Goal: Task Accomplishment & Management: Use online tool/utility

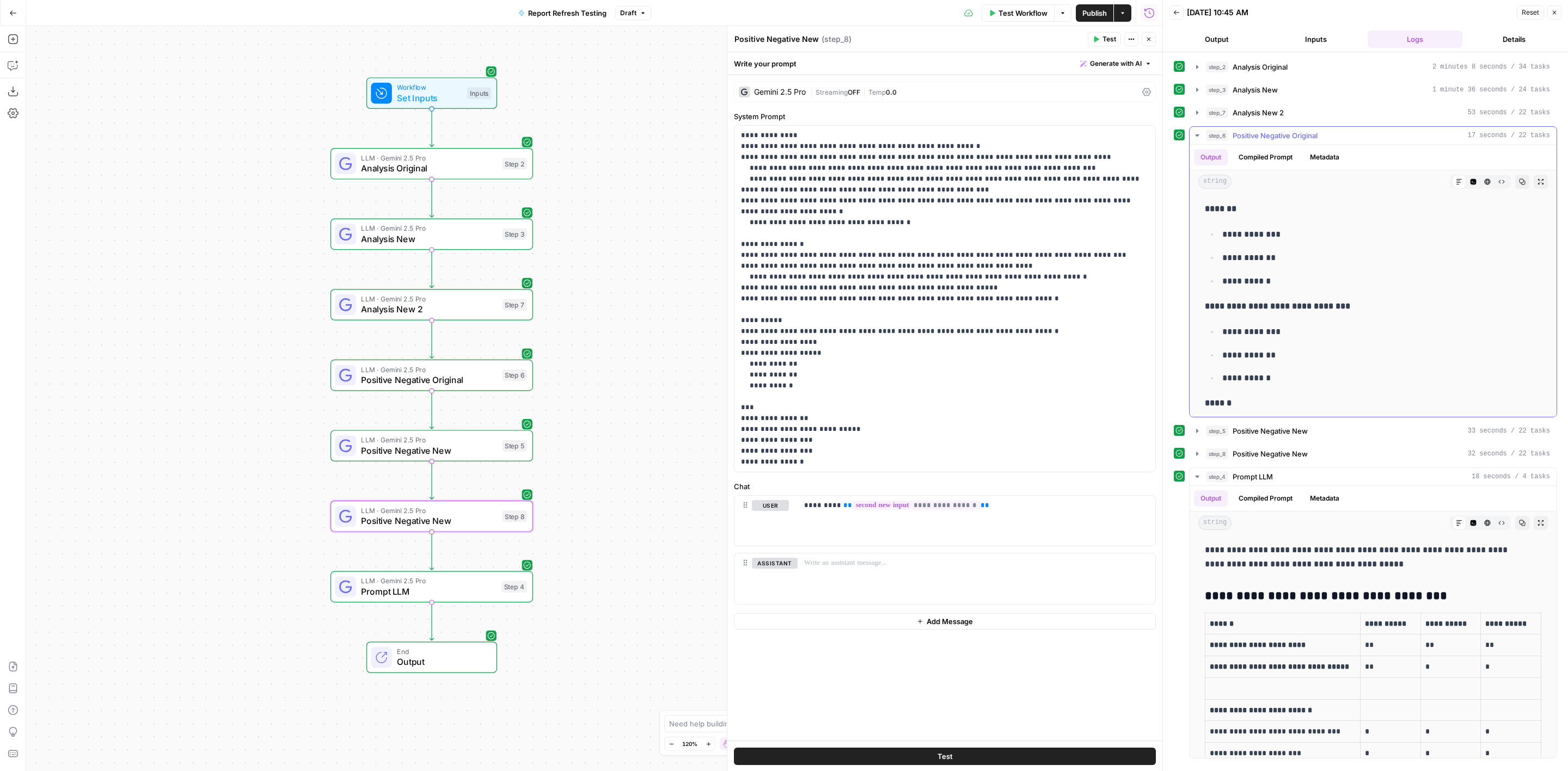
scroll to position [2041, 0]
click at [1261, 133] on span "Positive Negative Original" at bounding box center [1275, 135] width 85 height 11
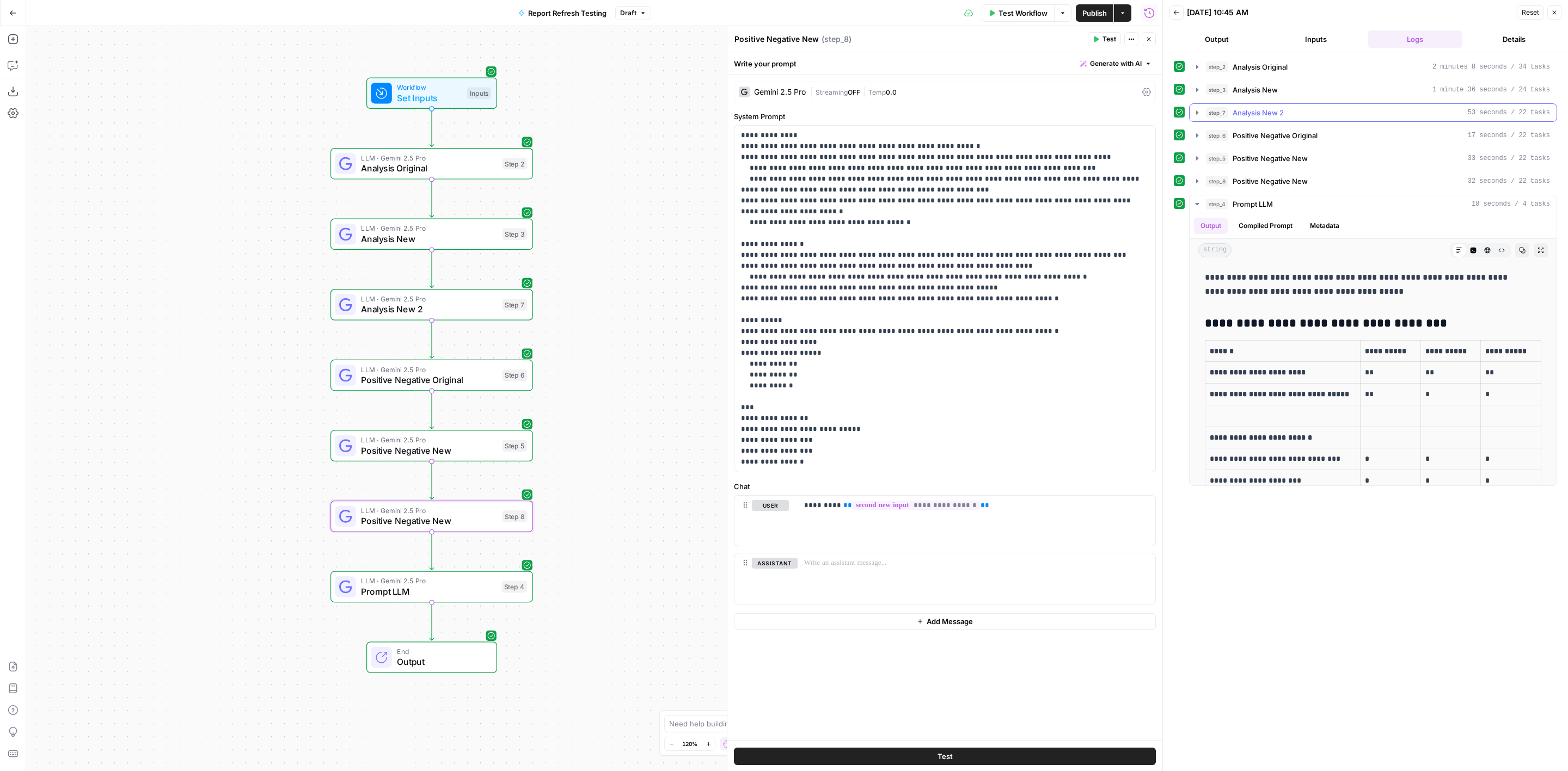
click at [1288, 115] on div "step_7 Analysis New 2 53 seconds / 22 tasks" at bounding box center [1378, 112] width 344 height 11
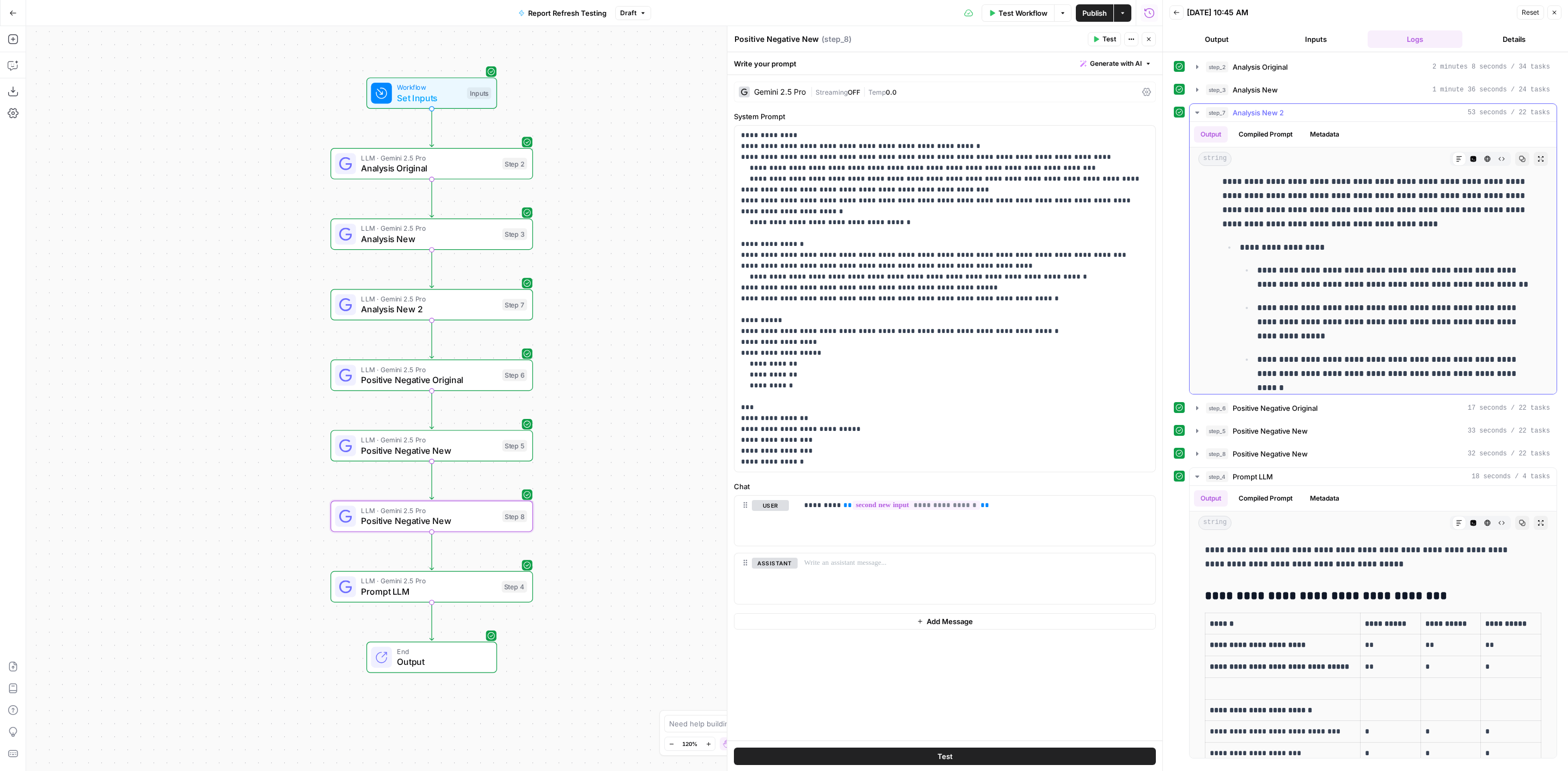
scroll to position [1146, 0]
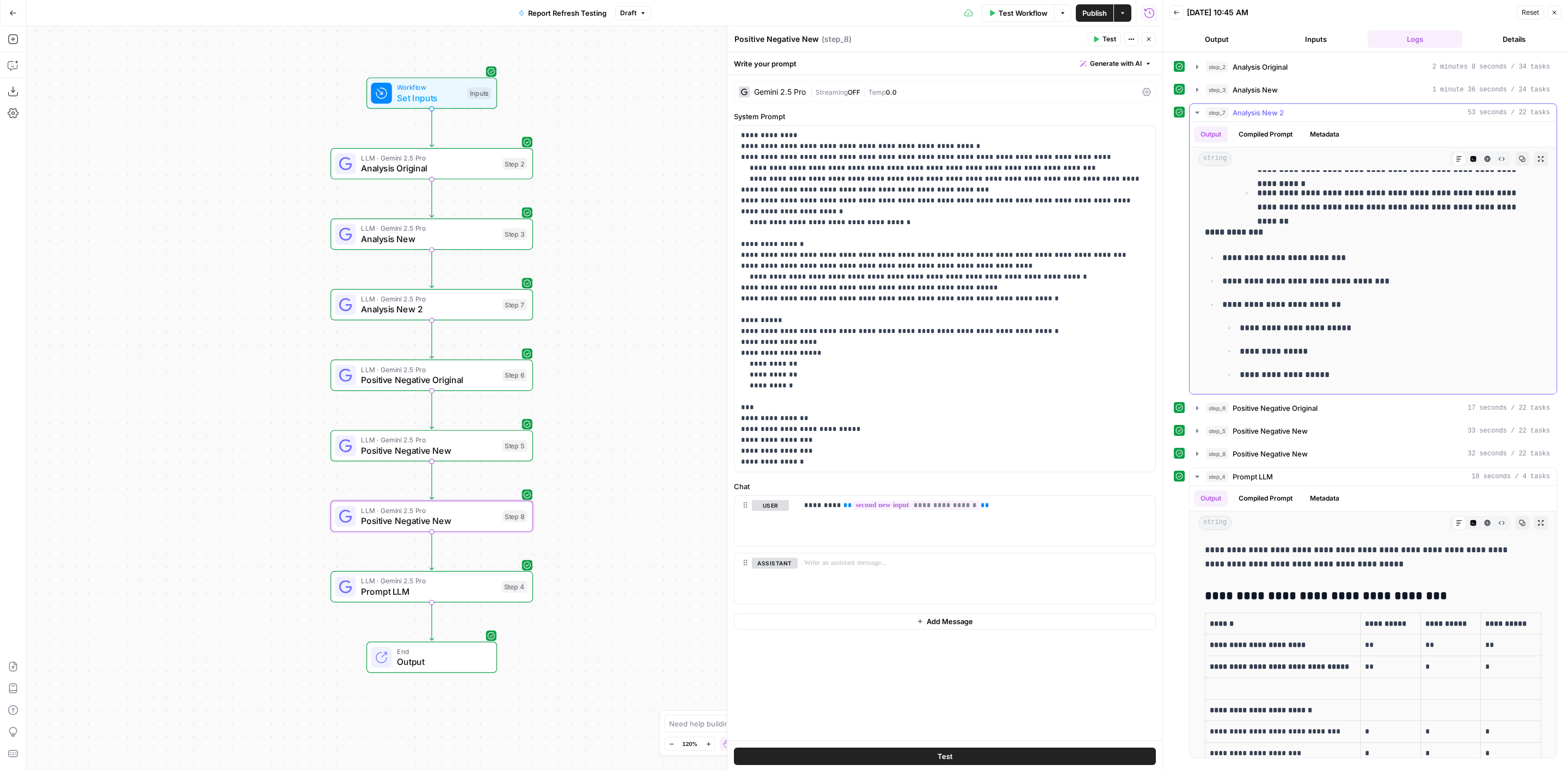
click at [1265, 108] on span "Analysis New 2" at bounding box center [1258, 112] width 51 height 11
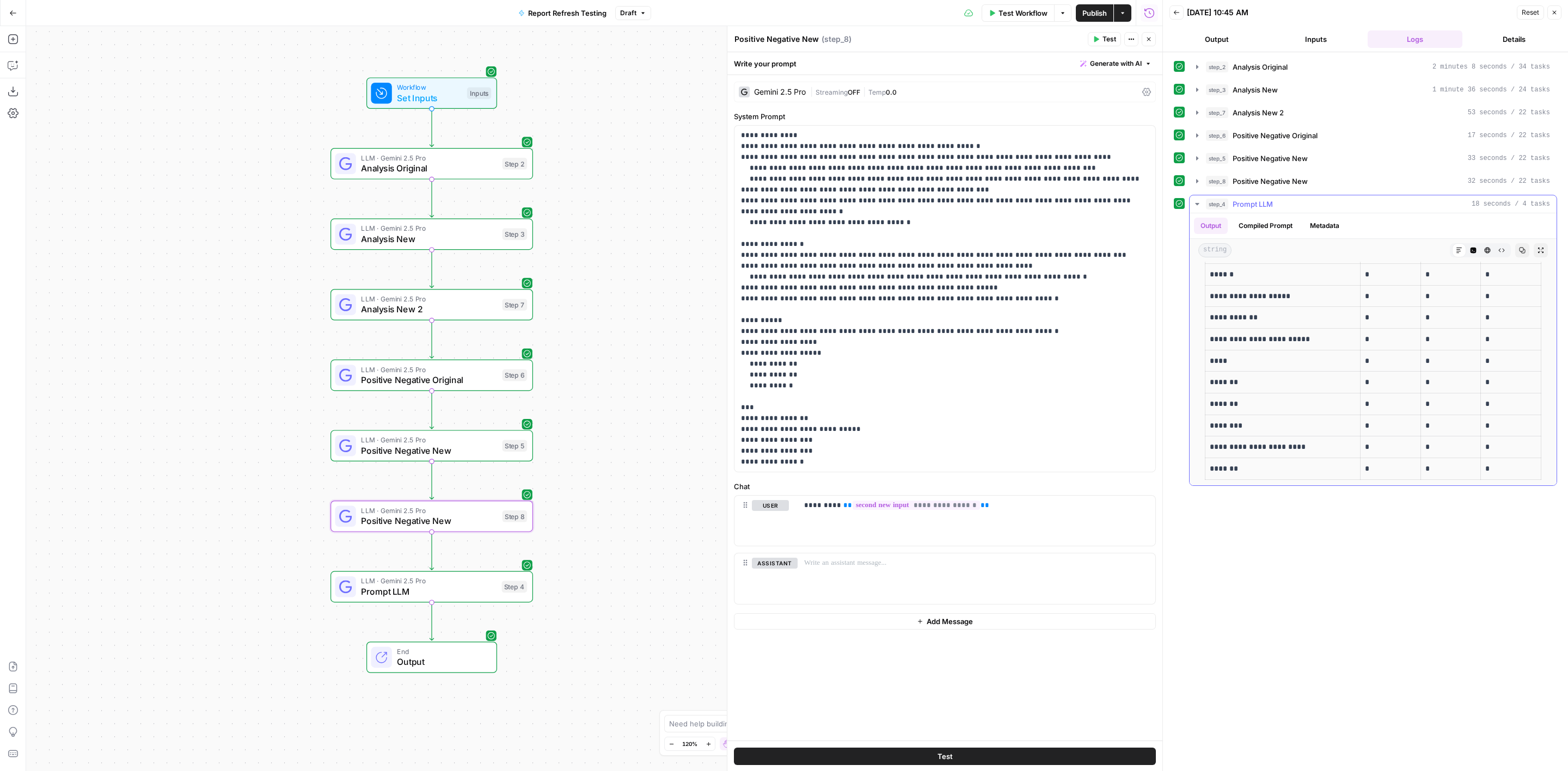
scroll to position [0, 0]
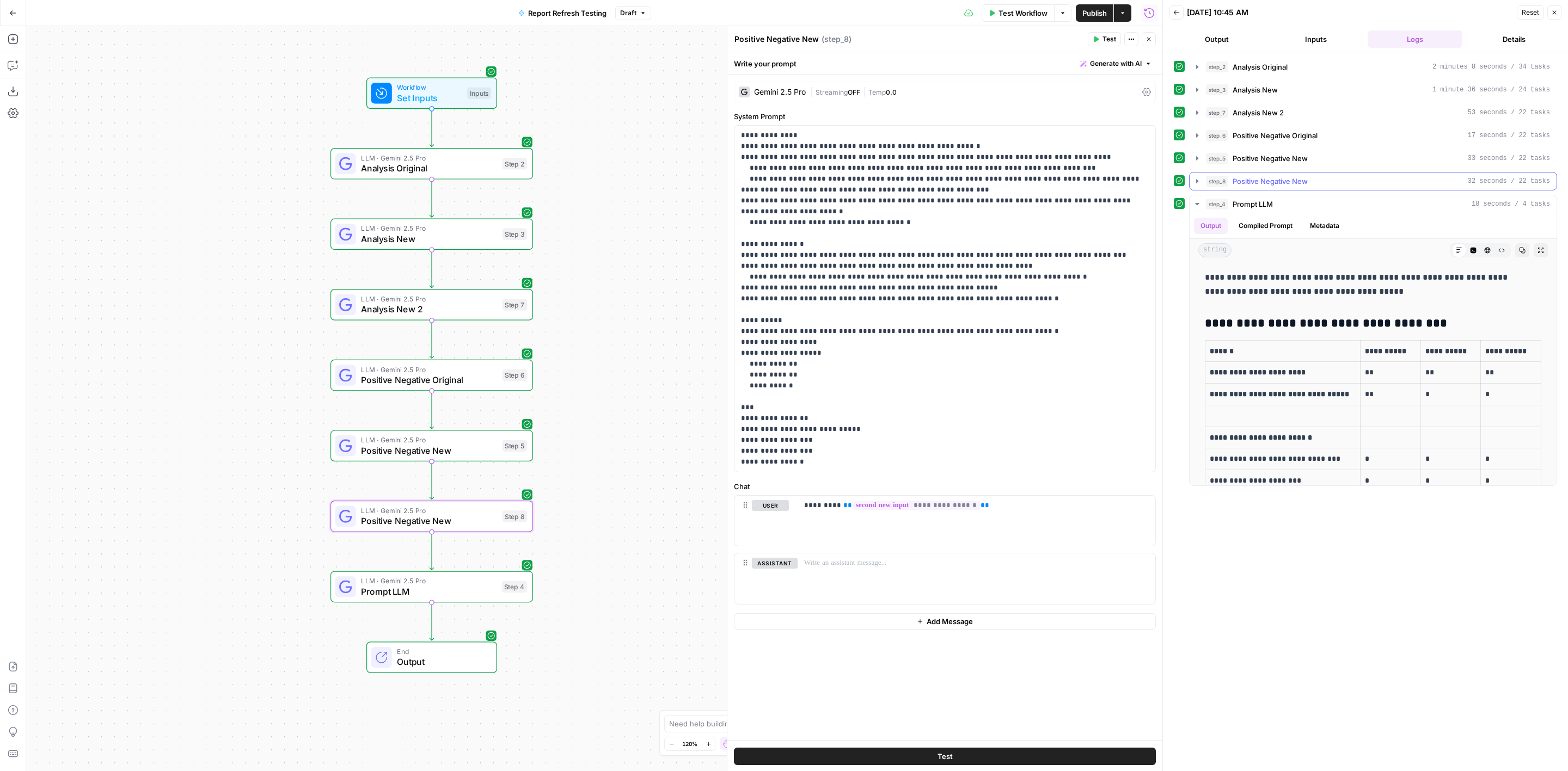
click at [1251, 173] on button "step_8 Positive Negative New 32 seconds / 22 tasks" at bounding box center [1374, 180] width 367 height 17
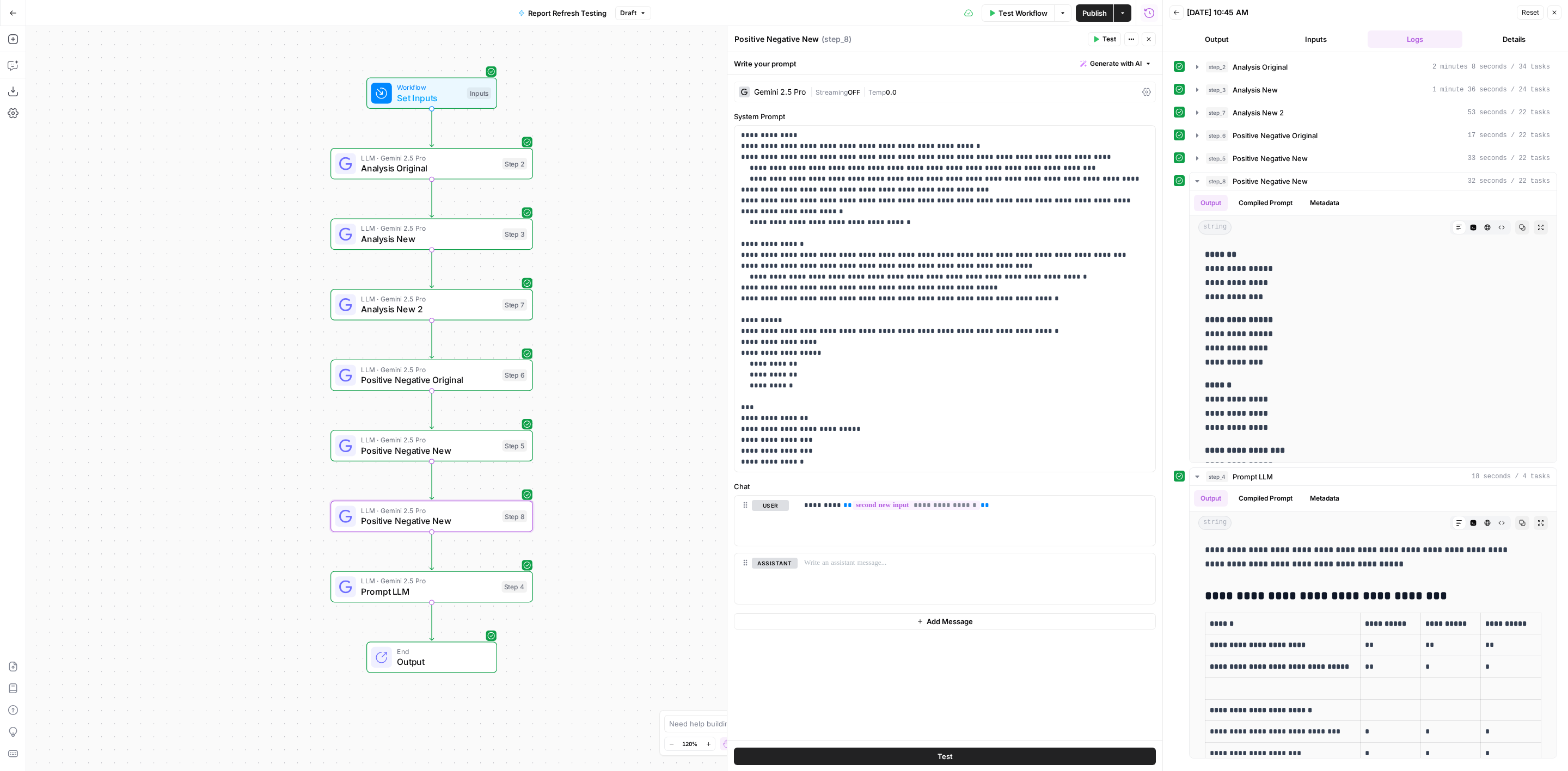
click at [814, 37] on textarea "Positive Negative New" at bounding box center [777, 39] width 85 height 11
type textarea "Positive Negative New 2"
click at [1259, 339] on p "**********" at bounding box center [1367, 341] width 324 height 57
click at [1290, 128] on button "step_6 Positive Negative Original 17 seconds / 22 tasks" at bounding box center [1374, 135] width 367 height 17
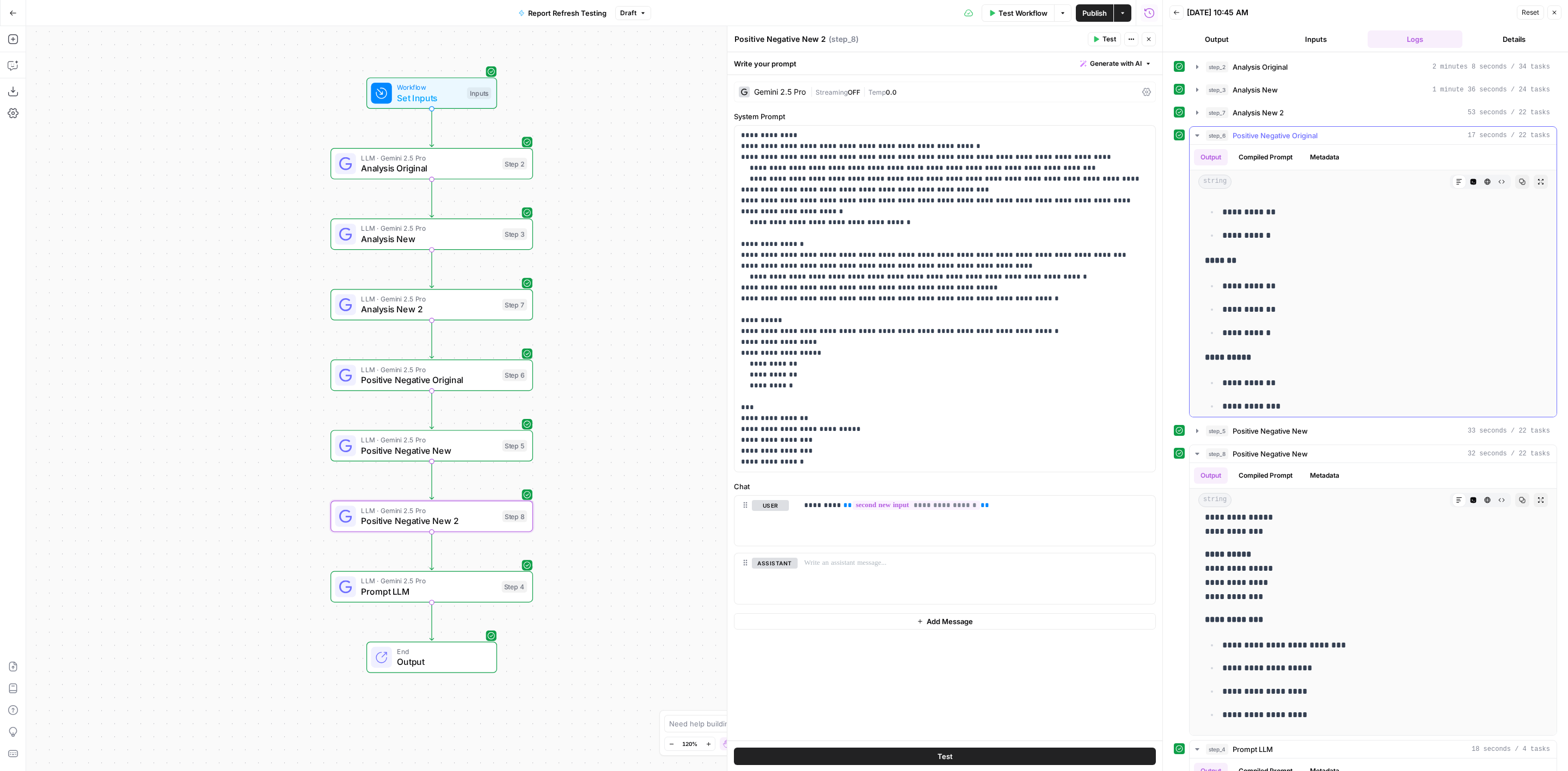
scroll to position [263, 0]
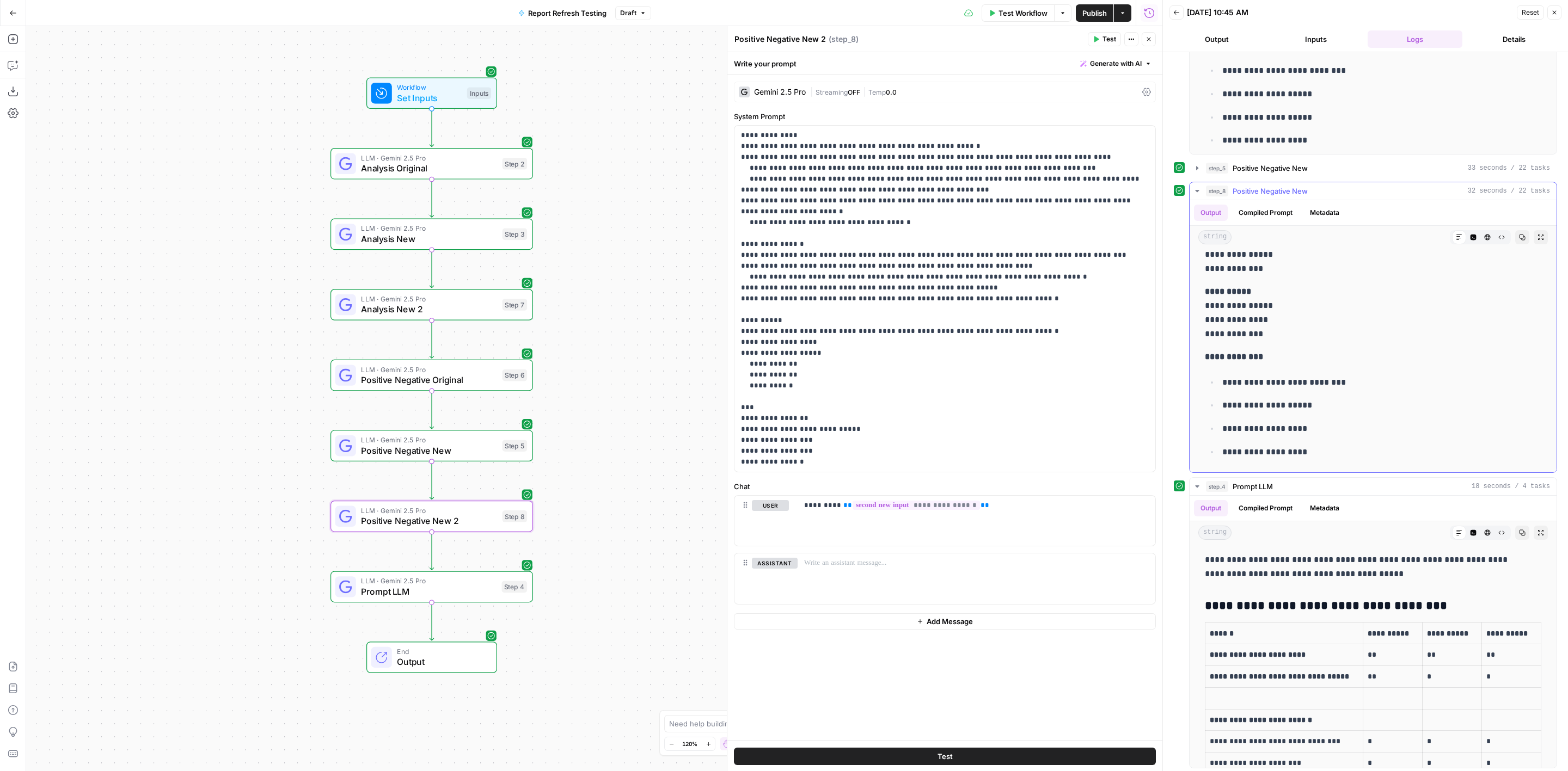
click at [1305, 194] on span "Positive Negative New" at bounding box center [1270, 190] width 75 height 11
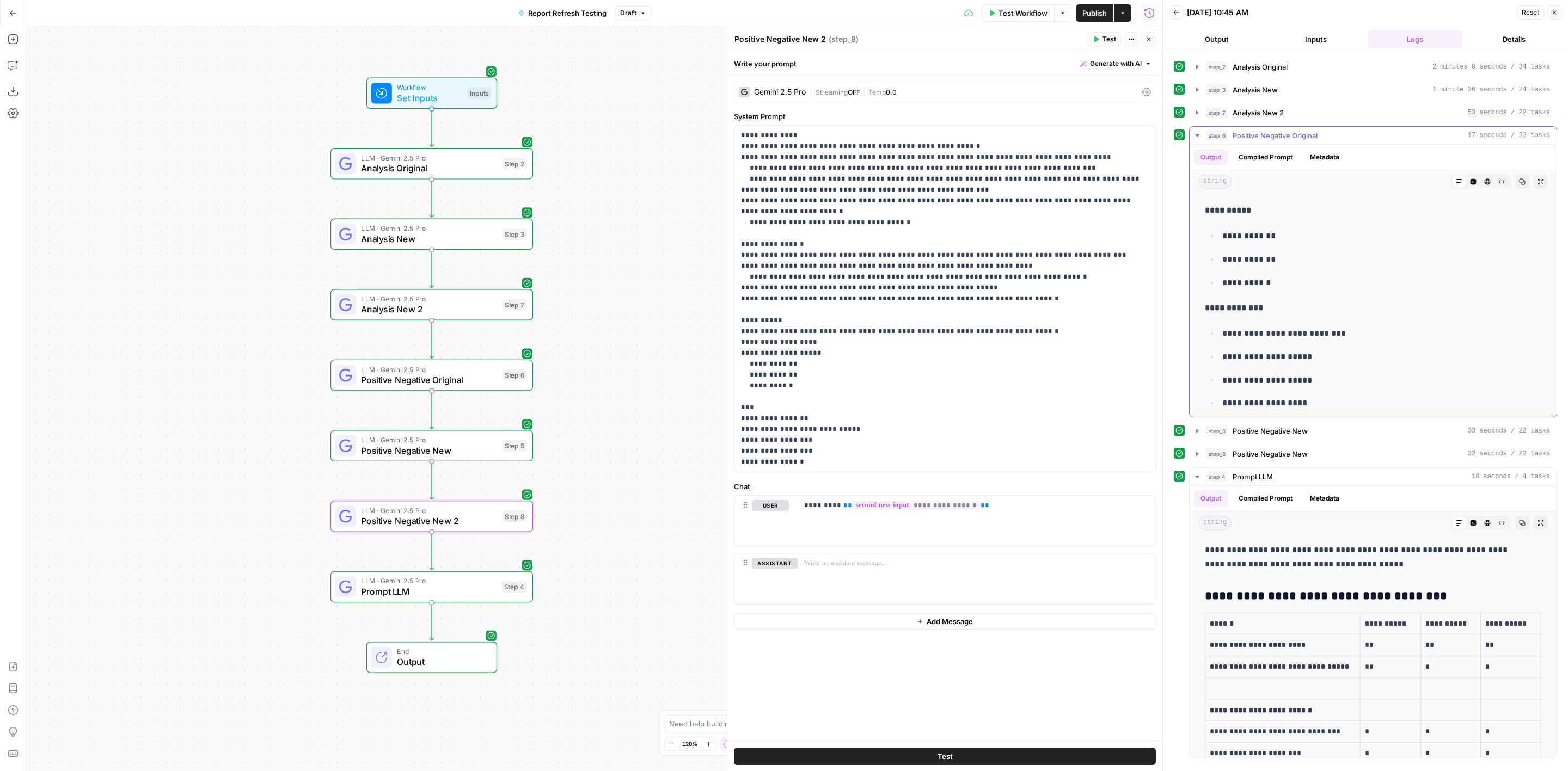
scroll to position [1714, 0]
click at [441, 89] on span "Workflow" at bounding box center [429, 87] width 65 height 11
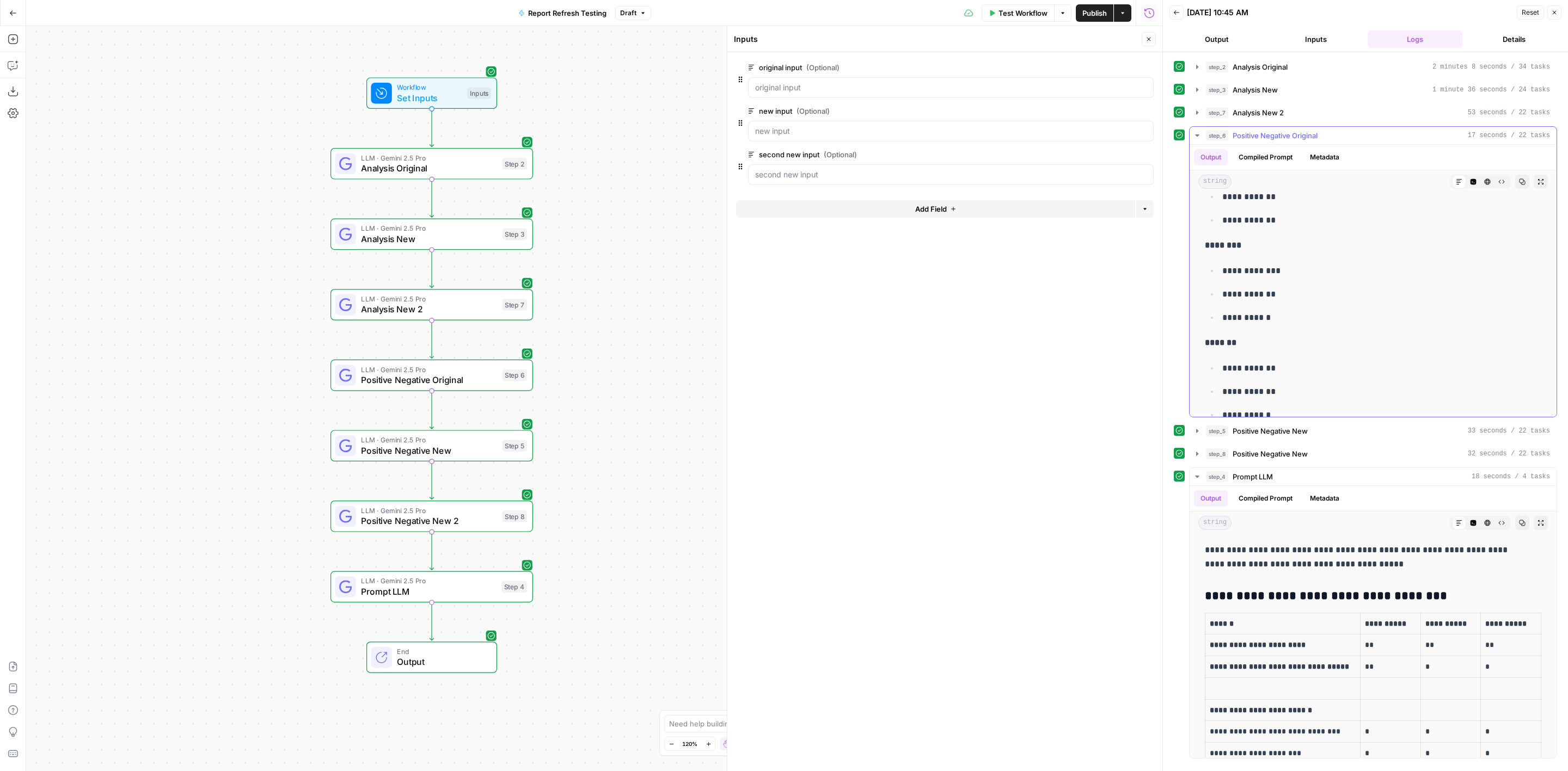
click at [1313, 130] on span "Positive Negative Original" at bounding box center [1275, 135] width 85 height 11
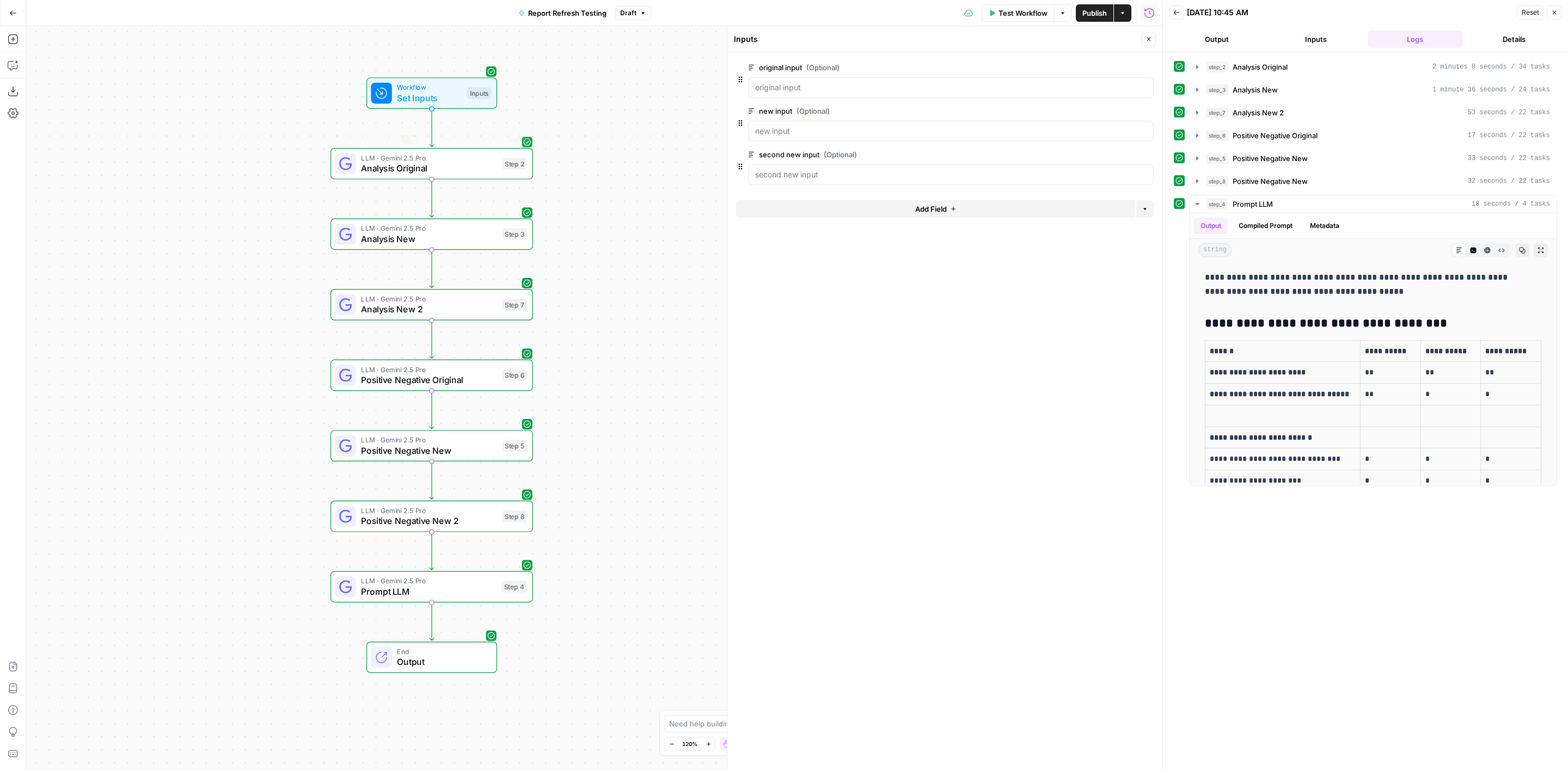
click at [456, 95] on span "Set Inputs" at bounding box center [429, 98] width 65 height 13
click at [1013, 210] on button "Add Field" at bounding box center [936, 209] width 399 height 17
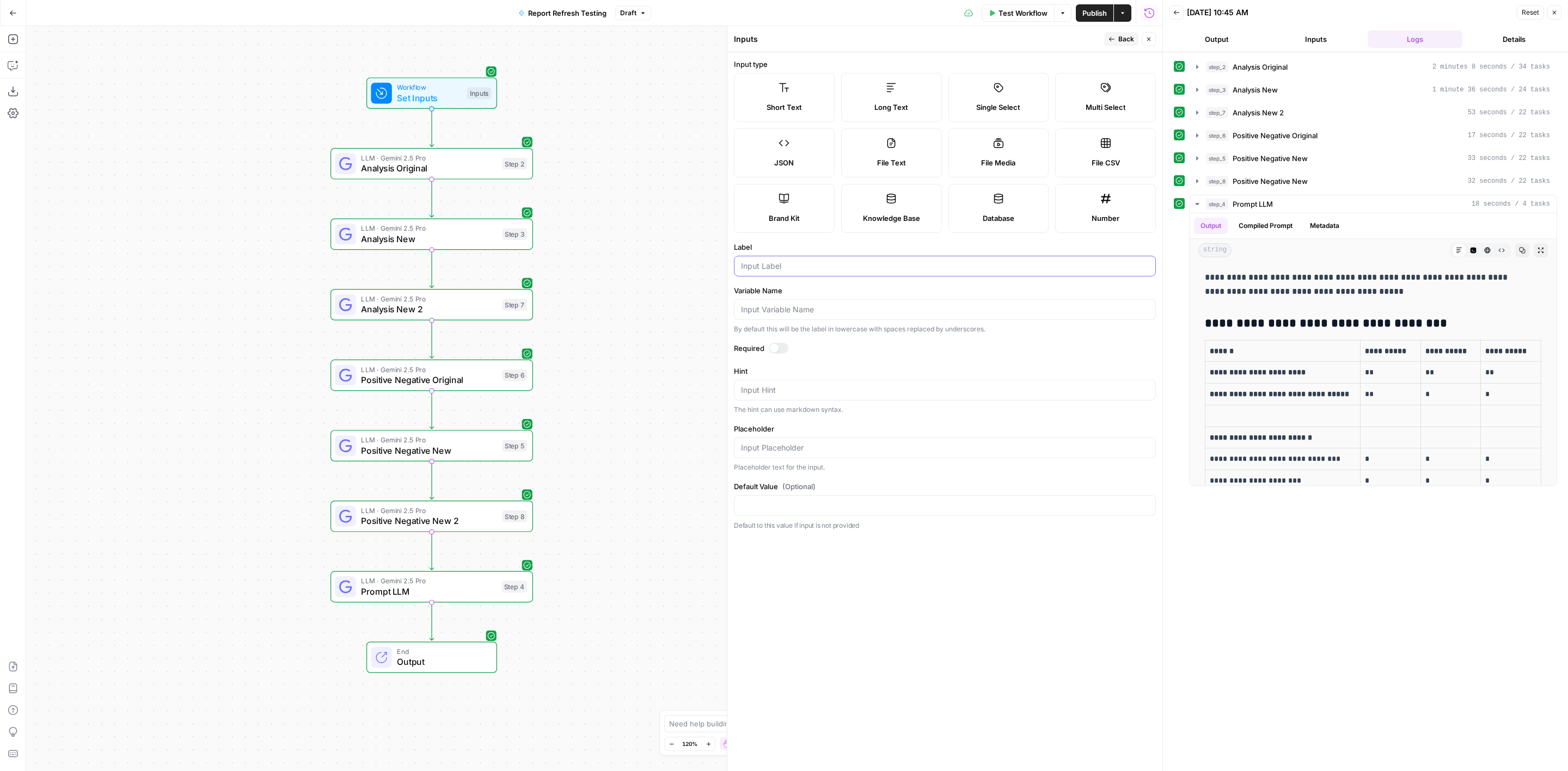
click at [857, 262] on input "Label" at bounding box center [945, 266] width 408 height 11
type input "third new input"
click at [900, 89] on label "Long Text" at bounding box center [892, 97] width 101 height 49
click at [1132, 34] on button "Back" at bounding box center [1122, 39] width 34 height 14
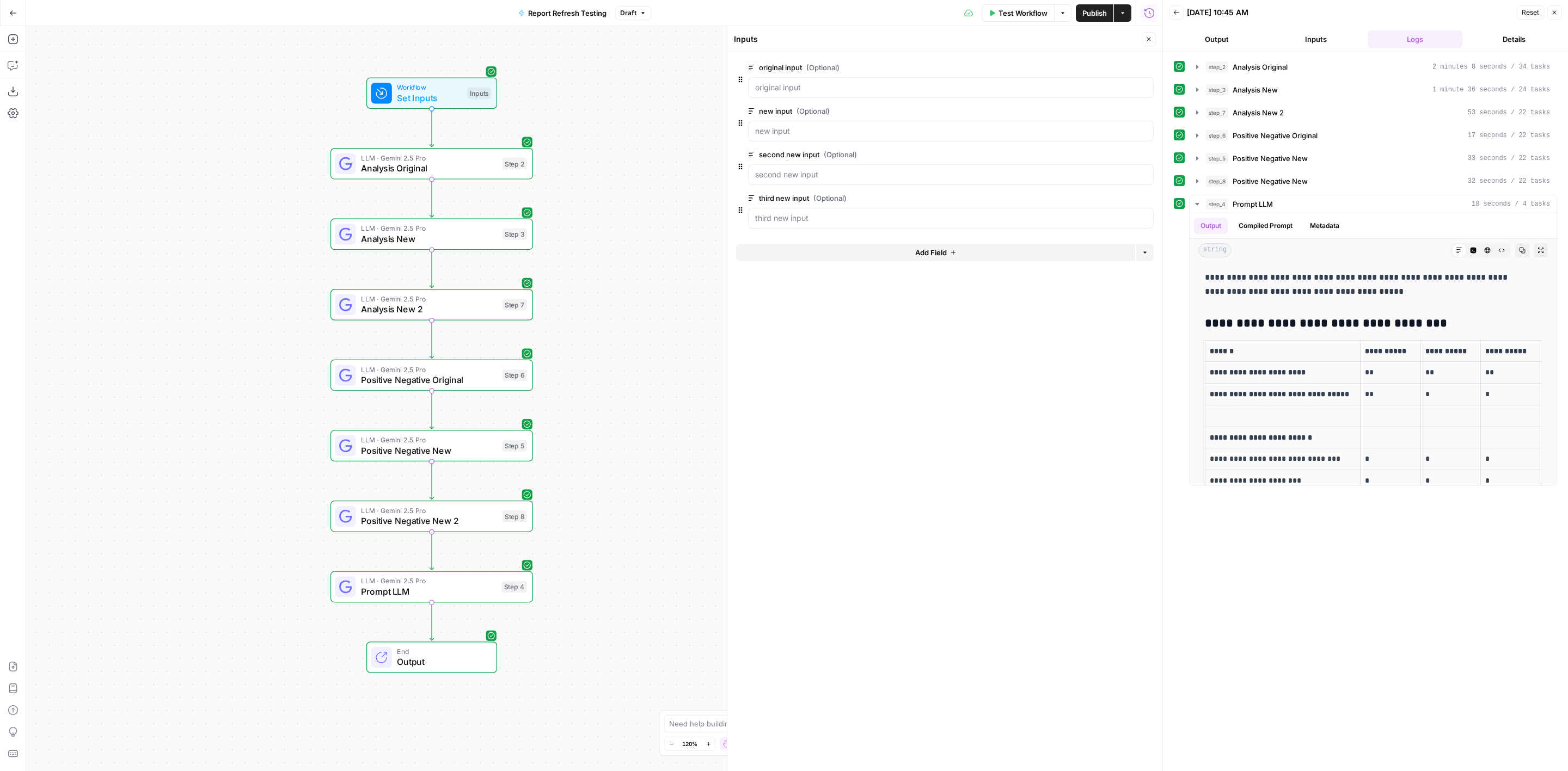
click at [928, 247] on span "Add Field" at bounding box center [931, 252] width 32 height 11
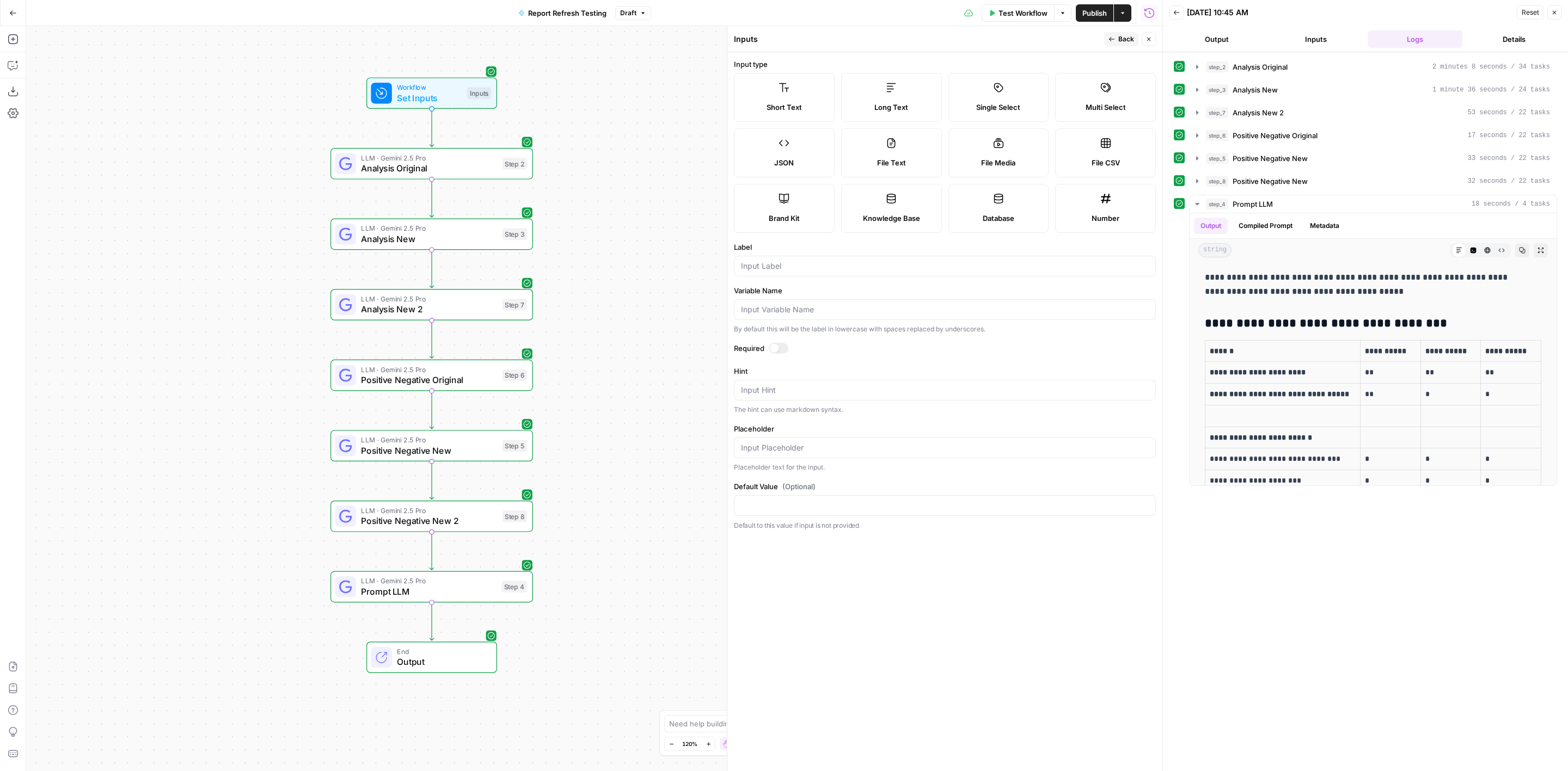
click at [904, 102] on span "Long Text" at bounding box center [892, 106] width 34 height 11
click at [808, 257] on div at bounding box center [945, 266] width 422 height 20
type input "original second input"
click at [1118, 41] on button "Back" at bounding box center [1122, 39] width 34 height 14
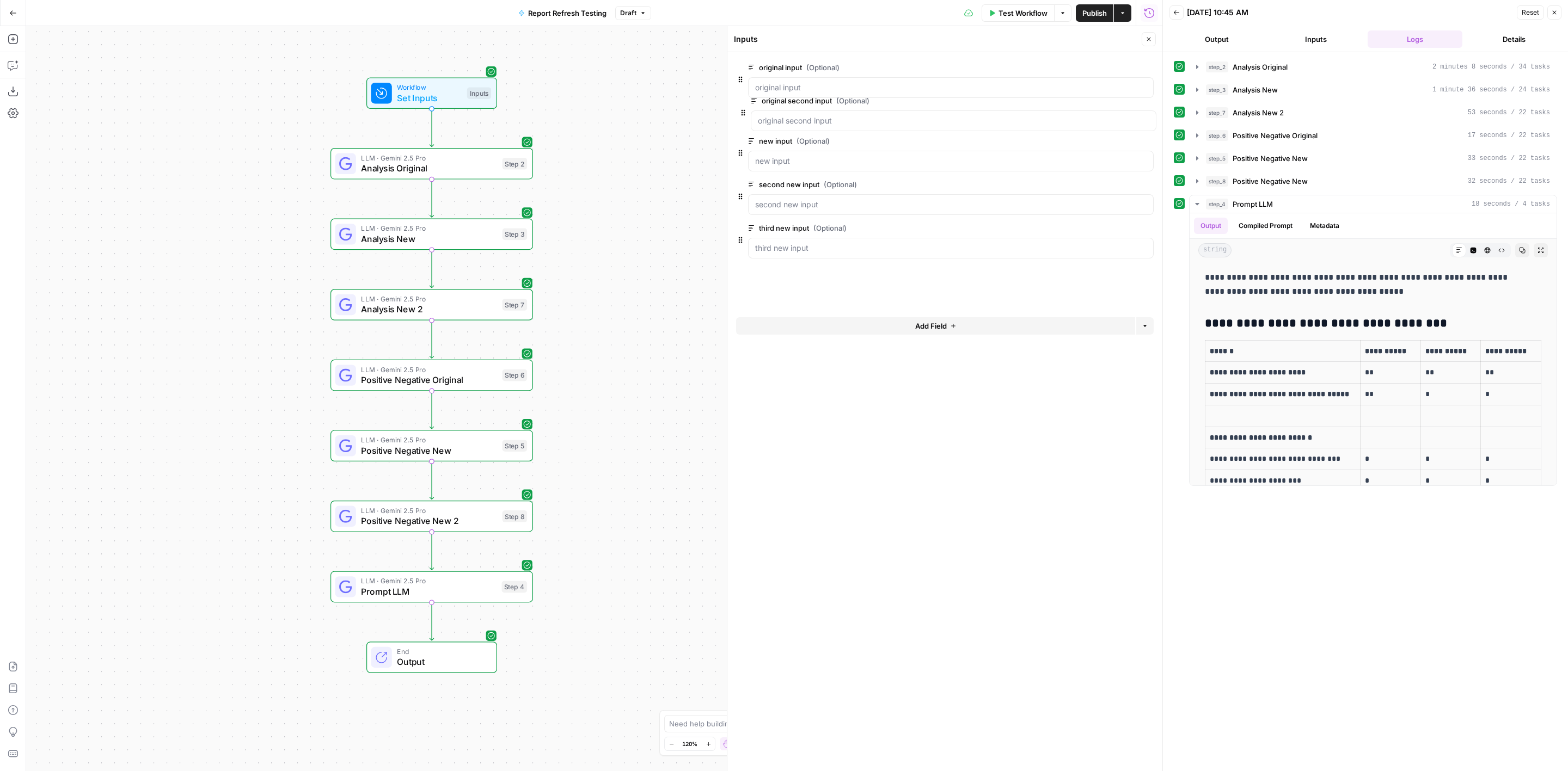
drag, startPoint x: 741, startPoint y: 255, endPoint x: 746, endPoint y: 115, distance: 140.1
click at [1036, 8] on span "Test Workflow" at bounding box center [1023, 12] width 49 height 11
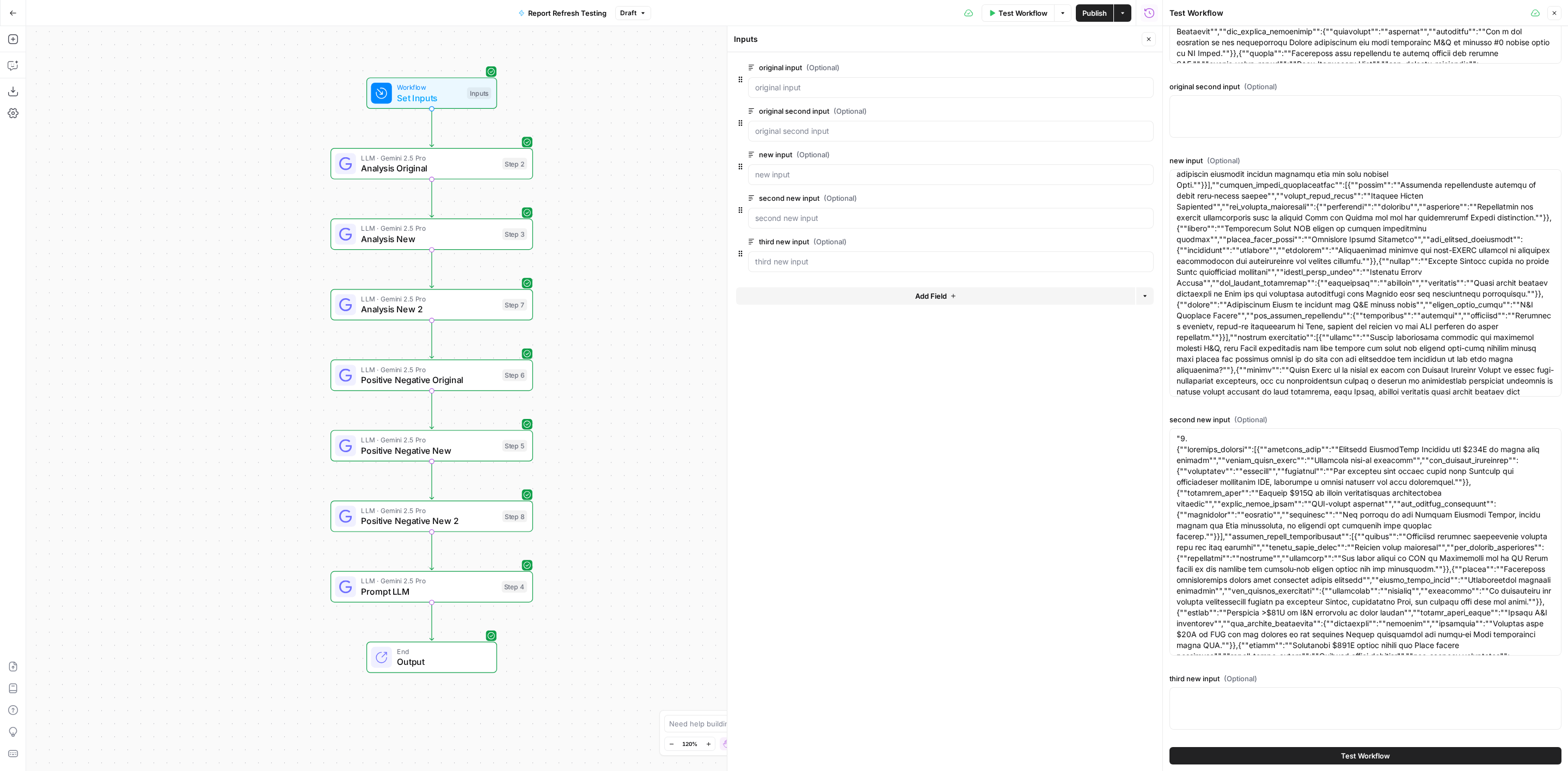
scroll to position [0, 0]
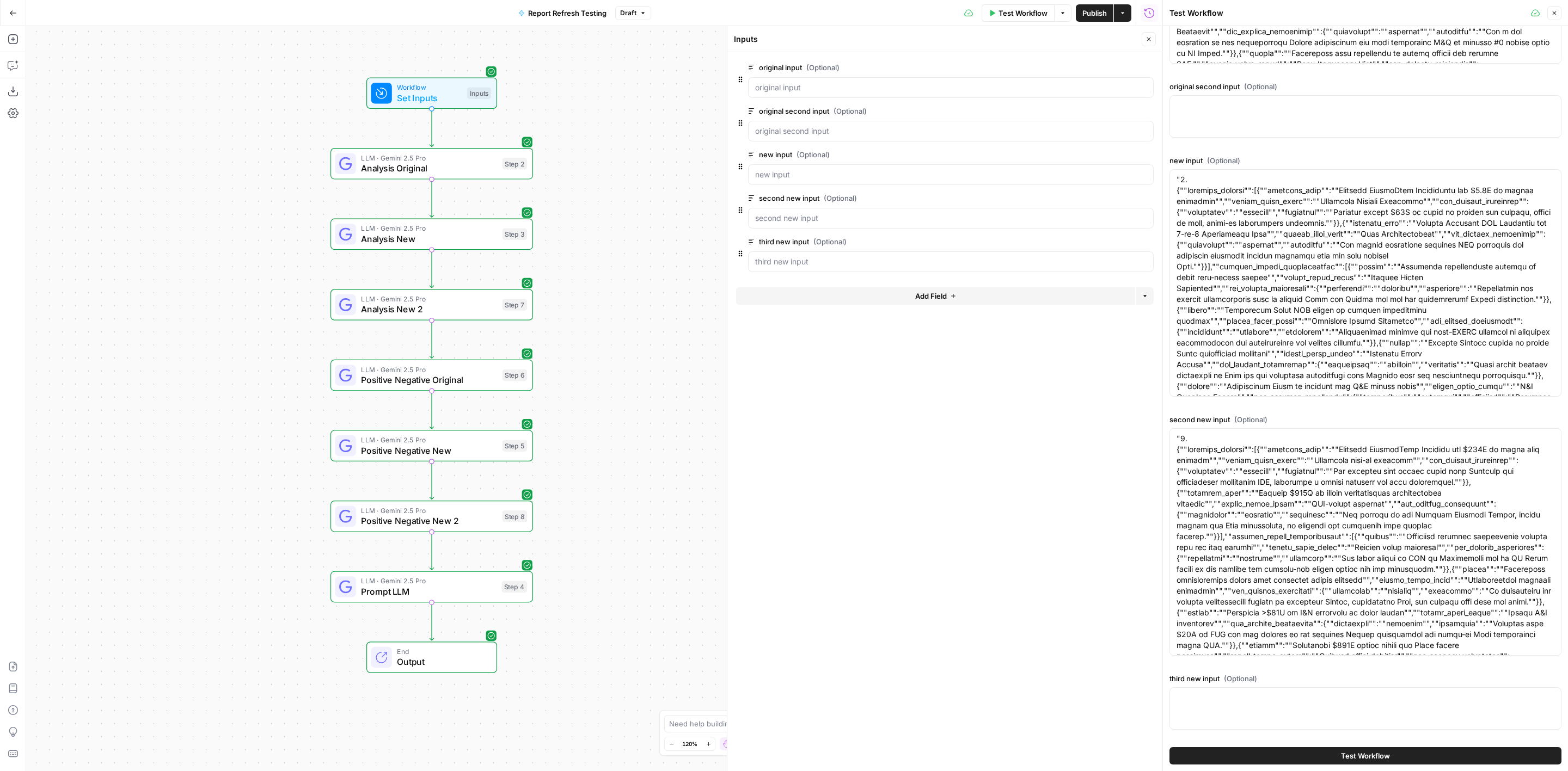
click at [1555, 15] on icon "button" at bounding box center [1555, 13] width 7 height 6
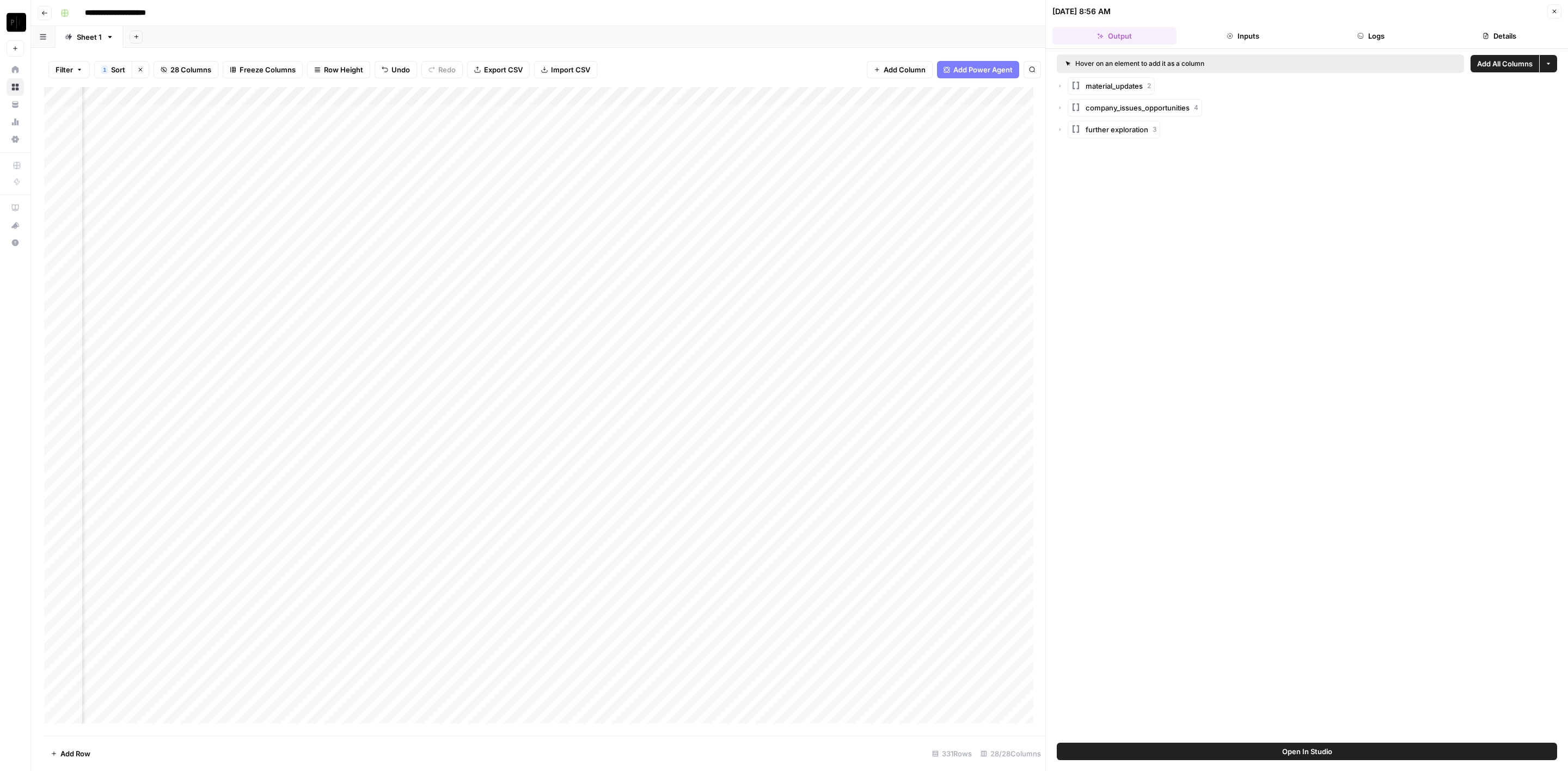
scroll to position [0, 2217]
click at [438, 92] on div "Add Column" at bounding box center [545, 411] width 1001 height 649
click at [403, 196] on link "Edit Workflow" at bounding box center [405, 203] width 120 height 15
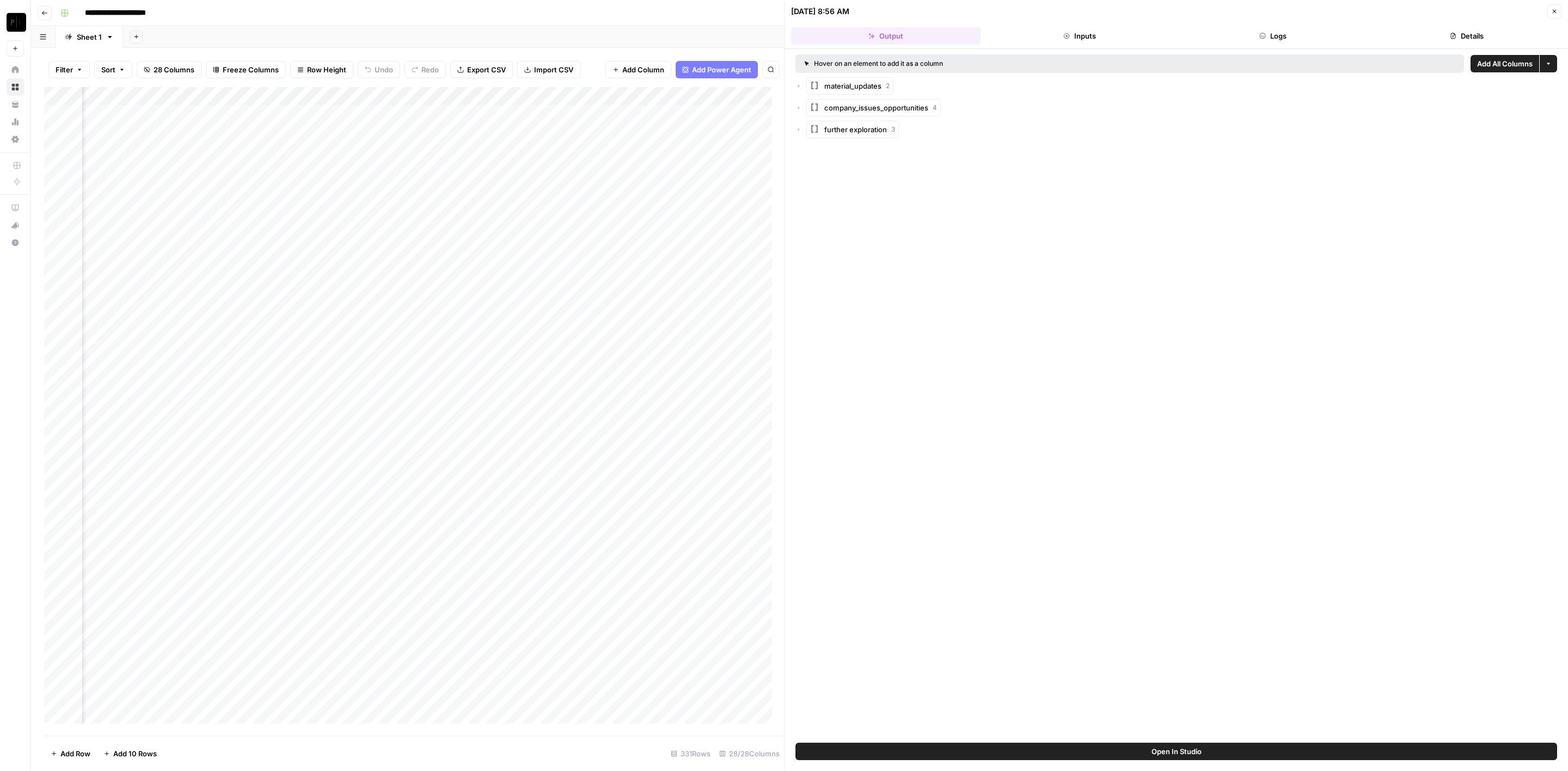
scroll to position [0, 2478]
click at [350, 95] on div "Add Column" at bounding box center [414, 411] width 740 height 649
click at [365, 171] on span "Sort Ascending" at bounding box center [368, 172] width 95 height 11
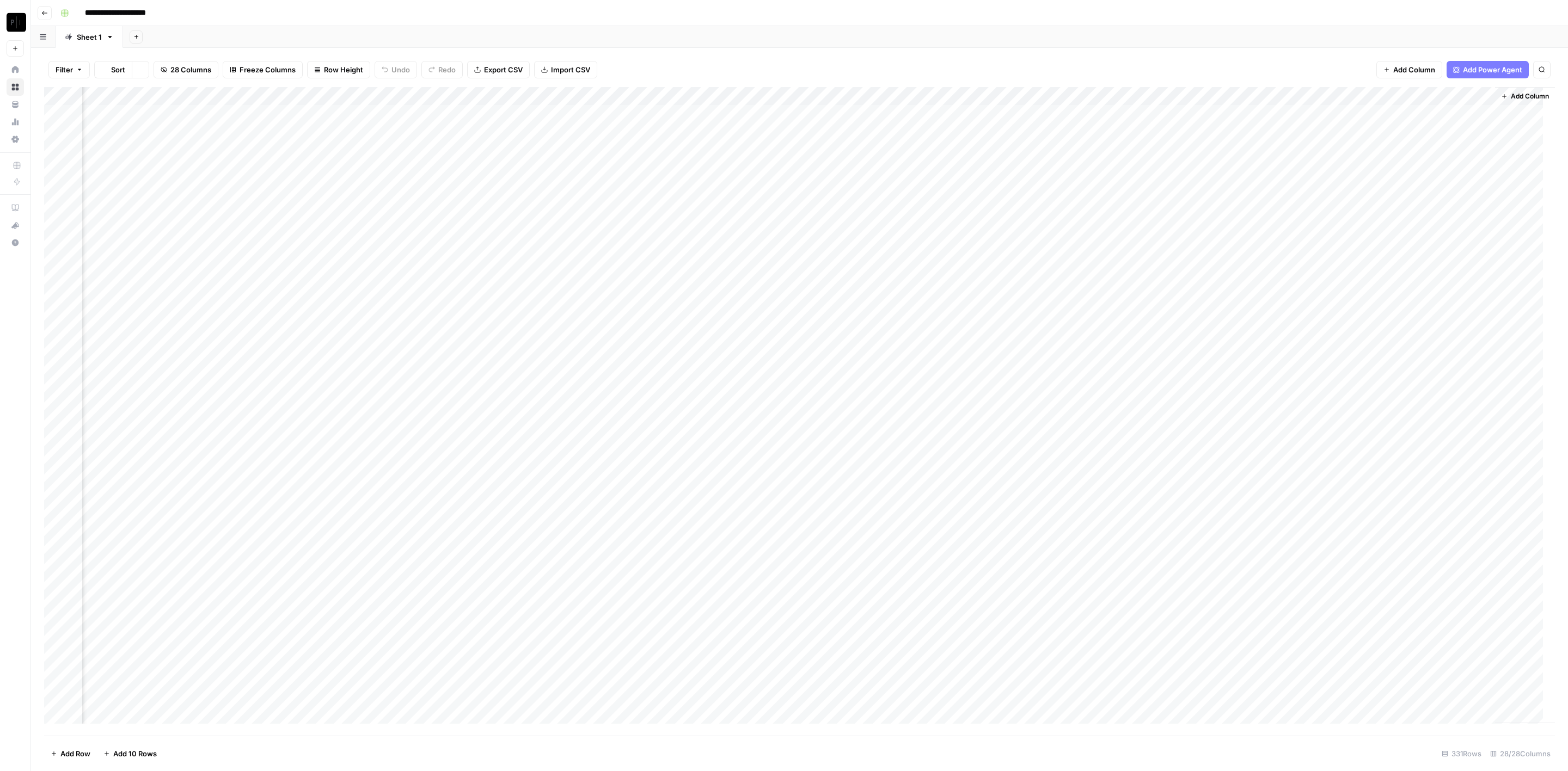
scroll to position [0, 1707]
click at [1118, 102] on div "Add Column" at bounding box center [799, 411] width 1511 height 649
click at [1147, 41] on div "Add Sheet" at bounding box center [845, 37] width 1445 height 22
drag, startPoint x: 406, startPoint y: 111, endPoint x: 403, endPoint y: 118, distance: 7.6
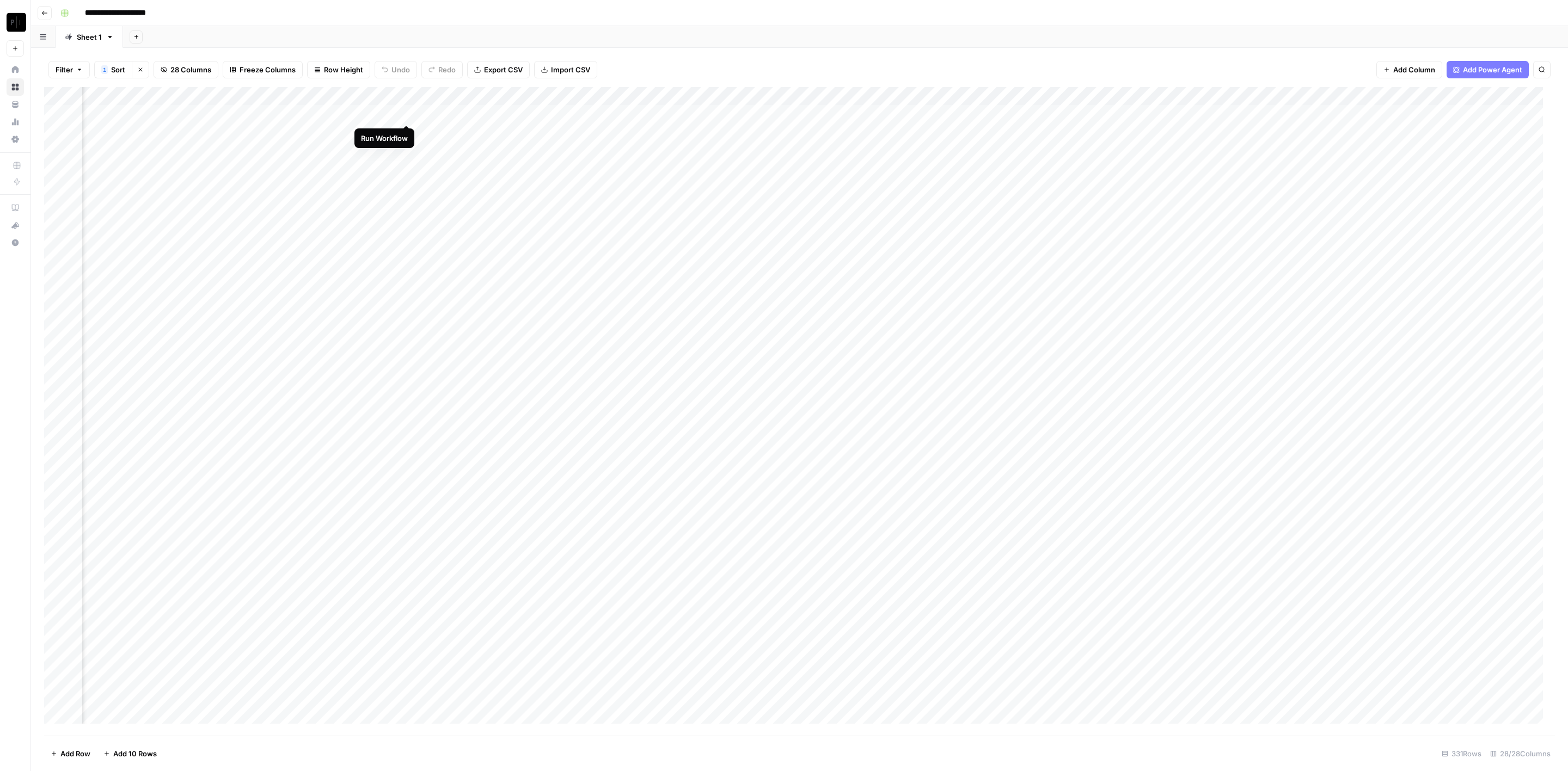
click at [407, 111] on div "Add Column" at bounding box center [799, 411] width 1511 height 649
click at [406, 132] on div "Add Column" at bounding box center [799, 411] width 1511 height 649
click at [408, 155] on div "Add Column" at bounding box center [799, 411] width 1511 height 649
click at [408, 169] on div "Add Column" at bounding box center [799, 411] width 1511 height 649
click at [408, 186] on div "Add Column" at bounding box center [799, 411] width 1511 height 649
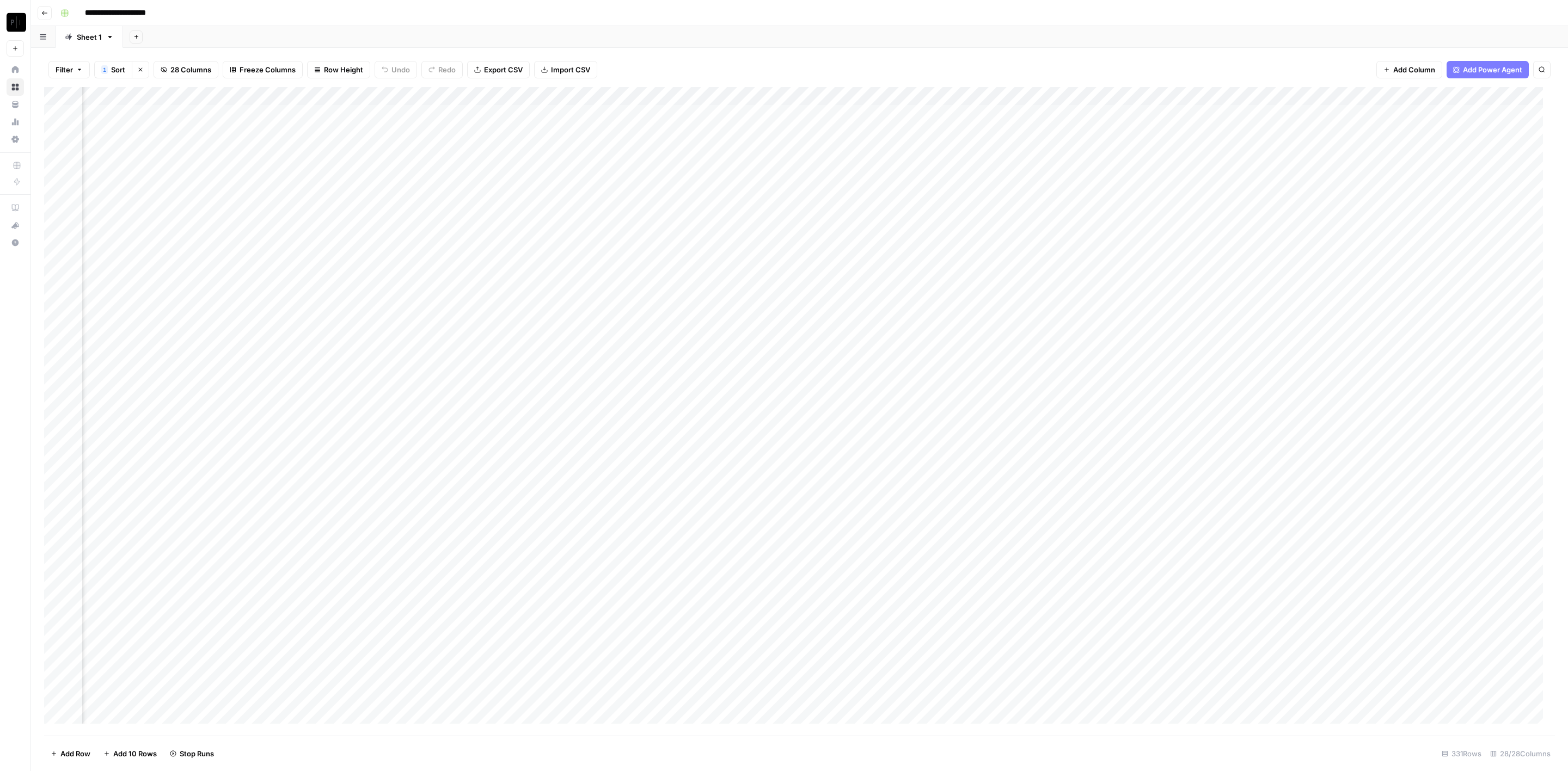
click at [405, 205] on div "Add Column" at bounding box center [799, 411] width 1511 height 649
click at [405, 223] on div "Add Column" at bounding box center [799, 411] width 1511 height 649
click at [407, 239] on div "Add Column" at bounding box center [799, 411] width 1511 height 649
click at [406, 255] on div "Add Column" at bounding box center [799, 411] width 1511 height 649
click at [407, 279] on div "Add Column" at bounding box center [799, 411] width 1511 height 649
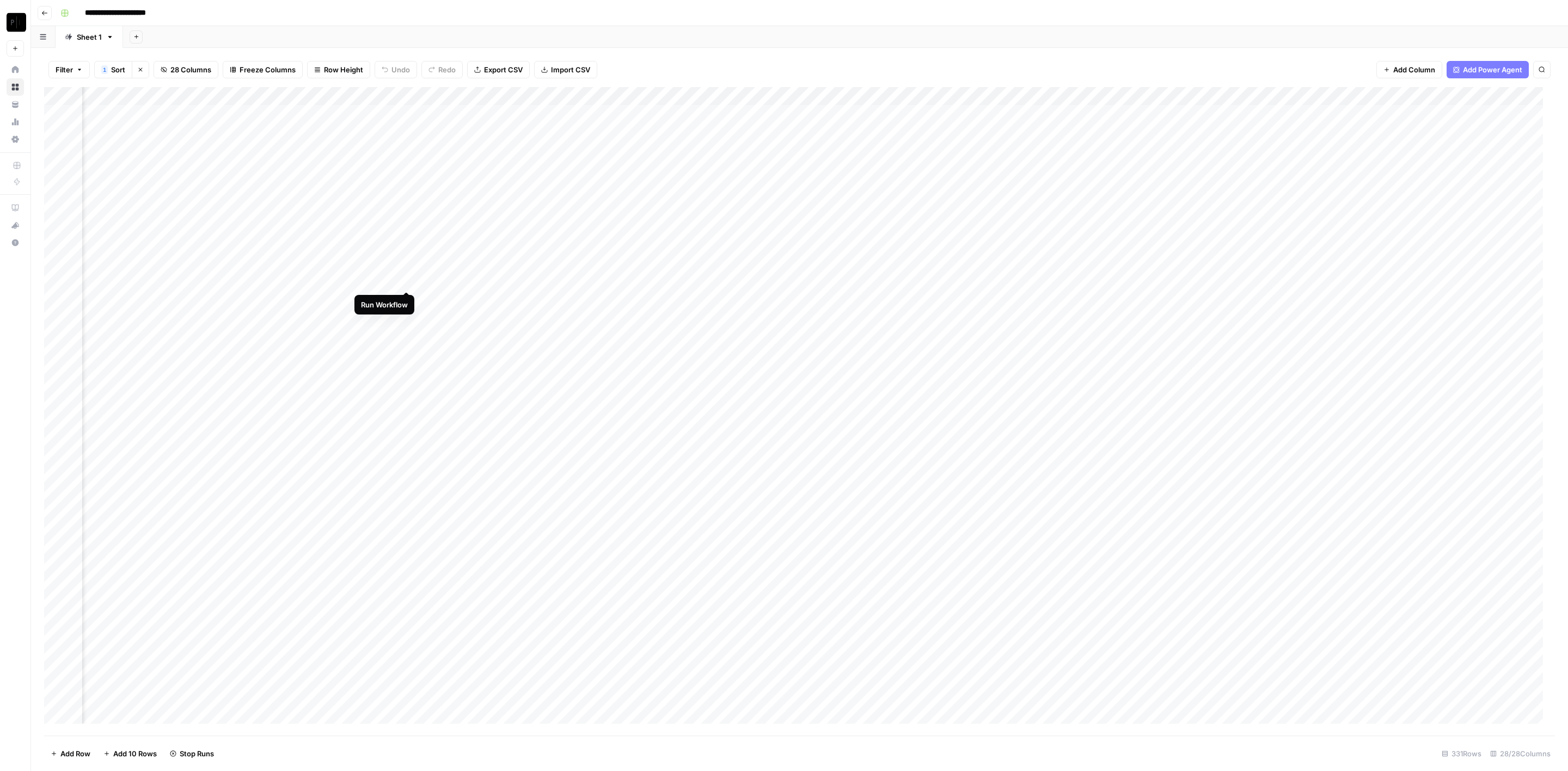
click at [407, 298] on div "Add Column" at bounding box center [799, 411] width 1511 height 649
click at [406, 265] on div "Add Column" at bounding box center [799, 411] width 1511 height 649
click at [406, 315] on div "Add Column" at bounding box center [799, 411] width 1511 height 649
drag, startPoint x: 406, startPoint y: 279, endPoint x: 407, endPoint y: 286, distance: 7.1
click at [407, 279] on div "Add Column" at bounding box center [799, 411] width 1511 height 649
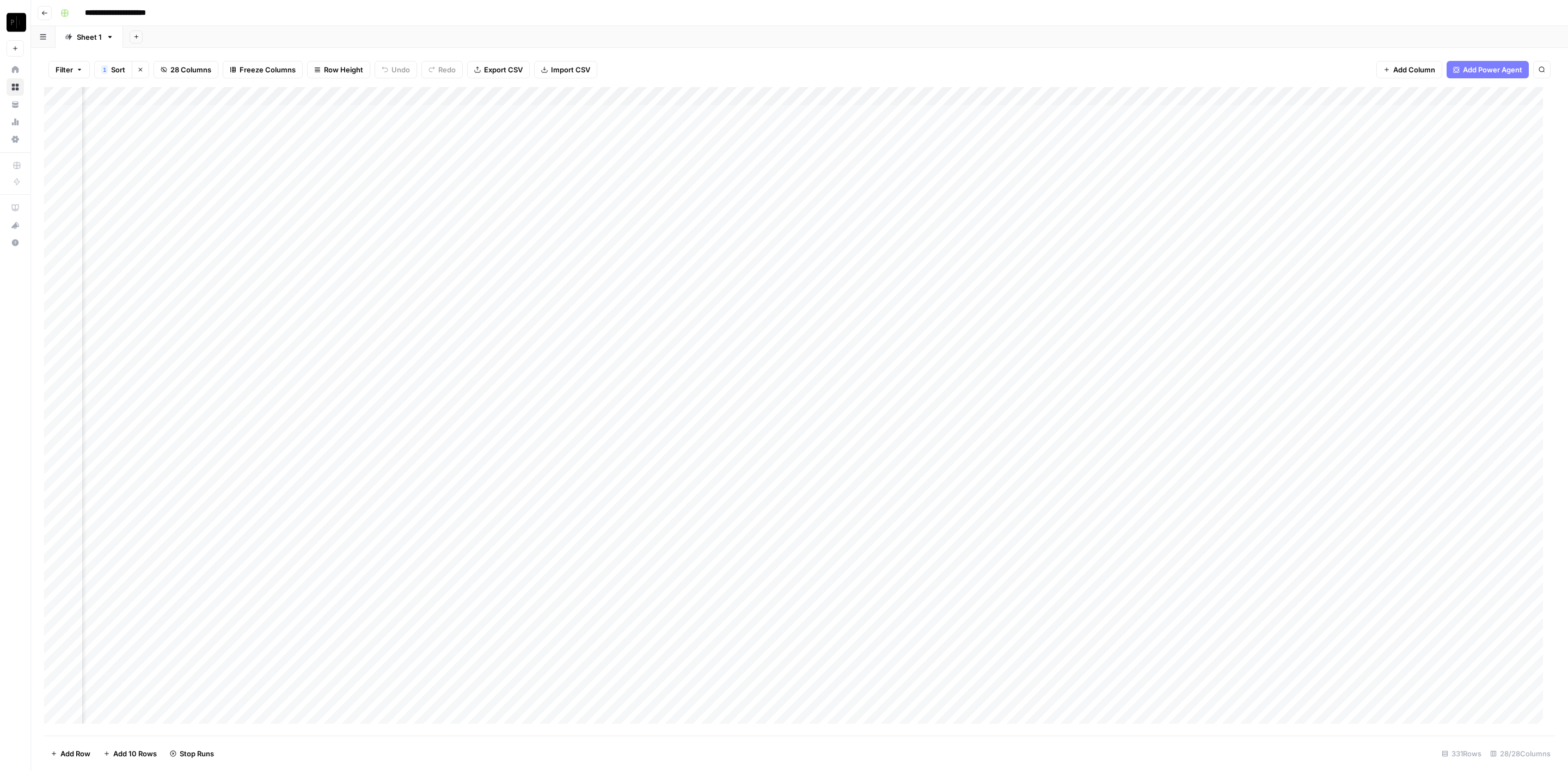
click at [404, 334] on div "Add Column" at bounding box center [799, 411] width 1511 height 649
click at [408, 353] on div "Add Column" at bounding box center [799, 411] width 1511 height 649
click at [408, 372] on div "Add Column" at bounding box center [799, 411] width 1511 height 649
click at [406, 388] on div "Add Column" at bounding box center [799, 411] width 1511 height 649
click at [409, 406] on div "Add Column" at bounding box center [799, 411] width 1511 height 649
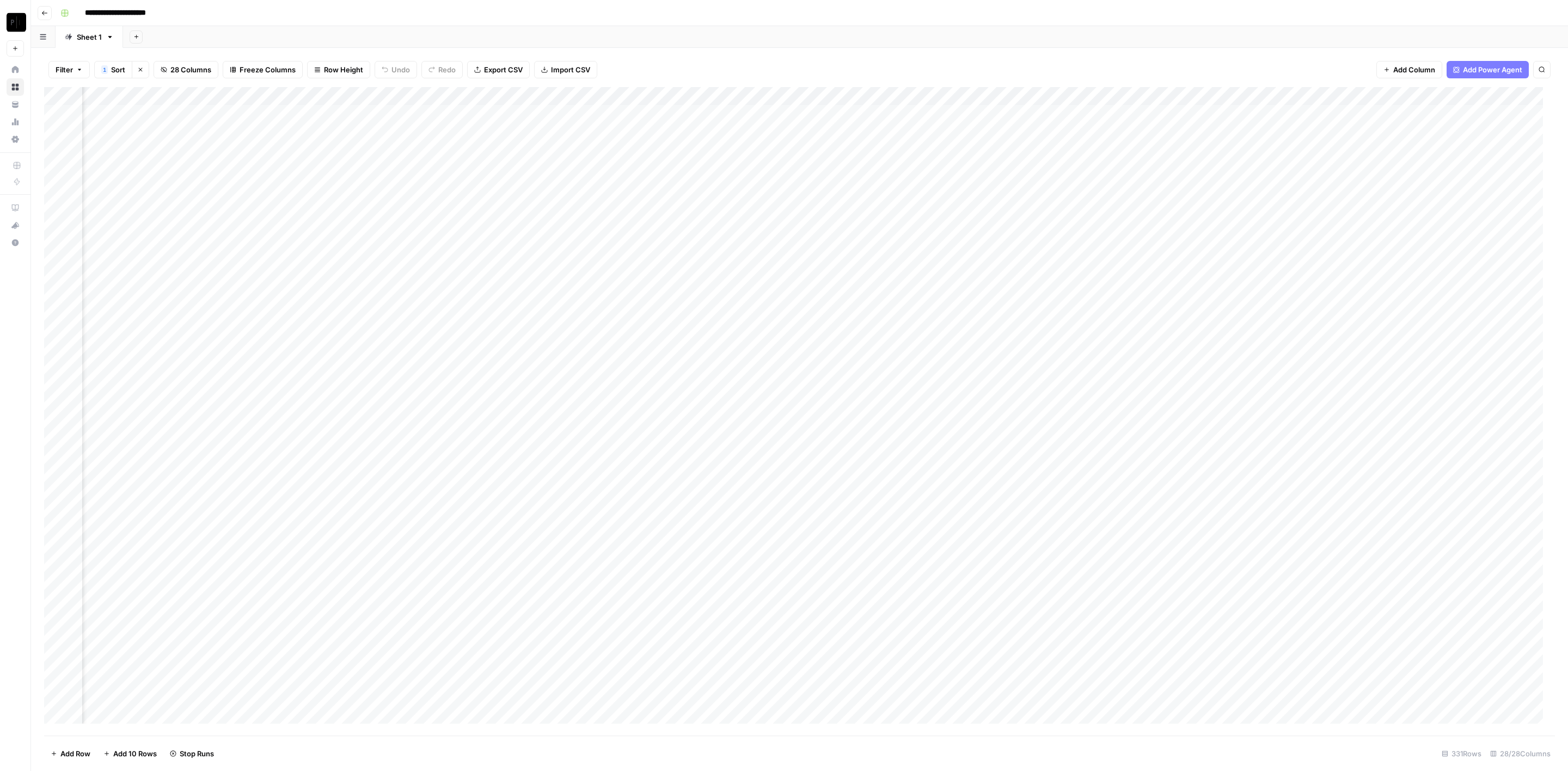
click at [408, 427] on div "Add Column" at bounding box center [799, 411] width 1511 height 649
click at [406, 441] on div "Add Column" at bounding box center [799, 411] width 1511 height 649
drag, startPoint x: 407, startPoint y: 466, endPoint x: 405, endPoint y: 473, distance: 7.3
click at [407, 466] on div "Add Column" at bounding box center [799, 411] width 1511 height 649
click at [403, 478] on div "Add Column" at bounding box center [799, 411] width 1511 height 649
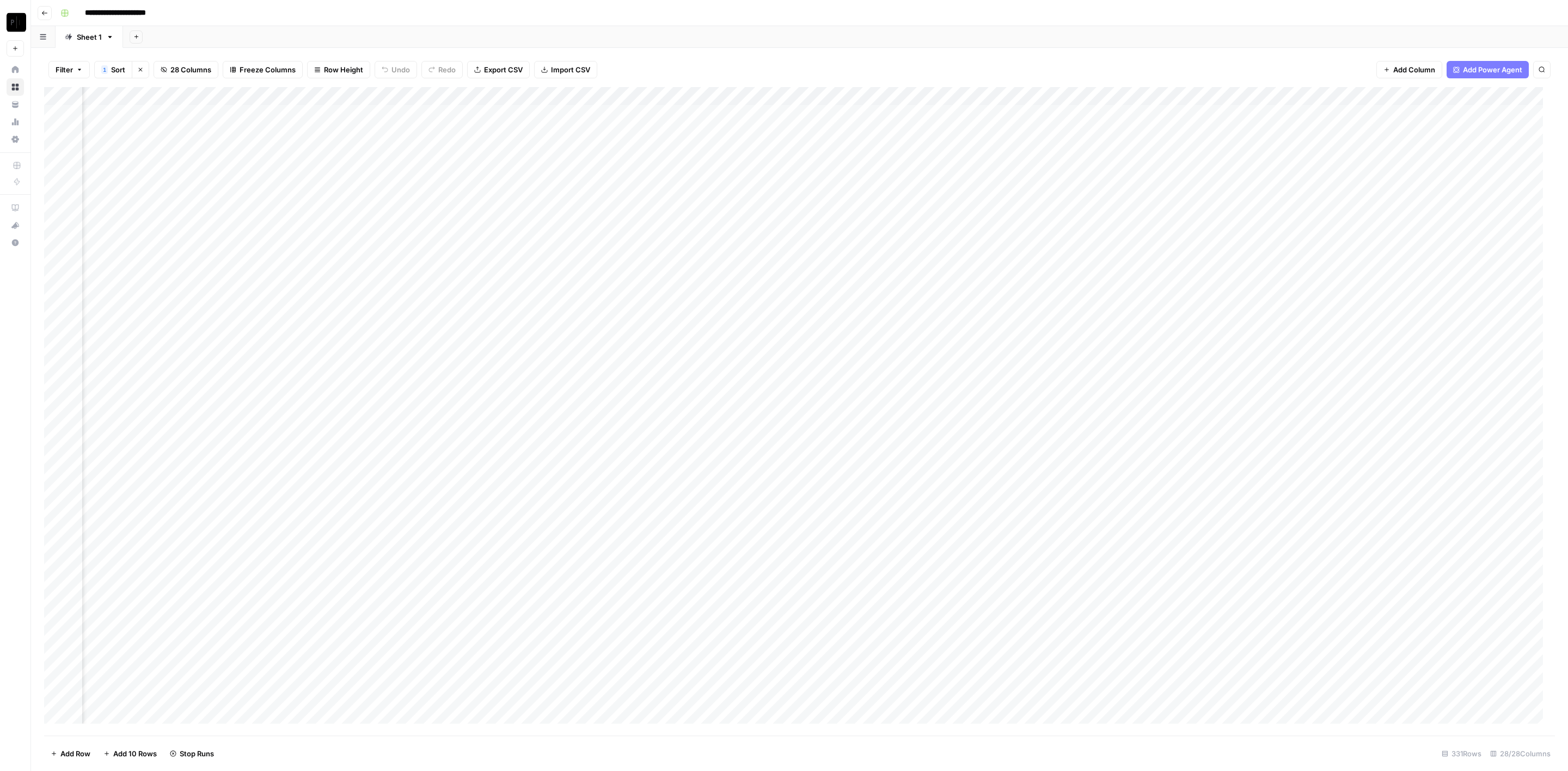
click at [405, 500] on div "Add Column" at bounding box center [799, 411] width 1511 height 649
click at [404, 485] on div "Add Column" at bounding box center [799, 411] width 1511 height 649
click at [604, 111] on div "Add Column" at bounding box center [799, 411] width 1511 height 649
click at [602, 136] on div "Add Column" at bounding box center [799, 411] width 1511 height 649
click at [603, 149] on div "Add Column" at bounding box center [799, 411] width 1511 height 649
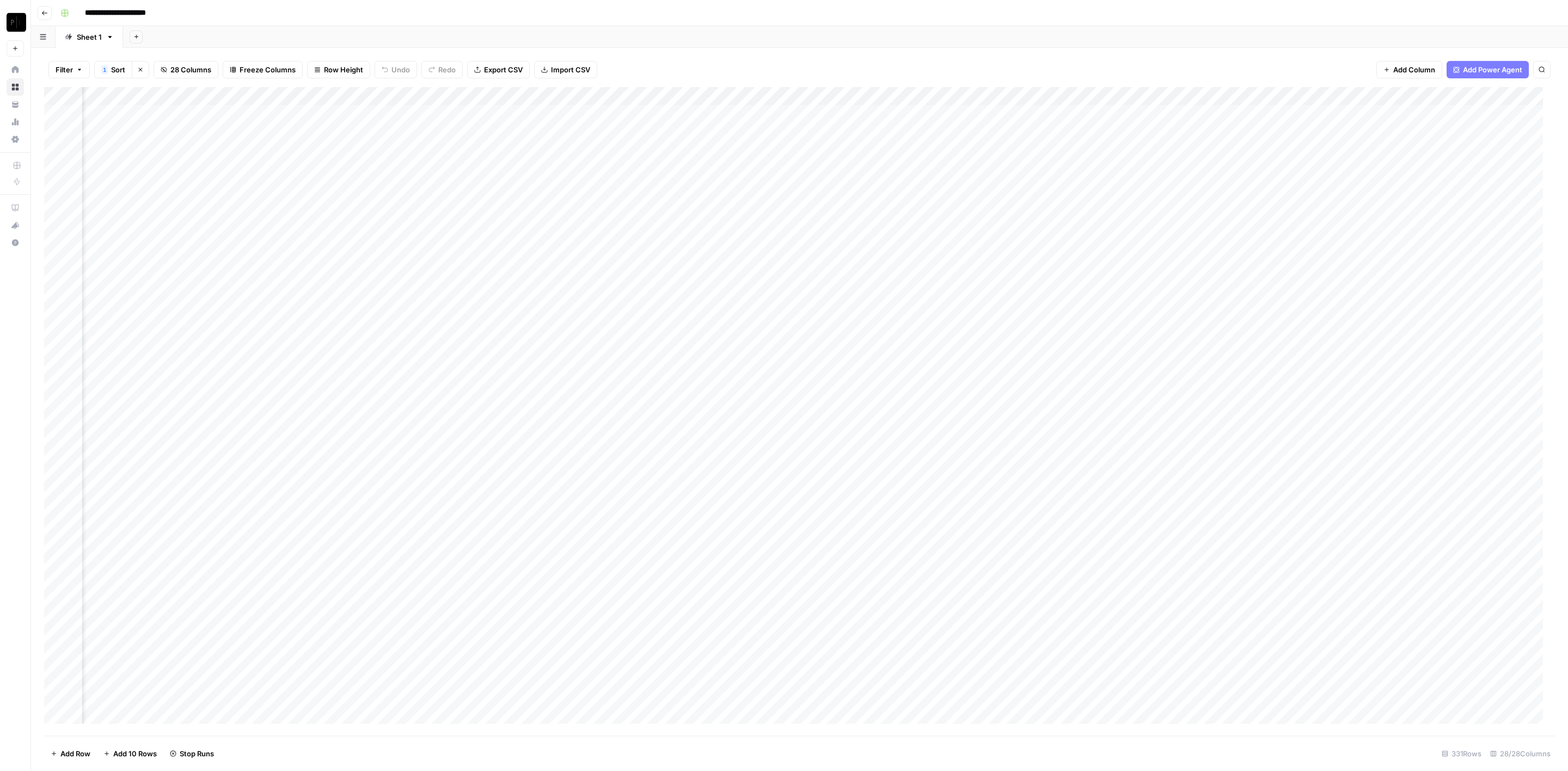
click at [603, 168] on div "Add Column" at bounding box center [799, 411] width 1511 height 649
click at [603, 185] on div "Add Column" at bounding box center [799, 411] width 1511 height 649
click at [602, 206] on div "Add Column" at bounding box center [799, 411] width 1511 height 649
click at [605, 228] on div "Add Column" at bounding box center [799, 411] width 1511 height 649
click at [605, 245] on div "Add Column" at bounding box center [799, 411] width 1511 height 649
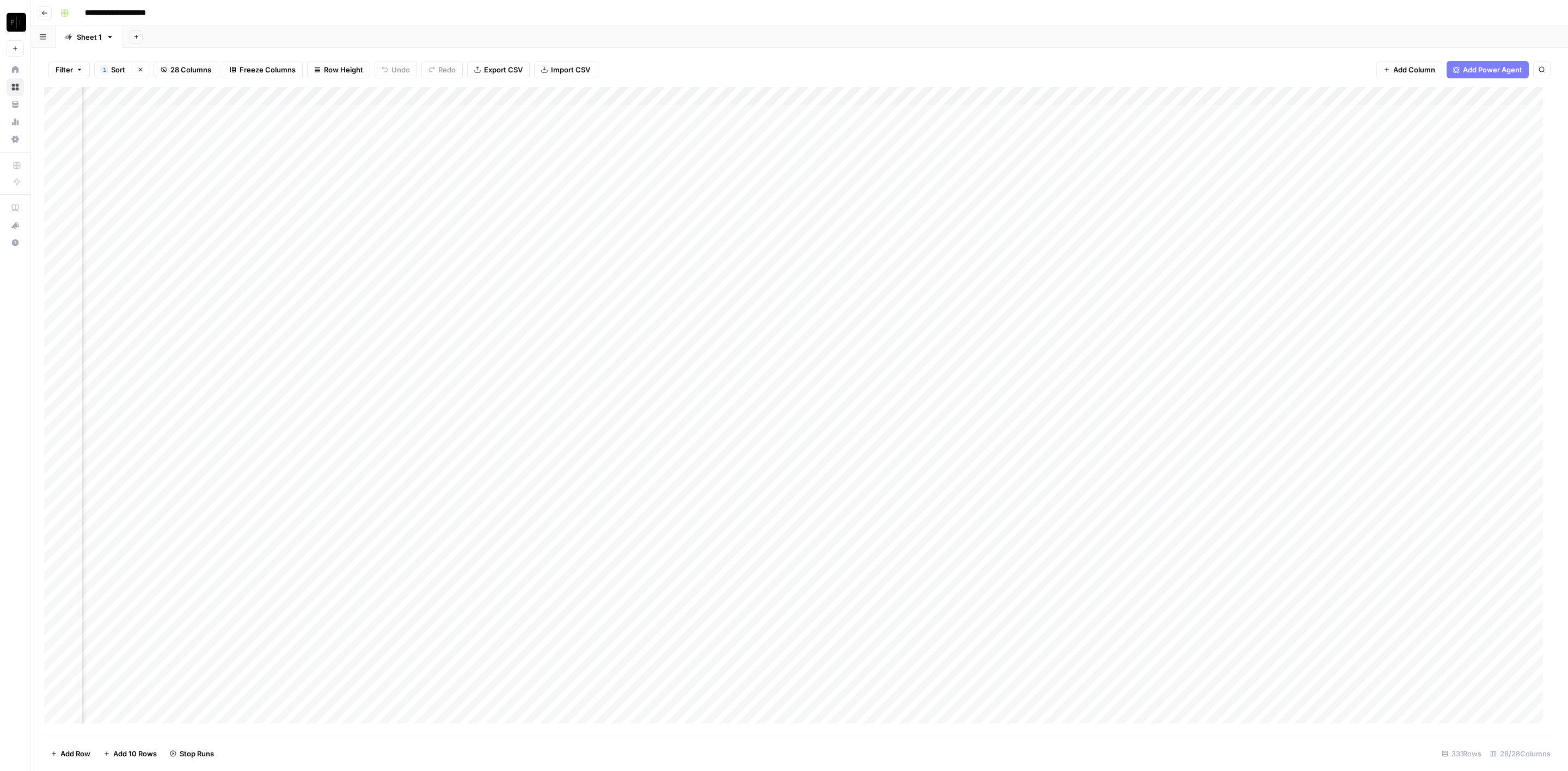
click at [602, 262] on div "Add Column" at bounding box center [799, 411] width 1511 height 649
click at [602, 275] on div "Add Column" at bounding box center [799, 411] width 1511 height 649
click at [606, 296] on div "Add Column" at bounding box center [799, 411] width 1511 height 649
drag, startPoint x: 600, startPoint y: 318, endPoint x: 603, endPoint y: 331, distance: 13.3
click at [601, 318] on div "Add Column" at bounding box center [799, 411] width 1511 height 649
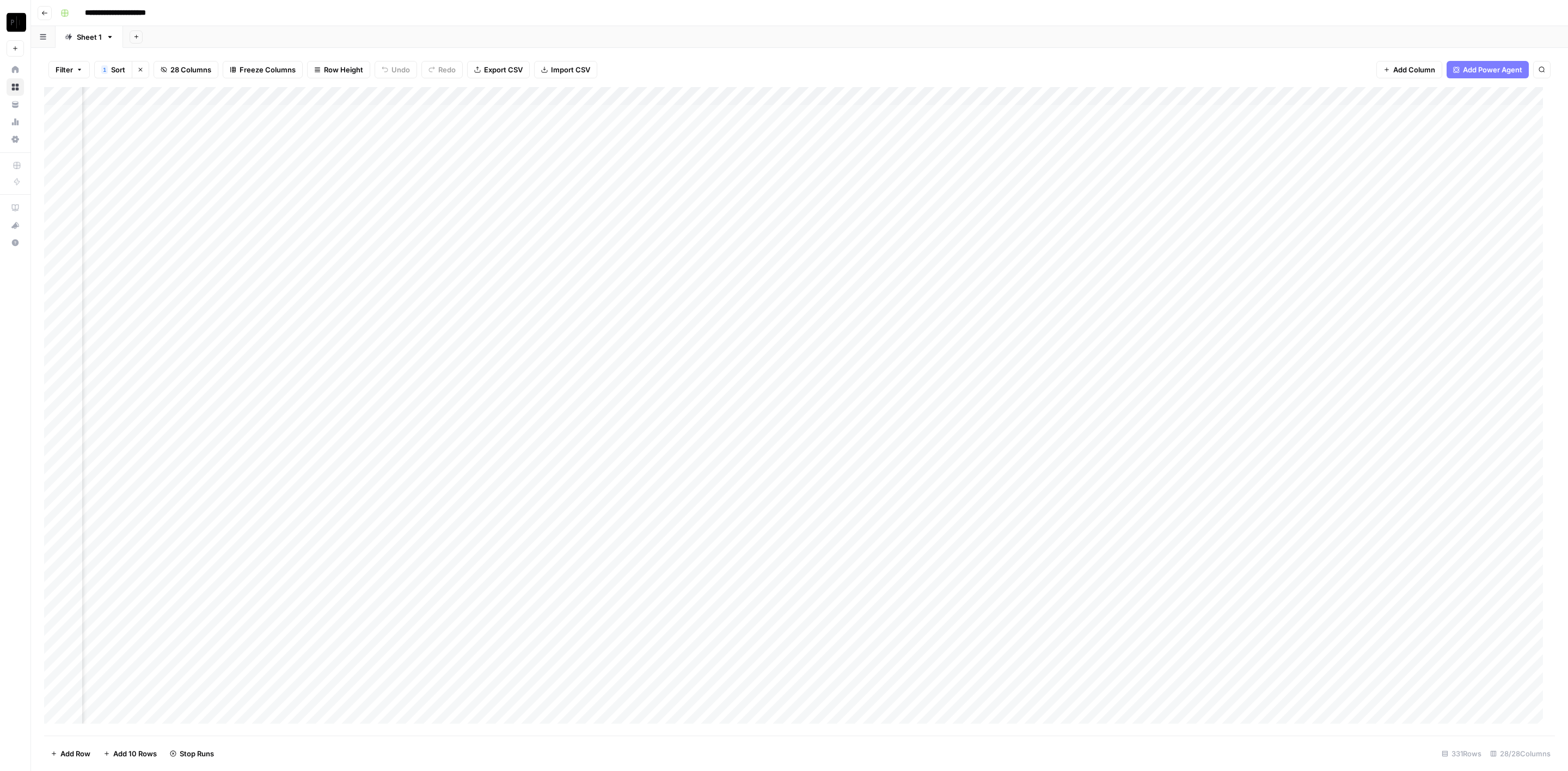
click at [602, 337] on div "Add Column" at bounding box center [799, 411] width 1511 height 649
click at [605, 353] on div "Add Column" at bounding box center [799, 411] width 1511 height 649
click at [603, 372] on div "Add Column" at bounding box center [799, 411] width 1511 height 649
click at [602, 389] on div "Add Column" at bounding box center [799, 411] width 1511 height 649
click at [603, 403] on div "Add Column" at bounding box center [799, 411] width 1511 height 649
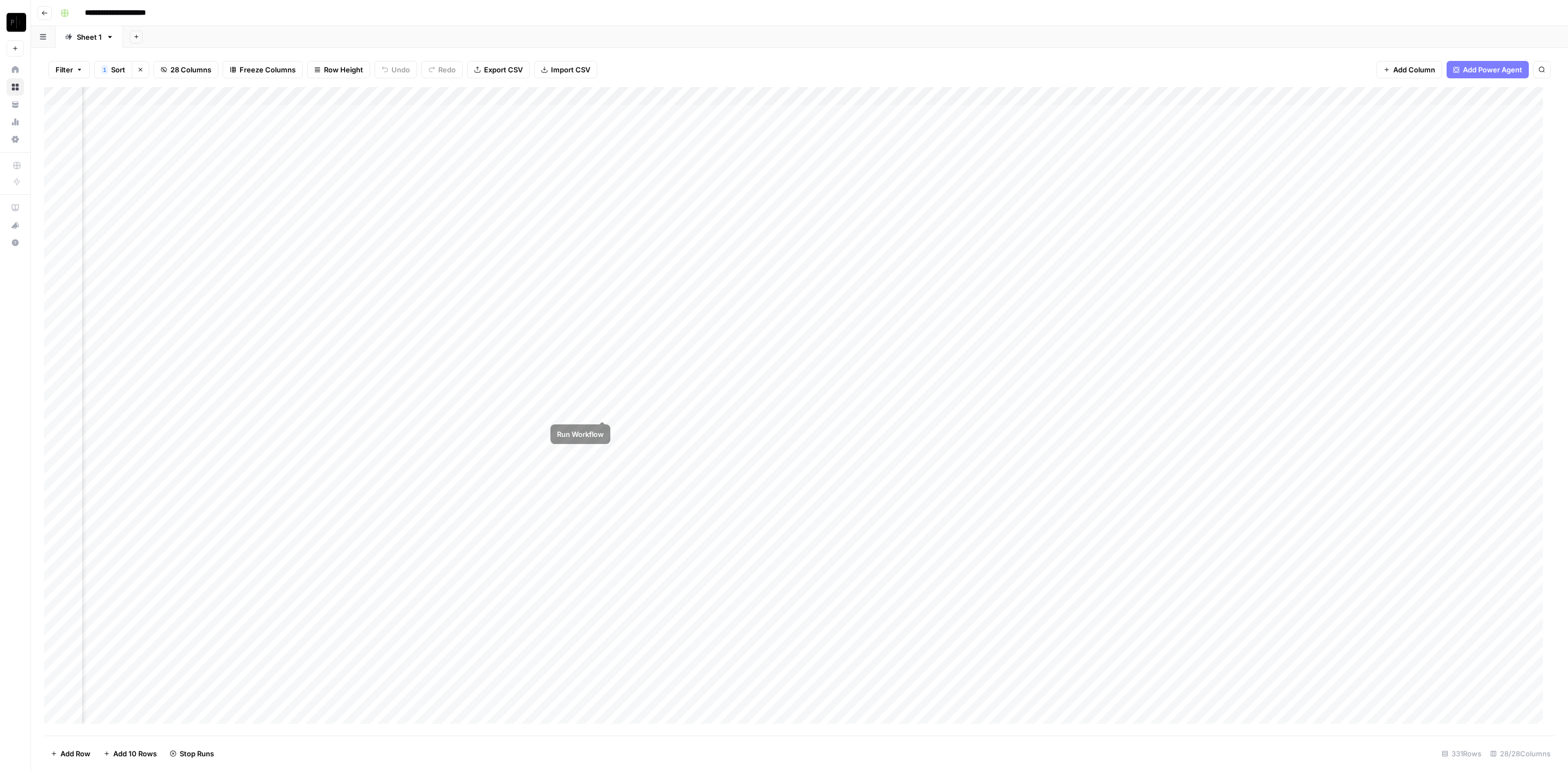
click at [602, 430] on div "Add Column" at bounding box center [799, 411] width 1511 height 649
click at [602, 449] on div "Add Column" at bounding box center [799, 411] width 1511 height 649
click at [601, 404] on div "Add Column" at bounding box center [799, 411] width 1511 height 649
click at [603, 466] on div "Add Column" at bounding box center [799, 411] width 1511 height 649
click at [602, 483] on div "Add Column" at bounding box center [799, 411] width 1511 height 649
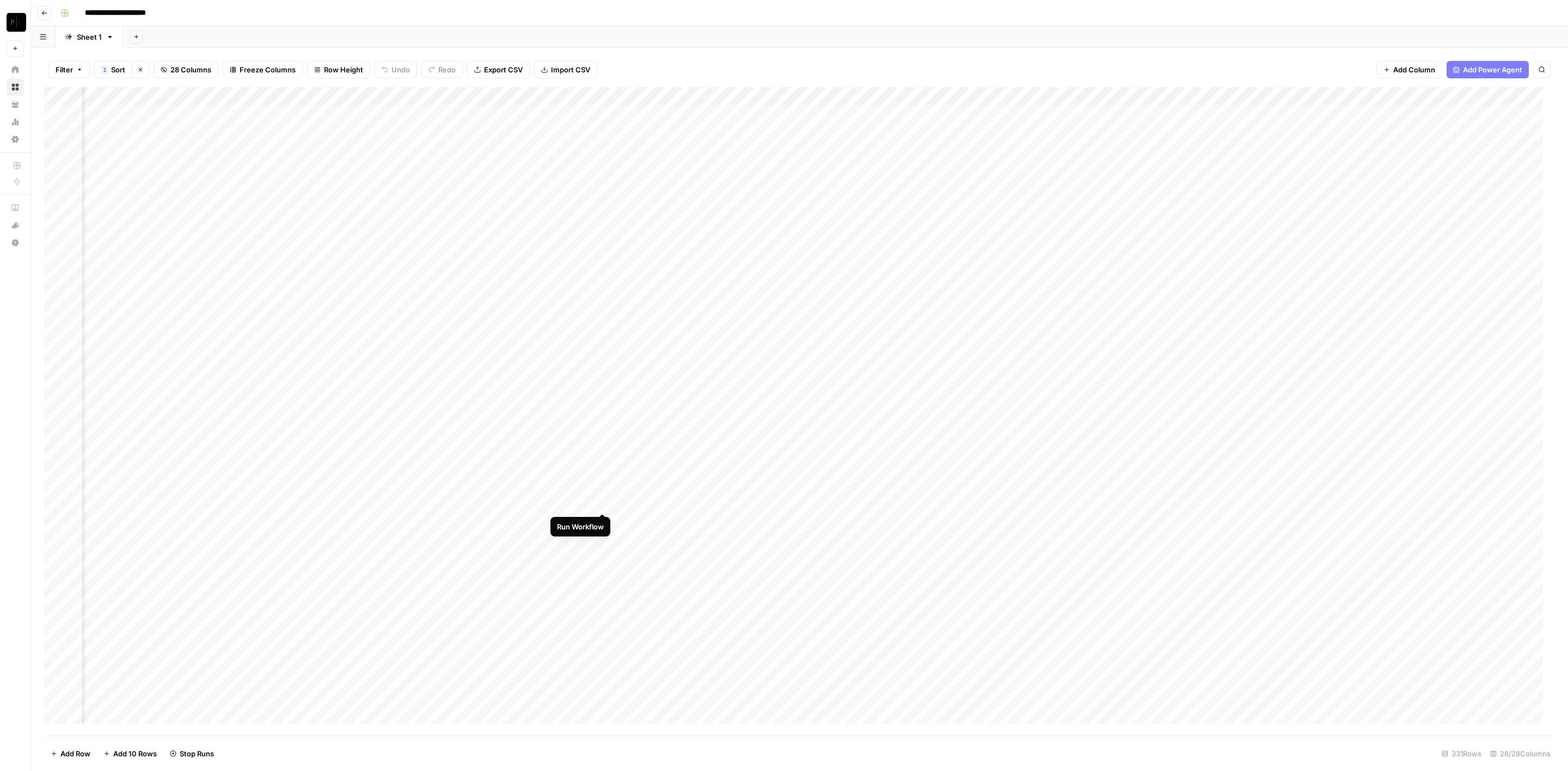
click at [601, 501] on div "Add Column" at bounding box center [799, 411] width 1511 height 649
click at [605, 466] on div "Add Column" at bounding box center [799, 411] width 1511 height 649
drag, startPoint x: 821, startPoint y: 113, endPoint x: 830, endPoint y: 131, distance: 20.1
click at [822, 113] on div "Add Column" at bounding box center [799, 411] width 1511 height 649
click at [825, 131] on div "Add Column" at bounding box center [799, 411] width 1511 height 649
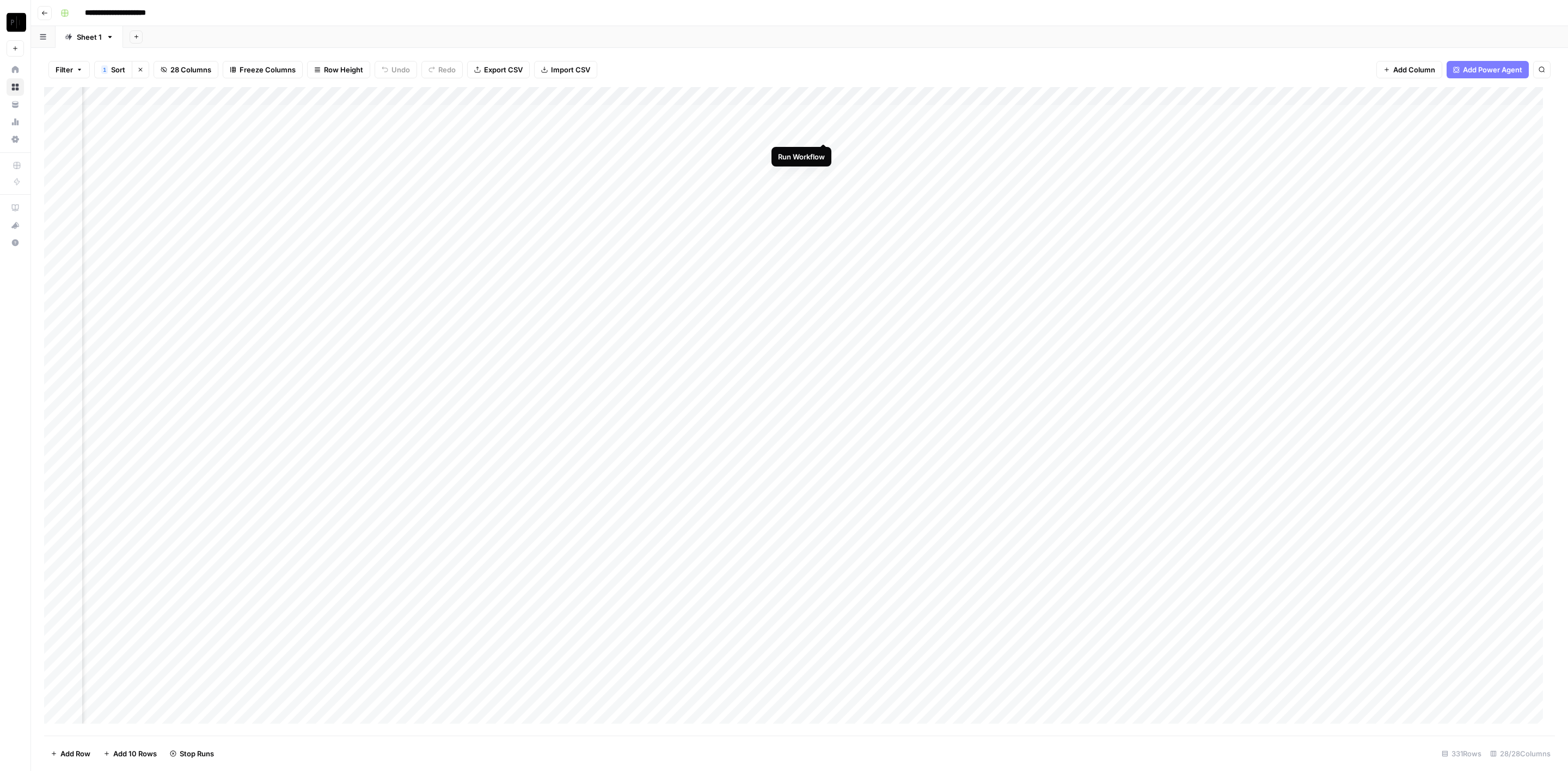
click at [825, 145] on div "Add Column" at bounding box center [799, 411] width 1511 height 649
click at [824, 116] on div "Add Column" at bounding box center [799, 411] width 1511 height 649
click at [824, 168] on div "Add Column" at bounding box center [799, 411] width 1511 height 649
click at [823, 147] on div "Add Column" at bounding box center [799, 411] width 1511 height 649
click at [823, 184] on div "Add Column" at bounding box center [799, 411] width 1511 height 649
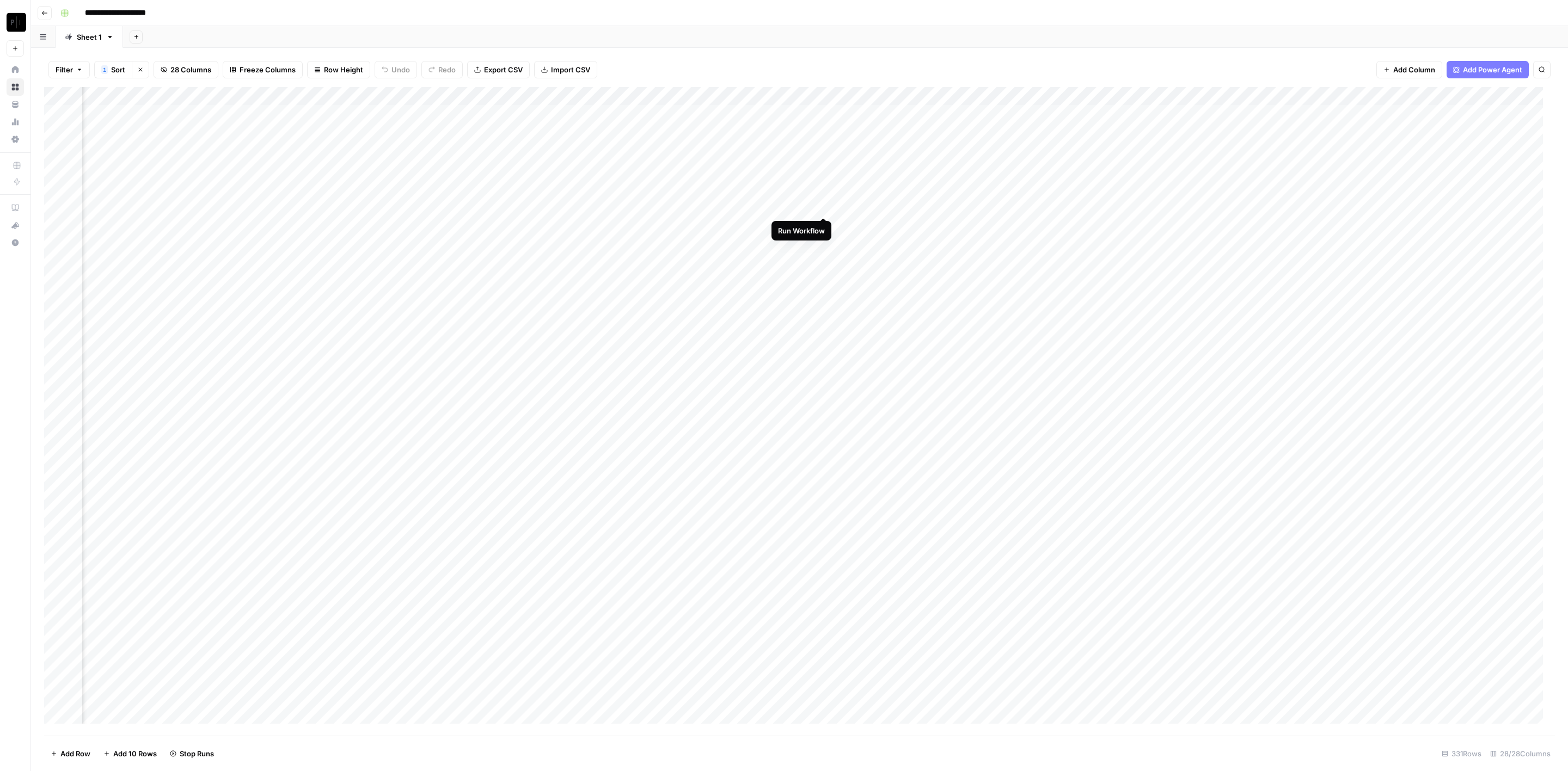
click at [824, 210] on div "Add Column" at bounding box center [799, 411] width 1511 height 649
click at [827, 227] on div "Add Column" at bounding box center [799, 411] width 1511 height 649
click at [821, 241] on div "Add Column" at bounding box center [799, 411] width 1511 height 649
click at [826, 265] on div "Add Column" at bounding box center [799, 411] width 1511 height 649
click at [824, 285] on div "Add Column" at bounding box center [799, 411] width 1511 height 649
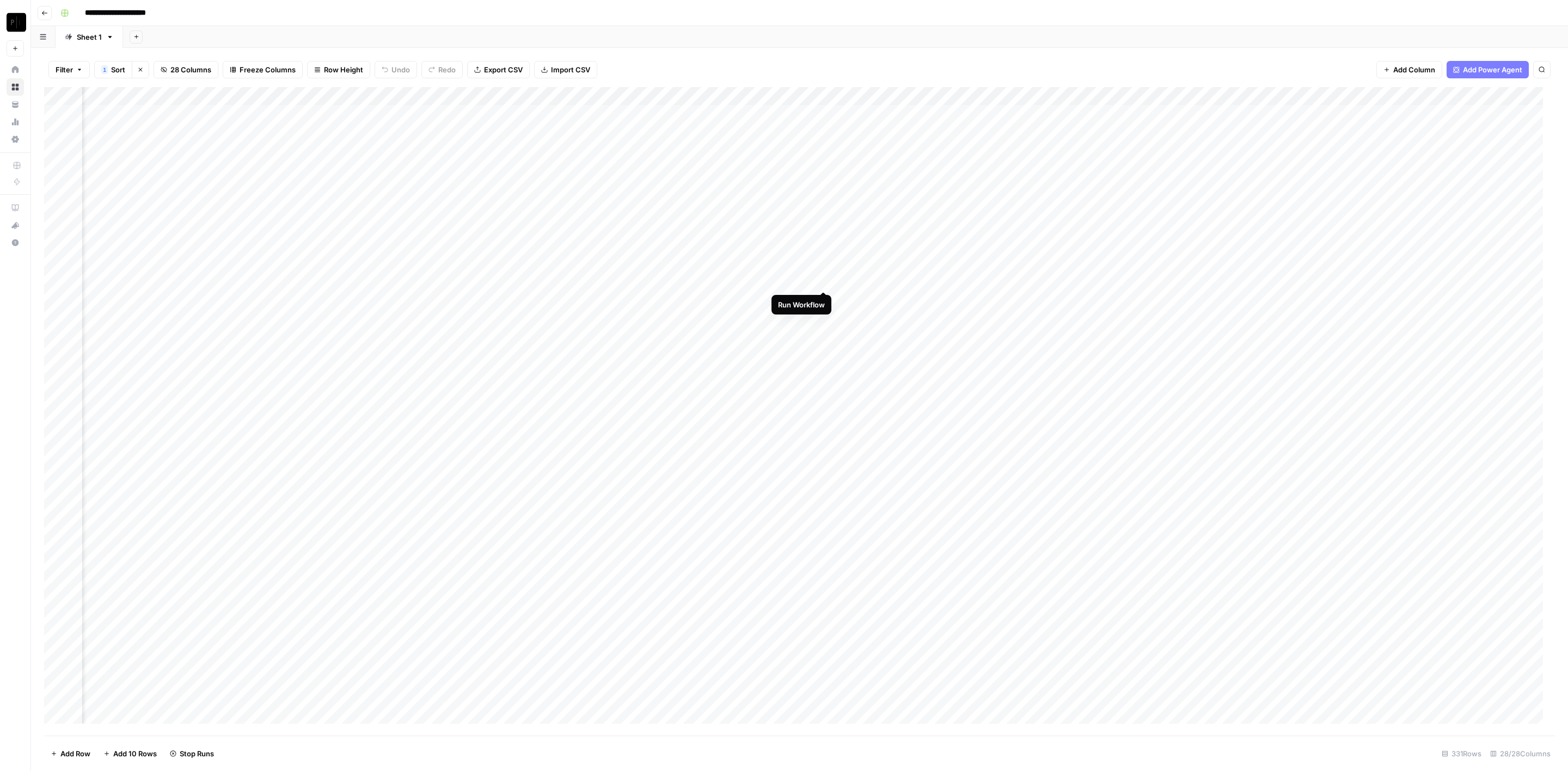
click at [825, 297] on div "Add Column" at bounding box center [799, 411] width 1511 height 649
click at [823, 316] on div "Add Column" at bounding box center [799, 411] width 1511 height 649
click at [824, 339] on div "Add Column" at bounding box center [799, 411] width 1511 height 649
click at [828, 357] on div "Add Column" at bounding box center [799, 411] width 1511 height 649
click at [828, 336] on div "Add Column" at bounding box center [799, 411] width 1511 height 649
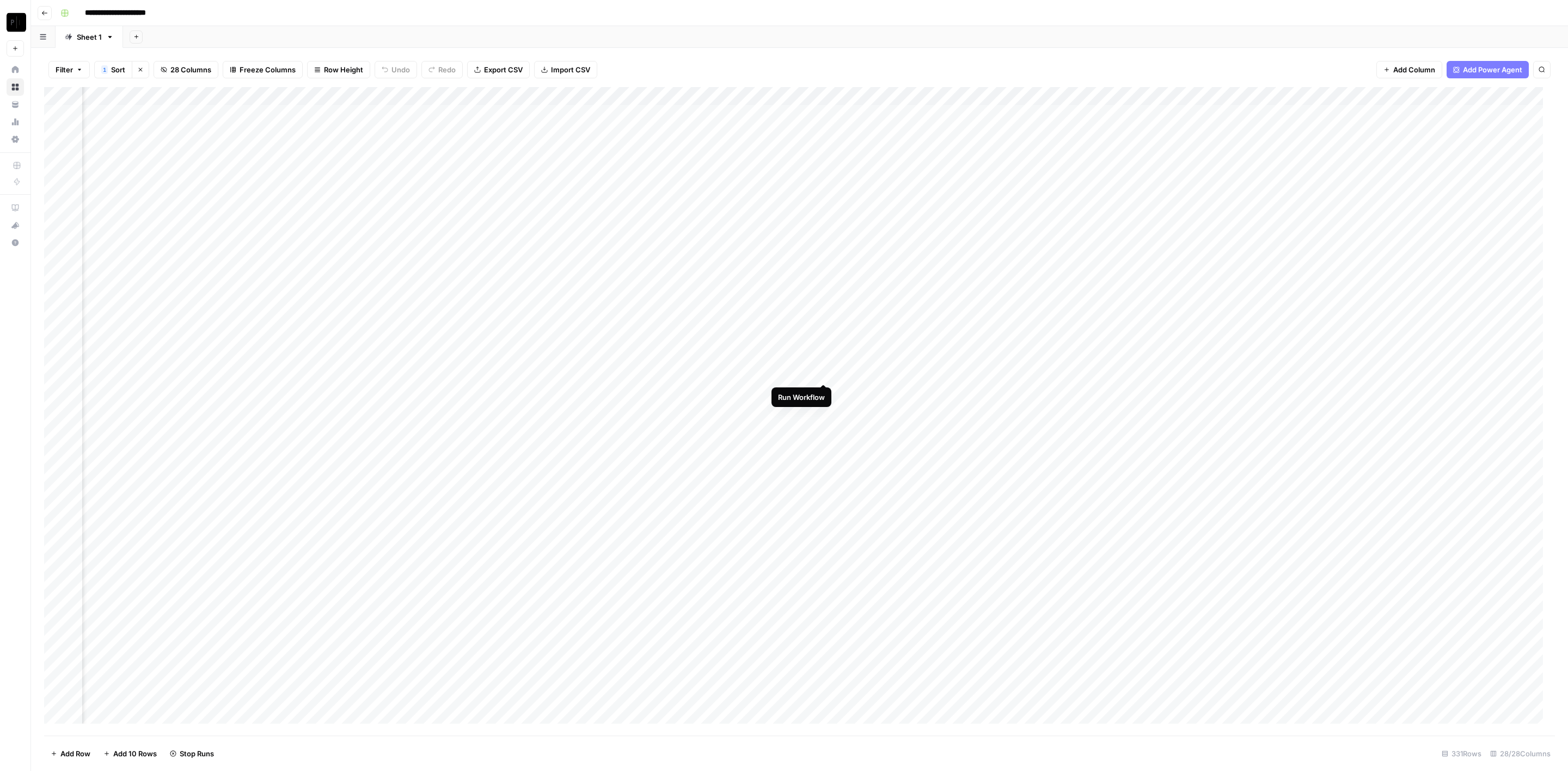
click at [827, 368] on div "Add Column" at bounding box center [799, 411] width 1511 height 649
click at [823, 385] on div "Add Column" at bounding box center [799, 411] width 1511 height 649
click at [823, 405] on div "Add Column" at bounding box center [799, 411] width 1511 height 649
click at [823, 389] on div "Add Column" at bounding box center [799, 411] width 1511 height 649
click at [824, 425] on div "Add Column" at bounding box center [799, 411] width 1511 height 649
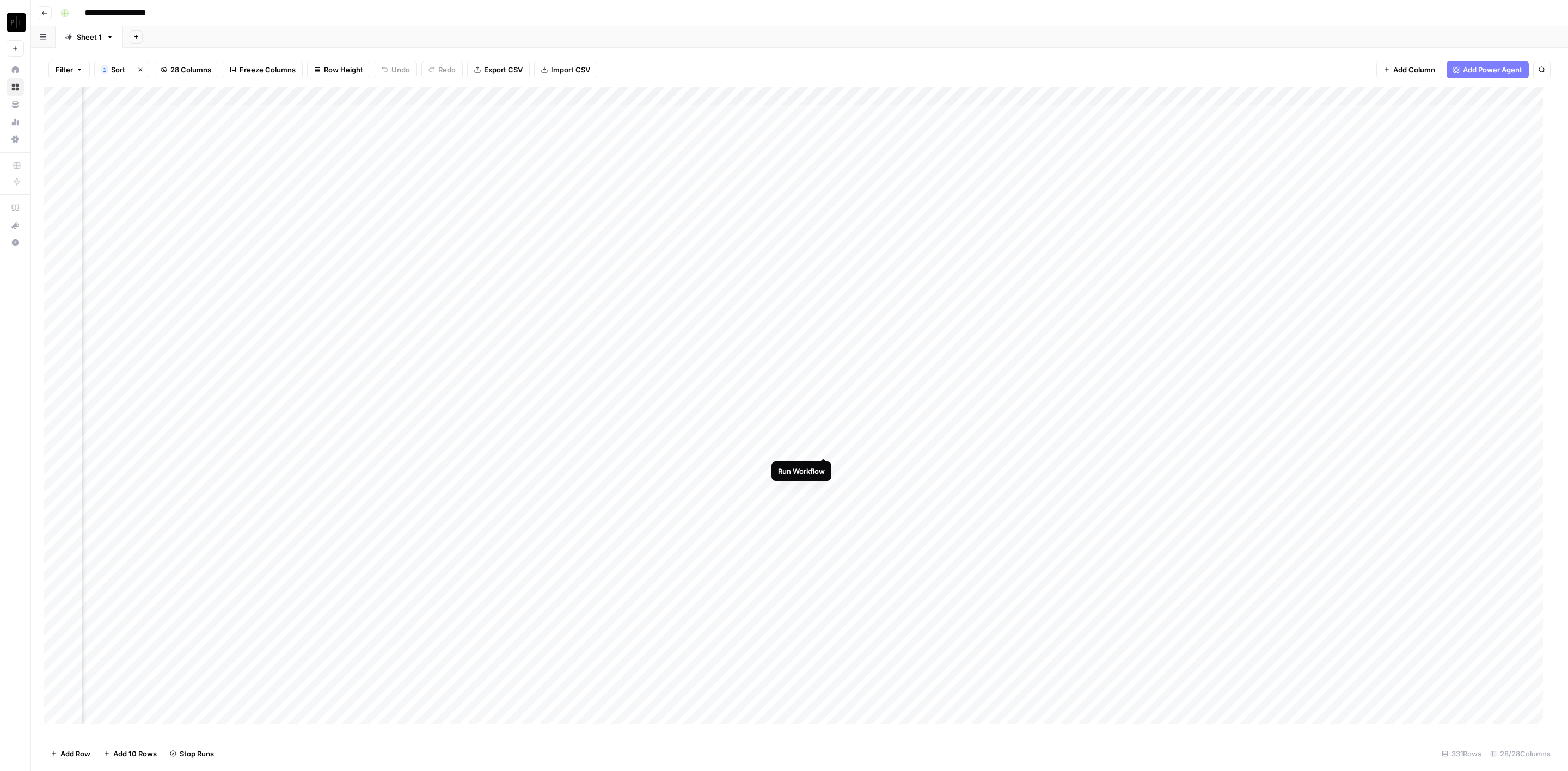
click at [820, 447] on div "Add Column" at bounding box center [799, 411] width 1511 height 649
click at [823, 464] on div "Add Column" at bounding box center [799, 411] width 1511 height 649
click at [824, 483] on div "Add Column" at bounding box center [799, 411] width 1511 height 649
click at [822, 501] on div "Add Column" at bounding box center [799, 411] width 1511 height 649
click at [1044, 115] on div "Add Column" at bounding box center [799, 411] width 1511 height 649
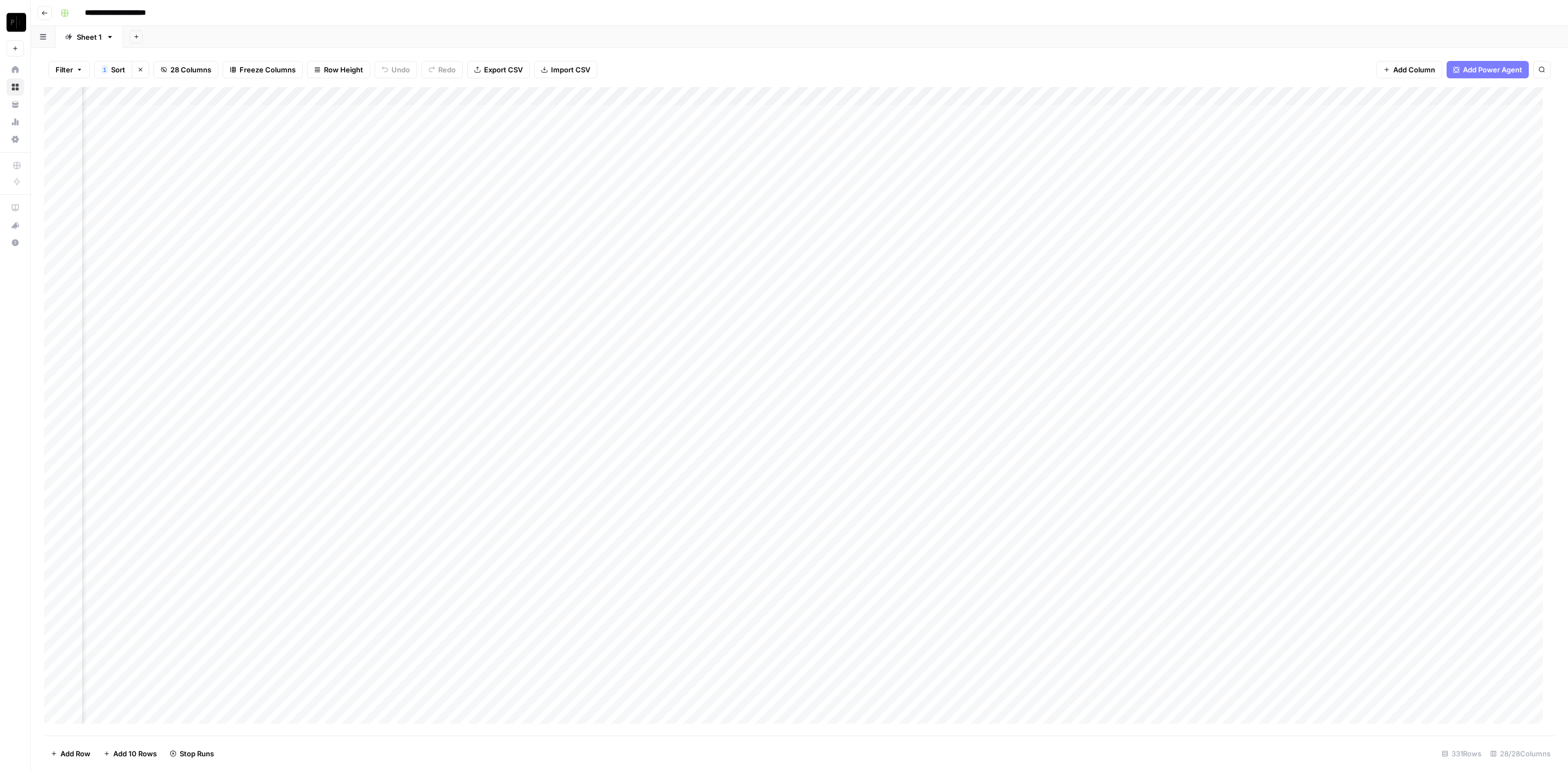
click at [1044, 128] on div "Add Column" at bounding box center [799, 411] width 1511 height 649
drag, startPoint x: 1044, startPoint y: 146, endPoint x: 1049, endPoint y: 160, distance: 14.9
click at [1044, 147] on div "Add Column" at bounding box center [799, 411] width 1511 height 649
click at [1047, 113] on div "Add Column" at bounding box center [799, 411] width 1511 height 649
click at [1043, 132] on div "Add Column" at bounding box center [799, 411] width 1511 height 649
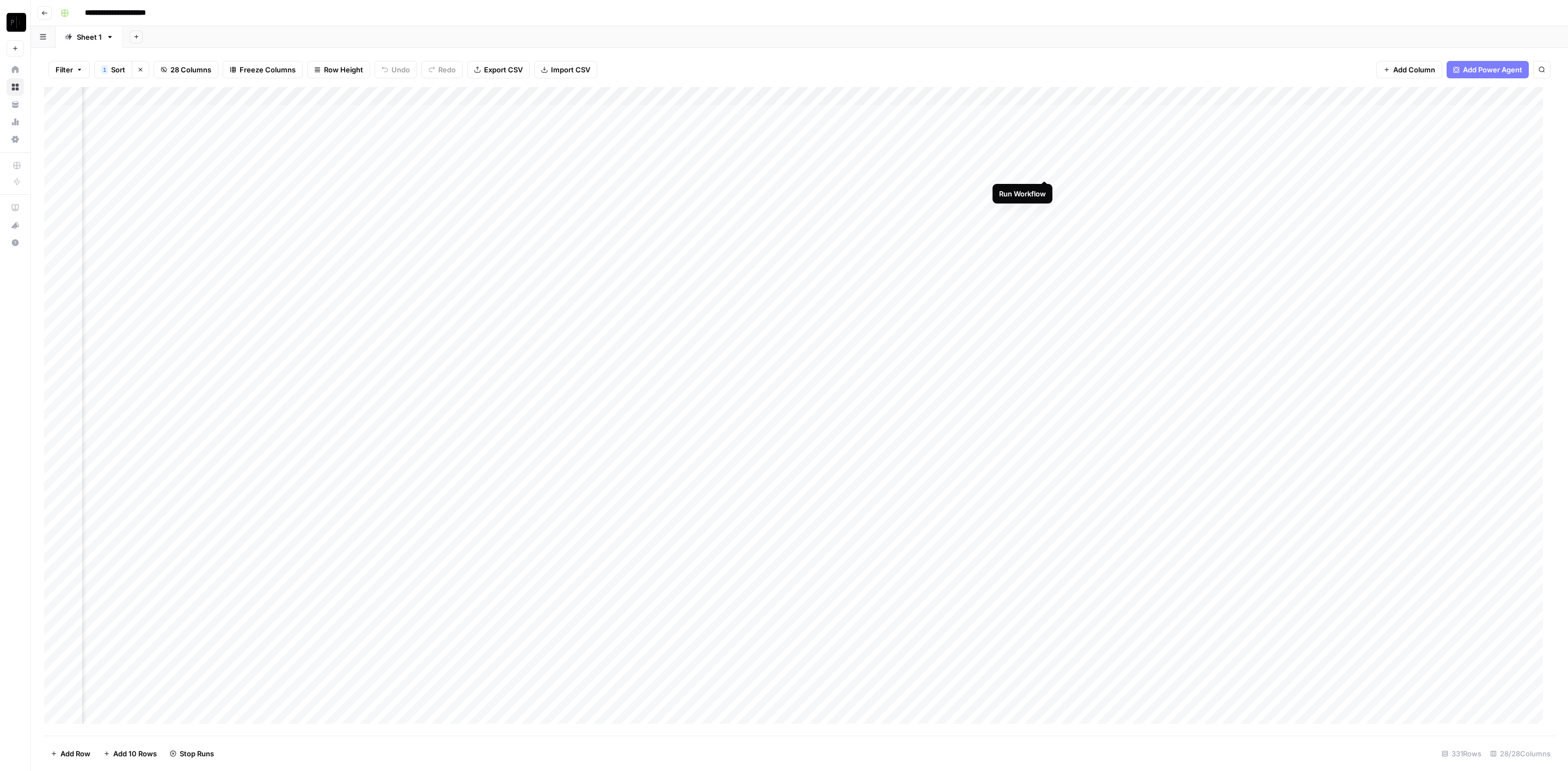
drag, startPoint x: 1042, startPoint y: 169, endPoint x: 1043, endPoint y: 182, distance: 13.0
click at [1042, 169] on div "Add Column" at bounding box center [799, 411] width 1511 height 649
click at [1044, 188] on div "Add Column" at bounding box center [799, 411] width 1511 height 649
click at [1045, 206] on div "Add Column" at bounding box center [799, 411] width 1511 height 649
click at [1047, 221] on div "Add Column" at bounding box center [799, 411] width 1511 height 649
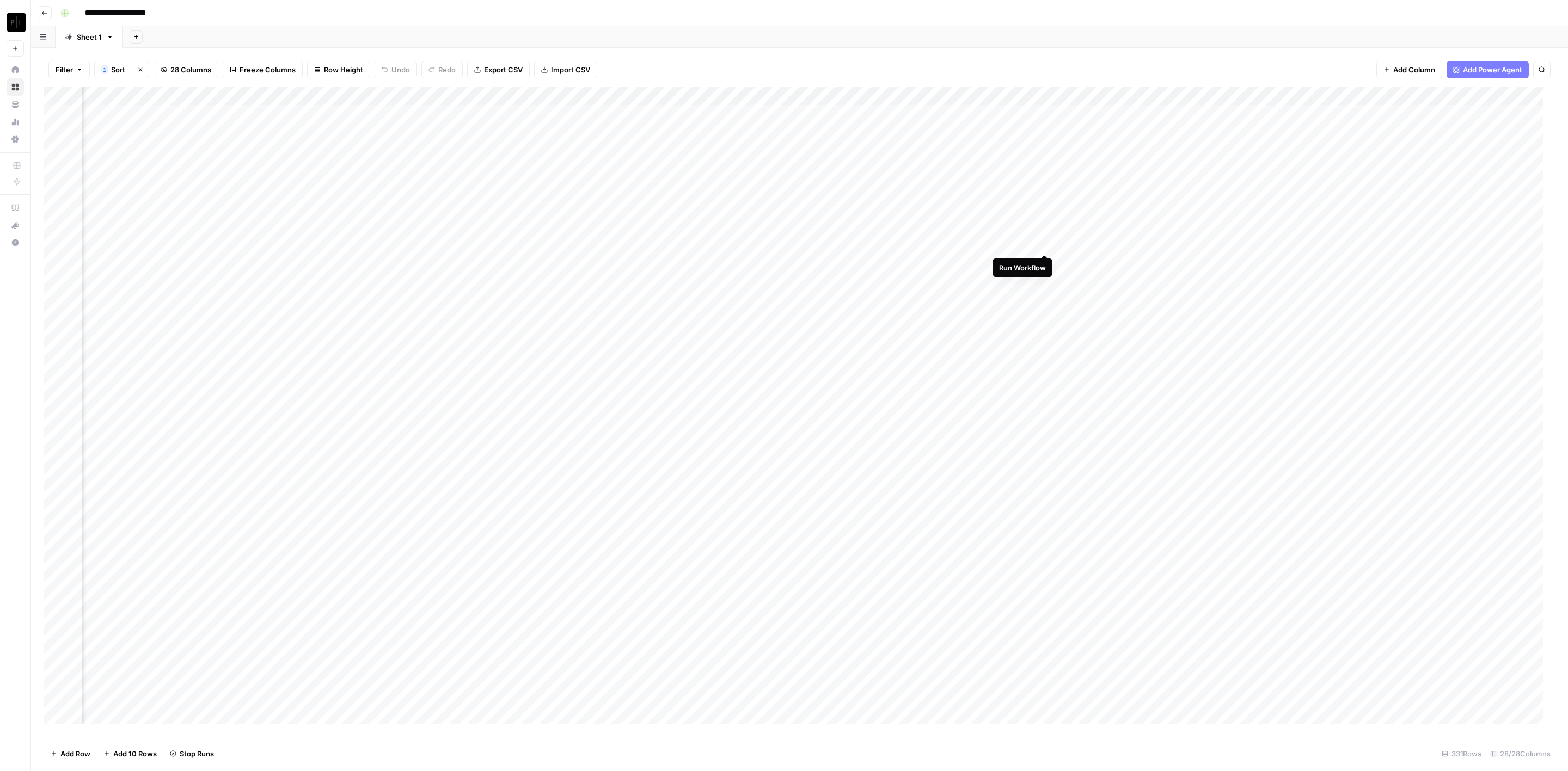
click at [1045, 243] on div "Add Column" at bounding box center [799, 411] width 1511 height 649
click at [1045, 266] on div "Add Column" at bounding box center [799, 411] width 1511 height 649
click at [1047, 283] on div "Add Column" at bounding box center [799, 411] width 1511 height 649
click at [1045, 299] on div "Add Column" at bounding box center [799, 411] width 1511 height 649
click at [1044, 317] on div "Add Column" at bounding box center [799, 411] width 1511 height 649
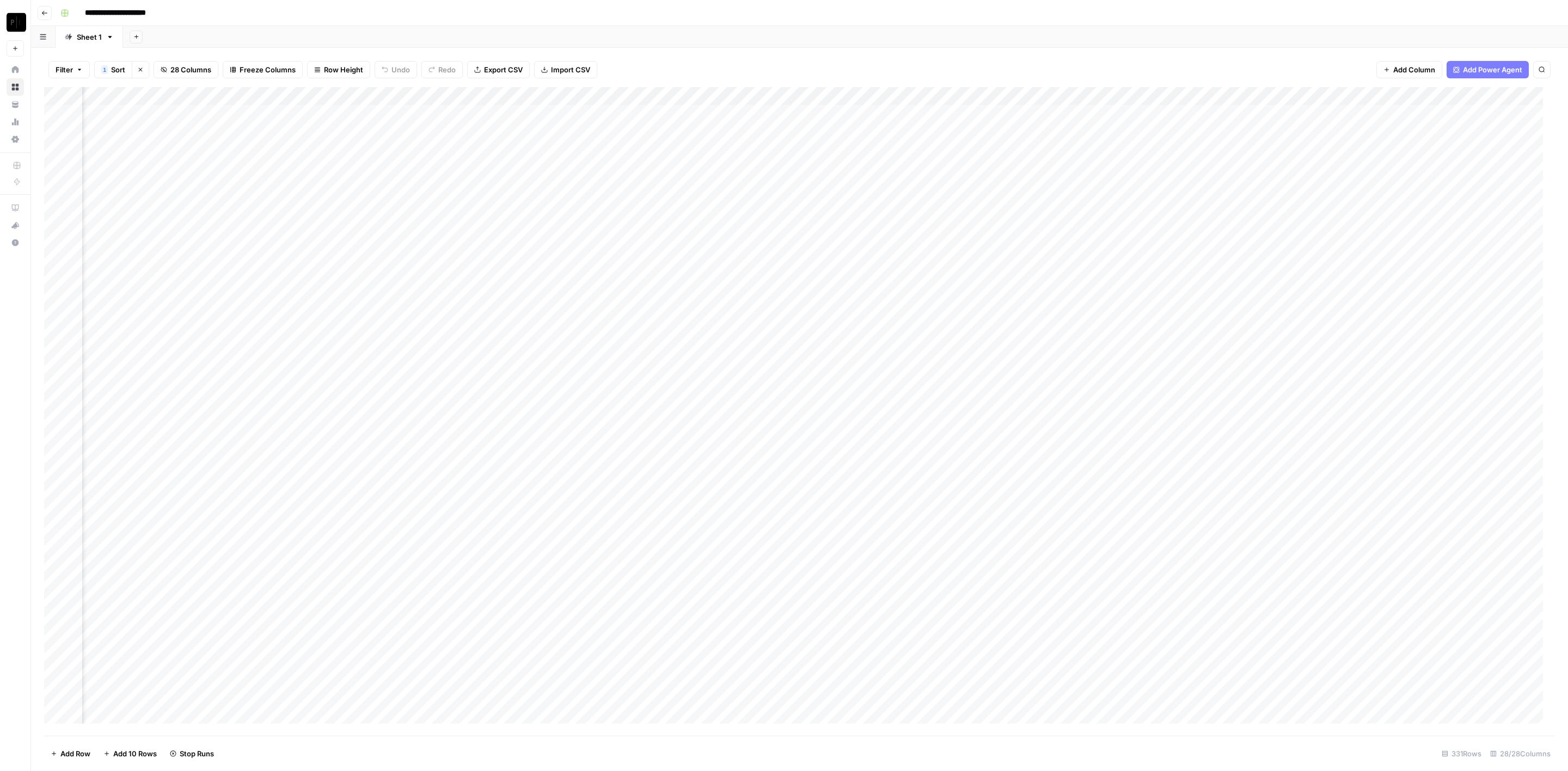
click at [1046, 332] on div "Add Column" at bounding box center [799, 411] width 1511 height 649
click at [1046, 351] on div "Add Column" at bounding box center [799, 411] width 1511 height 649
click at [1045, 370] on div "Add Column" at bounding box center [799, 411] width 1511 height 649
click at [1049, 389] on div "Add Column" at bounding box center [799, 411] width 1511 height 649
click at [1043, 405] on div "Add Column" at bounding box center [799, 411] width 1511 height 649
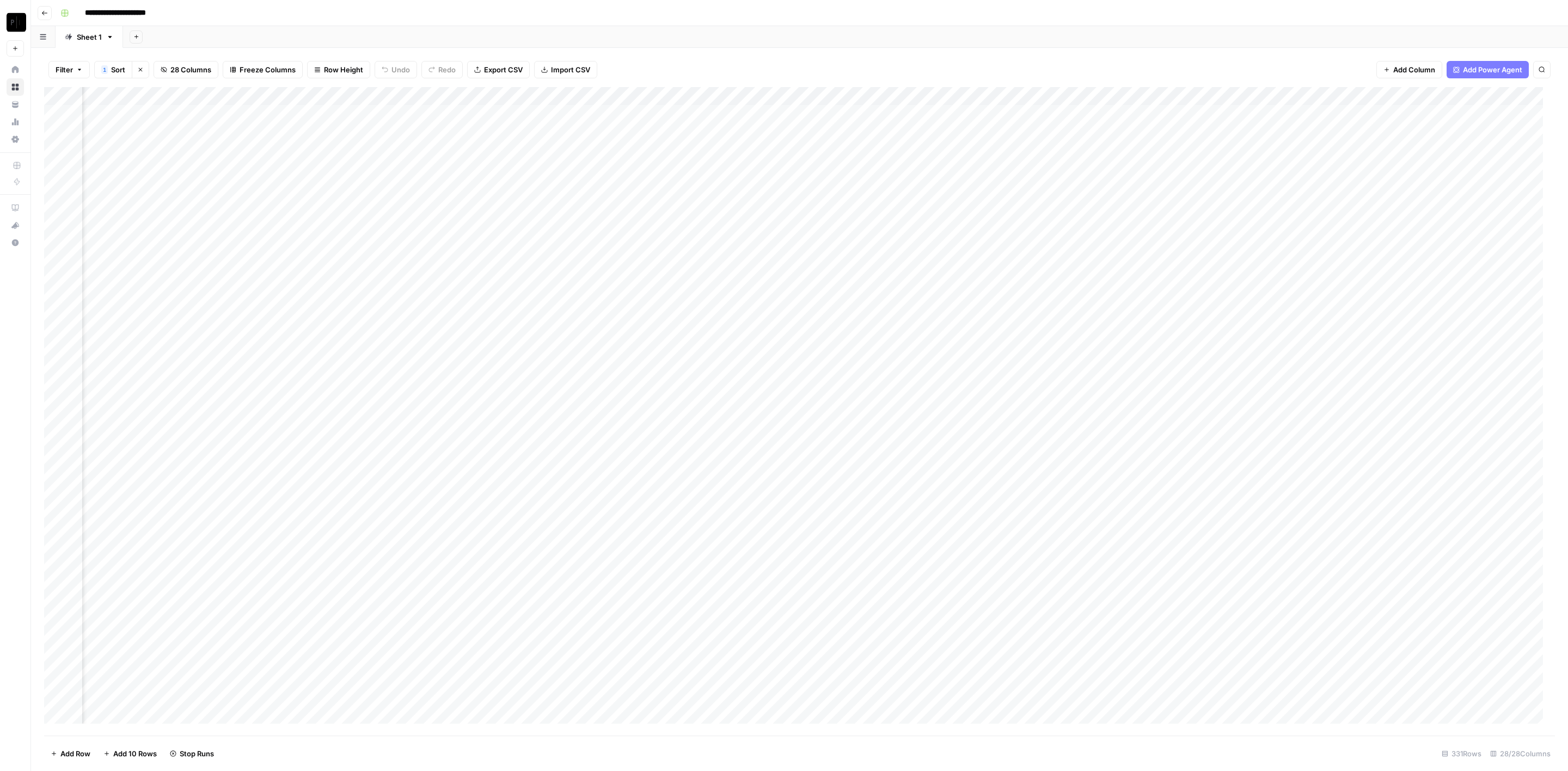
click at [1045, 428] on div "Add Column" at bounding box center [799, 411] width 1511 height 649
click at [1049, 446] on div "Add Column" at bounding box center [799, 411] width 1511 height 649
click at [1044, 468] on div "Add Column" at bounding box center [799, 411] width 1511 height 649
click at [1045, 479] on div "Add Column" at bounding box center [799, 411] width 1511 height 649
click at [1044, 501] on div "Add Column" at bounding box center [799, 411] width 1511 height 649
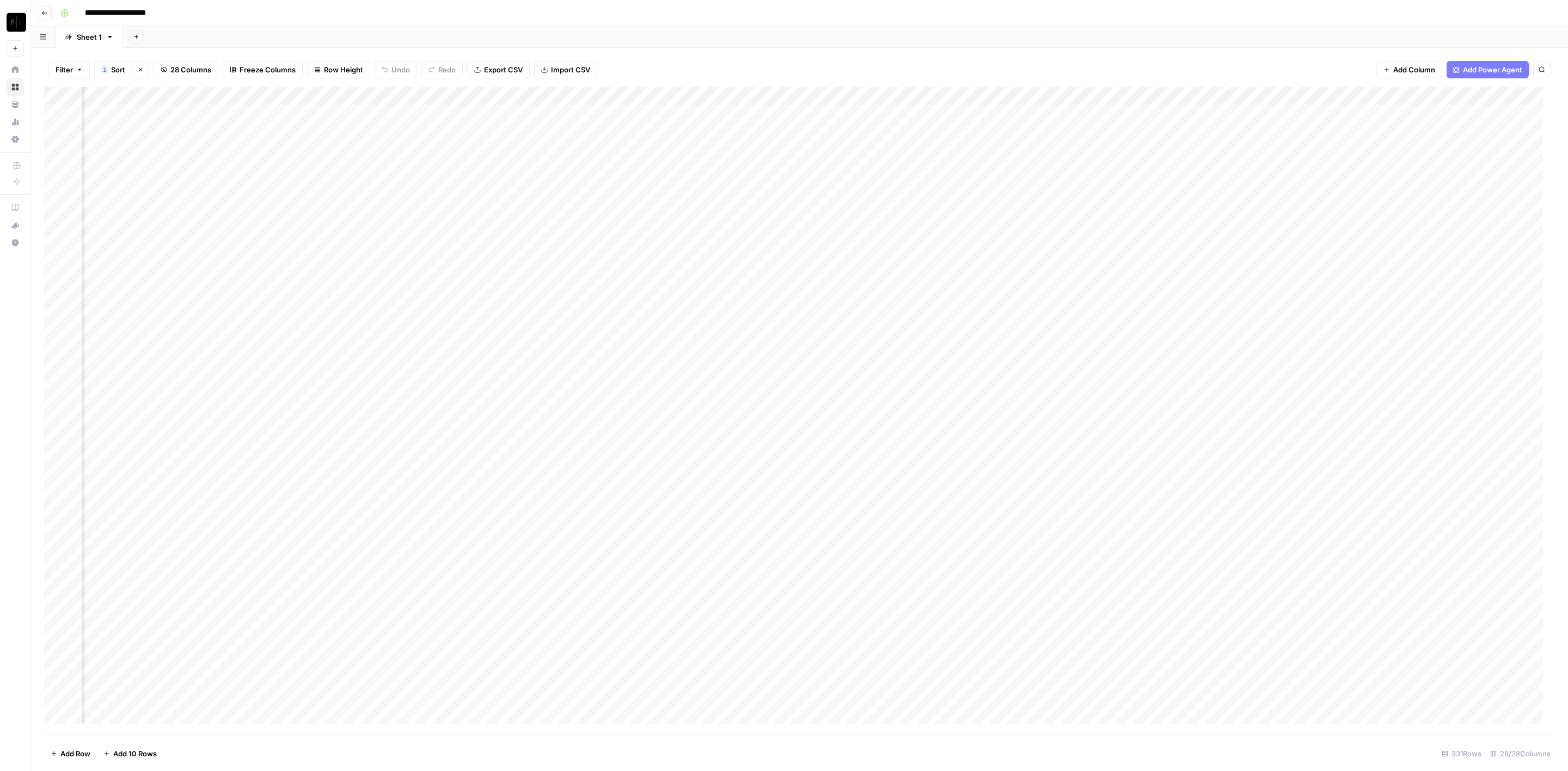
click at [393, 90] on div "Add Column" at bounding box center [799, 411] width 1511 height 649
click at [408, 99] on div at bounding box center [367, 97] width 98 height 22
click at [410, 91] on div at bounding box center [367, 97] width 98 height 22
click at [499, 22] on header "**********" at bounding box center [799, 13] width 1537 height 26
click at [410, 95] on div "Add Column" at bounding box center [799, 411] width 1511 height 649
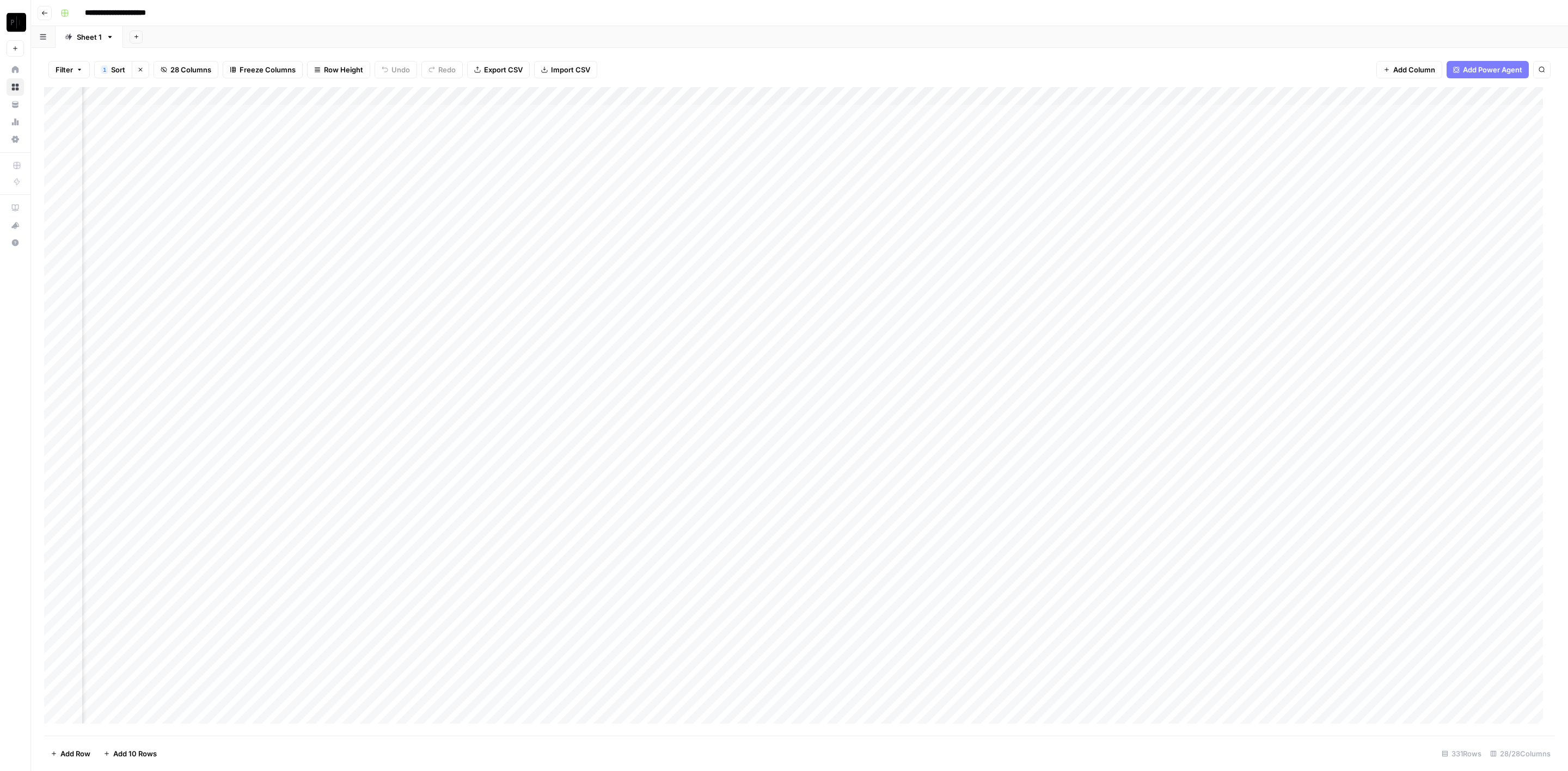
click at [752, 50] on div "Filter 1 Sort Clear sorts 28 Columns Freeze Columns Row Height Undo Redo Export…" at bounding box center [799, 409] width 1537 height 723
click at [1028, 98] on div "Add Column" at bounding box center [799, 411] width 1511 height 649
click at [999, 193] on button "Configure Inputs" at bounding box center [997, 188] width 120 height 15
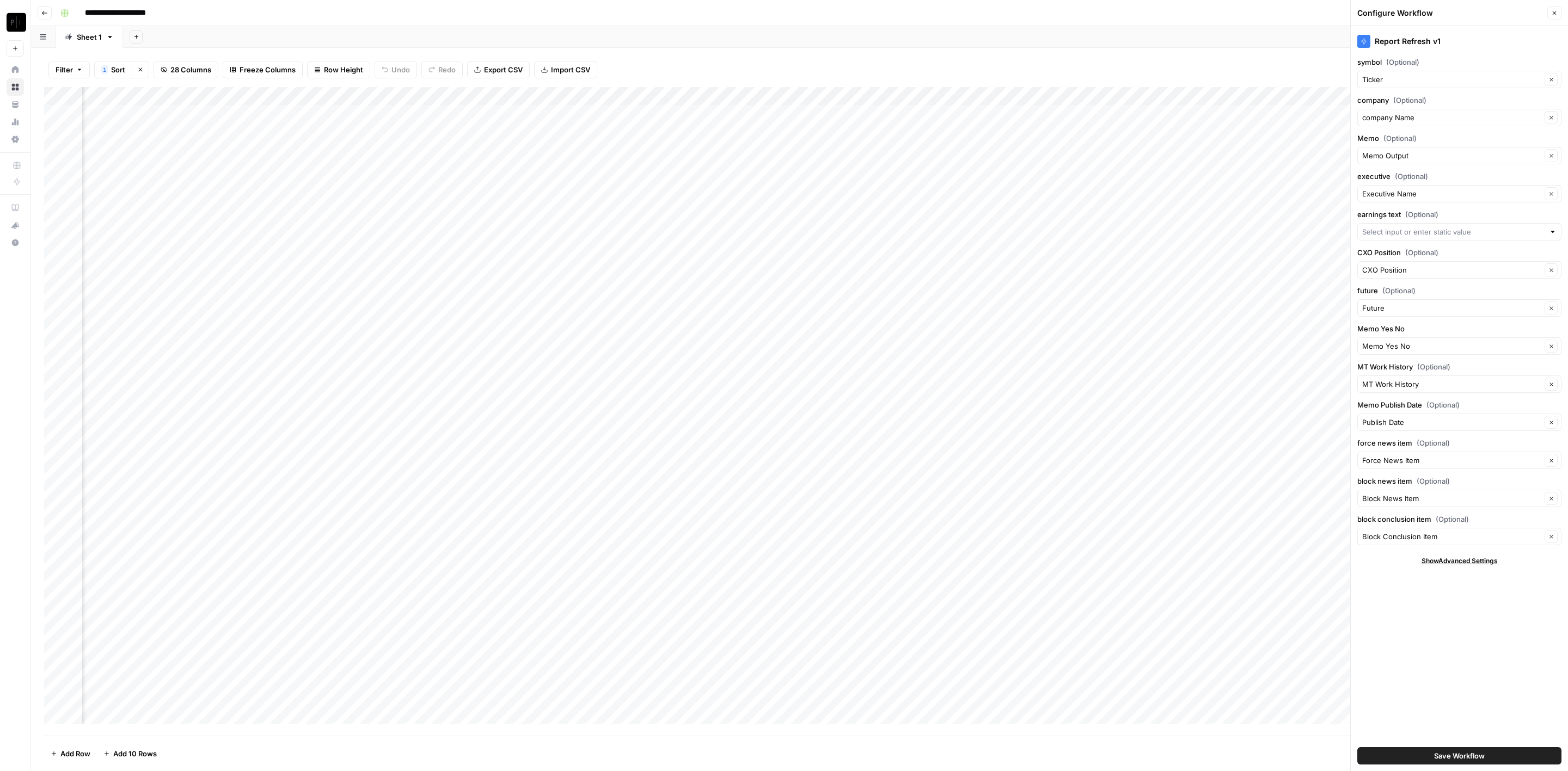
click at [1555, 16] on button "Close" at bounding box center [1554, 12] width 14 height 14
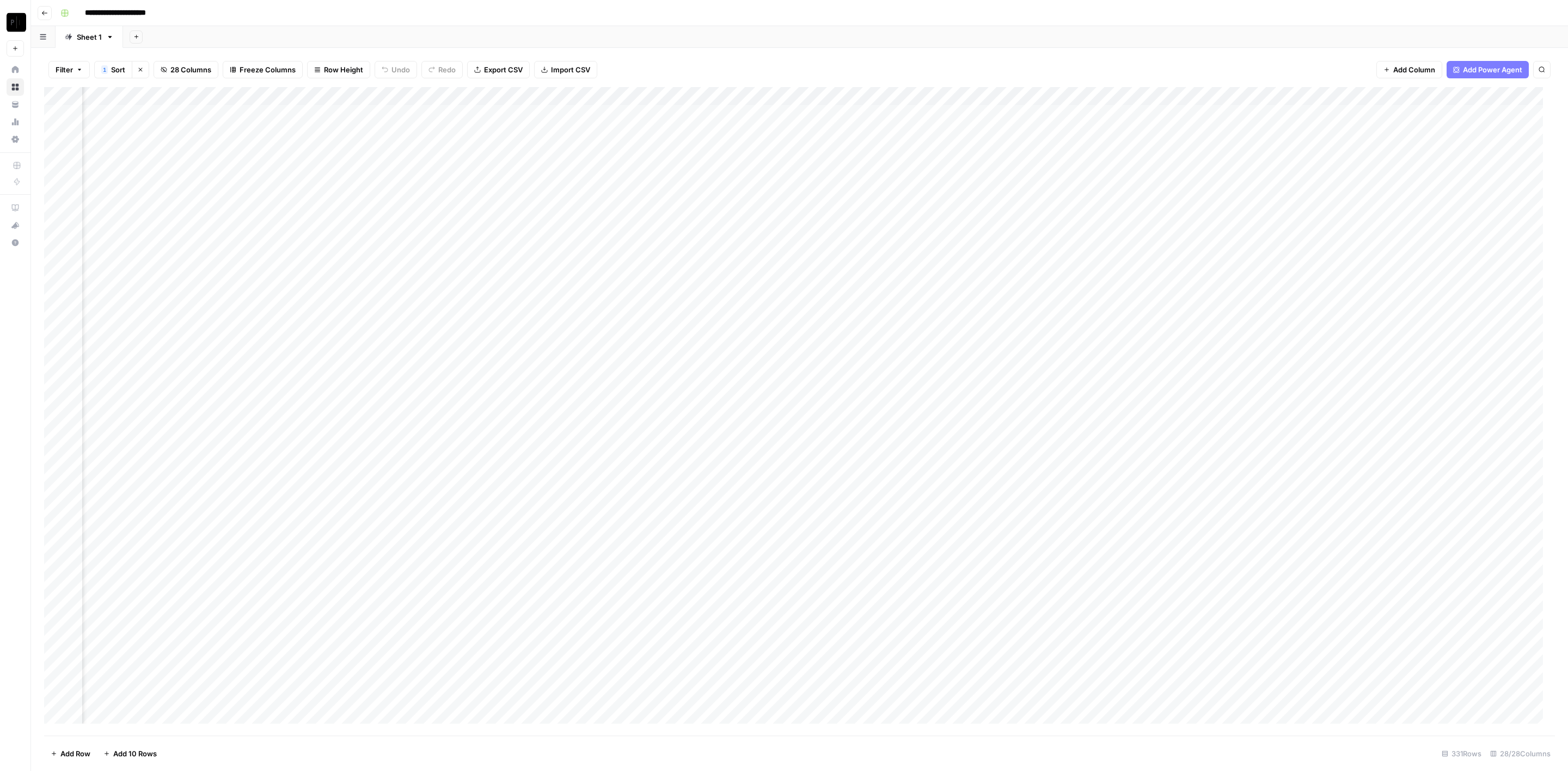
click at [810, 93] on div "Add Column" at bounding box center [799, 411] width 1511 height 649
click at [771, 201] on span "Edit Workflow" at bounding box center [779, 202] width 95 height 11
click at [1218, 113] on div "Add Column" at bounding box center [799, 411] width 1511 height 649
click at [1218, 132] on div "Add Column" at bounding box center [799, 411] width 1511 height 649
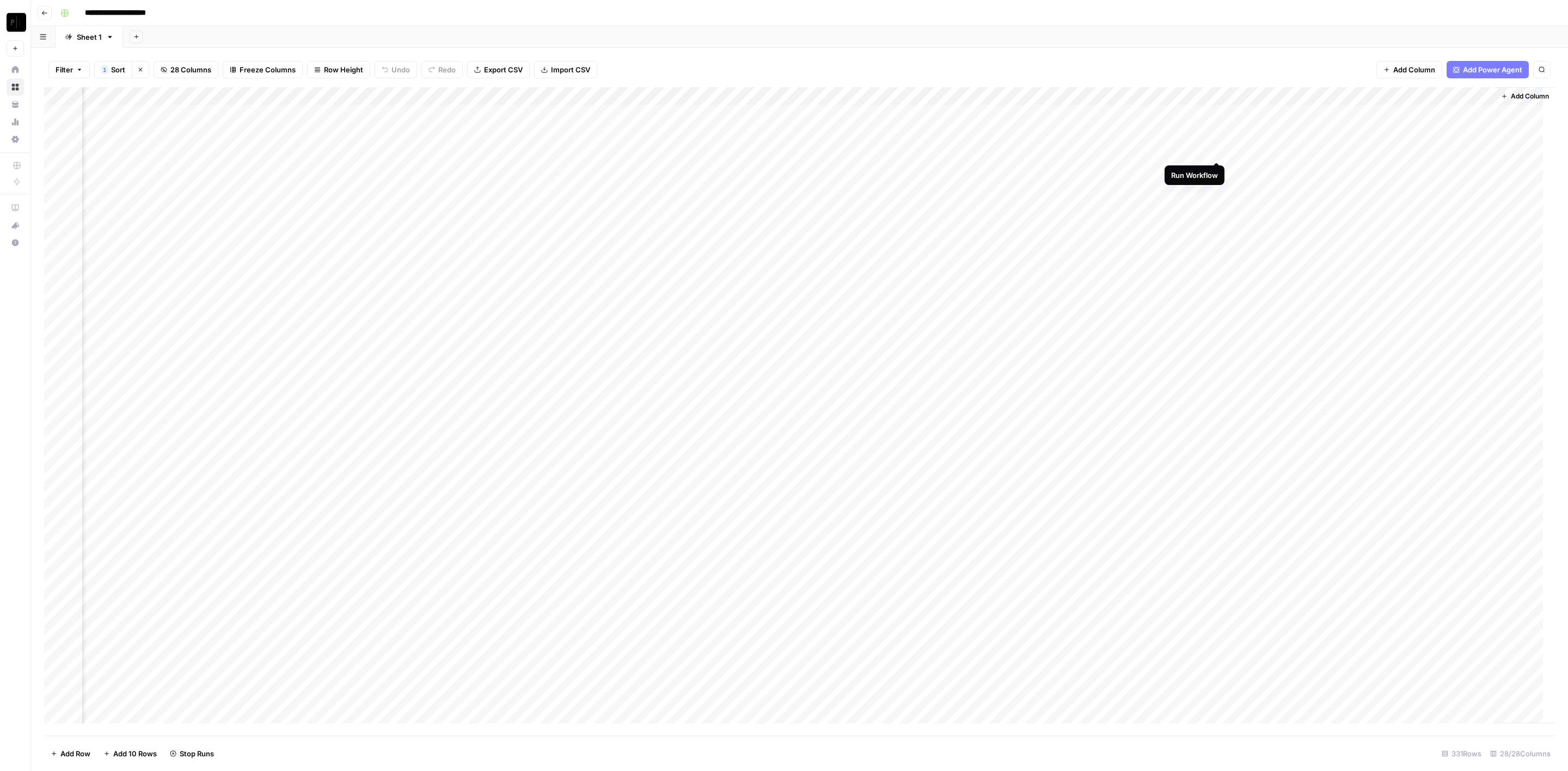
click at [1218, 153] on div "Add Column" at bounding box center [799, 411] width 1511 height 649
click at [1218, 170] on div "Add Column" at bounding box center [799, 411] width 1511 height 649
click at [1216, 189] on div "Add Column" at bounding box center [799, 411] width 1511 height 649
click at [1218, 206] on div "Add Column" at bounding box center [799, 411] width 1511 height 649
click at [1218, 227] on div "Add Column" at bounding box center [799, 411] width 1511 height 649
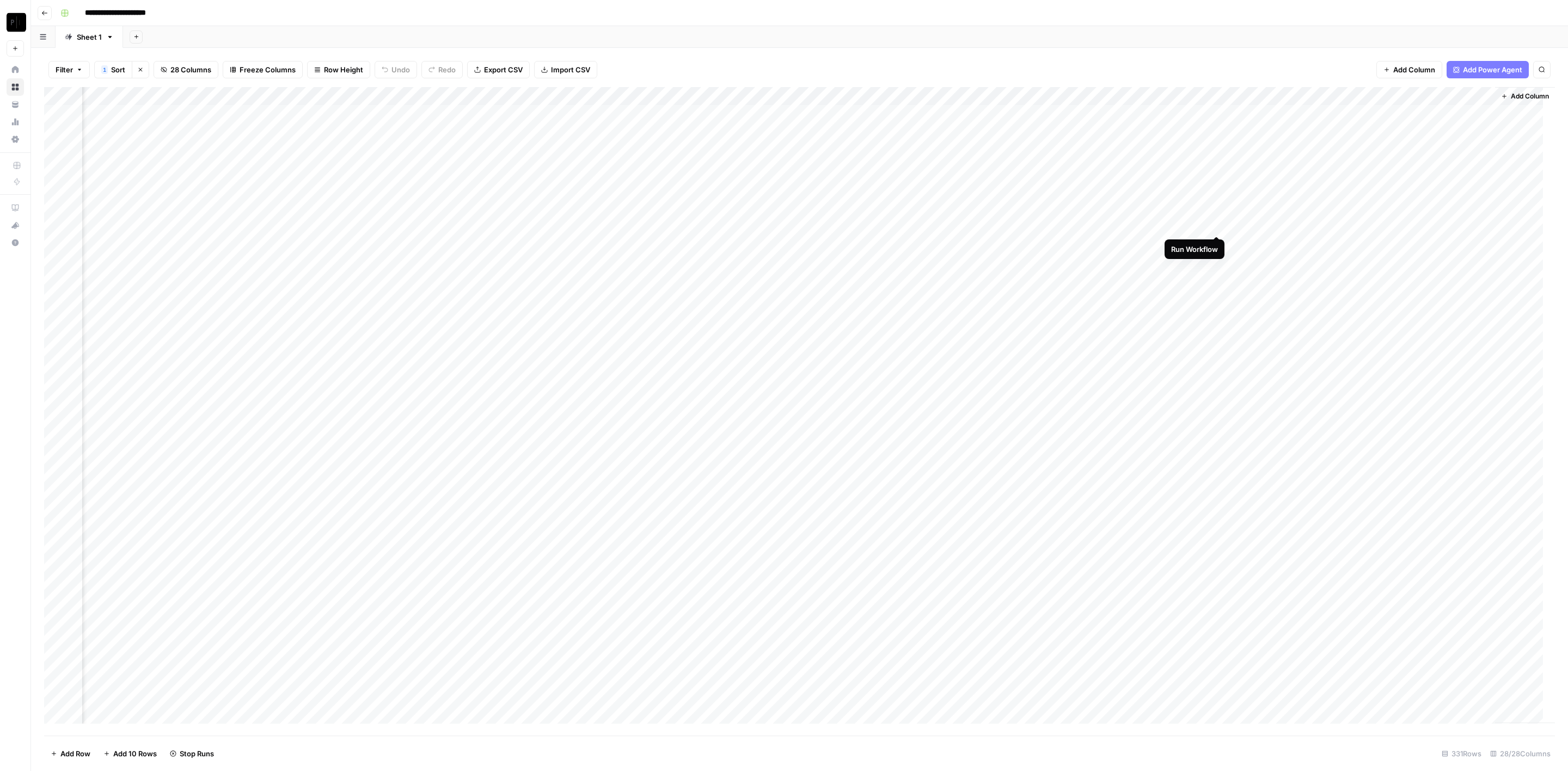
click at [1217, 245] on div "Add Column" at bounding box center [799, 411] width 1511 height 649
drag, startPoint x: 1217, startPoint y: 267, endPoint x: 1220, endPoint y: 279, distance: 12.4
click at [1218, 267] on div "Add Column" at bounding box center [799, 411] width 1511 height 649
click at [1217, 283] on div "Add Column" at bounding box center [799, 411] width 1511 height 649
click at [1217, 302] on div "Add Column" at bounding box center [799, 411] width 1511 height 649
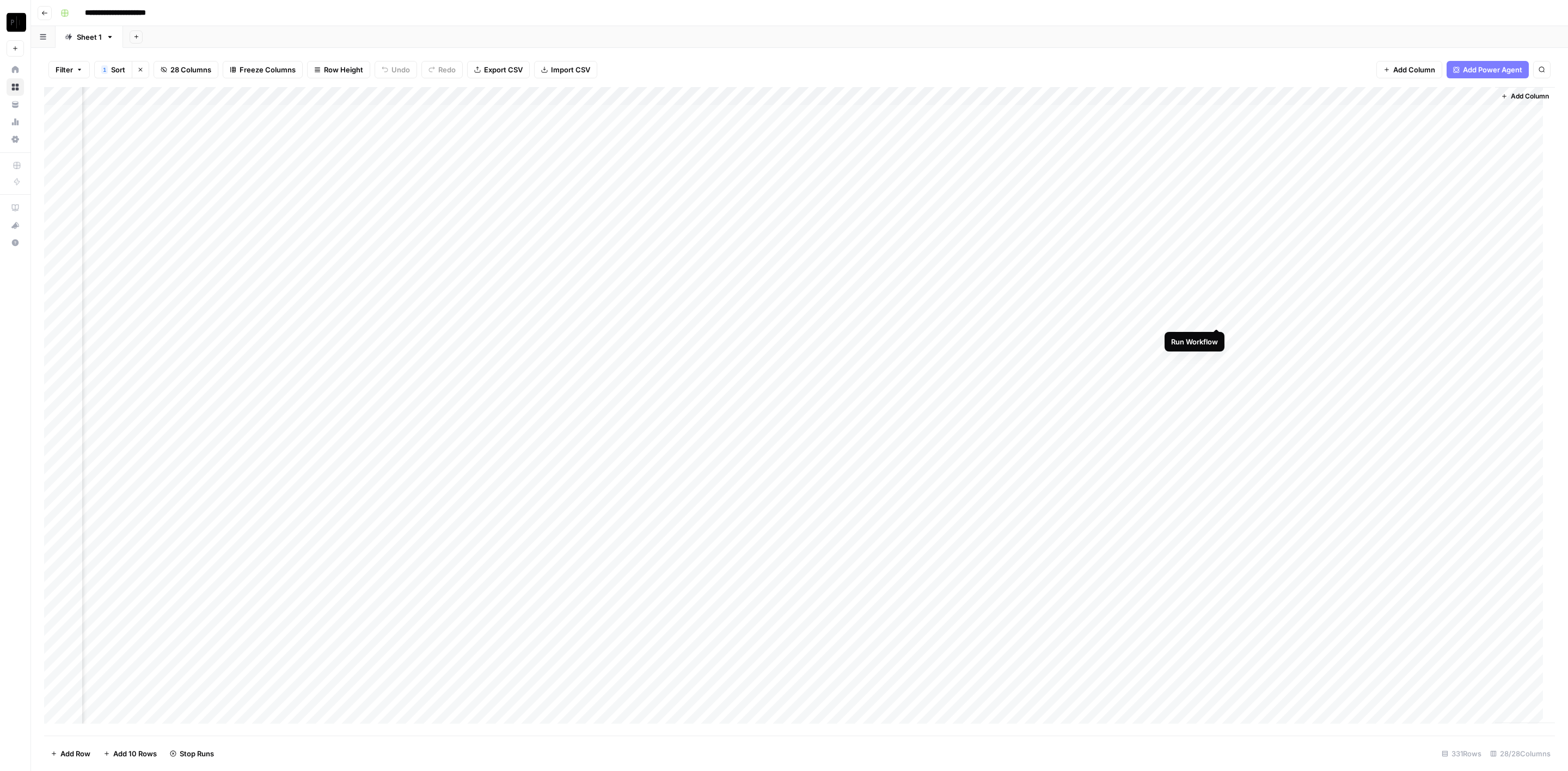
click at [1218, 315] on div "Add Column" at bounding box center [799, 411] width 1511 height 649
click at [1214, 337] on div "Add Column" at bounding box center [799, 411] width 1511 height 649
click at [1217, 353] on div "Add Column" at bounding box center [799, 411] width 1511 height 649
click at [1217, 370] on div "Add Column" at bounding box center [799, 411] width 1511 height 649
click at [1218, 405] on div "Add Column" at bounding box center [799, 411] width 1511 height 649
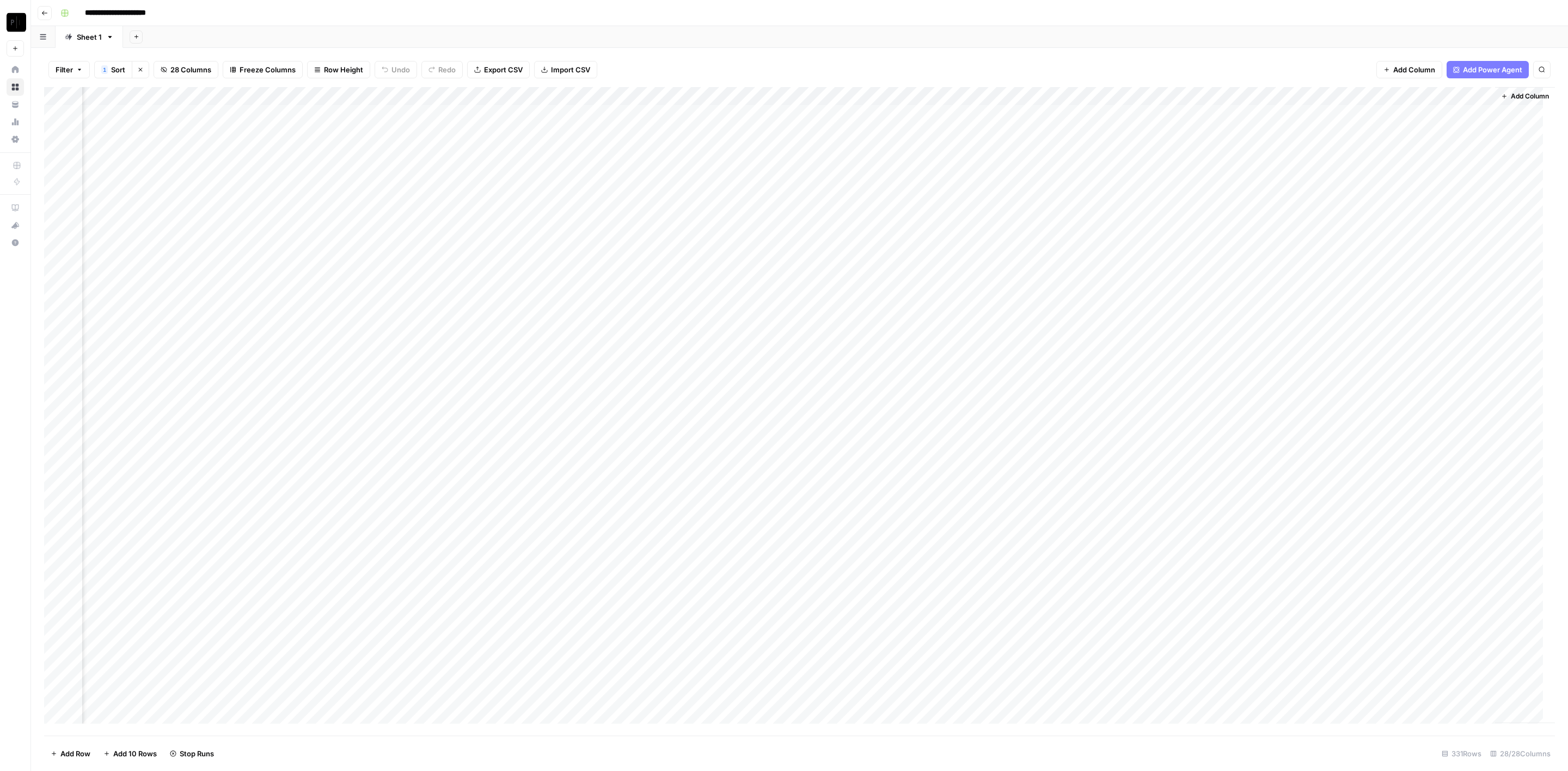
click at [1214, 431] on div "Add Column" at bounding box center [799, 411] width 1511 height 649
click at [1217, 448] on div "Add Column" at bounding box center [799, 411] width 1511 height 649
click at [1218, 462] on div "Add Column" at bounding box center [799, 411] width 1511 height 649
click at [1217, 479] on div "Add Column" at bounding box center [799, 411] width 1511 height 649
click at [1215, 496] on div "Add Column" at bounding box center [799, 411] width 1511 height 649
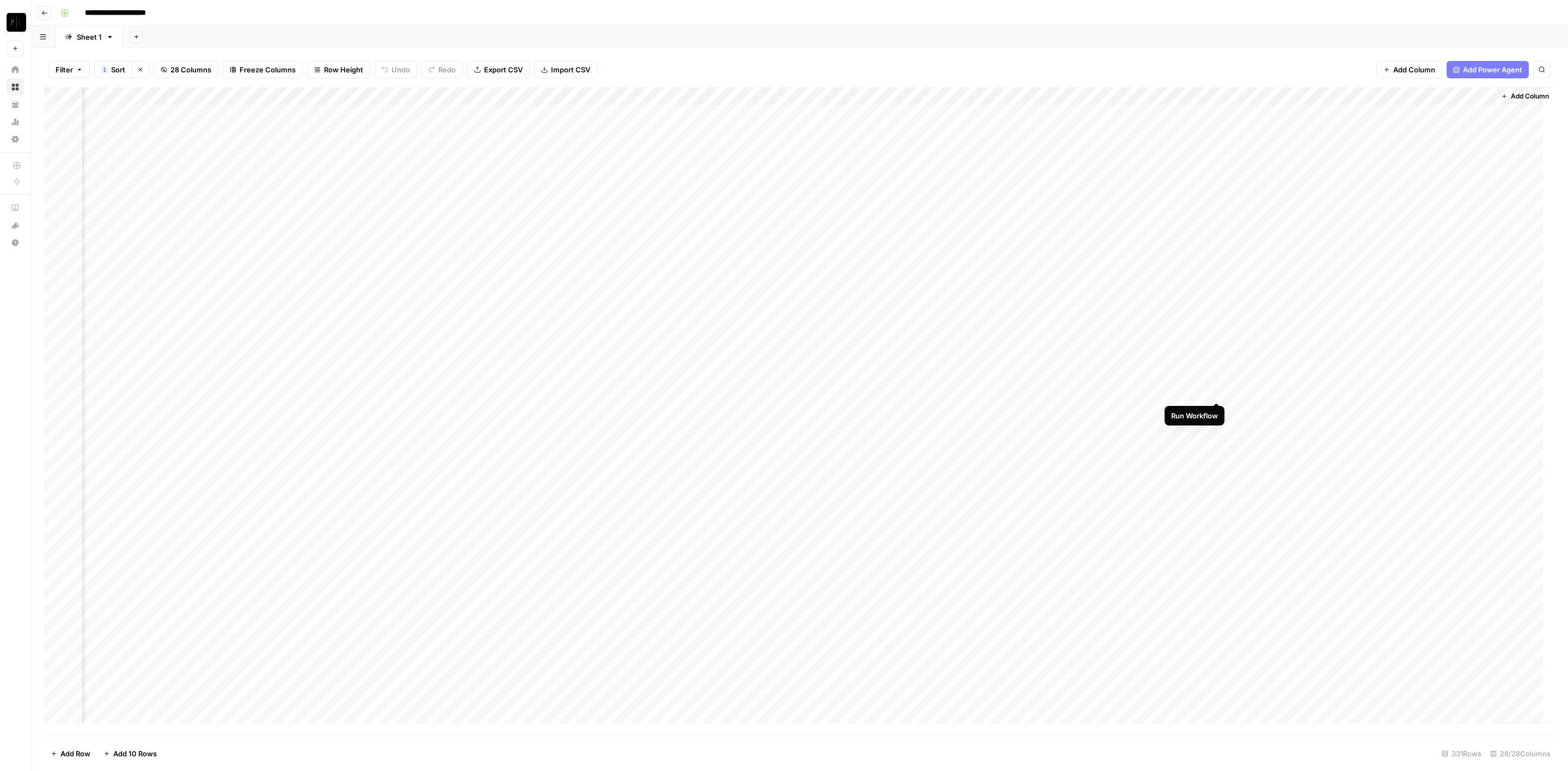
click at [1216, 390] on div "Add Column" at bounding box center [799, 411] width 1511 height 649
click at [1276, 116] on div "Add Column" at bounding box center [799, 411] width 1511 height 649
click at [1215, 111] on div "Add Column" at bounding box center [799, 411] width 1511 height 649
click at [1291, 120] on div "Add Column" at bounding box center [799, 411] width 1511 height 649
click at [1281, 111] on div "Add Column" at bounding box center [799, 411] width 1511 height 649
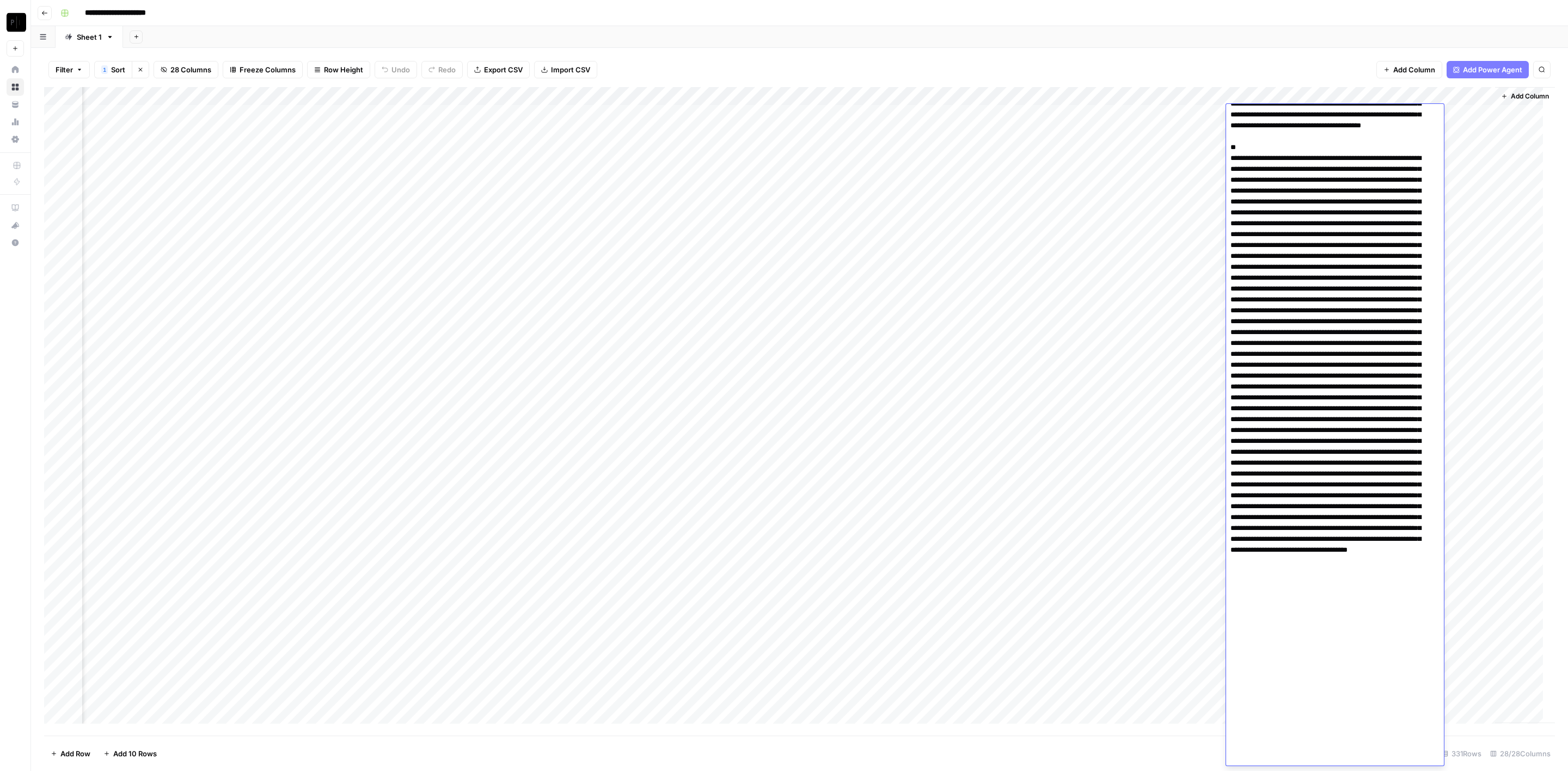
scroll to position [1708, 0]
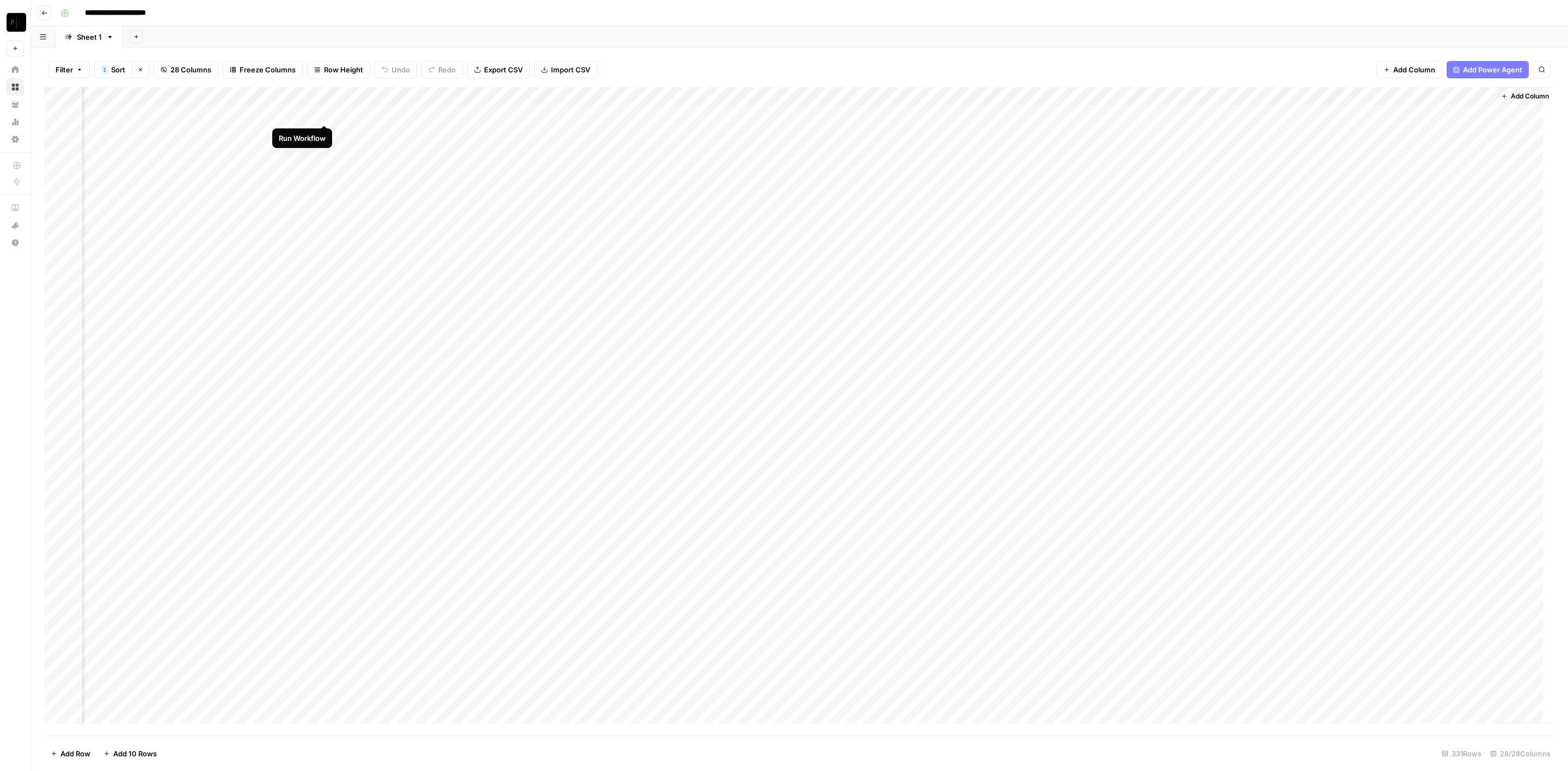
click at [324, 116] on div "Add Column" at bounding box center [799, 411] width 1511 height 649
click at [325, 133] on div "Add Column" at bounding box center [799, 411] width 1511 height 649
click at [328, 148] on div "Add Column" at bounding box center [799, 411] width 1511 height 649
click at [327, 167] on div "Add Column" at bounding box center [799, 411] width 1511 height 649
click at [324, 188] on div "Add Column" at bounding box center [799, 411] width 1511 height 649
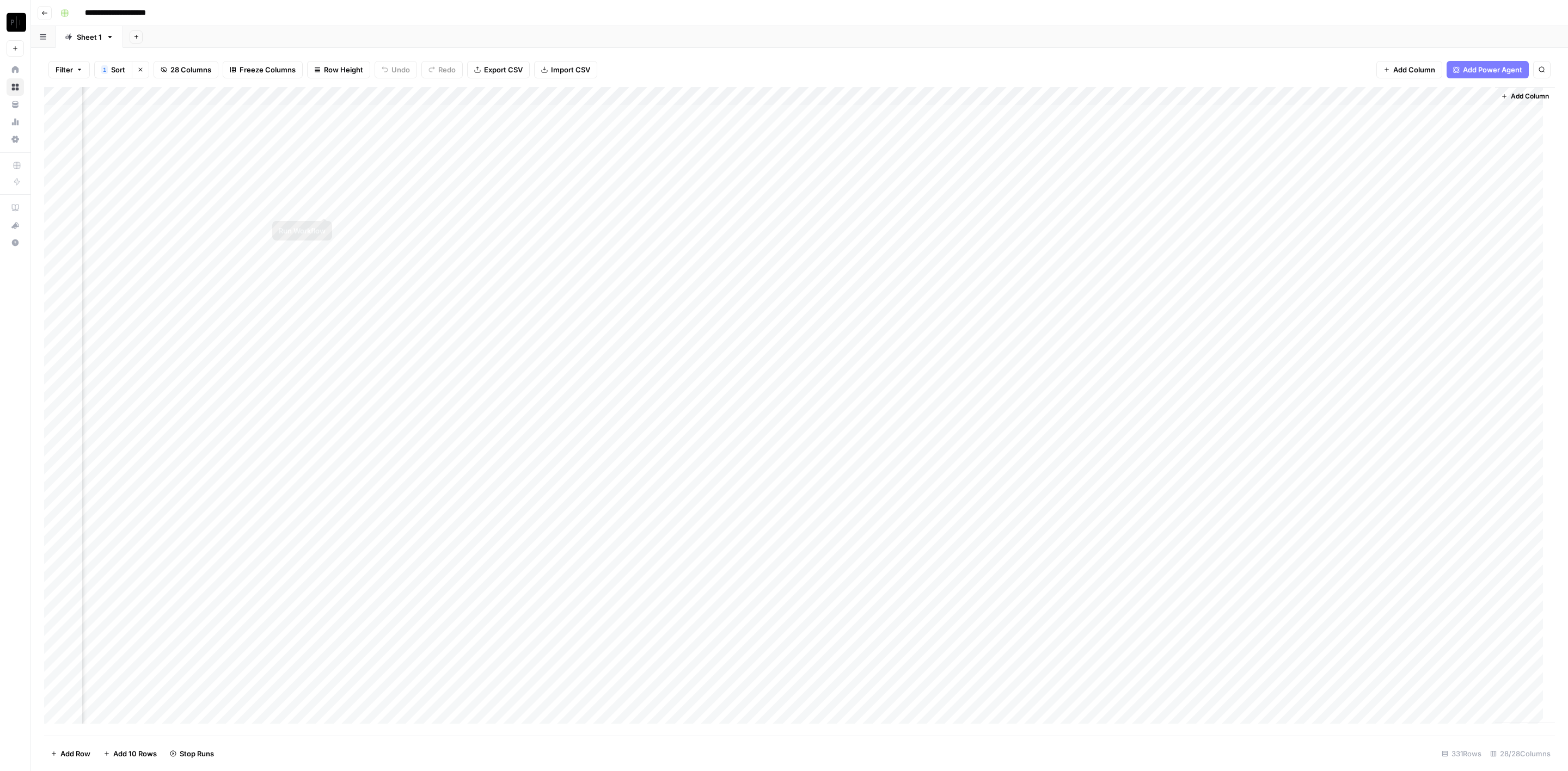
click at [326, 206] on div "Add Column" at bounding box center [799, 411] width 1511 height 649
click at [328, 230] on div "Add Column" at bounding box center [799, 411] width 1511 height 649
click at [326, 188] on div "Add Column" at bounding box center [799, 411] width 1511 height 649
click at [325, 240] on div "Add Column" at bounding box center [799, 411] width 1511 height 649
click at [325, 259] on div "Add Column" at bounding box center [799, 411] width 1511 height 649
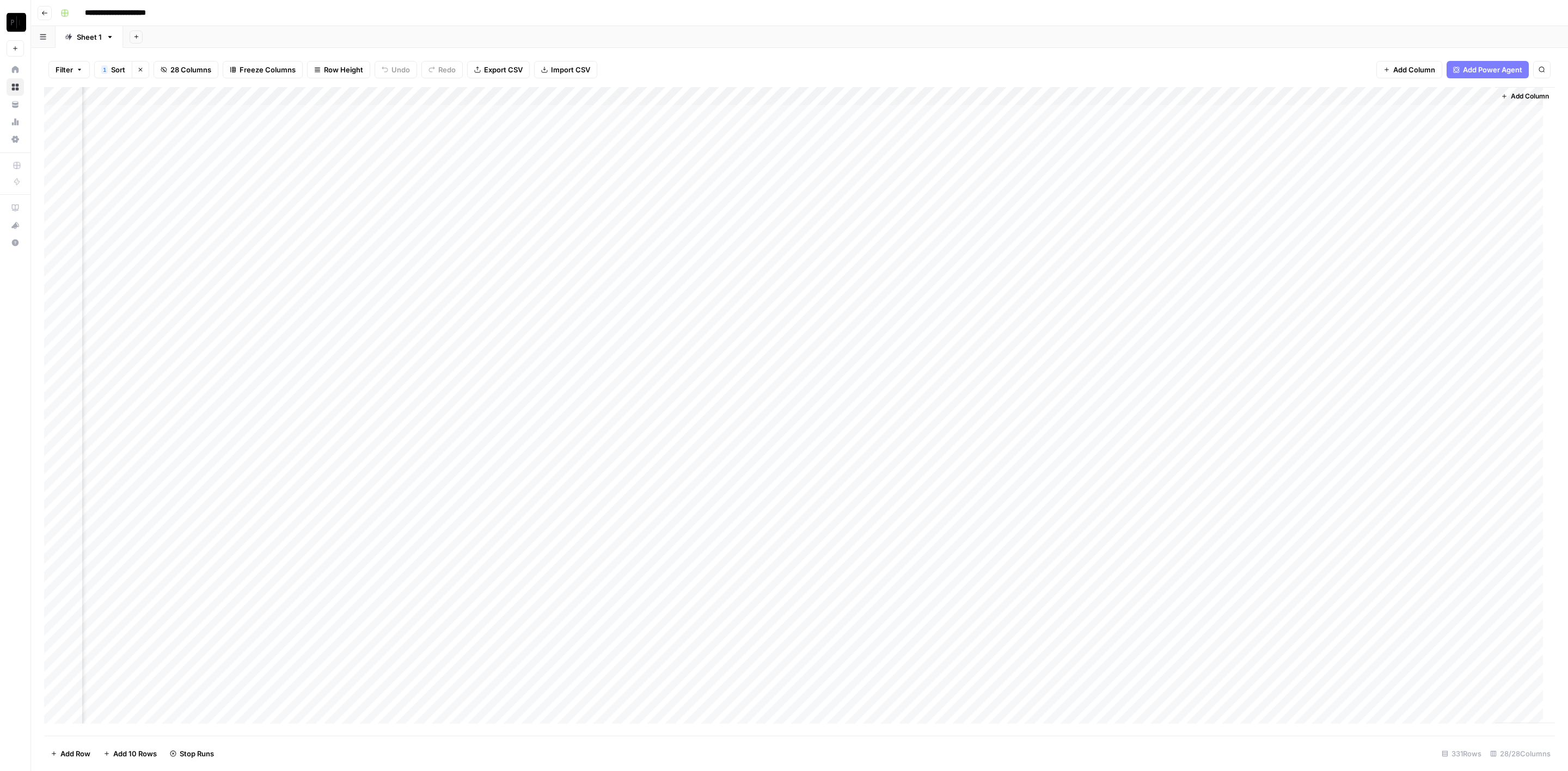
click at [325, 279] on div "Add Column" at bounding box center [799, 411] width 1511 height 649
click at [327, 301] on div "Add Column" at bounding box center [799, 411] width 1511 height 649
click at [324, 320] on div "Add Column" at bounding box center [799, 411] width 1511 height 649
click at [323, 338] on div "Add Column" at bounding box center [799, 411] width 1511 height 649
click at [323, 360] on div "Add Column" at bounding box center [799, 411] width 1511 height 649
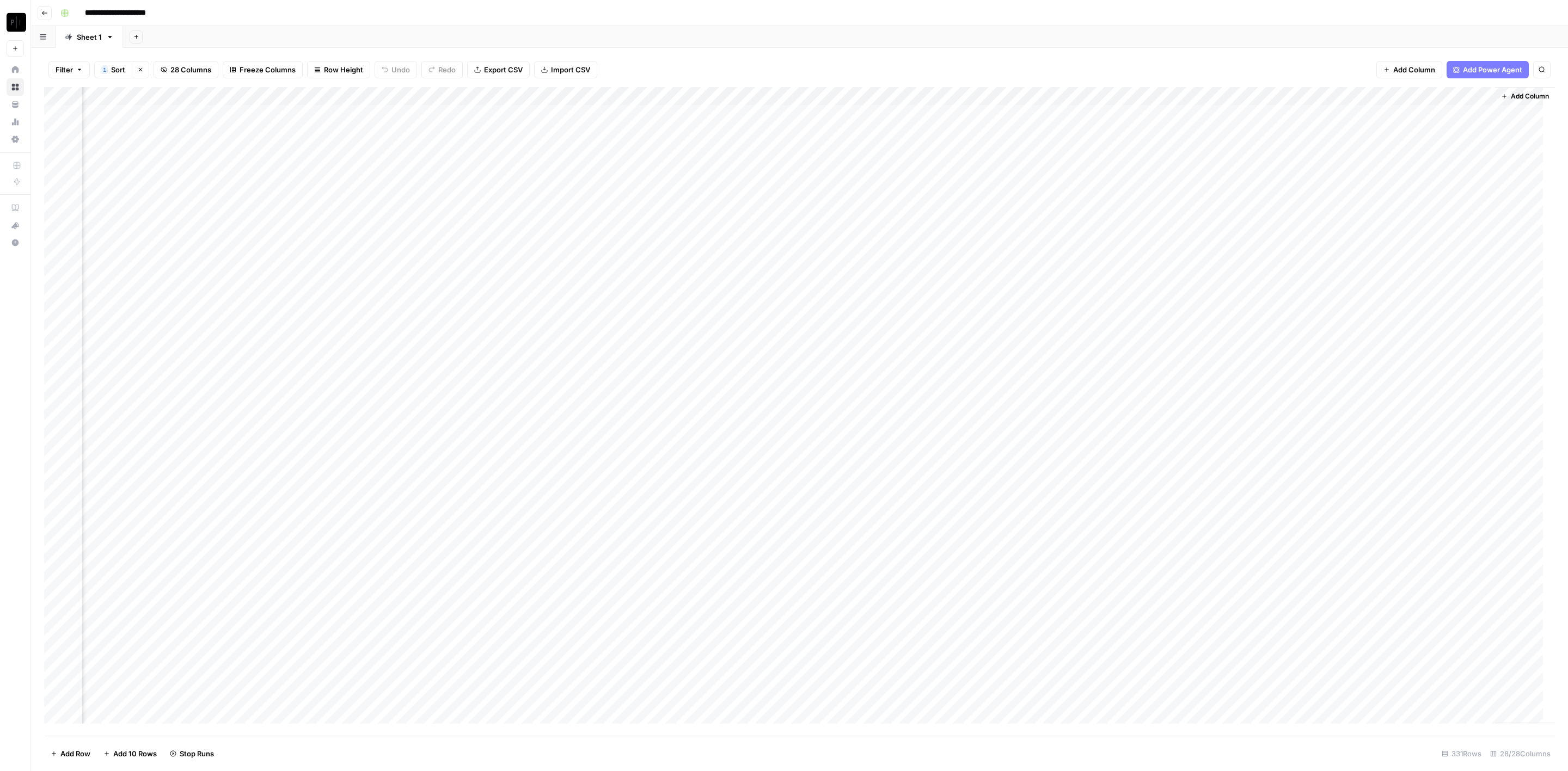
click at [324, 373] on div "Add Column" at bounding box center [799, 411] width 1511 height 649
click at [325, 392] on div "Add Column" at bounding box center [799, 411] width 1511 height 649
click at [325, 410] on div "Add Column" at bounding box center [799, 411] width 1511 height 649
click at [324, 428] on div "Add Column" at bounding box center [799, 411] width 1511 height 649
drag, startPoint x: 322, startPoint y: 446, endPoint x: 325, endPoint y: 457, distance: 11.4
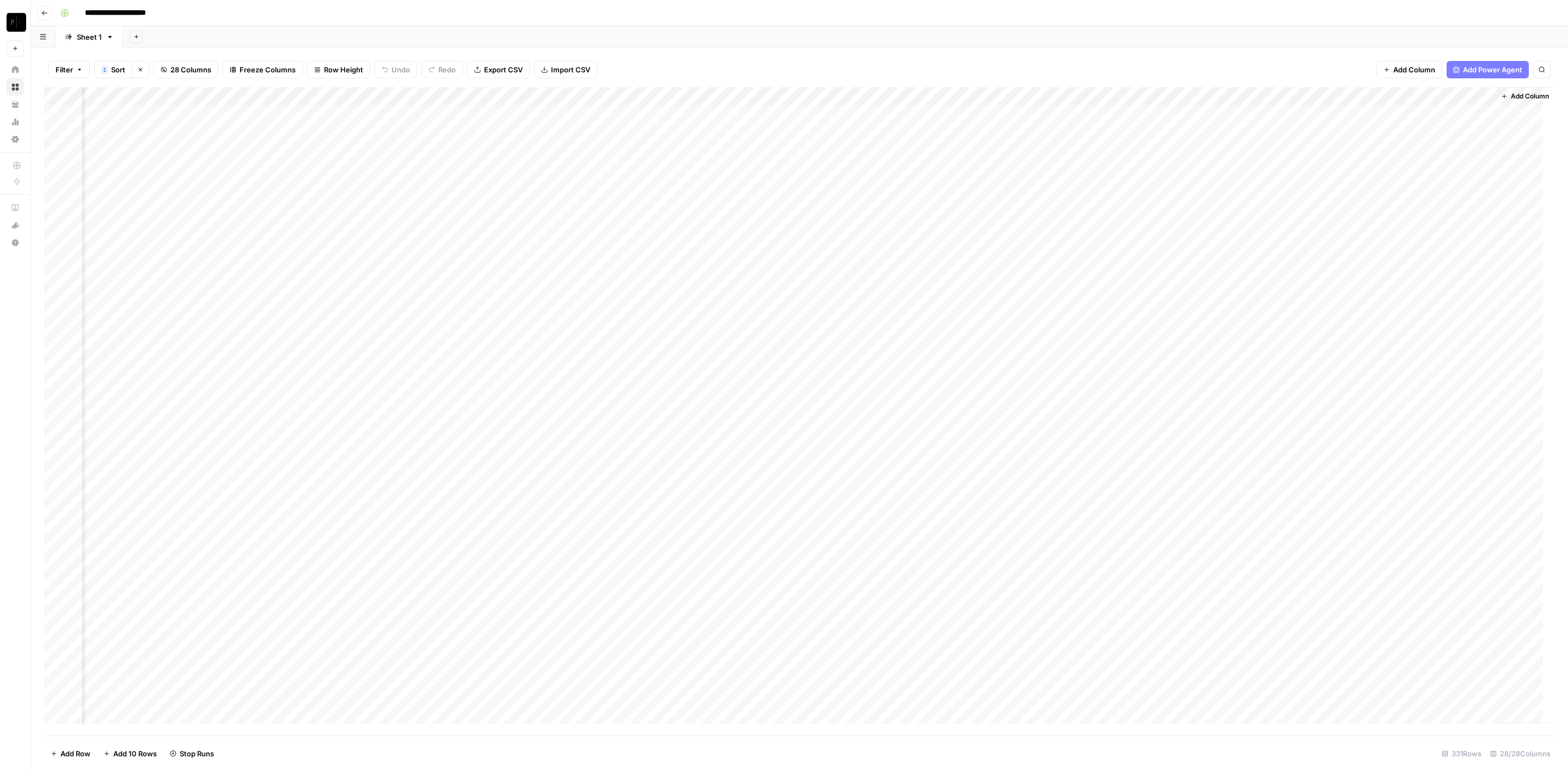
click at [323, 446] on div "Add Column" at bounding box center [799, 411] width 1511 height 649
click at [322, 464] on div "Add Column" at bounding box center [799, 411] width 1511 height 649
click at [324, 486] on div "Add Column" at bounding box center [799, 411] width 1511 height 649
click at [323, 503] on div "Add Column" at bounding box center [799, 411] width 1511 height 649
drag, startPoint x: 520, startPoint y: 112, endPoint x: 523, endPoint y: 119, distance: 7.6
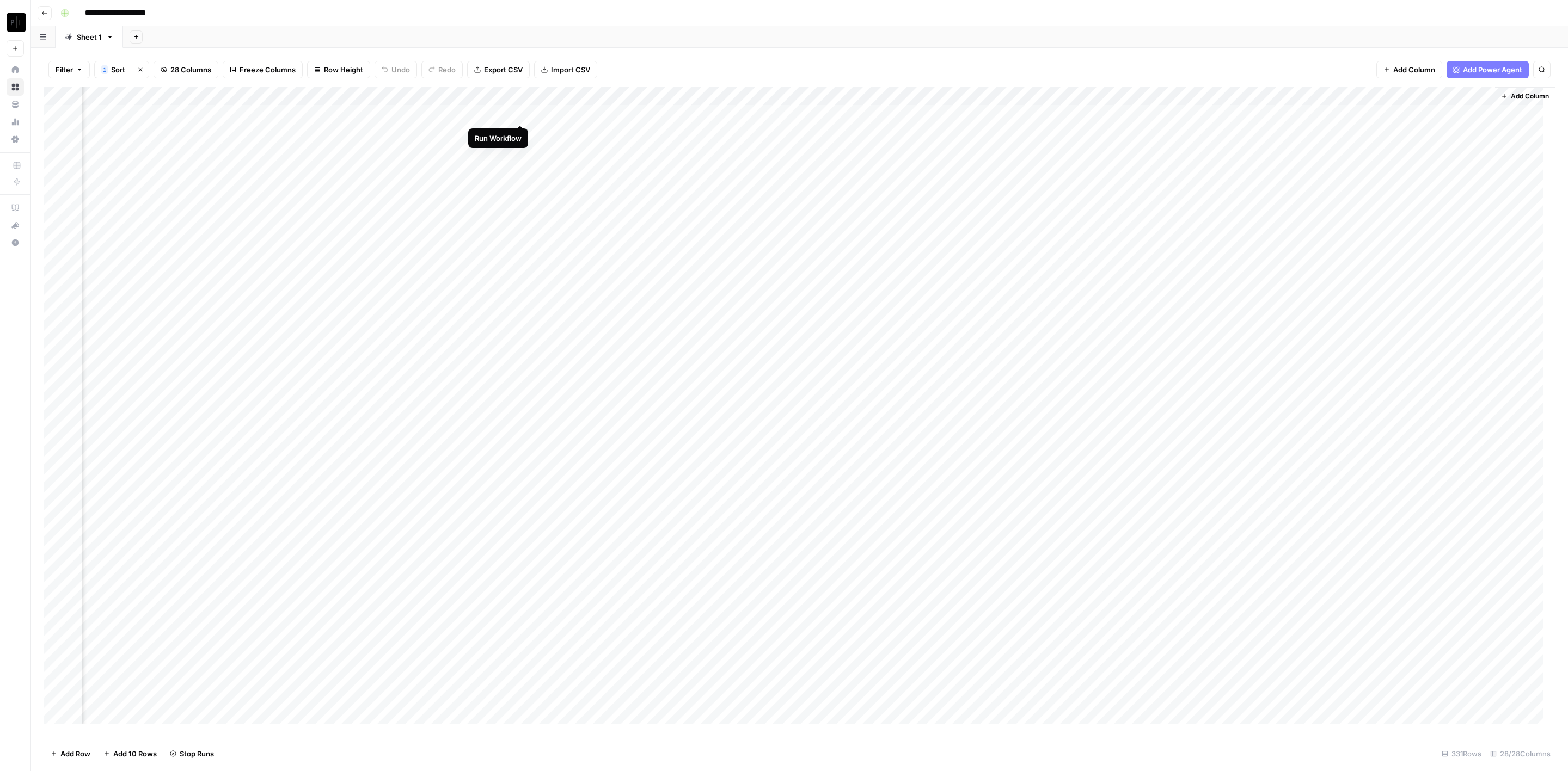
click at [521, 111] on div "Add Column" at bounding box center [799, 411] width 1511 height 649
click at [519, 127] on div "Add Column" at bounding box center [799, 411] width 1511 height 649
click at [520, 149] on div "Add Column" at bounding box center [799, 411] width 1511 height 649
click at [520, 167] on div "Add Column" at bounding box center [799, 411] width 1511 height 649
click at [521, 189] on div "Add Column" at bounding box center [799, 411] width 1511 height 649
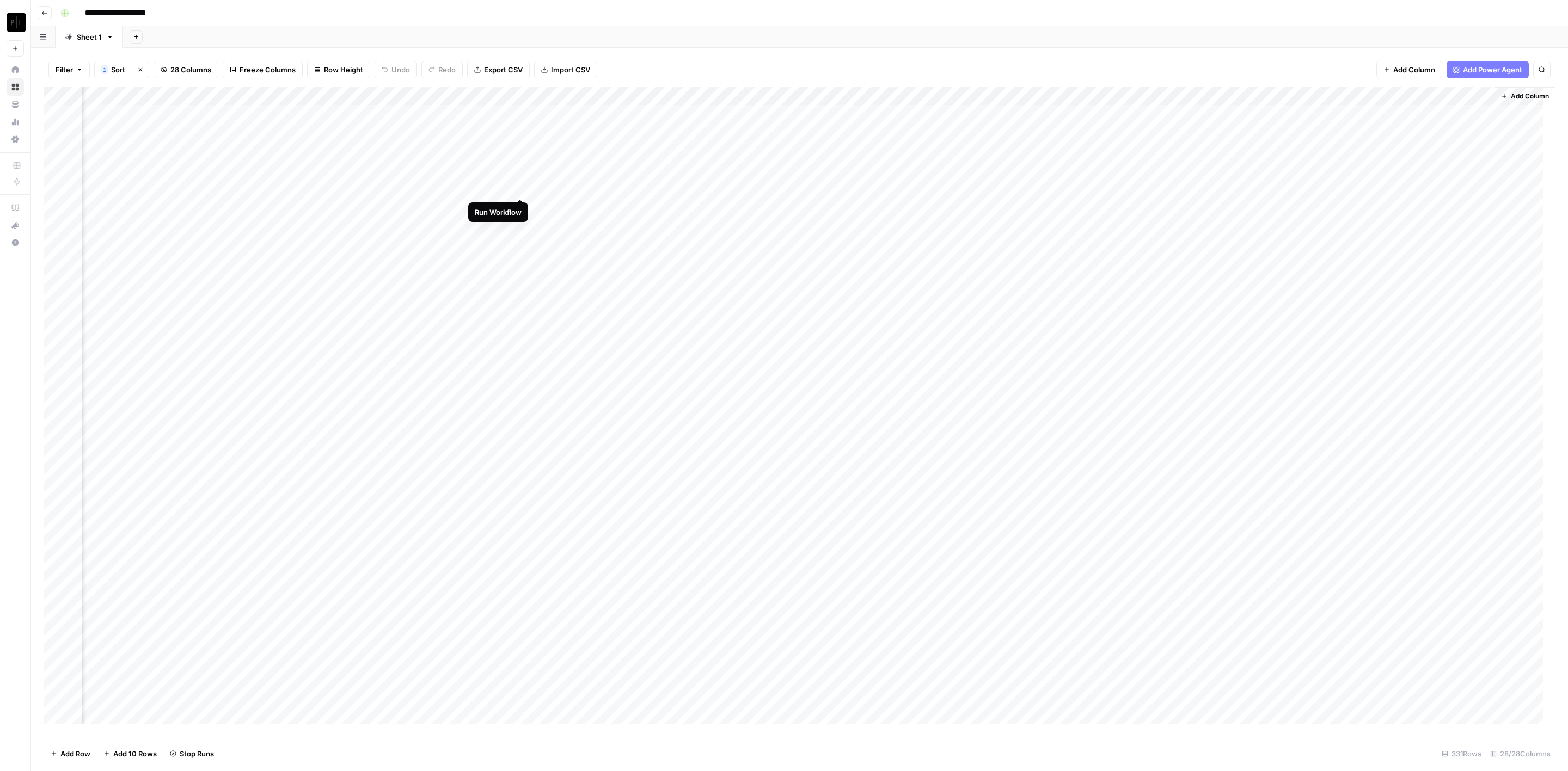
click at [522, 204] on div "Add Column" at bounding box center [799, 411] width 1511 height 649
click at [519, 222] on div "Add Column" at bounding box center [799, 411] width 1511 height 649
click at [519, 240] on div "Add Column" at bounding box center [799, 411] width 1511 height 649
click at [521, 262] on div "Add Column" at bounding box center [799, 411] width 1511 height 649
click at [524, 281] on div "Add Column" at bounding box center [799, 411] width 1511 height 649
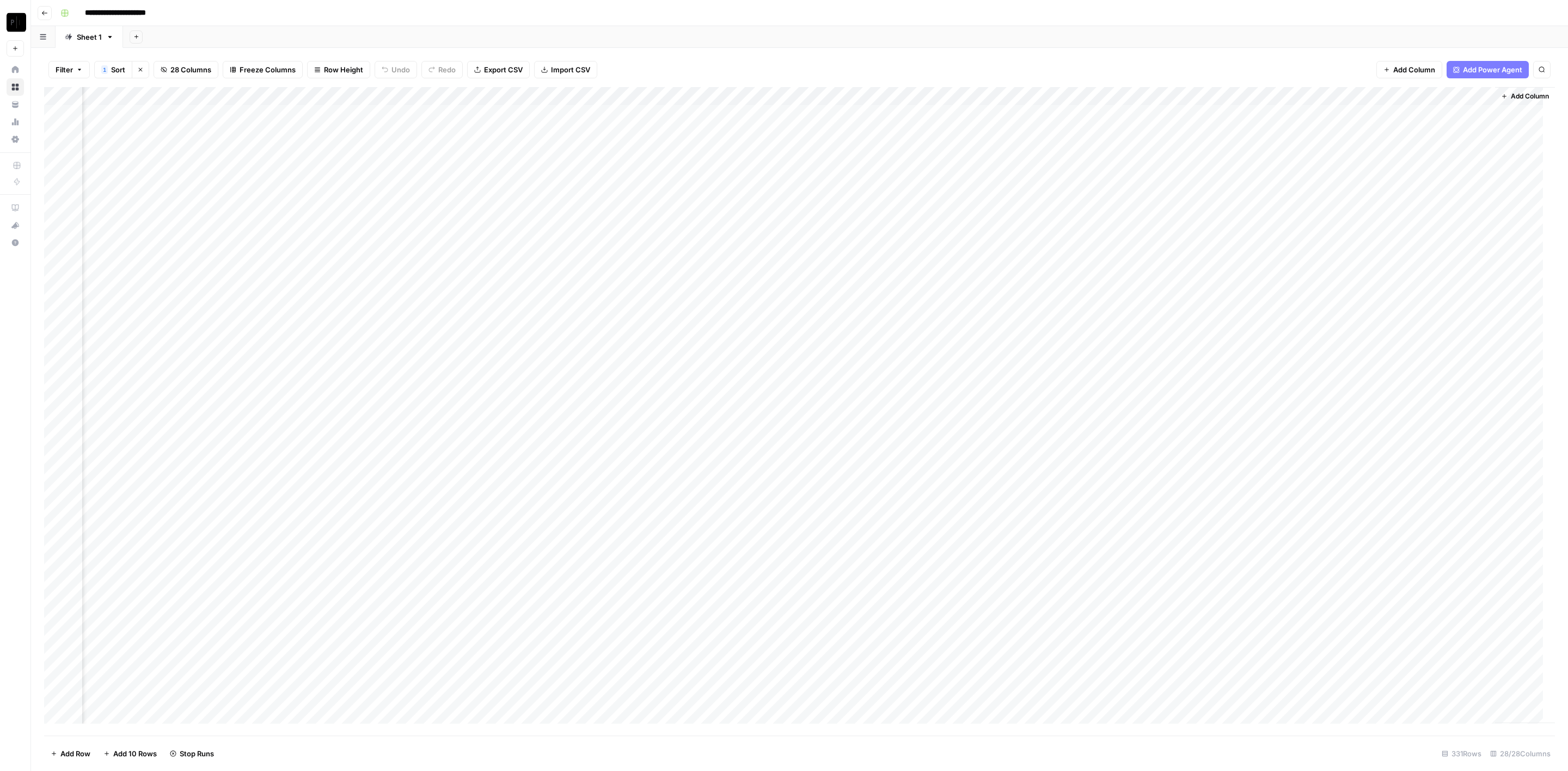
click at [520, 299] on div "Add Column" at bounding box center [799, 411] width 1511 height 649
click at [519, 319] on div "Add Column" at bounding box center [799, 411] width 1511 height 649
click at [519, 336] on div "Add Column" at bounding box center [799, 411] width 1511 height 649
click at [520, 353] on div "Add Column" at bounding box center [799, 411] width 1511 height 649
click at [518, 372] on div "Add Column" at bounding box center [799, 411] width 1511 height 649
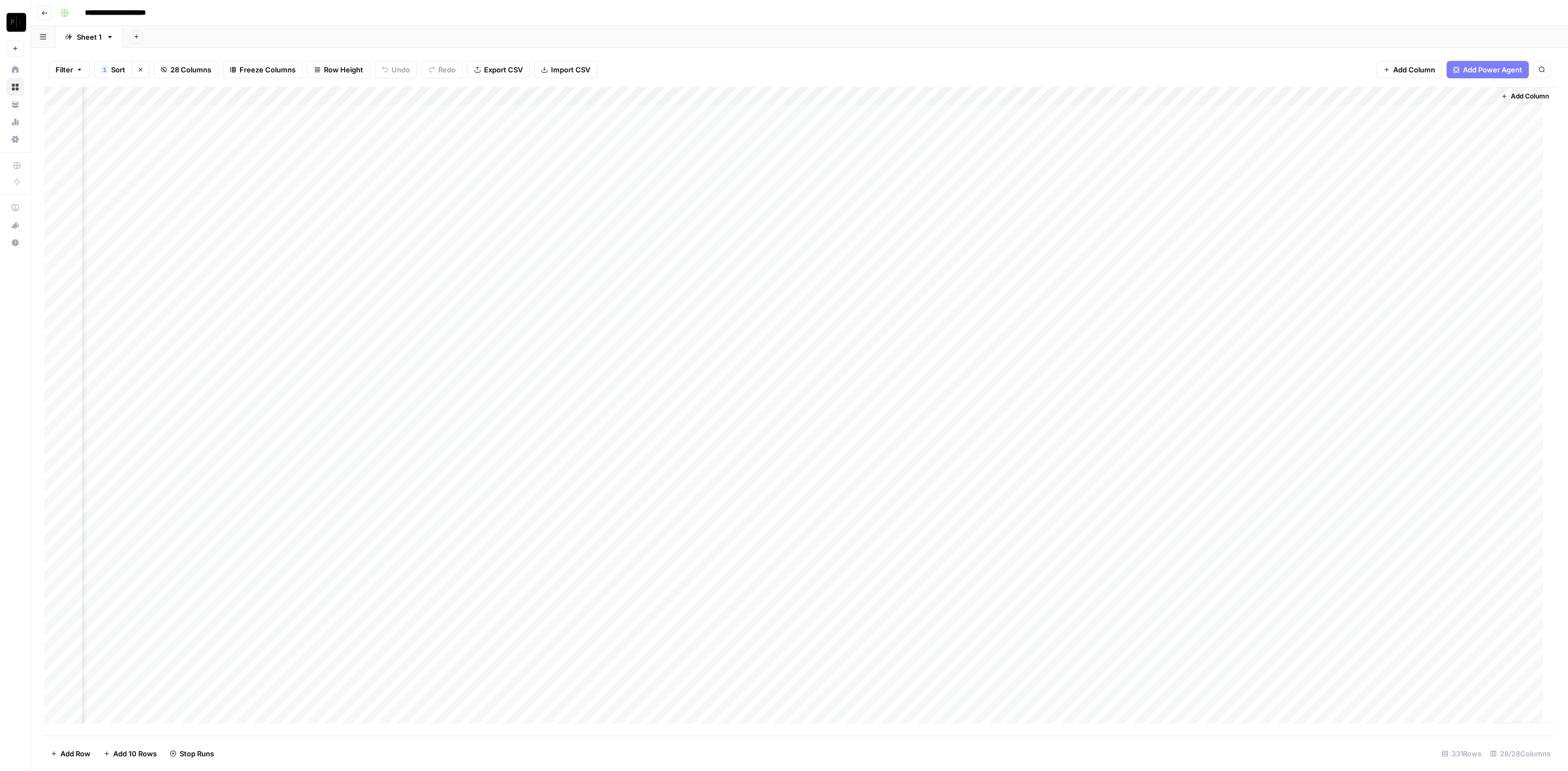
click at [519, 394] on div "Add Column" at bounding box center [799, 411] width 1511 height 649
click at [518, 408] on div "Add Column" at bounding box center [799, 411] width 1511 height 649
click at [515, 431] on div "Add Column" at bounding box center [799, 411] width 1511 height 649
click at [522, 444] on div "Add Column" at bounding box center [799, 411] width 1511 height 649
click at [524, 461] on div "Add Column" at bounding box center [799, 411] width 1511 height 649
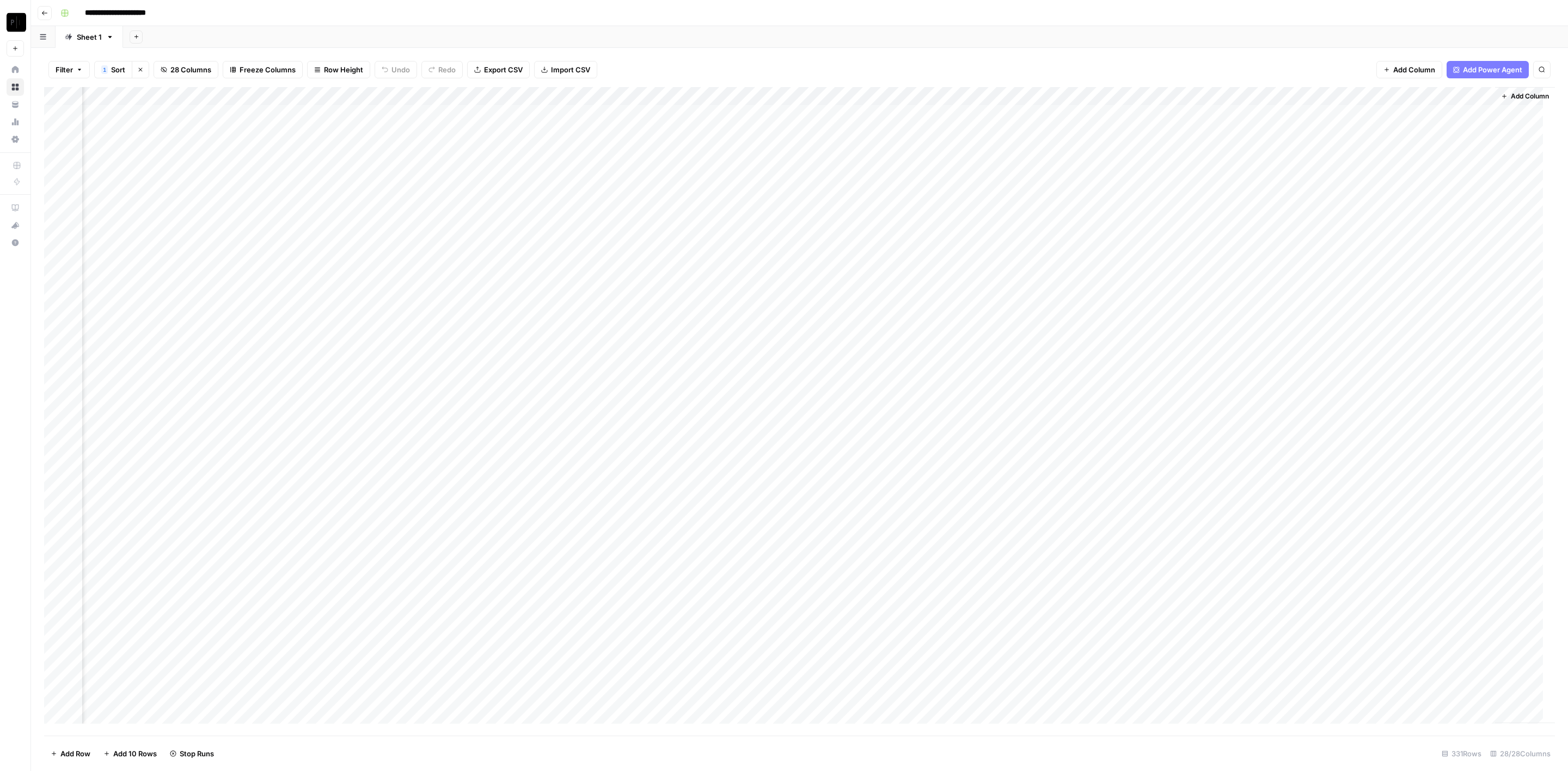
click at [521, 487] on div "Add Column" at bounding box center [799, 411] width 1511 height 649
click at [520, 507] on div "Add Column" at bounding box center [799, 411] width 1511 height 649
click at [739, 115] on div "Add Column" at bounding box center [799, 411] width 1511 height 649
click at [736, 126] on div "Add Column" at bounding box center [799, 411] width 1511 height 649
click at [740, 144] on div "Add Column" at bounding box center [799, 411] width 1511 height 649
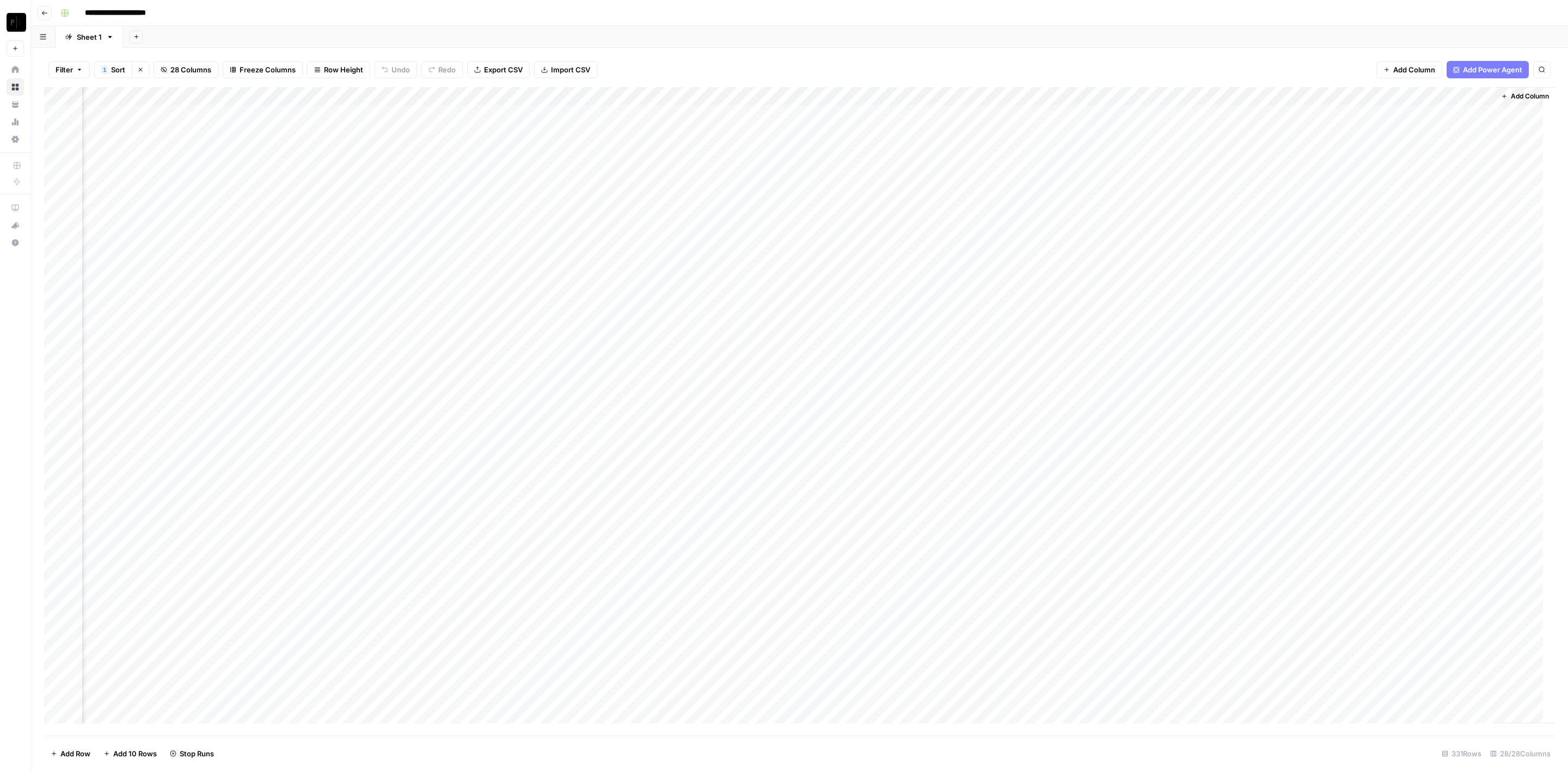
click at [740, 113] on div "Add Column" at bounding box center [799, 411] width 1511 height 649
click at [741, 127] on div "Add Column" at bounding box center [799, 411] width 1511 height 649
click at [744, 145] on div "Add Column" at bounding box center [799, 411] width 1511 height 649
click at [741, 167] on div "Add Column" at bounding box center [799, 411] width 1511 height 649
click at [741, 188] on div "Add Column" at bounding box center [799, 411] width 1511 height 649
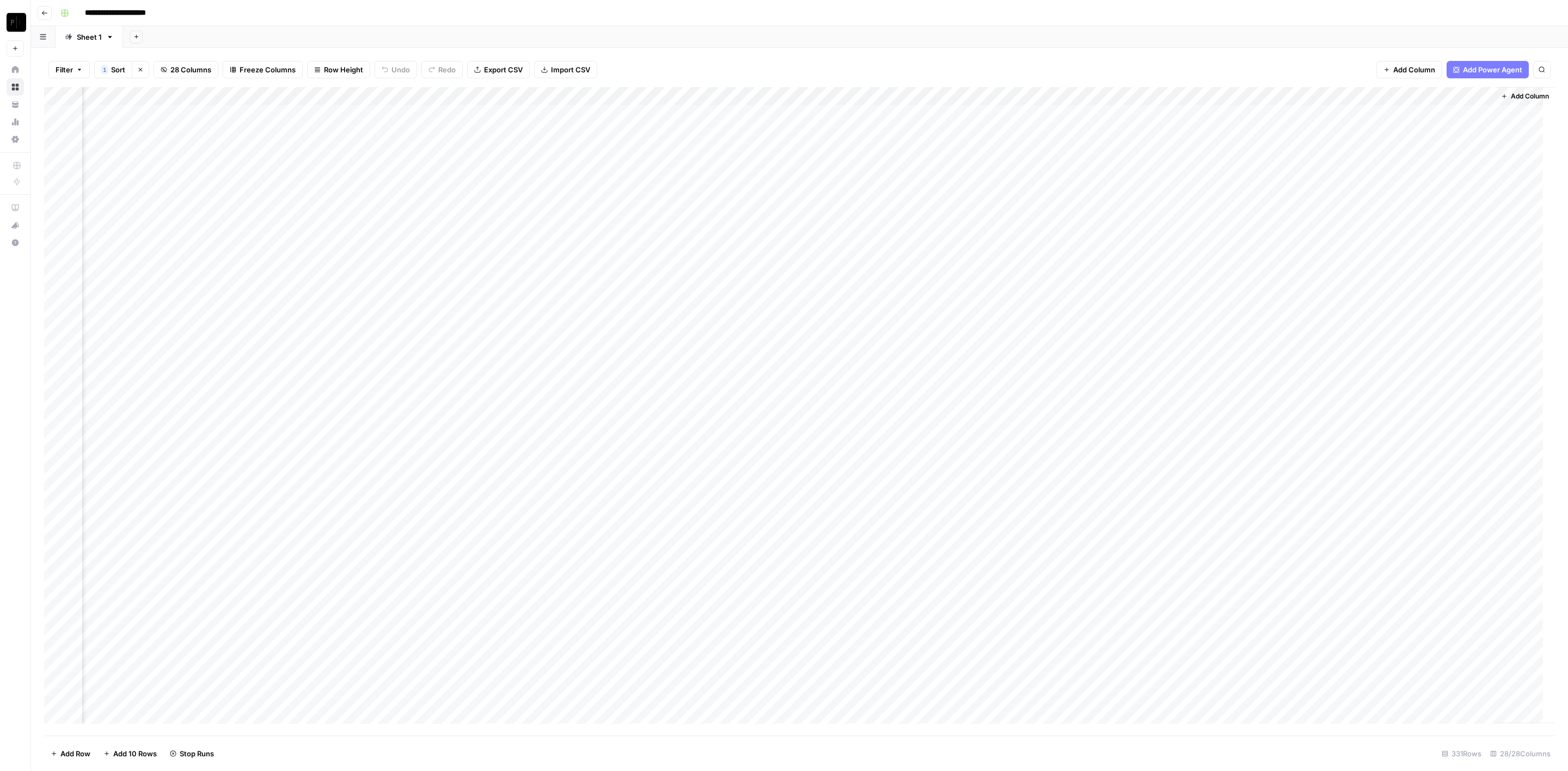
click at [737, 202] on div "Add Column" at bounding box center [799, 411] width 1511 height 649
click at [739, 223] on div "Add Column" at bounding box center [799, 411] width 1511 height 649
click at [738, 240] on div "Add Column" at bounding box center [799, 411] width 1511 height 649
click at [741, 263] on div "Add Column" at bounding box center [799, 411] width 1511 height 649
click at [742, 279] on div "Add Column" at bounding box center [799, 411] width 1511 height 649
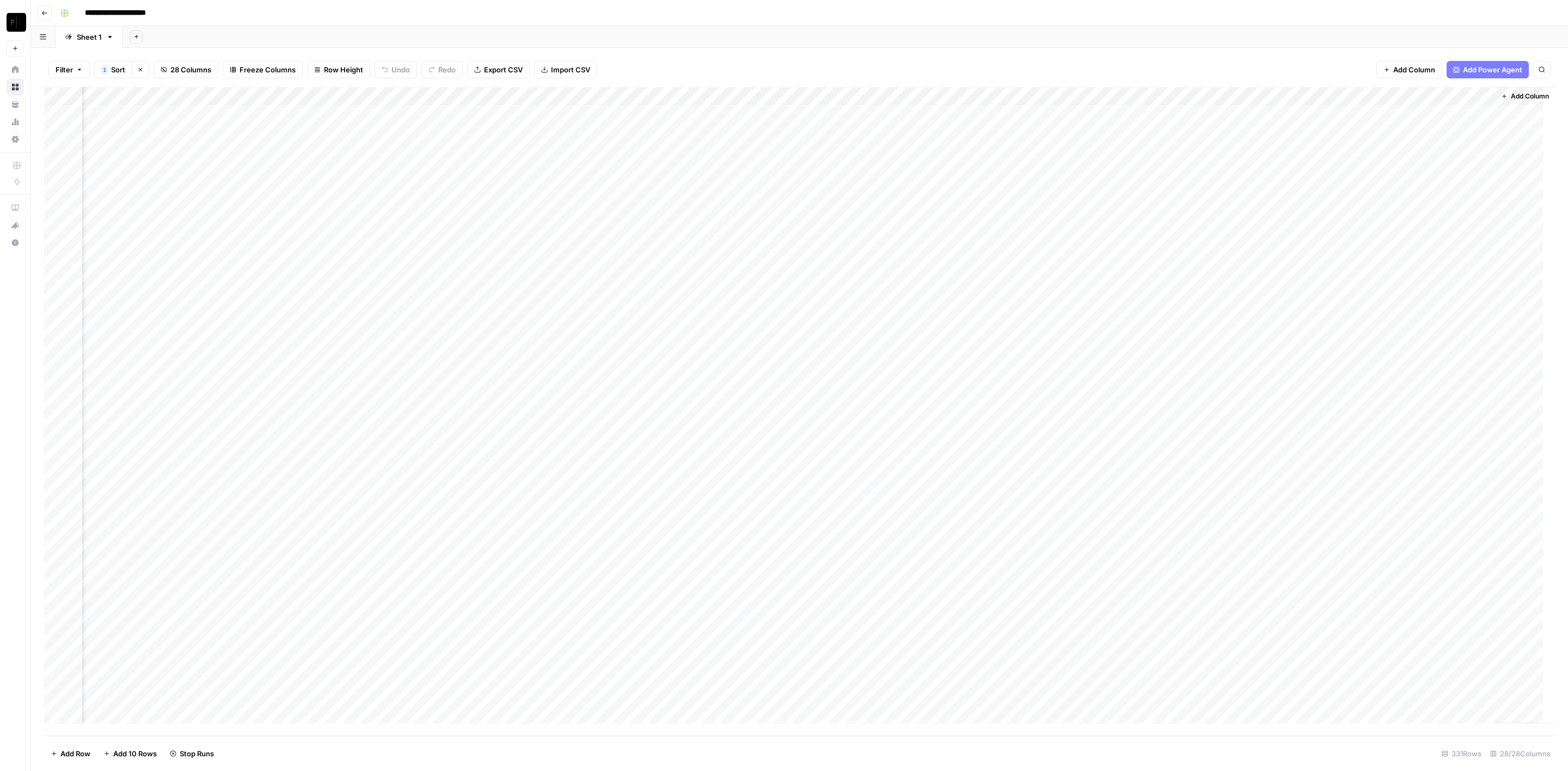
click at [744, 294] on div "Add Column" at bounding box center [799, 411] width 1511 height 649
click at [743, 313] on div "Add Column" at bounding box center [799, 411] width 1511 height 649
click at [742, 339] on div "Add Column" at bounding box center [799, 411] width 1511 height 649
click at [743, 353] on div "Add Column" at bounding box center [799, 411] width 1511 height 649
click at [744, 370] on div "Add Column" at bounding box center [799, 411] width 1511 height 649
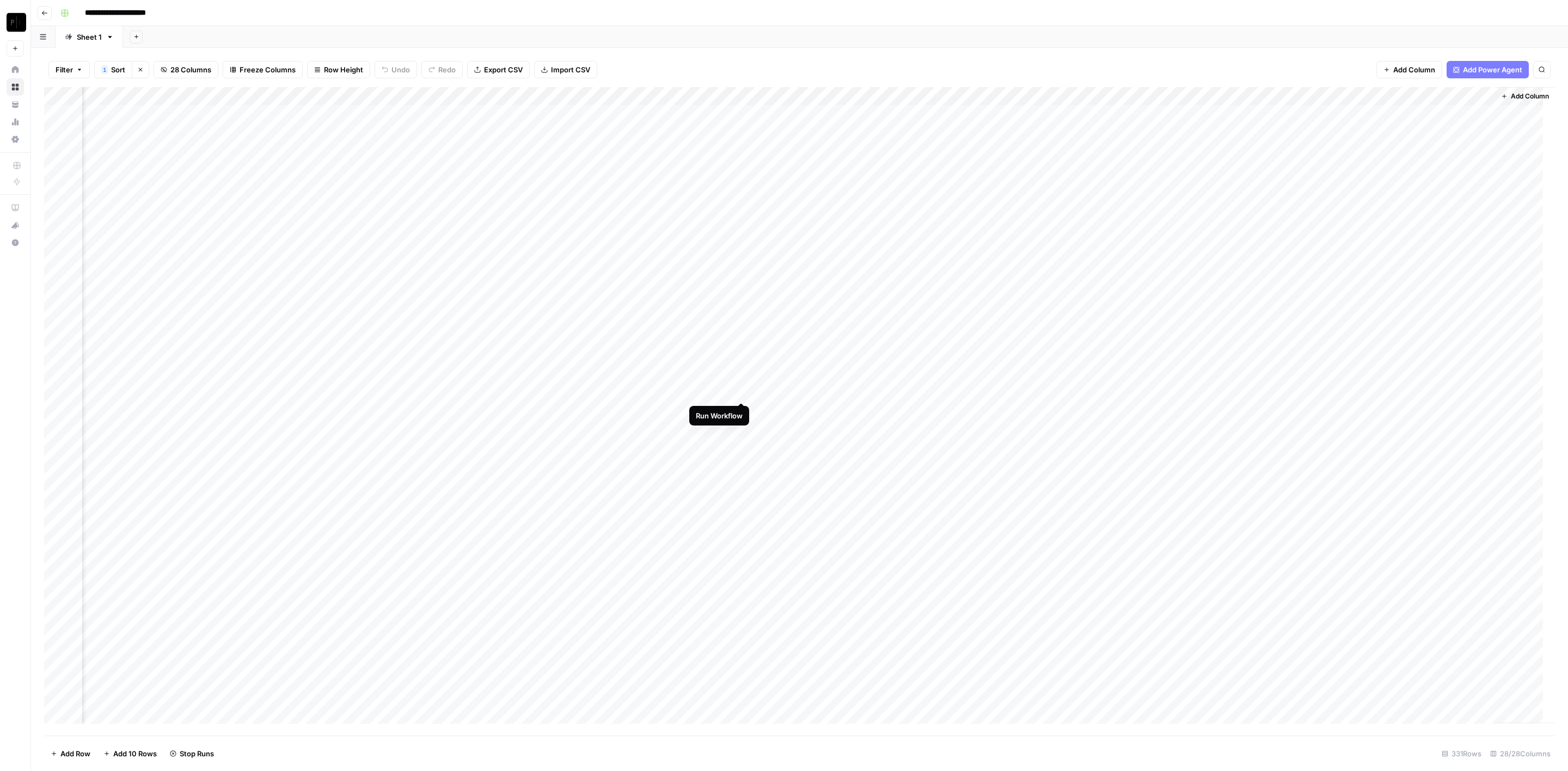
click at [743, 393] on div "Add Column" at bounding box center [799, 411] width 1511 height 649
click at [743, 406] on div "Add Column" at bounding box center [799, 411] width 1511 height 649
click at [742, 420] on div "Add Column" at bounding box center [799, 411] width 1511 height 649
click at [744, 428] on div "Add Column" at bounding box center [799, 411] width 1511 height 649
click at [740, 444] on div "Add Column" at bounding box center [799, 411] width 1511 height 649
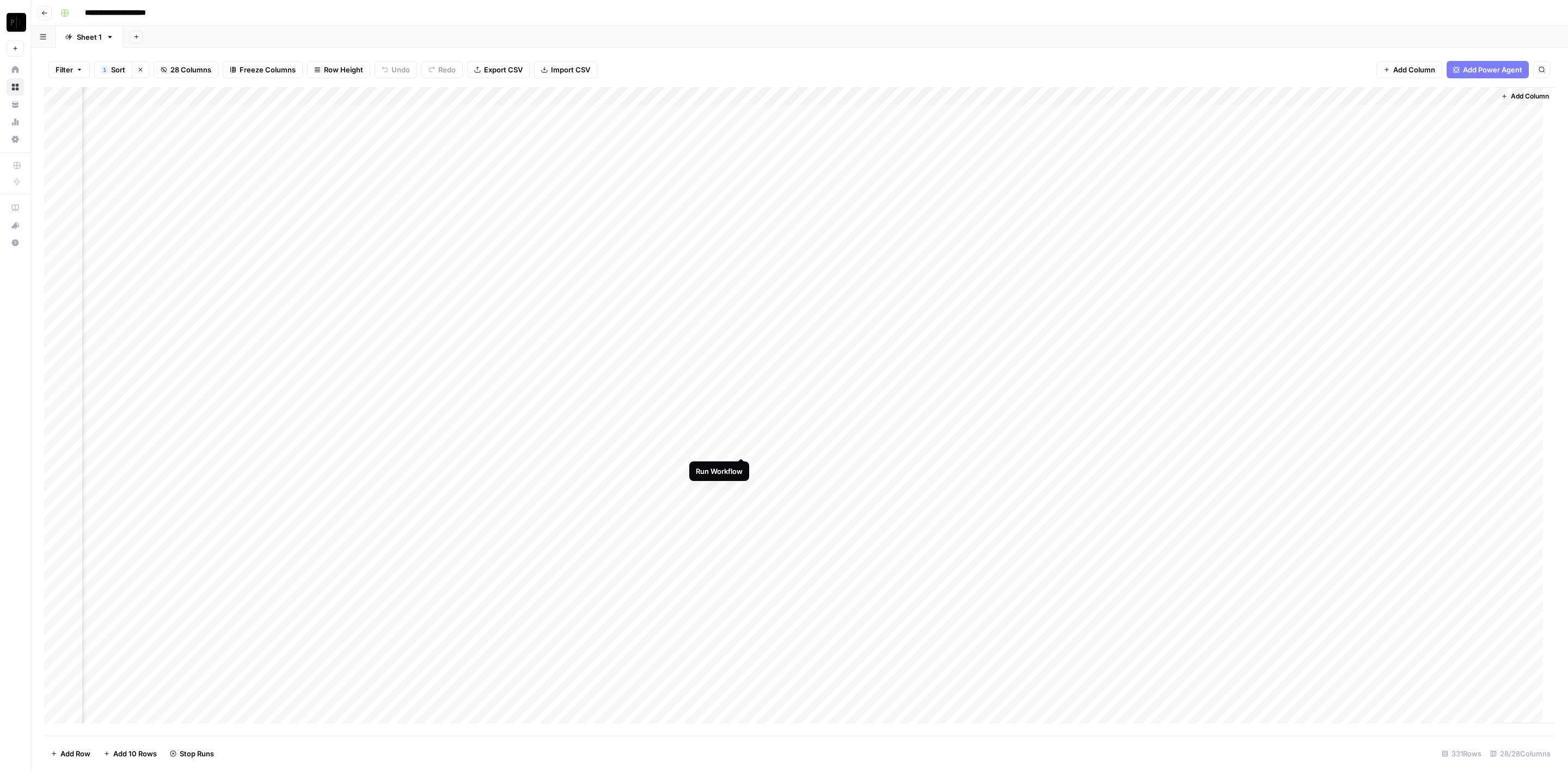
click at [740, 466] on div "Add Column" at bounding box center [799, 411] width 1511 height 649
click at [741, 485] on div "Add Column" at bounding box center [799, 411] width 1511 height 649
click at [741, 507] on div "Add Column" at bounding box center [799, 411] width 1511 height 649
click at [741, 428] on div "Add Column" at bounding box center [799, 411] width 1511 height 649
click at [962, 114] on div "Add Column" at bounding box center [799, 411] width 1511 height 649
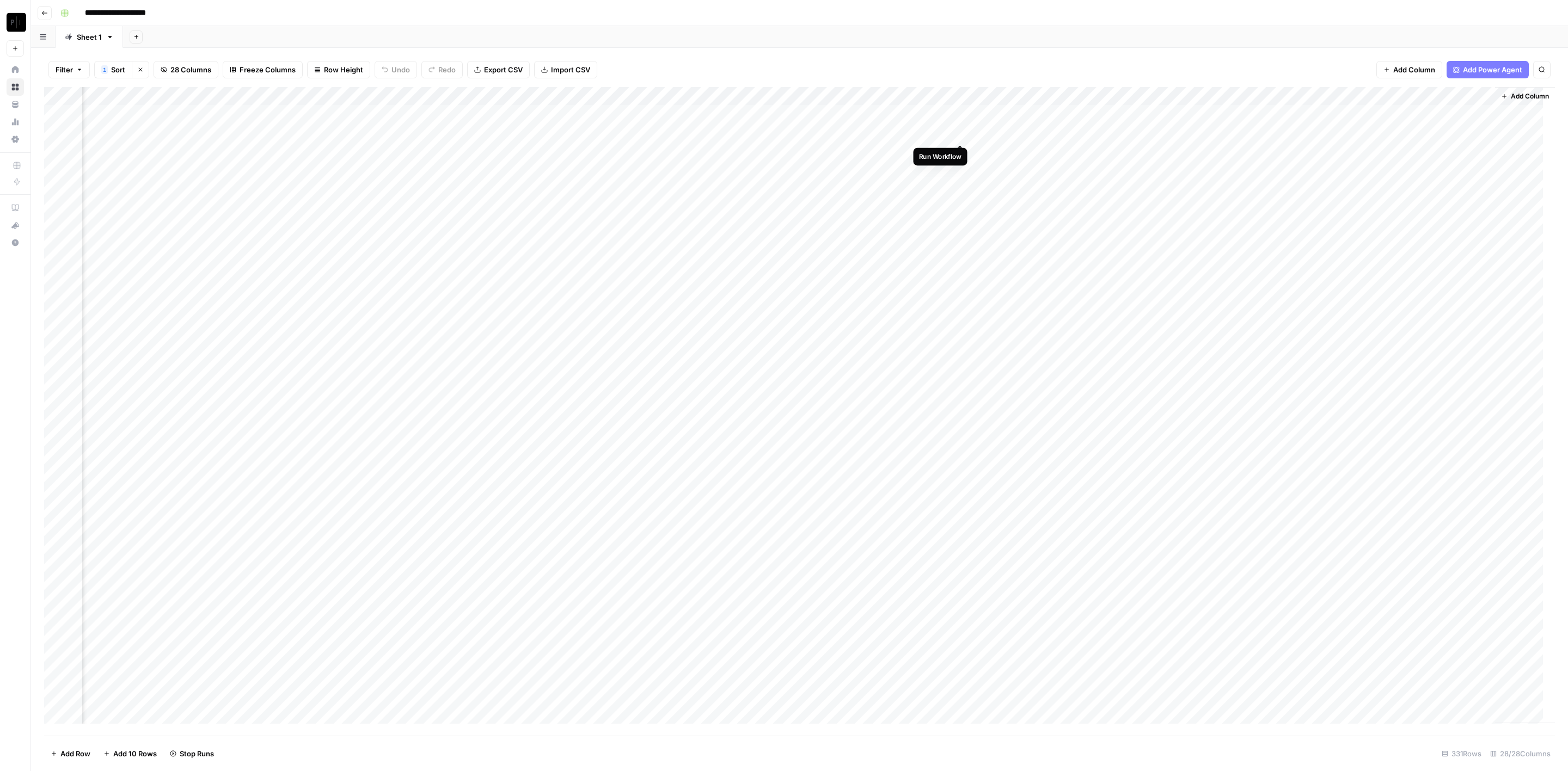
click at [960, 128] on div "Add Column" at bounding box center [799, 411] width 1511 height 649
click at [964, 149] on div "Add Column" at bounding box center [799, 411] width 1511 height 649
click at [964, 113] on div "Add Column" at bounding box center [799, 411] width 1511 height 649
click at [958, 167] on div "Add Column" at bounding box center [799, 411] width 1511 height 649
click at [962, 188] on div "Add Column" at bounding box center [799, 411] width 1511 height 649
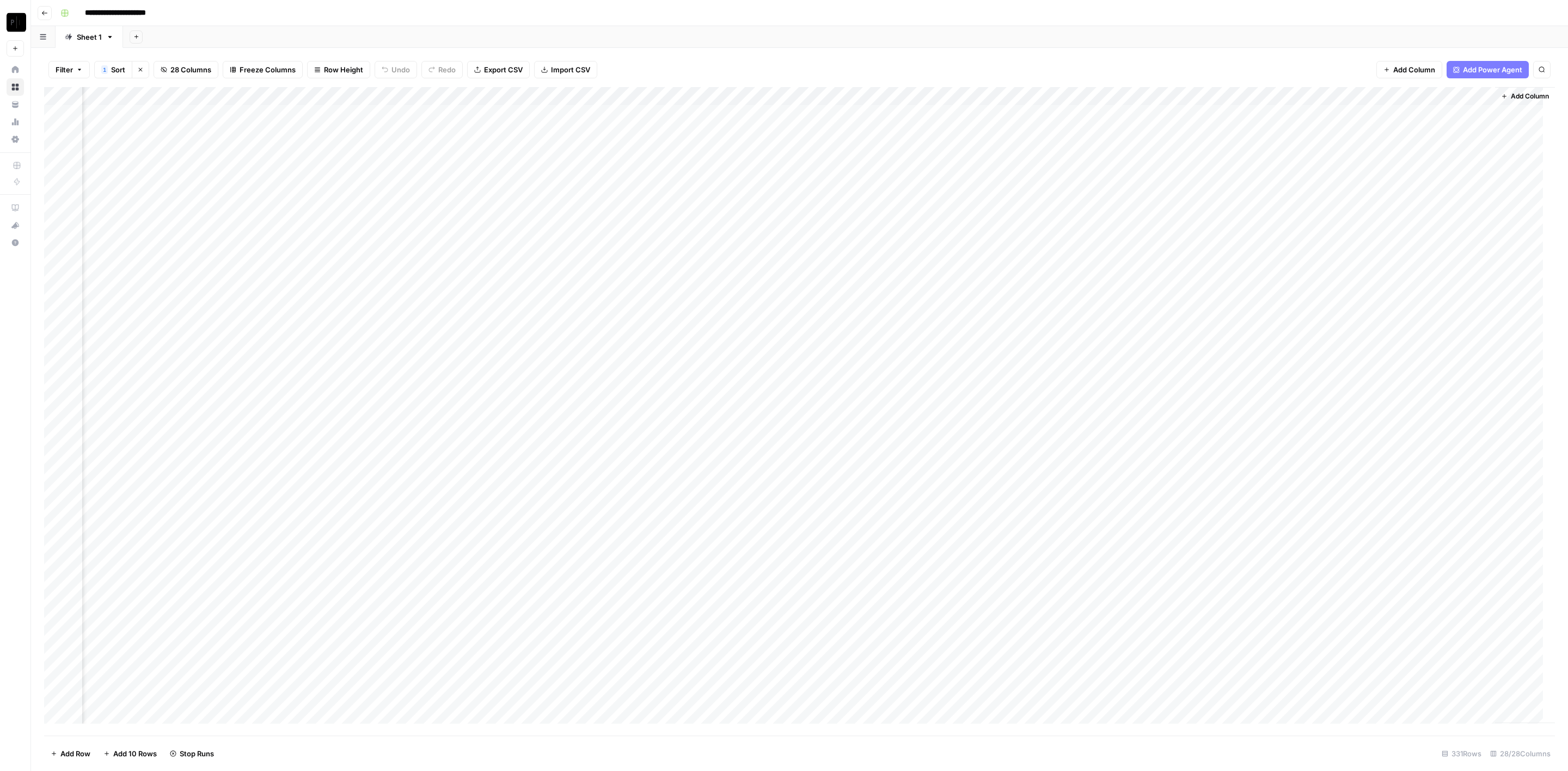
click at [963, 209] on div "Add Column" at bounding box center [799, 411] width 1511 height 649
click at [962, 227] on div "Add Column" at bounding box center [799, 411] width 1511 height 649
click at [962, 245] on div "Add Column" at bounding box center [799, 411] width 1511 height 649
click at [964, 260] on div "Add Column" at bounding box center [799, 411] width 1511 height 649
click at [967, 277] on div "Add Column" at bounding box center [799, 411] width 1511 height 649
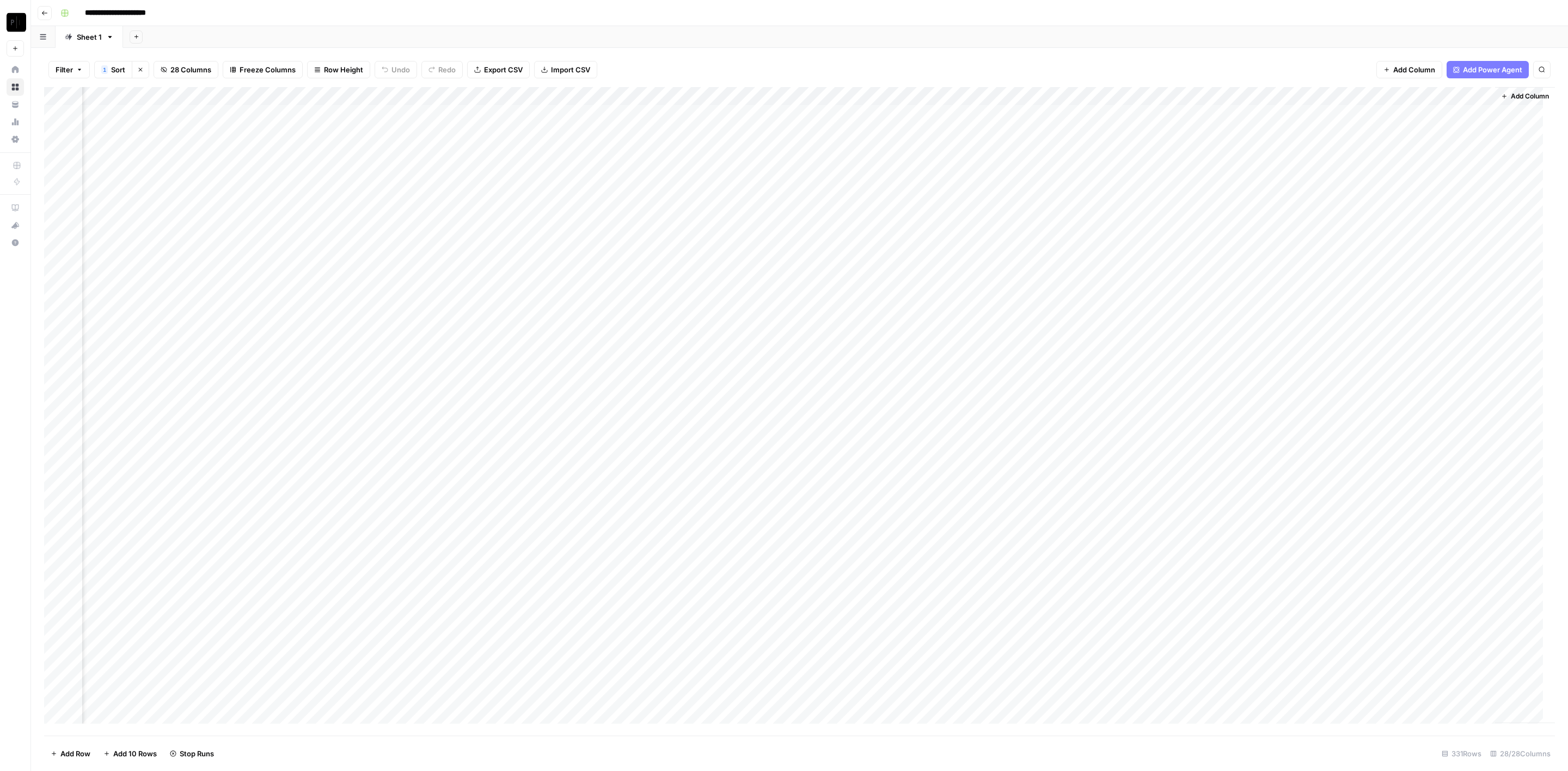
click at [963, 297] on div "Add Column" at bounding box center [799, 411] width 1511 height 649
click at [961, 318] on div "Add Column" at bounding box center [799, 411] width 1511 height 649
click at [962, 337] on div "Add Column" at bounding box center [799, 411] width 1511 height 649
click at [961, 358] on div "Add Column" at bounding box center [799, 411] width 1511 height 649
click at [964, 377] on div "Add Column" at bounding box center [799, 411] width 1511 height 649
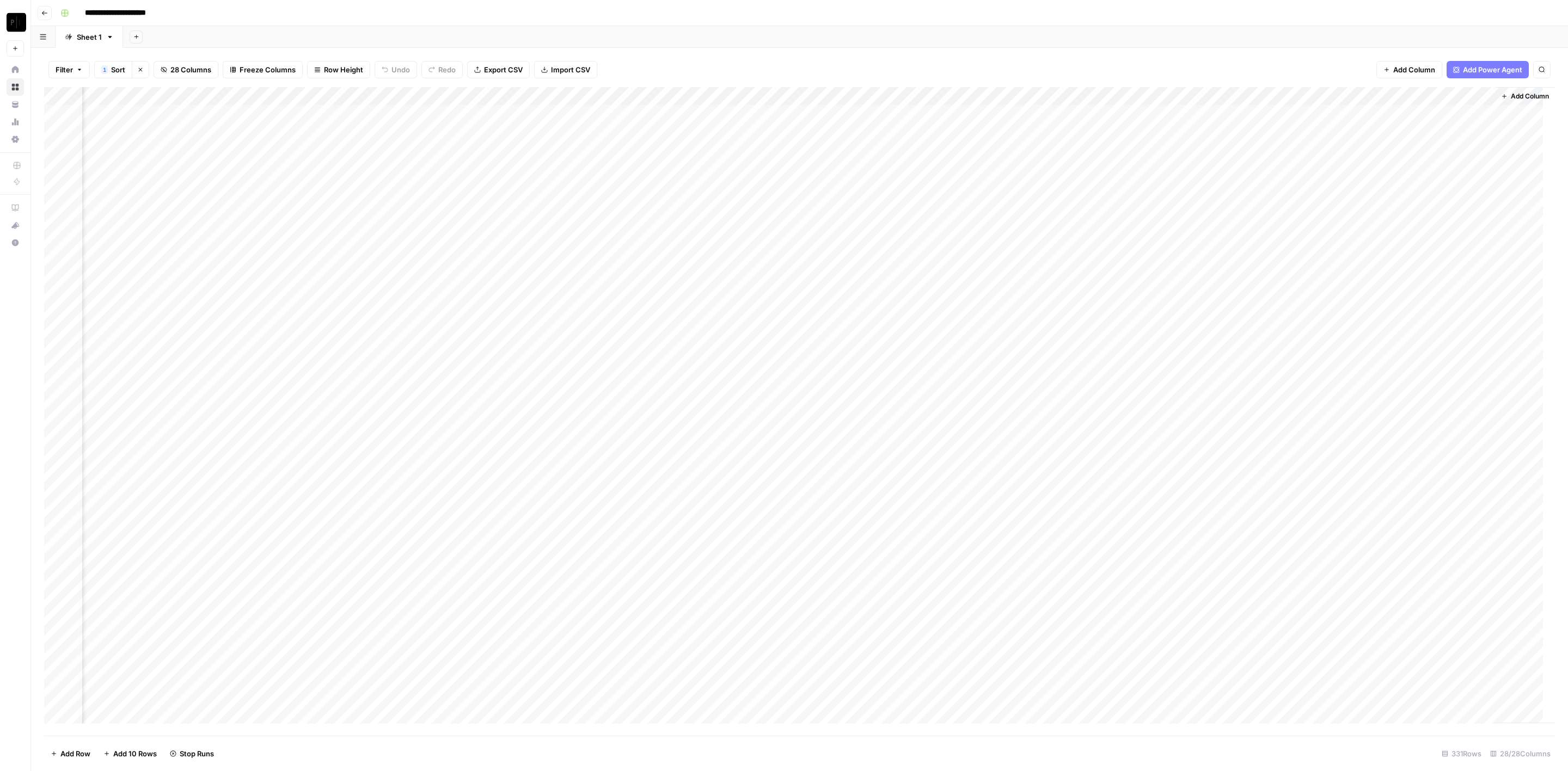
click at [966, 392] on div "Add Column" at bounding box center [799, 411] width 1511 height 649
click at [966, 414] on div "Add Column" at bounding box center [799, 411] width 1511 height 649
click at [966, 428] on div "Add Column" at bounding box center [799, 411] width 1511 height 649
click at [966, 446] on div "Add Column" at bounding box center [799, 411] width 1511 height 649
click at [962, 462] on div "Add Column" at bounding box center [799, 411] width 1511 height 649
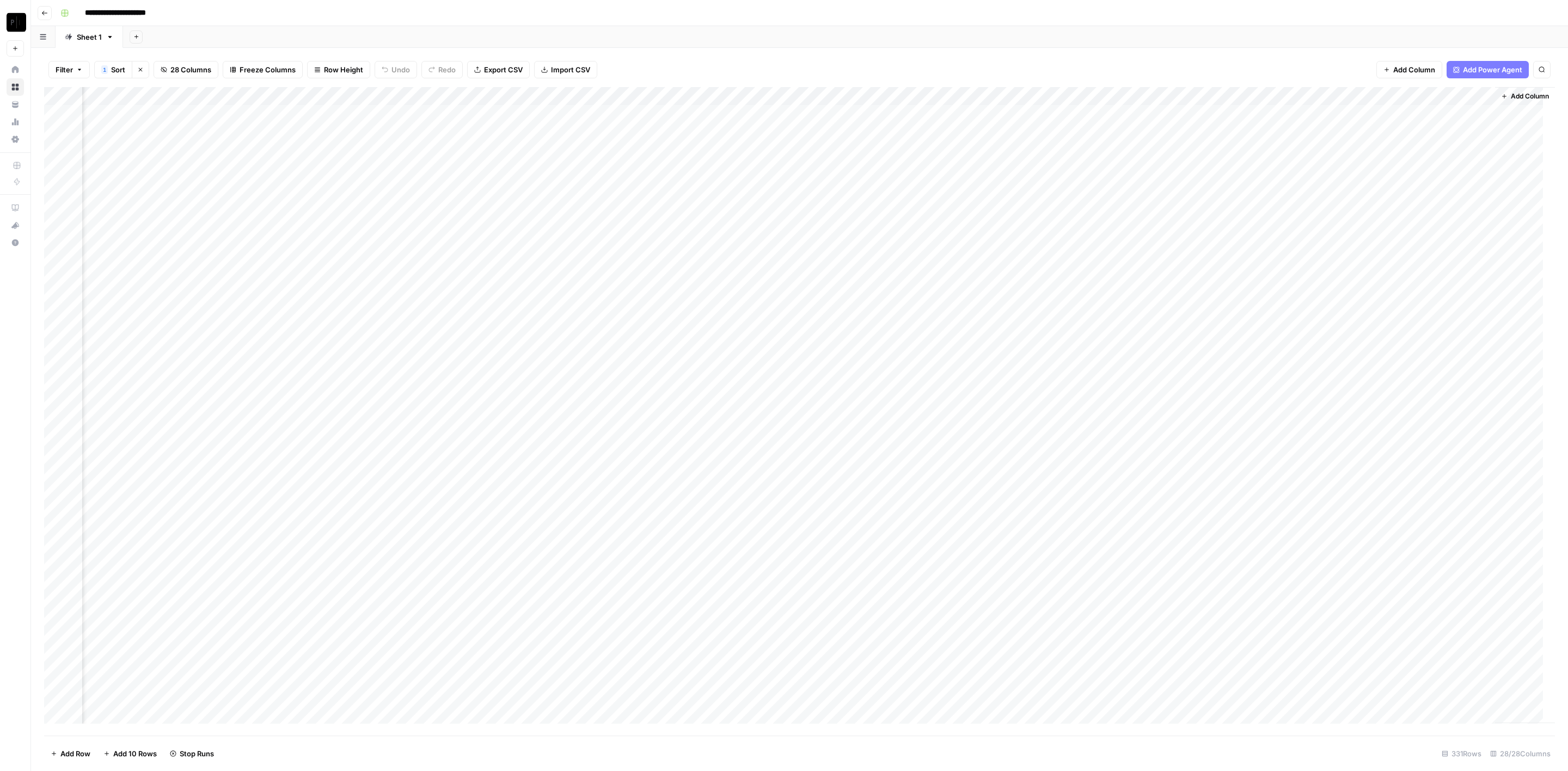
click at [962, 481] on div "Add Column" at bounding box center [799, 411] width 1511 height 649
click at [959, 500] on div "Add Column" at bounding box center [799, 411] width 1511 height 649
click at [1220, 113] on div "Add Column" at bounding box center [799, 411] width 1511 height 649
click at [1220, 131] on div "Add Column" at bounding box center [799, 411] width 1511 height 649
click at [1212, 148] on div "Add Column" at bounding box center [799, 411] width 1511 height 649
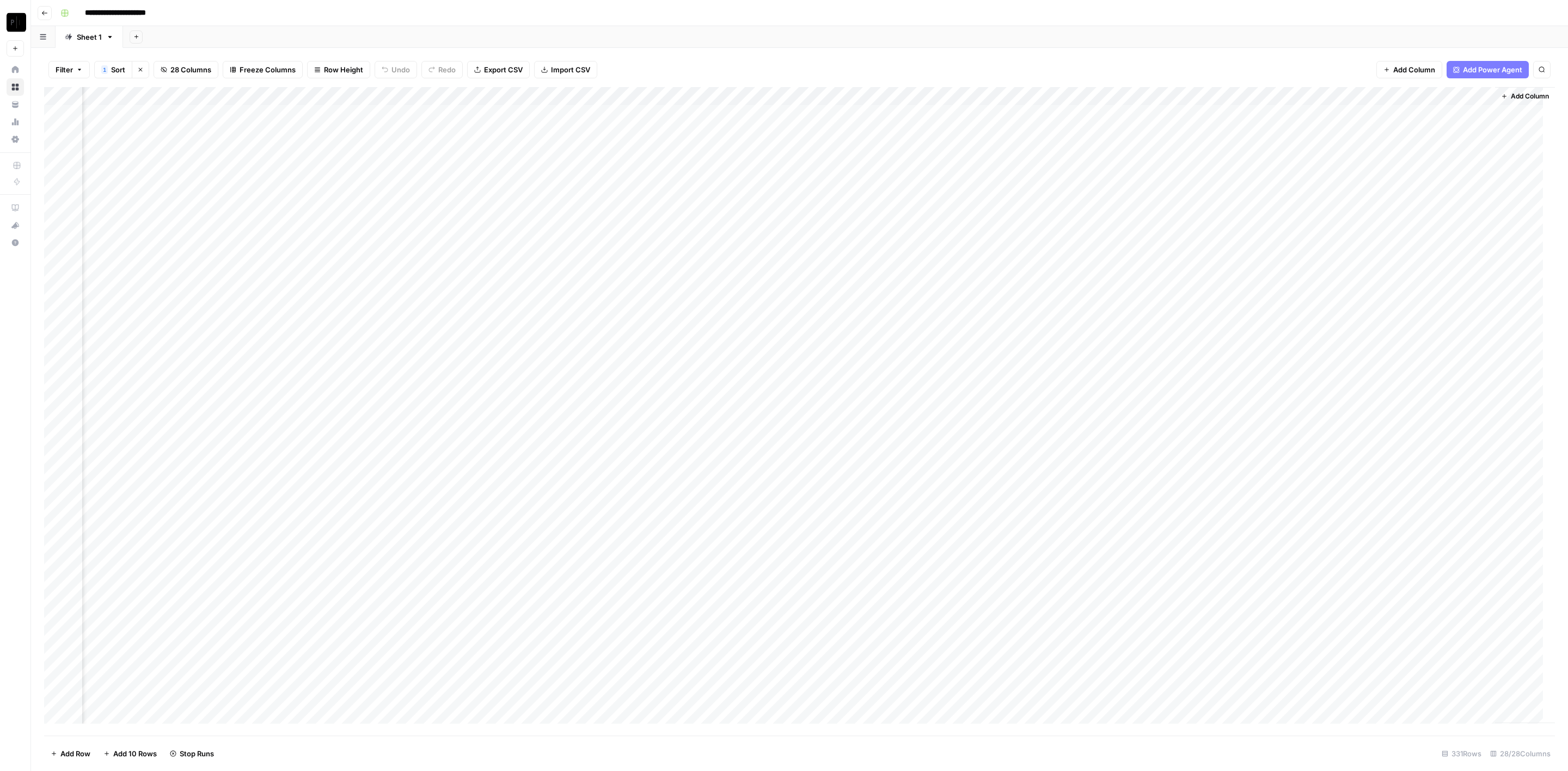
click at [1217, 167] on div "Add Column" at bounding box center [799, 411] width 1511 height 649
click at [1218, 186] on div "Add Column" at bounding box center [799, 411] width 1511 height 649
click at [1217, 206] on div "Add Column" at bounding box center [799, 411] width 1511 height 649
click at [1219, 222] on div "Add Column" at bounding box center [799, 411] width 1511 height 649
click at [1218, 242] on div "Add Column" at bounding box center [799, 411] width 1511 height 649
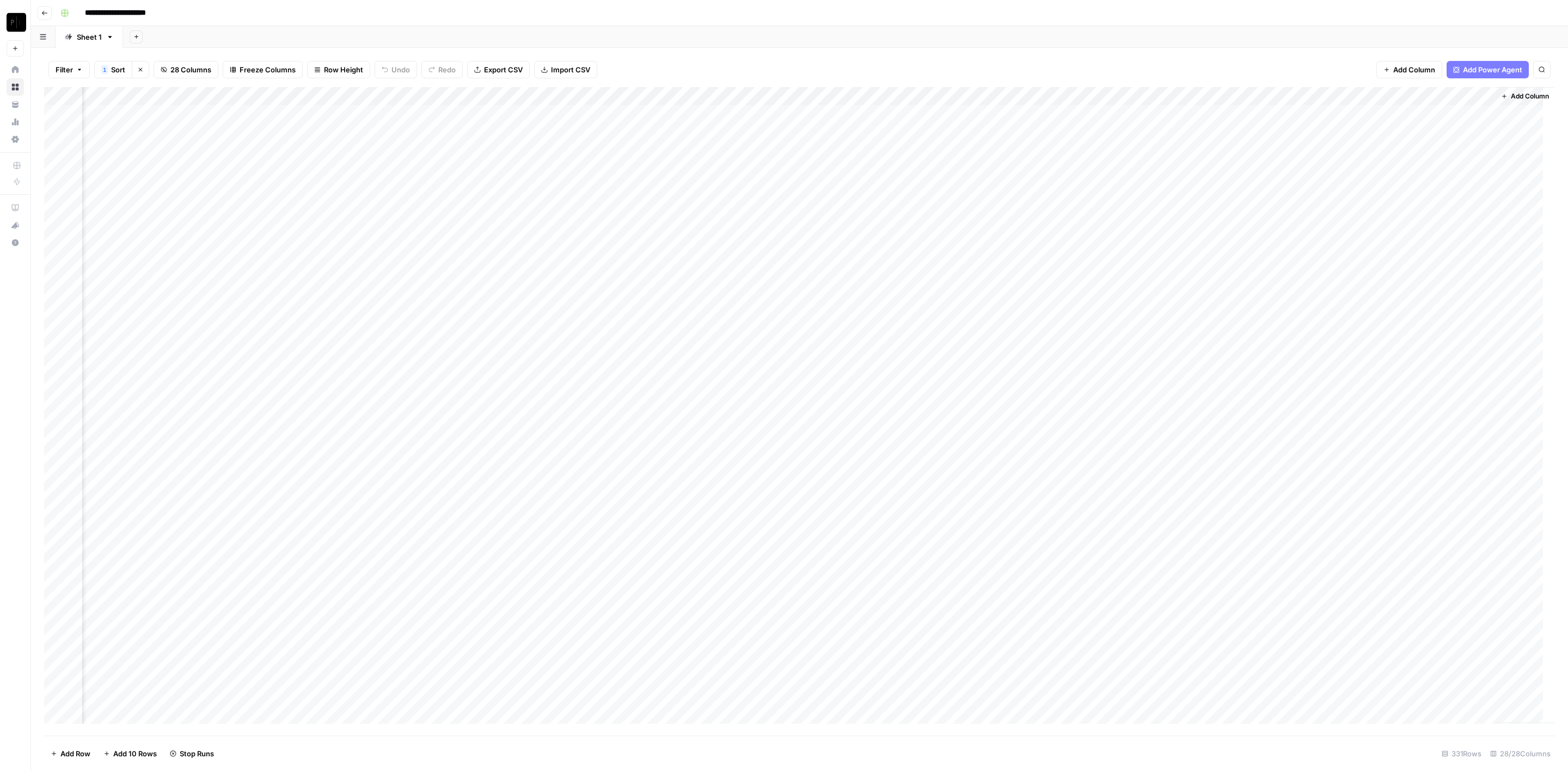
click at [1218, 262] on div "Add Column" at bounding box center [799, 411] width 1511 height 649
click at [1217, 262] on div "Add Column" at bounding box center [799, 411] width 1511 height 649
click at [1217, 279] on div "Add Column" at bounding box center [799, 411] width 1511 height 649
click at [1218, 298] on div "Add Column" at bounding box center [799, 411] width 1511 height 649
click at [1216, 315] on div "Add Column" at bounding box center [799, 411] width 1511 height 649
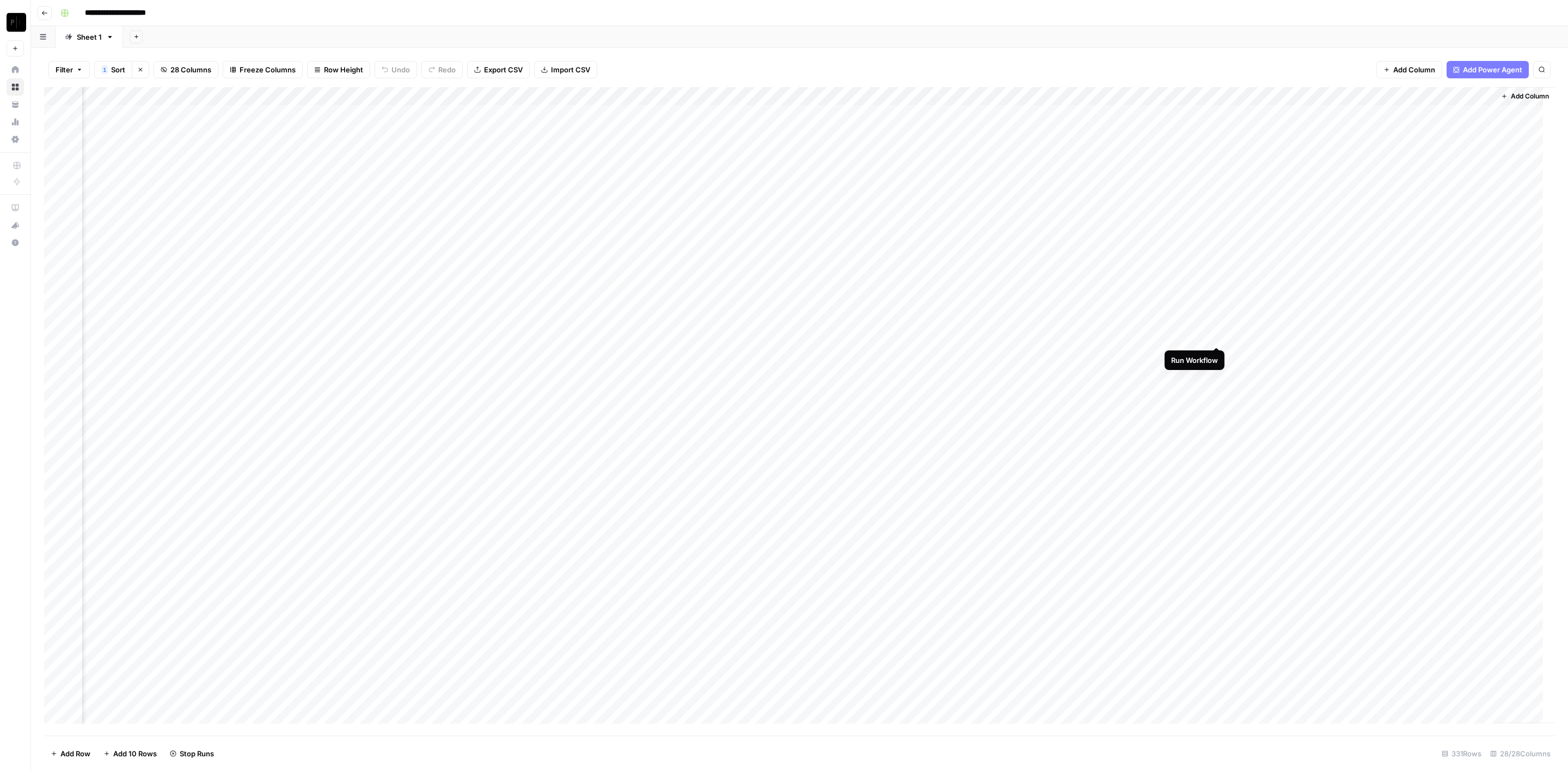
click at [1218, 338] on div "Add Column" at bounding box center [799, 411] width 1511 height 649
click at [1218, 353] on div "Add Column" at bounding box center [799, 411] width 1511 height 649
click at [1218, 372] on div "Add Column" at bounding box center [799, 411] width 1511 height 649
click at [1218, 390] on div "Add Column" at bounding box center [799, 411] width 1511 height 649
click at [1218, 412] on div "Add Column" at bounding box center [799, 411] width 1511 height 649
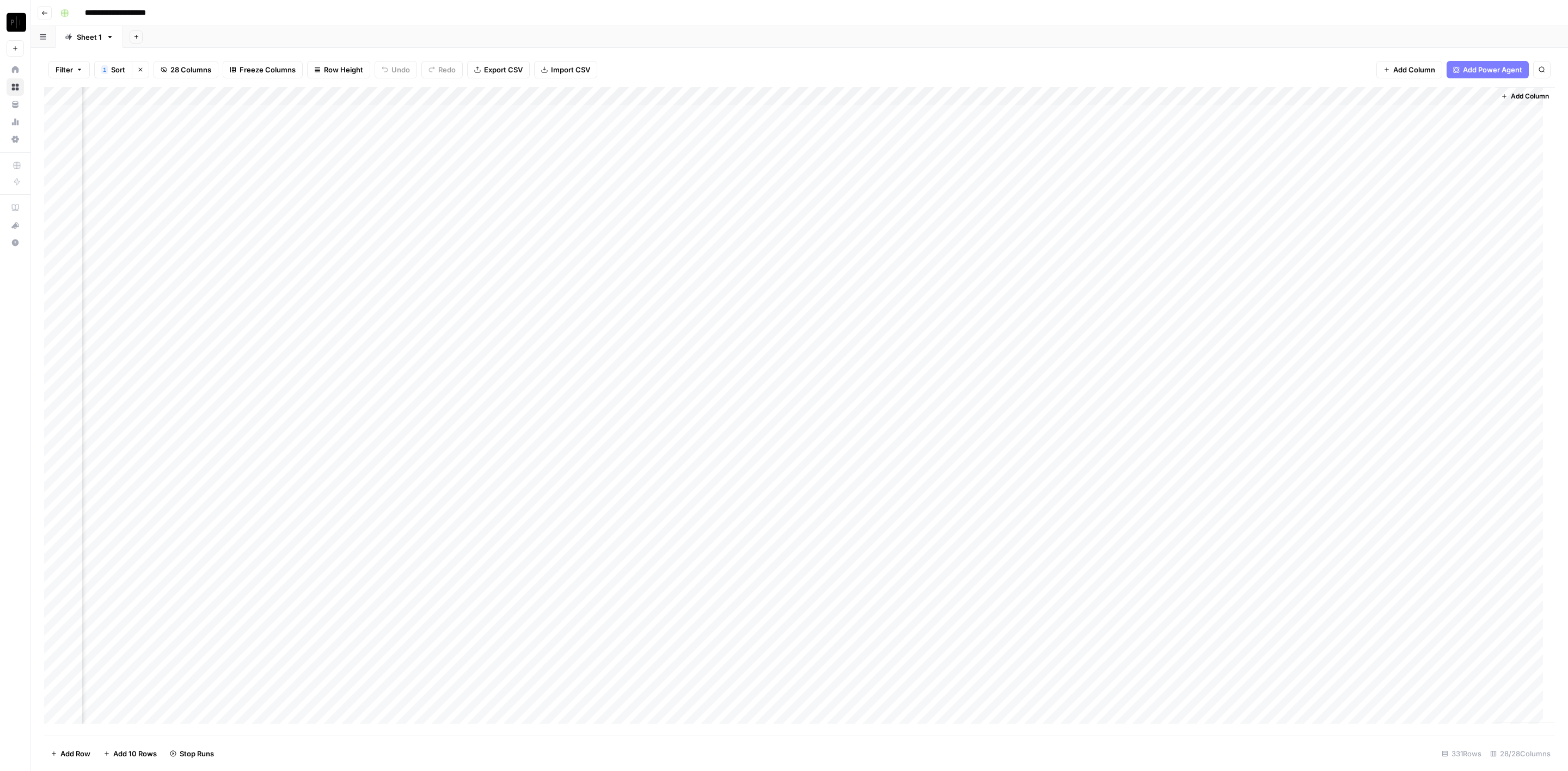
click at [1217, 430] on div "Add Column" at bounding box center [799, 411] width 1511 height 649
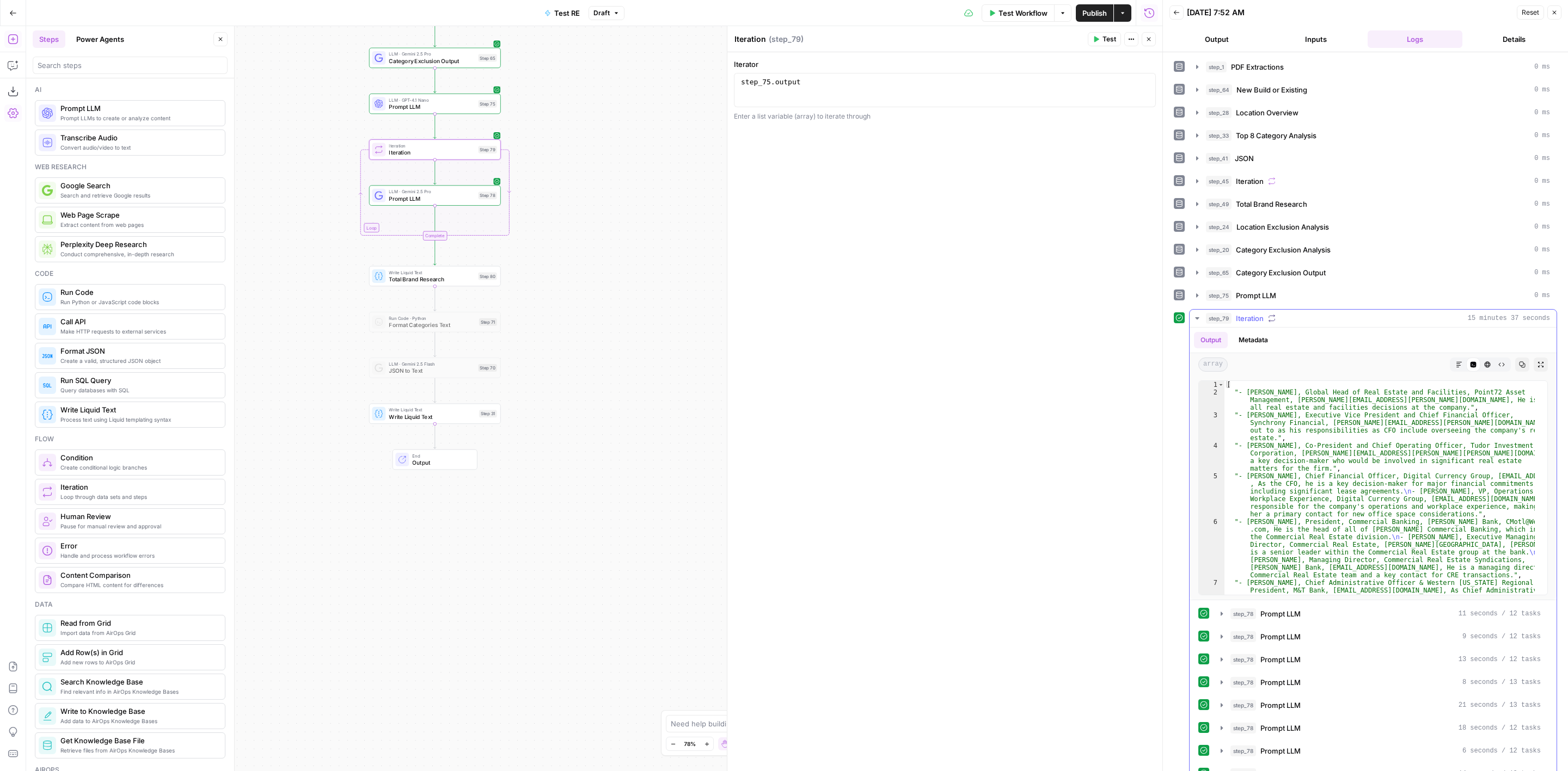
click at [1347, 318] on div "step_79 Iteration 15 minutes 37 seconds" at bounding box center [1378, 318] width 344 height 11
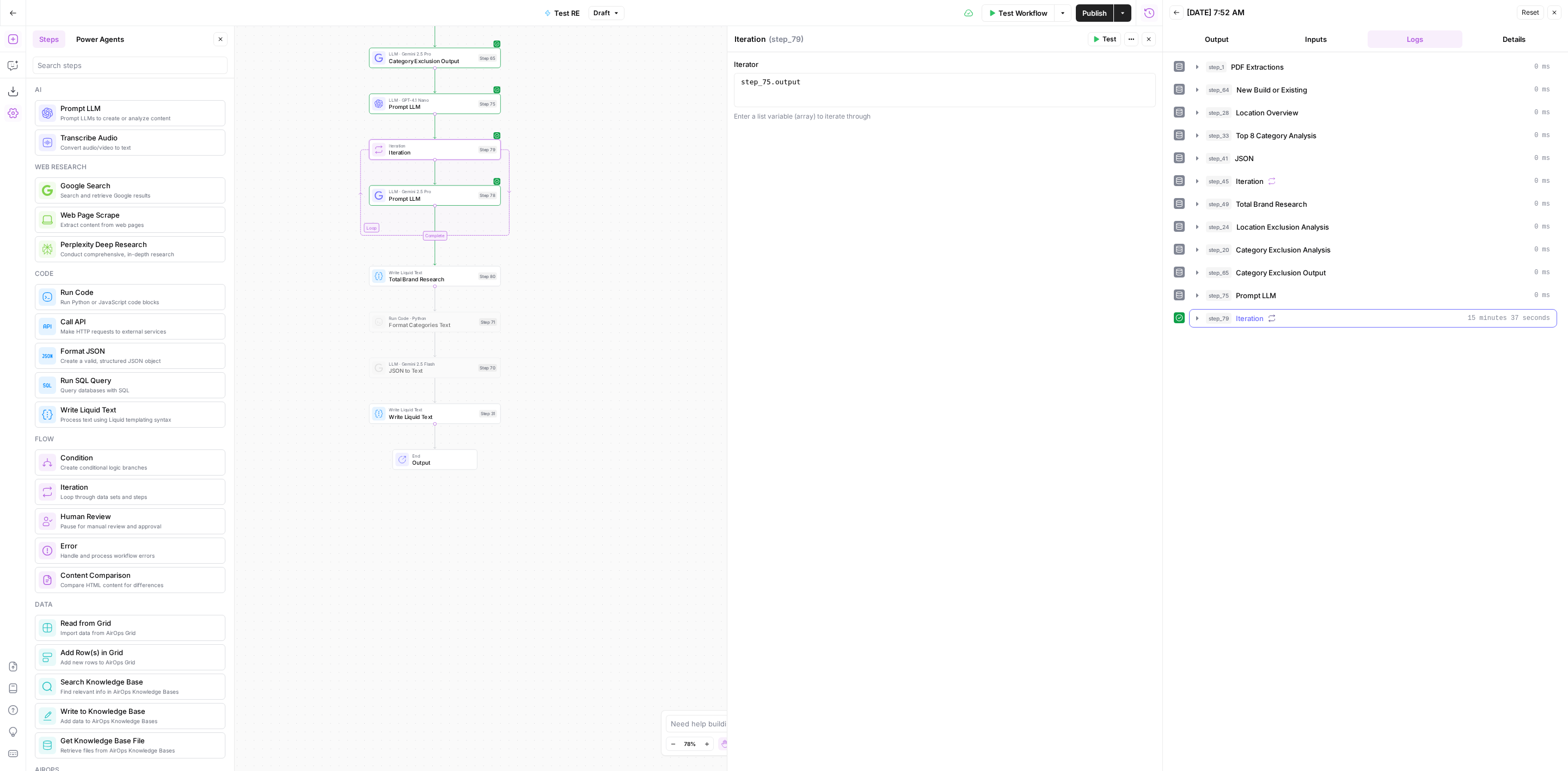
click at [1347, 316] on div "step_79 Iteration 15 minutes 37 seconds" at bounding box center [1378, 318] width 344 height 11
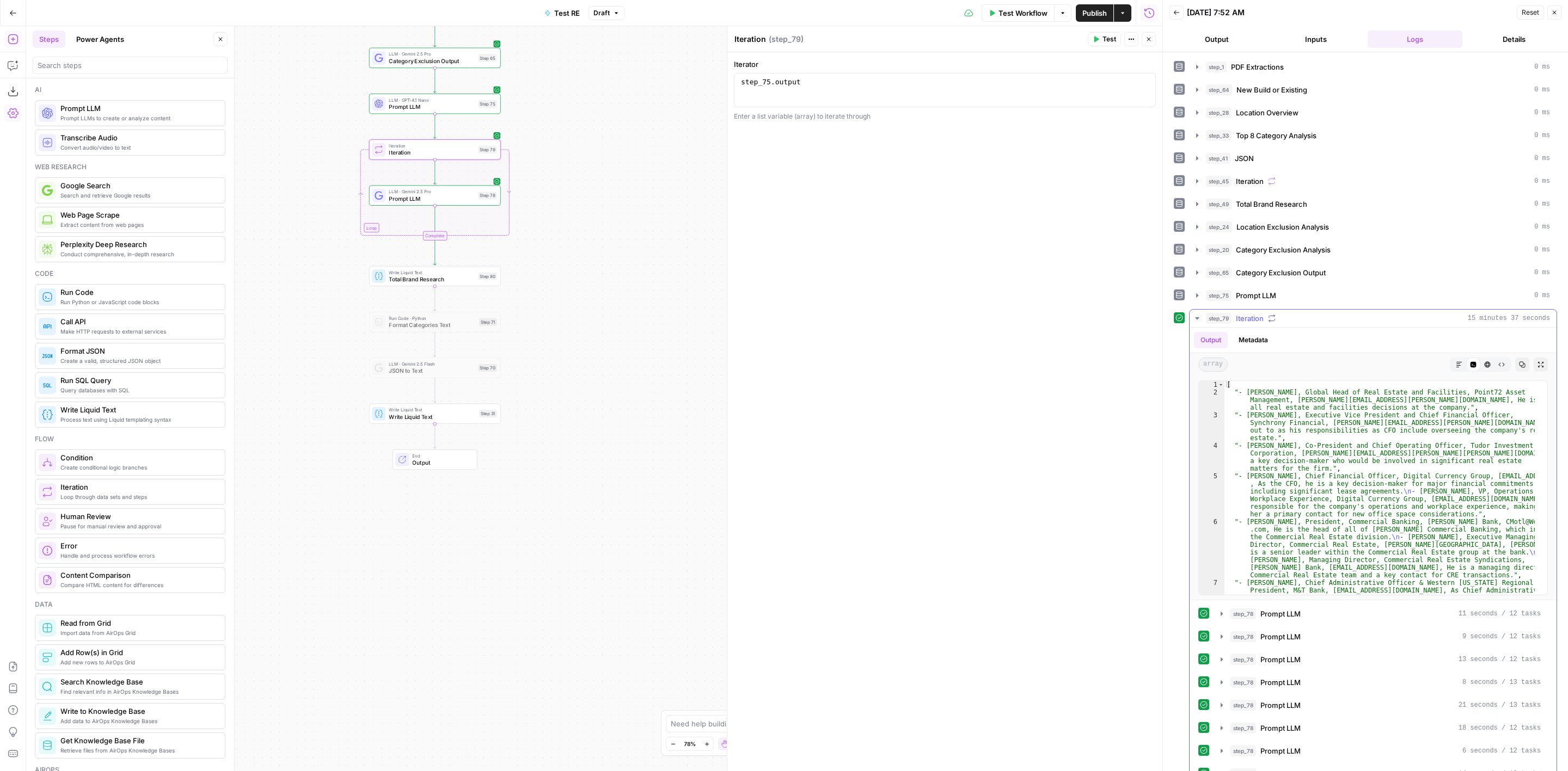
click at [1280, 314] on div "step_79 Iteration 15 minutes 37 seconds" at bounding box center [1378, 318] width 344 height 11
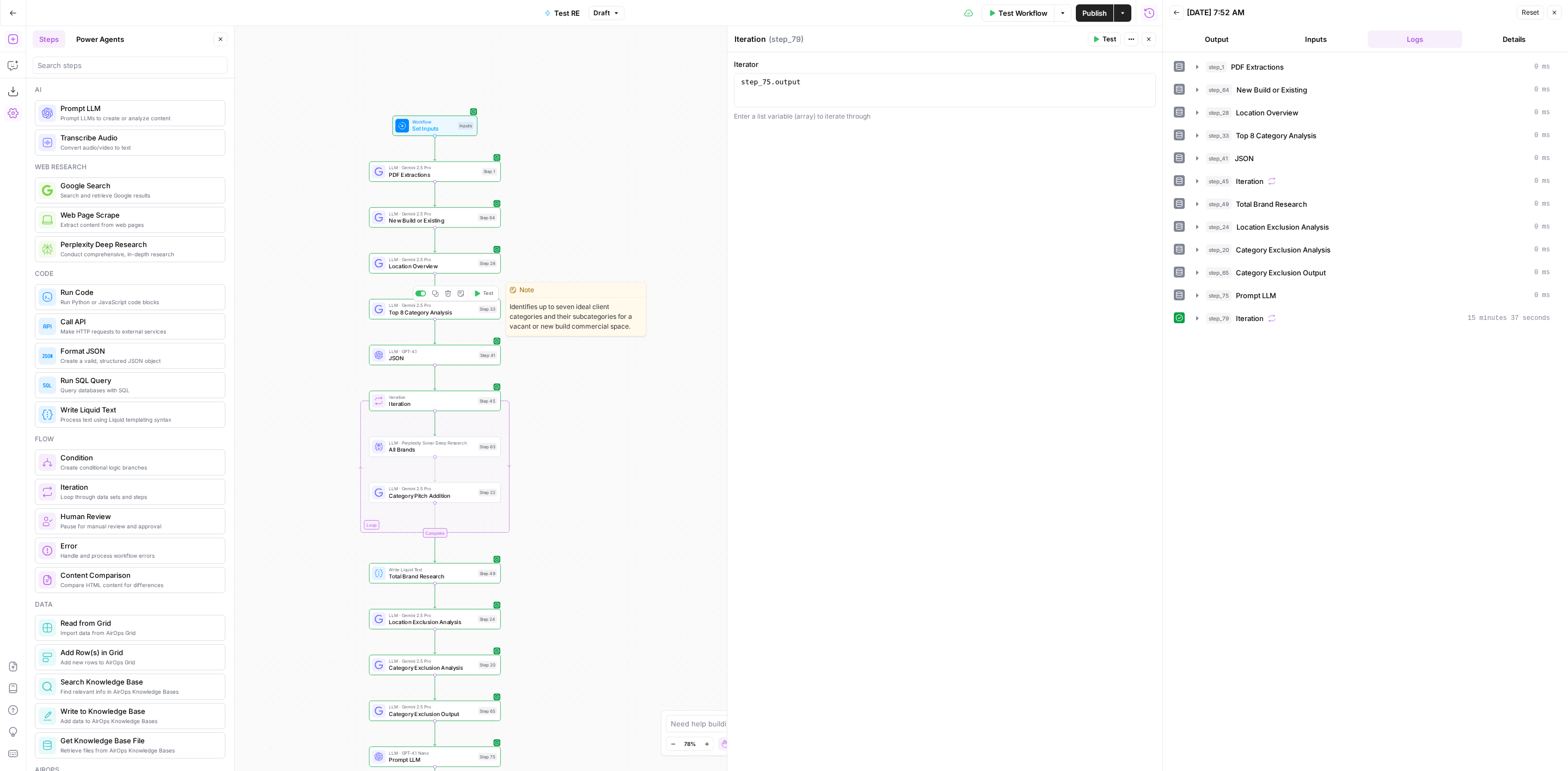
click at [451, 307] on span "LLM · Gemini 2.5 Pro" at bounding box center [432, 305] width 86 height 6
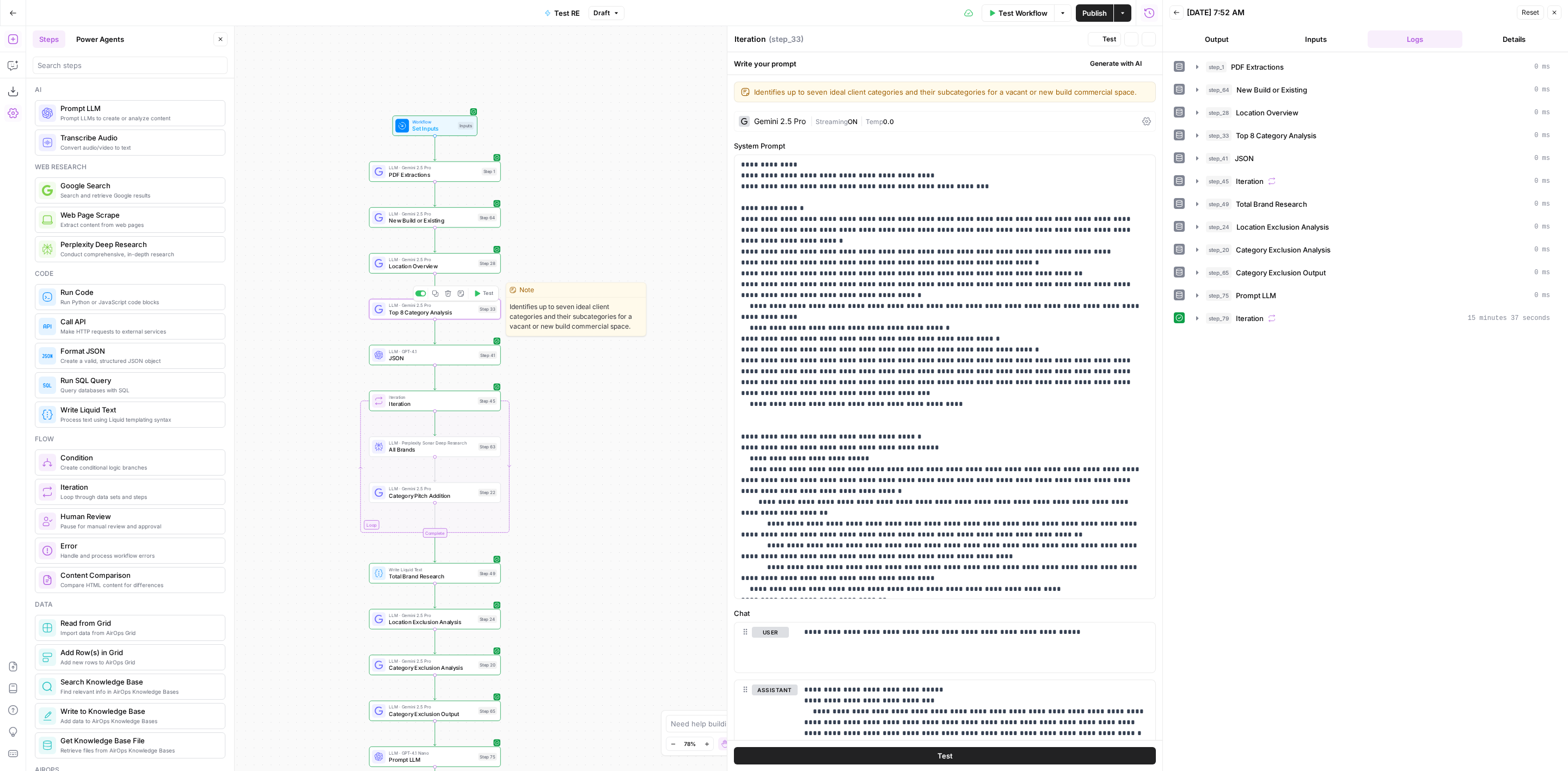
type textarea "Top 8 Category Analysis"
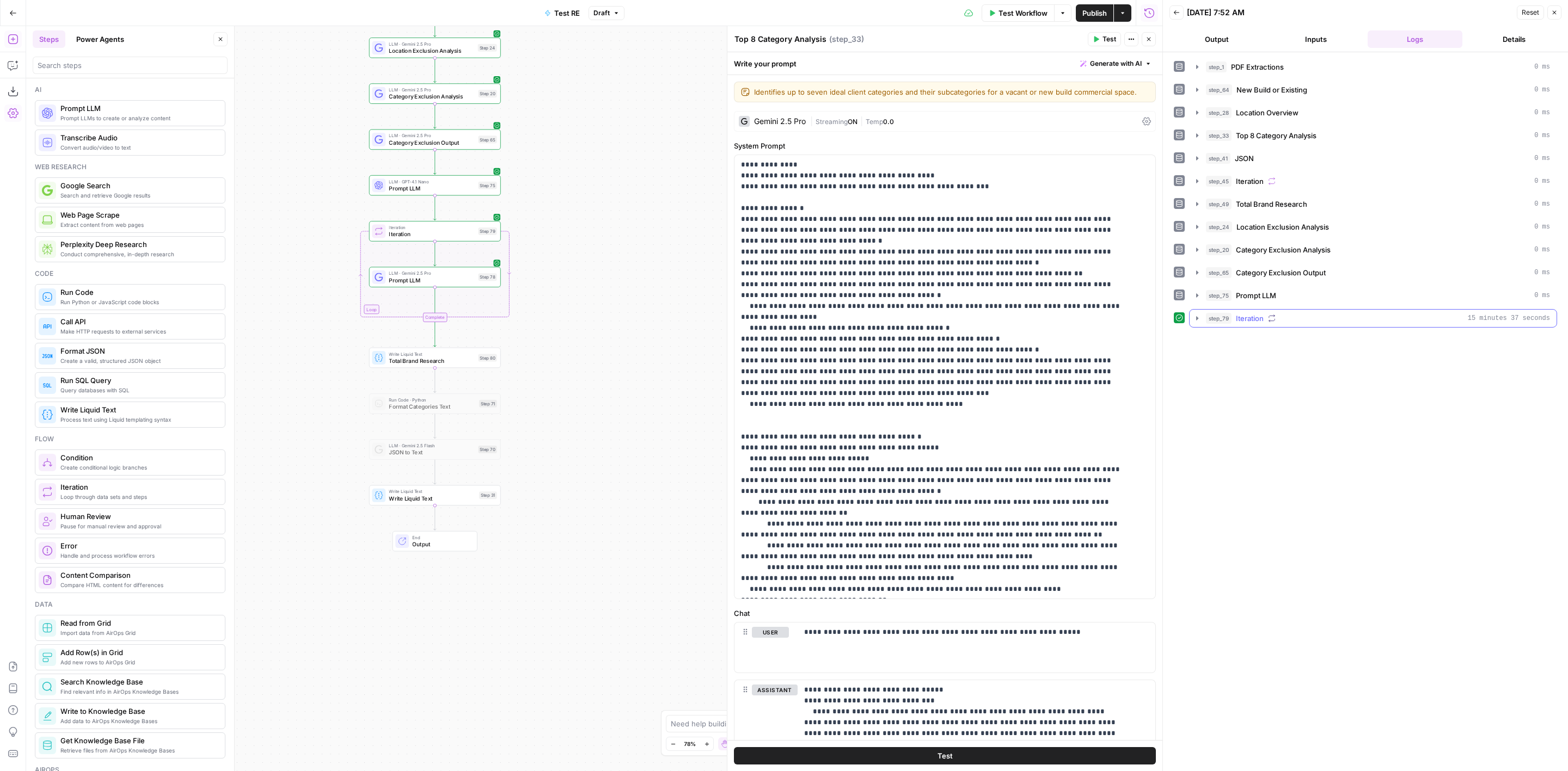
click at [1346, 313] on div "step_79 Iteration 15 minutes 37 seconds" at bounding box center [1378, 318] width 344 height 11
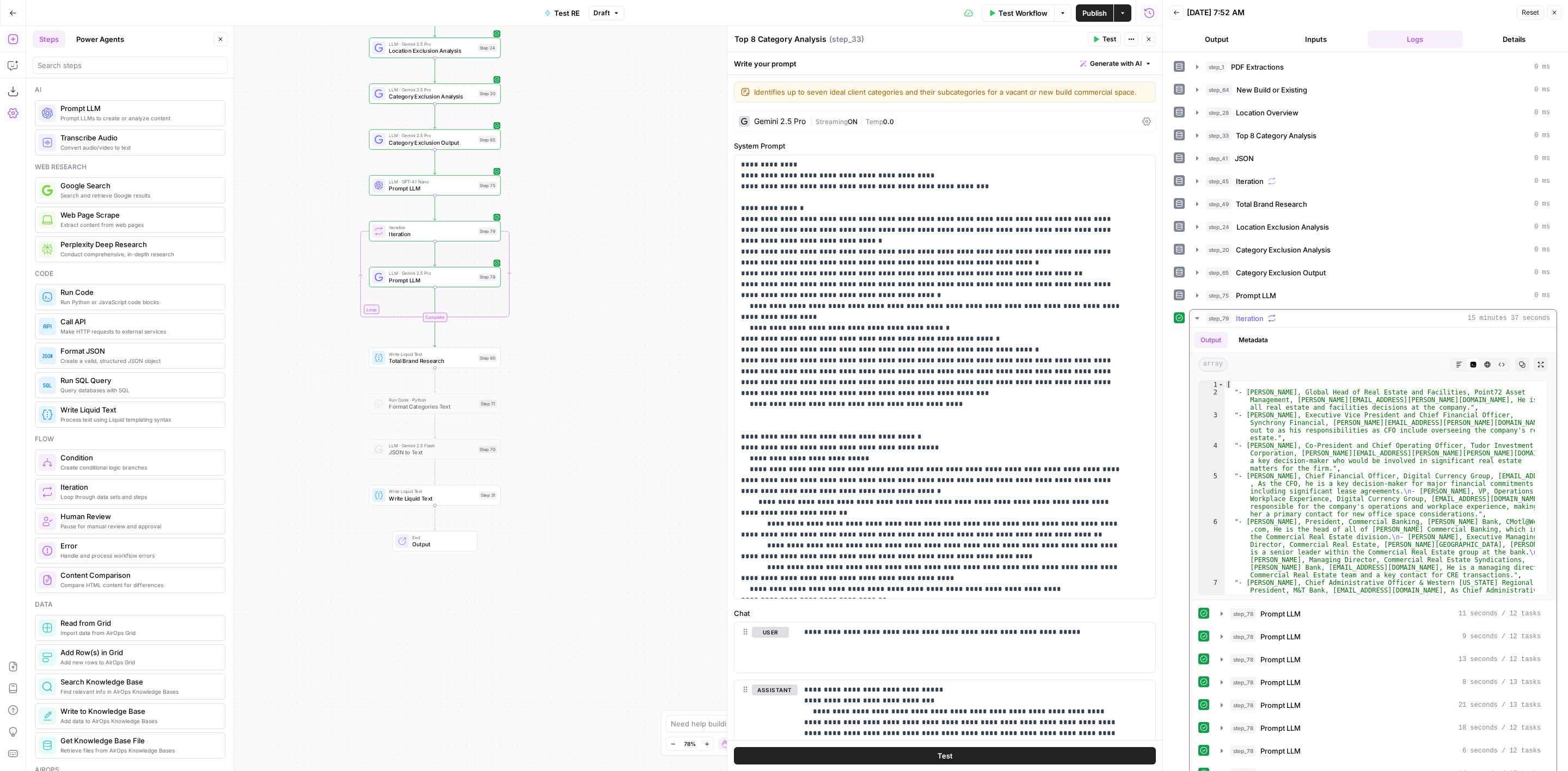
click at [1346, 313] on div "step_79 Iteration 15 minutes 37 seconds" at bounding box center [1378, 318] width 344 height 11
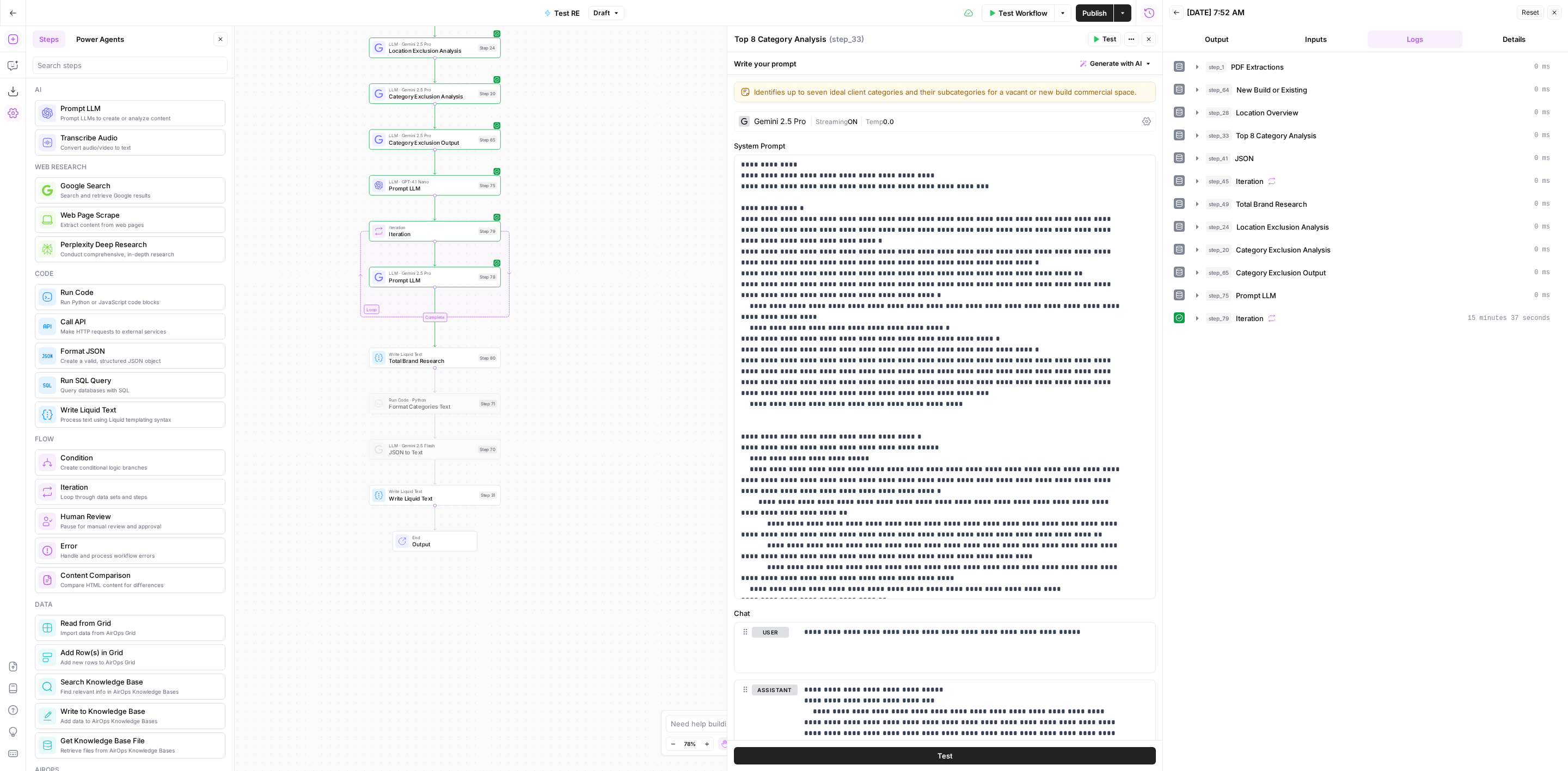
click at [458, 283] on span "Prompt LLM" at bounding box center [432, 280] width 86 height 9
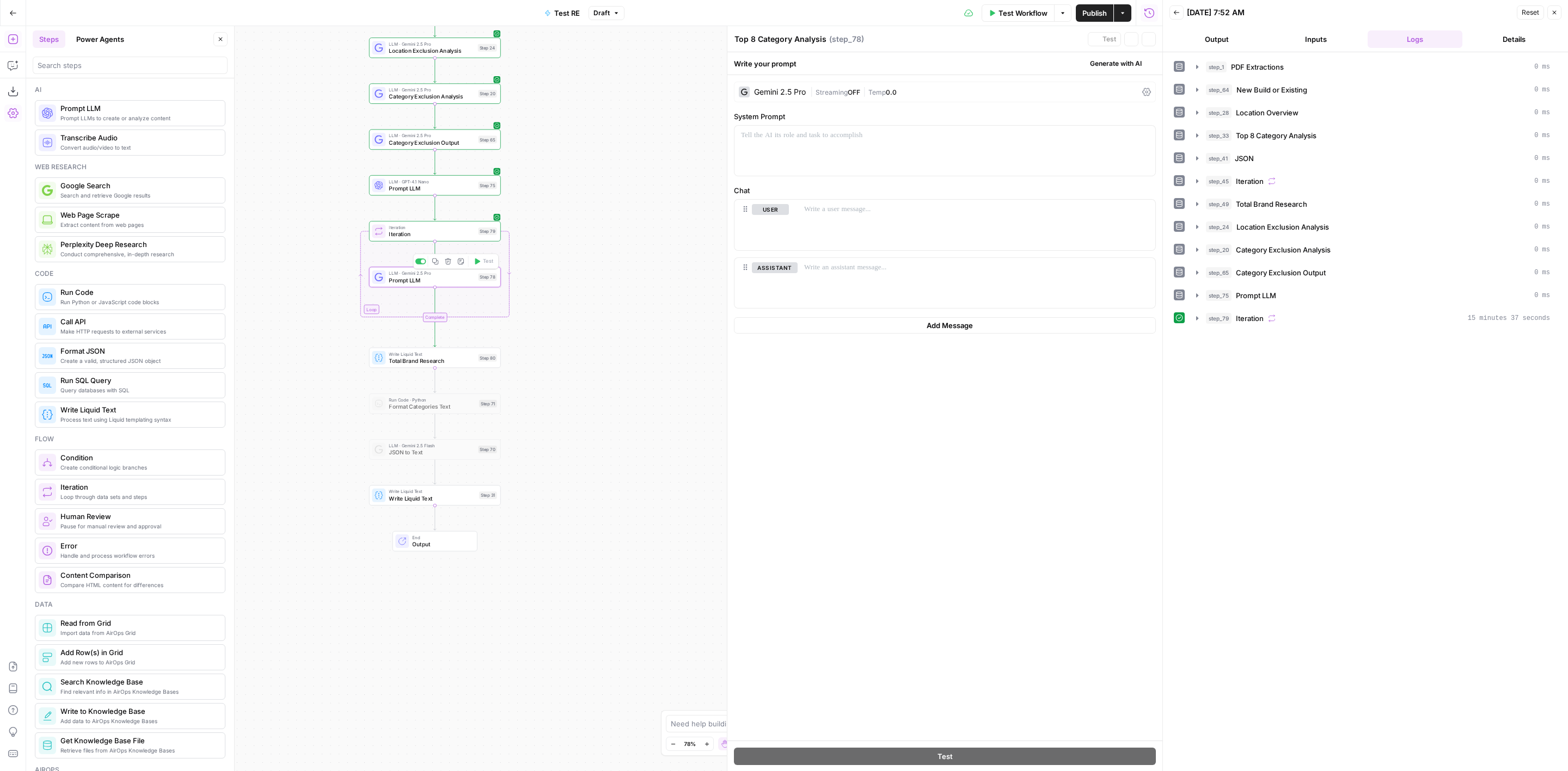
type textarea "Prompt LLM"
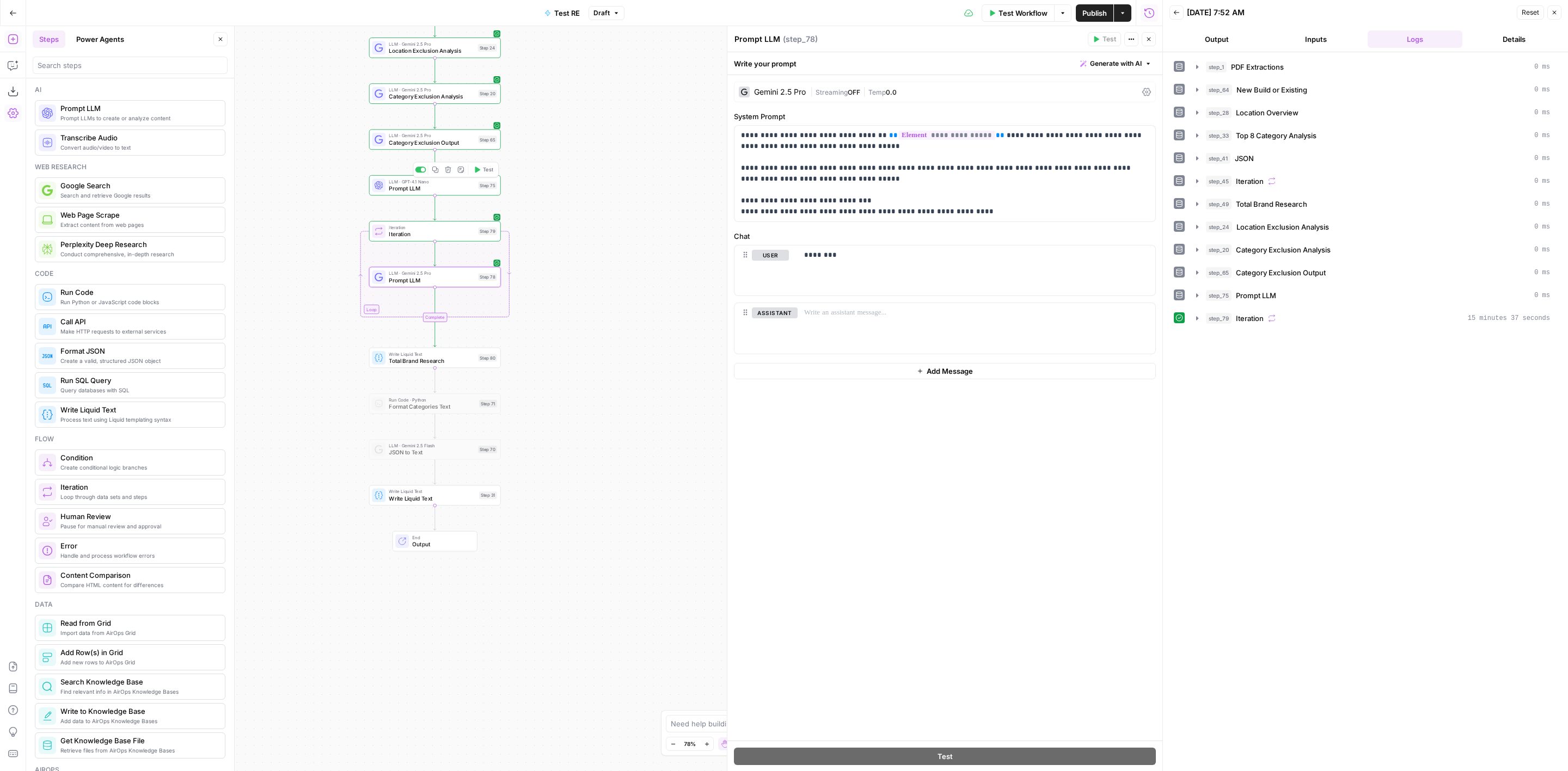
click at [489, 191] on div "LLM · GPT-4.1 Nano Prompt LLM Step 75 Copy step Delete step Add Note Test" at bounding box center [434, 185] width 124 height 15
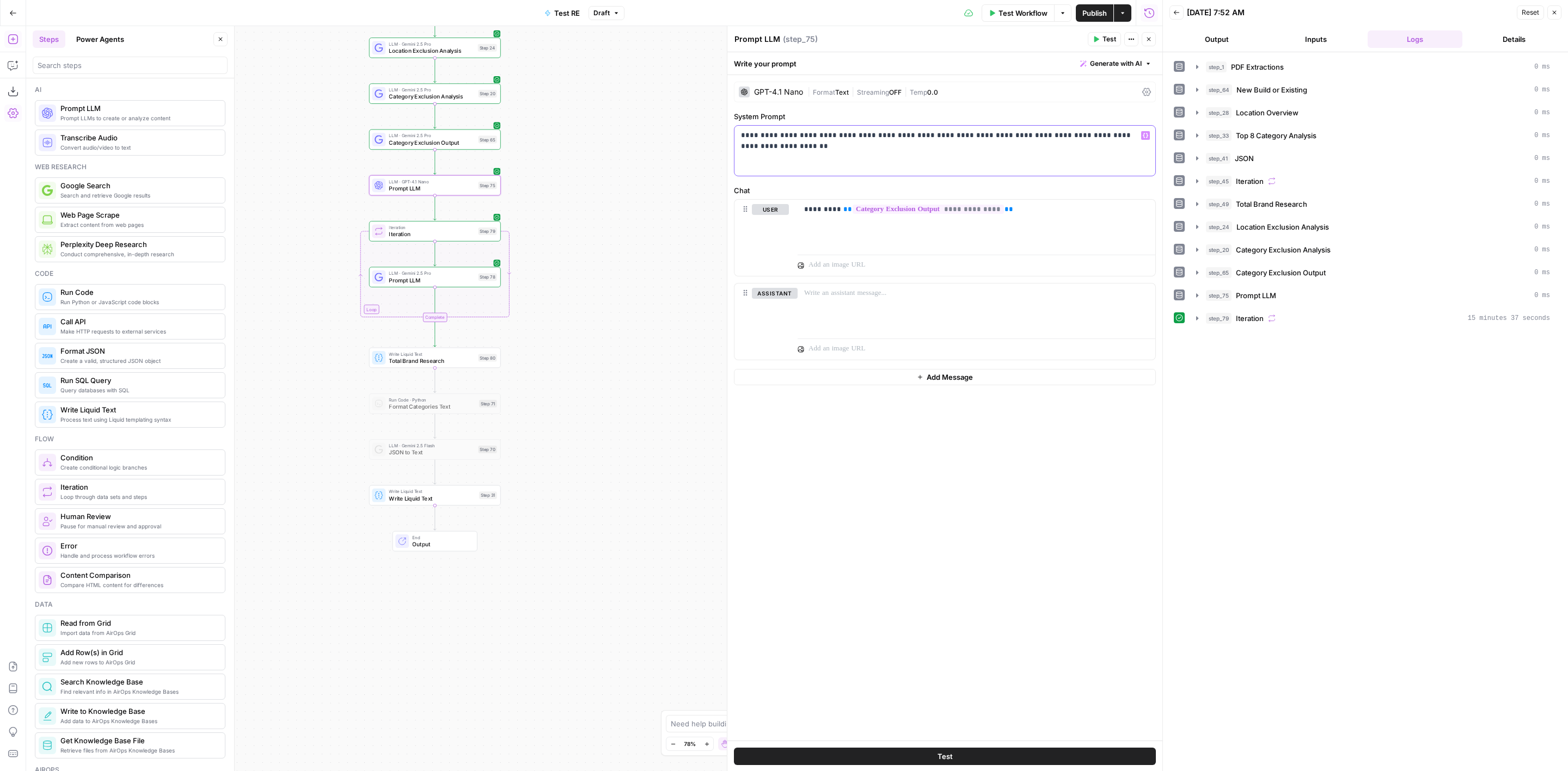
click at [1134, 138] on p "**********" at bounding box center [945, 135] width 408 height 11
drag, startPoint x: 977, startPoint y: 137, endPoint x: 1132, endPoint y: 143, distance: 155.1
click at [1132, 143] on div "**********" at bounding box center [945, 151] width 421 height 50
click at [1111, 39] on span "Test" at bounding box center [1110, 39] width 14 height 10
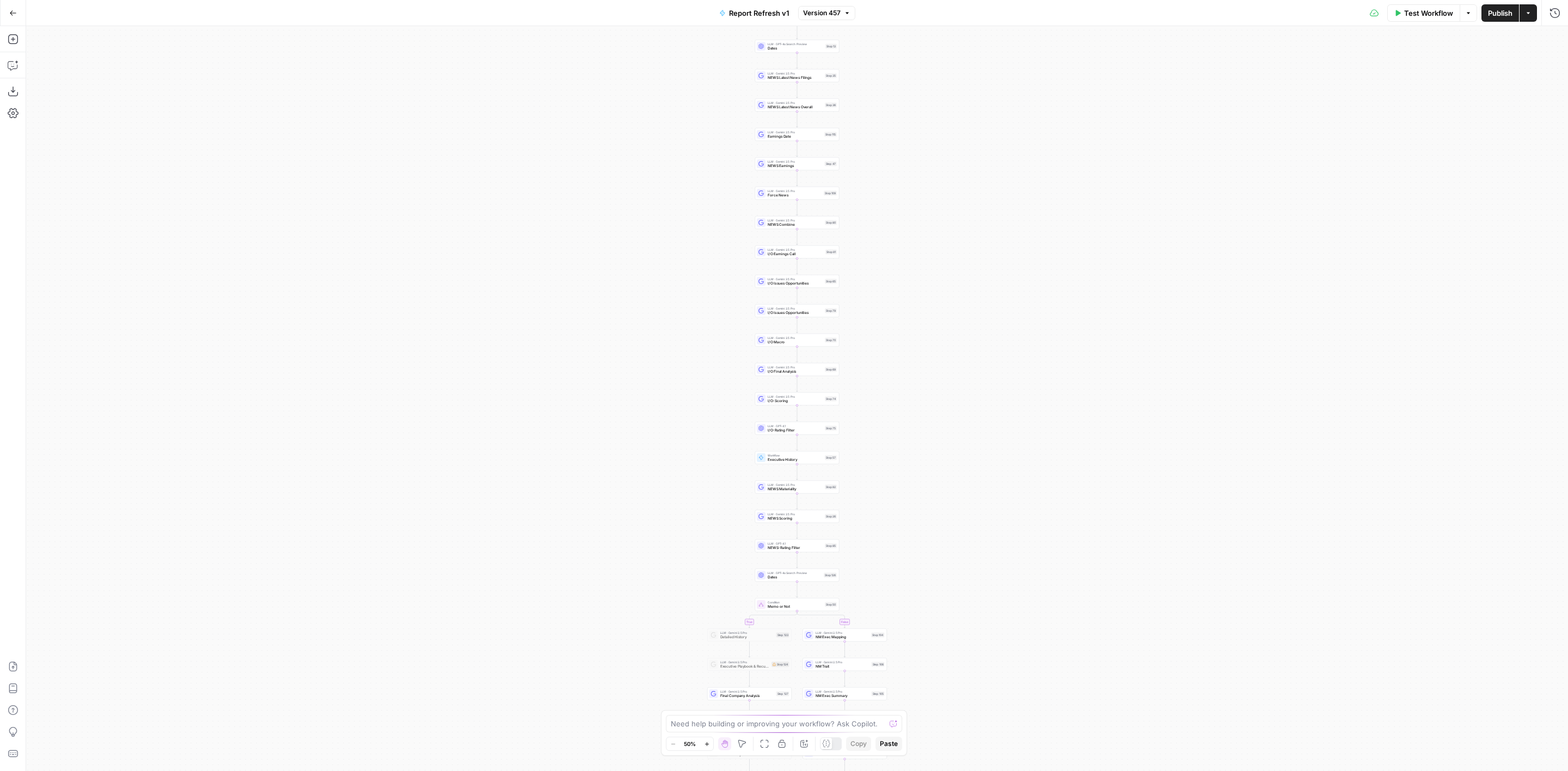
click at [1527, 12] on icon "button" at bounding box center [1529, 13] width 7 height 6
click at [1472, 89] on span "Run Workflow" at bounding box center [1457, 89] width 102 height 11
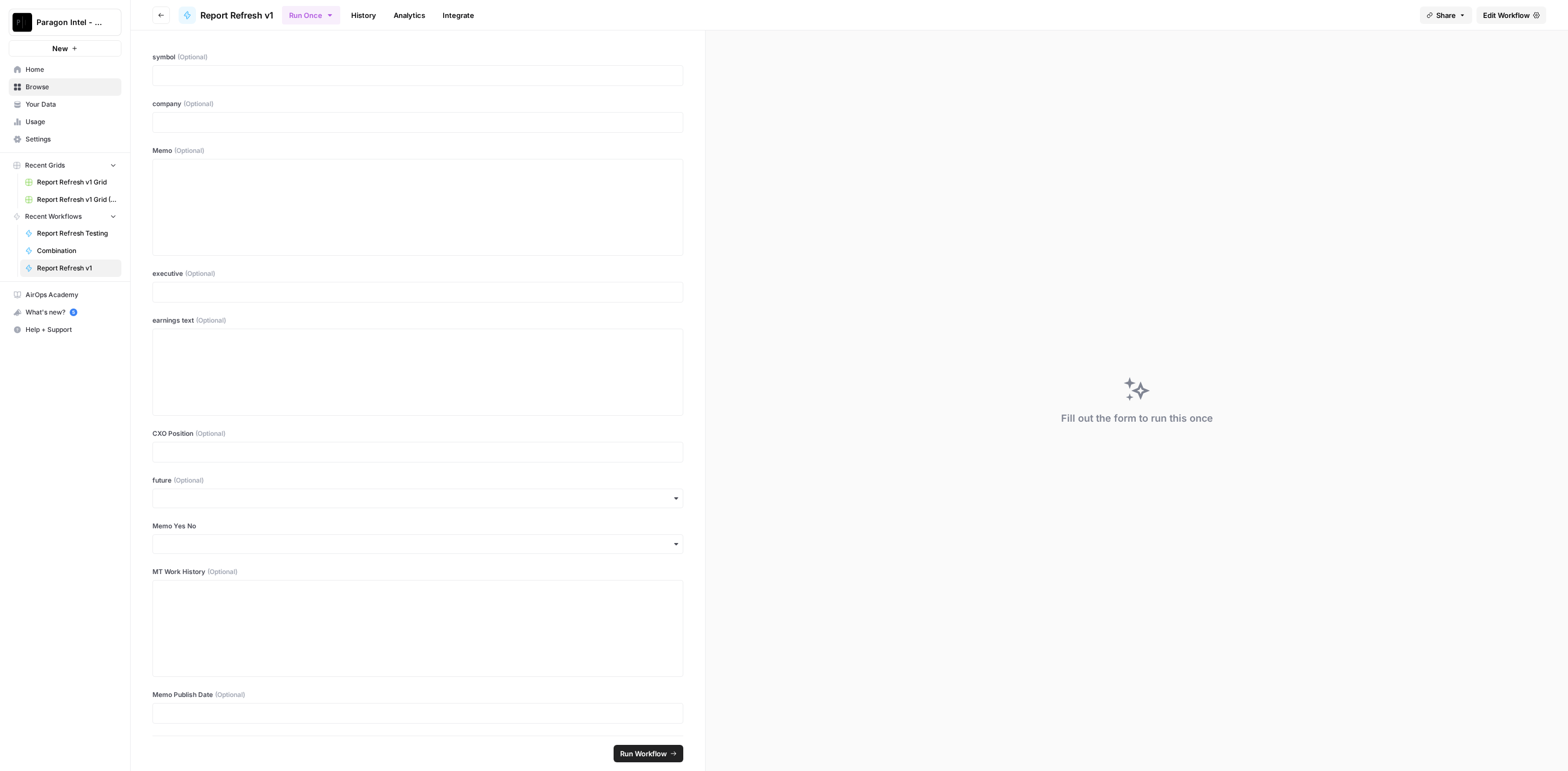
click at [367, 10] on link "History" at bounding box center [363, 15] width 38 height 17
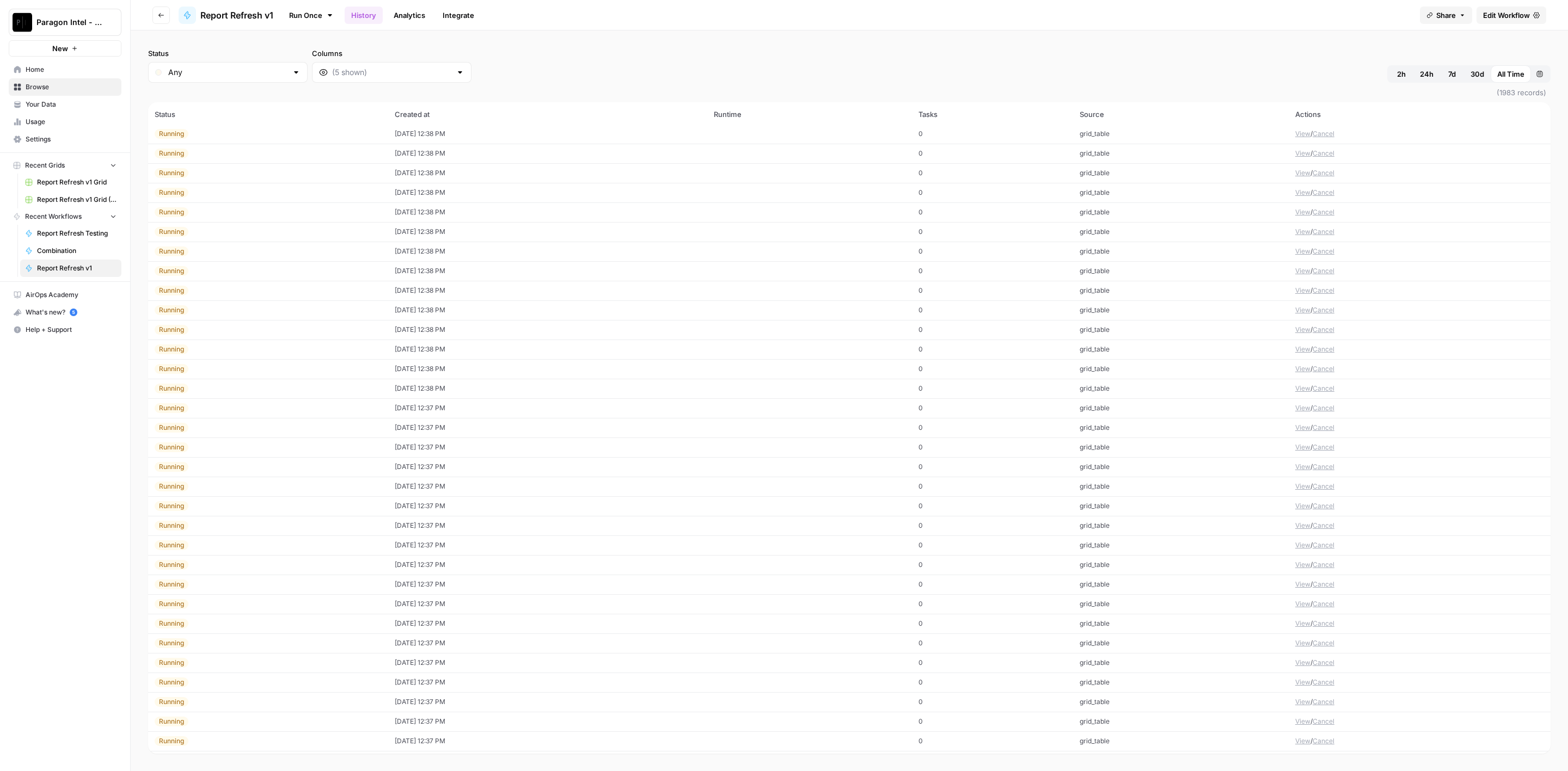
scroll to position [1354, 0]
click at [501, 634] on td "[DATE] 8:56 AM" at bounding box center [548, 643] width 319 height 19
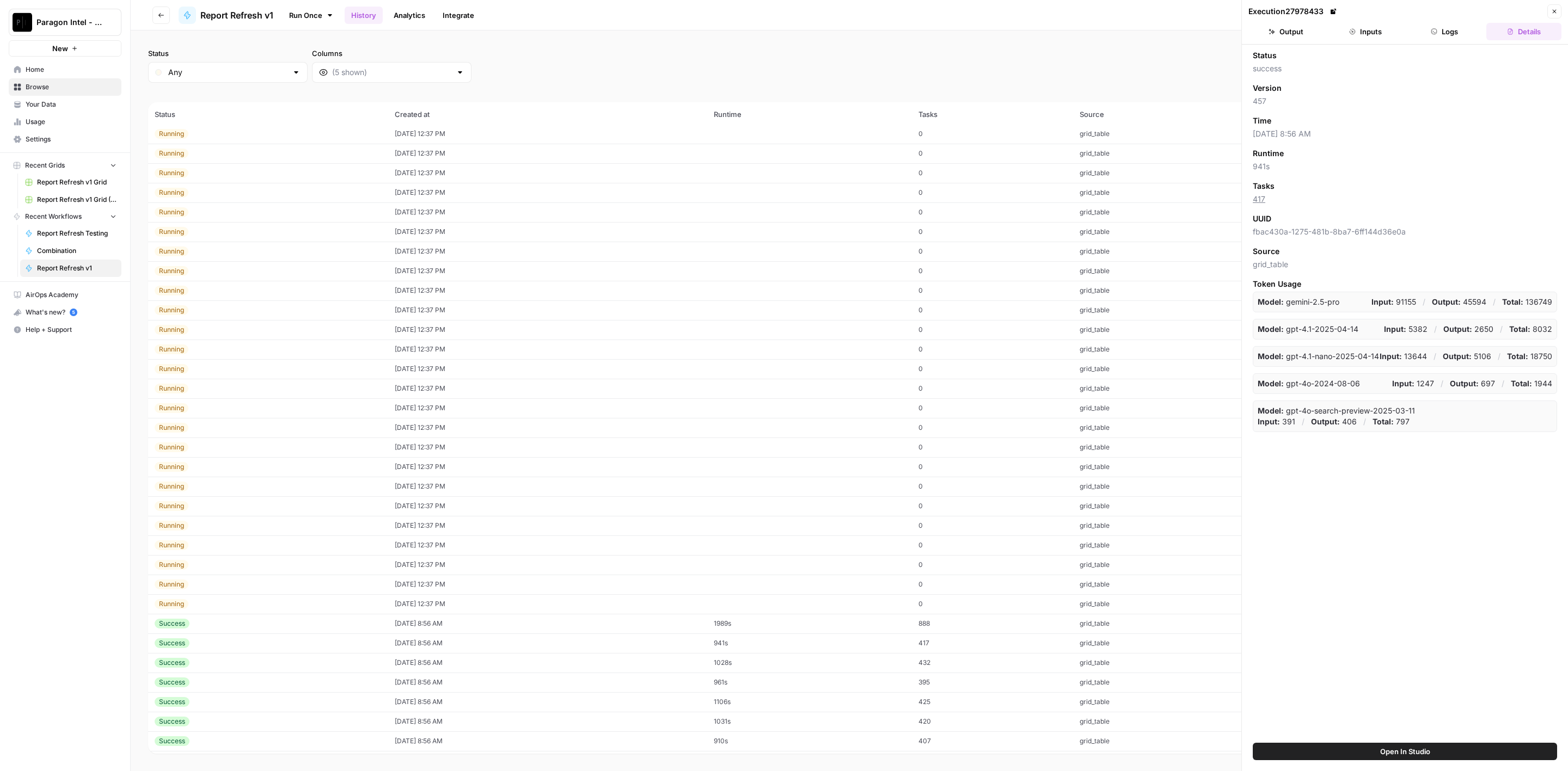
click at [1437, 34] on icon "button" at bounding box center [1435, 32] width 7 height 6
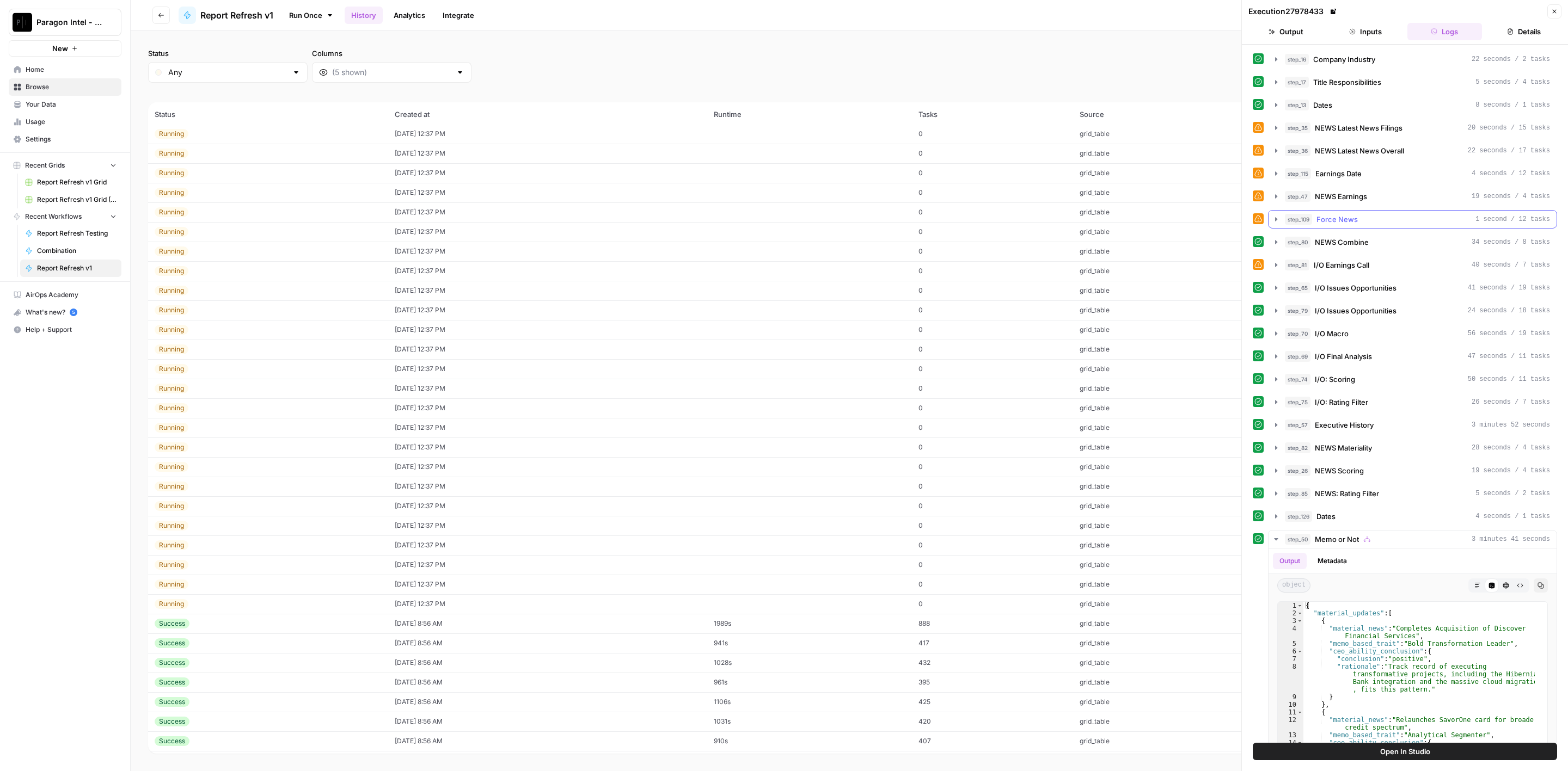
scroll to position [217, 0]
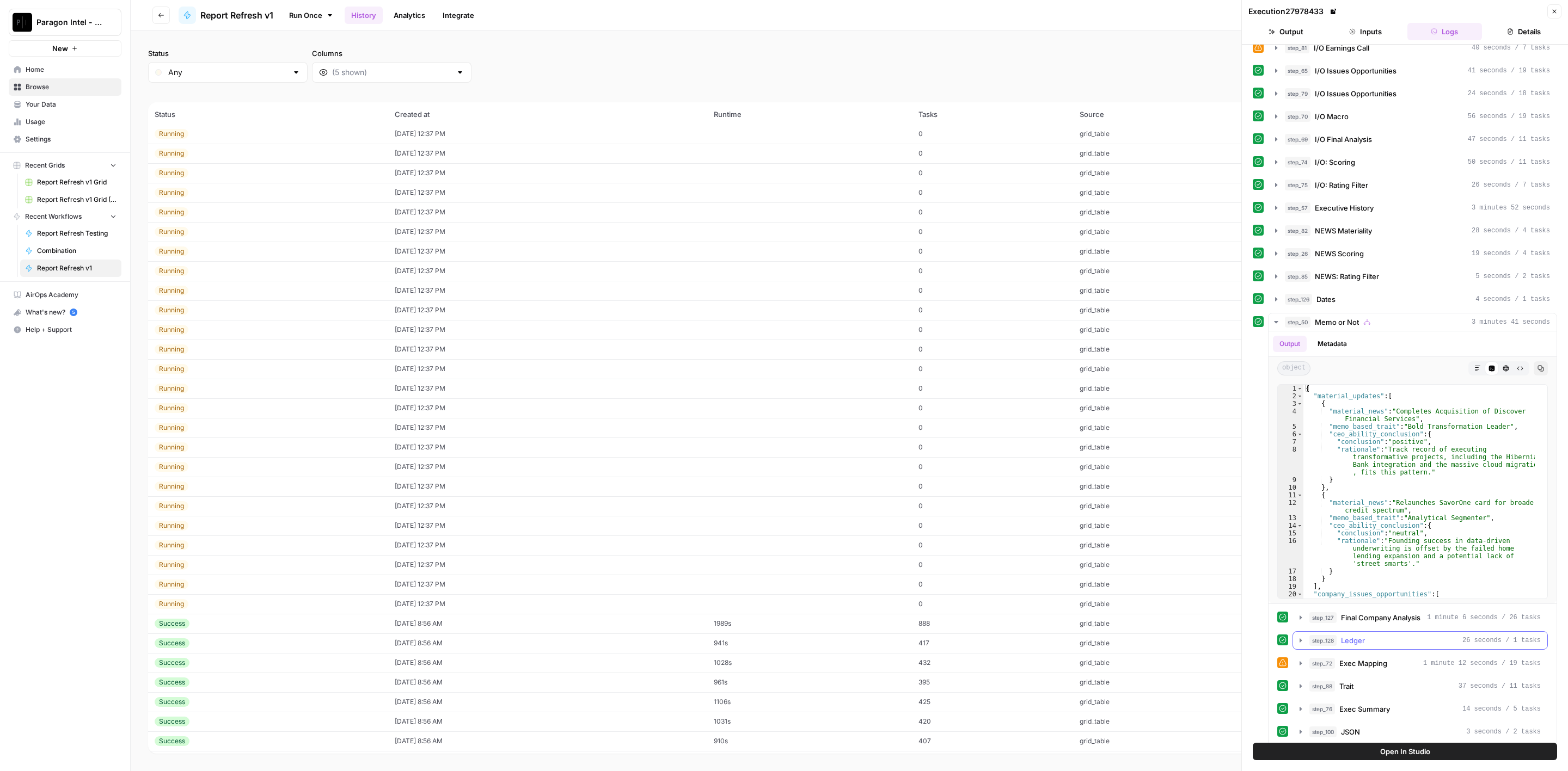
click at [1385, 658] on span "Exec Mapping" at bounding box center [1363, 663] width 48 height 11
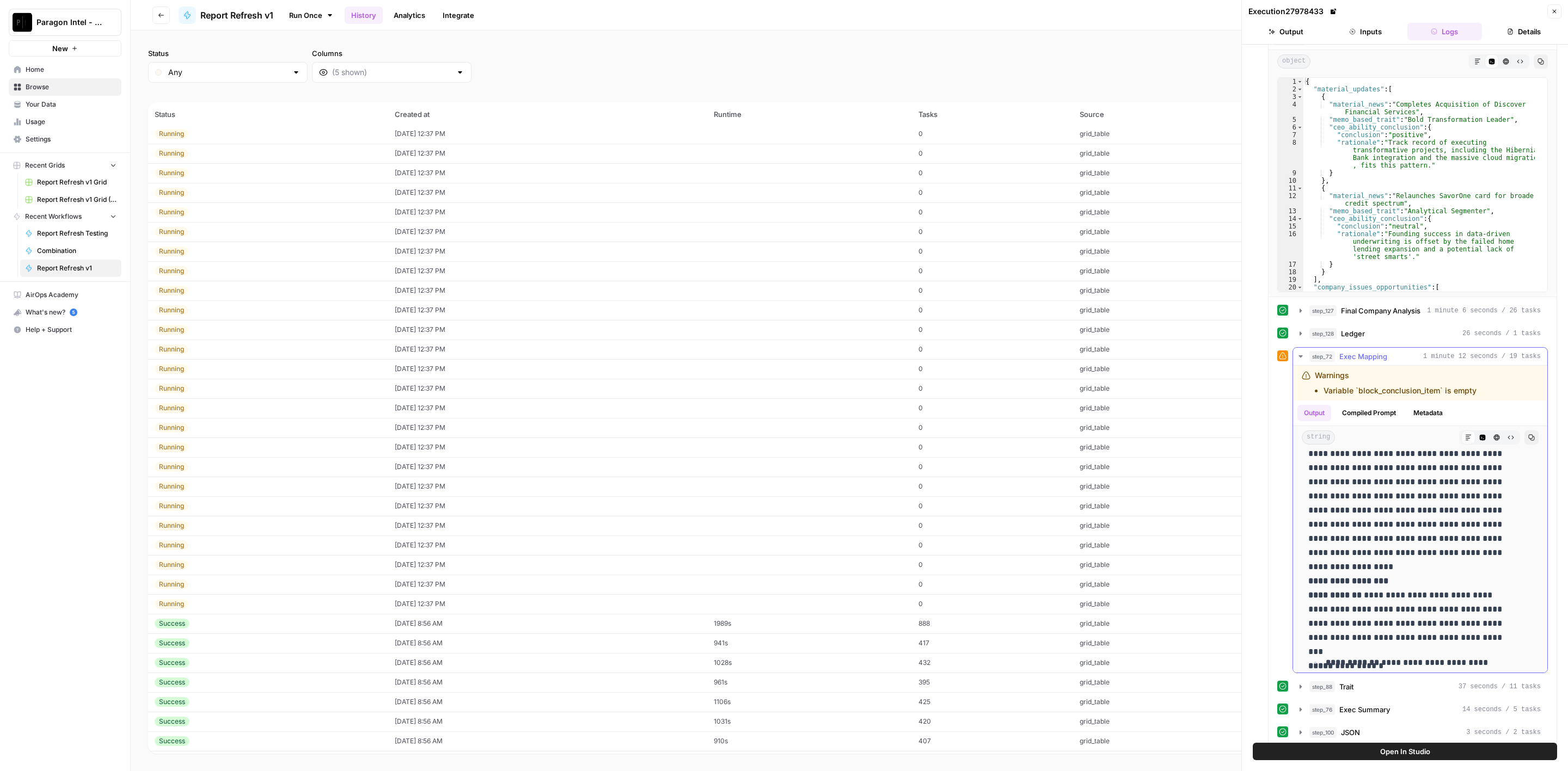
scroll to position [5144, 0]
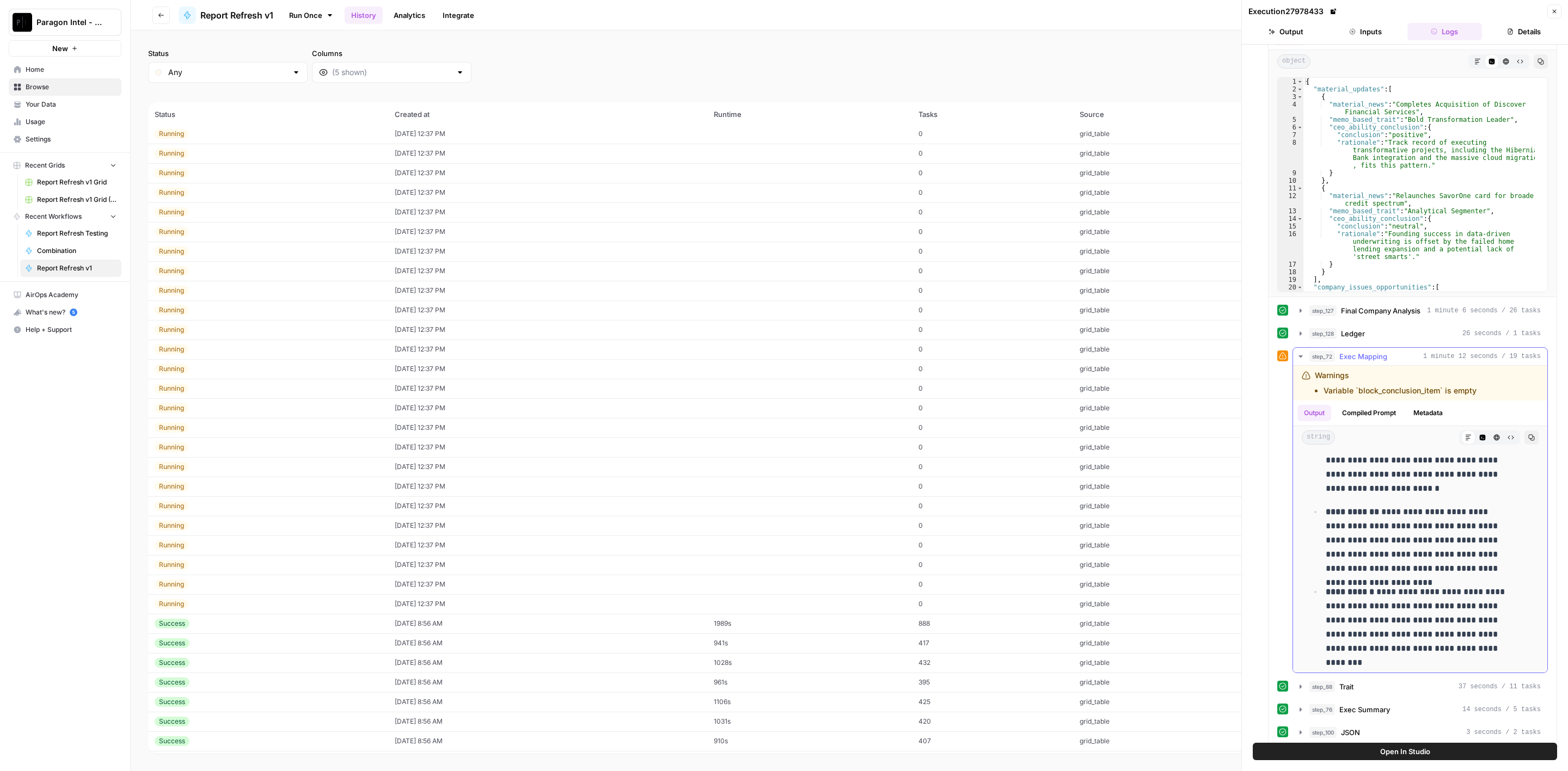
click at [1380, 348] on button "step_72 Exec Mapping 1 minute 12 seconds / 19 tasks" at bounding box center [1420, 356] width 254 height 17
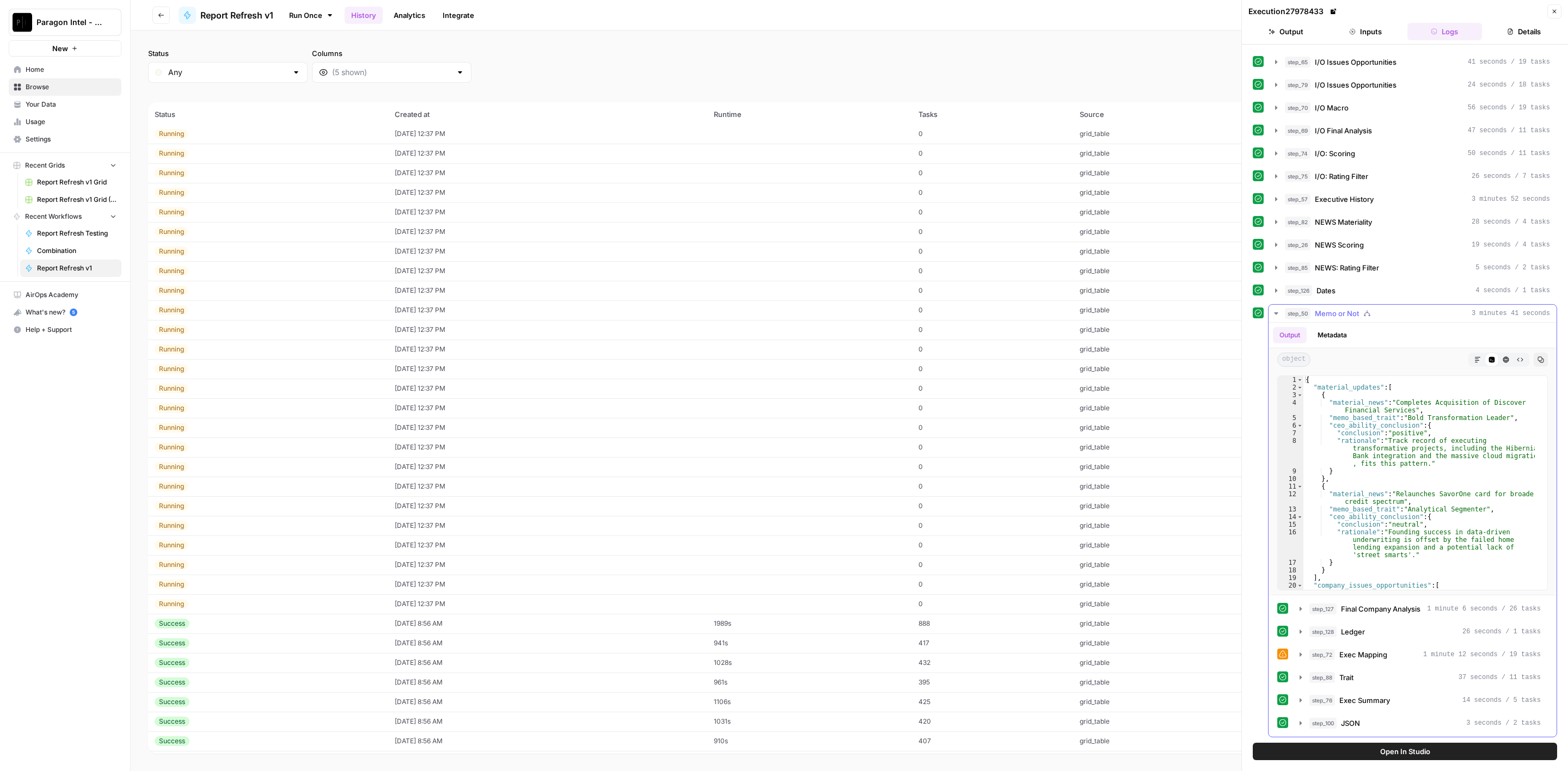
scroll to position [217, 0]
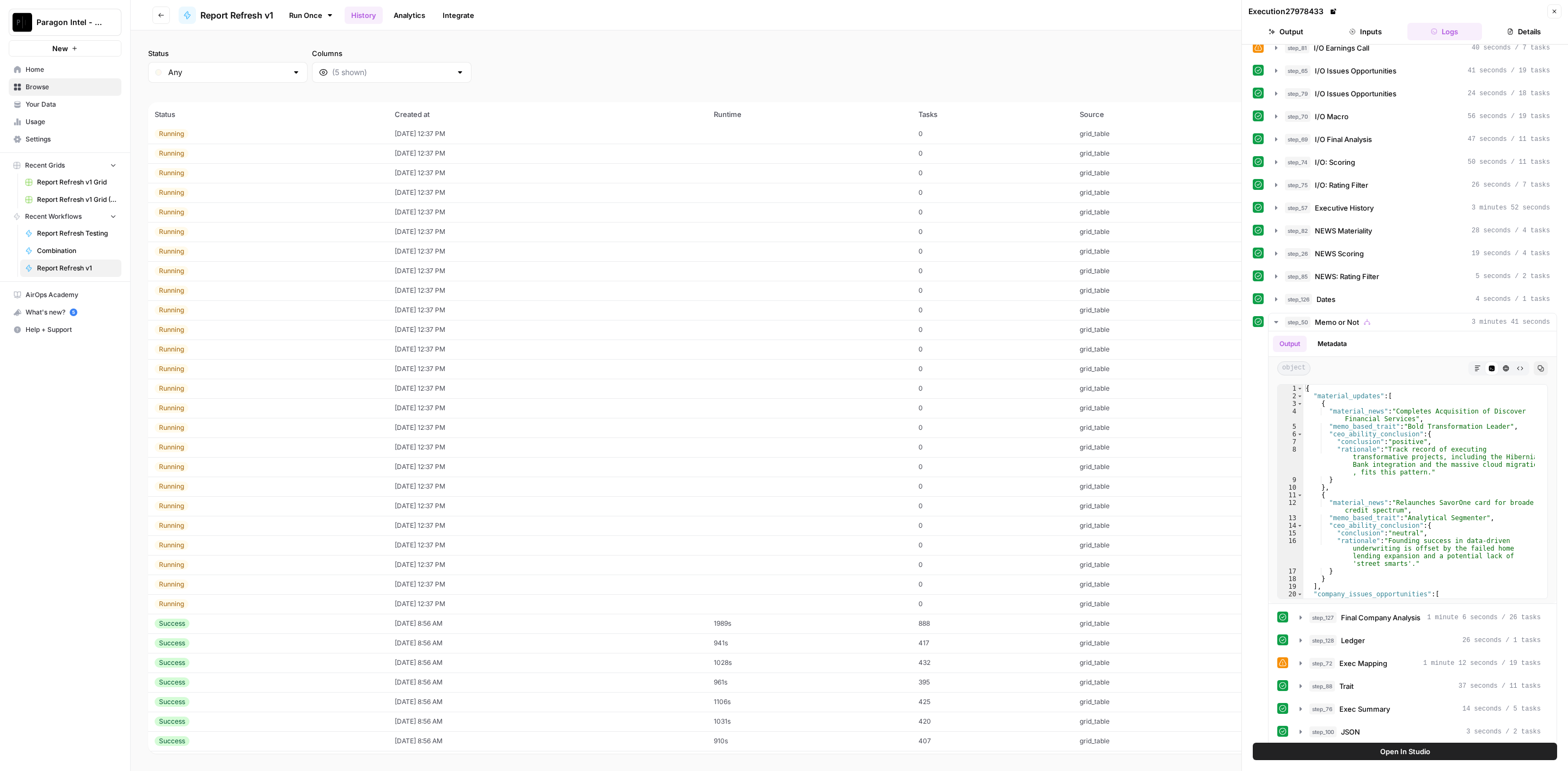
click at [1557, 11] on icon "button" at bounding box center [1555, 11] width 7 height 6
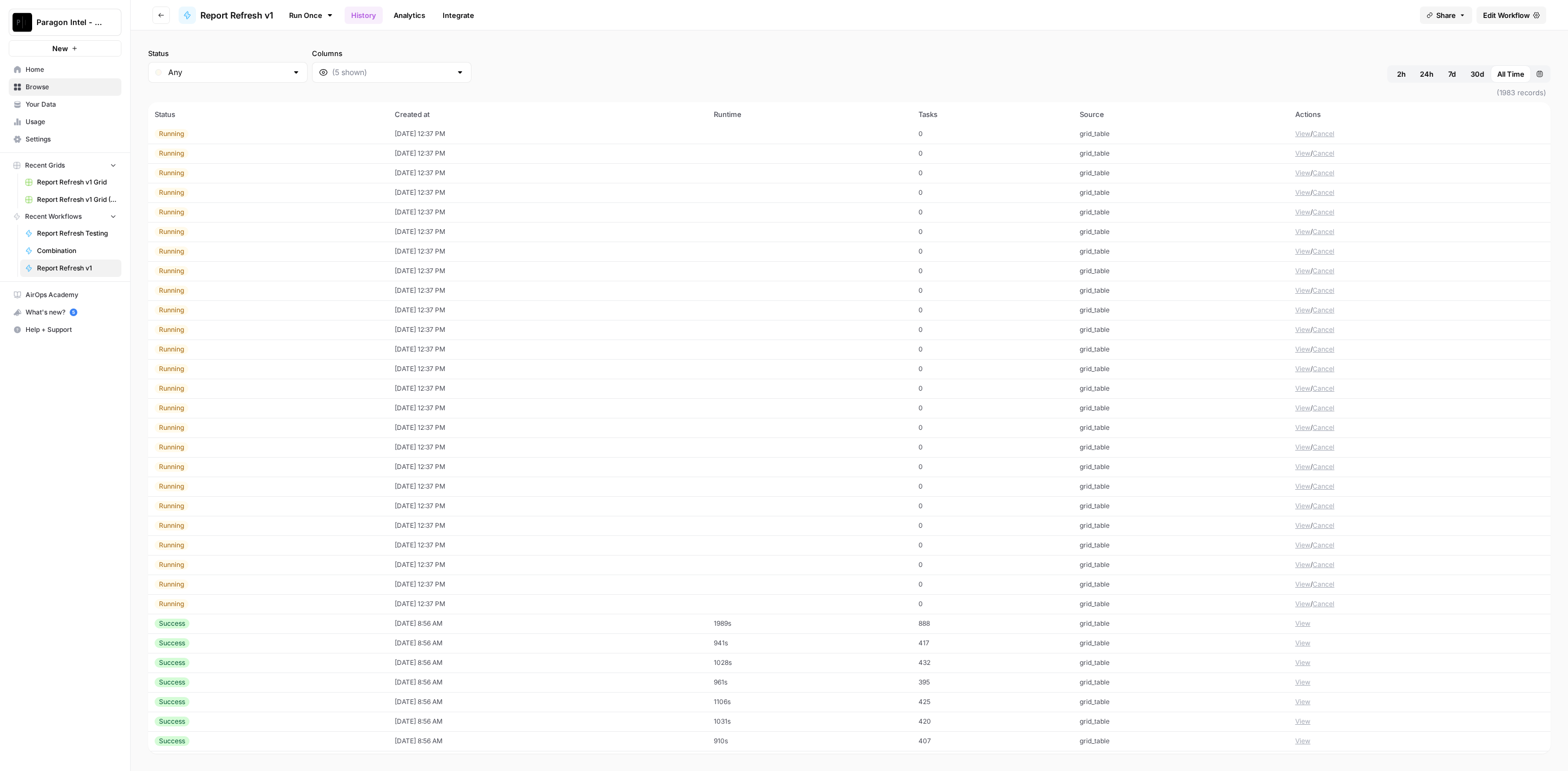
click at [1537, 18] on link "Edit Workflow" at bounding box center [1512, 15] width 70 height 17
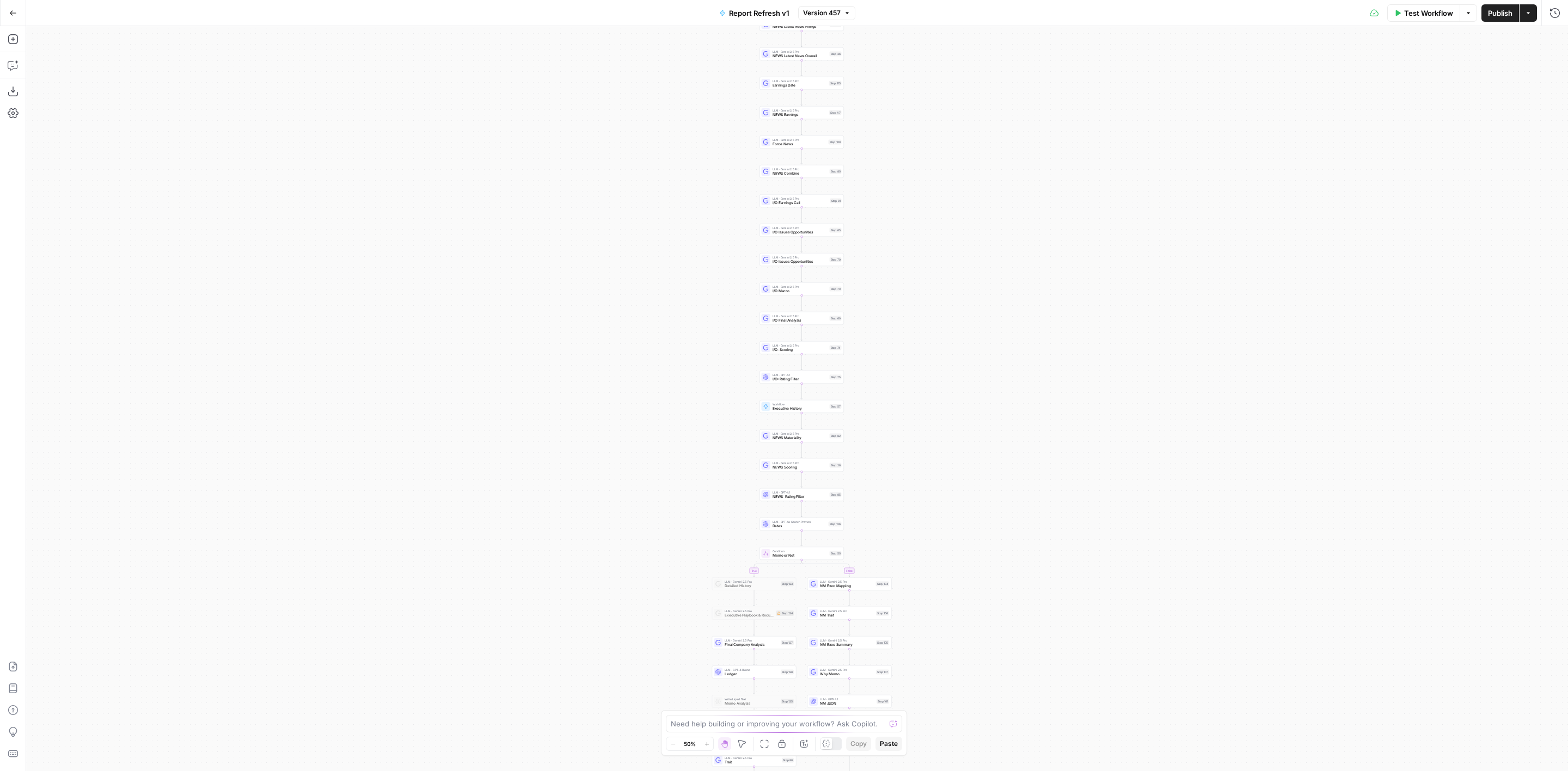
drag, startPoint x: 918, startPoint y: 524, endPoint x: 943, endPoint y: 437, distance: 90.5
click at [943, 437] on div "true true false false Workflow Set Inputs Inputs Condition Condition Step 117 L…" at bounding box center [797, 398] width 1542 height 745
click at [830, 318] on span "Workflow" at bounding box center [826, 317] width 55 height 4
type input "Work History"
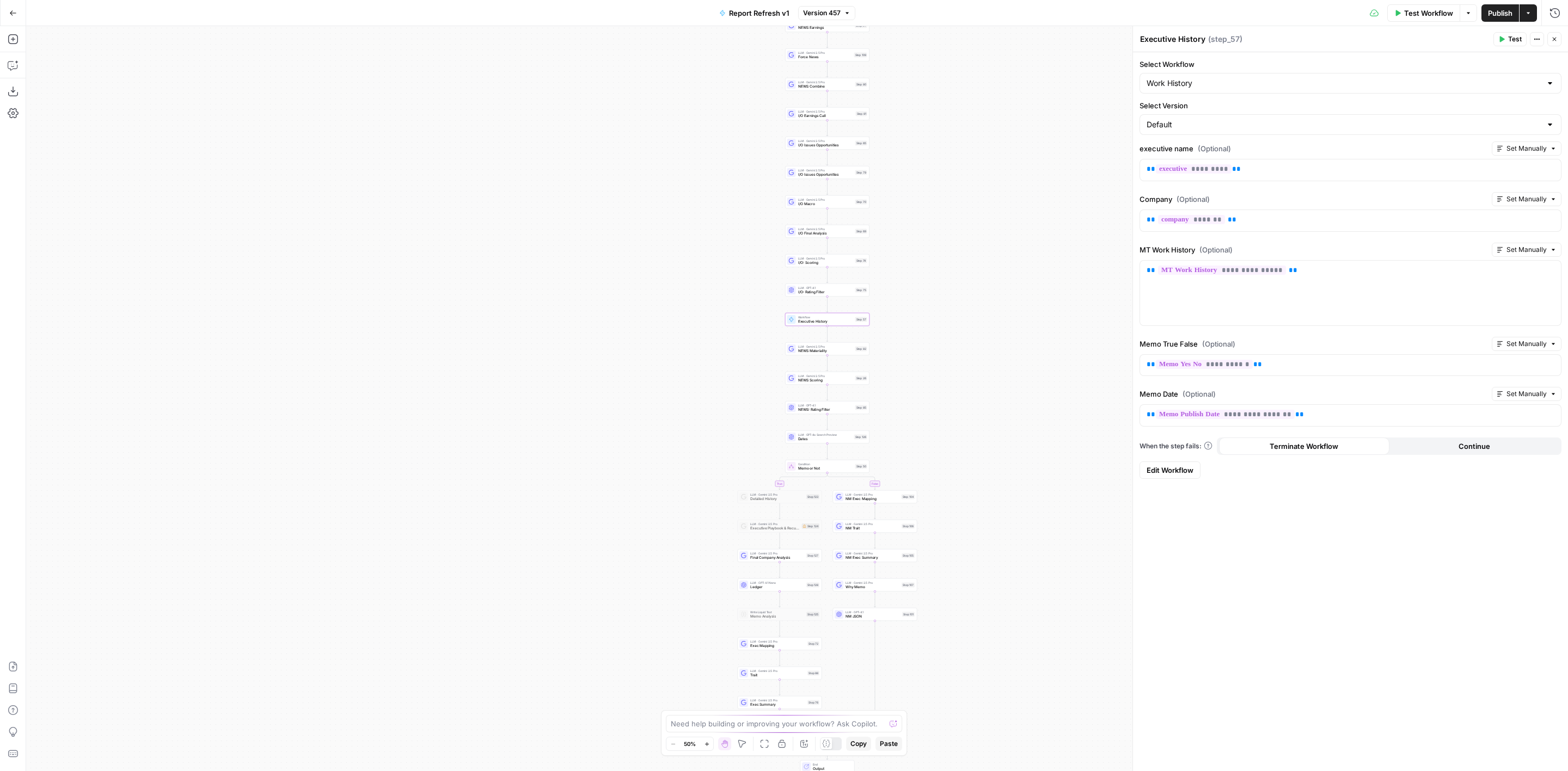
click at [1192, 465] on span "Edit Workflow" at bounding box center [1171, 470] width 47 height 11
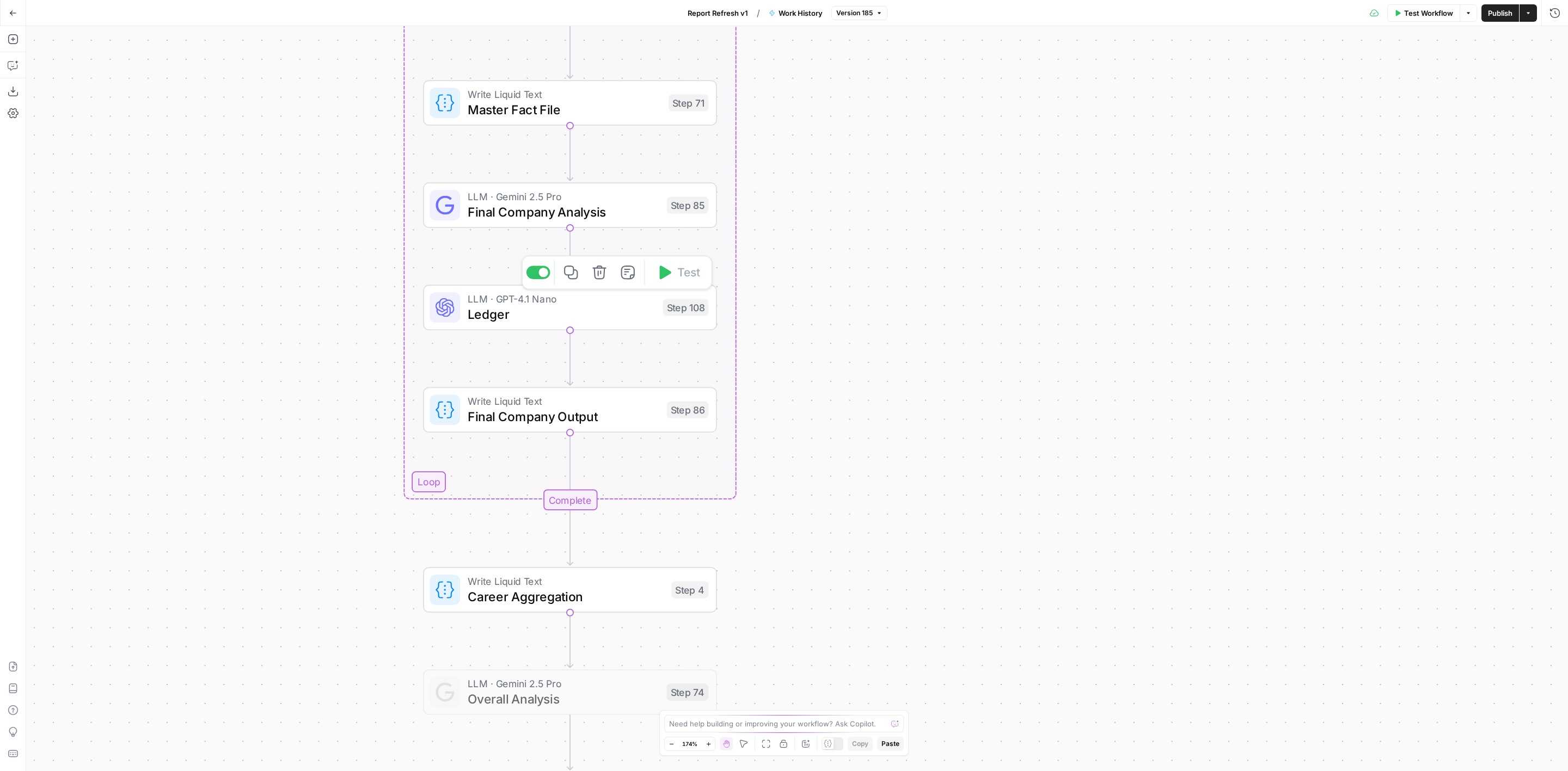
click at [642, 308] on span "Ledger" at bounding box center [561, 314] width 188 height 19
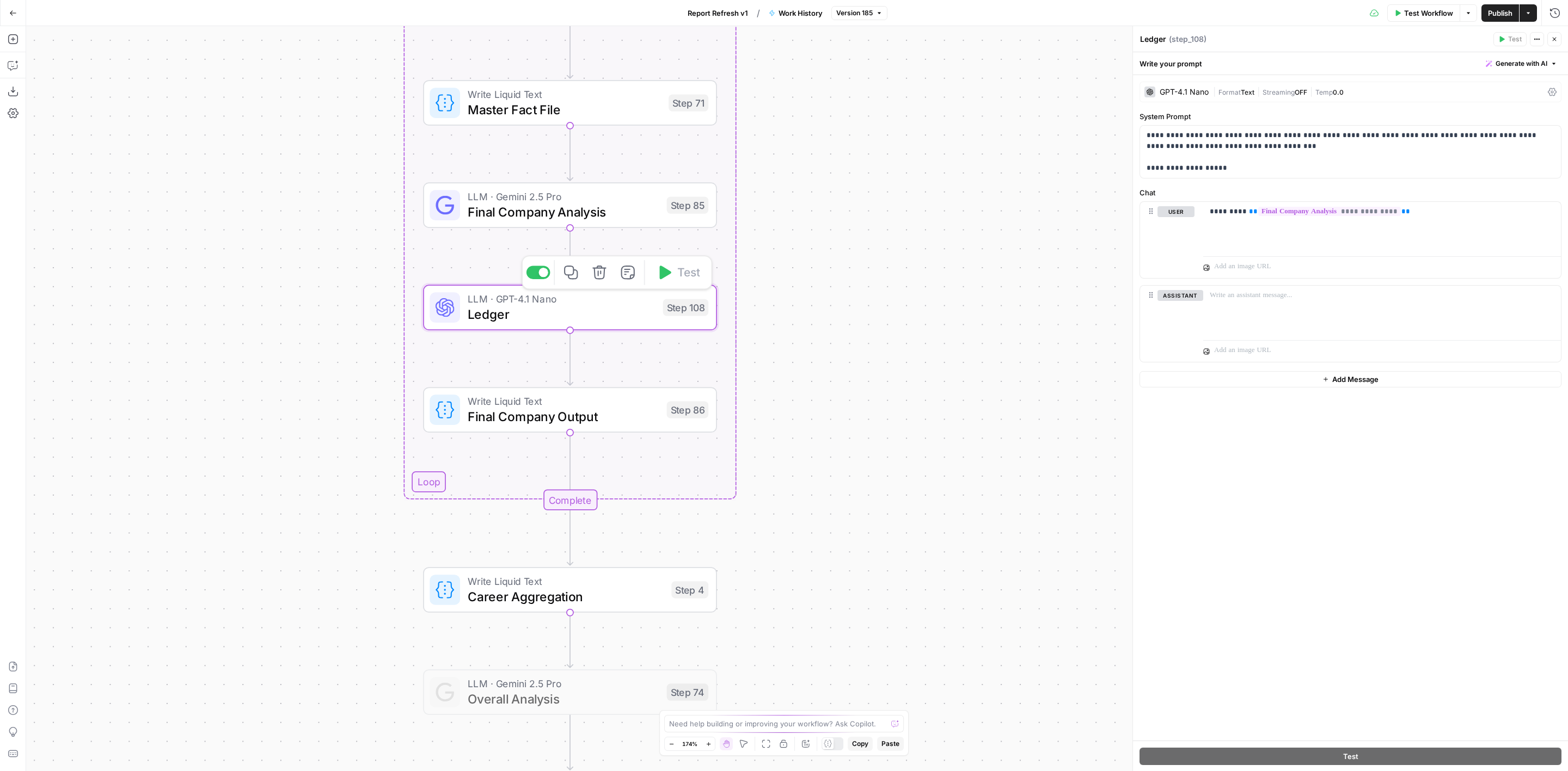
click at [645, 214] on span "Final Company Analysis" at bounding box center [563, 211] width 192 height 19
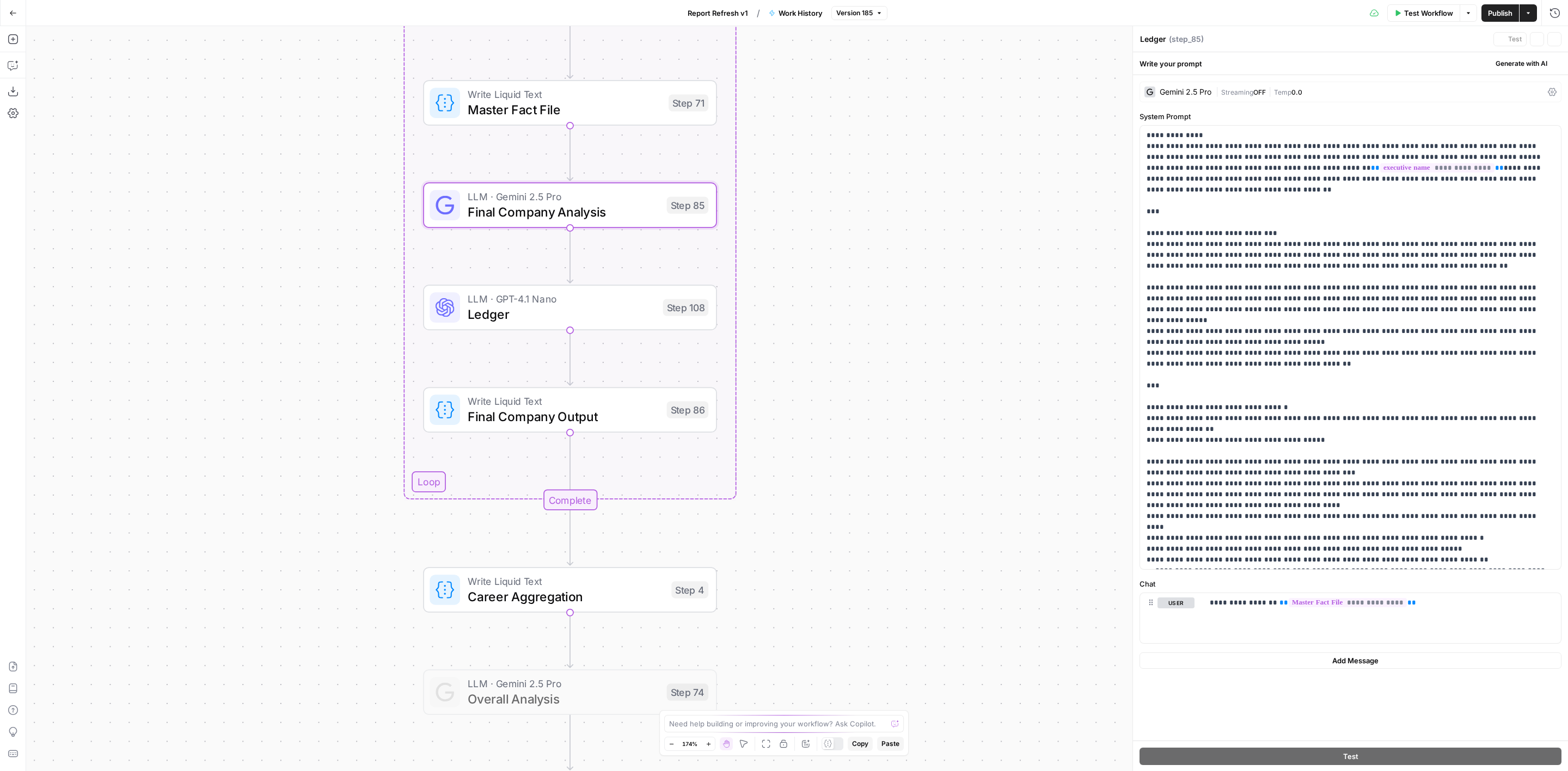
type textarea "Final Company Analysis"
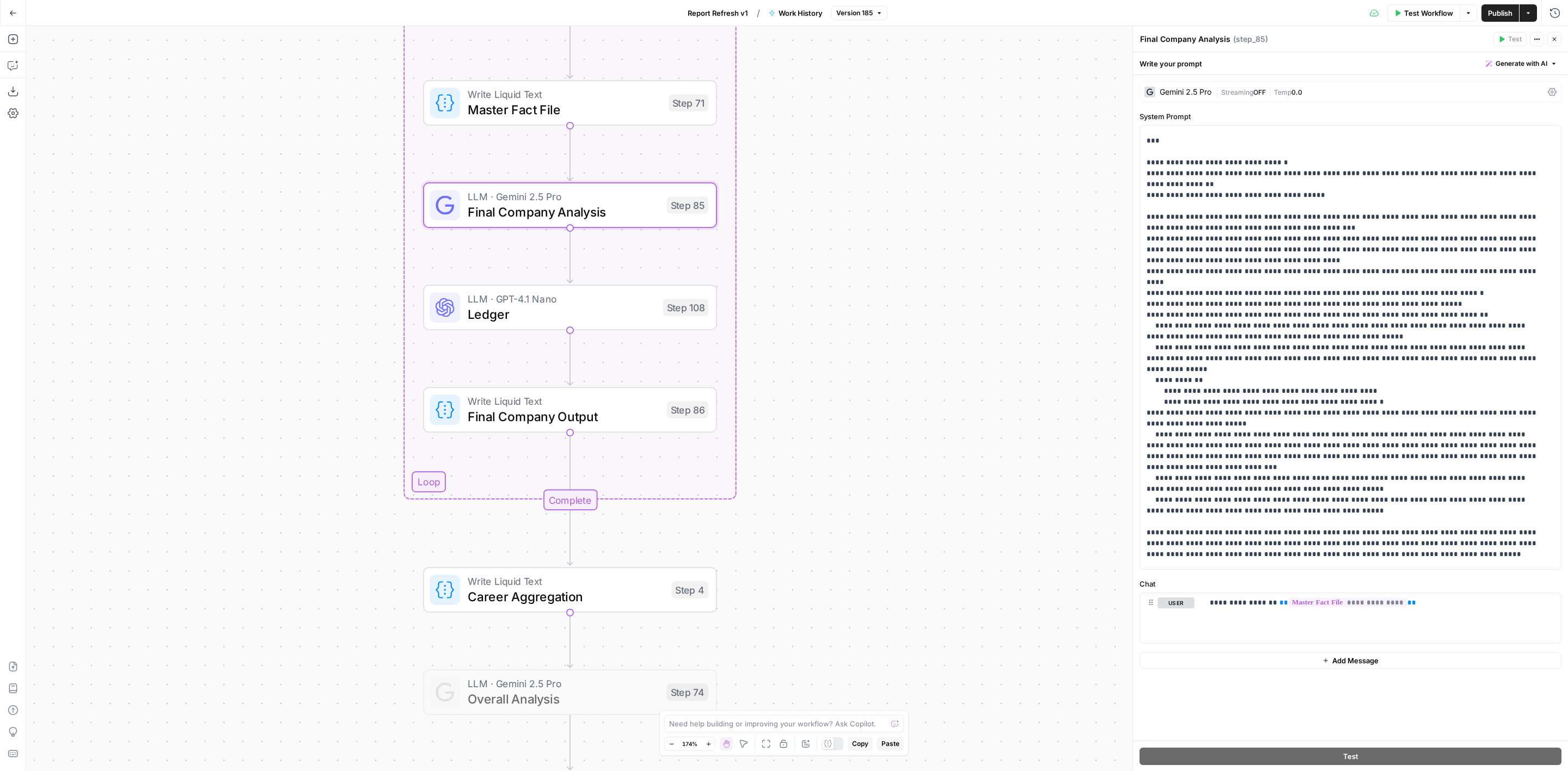
click at [13, 11] on icon "button" at bounding box center [12, 12] width 7 height 7
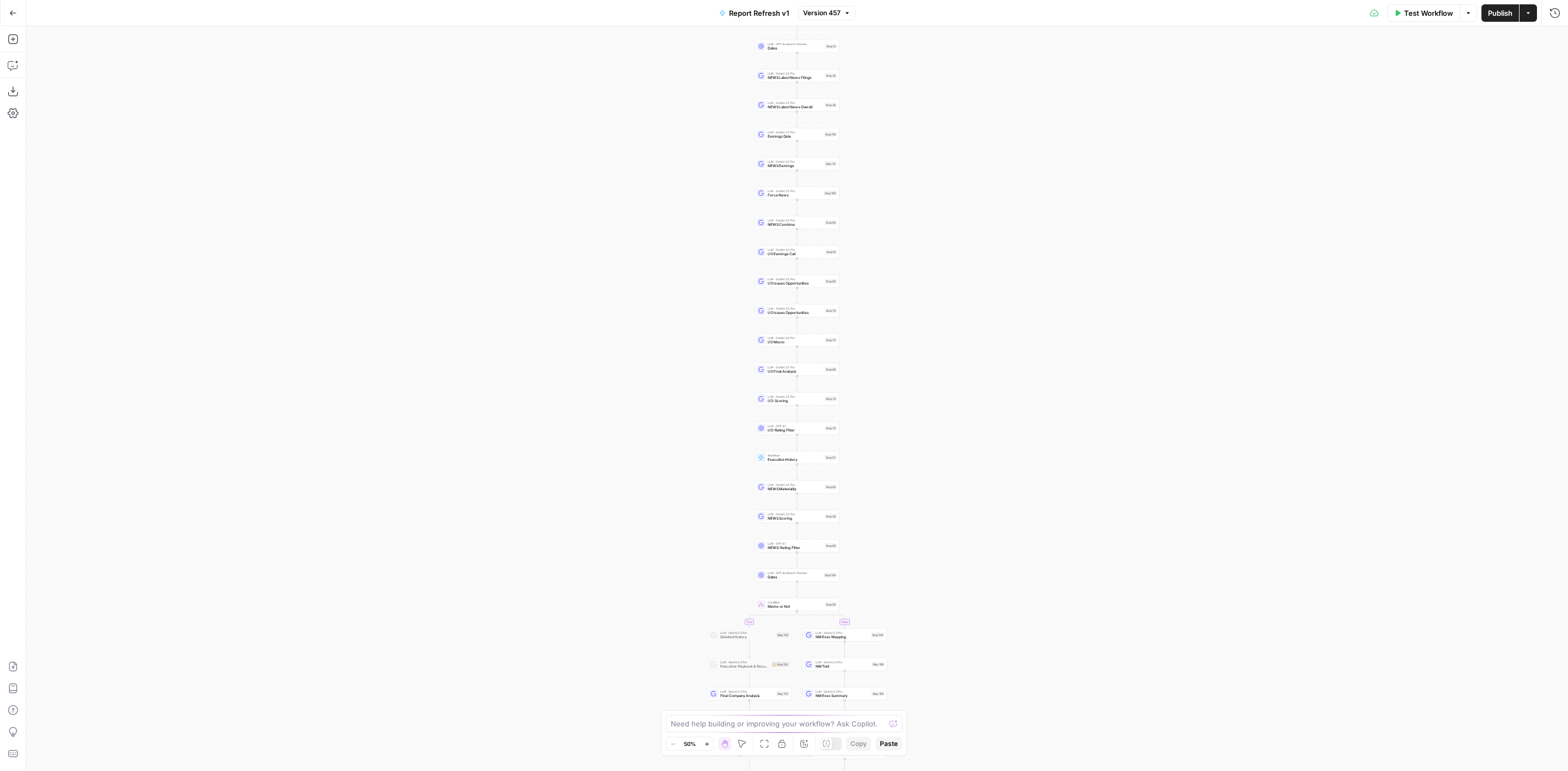
click at [13, 11] on icon "button" at bounding box center [12, 12] width 7 height 7
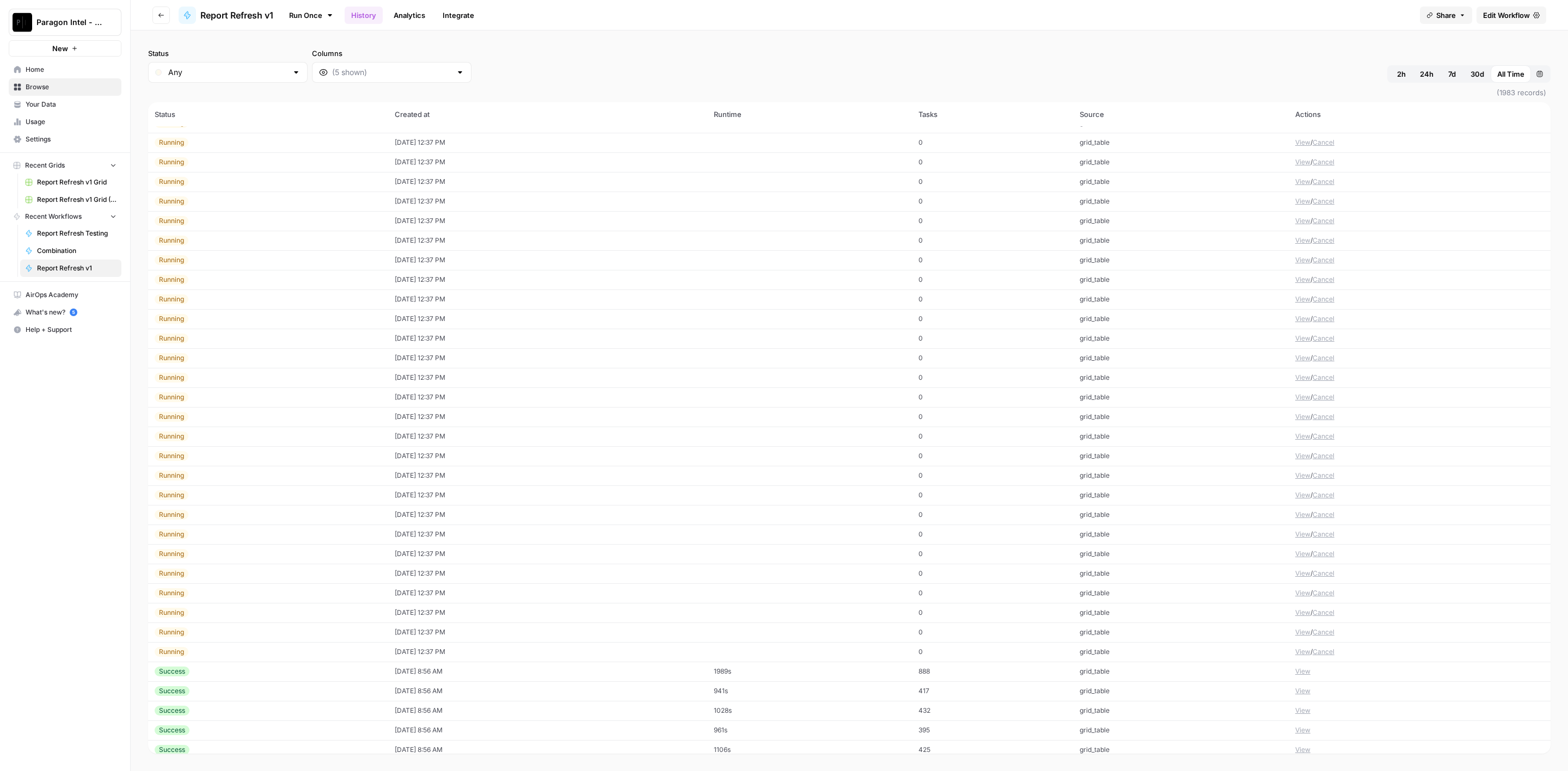
scroll to position [1714, 0]
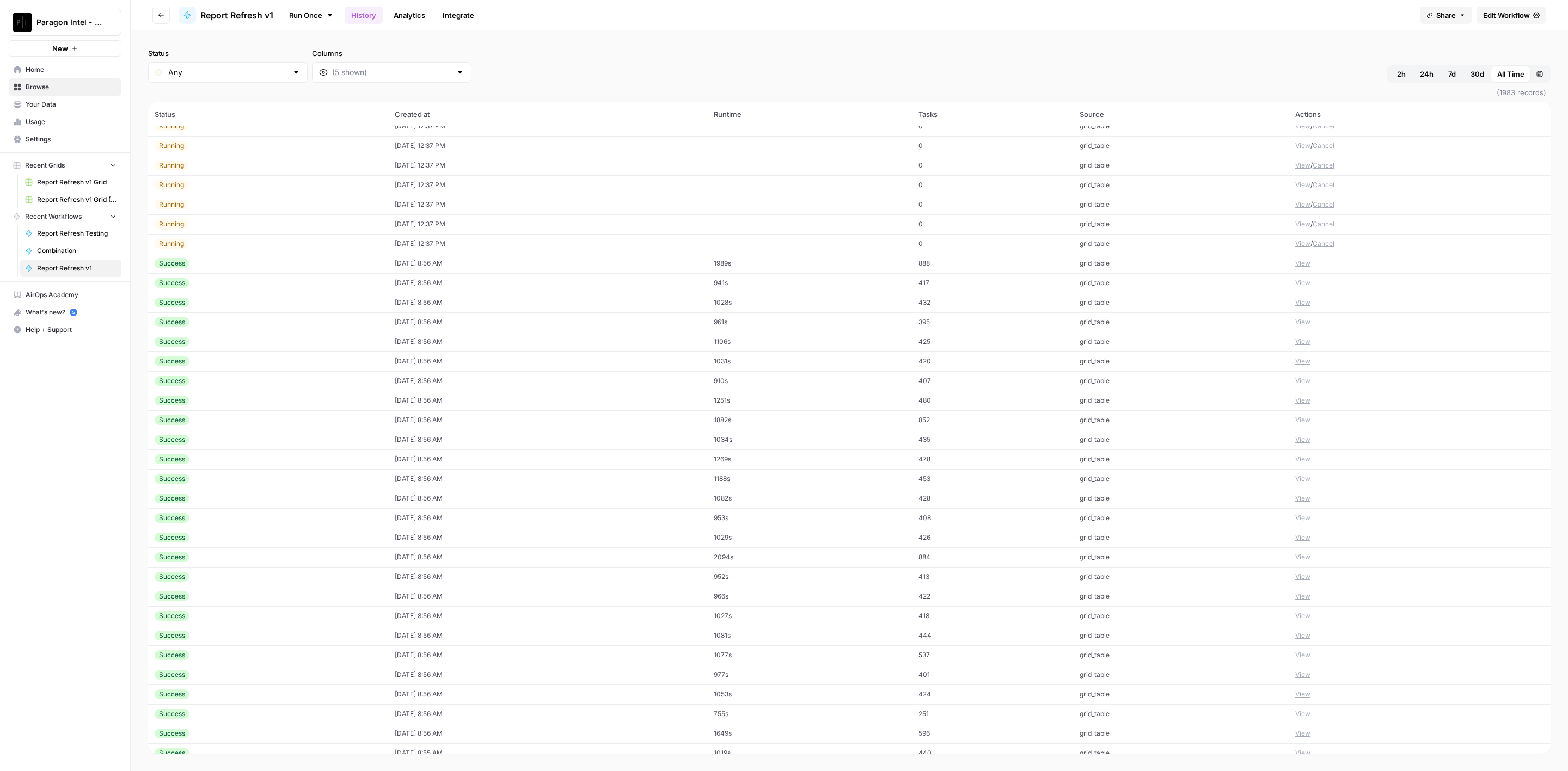
click at [393, 479] on td "[DATE] 8:56 AM" at bounding box center [548, 479] width 319 height 19
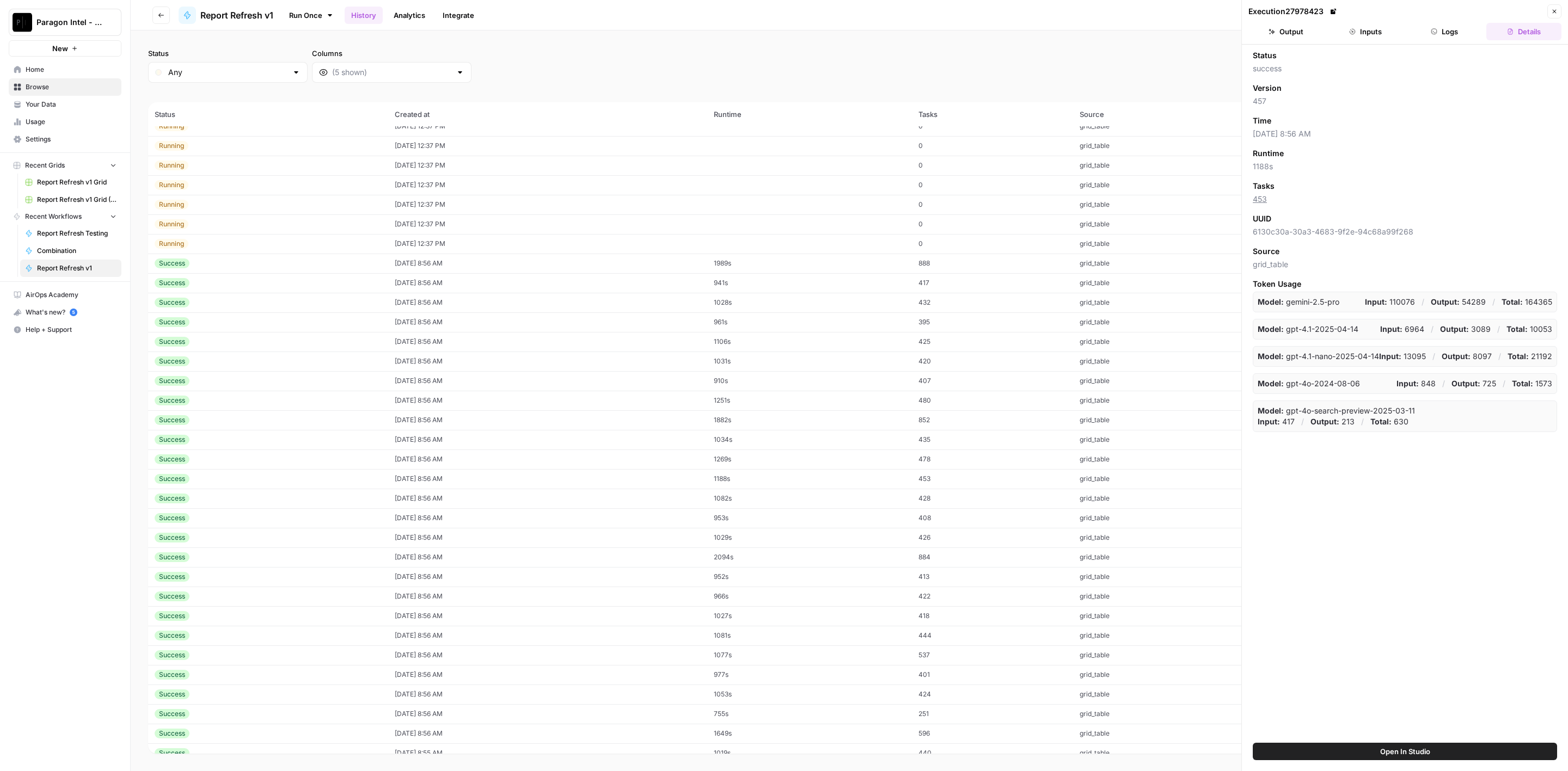
click at [1420, 33] on button "Logs" at bounding box center [1445, 31] width 75 height 17
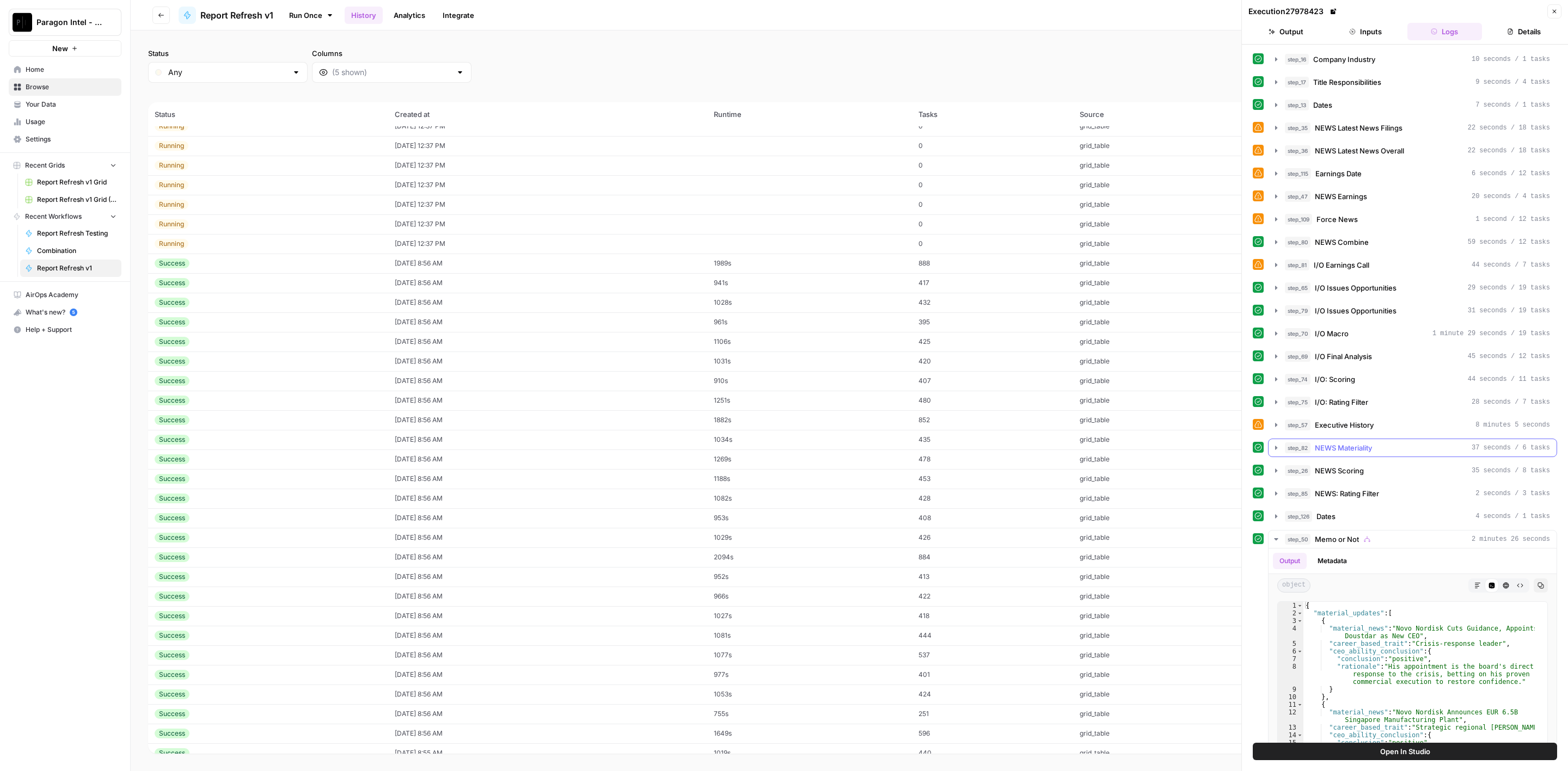
click at [1380, 428] on button "step_57 Executive History 8 minutes 5 seconds" at bounding box center [1413, 425] width 288 height 17
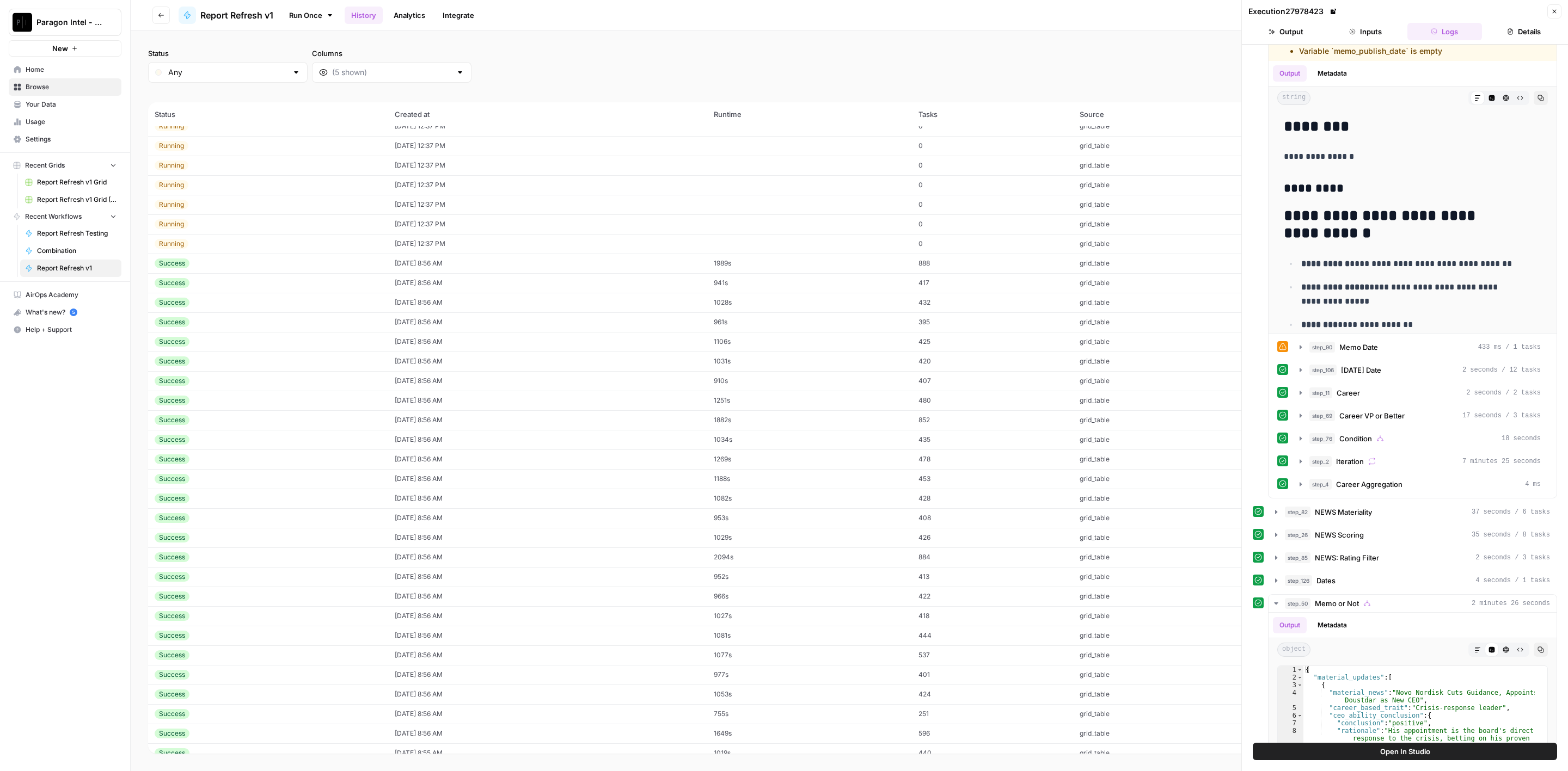
click at [1550, 11] on button "Close" at bounding box center [1554, 11] width 14 height 14
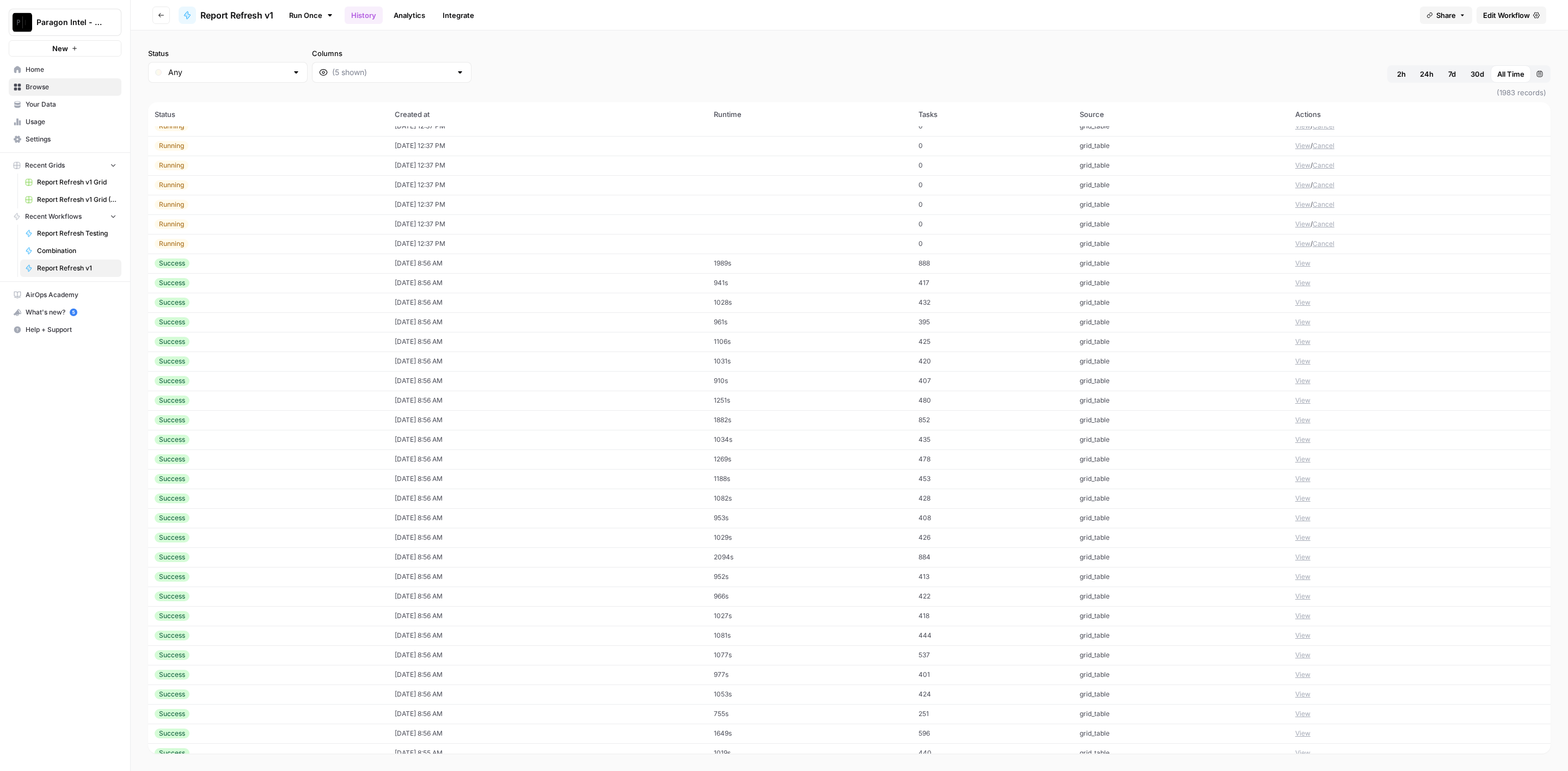
click at [1491, 14] on span "Edit Workflow" at bounding box center [1507, 15] width 47 height 11
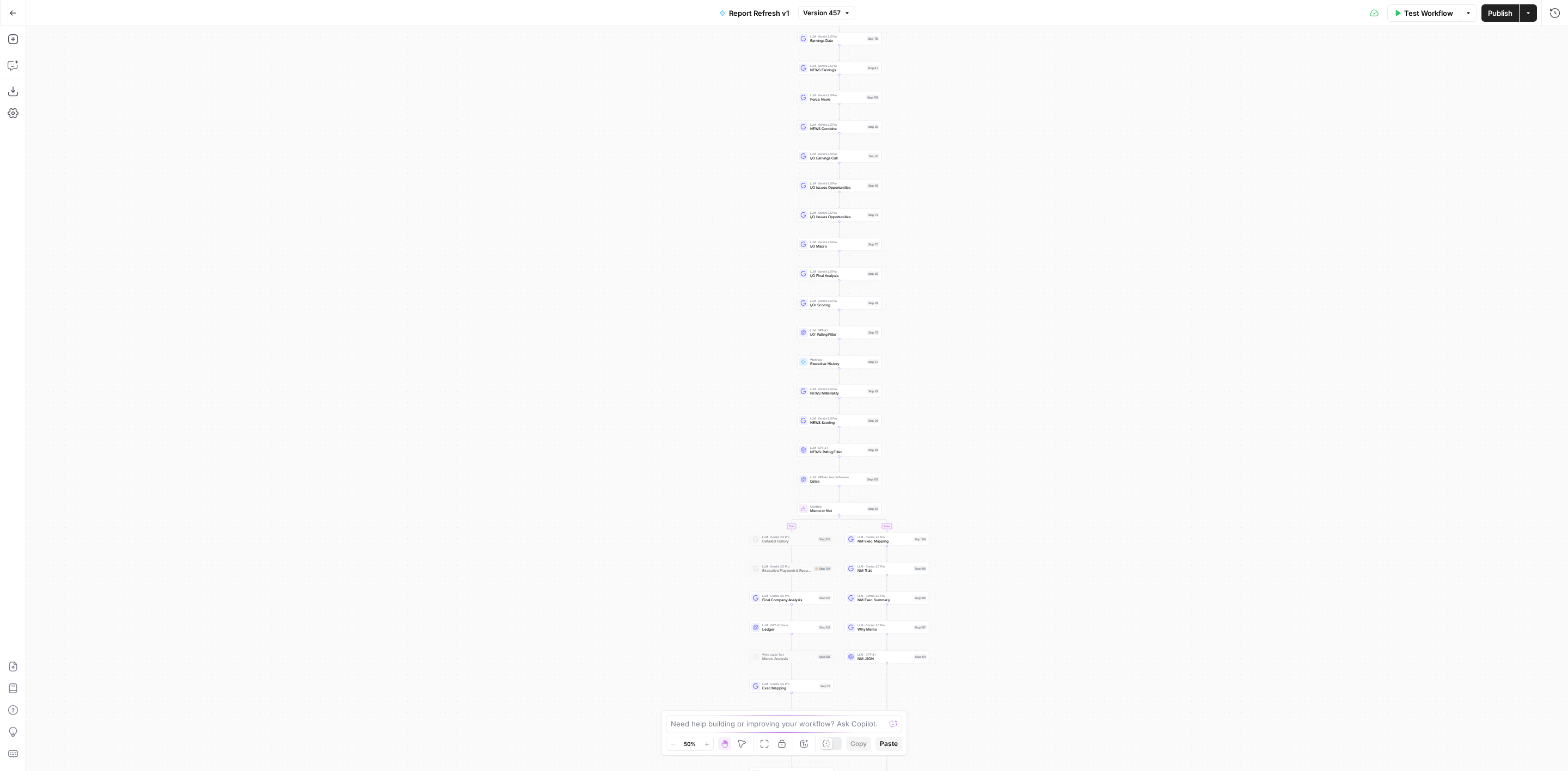
drag, startPoint x: 915, startPoint y: 545, endPoint x: 946, endPoint y: 485, distance: 67.5
click at [946, 485] on div "true true false false Workflow Set Inputs Inputs Condition Condition Step 117 L…" at bounding box center [797, 398] width 1542 height 745
click at [830, 364] on span "Executive History" at bounding box center [838, 364] width 55 height 6
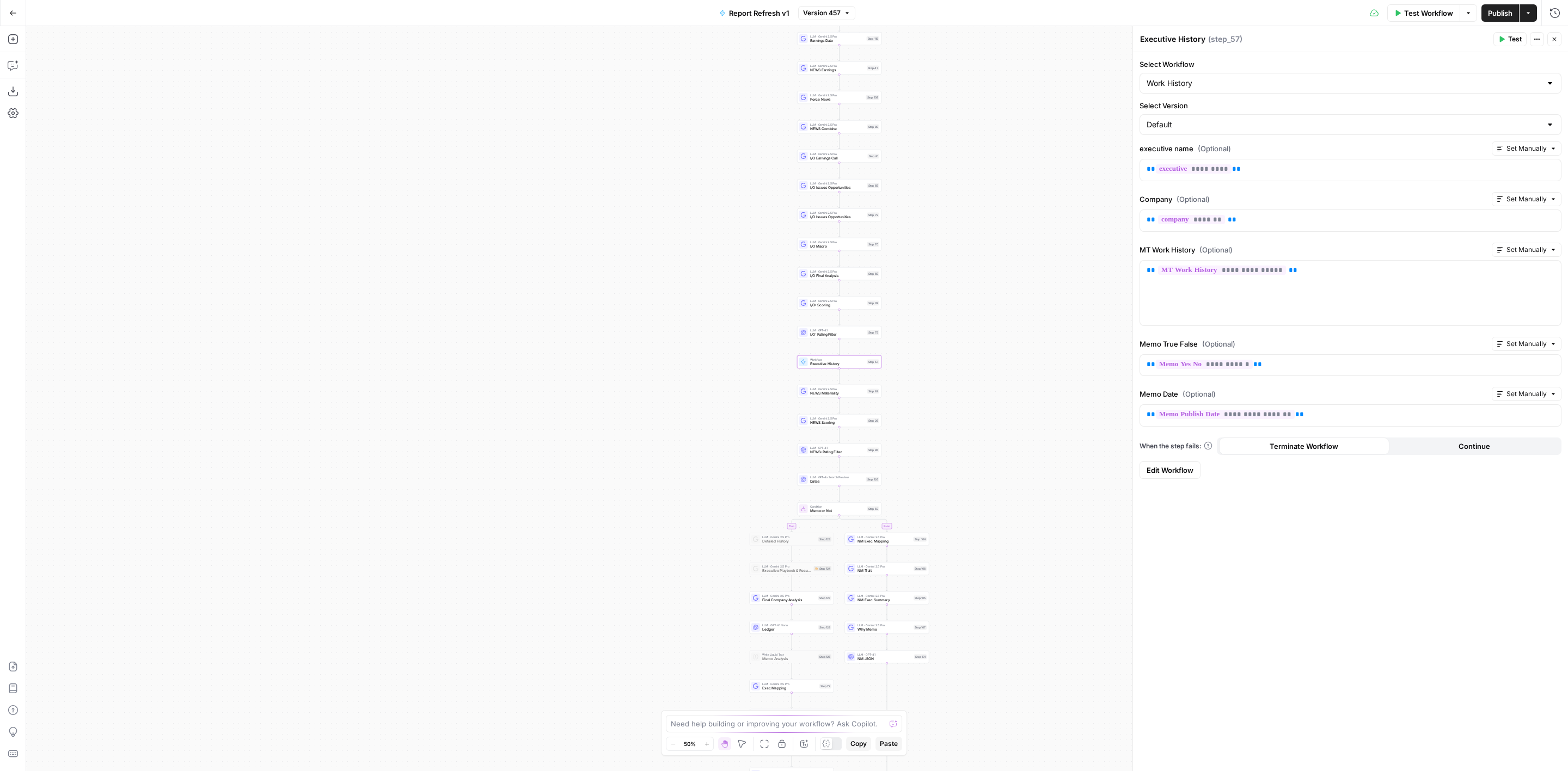
click at [1169, 465] on span "Edit Workflow" at bounding box center [1171, 470] width 47 height 11
click at [913, 422] on div "LLM · Gemini 2.5 Pro NM Exec Mapping Step 104 Copy step Delete step Add Note Te…" at bounding box center [888, 417] width 85 height 13
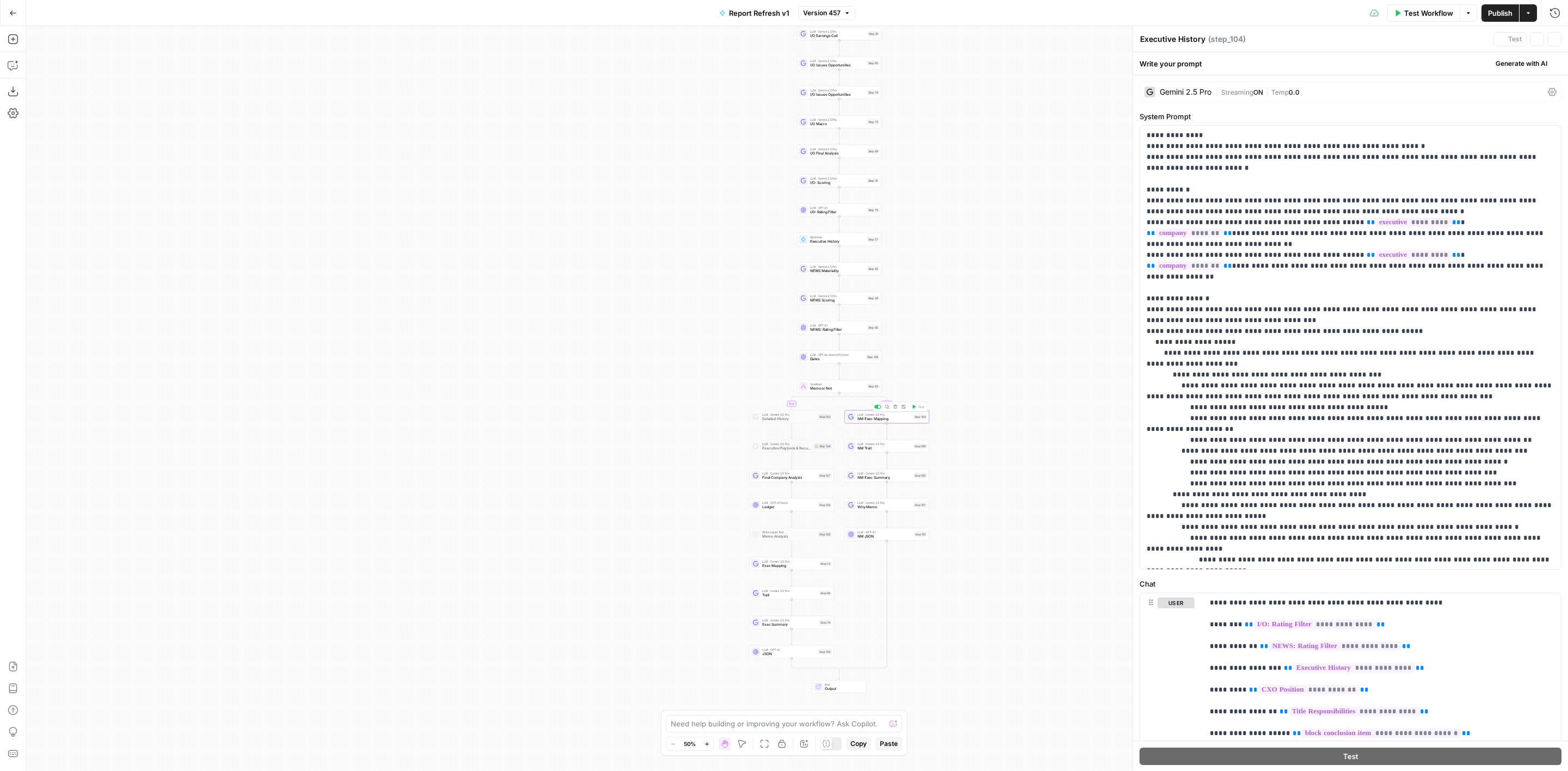
type textarea "NM Exec Mapping"
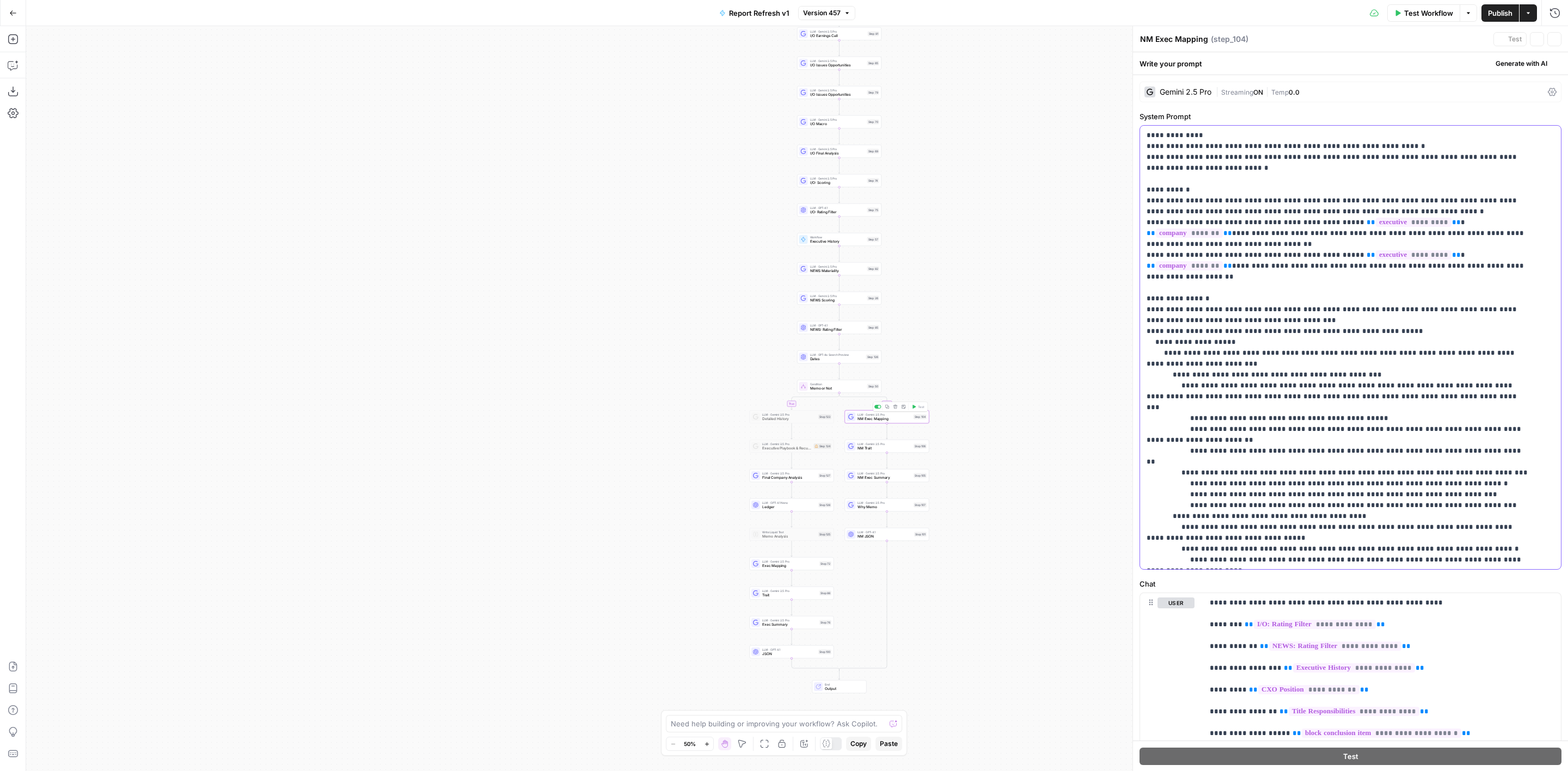
click at [1253, 190] on p "**********" at bounding box center [1339, 641] width 384 height 1023
click at [7, 16] on button "Go Back" at bounding box center [13, 13] width 20 height 19
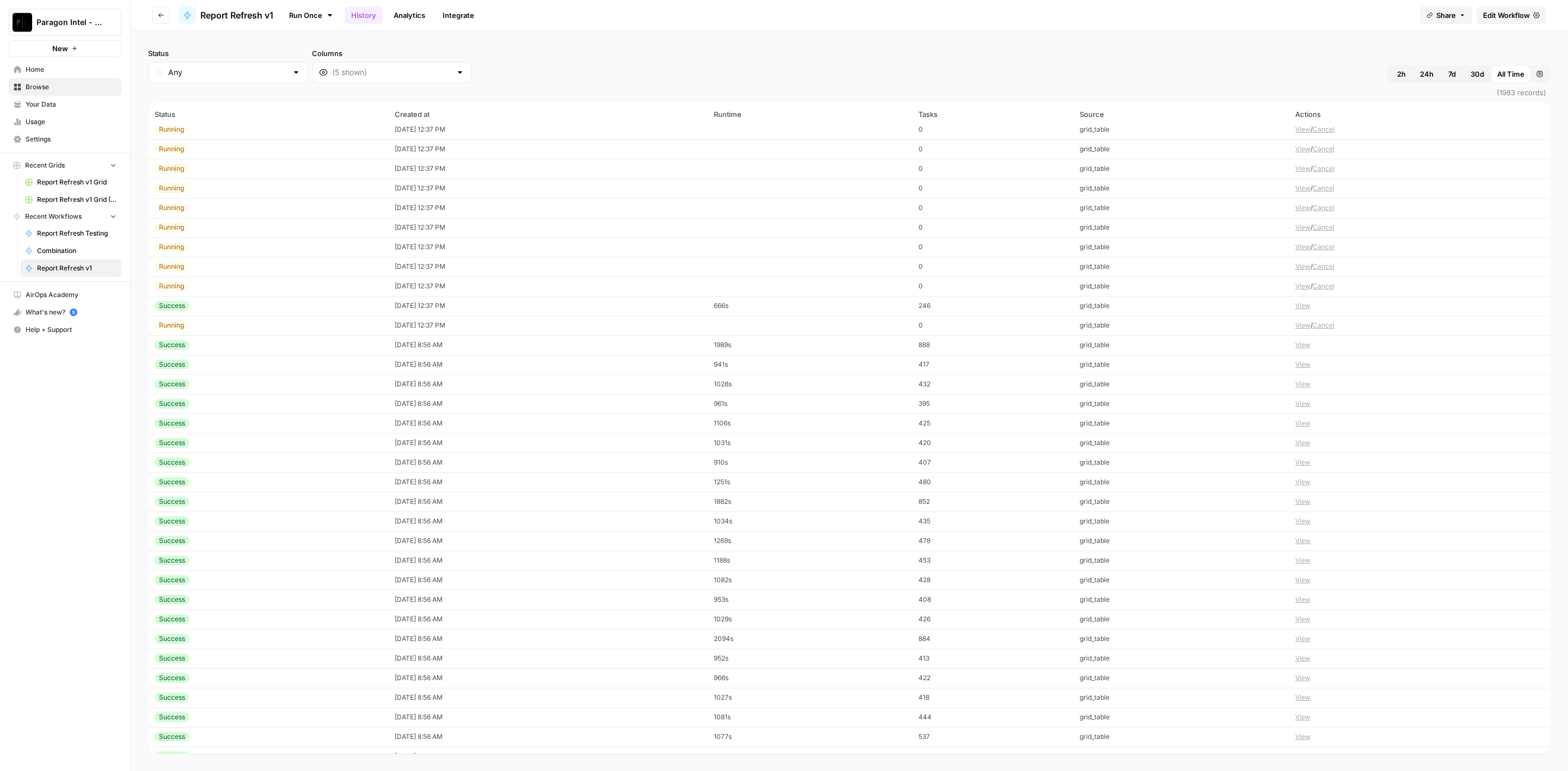
scroll to position [2138, 0]
click at [393, 524] on td "08/24/25 at 8:55 AM" at bounding box center [548, 526] width 319 height 19
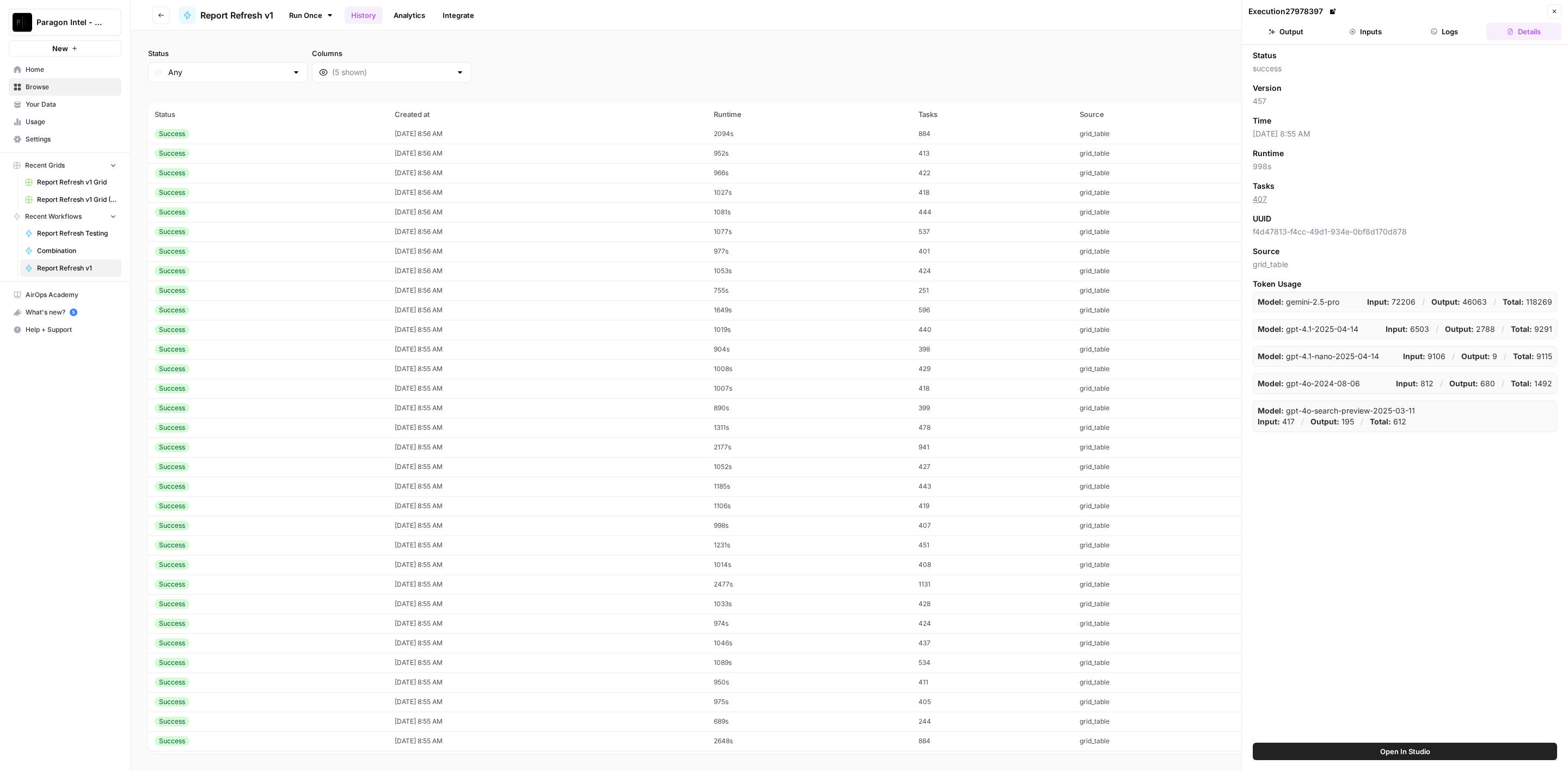
click at [1418, 15] on div "Execution 27978397" at bounding box center [1396, 11] width 296 height 11
drag, startPoint x: 1444, startPoint y: 39, endPoint x: 1444, endPoint y: 32, distance: 7.0
click at [1445, 39] on header "Execution 27978397 Close Output Inputs Logs Details" at bounding box center [1405, 22] width 326 height 45
click at [1444, 29] on button "Logs" at bounding box center [1445, 31] width 75 height 17
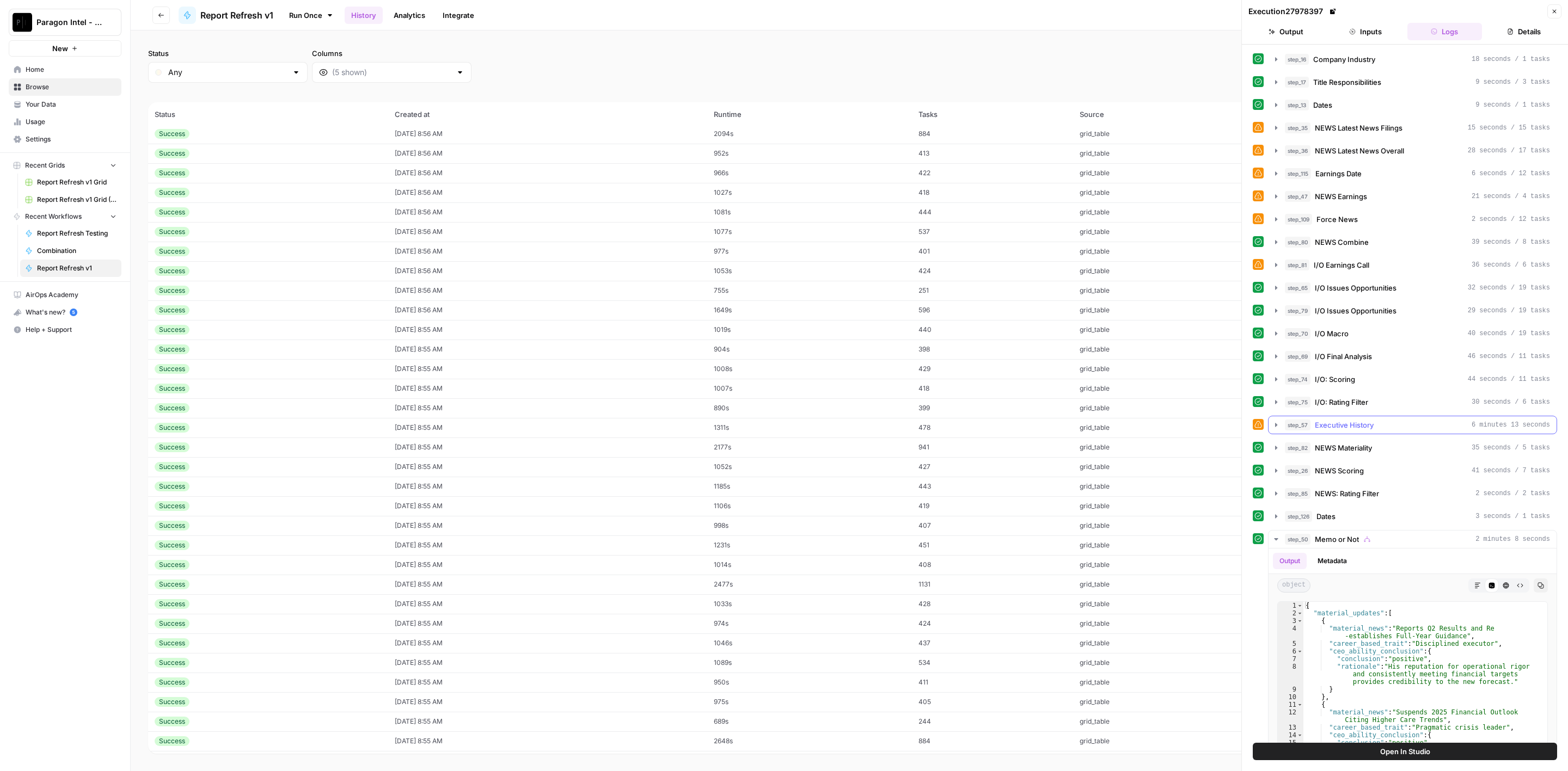
click at [1352, 401] on span "I/O: Rating Filter" at bounding box center [1342, 401] width 54 height 11
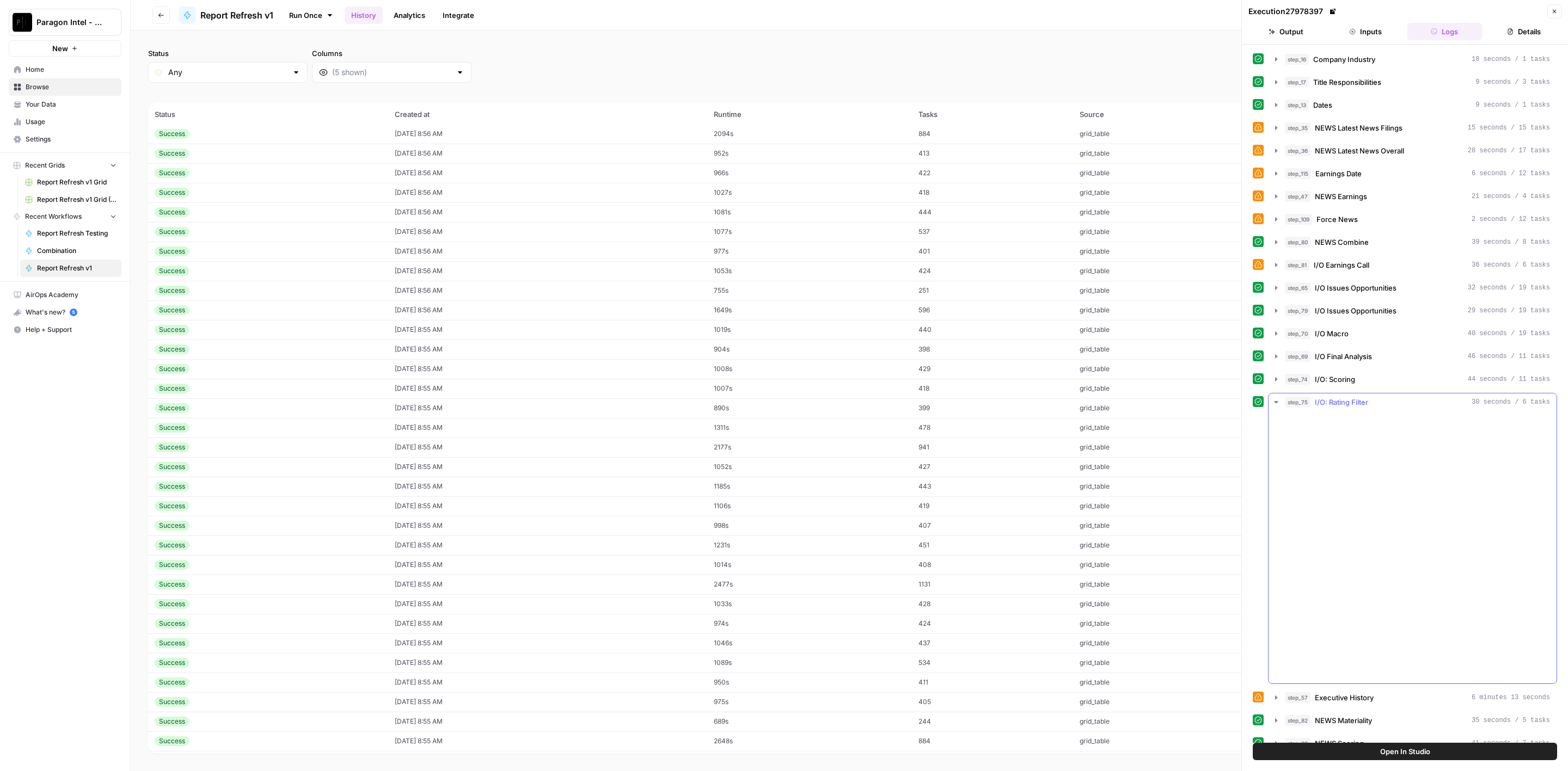
click at [1346, 411] on div "Output Compiled Prompt Metadata" at bounding box center [1413, 423] width 288 height 25
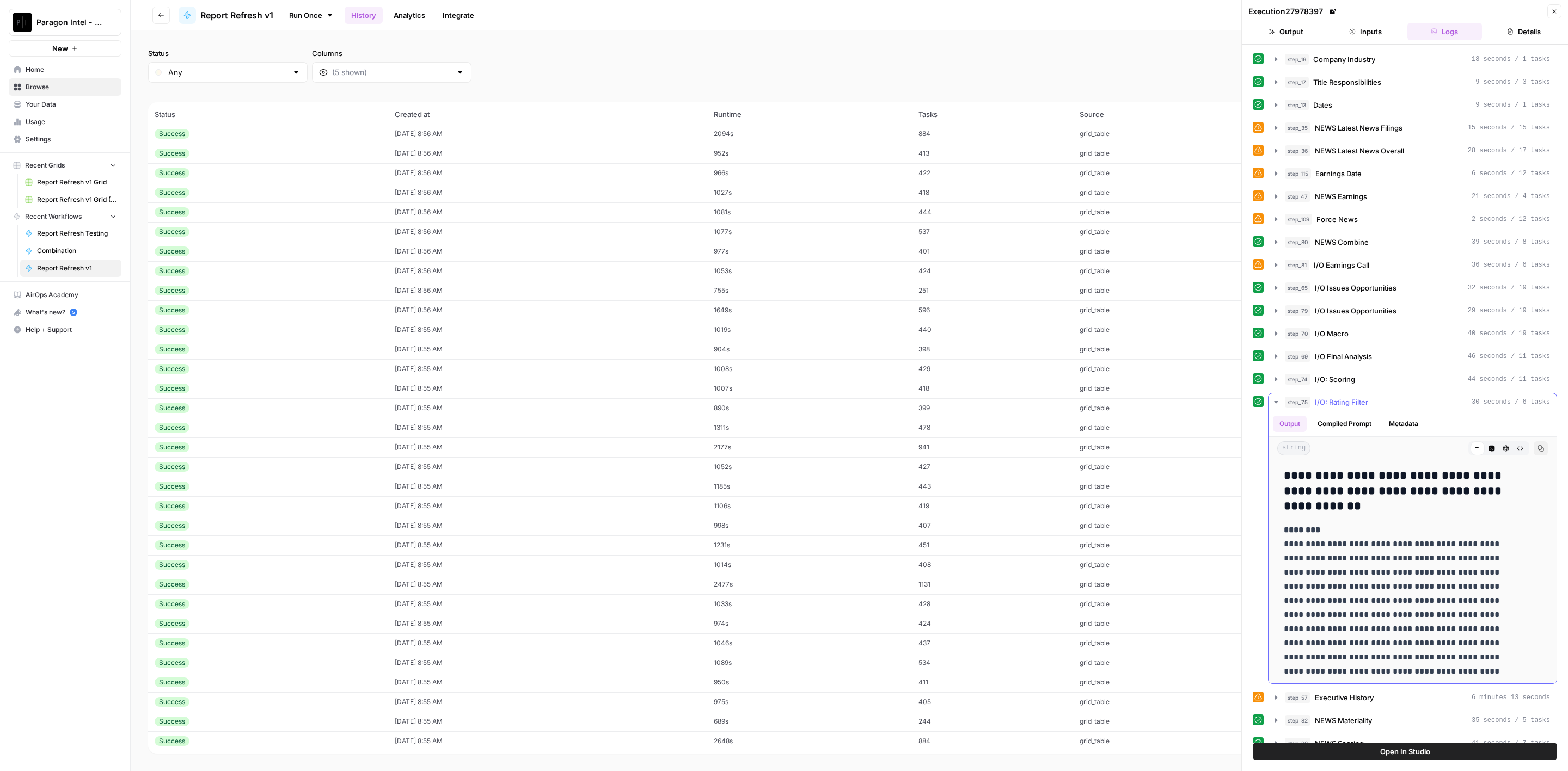
click at [1346, 397] on span "I/O: Rating Filter" at bounding box center [1342, 401] width 54 height 11
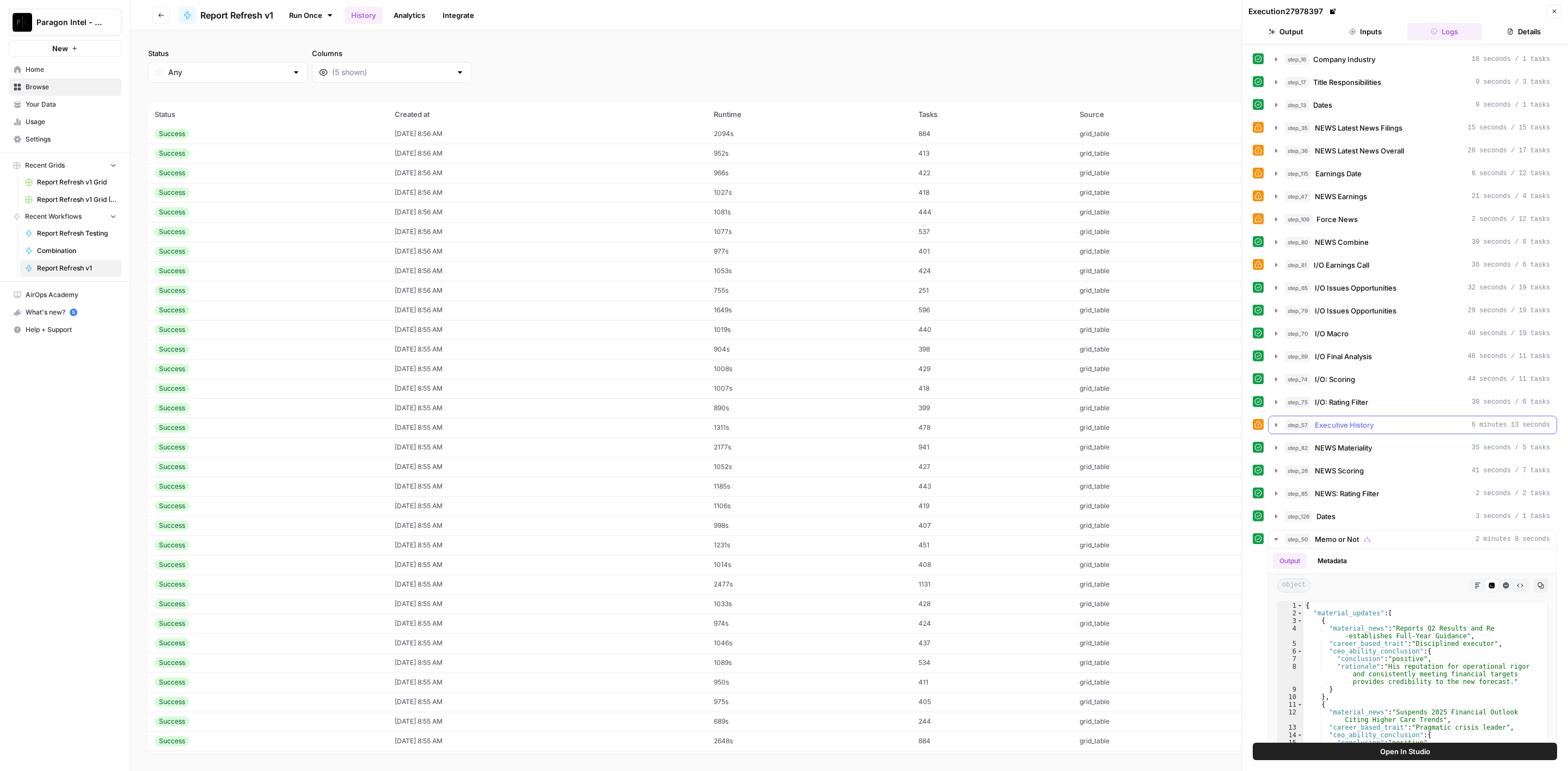
click at [1349, 417] on button "step_57 Executive History 6 minutes 13 seconds" at bounding box center [1413, 425] width 288 height 17
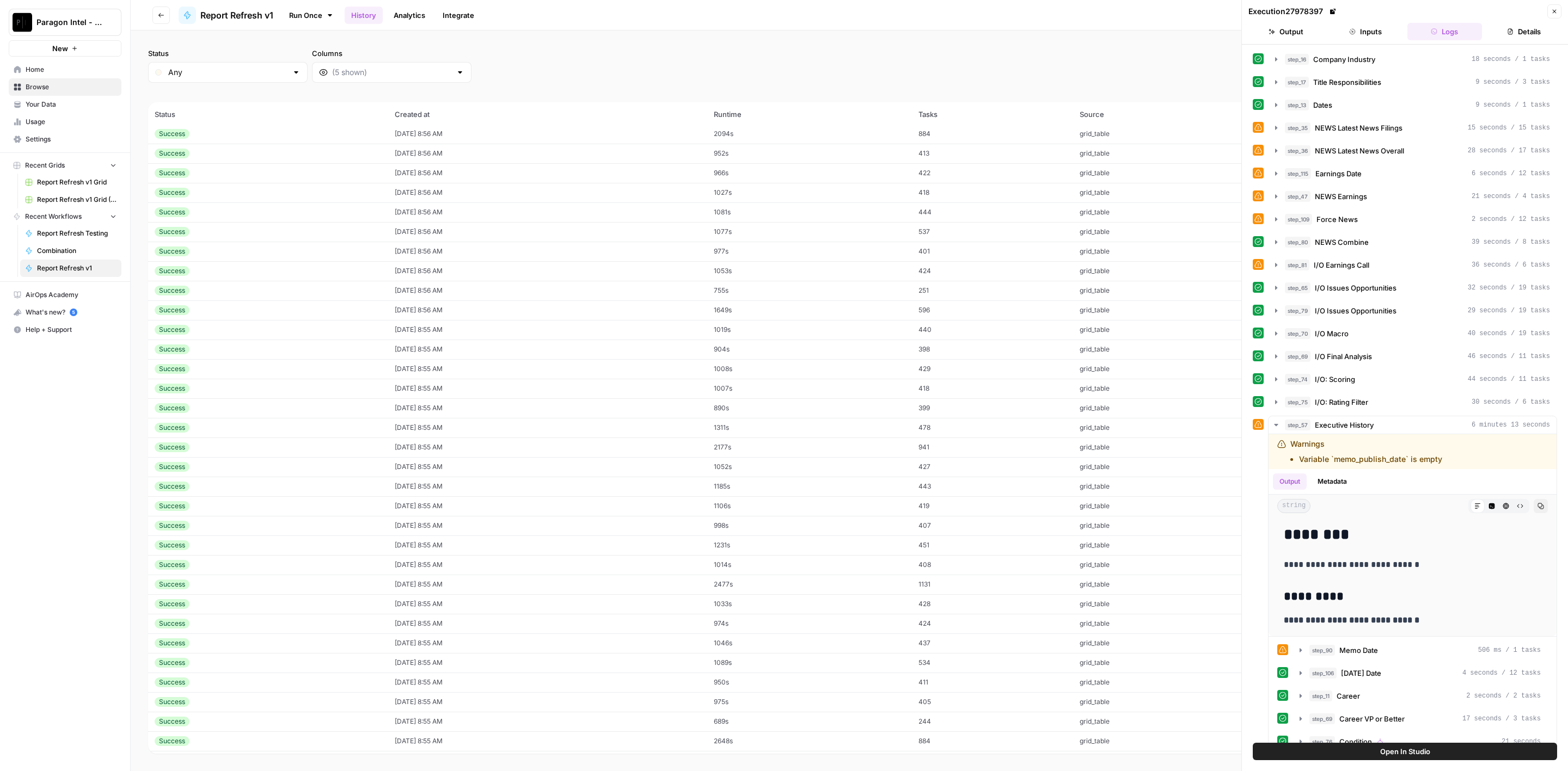
scroll to position [2383, 0]
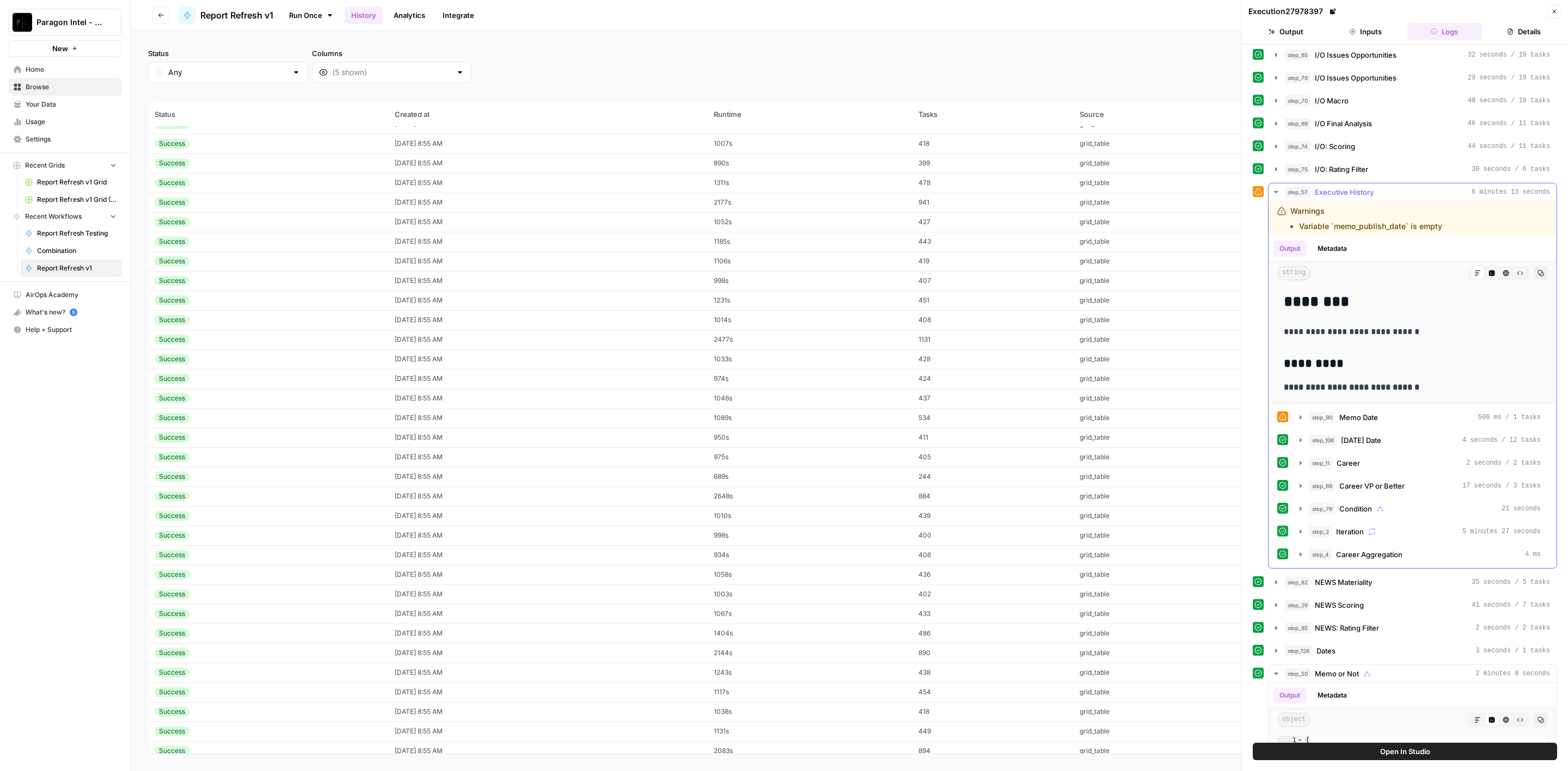
click at [1344, 191] on span "Executive History" at bounding box center [1344, 192] width 59 height 11
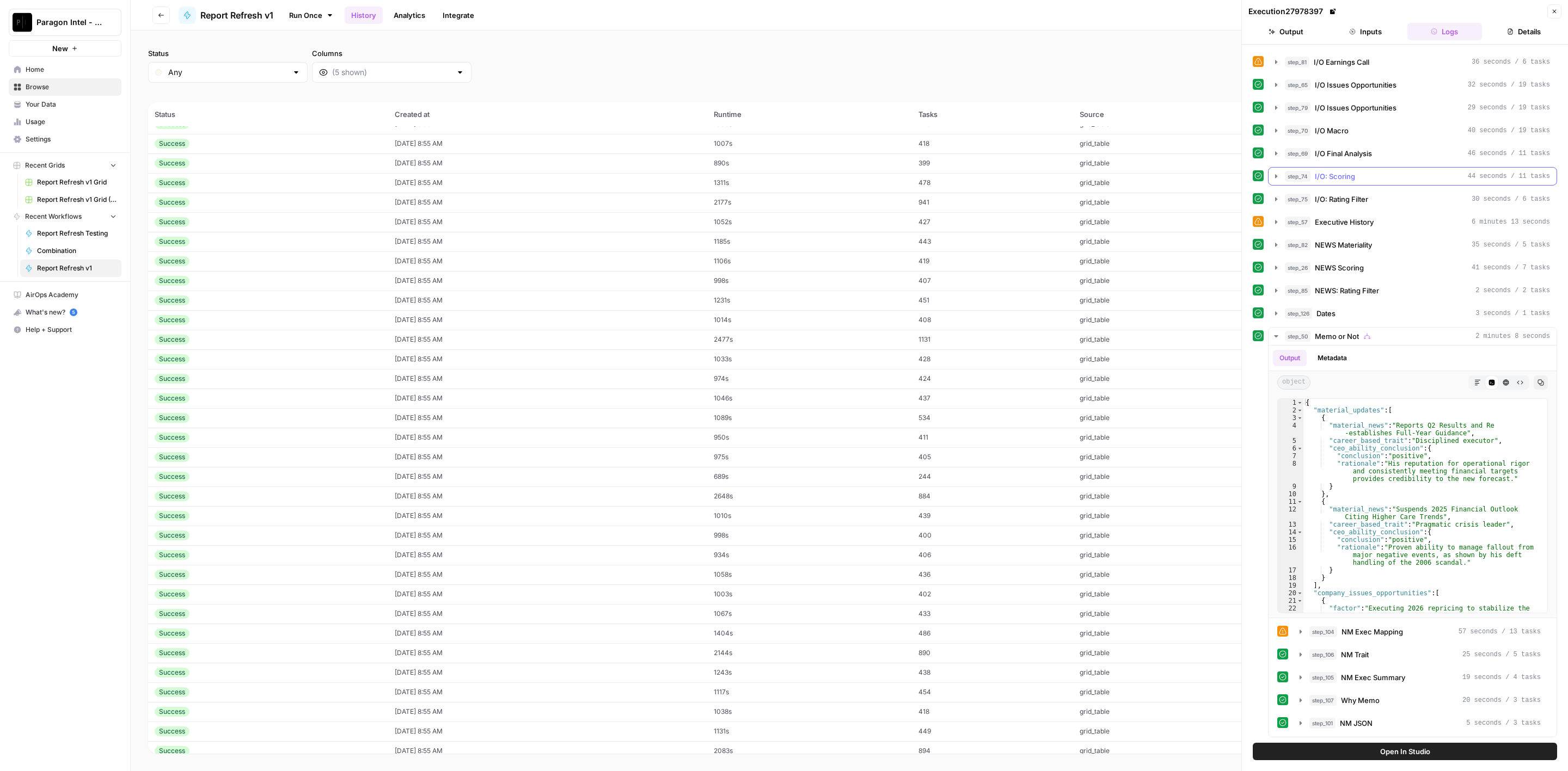
scroll to position [194, 0]
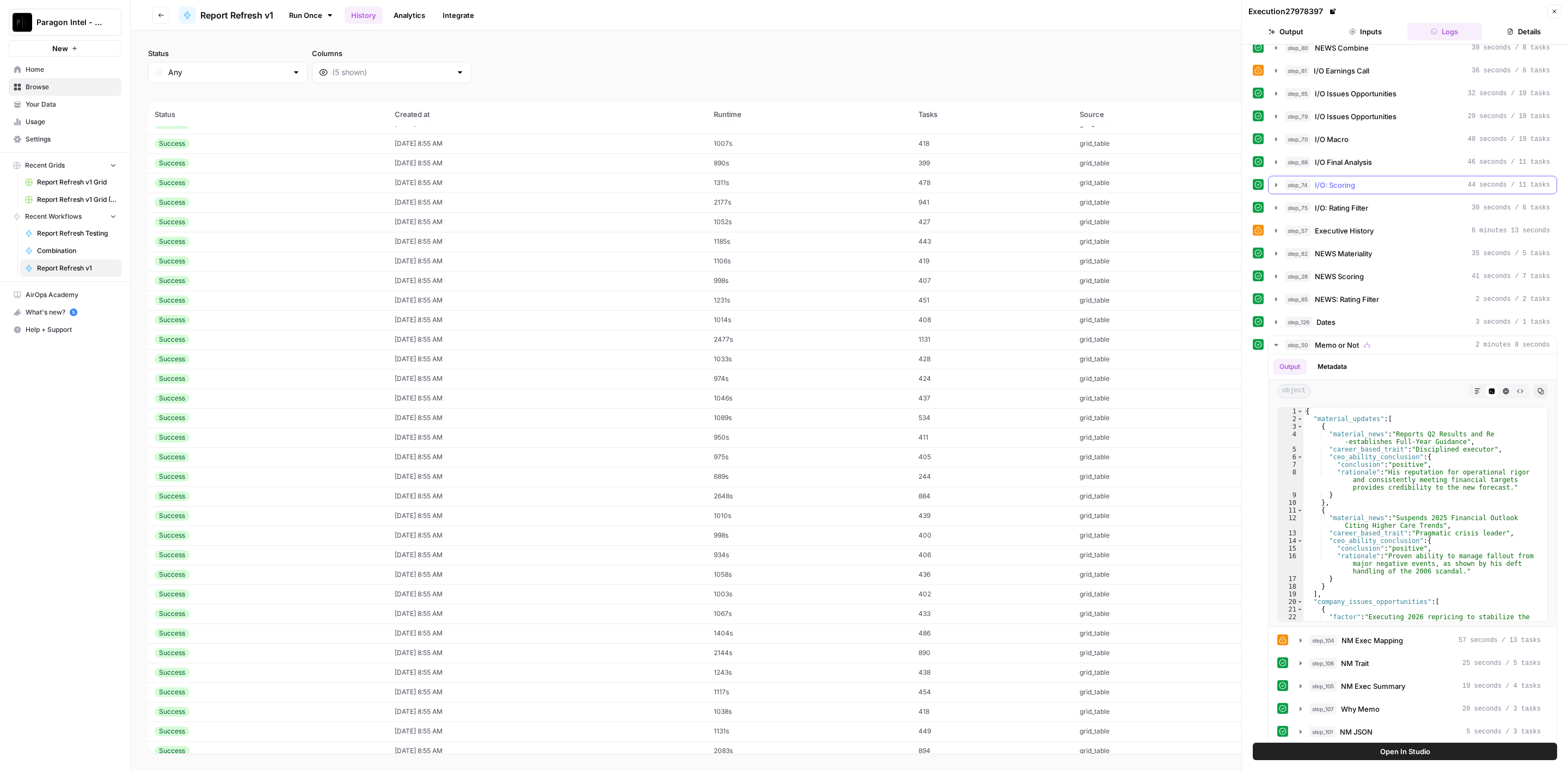
click at [1346, 184] on span "I/O: Scoring" at bounding box center [1336, 184] width 41 height 11
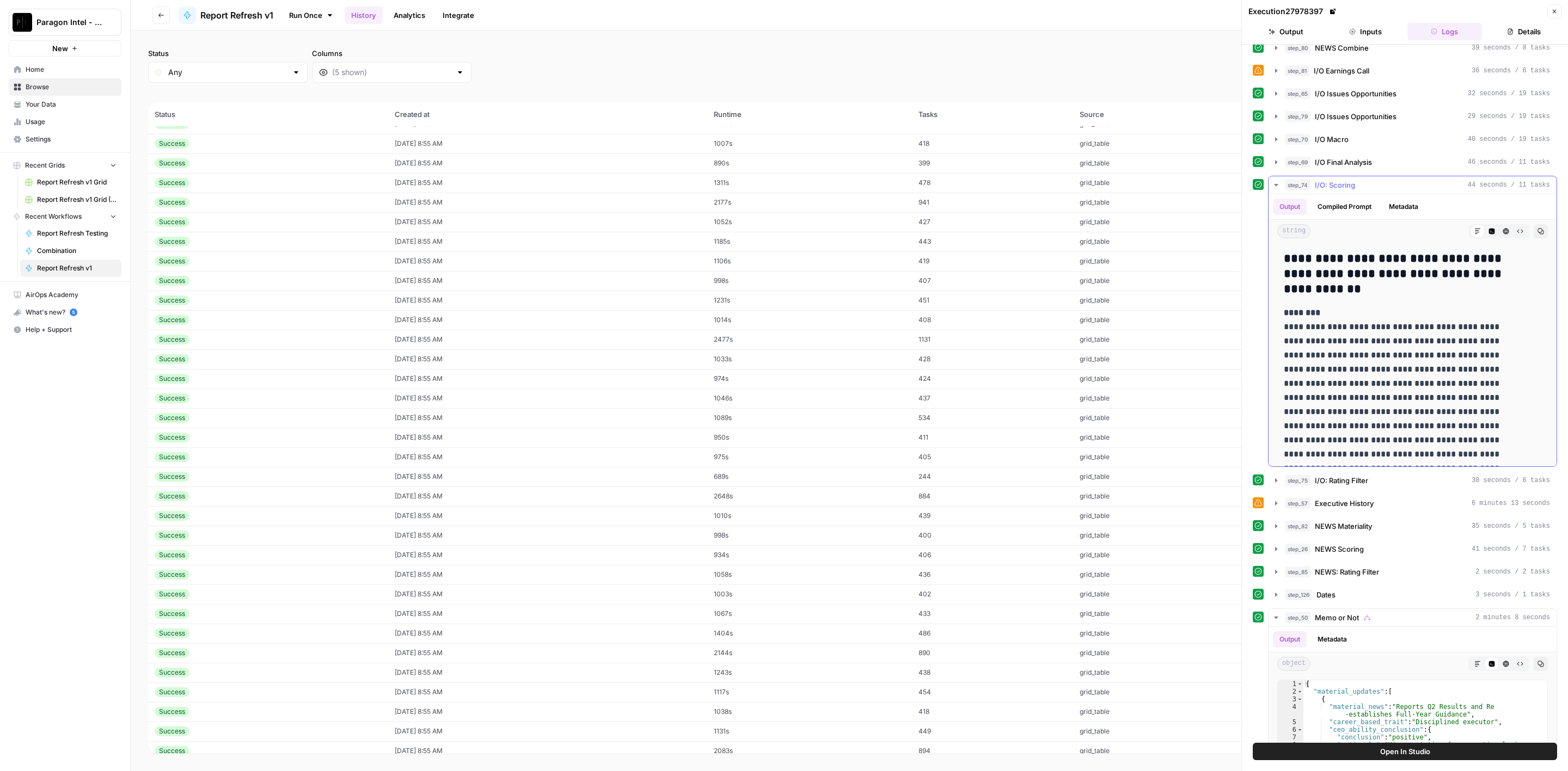
click at [1346, 184] on span "I/O: Scoring" at bounding box center [1336, 184] width 41 height 11
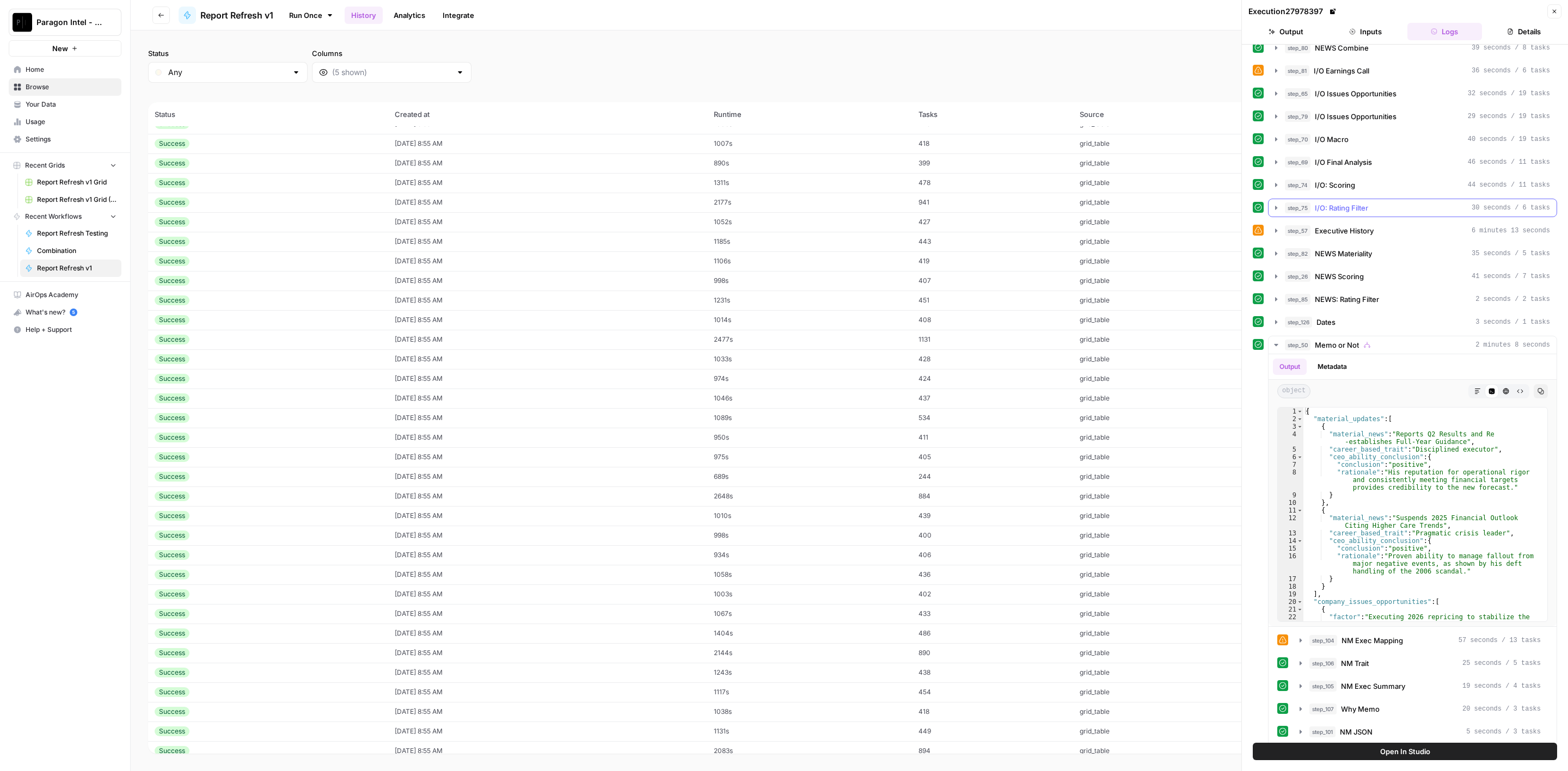
click at [1343, 222] on button "step_57 Executive History 6 minutes 13 seconds" at bounding box center [1413, 230] width 288 height 17
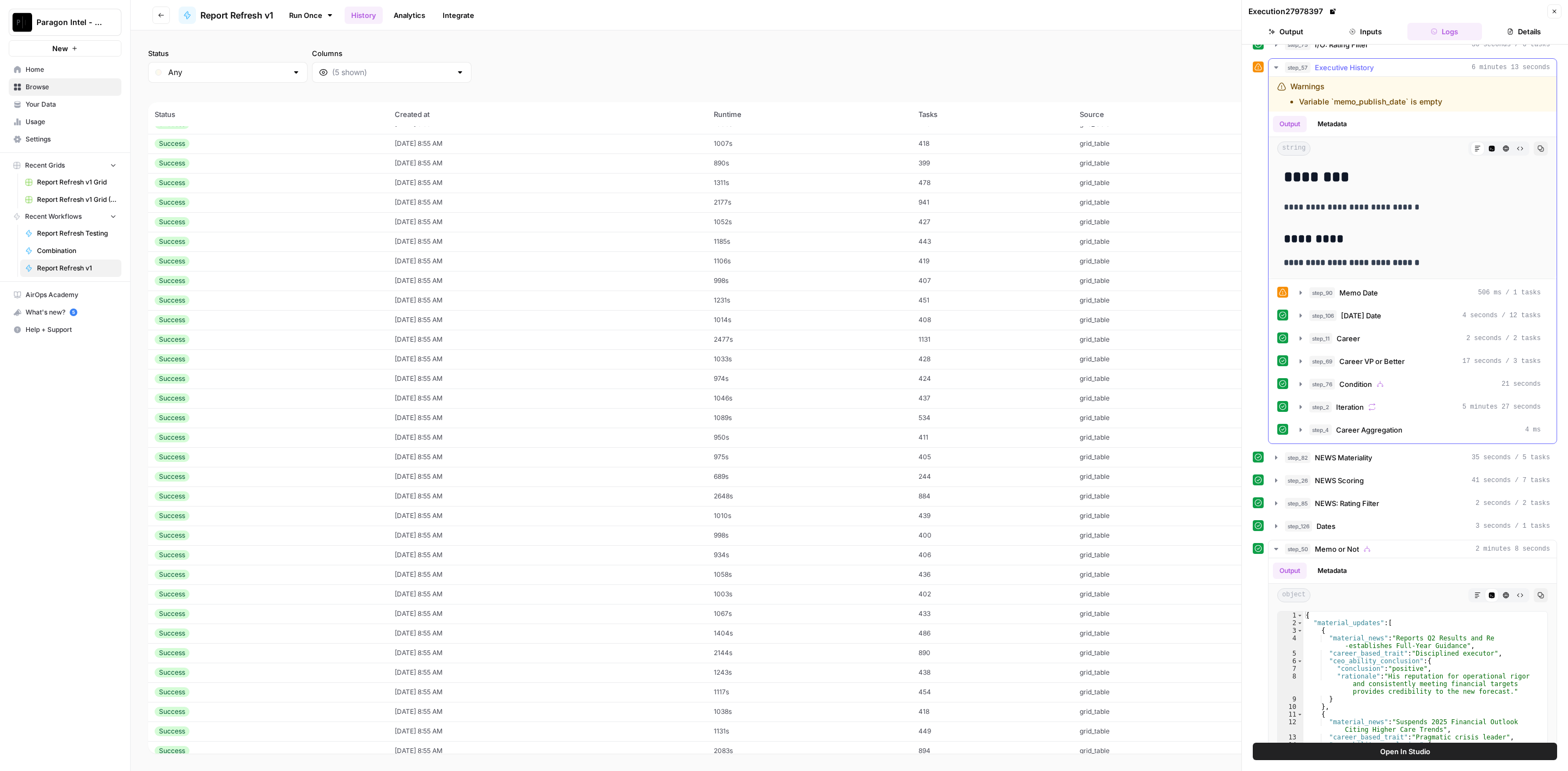
scroll to position [276, 0]
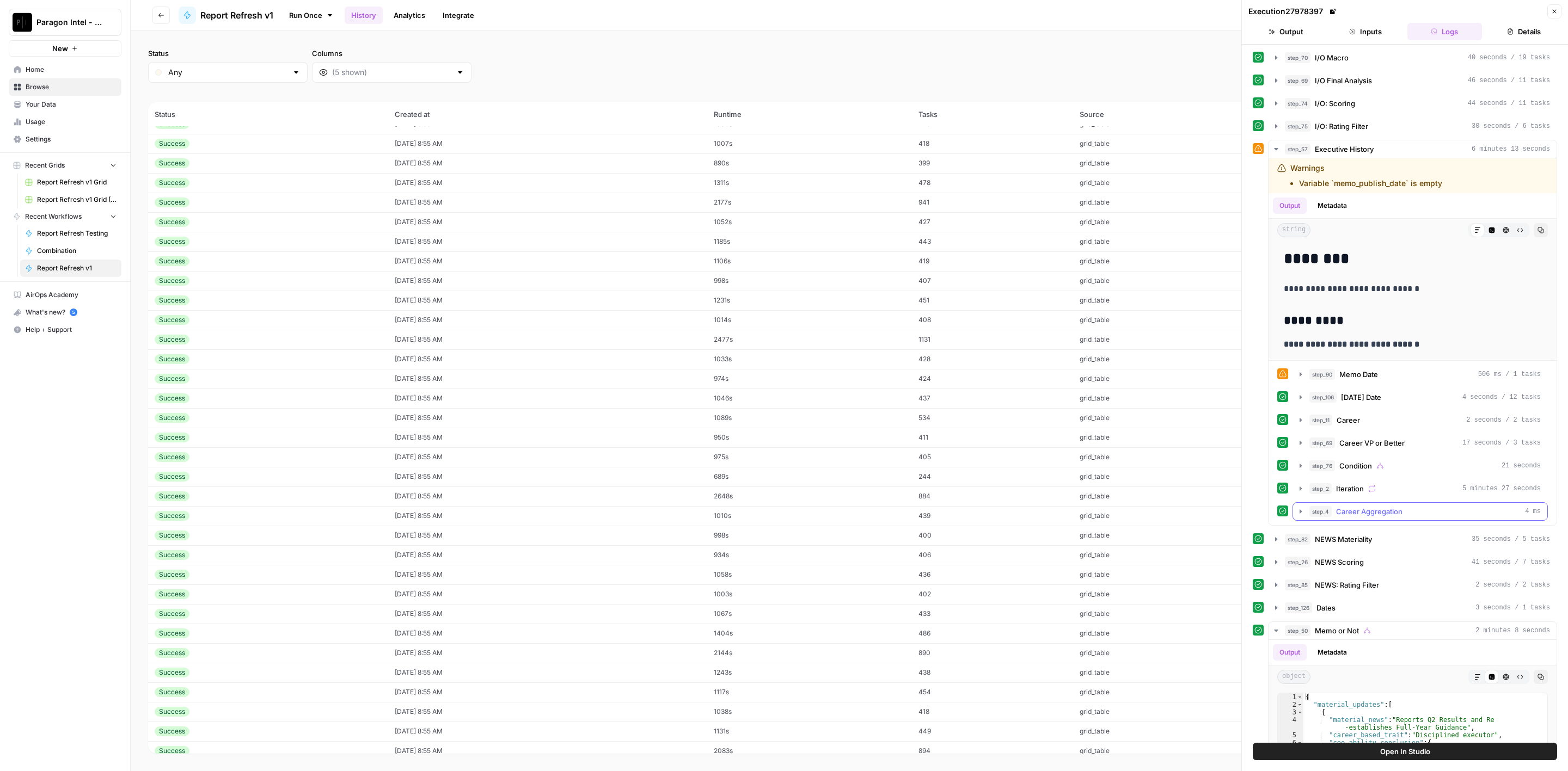
click at [1388, 506] on span "Career Aggregation" at bounding box center [1370, 511] width 67 height 11
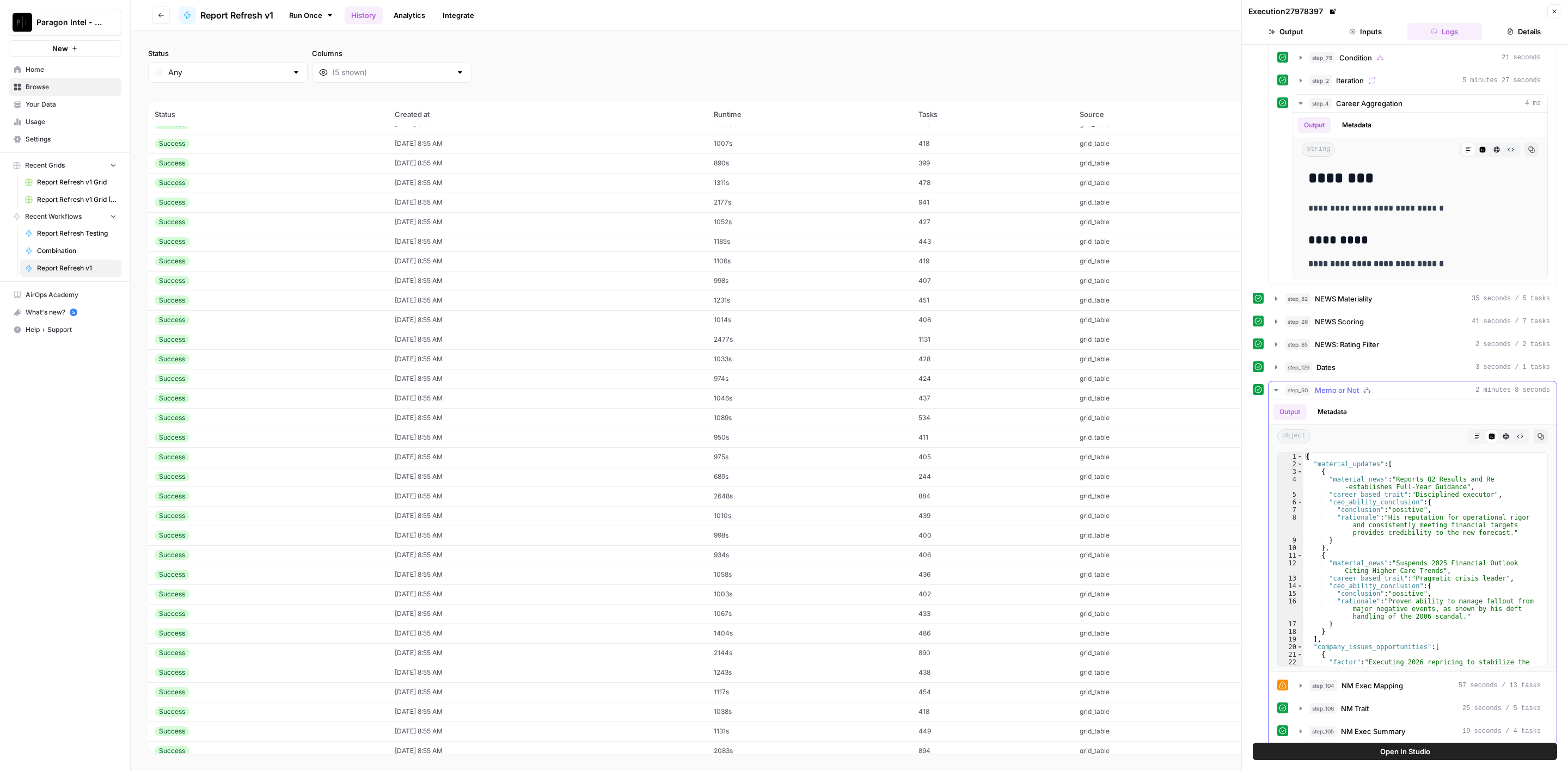
scroll to position [440, 0]
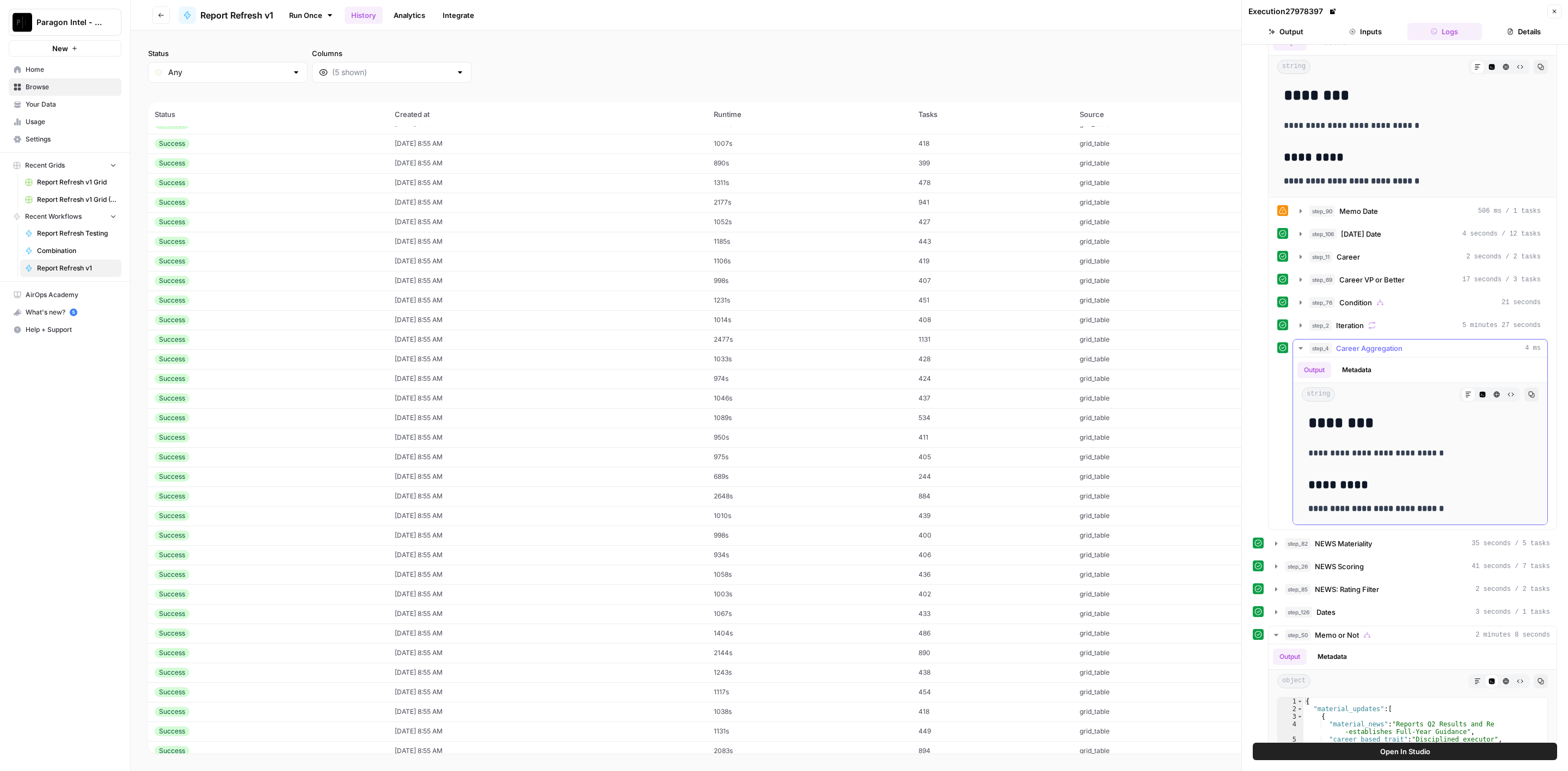
click at [1393, 340] on button "step_4 Career Aggregation 4 ms" at bounding box center [1420, 348] width 254 height 17
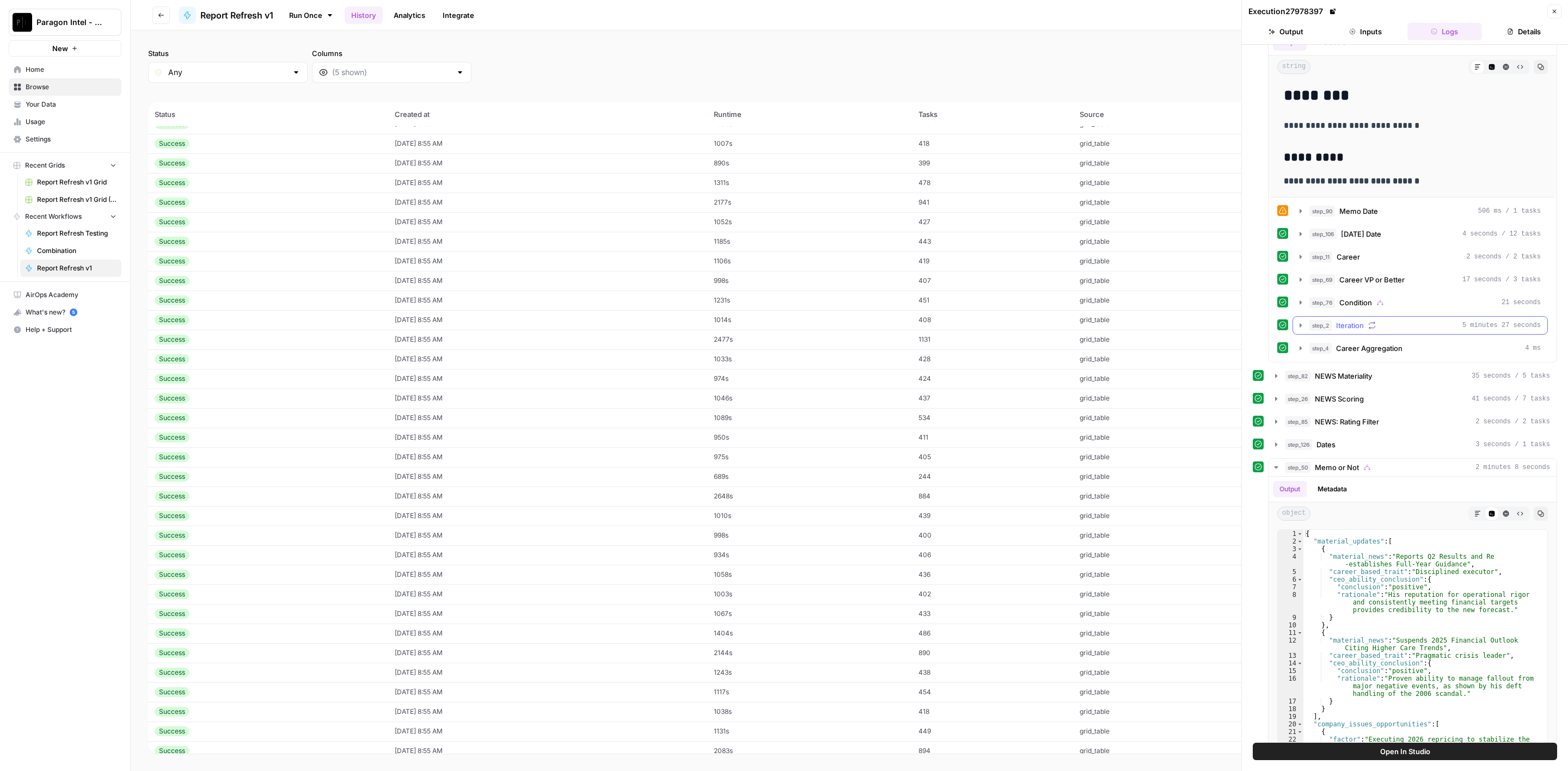
click at [1411, 320] on div "step_2 Iteration 5 minutes 27 seconds" at bounding box center [1425, 325] width 232 height 11
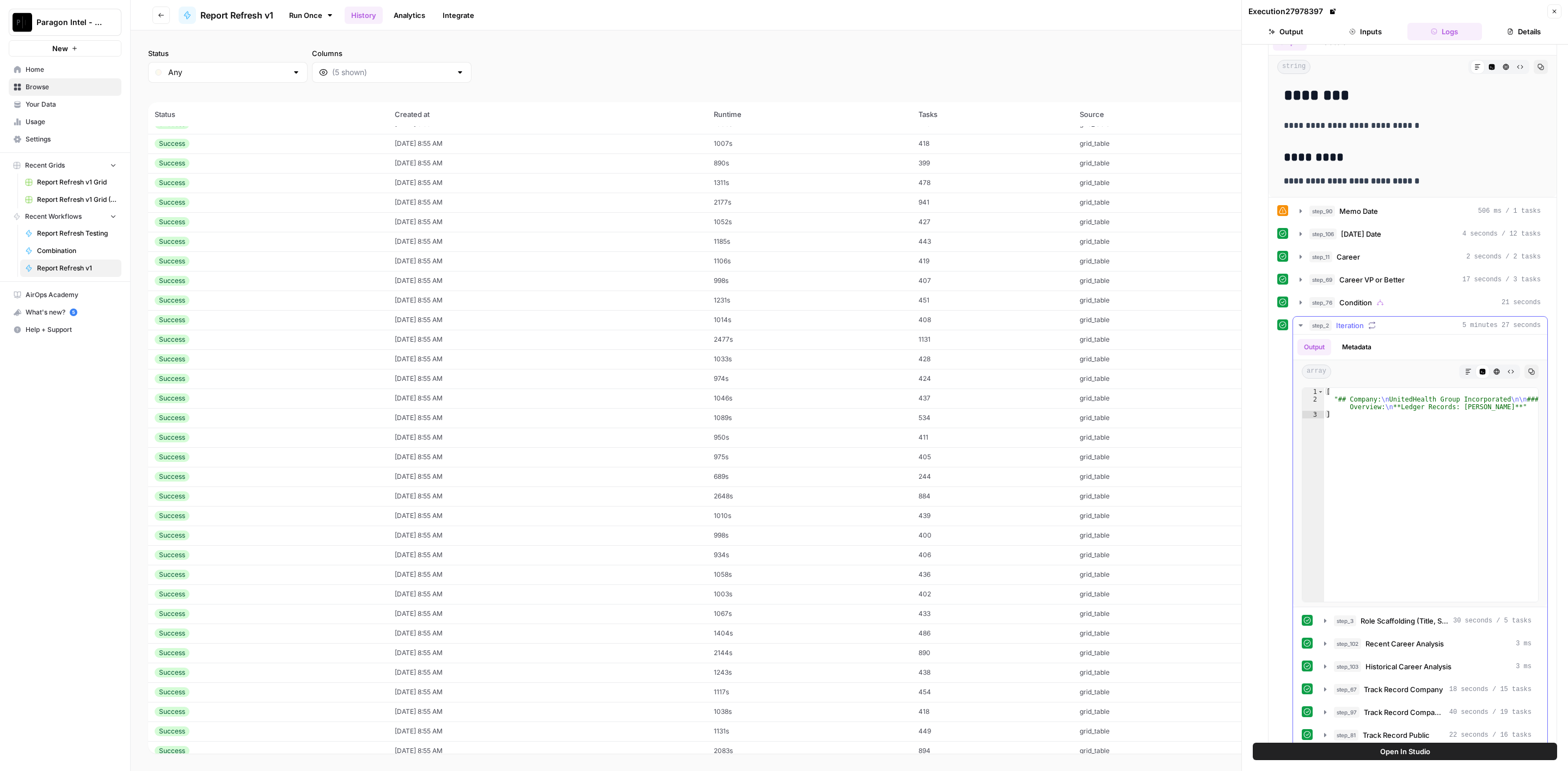
click at [1411, 320] on div "step_2 Iteration 5 minutes 27 seconds" at bounding box center [1425, 325] width 232 height 11
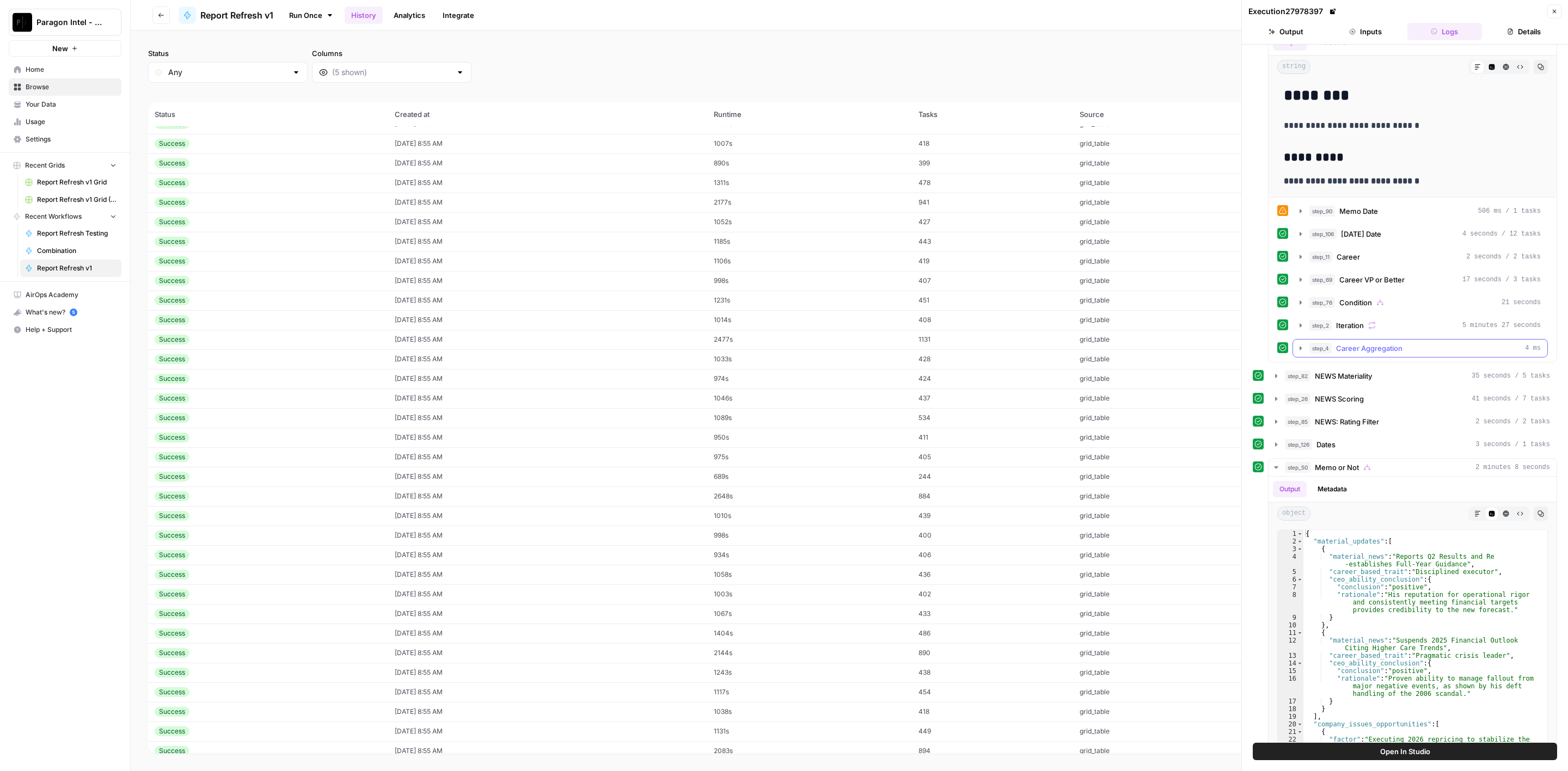
click at [1379, 343] on span "Career Aggregation" at bounding box center [1370, 348] width 67 height 11
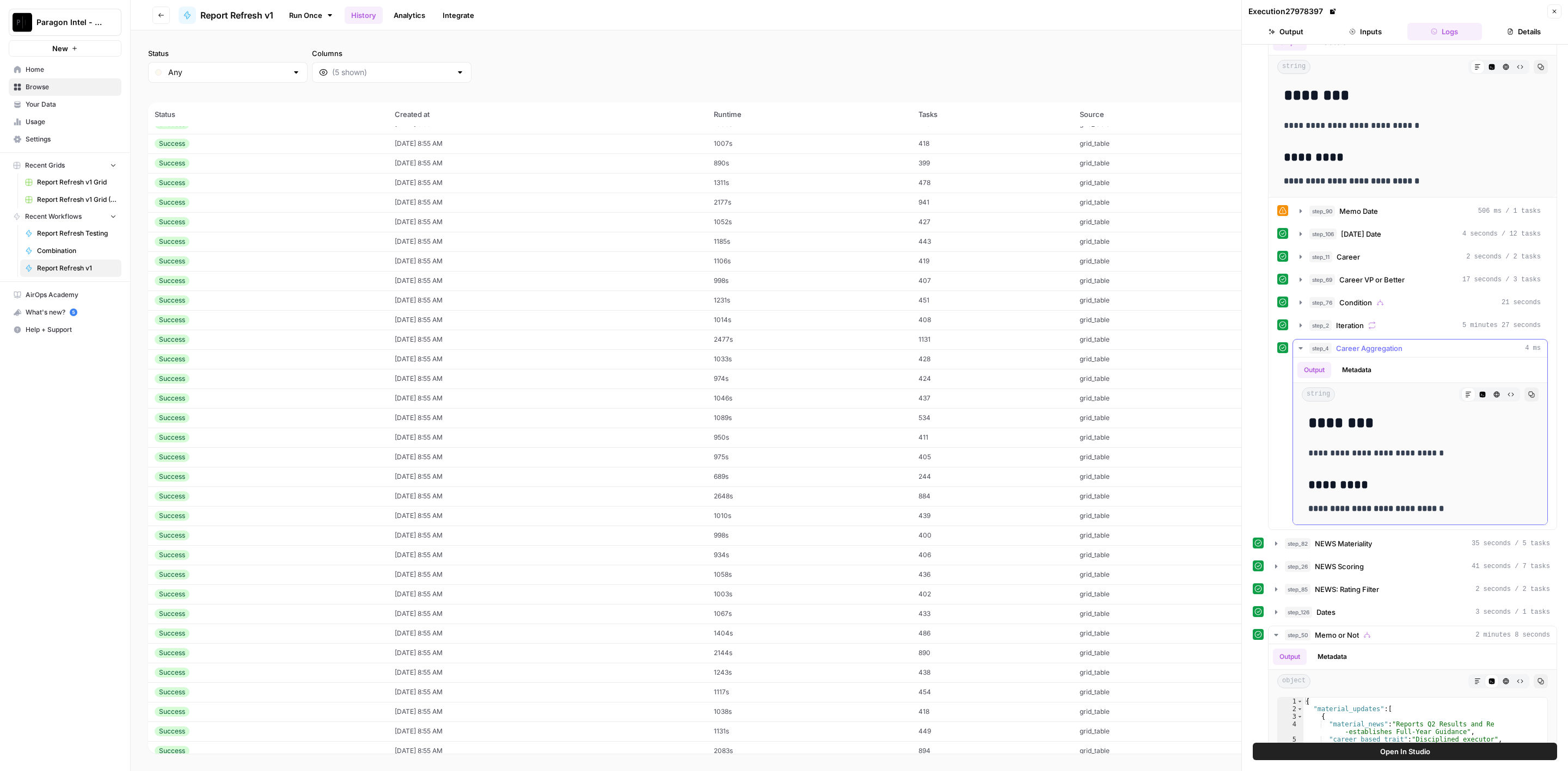
click at [1379, 343] on span "Career Aggregation" at bounding box center [1370, 348] width 67 height 11
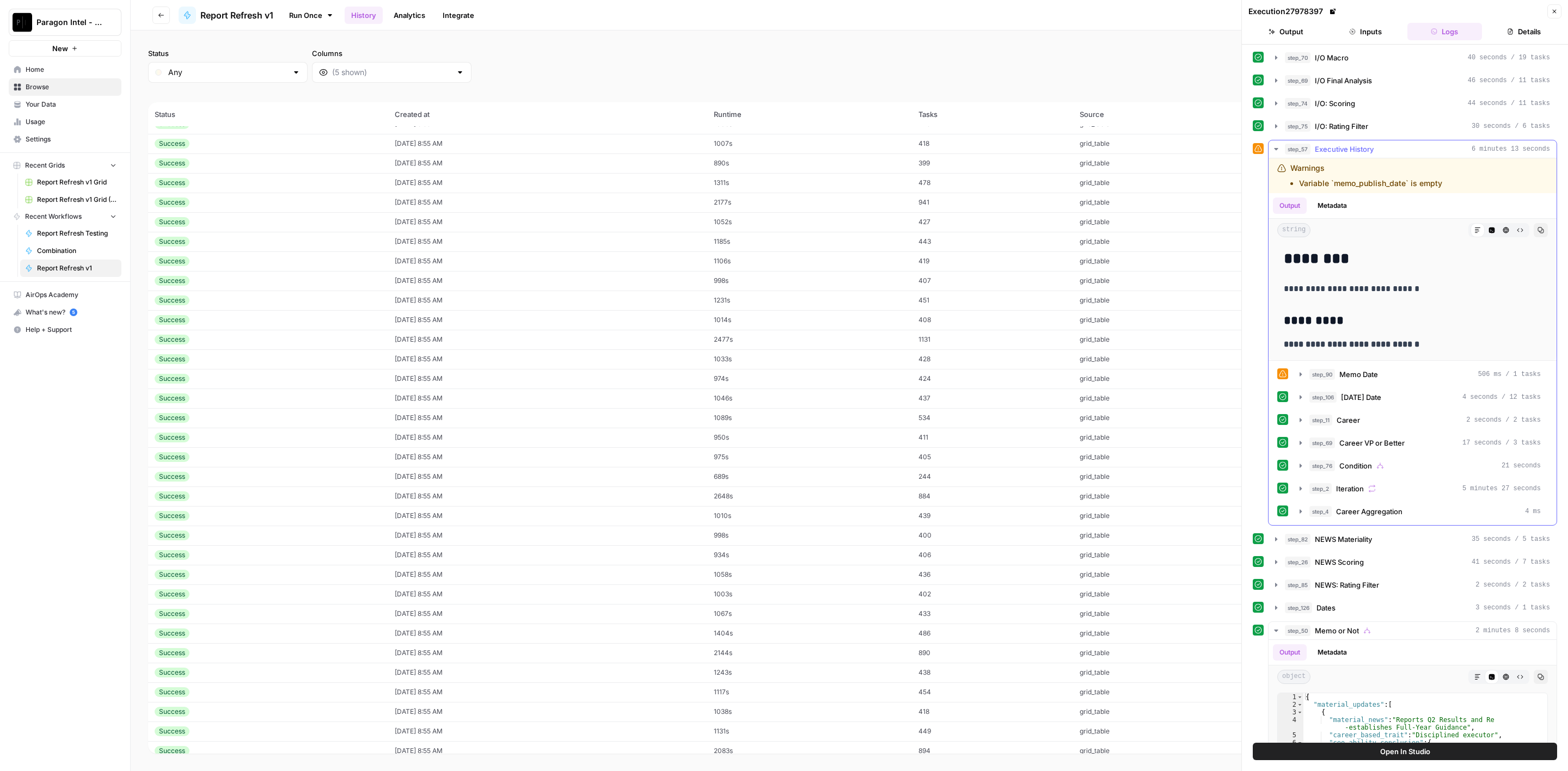
click at [1353, 144] on span "Executive History" at bounding box center [1344, 149] width 59 height 11
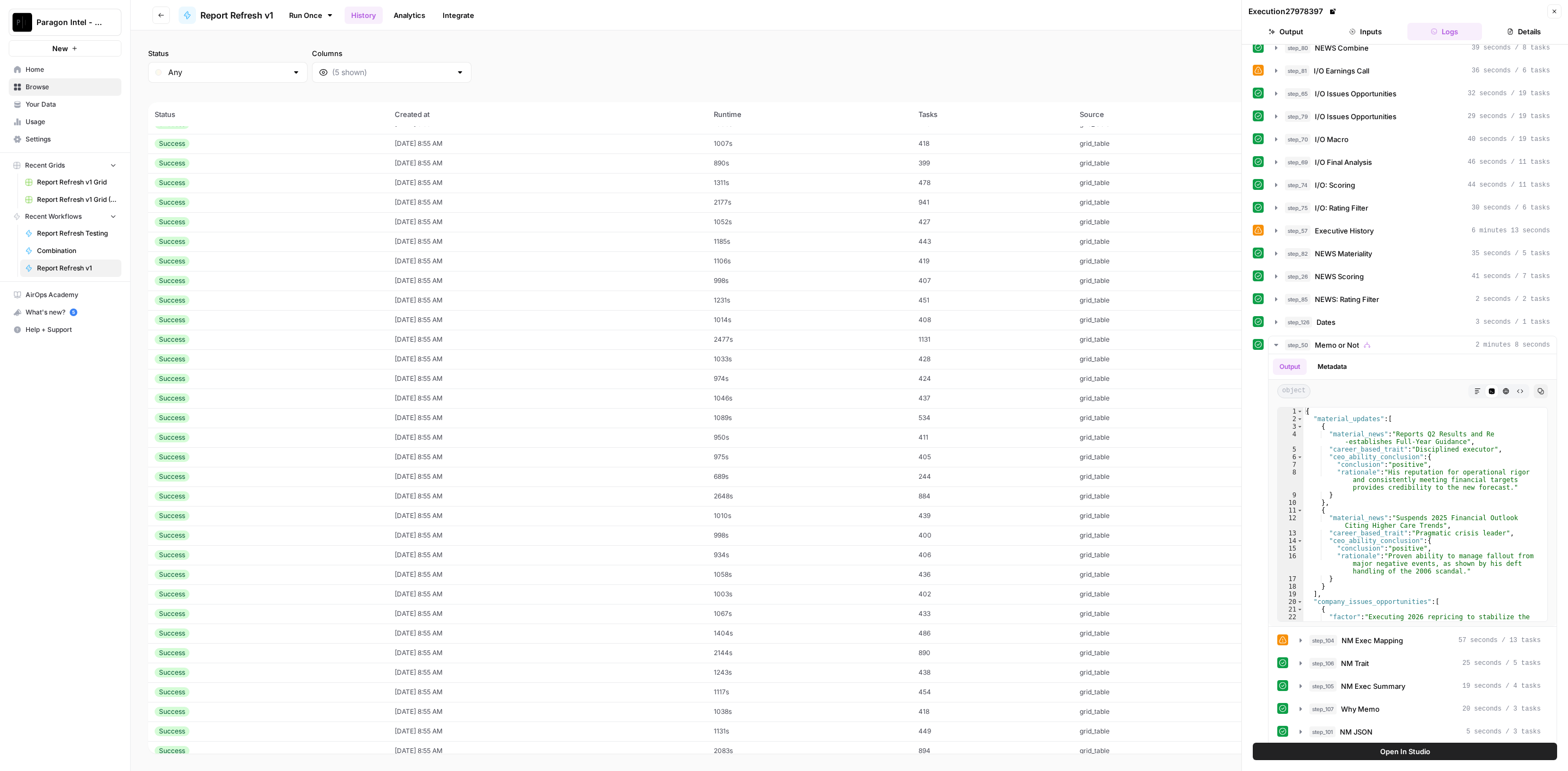
click at [421, 499] on td "08/24/25 at 8:55 AM" at bounding box center [548, 496] width 319 height 19
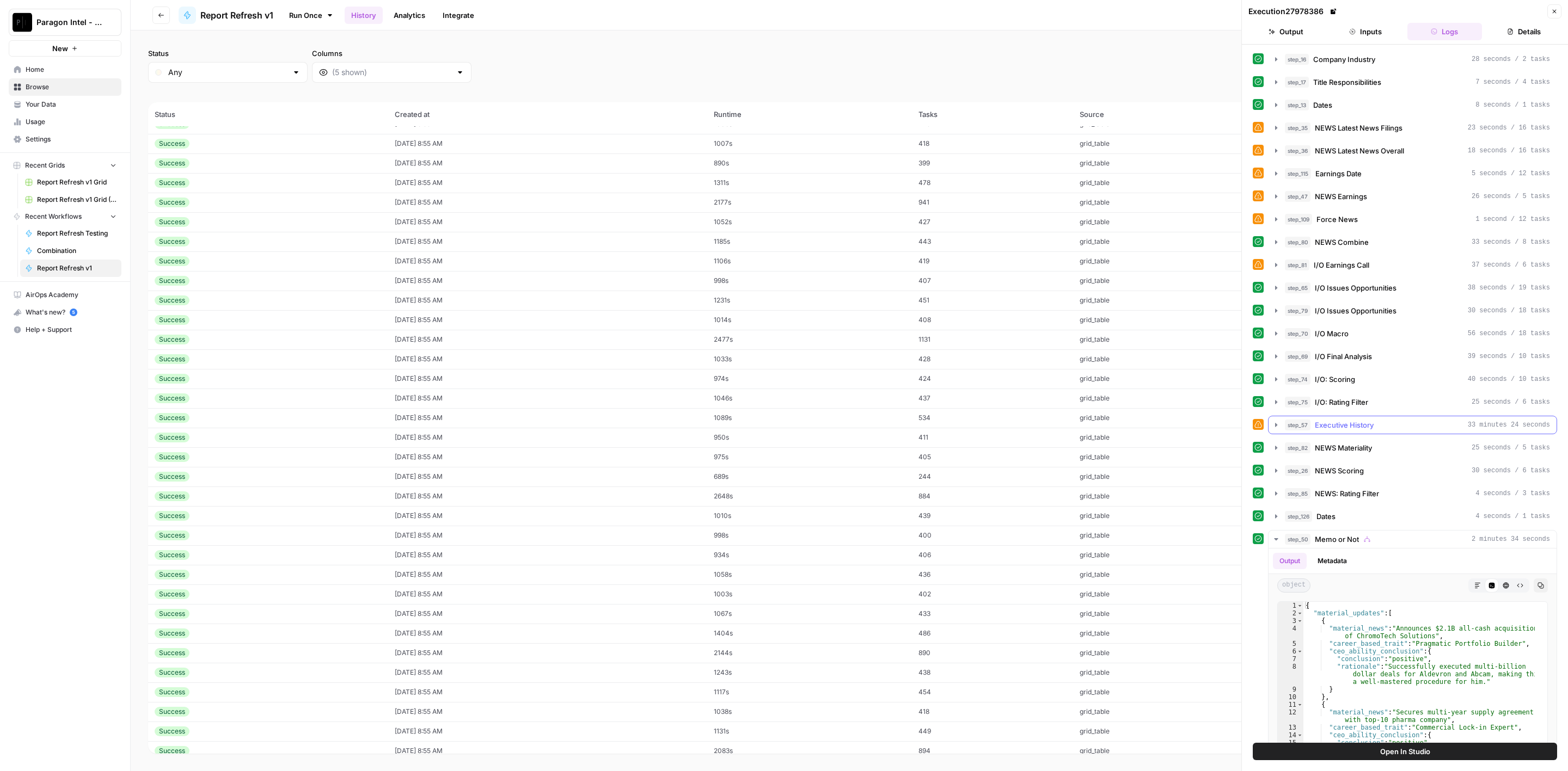
click at [1366, 417] on button "step_57 Executive History 33 minutes 24 seconds" at bounding box center [1413, 425] width 288 height 17
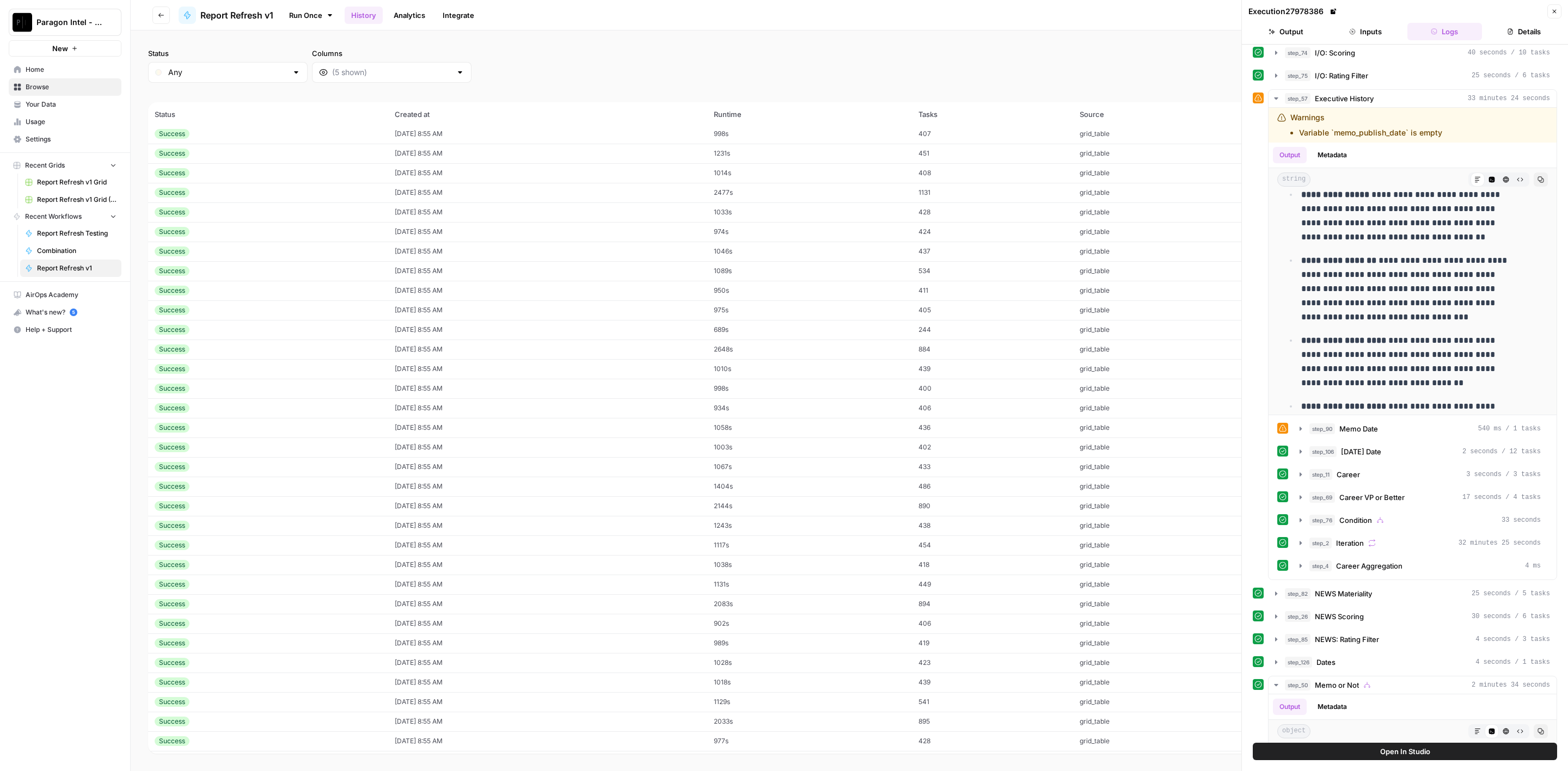
scroll to position [2857, 0]
click at [534, 604] on td "08/24/25 at 8:55 AM" at bounding box center [549, 611] width 324 height 19
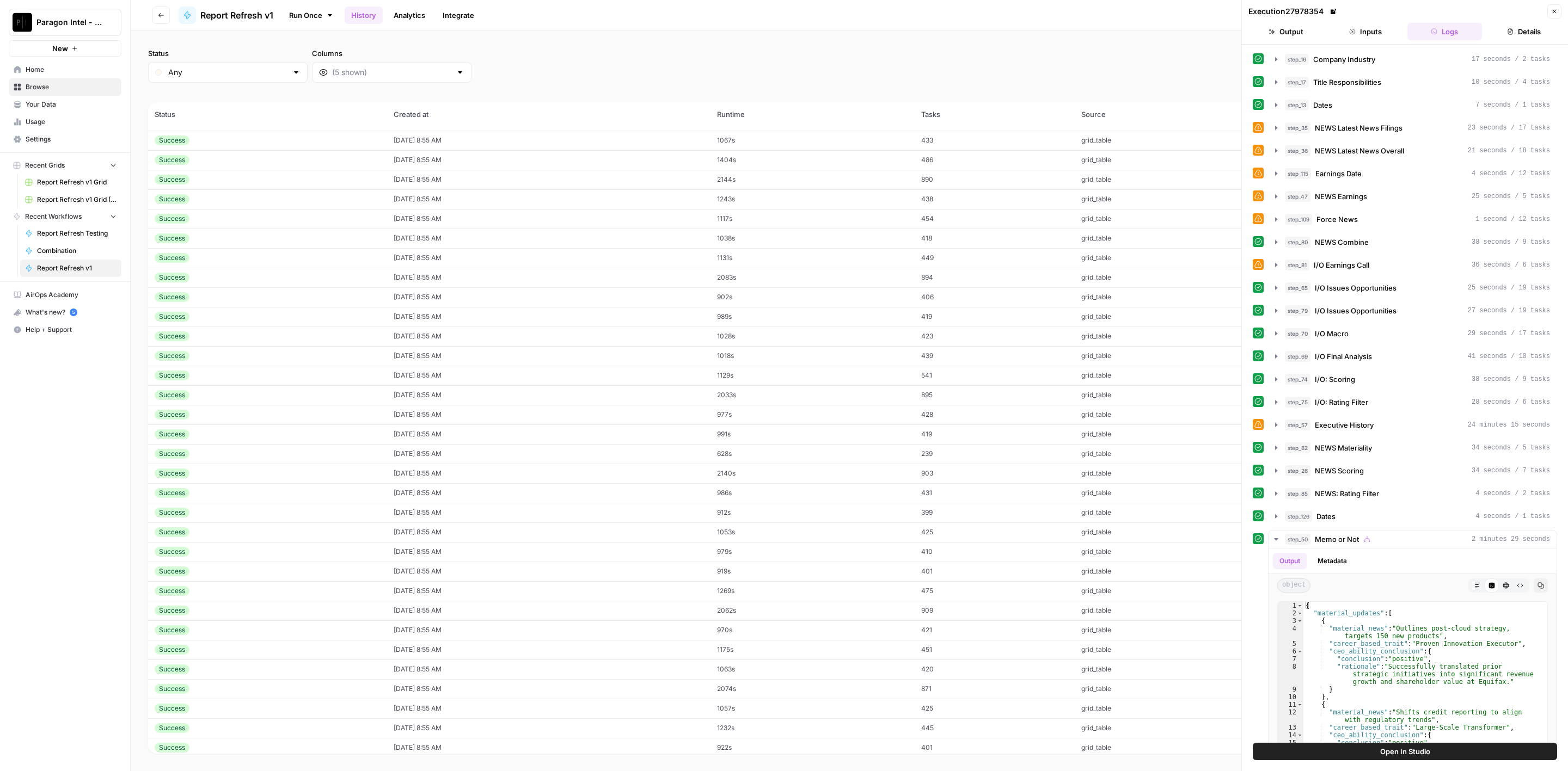
click at [1391, 417] on button "step_57 Executive History 24 minutes 15 seconds" at bounding box center [1413, 425] width 288 height 17
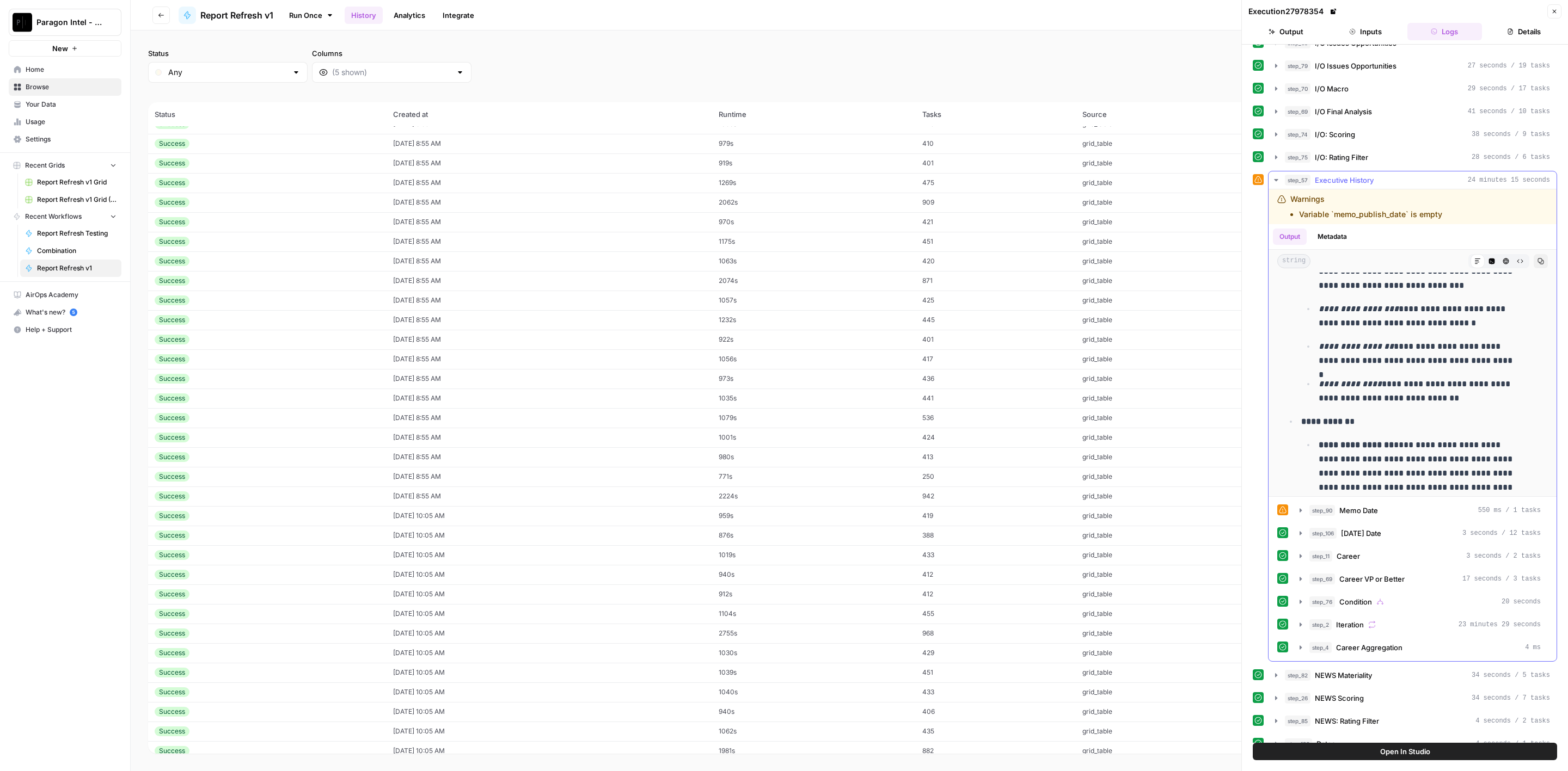
scroll to position [3347, 0]
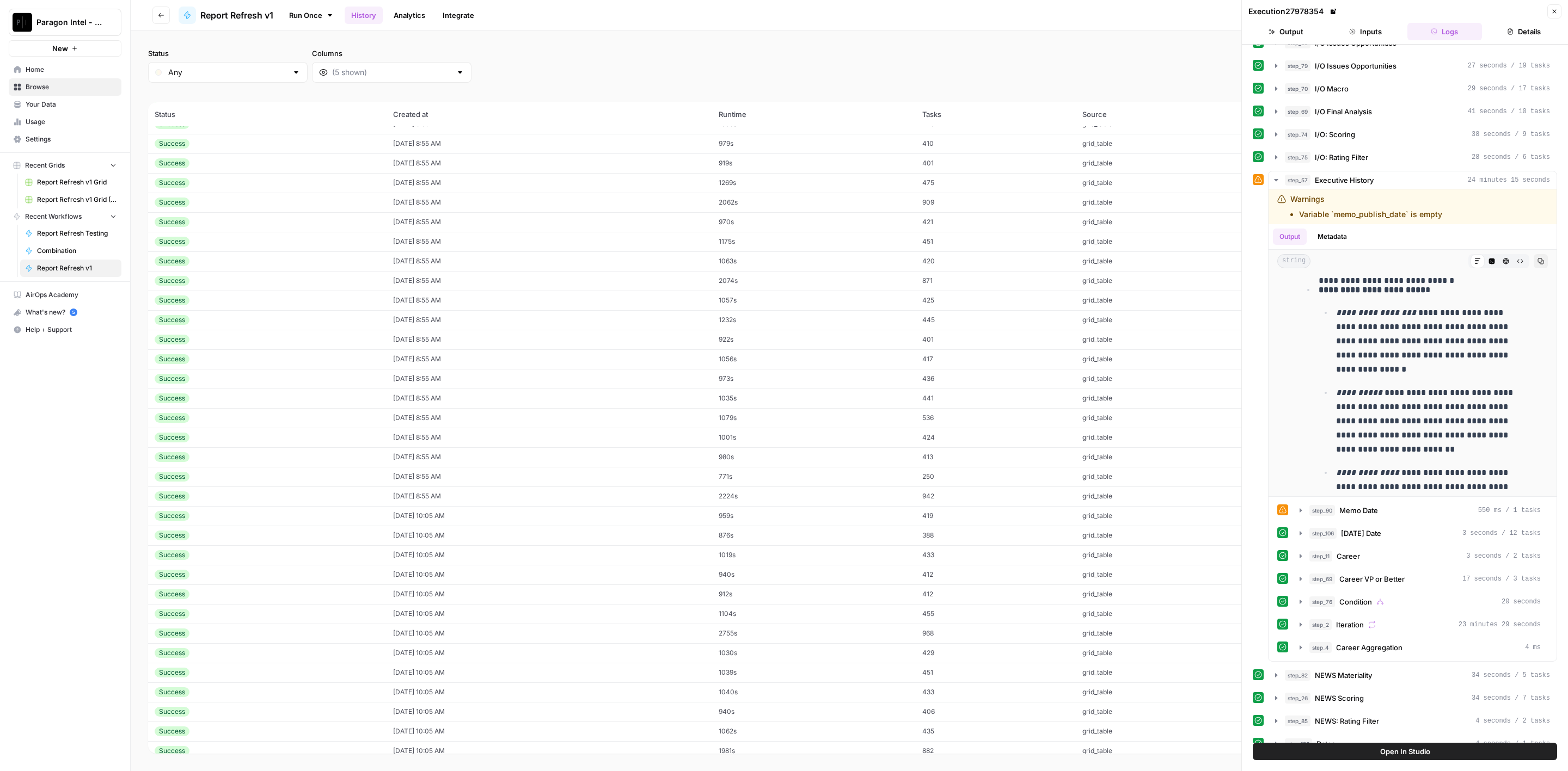
click at [359, 212] on td "Success" at bounding box center [267, 222] width 238 height 19
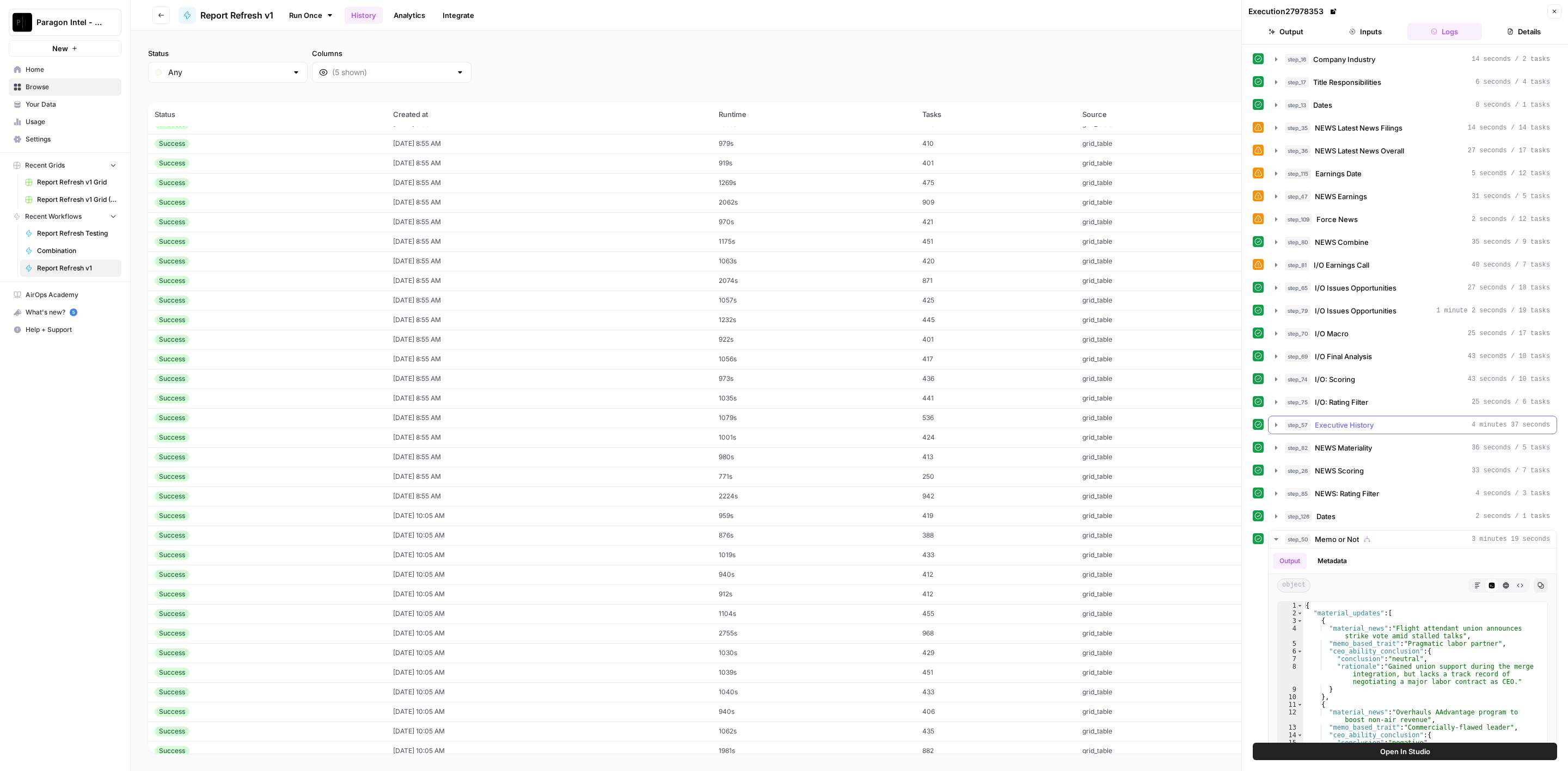
drag, startPoint x: 1381, startPoint y: 414, endPoint x: 1342, endPoint y: 415, distance: 39.0
click at [1381, 417] on button "step_57 Executive History 4 minutes 37 seconds" at bounding box center [1413, 425] width 288 height 17
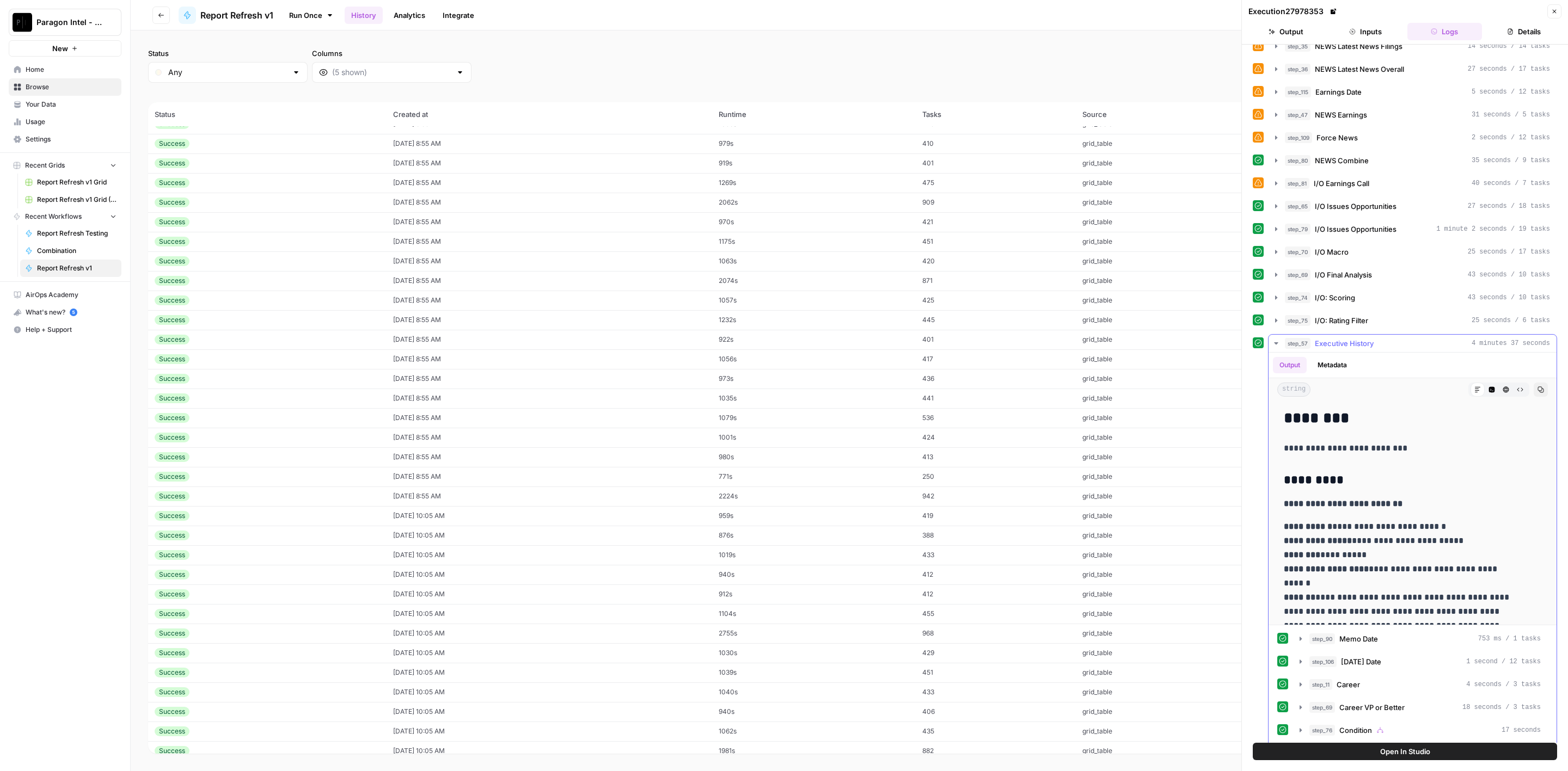
click at [1325, 338] on span "Executive History" at bounding box center [1344, 343] width 59 height 11
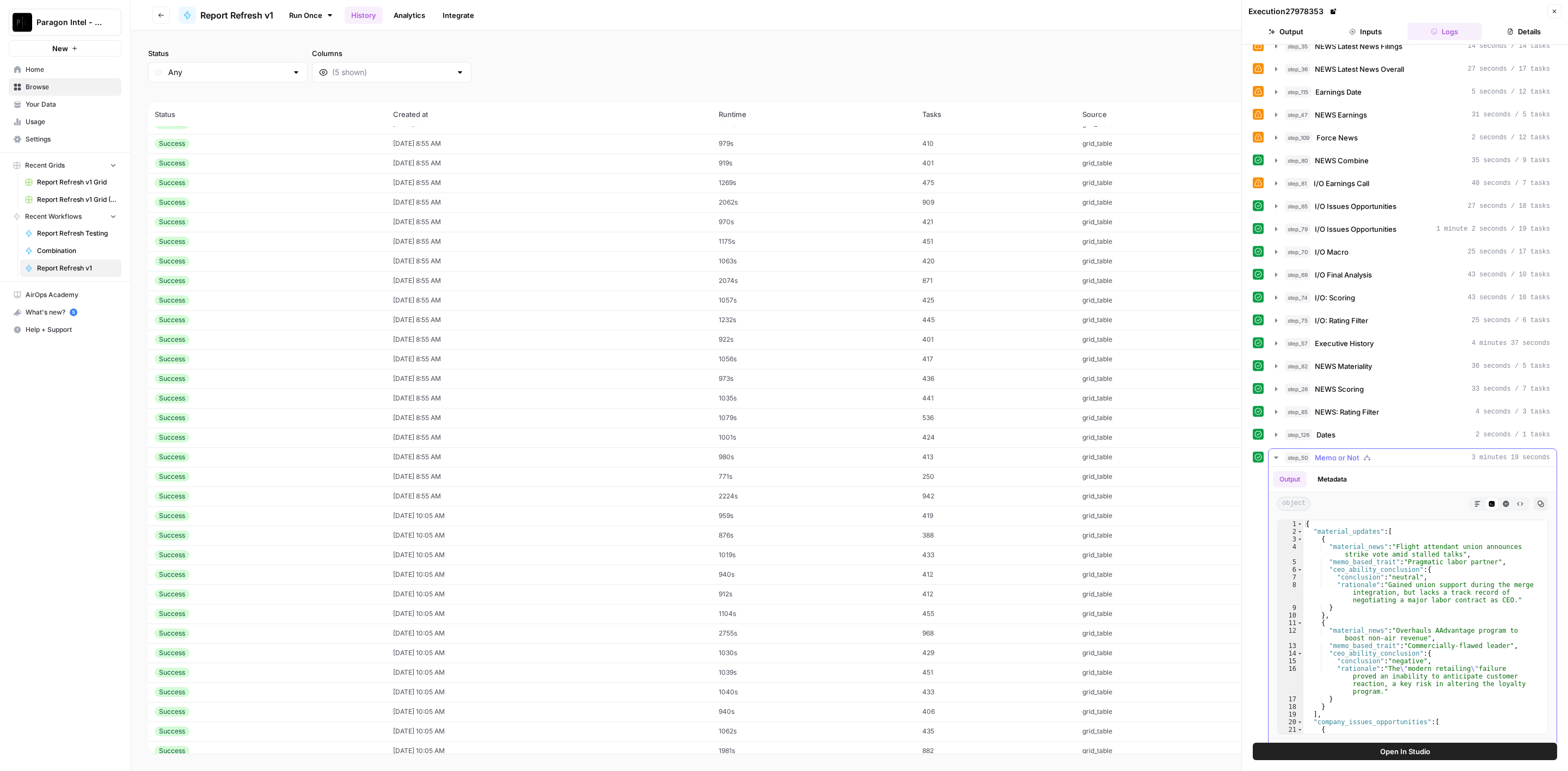
scroll to position [245, 0]
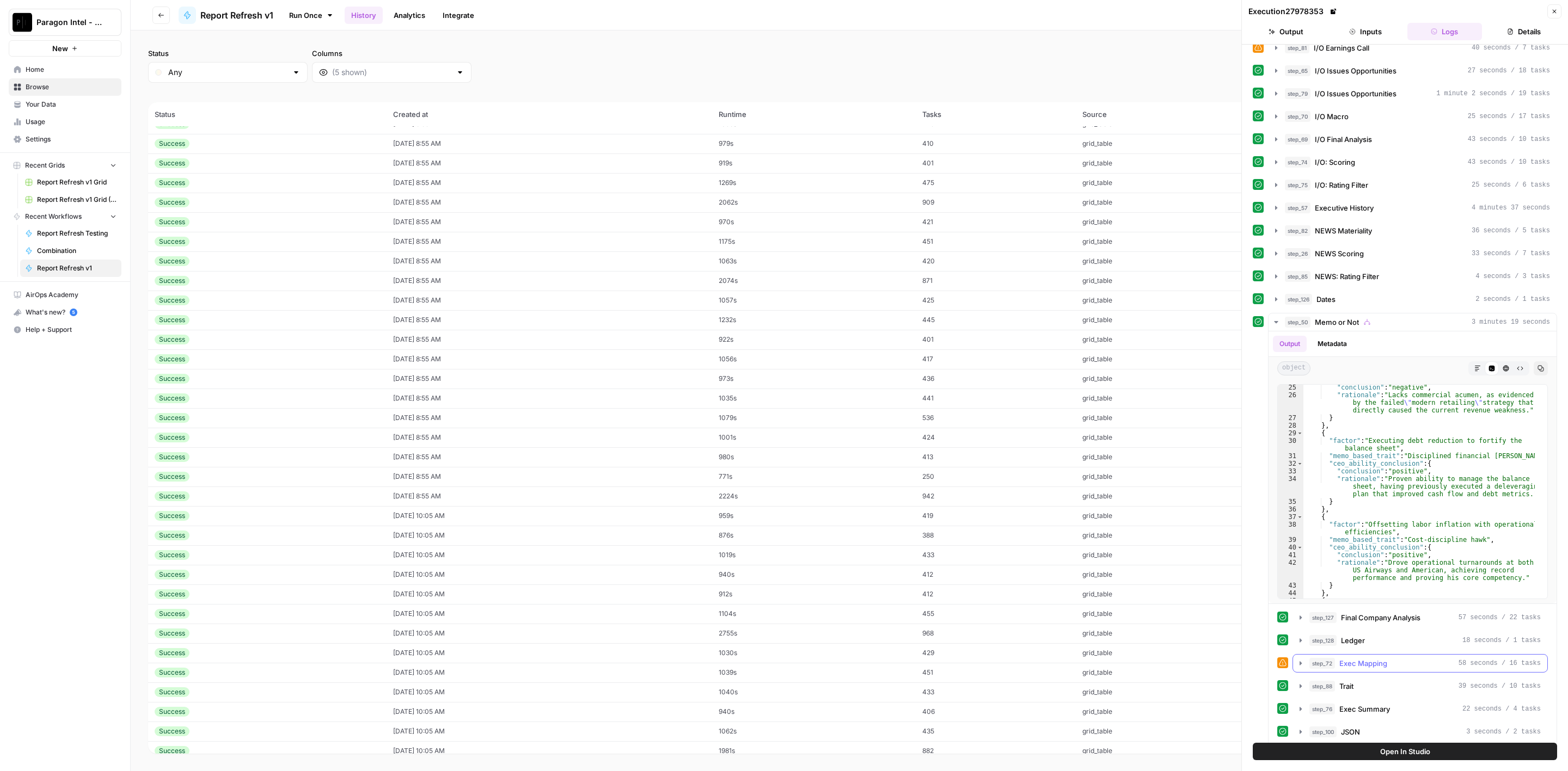
click at [1398, 658] on div "step_72 Exec Mapping 58 seconds / 16 tasks" at bounding box center [1425, 663] width 232 height 11
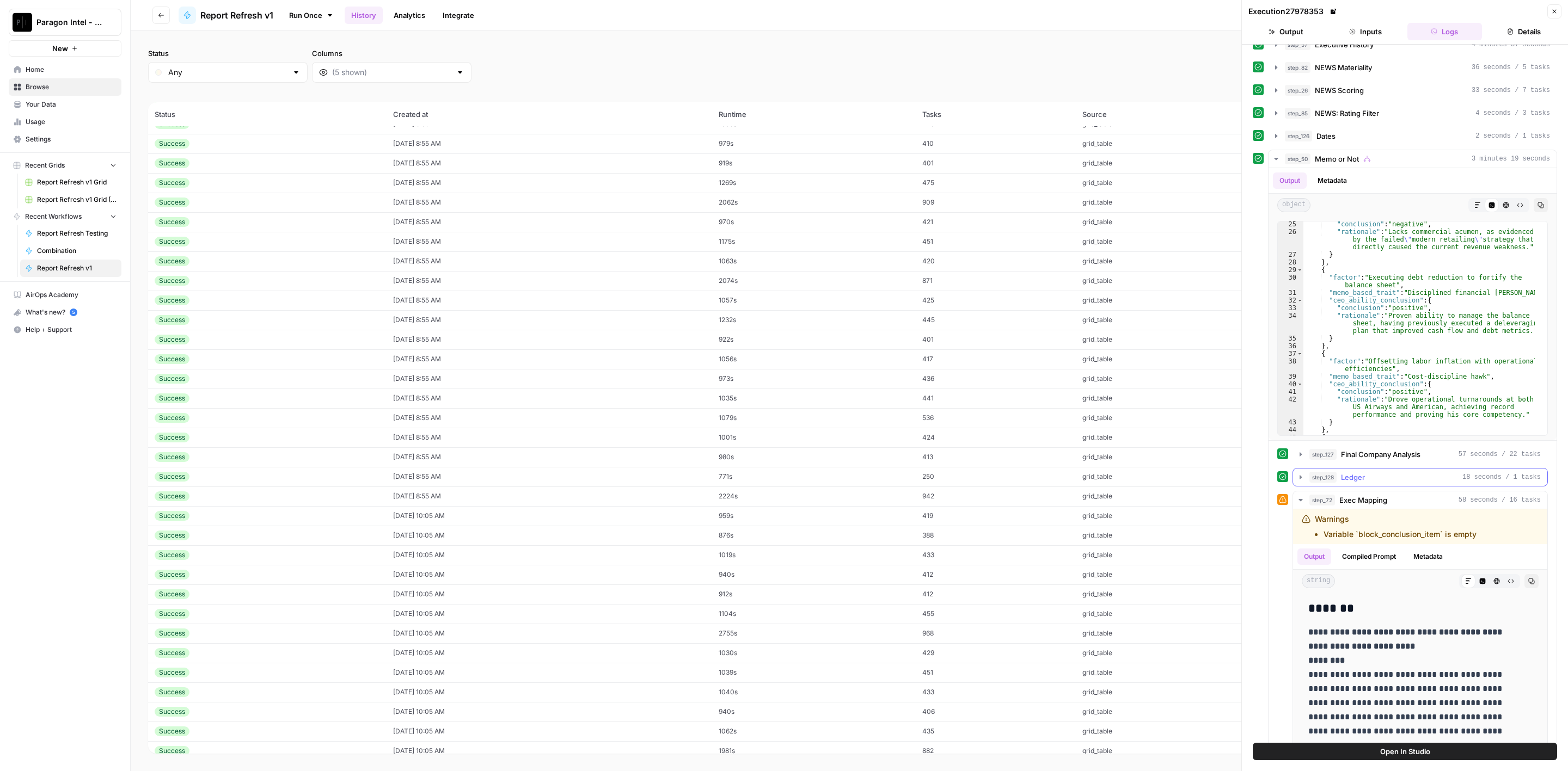
click at [1403, 472] on div "step_128 Ledger 18 seconds / 1 tasks" at bounding box center [1425, 477] width 232 height 11
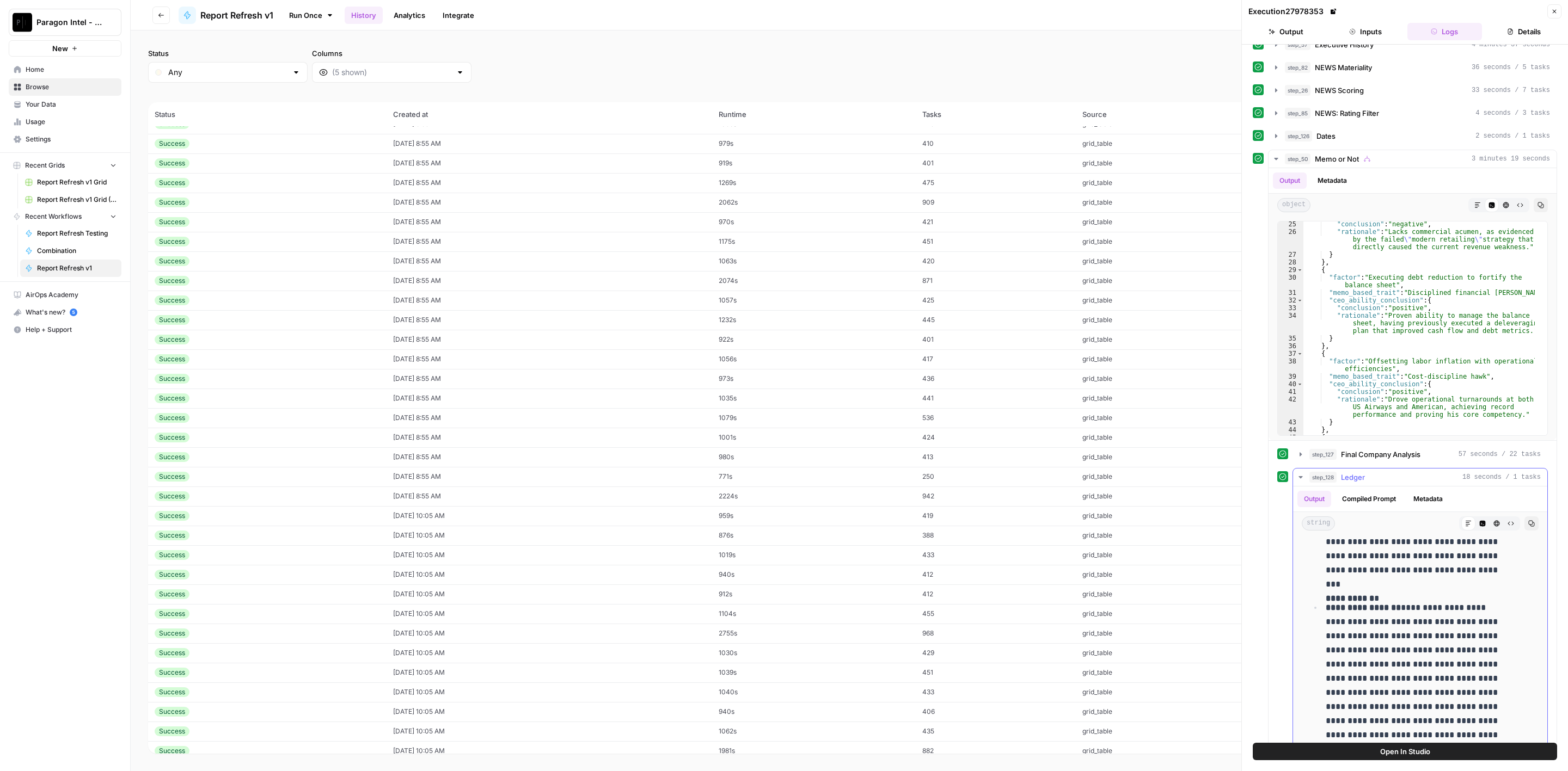
scroll to position [734, 0]
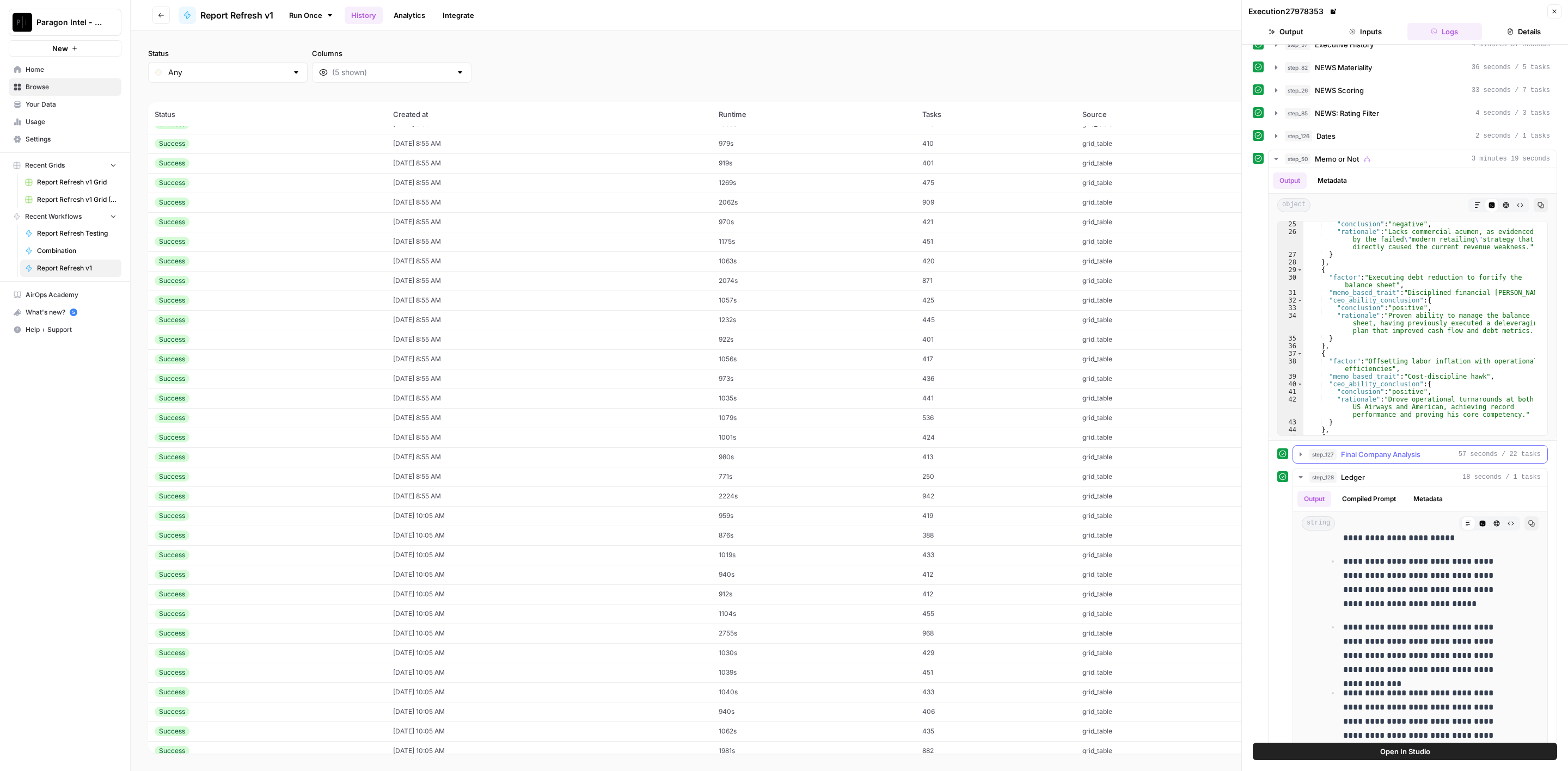
click at [1379, 469] on button "step_128 Ledger 18 seconds / 1 tasks" at bounding box center [1420, 477] width 254 height 17
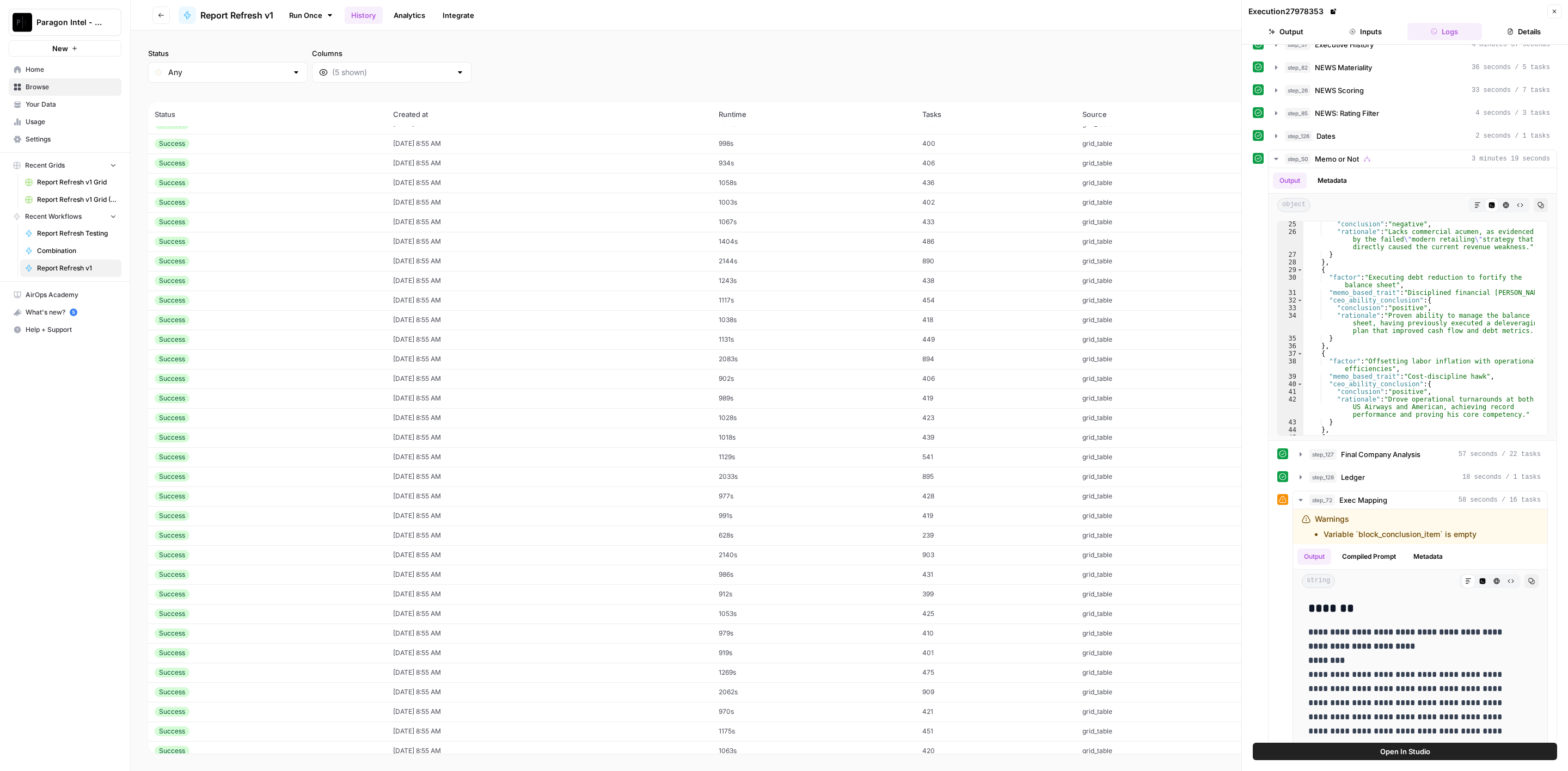
scroll to position [2367, 0]
click at [454, 227] on td "08/24/25 at 8:55 AM" at bounding box center [549, 219] width 326 height 19
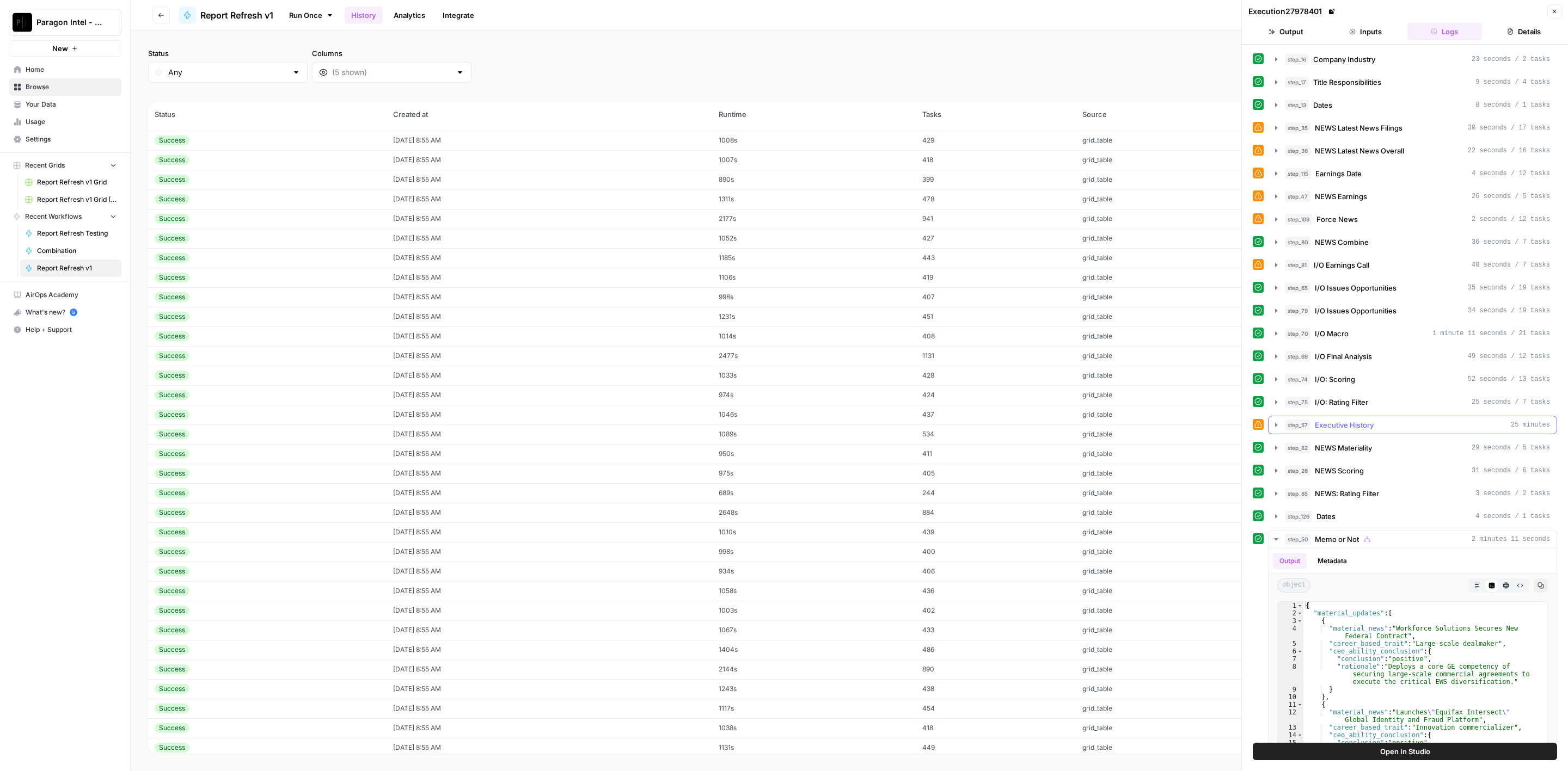
click at [1374, 417] on button "step_57 Executive History 25 minutes" at bounding box center [1413, 425] width 288 height 17
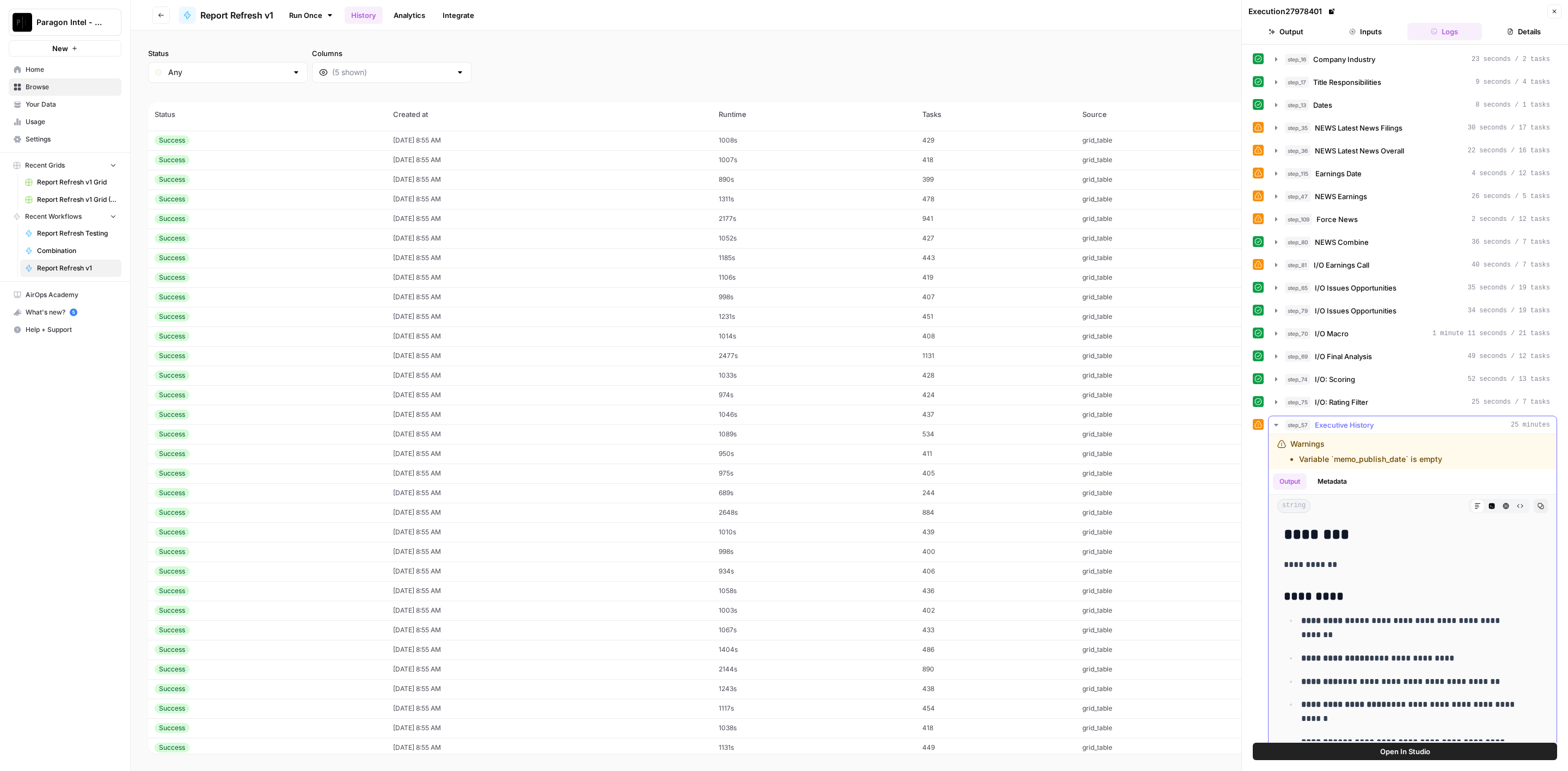
click at [1374, 417] on button "step_57 Executive History 25 minutes" at bounding box center [1413, 425] width 288 height 17
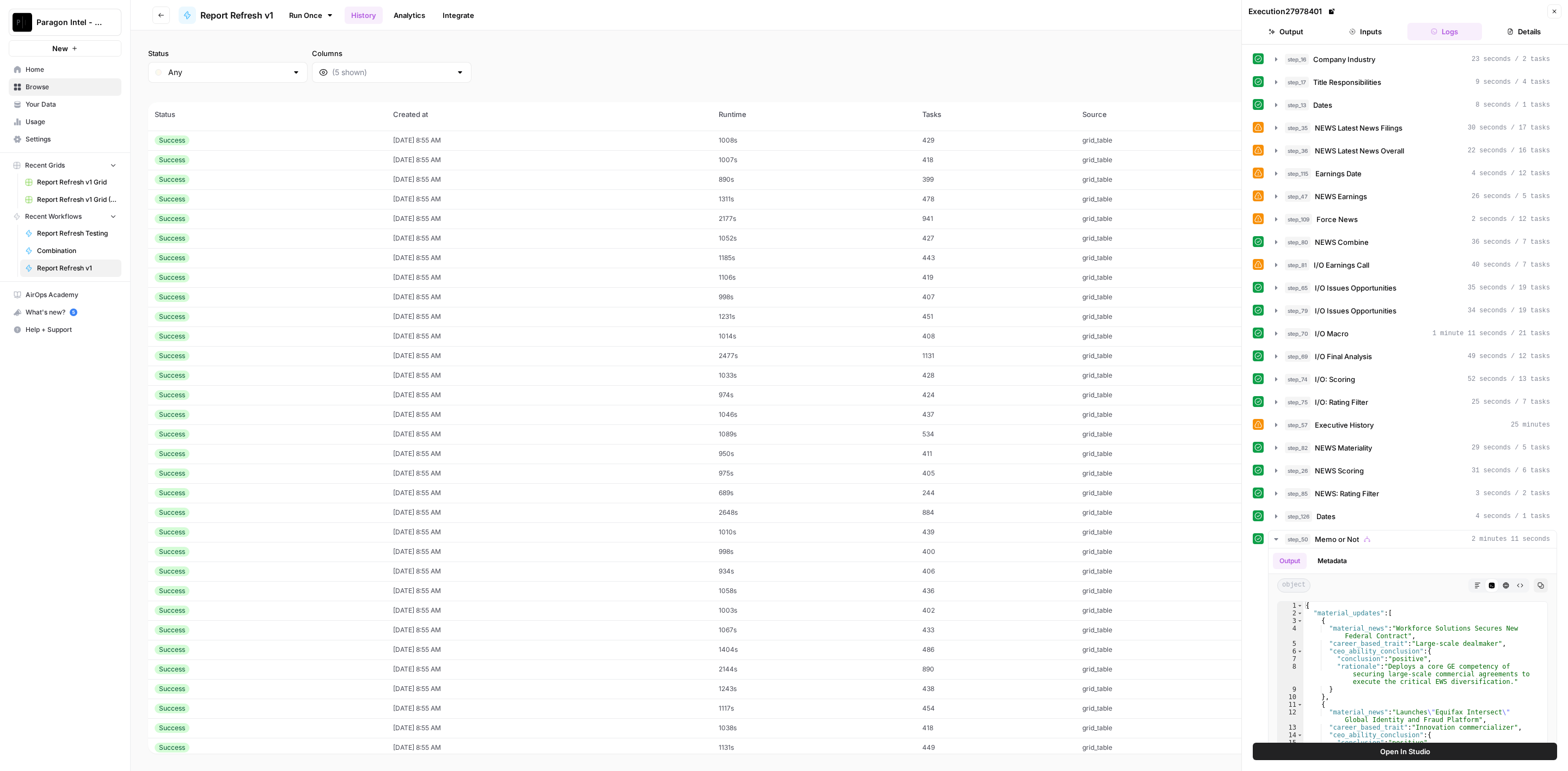
click at [465, 131] on td "08/24/25 at 8:55 AM" at bounding box center [549, 141] width 326 height 19
click at [1380, 409] on div "step_16 Company Industry 21 seconds / 1 tasks step_17 Title Responsibilities 9 …" at bounding box center [1405, 507] width 304 height 913
click at [1379, 420] on div "step_57 Executive History 4 minutes 41 seconds" at bounding box center [1418, 425] width 265 height 11
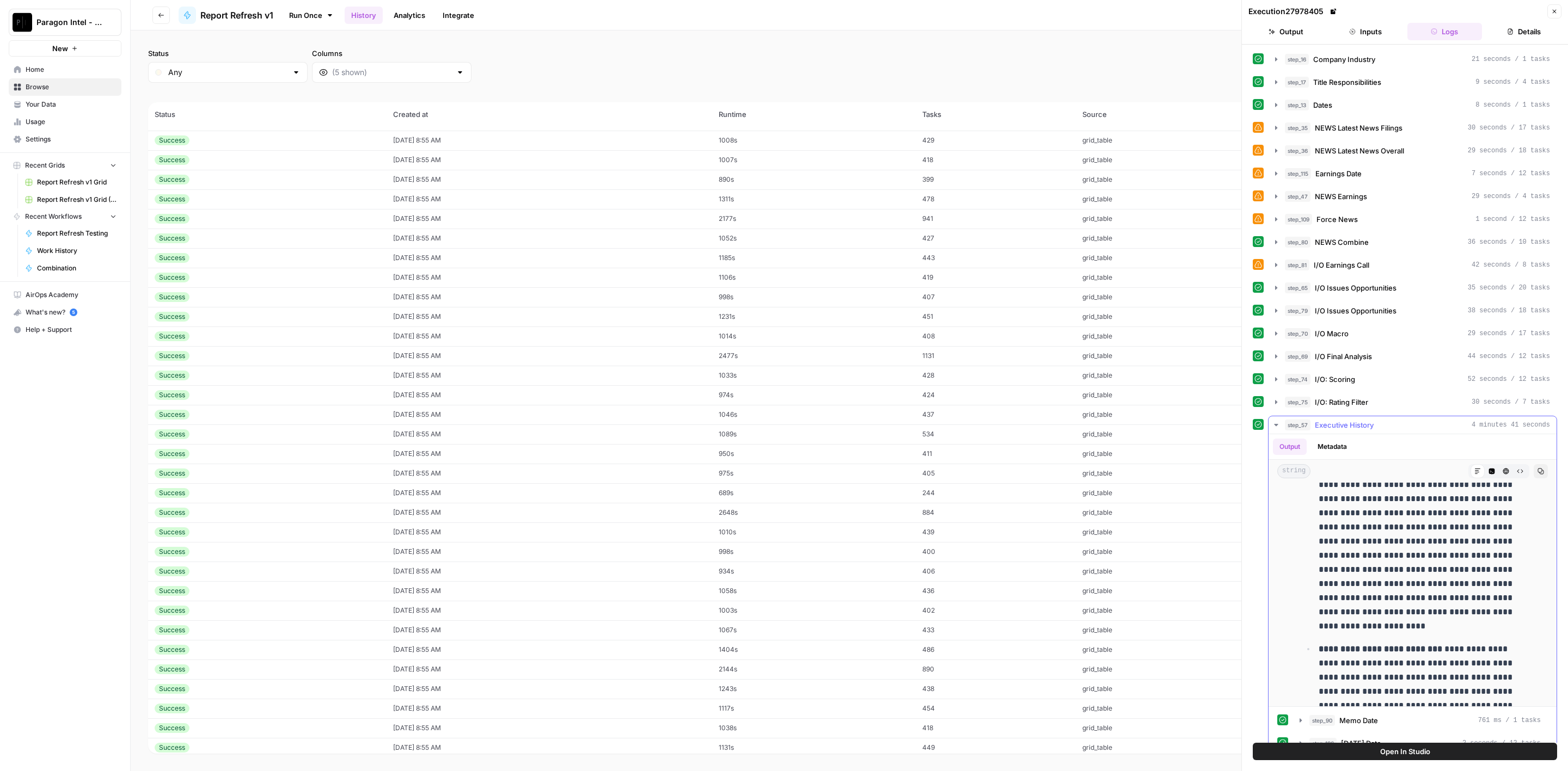
scroll to position [3096, 0]
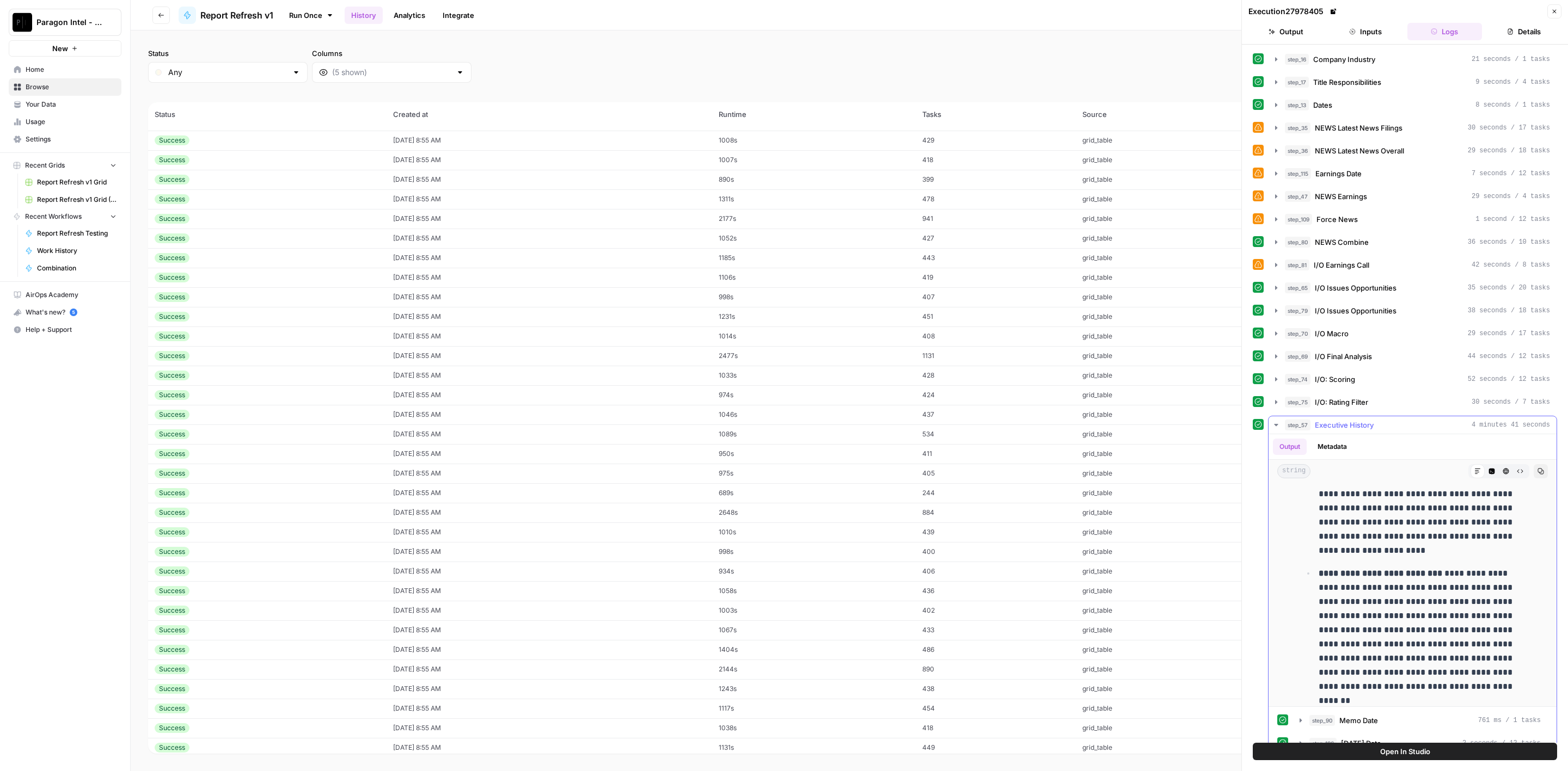
click at [1378, 423] on div "step_57 Executive History 4 minutes 41 seconds" at bounding box center [1418, 425] width 265 height 11
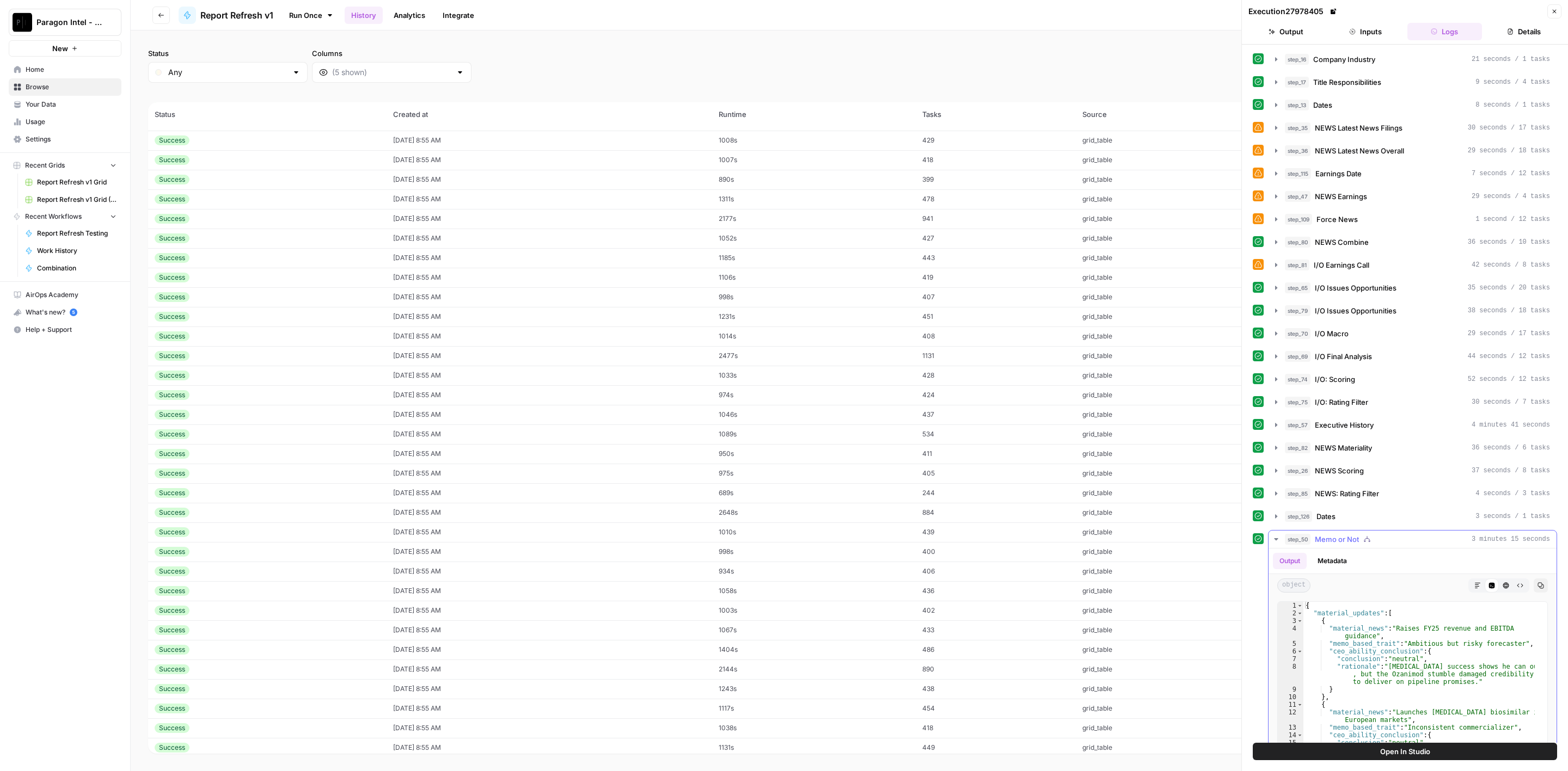
scroll to position [217, 0]
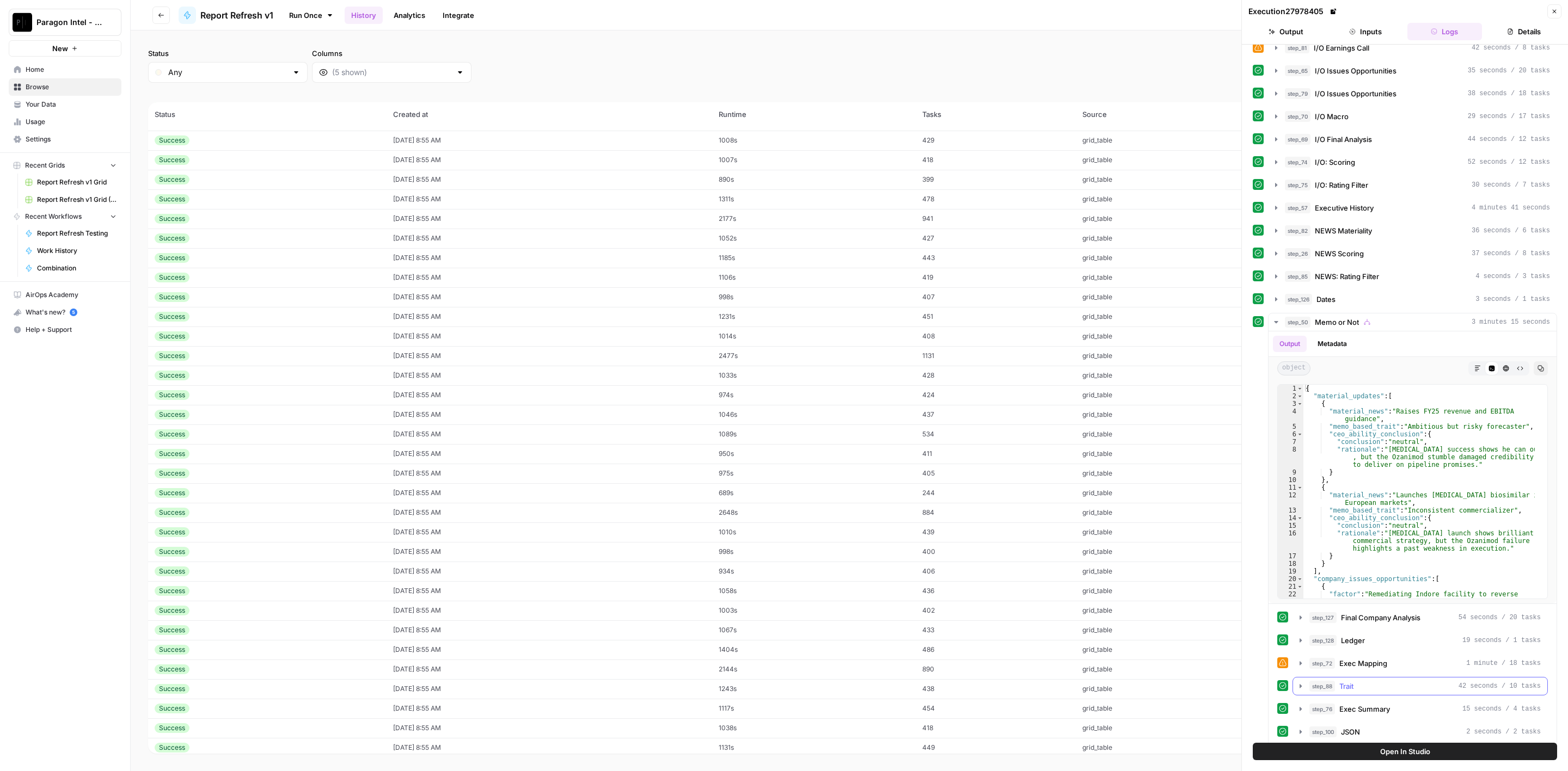
click at [1410, 660] on div "step_72 Exec Mapping 1 minute / 18 tasks" at bounding box center [1425, 663] width 232 height 11
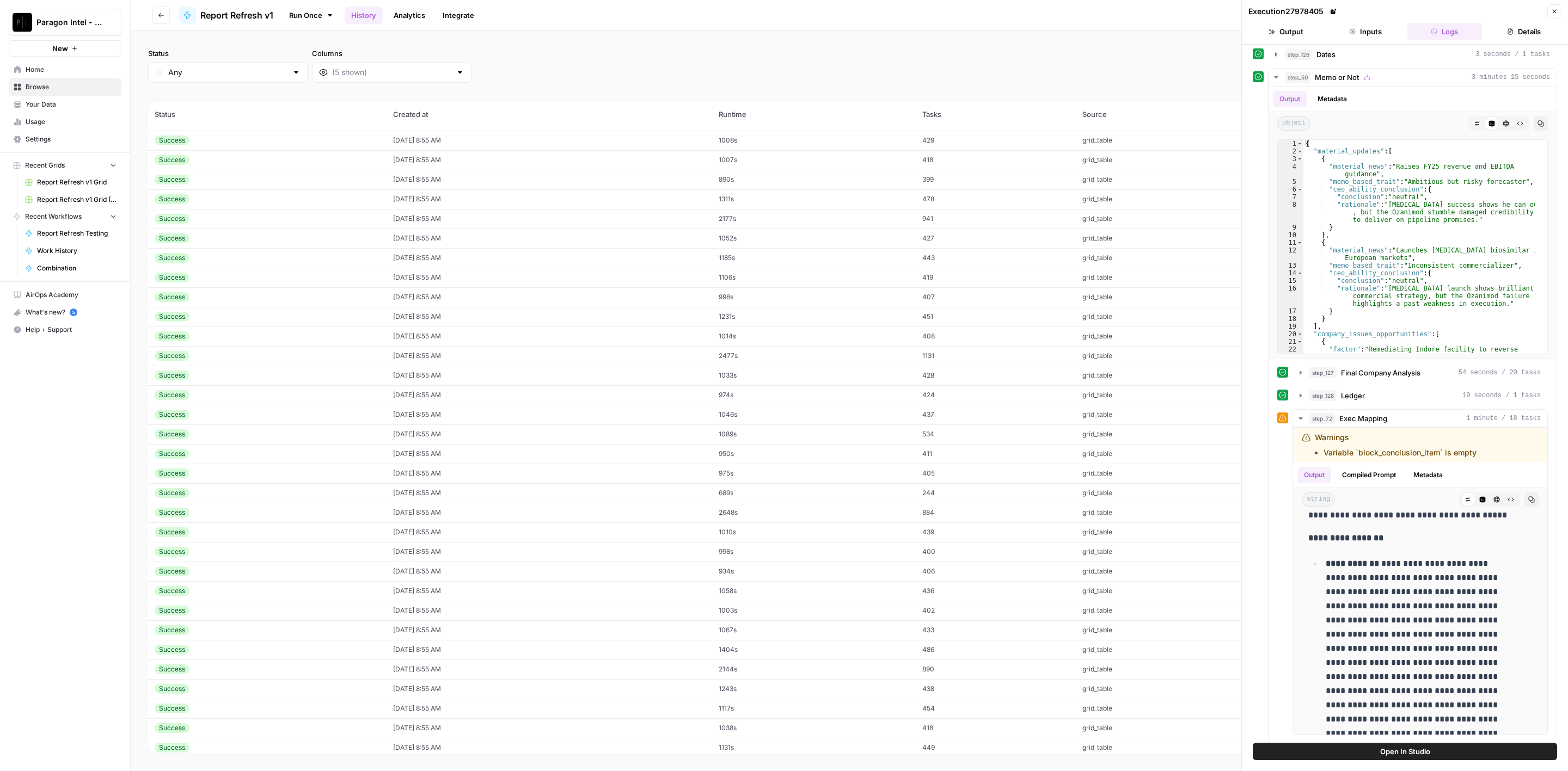
scroll to position [1877, 0]
click at [1388, 367] on span "Final Company Analysis" at bounding box center [1381, 372] width 80 height 11
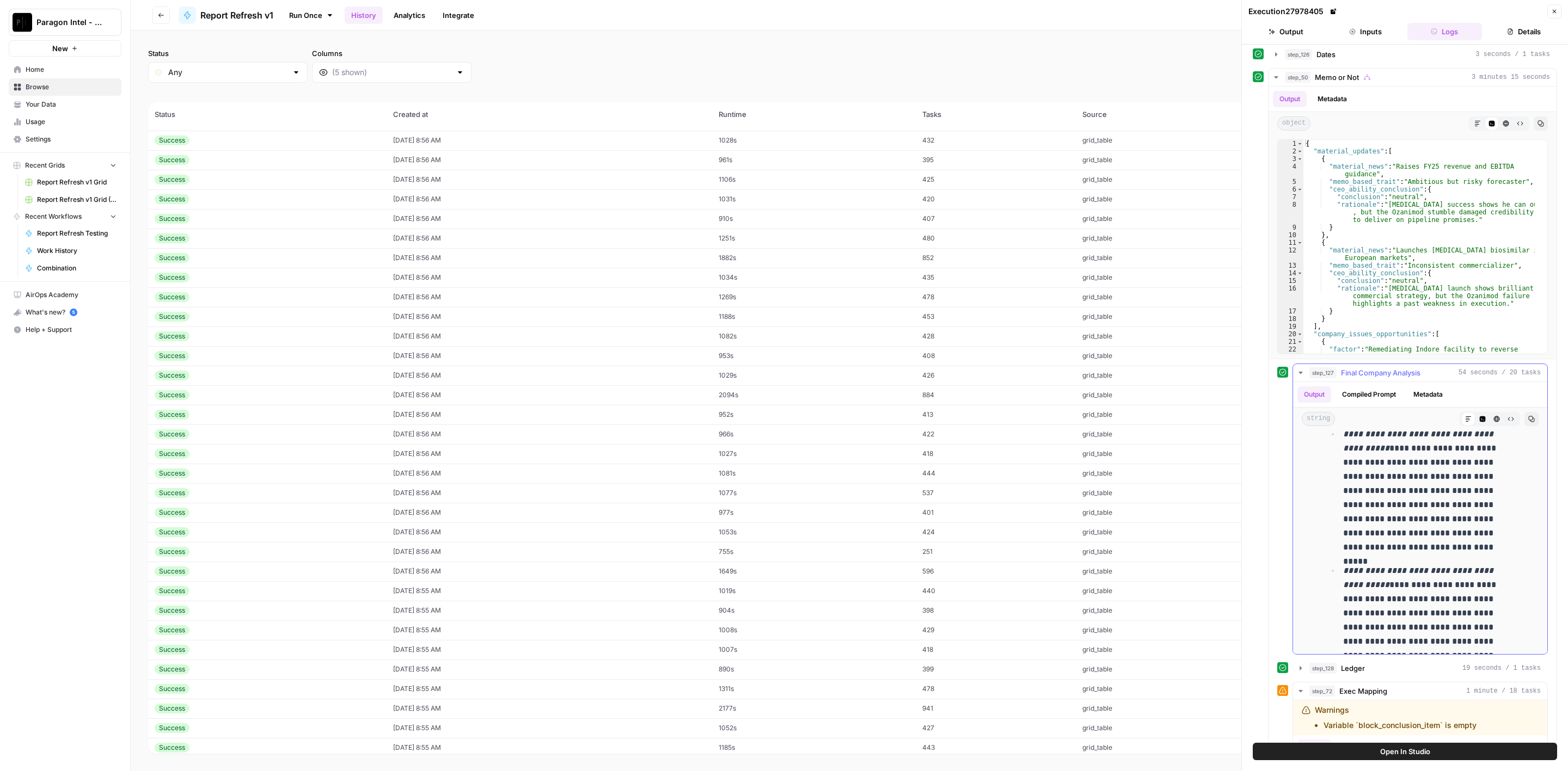
scroll to position [3429, 0]
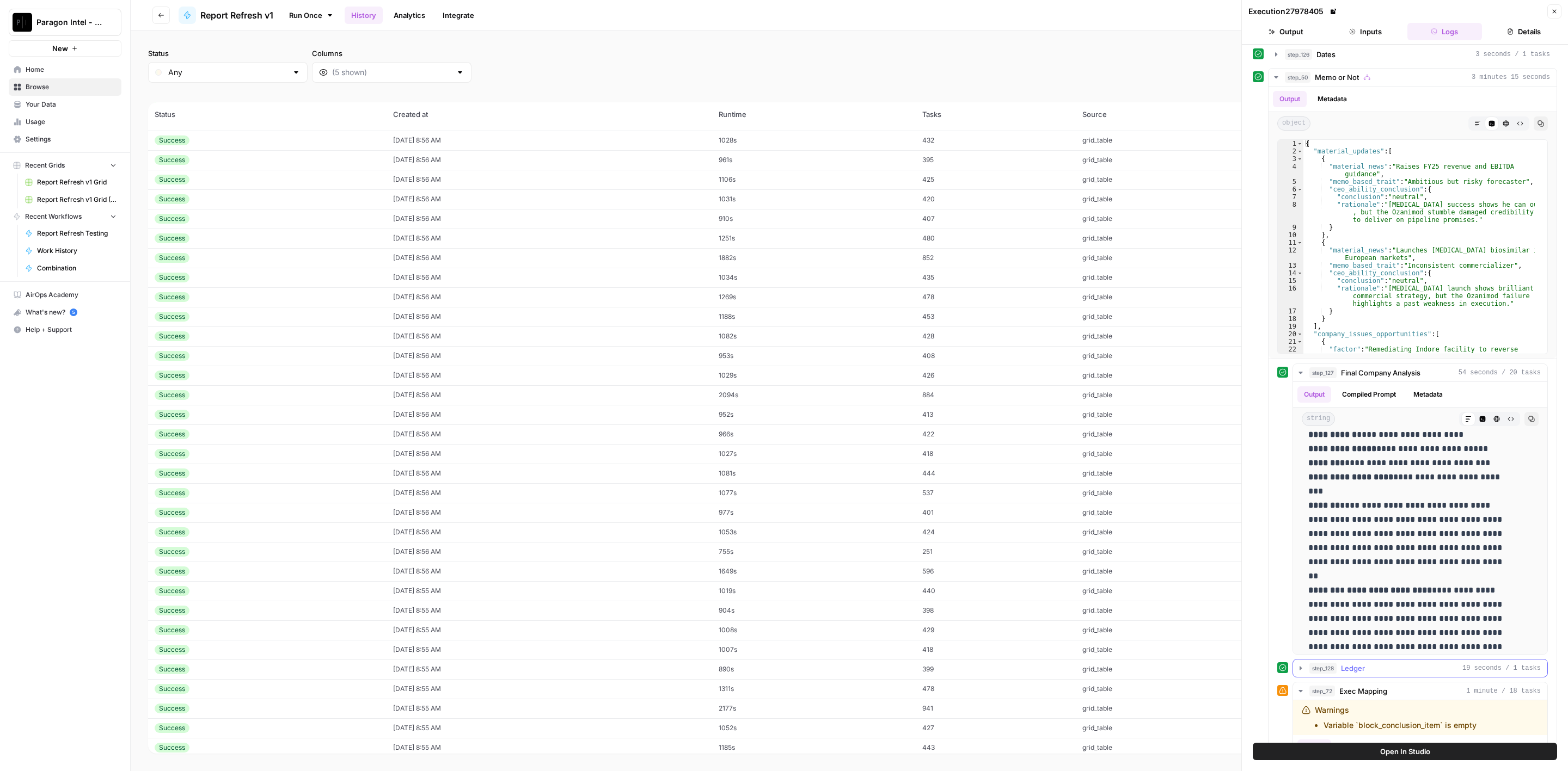
click at [1387, 663] on div "step_128 Ledger 19 seconds / 1 tasks" at bounding box center [1425, 668] width 232 height 11
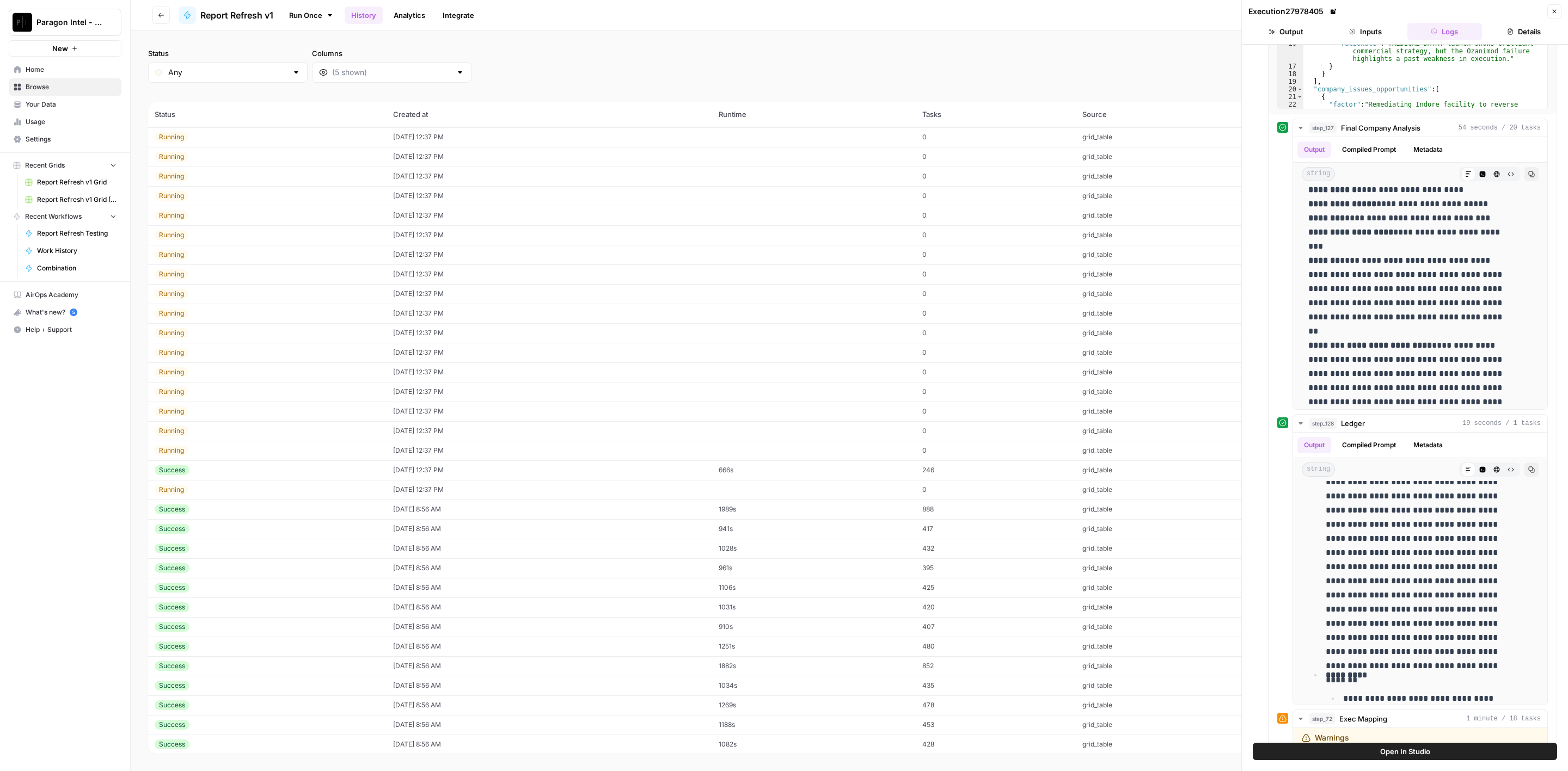
scroll to position [1631, 0]
click at [467, 428] on td "08/24/25 at 8:56 AM" at bounding box center [549, 424] width 326 height 19
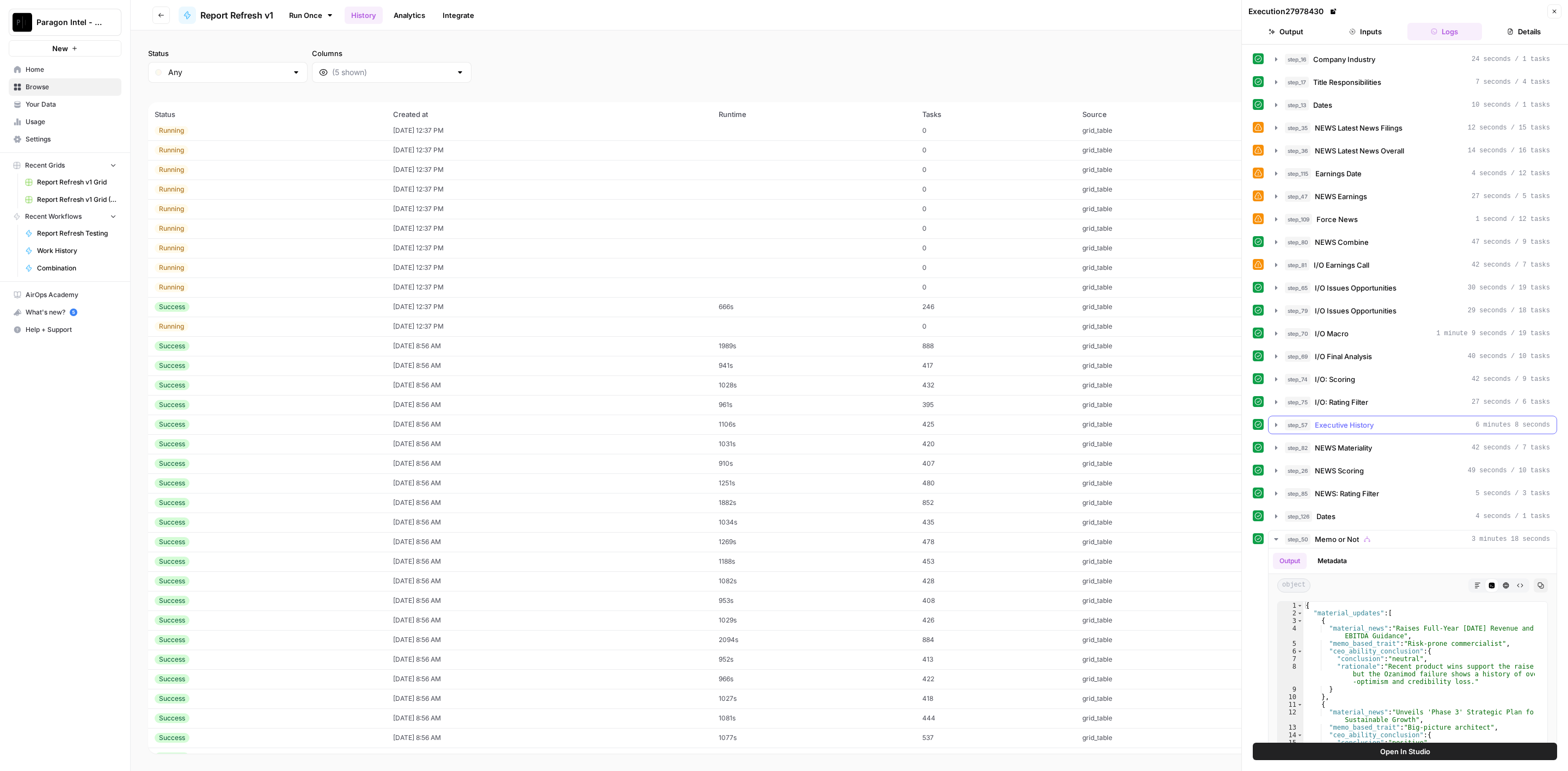
click at [1376, 420] on div "step_57 Executive History 6 minutes 8 seconds" at bounding box center [1418, 425] width 265 height 11
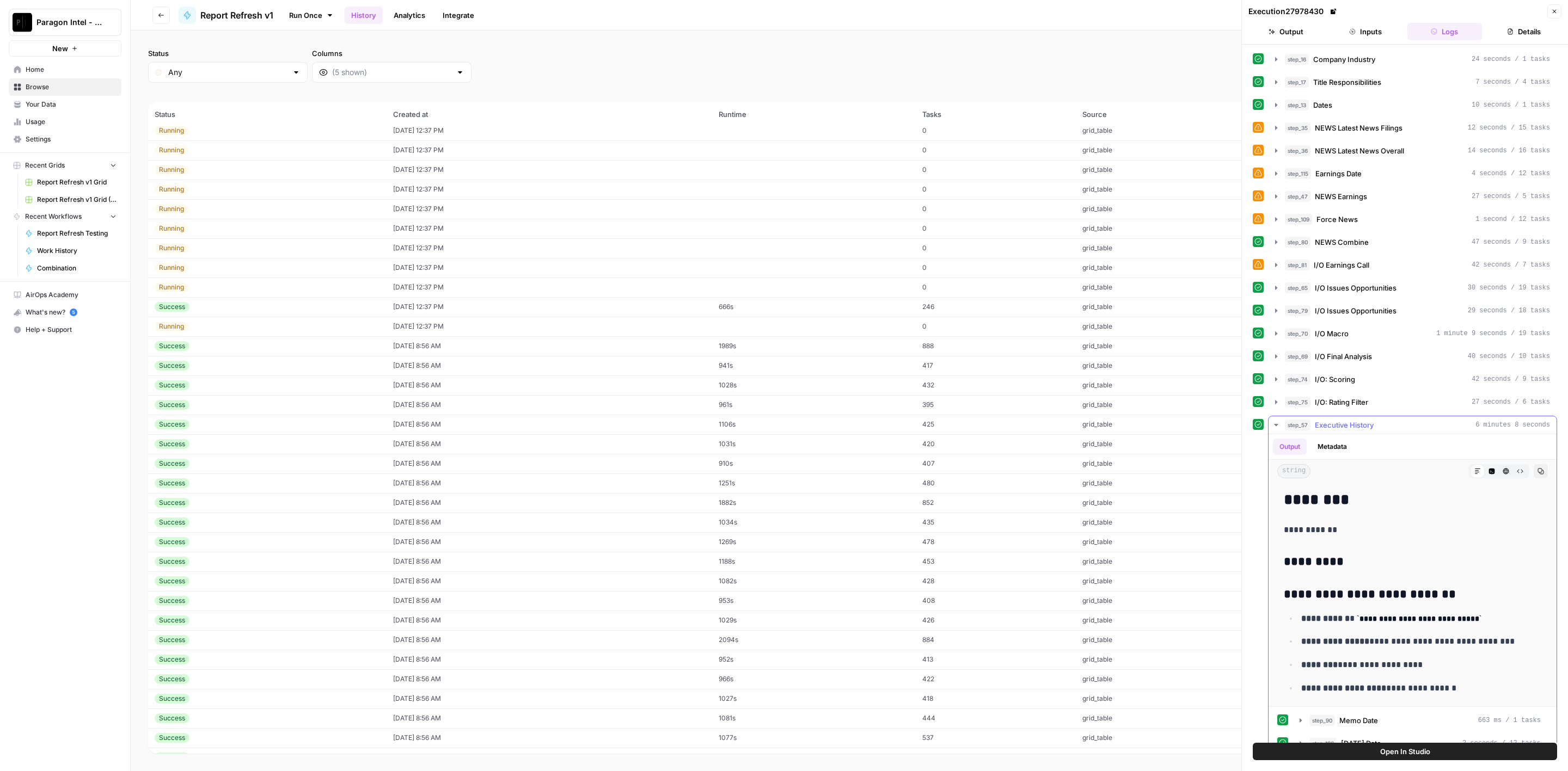
click at [1376, 420] on div "step_57 Executive History 6 minutes 8 seconds" at bounding box center [1418, 425] width 265 height 11
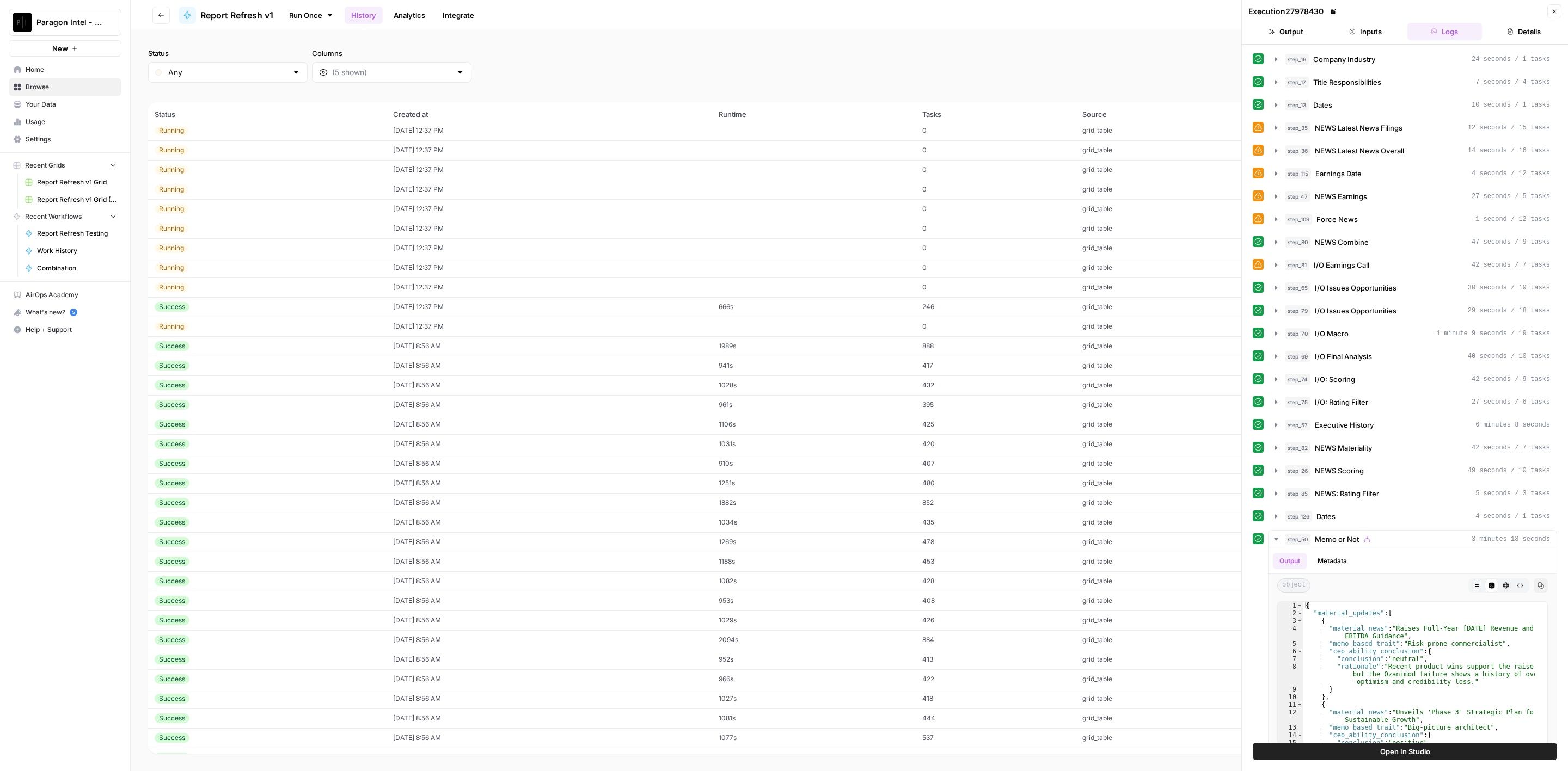
click at [524, 427] on td "[DATE] 8:56 AM" at bounding box center [549, 424] width 326 height 19
click at [461, 421] on td "[DATE] 8:56 AM" at bounding box center [549, 424] width 326 height 19
click at [1353, 31] on icon "button" at bounding box center [1353, 32] width 7 height 6
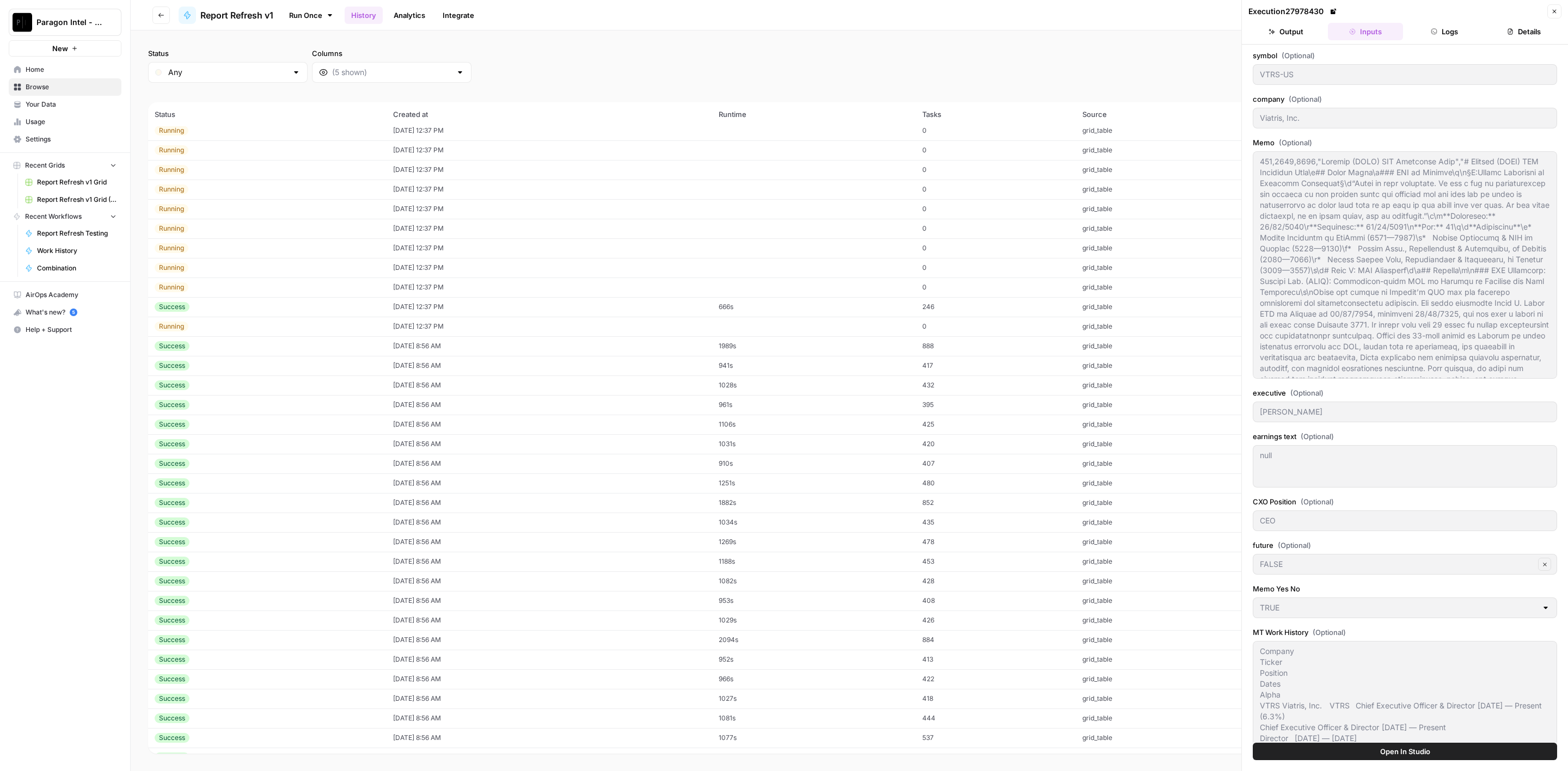
click at [541, 384] on td "[DATE] 8:56 AM" at bounding box center [549, 385] width 326 height 19
click at [554, 435] on td "[DATE] 8:56 AM" at bounding box center [549, 444] width 326 height 19
click at [558, 482] on td "[DATE] 8:56 AM" at bounding box center [549, 483] width 326 height 19
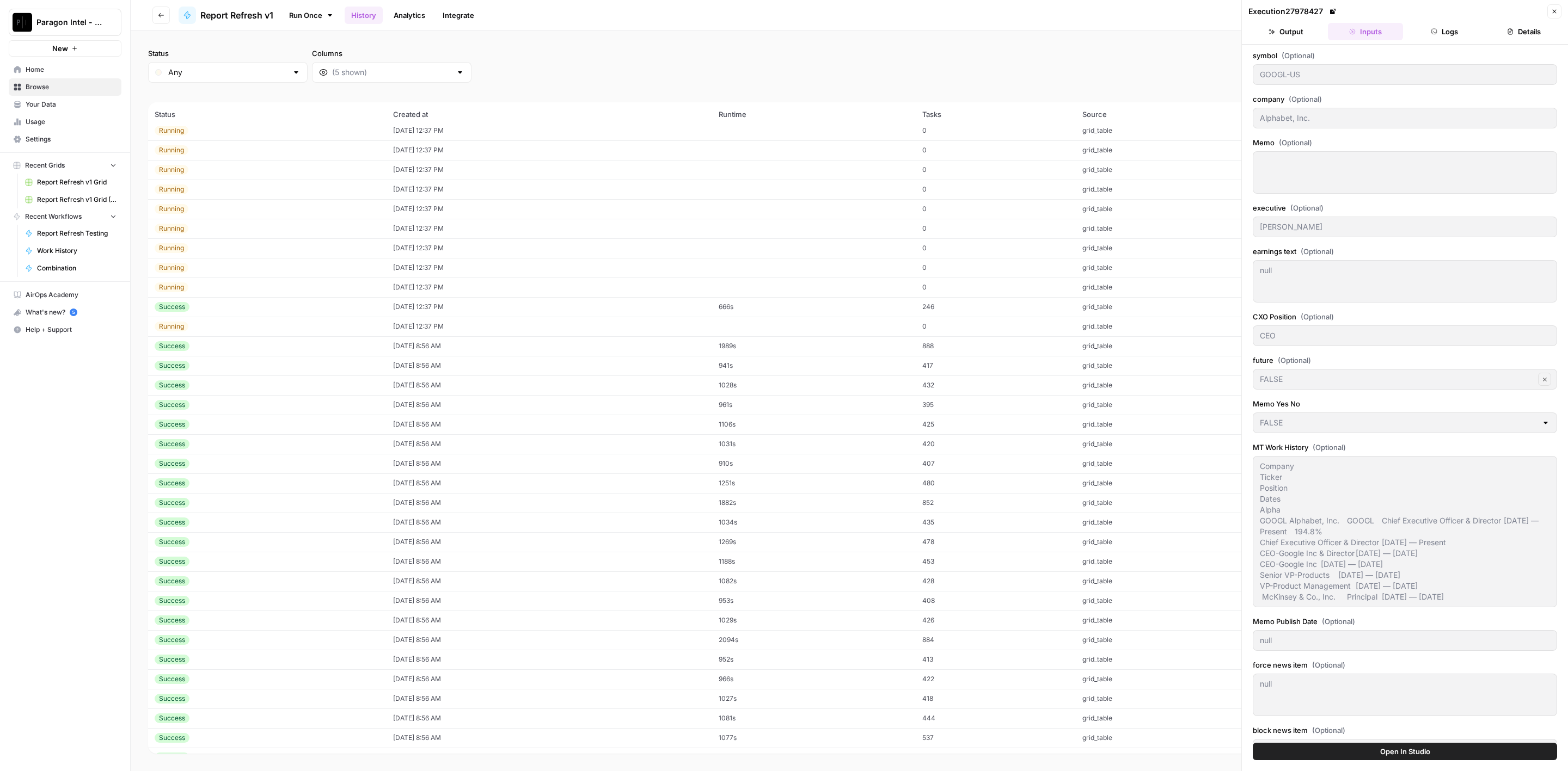
click at [556, 503] on td "[DATE] 8:56 AM" at bounding box center [549, 503] width 326 height 19
click at [559, 523] on td "[DATE] 8:56 AM" at bounding box center [549, 522] width 326 height 19
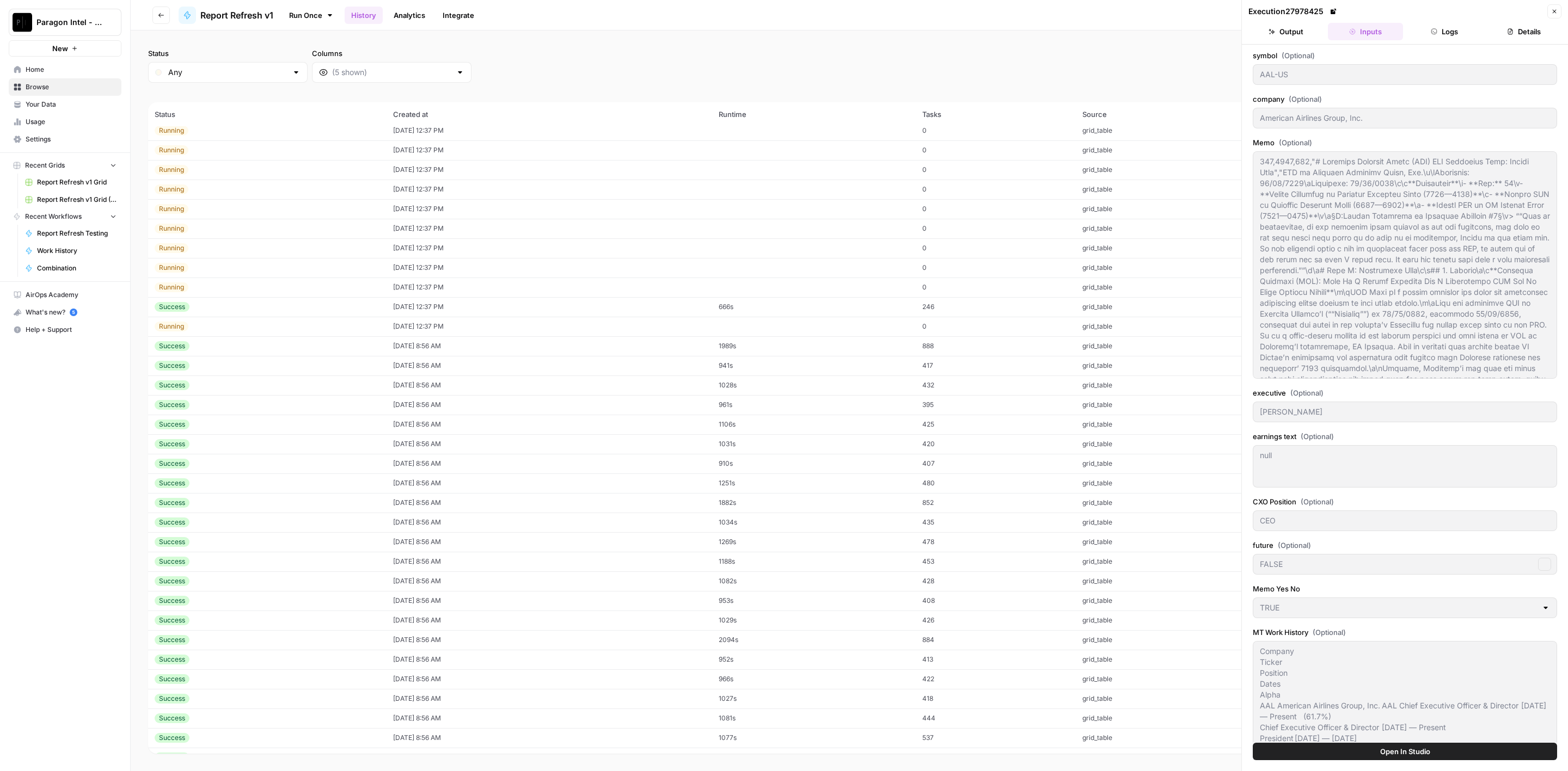
scroll to position [1713, 0]
click at [555, 538] on td "[DATE] 8:56 AM" at bounding box center [549, 539] width 326 height 19
click at [550, 557] on td "[DATE] 8:56 AM" at bounding box center [549, 558] width 326 height 19
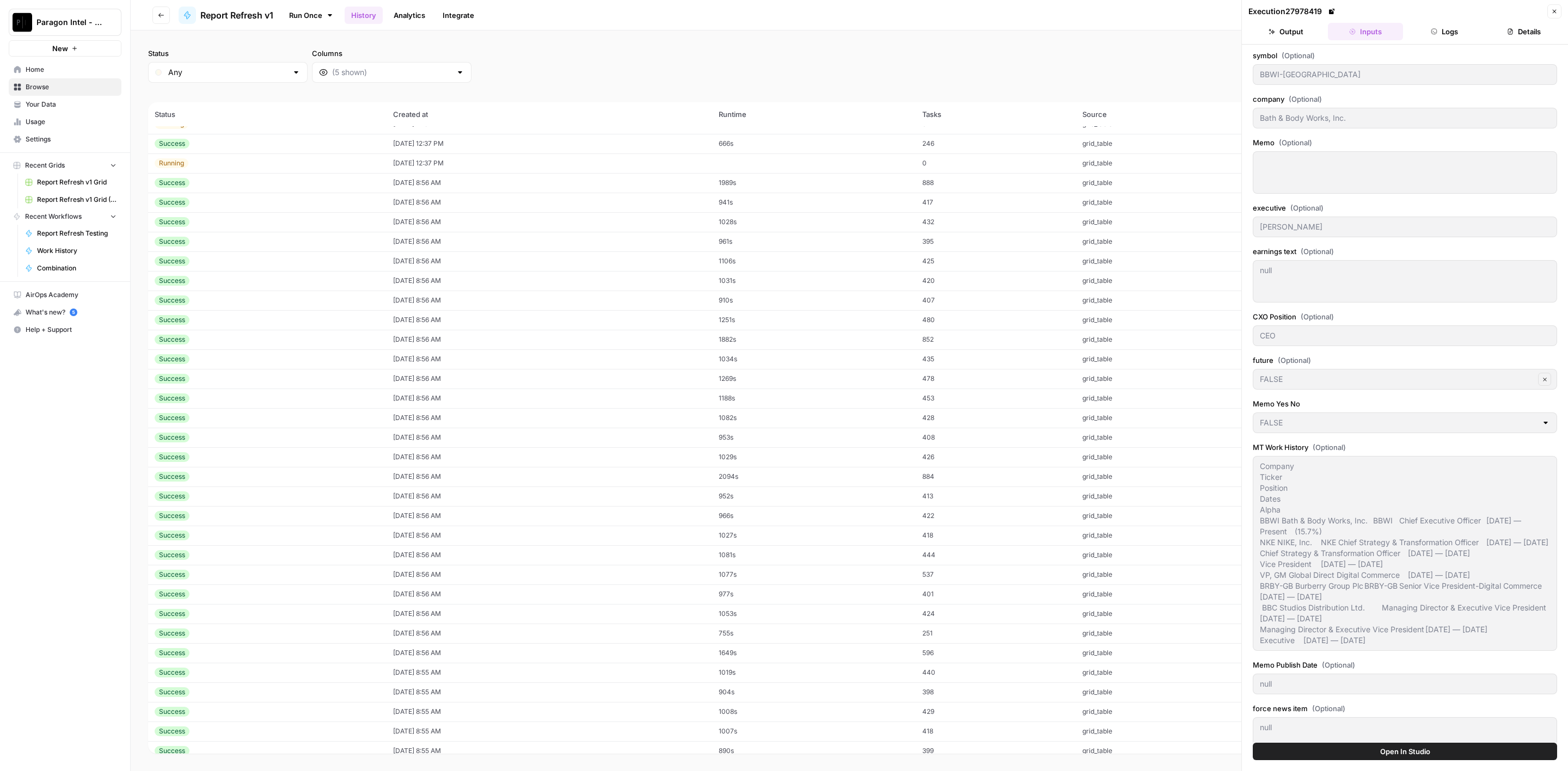
click at [555, 585] on td "[DATE] 8:56 AM" at bounding box center [549, 595] width 326 height 19
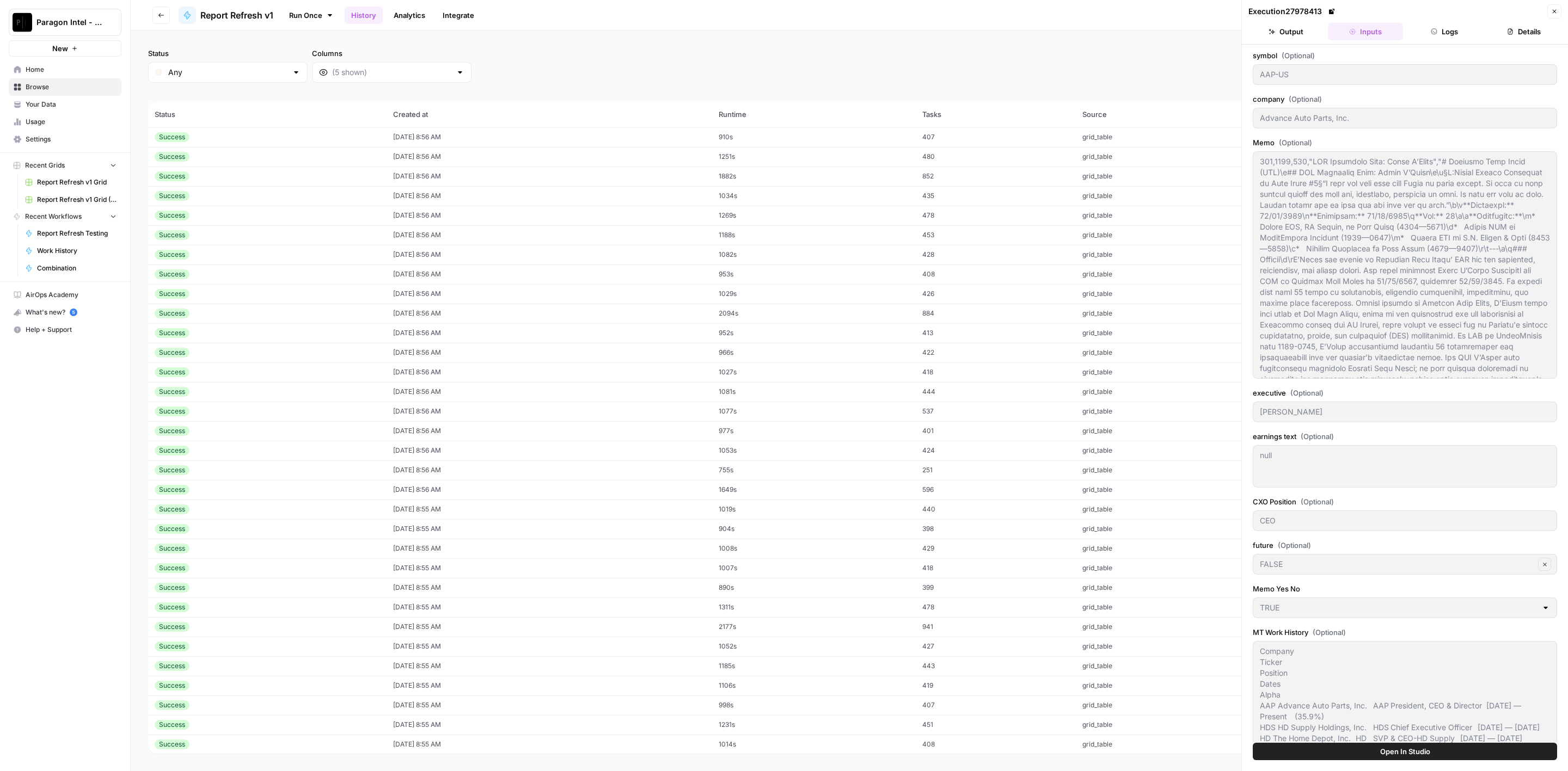
click at [555, 583] on td "08/24/25 at 8:55 AM" at bounding box center [549, 587] width 326 height 19
click at [555, 583] on td "08/24/25 at 8:55 AM" at bounding box center [549, 584] width 326 height 19
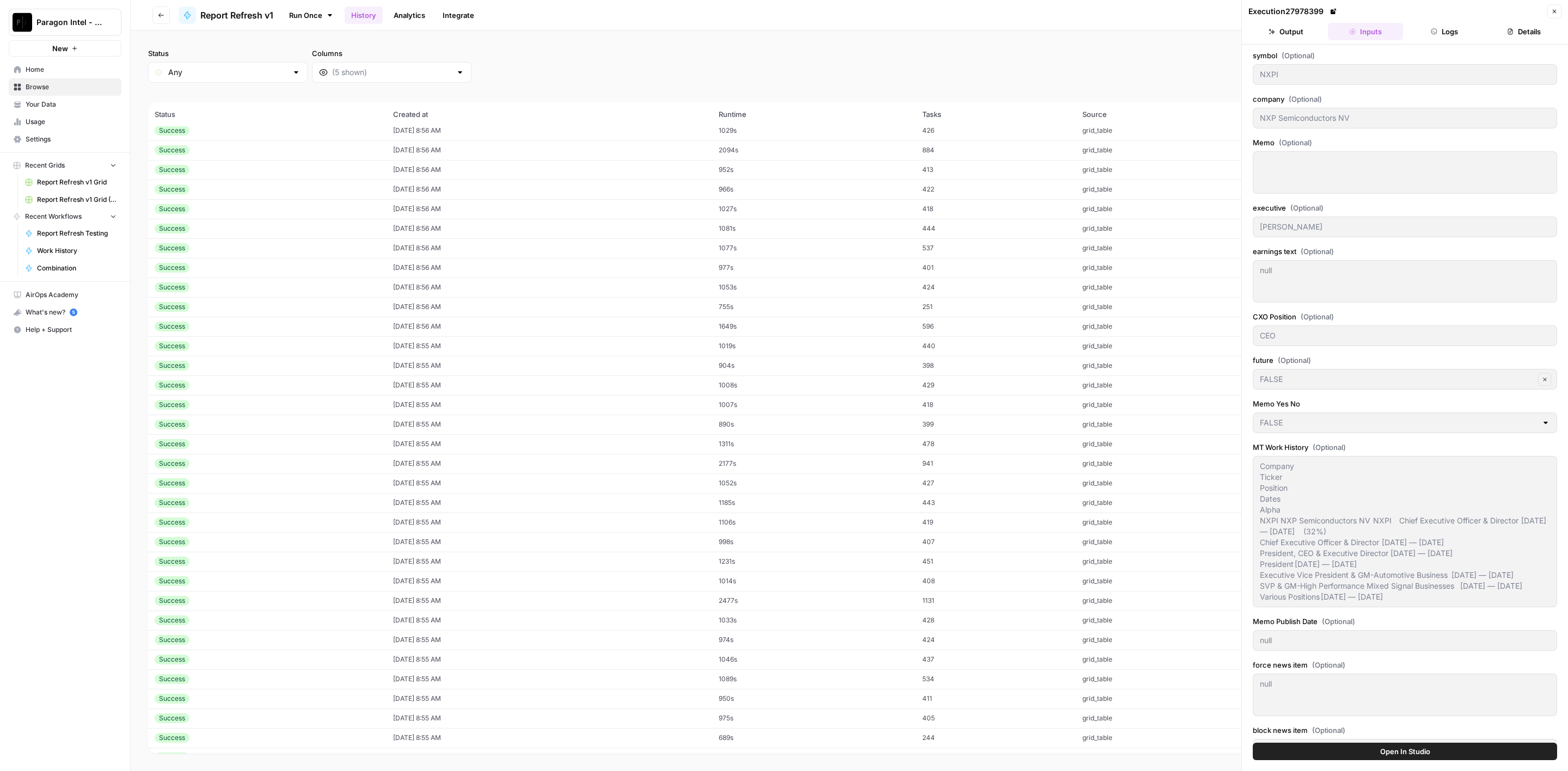
click at [555, 583] on td "08/24/25 at 8:55 AM" at bounding box center [549, 581] width 326 height 19
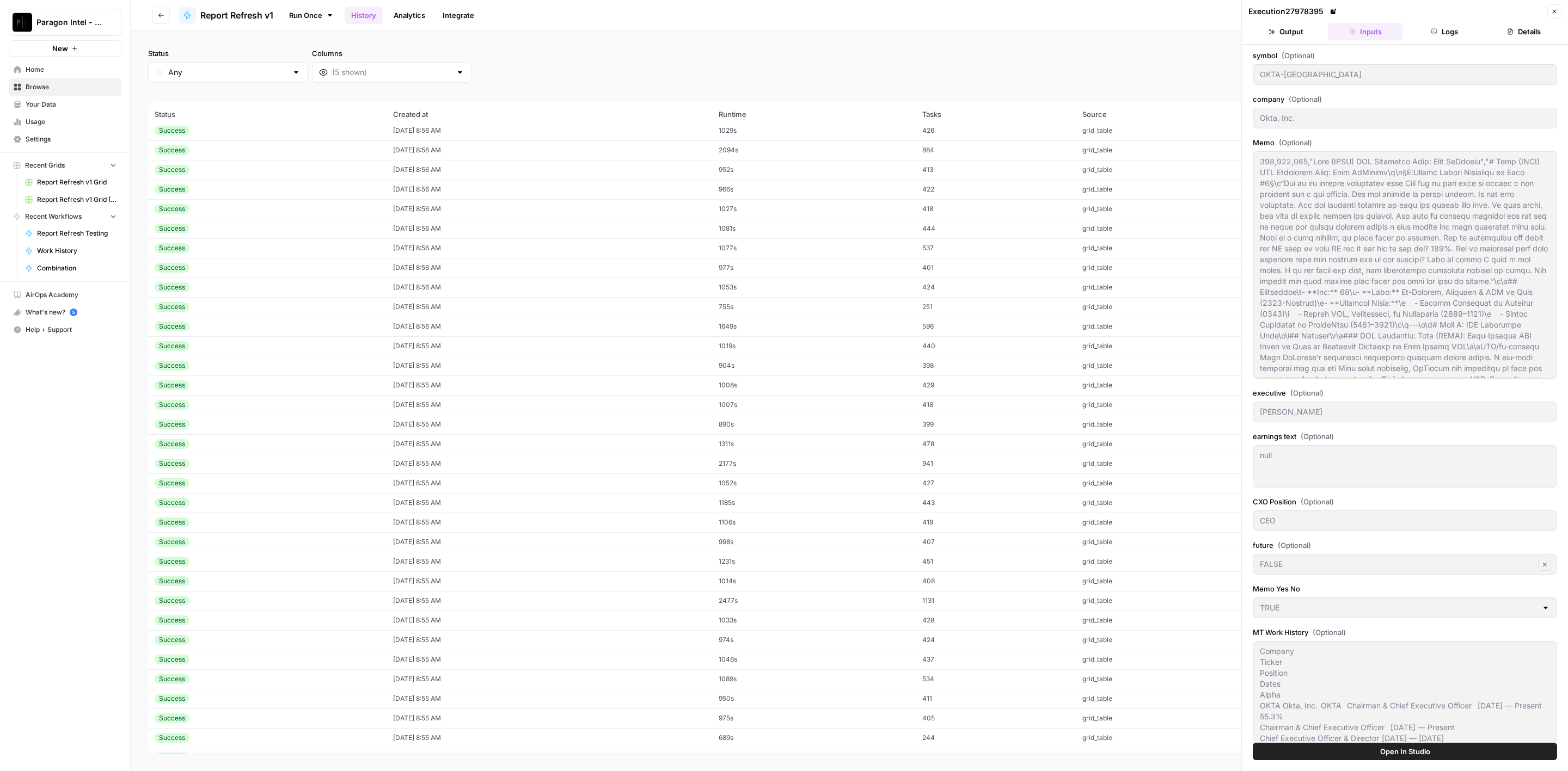
scroll to position [2203, 0]
click at [555, 583] on td "08/24/25 at 8:55 AM" at bounding box center [549, 578] width 326 height 19
click at [555, 585] on td "08/24/25 at 8:55 AM" at bounding box center [549, 595] width 326 height 19
type input "DHR-US"
type input "Danaher Corp."
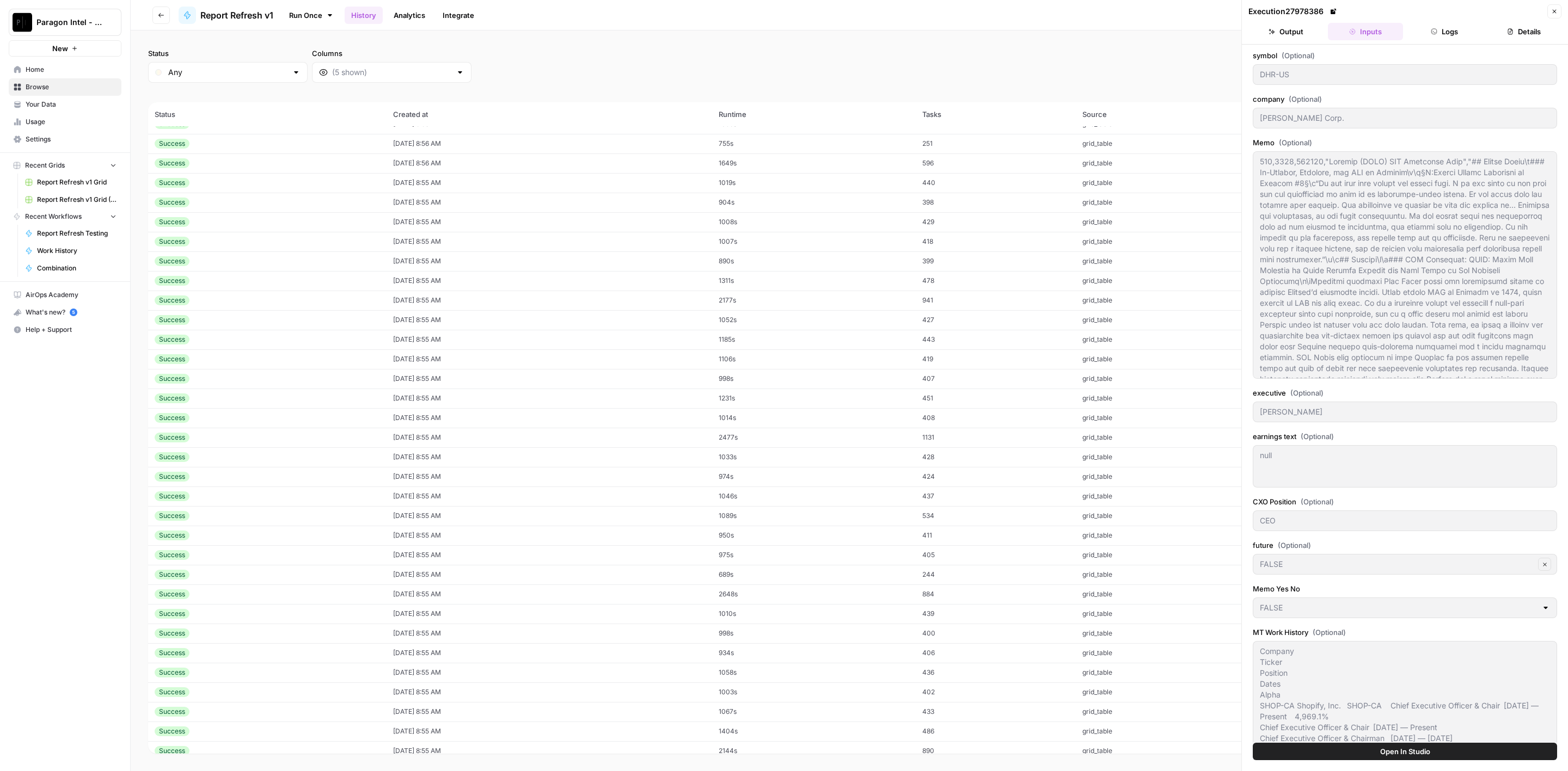
type input "Rainer Blair"
type input "FALSE"
type input "null"
type textarea "Company Ticker Position Dates Alpha DHR Danaher Corp. DHR Chief Executive Offic…"
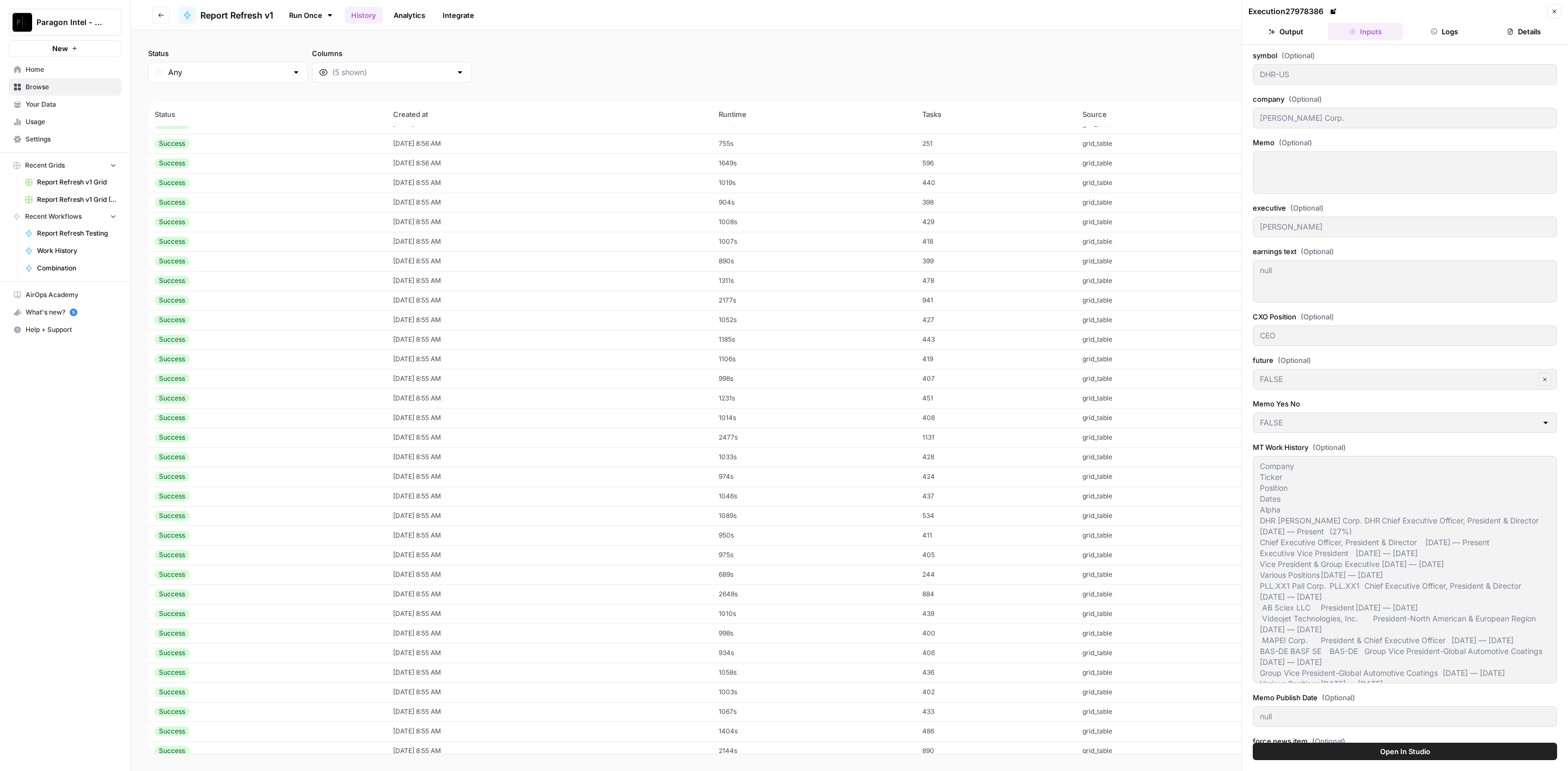
scroll to position [2367, 0]
click at [555, 583] on td "08/24/25 at 8:55 AM" at bounding box center [549, 591] width 326 height 19
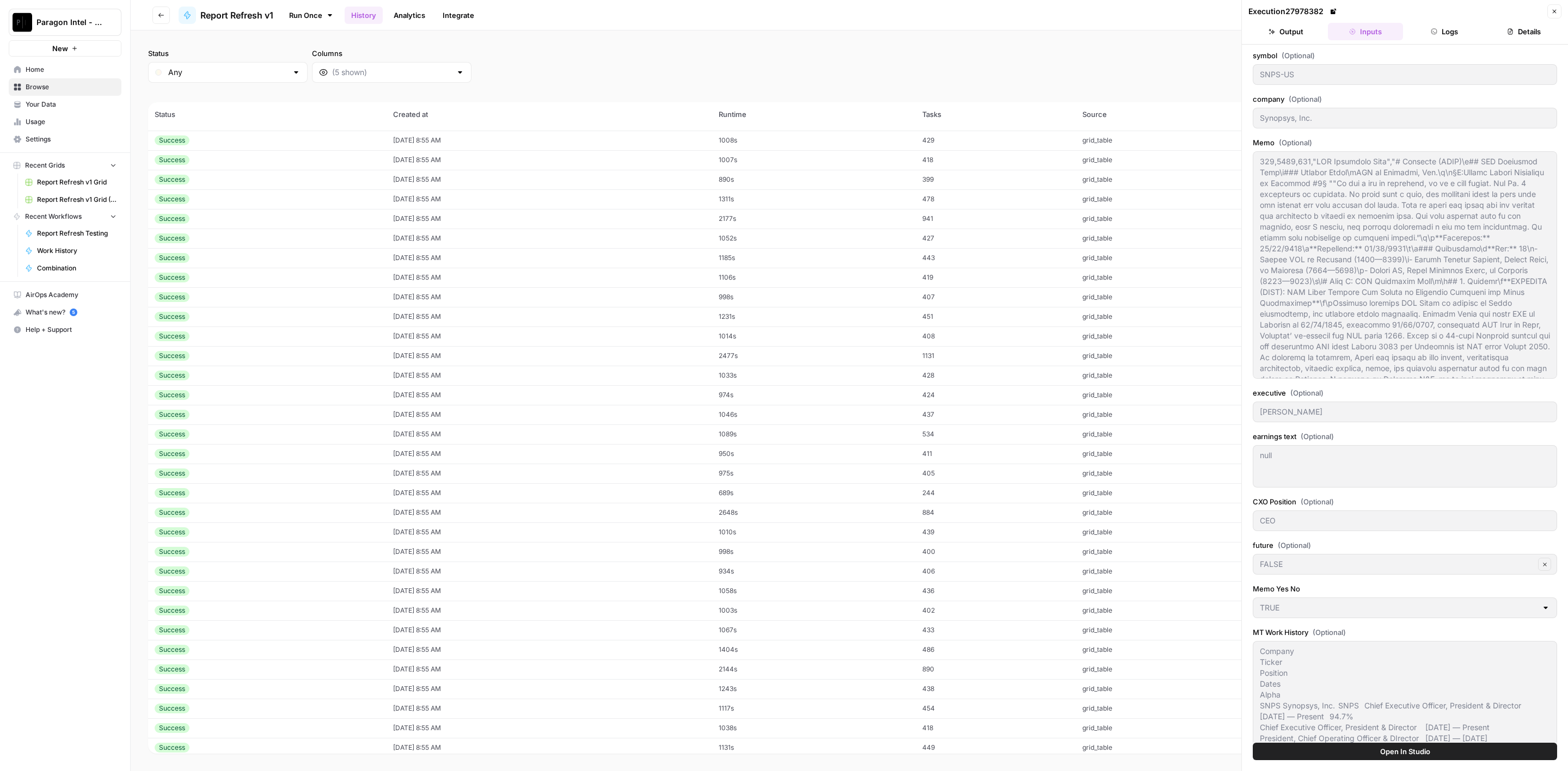
scroll to position [2448, 0]
click at [555, 583] on td "08/24/25 at 8:55 AM" at bounding box center [549, 587] width 326 height 19
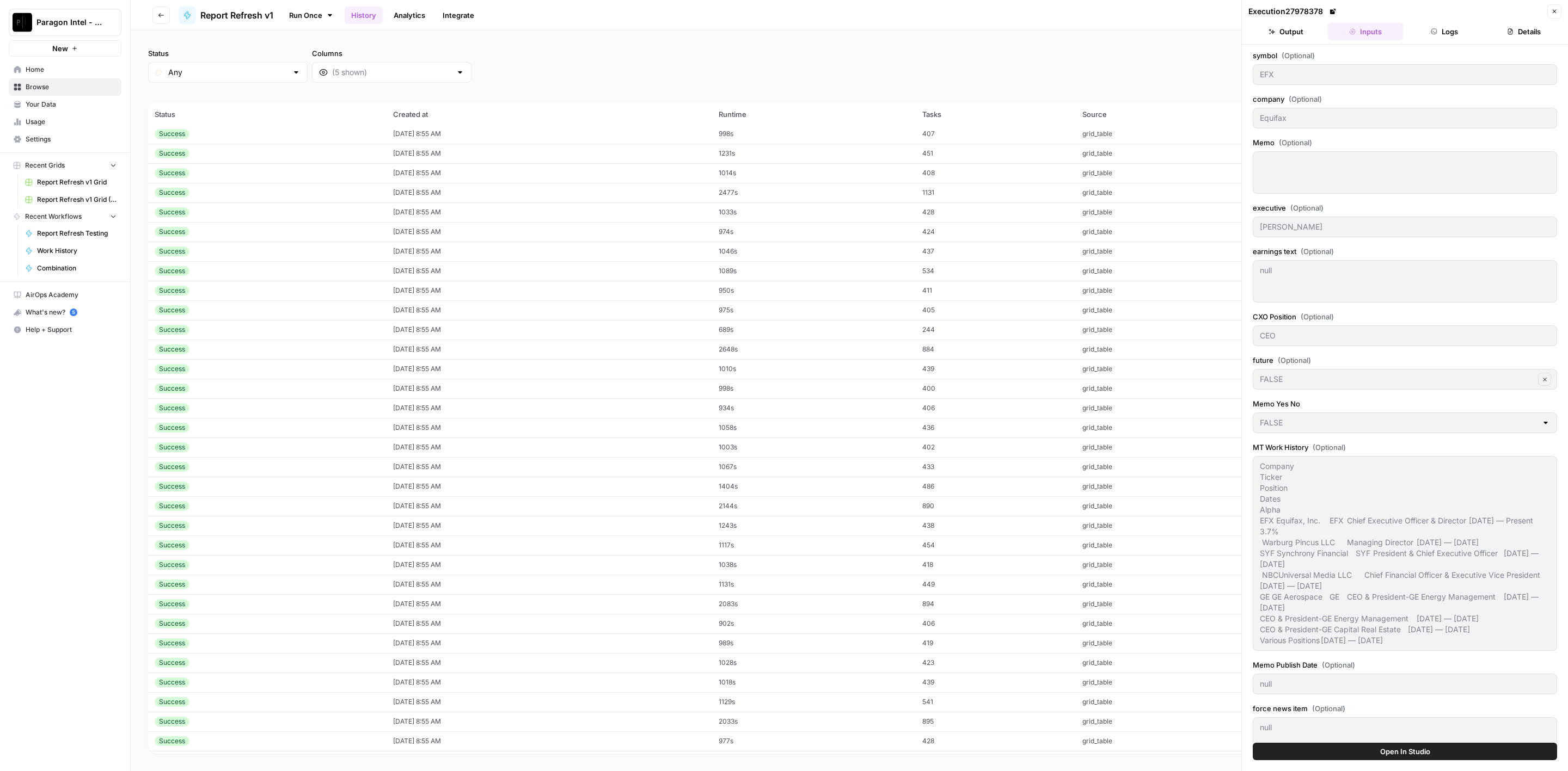
click at [555, 583] on td "08/24/25 at 8:55 AM" at bounding box center [549, 584] width 326 height 19
click at [555, 583] on td "08/24/25 at 8:55 AM" at bounding box center [549, 578] width 326 height 19
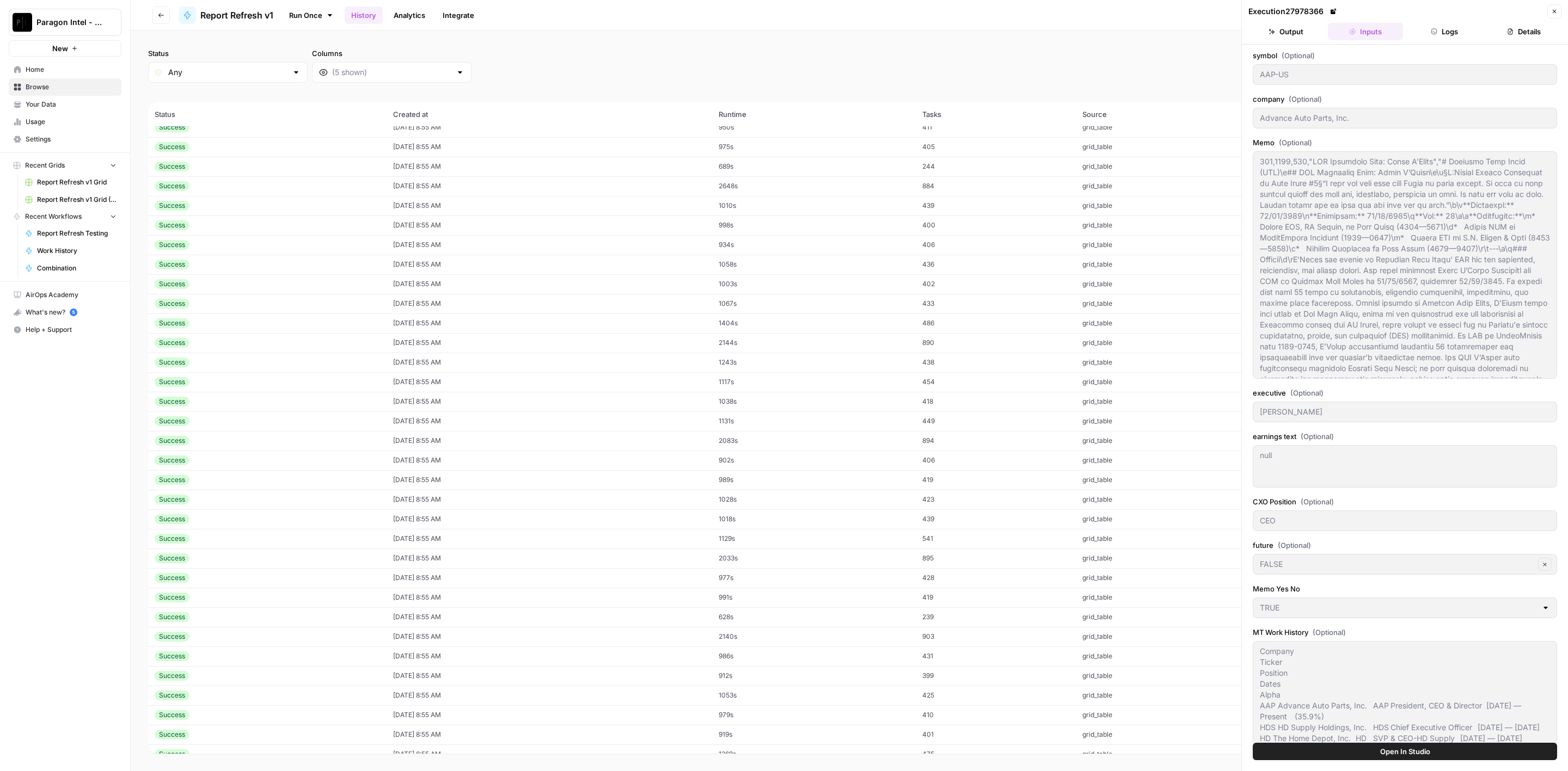
click at [554, 529] on td "08/24/25 at 8:55 AM" at bounding box center [549, 539] width 326 height 19
click at [555, 519] on td "08/24/25 at 8:55 AM" at bounding box center [549, 519] width 326 height 19
click at [560, 500] on td "08/24/25 at 8:55 AM" at bounding box center [549, 500] width 326 height 19
click at [558, 490] on td "08/24/25 at 8:55 AM" at bounding box center [549, 500] width 326 height 19
click at [558, 481] on td "08/24/25 at 8:55 AM" at bounding box center [549, 480] width 326 height 19
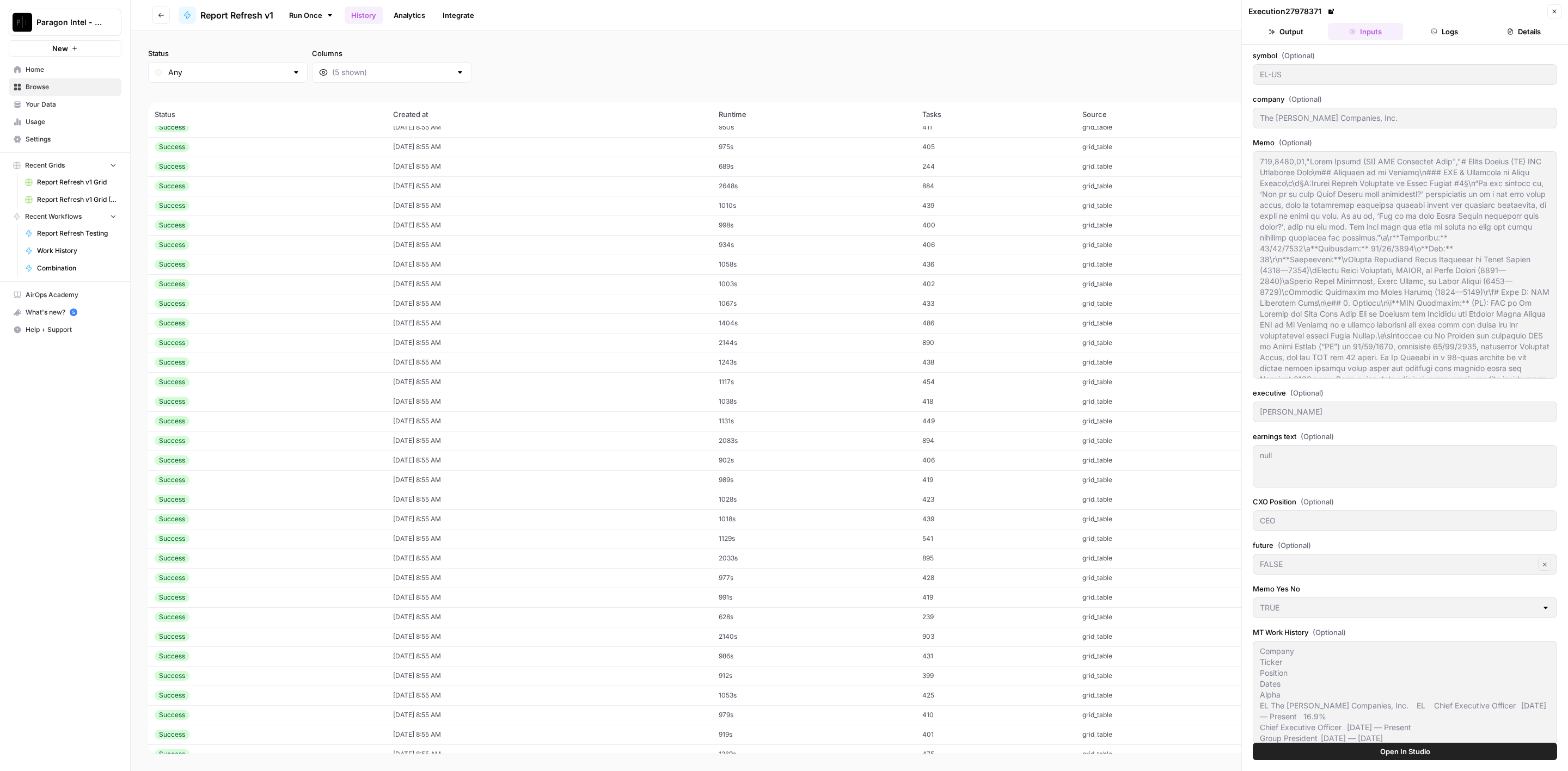
click at [563, 464] on td "08/24/25 at 8:55 AM" at bounding box center [549, 461] width 326 height 19
click at [565, 451] on td "08/24/25 at 8:55 AM" at bounding box center [549, 461] width 326 height 19
click at [570, 441] on td "08/24/25 at 8:55 AM" at bounding box center [549, 441] width 326 height 19
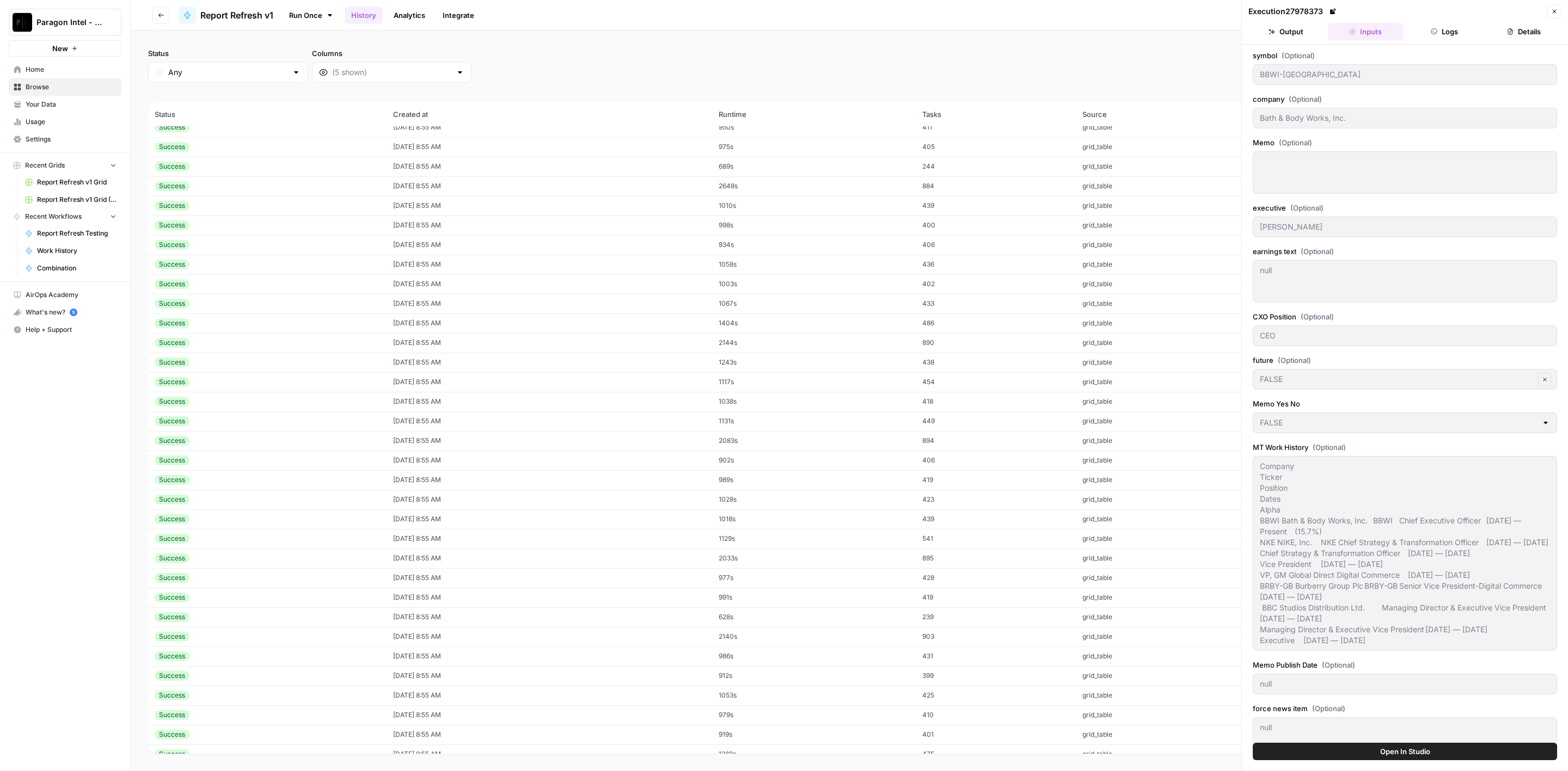
click at [573, 422] on td "08/24/25 at 8:55 AM" at bounding box center [549, 421] width 326 height 19
type input "NOVO.B-DK"
type input "Novo Nordisk"
type input "Maziar Mike Doustdar"
type textarea "Company Ticker Position Dates Alpha NOVO.B-DK Novo Nordisk A/S NOVO.B-DK Chief …"
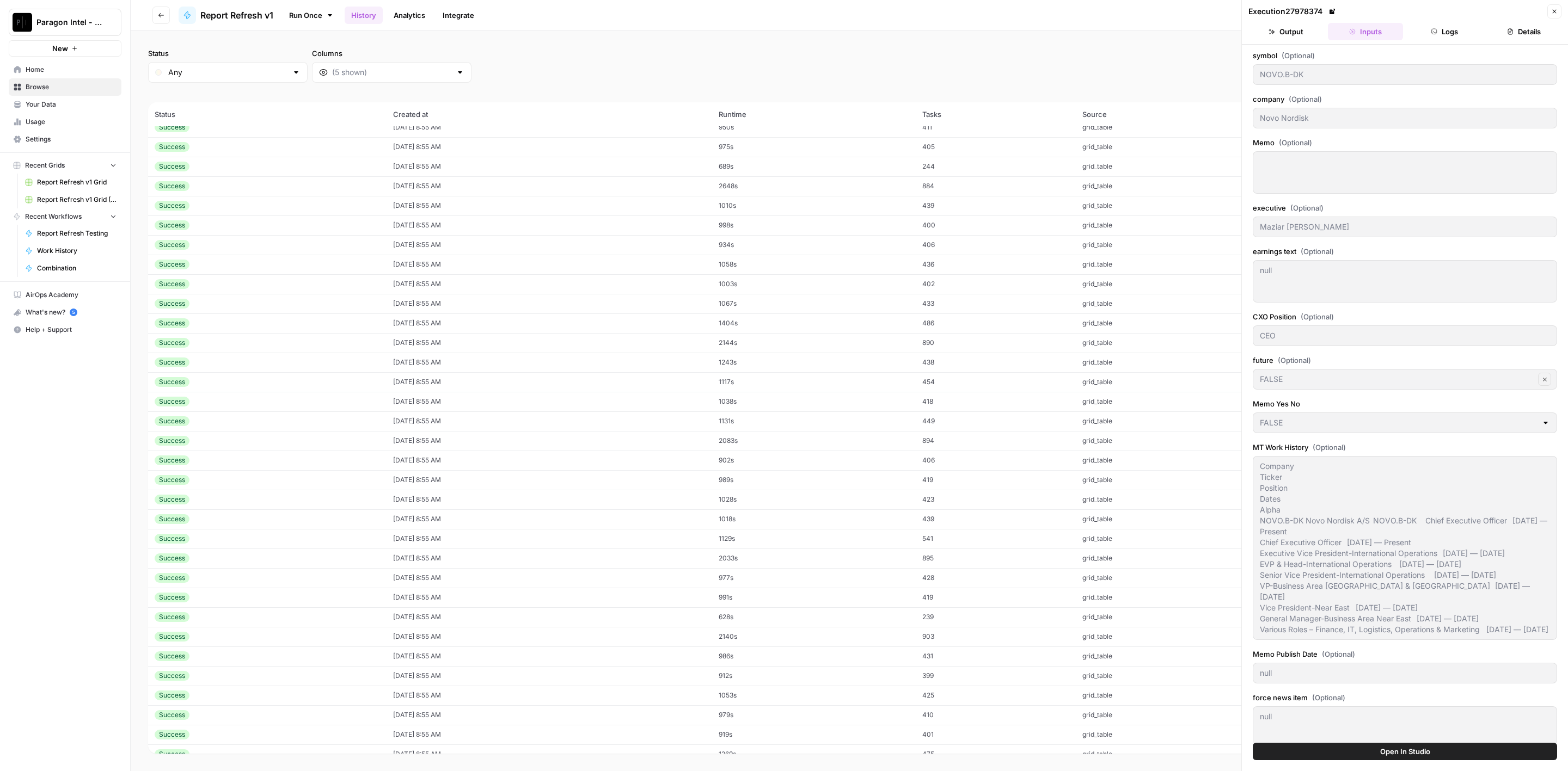
click at [1467, 32] on button "Logs" at bounding box center [1445, 31] width 75 height 17
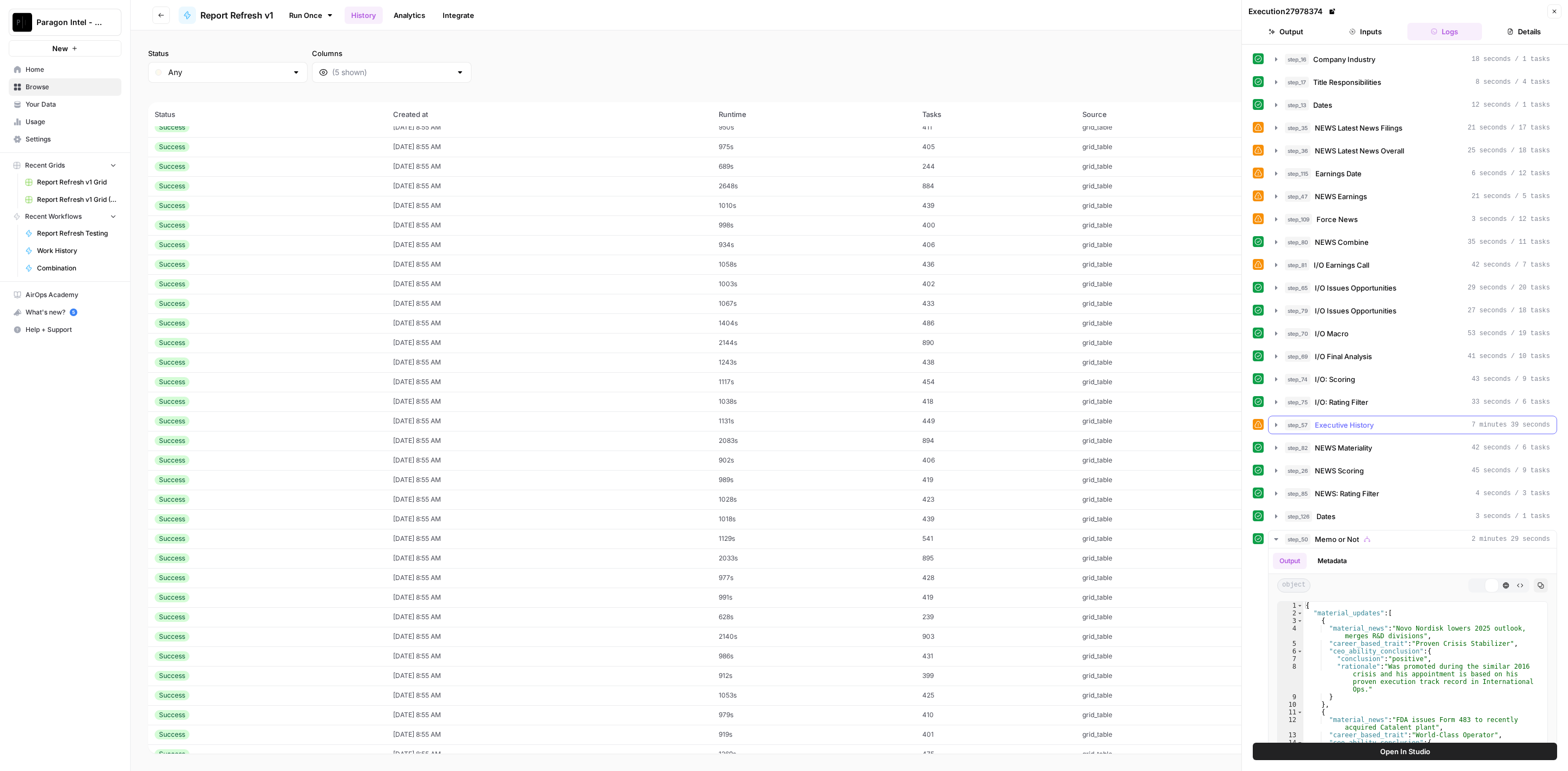
click at [1359, 425] on span "Executive History" at bounding box center [1344, 425] width 59 height 11
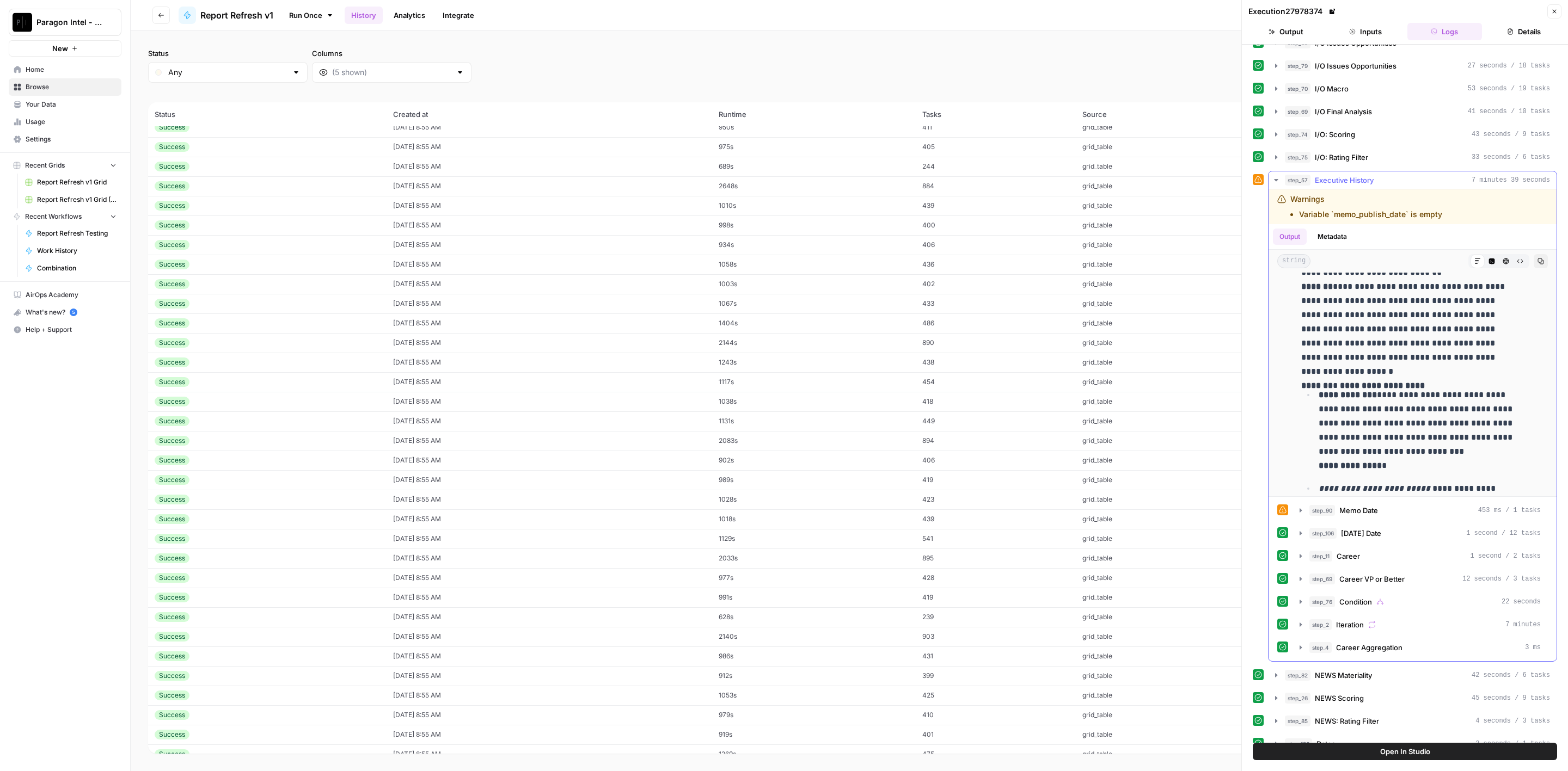
scroll to position [2857, 0]
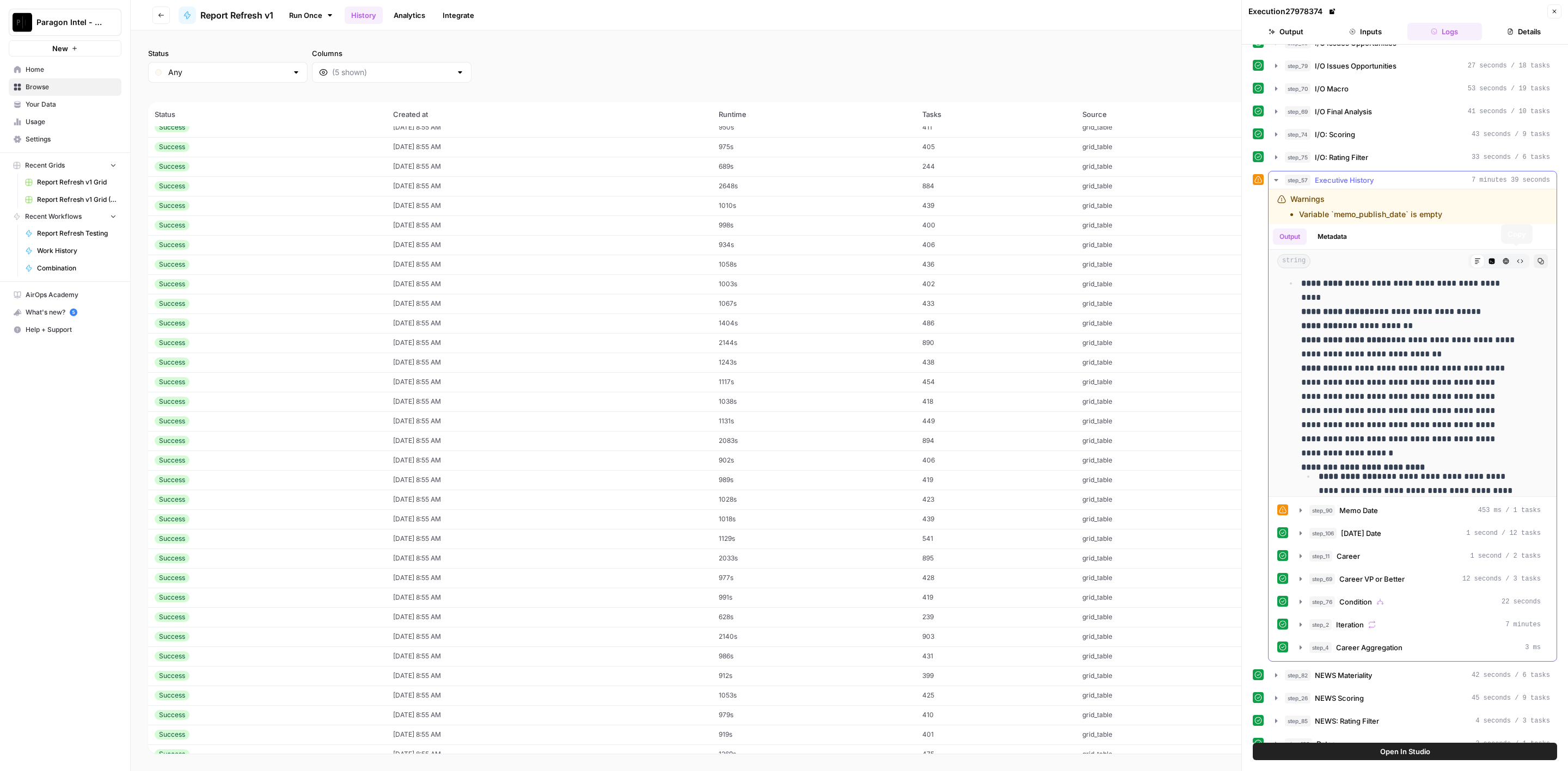
click at [1538, 258] on icon "button" at bounding box center [1541, 262] width 7 height 6
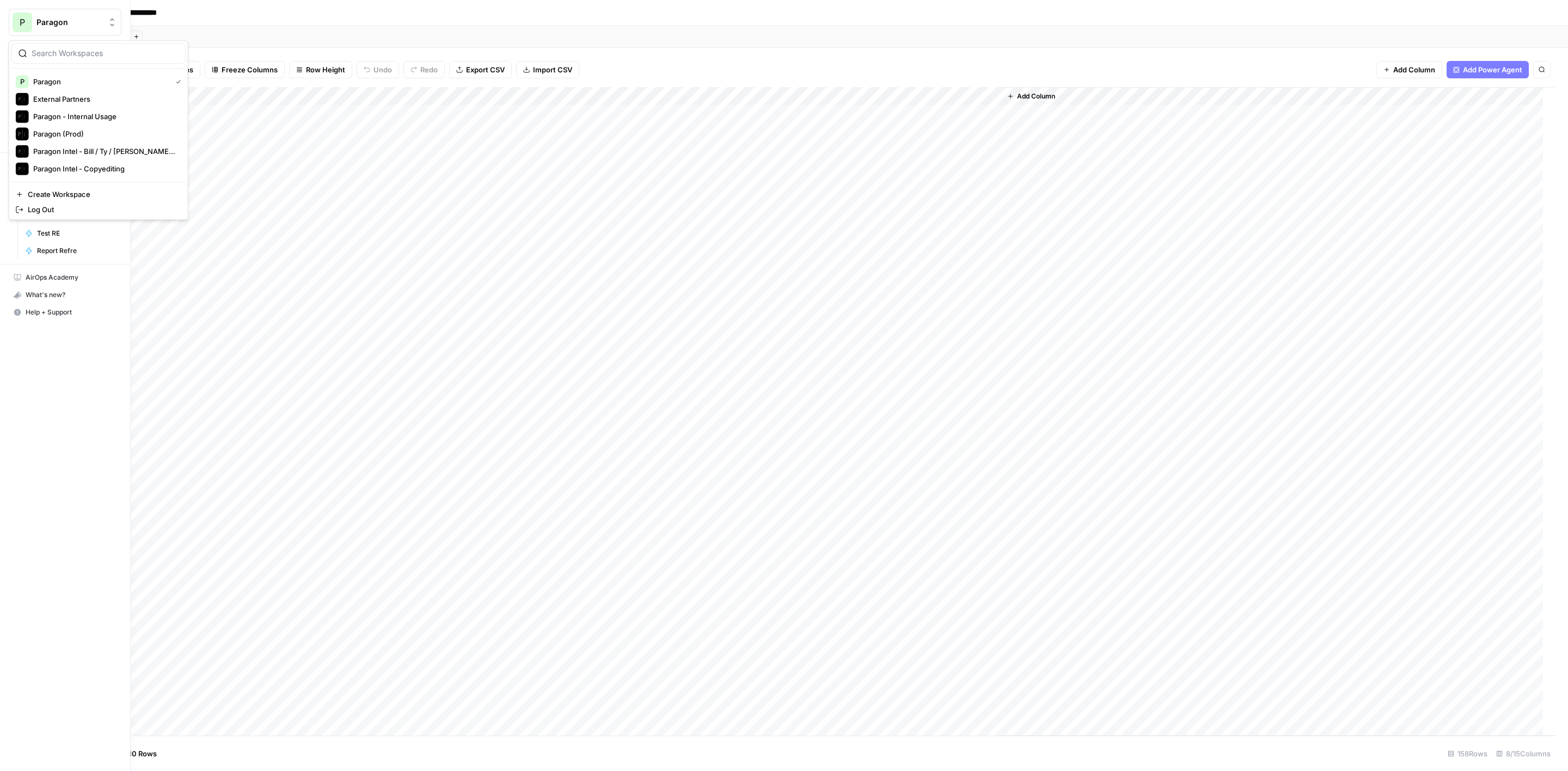
click at [74, 131] on span "Paragon (Prod)" at bounding box center [105, 133] width 144 height 11
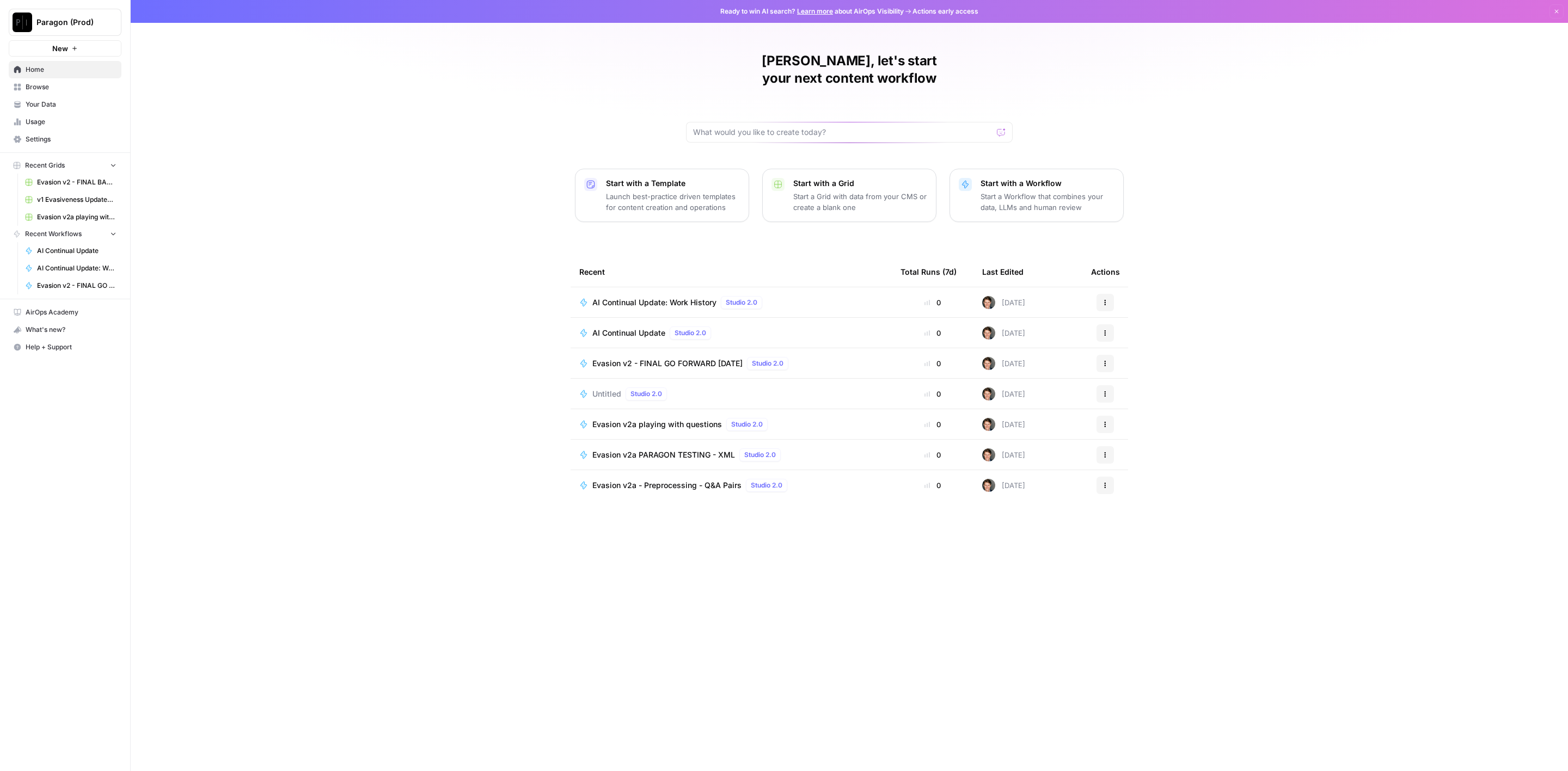
click at [624, 327] on span "AI Continual Update" at bounding box center [629, 332] width 73 height 11
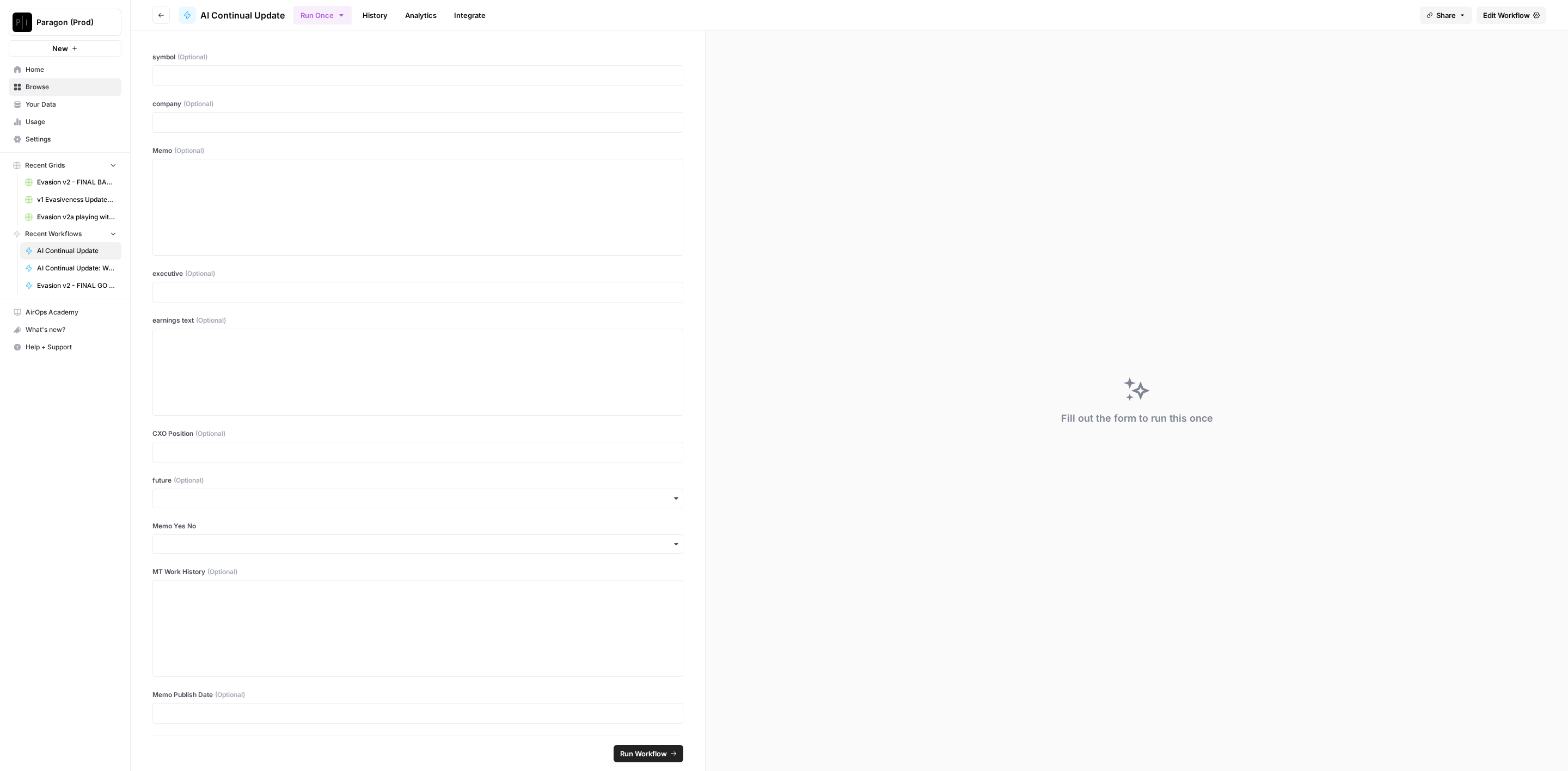
click at [367, 15] on link "History" at bounding box center [375, 15] width 38 height 17
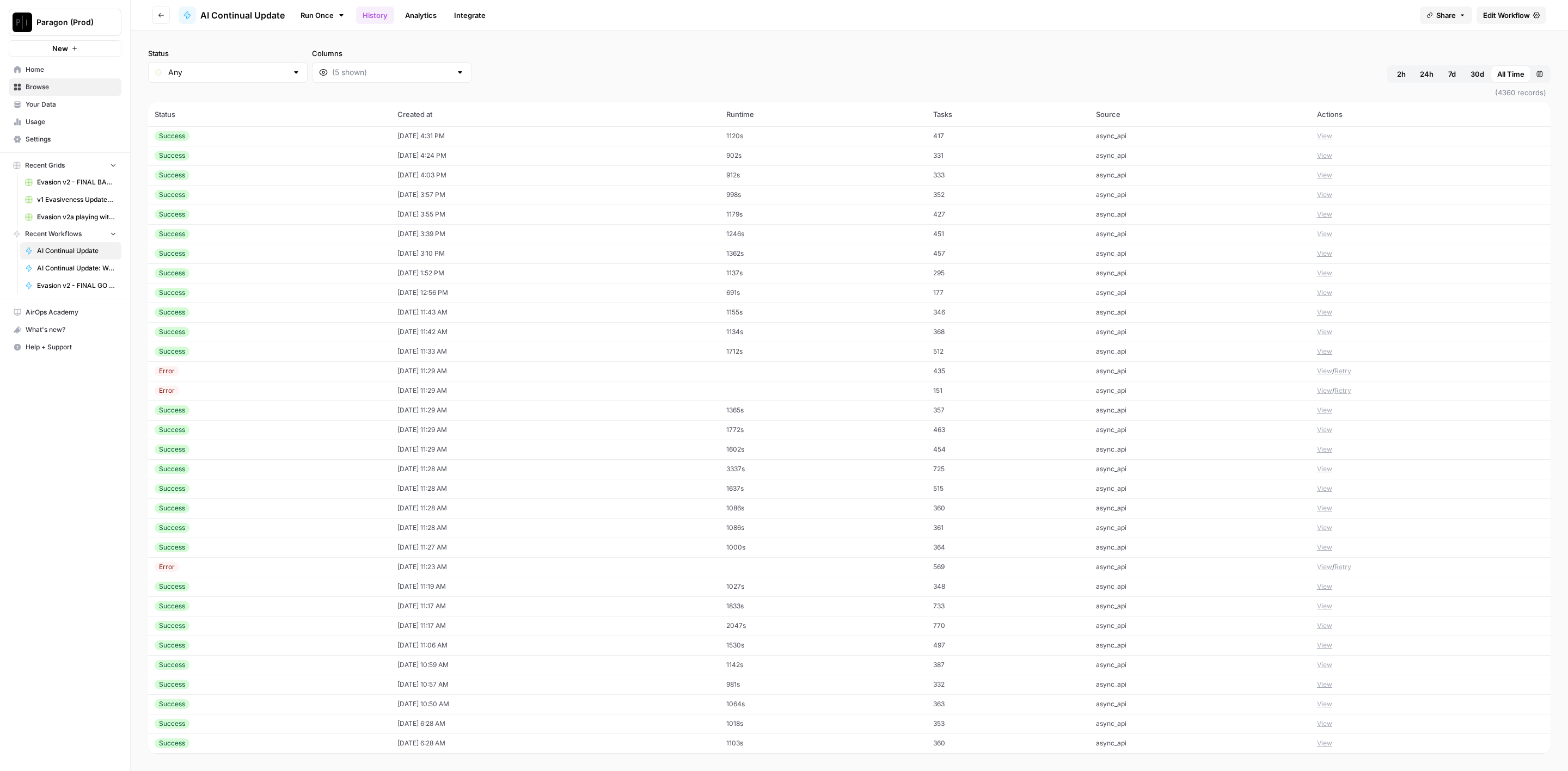
scroll to position [179, 0]
click at [391, 500] on td "[DATE] 10:57 AM" at bounding box center [555, 506] width 328 height 19
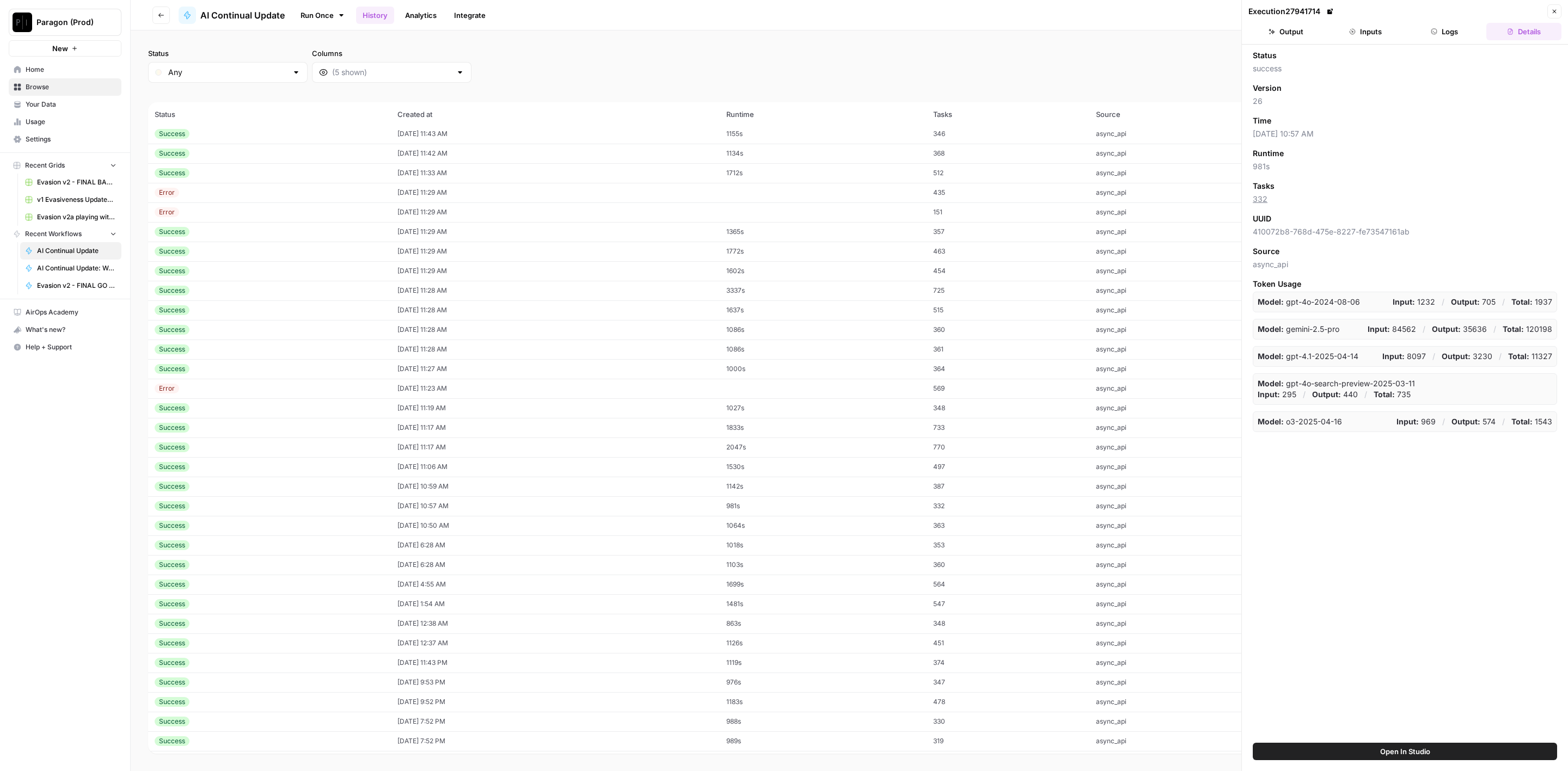
click at [1448, 45] on div "Status success Version 26 Time [DATE] 10:57 AM Runtime 981s Tasks 332 UUID 4100…" at bounding box center [1405, 394] width 326 height 699
click at [1454, 40] on header "Execution 27941714 Close Output Inputs Logs Details" at bounding box center [1405, 22] width 326 height 45
click at [1456, 29] on button "Logs" at bounding box center [1445, 31] width 75 height 17
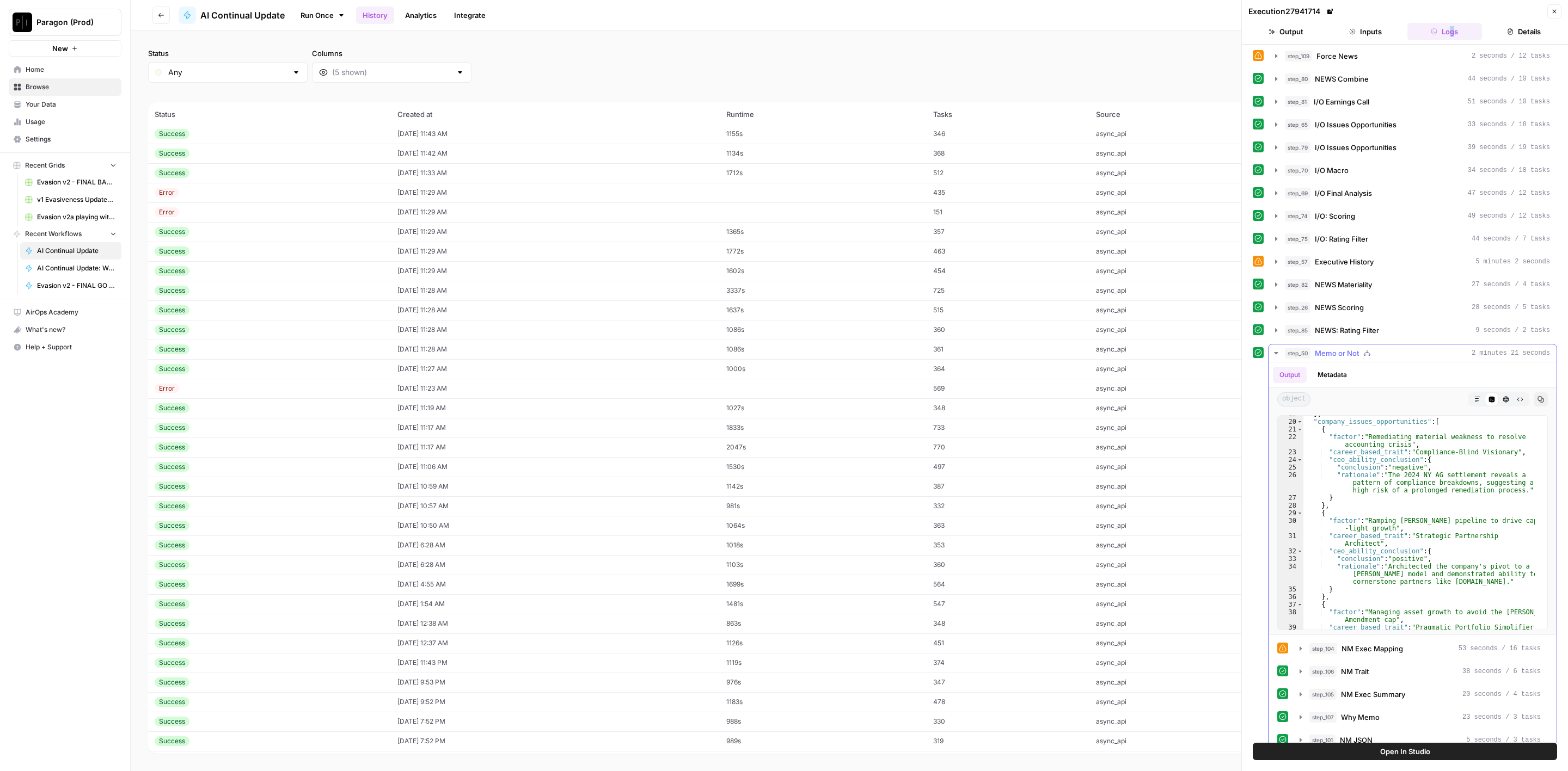
scroll to position [172, 0]
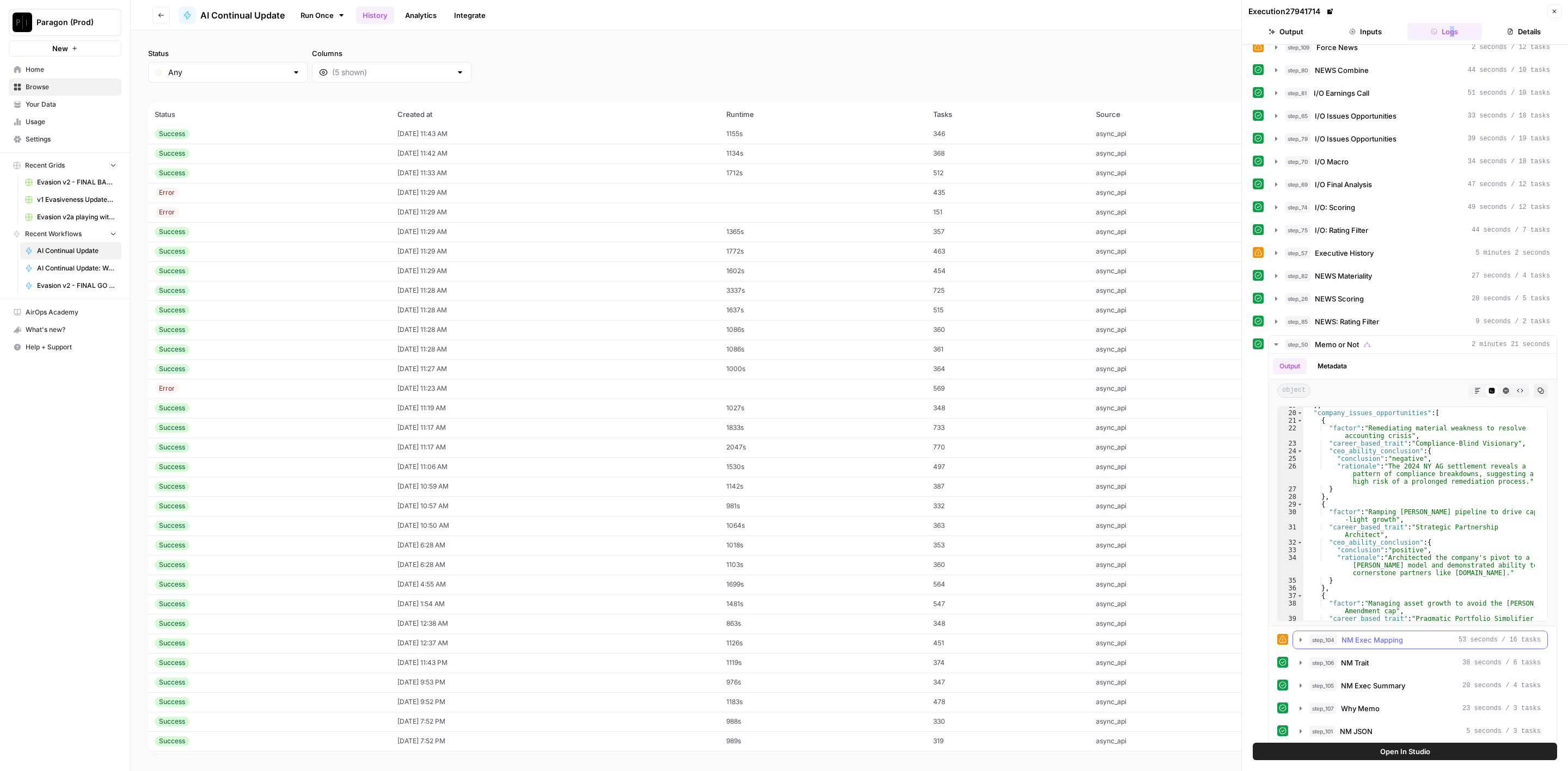
click at [1375, 635] on span "NM Exec Mapping" at bounding box center [1373, 639] width 62 height 11
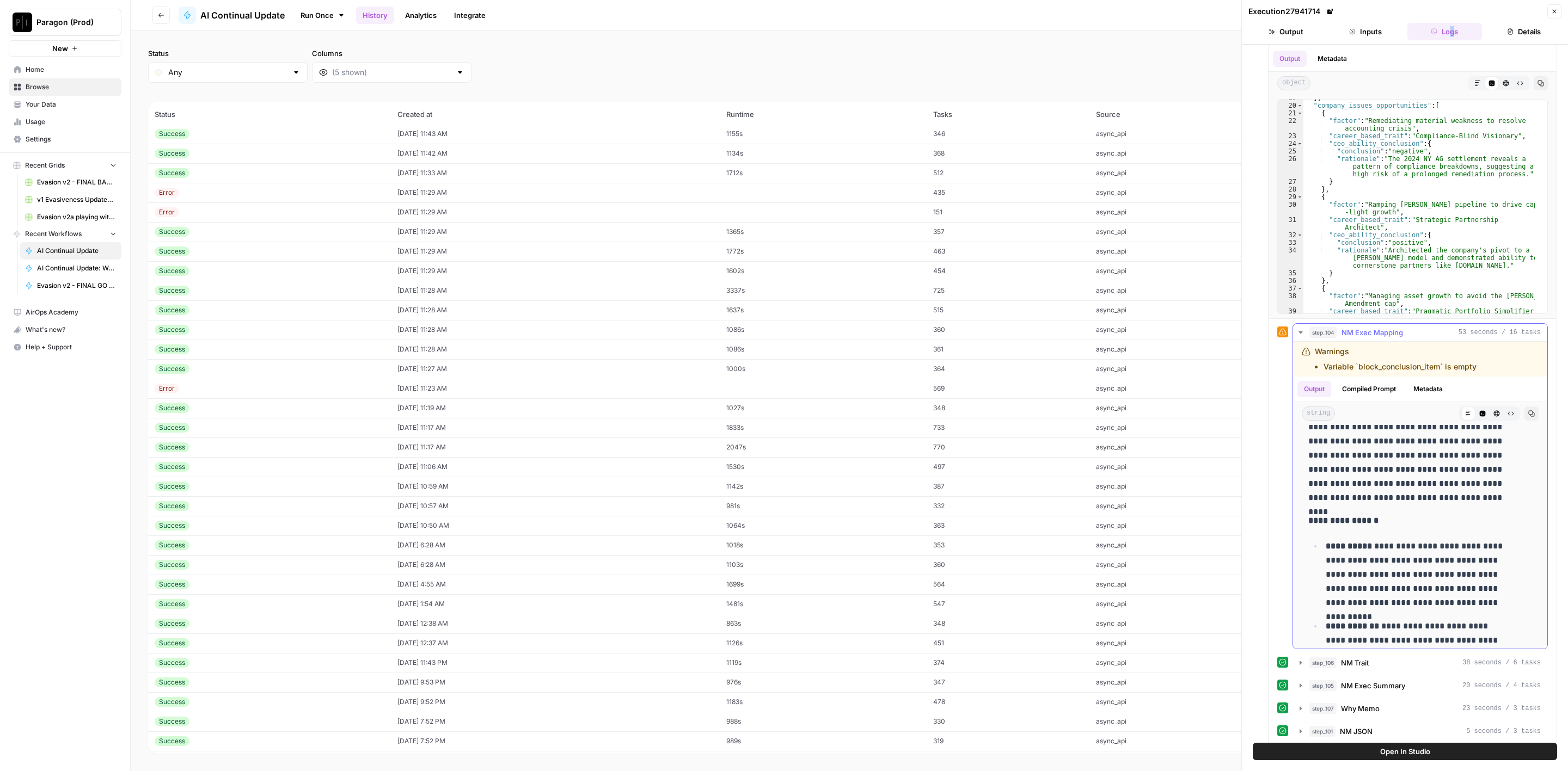
scroll to position [6927, 0]
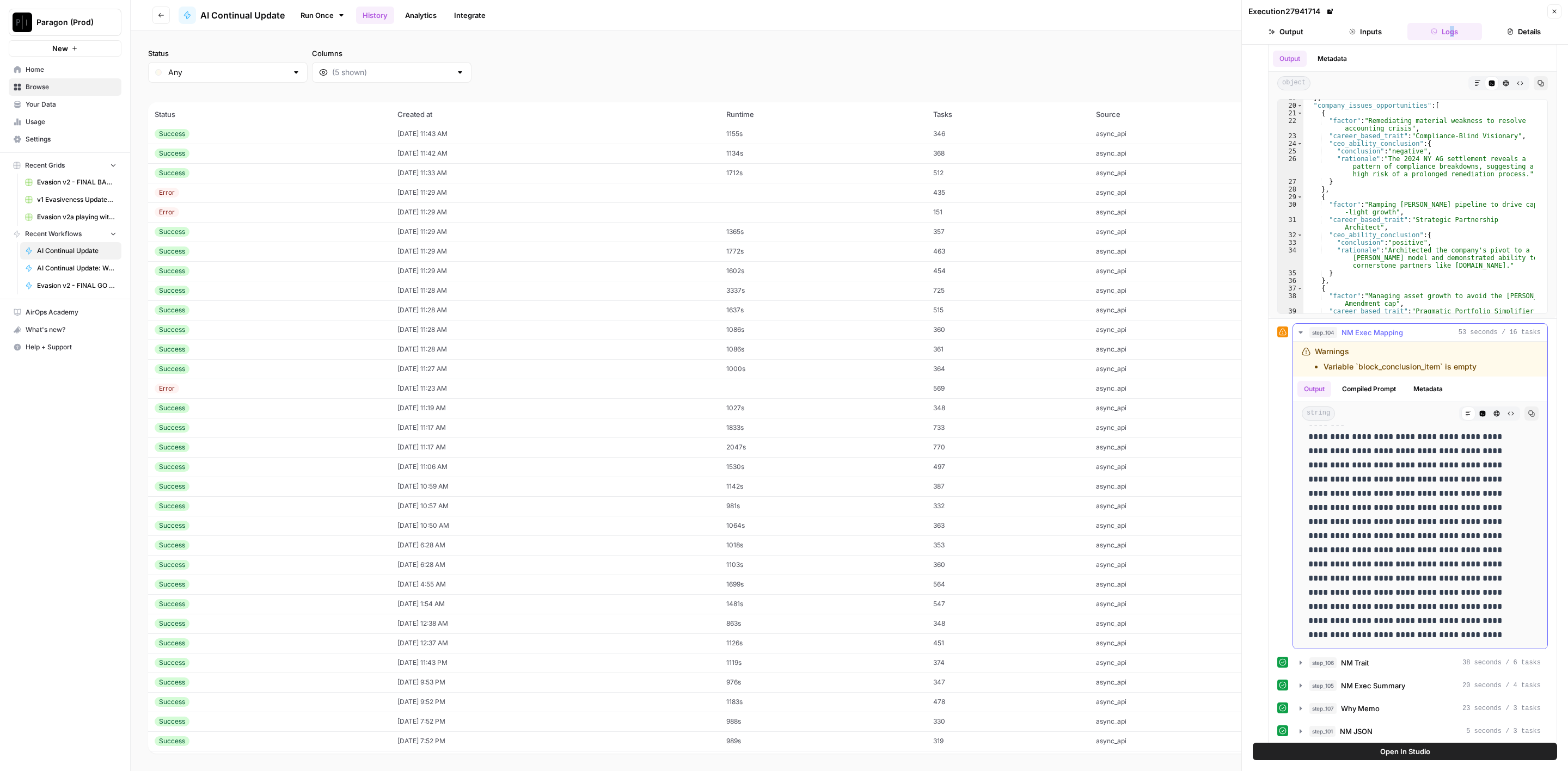
click at [1415, 327] on div "step_104 NM Exec Mapping 53 seconds / 16 tasks" at bounding box center [1425, 332] width 232 height 11
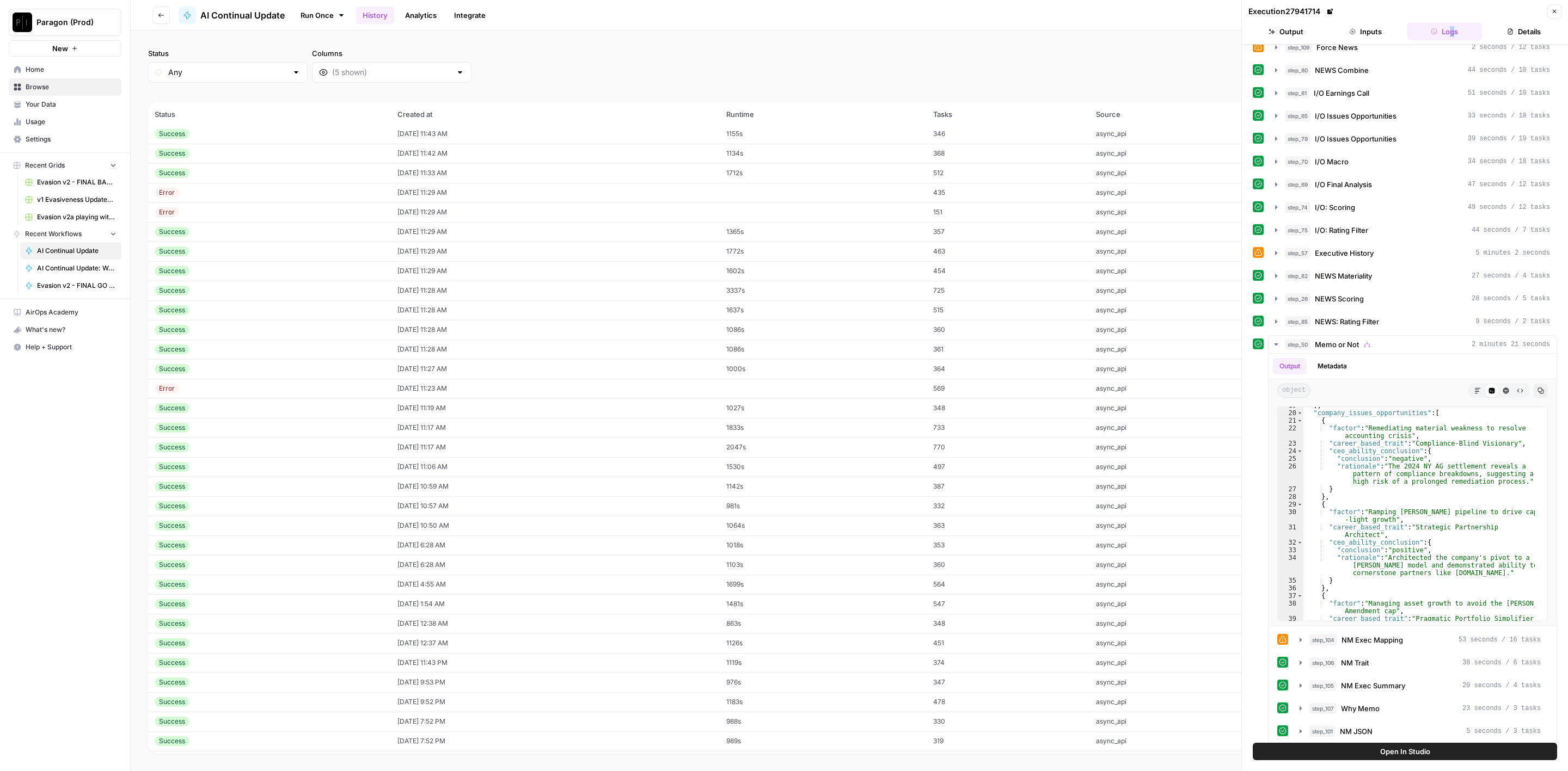
scroll to position [570, 0]
click at [397, 622] on td "[DATE] 3:02 PM" at bounding box center [555, 624] width 328 height 19
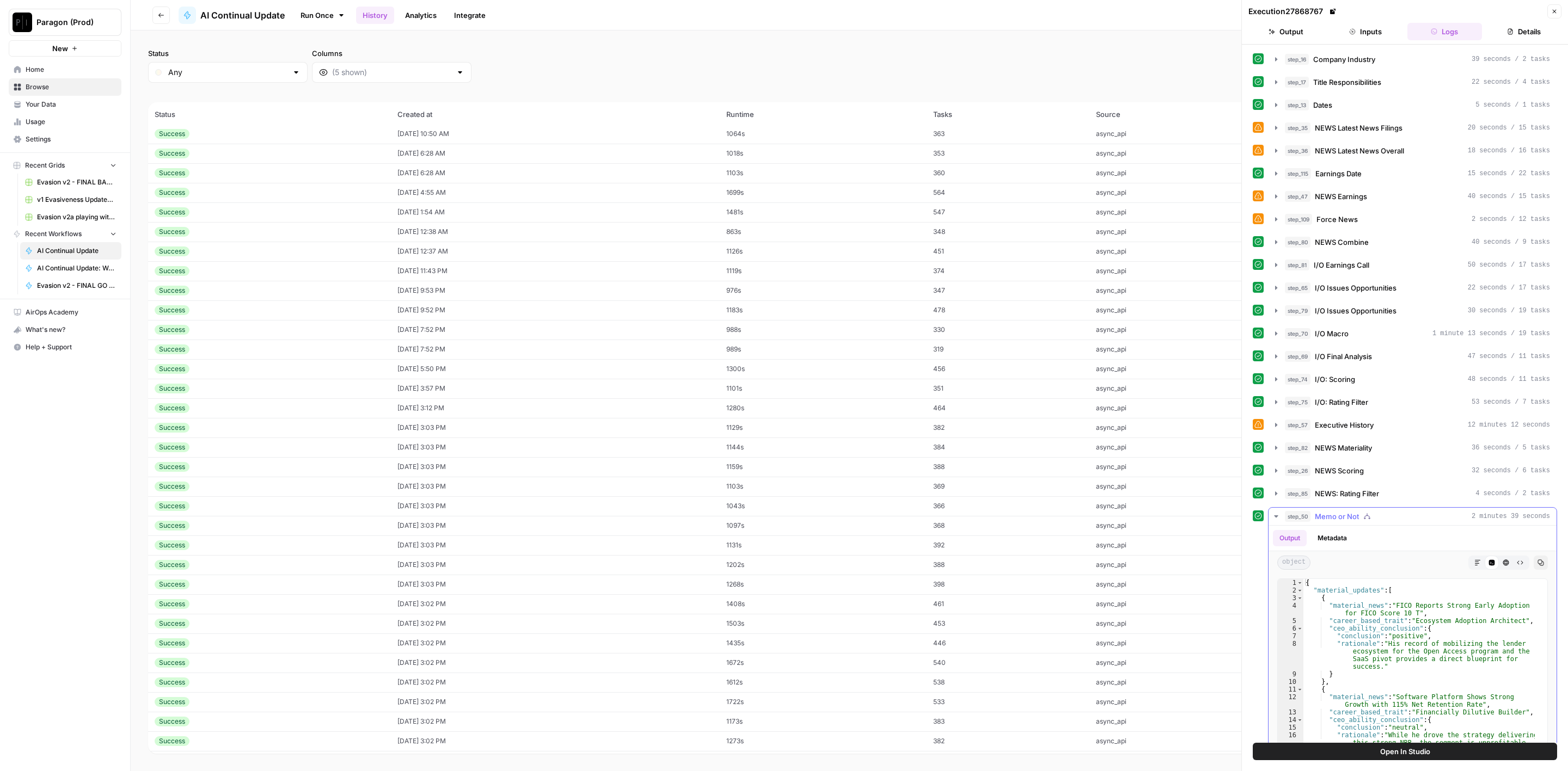
click at [1340, 512] on span "Memo or Not" at bounding box center [1337, 516] width 44 height 11
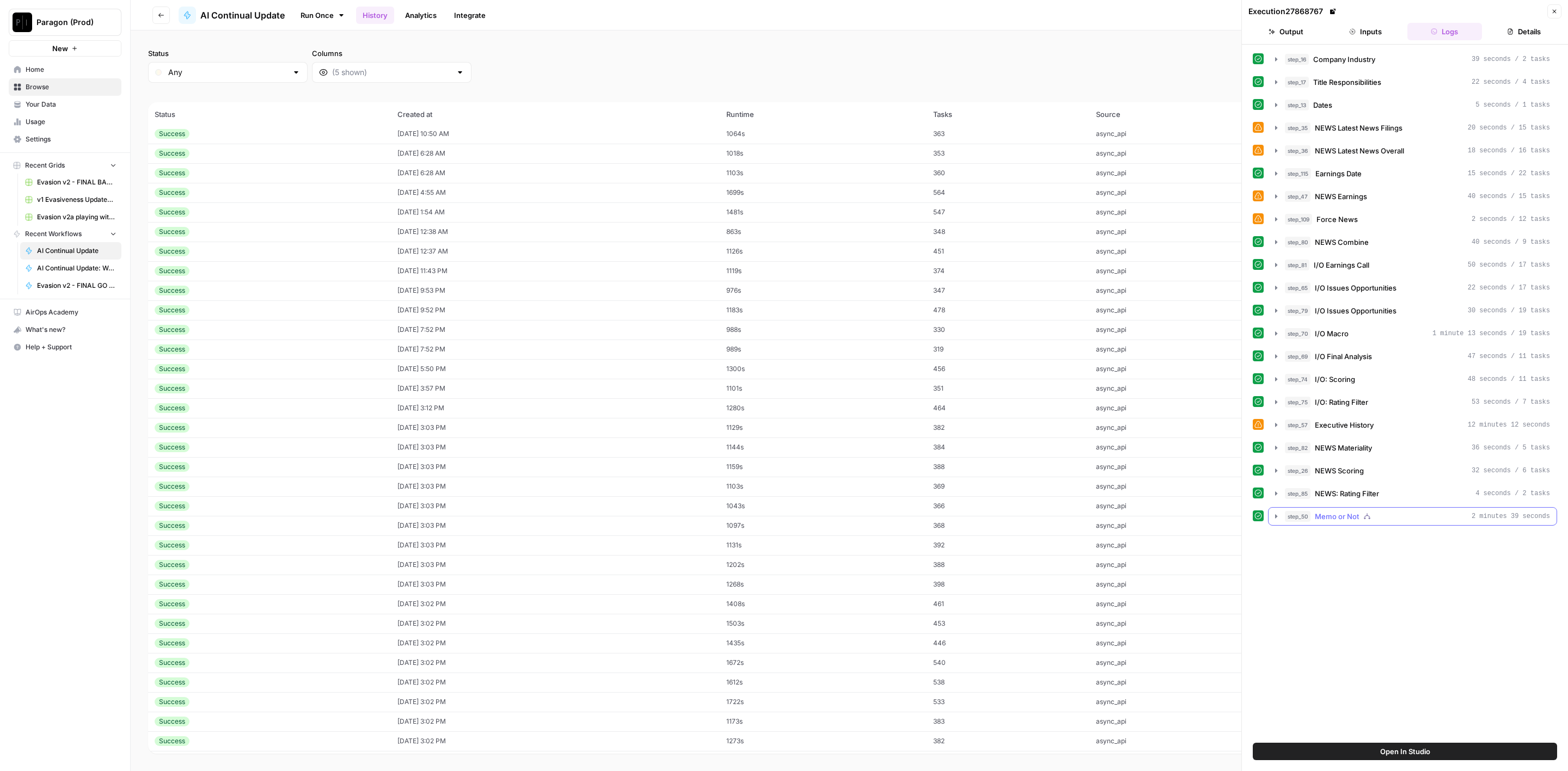
click at [1340, 512] on span "Memo or Not" at bounding box center [1337, 516] width 44 height 11
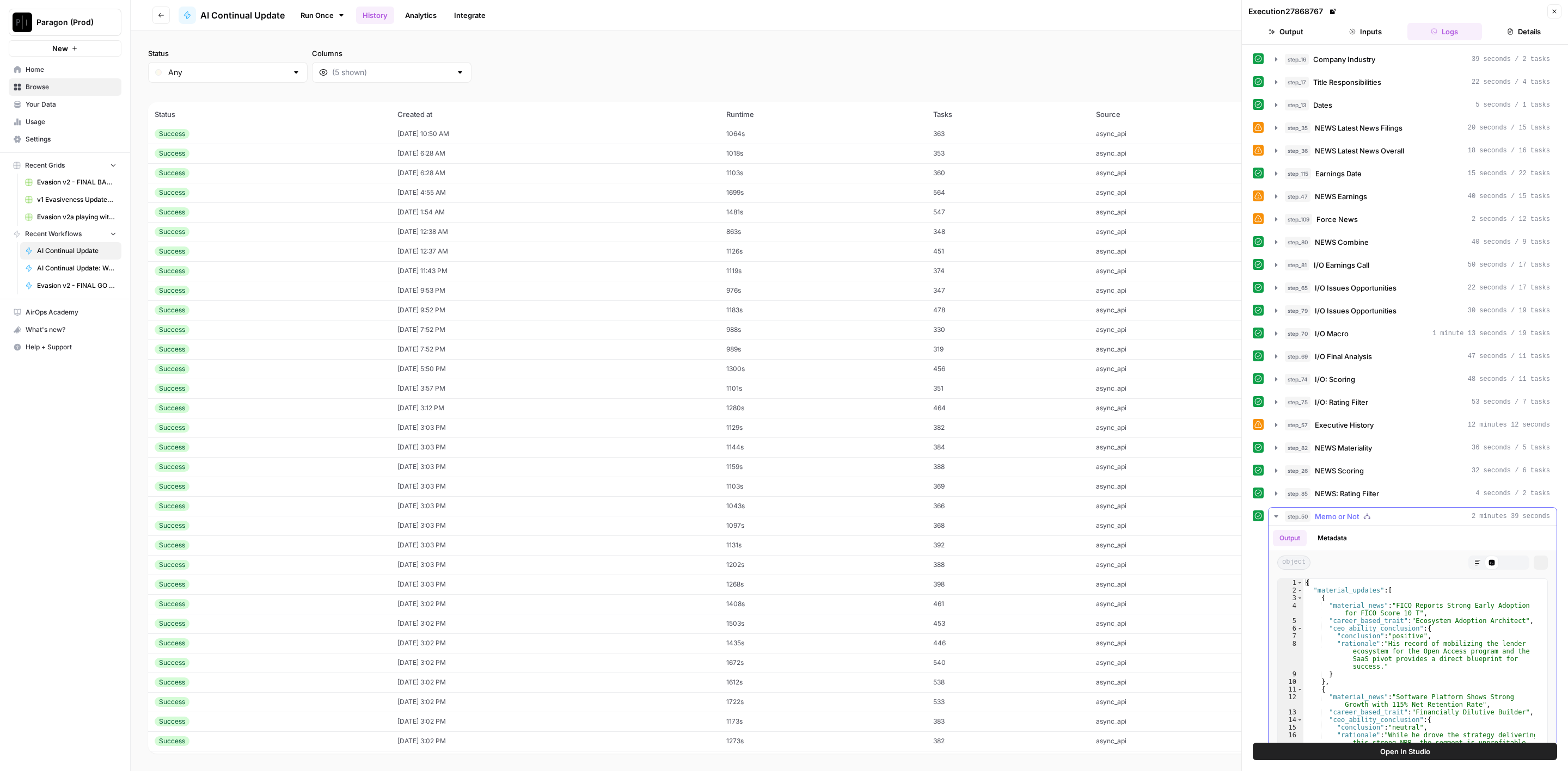
scroll to position [172, 0]
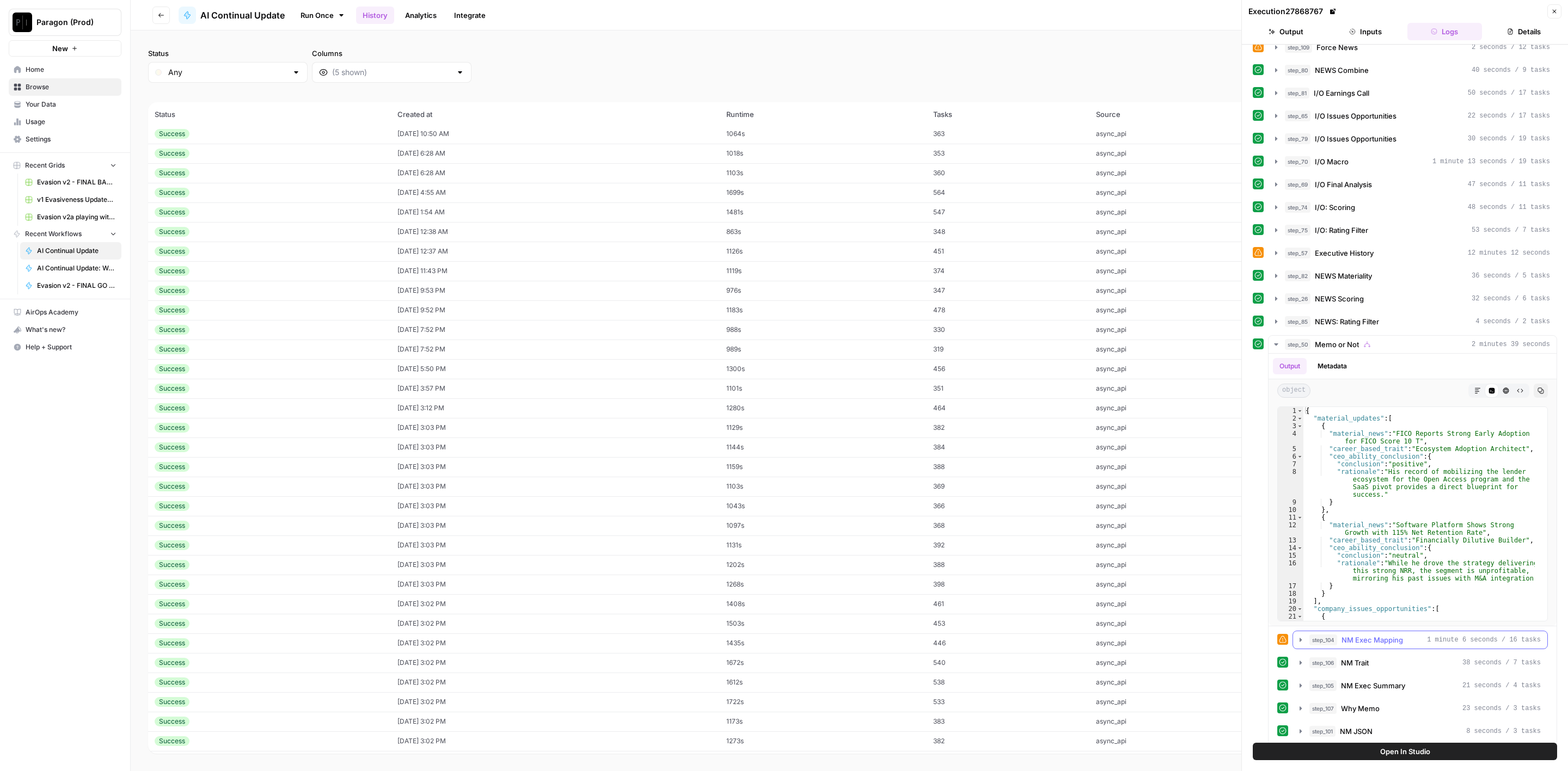
click at [1366, 635] on span "NM Exec Mapping" at bounding box center [1373, 639] width 62 height 11
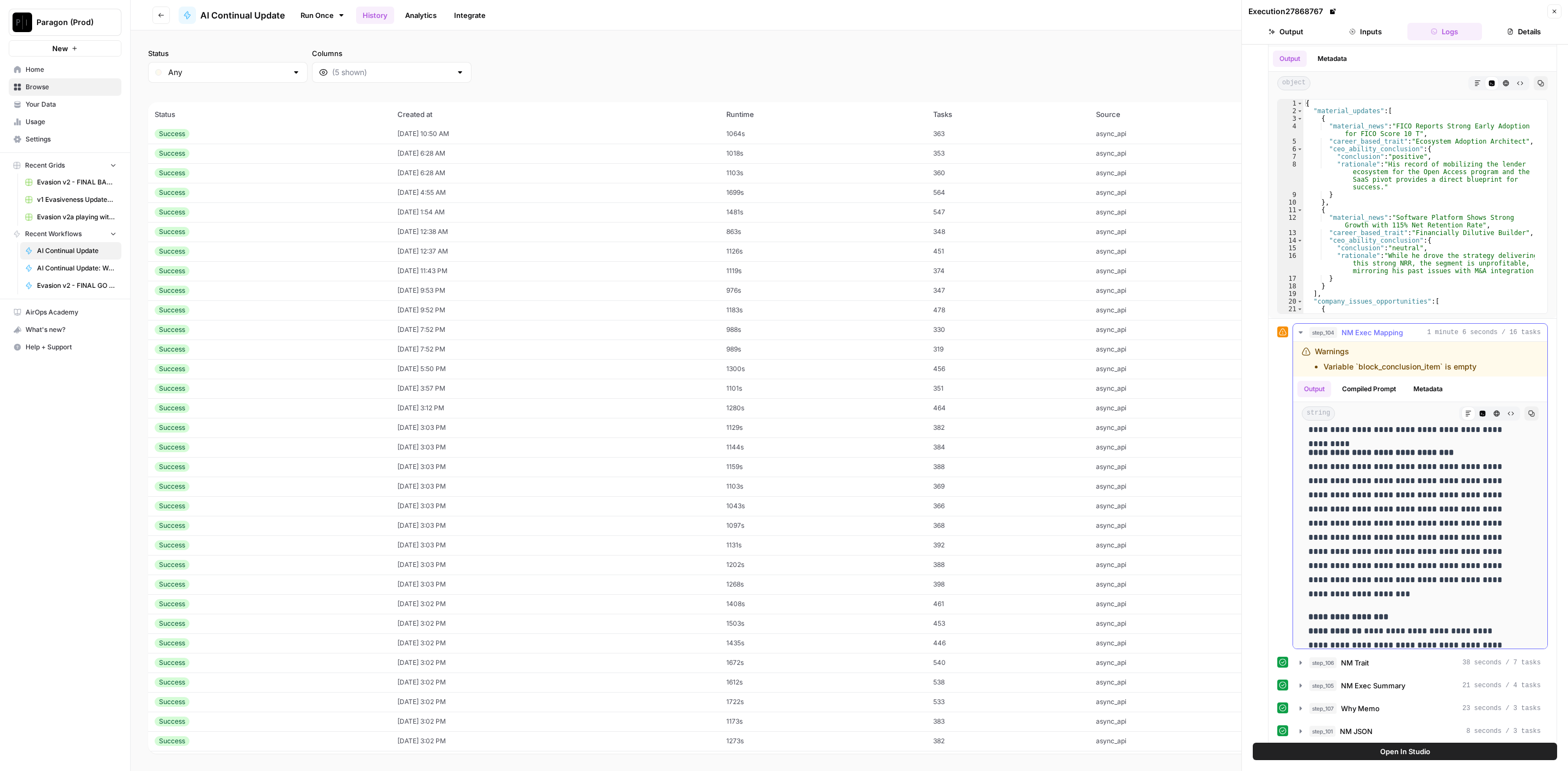
scroll to position [3347, 0]
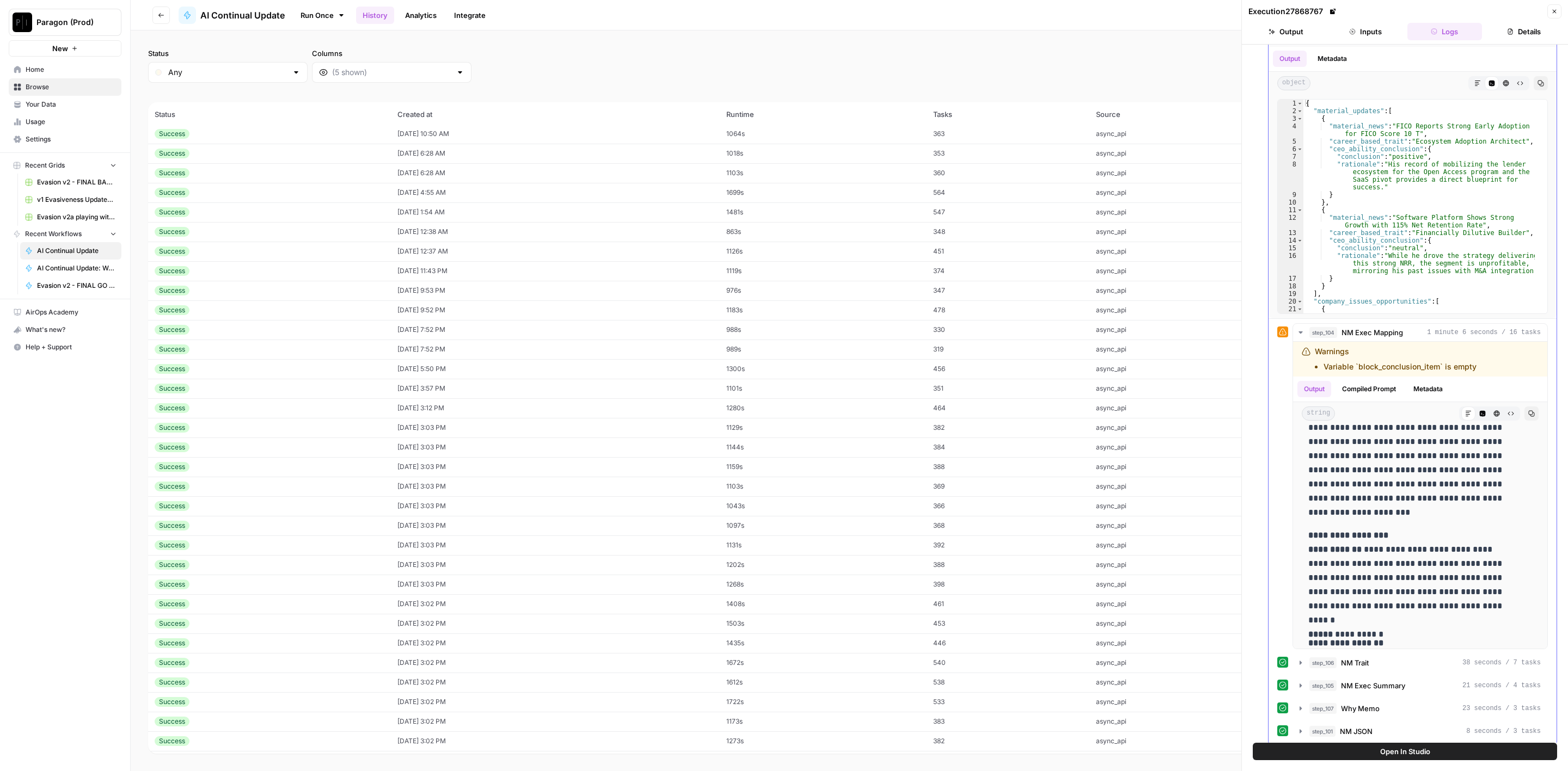
click at [1375, 316] on div "Output Metadata object Markdown Code Editor HTML Viewer Raw Output Copy 1 2 3 4…" at bounding box center [1413, 396] width 288 height 699
click at [1370, 327] on span "NM Exec Mapping" at bounding box center [1373, 332] width 62 height 11
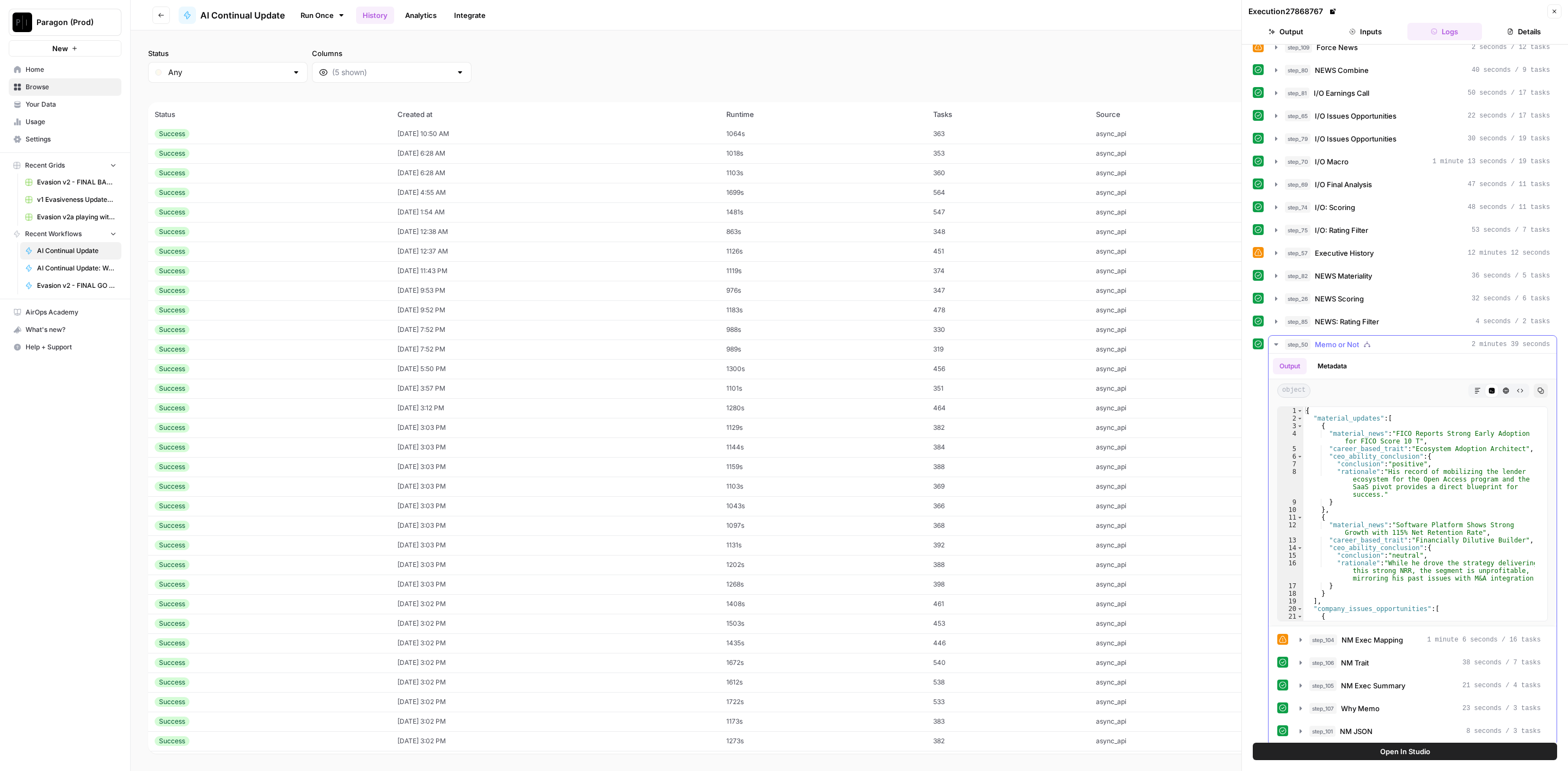
scroll to position [0, 0]
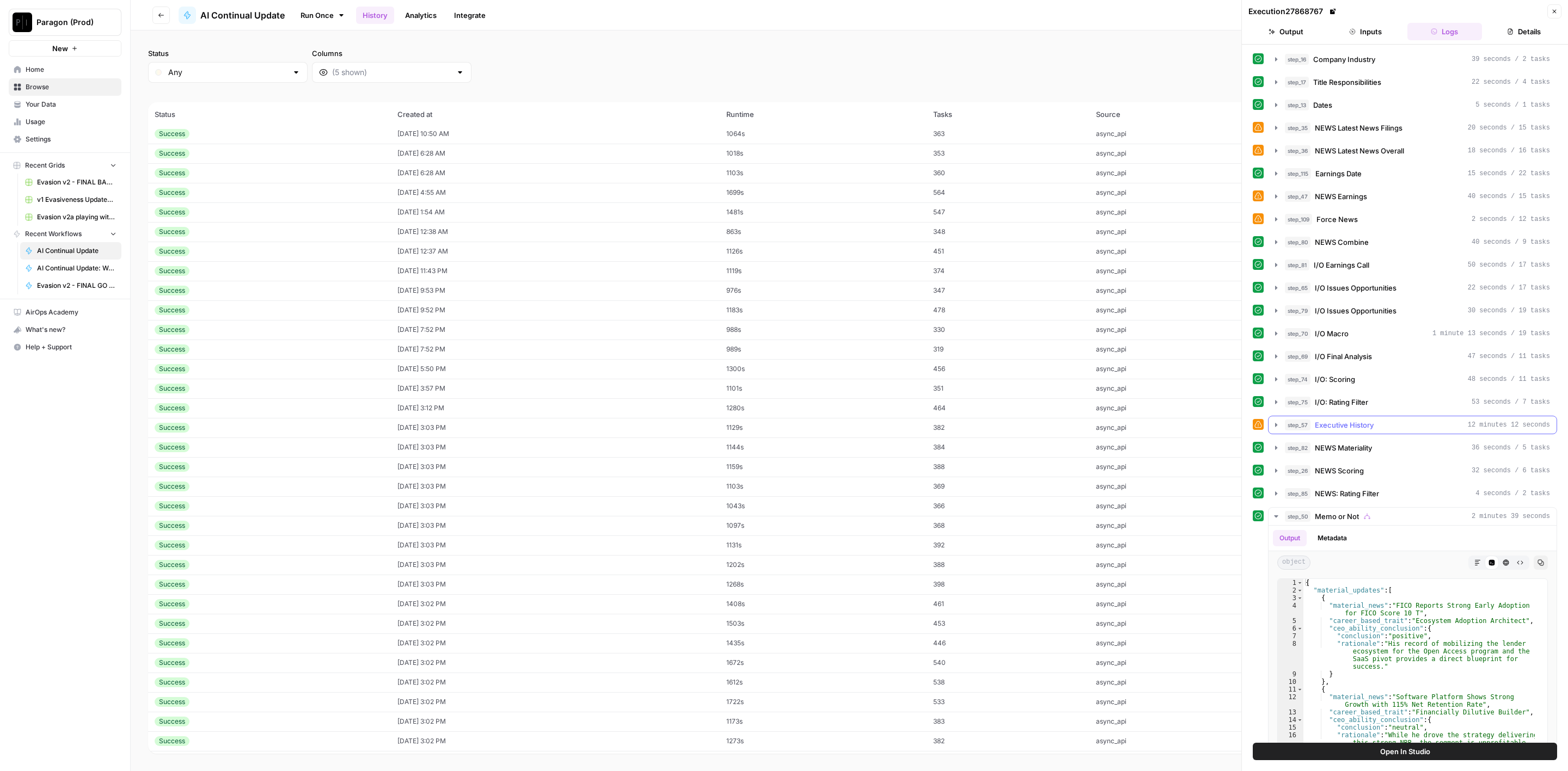
click at [1395, 417] on button "step_57 Executive History 12 minutes 12 seconds" at bounding box center [1413, 425] width 288 height 17
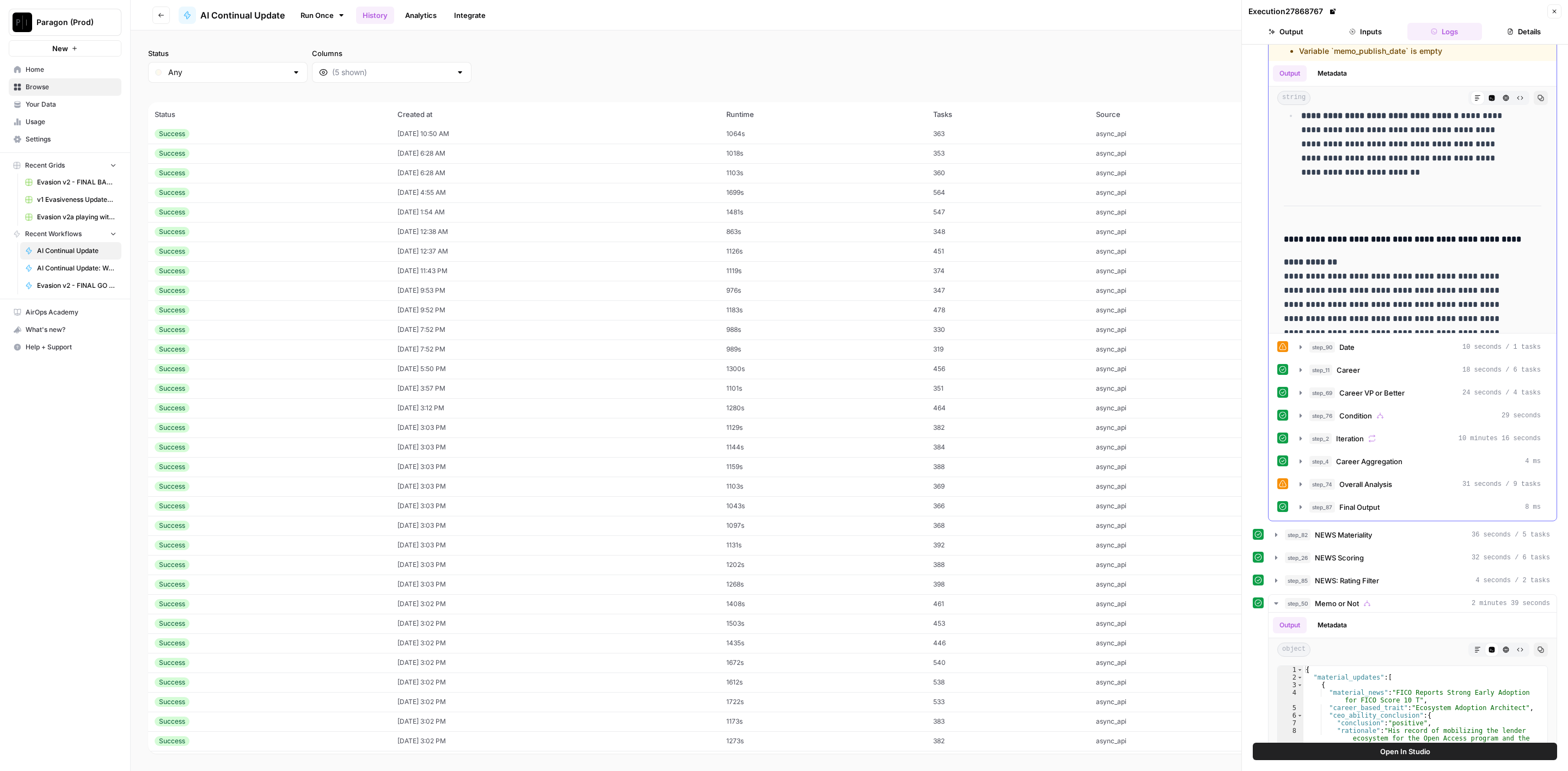
scroll to position [1353, 0]
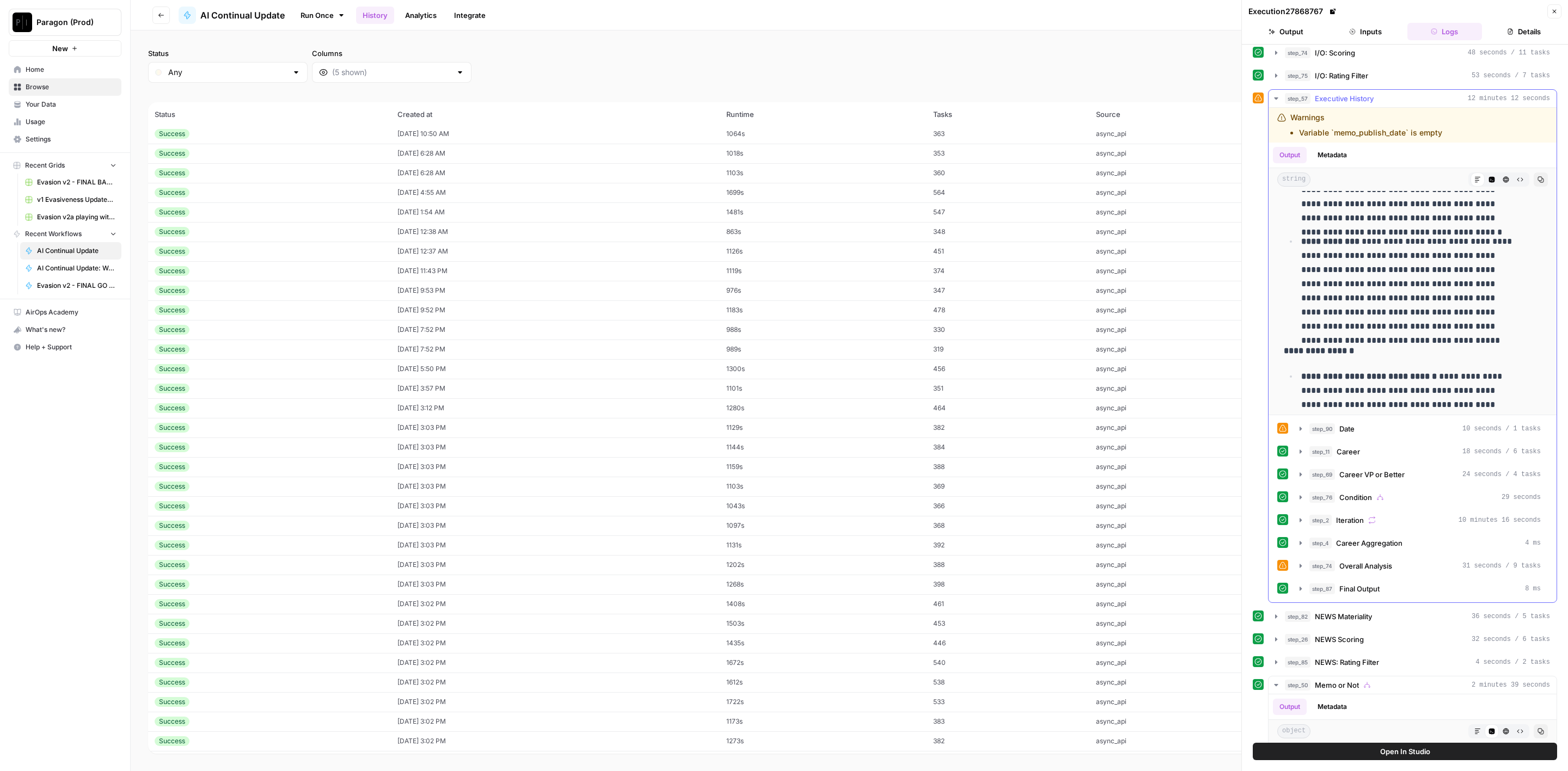
click at [1340, 93] on span "Executive History" at bounding box center [1344, 98] width 59 height 11
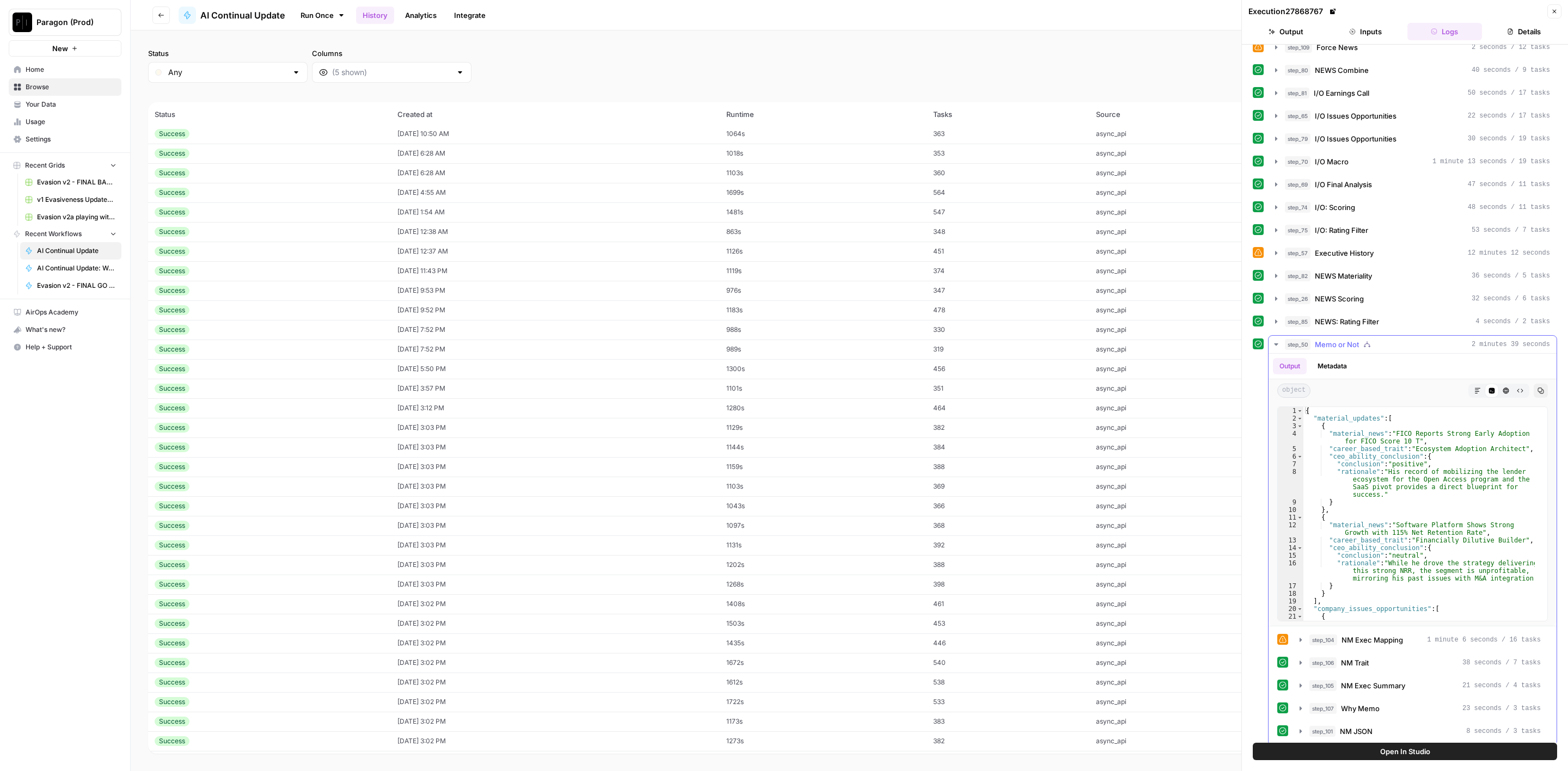
click at [1316, 339] on div "step_50 Memo or Not 2 minutes 39 seconds" at bounding box center [1418, 344] width 265 height 11
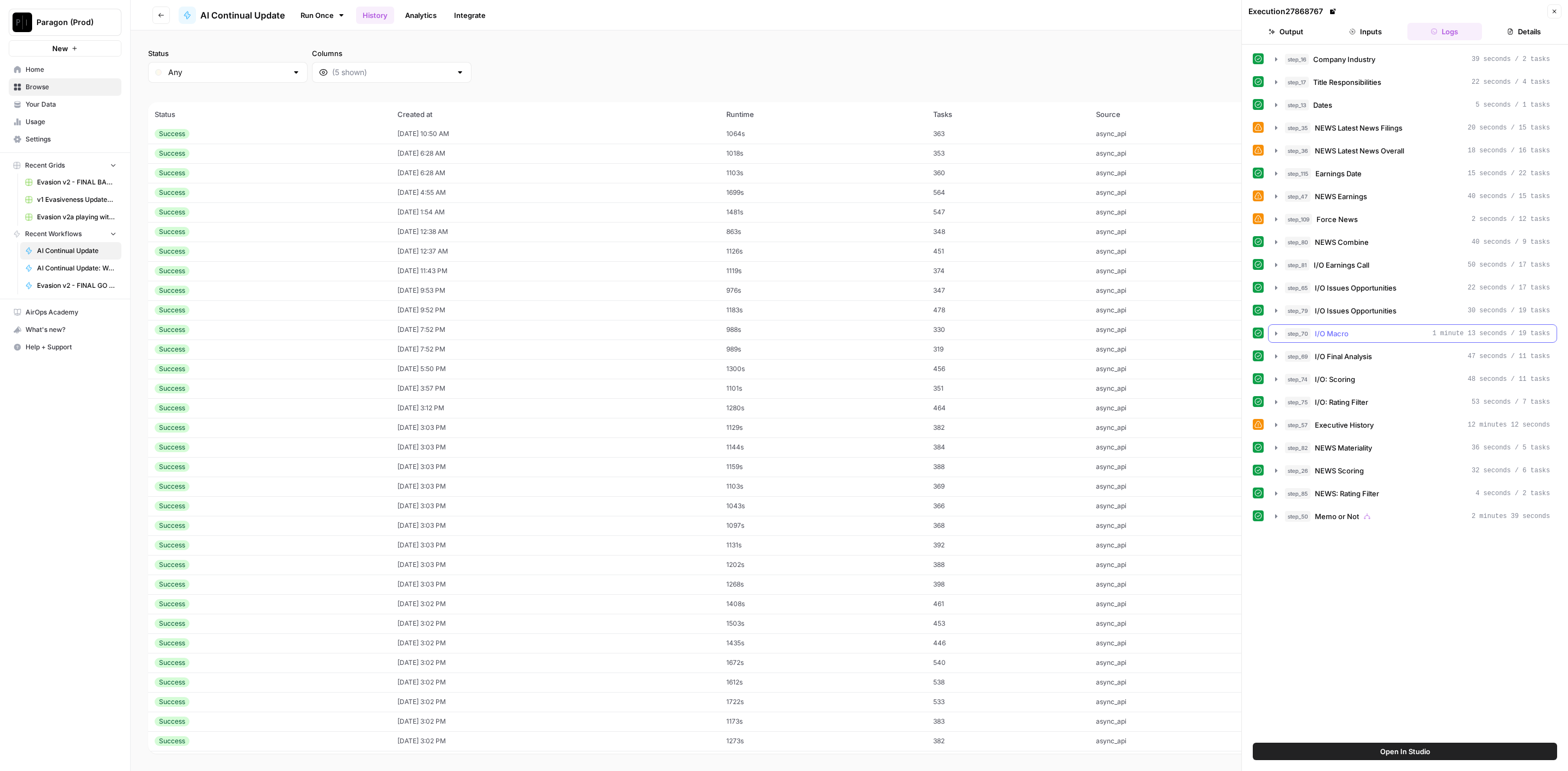
scroll to position [0, 0]
click at [1555, 13] on icon "button" at bounding box center [1555, 11] width 7 height 6
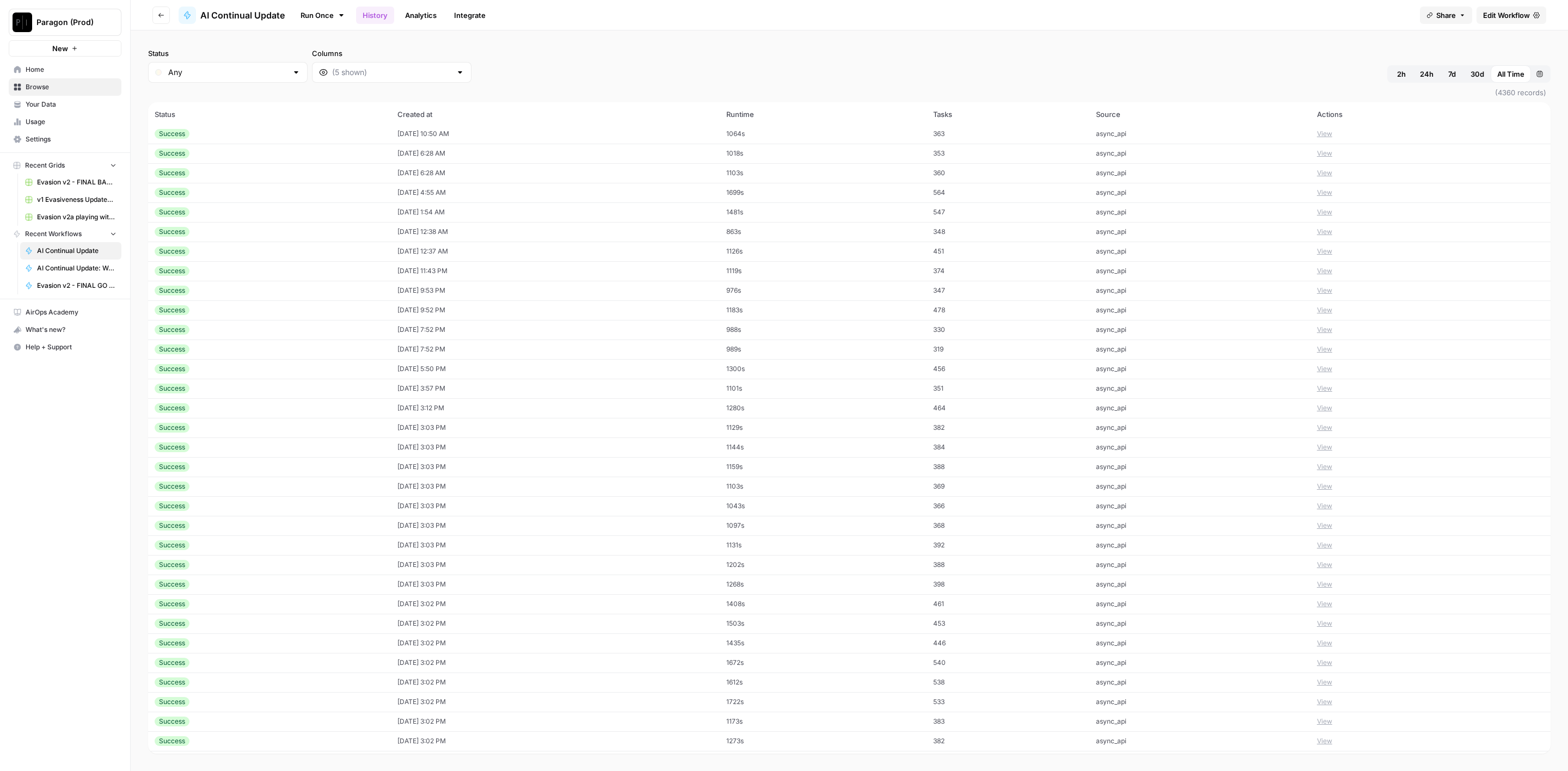
click at [1509, 16] on span "Edit Workflow" at bounding box center [1507, 15] width 47 height 11
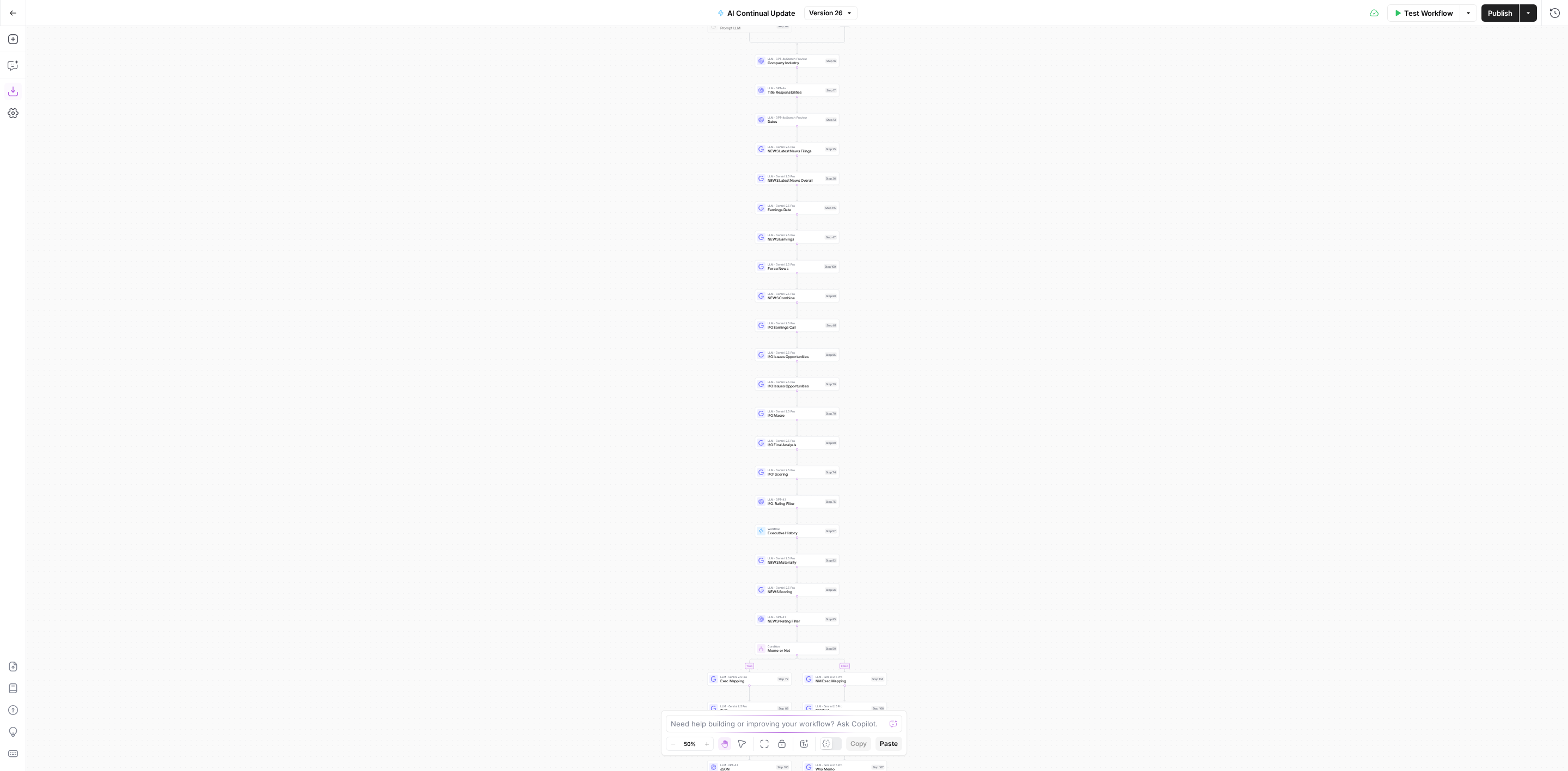
click at [14, 93] on icon "button" at bounding box center [12, 91] width 11 height 11
click at [776, 537] on div "Workflow Executive History Step 57 Copy step Delete step Add Note Test" at bounding box center [797, 531] width 85 height 13
click at [781, 531] on span "Executive History" at bounding box center [796, 533] width 55 height 6
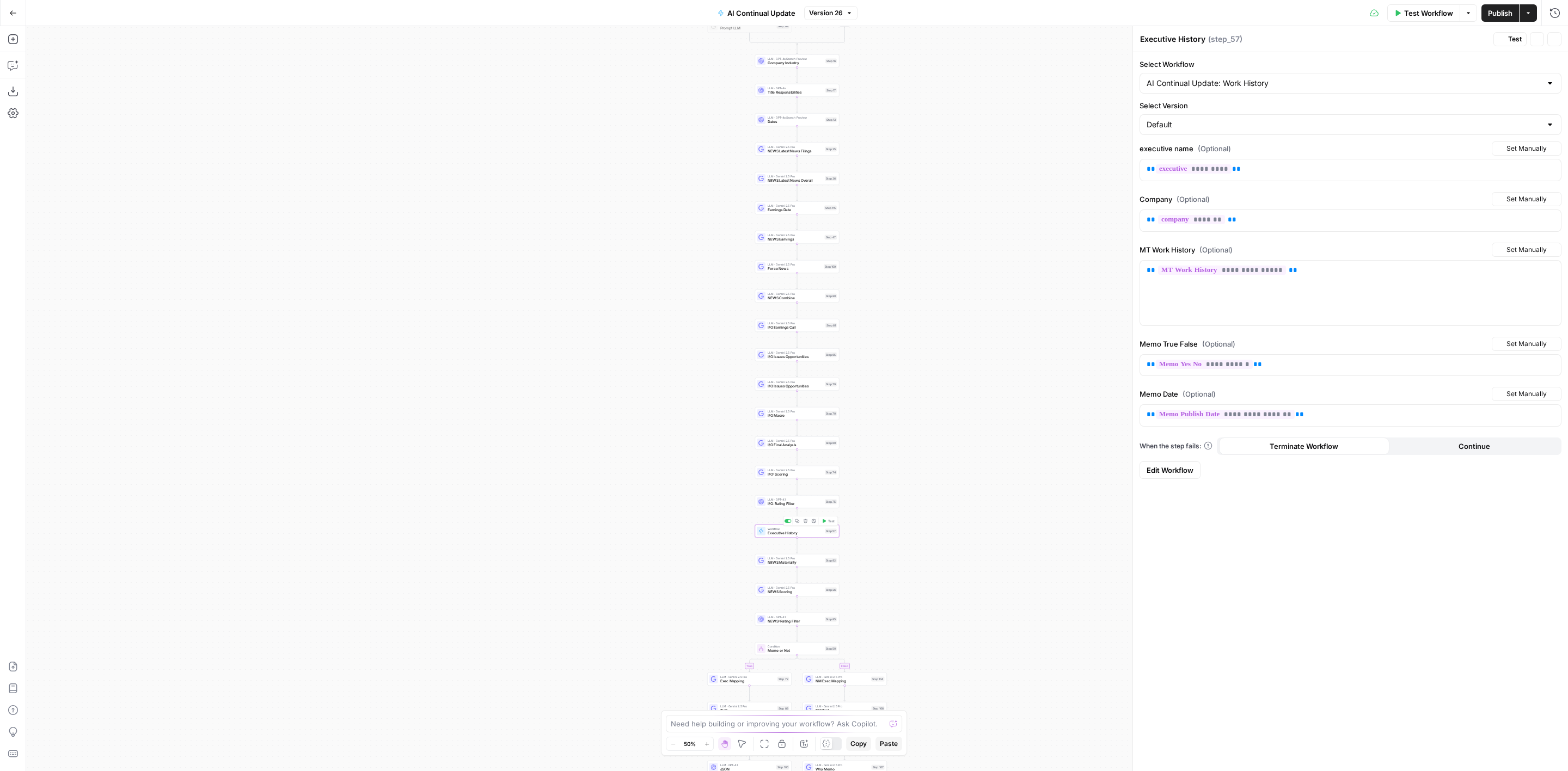
type input "AI Continual Update: Work History"
click at [1168, 461] on link "Edit Workflow" at bounding box center [1170, 470] width 61 height 17
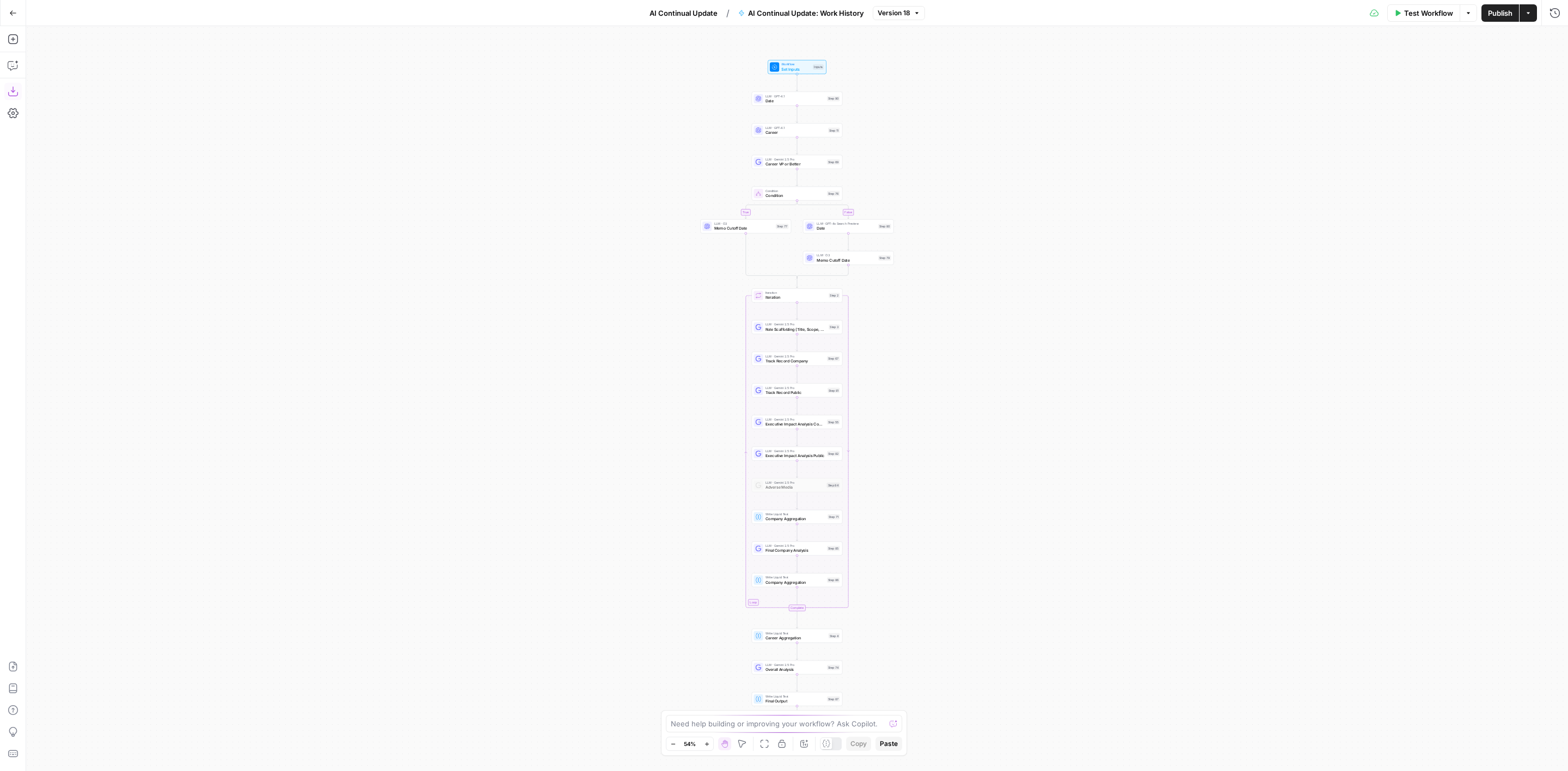
click at [16, 89] on icon "button" at bounding box center [12, 91] width 11 height 11
drag, startPoint x: 915, startPoint y: 480, endPoint x: 932, endPoint y: 469, distance: 20.2
click at [932, 469] on div "true false Workflow Set Inputs Inputs LLM · GPT-4.1 Memo Date Step 90 LLM · Gem…" at bounding box center [797, 398] width 1542 height 745
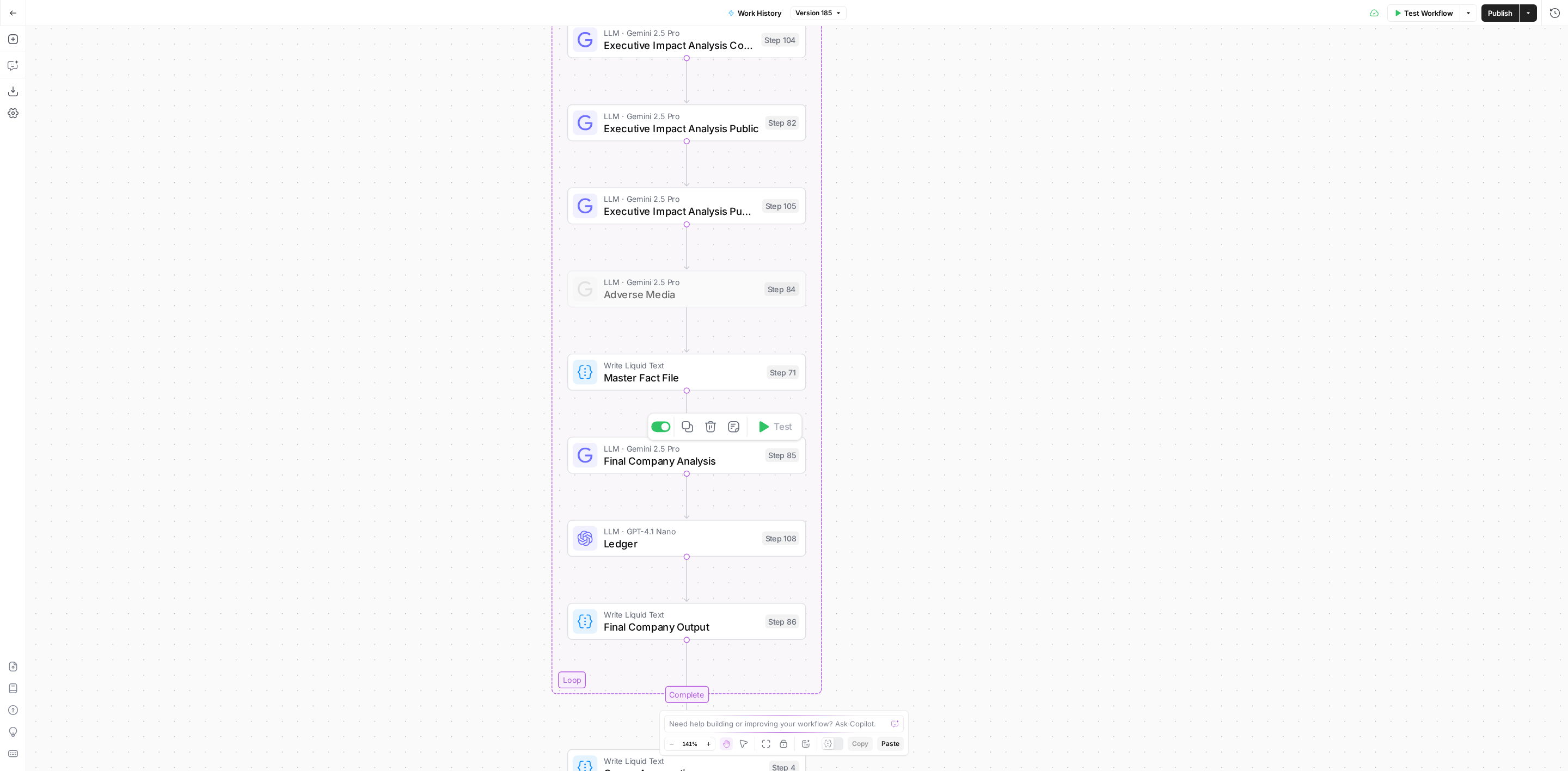
click at [707, 454] on span "Final Company Analysis" at bounding box center [682, 460] width 156 height 15
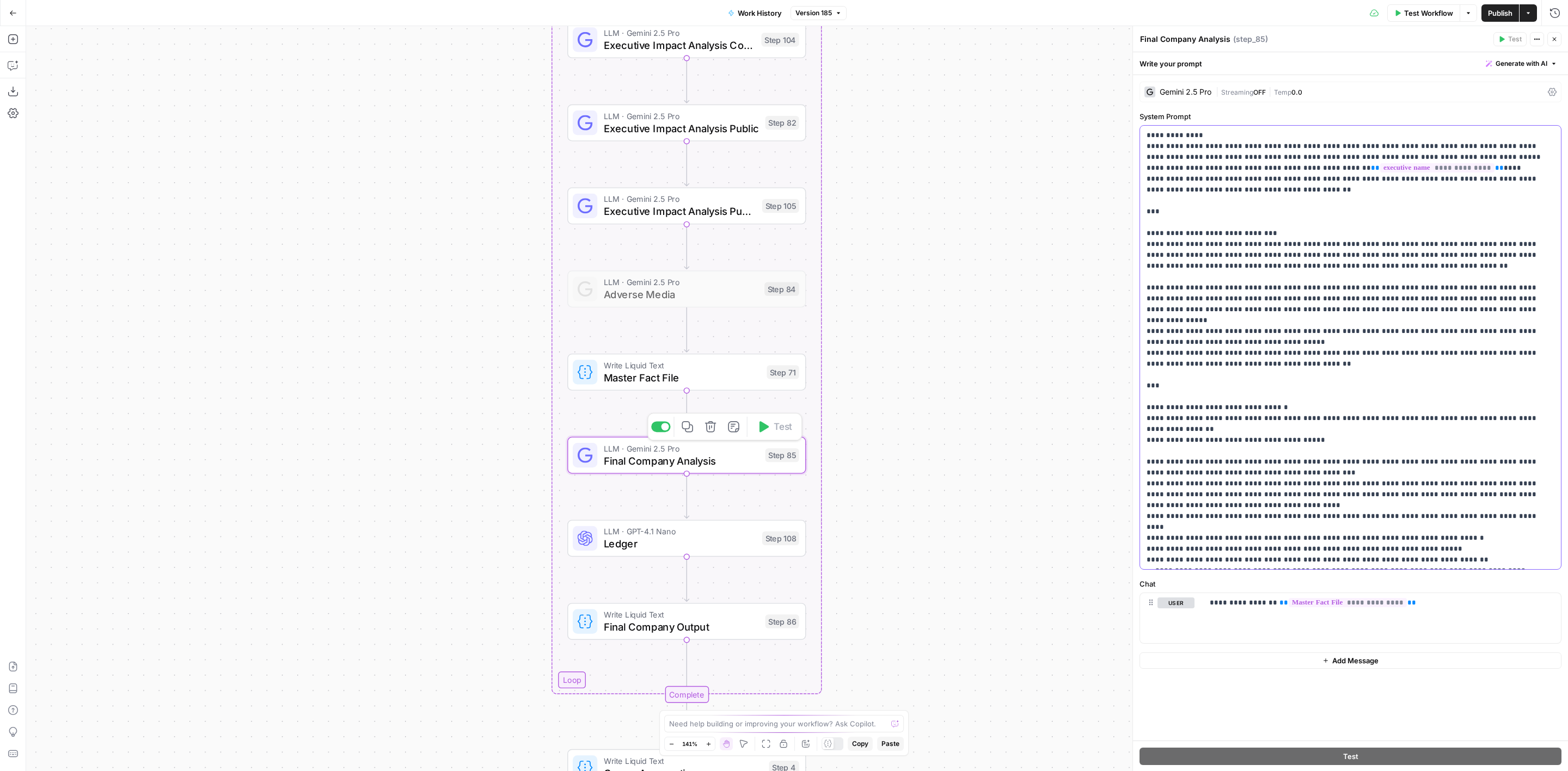
click at [1364, 272] on p "**********" at bounding box center [1344, 549] width 396 height 838
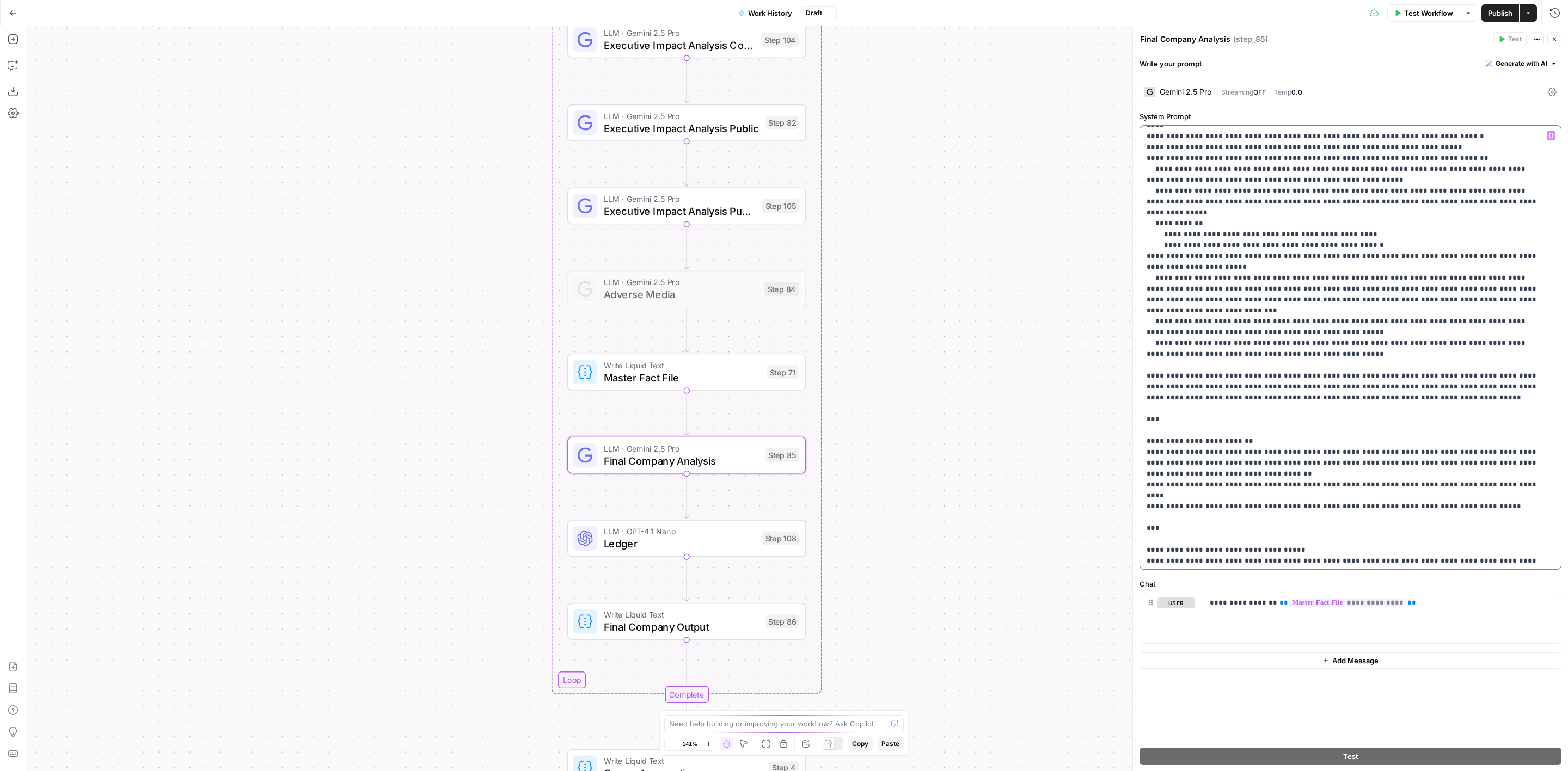
click at [1341, 254] on p "**********" at bounding box center [1344, 148] width 396 height 838
click at [1257, 323] on p "**********" at bounding box center [1344, 148] width 396 height 838
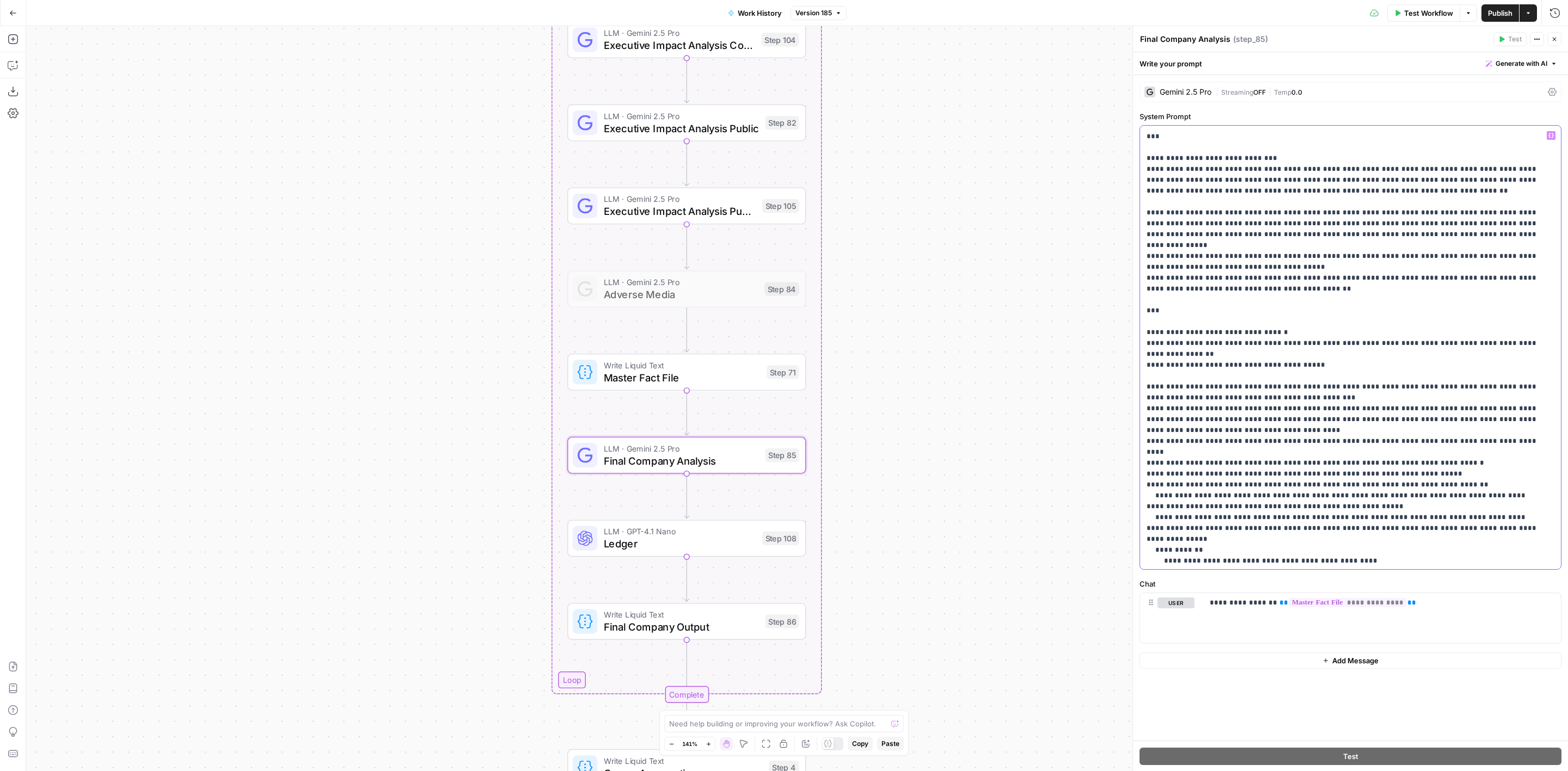
scroll to position [0, 0]
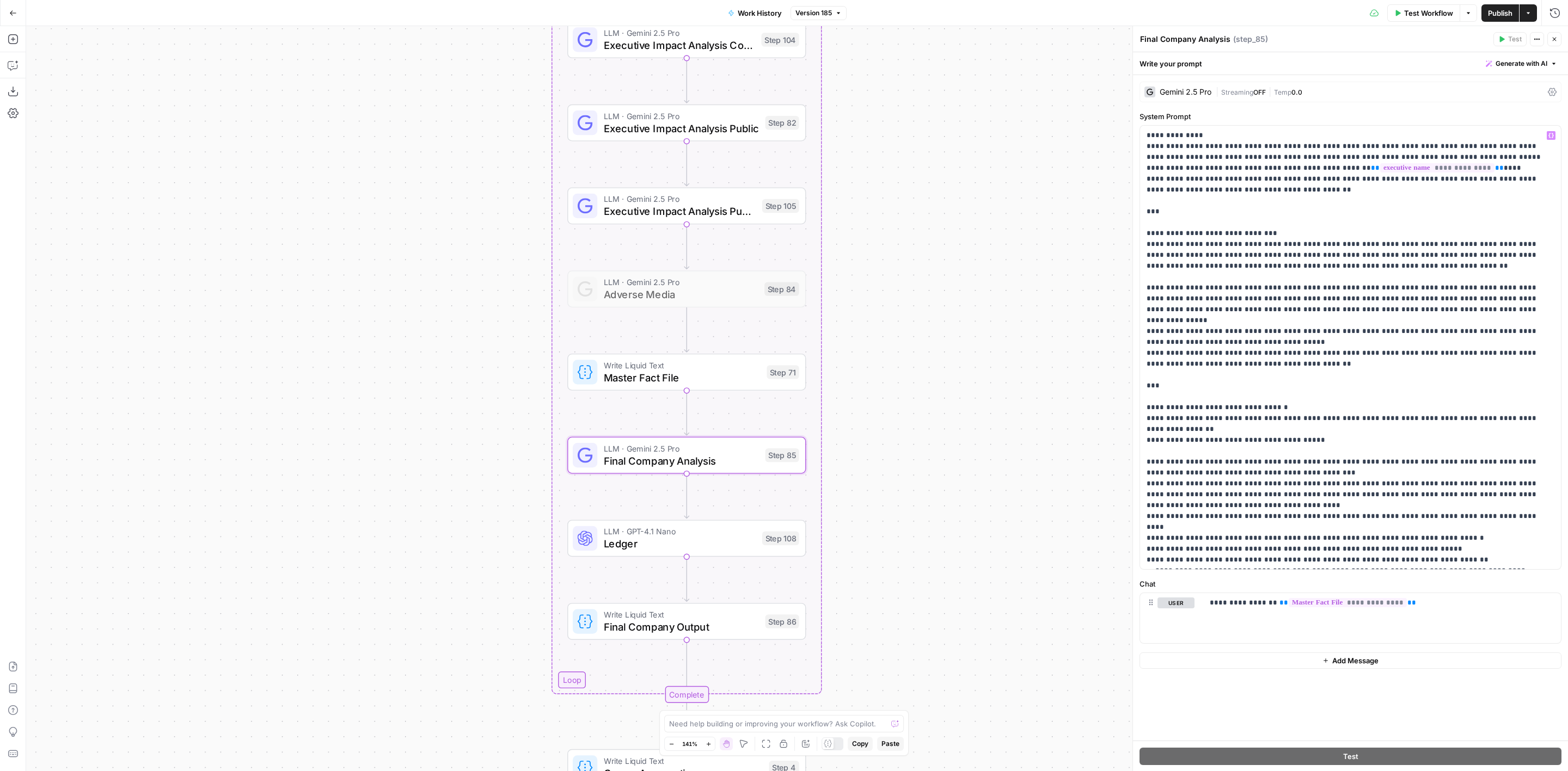
click at [775, 534] on div "Step 108" at bounding box center [781, 539] width 37 height 14
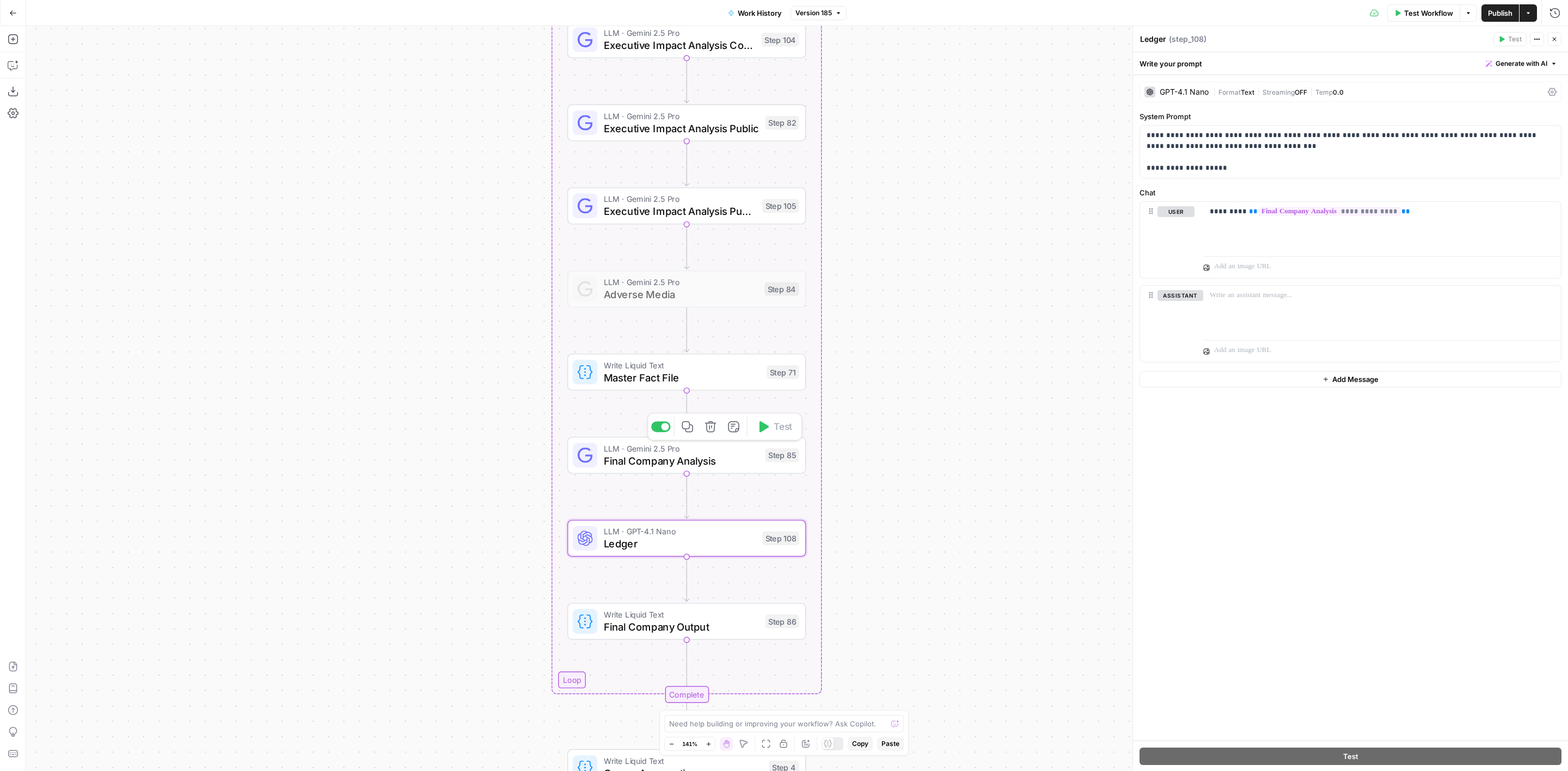
click at [781, 459] on div "Step 85" at bounding box center [783, 455] width 34 height 14
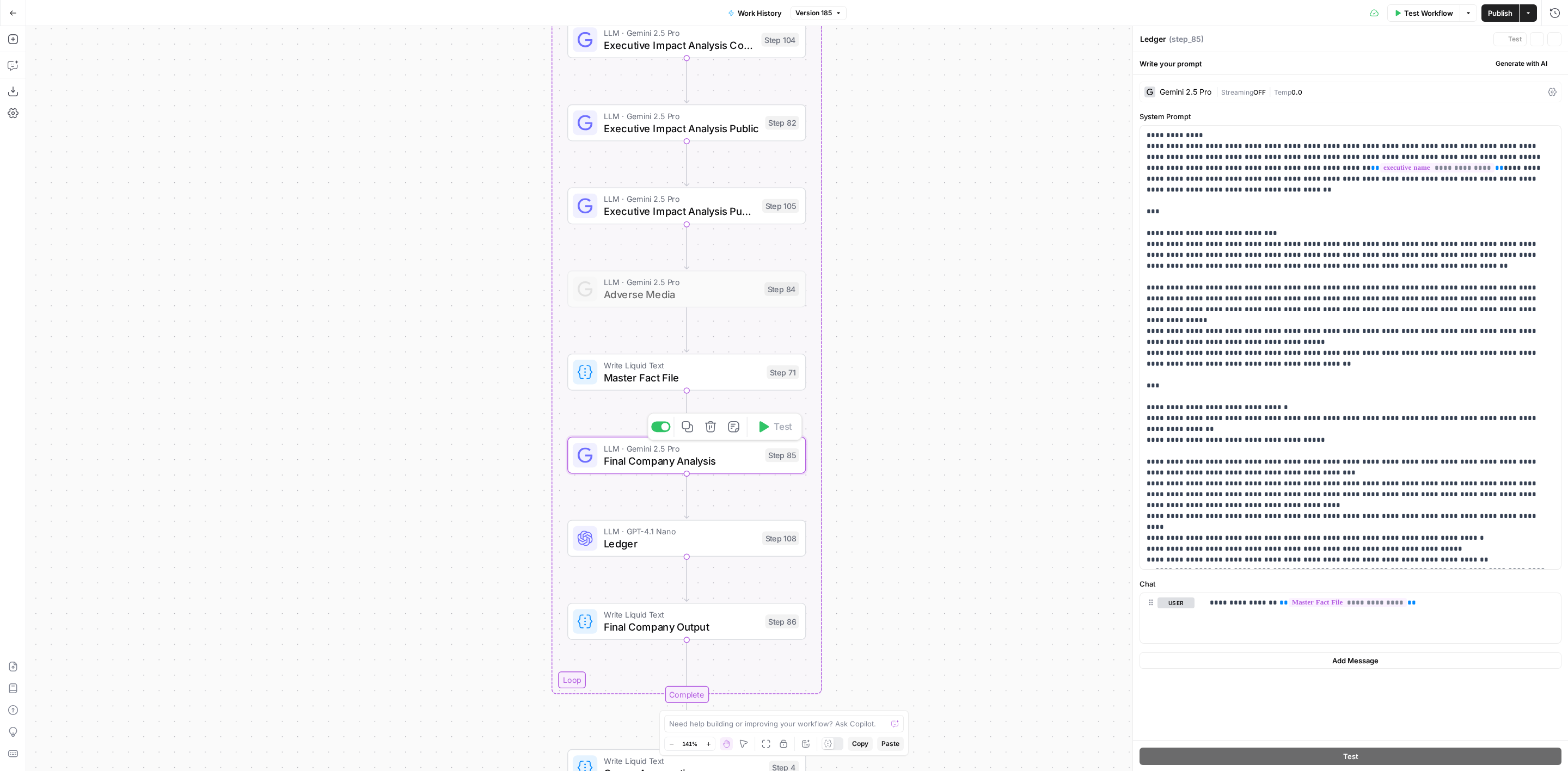
type textarea "Final Company Analysis"
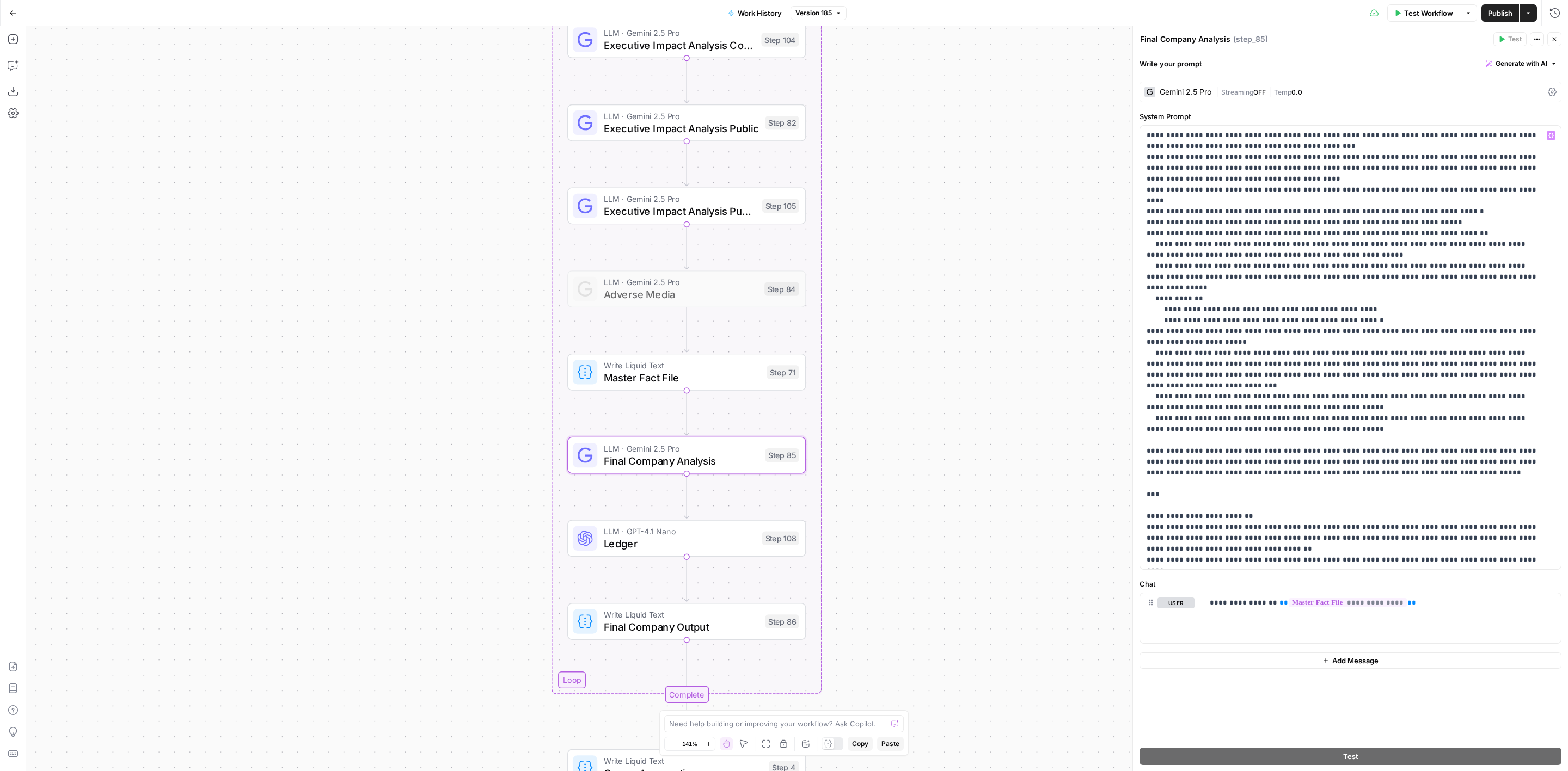
scroll to position [163, 0]
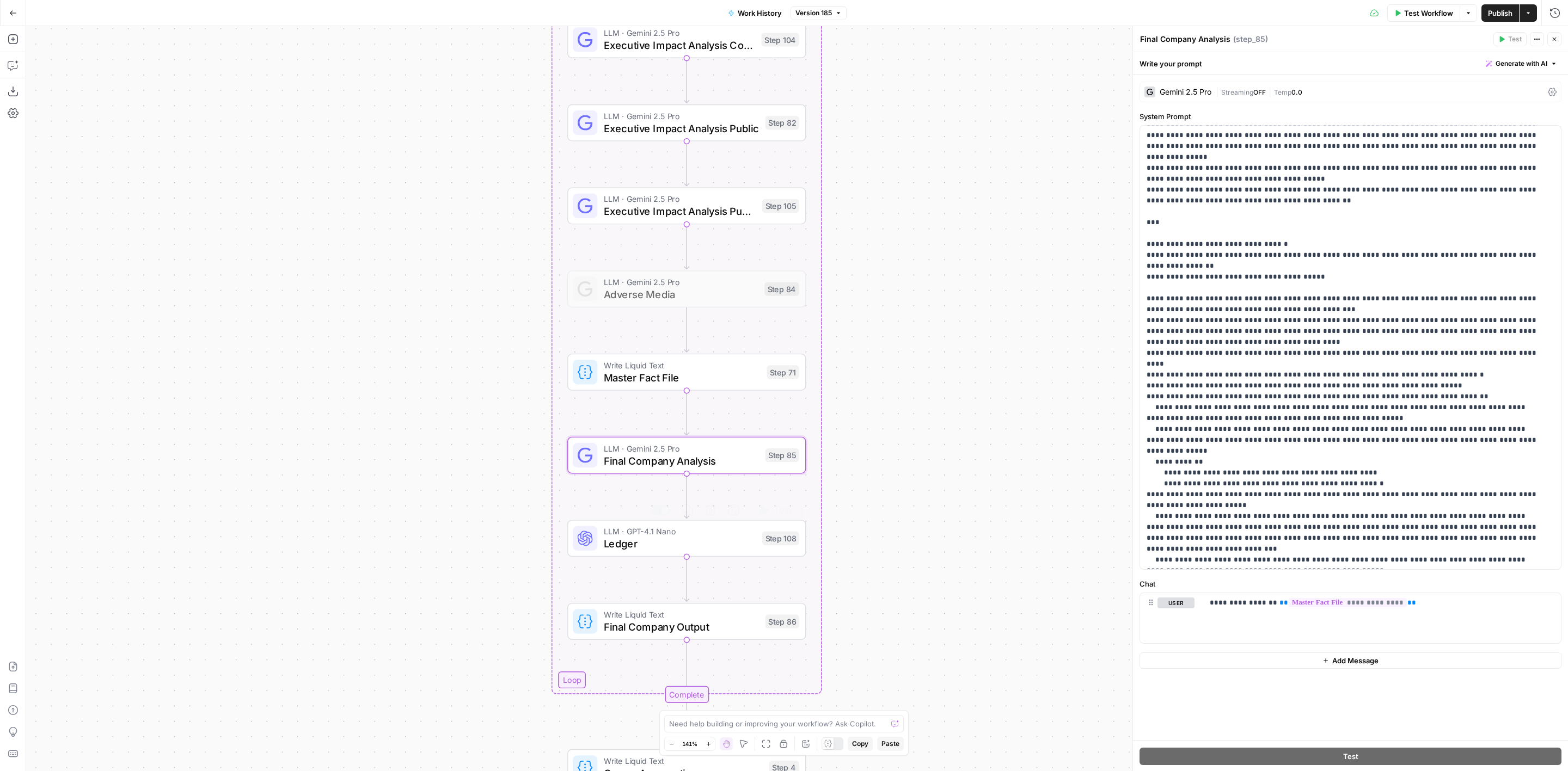
click at [767, 550] on div "LLM · GPT-4.1 Nano Ledger Step 108 Copy step Delete step Add Note Test" at bounding box center [686, 538] width 227 height 26
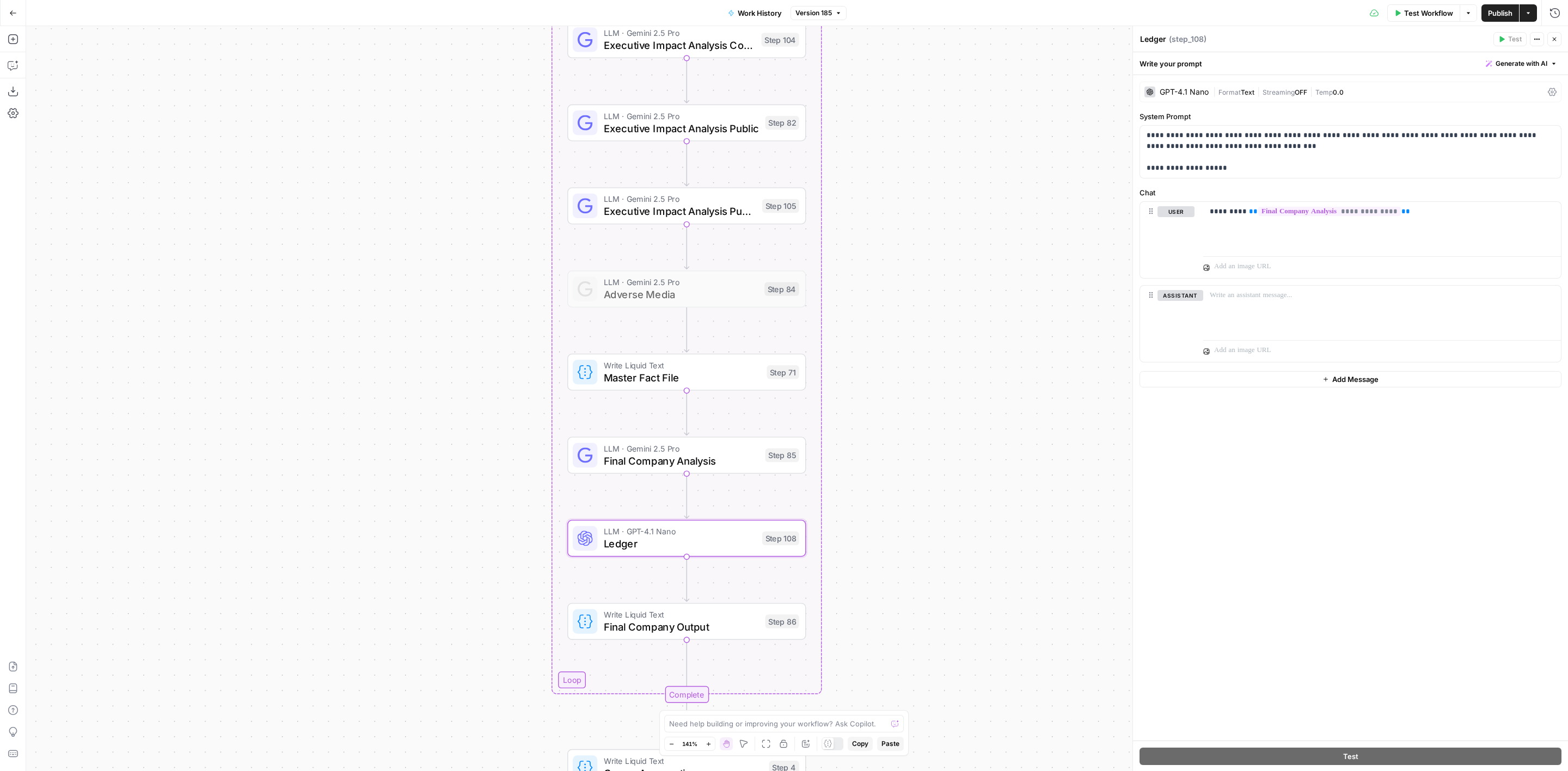
click at [1255, 84] on div "GPT-4.1 Nano | Format Text | Streaming OFF | Temp 0.0" at bounding box center [1350, 91] width 422 height 20
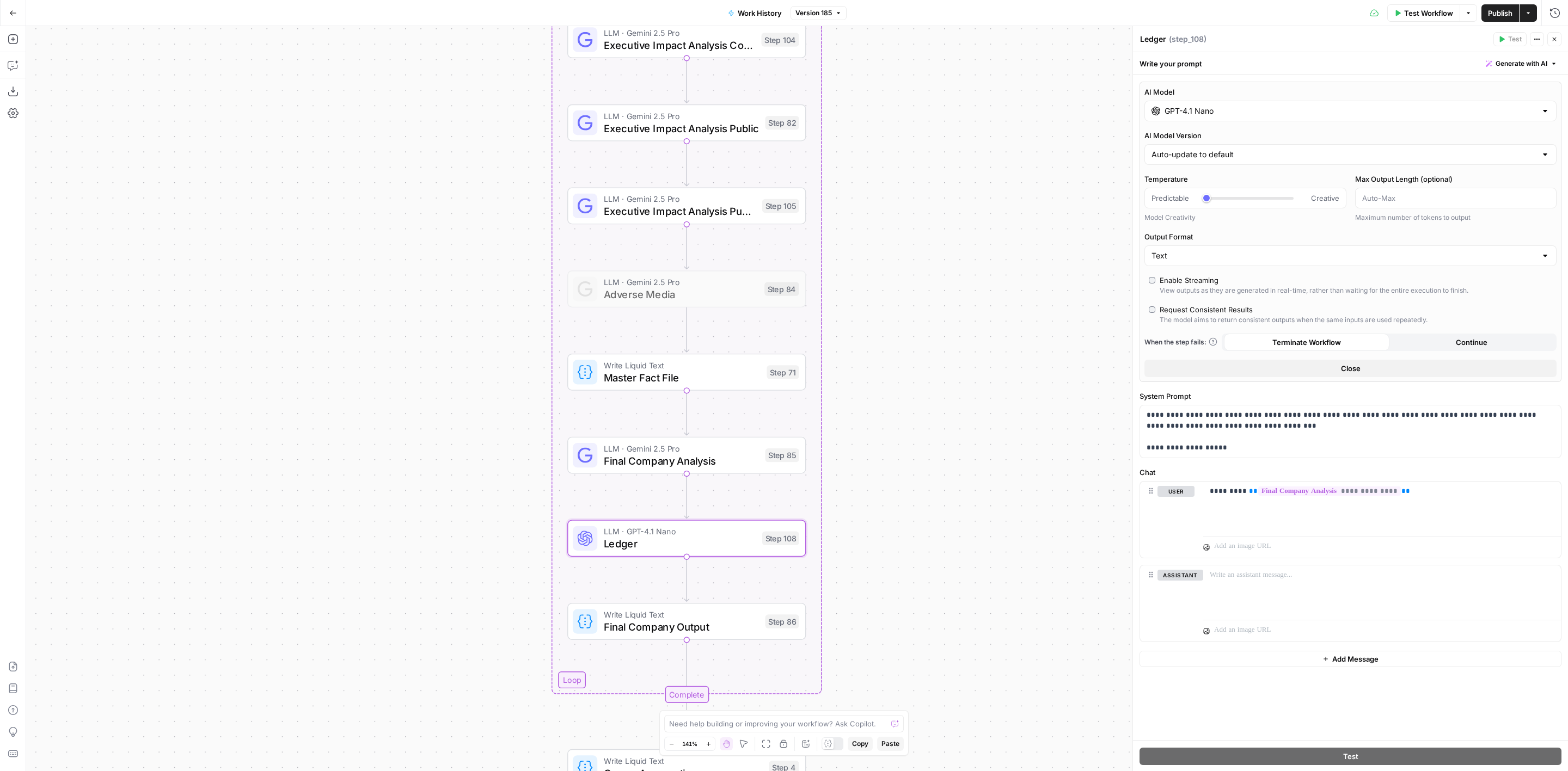
click at [1252, 113] on input "GPT-4.1 Nano" at bounding box center [1351, 110] width 372 height 11
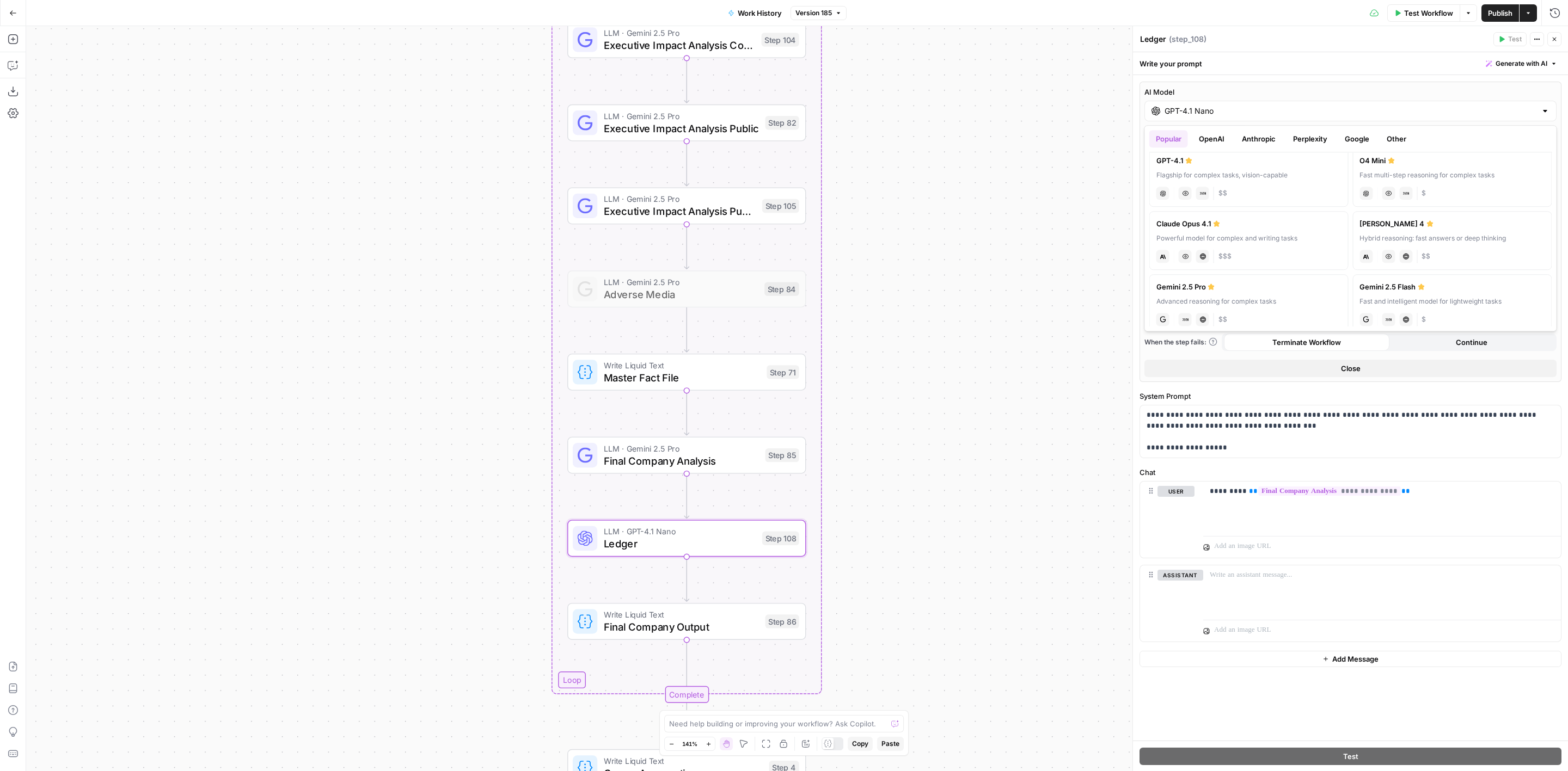
click at [1209, 134] on button "OpenAI" at bounding box center [1212, 138] width 39 height 17
click at [1292, 248] on div "chat Vision Capabilities JSON Mode $" at bounding box center [1249, 255] width 185 height 15
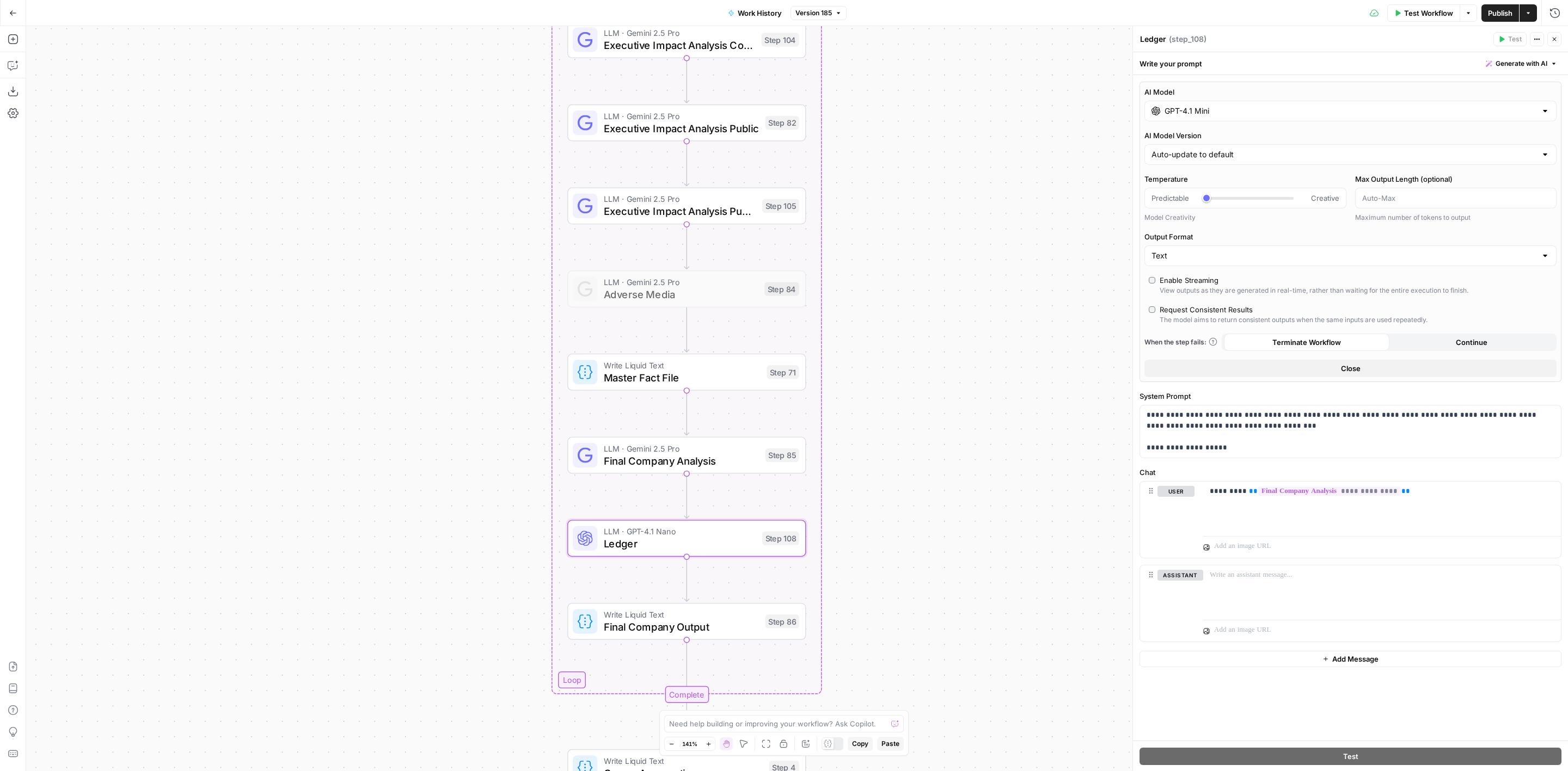
type input "GPT-4.1 Mini"
click at [1553, 45] on button "Close" at bounding box center [1554, 39] width 14 height 14
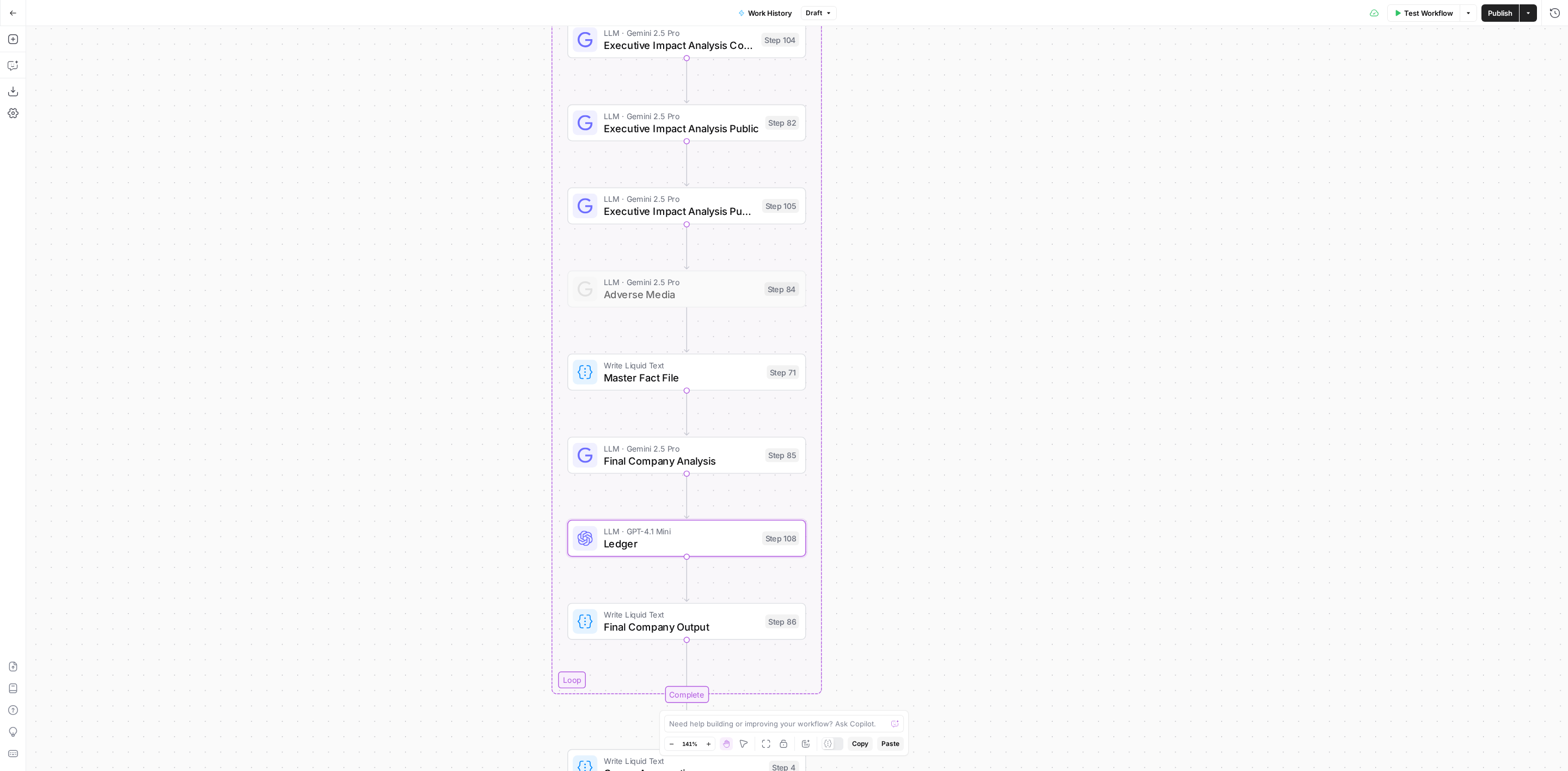
click at [14, 14] on icon "button" at bounding box center [12, 12] width 7 height 7
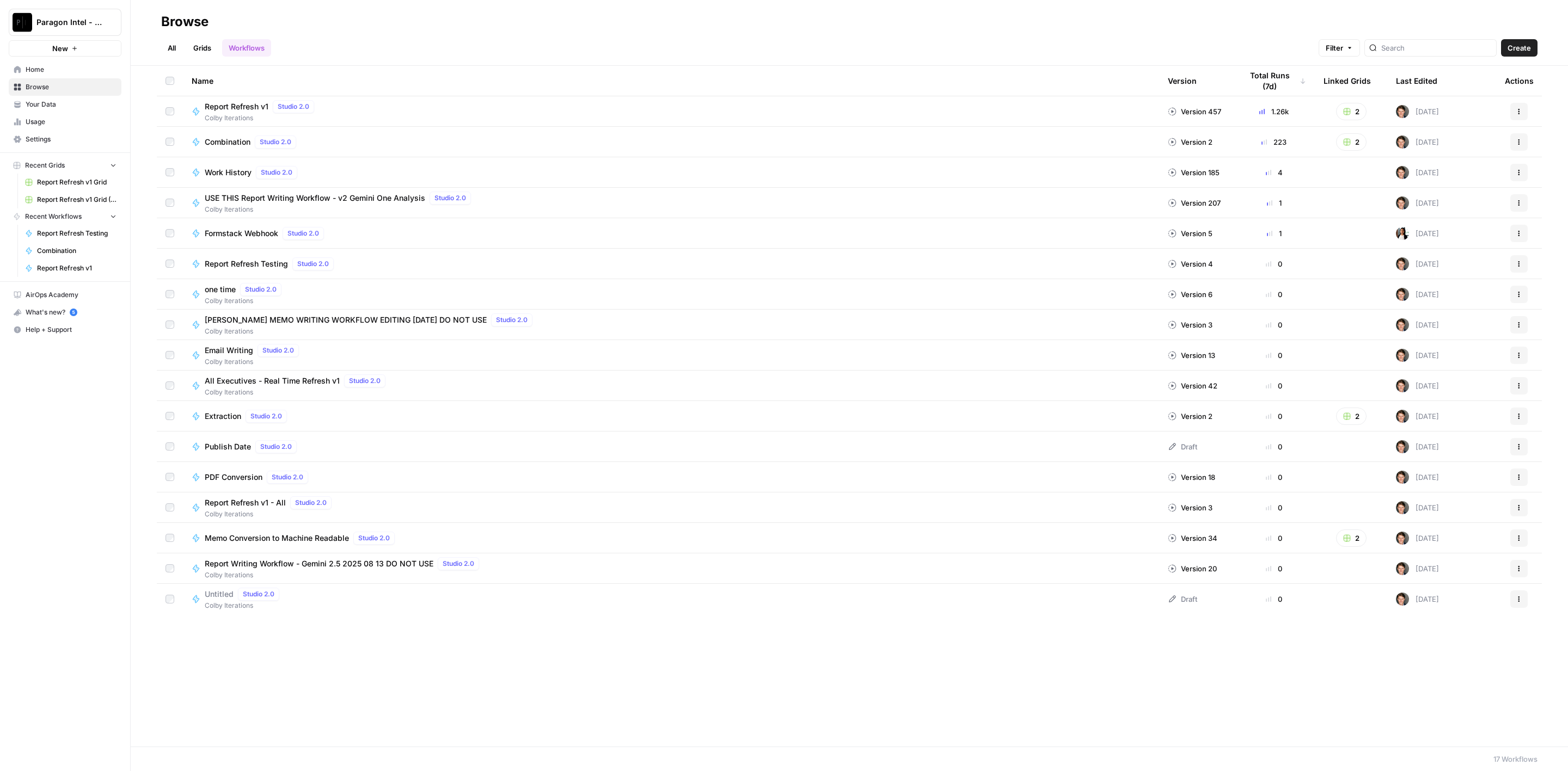
click at [241, 105] on span "Report Refresh v1" at bounding box center [237, 106] width 63 height 11
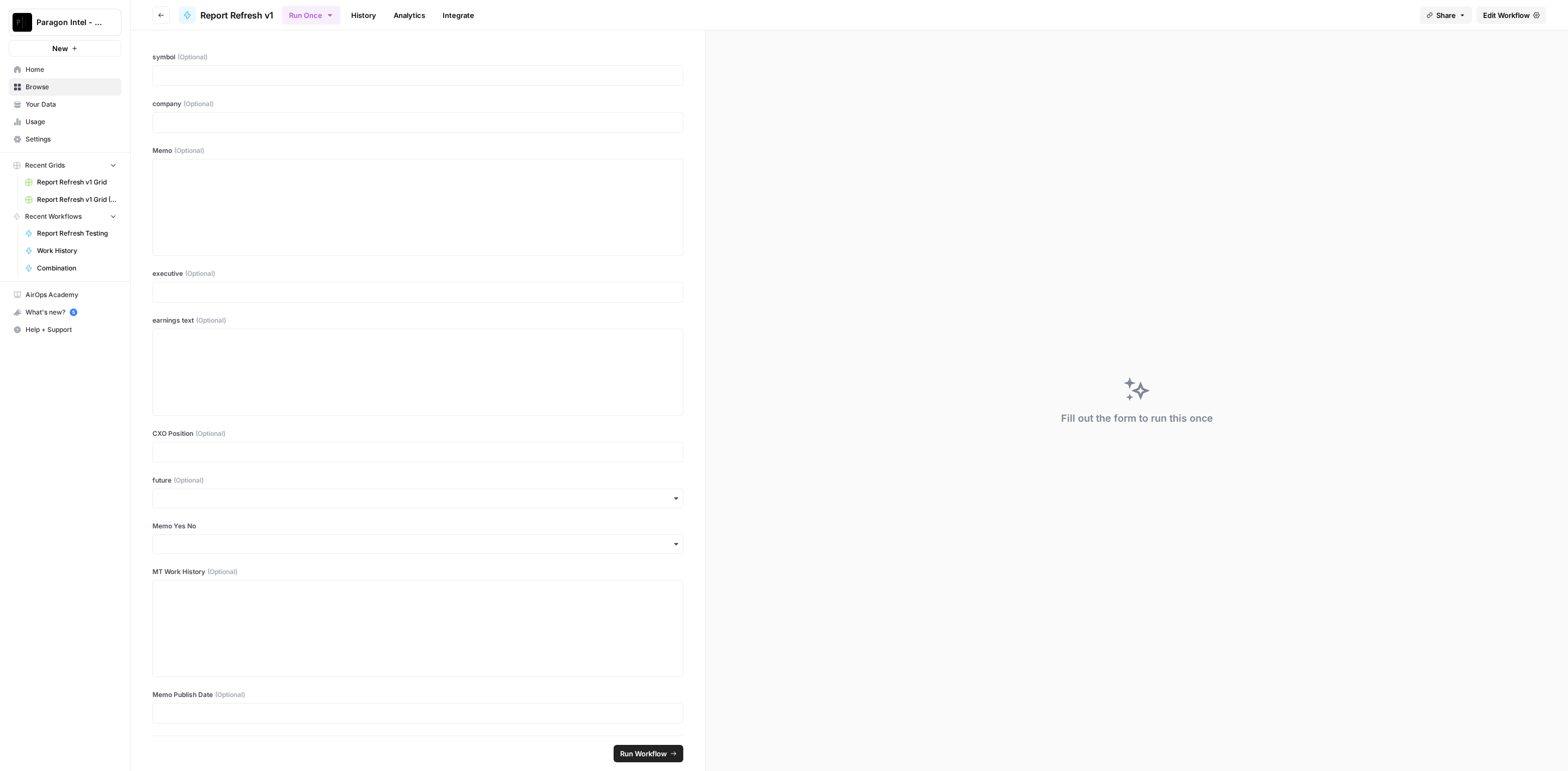
click at [1501, 17] on span "Edit Workflow" at bounding box center [1507, 15] width 47 height 11
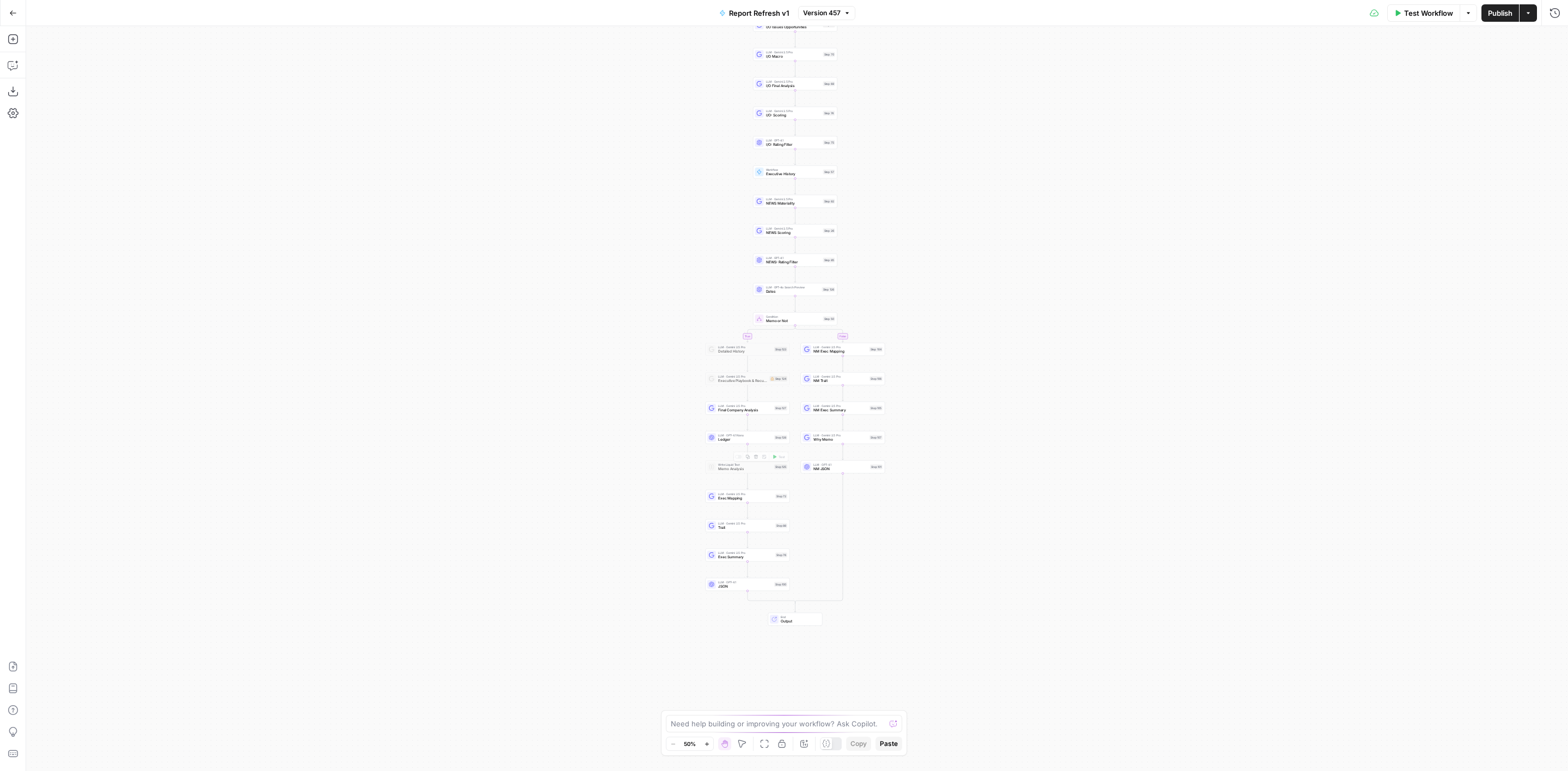
click at [763, 444] on div "true true false false Workflow Set Inputs Inputs Condition Condition Step 117 L…" at bounding box center [797, 398] width 1542 height 745
click at [754, 437] on span "Ledger" at bounding box center [745, 440] width 54 height 6
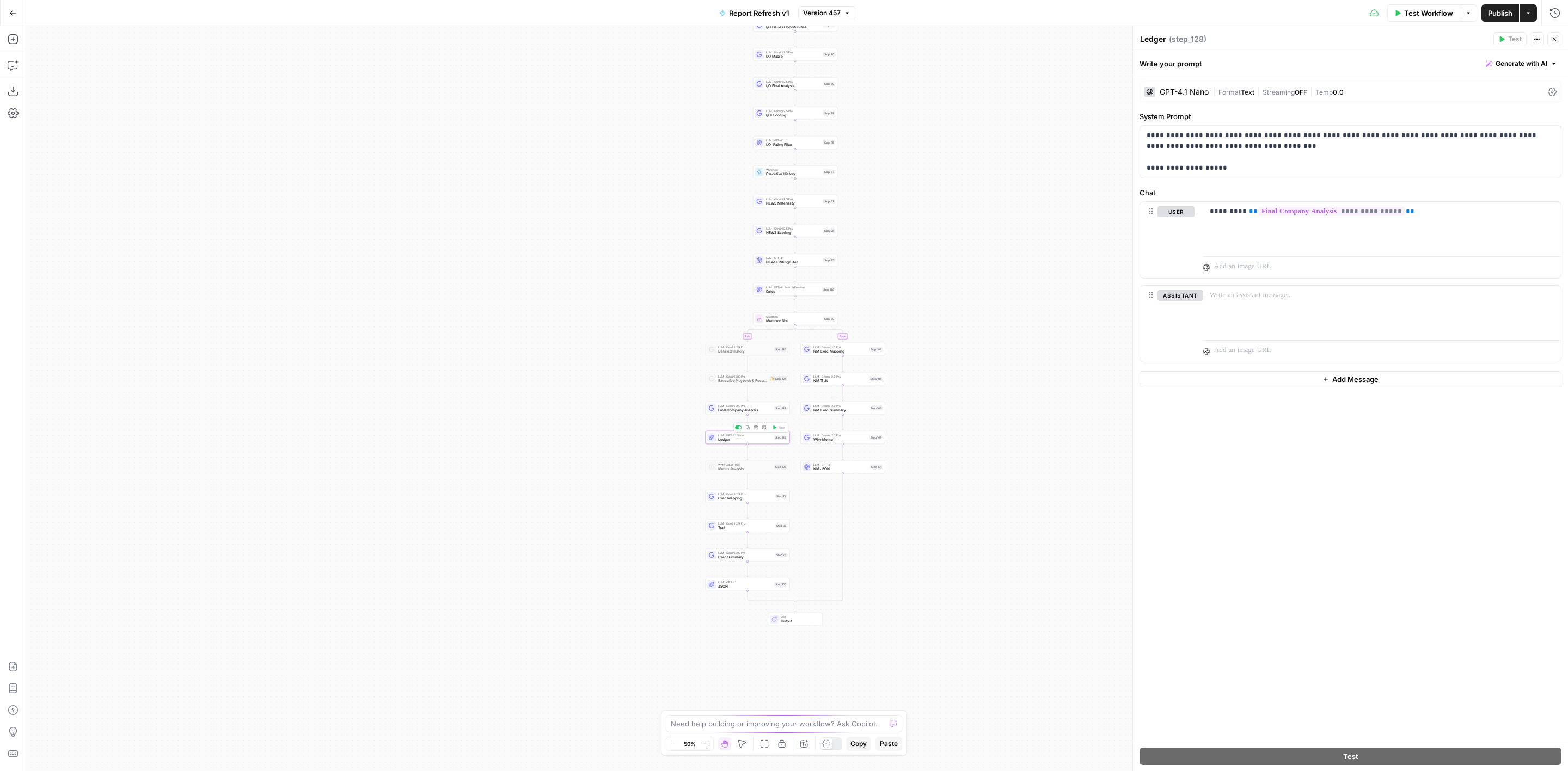
click at [1292, 81] on div "GPT-4.1 Nano | Format Text | Streaming OFF | Temp 0.0" at bounding box center [1350, 91] width 422 height 20
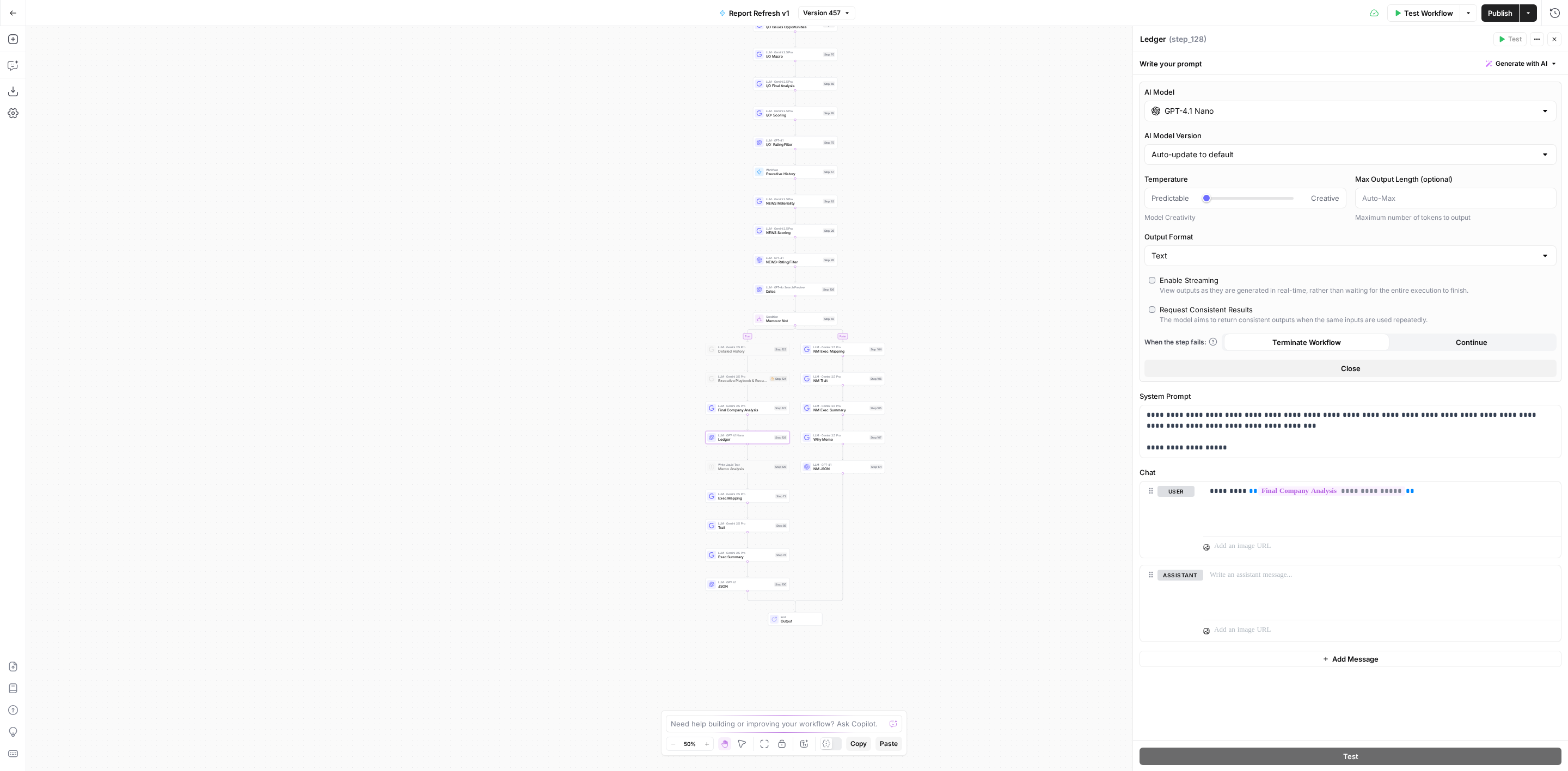
click at [1346, 108] on input "GPT-4.1 Nano" at bounding box center [1351, 110] width 372 height 11
click at [1215, 130] on button "OpenAI" at bounding box center [1212, 138] width 39 height 17
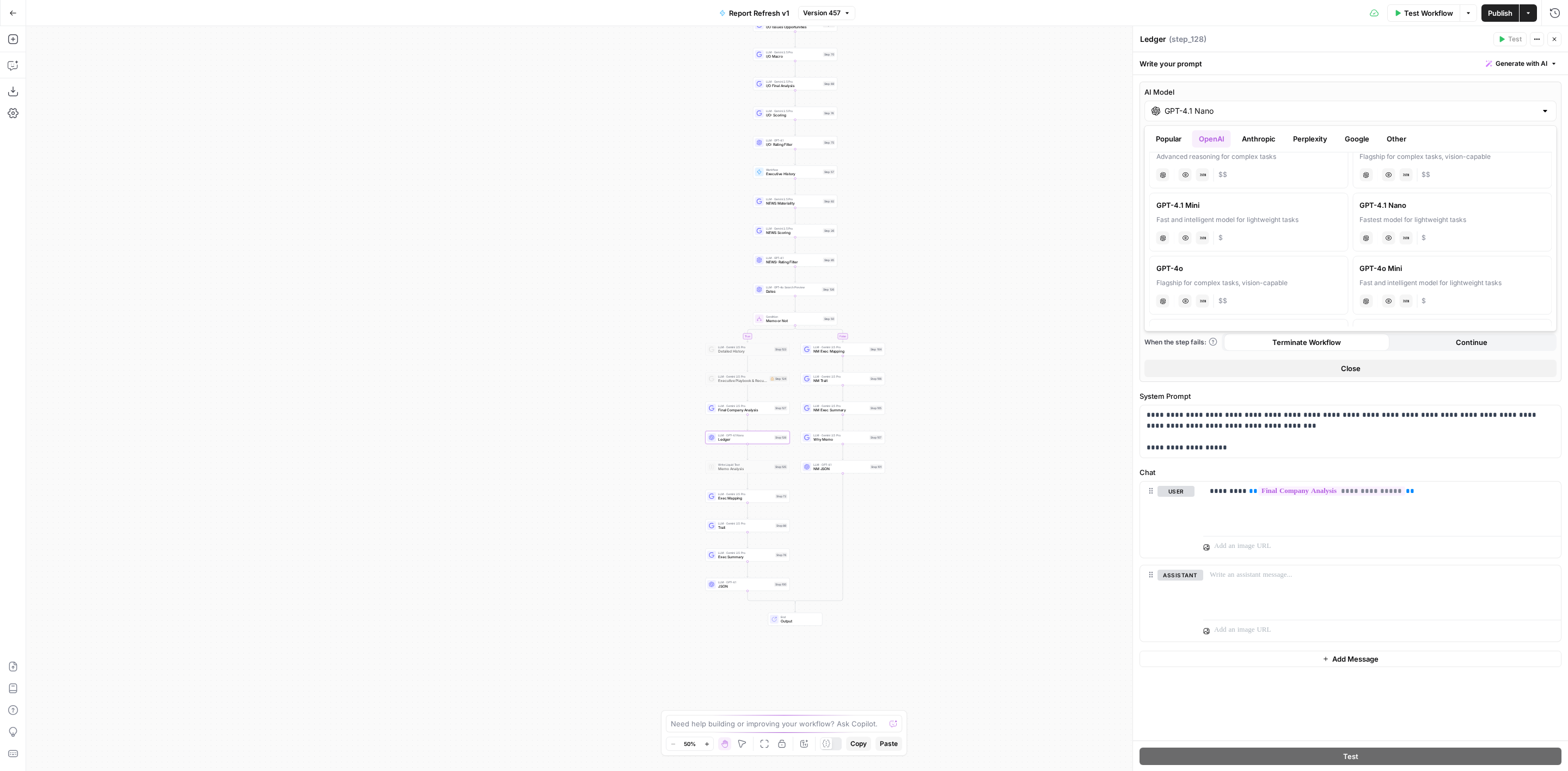
click at [1287, 219] on div "Fast and intelligent model for lightweight tasks" at bounding box center [1249, 220] width 185 height 10
type input "GPT-4.1 Mini"
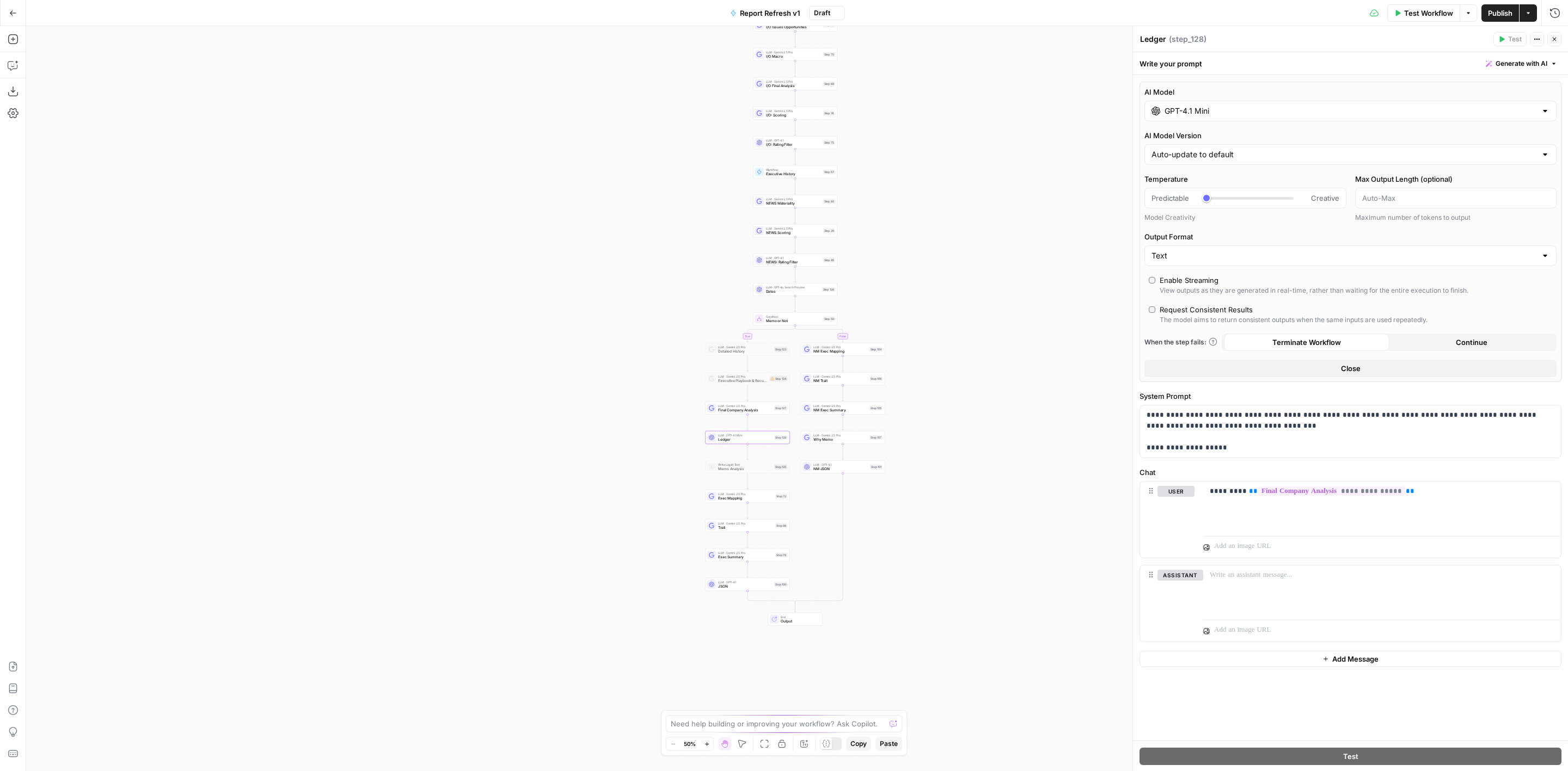
click at [1503, 13] on span "Publish" at bounding box center [1501, 12] width 24 height 11
click at [809, 175] on span "Executive History" at bounding box center [794, 174] width 55 height 6
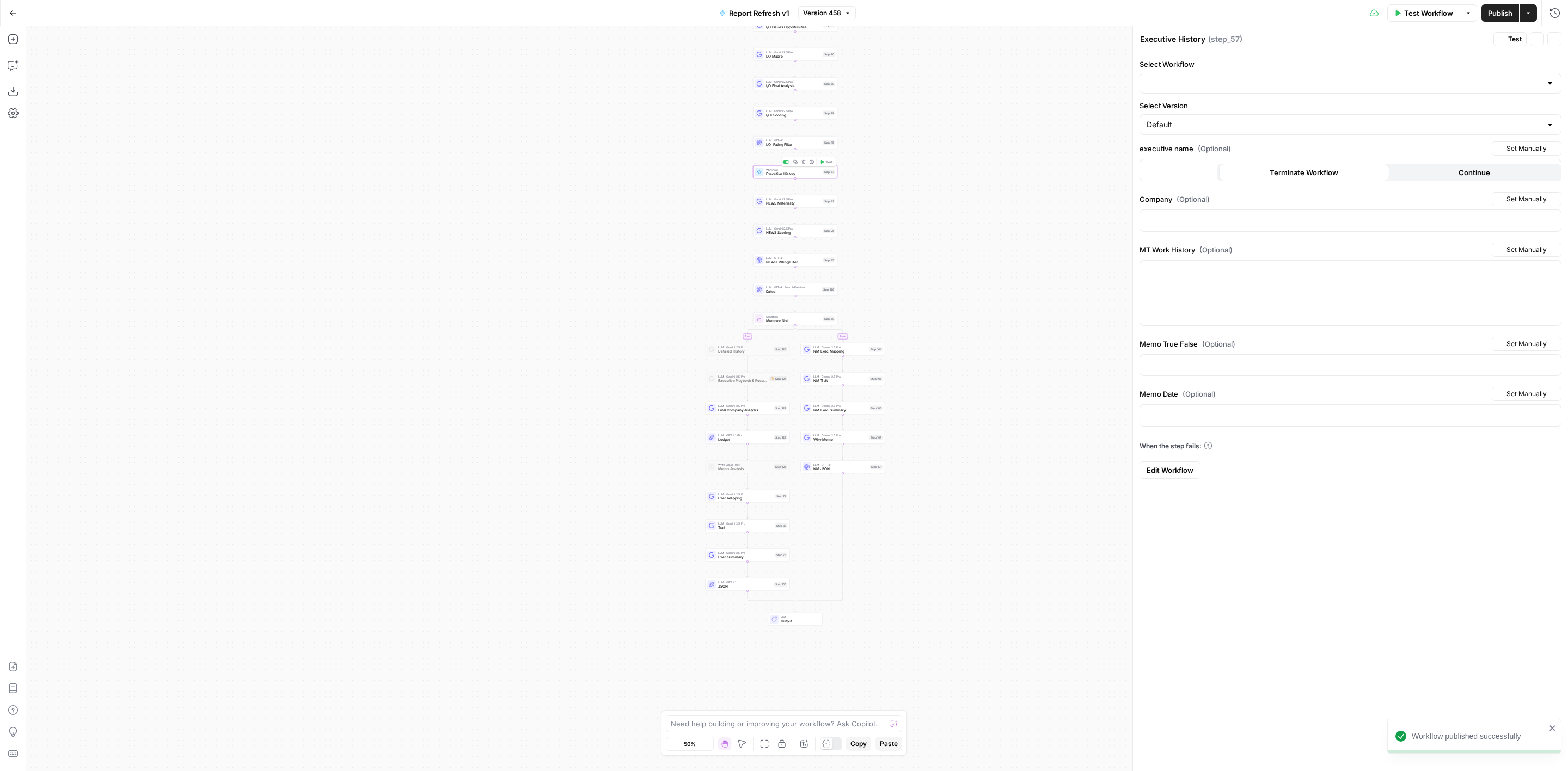
type input "Work History"
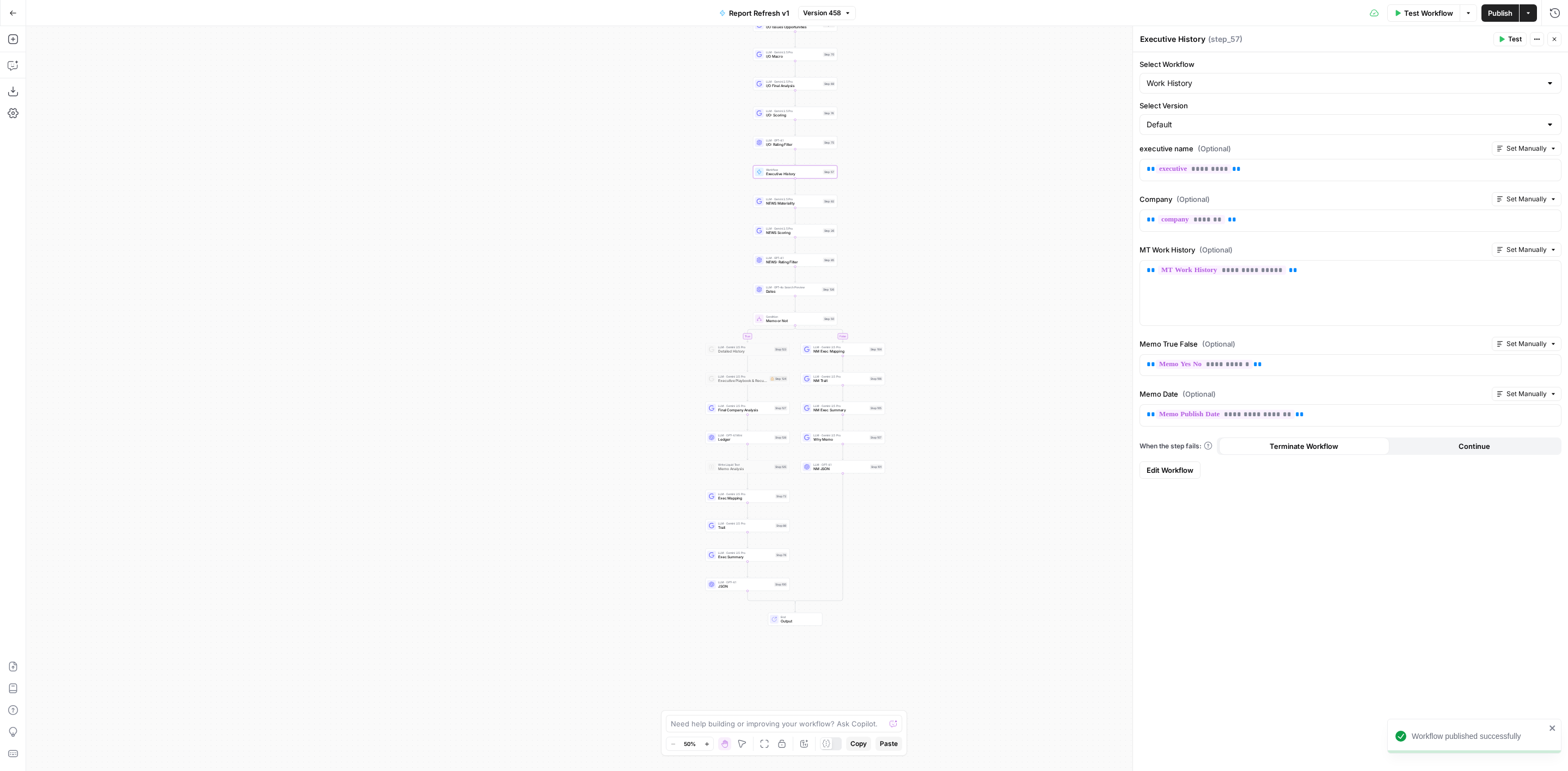
click at [1158, 466] on span "Edit Workflow" at bounding box center [1171, 470] width 47 height 11
click at [17, 665] on icon "button" at bounding box center [12, 666] width 11 height 11
click at [814, 206] on span "NEWS Materiality" at bounding box center [794, 203] width 55 height 6
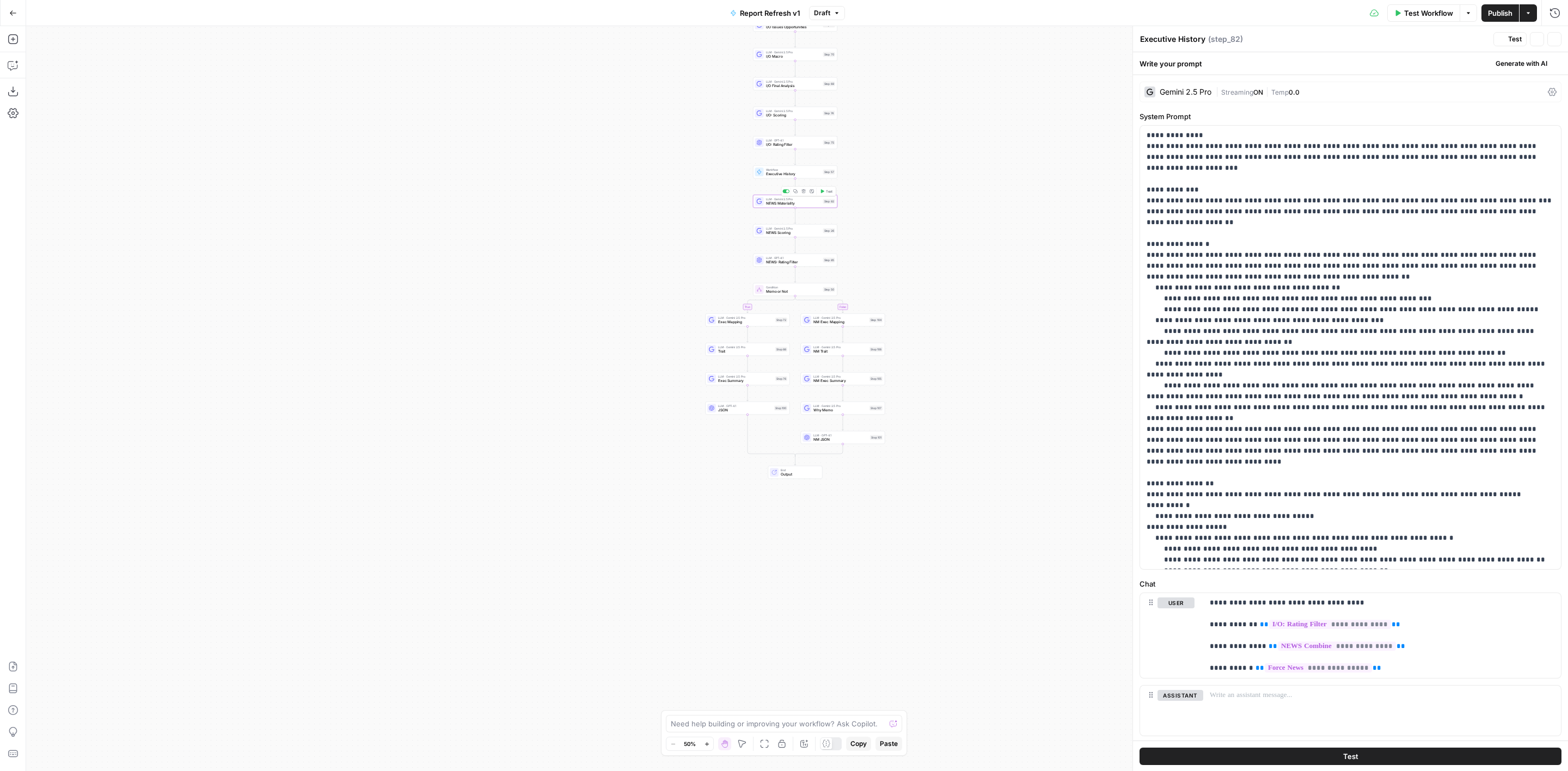
type textarea "NEWS Materiality"
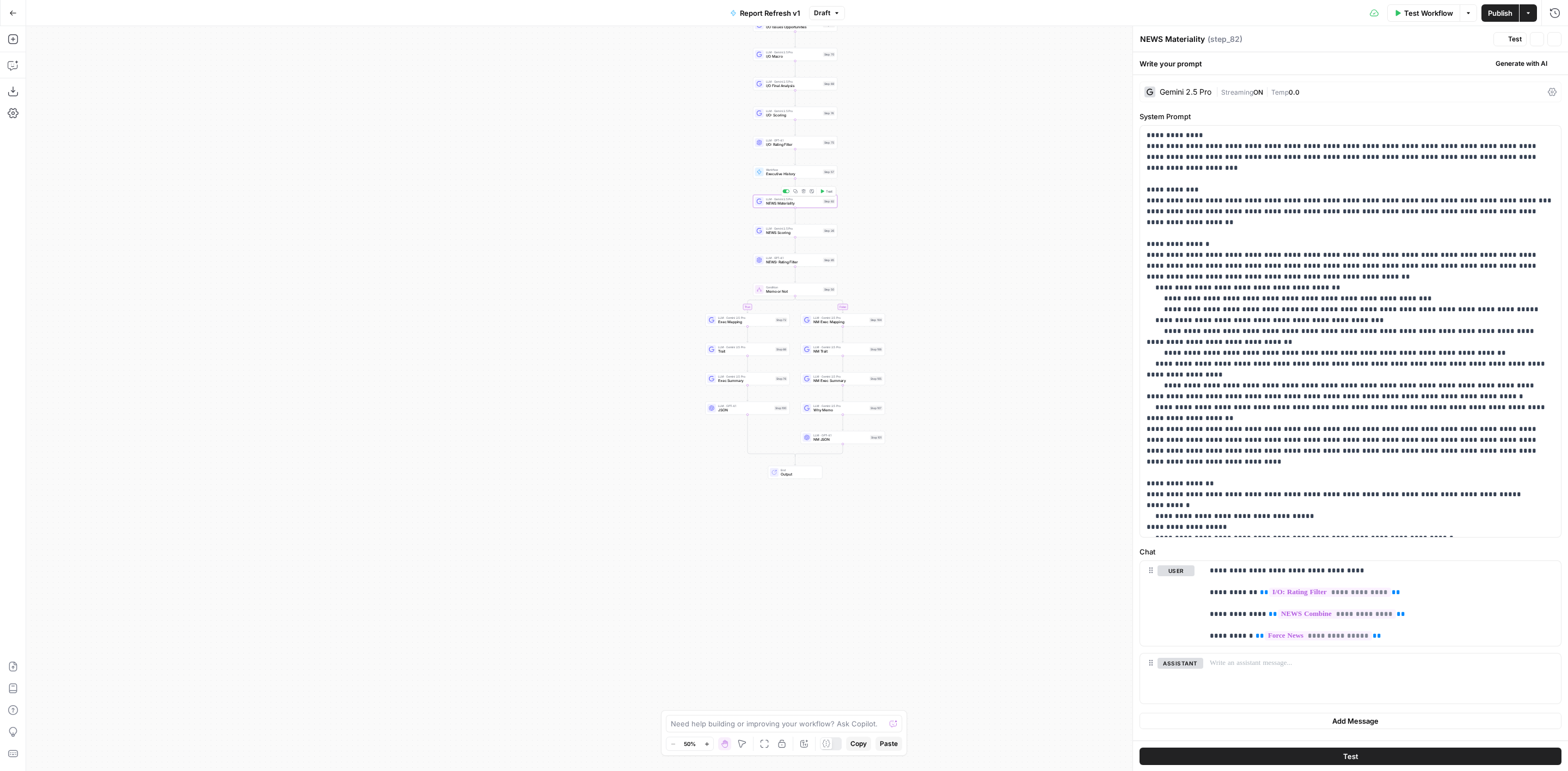
click at [822, 174] on div "Workflow Executive History Step 57 Copy step Delete step Add Note Test" at bounding box center [795, 171] width 80 height 9
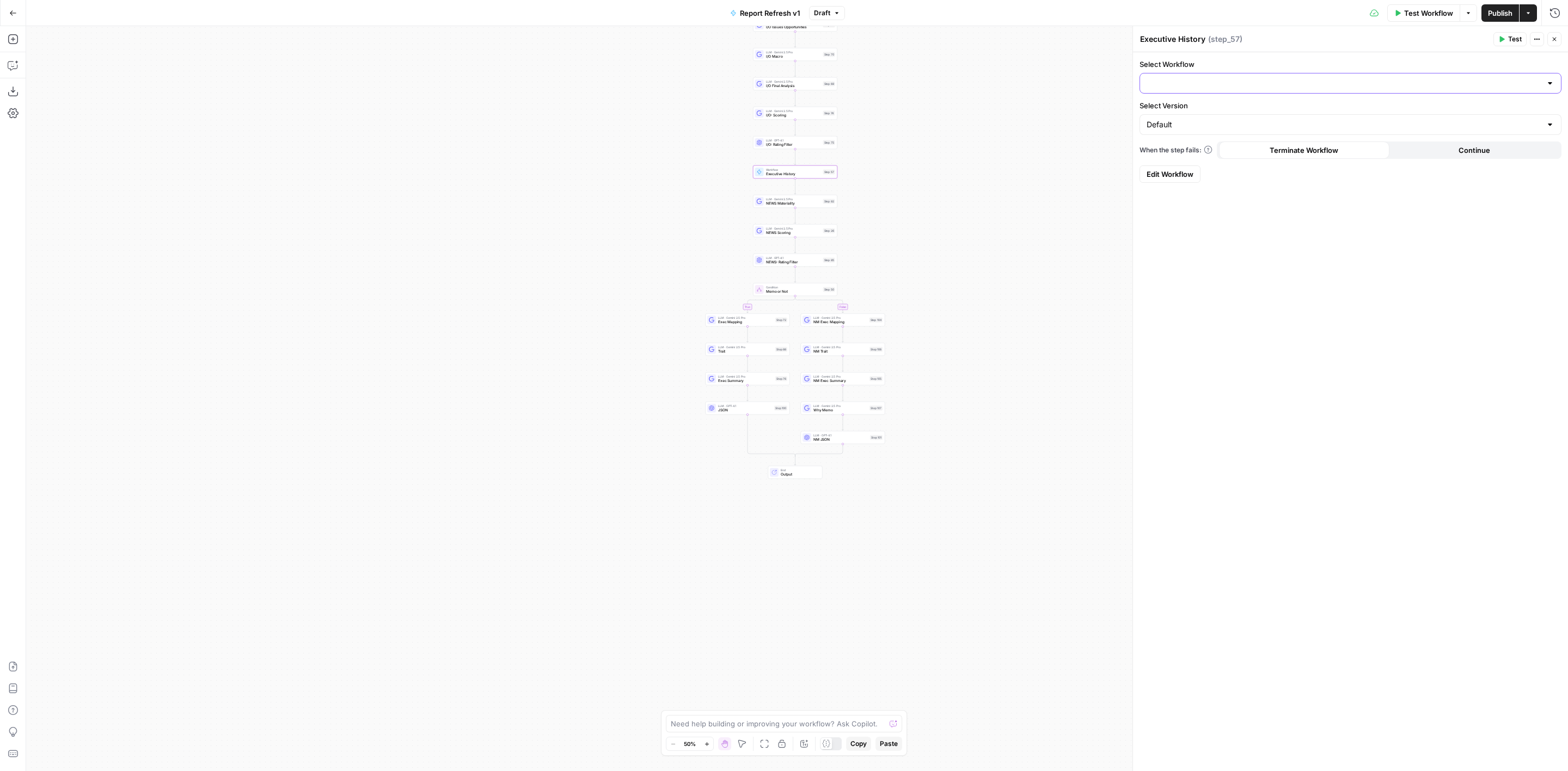
click at [1242, 89] on input "Select Workflow" at bounding box center [1344, 83] width 395 height 11
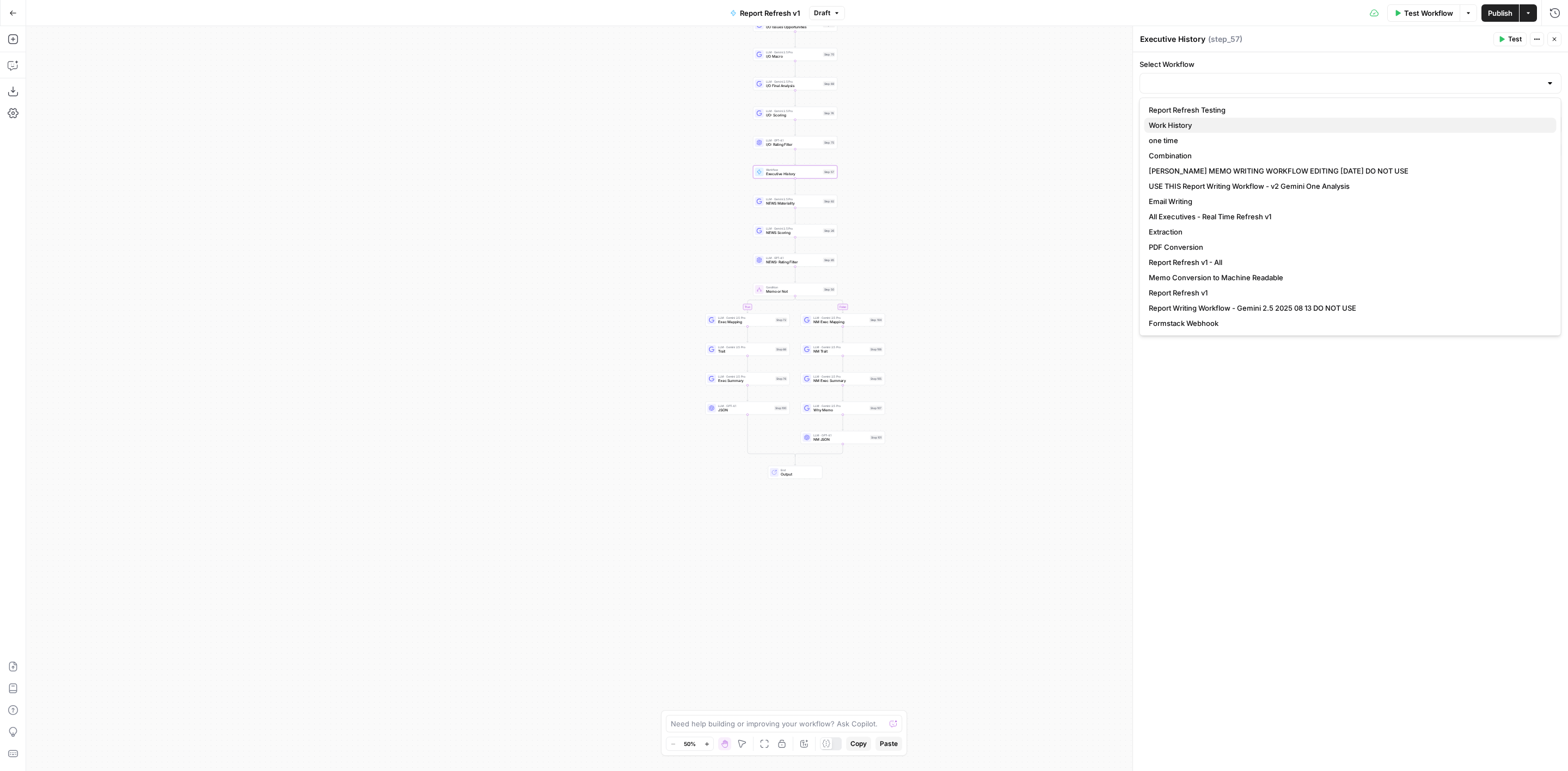
click at [1257, 123] on span "Work History" at bounding box center [1349, 124] width 399 height 11
type input "Work History"
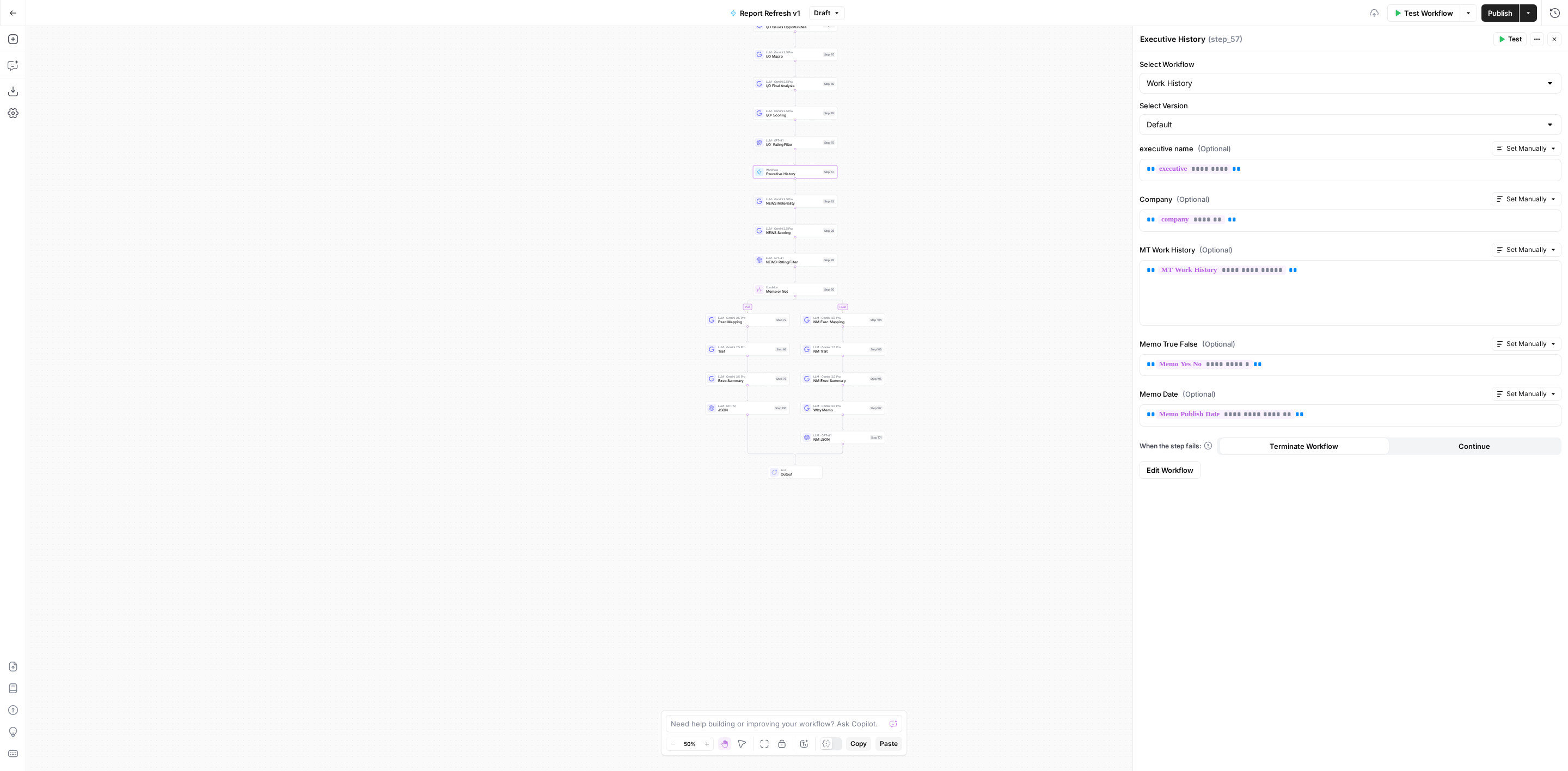
click at [1497, 16] on span "Publish" at bounding box center [1501, 12] width 24 height 11
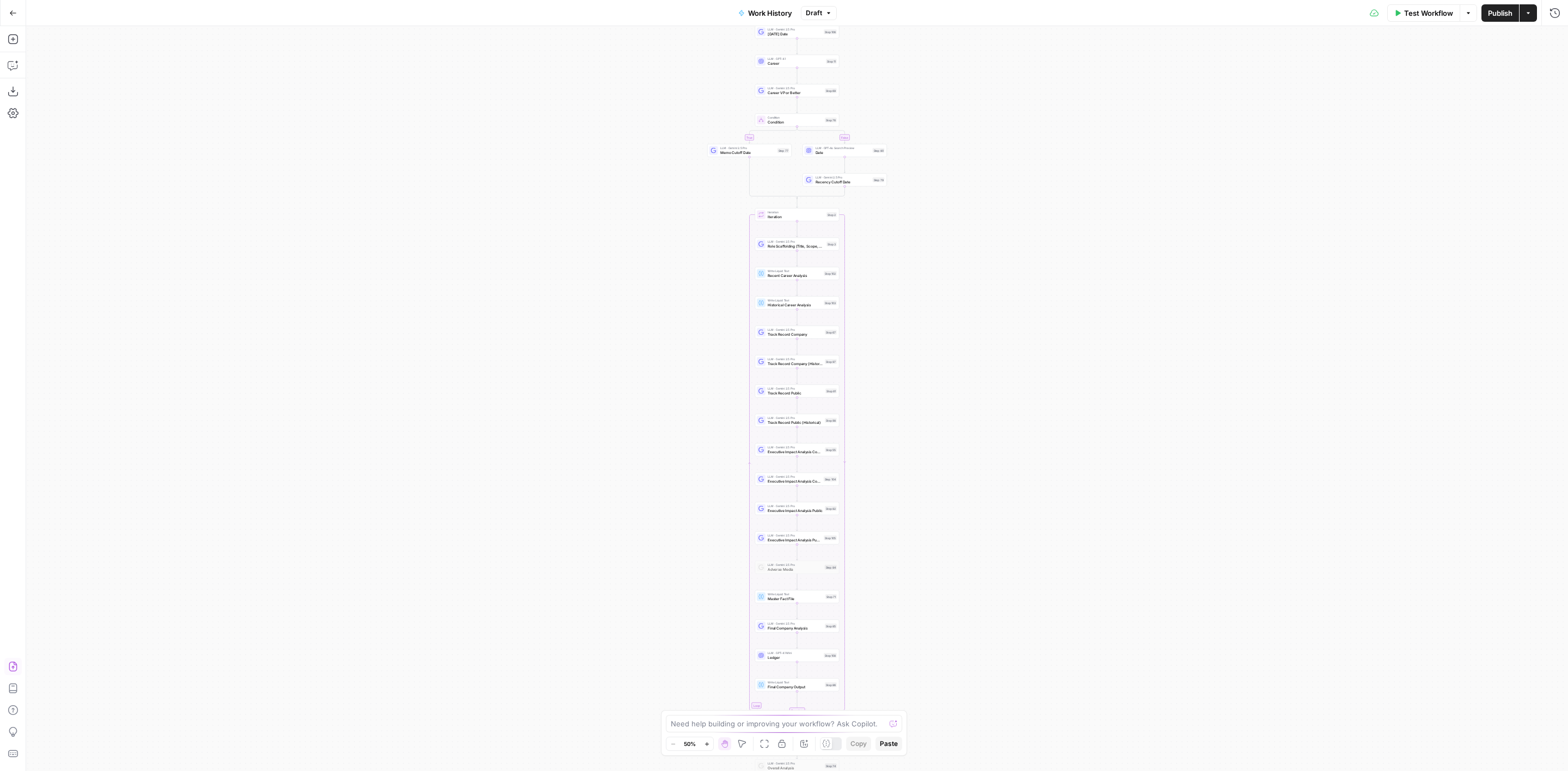
click at [14, 669] on icon "button" at bounding box center [12, 666] width 11 height 11
click at [699, 126] on div "Are you sure you want to override your current workflow? Cancel Import" at bounding box center [784, 120] width 235 height 83
click at [697, 134] on span "Cancel" at bounding box center [698, 138] width 25 height 11
click at [827, 11] on icon "button" at bounding box center [829, 13] width 7 height 6
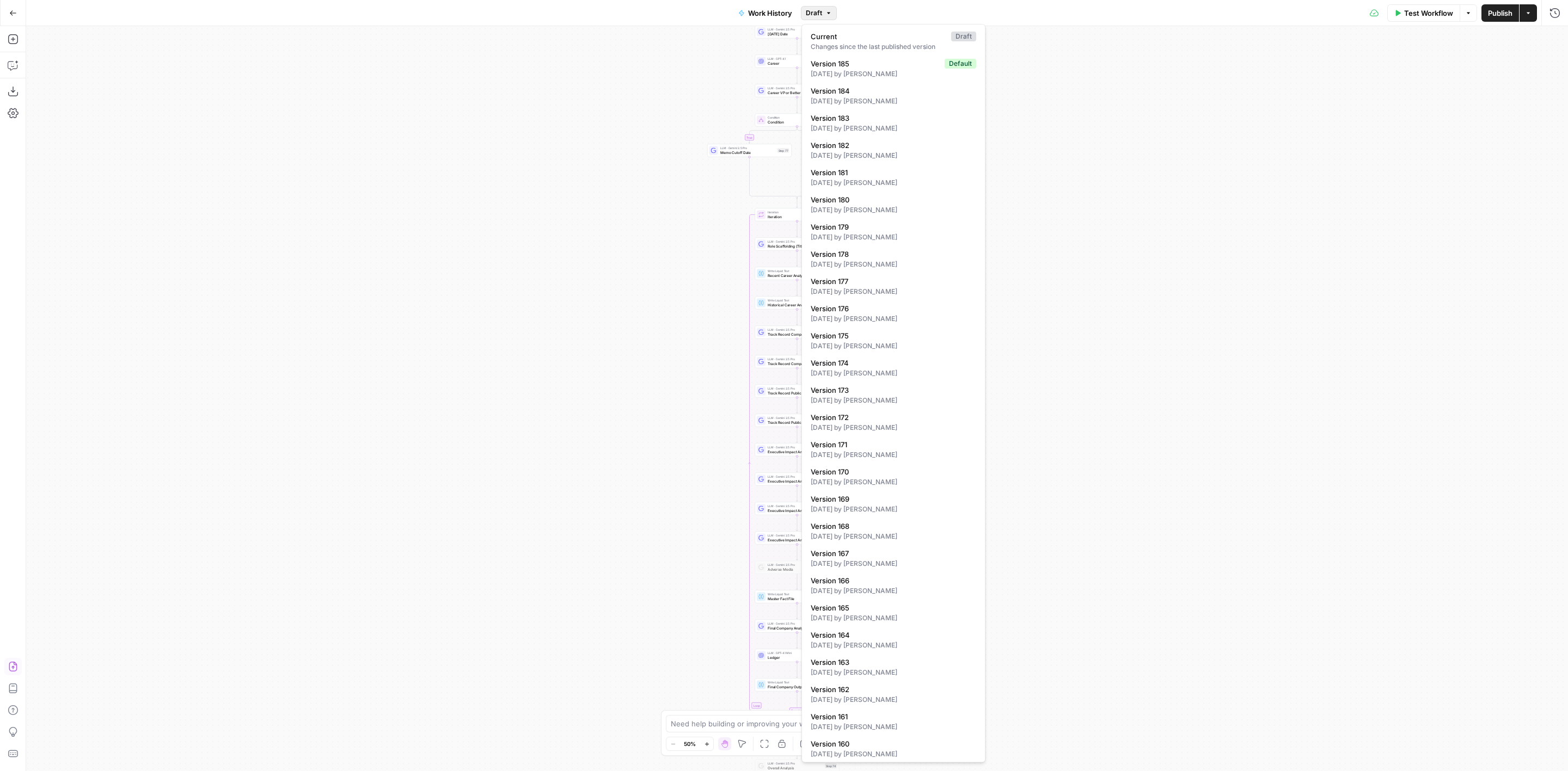
click at [1169, 135] on div "true false Workflow Set Inputs Inputs LLM · GPT-4.1 Memo Date Step 90 LLM · Gem…" at bounding box center [797, 398] width 1542 height 745
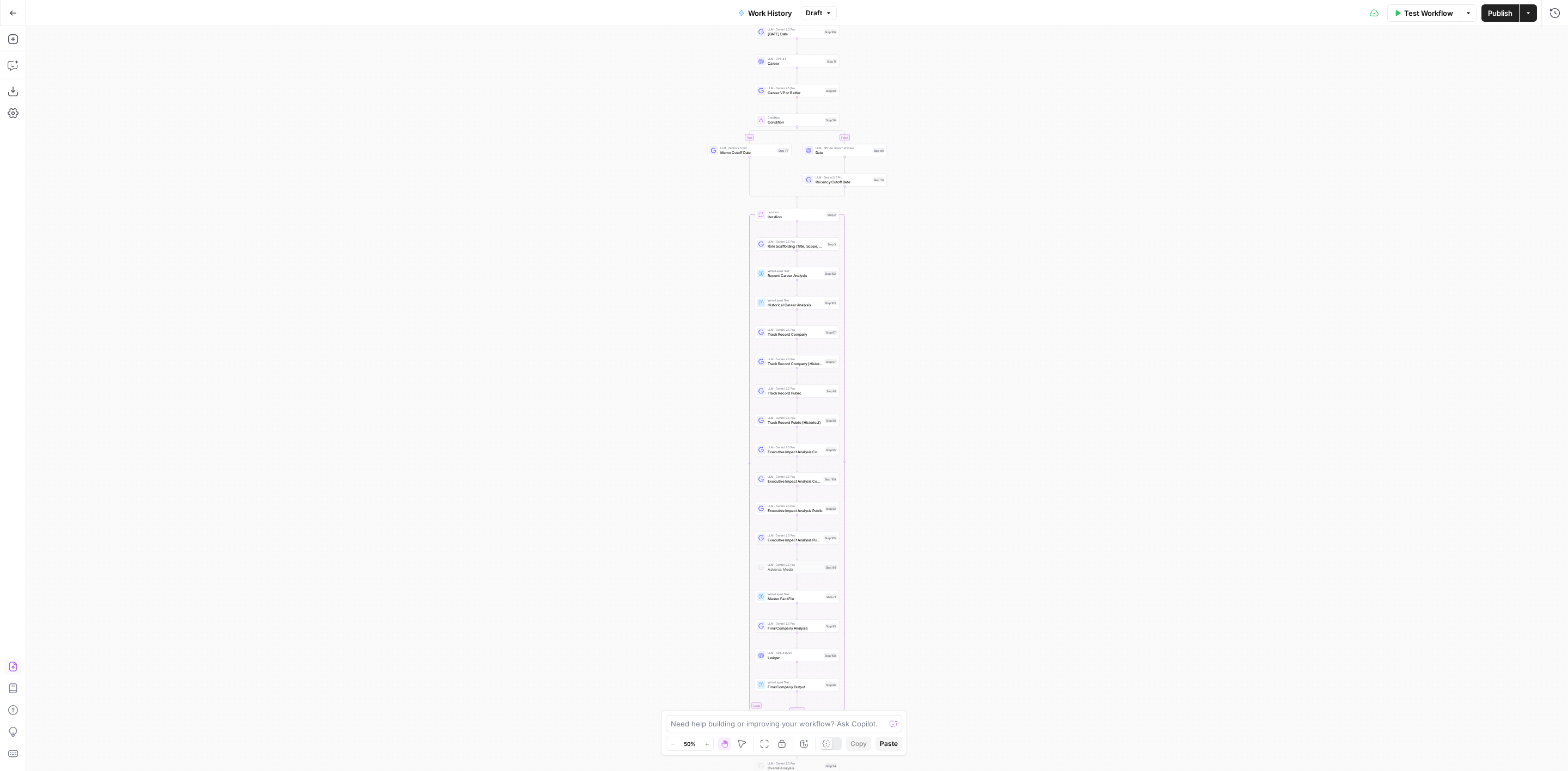
click at [1488, 14] on span "Publish" at bounding box center [1501, 12] width 24 height 11
click at [11, 660] on button "Import JSON" at bounding box center [12, 666] width 17 height 17
click at [1483, 12] on button "Publish" at bounding box center [1501, 12] width 37 height 17
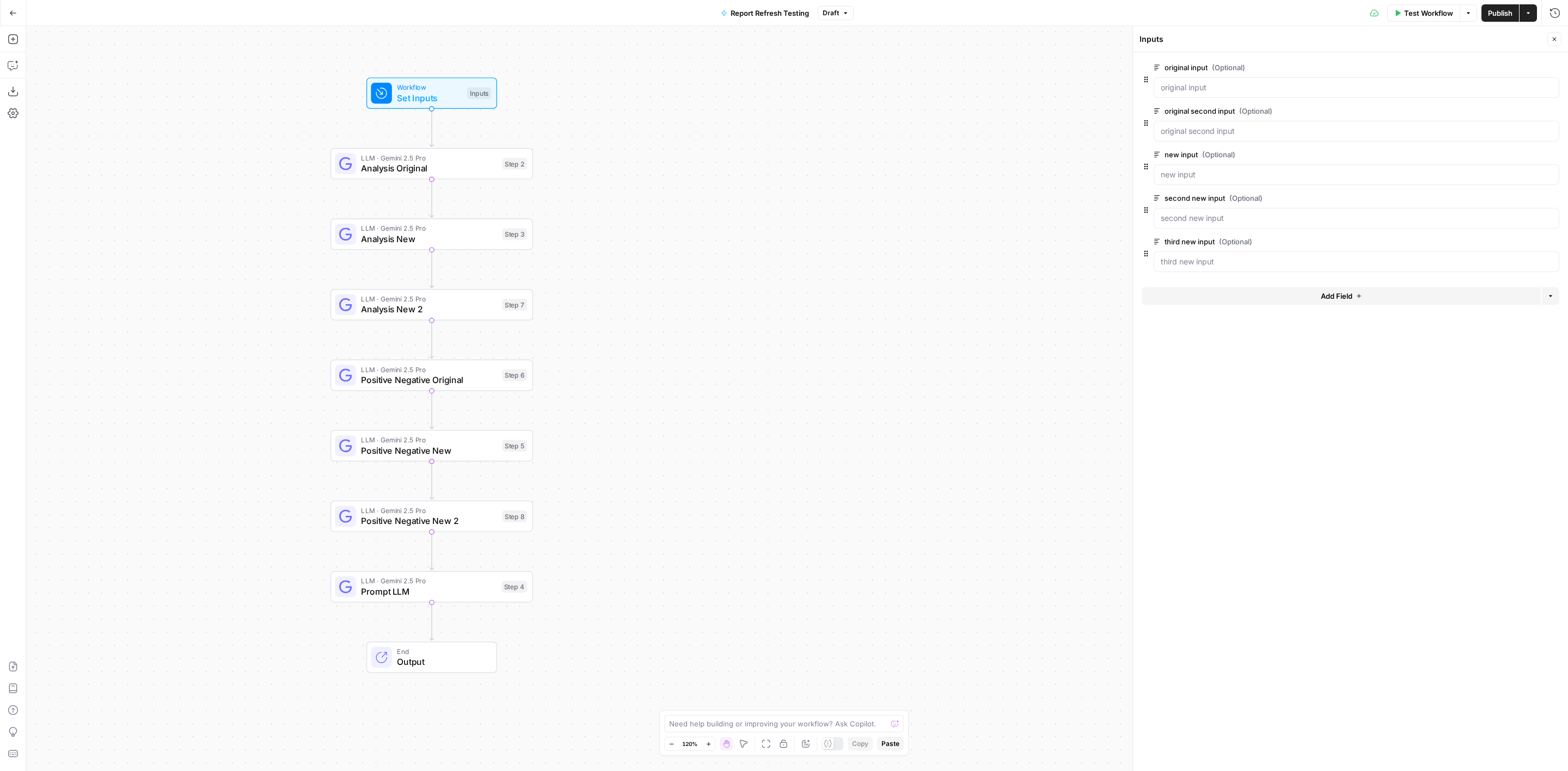
click at [11, 12] on icon "button" at bounding box center [12, 12] width 7 height 7
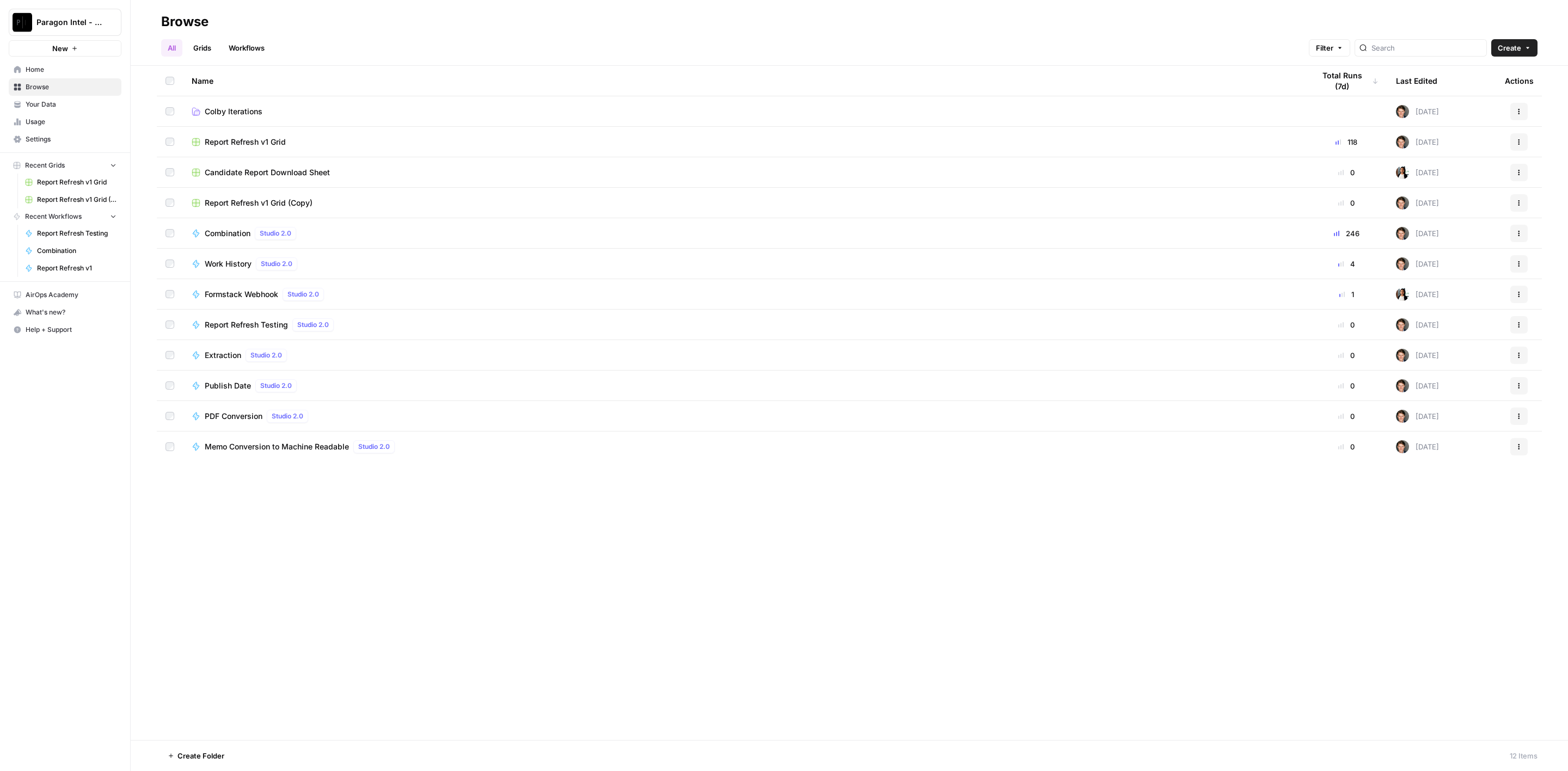
click at [242, 320] on span "Report Refresh Testing" at bounding box center [246, 324] width 84 height 11
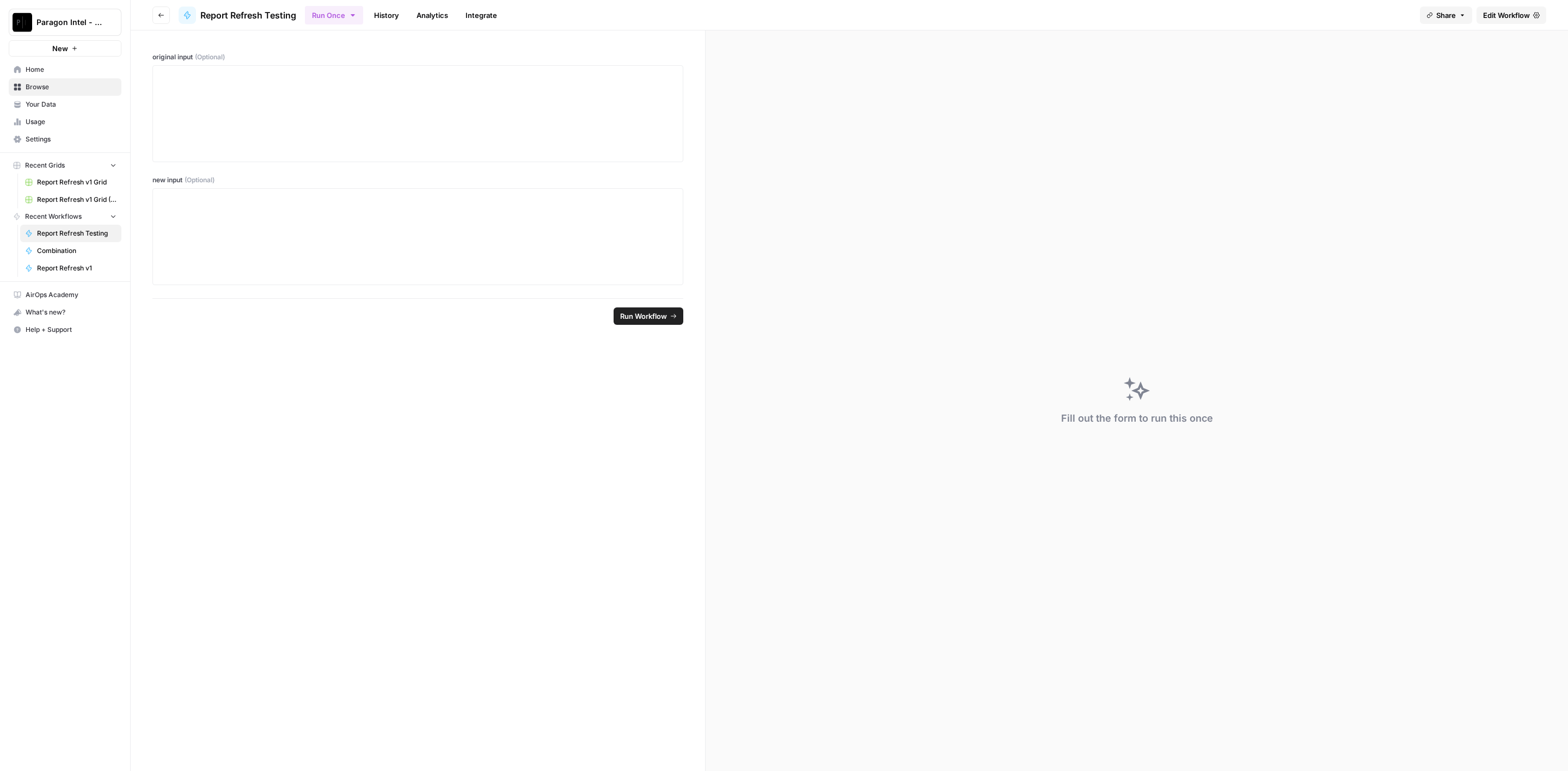
click at [1494, 11] on span "Edit Workflow" at bounding box center [1507, 15] width 47 height 11
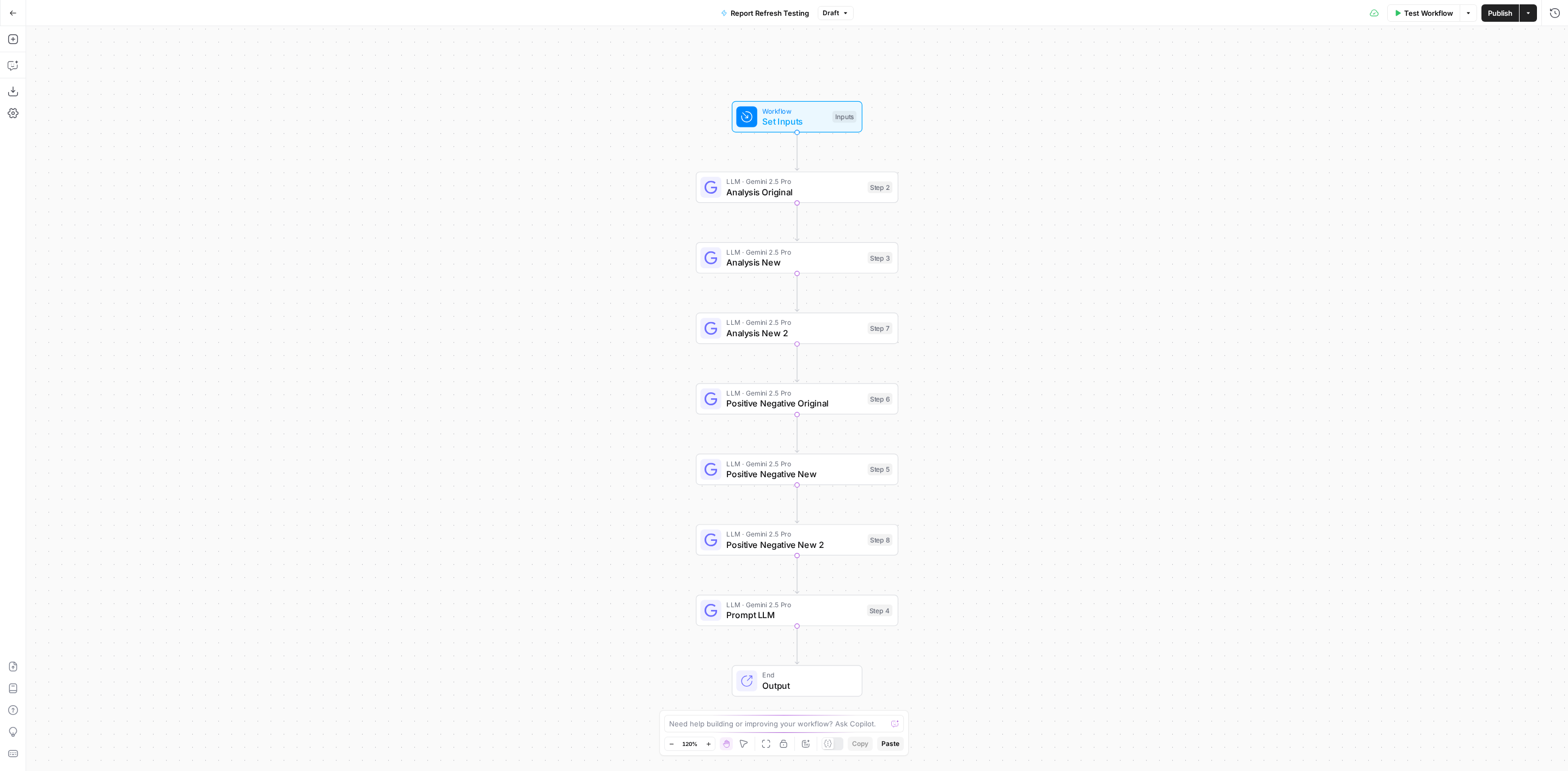
click at [1415, 14] on span "Test Workflow" at bounding box center [1429, 12] width 49 height 11
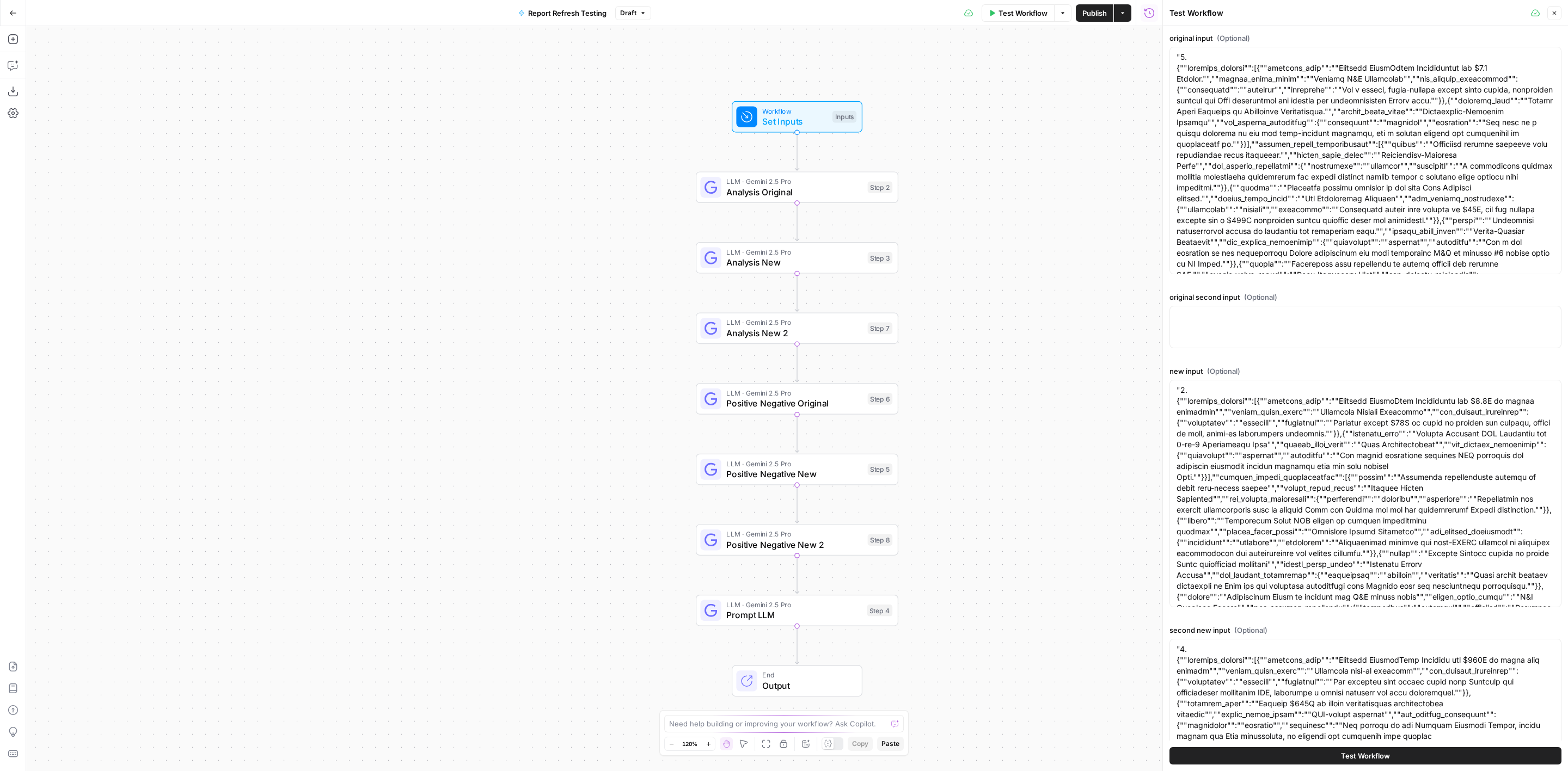
click at [1266, 323] on div at bounding box center [1366, 327] width 392 height 42
paste textarea ""1. {""material_updates"":[{""material_news"":""Acquires Cell-Synth for $2.8B t…"
type textarea ""1. {""material_updates"":[{""material_news"":""Acquires Cell-Synth for $2.8B t…"
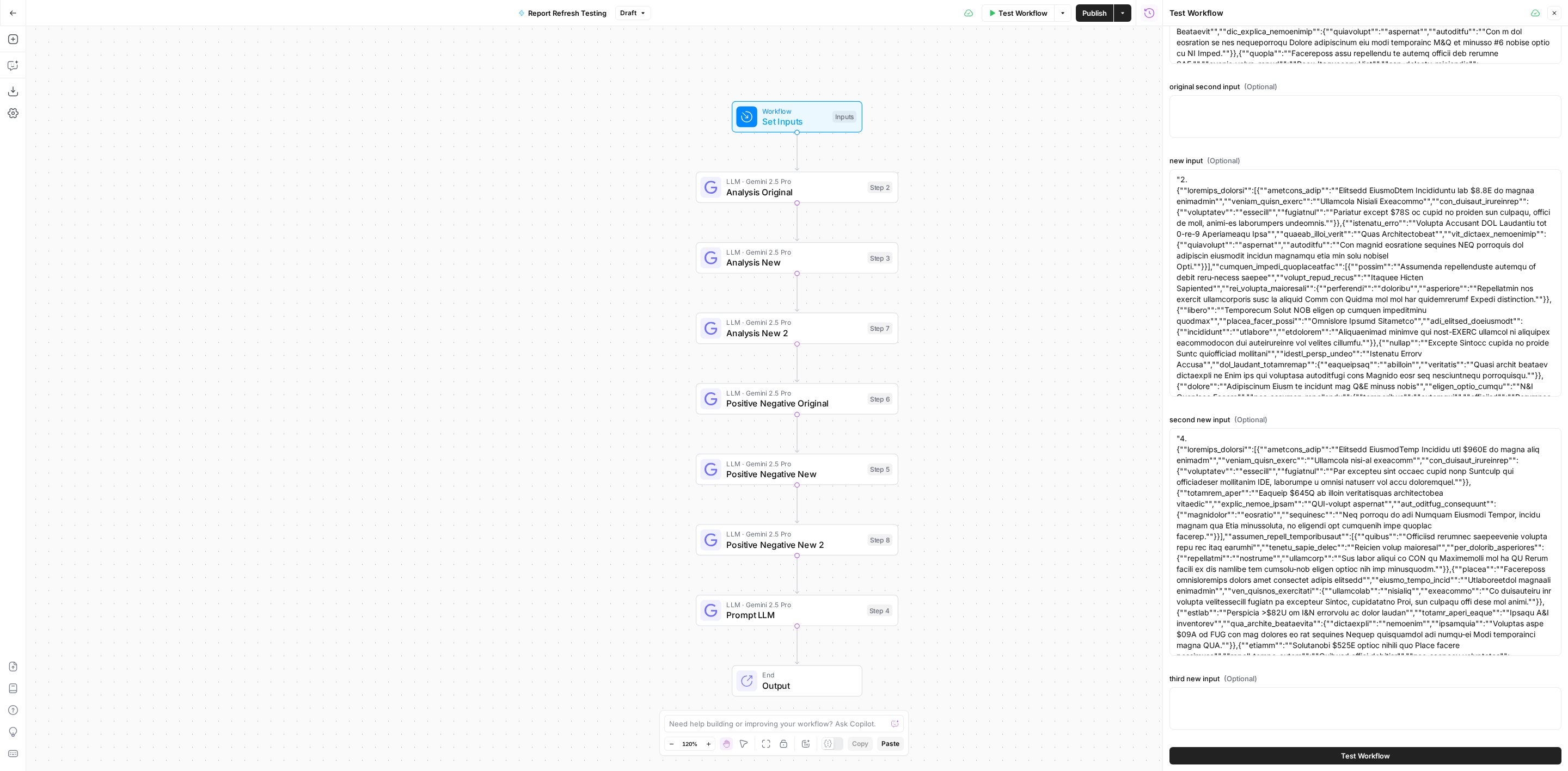
click at [1273, 691] on div at bounding box center [1366, 708] width 392 height 42
paste textarea ""1. {""material_updates"":[{""material_news"":""Acquires Cell-Synth for $2.8B t…"
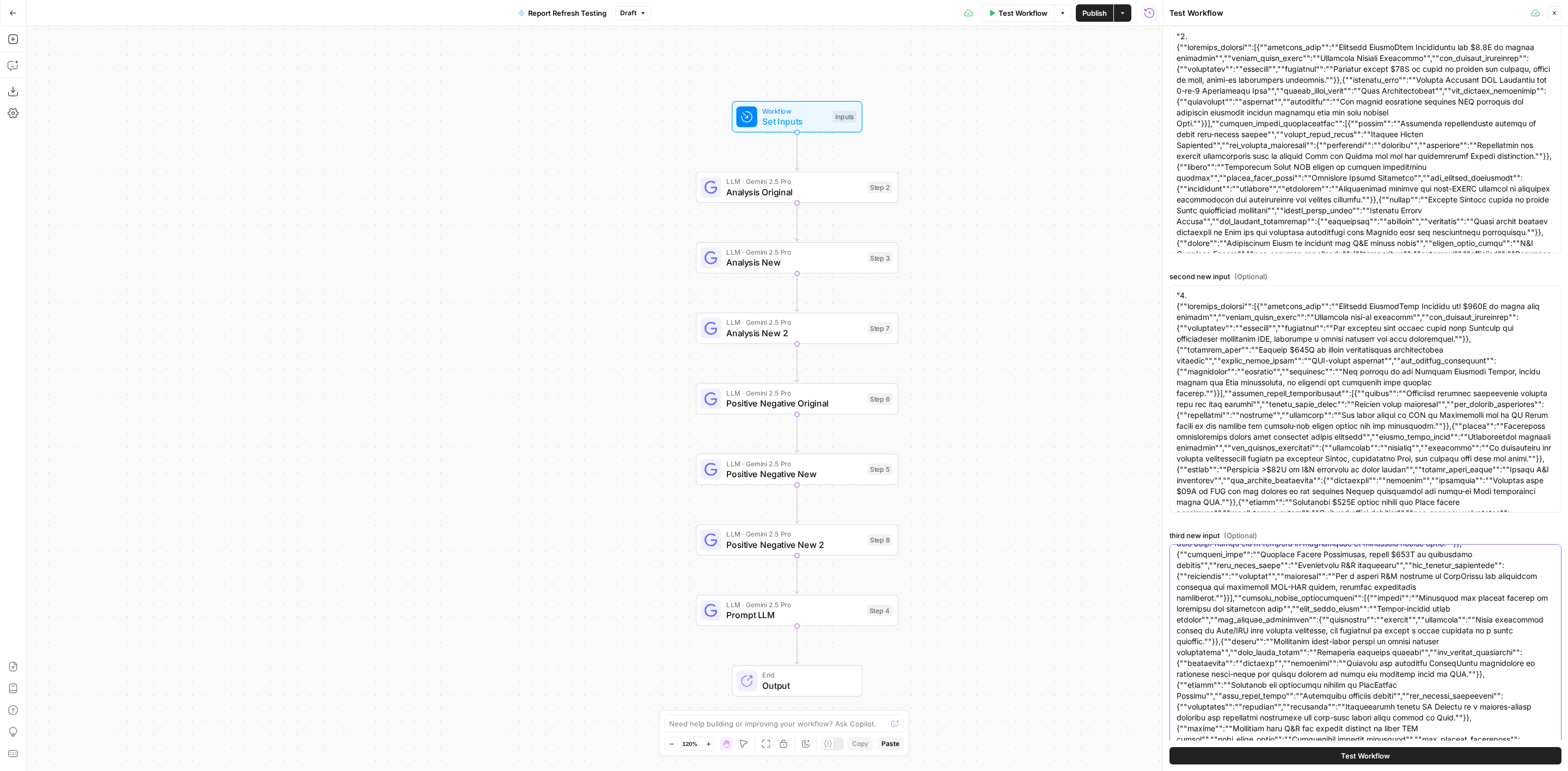
type textarea ""1. {""material_updates"":[{""material_news"":""Acquires Cell-Synth for $2.8B t…"
click at [1346, 759] on span "Test Workflow" at bounding box center [1366, 756] width 49 height 11
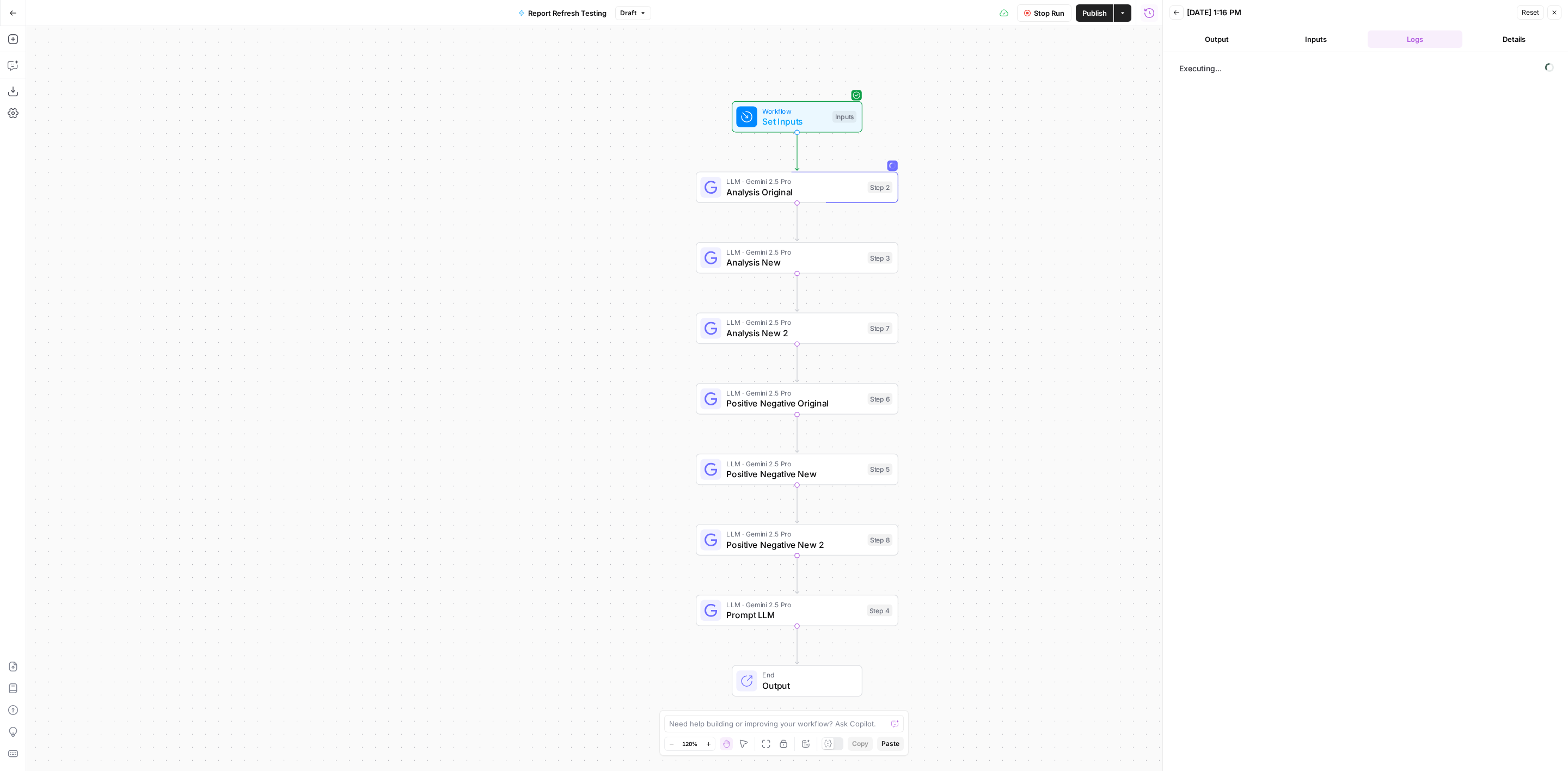
click at [1085, 8] on span "Publish" at bounding box center [1095, 12] width 24 height 11
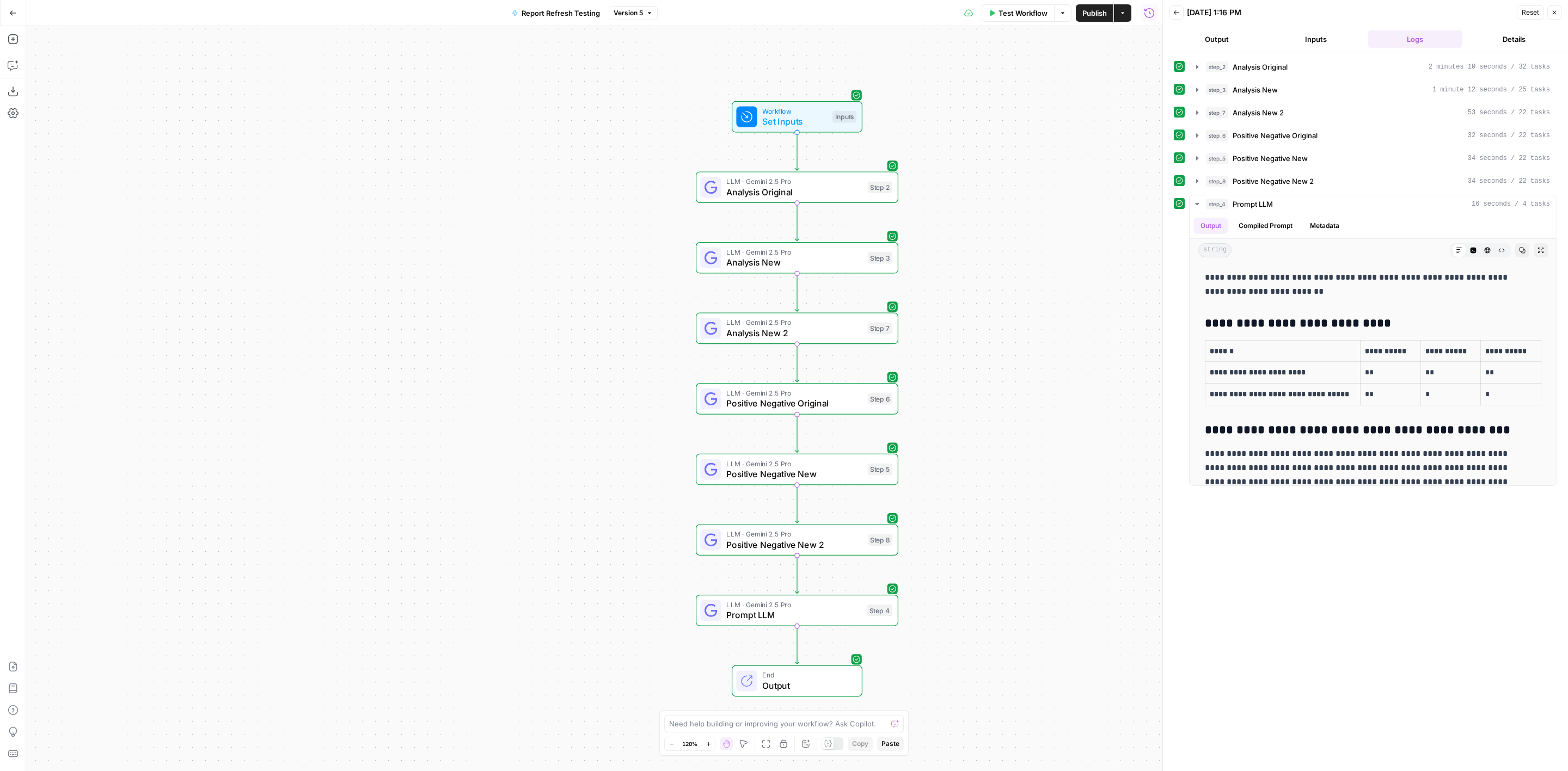
click at [827, 609] on span "Prompt LLM" at bounding box center [794, 615] width 135 height 13
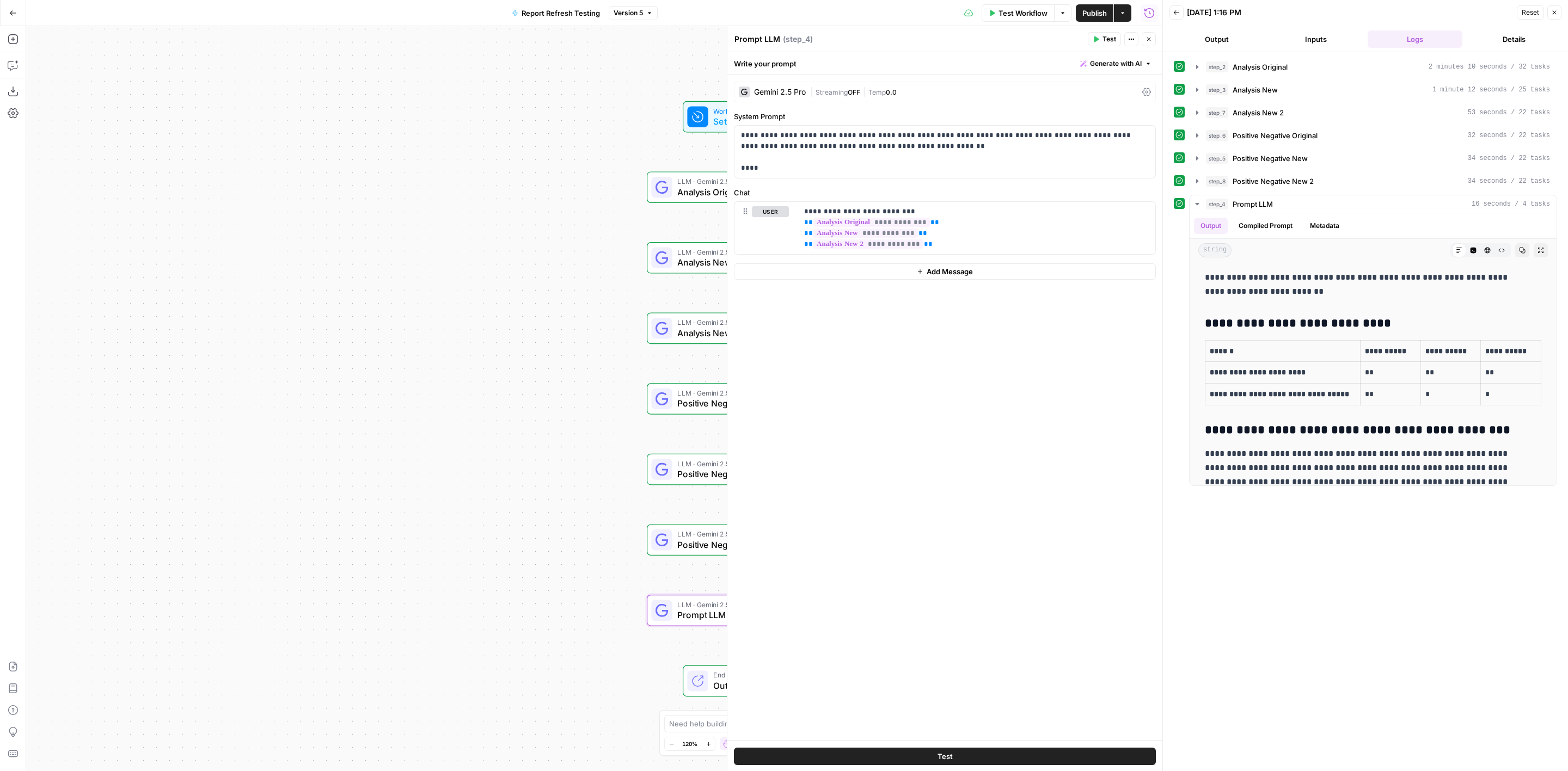
drag, startPoint x: 472, startPoint y: 324, endPoint x: 359, endPoint y: 326, distance: 113.0
click at [359, 326] on div "Workflow Set Inputs Inputs LLM · Gemini 2.5 Pro Analysis Original Step 2 LLM · …" at bounding box center [594, 398] width 1136 height 745
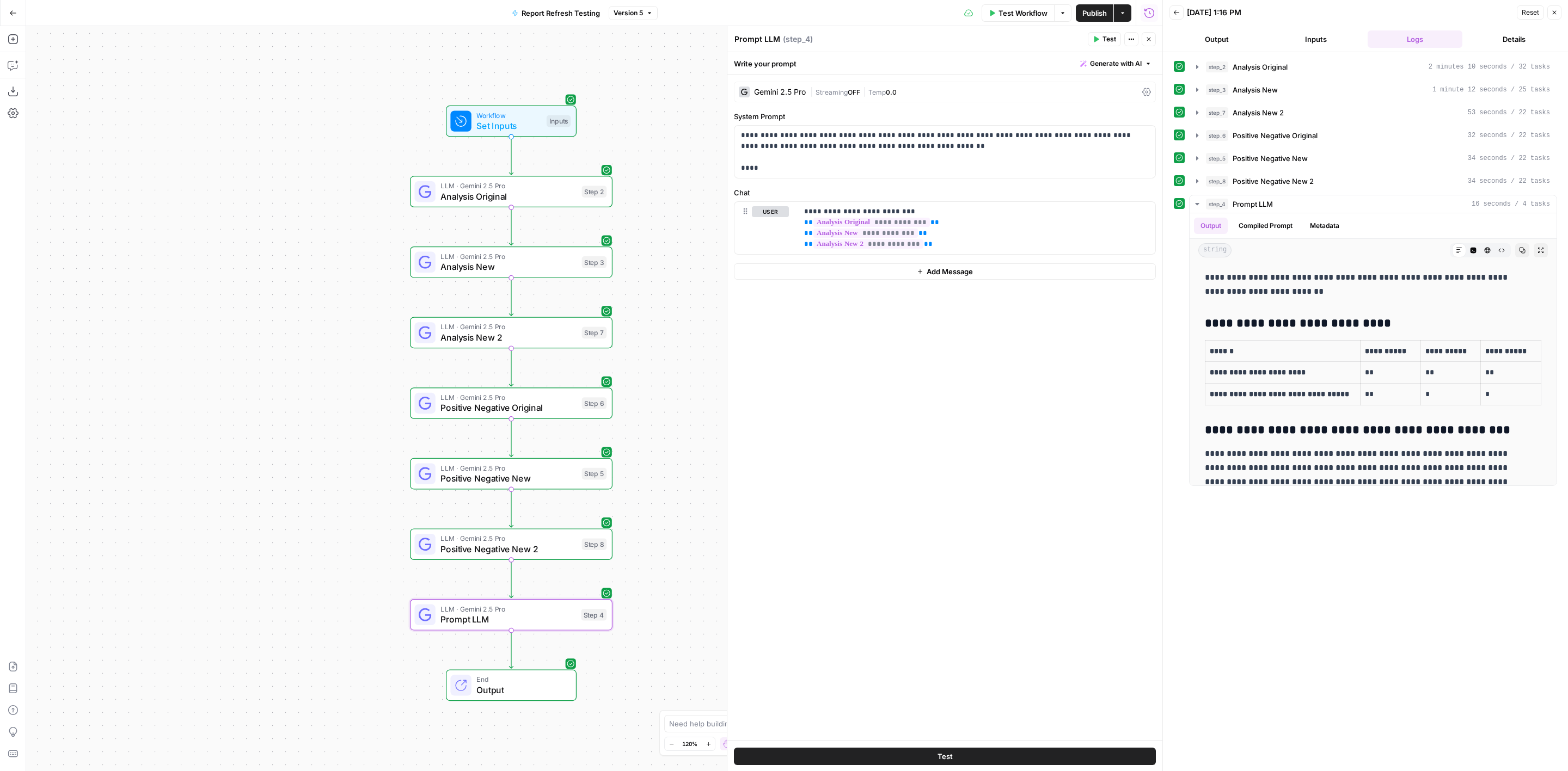
drag, startPoint x: 405, startPoint y: 401, endPoint x: 265, endPoint y: 402, distance: 140.0
click at [265, 402] on div "Workflow Set Inputs Inputs LLM · Gemini 2.5 Pro Analysis Original Step 2 LLM · …" at bounding box center [594, 398] width 1136 height 745
click at [1030, 15] on span "Test Workflow" at bounding box center [1023, 12] width 49 height 11
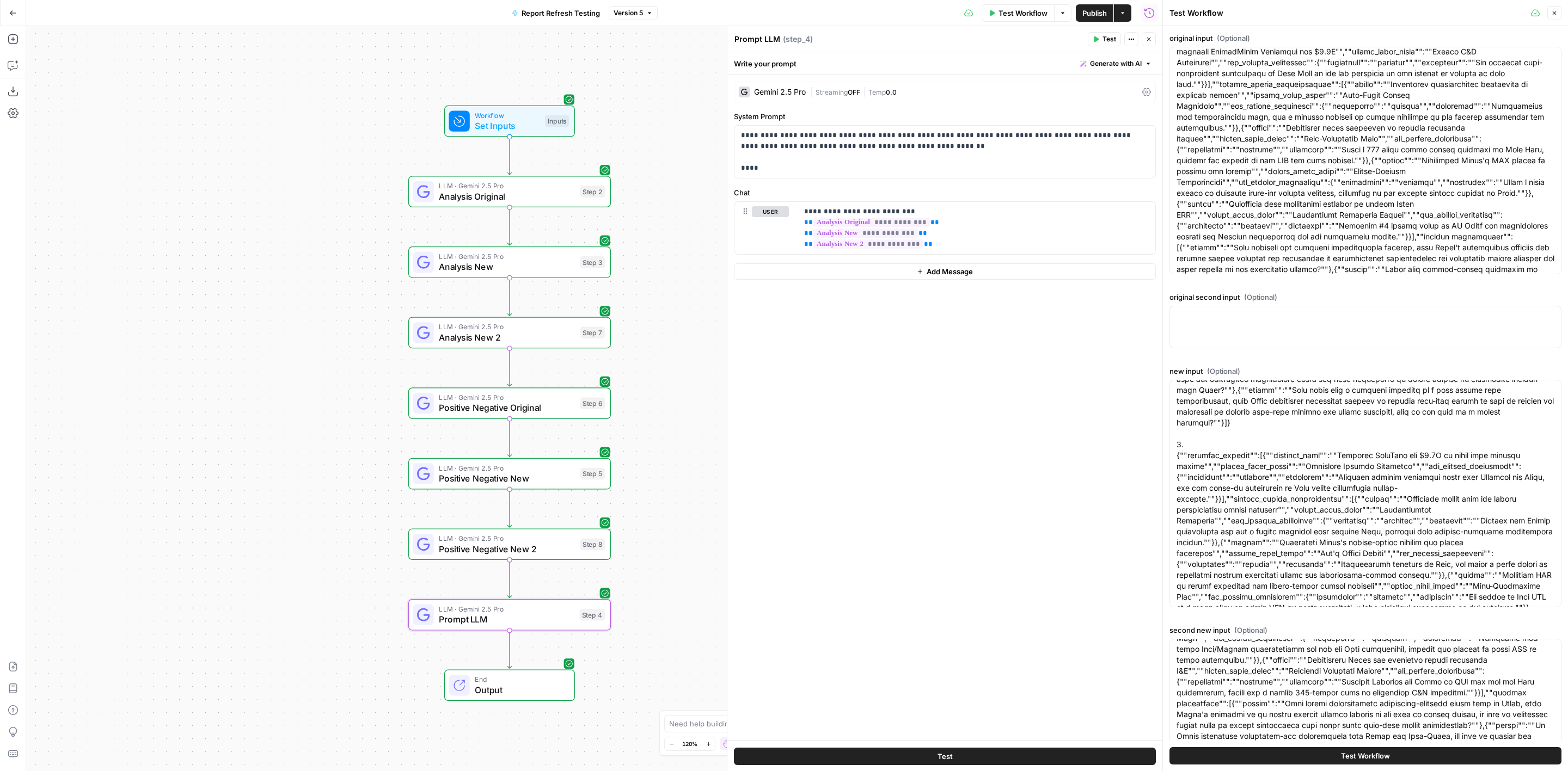
drag, startPoint x: 346, startPoint y: 327, endPoint x: 243, endPoint y: 330, distance: 103.0
click at [243, 330] on div "Workflow Set Inputs Inputs LLM · Gemini 2.5 Pro Analysis Original Step 2 LLM · …" at bounding box center [594, 398] width 1136 height 745
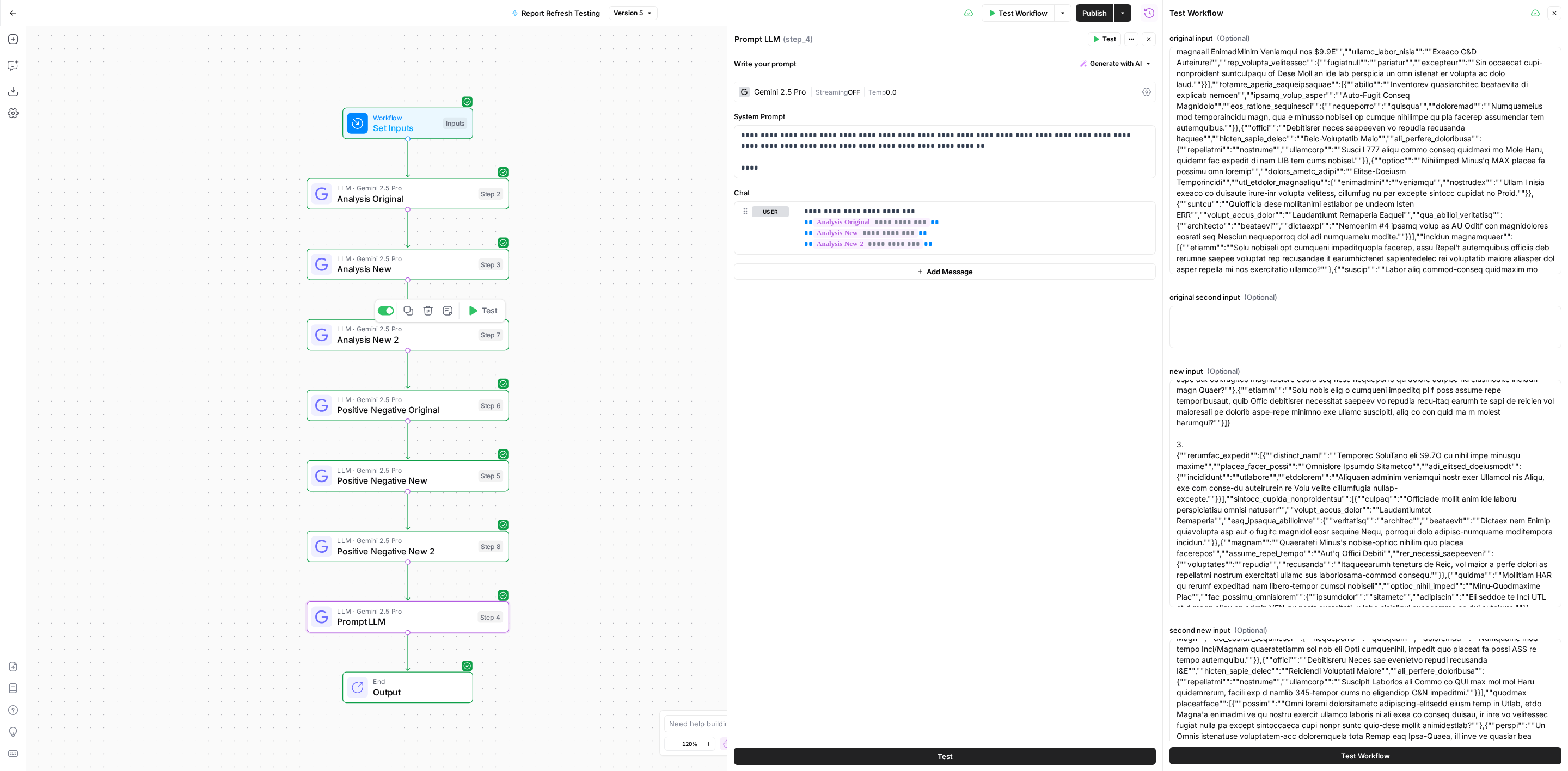
click at [408, 310] on icon "button" at bounding box center [408, 310] width 11 height 11
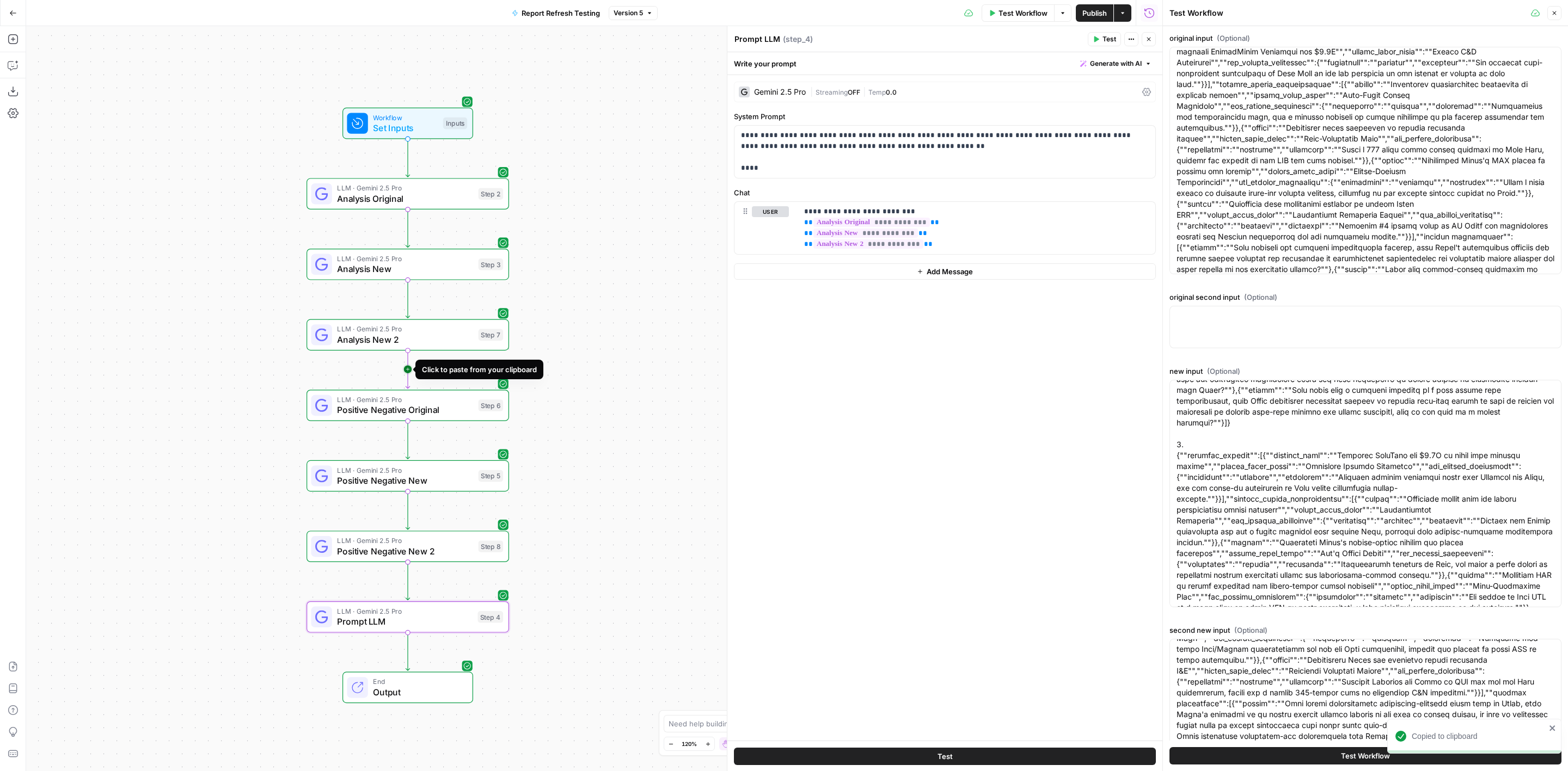
click at [410, 370] on icon "Edge from step_7 to step_6" at bounding box center [407, 369] width 4 height 38
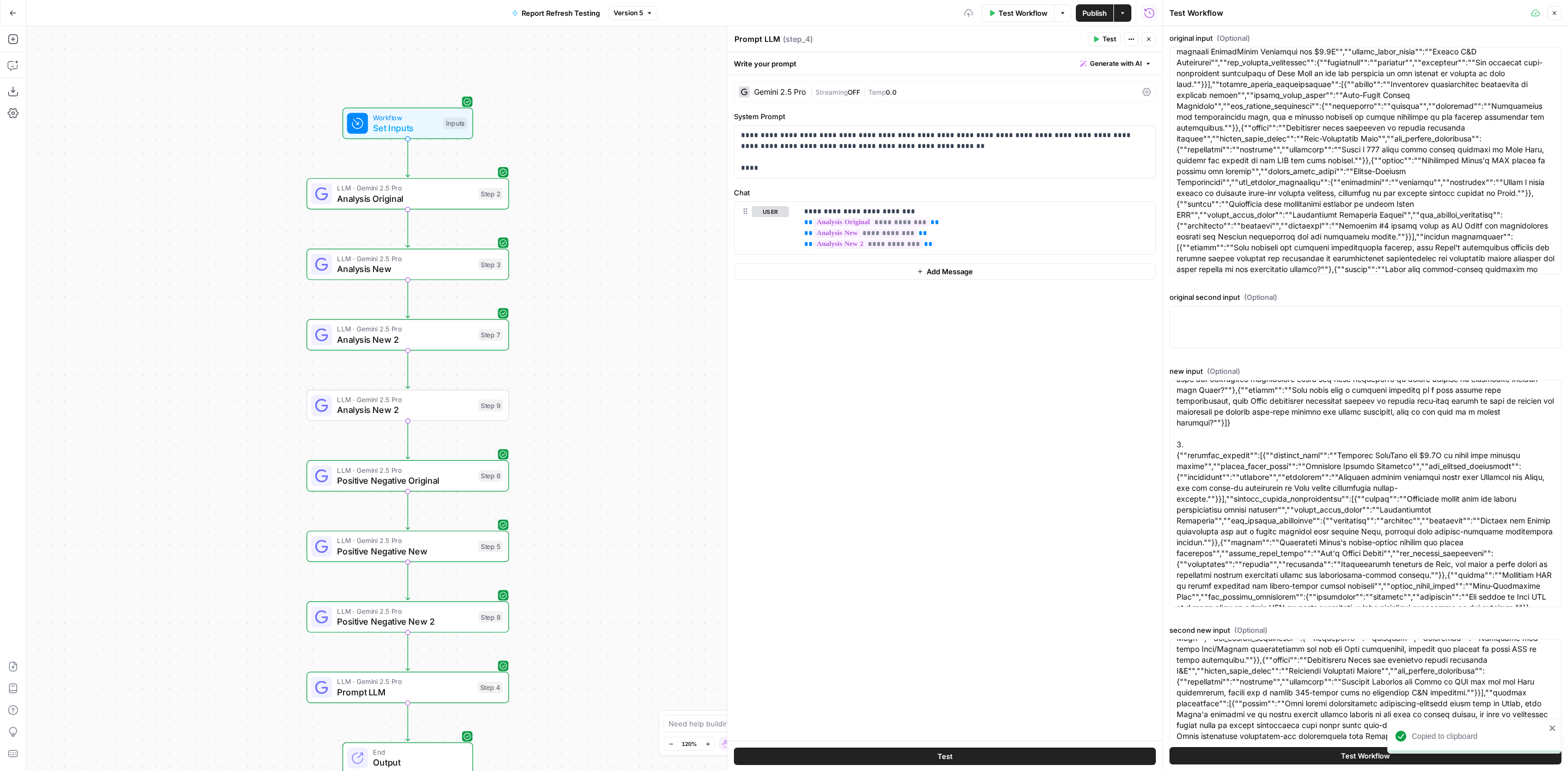
click at [414, 405] on span "Analysis New 2" at bounding box center [405, 409] width 136 height 13
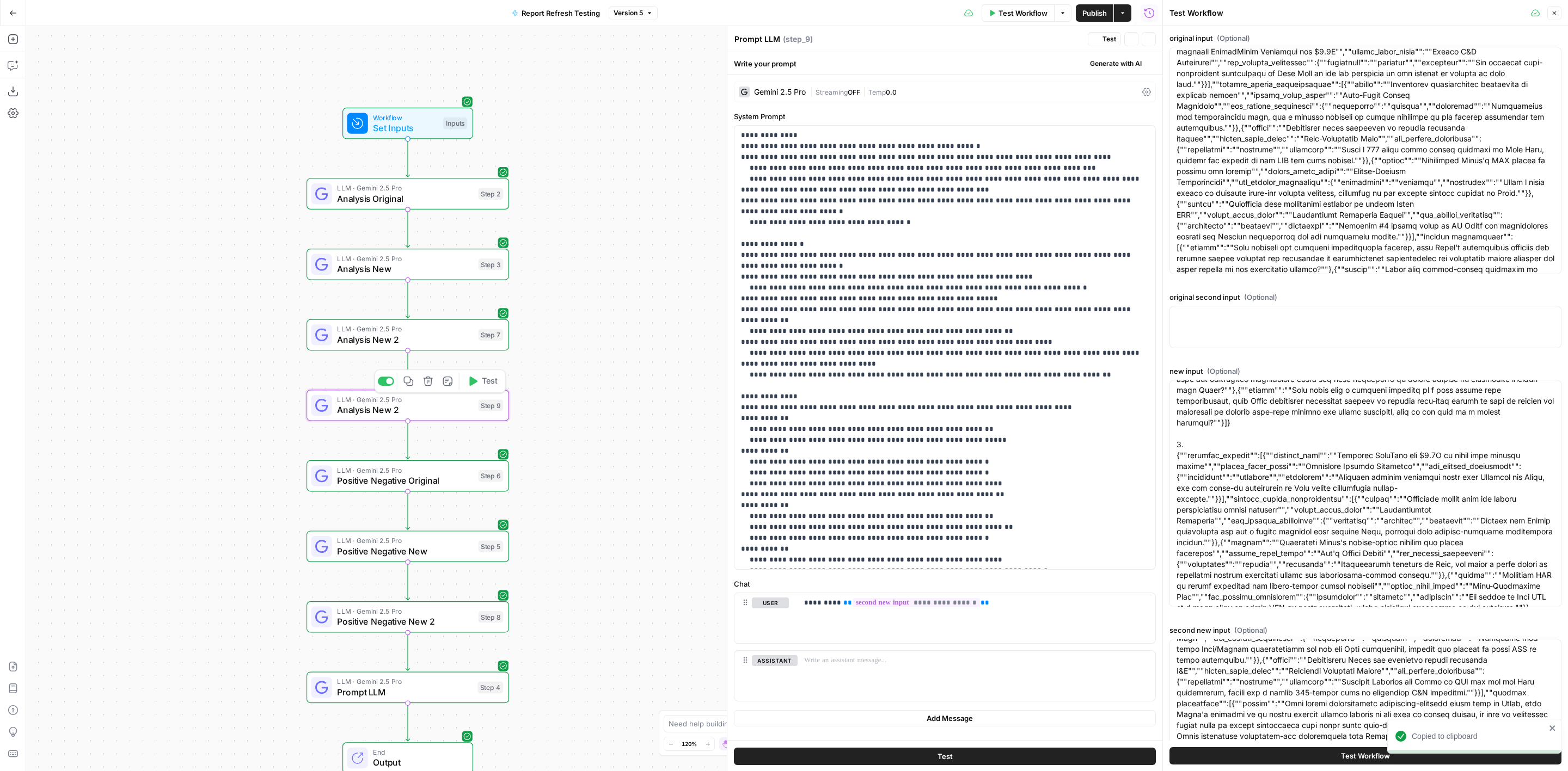
type textarea "Analysis New 2"
click at [903, 606] on span "**********" at bounding box center [916, 602] width 128 height 9
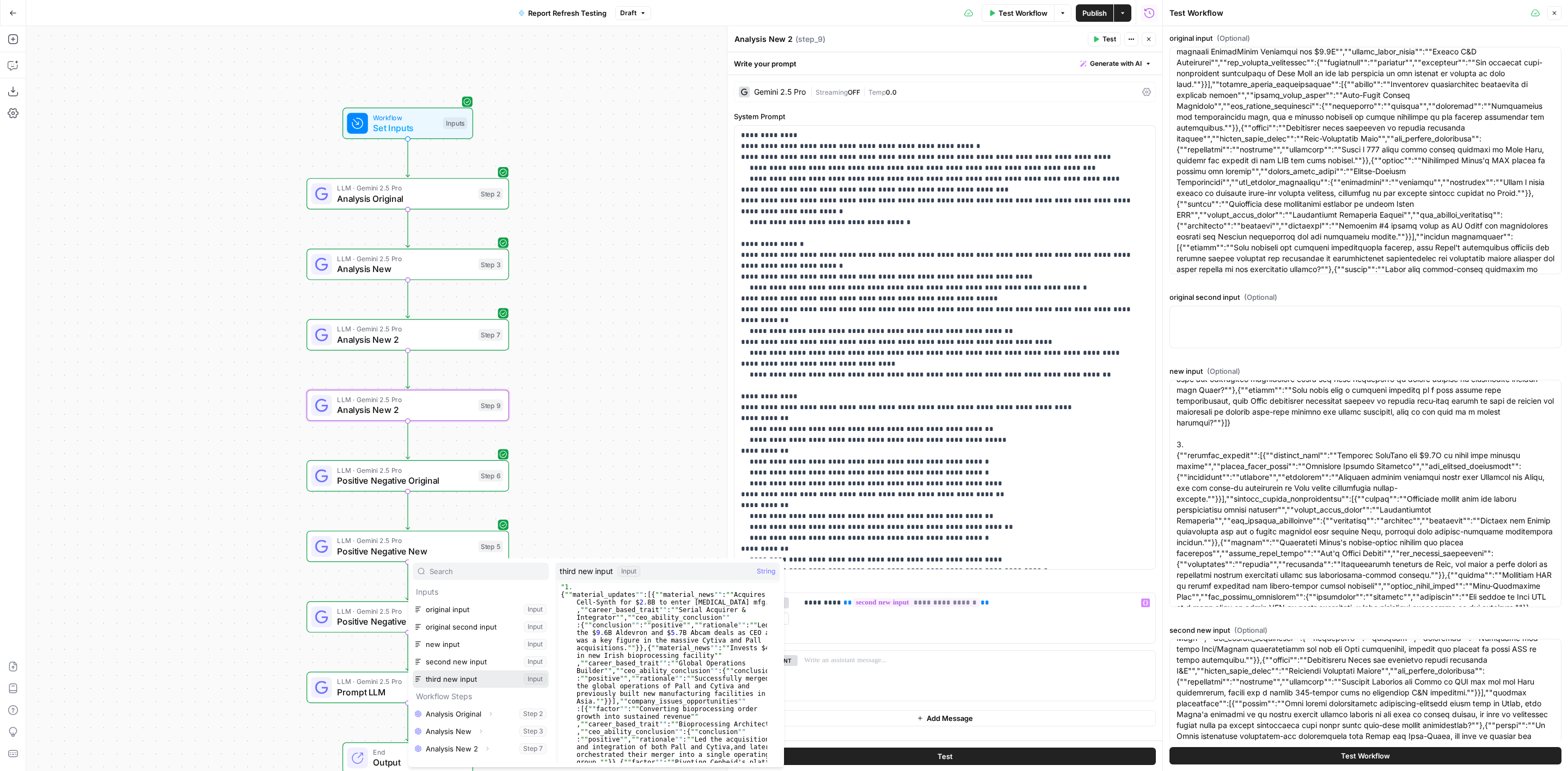
click at [500, 674] on button "Select variable third new input" at bounding box center [480, 678] width 136 height 17
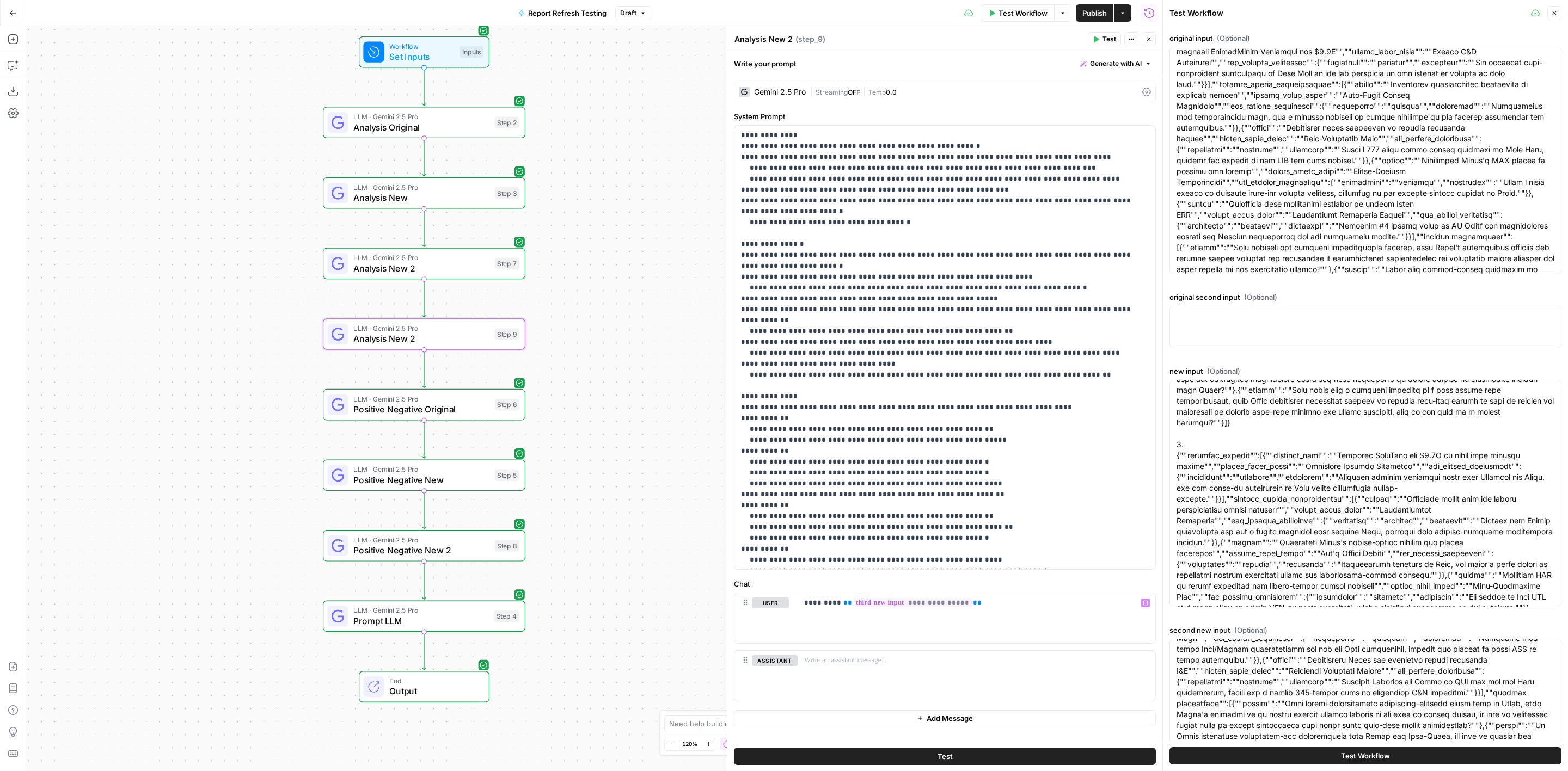
drag, startPoint x: 564, startPoint y: 557, endPoint x: 576, endPoint y: 441, distance: 116.6
click at [576, 441] on div "Workflow Set Inputs Inputs LLM · Gemini 2.5 Pro Analysis Original Step 2 LLM · …" at bounding box center [594, 398] width 1136 height 745
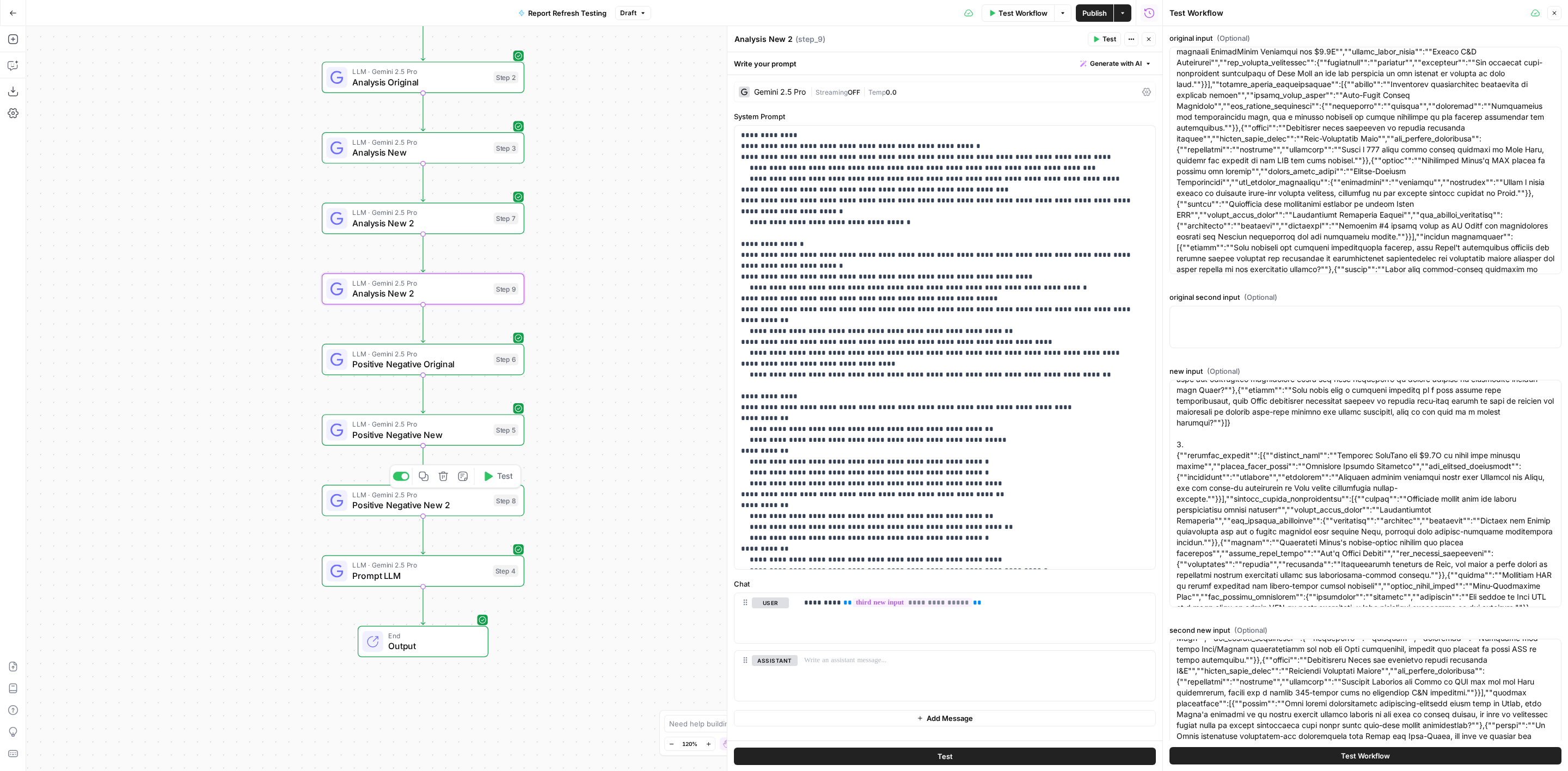
click at [428, 476] on span "Copy step" at bounding box center [428, 476] width 1 height 1
click at [425, 534] on icon "Edge from step_8 to step_4" at bounding box center [423, 535] width 4 height 38
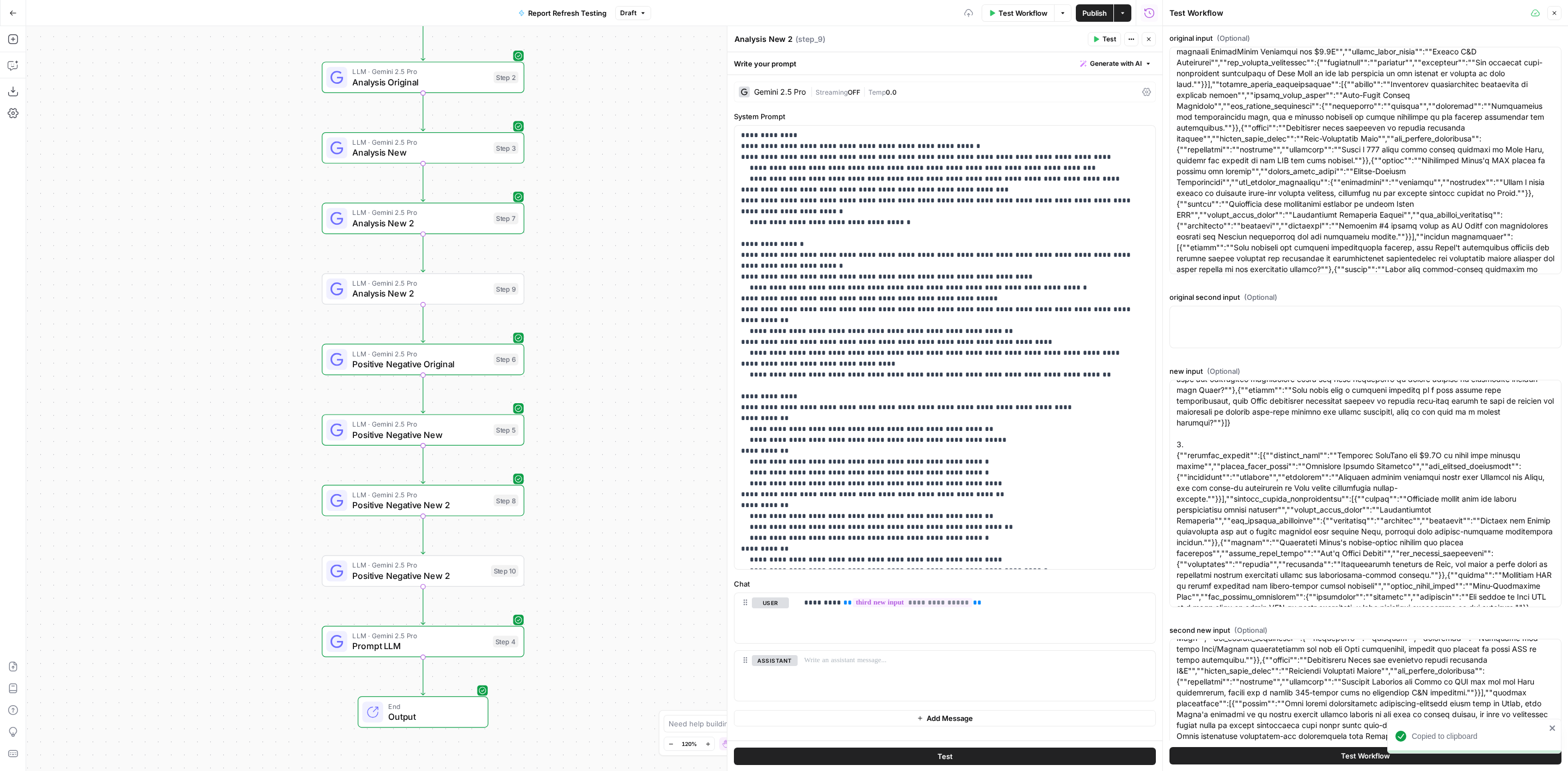
click at [419, 568] on span "LLM · Gemini 2.5 Pro" at bounding box center [419, 565] width 133 height 11
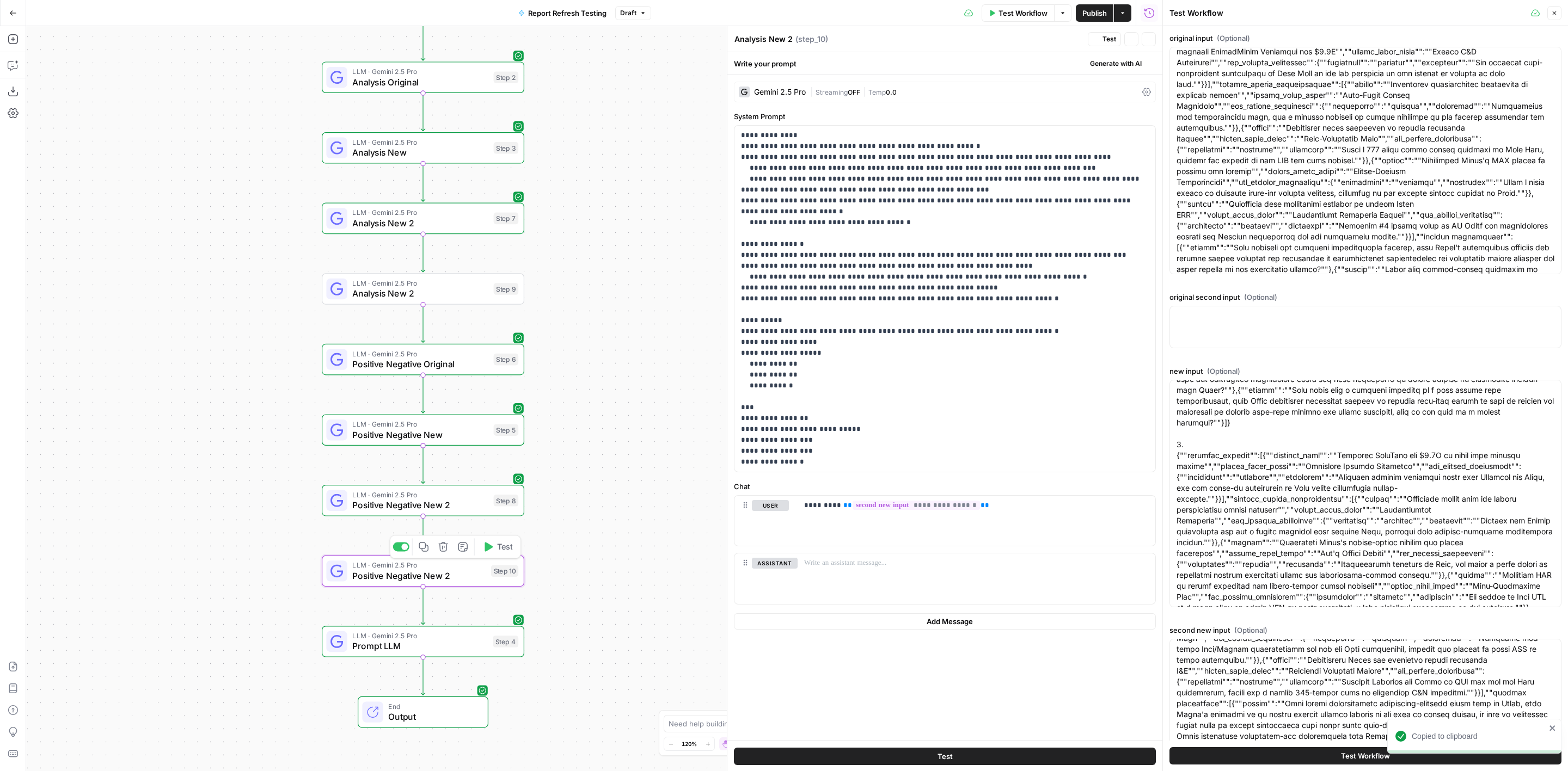
type textarea "Positive Negative New 2"
click at [907, 508] on span "**********" at bounding box center [916, 505] width 128 height 9
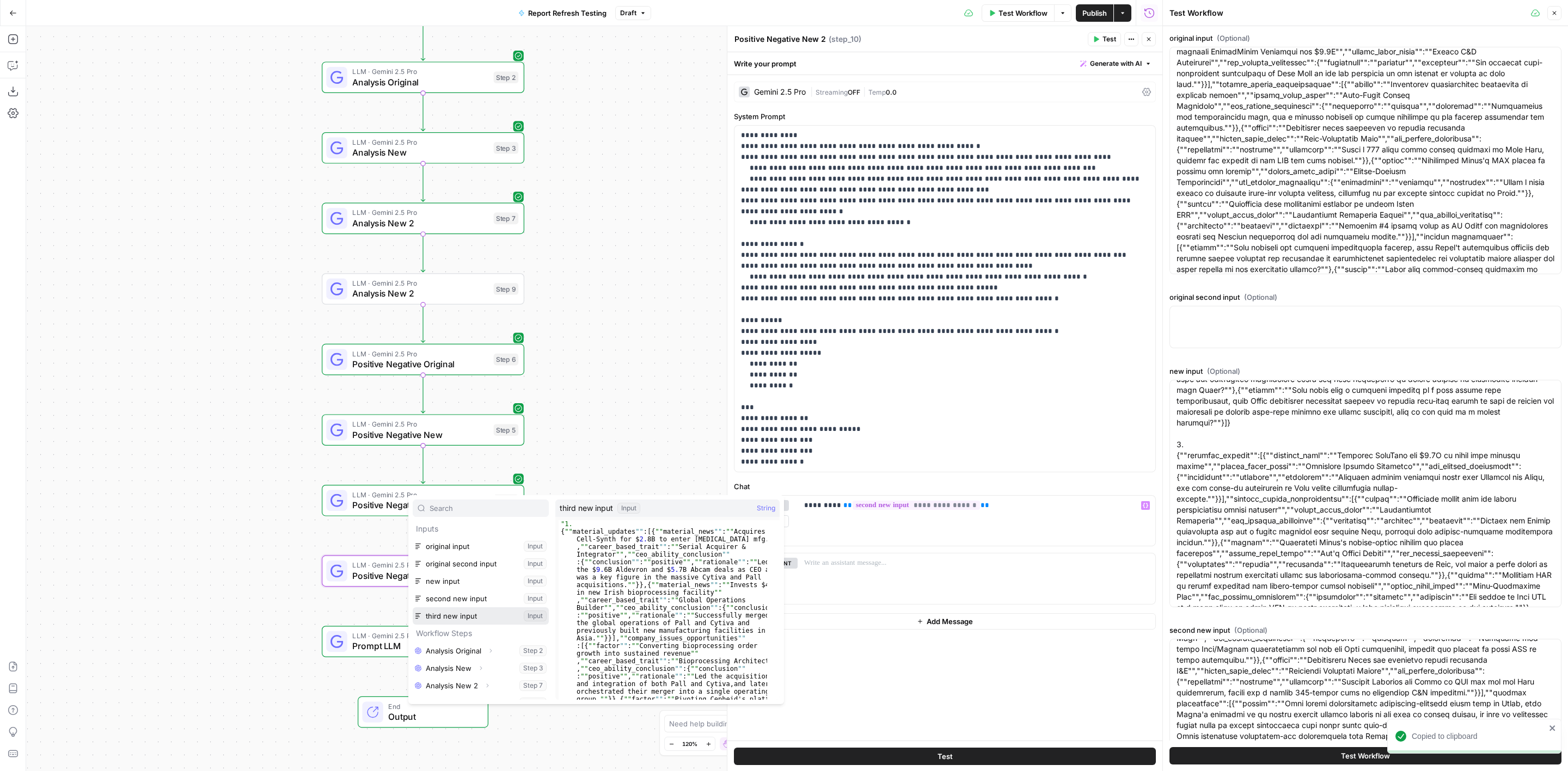
click at [482, 613] on button "Select variable third new input" at bounding box center [480, 616] width 136 height 17
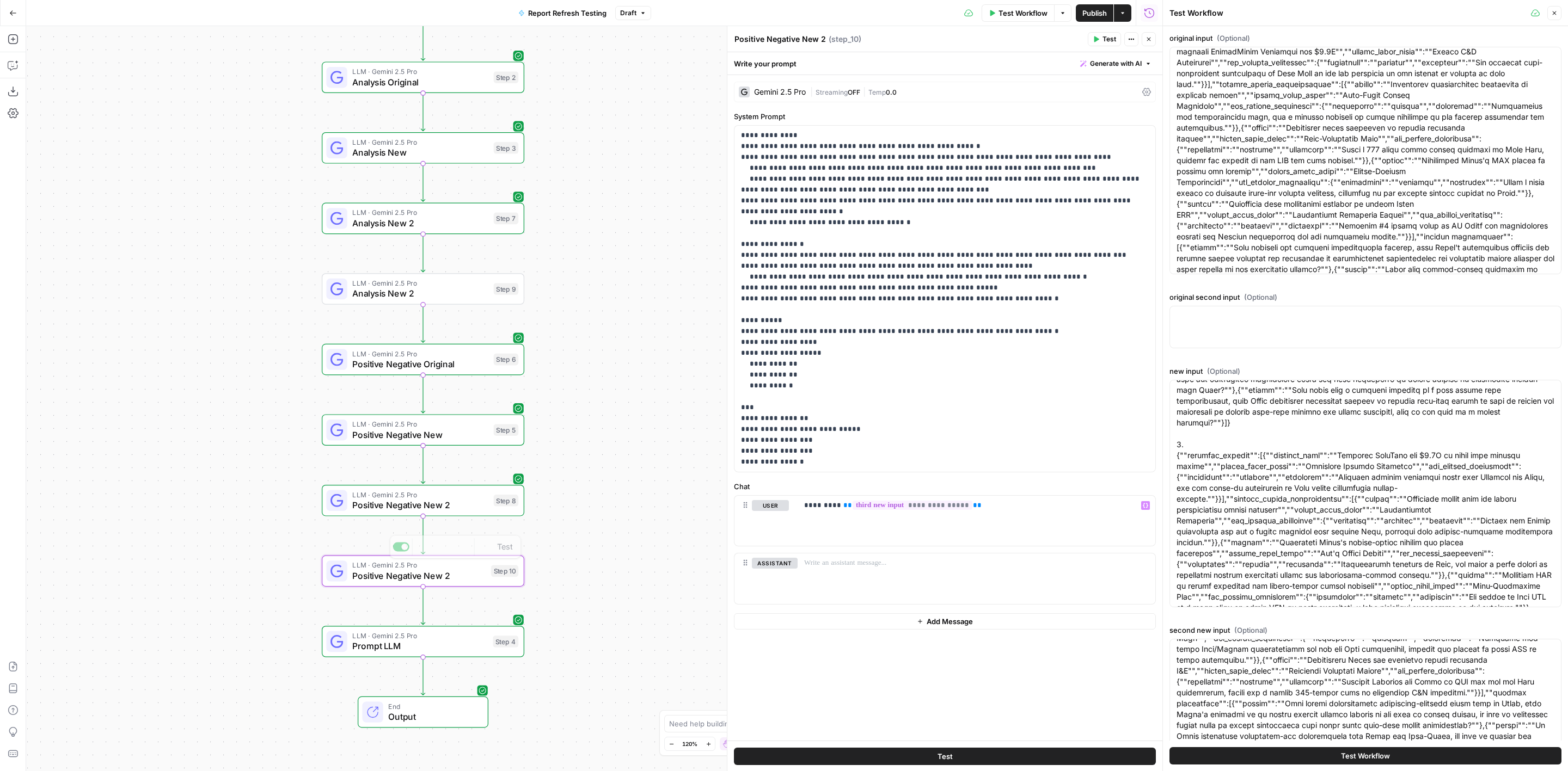
click at [488, 511] on span "Positive Negative New 2" at bounding box center [419, 505] width 136 height 13
click at [477, 586] on div "LLM · Gemini 2.5 Pro Positive Negative New 2 Step 10 Copy step Delete step Add …" at bounding box center [423, 571] width 202 height 32
click at [467, 645] on span "Prompt LLM" at bounding box center [419, 646] width 135 height 13
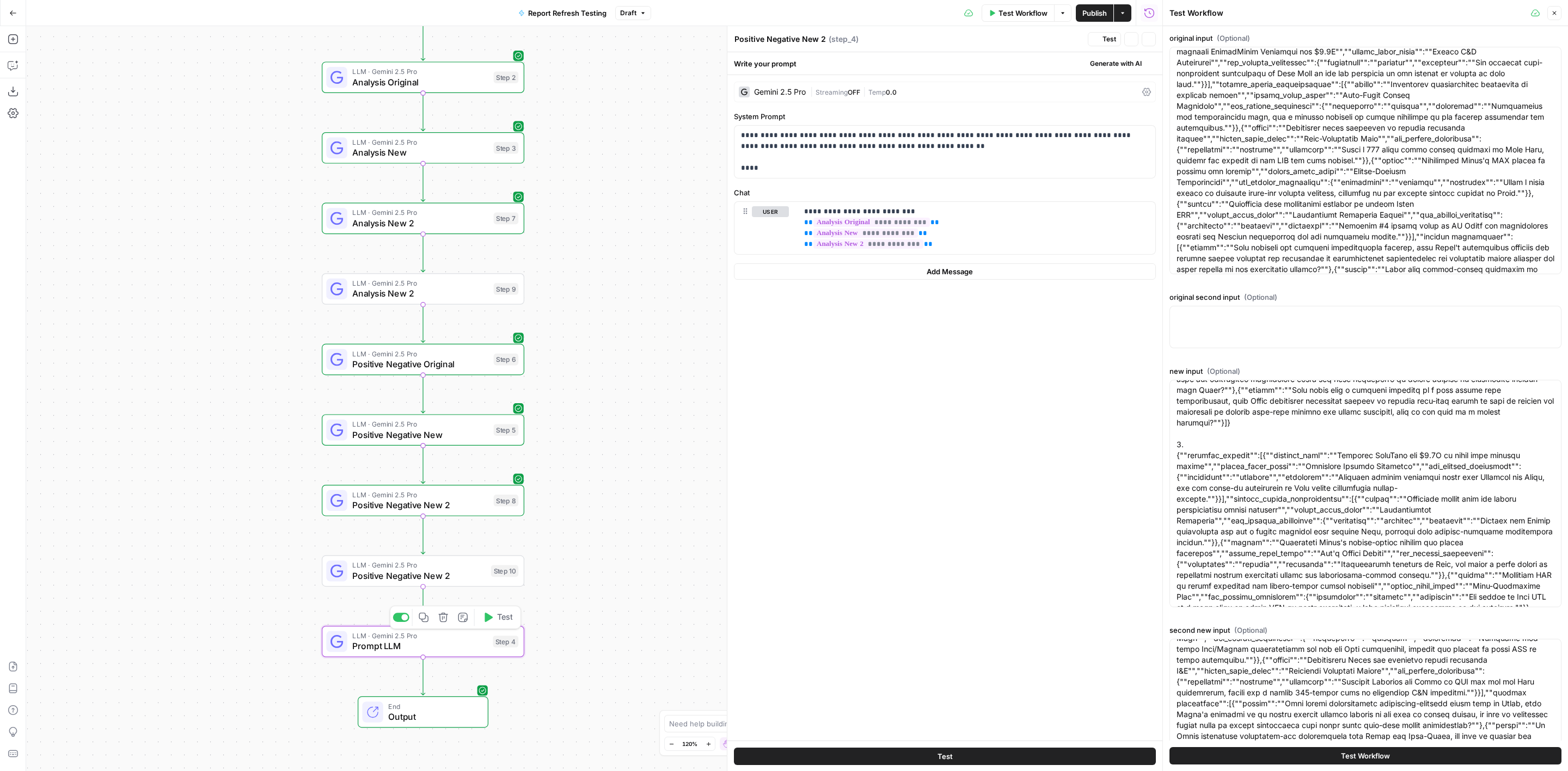
type textarea "Prompt LLM"
click at [966, 245] on p "**********" at bounding box center [977, 228] width 345 height 44
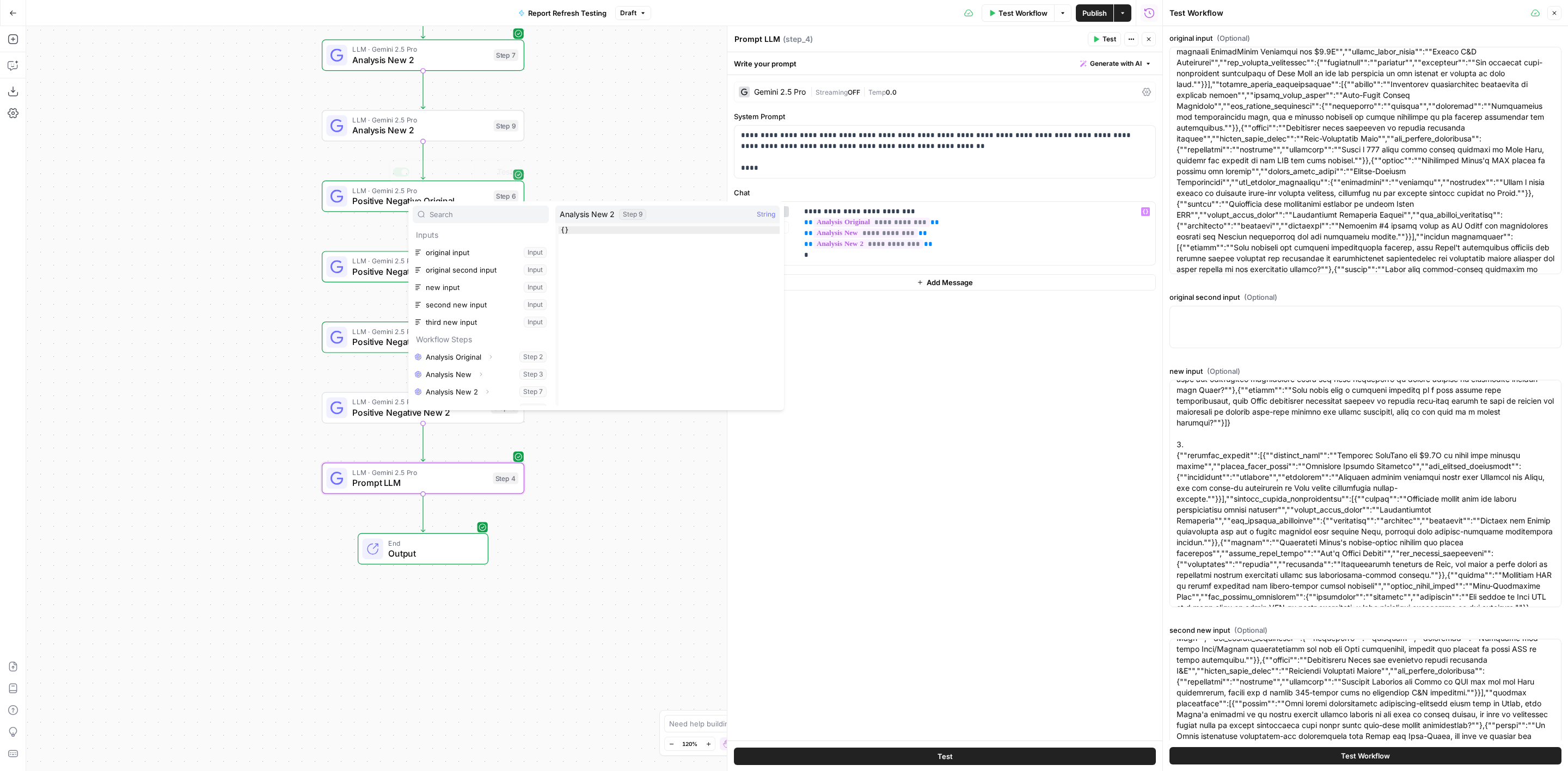
scroll to position [81, 0]
click at [178, 253] on div "Workflow Set Inputs Inputs LLM · Gemini 2.5 Pro Analysis Original Step 2 LLM · …" at bounding box center [594, 398] width 1136 height 745
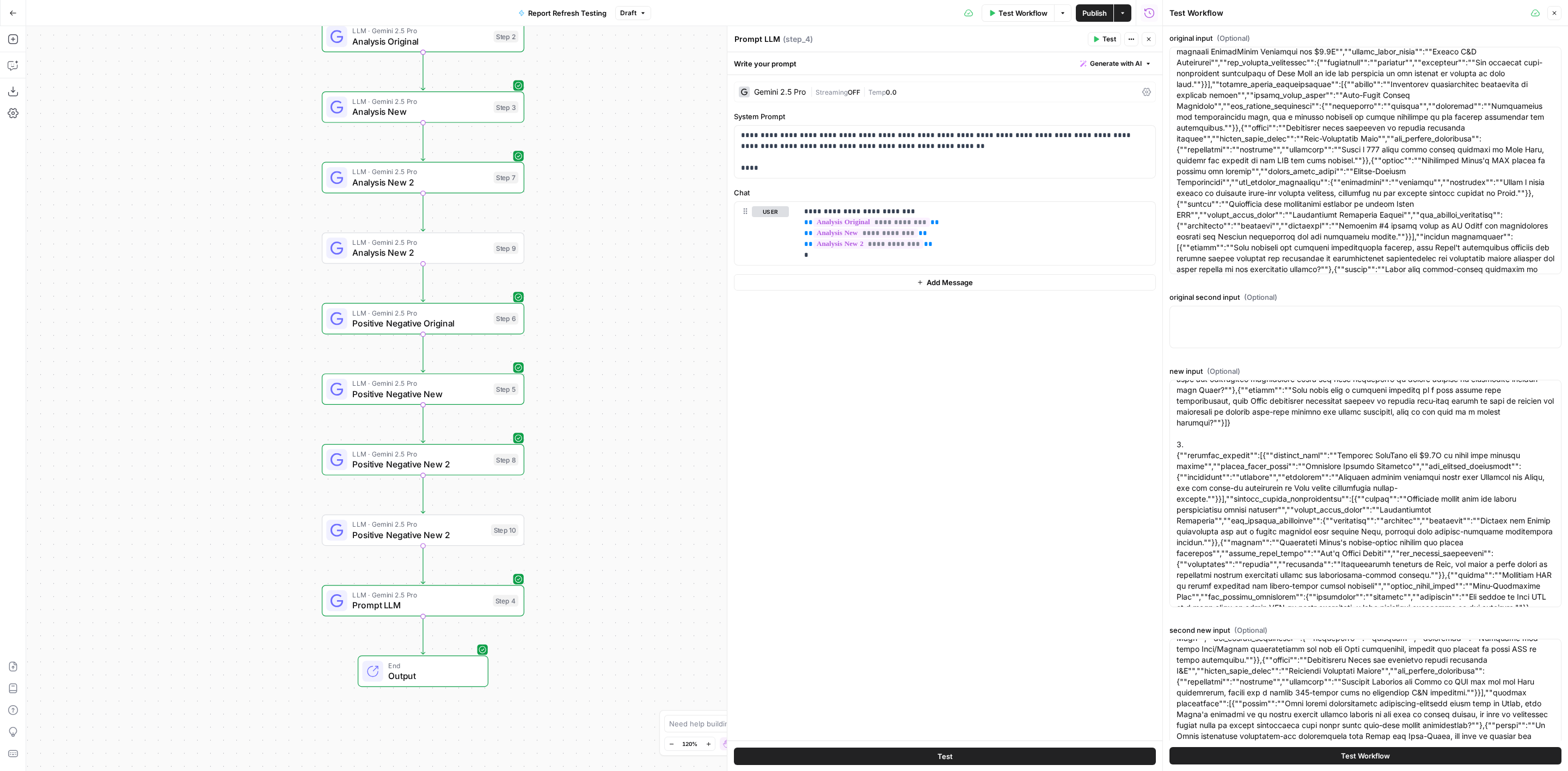
click at [437, 248] on span "Analysis New 2" at bounding box center [419, 253] width 136 height 13
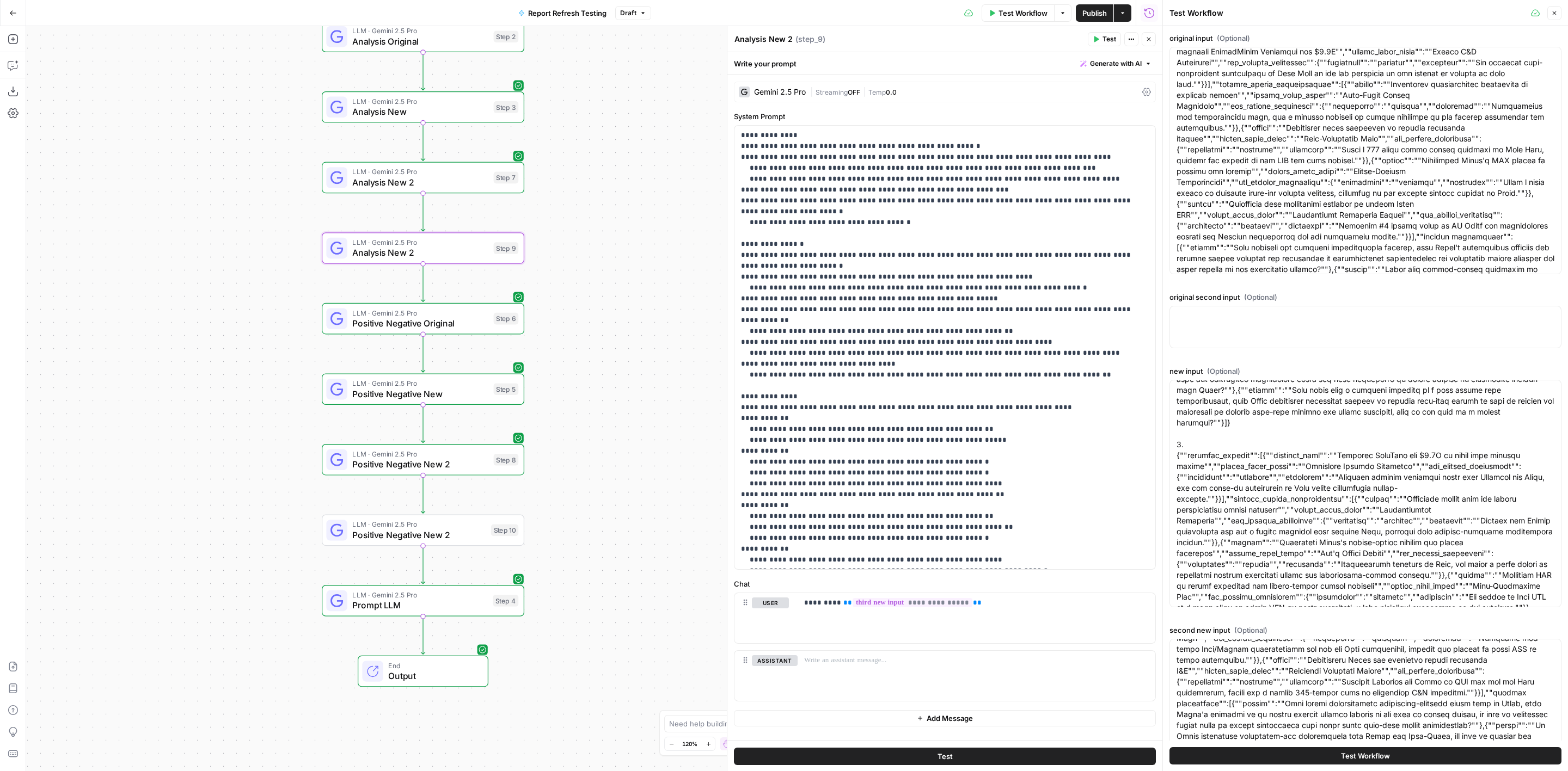
click at [789, 39] on textarea "Analysis New 2" at bounding box center [764, 39] width 59 height 11
type textarea "Analysis New 3"
click at [454, 529] on span "Positive Negative New 2" at bounding box center [419, 535] width 133 height 13
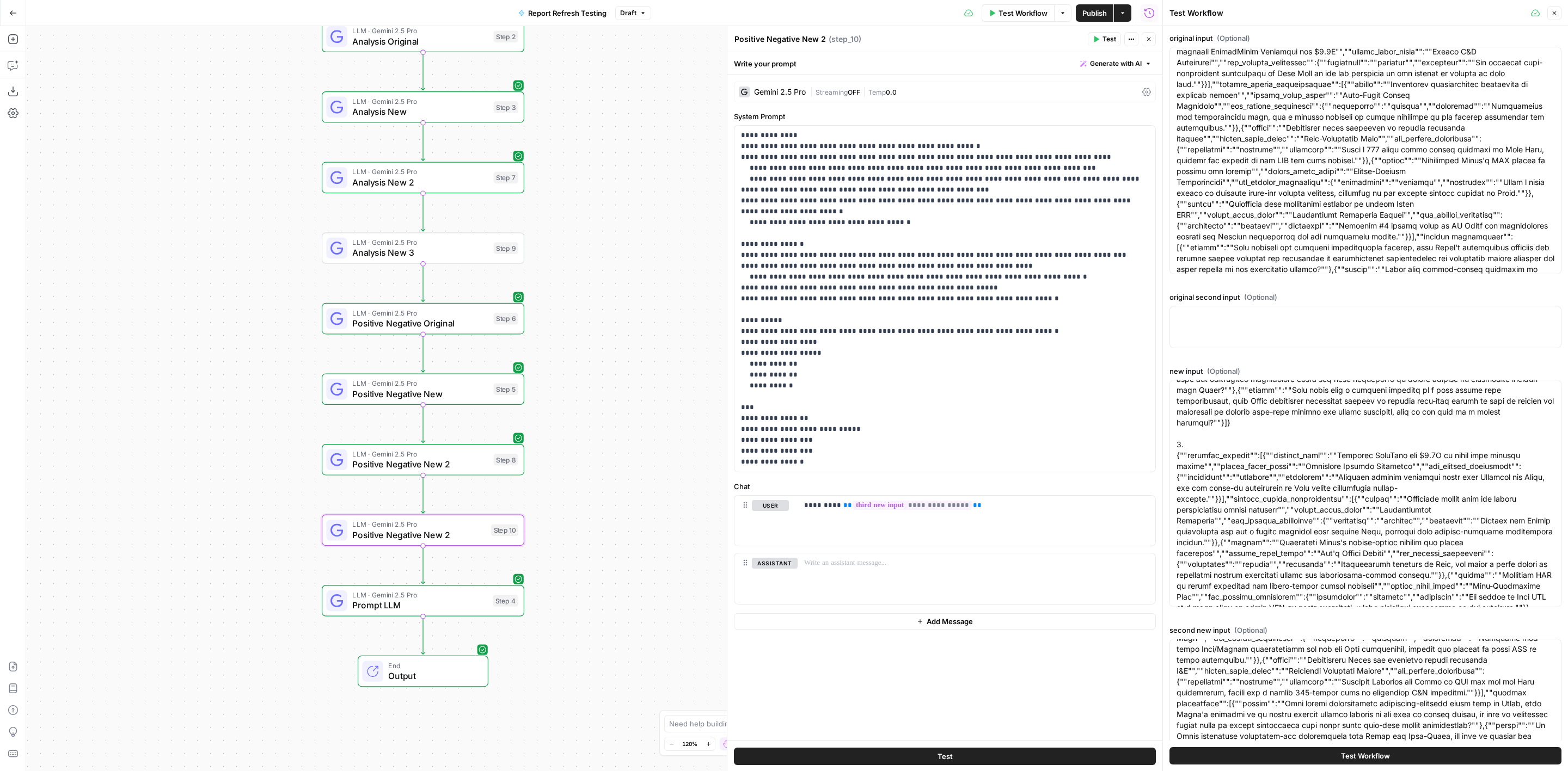
click at [825, 37] on div "Positive Negative New 2 Positive Negative New 2" at bounding box center [780, 39] width 97 height 13
type textarea "Positive Negative New 3"
click at [580, 242] on div "Workflow Set Inputs Inputs LLM · Gemini 2.5 Pro Analysis Original Step 2 LLM · …" at bounding box center [594, 398] width 1136 height 745
click at [490, 258] on div "LLM · Gemini 2.5 Pro Analysis New 3 Step 9 Copy step Delete step Add Note Test" at bounding box center [423, 248] width 192 height 22
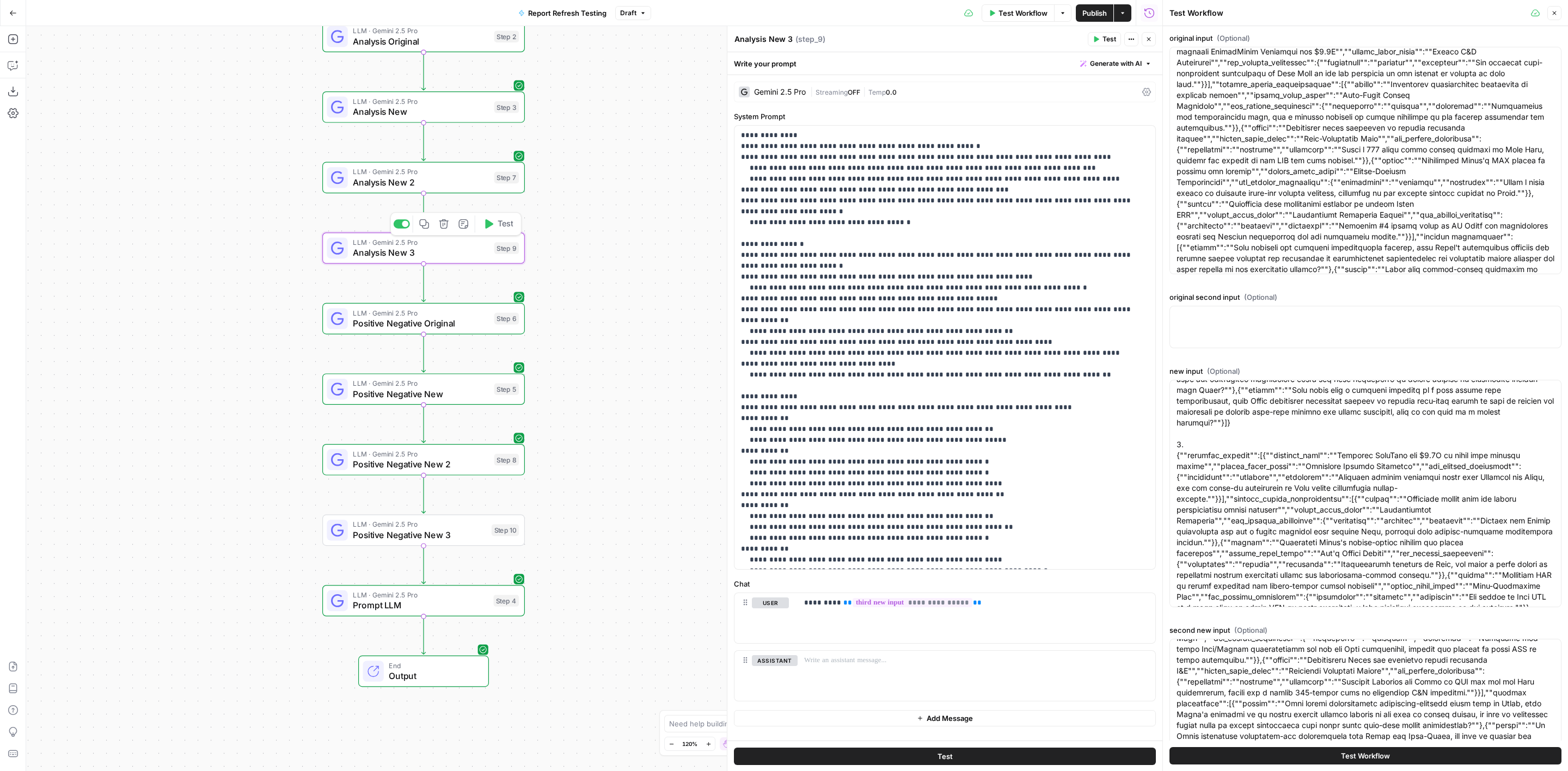
click at [500, 229] on span "Test" at bounding box center [505, 224] width 15 height 12
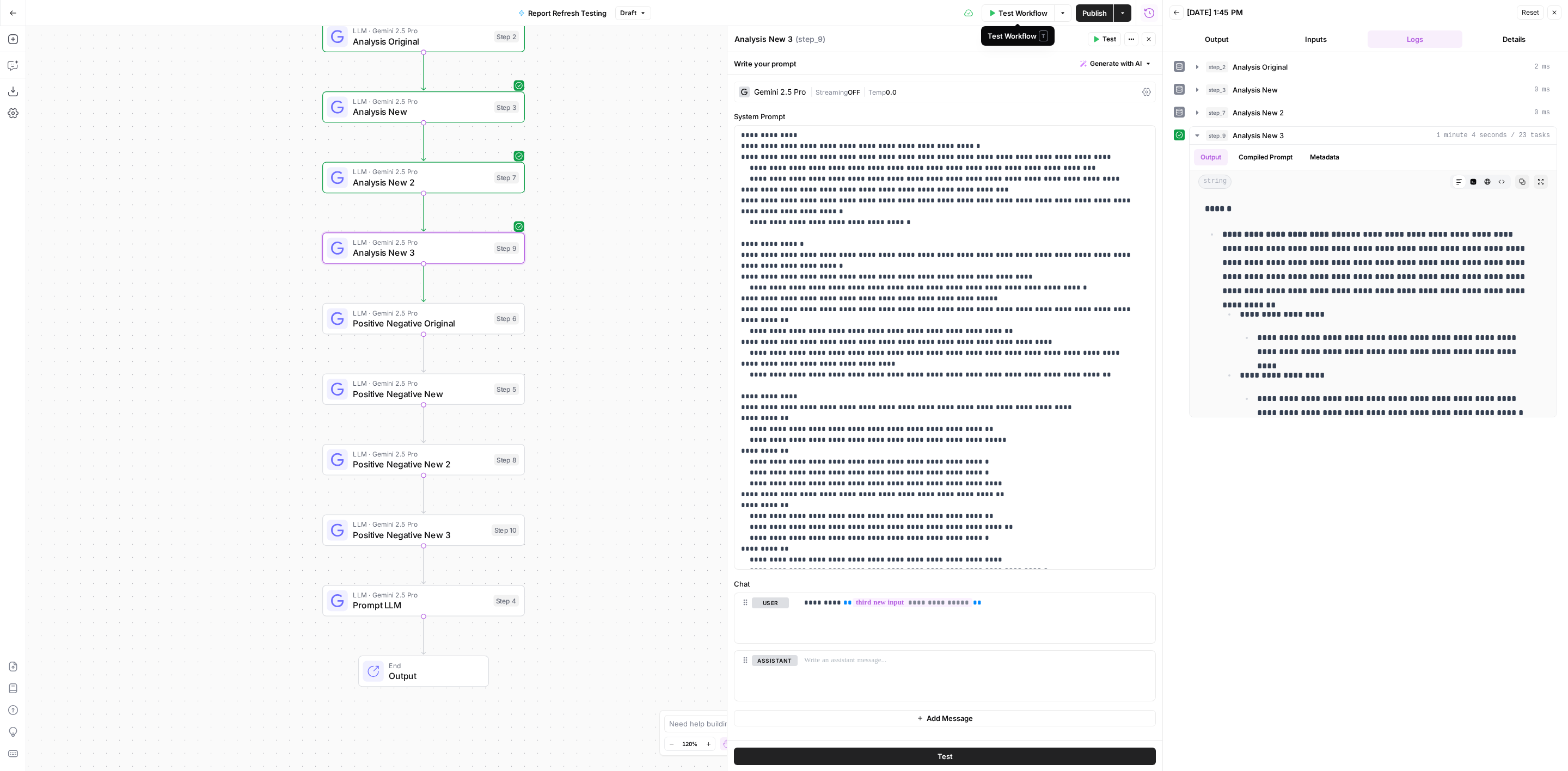
click at [1029, 13] on span "Test Workflow" at bounding box center [1023, 12] width 49 height 11
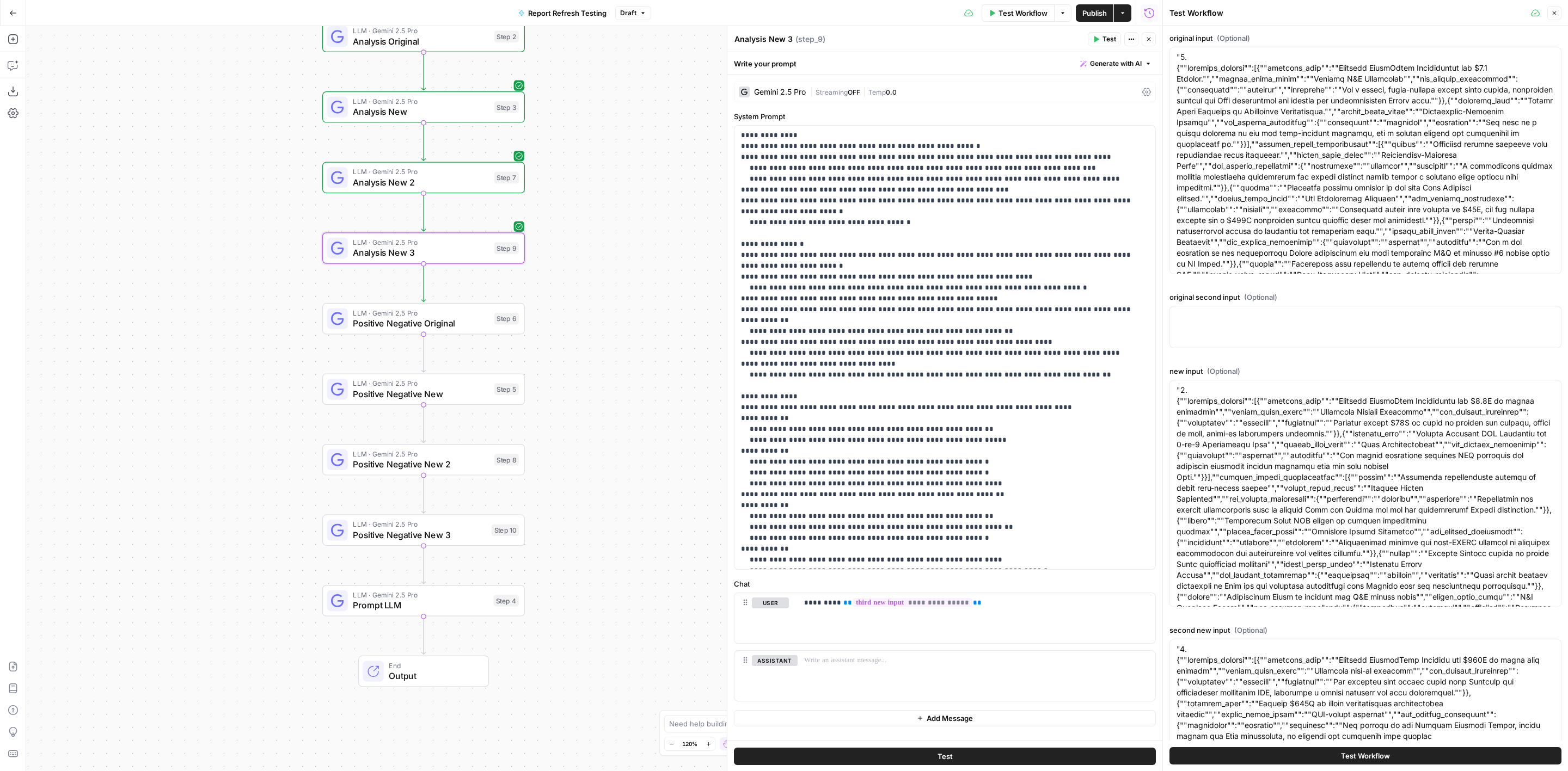
click at [1348, 327] on div at bounding box center [1366, 327] width 392 height 42
paste textarea ""1. {""material_updates"":[{""material_news"":""Acquires PointCare for $750M to…"
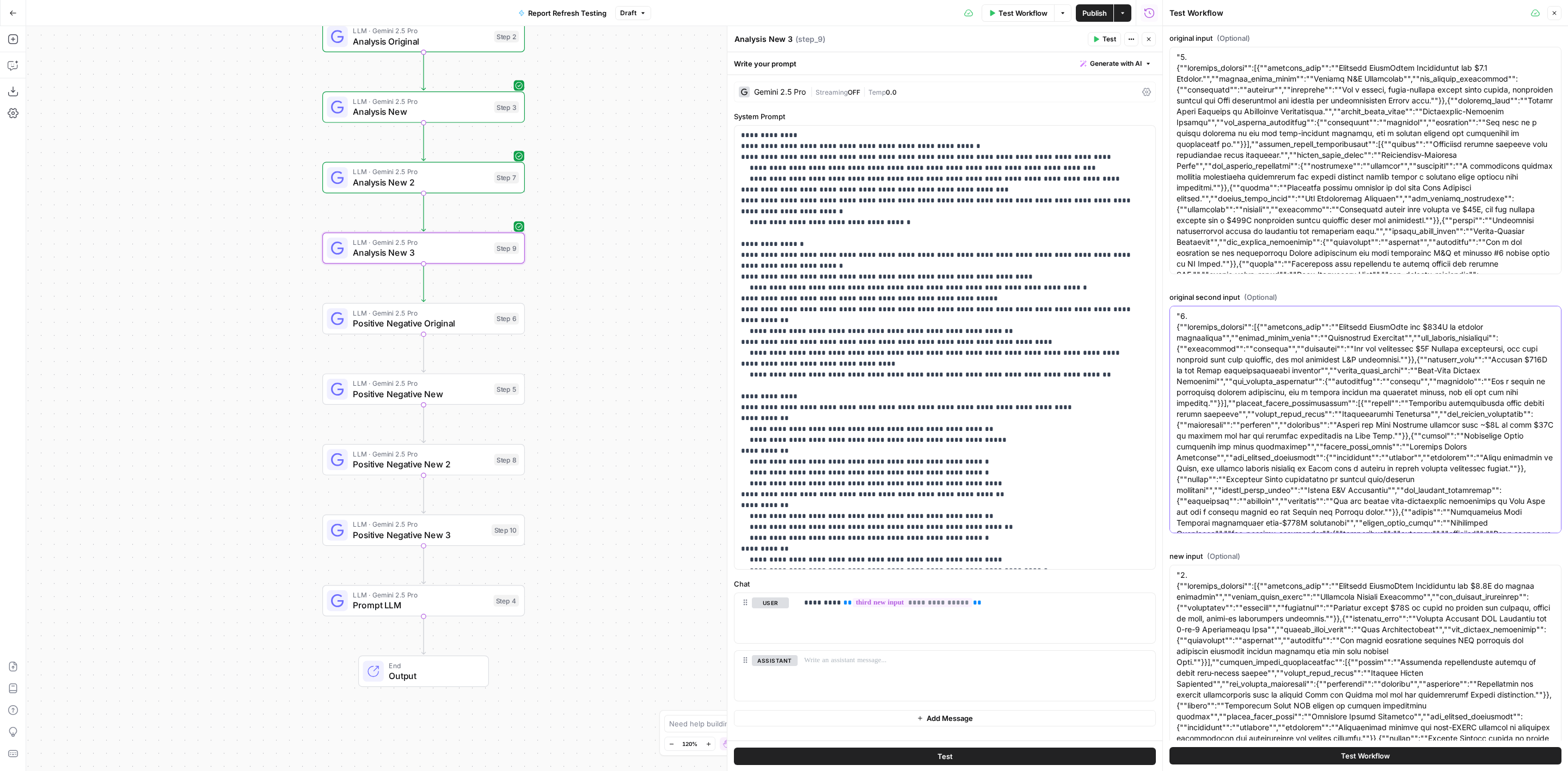
scroll to position [27083, 0]
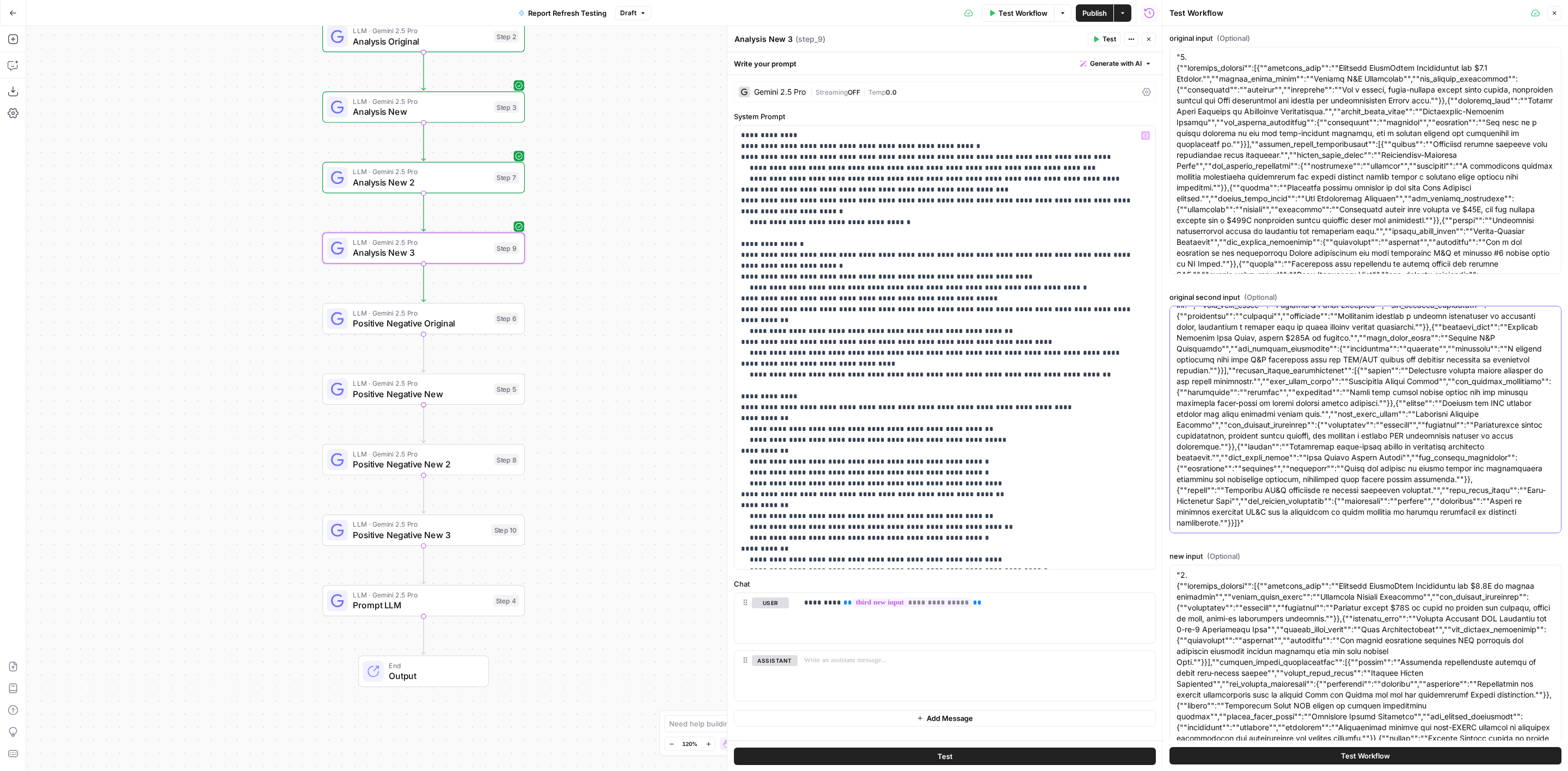
type textarea ""1. {""material_updates"":[{""material_news"":""Acquires PointCare for $750M to…"
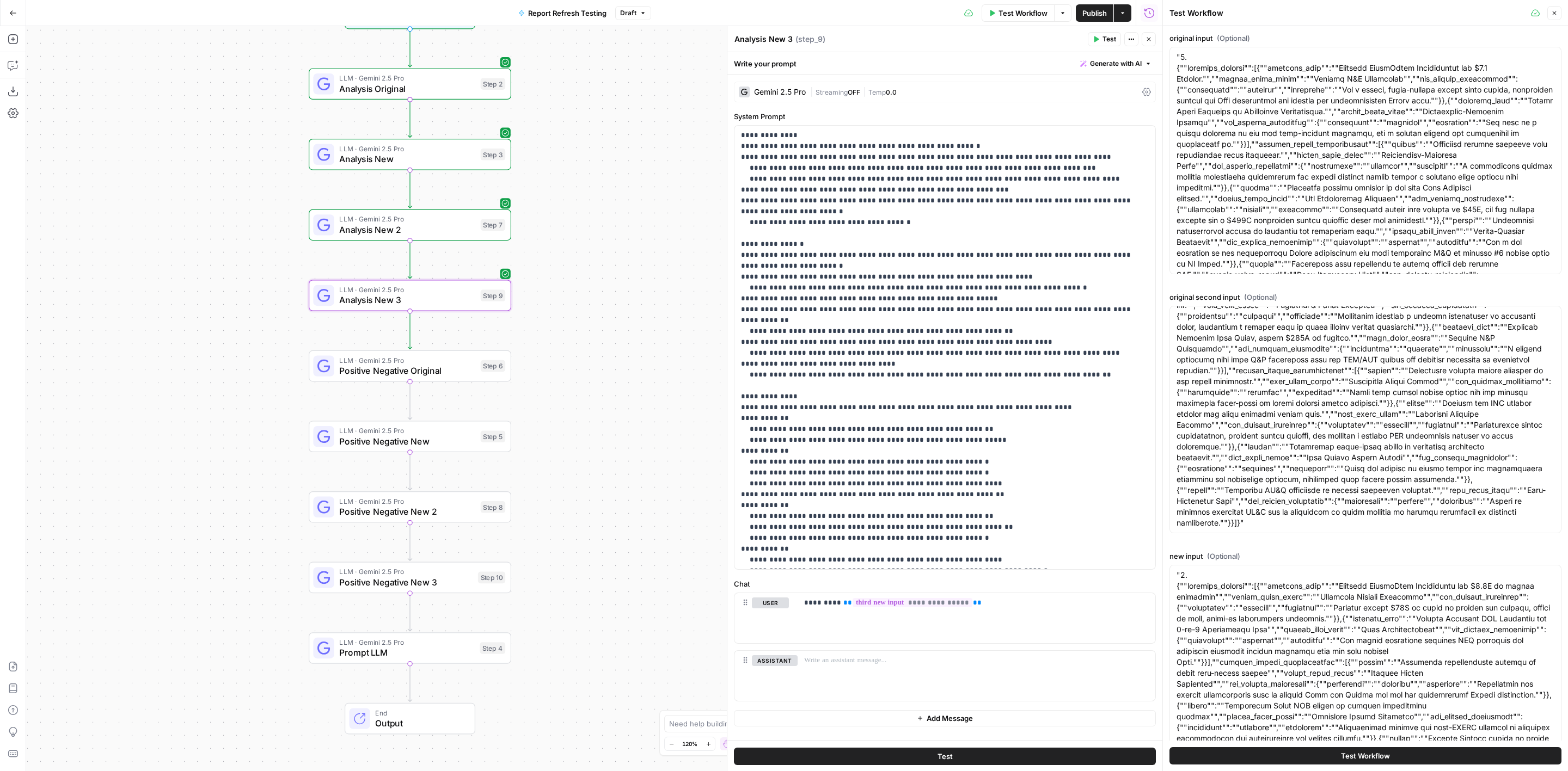
scroll to position [0, 0]
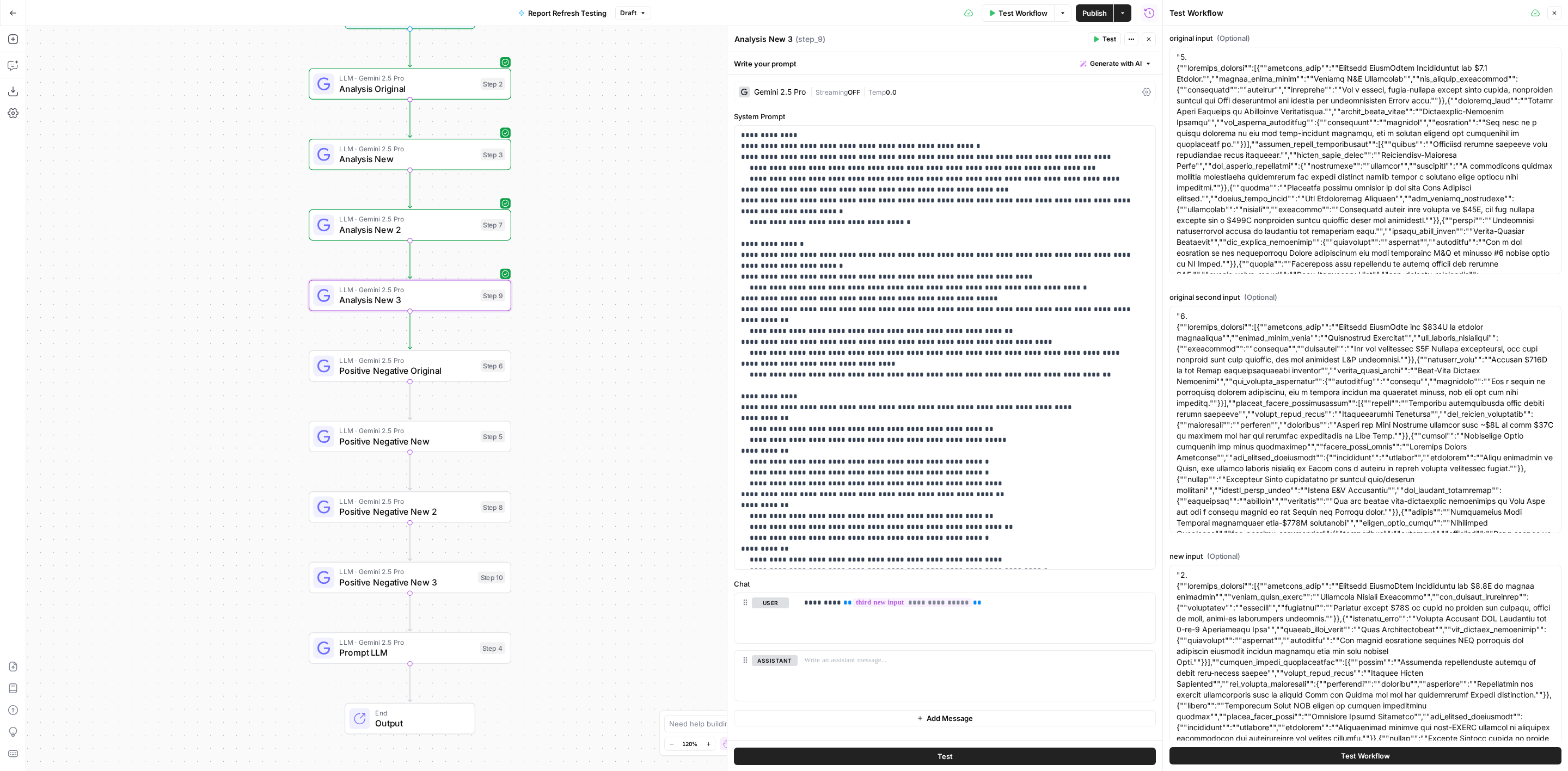
drag, startPoint x: 631, startPoint y: 240, endPoint x: 621, endPoint y: 319, distance: 79.6
click at [621, 319] on div "Workflow Set Inputs Inputs LLM · Gemini 2.5 Pro Analysis Original Step 2 LLM · …" at bounding box center [594, 398] width 1136 height 745
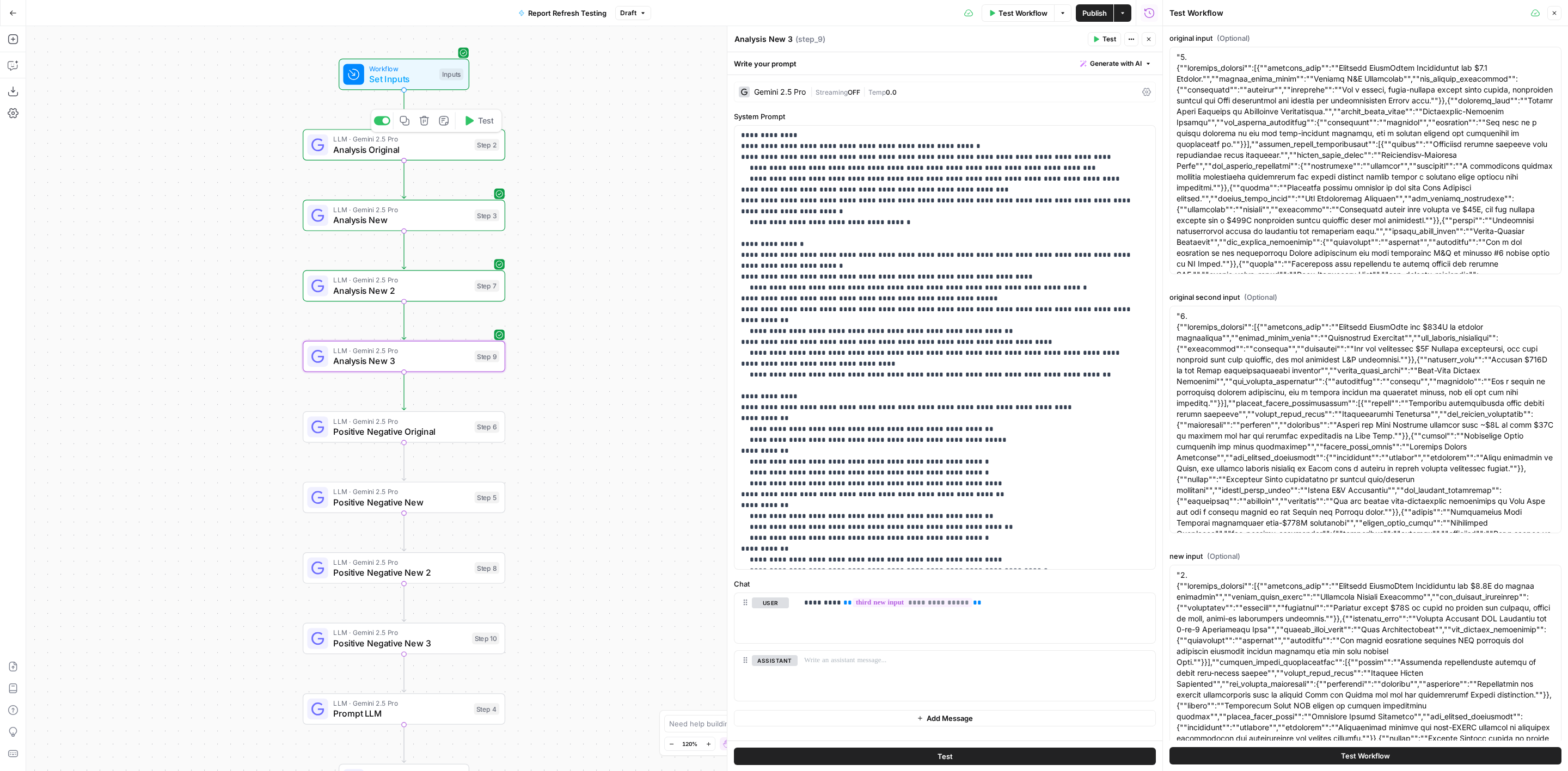
click at [406, 124] on icon "button" at bounding box center [404, 120] width 9 height 9
click at [403, 177] on icon "Edge from step_2 to step_3" at bounding box center [403, 179] width 4 height 38
click at [394, 211] on span "LLM · Gemini 2.5 Pro" at bounding box center [400, 209] width 134 height 11
click at [793, 39] on textarea "Analysis Original" at bounding box center [767, 39] width 64 height 11
click at [796, 40] on textarea "Analysis Original" at bounding box center [767, 39] width 64 height 11
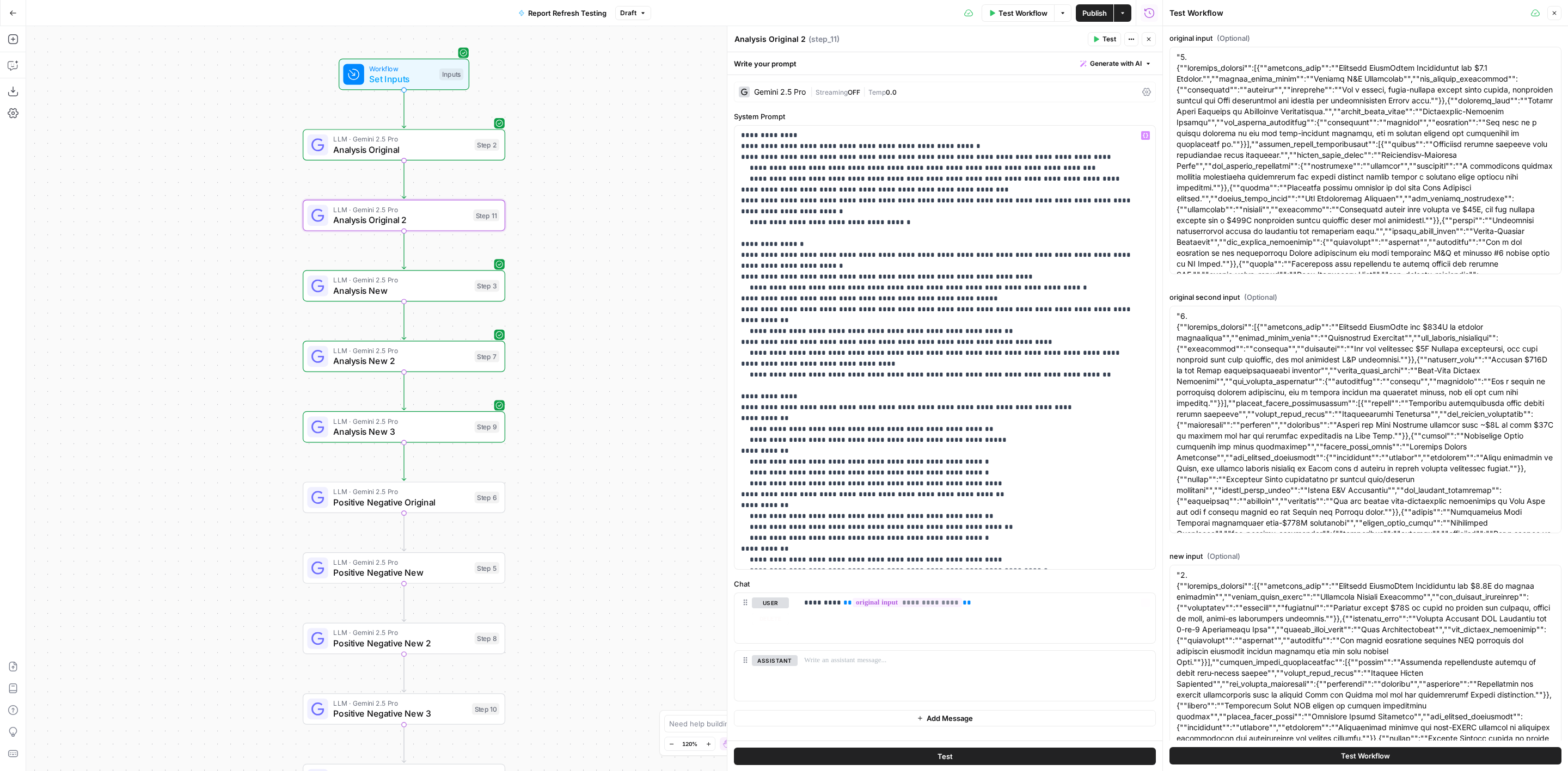
type textarea "Analysis Original 2"
click at [900, 600] on span "**********" at bounding box center [907, 602] width 110 height 9
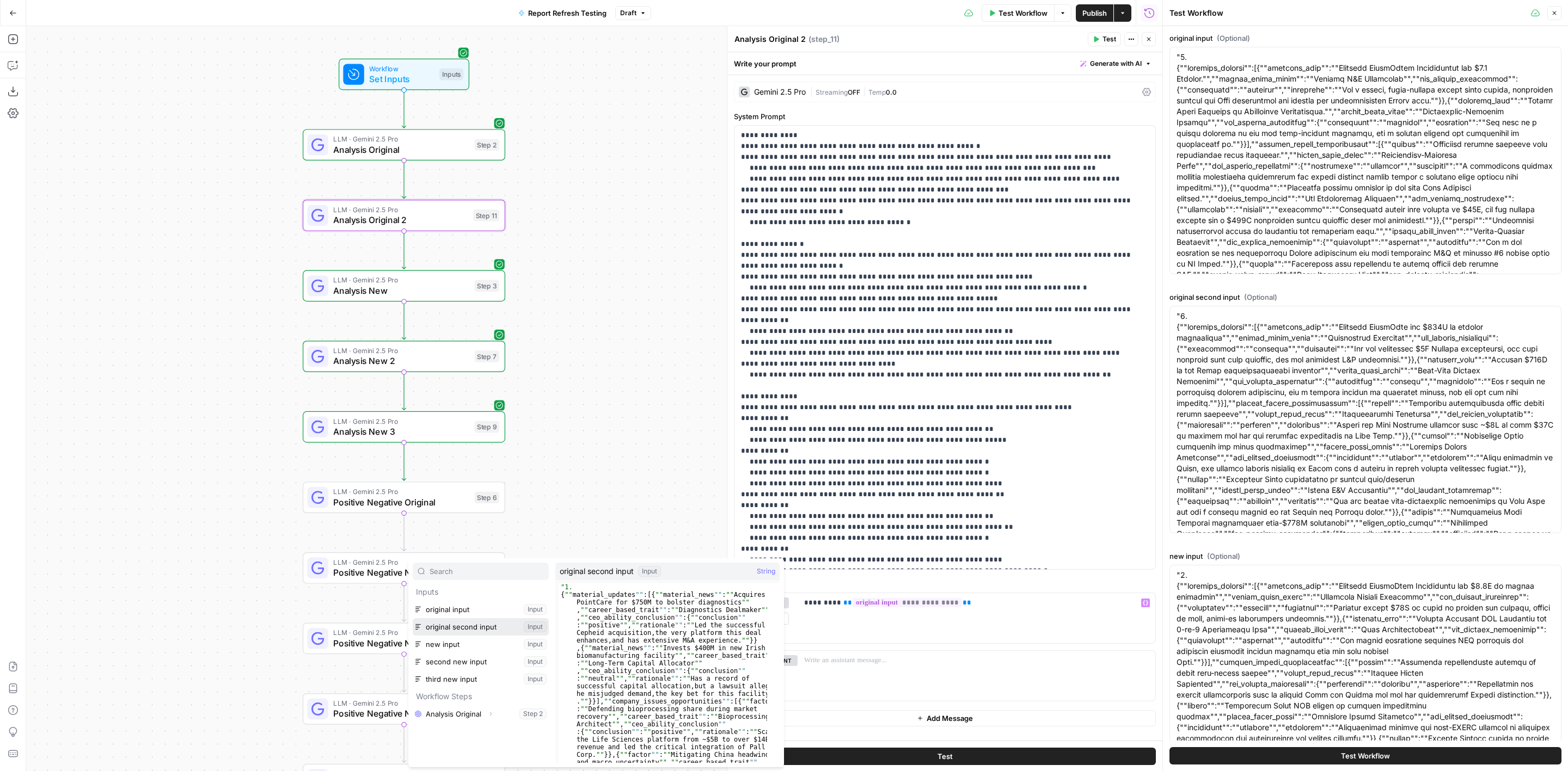
click at [471, 627] on button "Select variable original second input" at bounding box center [480, 626] width 136 height 17
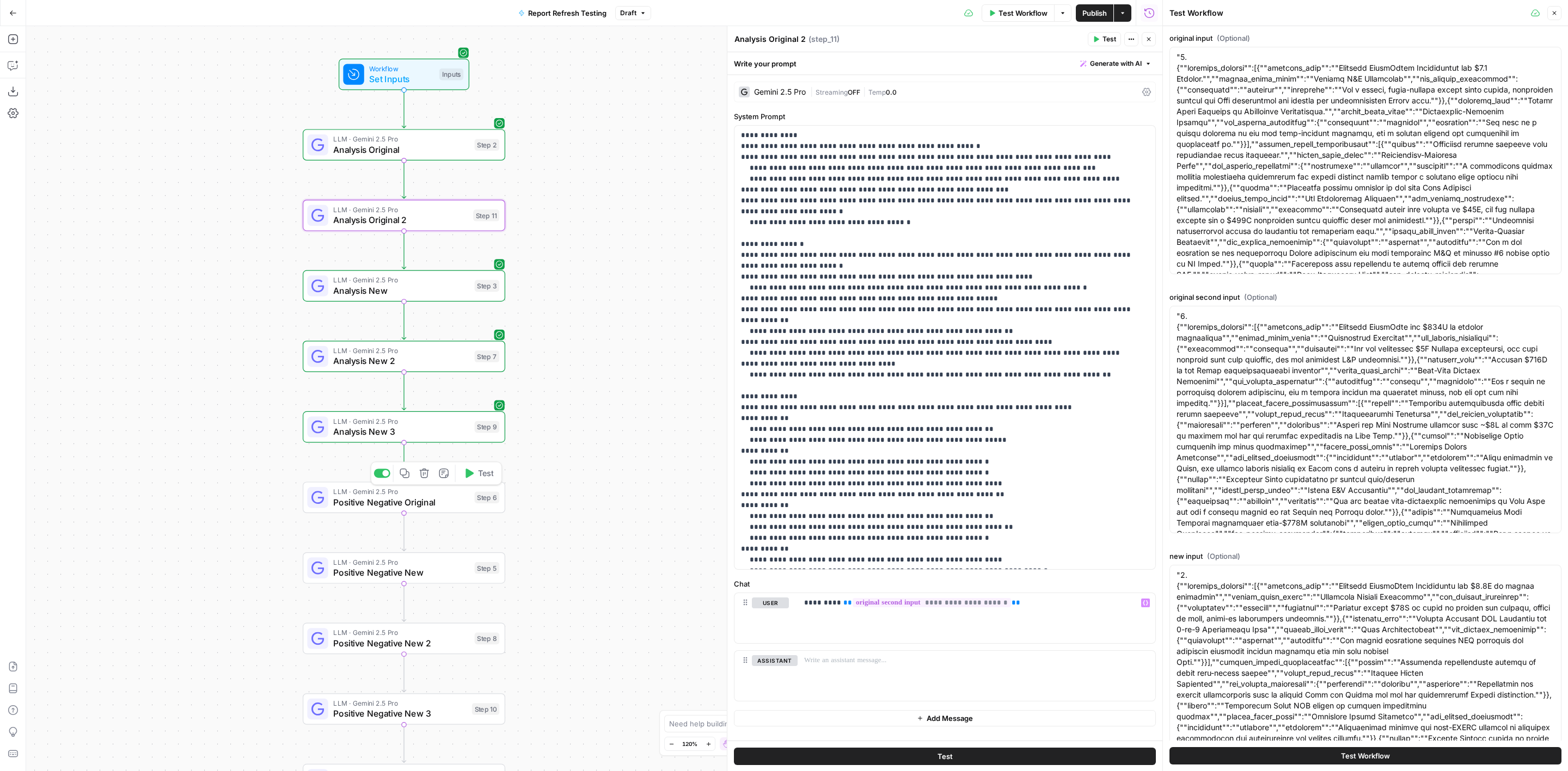
click at [410, 474] on span "Copy step" at bounding box center [410, 473] width 1 height 1
click at [406, 532] on icon "Edge from step_6 to step_5" at bounding box center [403, 531] width 4 height 38
click at [397, 558] on span "LLM · Gemini 2.5 Pro" at bounding box center [400, 561] width 133 height 11
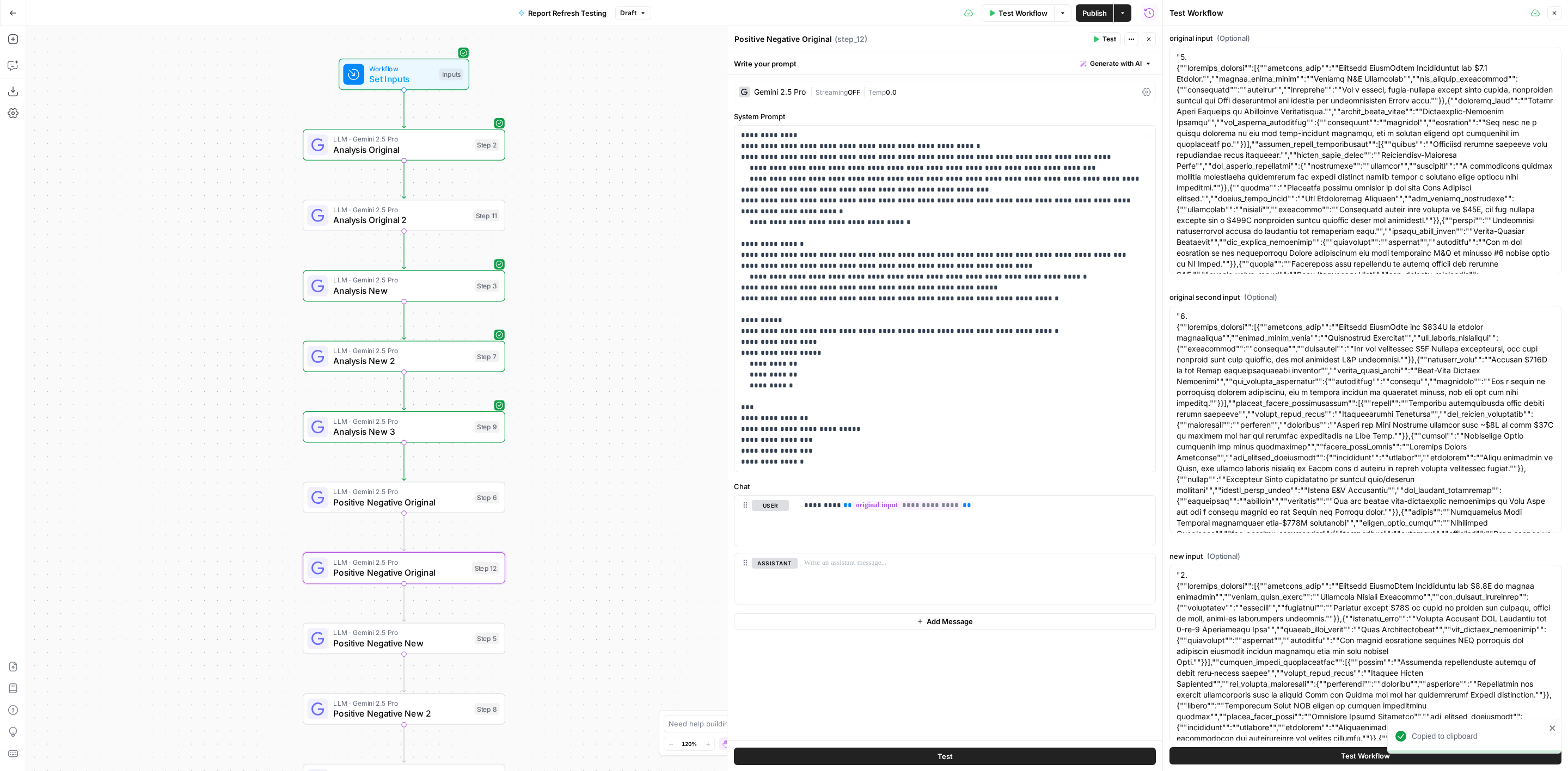
click at [797, 97] on div "Gemini 2.5 Pro" at bounding box center [772, 92] width 67 height 11
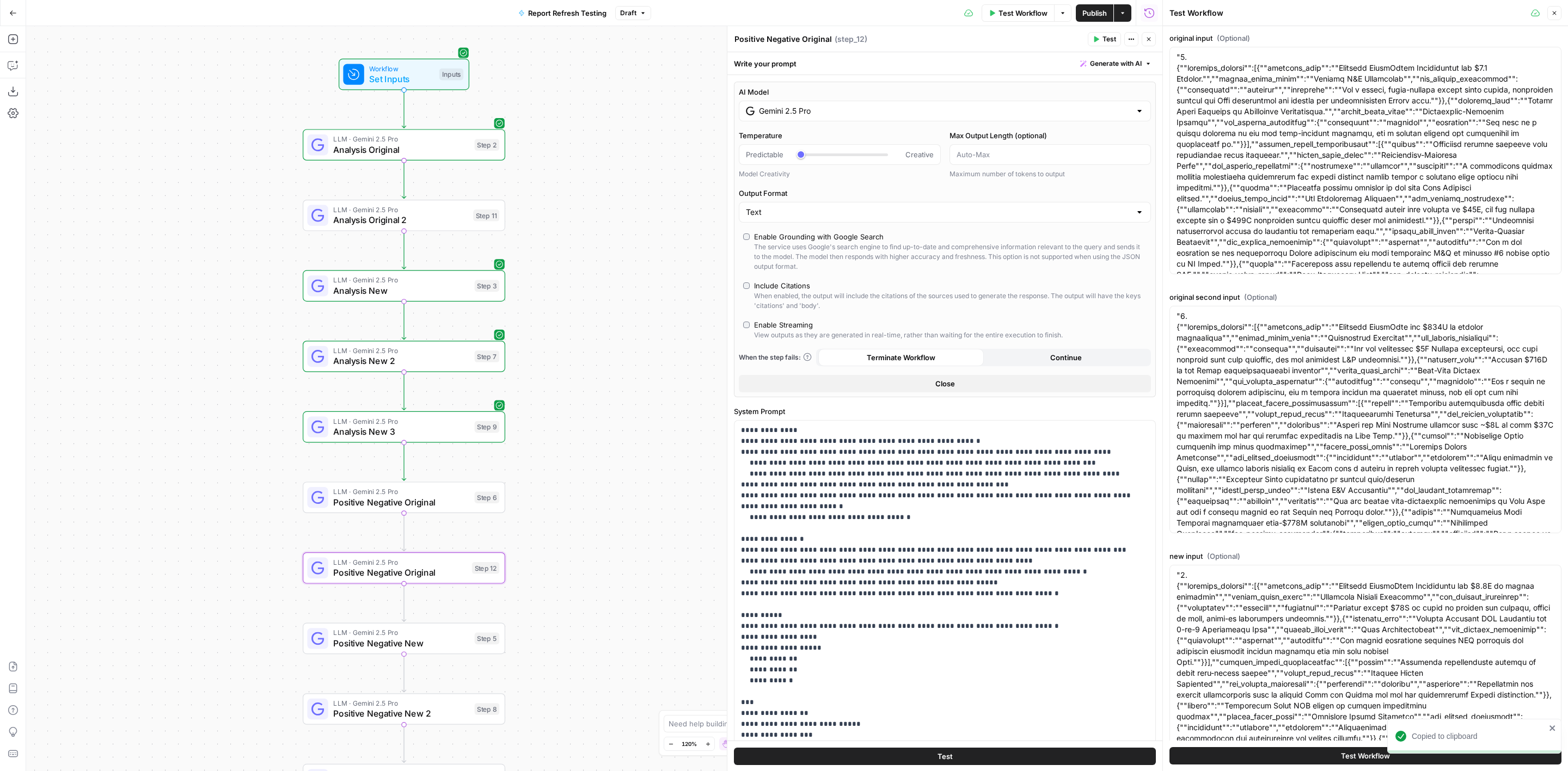
click at [854, 62] on div "Write your prompt Generate with AI" at bounding box center [945, 63] width 435 height 22
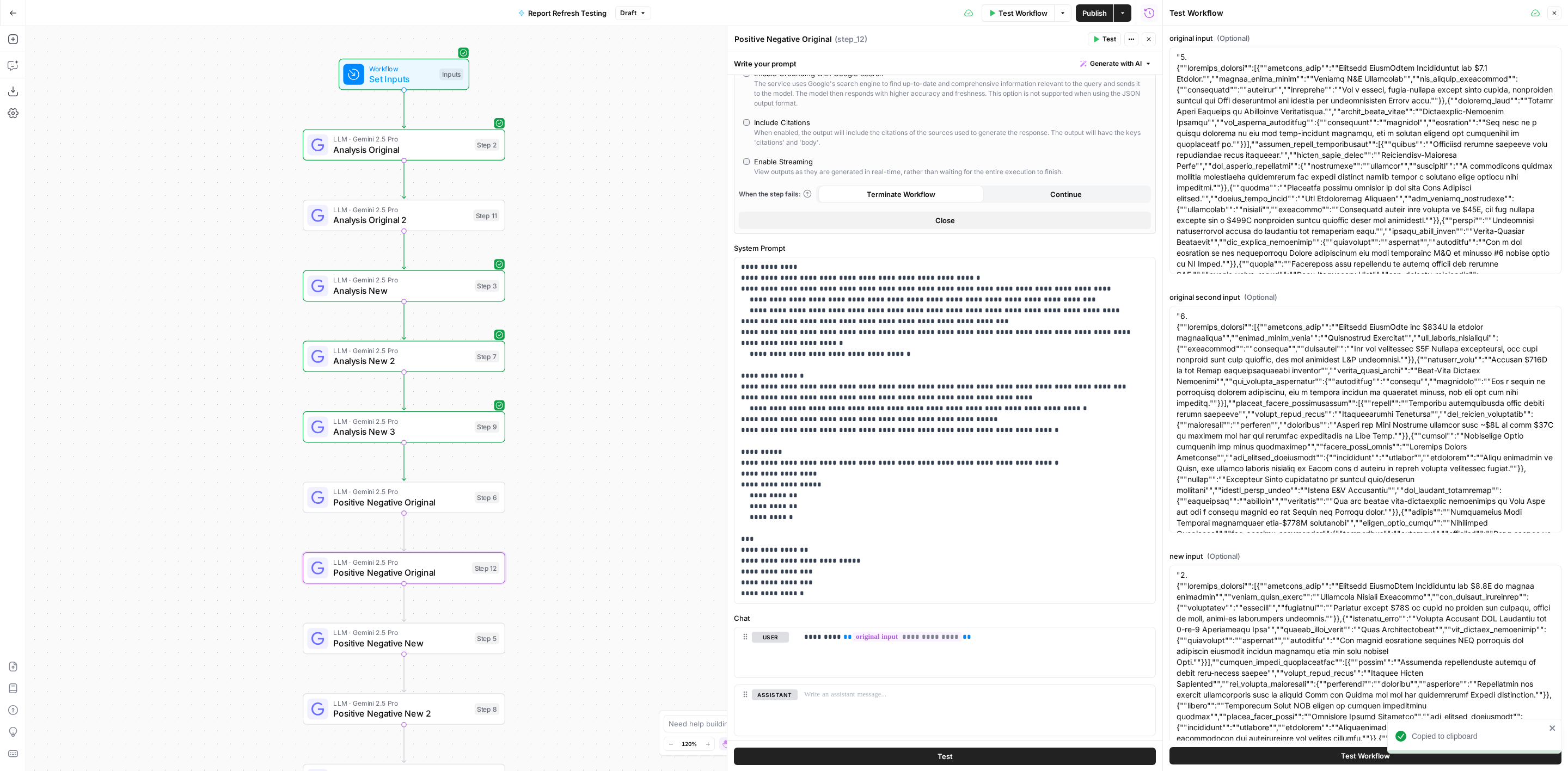
scroll to position [188, 0]
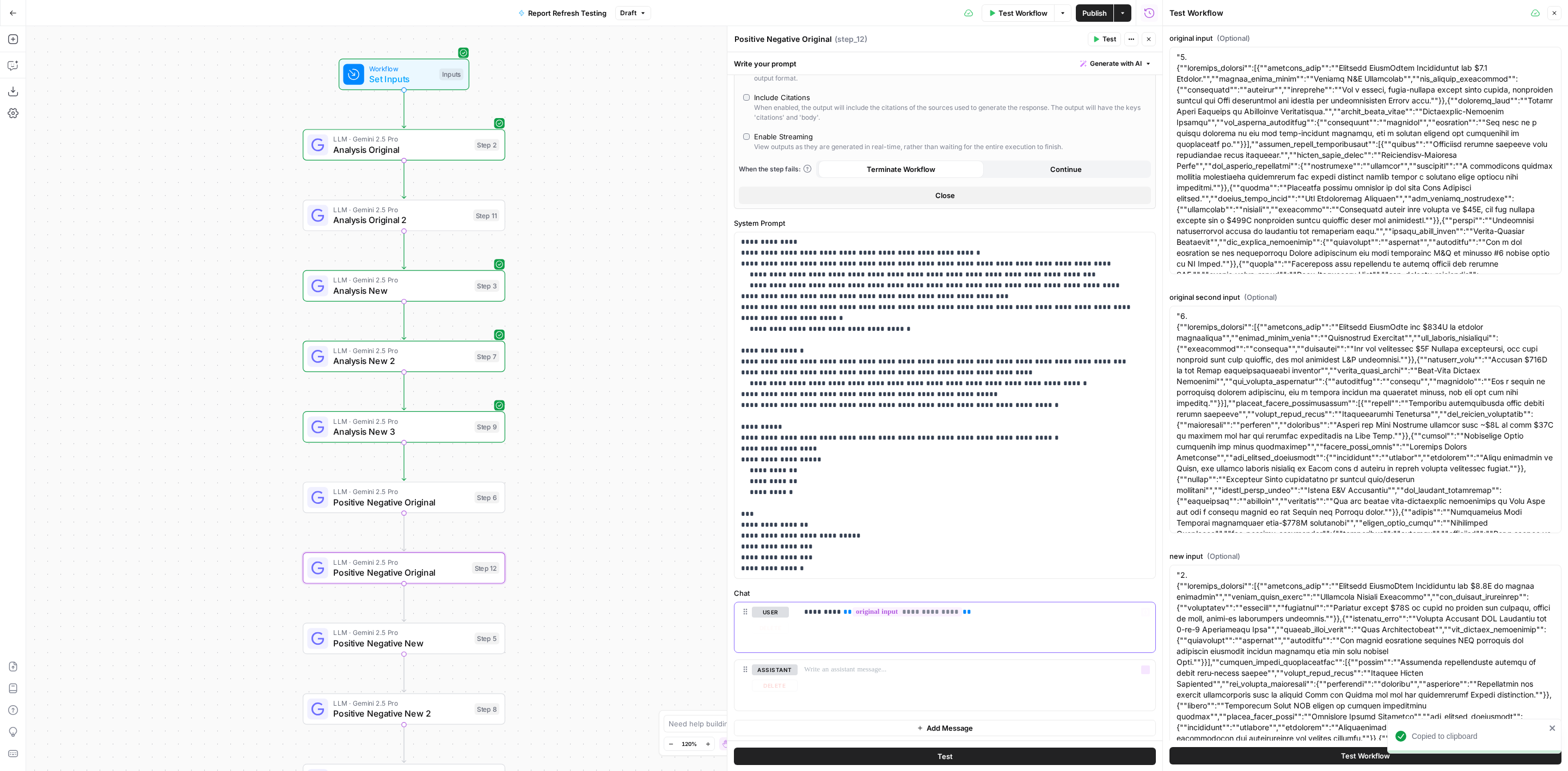
click at [897, 614] on span "**********" at bounding box center [907, 612] width 110 height 9
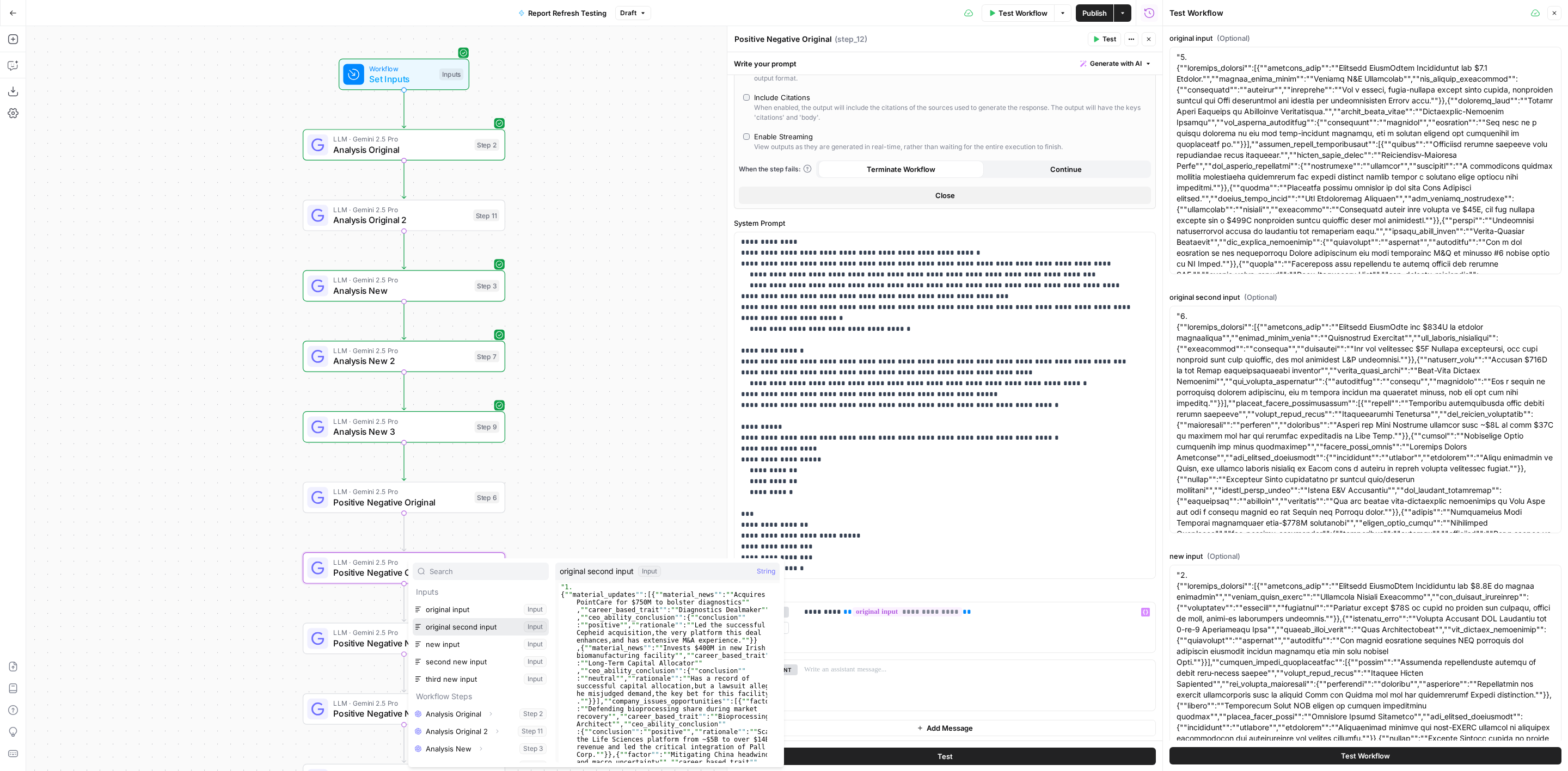
click at [479, 627] on button "Select variable original second input" at bounding box center [480, 626] width 136 height 17
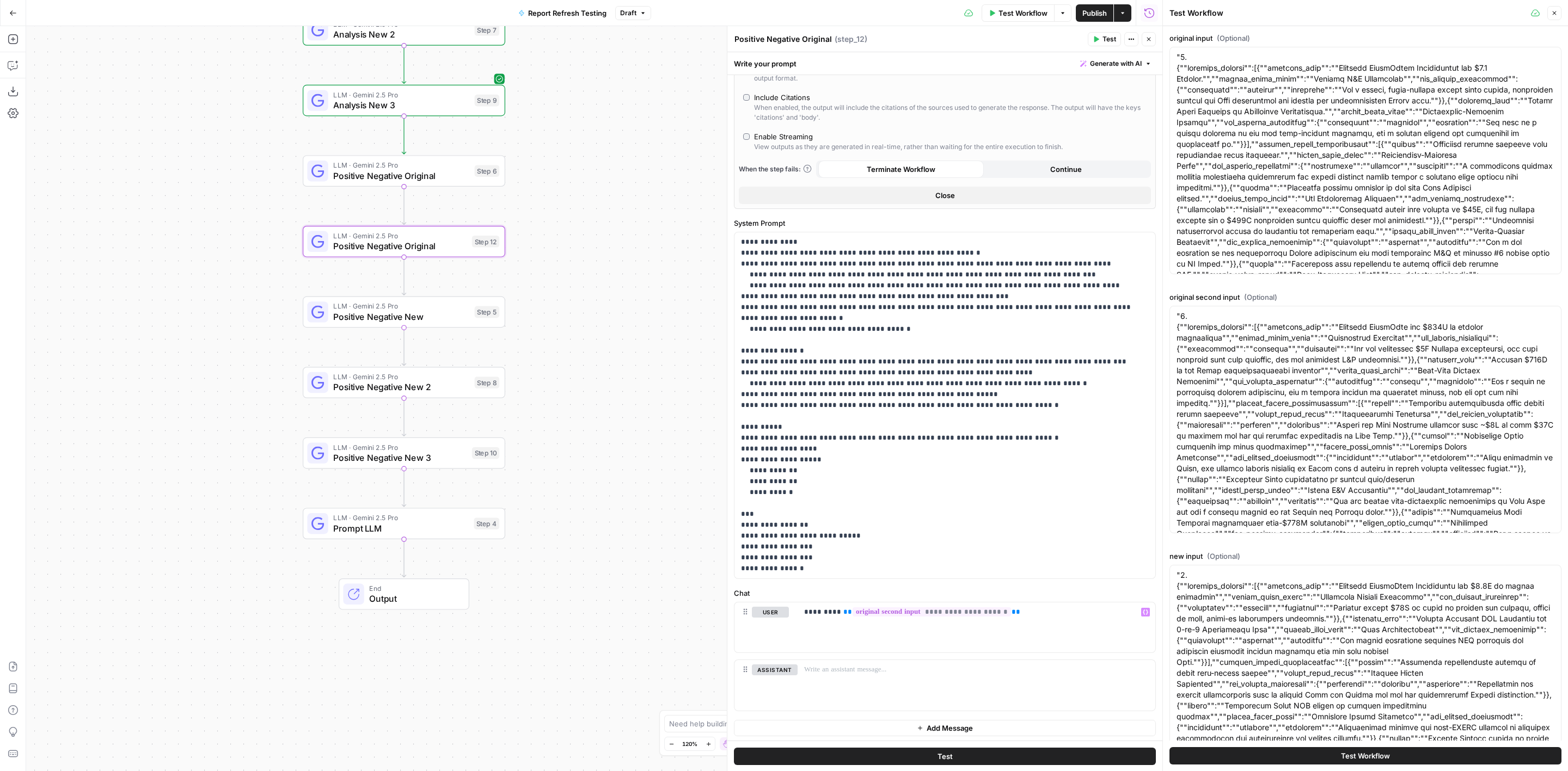
click at [825, 37] on textarea "Positive Negative Original" at bounding box center [784, 39] width 98 height 11
type textarea "Positive Negative Original 2"
click at [446, 535] on div "LLM · Gemini 2.5 Pro Prompt LLM Step 4 Copy step Delete step Add Note Test" at bounding box center [403, 523] width 202 height 32
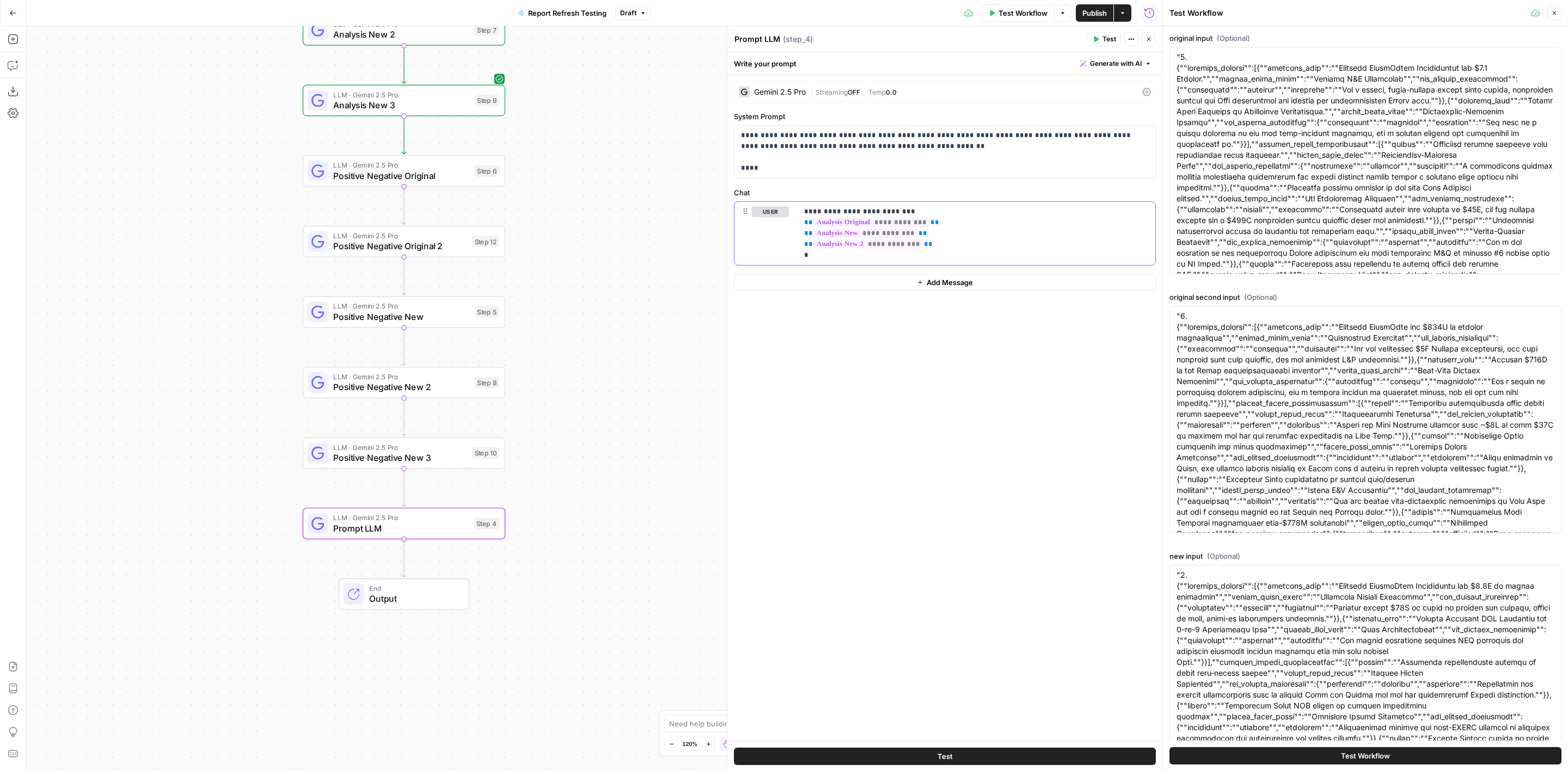
click at [926, 262] on div "**********" at bounding box center [976, 234] width 358 height 63
click at [988, 223] on p "**********" at bounding box center [977, 233] width 345 height 54
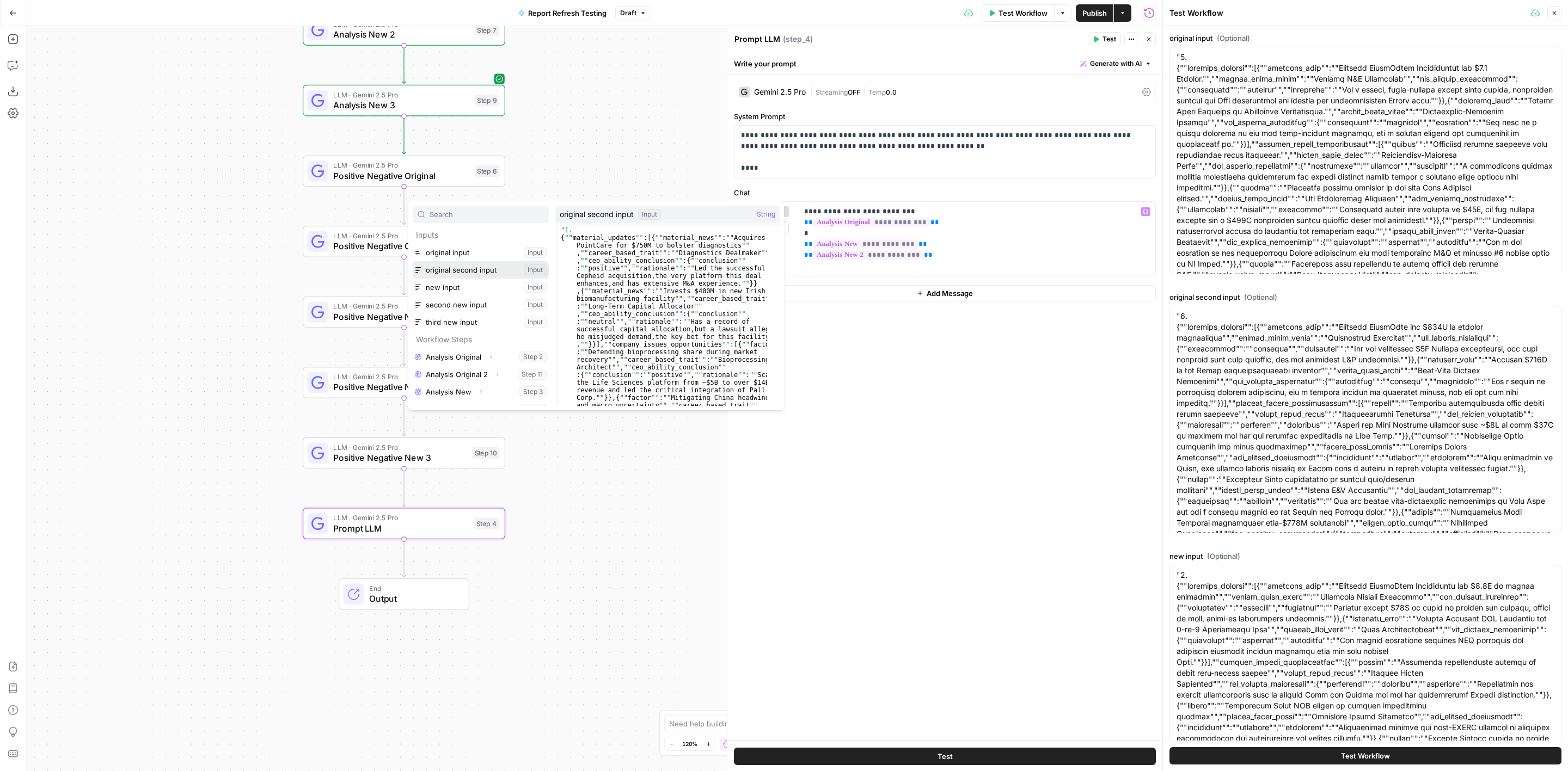
click at [485, 268] on button "Select variable original second input" at bounding box center [480, 270] width 136 height 17
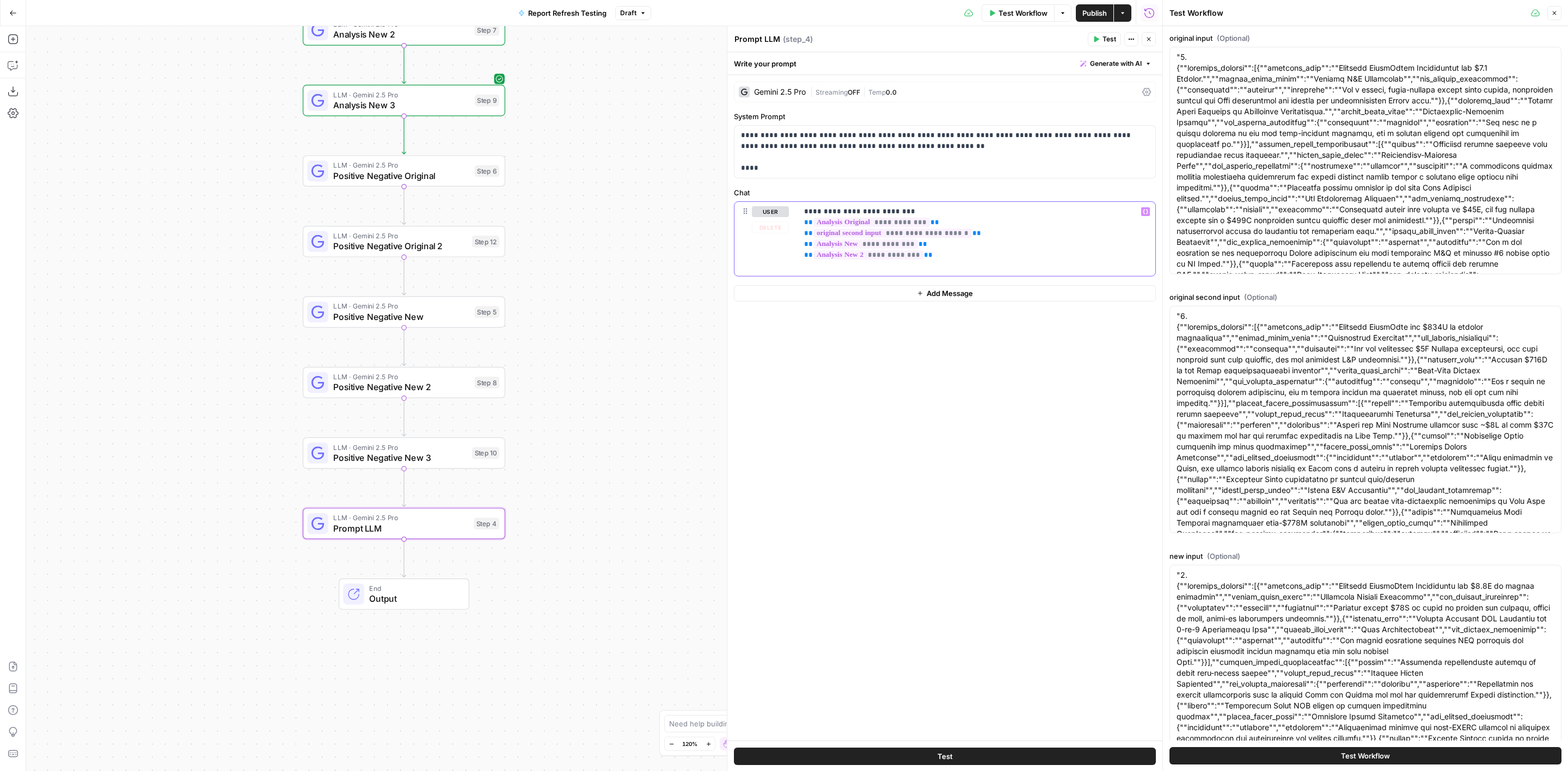
click at [962, 262] on p "**********" at bounding box center [977, 239] width 345 height 65
click at [957, 258] on p "**********" at bounding box center [977, 239] width 345 height 65
click at [943, 266] on p "**********" at bounding box center [977, 239] width 345 height 65
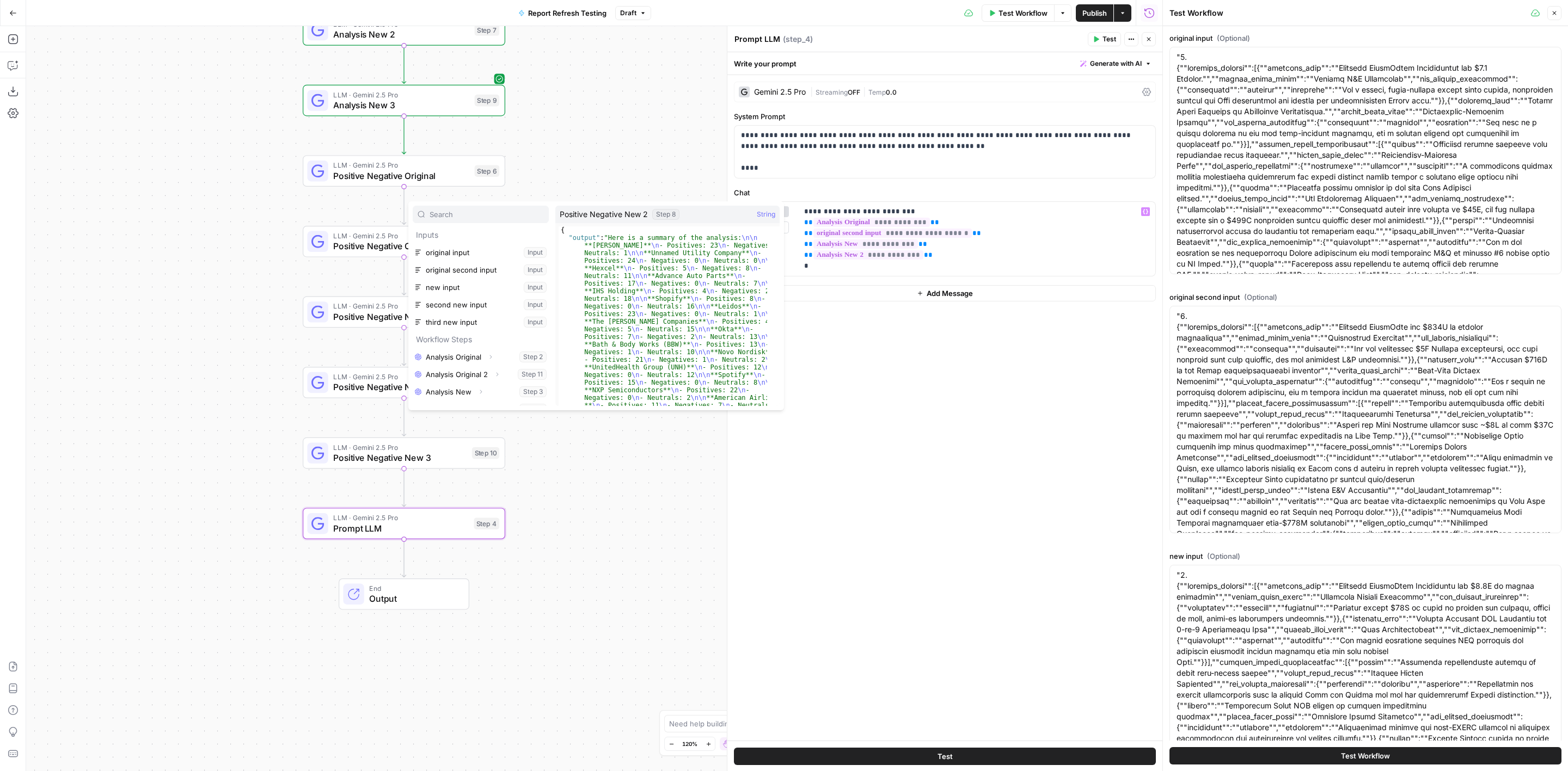
scroll to position [116, 0]
click at [471, 310] on button "Select variable Analysis New 3" at bounding box center [480, 310] width 136 height 17
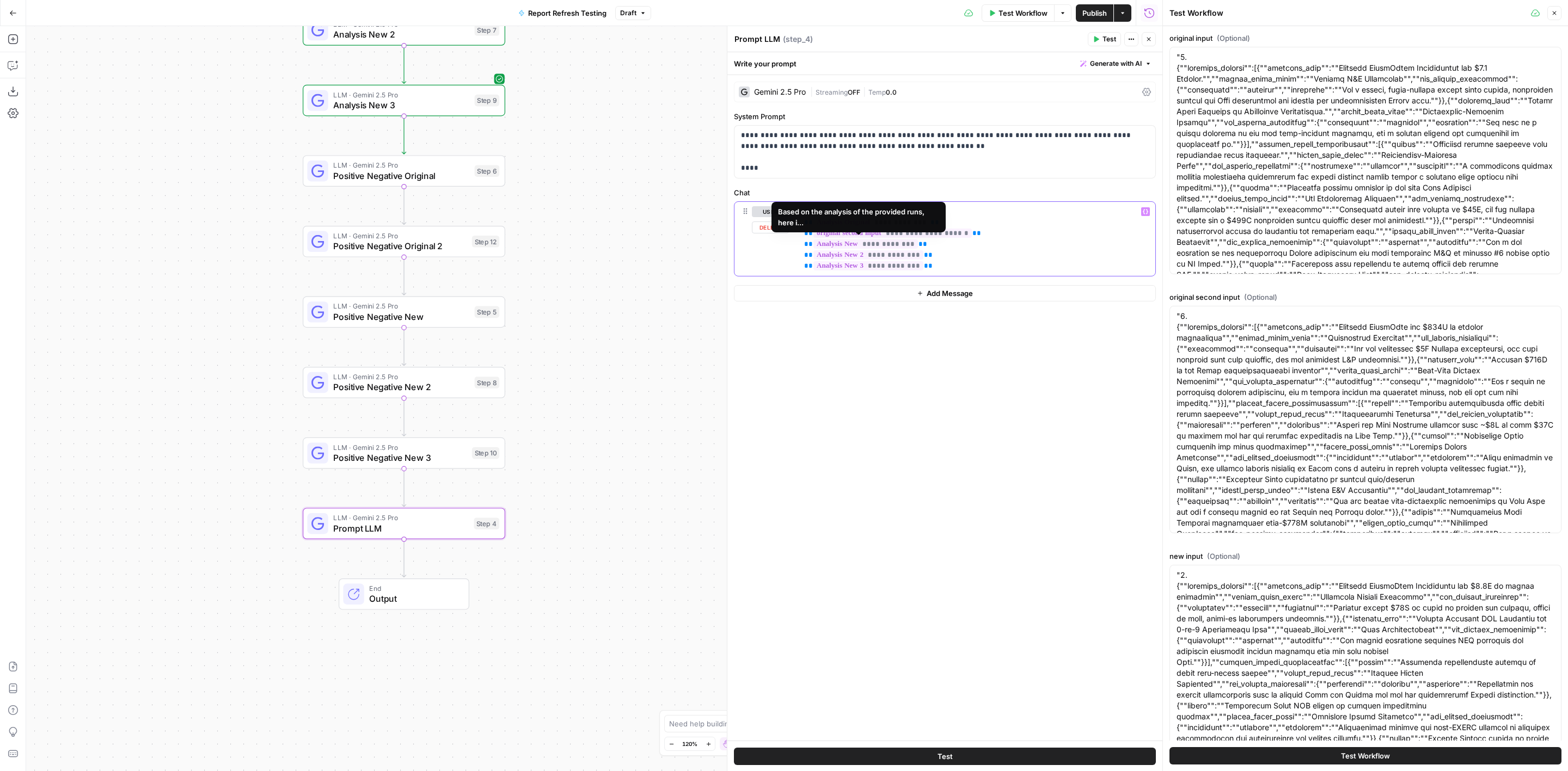
drag, startPoint x: 987, startPoint y: 236, endPoint x: 802, endPoint y: 236, distance: 185.0
click at [802, 236] on div "**********" at bounding box center [976, 239] width 358 height 74
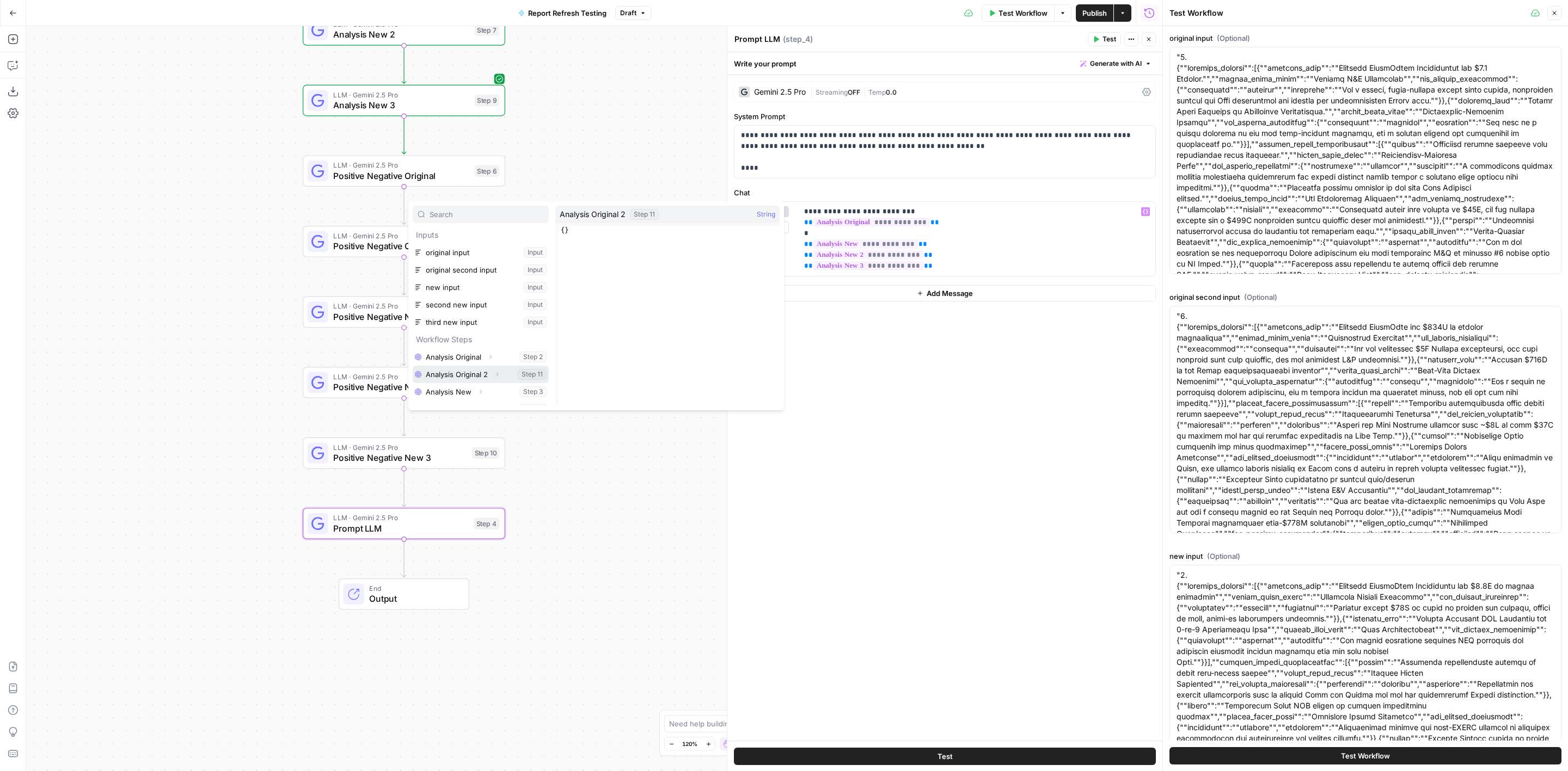
click at [463, 370] on button "Select variable Analysis Original 2" at bounding box center [480, 374] width 136 height 17
click at [405, 500] on icon "button" at bounding box center [405, 499] width 11 height 11
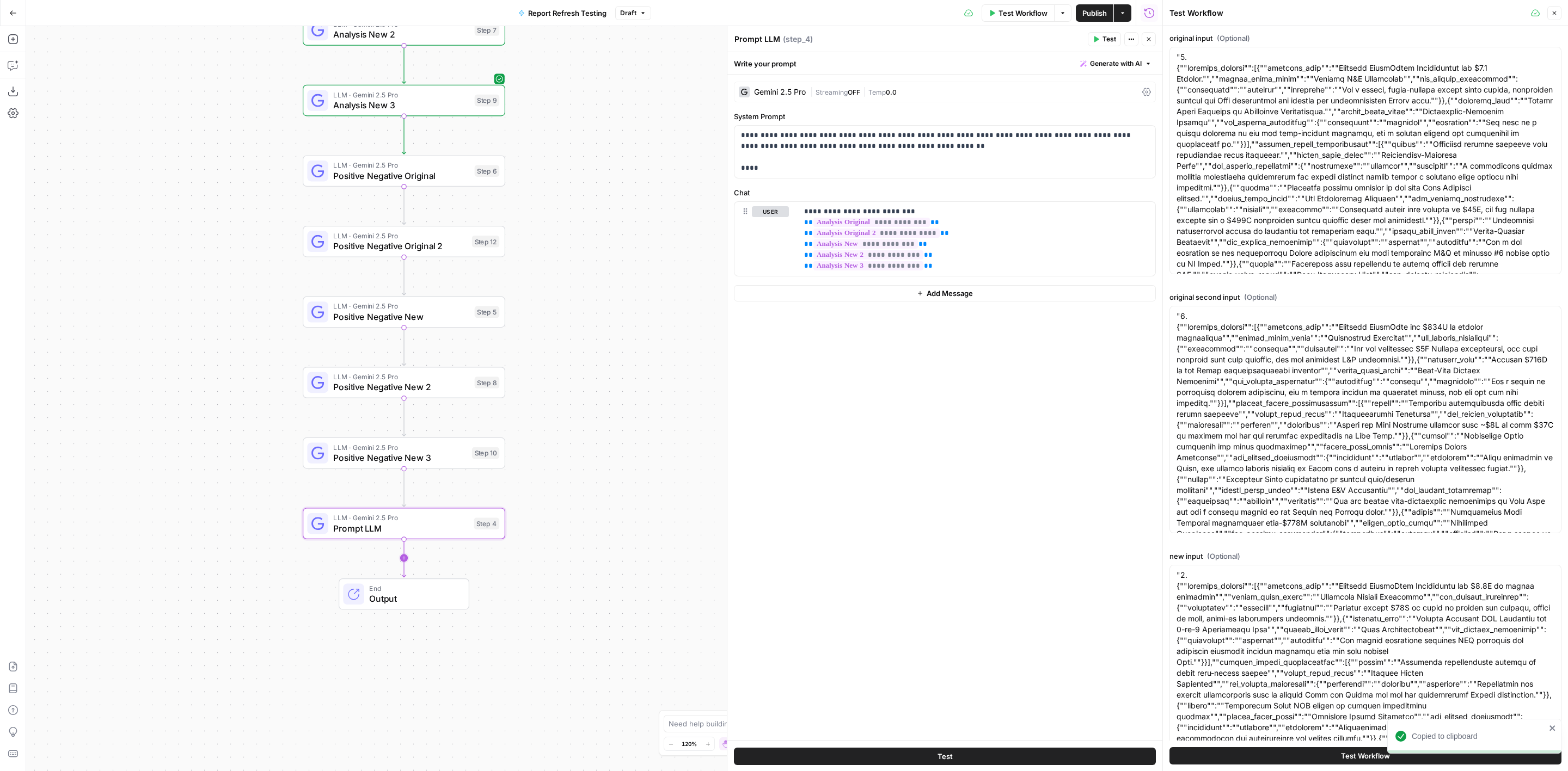
click at [406, 560] on icon "Edge from step_4 to end" at bounding box center [403, 557] width 4 height 38
click at [409, 591] on span "LLM · Gemini 2.5 Pro" at bounding box center [400, 588] width 133 height 11
click at [421, 529] on span "Prompt LLM" at bounding box center [401, 528] width 135 height 13
click at [752, 39] on textarea "Prompt LLM" at bounding box center [758, 39] width 46 height 11
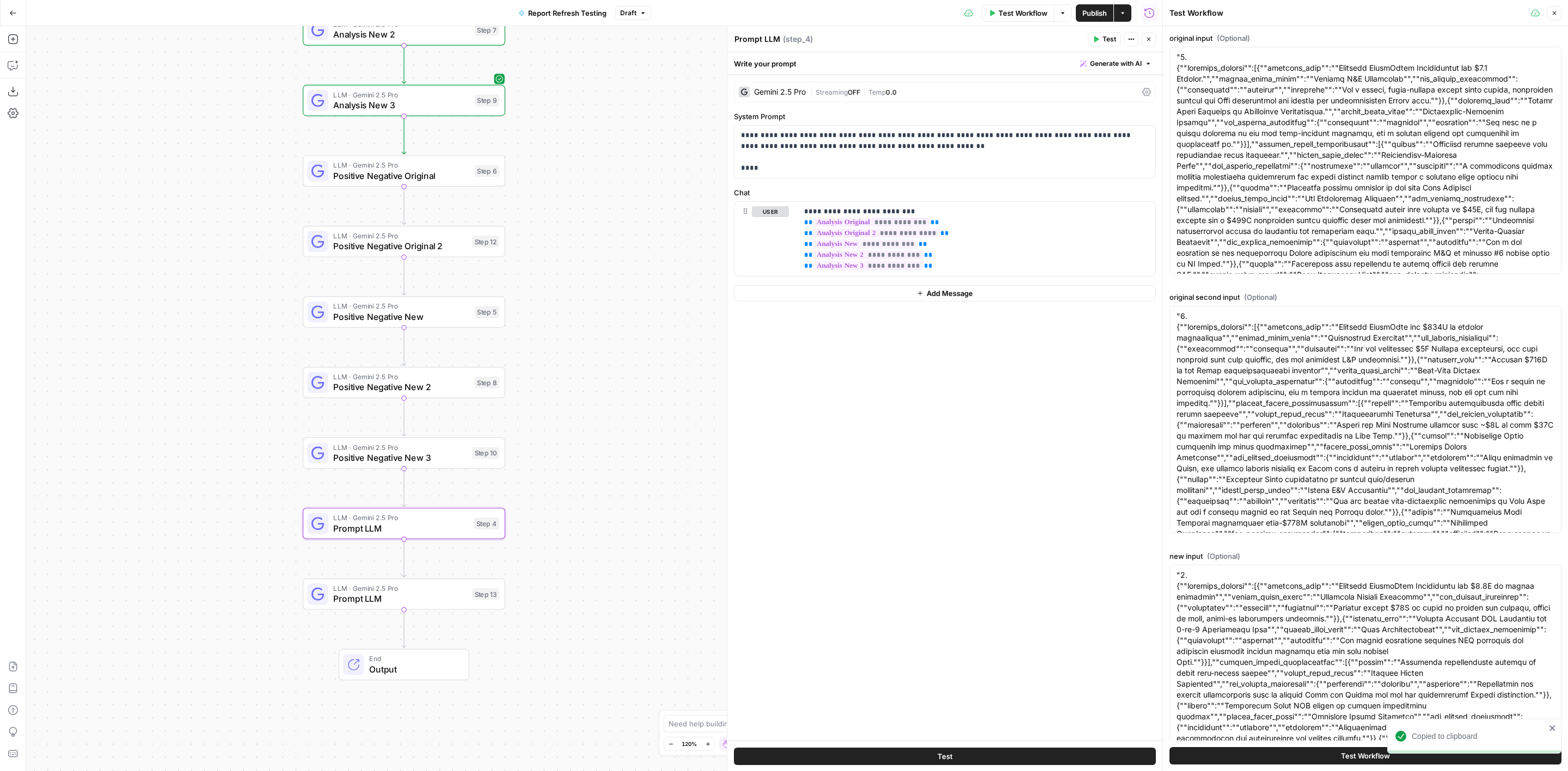
click at [752, 39] on textarea "Prompt LLM" at bounding box center [758, 39] width 46 height 11
type textarea "summary contradiction"
drag, startPoint x: 483, startPoint y: 598, endPoint x: 537, endPoint y: 495, distance: 116.3
click at [484, 598] on div "Step 13" at bounding box center [485, 594] width 27 height 12
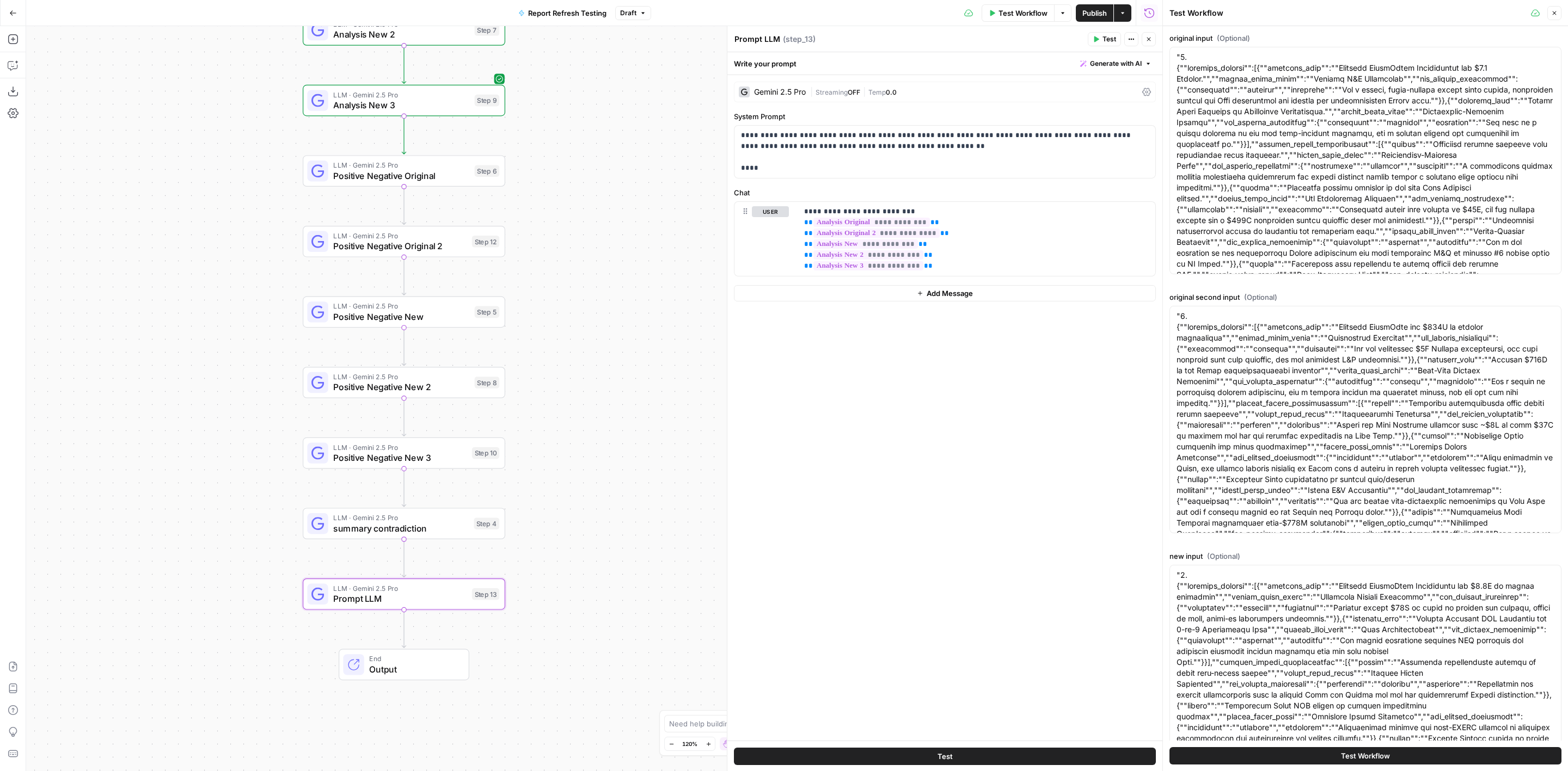
click at [766, 43] on textarea "Prompt LLM" at bounding box center [758, 39] width 46 height 11
click at [766, 42] on textarea "Prompt LLM" at bounding box center [758, 39] width 46 height 11
type textarea "summary positive negative"
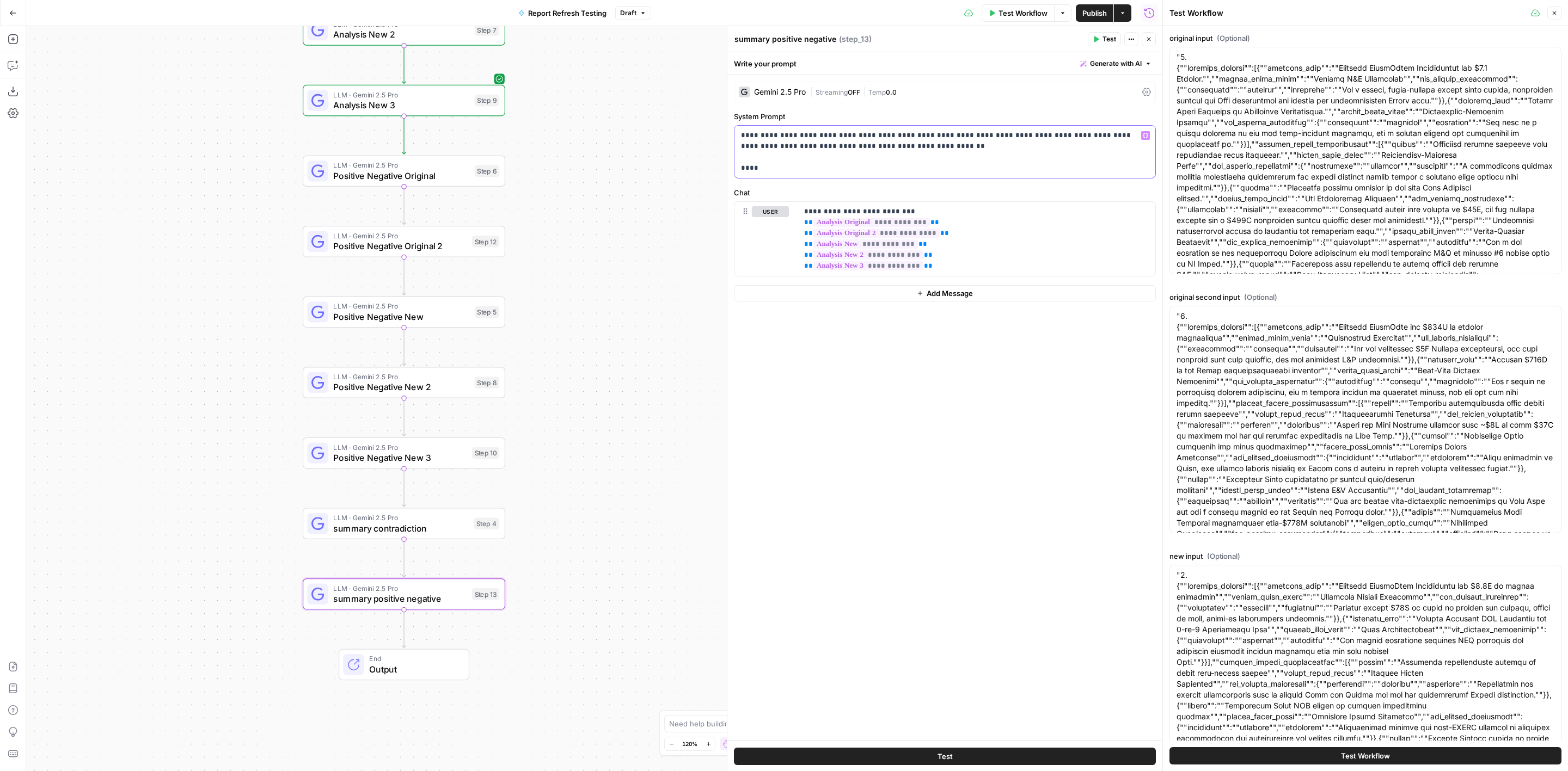
click at [847, 167] on p "**********" at bounding box center [945, 152] width 408 height 44
click at [408, 526] on span "summary contradiction" at bounding box center [401, 528] width 135 height 13
click at [793, 171] on p "**********" at bounding box center [945, 152] width 408 height 44
click at [463, 598] on span "summary positive negative" at bounding box center [400, 599] width 133 height 13
drag, startPoint x: 928, startPoint y: 262, endPoint x: 801, endPoint y: 219, distance: 134.1
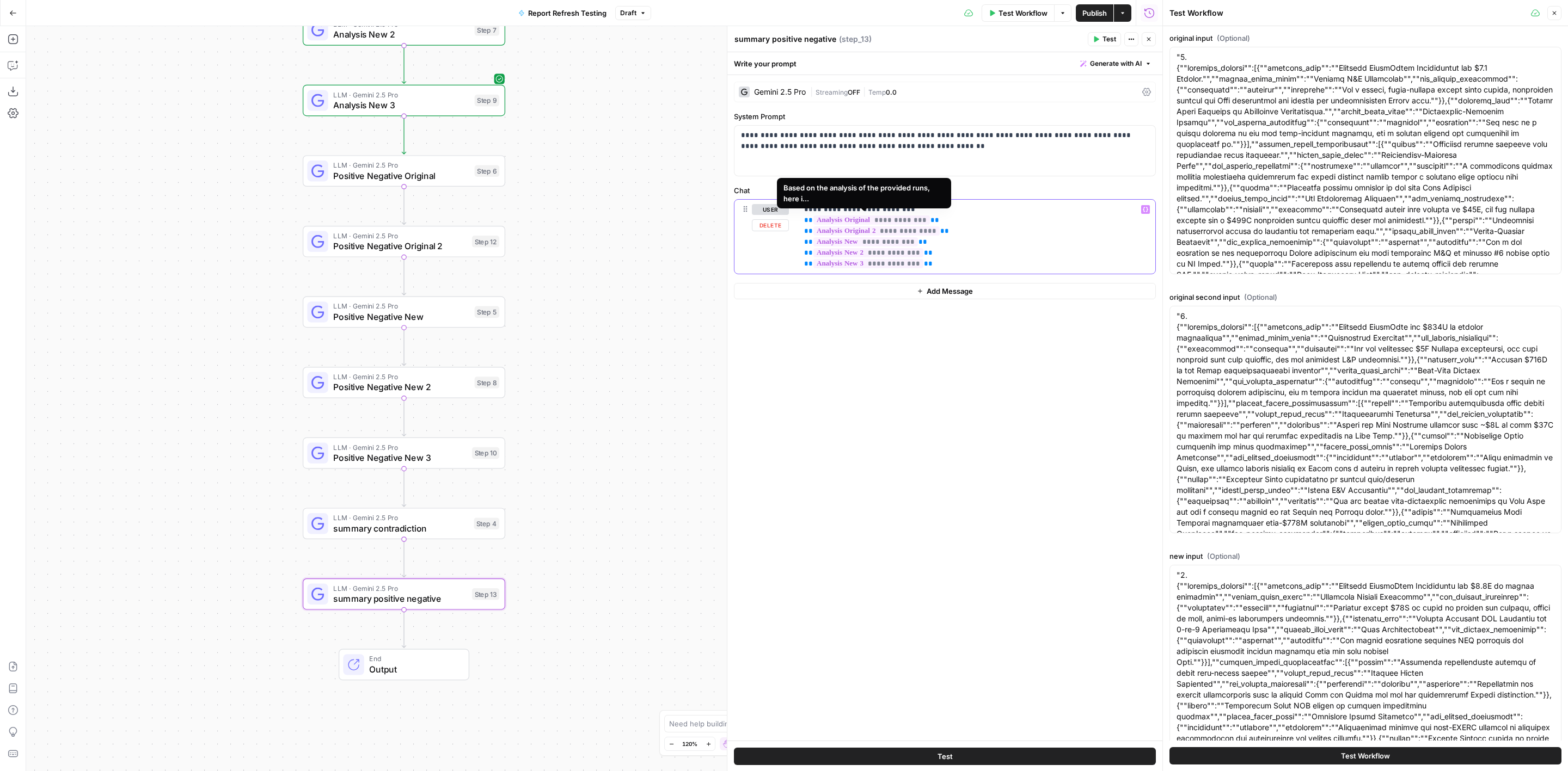
click at [801, 219] on div "**********" at bounding box center [976, 236] width 358 height 74
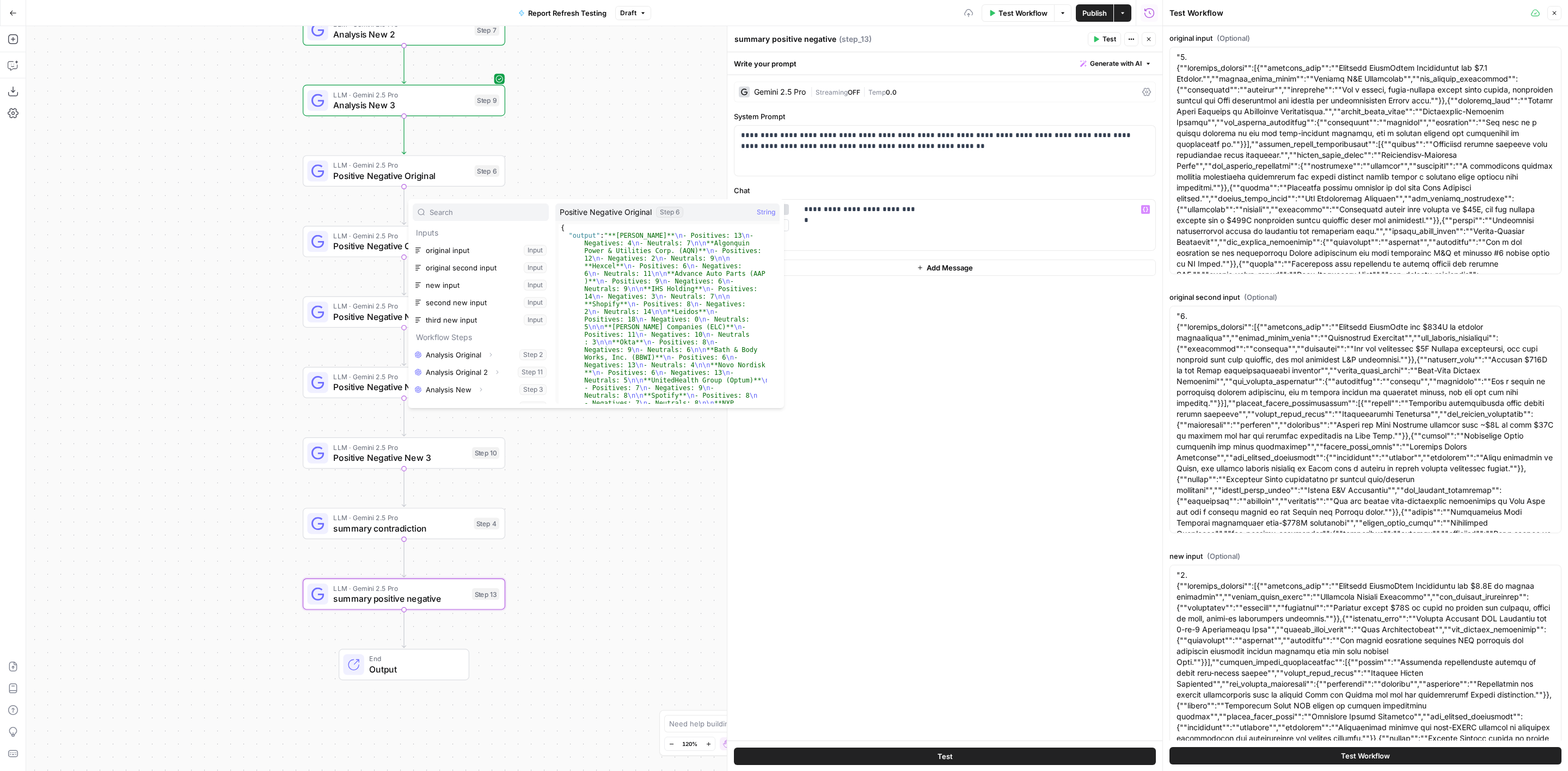
scroll to position [133, 0]
click at [482, 312] on button "Select variable Positive Negative Original" at bounding box center [480, 308] width 136 height 17
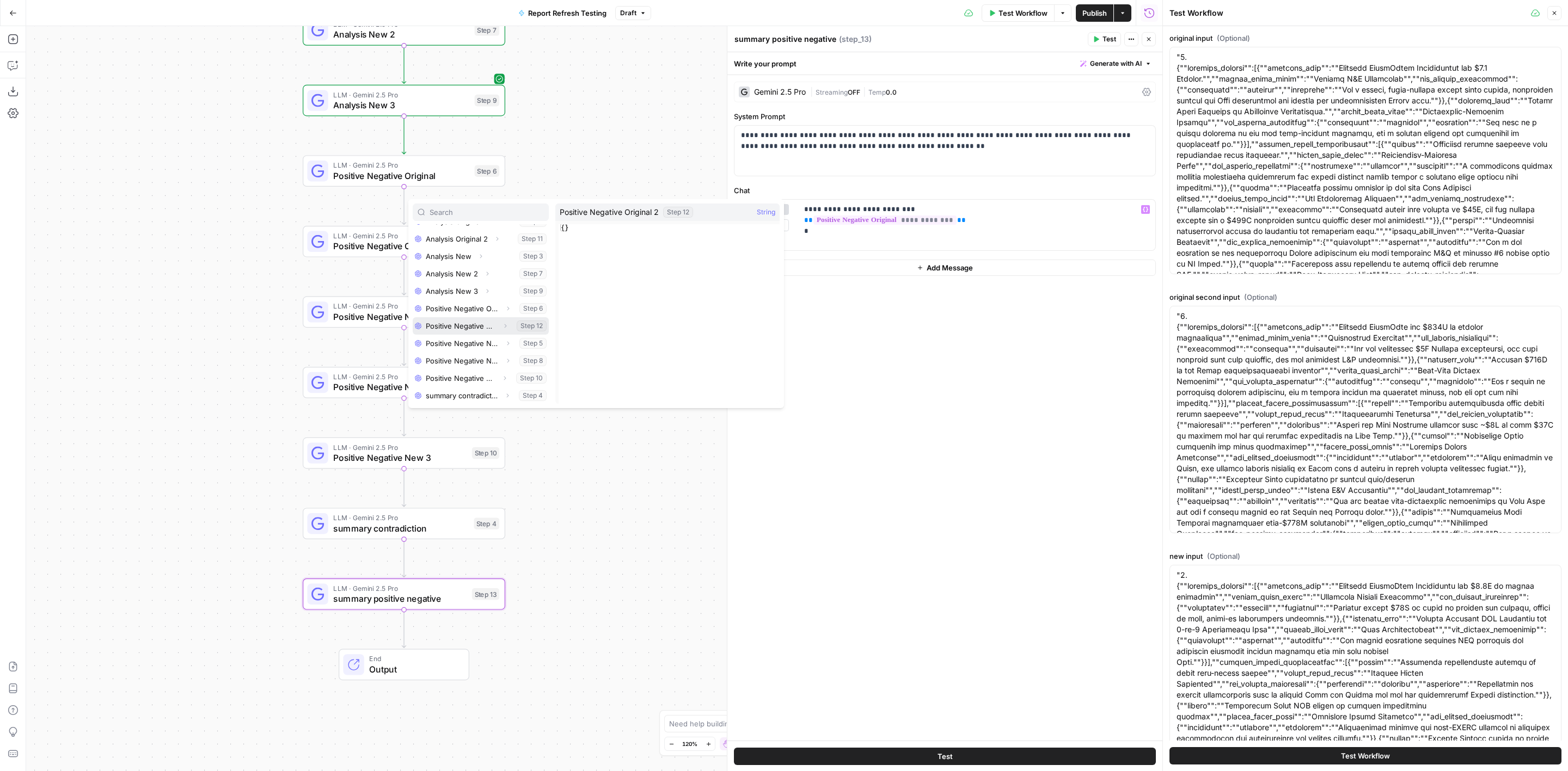
click at [471, 323] on button "Select variable Positive Negative Original 2" at bounding box center [480, 326] width 136 height 17
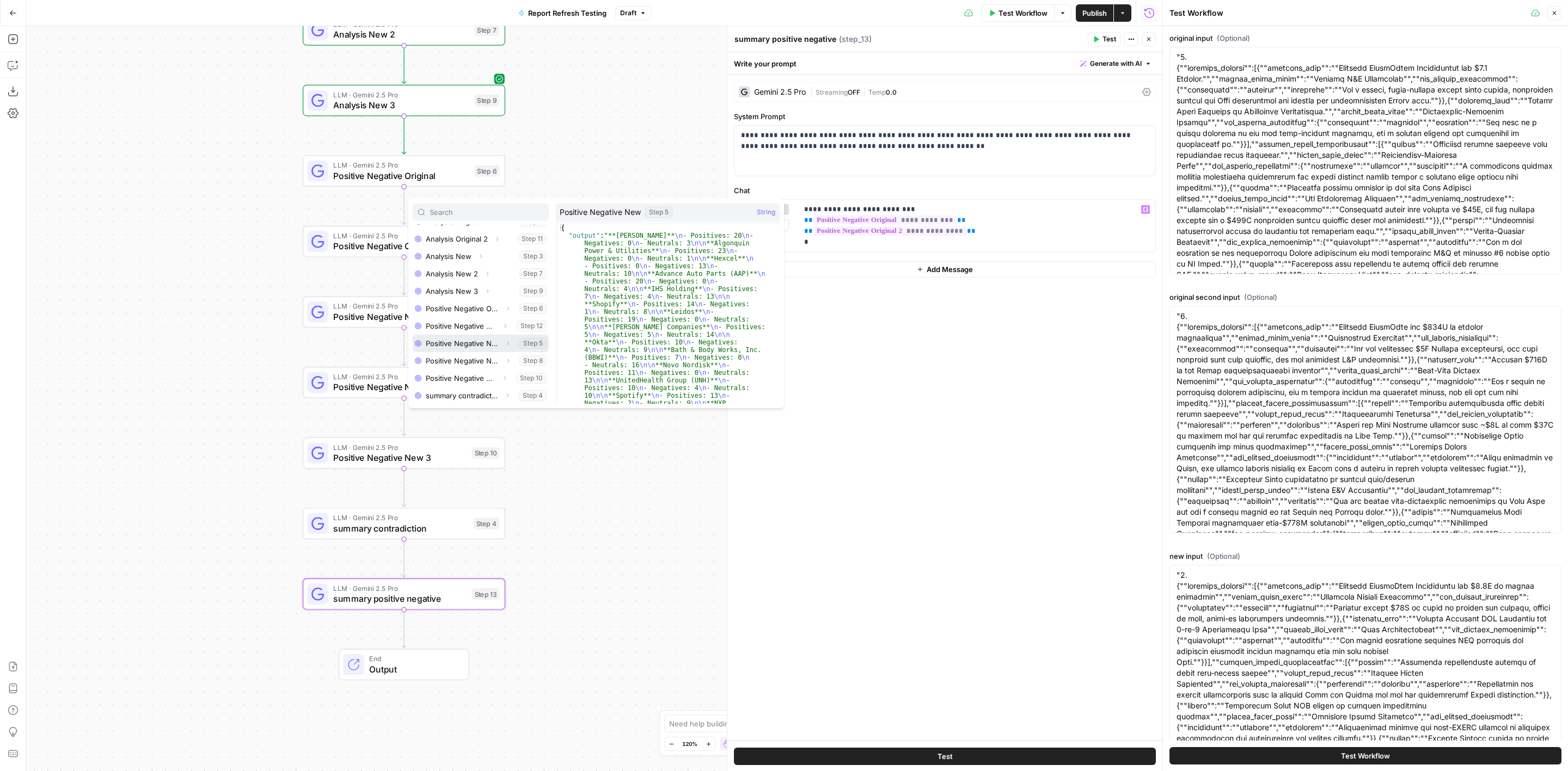
click at [476, 346] on button "Select variable Positive Negative New" at bounding box center [480, 343] width 136 height 17
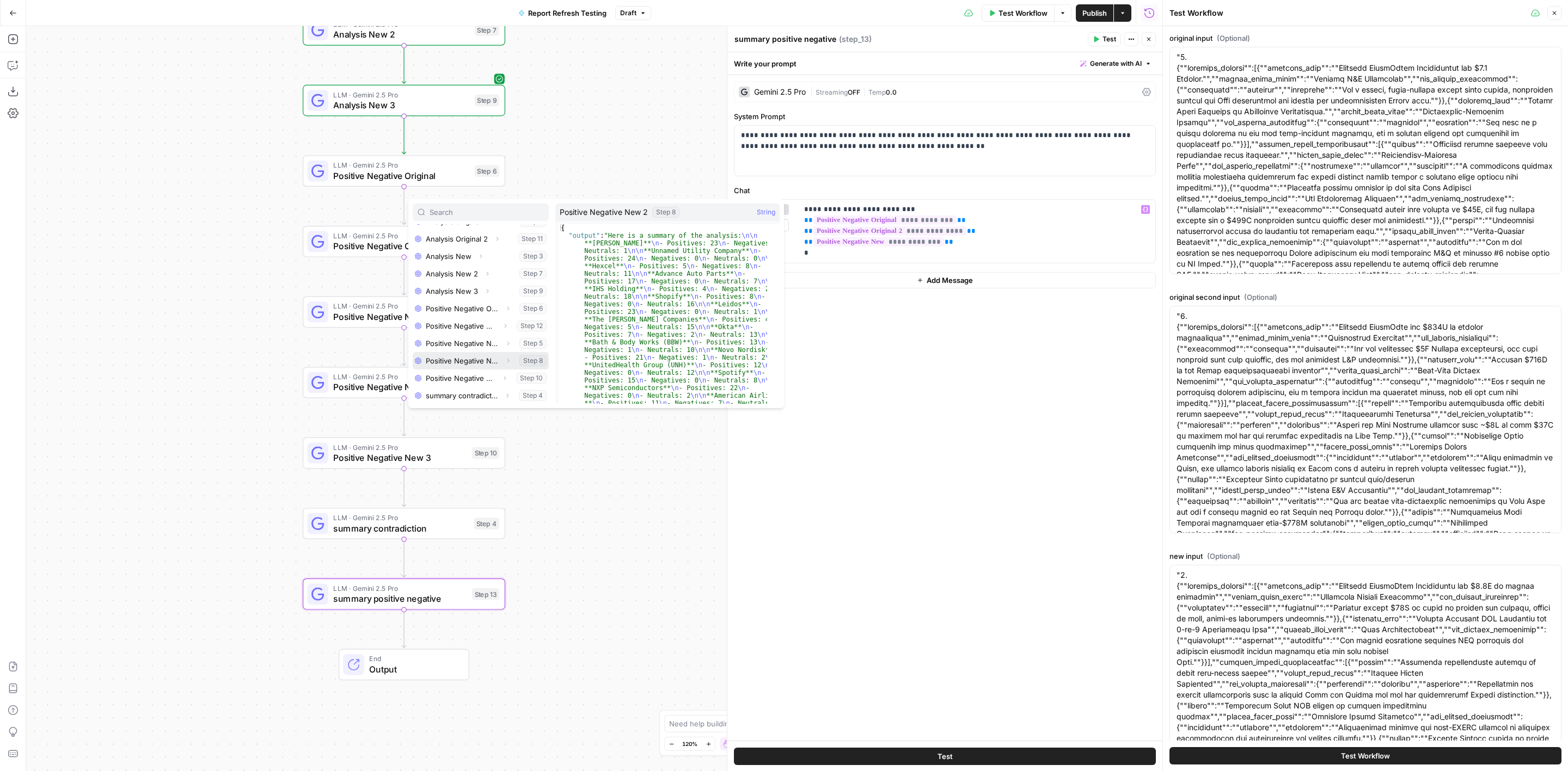
click at [475, 360] on button "Select variable Positive Negative New 2" at bounding box center [480, 360] width 136 height 17
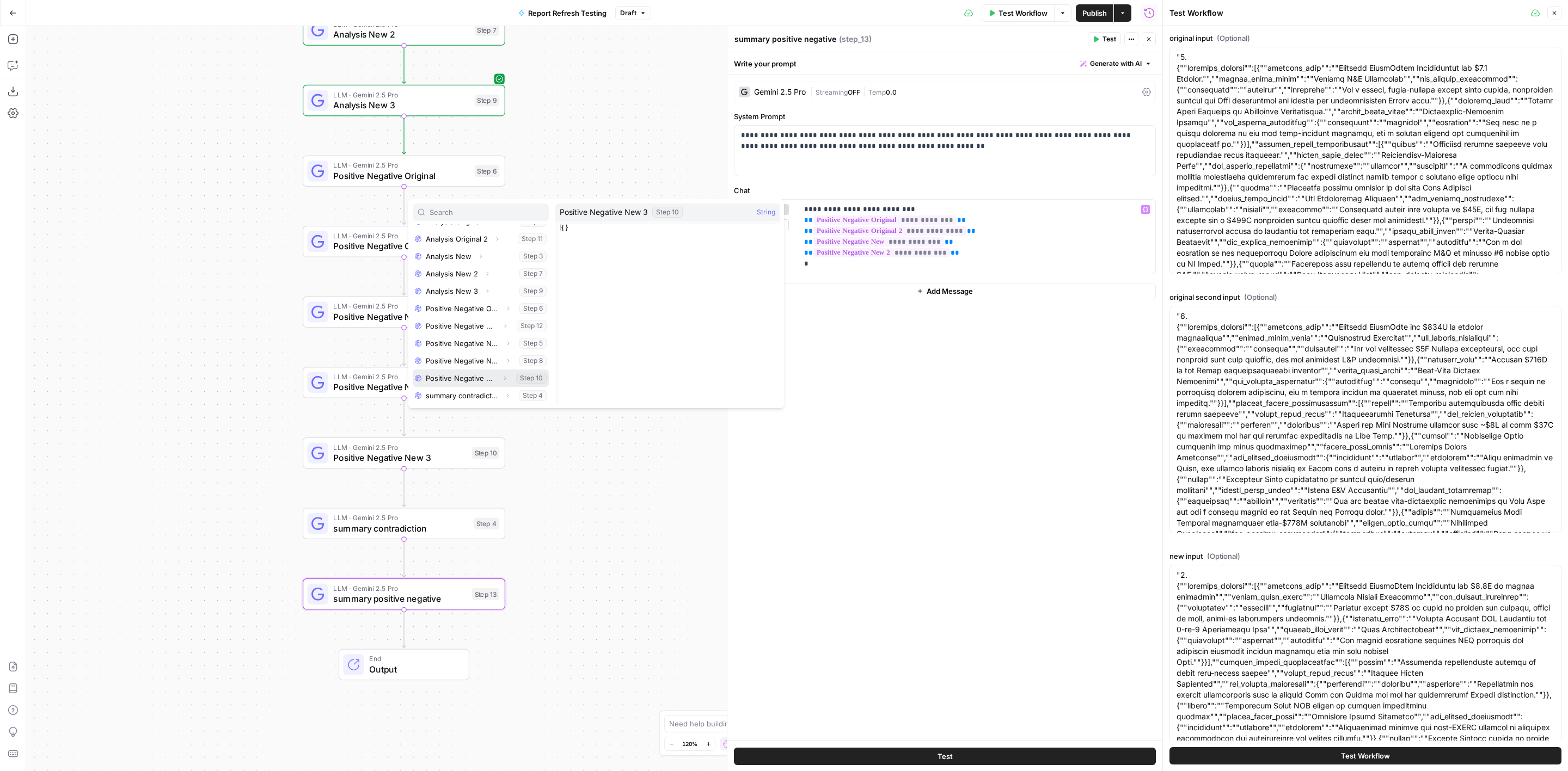
click at [467, 374] on button "Select variable Positive Negative New 3" at bounding box center [480, 378] width 136 height 17
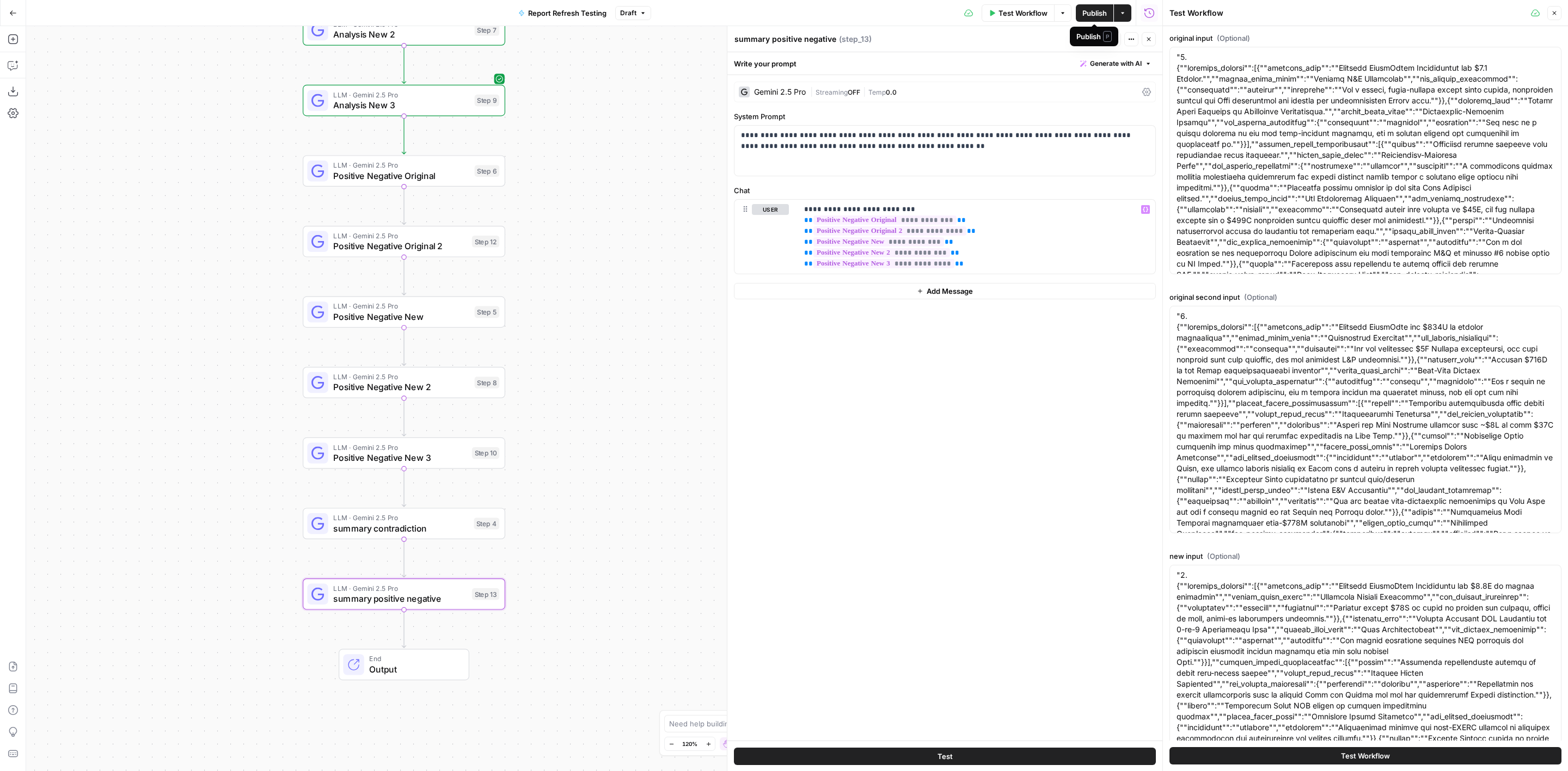
click at [1096, 6] on button "Publish" at bounding box center [1095, 12] width 37 height 17
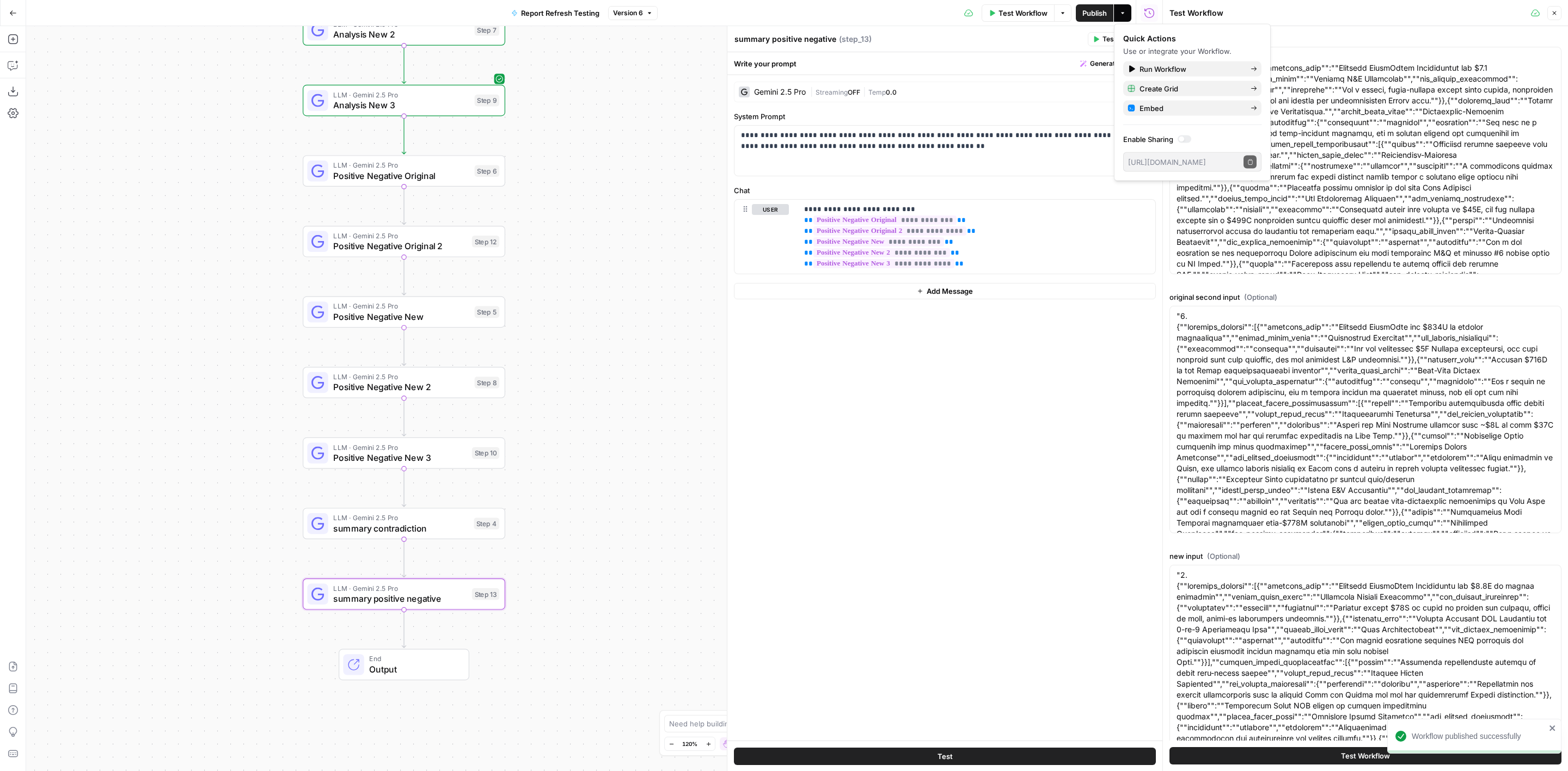
click at [381, 525] on span "summary contradiction" at bounding box center [401, 528] width 135 height 13
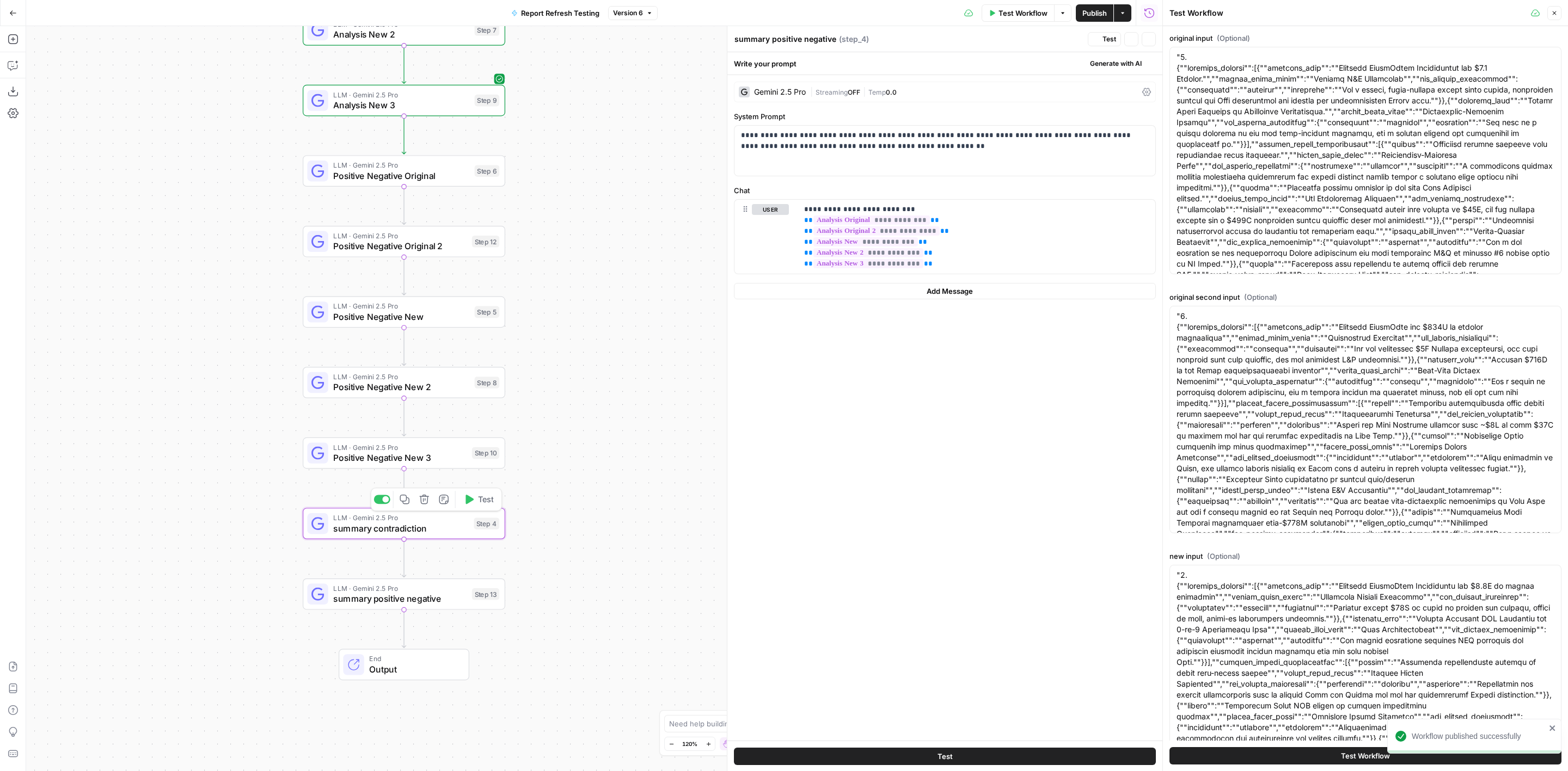
type textarea "summary contradiction"
click at [390, 456] on span "Positive Negative New 3" at bounding box center [400, 457] width 133 height 13
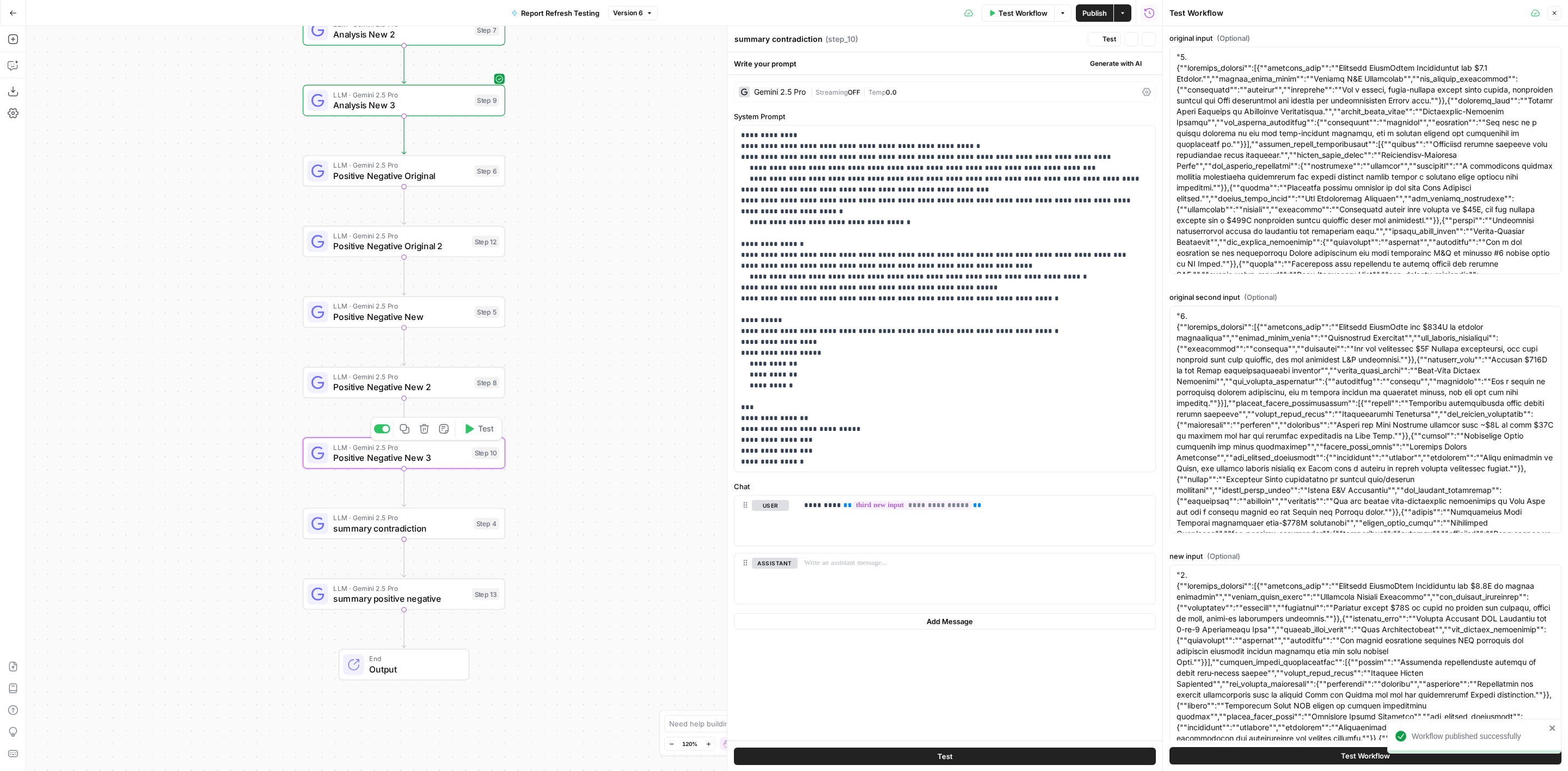
type textarea "Positive Negative New 3"
click at [397, 376] on span "LLM · Gemini 2.5 Pro" at bounding box center [401, 377] width 136 height 11
type textarea "Positive Negative New 2"
click at [390, 304] on span "LLM · Gemini 2.5 Pro" at bounding box center [401, 305] width 136 height 11
type textarea "Positive Negative New"
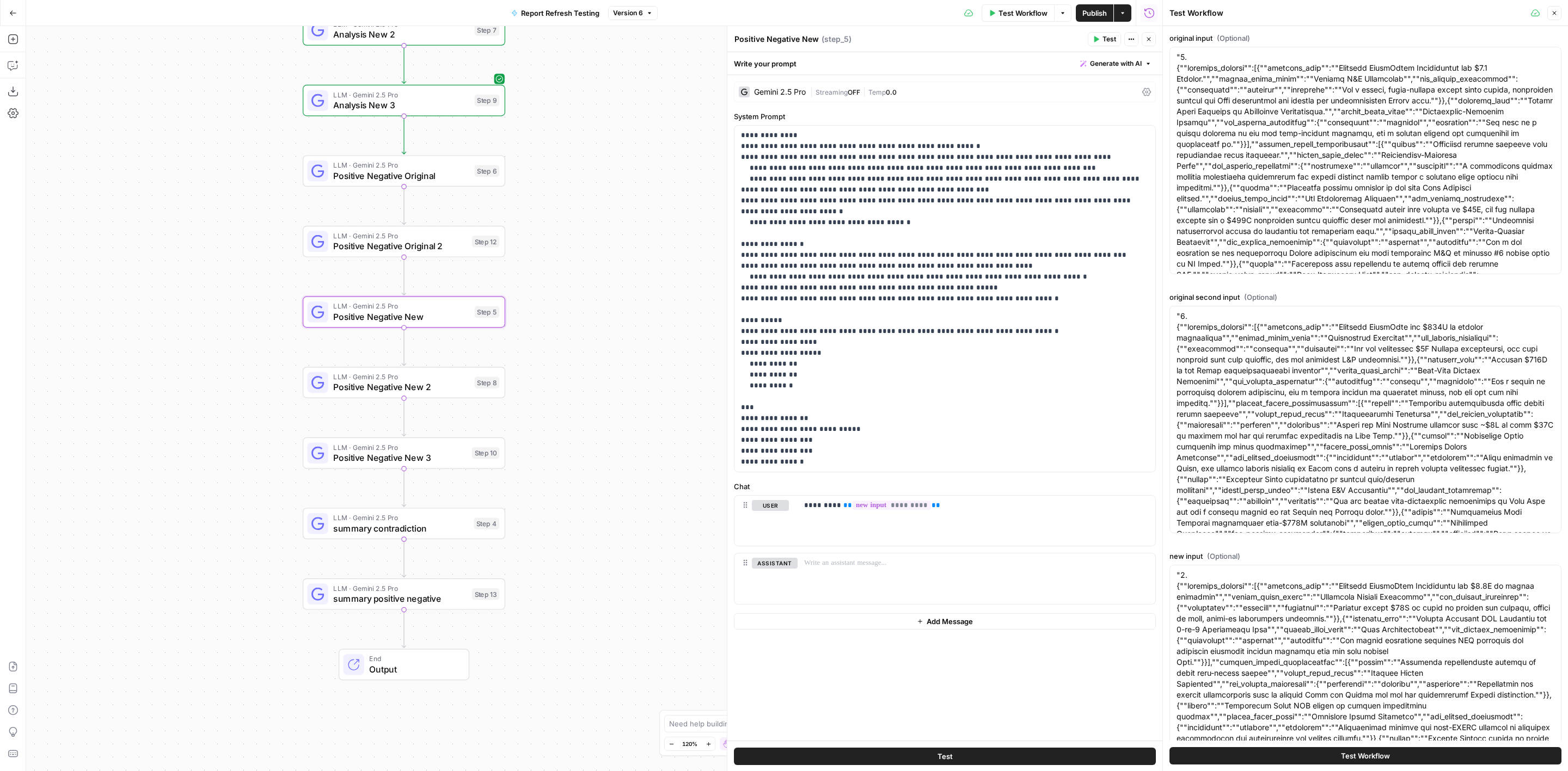
click at [410, 253] on div "LLM · Gemini 2.5 Pro Positive Negative Original 2 Step 12 Copy step Delete step…" at bounding box center [403, 241] width 202 height 32
click at [441, 179] on span "Positive Negative Original" at bounding box center [401, 175] width 136 height 13
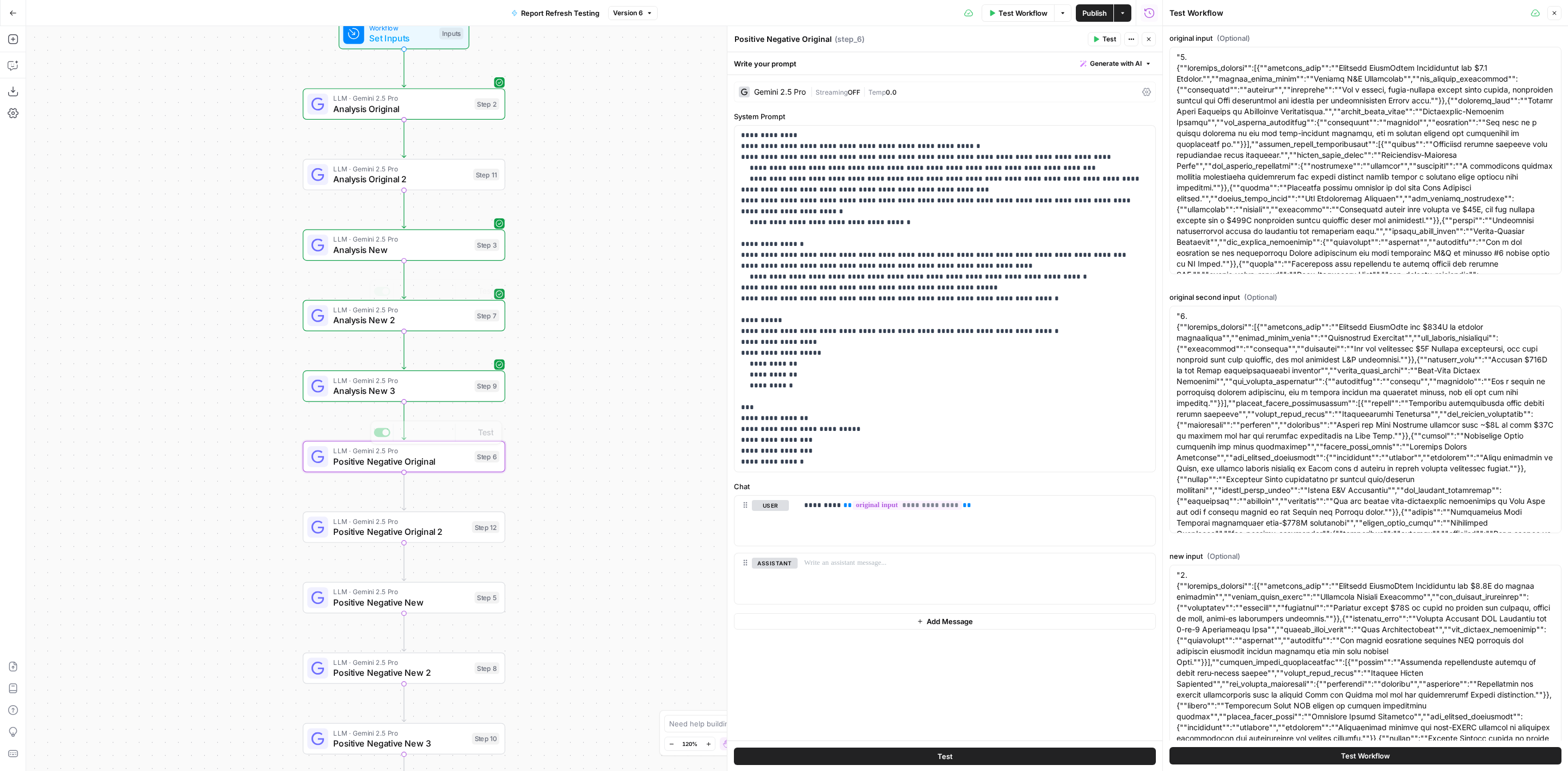
click at [435, 387] on span "Analysis New 3" at bounding box center [401, 391] width 136 height 13
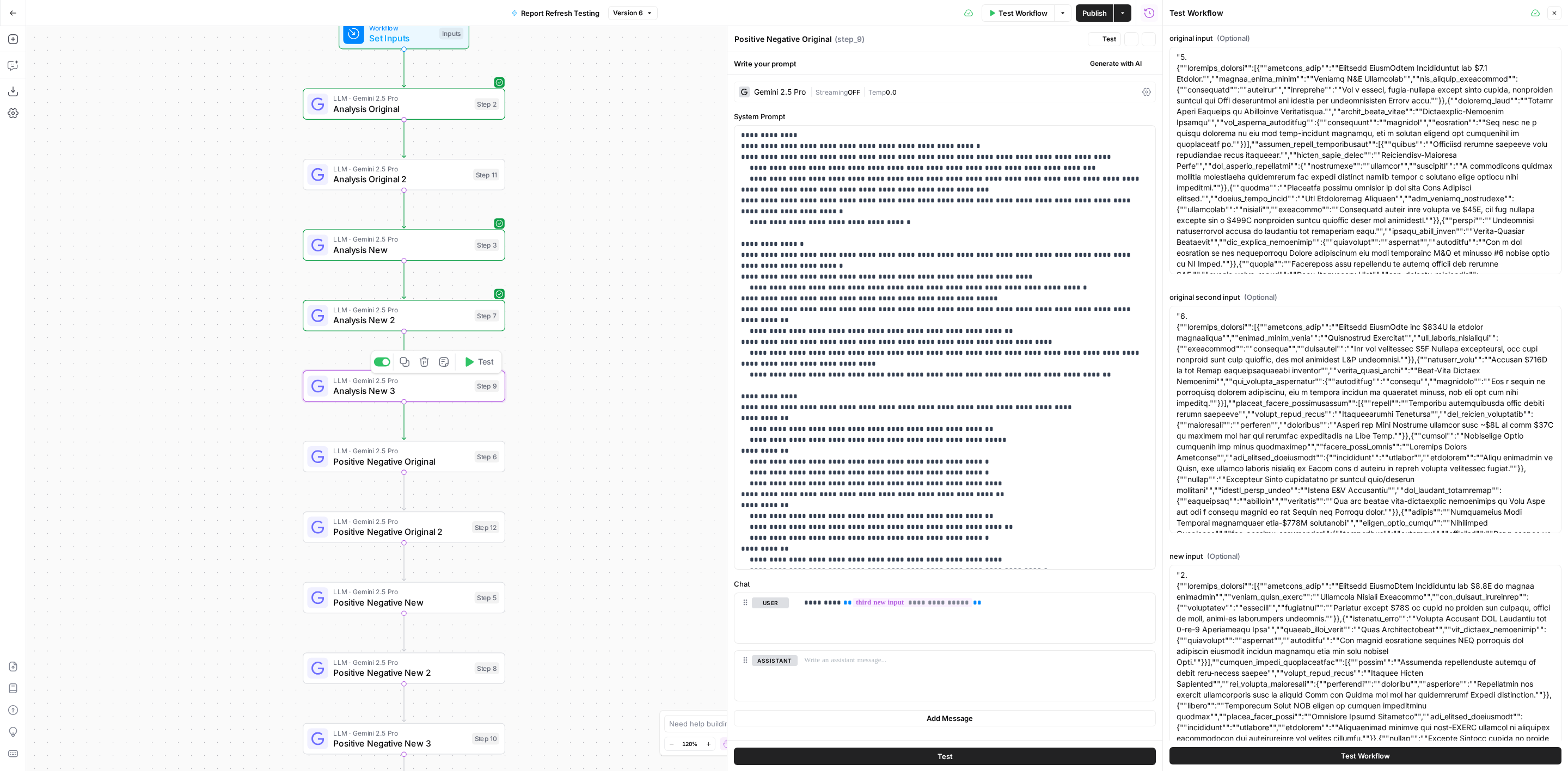
type textarea "Analysis New 3"
click at [456, 319] on span "Analysis New 2" at bounding box center [401, 320] width 136 height 13
type textarea "Analysis New 2"
click at [448, 263] on div "Workflow Set Inputs Inputs LLM · Gemini 2.5 Pro Analysis Original Step 2 LLM · …" at bounding box center [594, 398] width 1136 height 745
click at [450, 254] on span "Analysis New" at bounding box center [401, 249] width 136 height 13
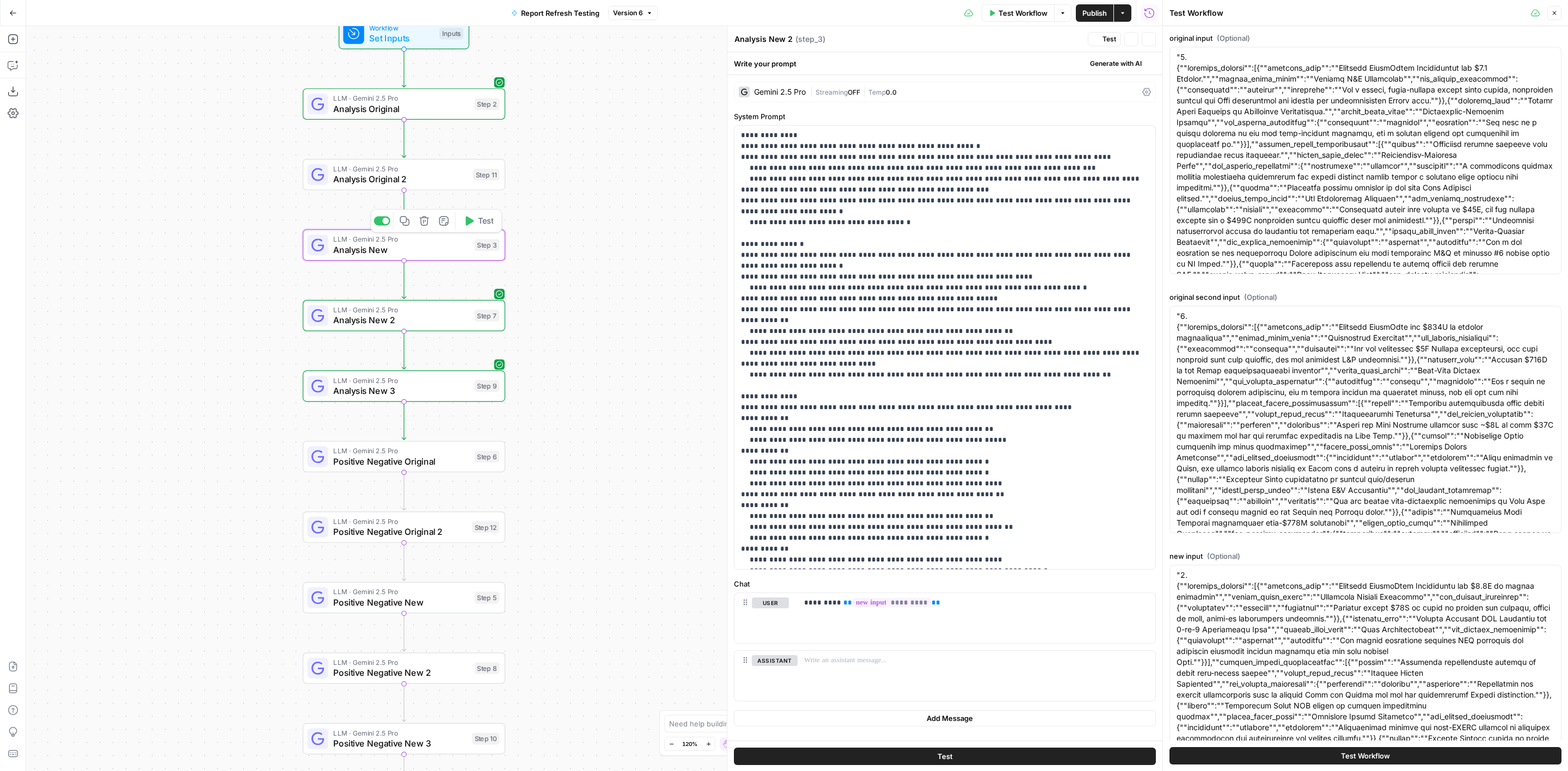
type textarea "Analysis New"
click at [443, 167] on span "LLM · Gemini 2.5 Pro" at bounding box center [400, 168] width 134 height 11
type textarea "Analysis Original 2"
click at [460, 118] on div "LLM · Gemini 2.5 Pro Analysis Original Step 2 Copy step Delete step Add Note Te…" at bounding box center [403, 104] width 202 height 32
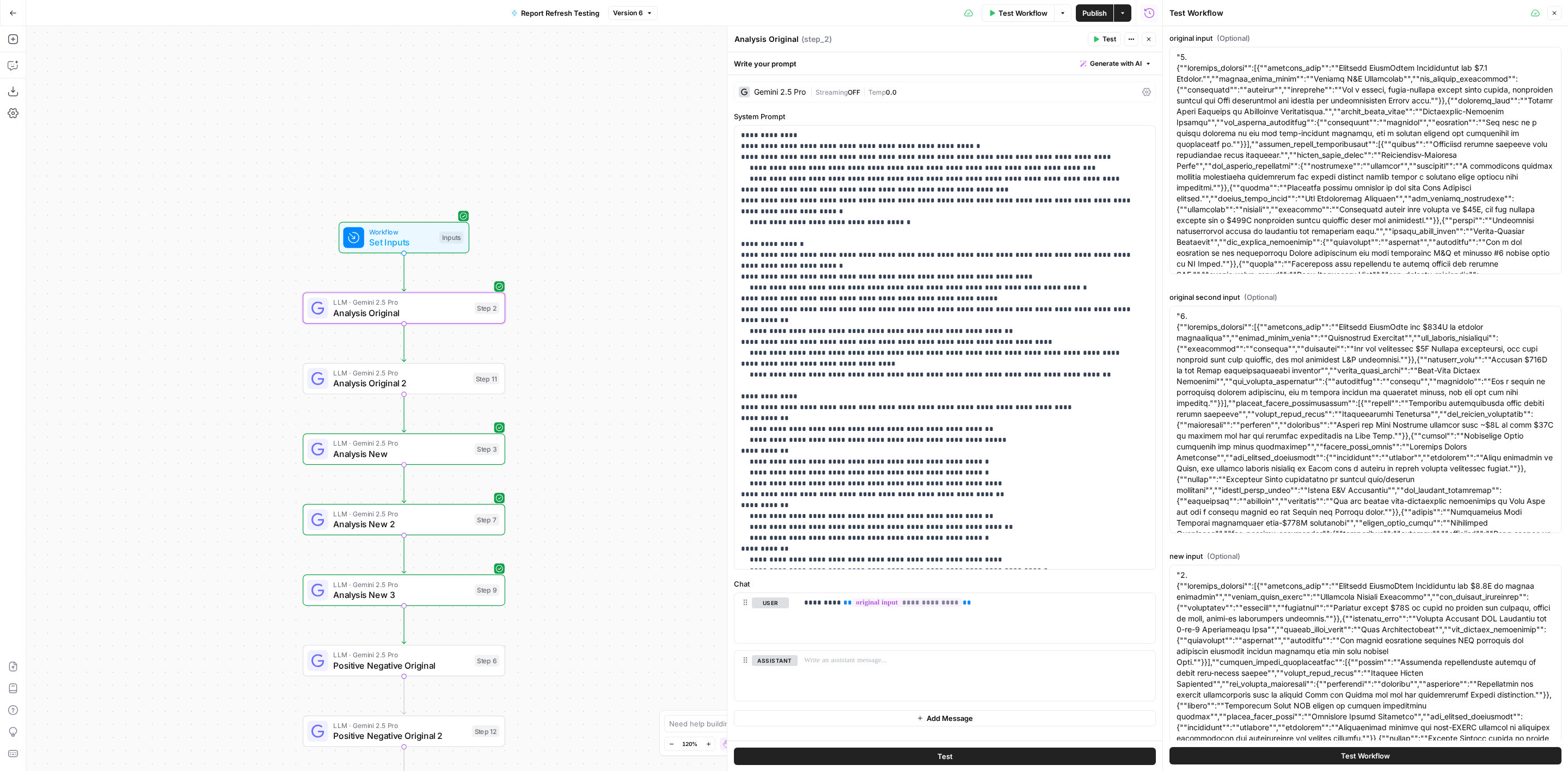
click at [1097, 9] on span "Publish" at bounding box center [1095, 12] width 24 height 11
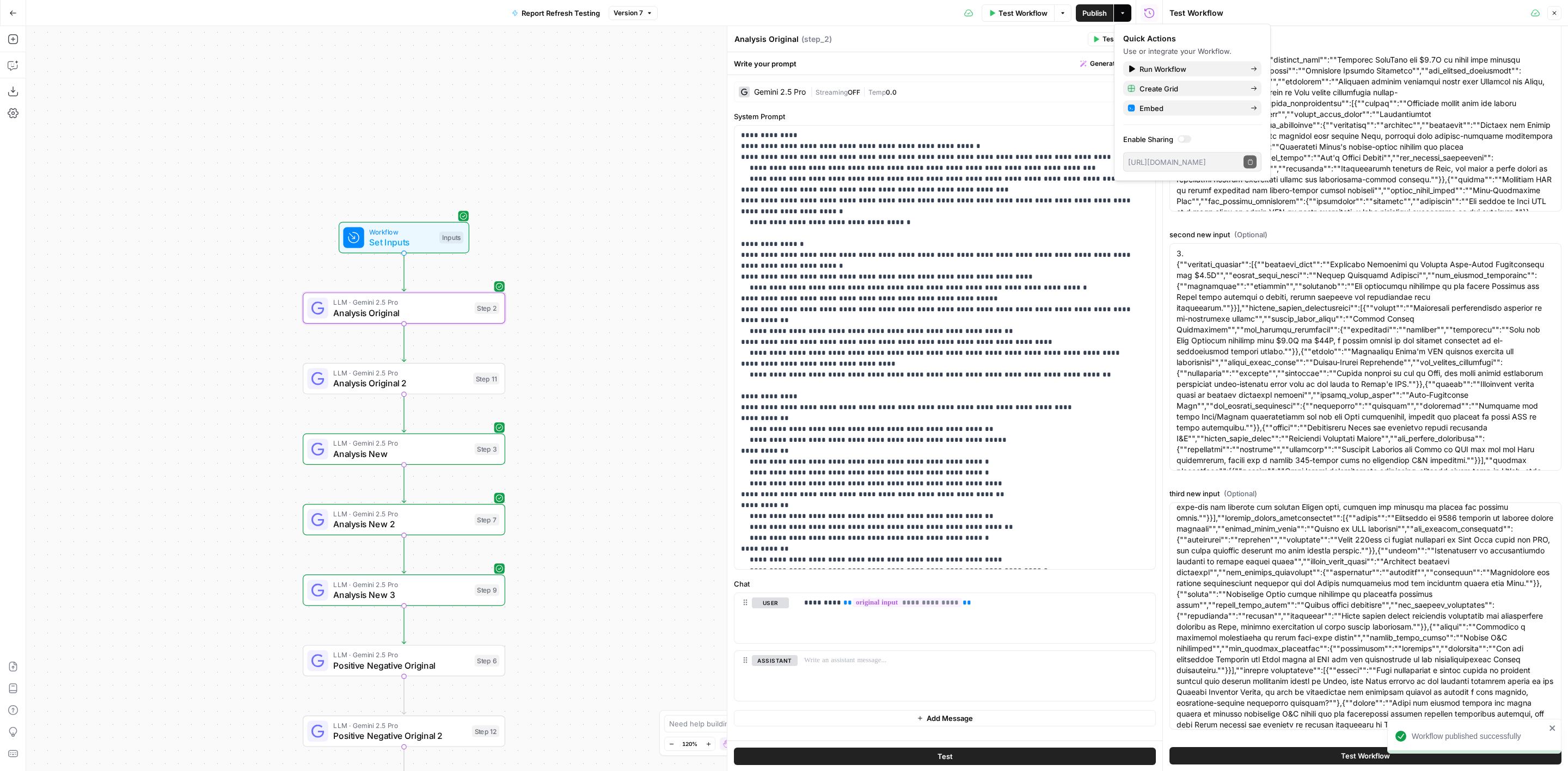
scroll to position [653, 0]
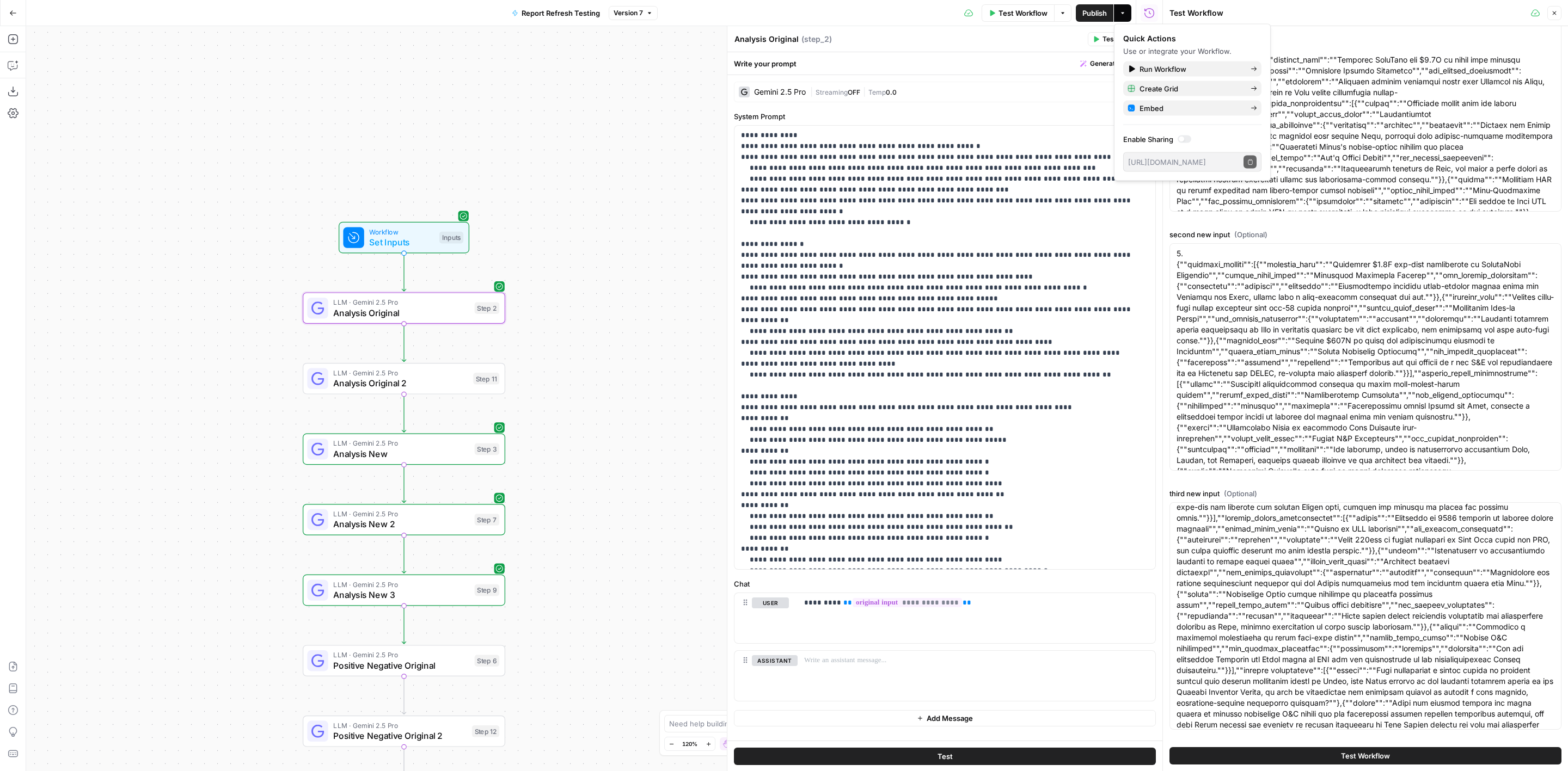
click at [1334, 747] on button "Test Workflow" at bounding box center [1366, 756] width 392 height 17
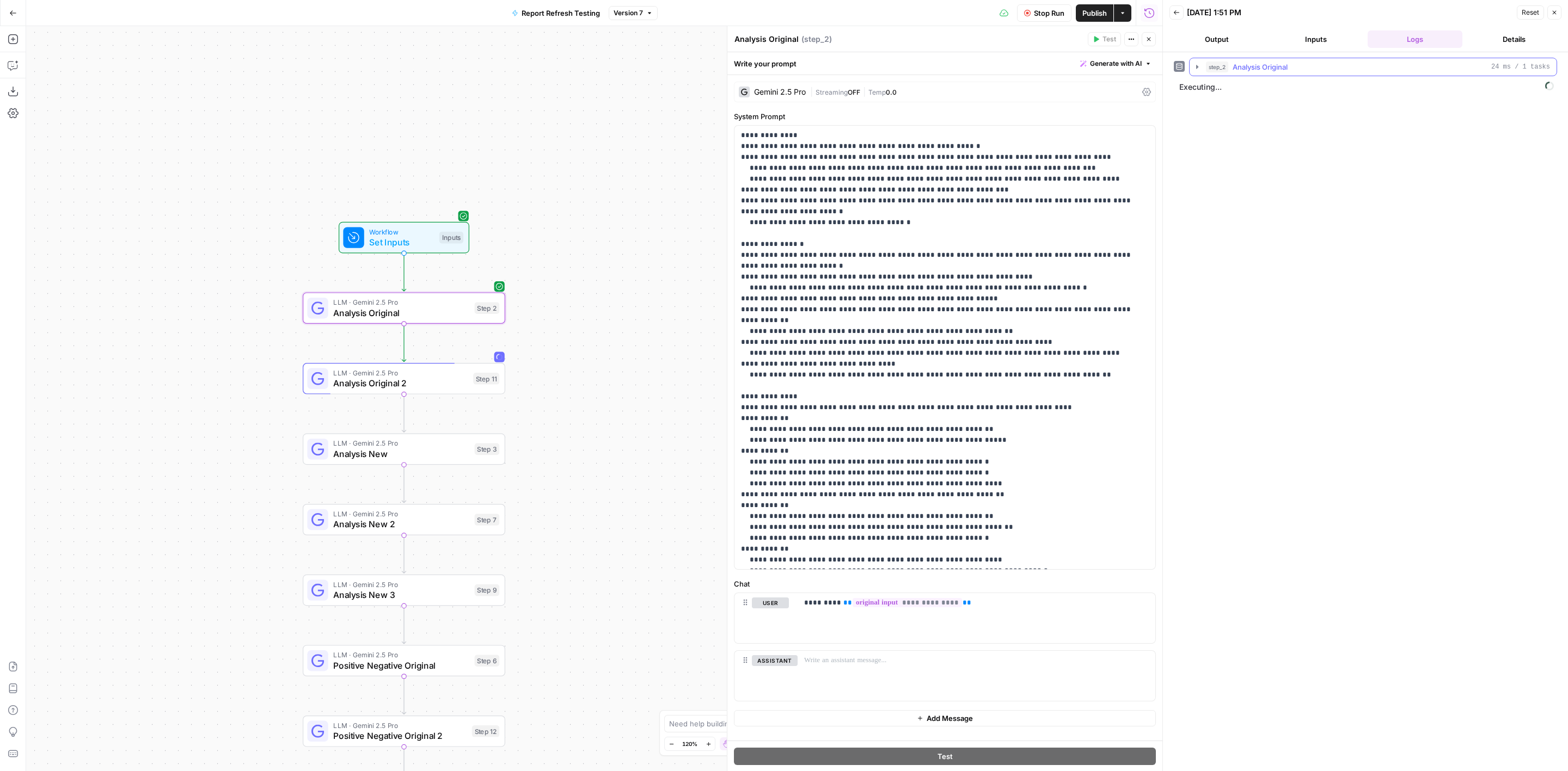
click at [1236, 63] on span "Analysis Original" at bounding box center [1261, 67] width 55 height 11
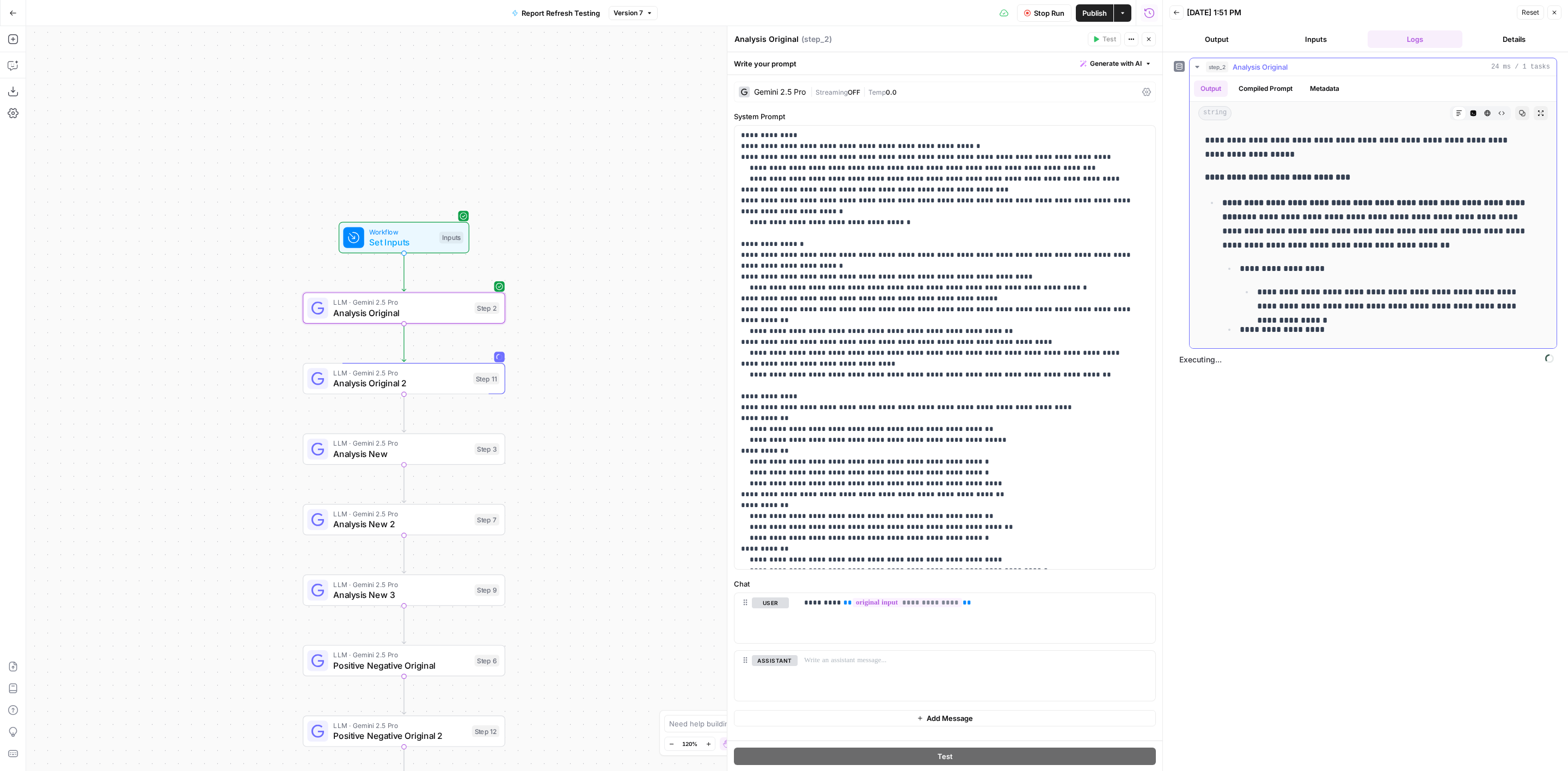
click at [1236, 63] on span "Analysis Original" at bounding box center [1261, 67] width 55 height 11
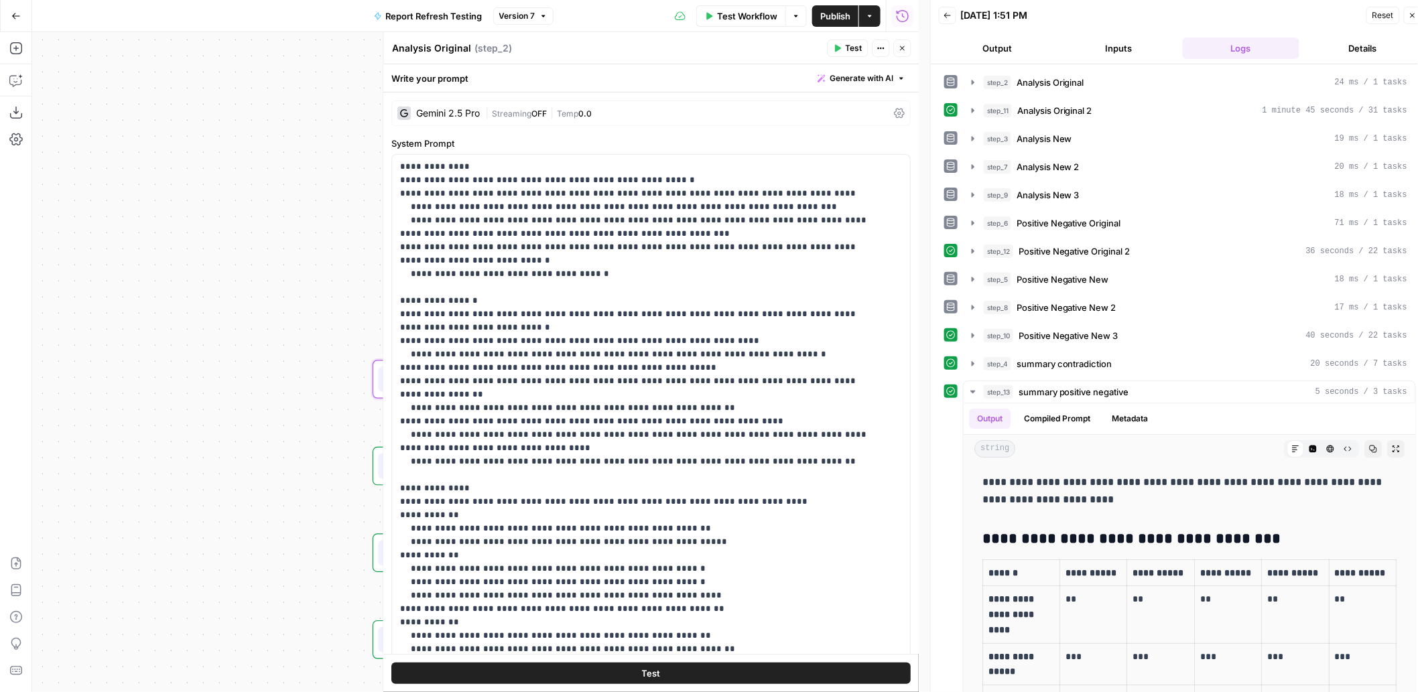
drag, startPoint x: 1838, startPoint y: 11, endPoint x: 888, endPoint y: 136, distance: 958.2
click at [888, 137] on label "System Prompt" at bounding box center [651, 143] width 519 height 13
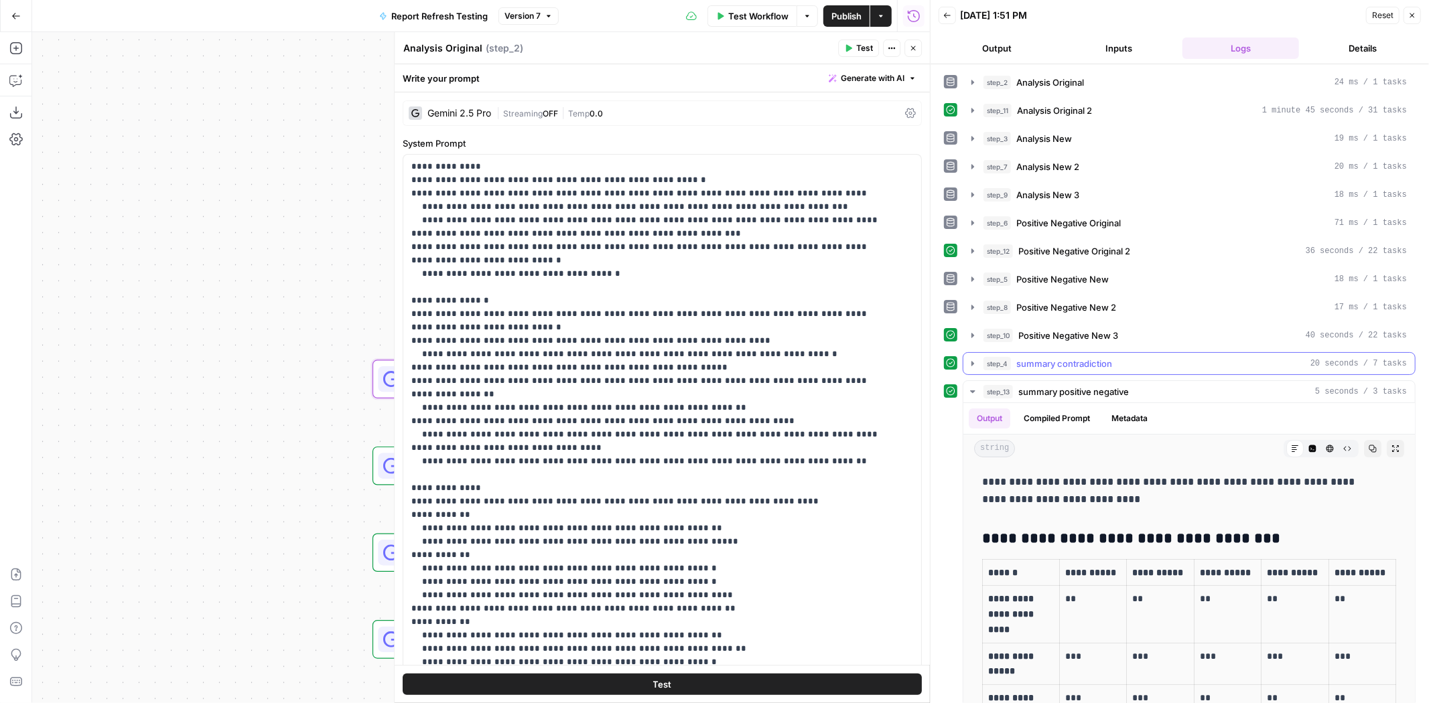
click at [1138, 359] on div "step_4 summary contradiction 20 seconds / 7 tasks" at bounding box center [1194, 363] width 423 height 13
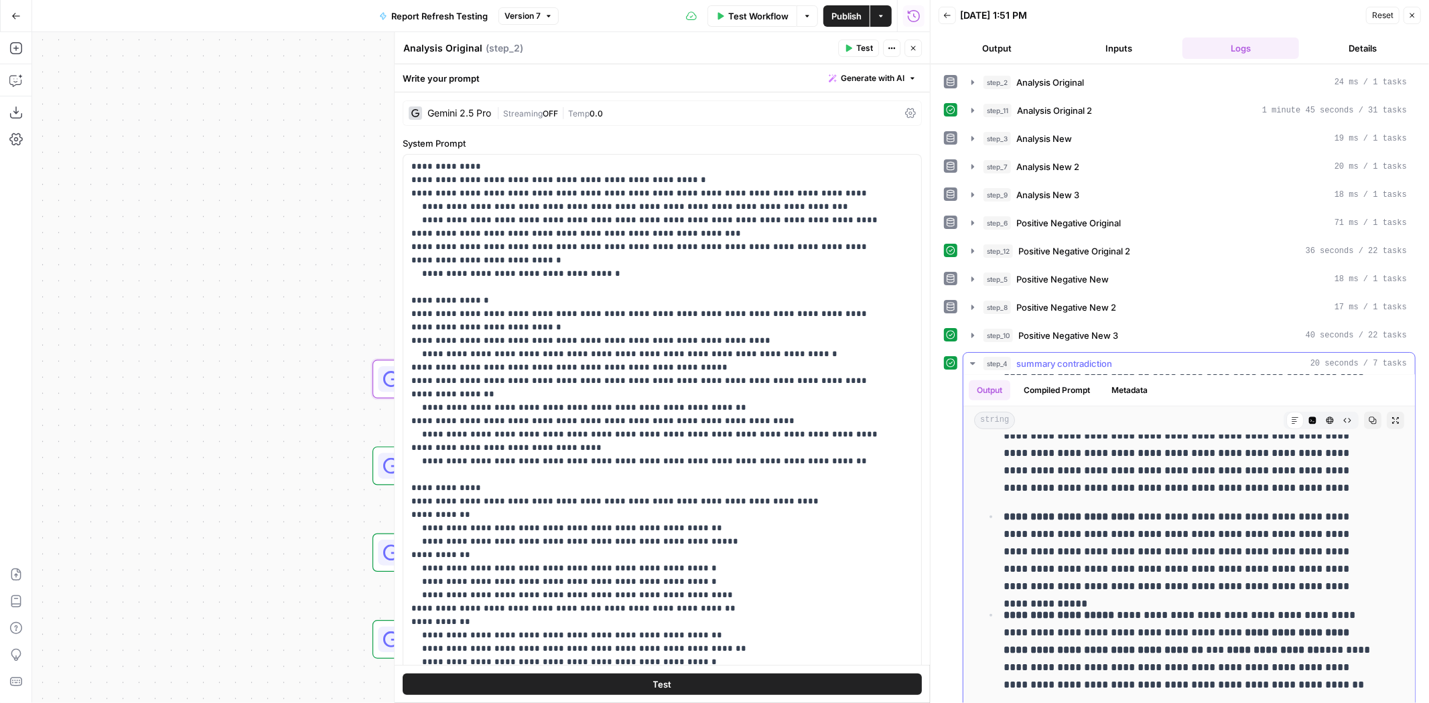
scroll to position [527, 0]
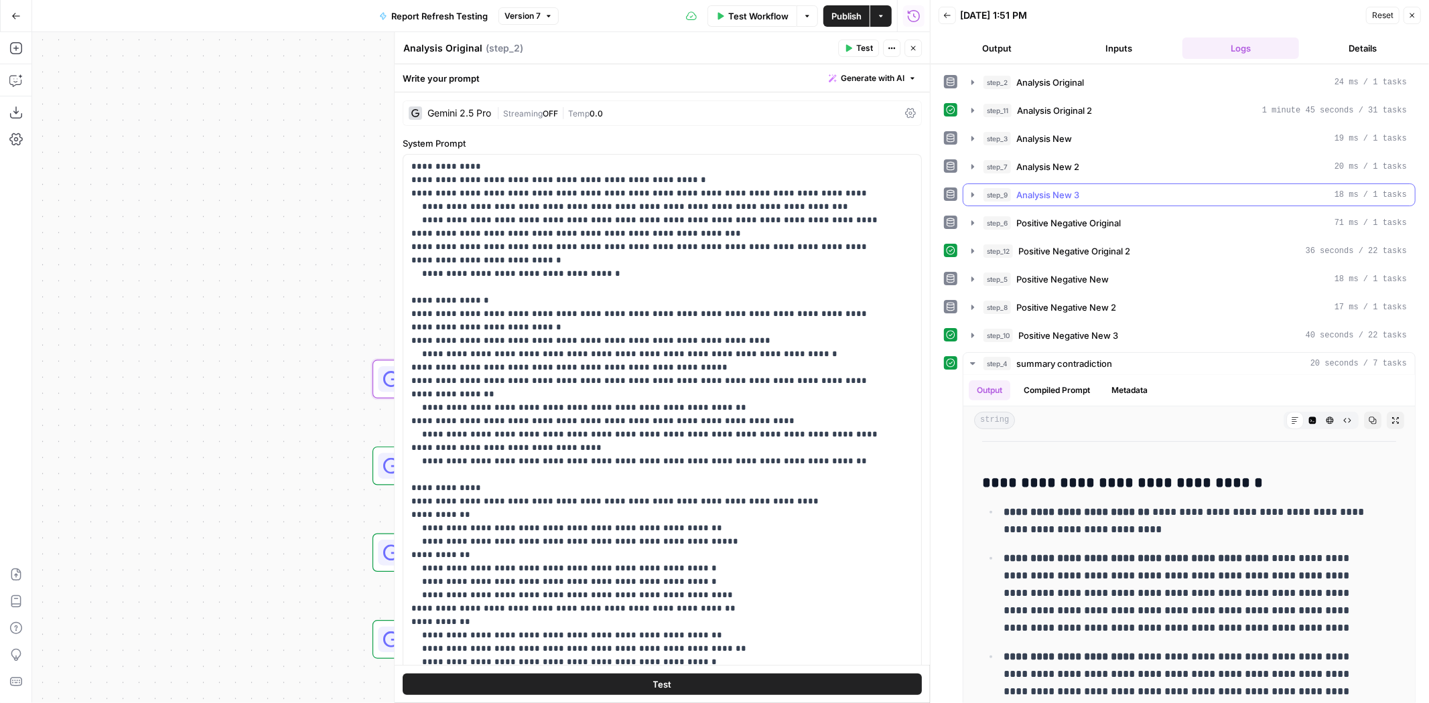
click at [1202, 194] on div "step_9 Analysis New 3 18 ms / 1 tasks" at bounding box center [1194, 194] width 423 height 13
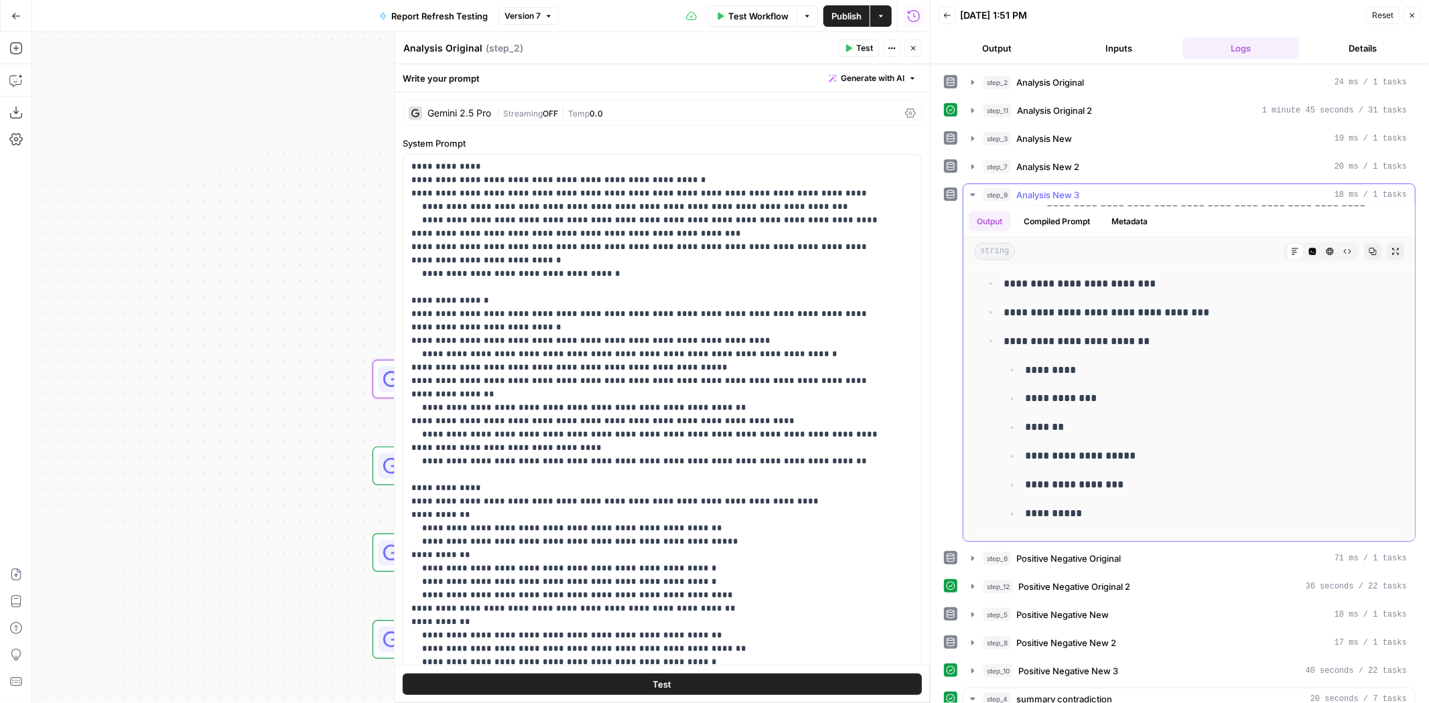
scroll to position [1673, 0]
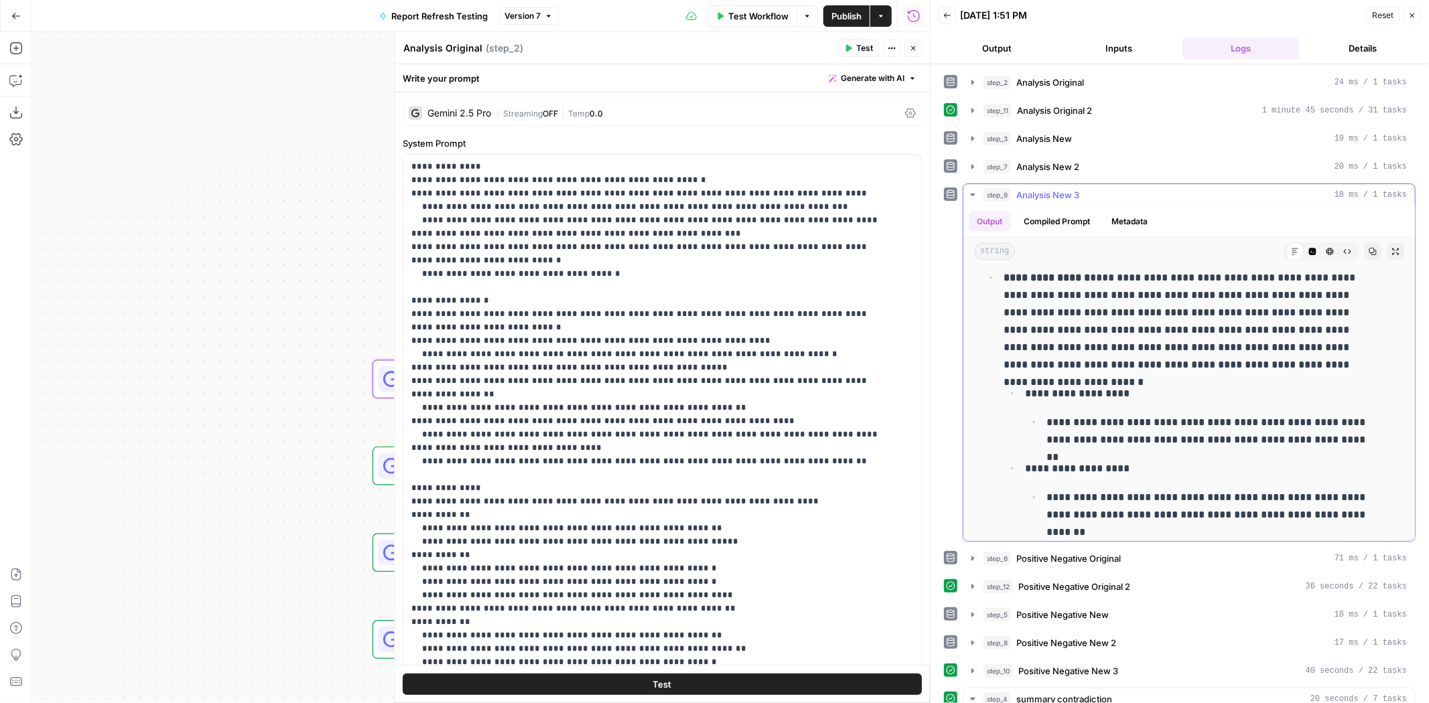
click at [1118, 190] on div "step_9 Analysis New 3 18 ms / 1 tasks" at bounding box center [1194, 194] width 423 height 13
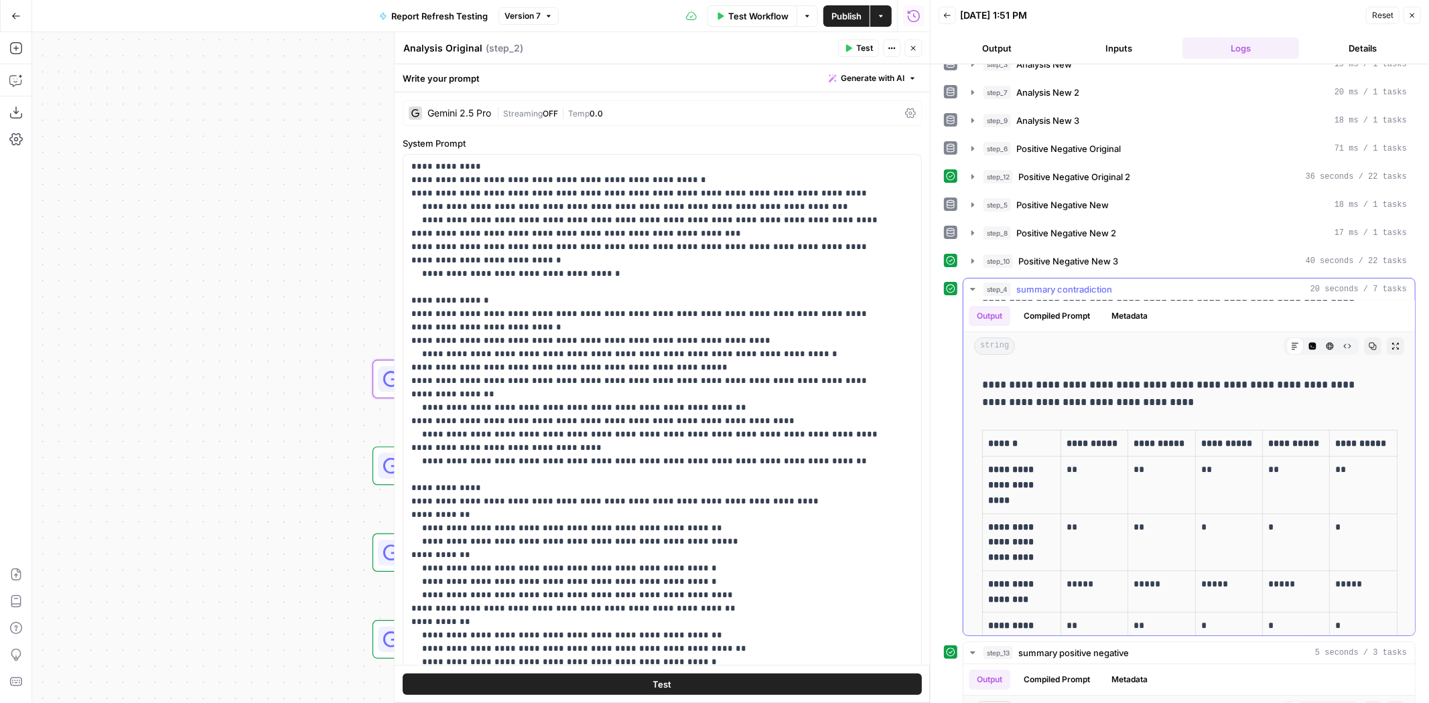
scroll to position [0, 0]
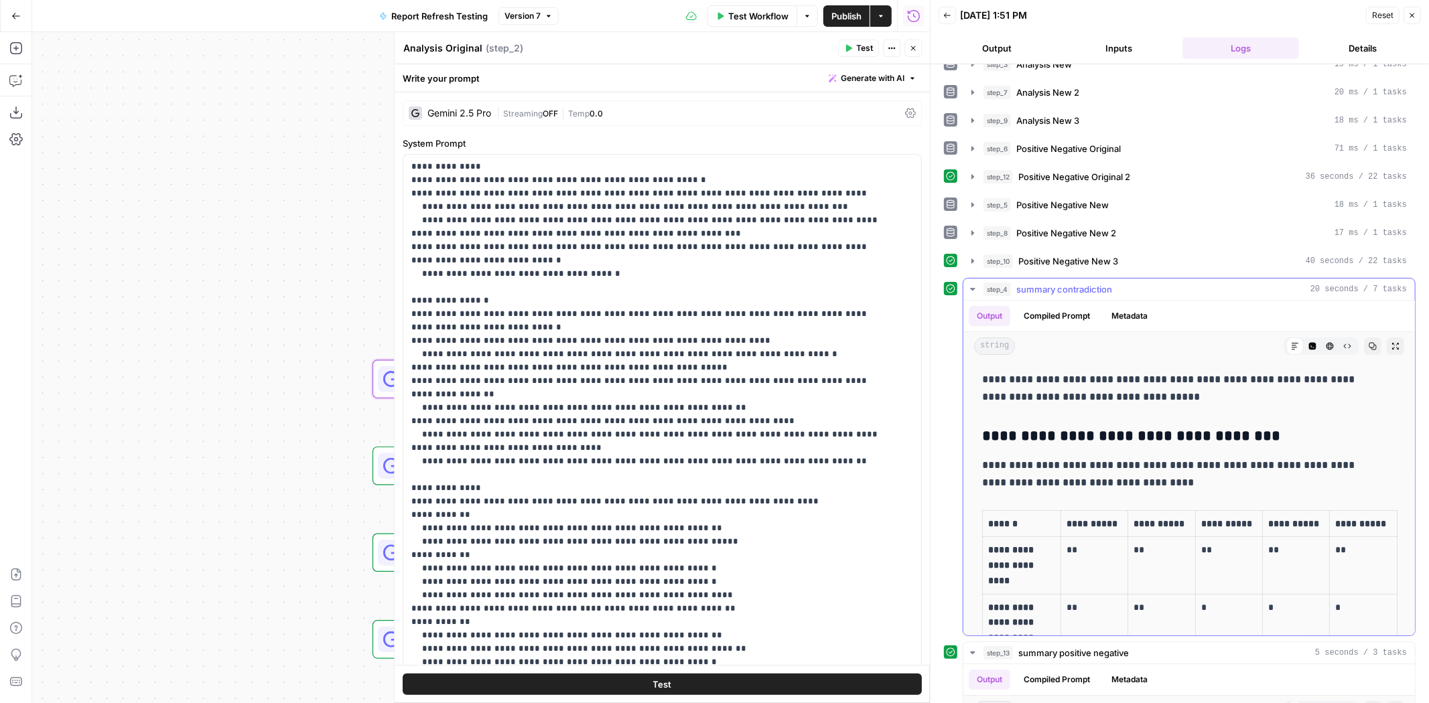
click at [1105, 285] on span "summary contradiction" at bounding box center [1064, 289] width 96 height 13
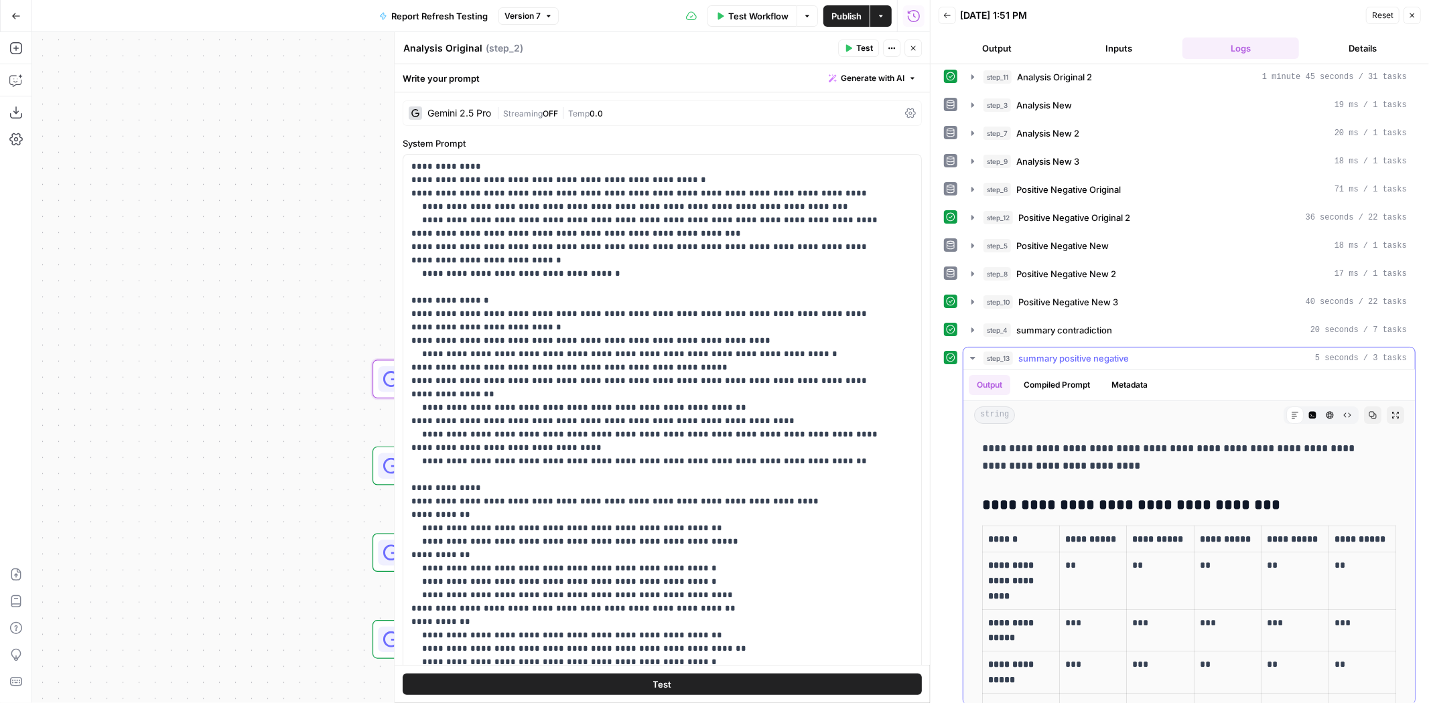
scroll to position [39, 0]
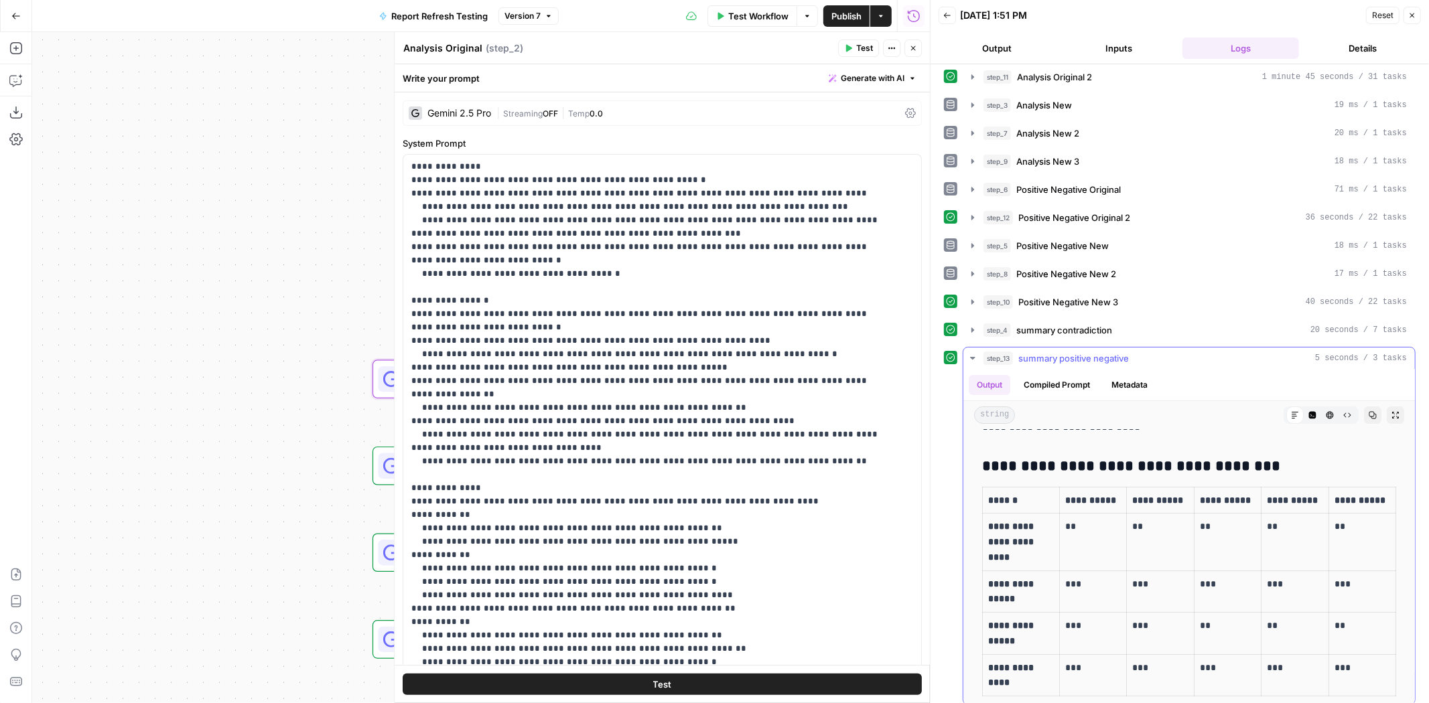
click at [1108, 352] on span "summary positive negative" at bounding box center [1073, 358] width 111 height 13
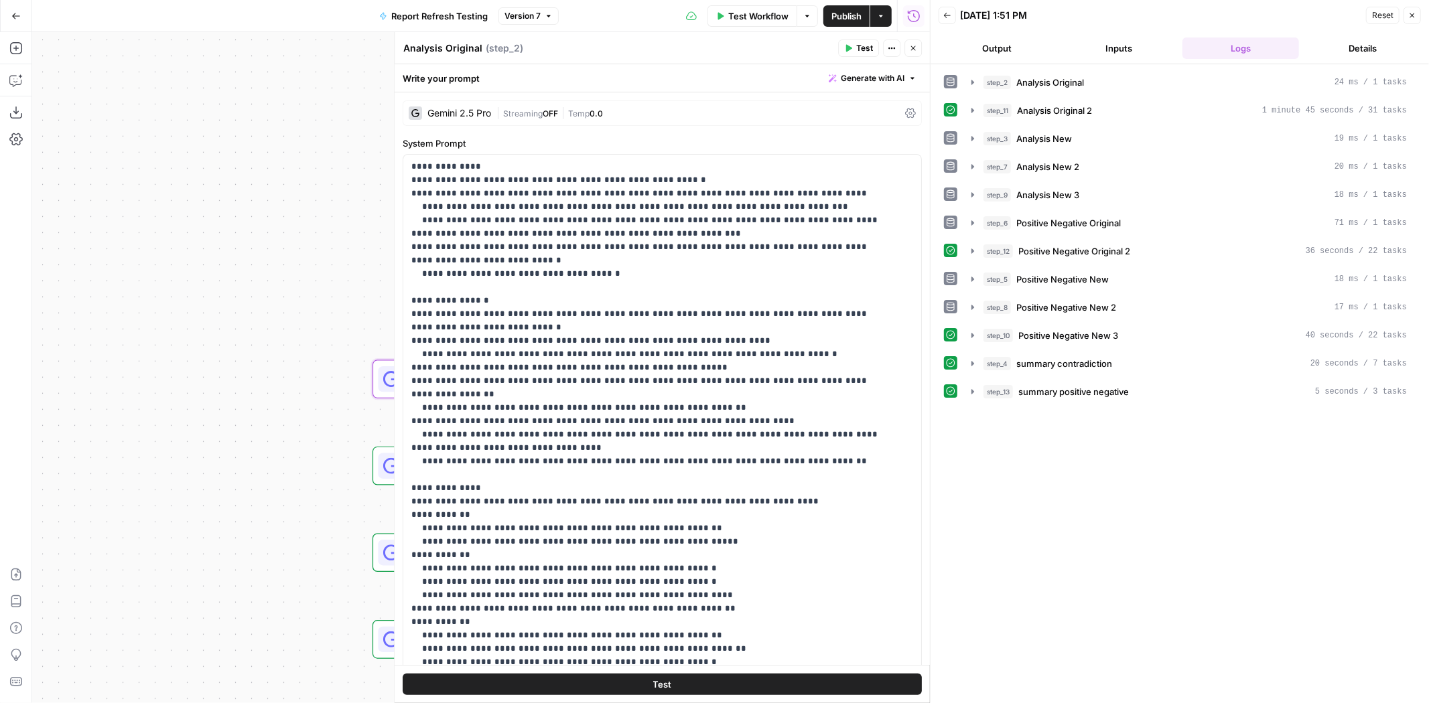
click at [856, 13] on span "Publish" at bounding box center [846, 15] width 30 height 13
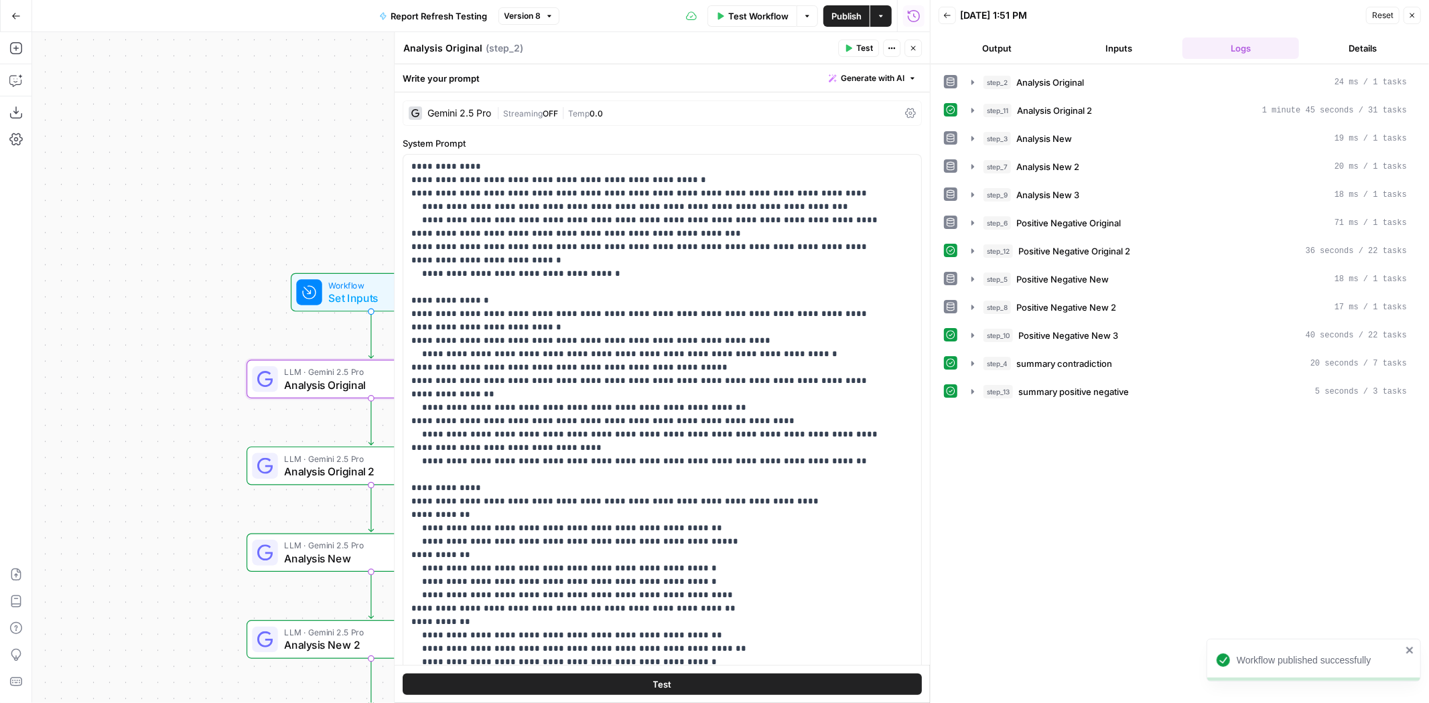
drag, startPoint x: 309, startPoint y: 88, endPoint x: 183, endPoint y: 88, distance: 125.9
click at [183, 88] on div "Workflow Set Inputs Inputs LLM · Gemini 2.5 Pro Analysis Original Step 2 LLM · …" at bounding box center [481, 367] width 898 height 671
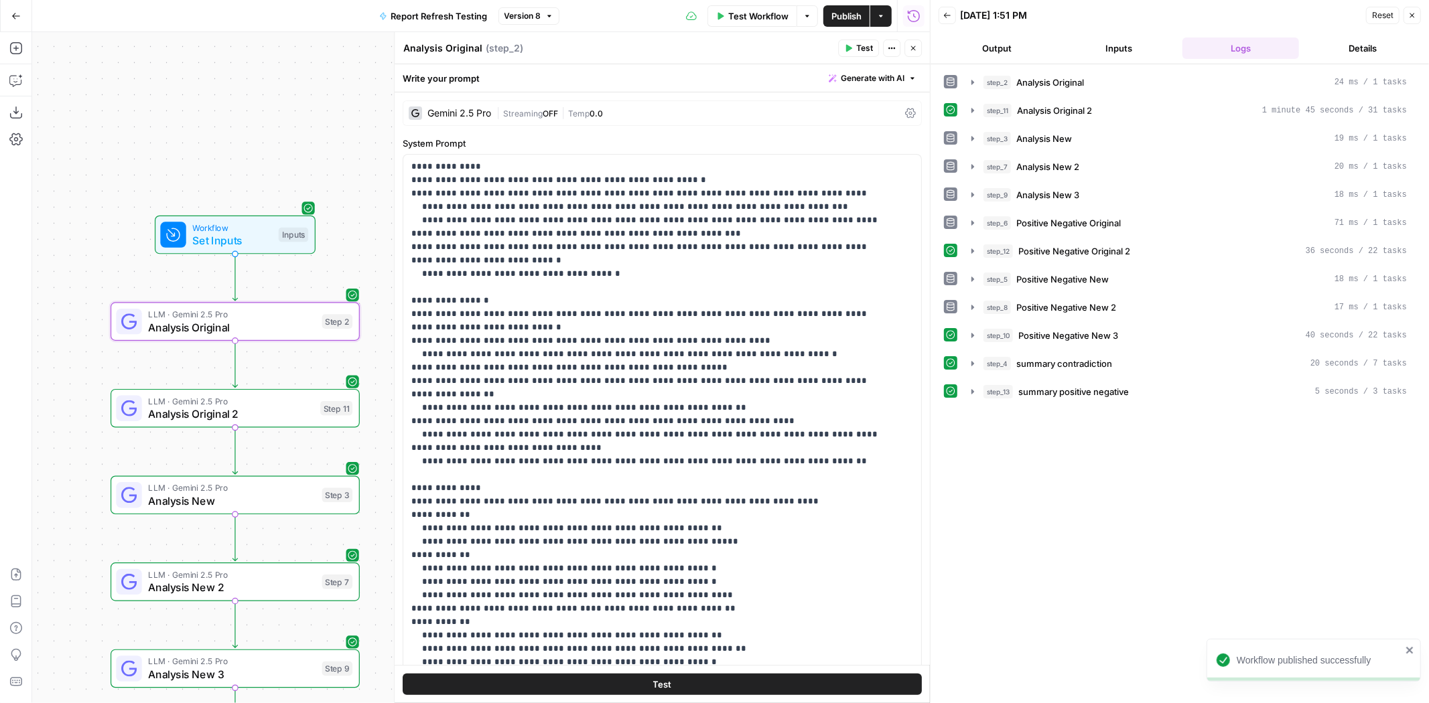
drag, startPoint x: 272, startPoint y: 135, endPoint x: 139, endPoint y: 68, distance: 149.2
click at [139, 68] on div "Workflow Set Inputs Inputs LLM · Gemini 2.5 Pro Analysis Original Step 2 LLM · …" at bounding box center [481, 367] width 898 height 671
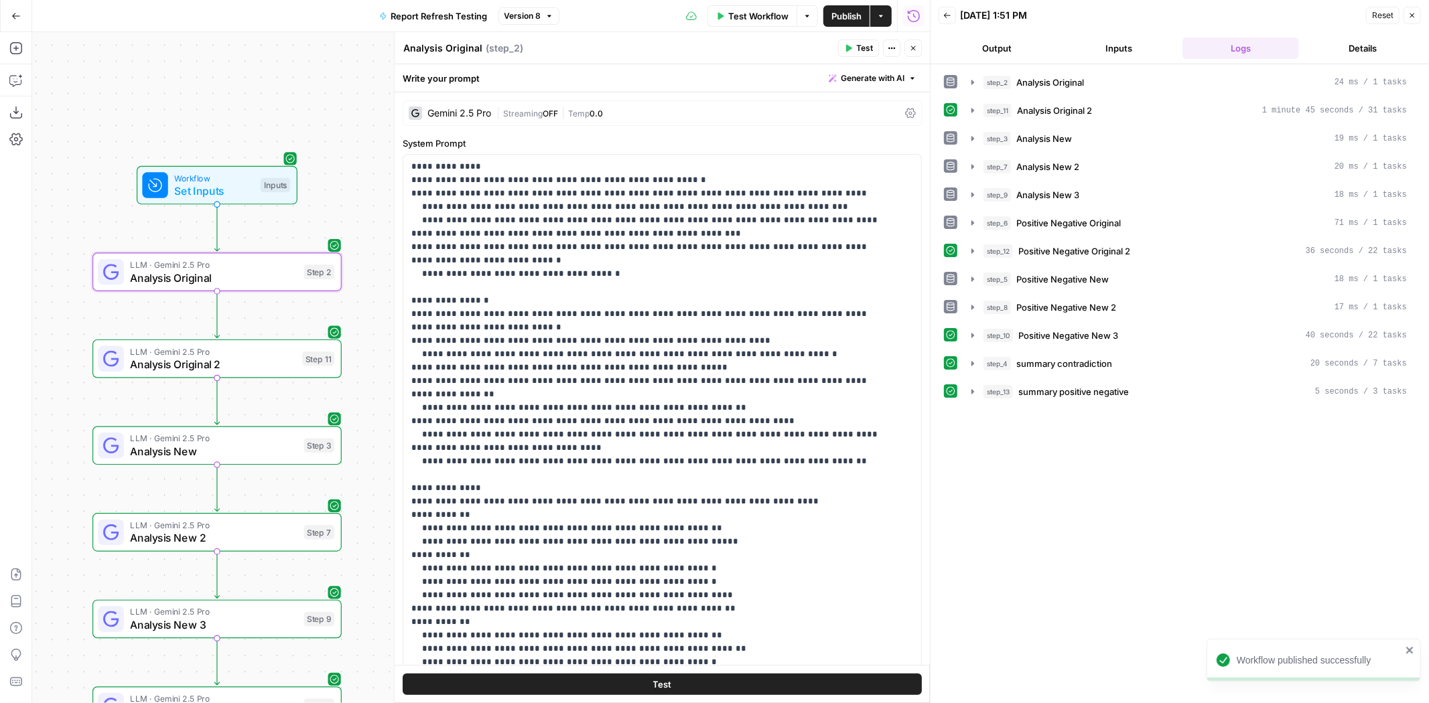
drag, startPoint x: 190, startPoint y: 109, endPoint x: 172, endPoint y: 69, distance: 44.1
click at [172, 69] on div "Workflow Set Inputs Inputs LLM · Gemini 2.5 Pro Analysis Original Step 2 LLM · …" at bounding box center [481, 367] width 898 height 671
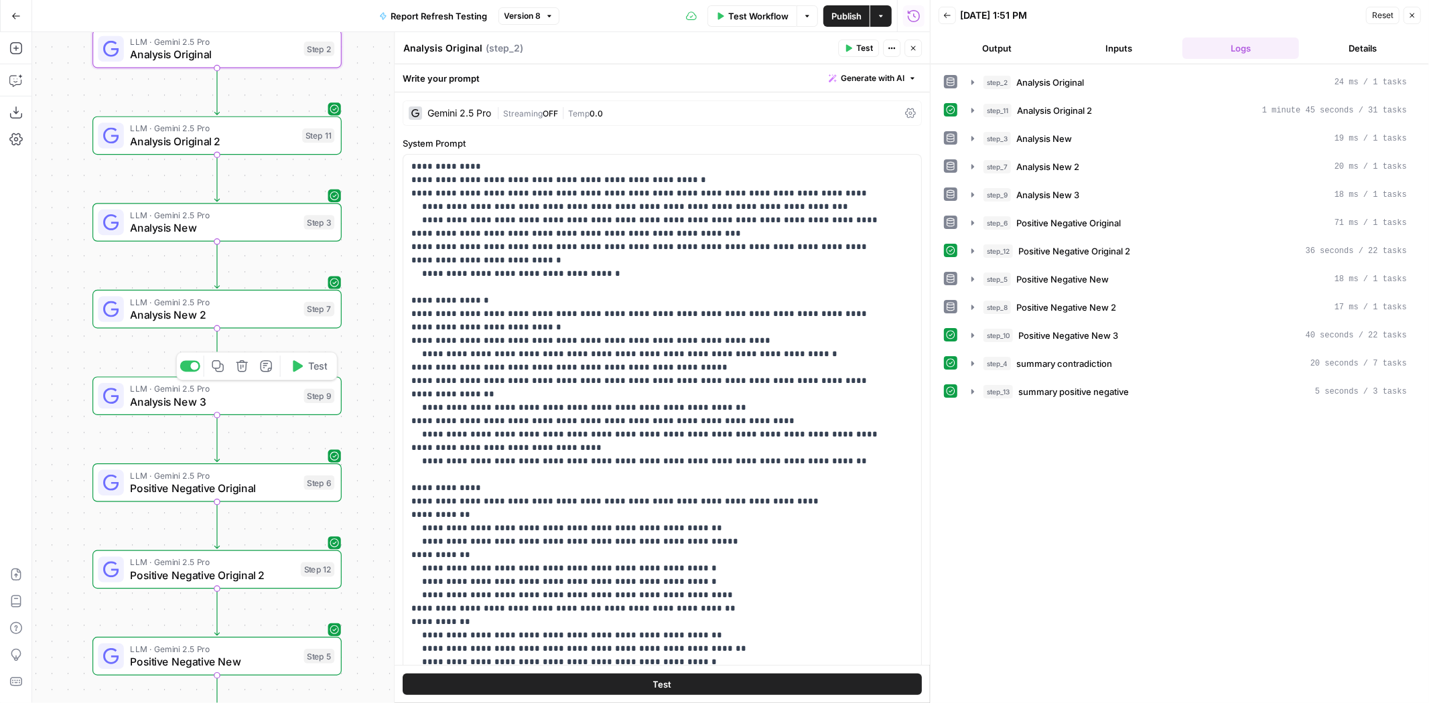
click at [224, 368] on icon "button" at bounding box center [218, 366] width 13 height 13
click at [218, 444] on icon "Edge from step_9 to step_6" at bounding box center [216, 439] width 5 height 48
click at [249, 491] on span "Analysis New 3" at bounding box center [211, 488] width 163 height 16
click at [473, 44] on div "Analysis New 3 Analysis New 3" at bounding box center [439, 48] width 78 height 16
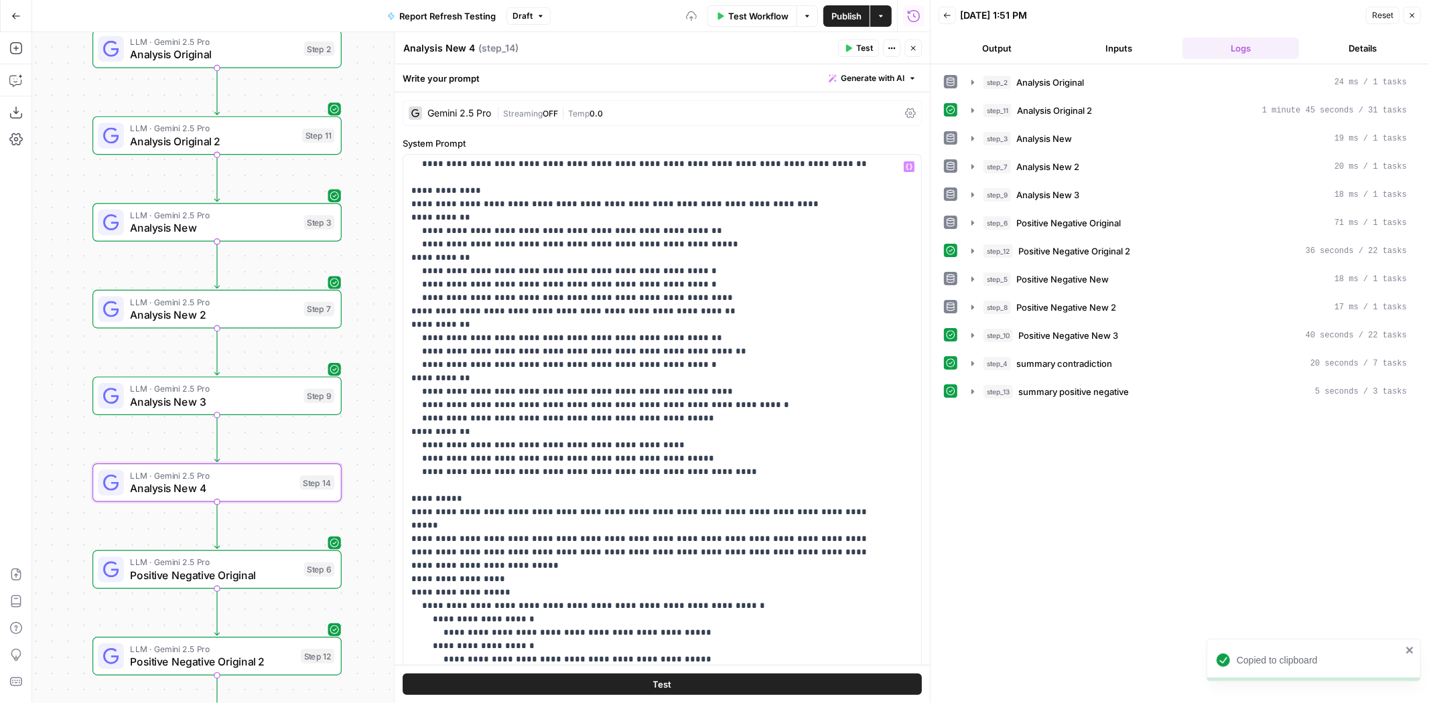
scroll to position [309, 0]
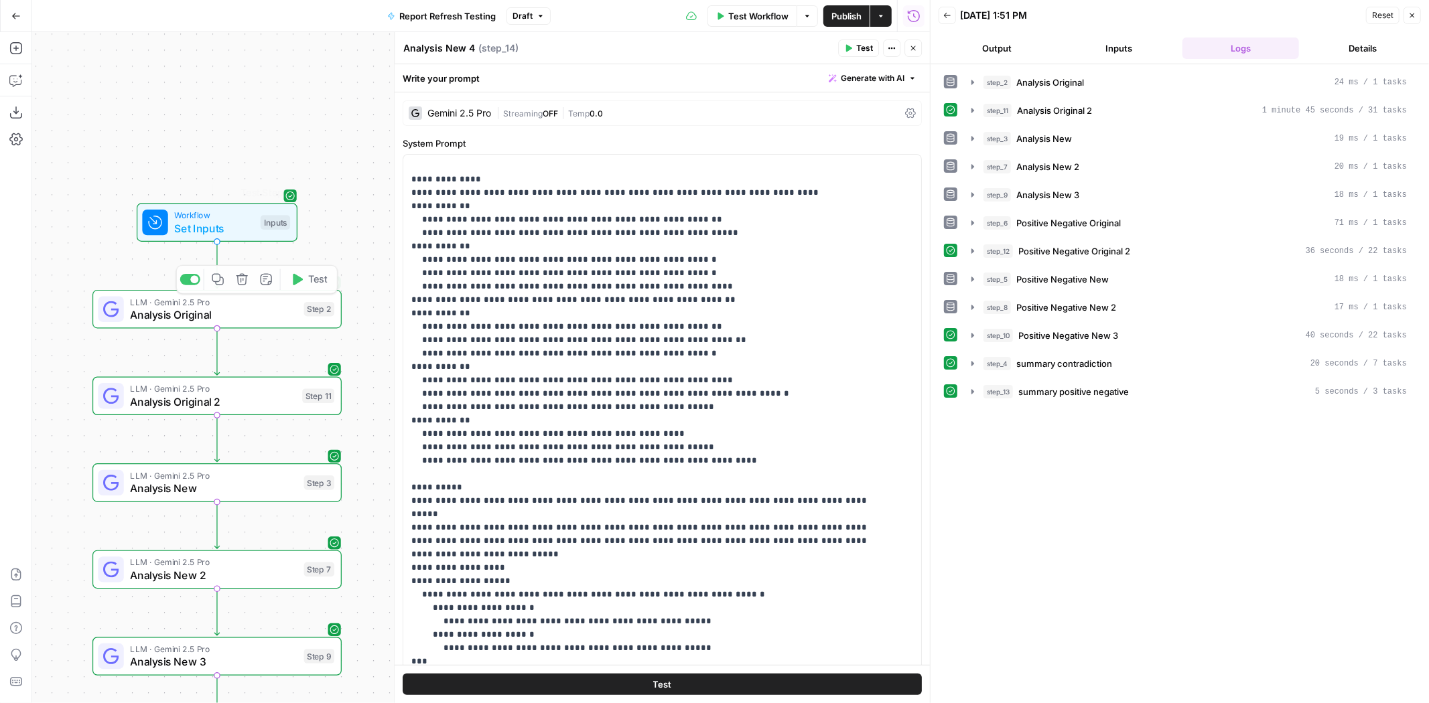
type textarea "Analysis New 4"
click at [226, 221] on span "Set Inputs" at bounding box center [214, 228] width 80 height 16
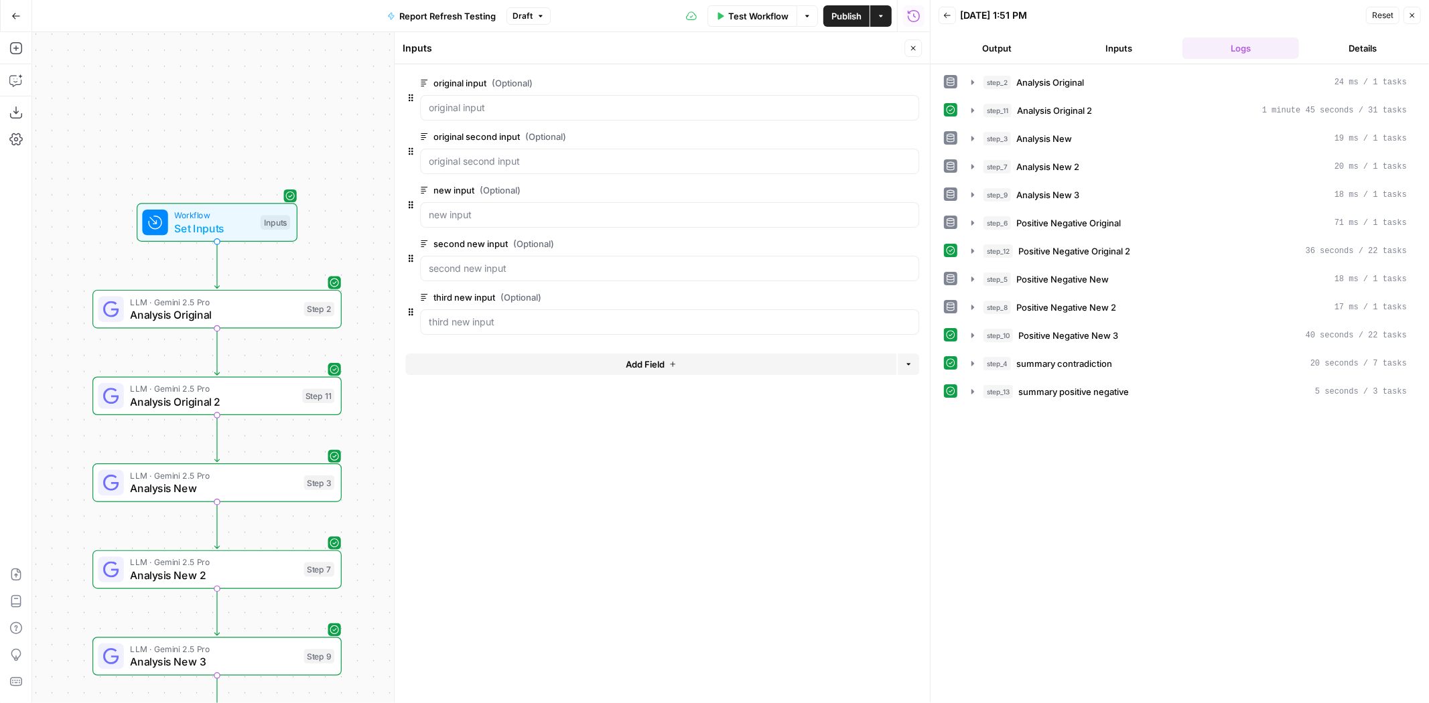
click at [865, 296] on span "edit field" at bounding box center [868, 297] width 29 height 11
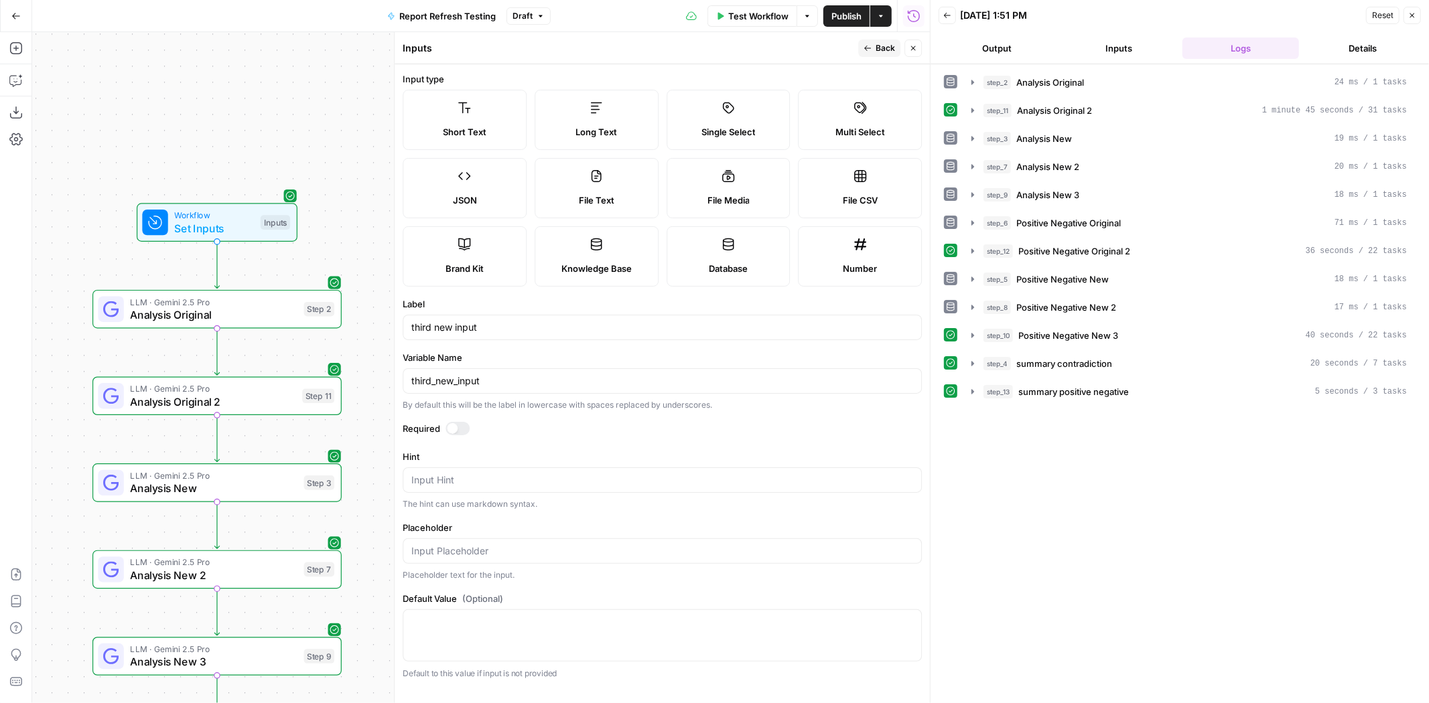
click at [888, 41] on button "Back" at bounding box center [879, 48] width 42 height 17
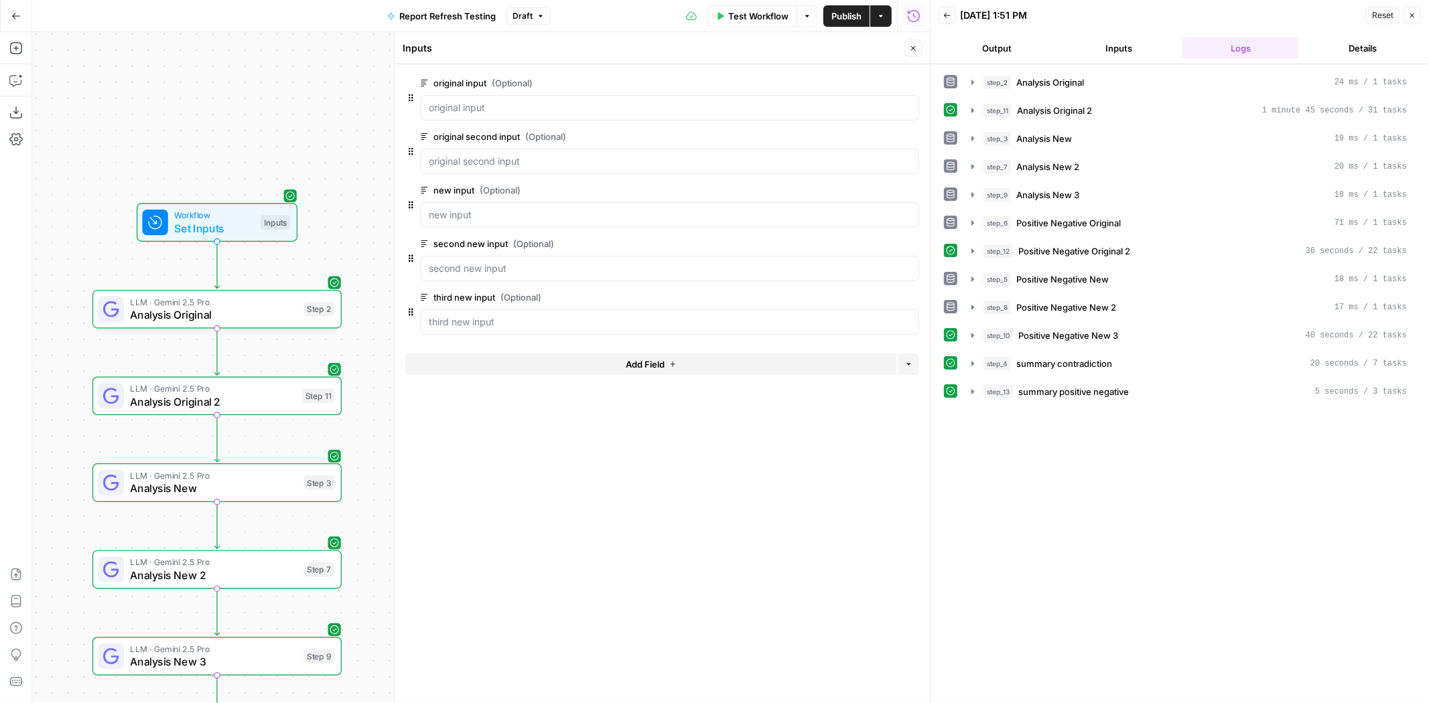
click at [543, 356] on button "Add Field" at bounding box center [650, 364] width 491 height 21
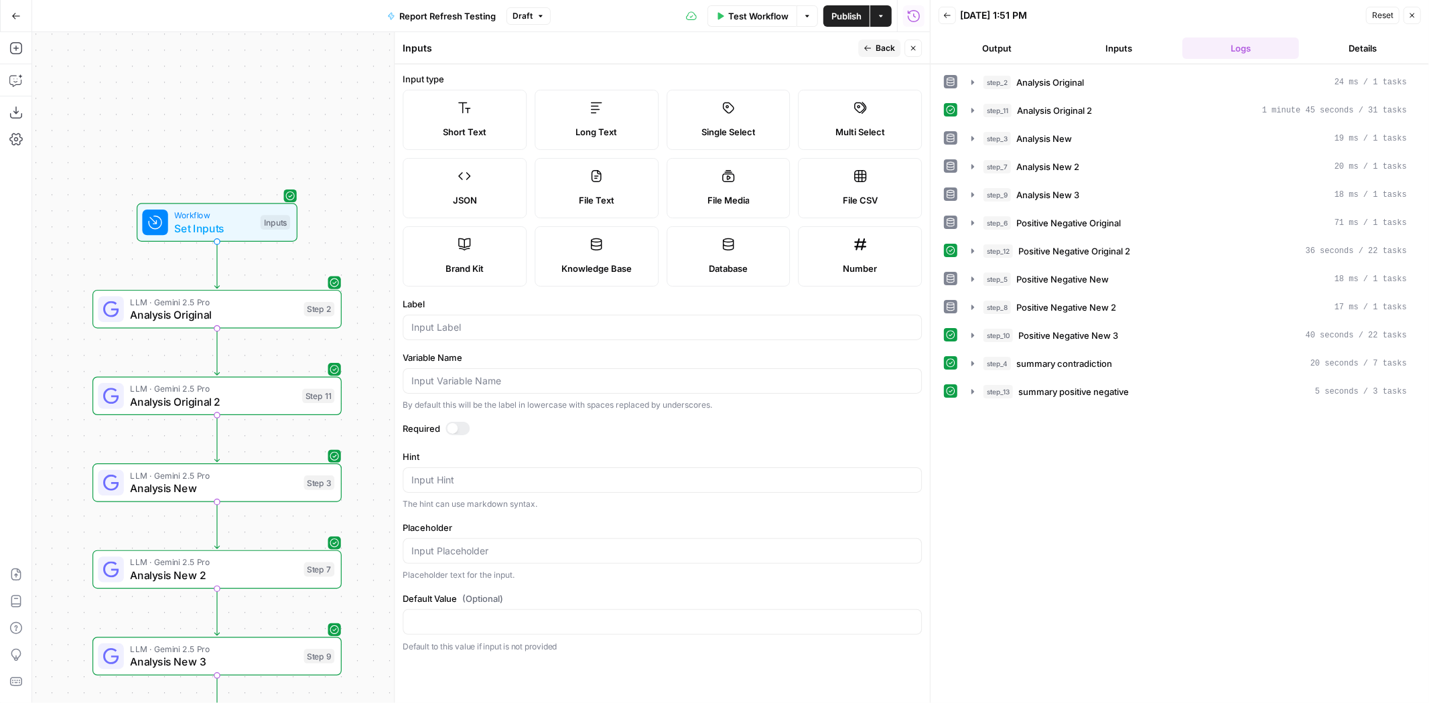
click at [577, 112] on label "Long Text" at bounding box center [597, 120] width 124 height 60
click at [520, 321] on input "Label" at bounding box center [662, 327] width 502 height 13
type input "F"
type input "fourth new input"
click at [888, 48] on span "Back" at bounding box center [885, 48] width 19 height 12
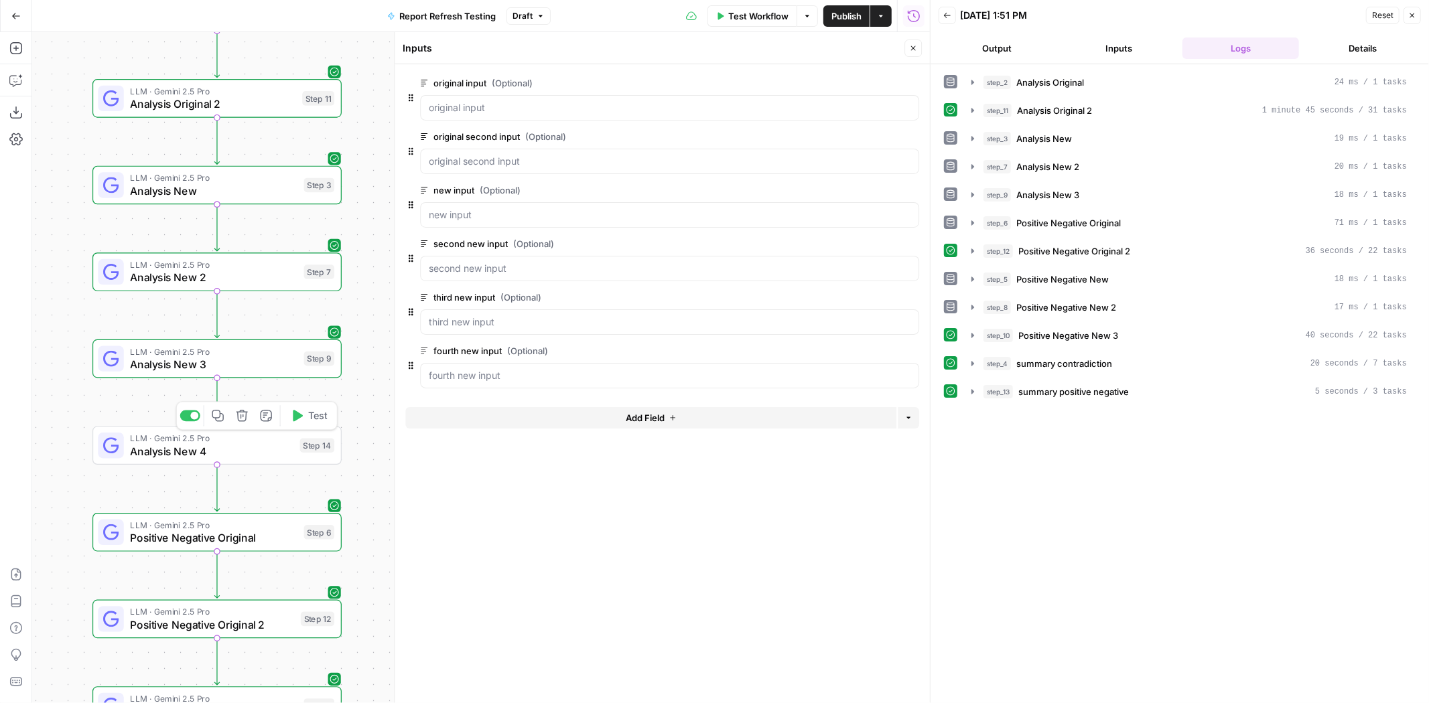
click at [256, 455] on span "Analysis New 4" at bounding box center [211, 452] width 163 height 16
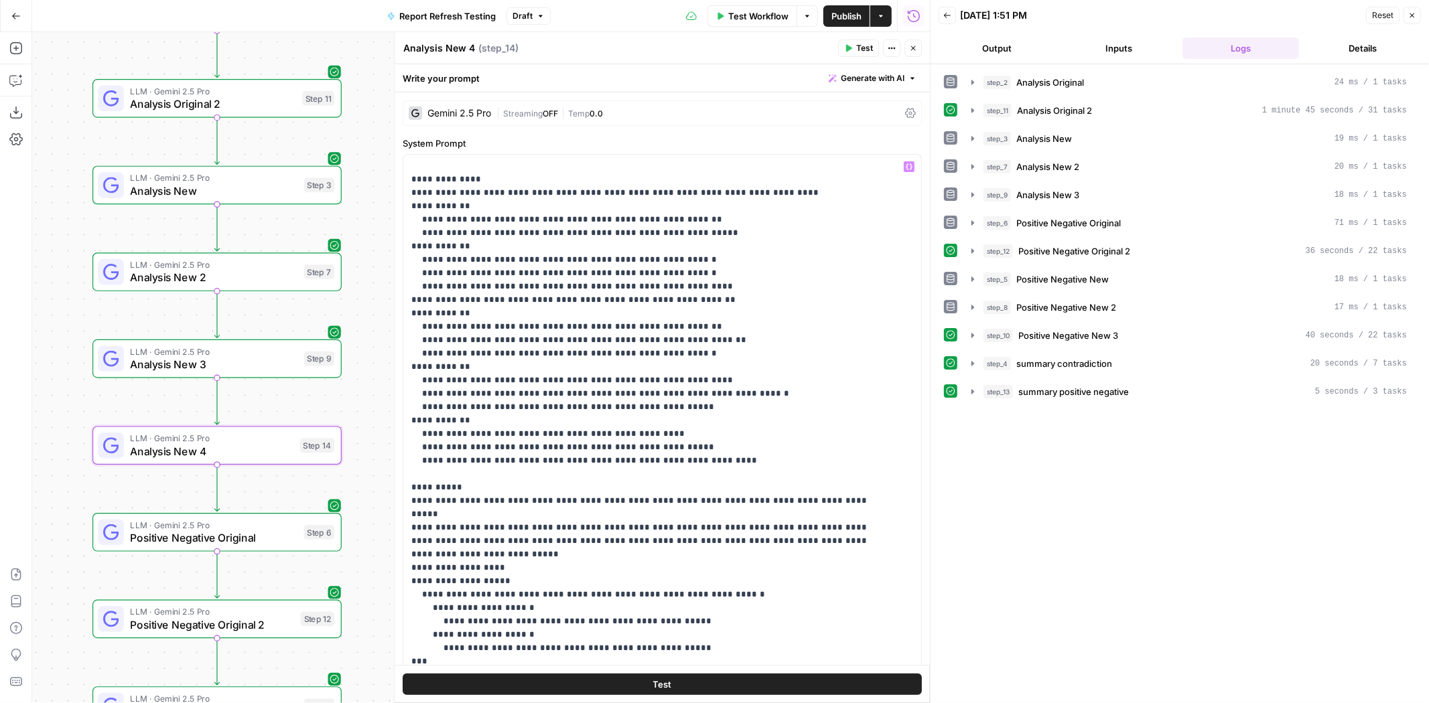
scroll to position [234, 0]
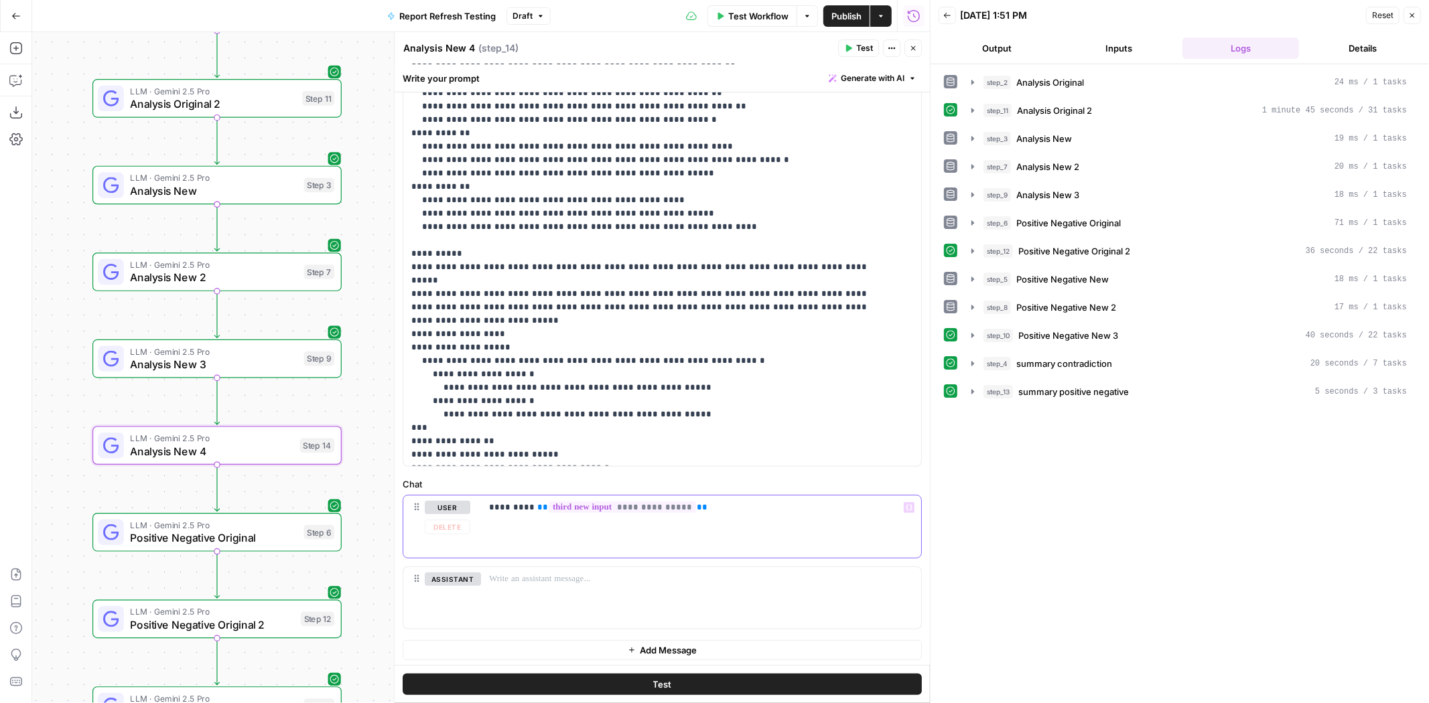
click at [618, 503] on span "**********" at bounding box center [622, 507] width 147 height 11
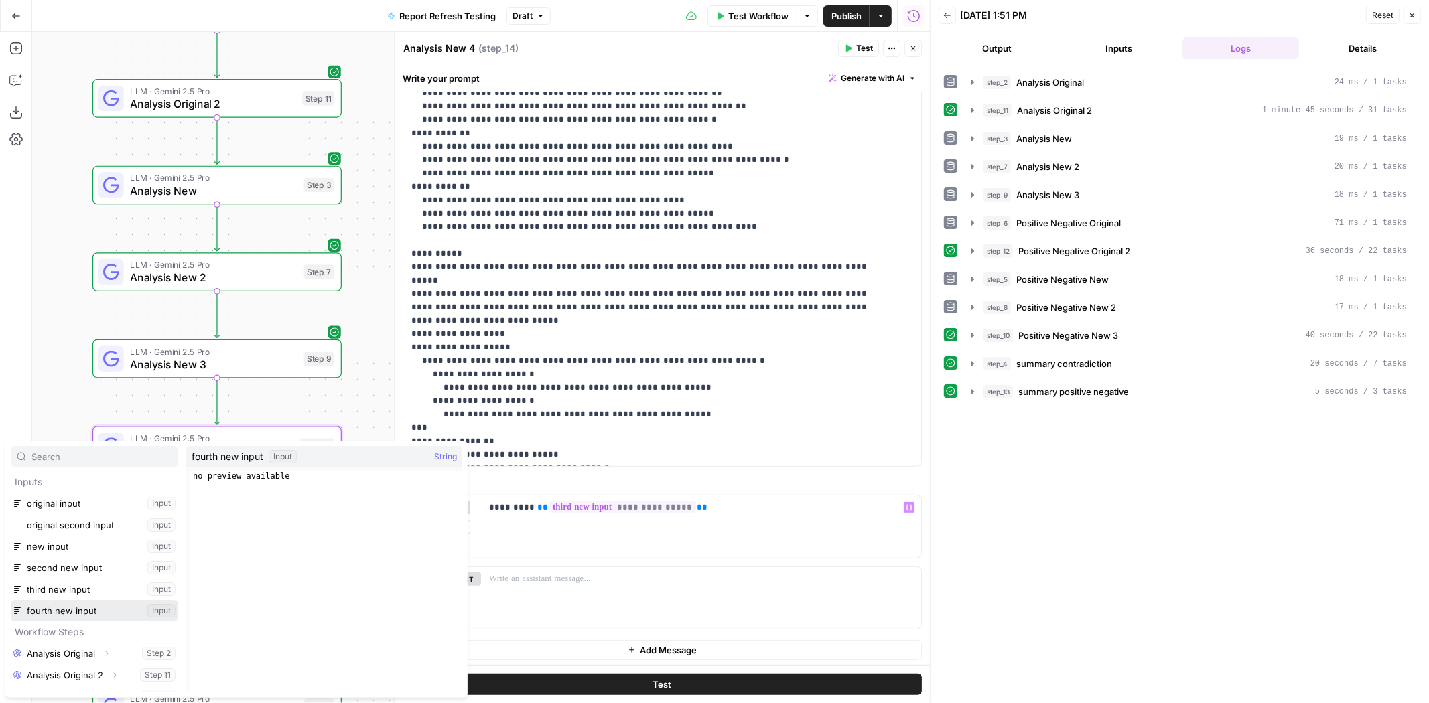
click at [94, 607] on button "Select variable fourth new input" at bounding box center [94, 610] width 167 height 21
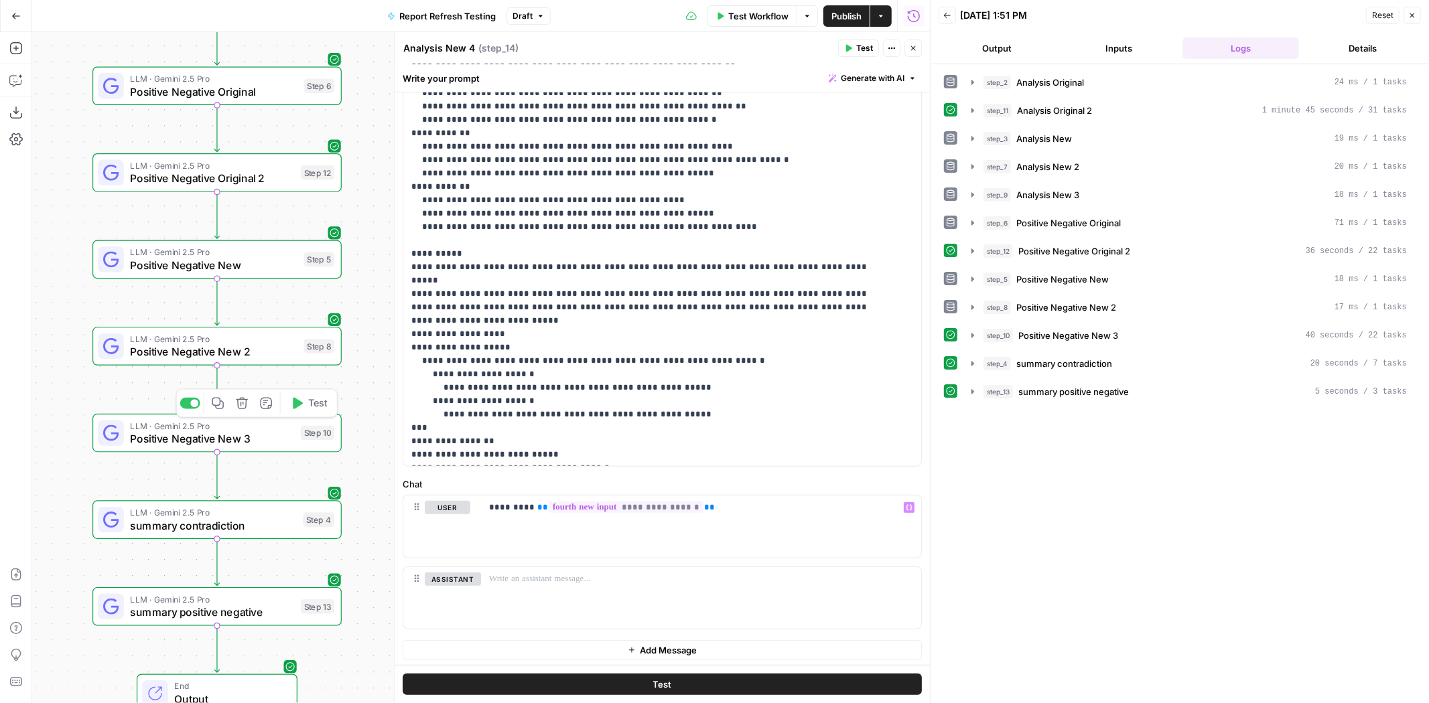
click at [221, 403] on icon "button" at bounding box center [217, 403] width 11 height 11
click at [219, 468] on icon "Edge from step_10 to step_4" at bounding box center [216, 476] width 5 height 48
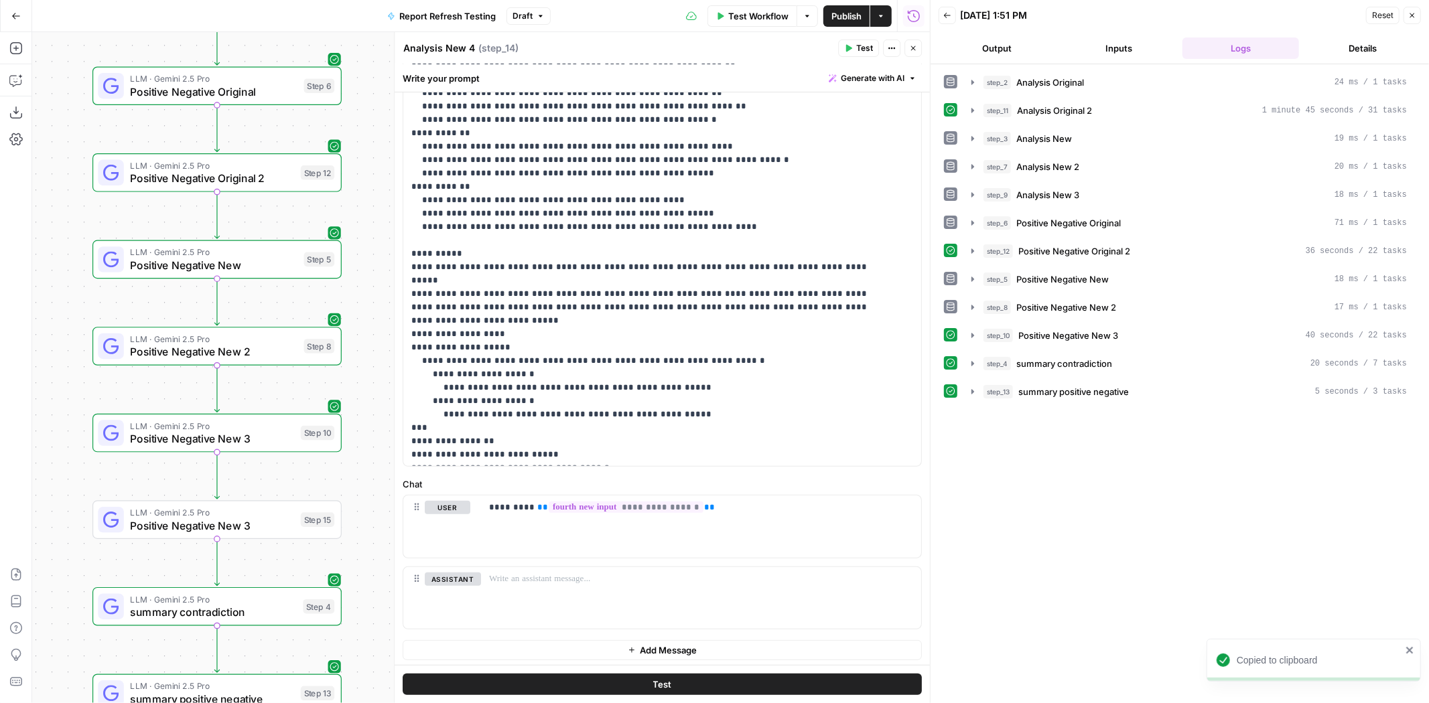
click at [241, 518] on span "Positive Negative New 3" at bounding box center [212, 526] width 164 height 16
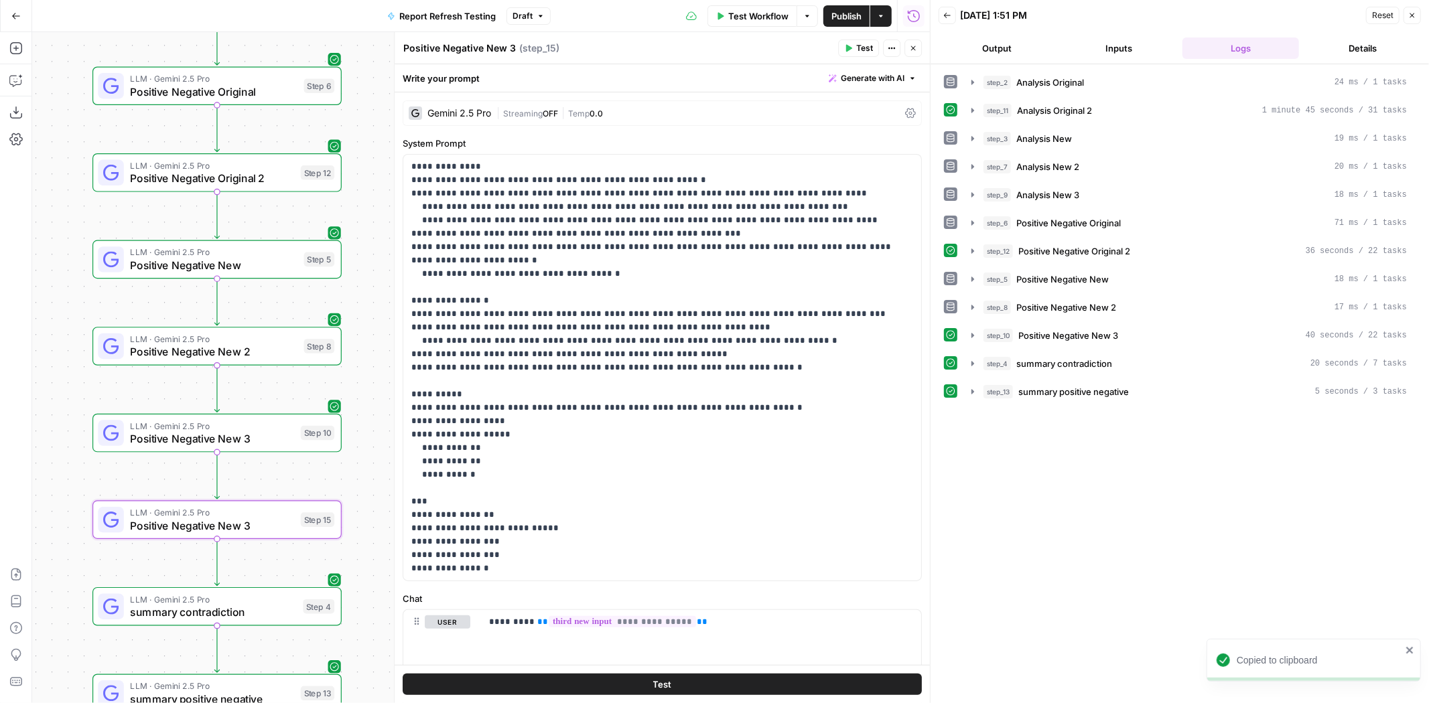
click at [504, 51] on textarea "Positive Negative New 3" at bounding box center [459, 48] width 113 height 13
click at [506, 49] on textarea "Positive Negative New4" at bounding box center [458, 48] width 110 height 13
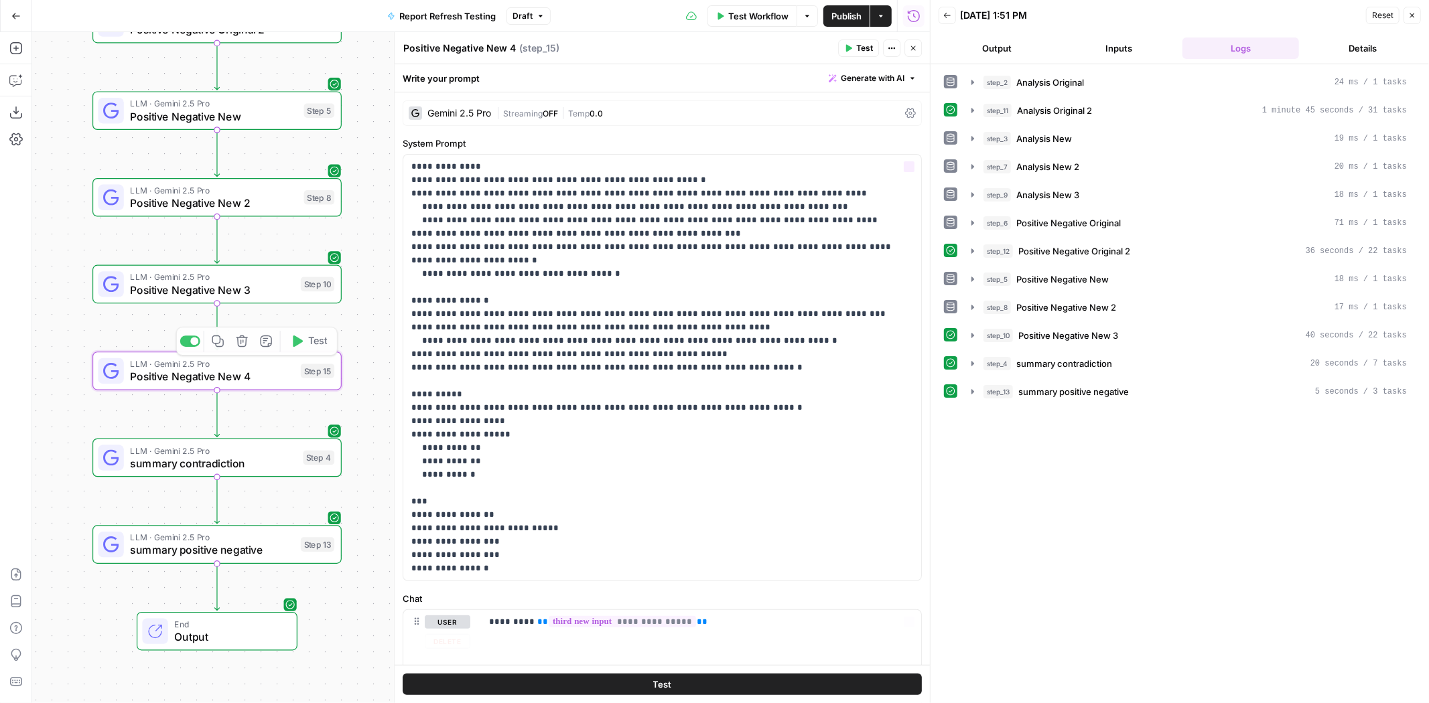
scroll to position [115, 0]
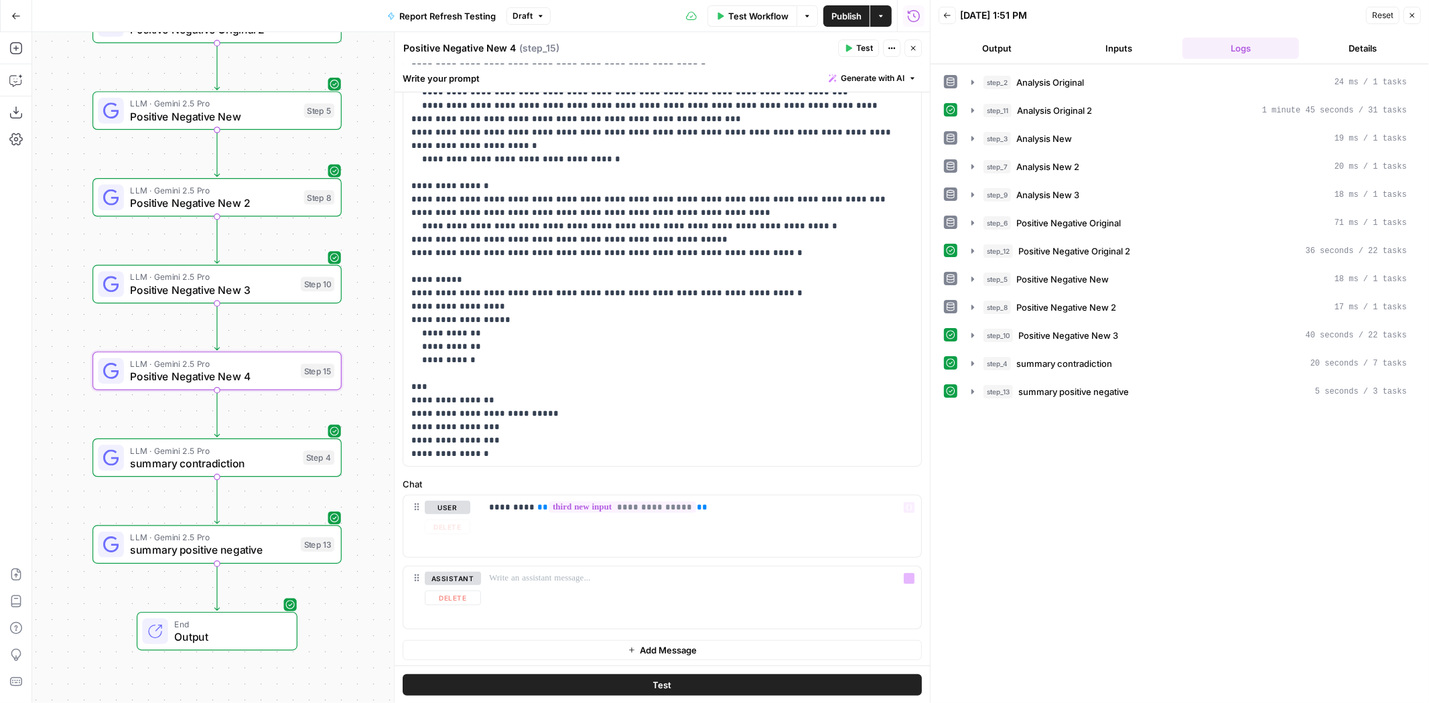
type textarea "Positive Negative New 4"
click at [622, 504] on span "**********" at bounding box center [622, 507] width 147 height 11
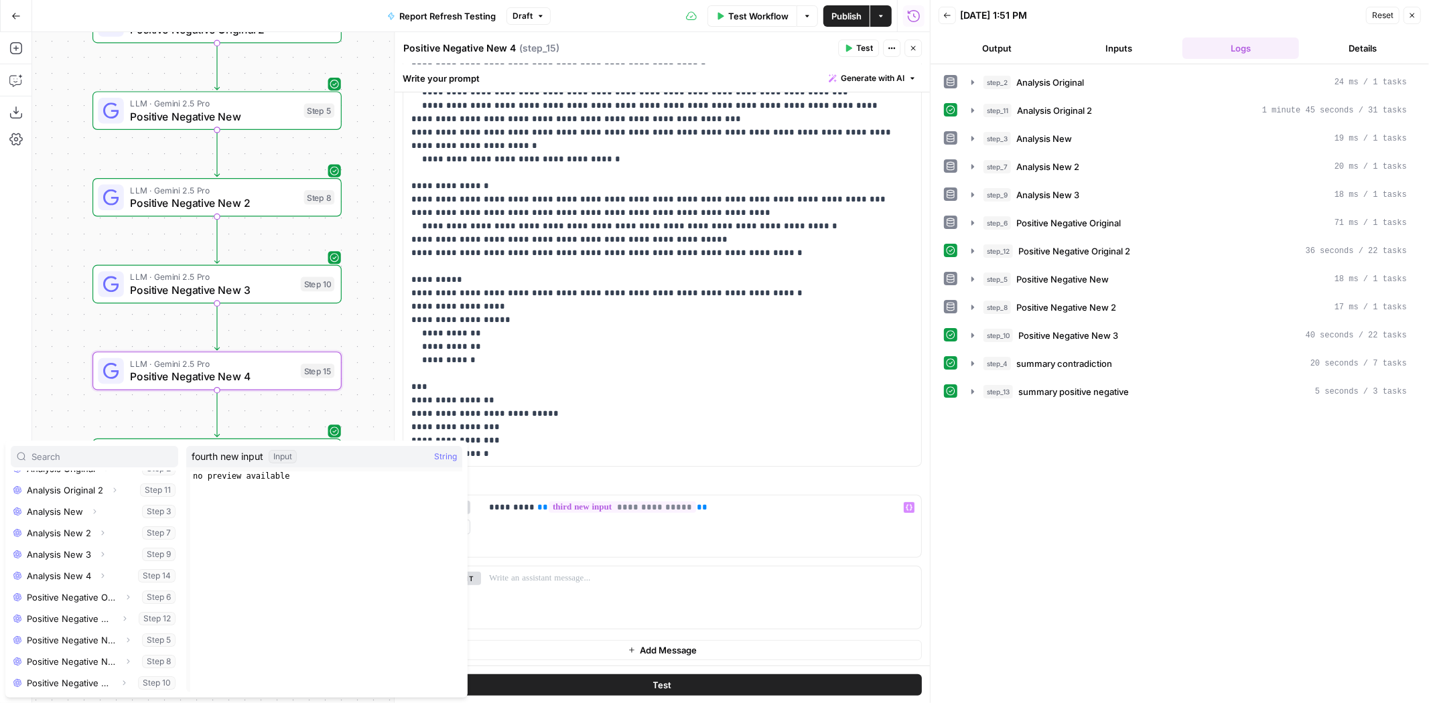
scroll to position [0, 0]
click at [94, 612] on button "Select variable fourth new input" at bounding box center [94, 610] width 167 height 21
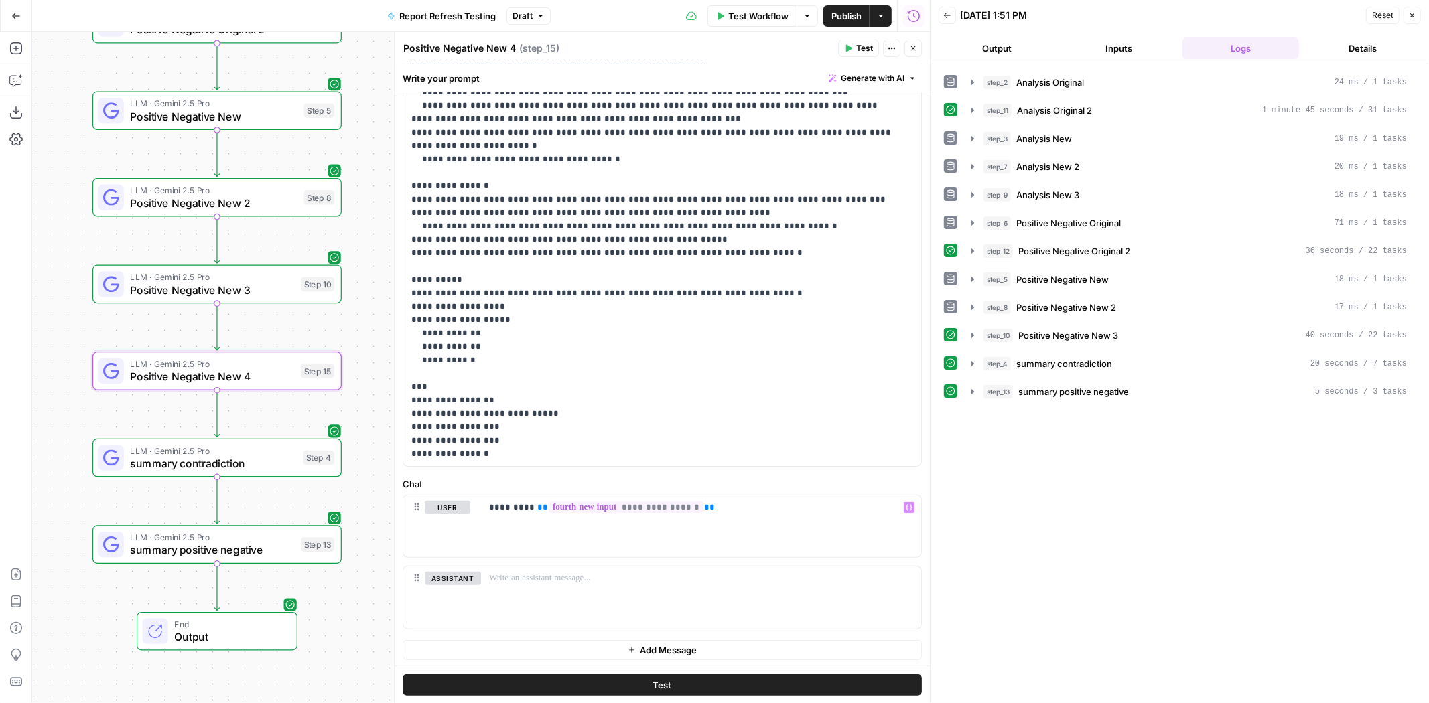
click at [273, 462] on span "summary contradiction" at bounding box center [213, 464] width 166 height 16
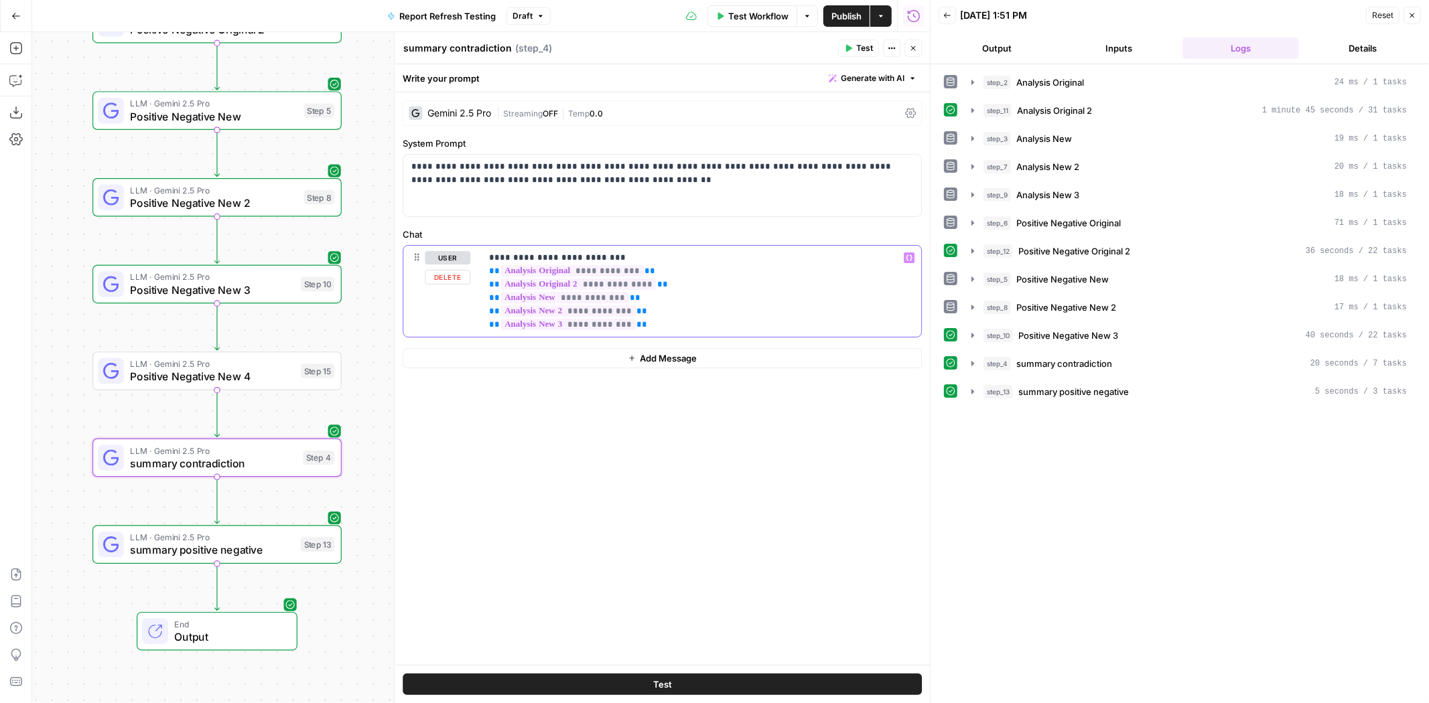
click at [681, 319] on p "**********" at bounding box center [701, 291] width 425 height 80
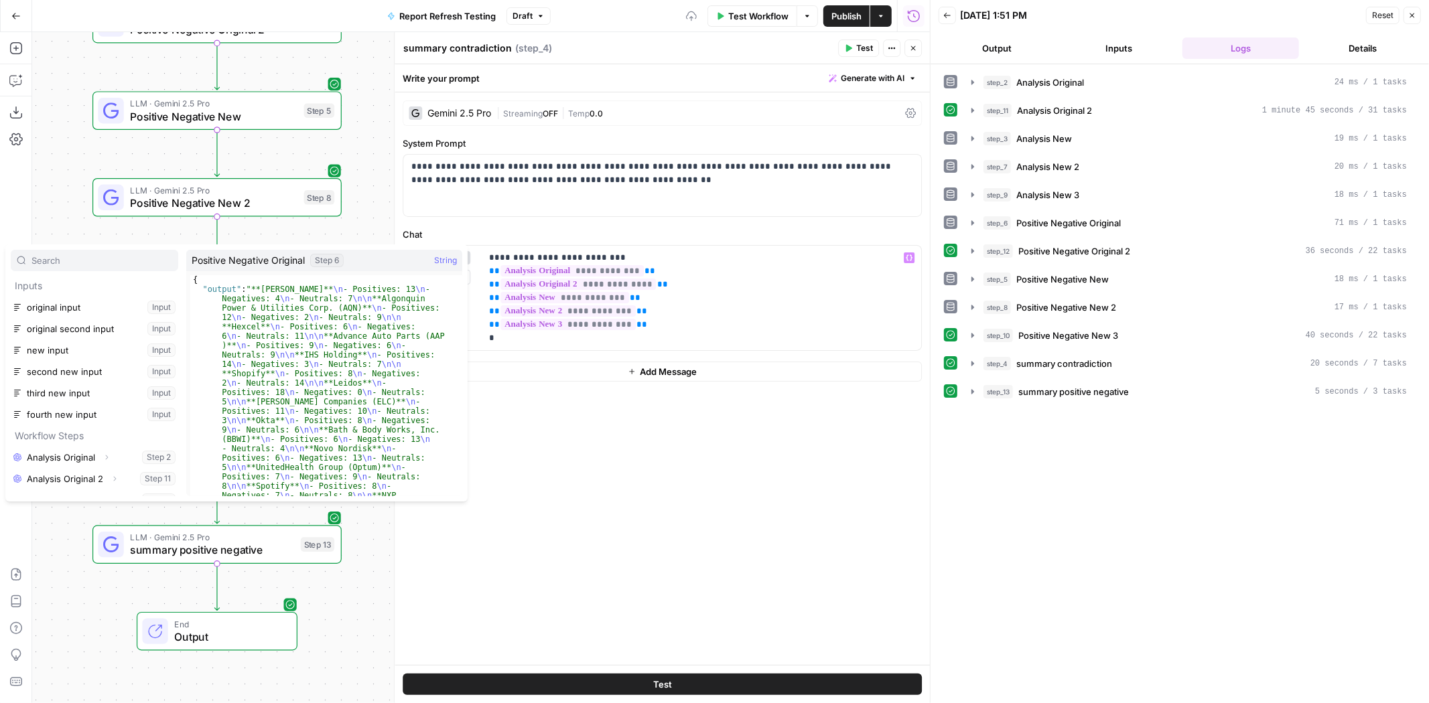
scroll to position [206, 0]
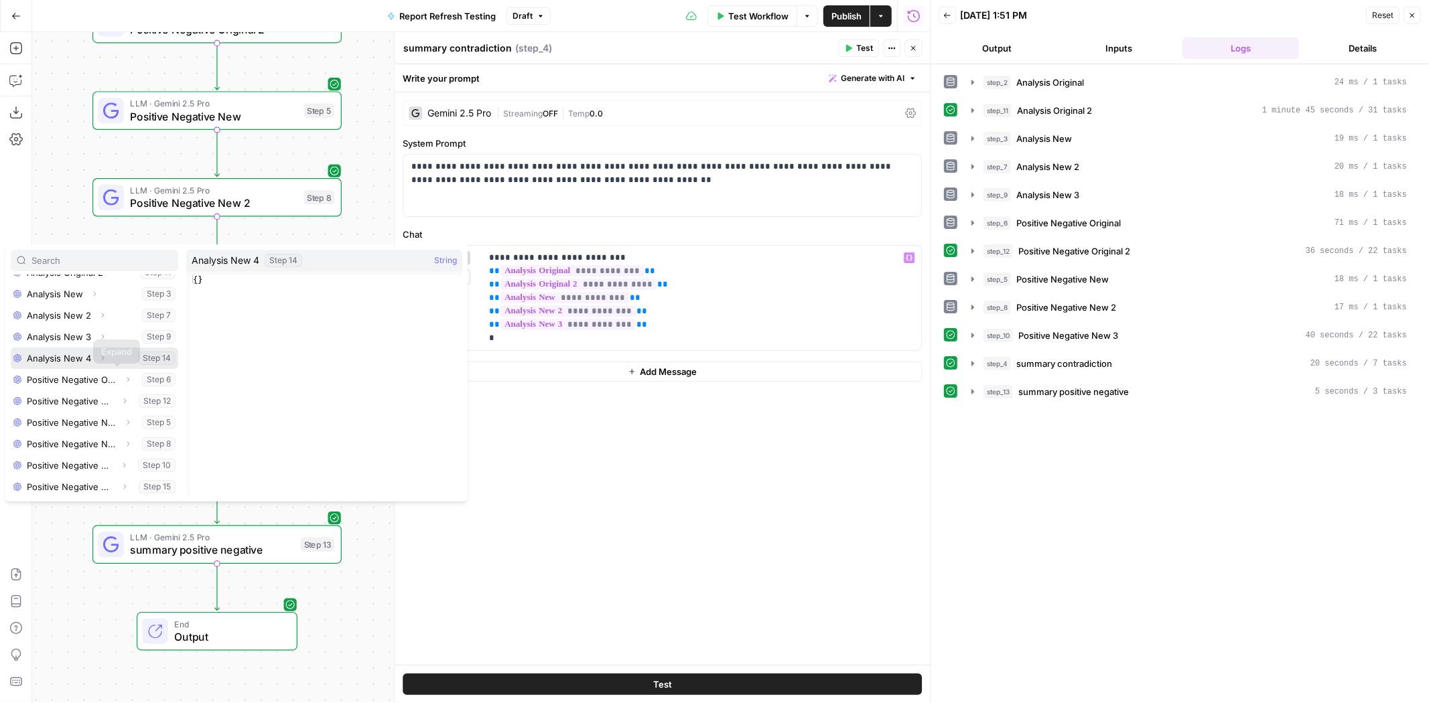
click at [74, 348] on button "Select variable Analysis New 4" at bounding box center [94, 358] width 167 height 21
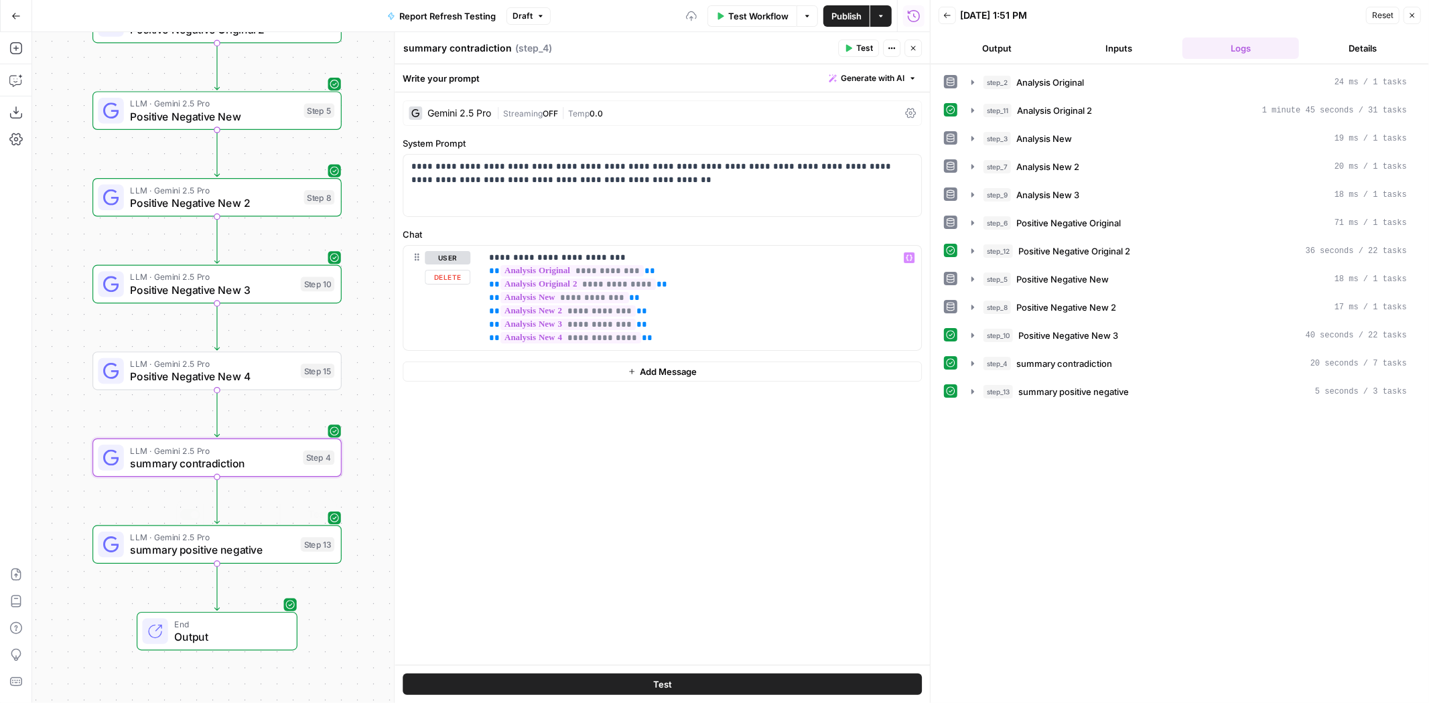
click at [279, 550] on span "summary positive negative" at bounding box center [212, 551] width 164 height 16
type textarea "summary positive negative"
click at [722, 326] on p "**********" at bounding box center [701, 291] width 425 height 80
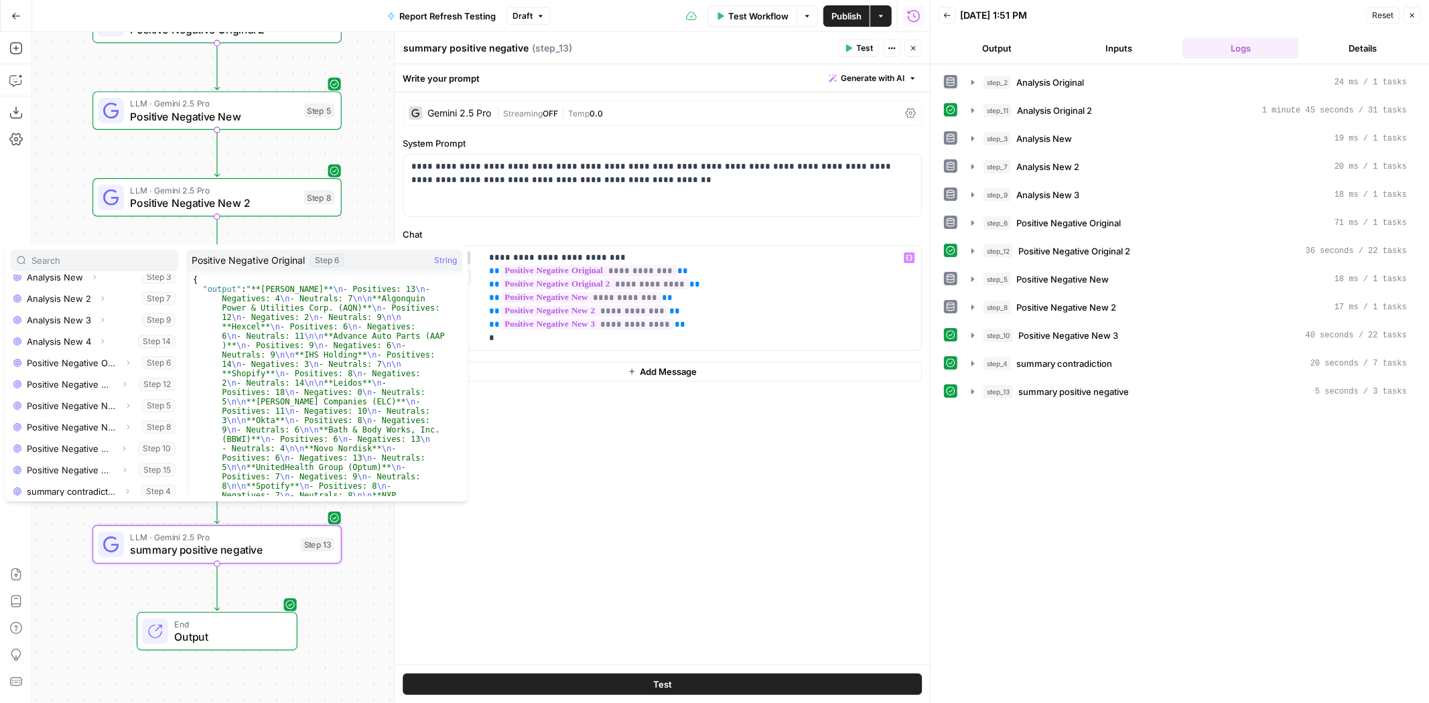
scroll to position [228, 0]
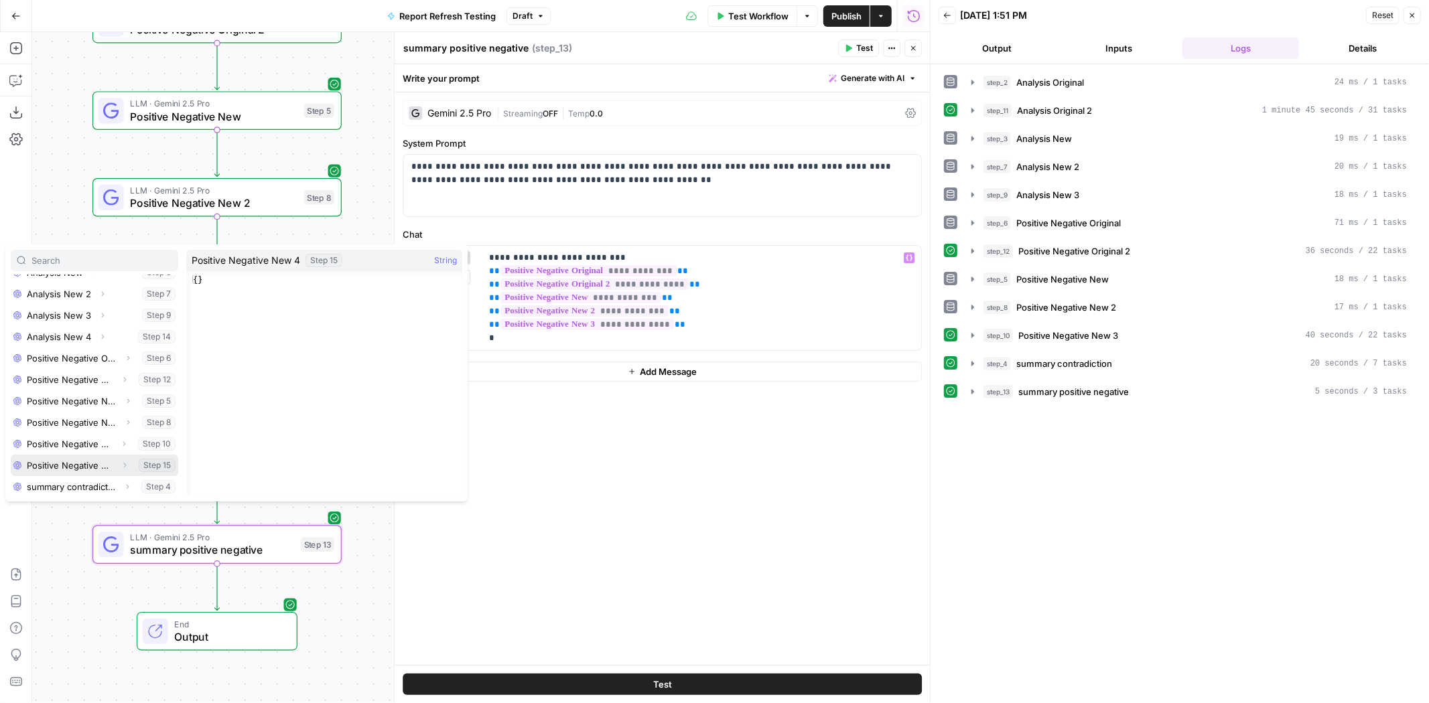
click at [77, 460] on button "Select variable Positive Negative New 4" at bounding box center [94, 465] width 167 height 21
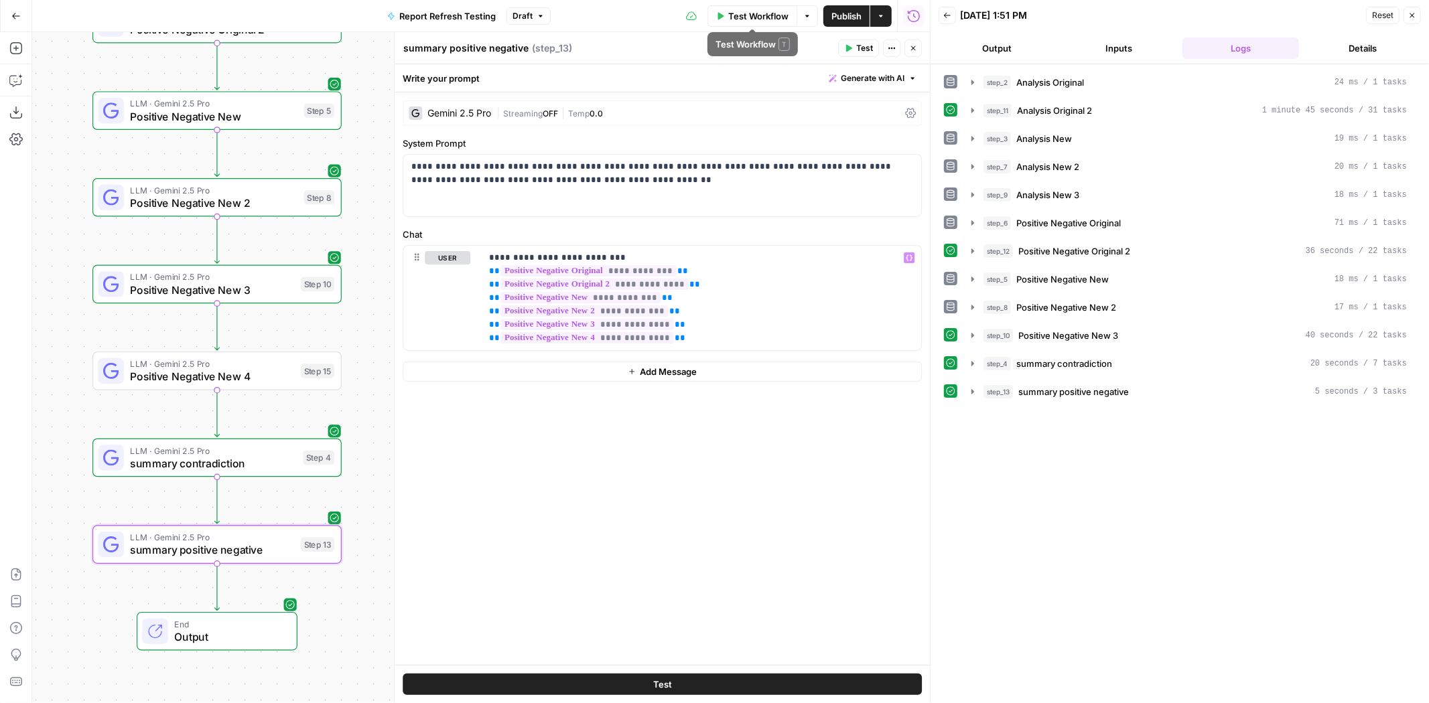
click at [851, 13] on span "Publish" at bounding box center [846, 15] width 30 height 13
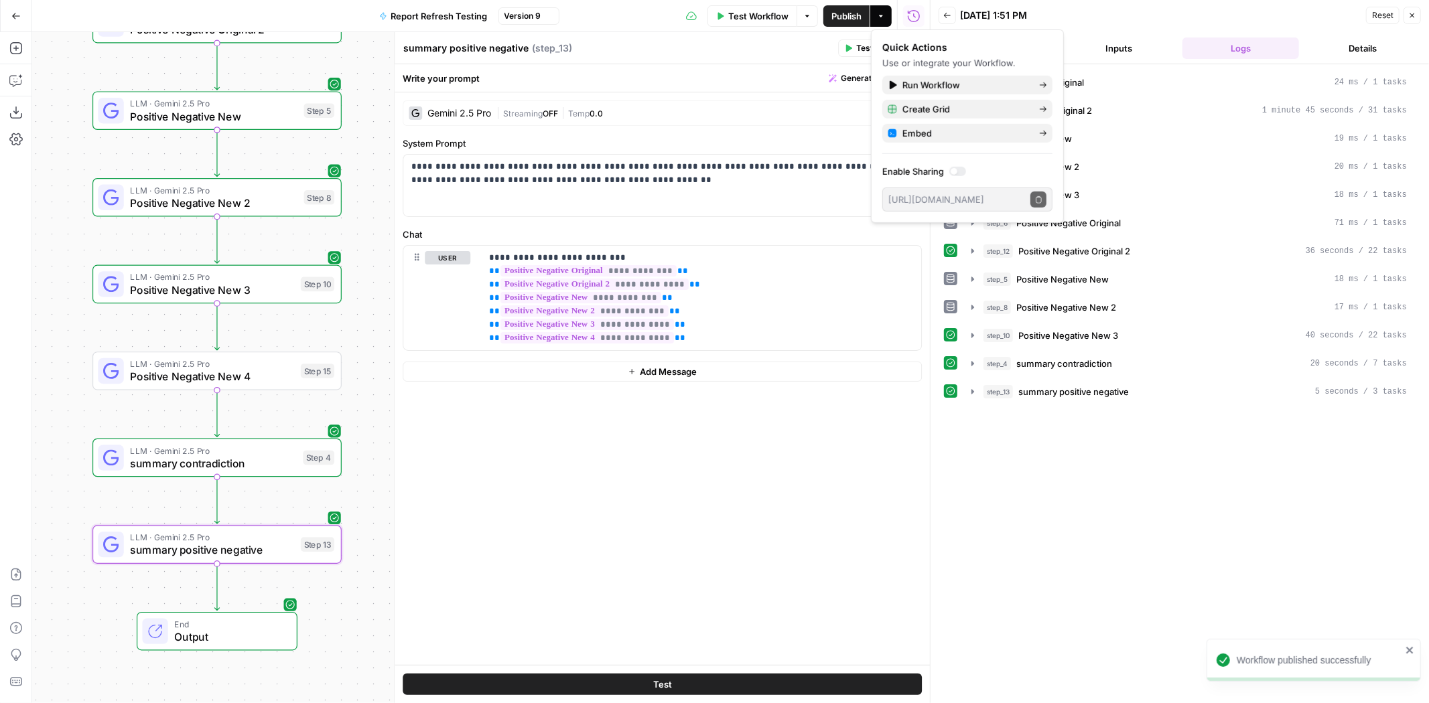
click at [768, 14] on span "Test Workflow" at bounding box center [758, 15] width 60 height 13
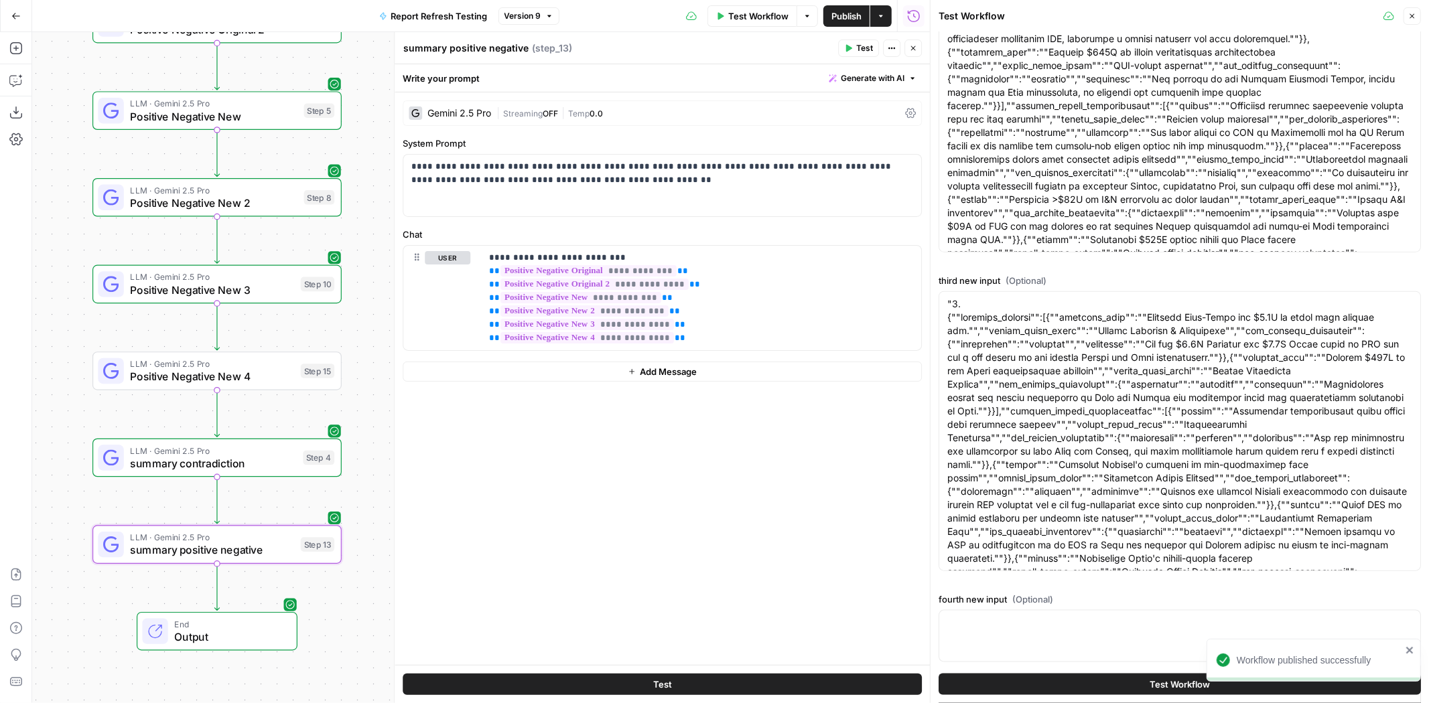
scroll to position [1051, 0]
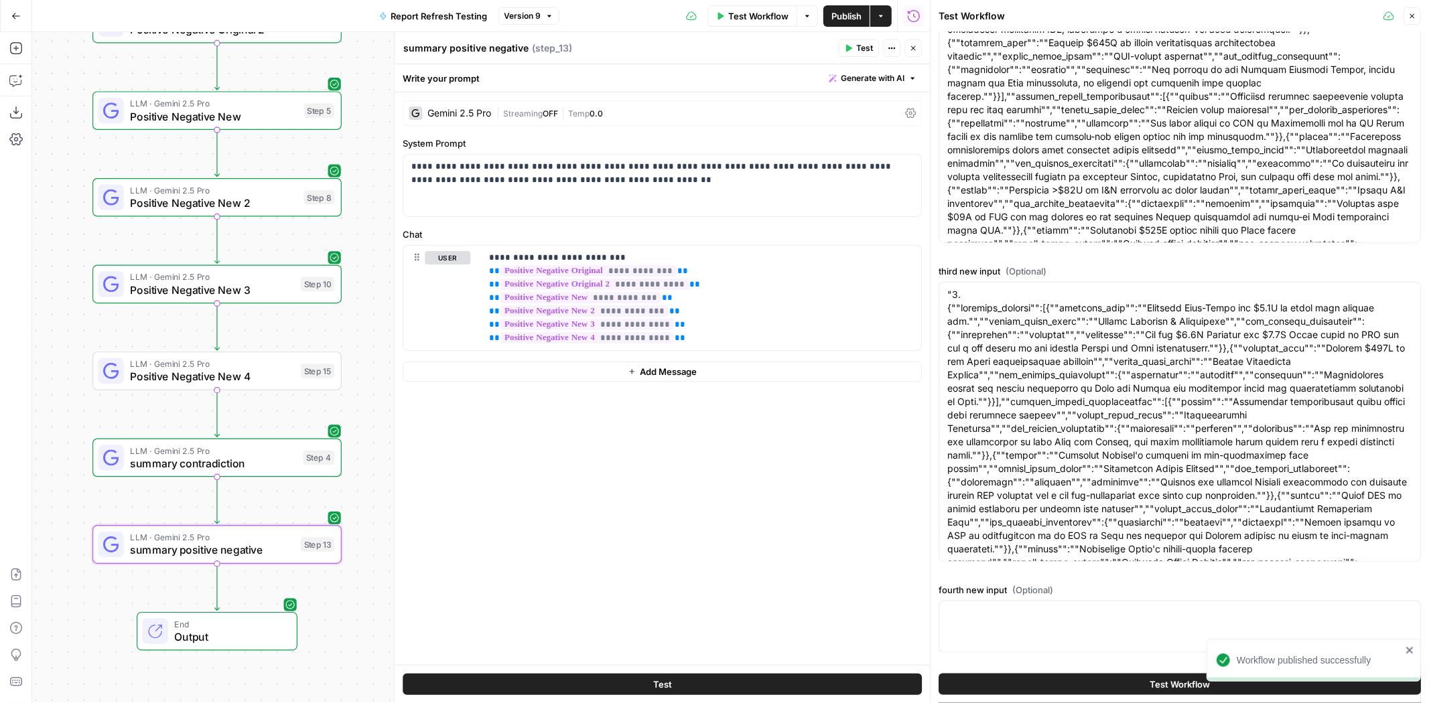
click at [1103, 596] on label "fourth new input (Optional)" at bounding box center [1180, 590] width 482 height 13
click at [1103, 607] on textarea "fourth new input (Optional)" at bounding box center [1179, 613] width 465 height 13
click at [1099, 611] on textarea "fourth new input (Optional)" at bounding box center [1179, 613] width 465 height 13
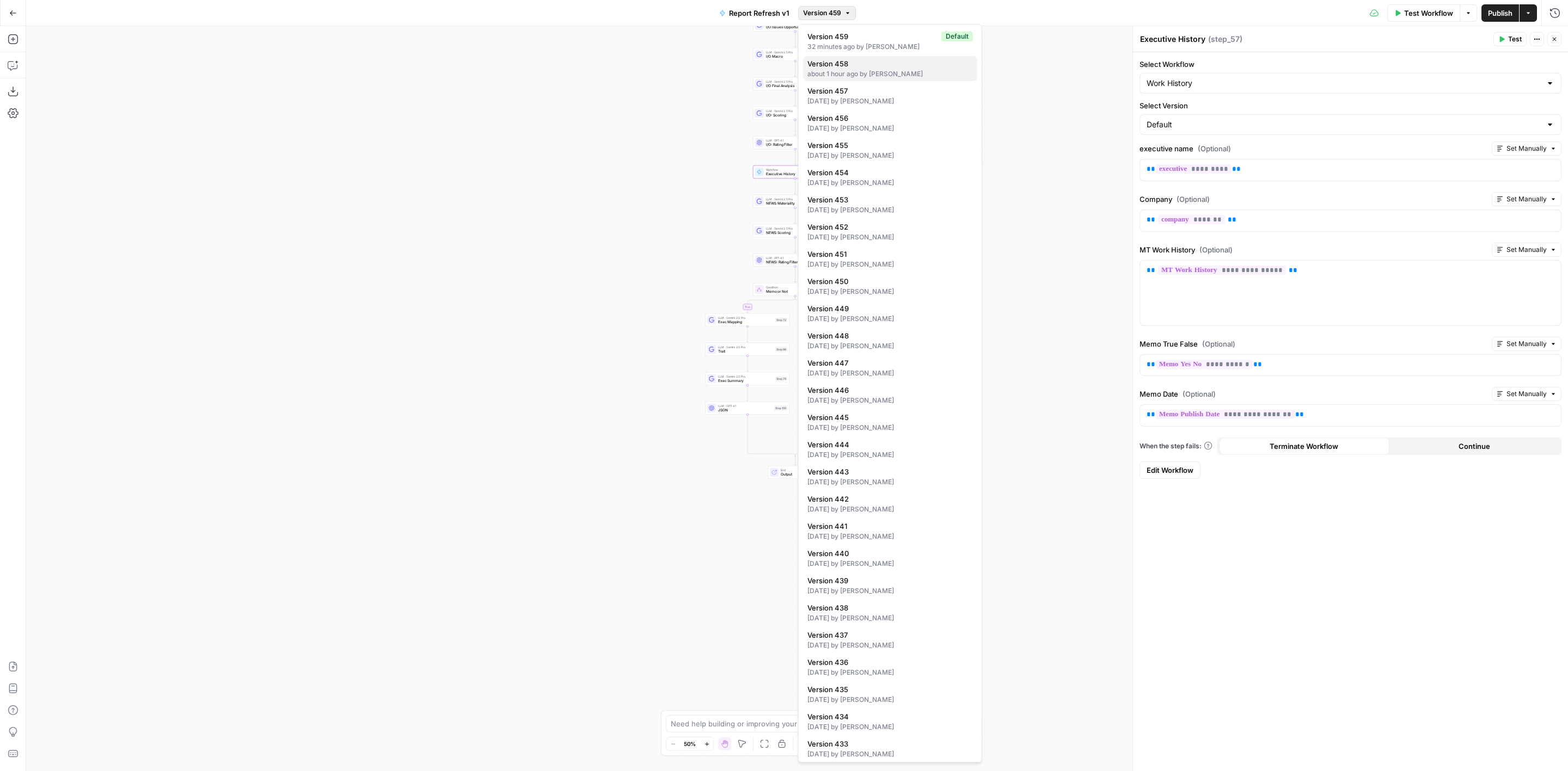
click at [887, 75] on div "about 1 hour ago by [PERSON_NAME]" at bounding box center [891, 74] width 166 height 10
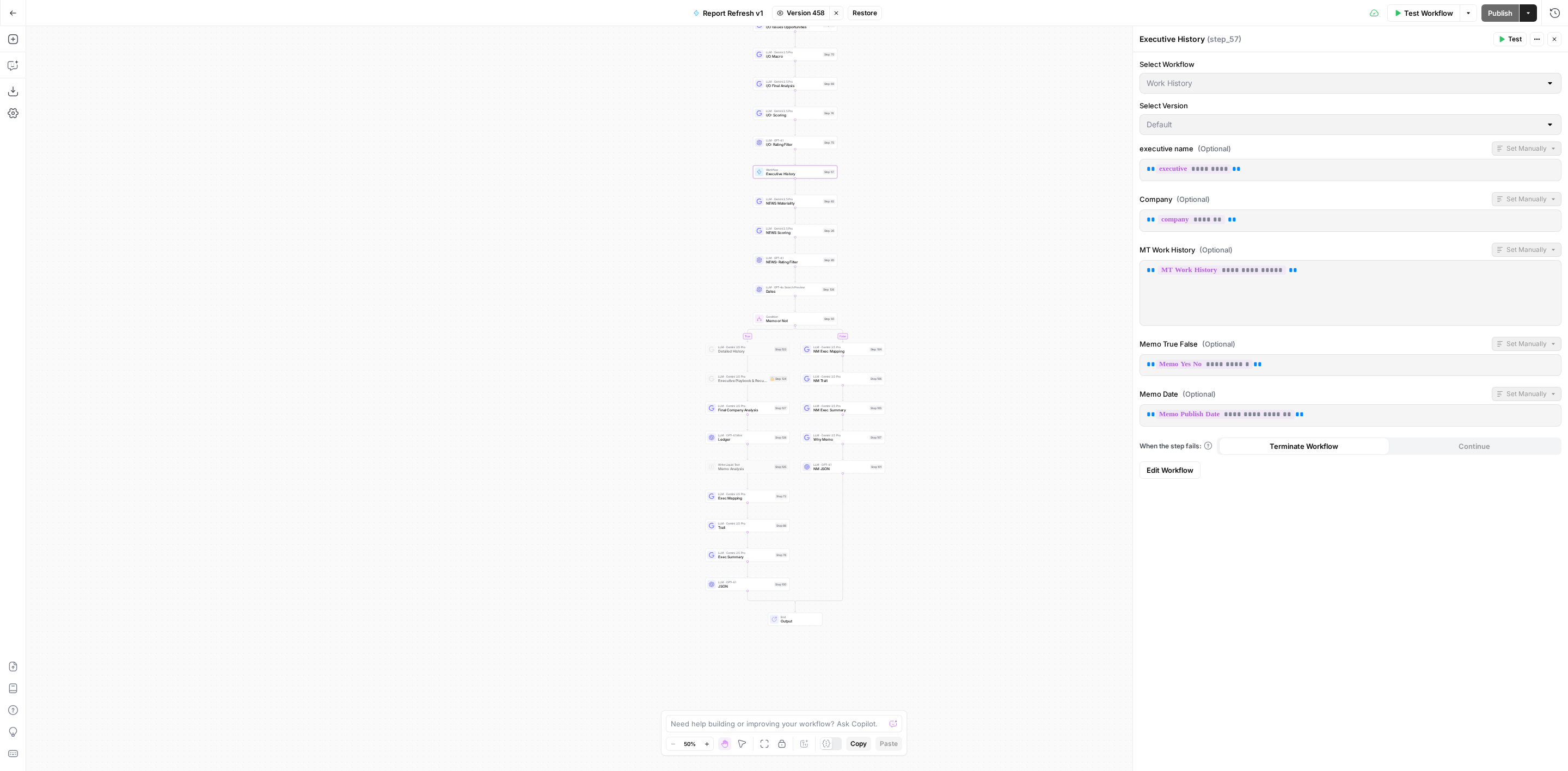
click at [879, 9] on button "Restore" at bounding box center [865, 12] width 34 height 14
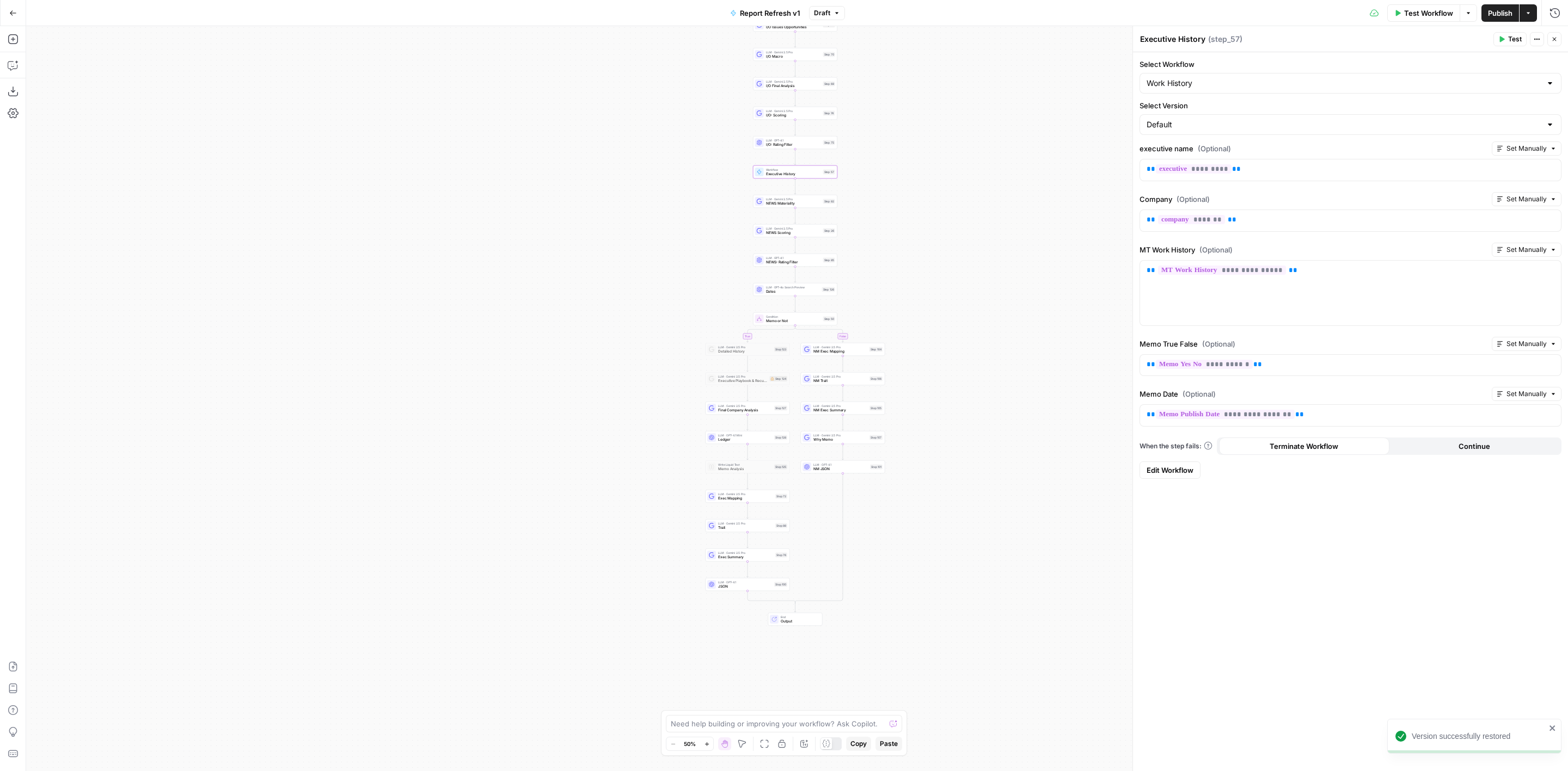
click at [823, 175] on div "Workflow Executive History Step 57 Copy step Delete step Add Note Test" at bounding box center [795, 171] width 80 height 9
click at [801, 138] on span "LLM · GPT-4.1" at bounding box center [794, 140] width 55 height 4
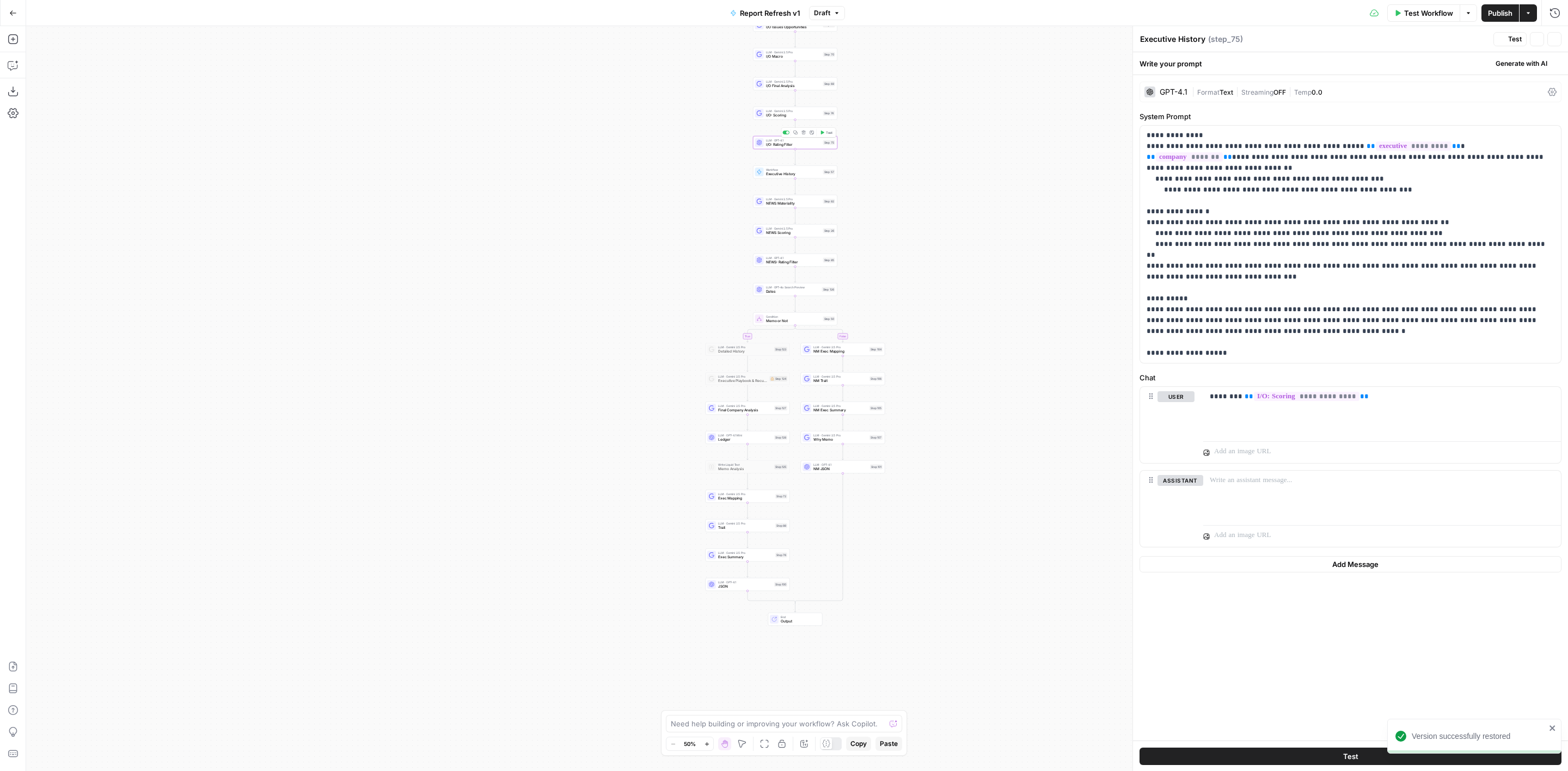
type textarea "I/O: Rating Filter"
click at [812, 176] on div "Workflow Executive History Step 57 Copy step Delete step Add Note Test" at bounding box center [796, 172] width 85 height 13
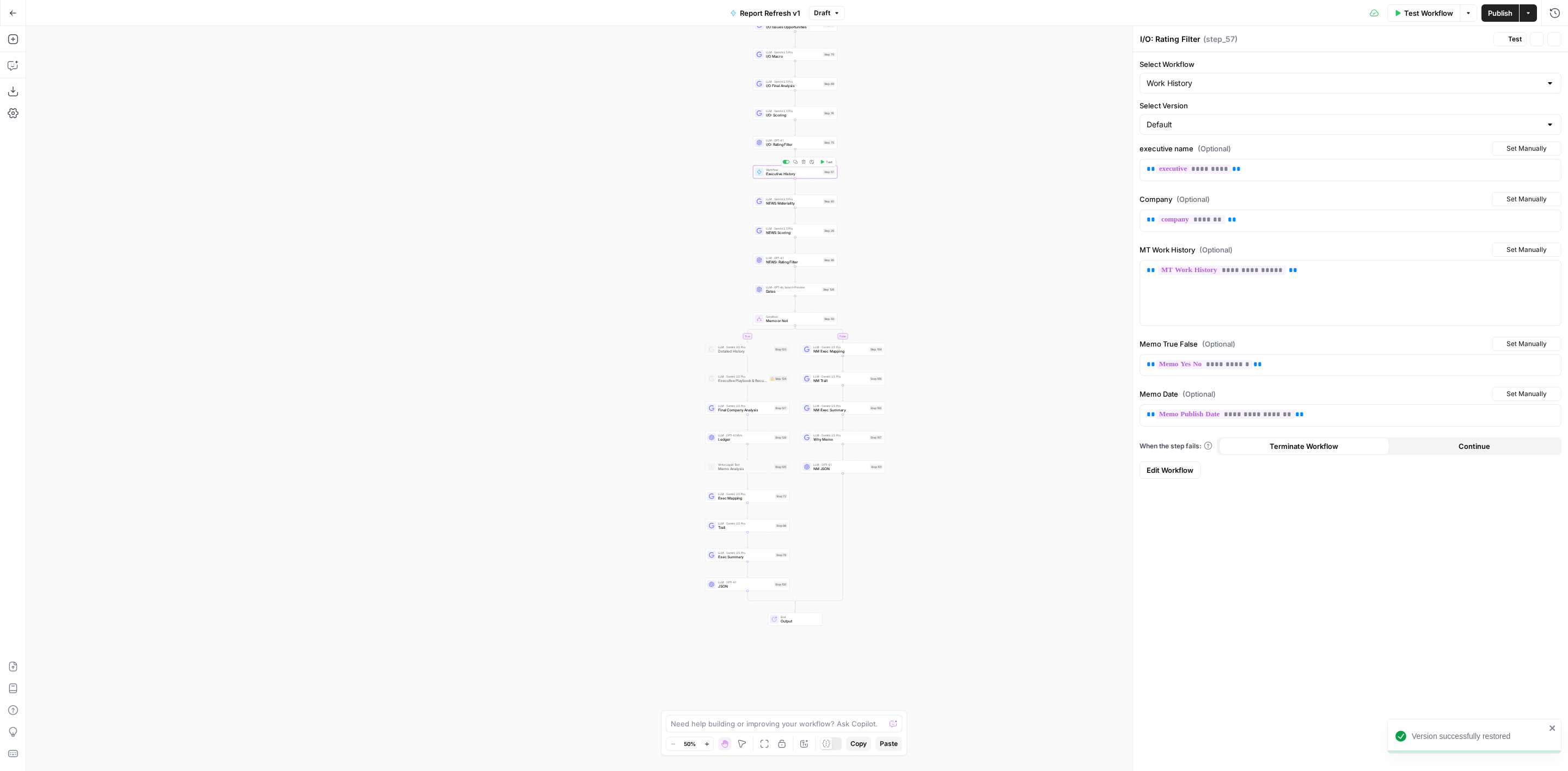
type textarea "Executive History"
click at [1505, 15] on span "Publish" at bounding box center [1501, 12] width 24 height 11
click at [11, 92] on icon "button" at bounding box center [12, 91] width 11 height 11
drag, startPoint x: 969, startPoint y: 238, endPoint x: 991, endPoint y: 344, distance: 108.3
click at [991, 344] on div "true false true false Workflow Set Inputs Inputs Condition Condition Step 117 L…" at bounding box center [797, 398] width 1542 height 745
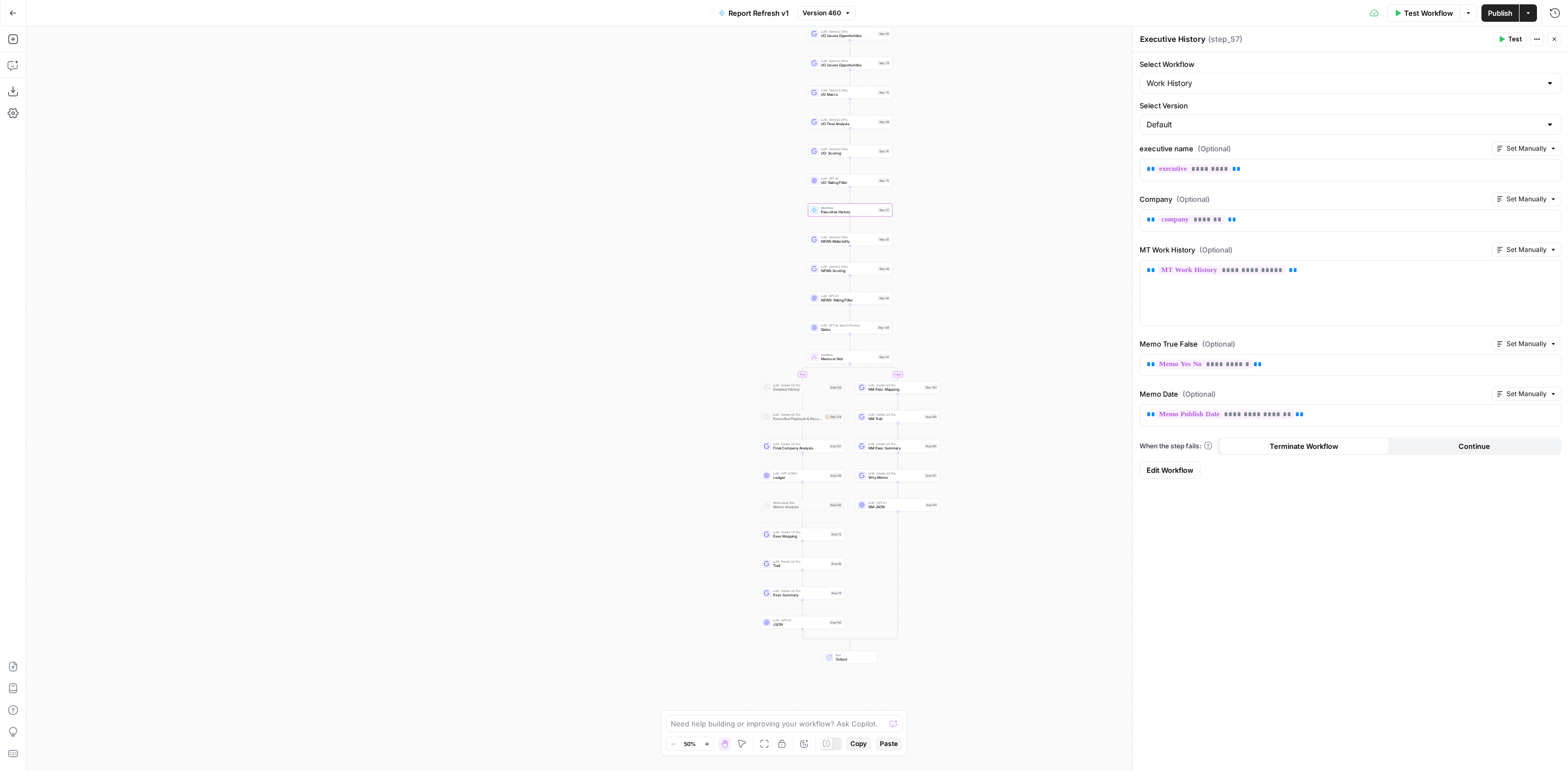
drag, startPoint x: 1010, startPoint y: 421, endPoint x: 1044, endPoint y: 345, distance: 83.3
click at [1044, 345] on div "true false true false Workflow Set Inputs Inputs Condition Condition Step 117 L…" at bounding box center [797, 398] width 1542 height 745
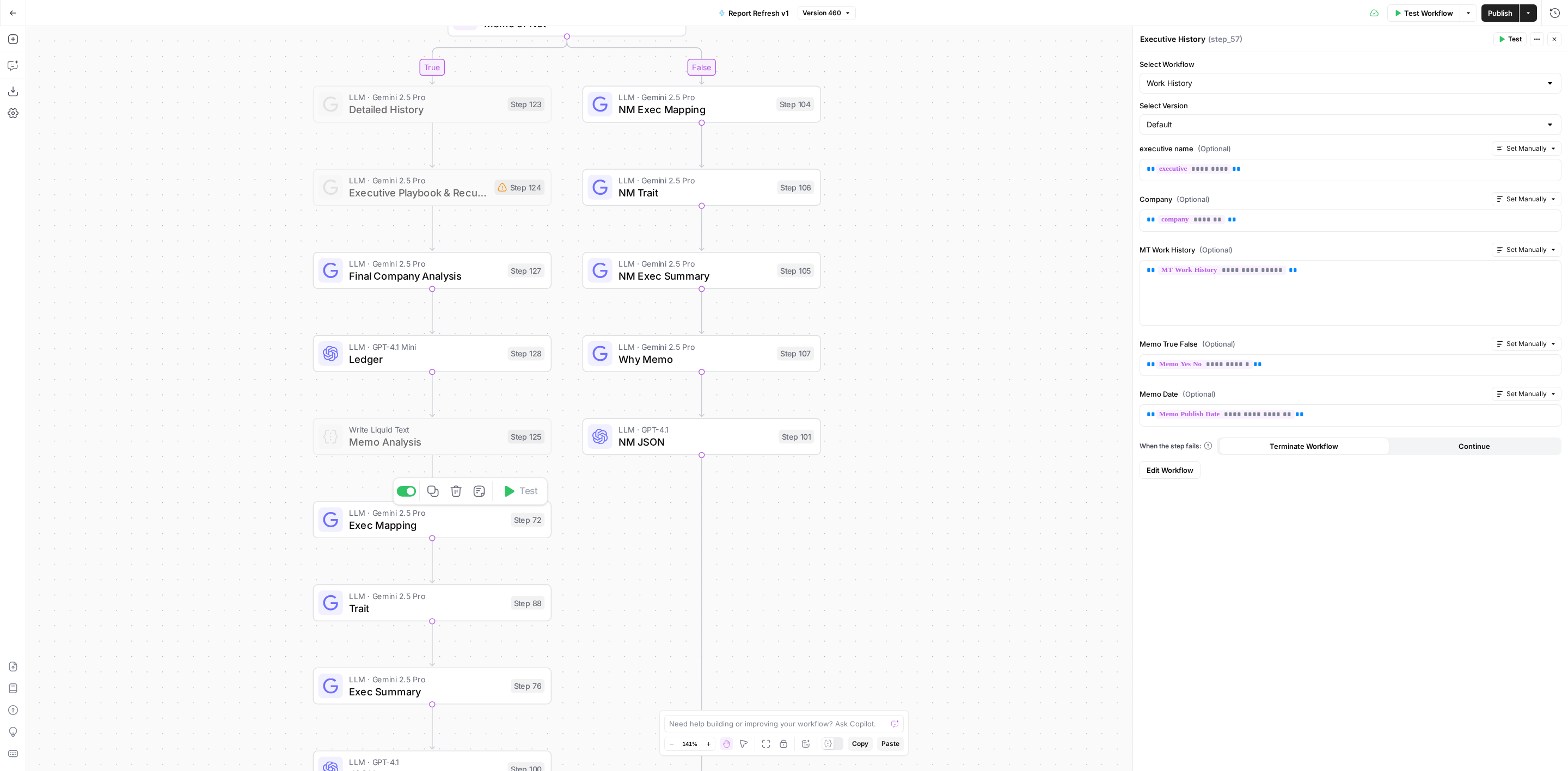
click at [461, 515] on span "LLM · Gemini 2.5 Pro" at bounding box center [427, 513] width 156 height 12
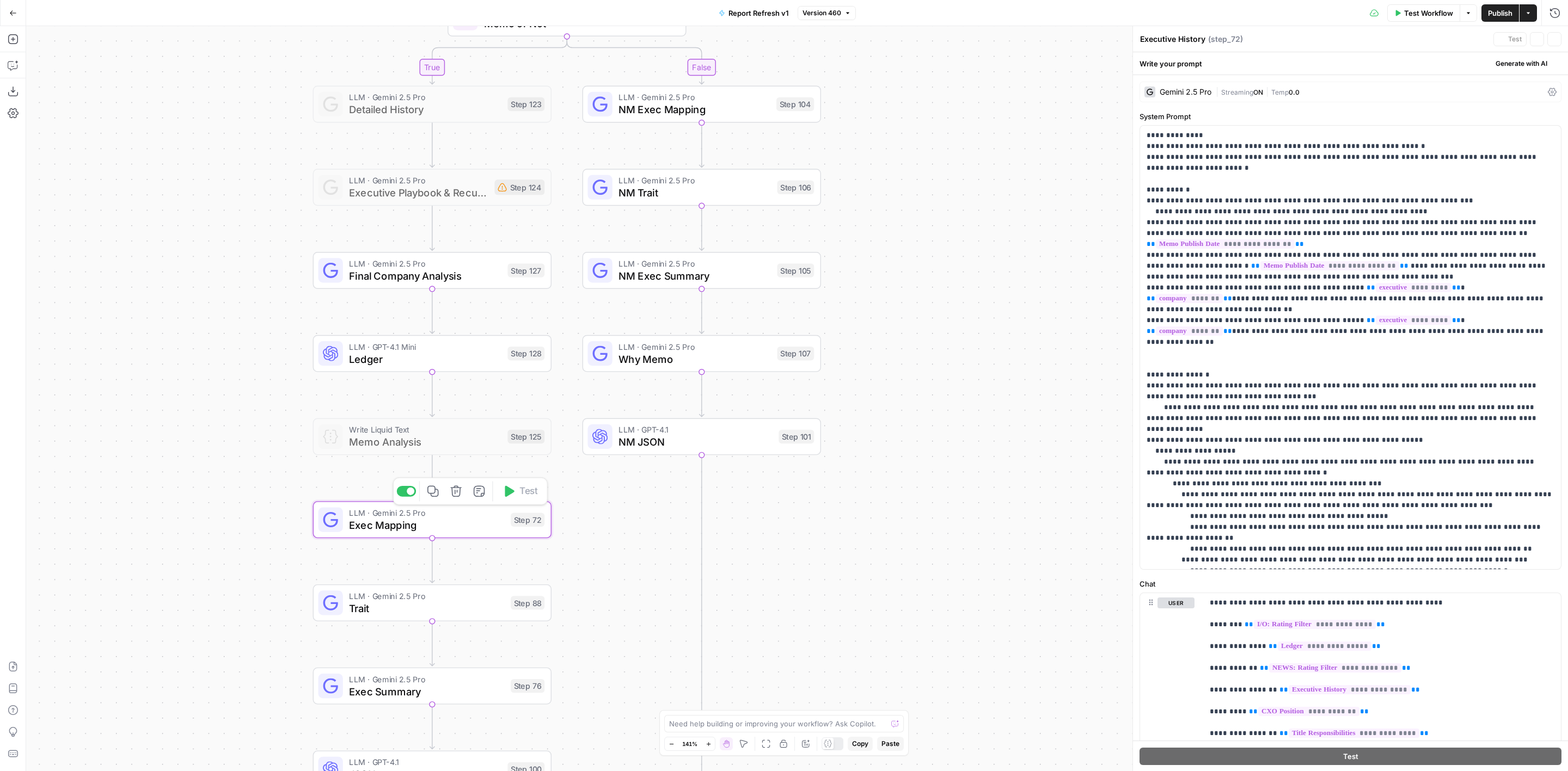
type textarea "Exec Mapping"
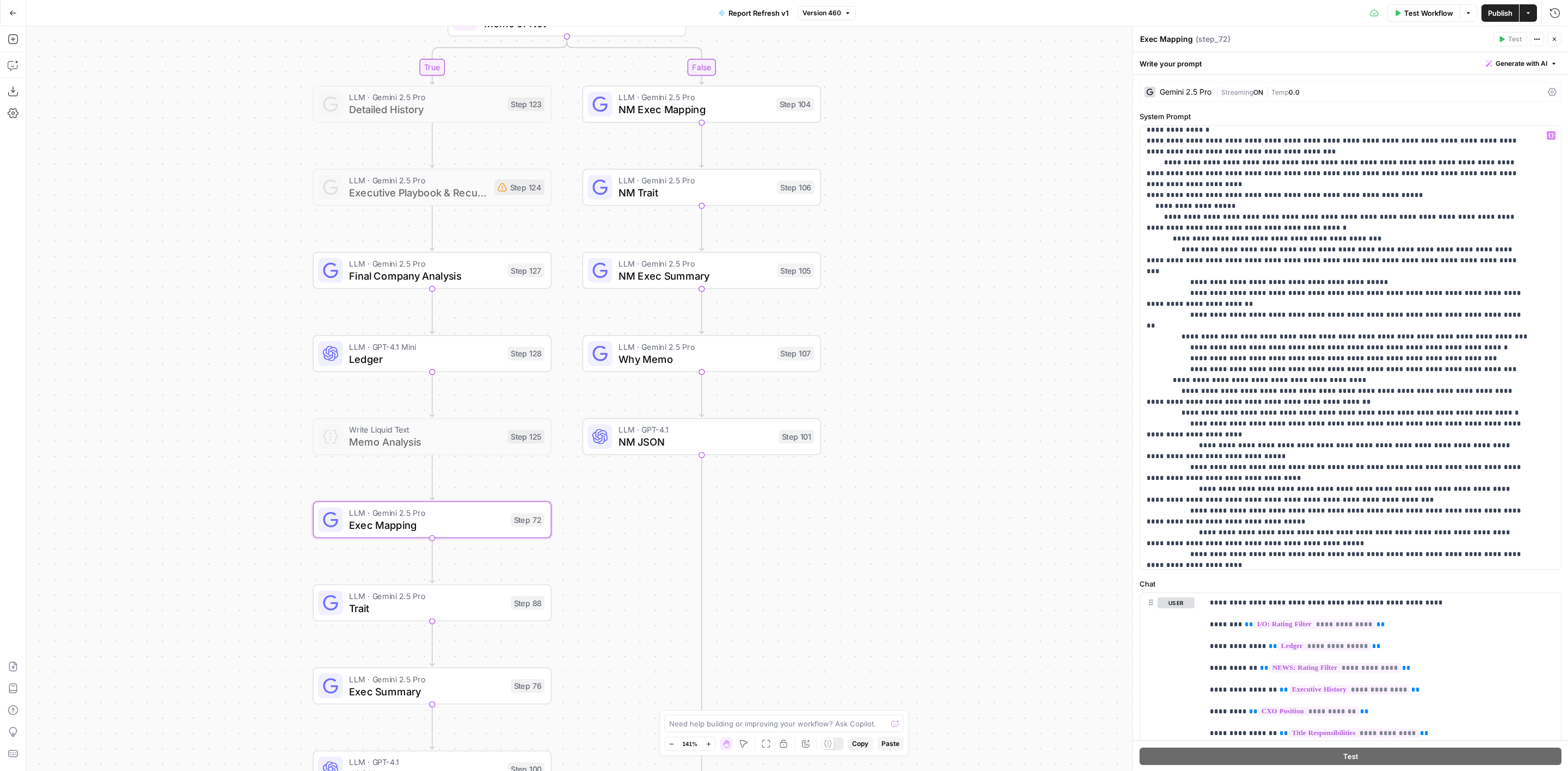
scroll to position [490, 0]
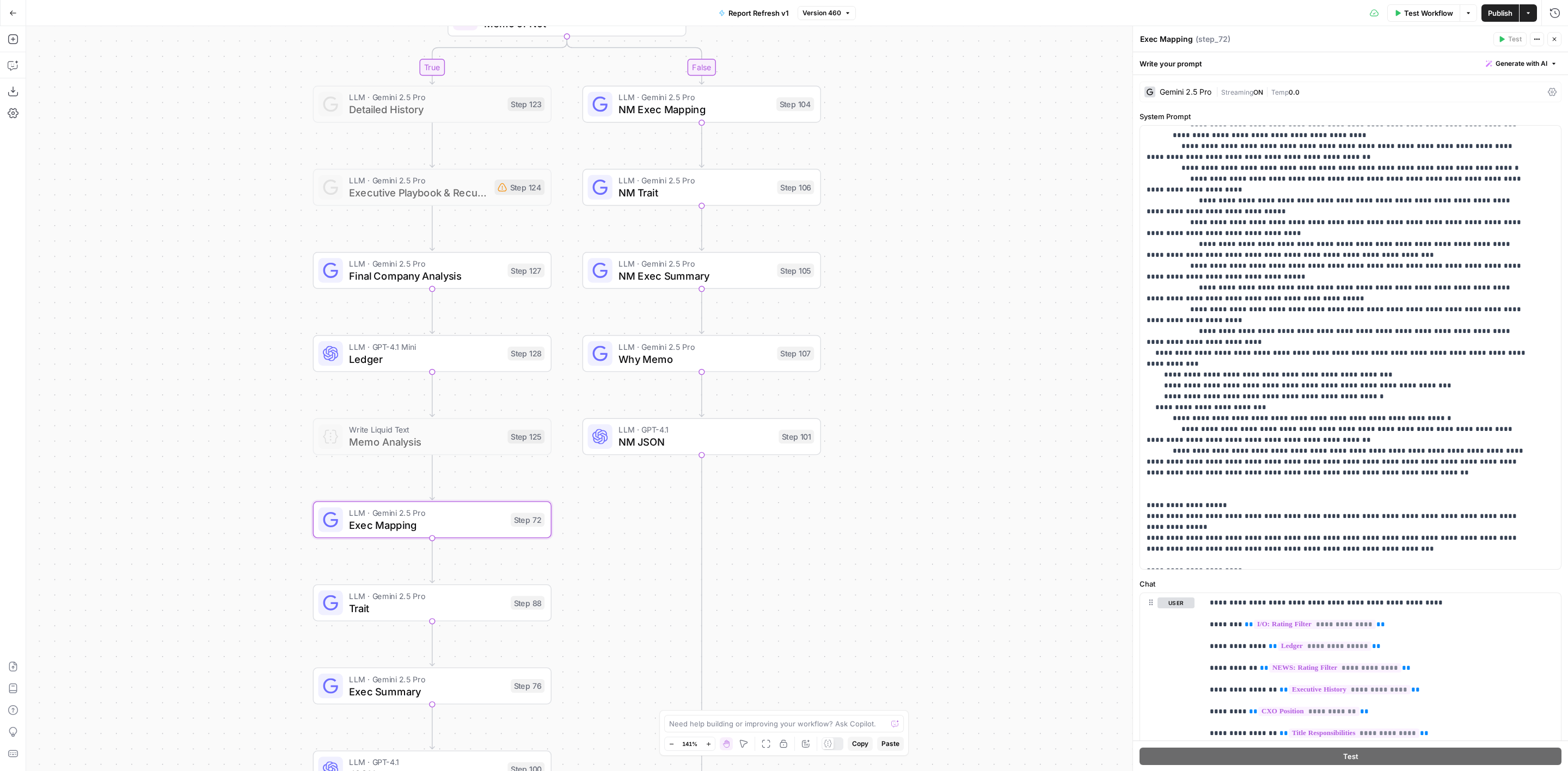
click at [834, 10] on span "Version 460" at bounding box center [822, 13] width 39 height 10
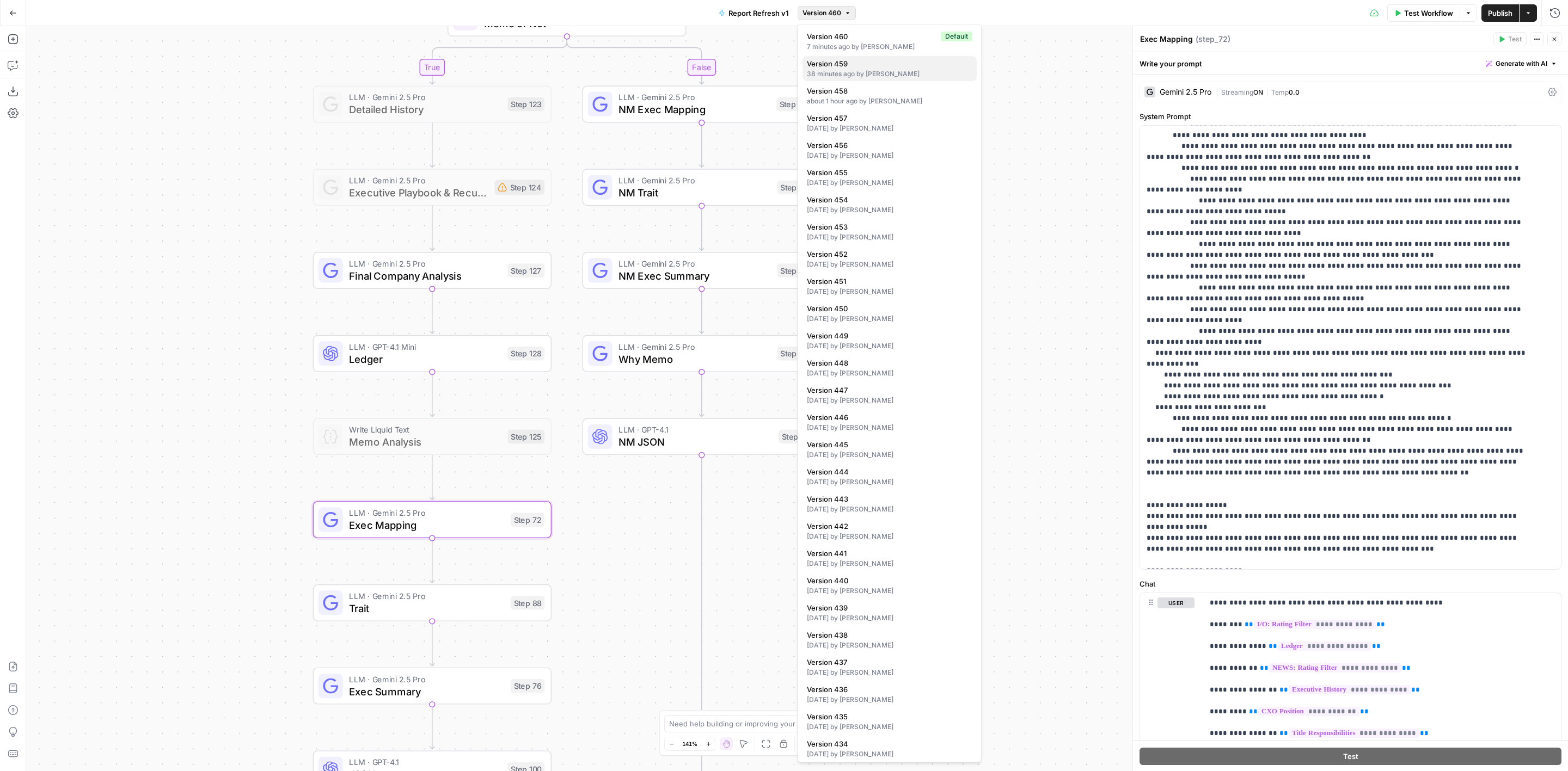
click at [867, 63] on span "Version 459" at bounding box center [888, 63] width 161 height 11
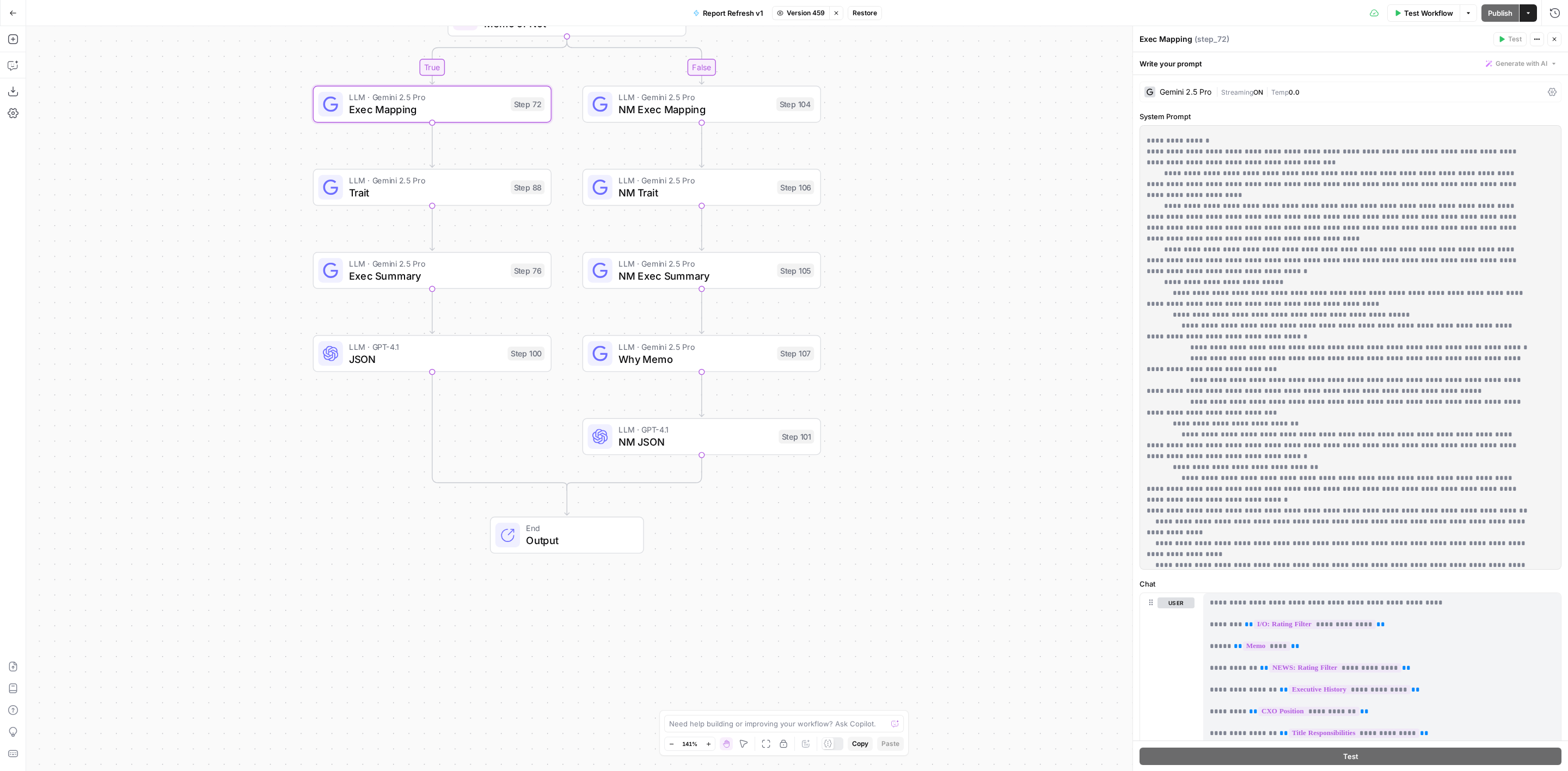
scroll to position [571, 0]
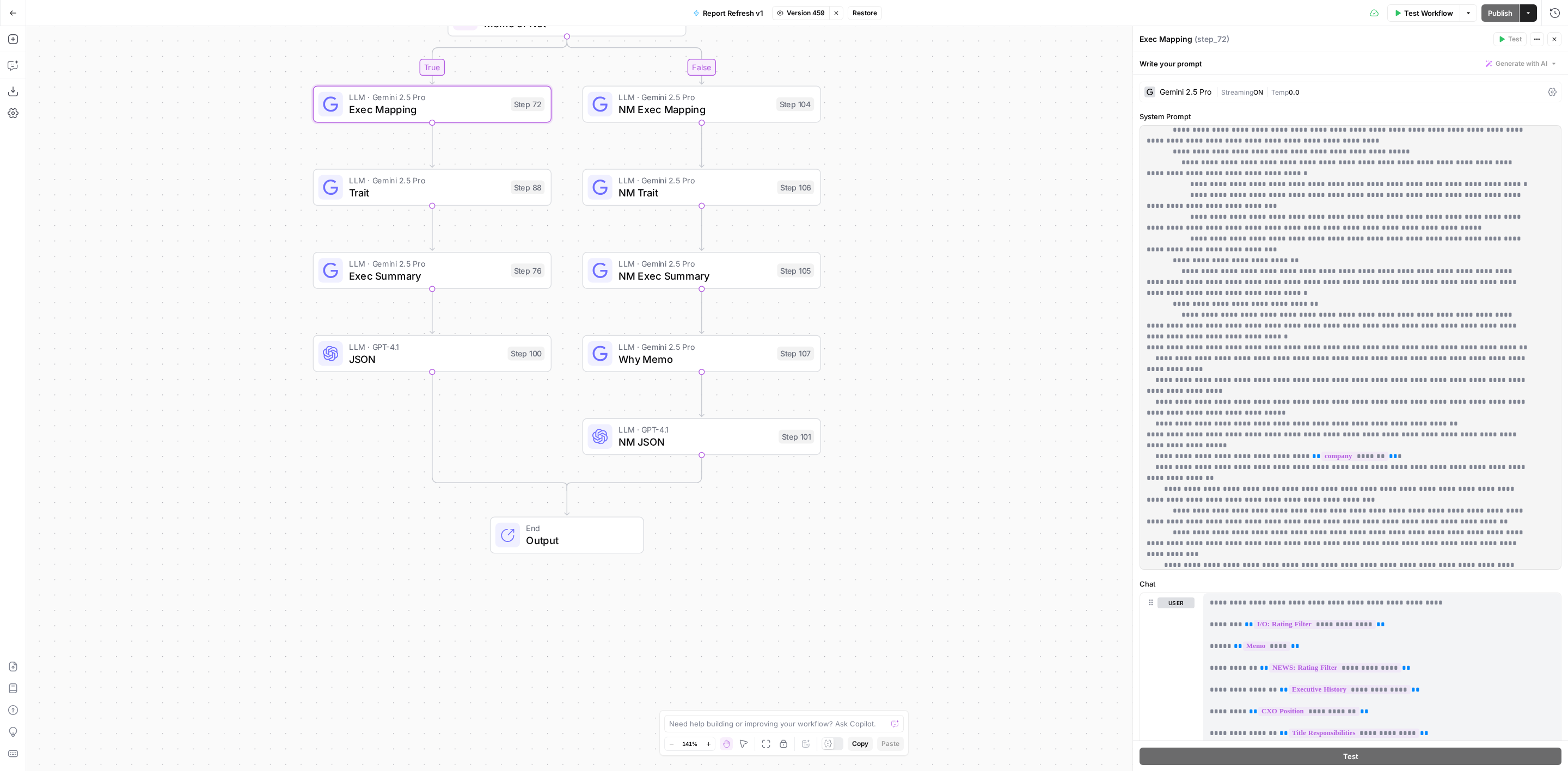
drag, startPoint x: 1418, startPoint y: 348, endPoint x: 1145, endPoint y: 327, distance: 273.8
click at [1145, 327] on div "**********" at bounding box center [1344, 348] width 409 height 444
click at [802, 12] on span "Version 459" at bounding box center [806, 13] width 38 height 10
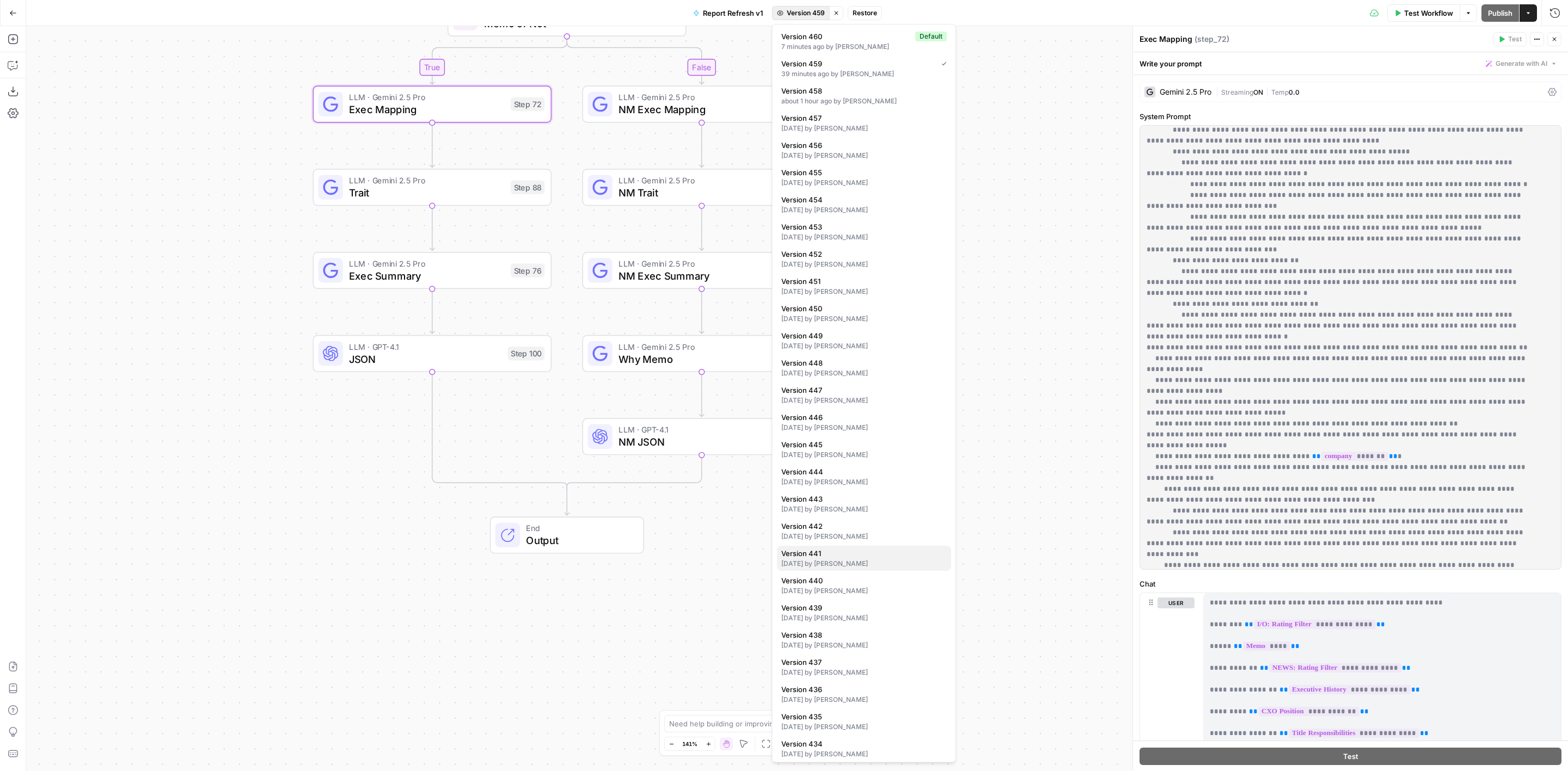
click at [806, 560] on div "3 days ago by Colby Howard" at bounding box center [864, 564] width 166 height 10
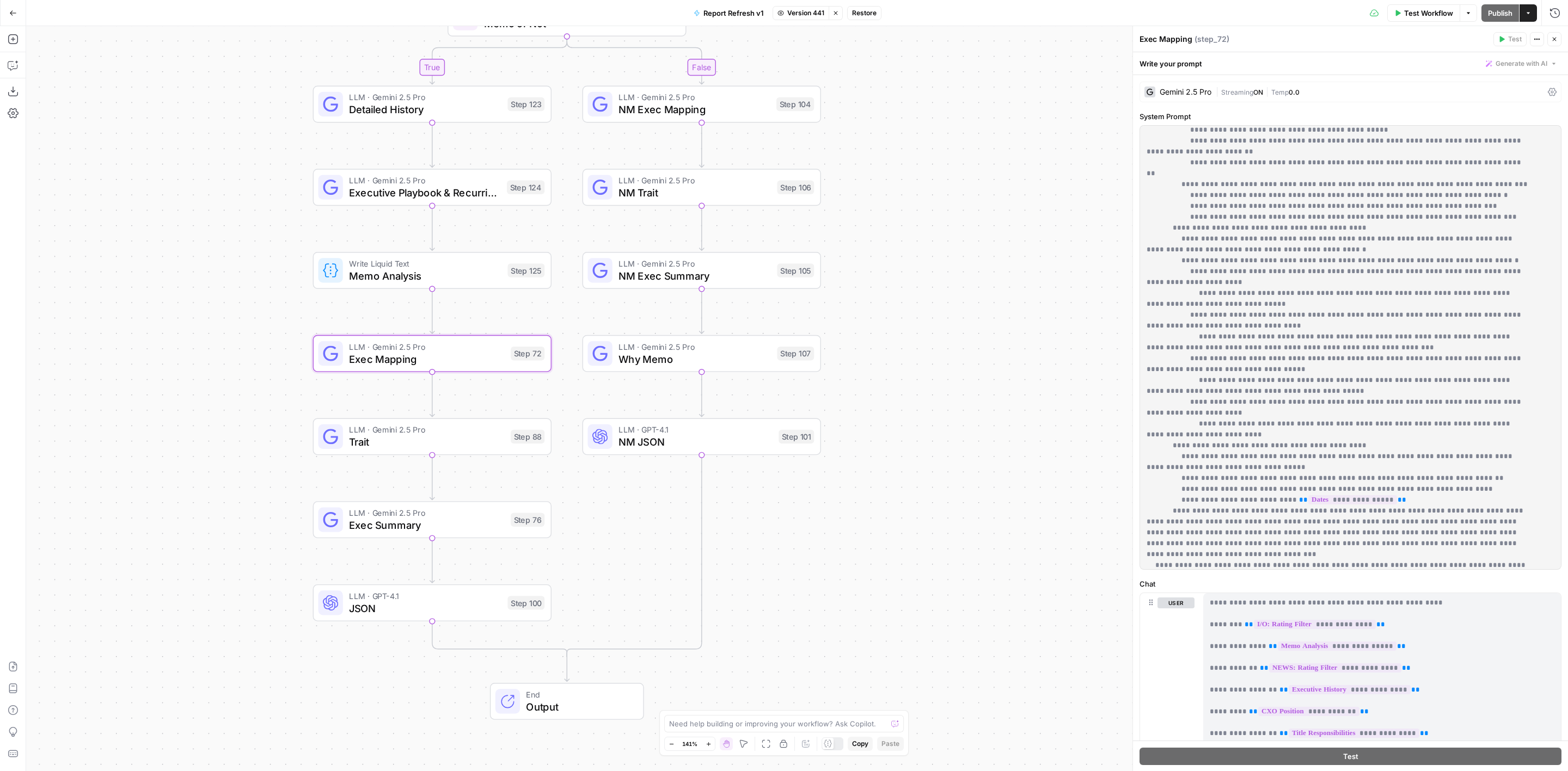
click at [810, 11] on span "Version 441" at bounding box center [806, 13] width 37 height 10
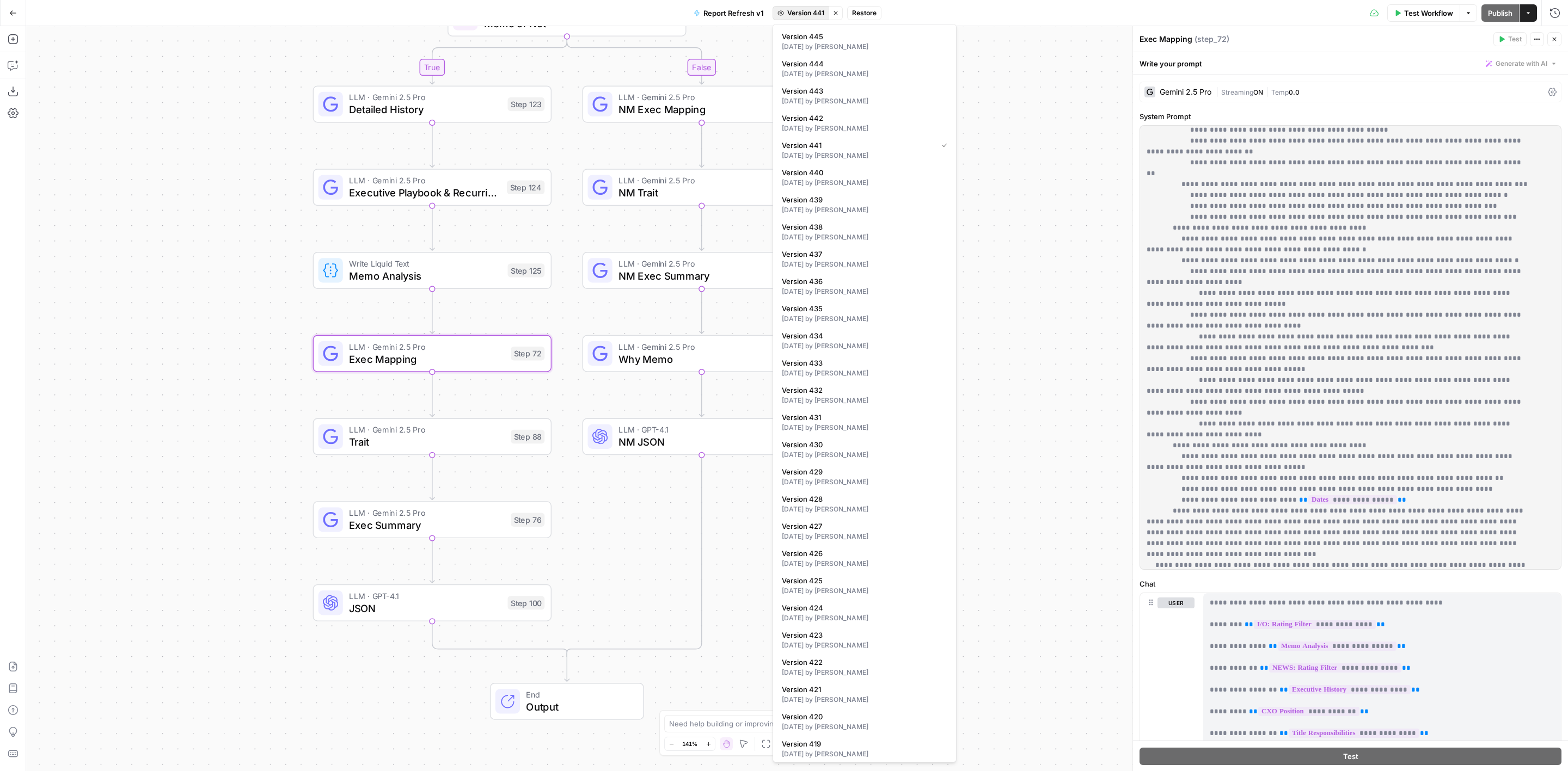
scroll to position [816, 0]
click at [851, 427] on div "6 days ago by Colby Howard" at bounding box center [865, 428] width 166 height 10
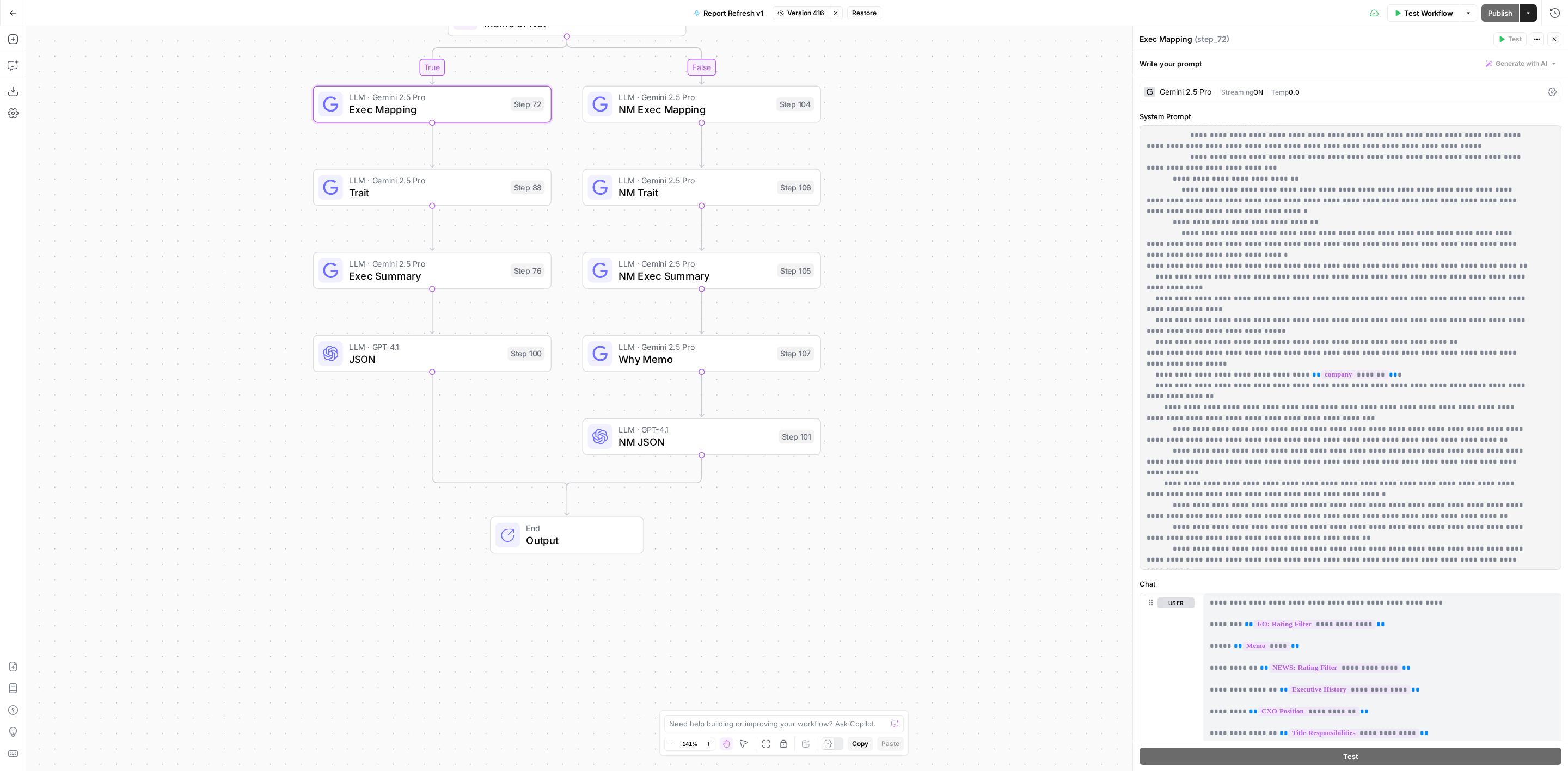
scroll to position [734, 0]
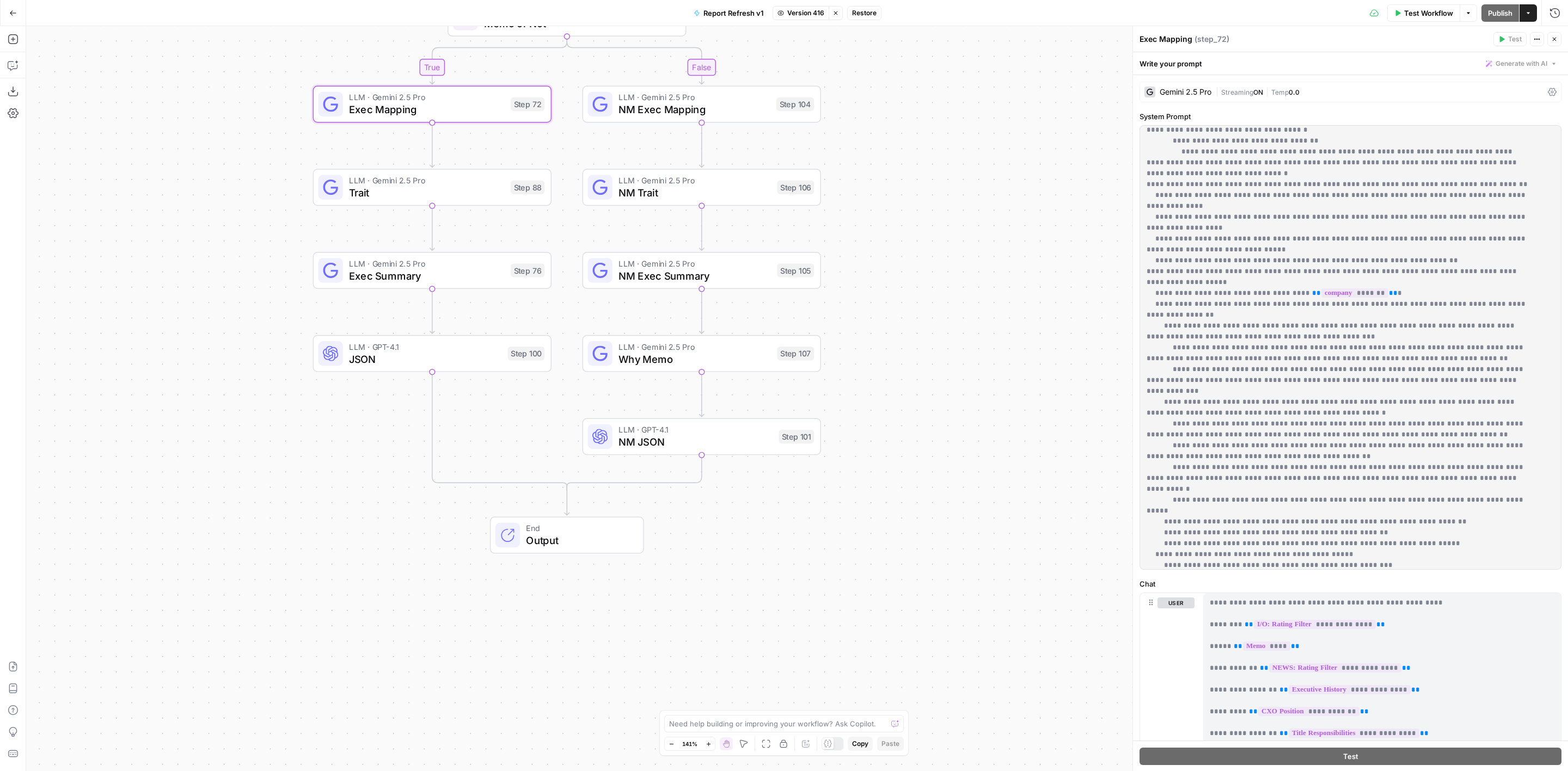
click at [812, 17] on span "Version 416" at bounding box center [806, 13] width 37 height 10
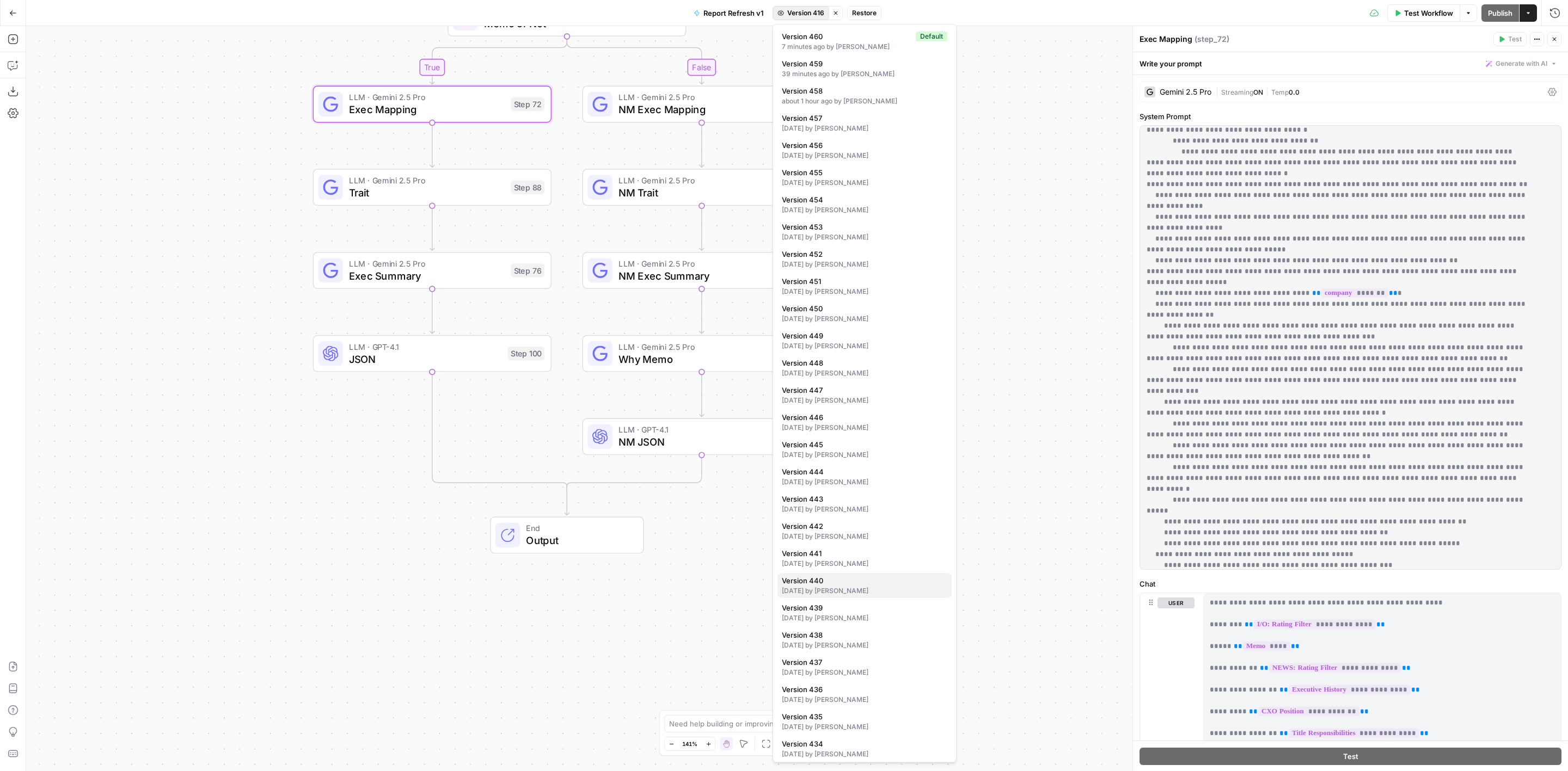
scroll to position [81, 0]
click at [854, 555] on span "Version 438" at bounding box center [862, 553] width 161 height 11
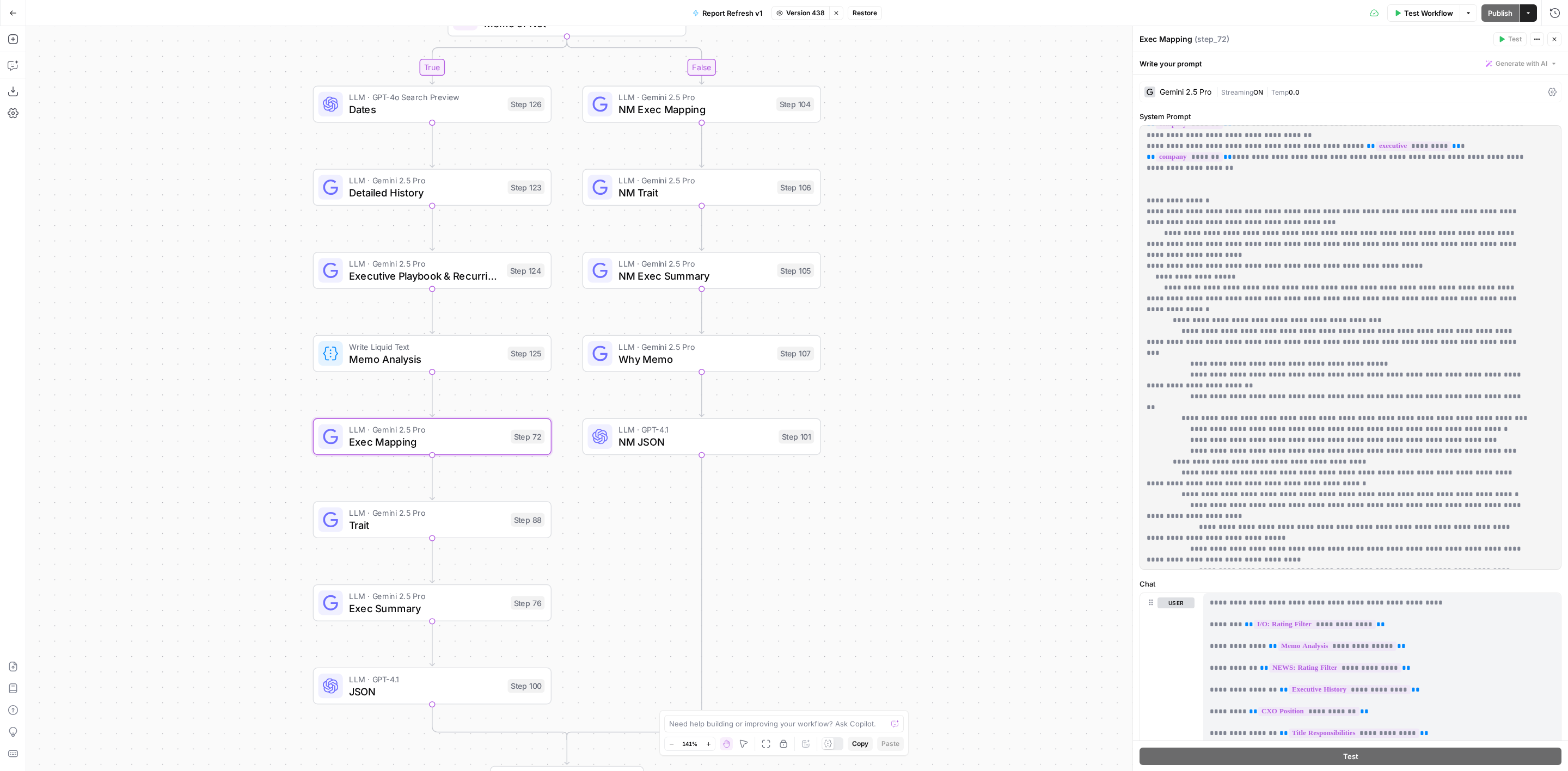
scroll to position [571, 0]
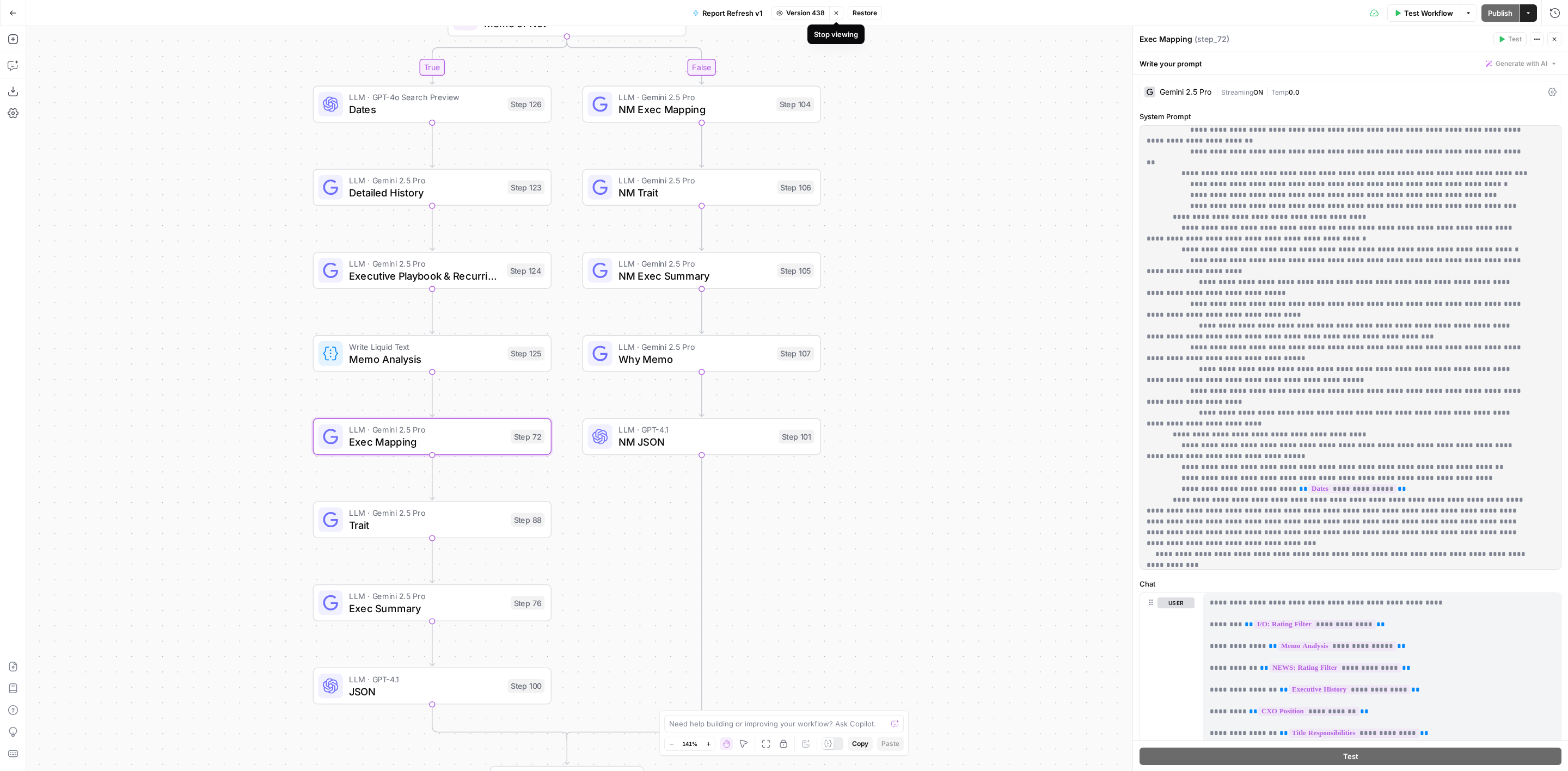
click at [830, 6] on button "Stop viewing" at bounding box center [836, 12] width 14 height 14
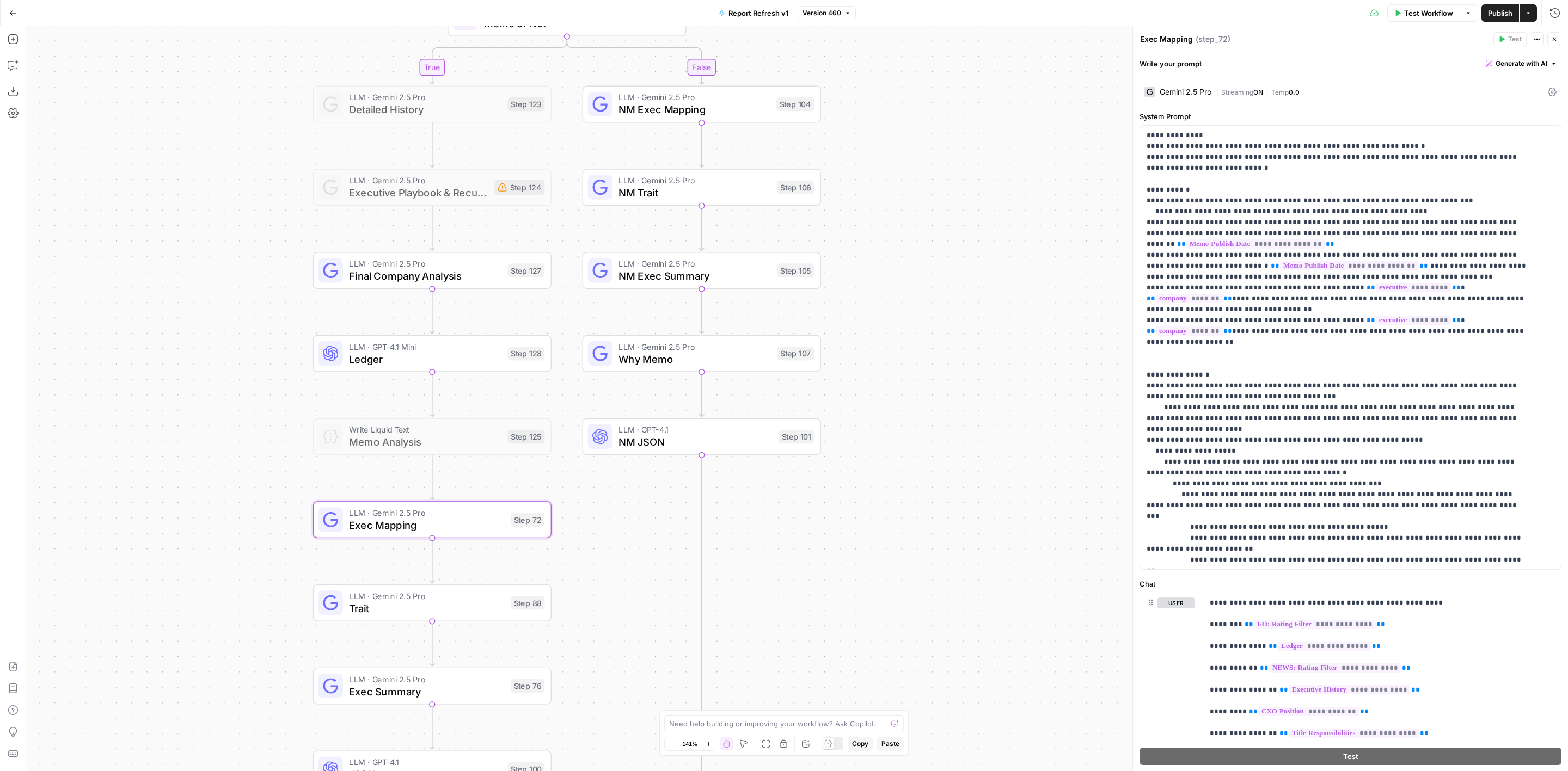
click at [830, 16] on span "Version 460" at bounding box center [822, 13] width 39 height 10
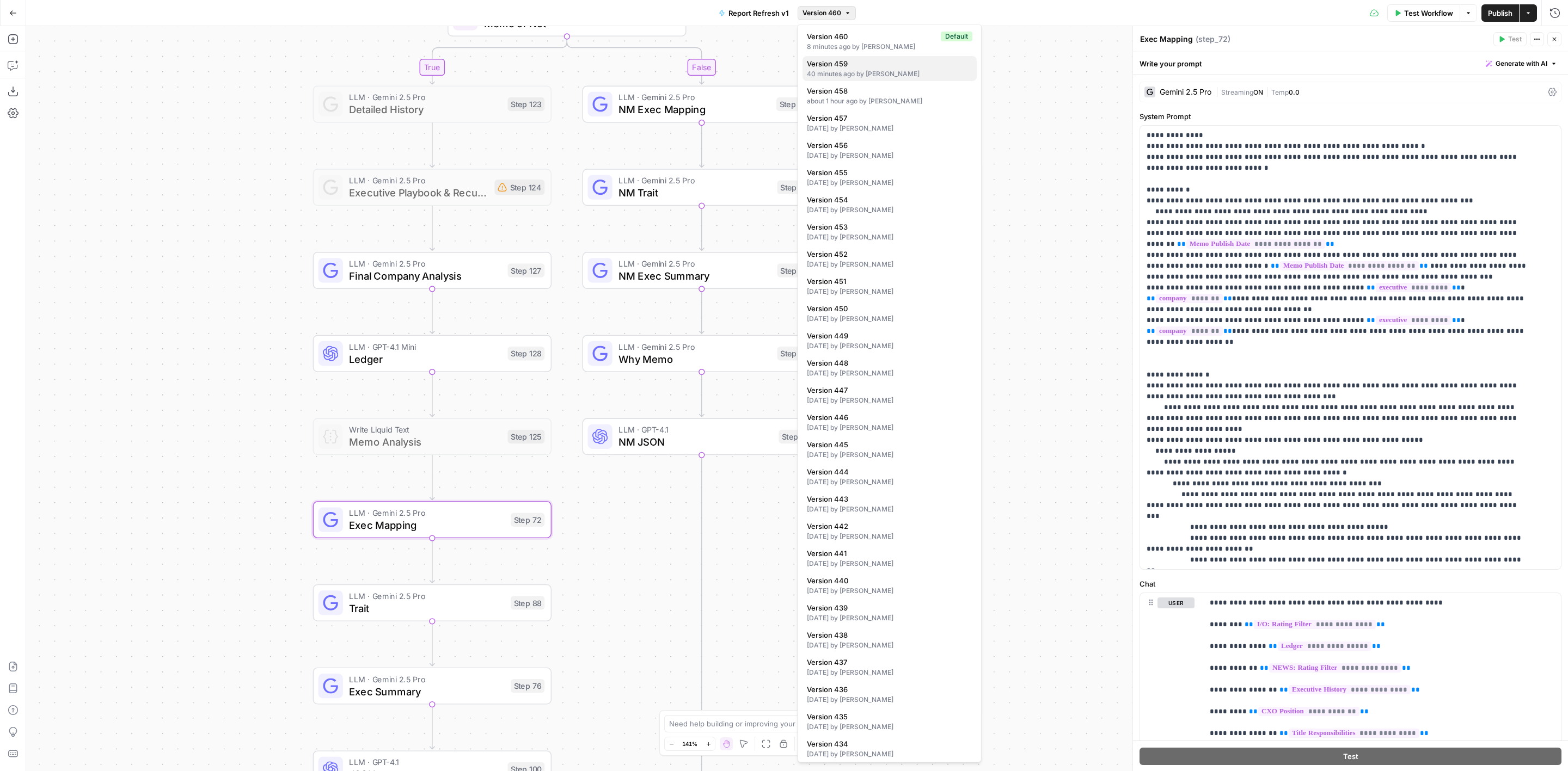
click at [858, 71] on div "40 minutes ago by Colby Howard" at bounding box center [890, 74] width 166 height 10
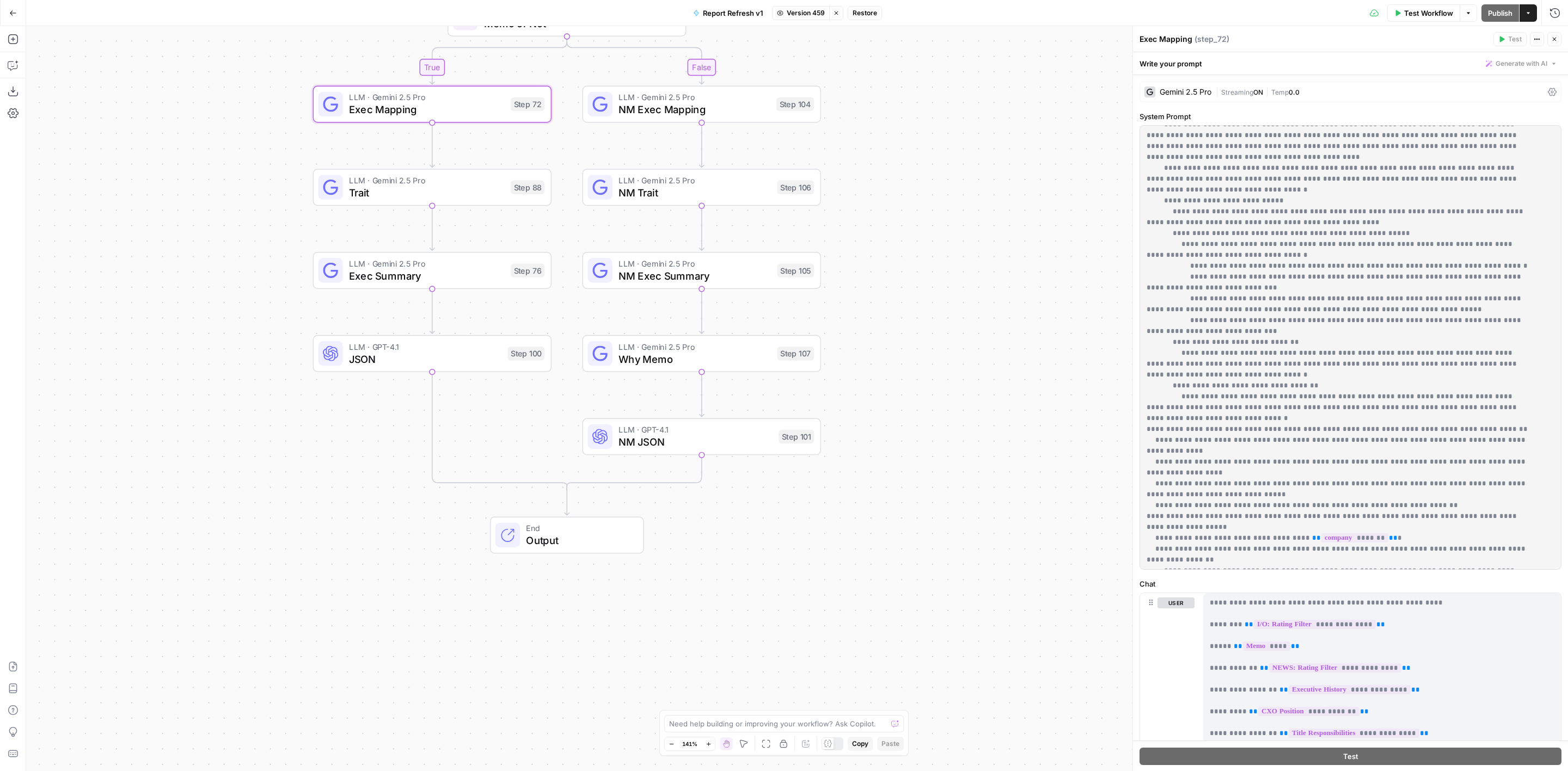
scroll to position [653, 0]
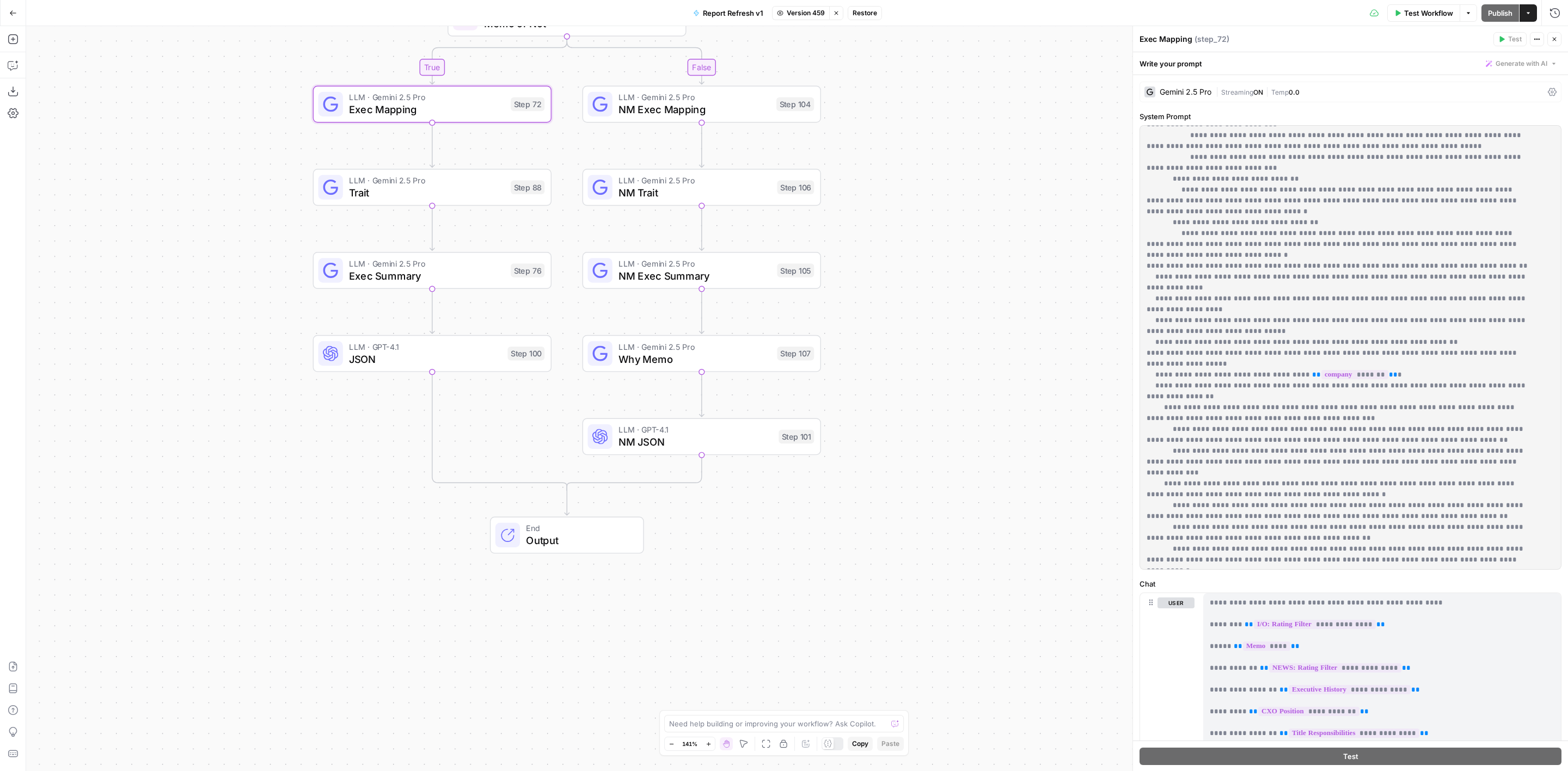
click at [832, 12] on span "Stop viewing" at bounding box center [832, 12] width 1 height 1
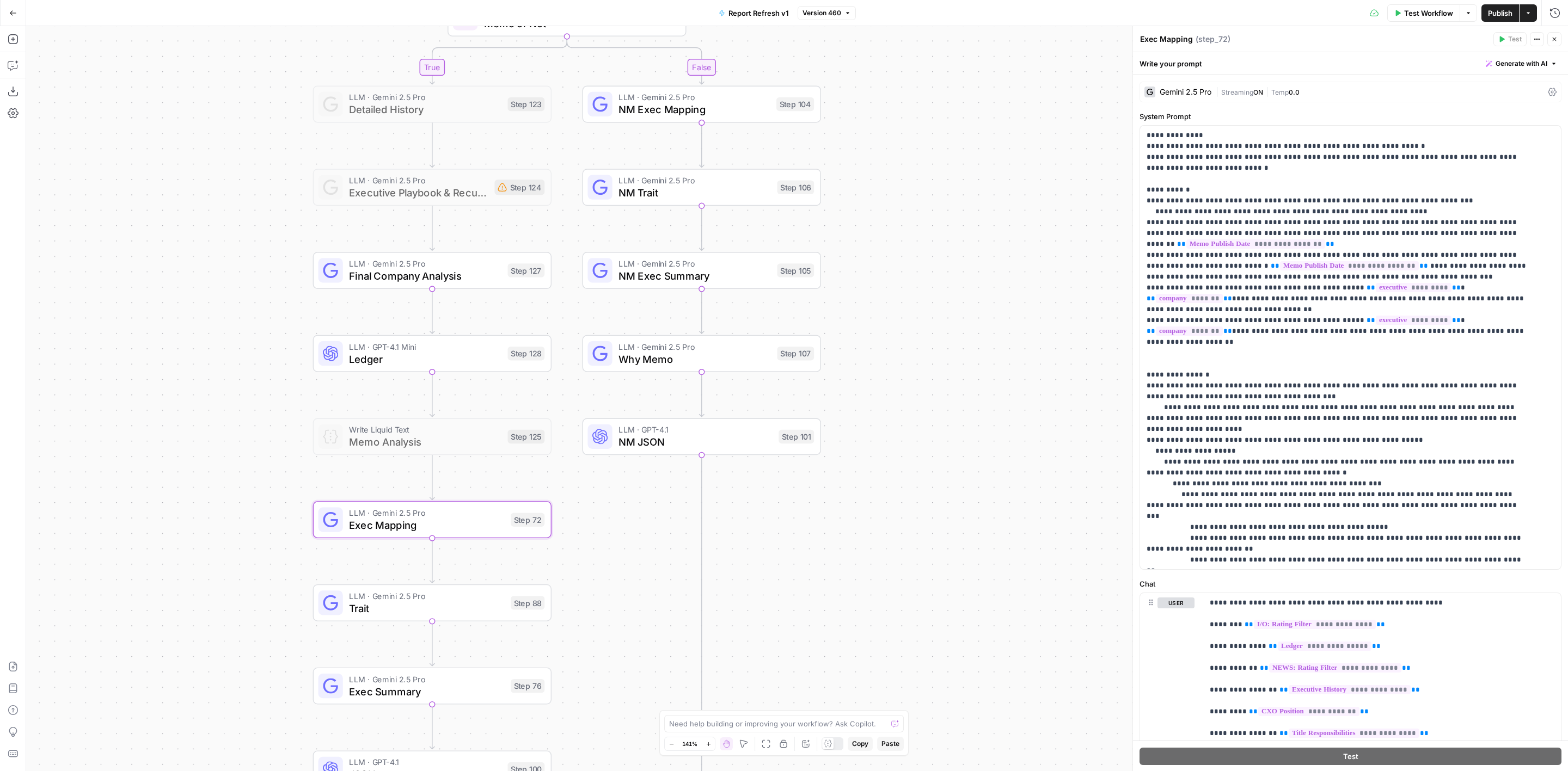
click at [834, 8] on span "Version 460" at bounding box center [822, 13] width 39 height 10
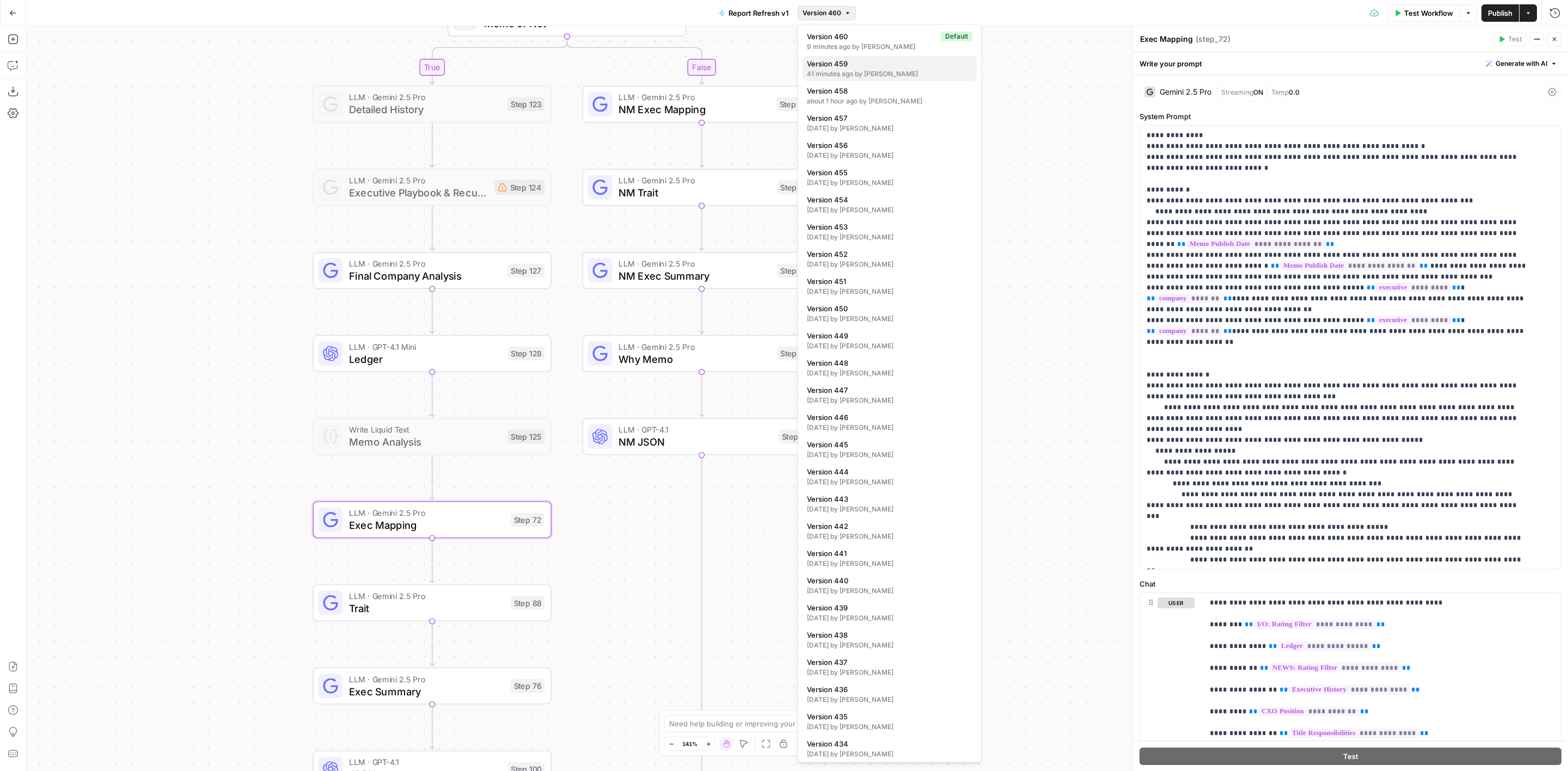
click at [897, 67] on span "Version 459" at bounding box center [888, 63] width 161 height 11
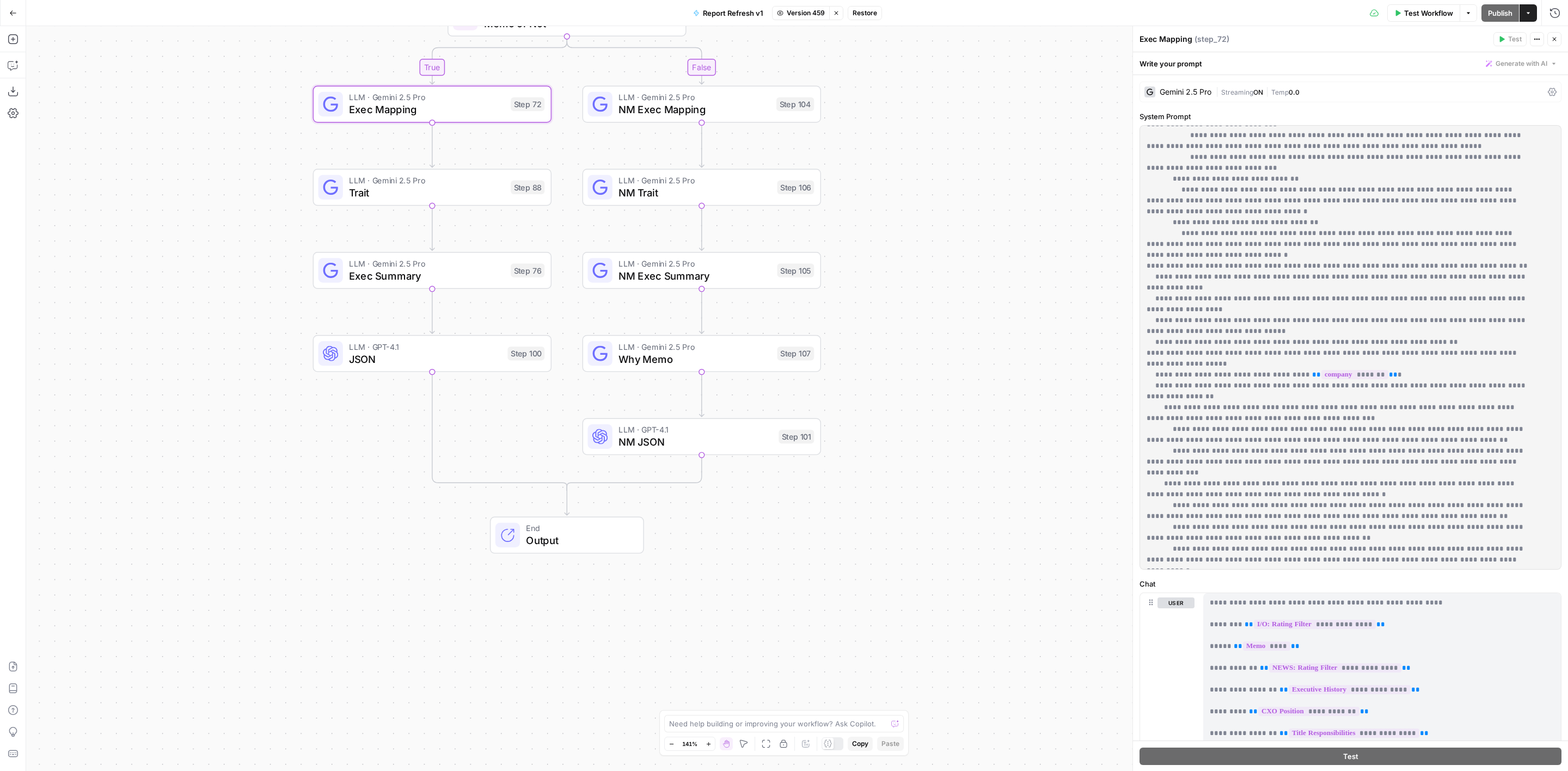
scroll to position [816, 0]
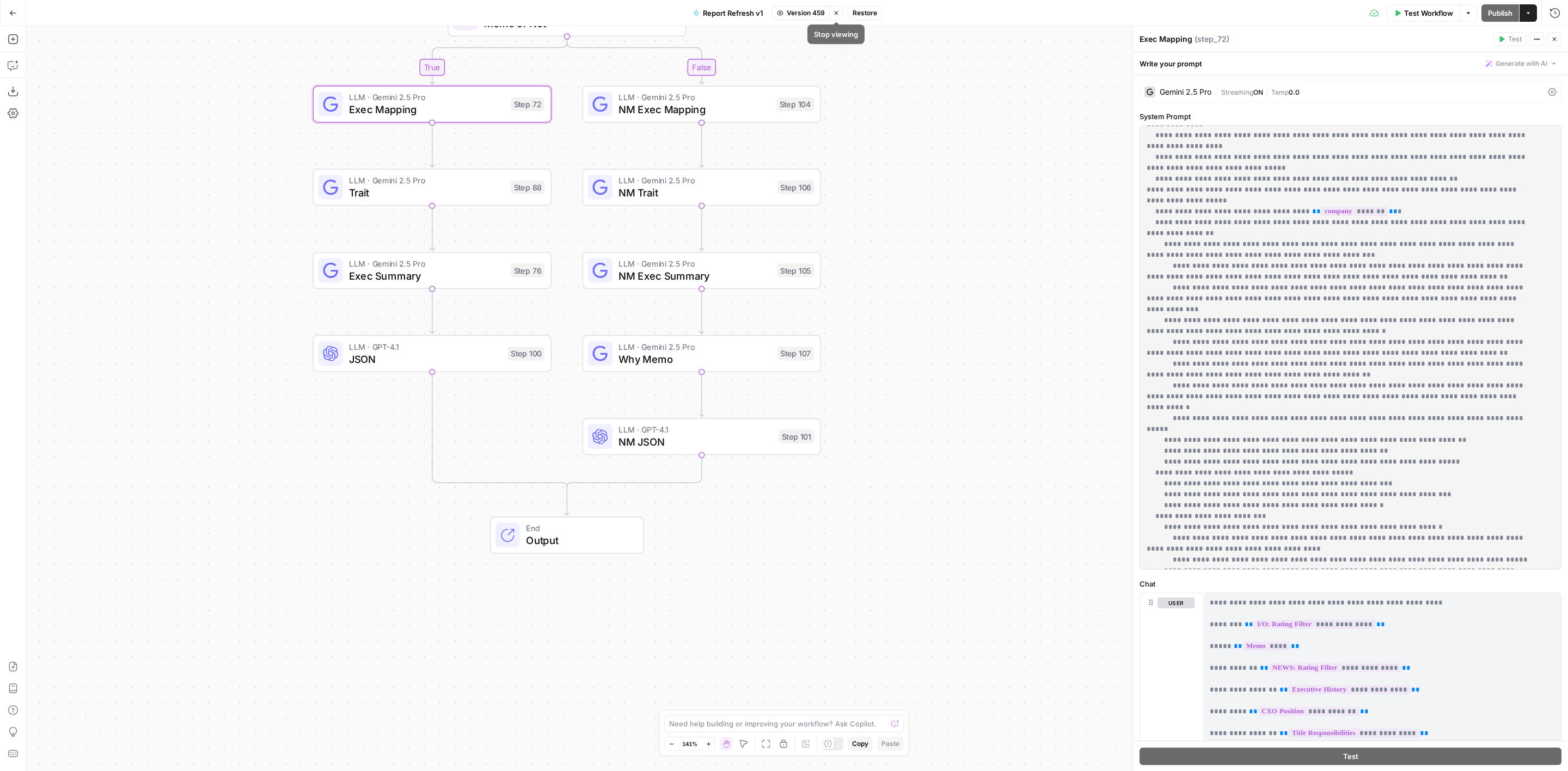
click at [836, 14] on icon "button" at bounding box center [836, 13] width 7 height 6
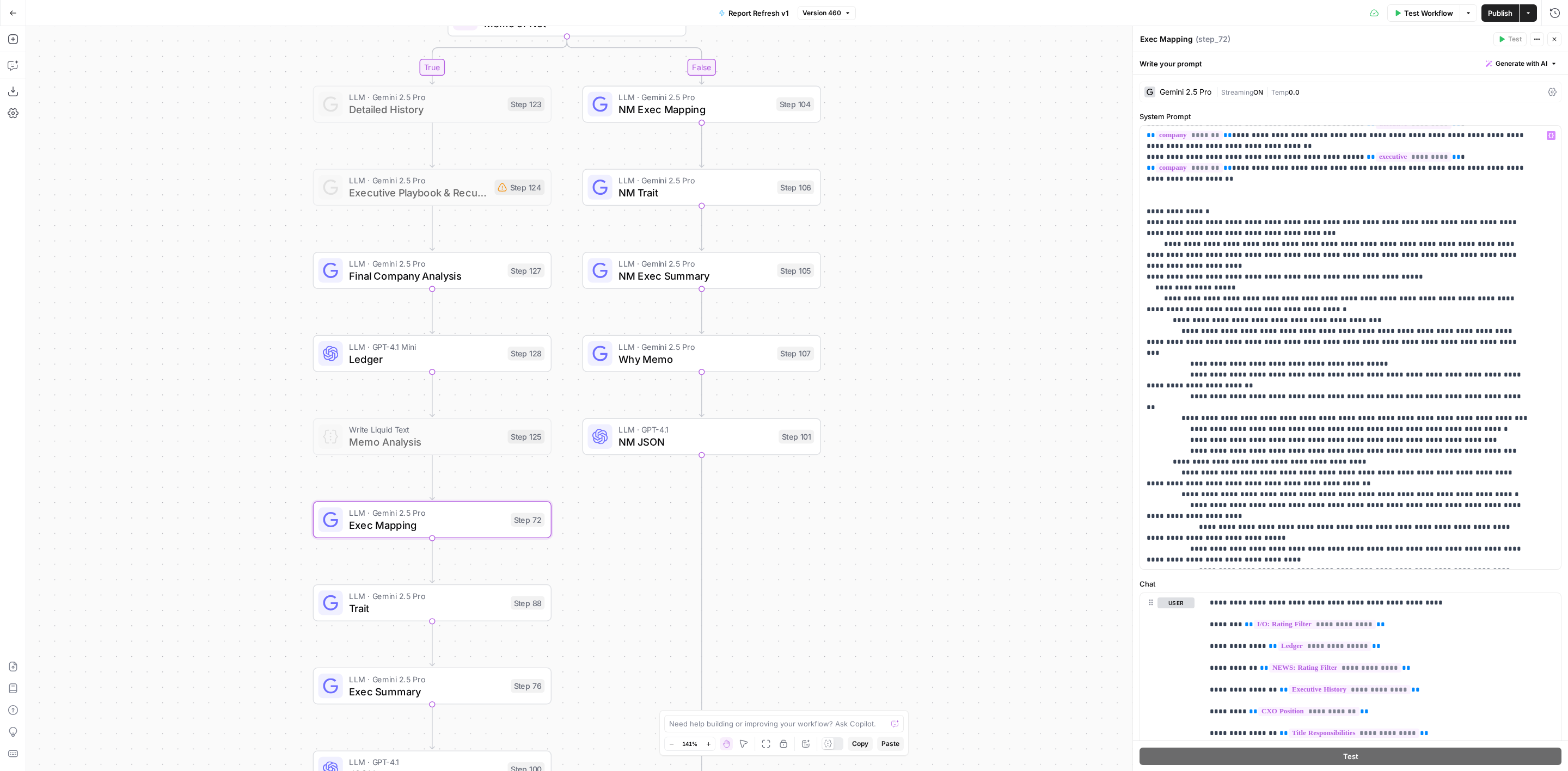
scroll to position [245, 0]
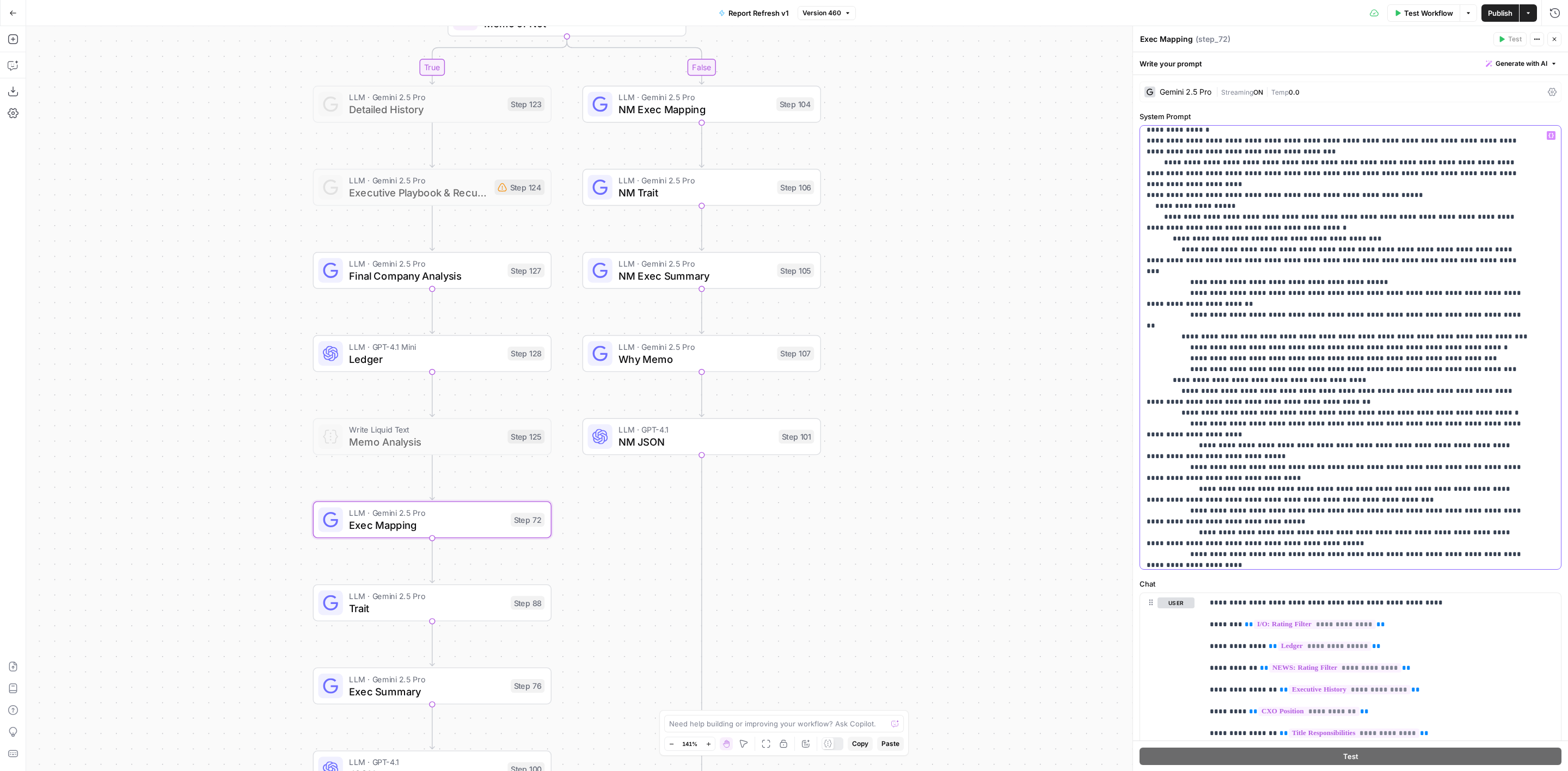
click at [1231, 515] on p "**********" at bounding box center [1339, 446] width 384 height 1121
click at [1228, 520] on p "**********" at bounding box center [1339, 446] width 384 height 1121
click at [1186, 537] on p "**********" at bounding box center [1339, 500] width 384 height 1230
click at [1180, 539] on p "**********" at bounding box center [1339, 500] width 384 height 1230
drag, startPoint x: 1288, startPoint y: 545, endPoint x: 1347, endPoint y: 547, distance: 59.0
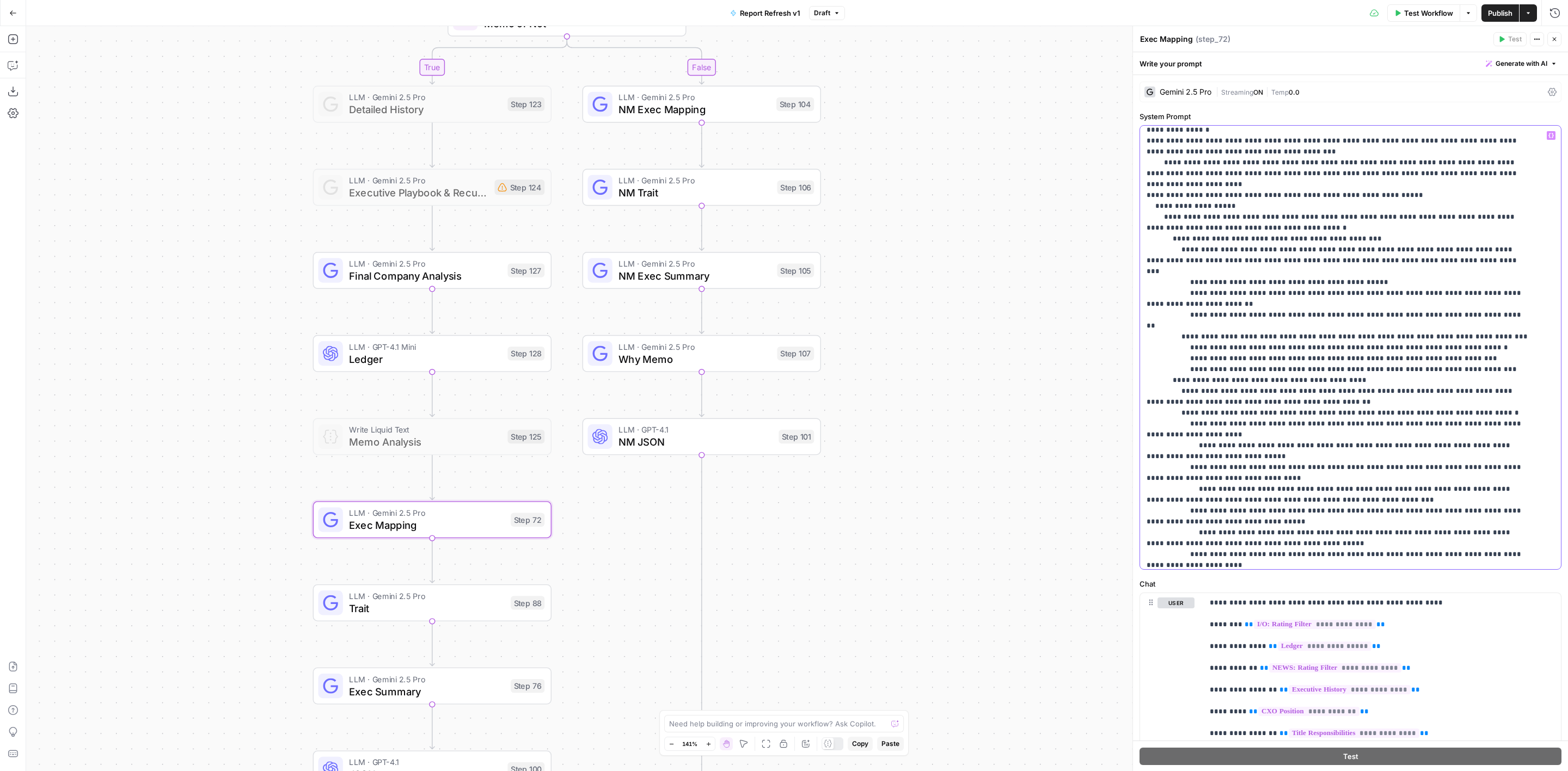
click at [1347, 547] on p "**********" at bounding box center [1339, 500] width 384 height 1230
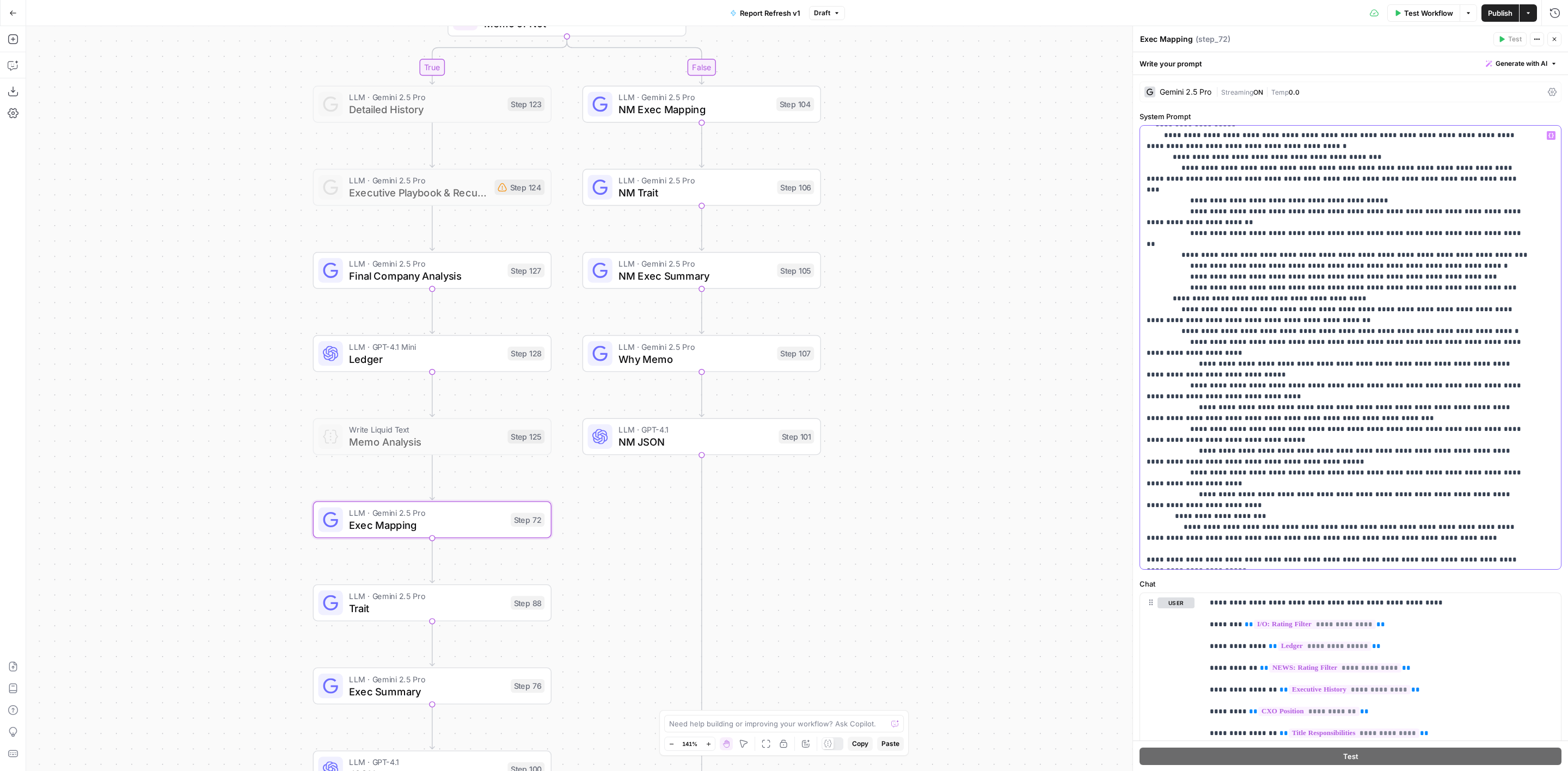
click at [1422, 478] on p "**********" at bounding box center [1339, 418] width 384 height 1230
drag, startPoint x: 1334, startPoint y: 487, endPoint x: 1367, endPoint y: 484, distance: 33.1
click at [1367, 484] on p "**********" at bounding box center [1339, 413] width 384 height 1219
click at [1518, 480] on p "**********" at bounding box center [1339, 407] width 384 height 1208
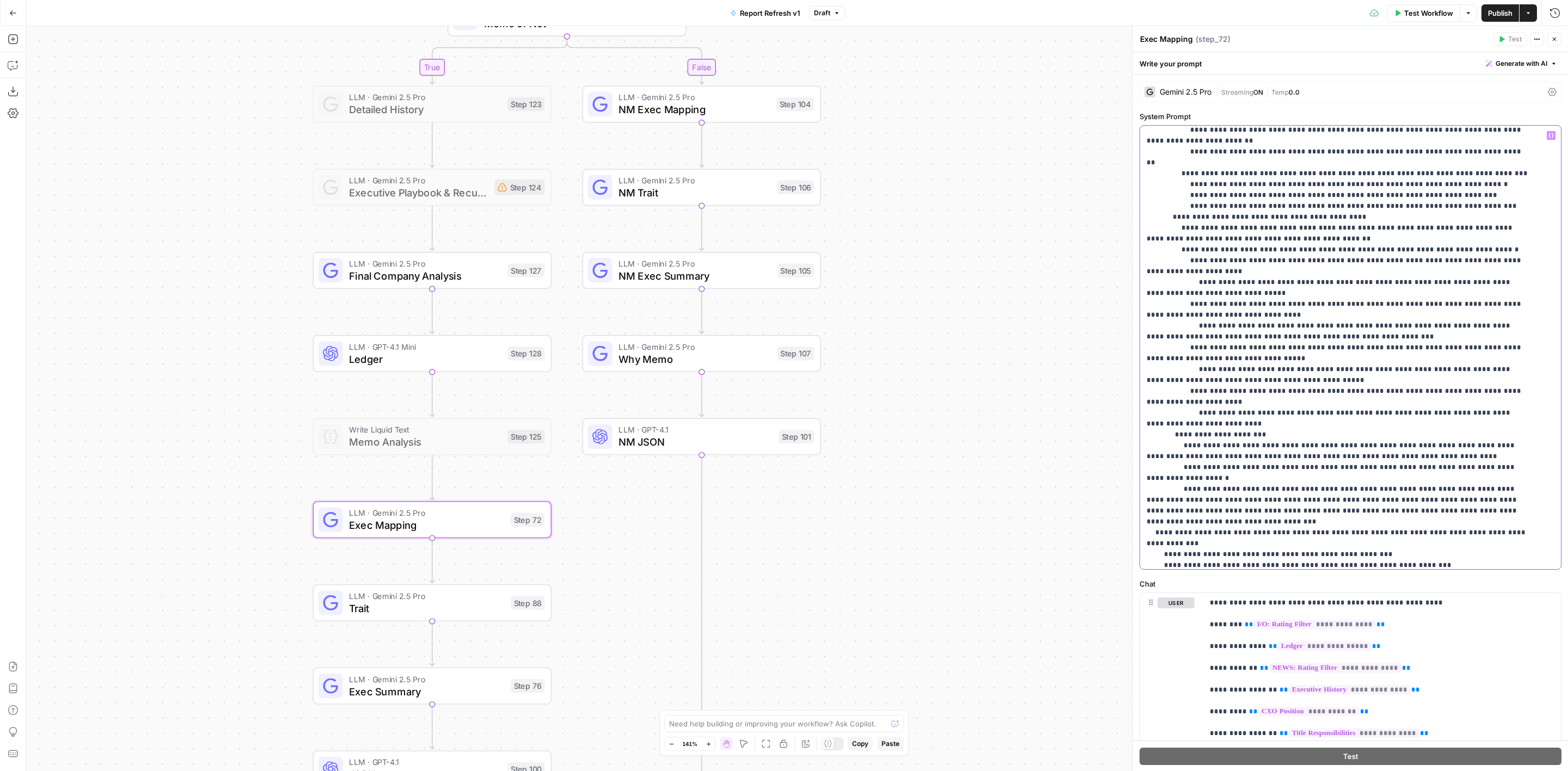
click at [1199, 368] on p "**********" at bounding box center [1339, 321] width 384 height 1198
drag, startPoint x: 1144, startPoint y: 367, endPoint x: 1531, endPoint y: 433, distance: 392.6
click at [1531, 433] on div "**********" at bounding box center [1344, 348] width 409 height 444
copy p "**********"
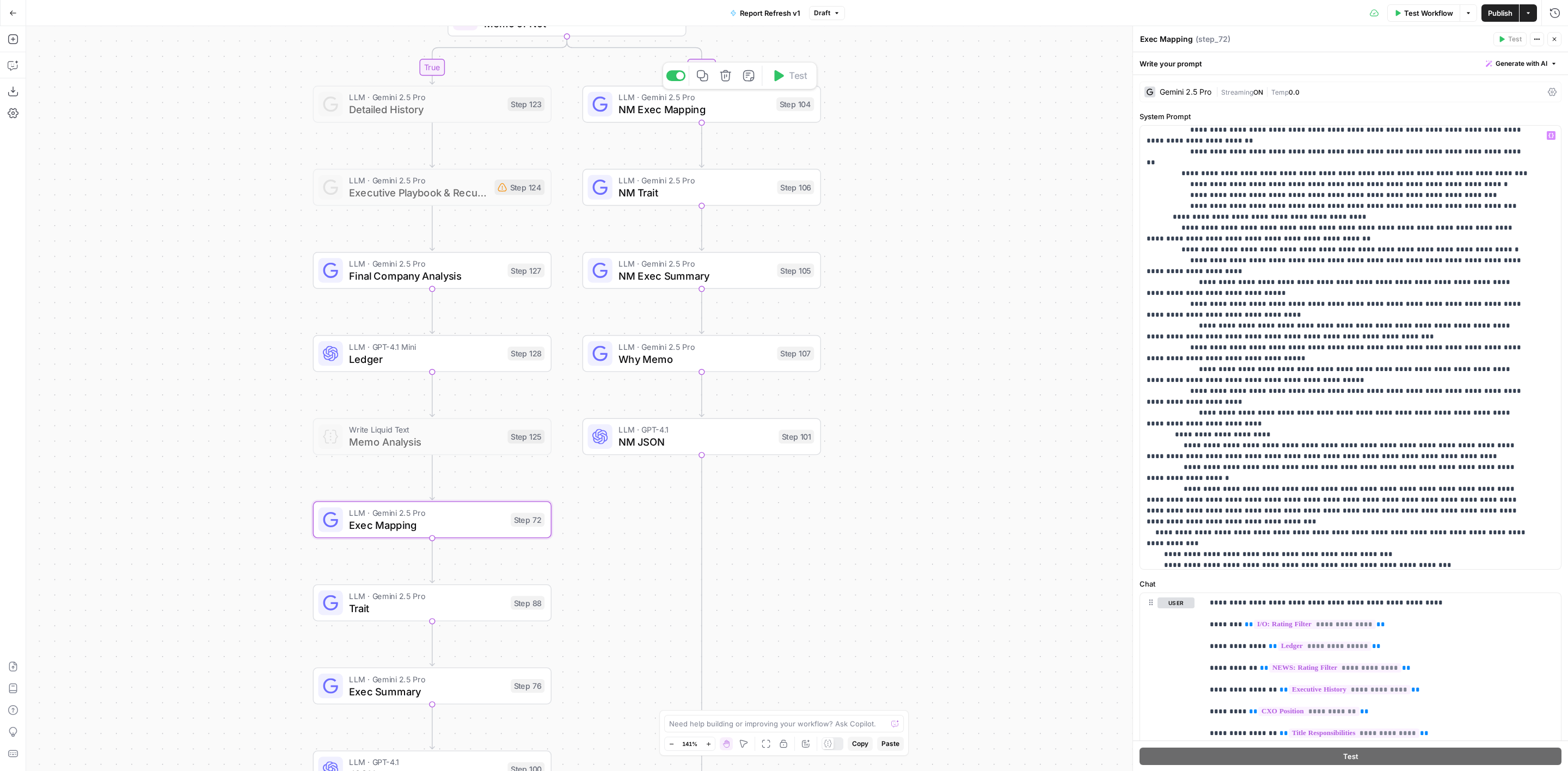
click at [712, 95] on span "LLM · Gemini 2.5 Pro" at bounding box center [694, 97] width 152 height 12
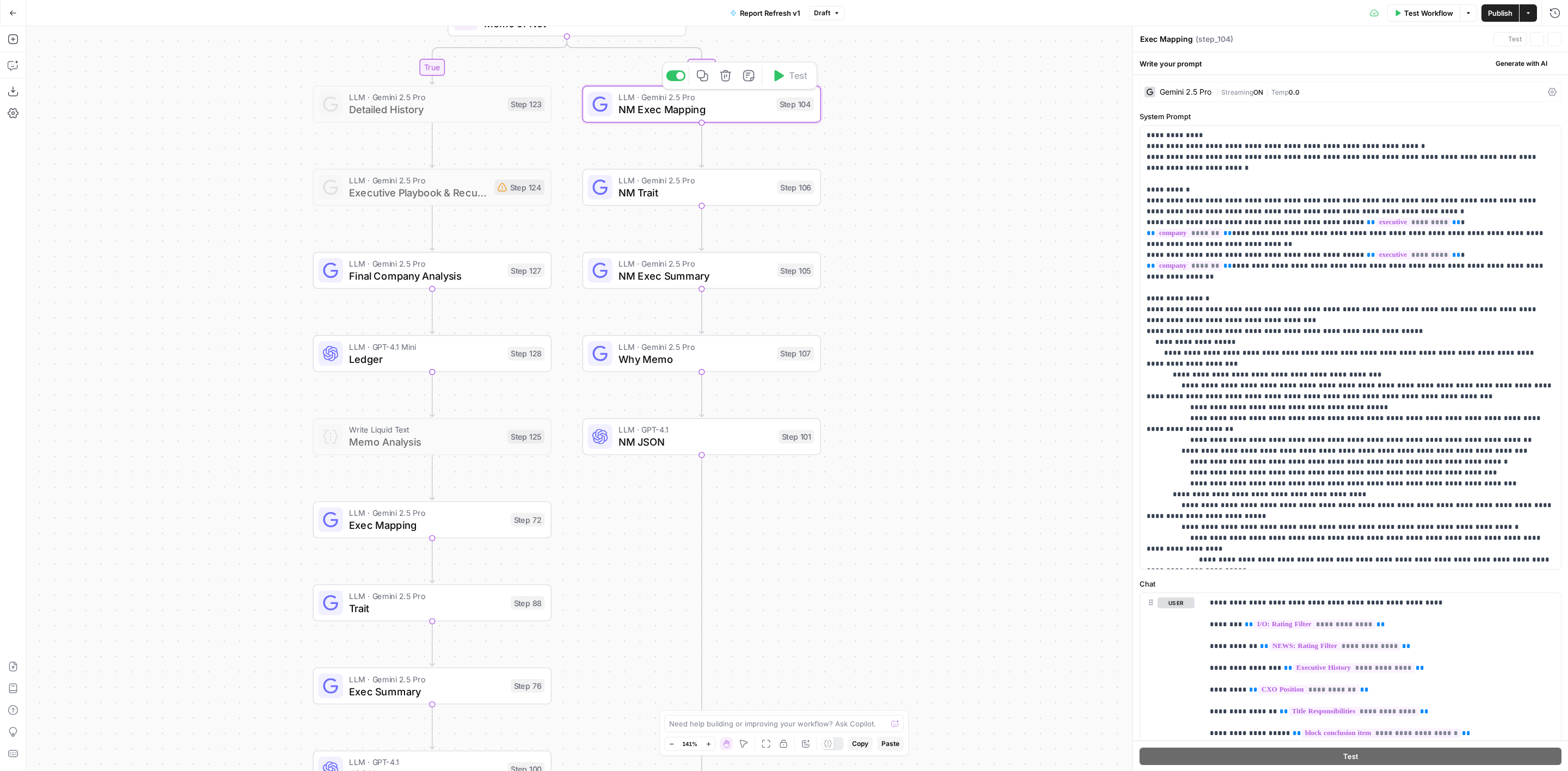
type textarea "NM Exec Mapping"
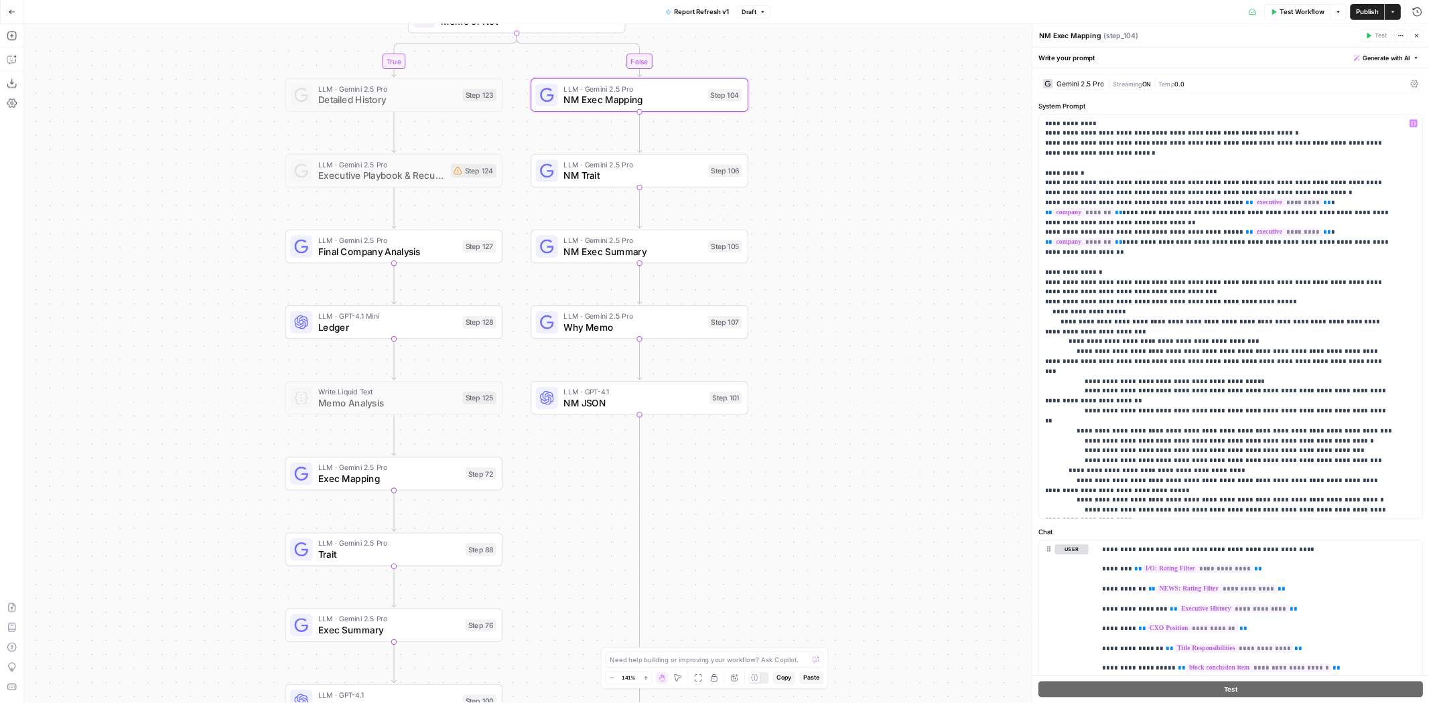
scroll to position [201, 0]
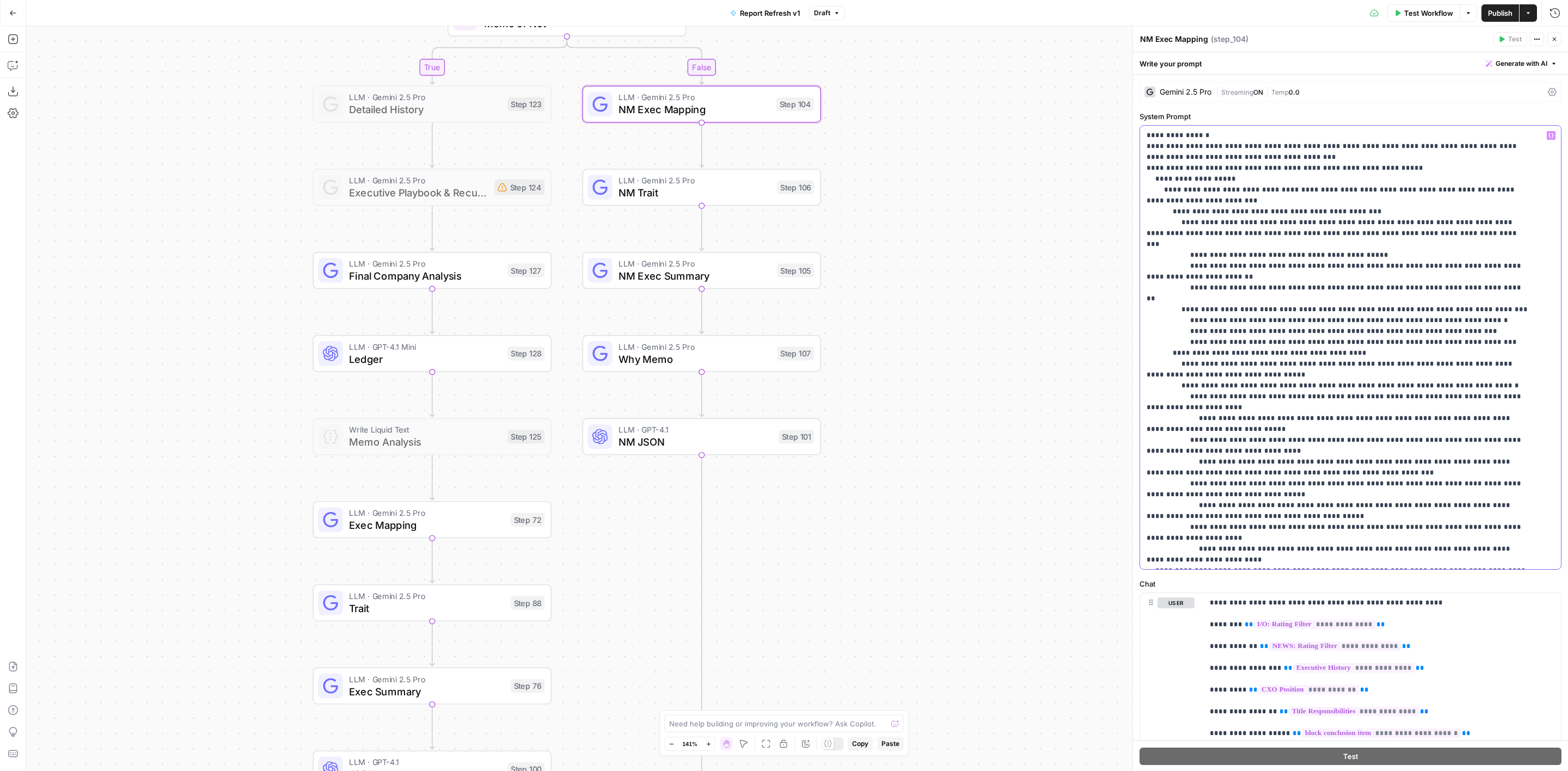
click at [1240, 507] on p "**********" at bounding box center [1339, 478] width 384 height 1023
click at [1496, 12] on span "Publish" at bounding box center [1501, 12] width 24 height 11
click at [828, 13] on span "Version 461" at bounding box center [823, 13] width 37 height 10
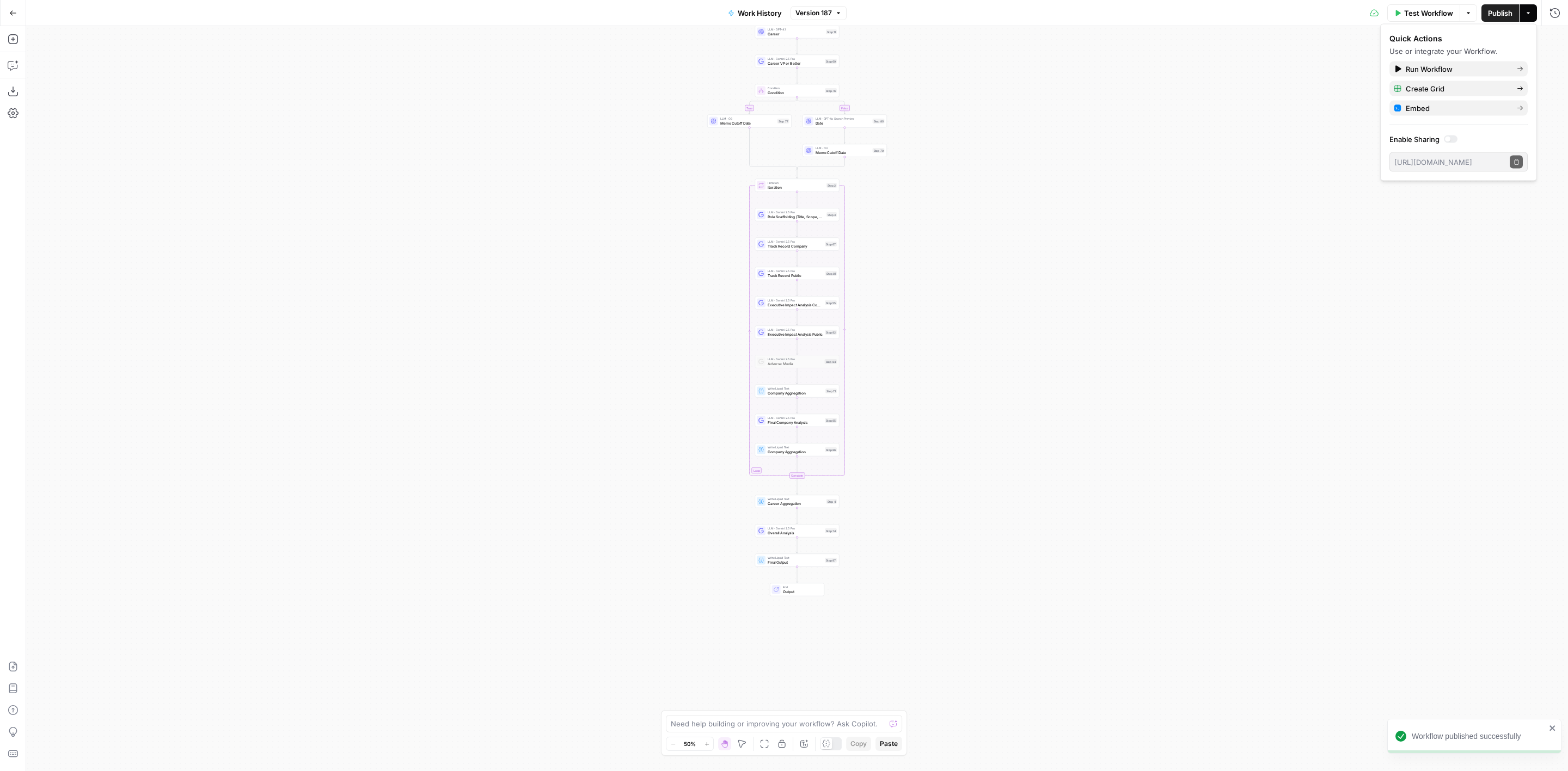
click at [834, 19] on div "Work History Version 187" at bounding box center [784, 12] width 125 height 17
click at [836, 13] on icon "button" at bounding box center [839, 13] width 7 height 6
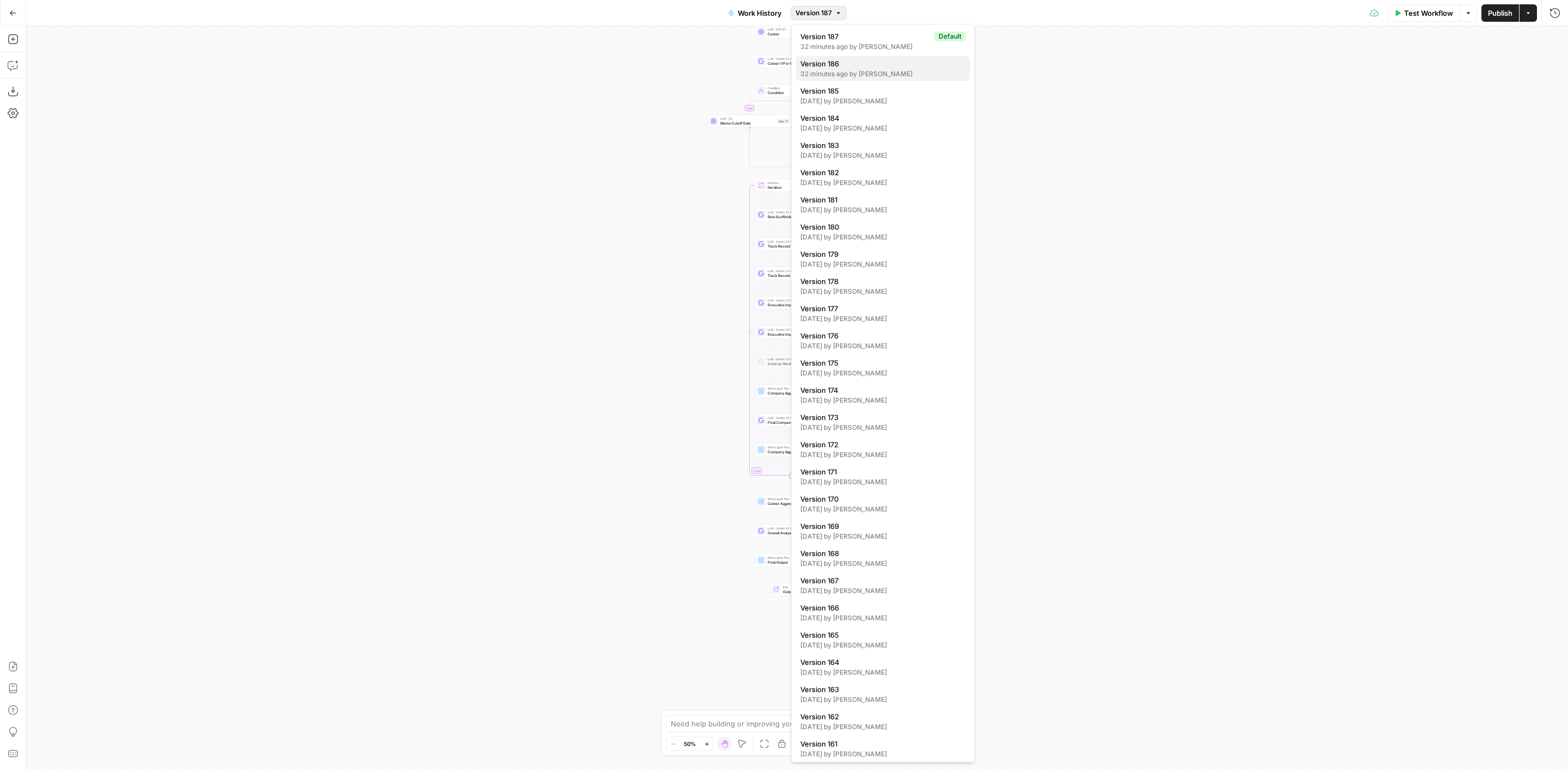
click at [930, 73] on div "32 minutes ago by [PERSON_NAME]" at bounding box center [884, 74] width 166 height 10
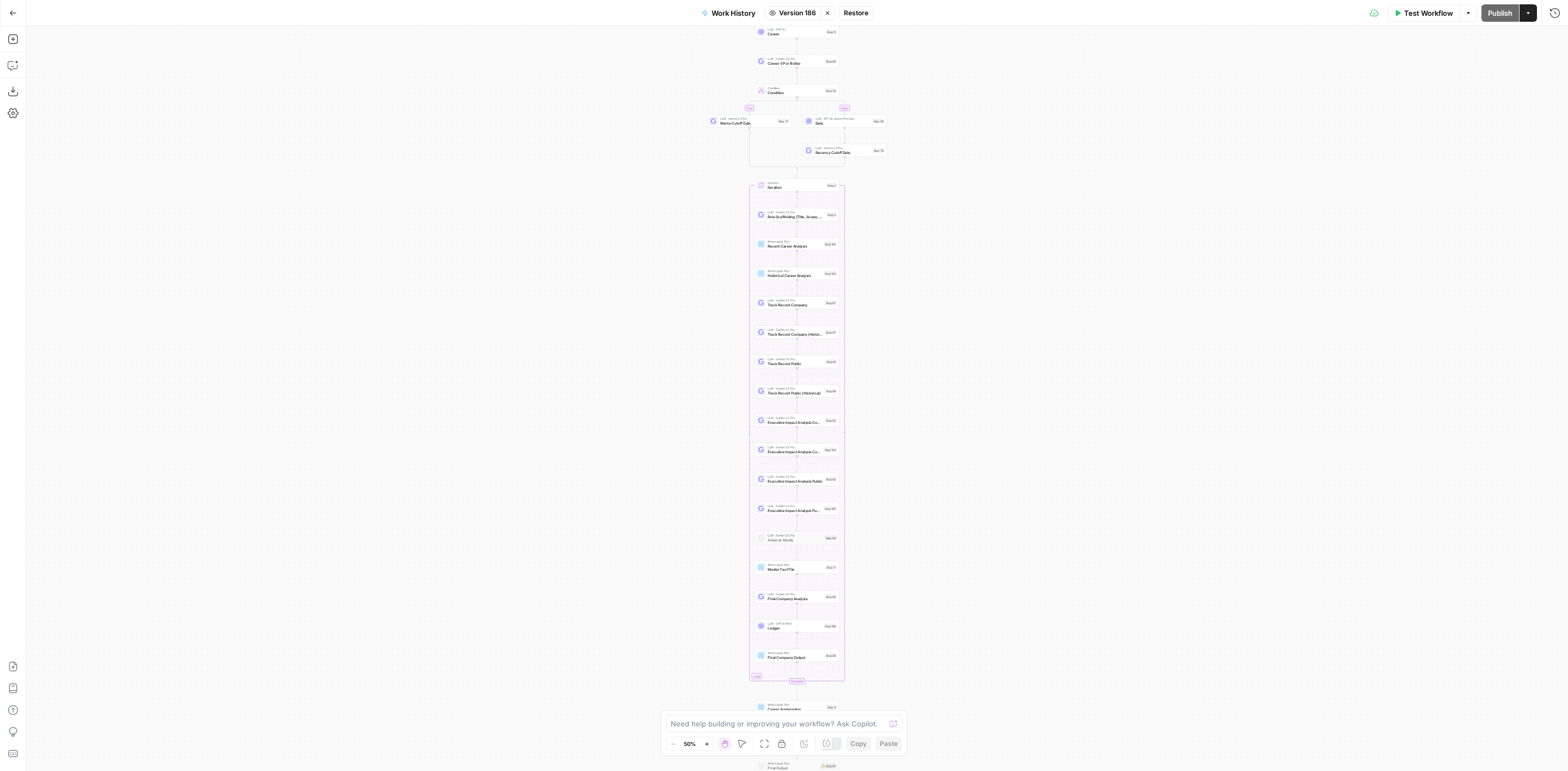
click at [869, 12] on button "Restore" at bounding box center [856, 12] width 34 height 14
click at [1505, 10] on span "Publish" at bounding box center [1501, 12] width 24 height 11
click at [16, 92] on icon "button" at bounding box center [12, 91] width 11 height 11
click at [844, 15] on button "Version 188" at bounding box center [819, 12] width 57 height 14
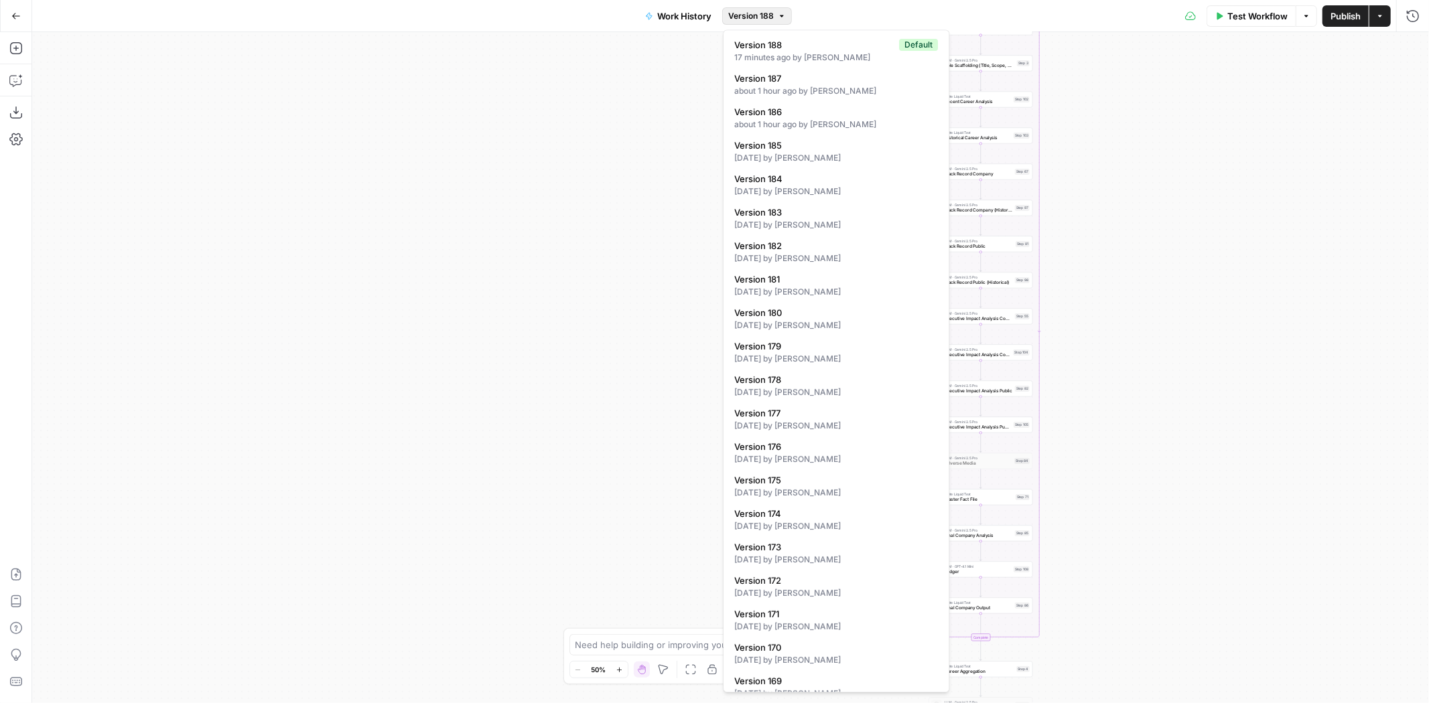
click at [623, 121] on div "true false Workflow Set Inputs Inputs LLM · GPT-4.1 Memo Date Step 90 LLM · Gem…" at bounding box center [730, 367] width 1397 height 671
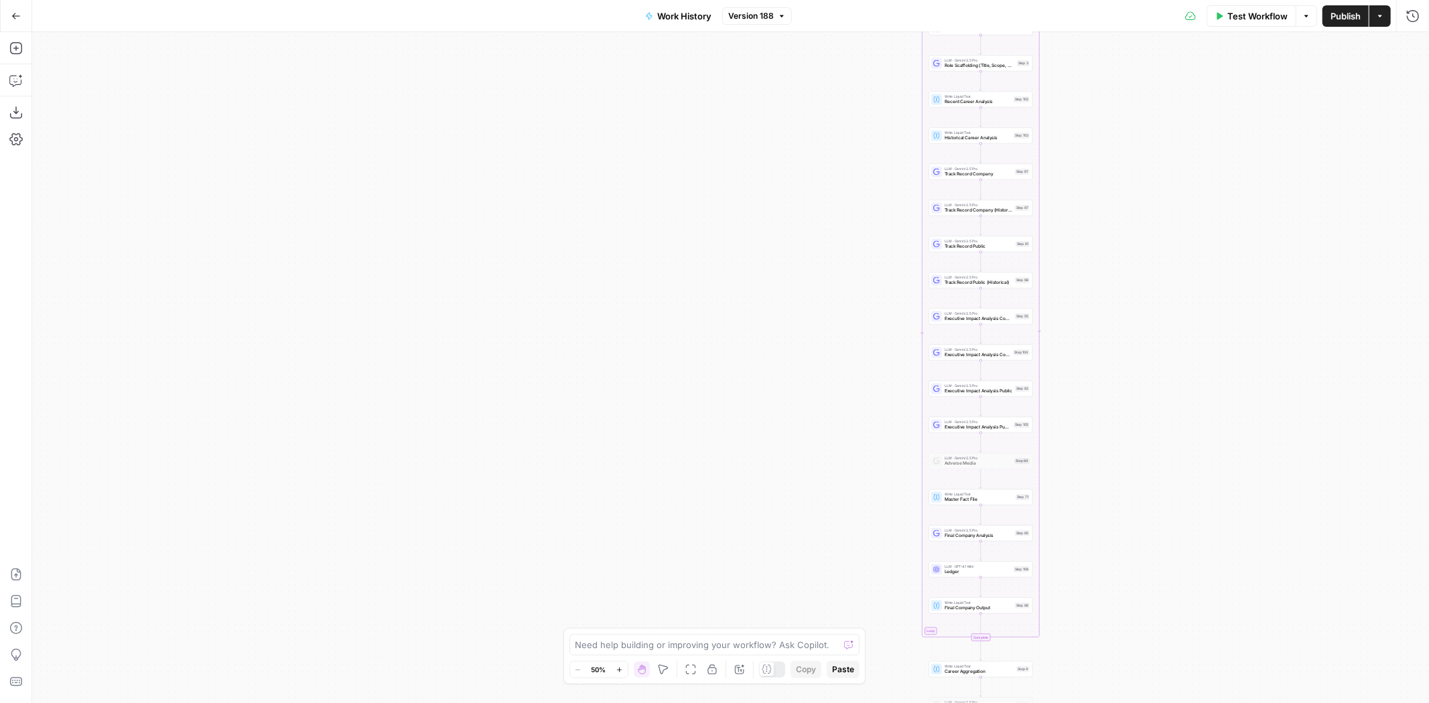
click at [750, 8] on button "Version 188" at bounding box center [757, 15] width 70 height 17
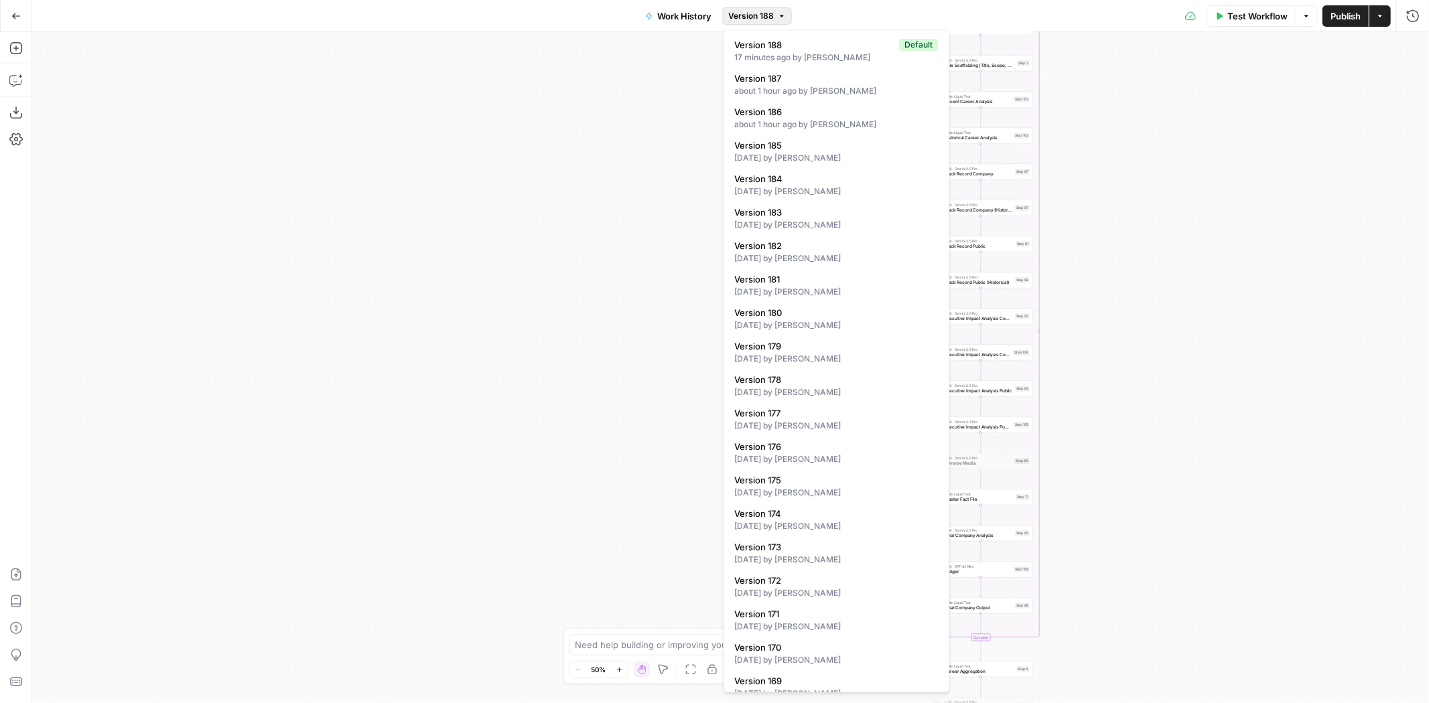
click at [606, 82] on div "true false Workflow Set Inputs Inputs LLM · GPT-4.1 Memo Date Step 90 LLM · Gem…" at bounding box center [730, 367] width 1397 height 671
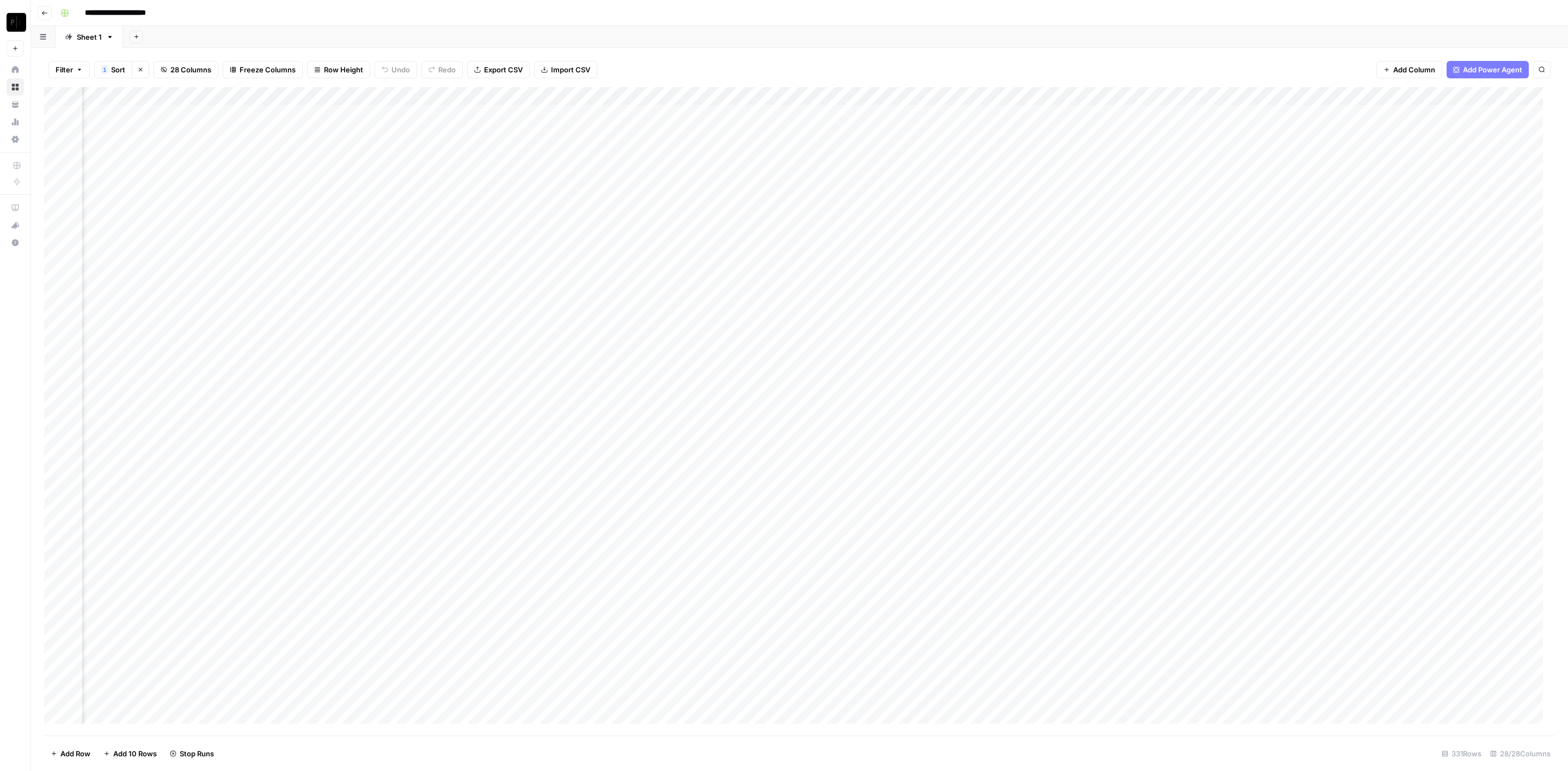
click at [1214, 446] on div "Add Column" at bounding box center [799, 411] width 1511 height 649
click at [1215, 464] on div "Add Column" at bounding box center [799, 411] width 1511 height 649
click at [1215, 483] on div "Add Column" at bounding box center [799, 411] width 1511 height 649
click at [1220, 503] on div "Add Column" at bounding box center [799, 411] width 1511 height 649
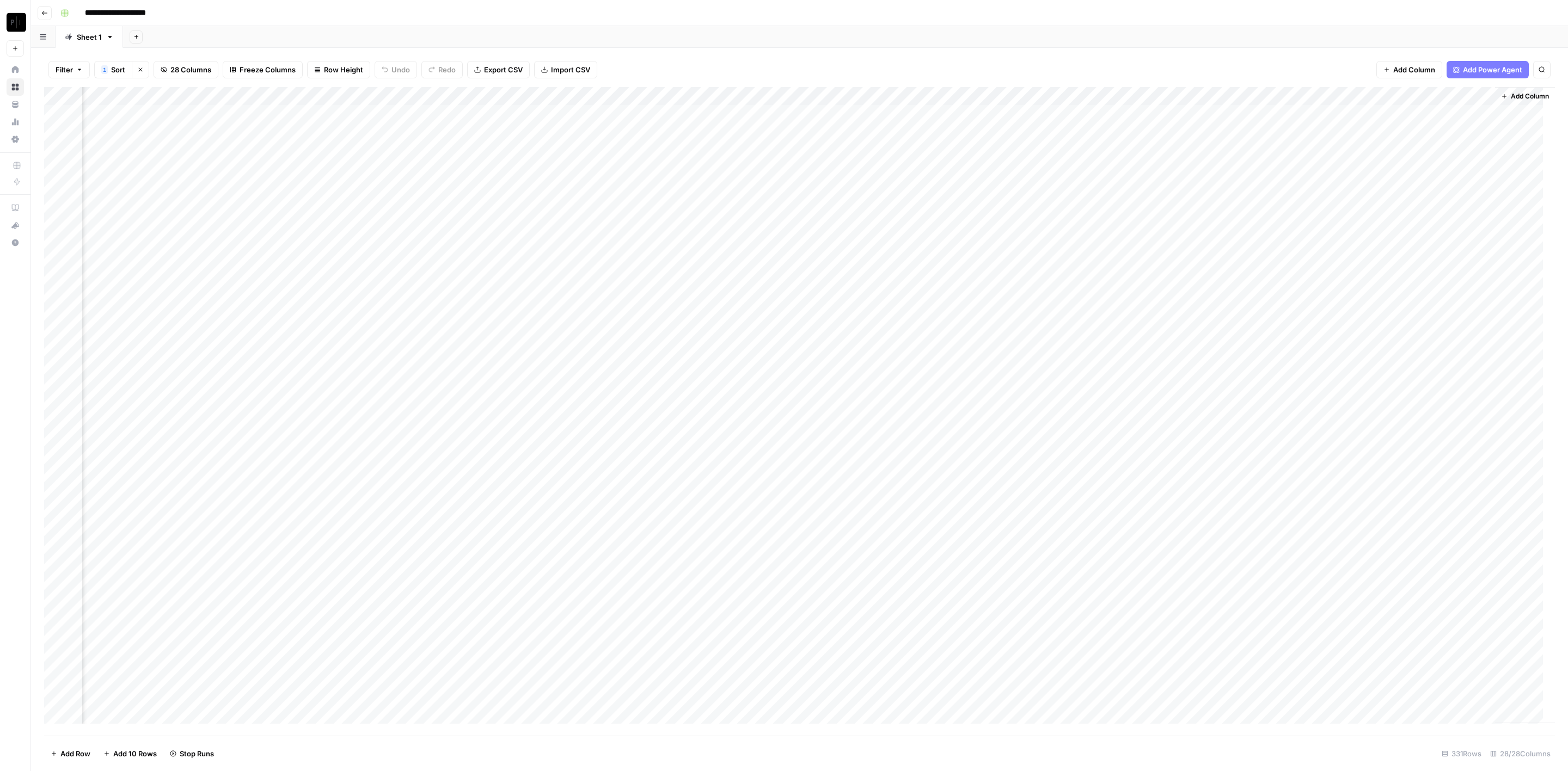
click at [1288, 115] on div "Add Column" at bounding box center [799, 411] width 1511 height 649
click at [324, 115] on div "Add Column" at bounding box center [799, 411] width 1511 height 649
click at [327, 132] on div "Add Column" at bounding box center [799, 411] width 1511 height 649
click at [319, 149] on div "Add Column" at bounding box center [799, 411] width 1511 height 649
click at [324, 164] on div "Add Column" at bounding box center [799, 411] width 1511 height 649
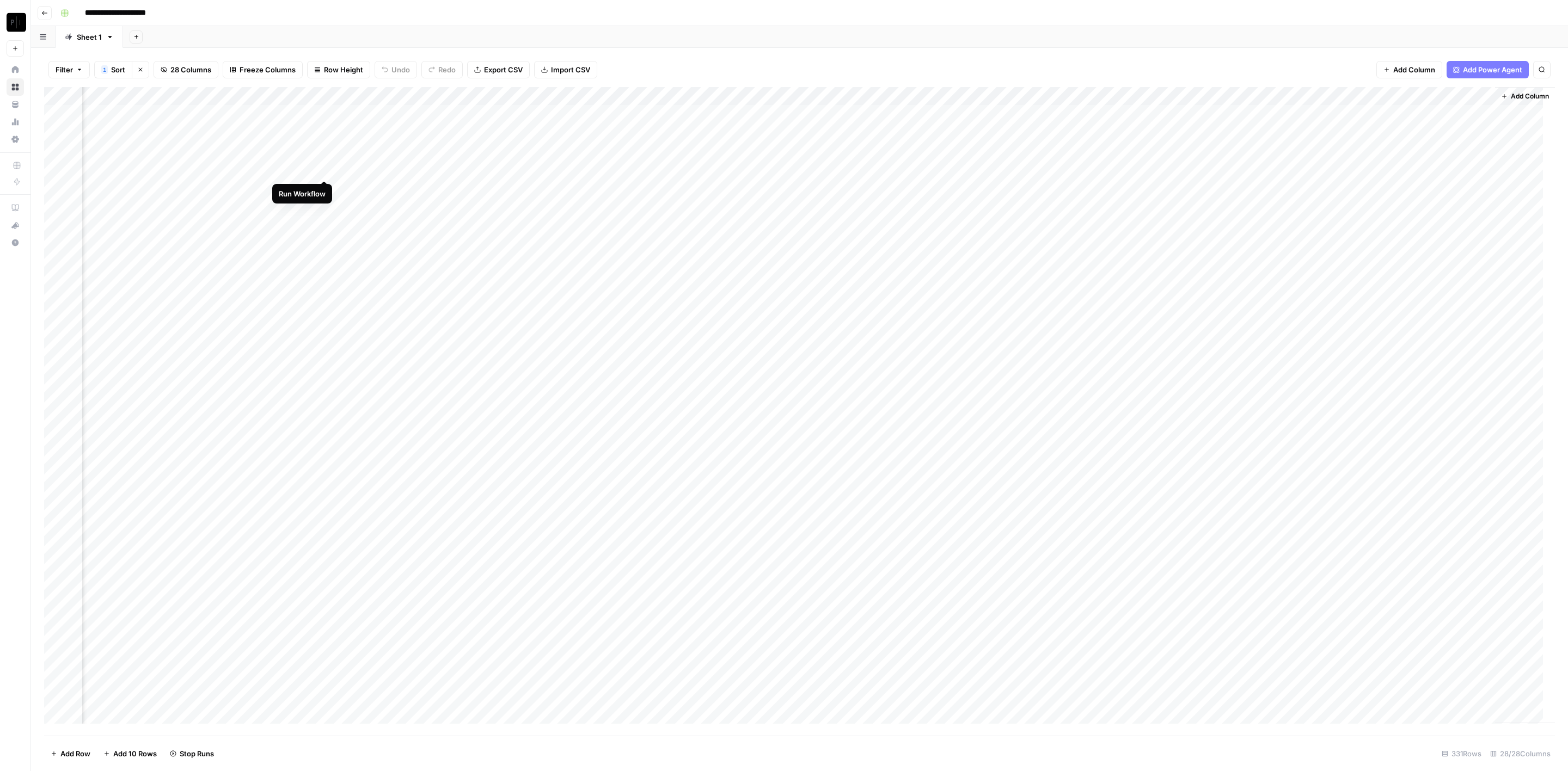
click at [328, 180] on div "Add Column" at bounding box center [799, 411] width 1511 height 649
click at [326, 206] on div "Add Column" at bounding box center [799, 411] width 1511 height 649
click at [325, 188] on div "Add Column" at bounding box center [799, 411] width 1511 height 649
click at [323, 224] on div "Add Column" at bounding box center [799, 411] width 1511 height 649
click at [326, 249] on div "Add Column" at bounding box center [799, 411] width 1511 height 649
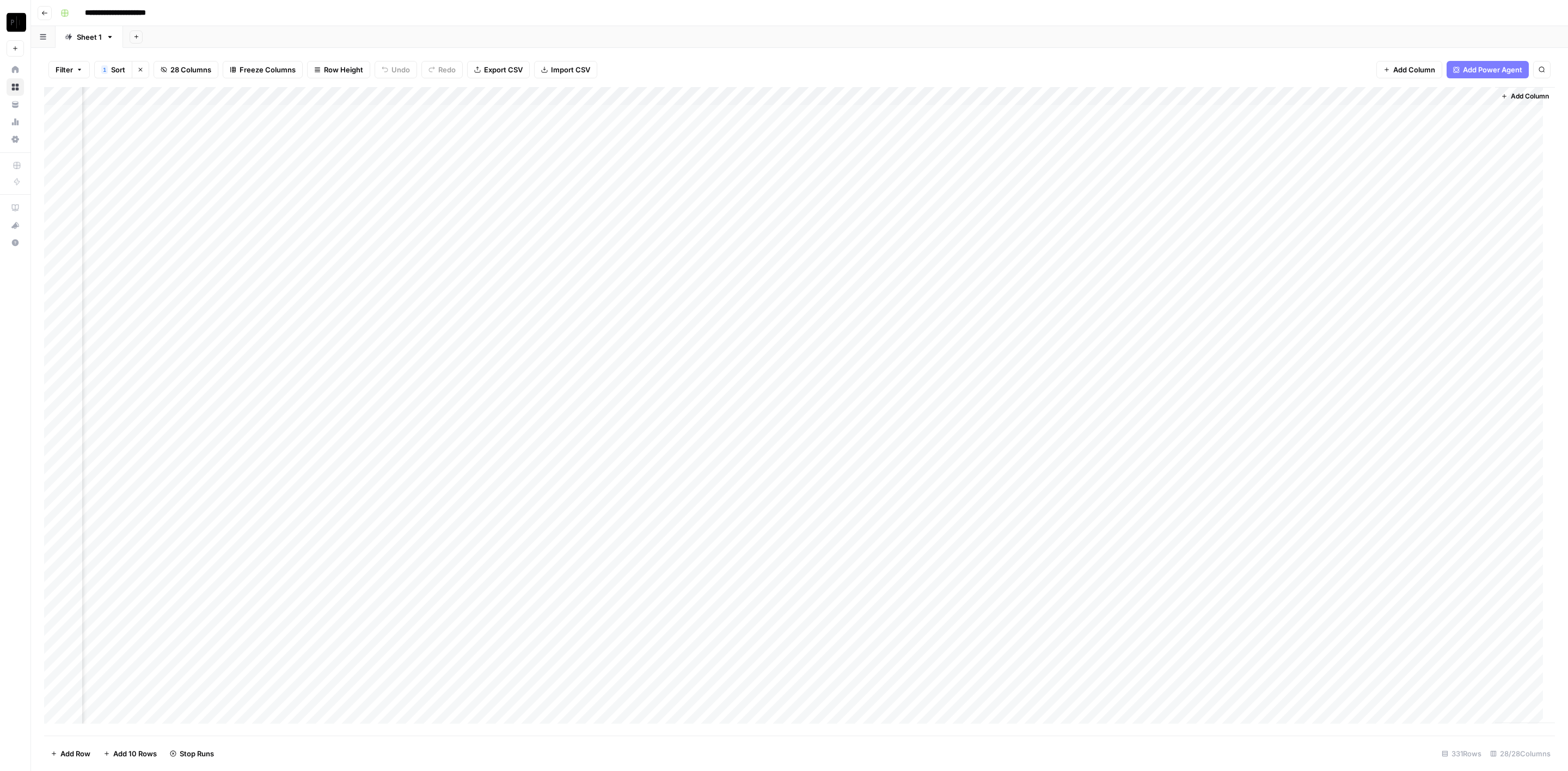
click at [321, 260] on div "Add Column" at bounding box center [799, 411] width 1511 height 649
click at [324, 279] on div "Add Column" at bounding box center [799, 411] width 1511 height 649
click at [322, 299] on div "Add Column" at bounding box center [799, 411] width 1511 height 649
click at [323, 320] on div "Add Column" at bounding box center [799, 411] width 1511 height 649
click at [323, 336] on div "Add Column" at bounding box center [799, 411] width 1511 height 649
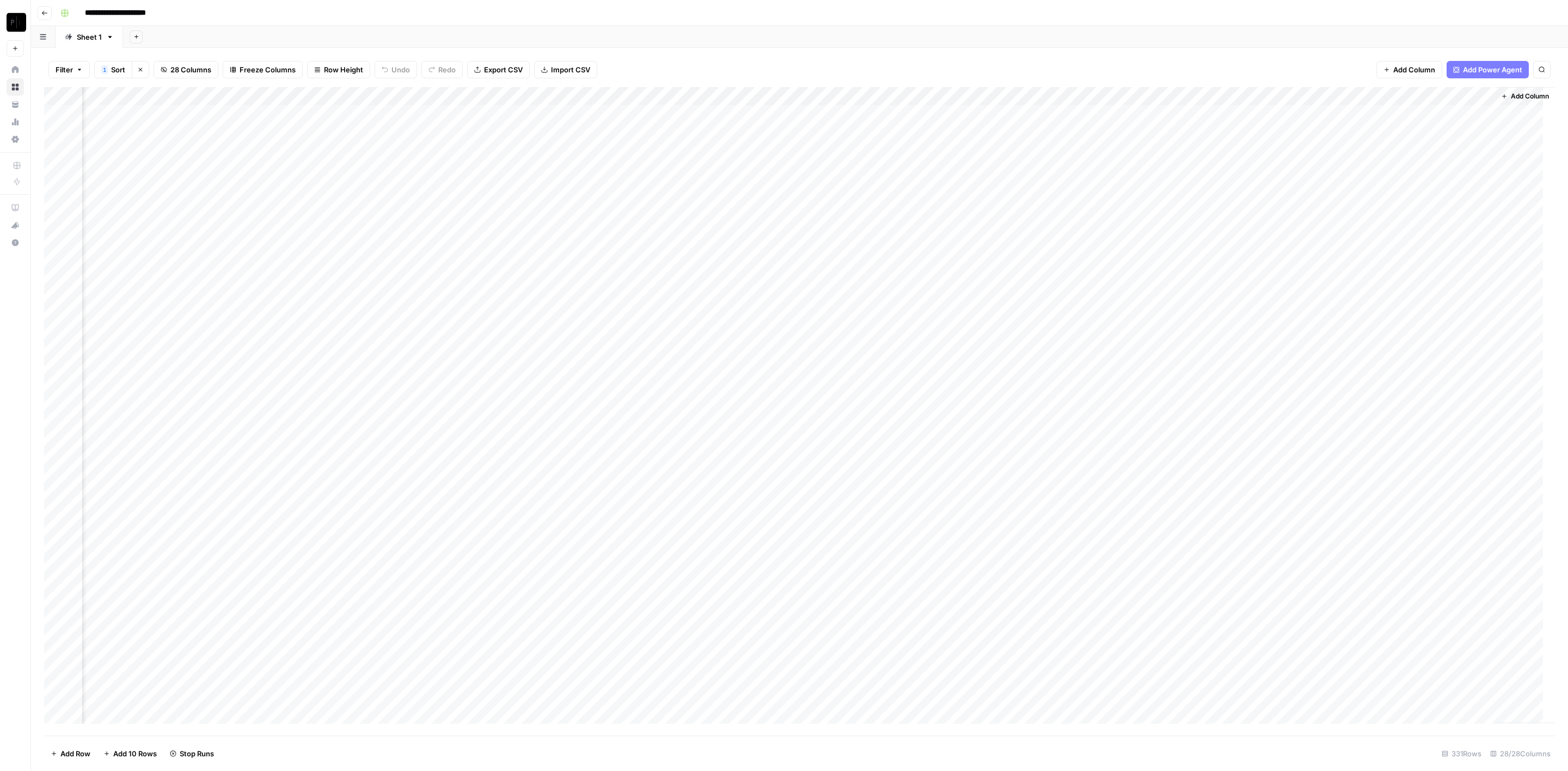
click at [324, 357] on div "Add Column" at bounding box center [799, 411] width 1511 height 649
click at [324, 375] on div "Add Column" at bounding box center [799, 411] width 1511 height 649
click at [324, 390] on div "Add Column" at bounding box center [799, 411] width 1511 height 649
click at [323, 409] on div "Add Column" at bounding box center [799, 411] width 1511 height 649
click at [322, 429] on div "Add Column" at bounding box center [799, 411] width 1511 height 649
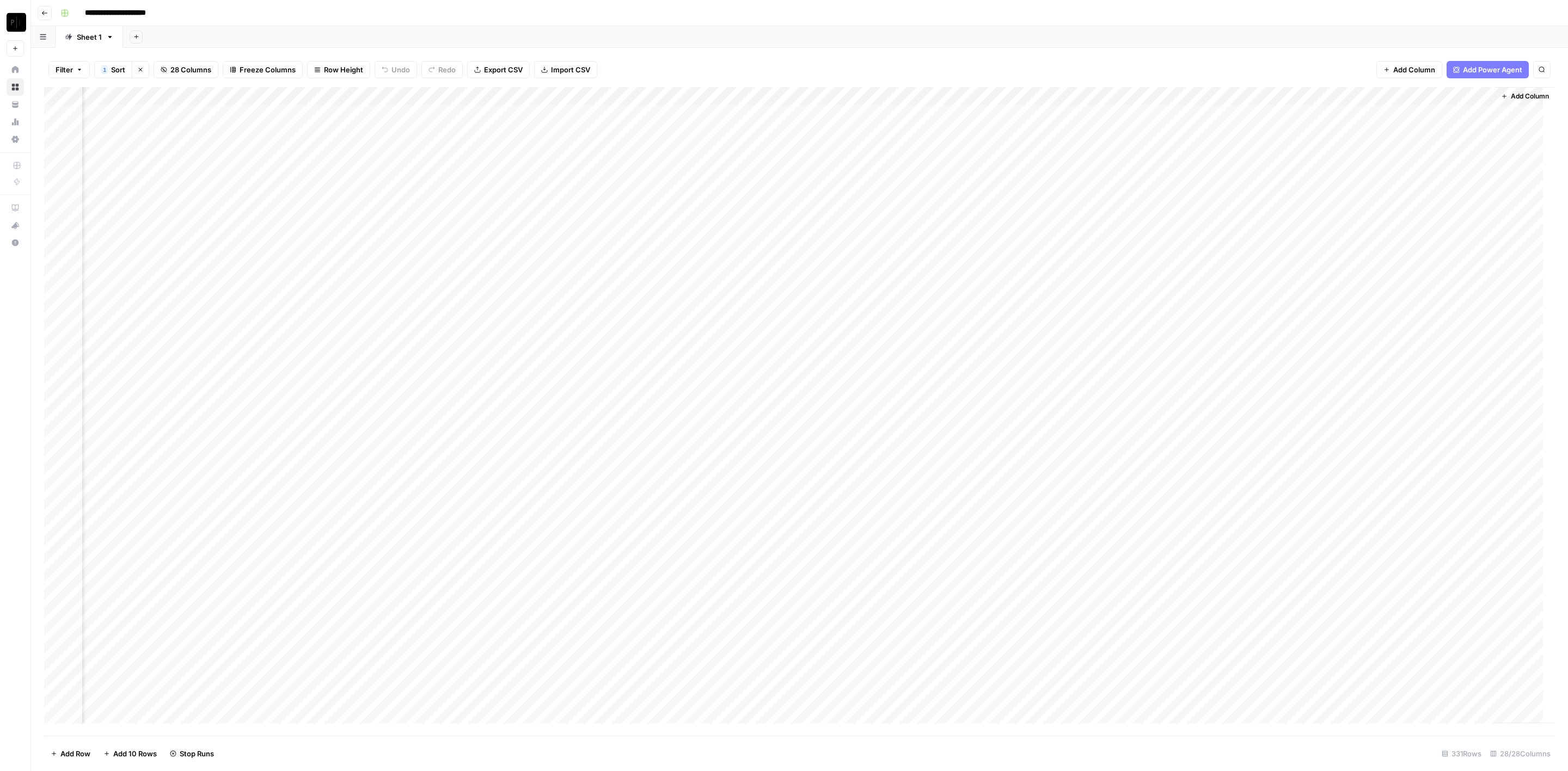
click at [325, 453] on div "Add Column" at bounding box center [799, 411] width 1511 height 649
click at [319, 464] on div "Add Column" at bounding box center [799, 411] width 1511 height 649
click at [325, 486] on div "Add Column" at bounding box center [799, 411] width 1511 height 649
click at [326, 502] on div "Add Column" at bounding box center [799, 411] width 1511 height 649
click at [519, 112] on div "Add Column" at bounding box center [799, 411] width 1511 height 649
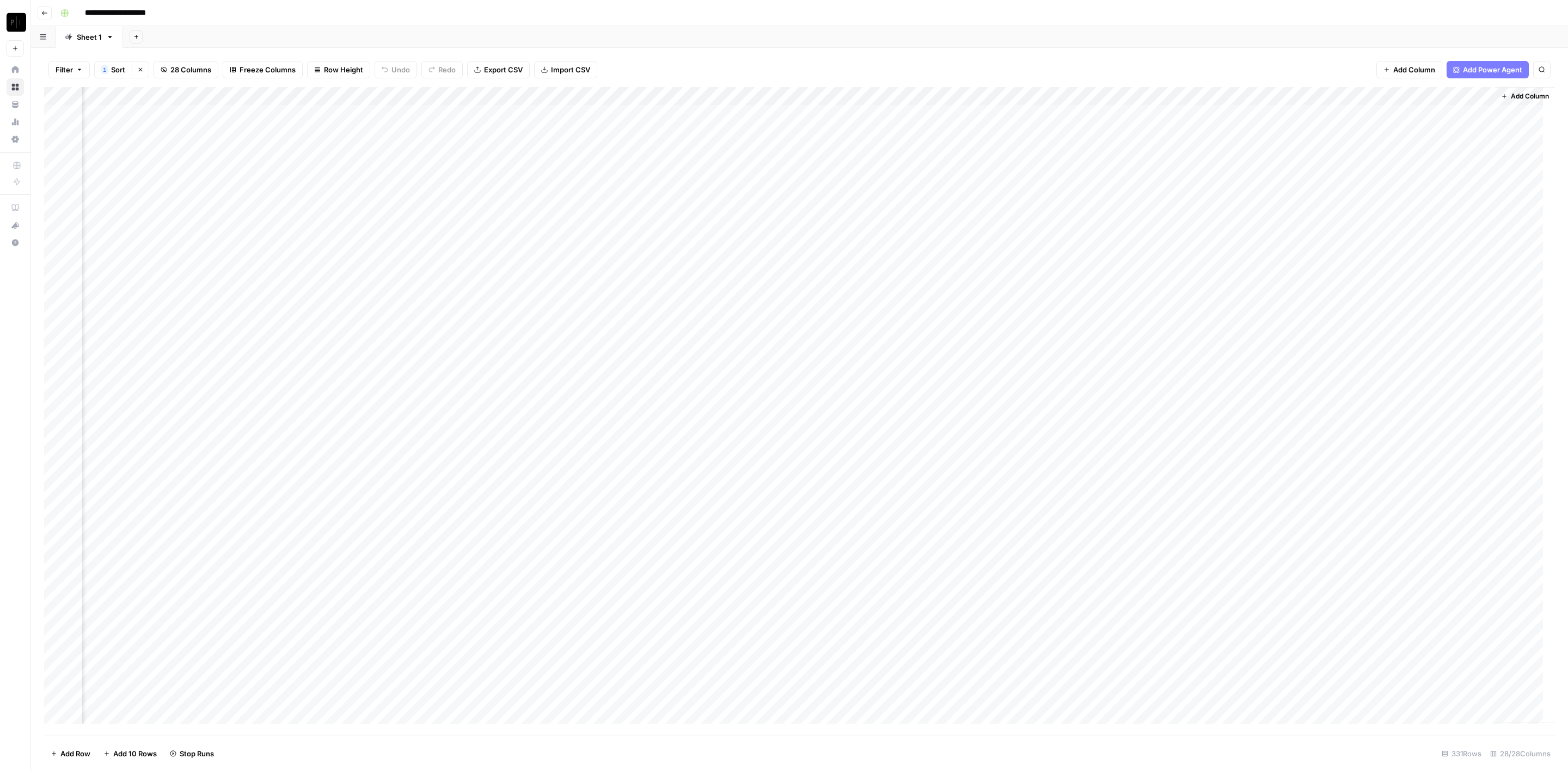
click at [521, 129] on div "Add Column" at bounding box center [799, 411] width 1511 height 649
click at [520, 151] on div "Add Column" at bounding box center [799, 411] width 1511 height 649
click at [519, 168] on div "Add Column" at bounding box center [799, 411] width 1511 height 649
click at [519, 130] on div "Add Column" at bounding box center [799, 411] width 1511 height 649
click at [522, 190] on div "Add Column" at bounding box center [799, 411] width 1511 height 649
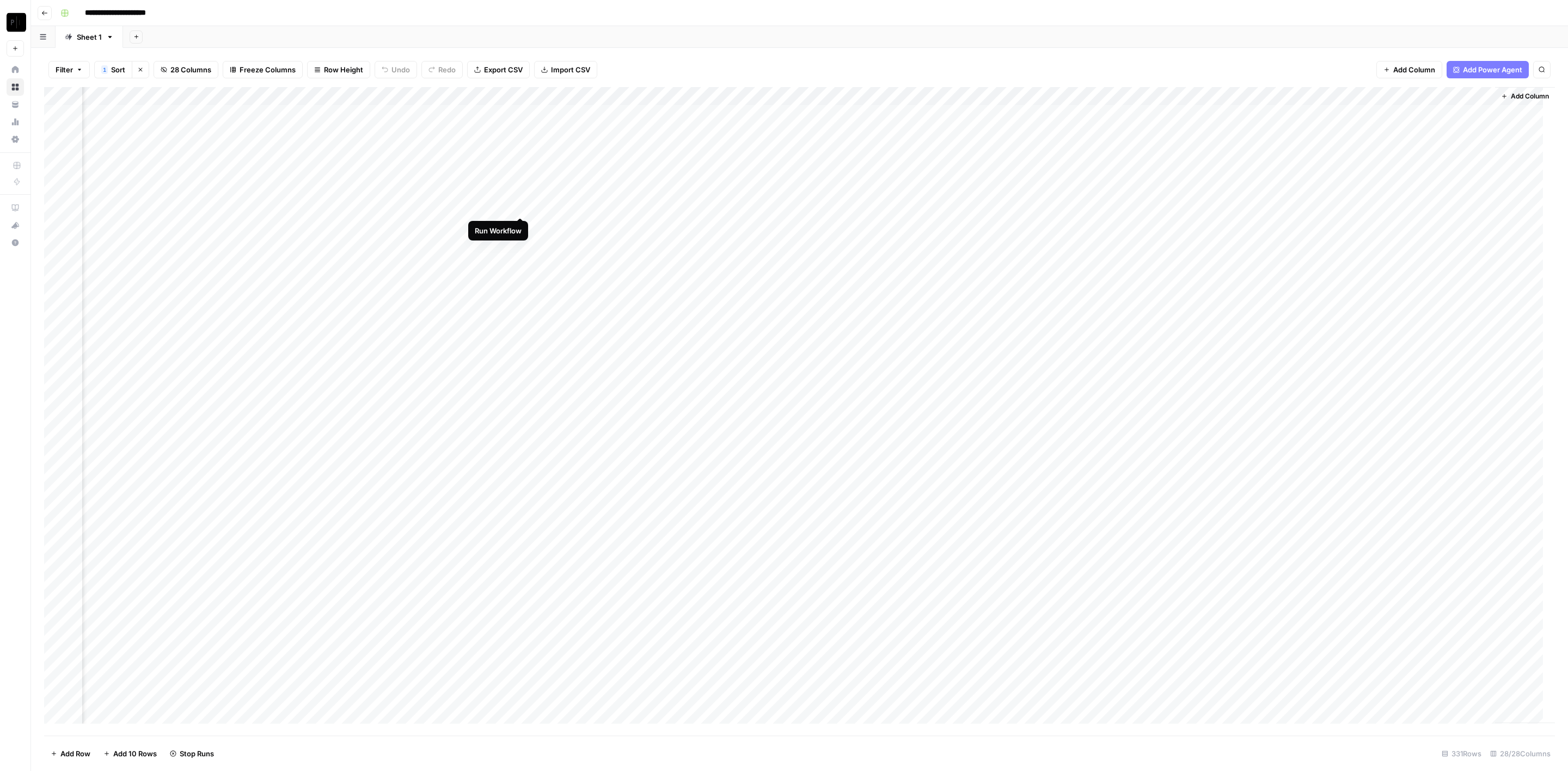
click at [522, 204] on div "Add Column" at bounding box center [799, 411] width 1511 height 649
click at [522, 220] on div "Add Column" at bounding box center [799, 411] width 1511 height 649
click at [523, 240] on div "Add Column" at bounding box center [799, 411] width 1511 height 649
click at [521, 260] on div "Add Column" at bounding box center [799, 411] width 1511 height 649
click at [522, 278] on div "Add Column" at bounding box center [799, 411] width 1511 height 649
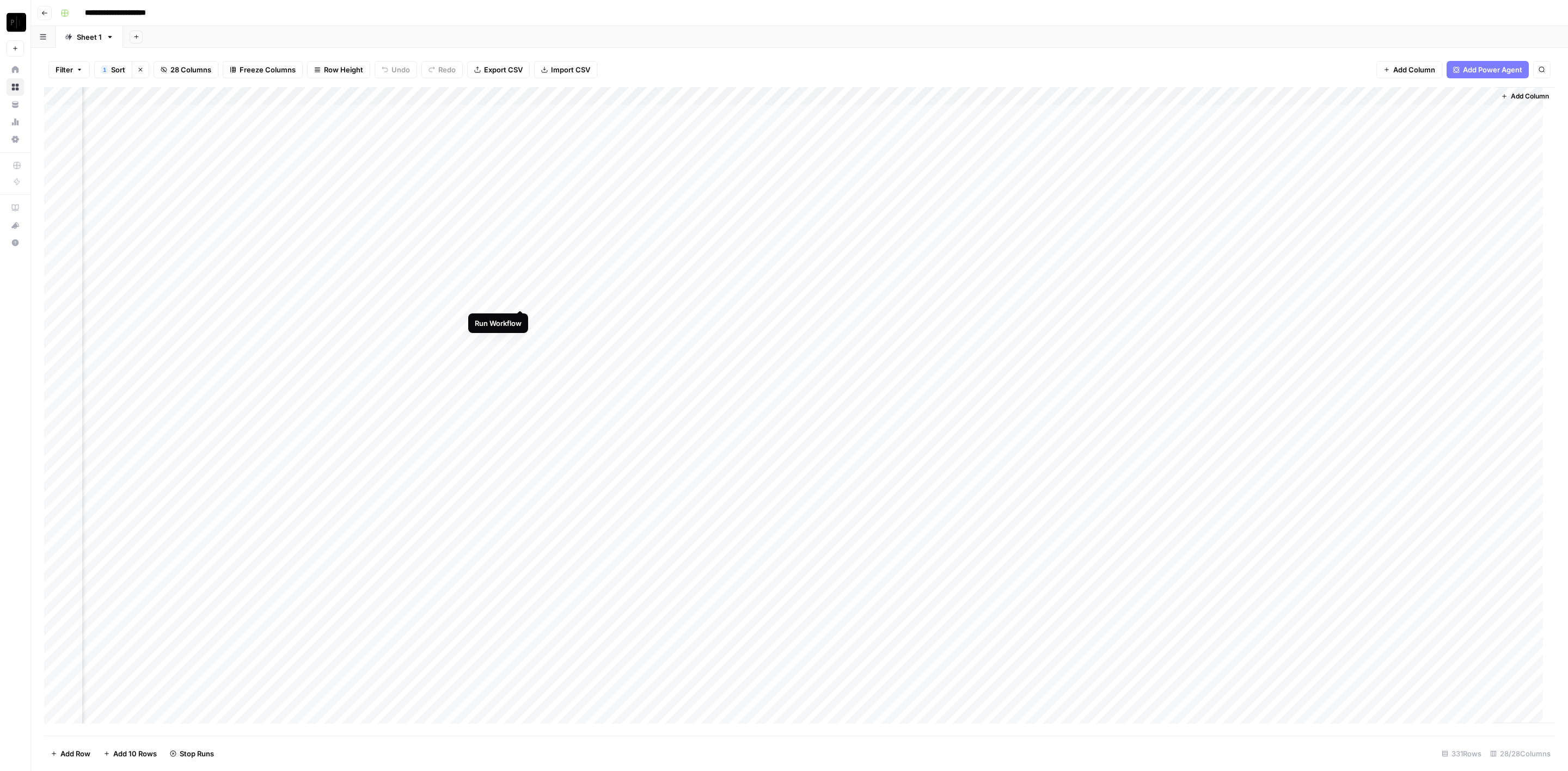
click at [520, 299] on div "Add Column" at bounding box center [799, 411] width 1511 height 649
click at [523, 318] on div "Add Column" at bounding box center [799, 411] width 1511 height 649
click at [522, 342] on div "Add Column" at bounding box center [799, 411] width 1511 height 649
click at [519, 279] on div "Add Column" at bounding box center [799, 411] width 1511 height 649
click at [520, 337] on div "Add Column" at bounding box center [799, 411] width 1511 height 649
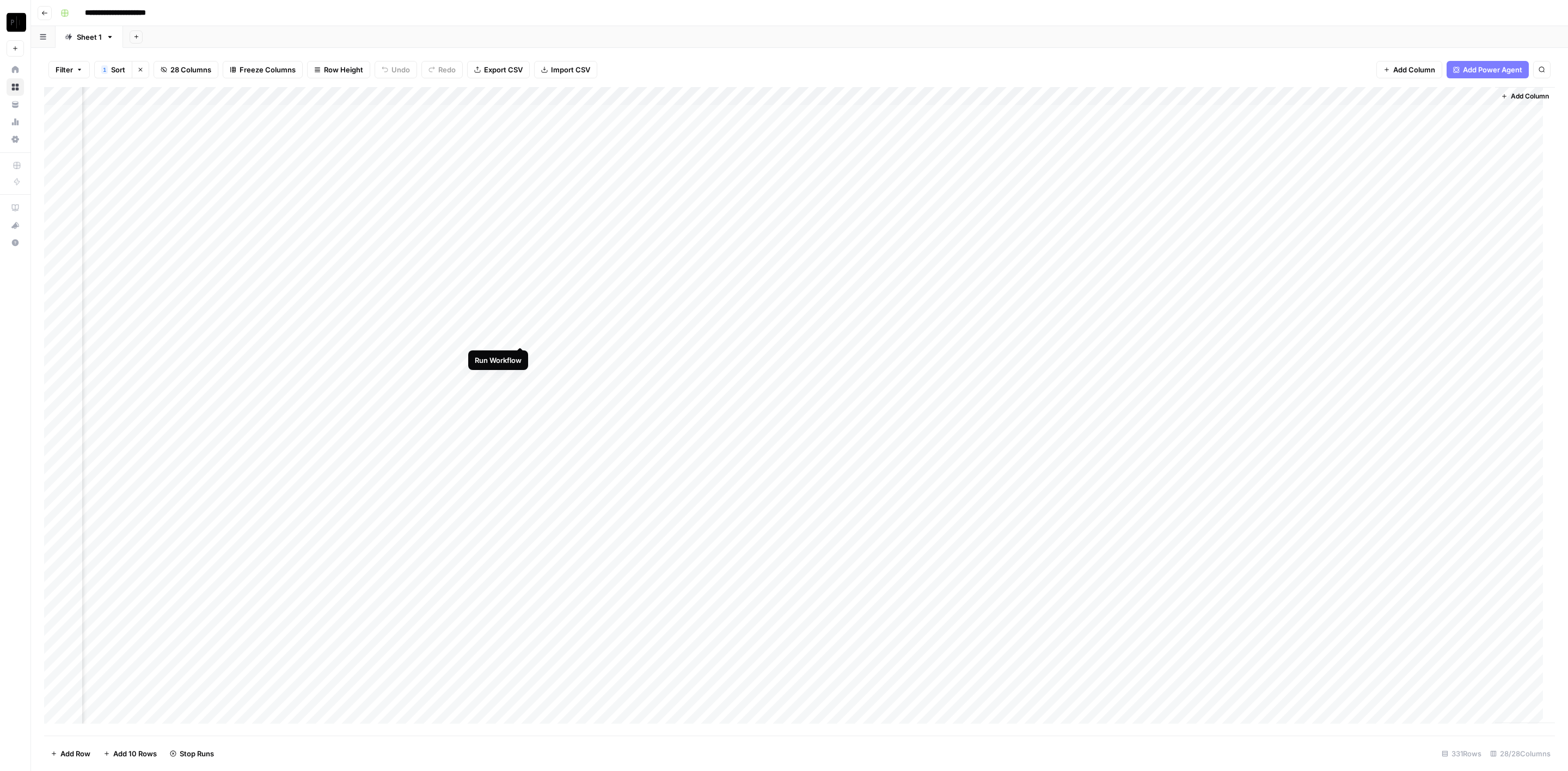
click at [519, 354] on div "Add Column" at bounding box center [799, 411] width 1511 height 649
click at [523, 370] on div "Add Column" at bounding box center [799, 411] width 1511 height 649
click at [520, 392] on div "Add Column" at bounding box center [799, 411] width 1511 height 649
click at [518, 407] on div "Add Column" at bounding box center [799, 411] width 1511 height 649
click at [525, 430] on div "Add Column" at bounding box center [799, 411] width 1511 height 649
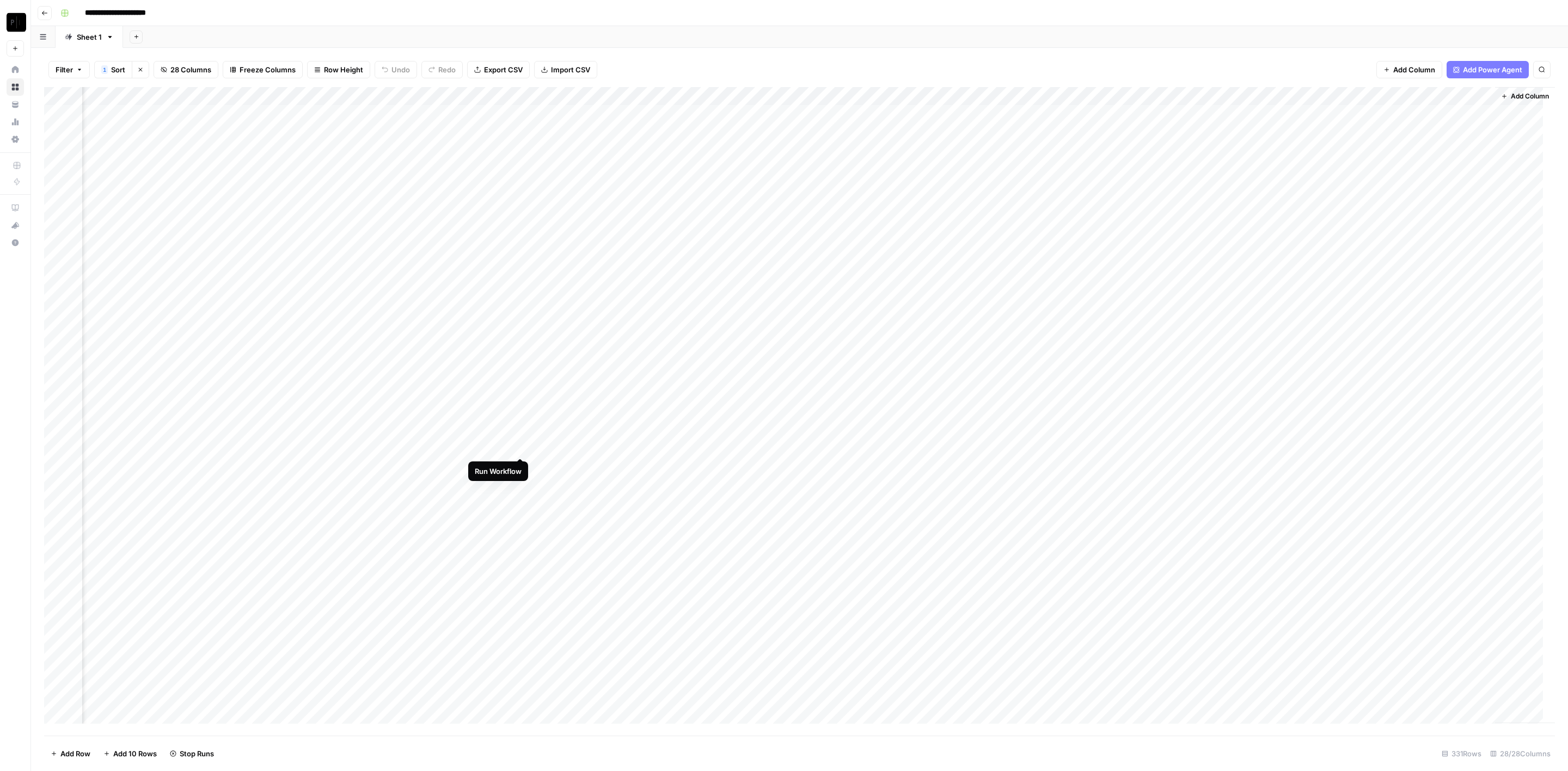
click at [521, 444] on div "Add Column" at bounding box center [799, 411] width 1511 height 649
click at [519, 466] on div "Add Column" at bounding box center [799, 411] width 1511 height 649
click at [520, 487] on div "Add Column" at bounding box center [799, 411] width 1511 height 649
click at [521, 503] on div "Add Column" at bounding box center [799, 411] width 1511 height 649
click at [743, 112] on div "Add Column" at bounding box center [799, 411] width 1511 height 649
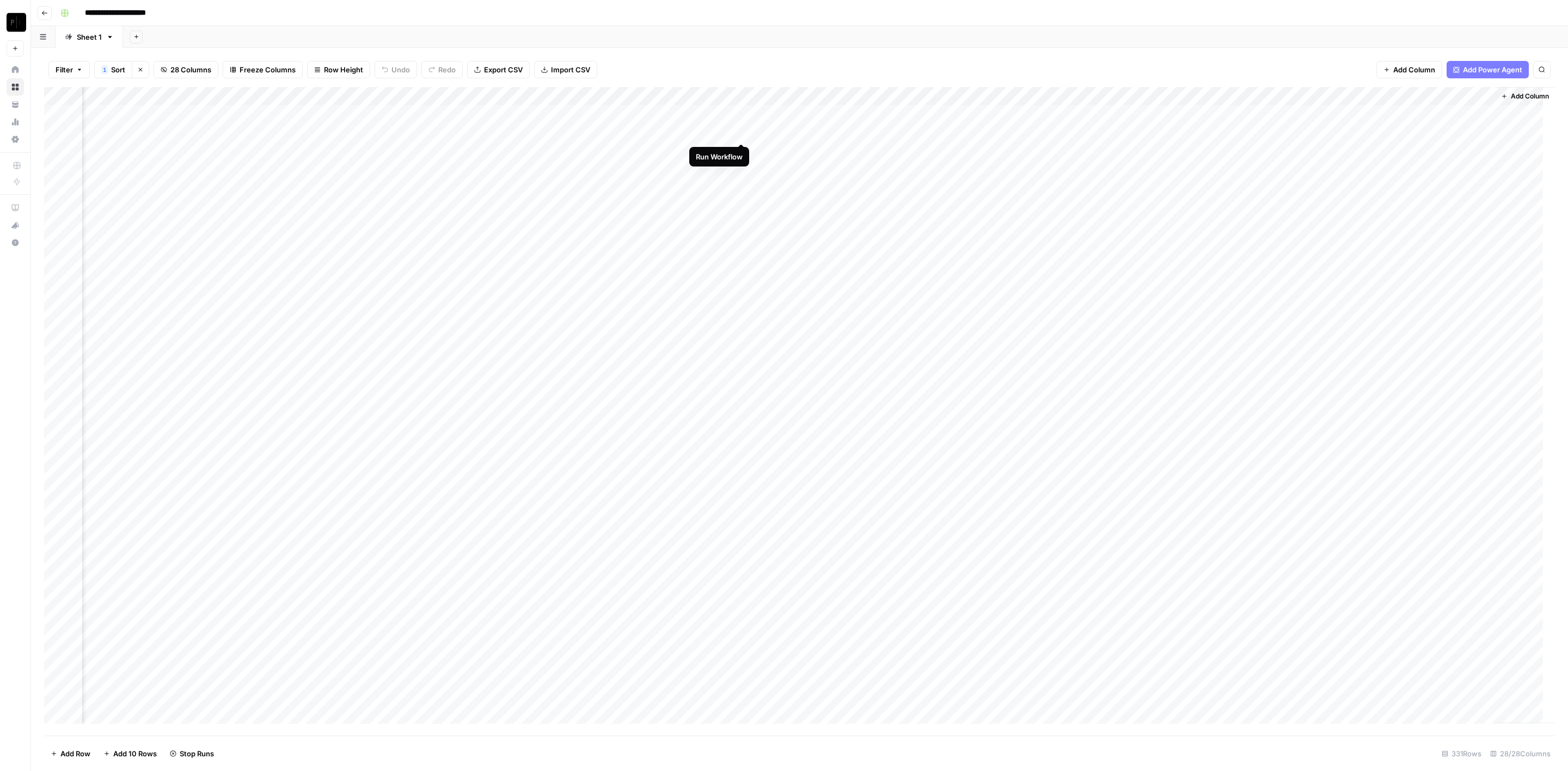
click at [741, 126] on div "Add Column" at bounding box center [799, 411] width 1511 height 649
click at [741, 146] on div "Add Column" at bounding box center [799, 411] width 1511 height 649
click at [743, 170] on div "Add Column" at bounding box center [799, 411] width 1511 height 649
click at [741, 188] on div "Add Column" at bounding box center [799, 411] width 1511 height 649
click at [741, 207] on div "Add Column" at bounding box center [799, 411] width 1511 height 649
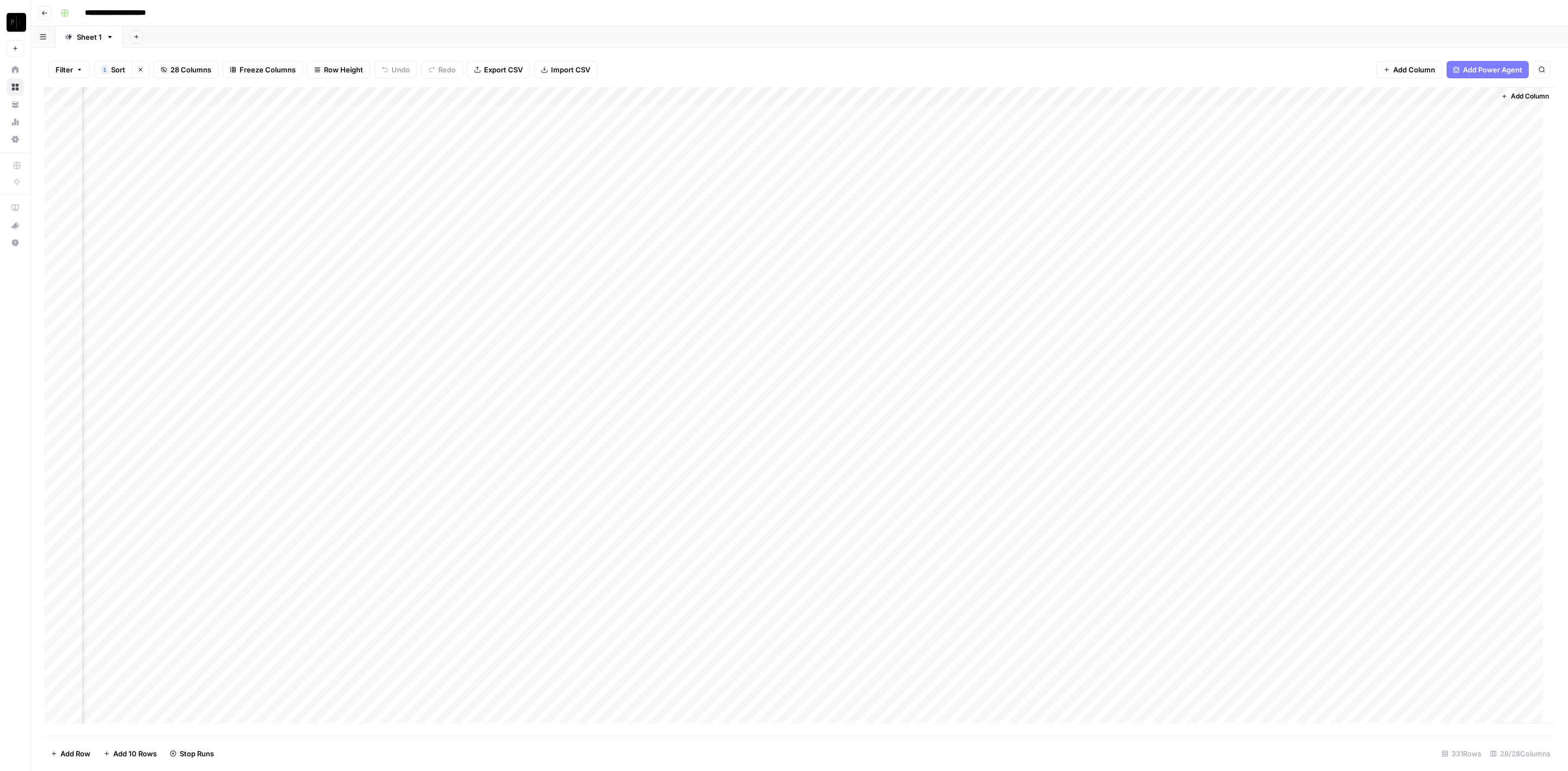
click at [742, 229] on div "Add Column" at bounding box center [799, 411] width 1511 height 649
click at [744, 243] on div "Add Column" at bounding box center [799, 411] width 1511 height 649
click at [744, 262] on div "Add Column" at bounding box center [799, 411] width 1511 height 649
click at [741, 279] on div "Add Column" at bounding box center [799, 411] width 1511 height 649
click at [744, 299] on div "Add Column" at bounding box center [799, 411] width 1511 height 649
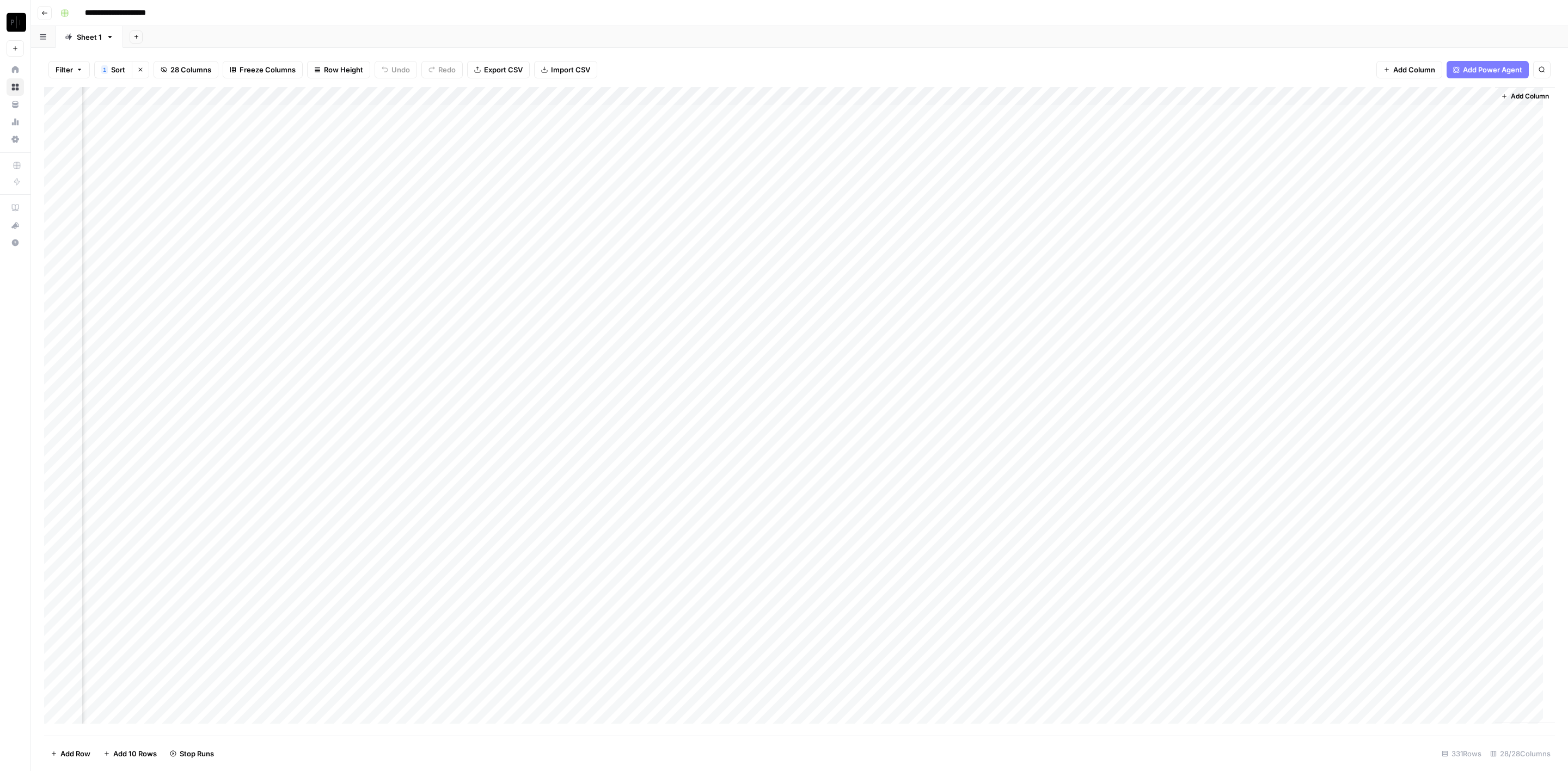
click at [741, 318] on div "Add Column" at bounding box center [799, 411] width 1511 height 649
click at [743, 336] on div "Add Column" at bounding box center [799, 411] width 1511 height 649
click at [743, 357] on div "Add Column" at bounding box center [799, 411] width 1511 height 649
click at [745, 375] on div "Add Column" at bounding box center [799, 411] width 1511 height 649
click at [741, 395] on div "Add Column" at bounding box center [799, 411] width 1511 height 649
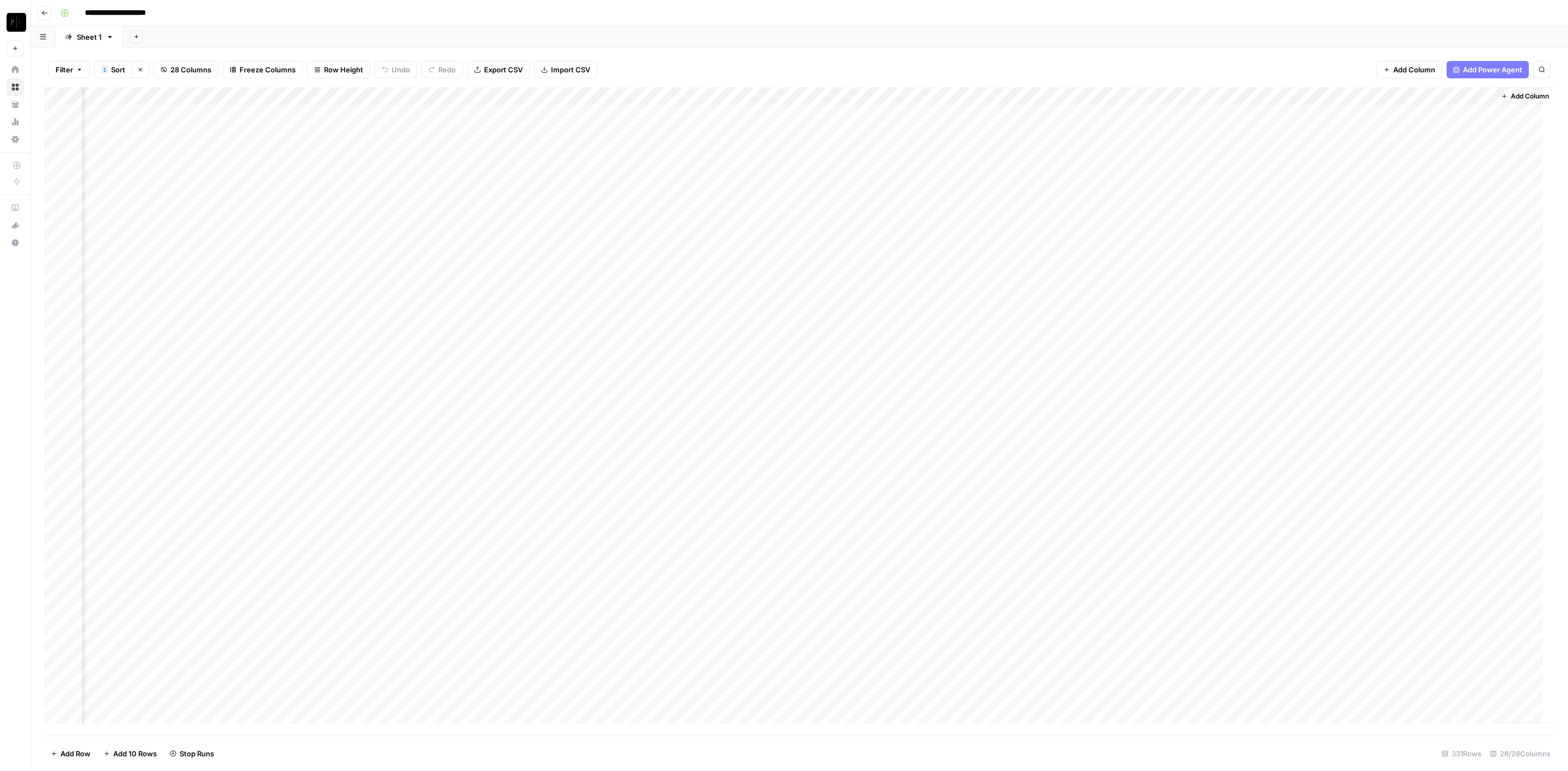
click at [740, 413] on div "Add Column" at bounding box center [799, 411] width 1511 height 649
click at [742, 428] on div "Add Column" at bounding box center [799, 411] width 1511 height 649
click at [741, 446] on div "Add Column" at bounding box center [799, 411] width 1511 height 649
click at [741, 459] on div "Add Column" at bounding box center [799, 411] width 1511 height 649
click at [741, 479] on div "Add Column" at bounding box center [799, 411] width 1511 height 649
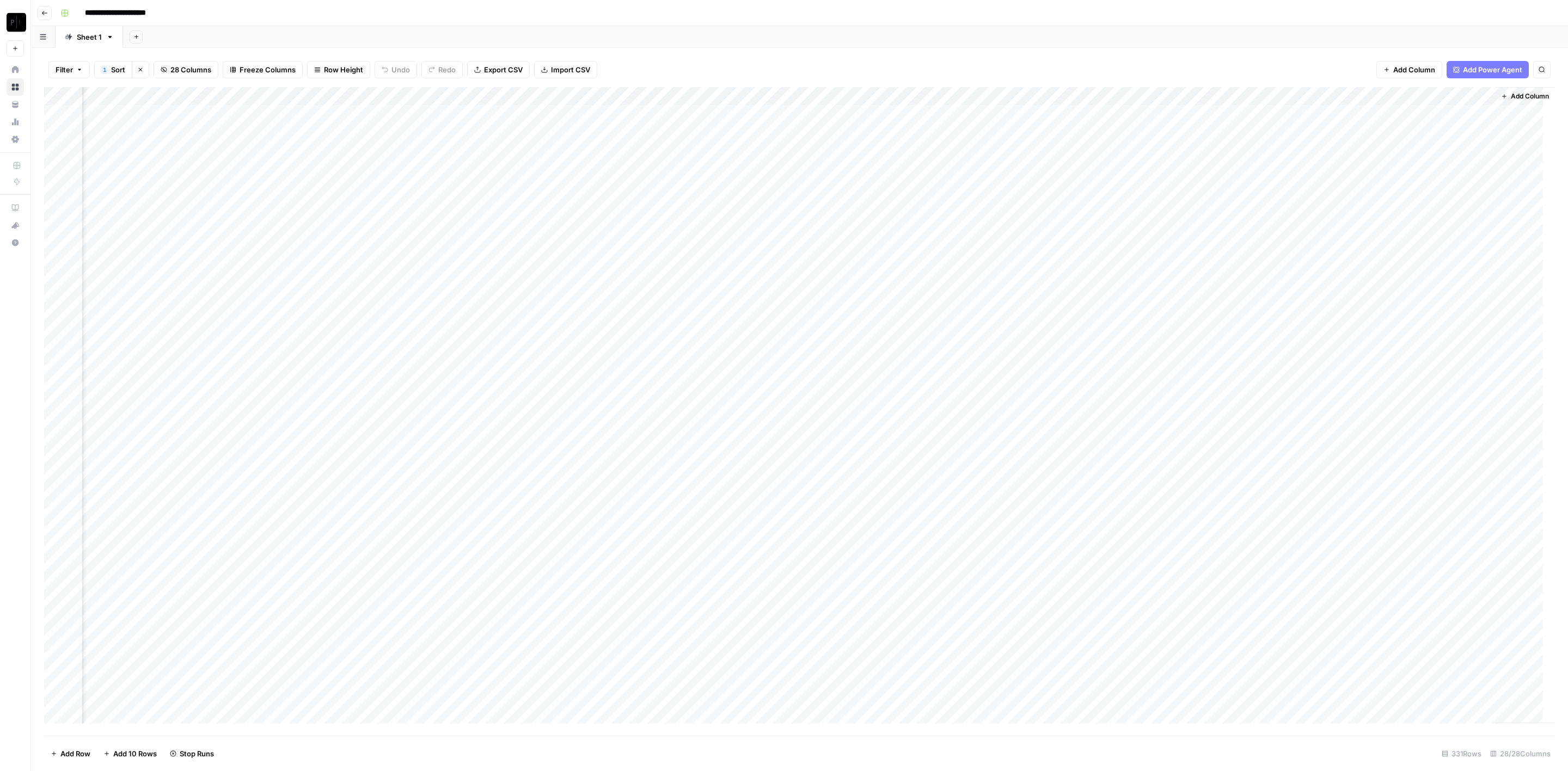
drag, startPoint x: 741, startPoint y: 501, endPoint x: 740, endPoint y: 481, distance: 20.0
click at [741, 502] on div "Add Column" at bounding box center [799, 411] width 1511 height 649
click at [744, 466] on div "Add Column" at bounding box center [799, 411] width 1511 height 649
click at [962, 111] on div "Add Column" at bounding box center [799, 411] width 1511 height 649
click at [961, 132] on div "Add Column" at bounding box center [799, 411] width 1511 height 649
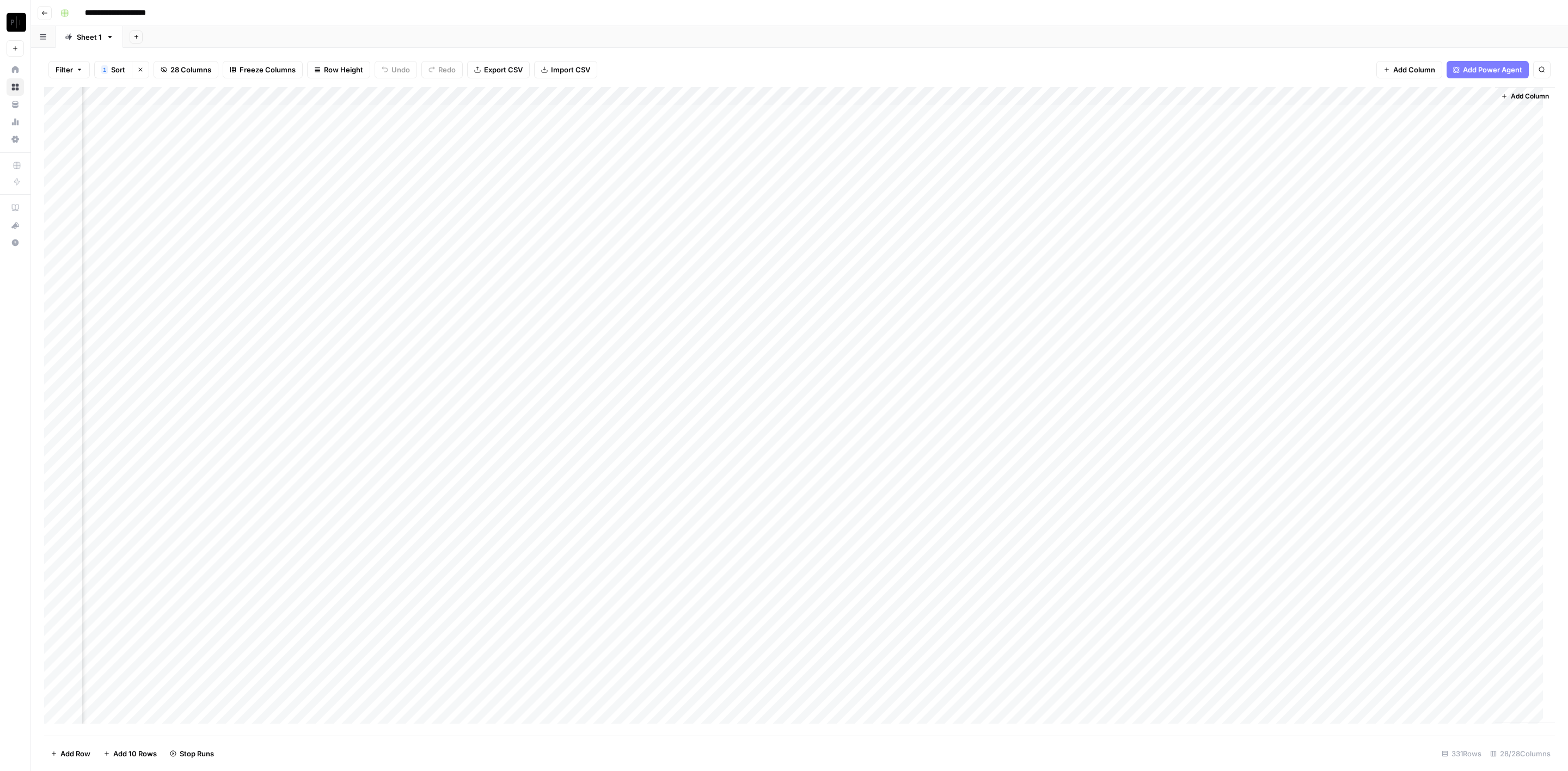
click at [962, 146] on div "Add Column" at bounding box center [799, 411] width 1511 height 649
click at [962, 168] on div "Add Column" at bounding box center [799, 411] width 1511 height 649
click at [962, 115] on div "Add Column" at bounding box center [799, 411] width 1511 height 649
click at [964, 185] on div "Add Column" at bounding box center [799, 411] width 1511 height 649
click at [959, 207] on div "Add Column" at bounding box center [799, 411] width 1511 height 649
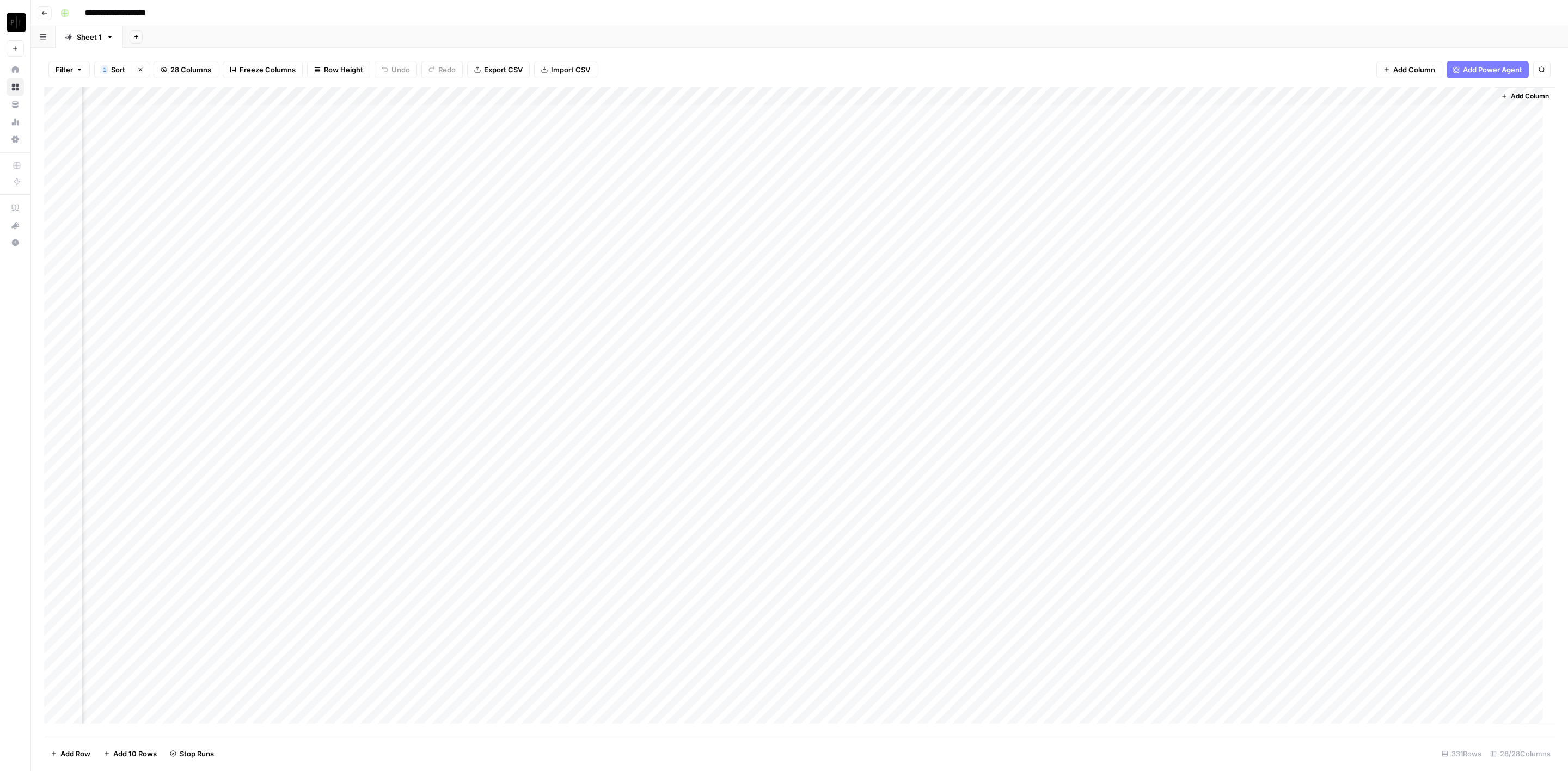
drag, startPoint x: 960, startPoint y: 220, endPoint x: 965, endPoint y: 217, distance: 5.8
click at [961, 222] on div "Add Column" at bounding box center [799, 411] width 1511 height 649
click at [962, 185] on div "Add Column" at bounding box center [799, 411] width 1511 height 649
drag, startPoint x: 961, startPoint y: 223, endPoint x: 964, endPoint y: 232, distance: 9.5
click at [961, 223] on div "Add Column" at bounding box center [799, 411] width 1511 height 649
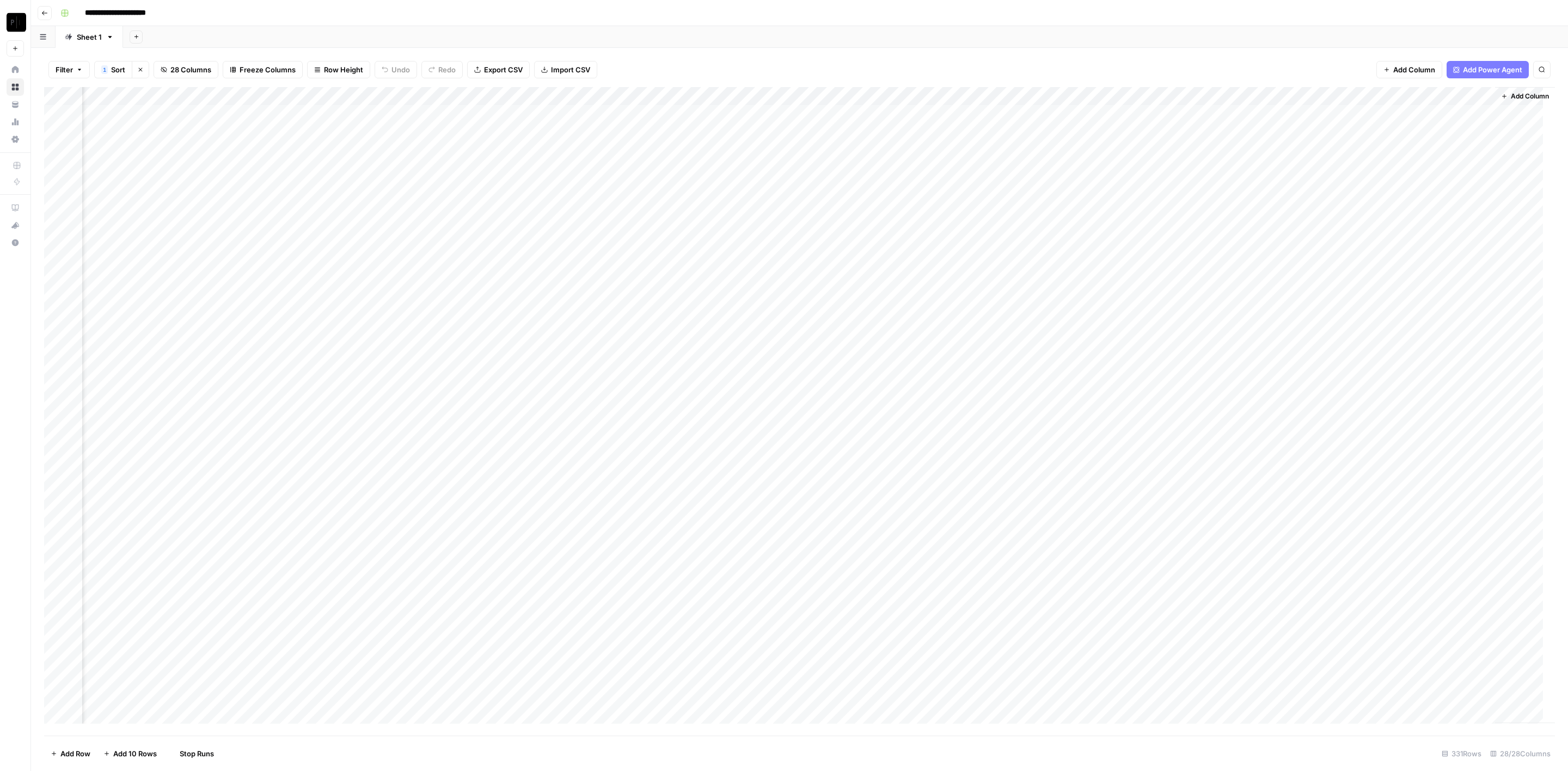
click at [962, 240] on div "Add Column" at bounding box center [799, 411] width 1511 height 649
click at [961, 187] on div "Add Column" at bounding box center [799, 411] width 1511 height 649
click at [962, 258] on div "Add Column" at bounding box center [799, 411] width 1511 height 649
click at [962, 278] on div "Add Column" at bounding box center [799, 411] width 1511 height 649
click at [963, 293] on div "Add Column" at bounding box center [799, 411] width 1511 height 649
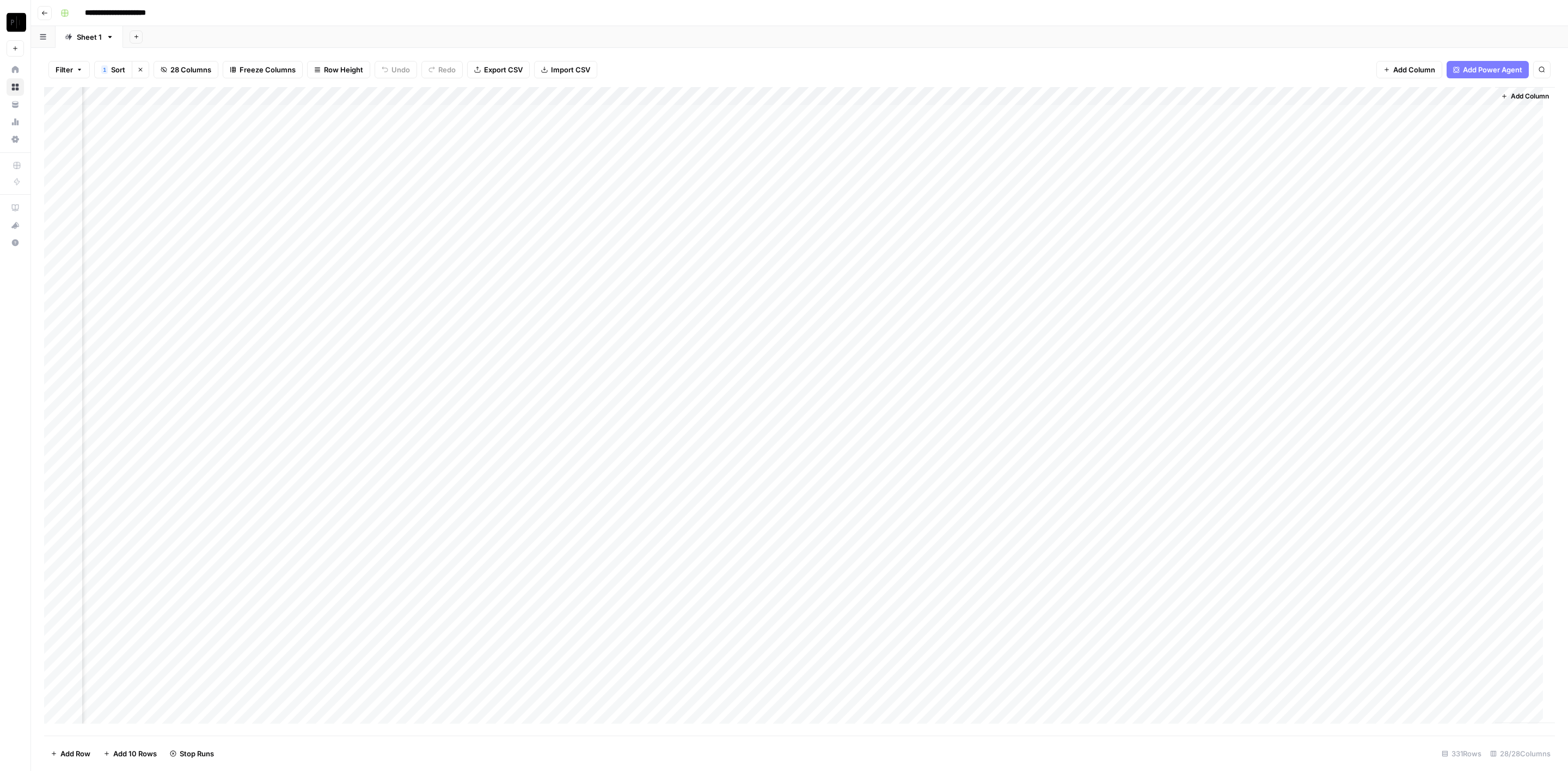
click at [961, 313] on div "Add Column" at bounding box center [799, 411] width 1511 height 649
click at [962, 329] on div "Add Column" at bounding box center [799, 411] width 1511 height 649
click at [965, 355] on div "Add Column" at bounding box center [799, 411] width 1511 height 649
click at [961, 339] on div "Add Column" at bounding box center [799, 411] width 1511 height 649
click at [964, 377] on div "Add Column" at bounding box center [799, 411] width 1511 height 649
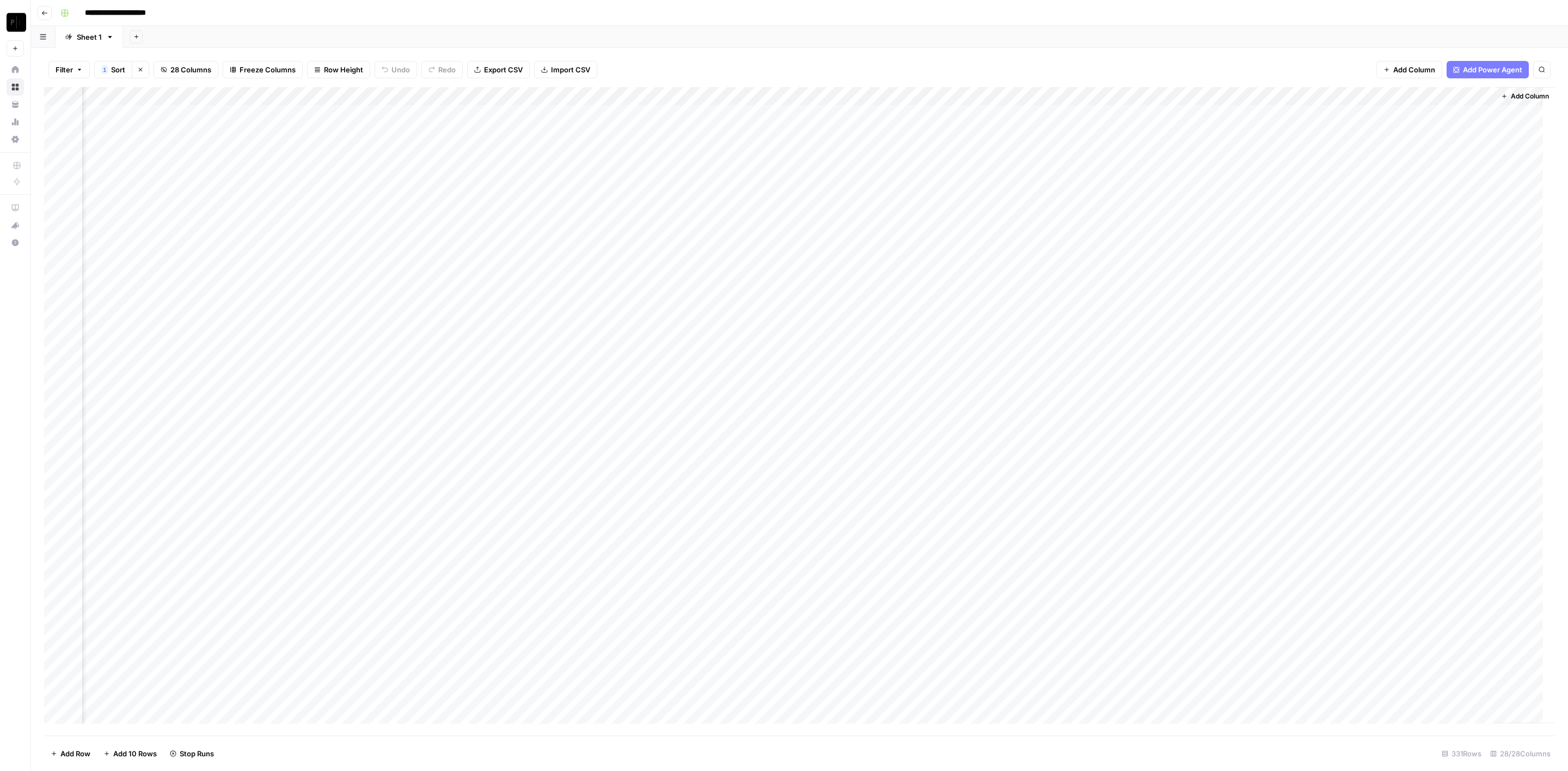
click at [964, 392] on div "Add Column" at bounding box center [799, 411] width 1511 height 649
click at [964, 408] on div "Add Column" at bounding box center [799, 411] width 1511 height 649
click at [964, 430] on div "Add Column" at bounding box center [799, 411] width 1511 height 649
click at [965, 446] on div "Add Column" at bounding box center [799, 411] width 1511 height 649
click at [963, 461] on div "Add Column" at bounding box center [799, 411] width 1511 height 649
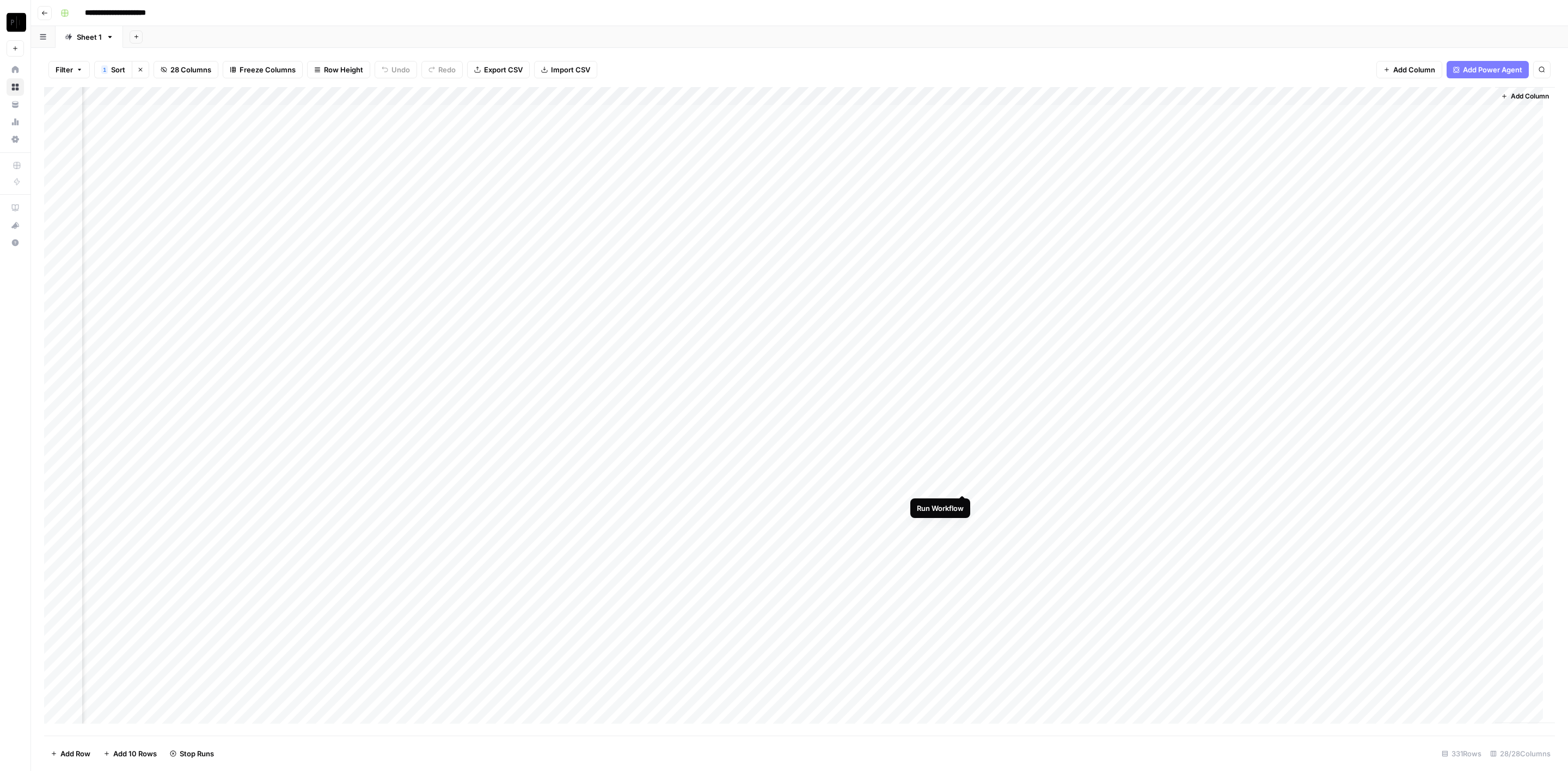
click at [964, 485] on div "Add Column" at bounding box center [799, 411] width 1511 height 649
click at [963, 505] on div "Add Column" at bounding box center [799, 411] width 1511 height 649
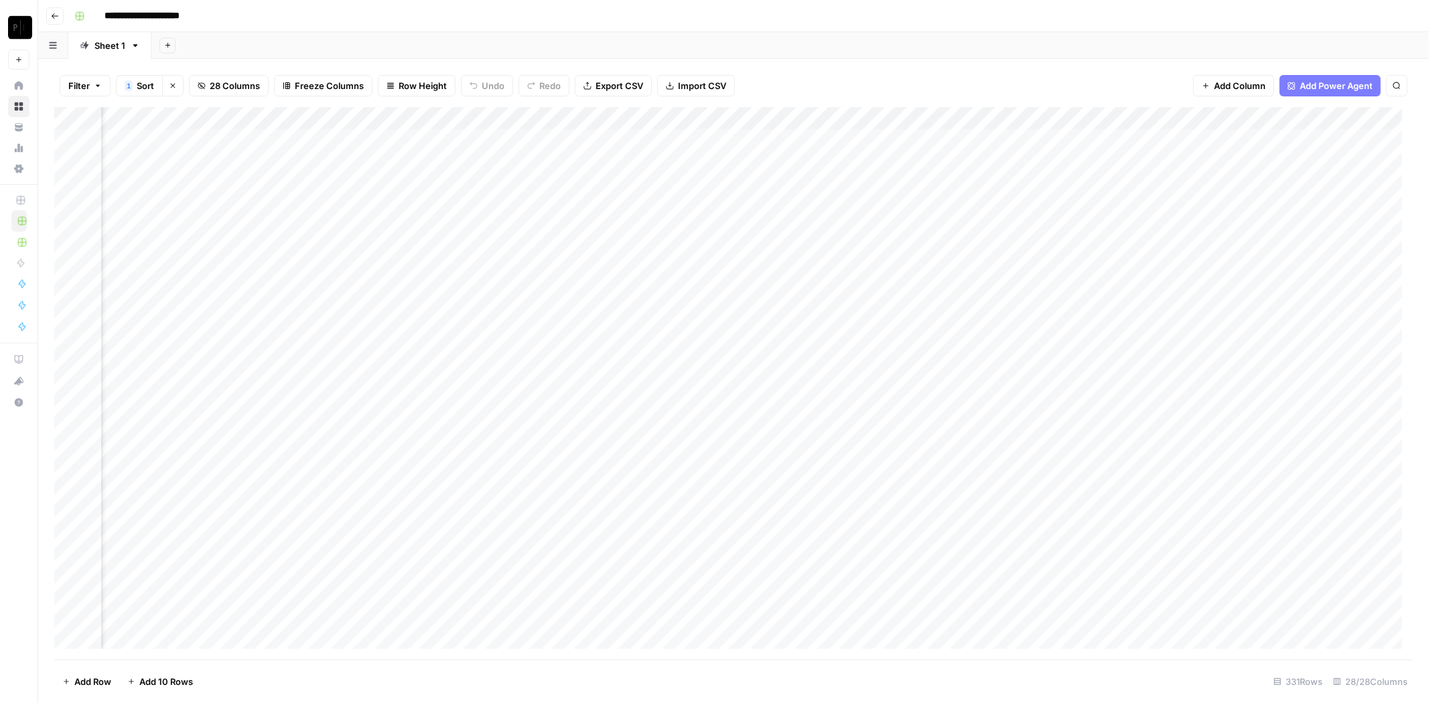
scroll to position [0, 2274]
click at [269, 165] on div "Add Column" at bounding box center [733, 383] width 1359 height 553
click at [272, 161] on div "Add Column" at bounding box center [733, 383] width 1359 height 553
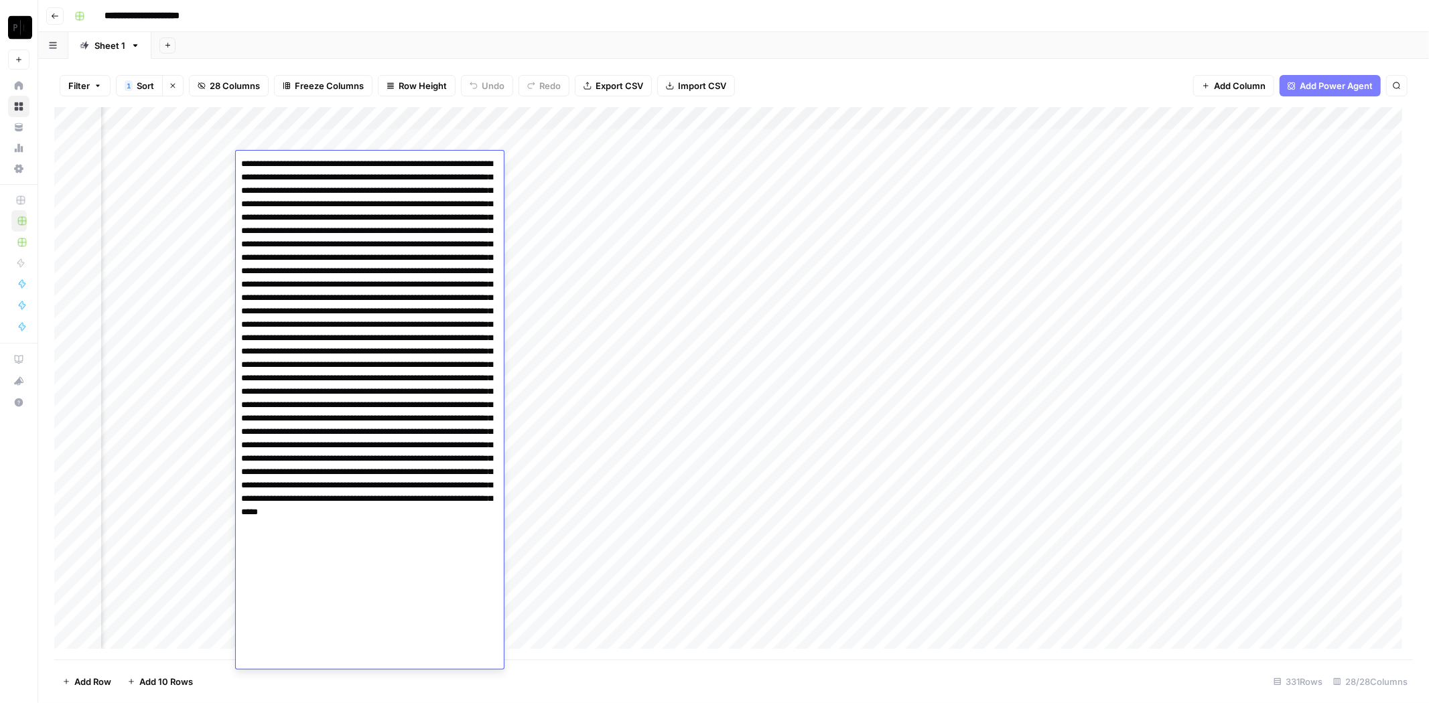
click at [361, 219] on textarea at bounding box center [370, 412] width 268 height 515
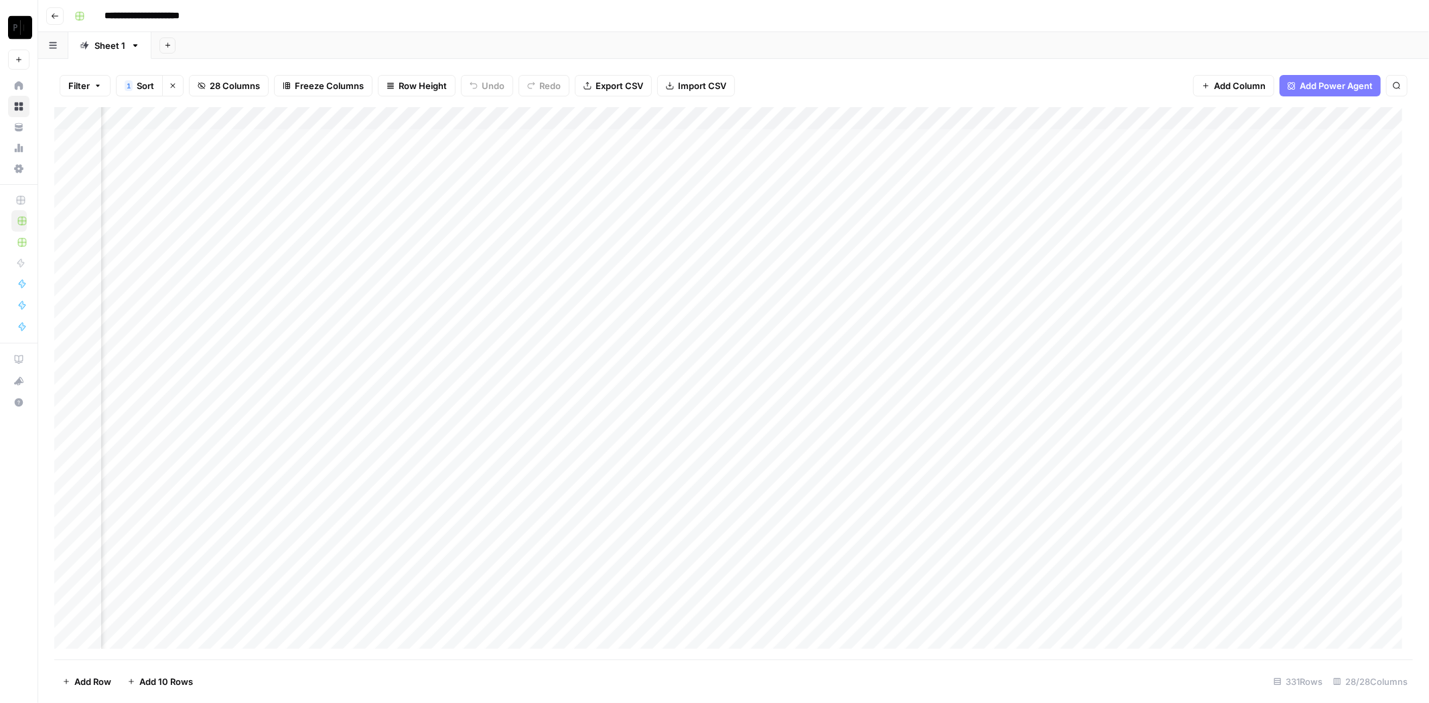
click at [305, 242] on div "Add Column" at bounding box center [733, 383] width 1359 height 553
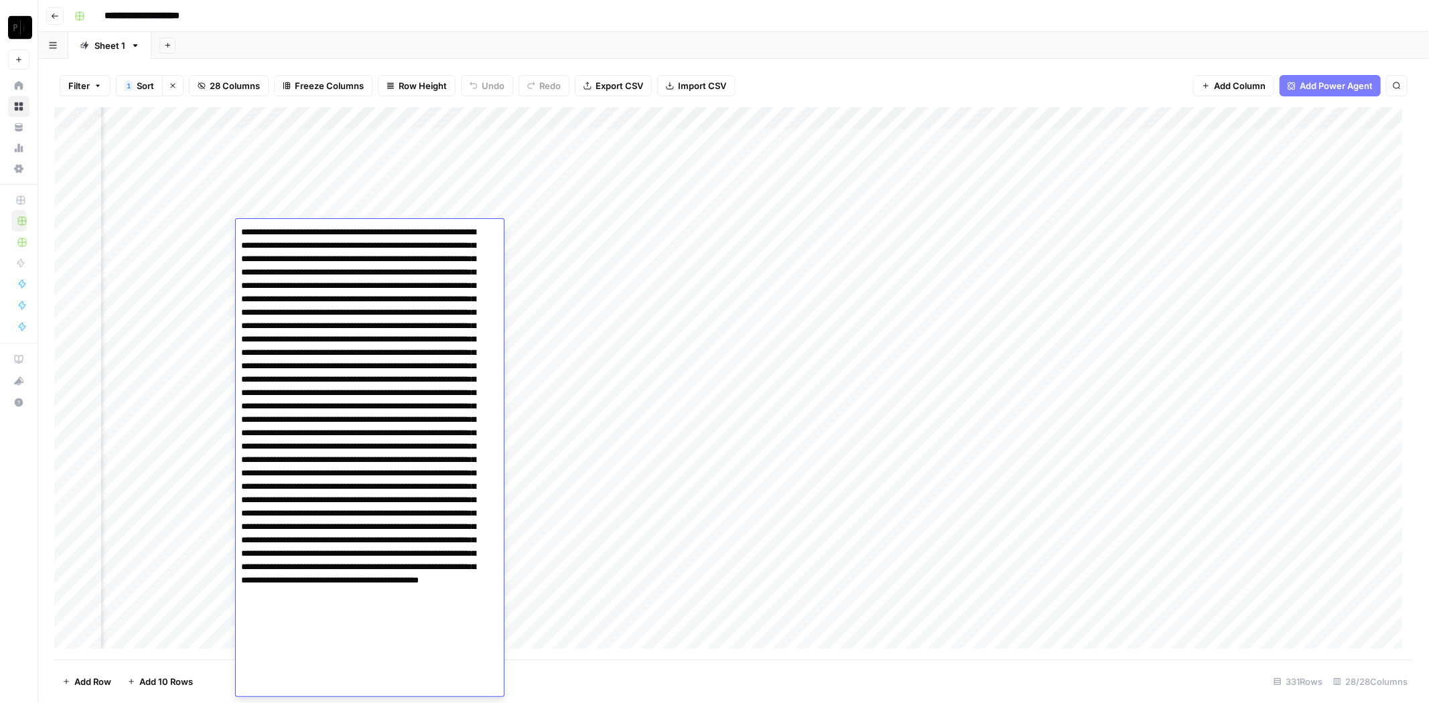
scroll to position [41, 0]
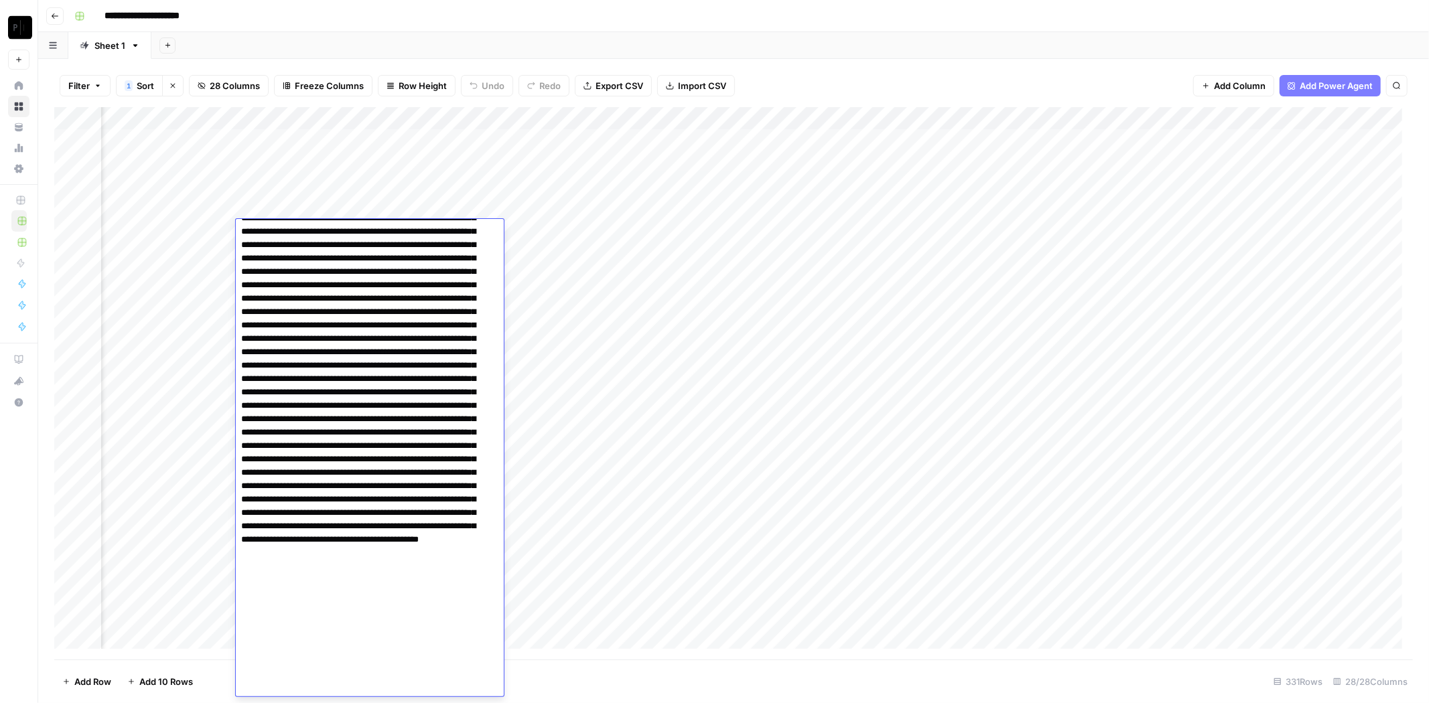
click at [333, 259] on textarea at bounding box center [364, 439] width 257 height 515
click at [534, 229] on div "Add Column" at bounding box center [733, 383] width 1359 height 553
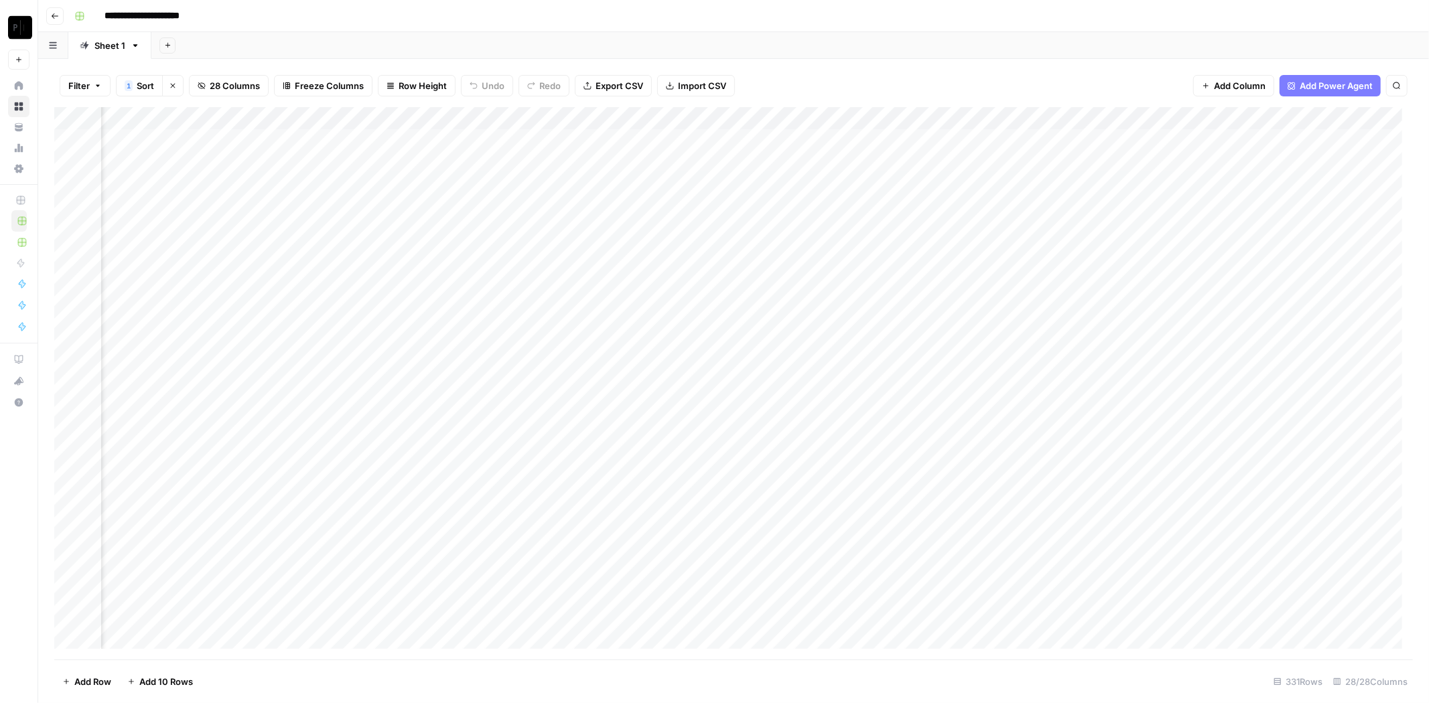
click at [534, 229] on div "Add Column" at bounding box center [733, 383] width 1359 height 553
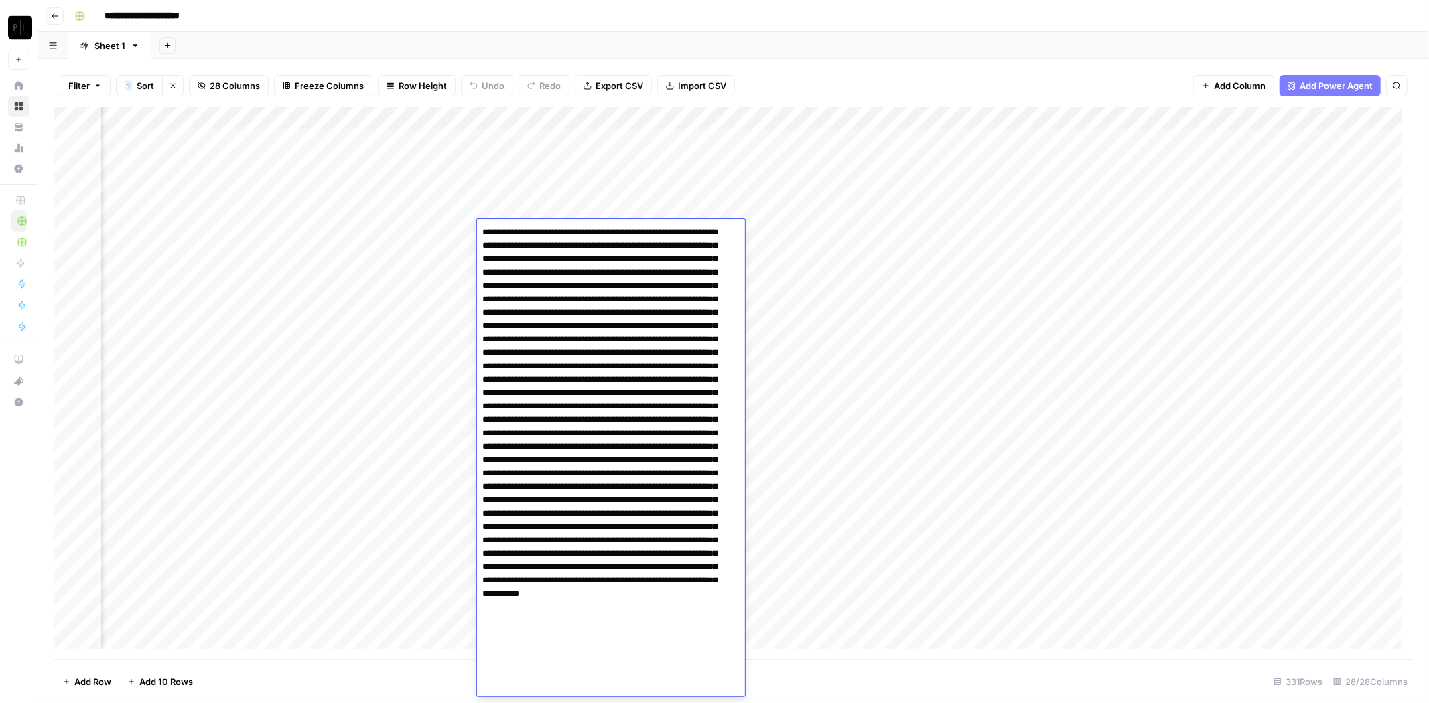
scroll to position [27, 0]
click at [888, 84] on div "Filter 1 Sort Clear sorts 28 Columns Freeze Columns Row Height Undo Redo Export…" at bounding box center [733, 85] width 1359 height 43
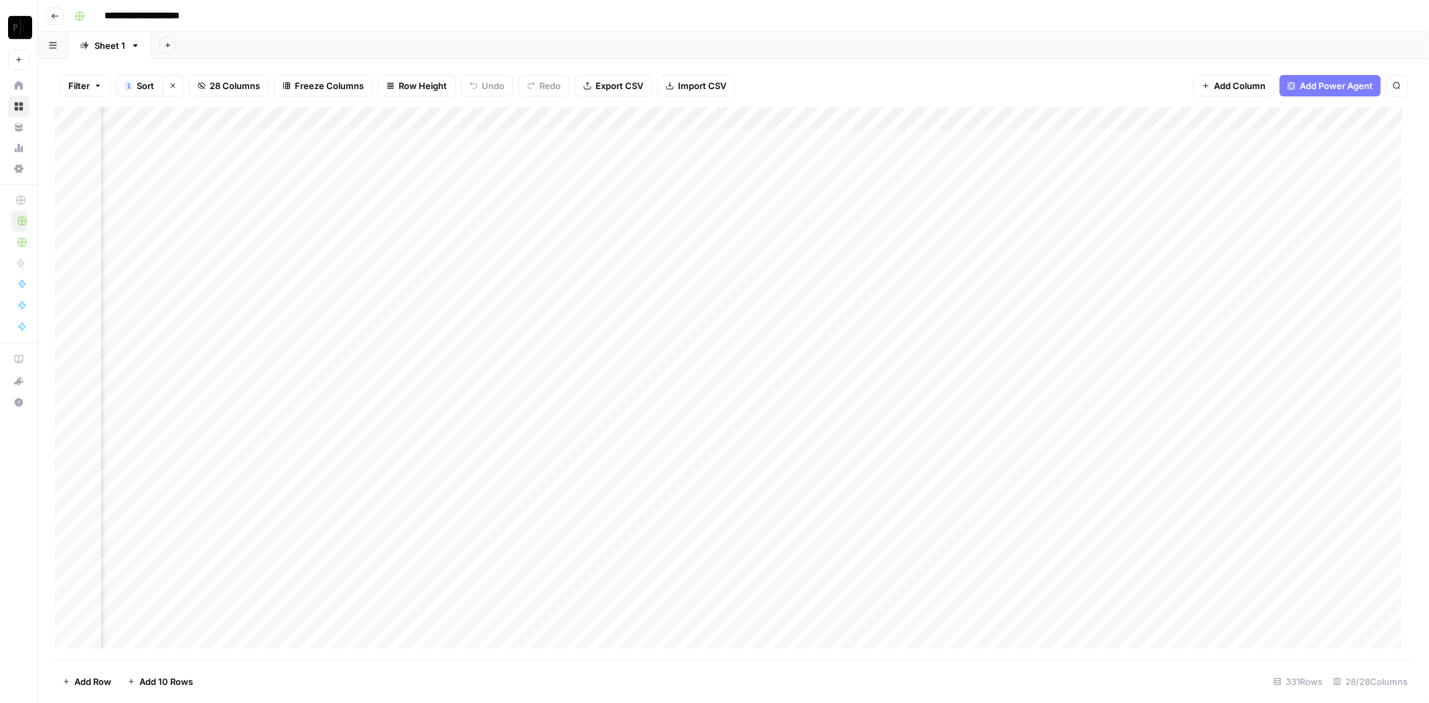
click at [808, 256] on div "Add Column" at bounding box center [733, 383] width 1359 height 553
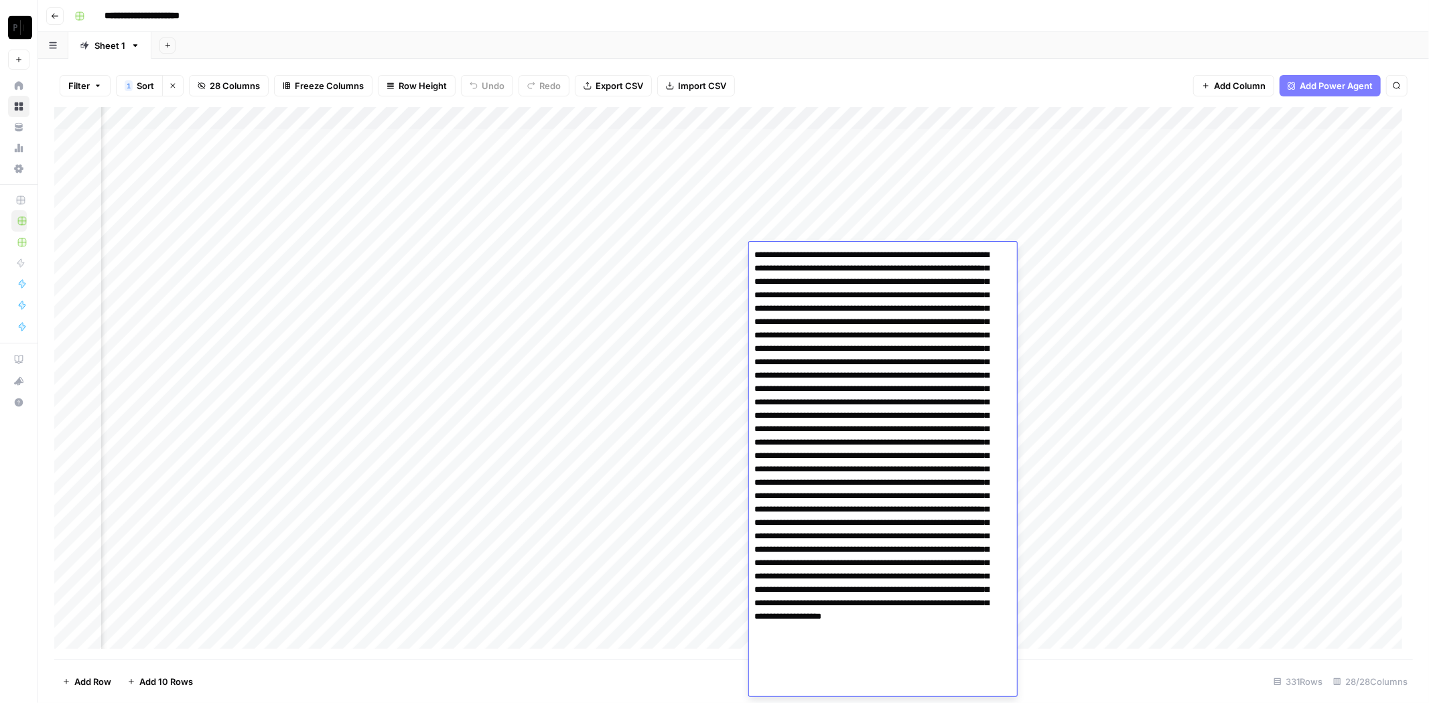
scroll to position [64, 0]
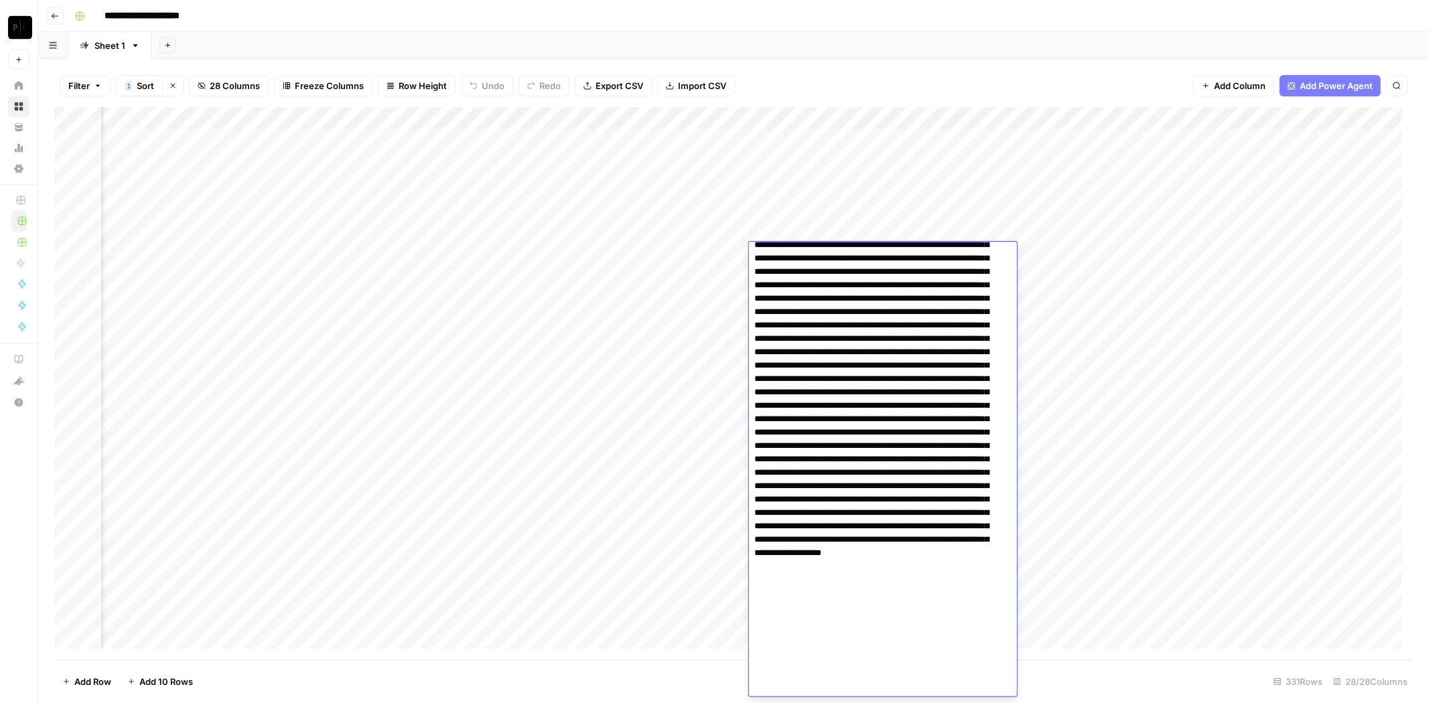
click at [851, 283] on textarea at bounding box center [877, 439] width 257 height 515
click at [545, 253] on div "Add Column" at bounding box center [733, 383] width 1359 height 553
click at [546, 253] on div "Add Column" at bounding box center [733, 383] width 1359 height 553
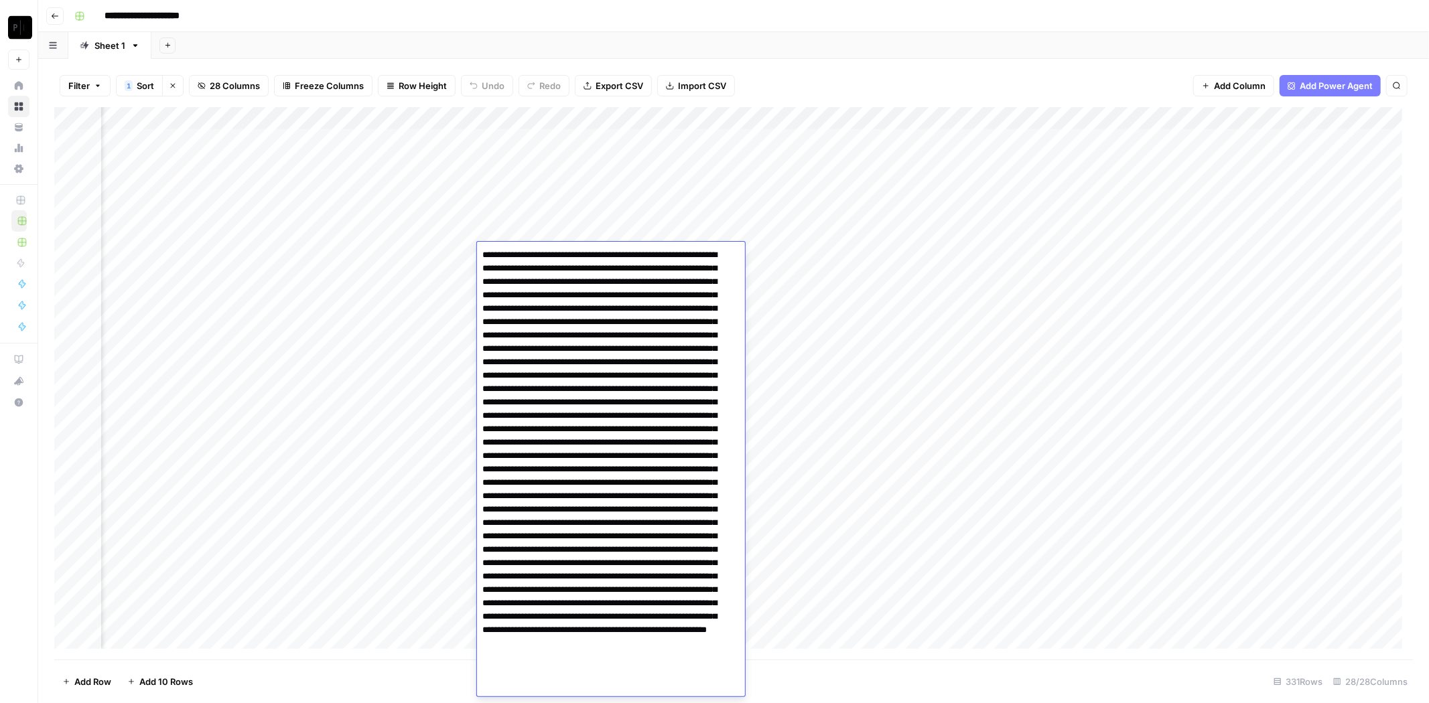
scroll to position [117, 0]
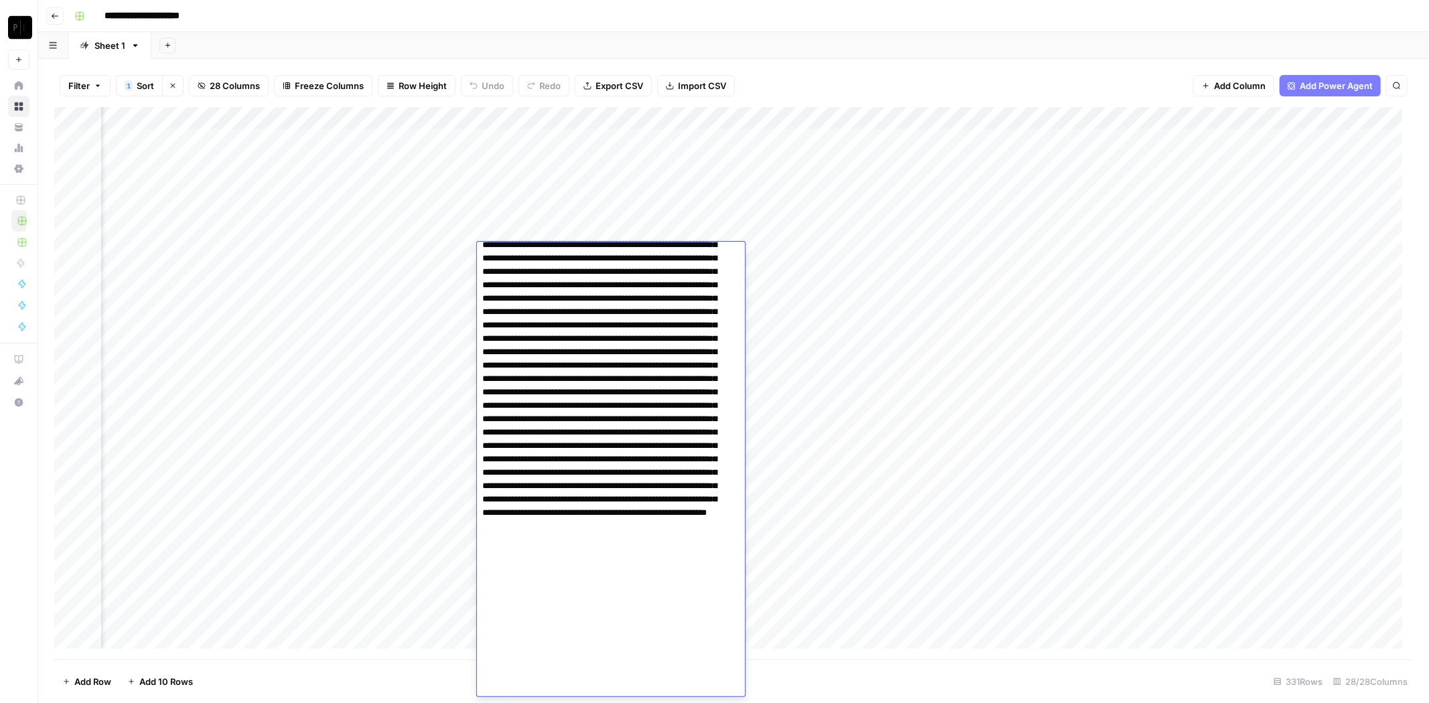
click at [587, 307] on textarea at bounding box center [605, 413] width 257 height 568
click at [274, 293] on div "Add Column" at bounding box center [733, 383] width 1359 height 553
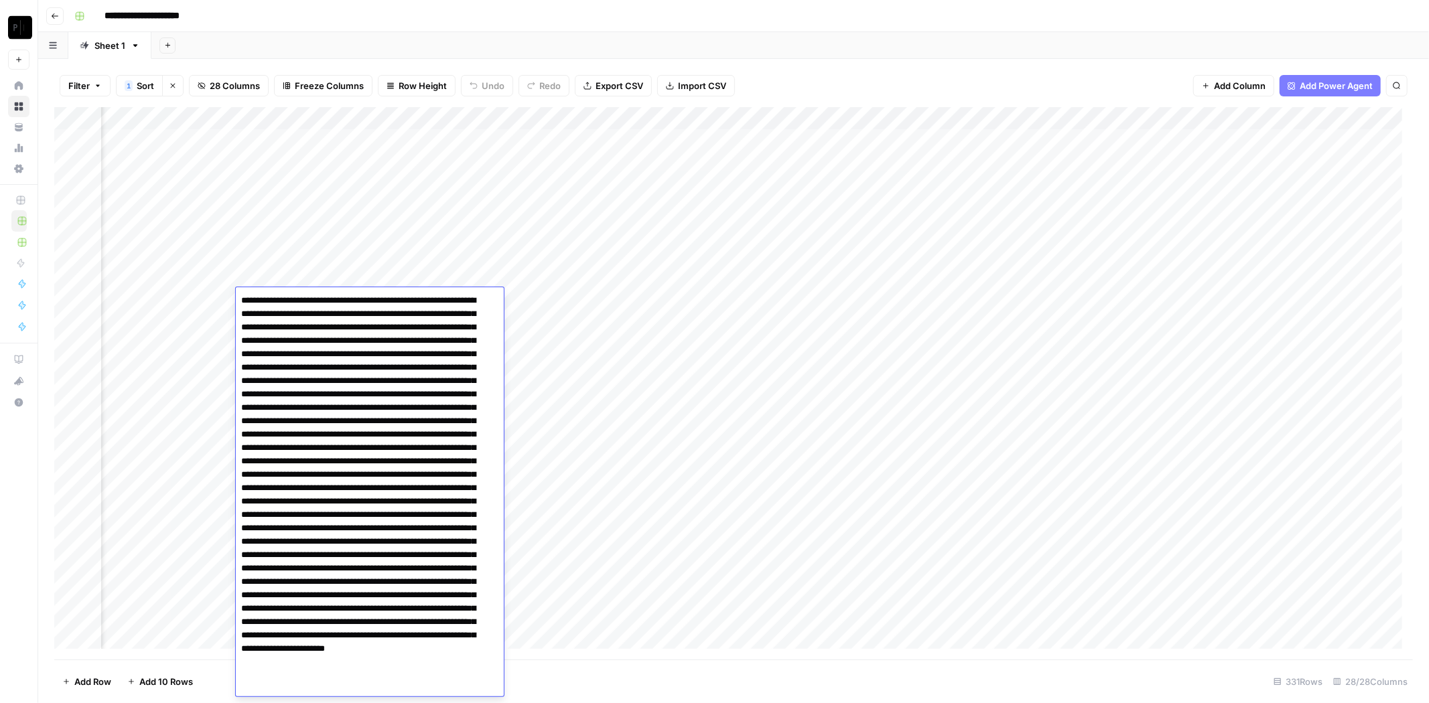
scroll to position [109, 0]
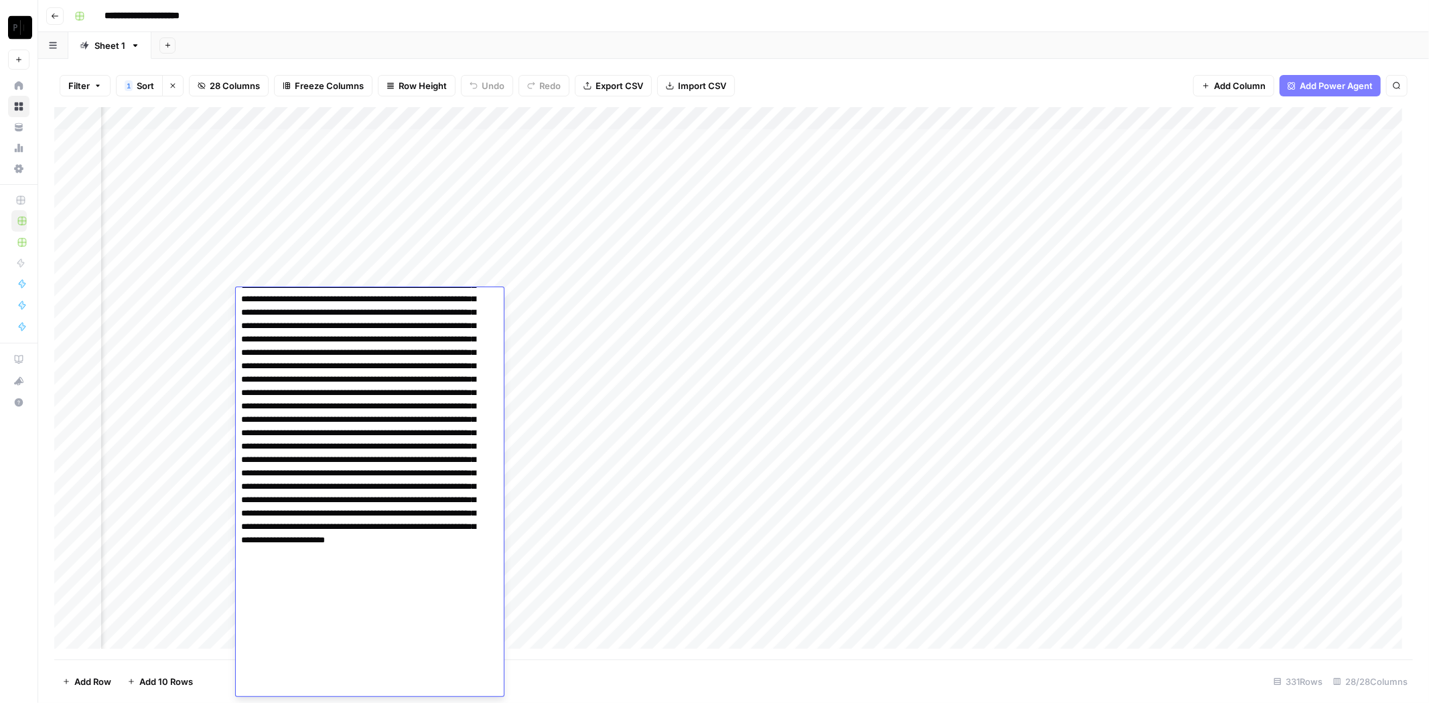
click at [306, 318] on textarea at bounding box center [364, 440] width 257 height 515
click at [460, 42] on div "Add Sheet" at bounding box center [790, 45] width 1278 height 27
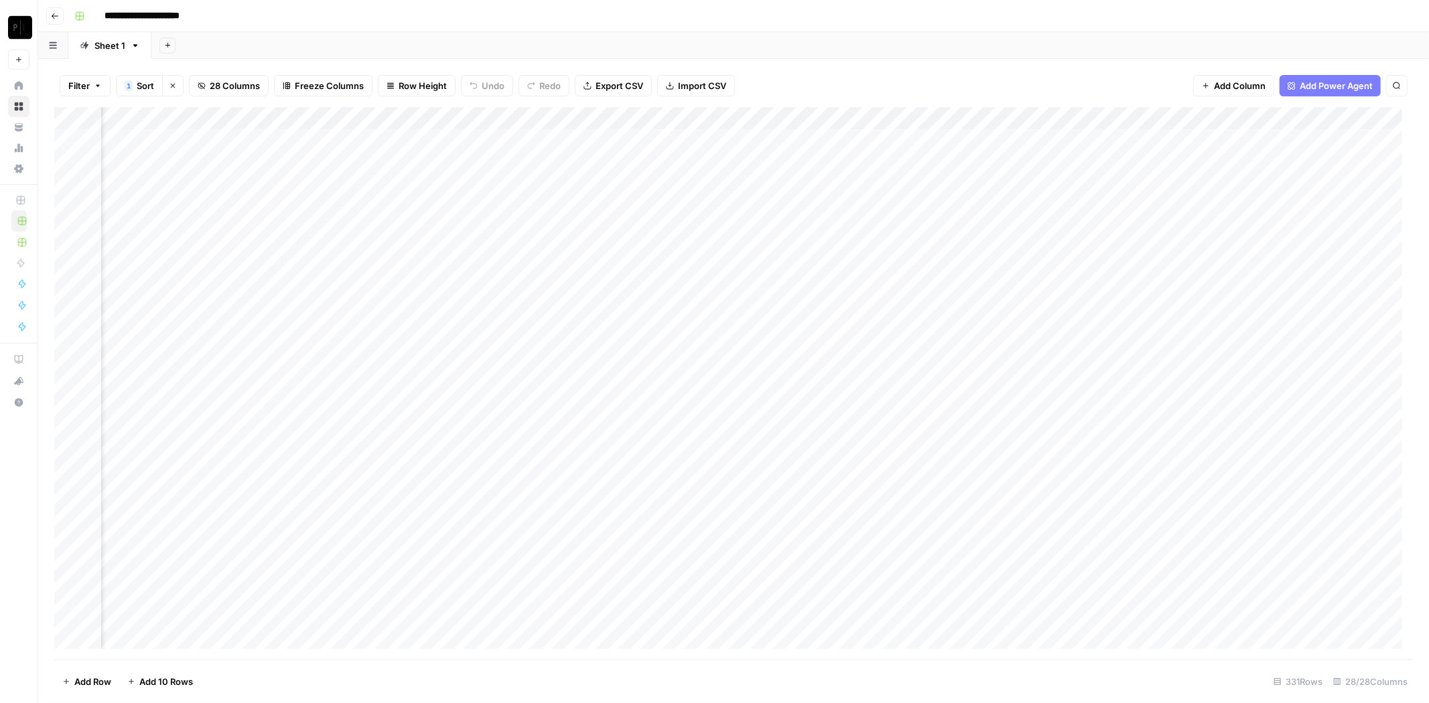
click at [513, 292] on div "Add Column" at bounding box center [733, 383] width 1359 height 553
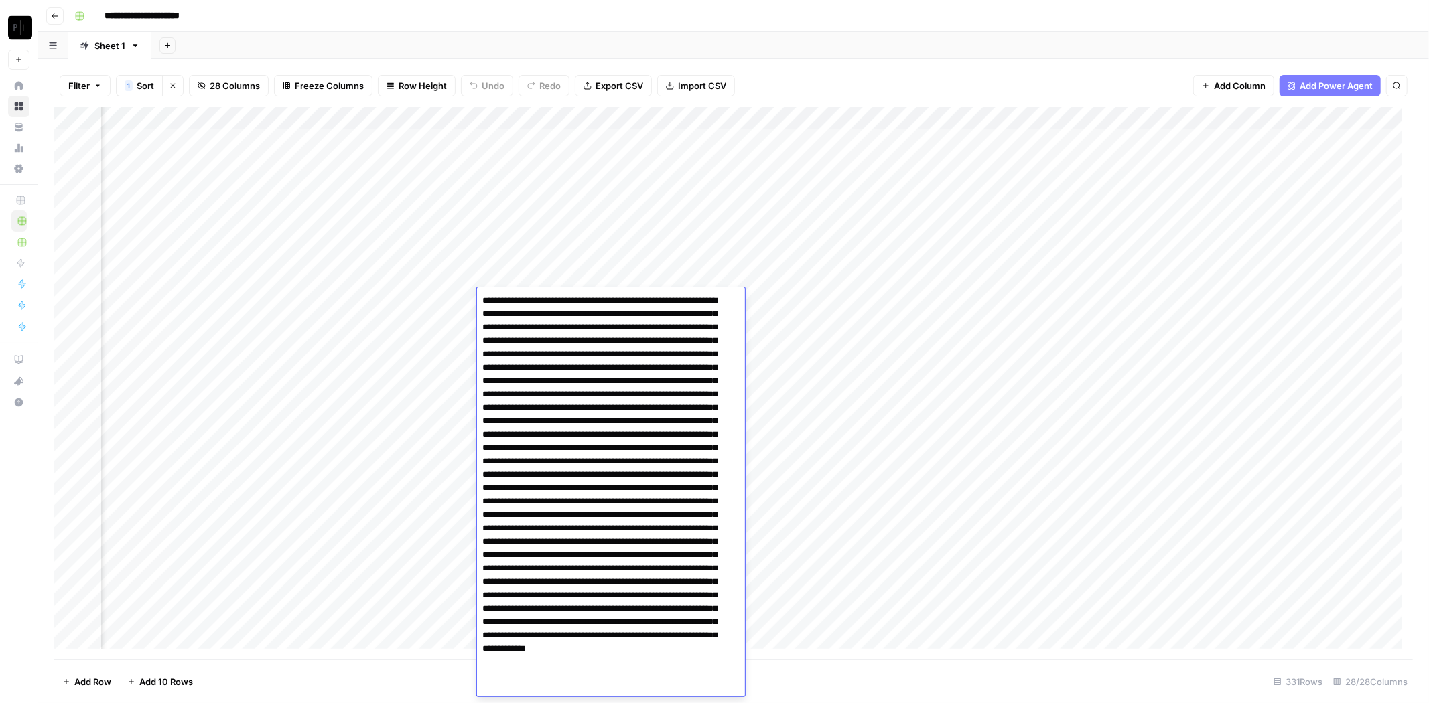
scroll to position [95, 0]
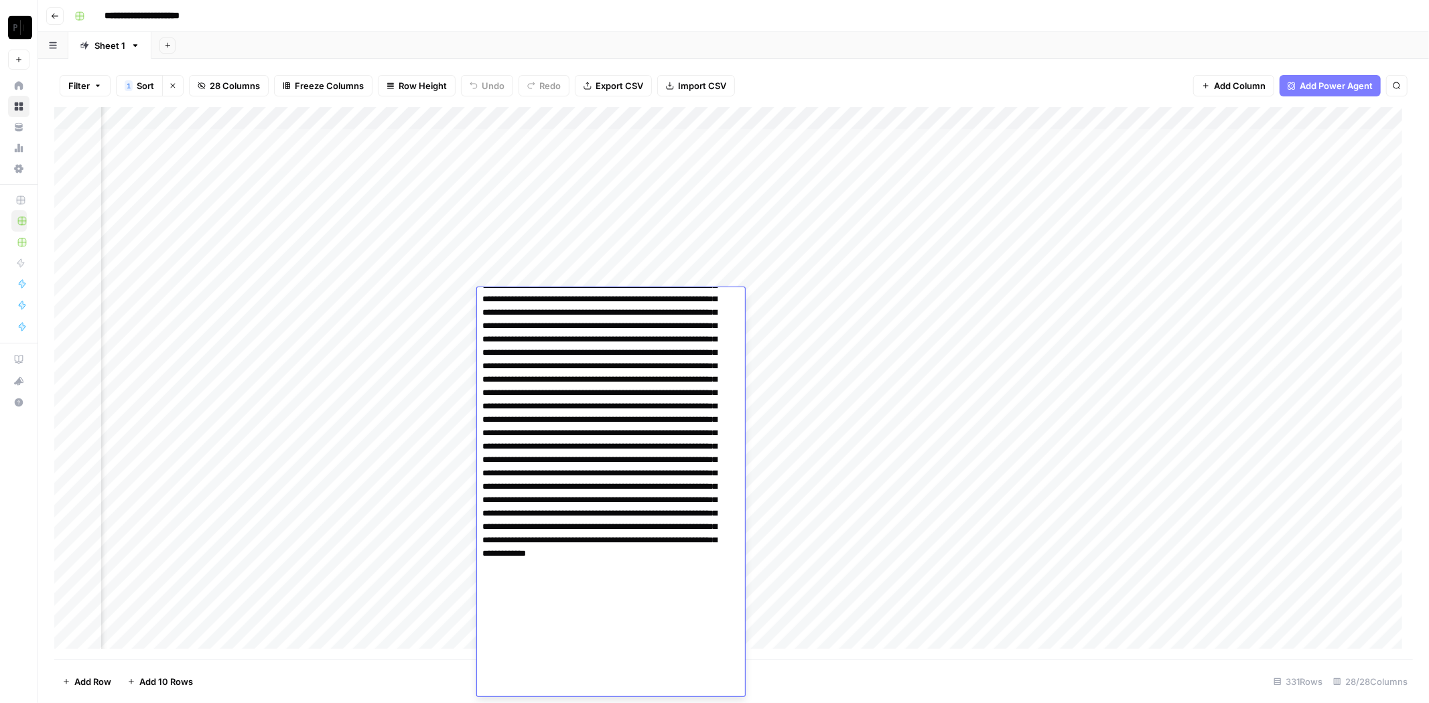
click at [551, 314] on textarea at bounding box center [605, 446] width 257 height 501
click at [759, 57] on div "Add Sheet" at bounding box center [790, 45] width 1278 height 27
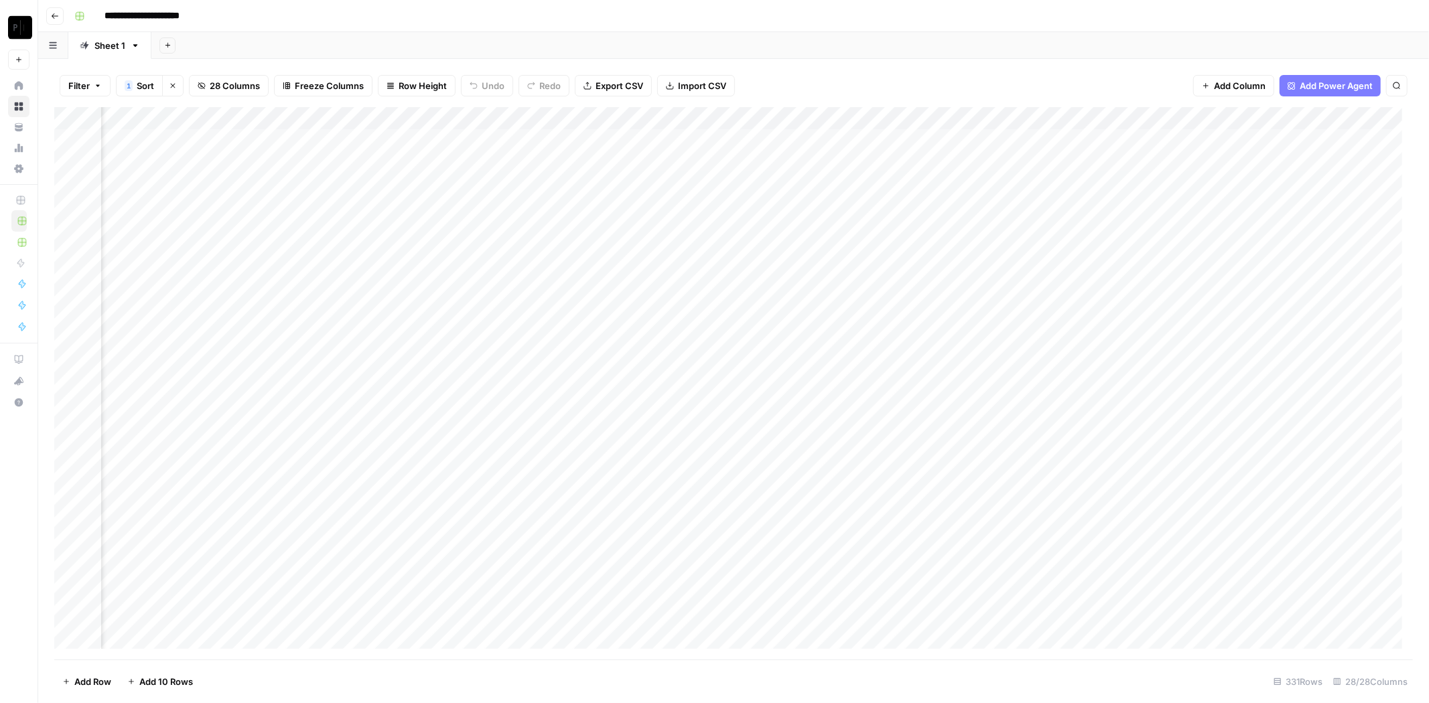
click at [817, 293] on div "Add Column" at bounding box center [733, 383] width 1359 height 553
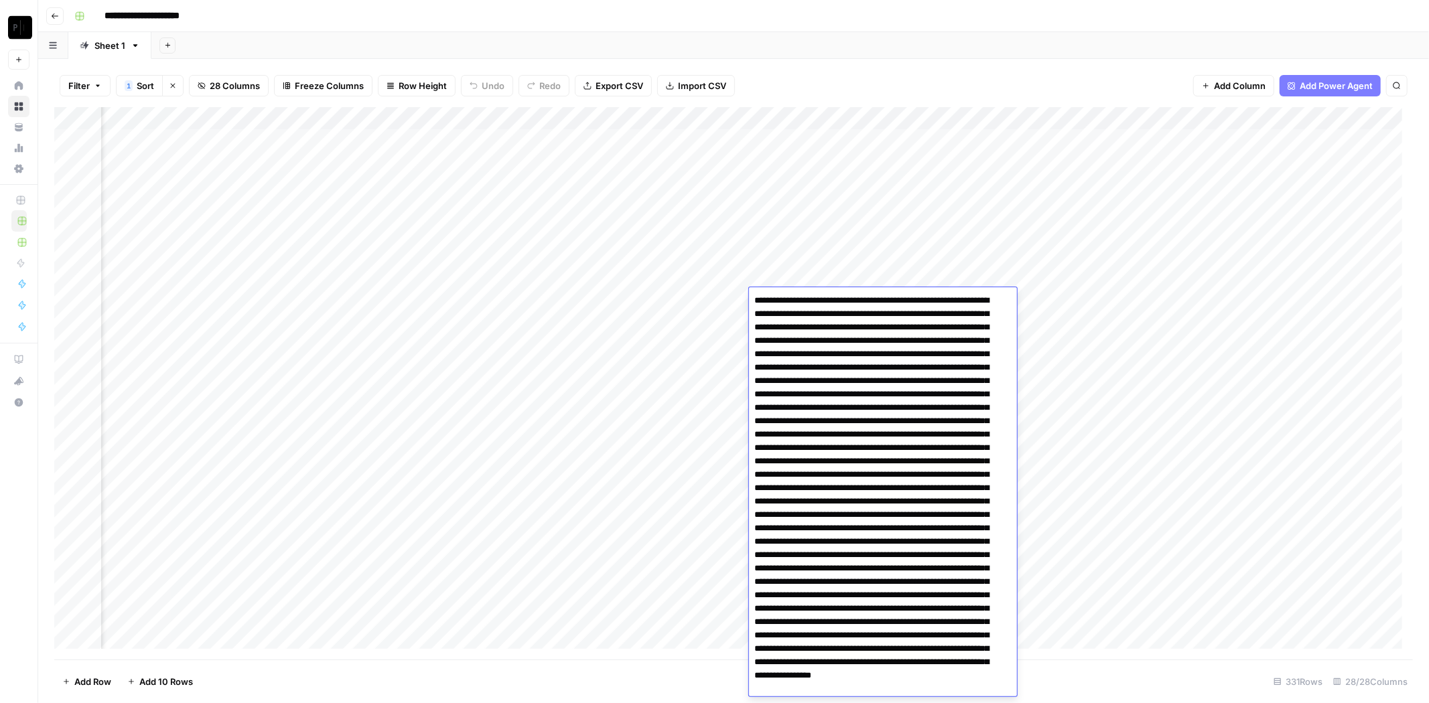
scroll to position [109, 0]
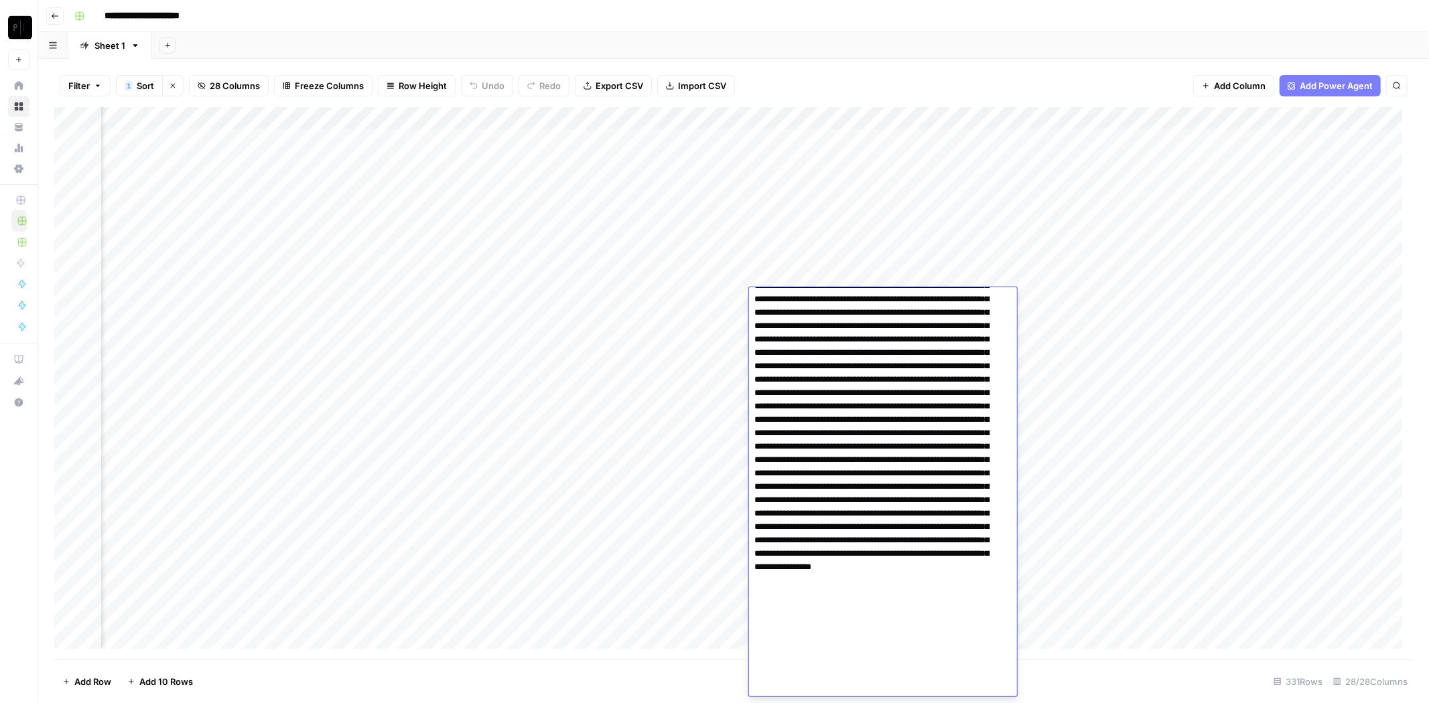
click at [807, 343] on textarea at bounding box center [877, 440] width 257 height 515
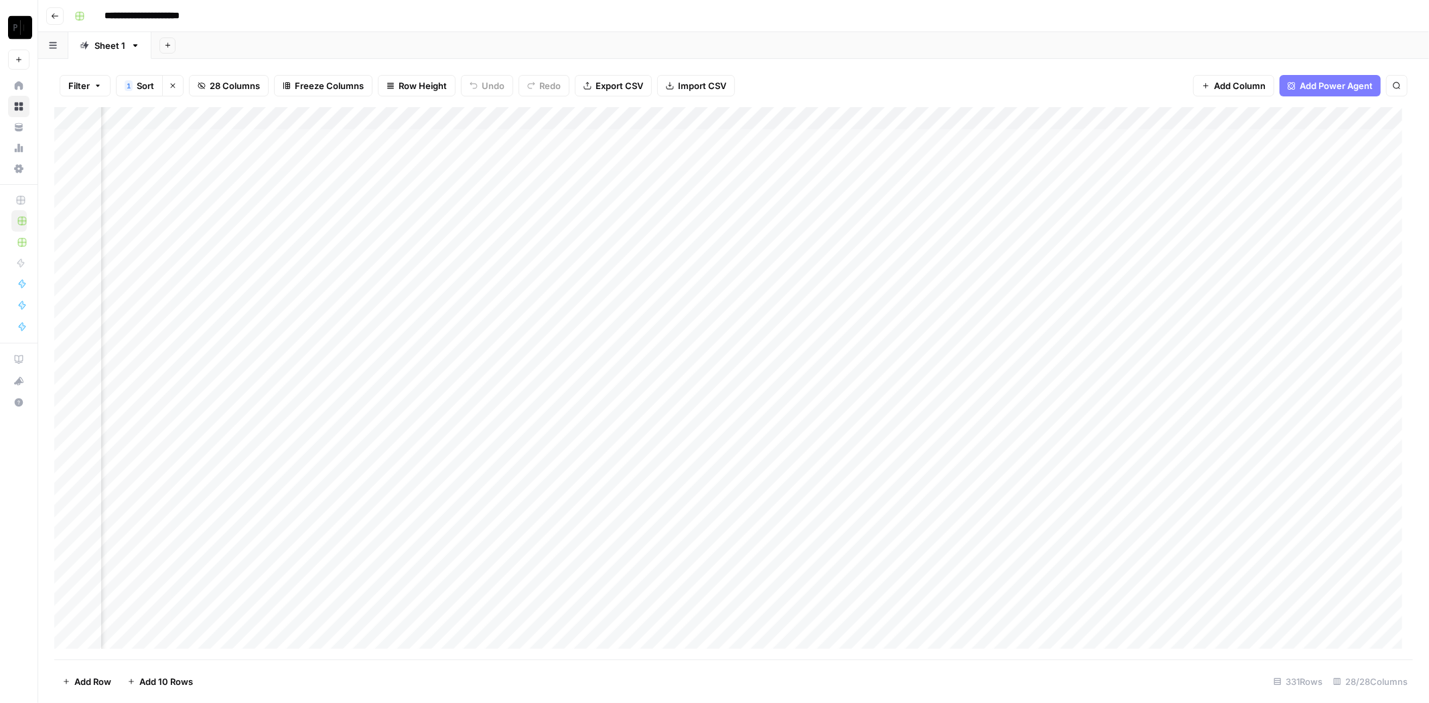
drag, startPoint x: 937, startPoint y: 71, endPoint x: 961, endPoint y: 77, distance: 25.5
click at [939, 71] on div "Filter 1 Sort Clear sorts 28 Columns Freeze Columns Row Height Undo Redo Export…" at bounding box center [733, 85] width 1359 height 43
click at [811, 301] on div "Add Column" at bounding box center [733, 383] width 1359 height 553
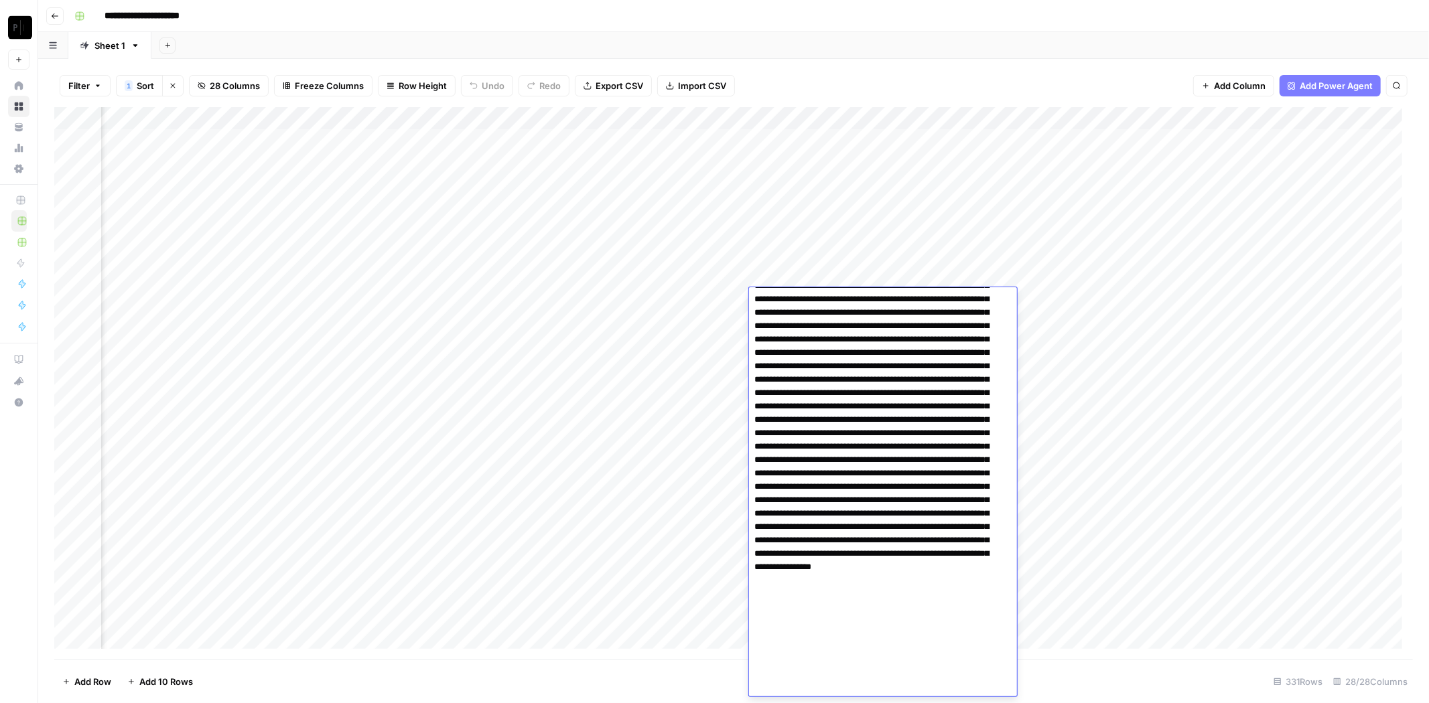
scroll to position [0, 0]
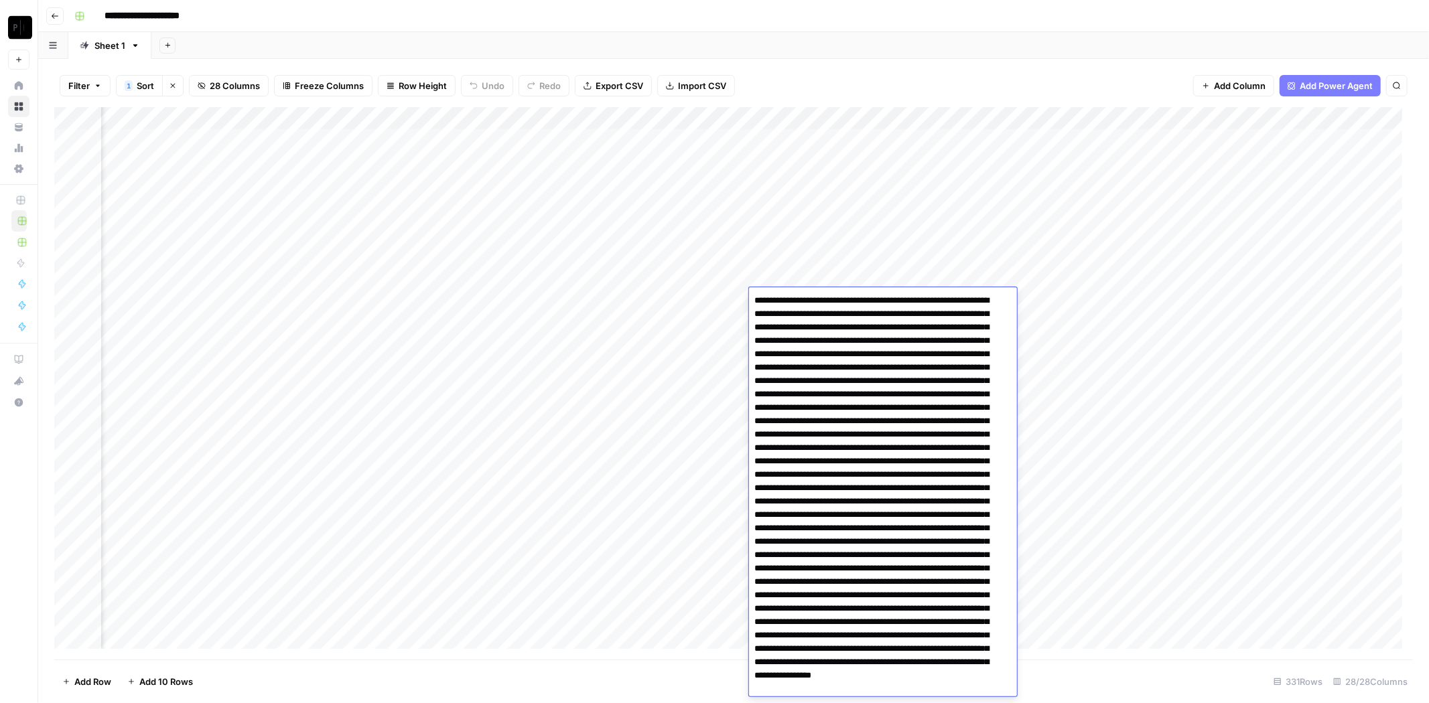
click at [907, 52] on div "Add Sheet" at bounding box center [790, 45] width 1278 height 27
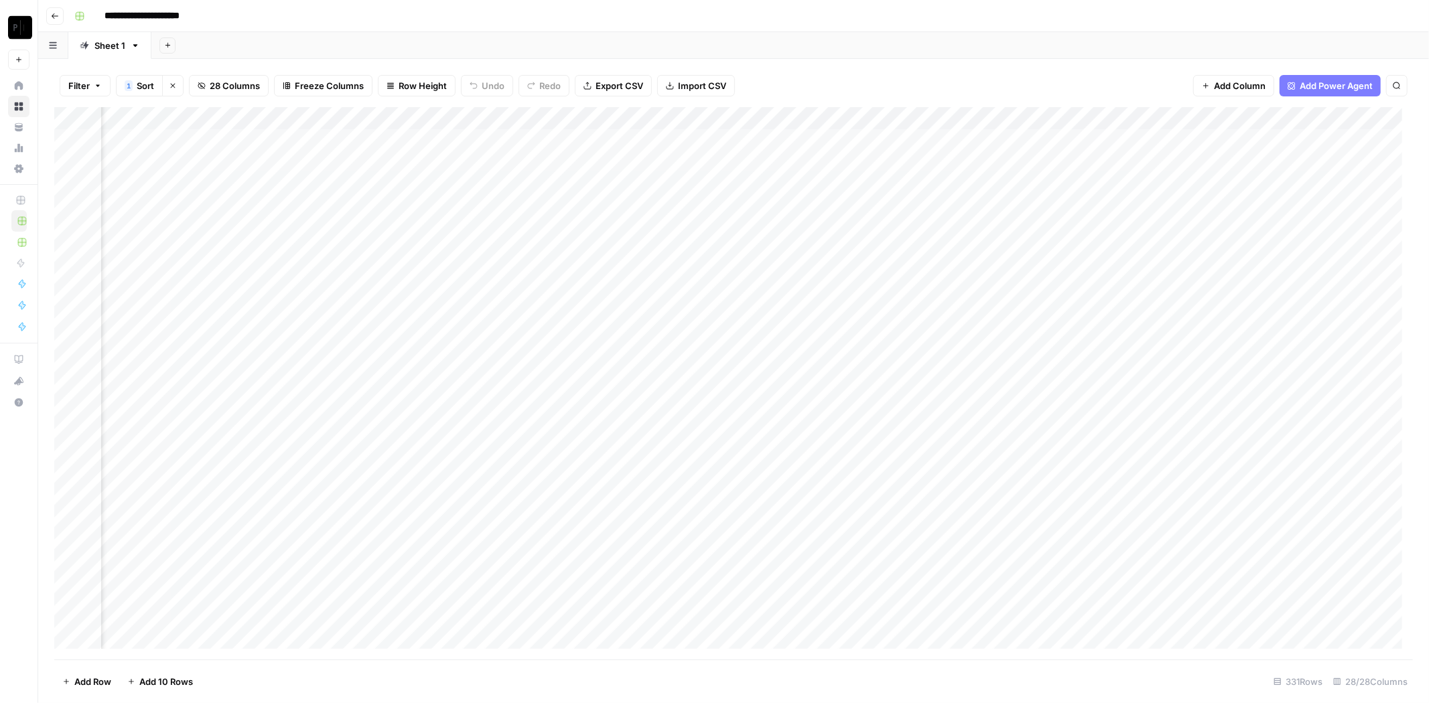
scroll to position [0, 2313]
click at [1283, 139] on div "Add Column" at bounding box center [733, 383] width 1359 height 553
click at [1290, 159] on div "Add Column" at bounding box center [733, 383] width 1359 height 553
click at [1290, 180] on div "Add Column" at bounding box center [733, 383] width 1359 height 553
click at [1286, 202] on div "Add Column" at bounding box center [733, 383] width 1359 height 553
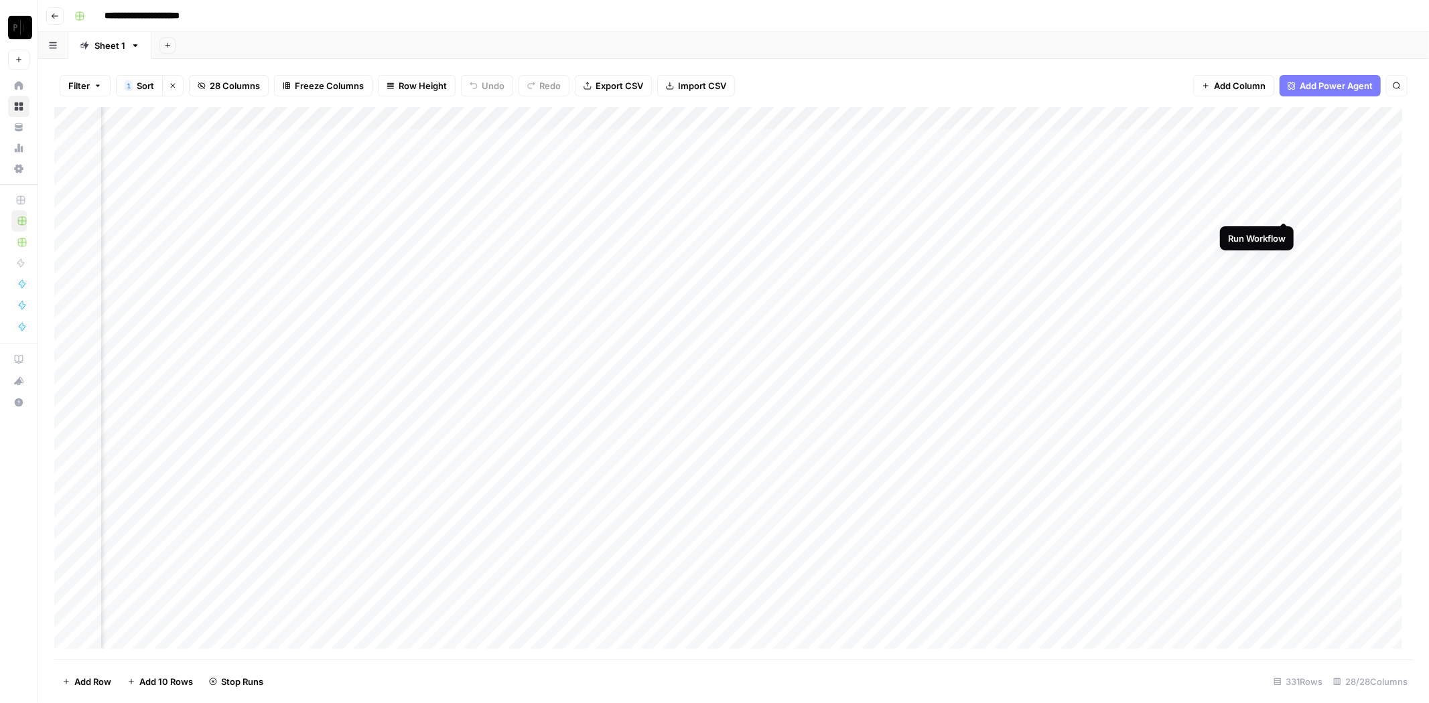
click at [1286, 224] on div "Add Column" at bounding box center [733, 383] width 1359 height 553
click at [1286, 251] on div "Add Column" at bounding box center [733, 383] width 1359 height 553
click at [1283, 278] on div "Add Column" at bounding box center [733, 383] width 1359 height 553
click at [1284, 304] on div "Add Column" at bounding box center [733, 383] width 1359 height 553
click at [1284, 324] on div "Add Column" at bounding box center [733, 383] width 1359 height 553
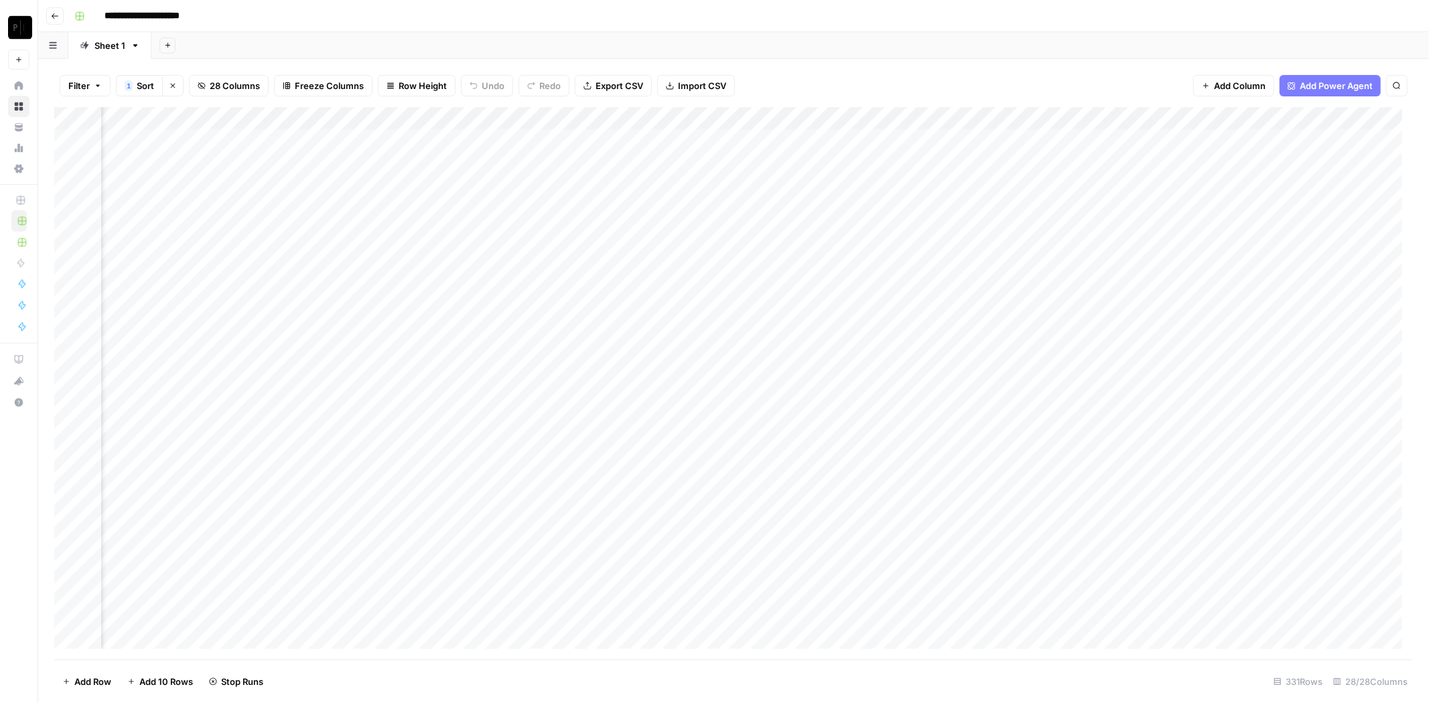
click at [1285, 350] on div "Add Column" at bounding box center [733, 383] width 1359 height 553
click at [1284, 372] on div "Add Column" at bounding box center [733, 383] width 1359 height 553
click at [1280, 385] on div "Add Column" at bounding box center [733, 383] width 1359 height 553
click at [1287, 419] on div "Add Column" at bounding box center [733, 383] width 1359 height 553
click at [1285, 439] on div "Add Column" at bounding box center [733, 383] width 1359 height 553
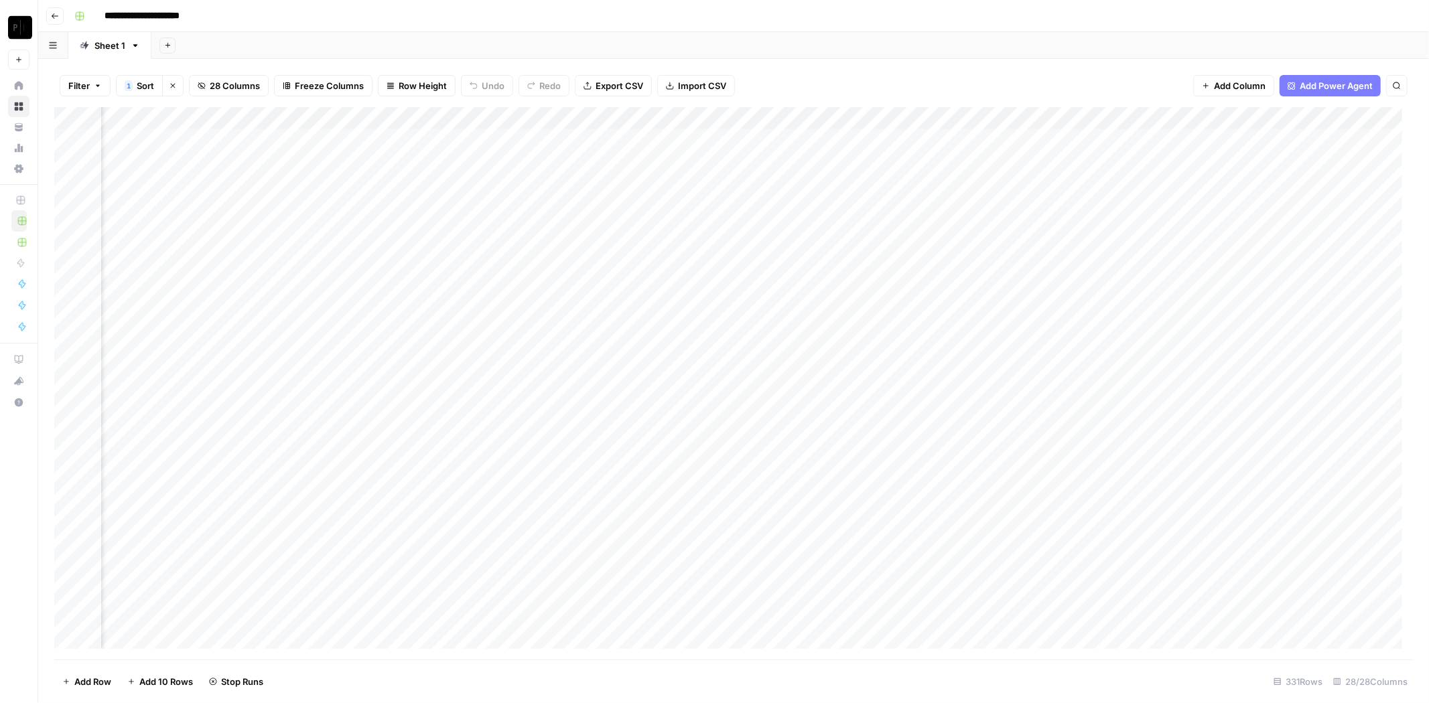
click at [1285, 457] on div "Add Column" at bounding box center [733, 383] width 1359 height 553
click at [1287, 505] on div "Add Column" at bounding box center [733, 383] width 1359 height 553
click at [1285, 529] on div "Add Column" at bounding box center [733, 383] width 1359 height 553
click at [1282, 551] on div "Add Column" at bounding box center [733, 383] width 1359 height 553
click at [1284, 577] on div "Add Column" at bounding box center [733, 383] width 1359 height 553
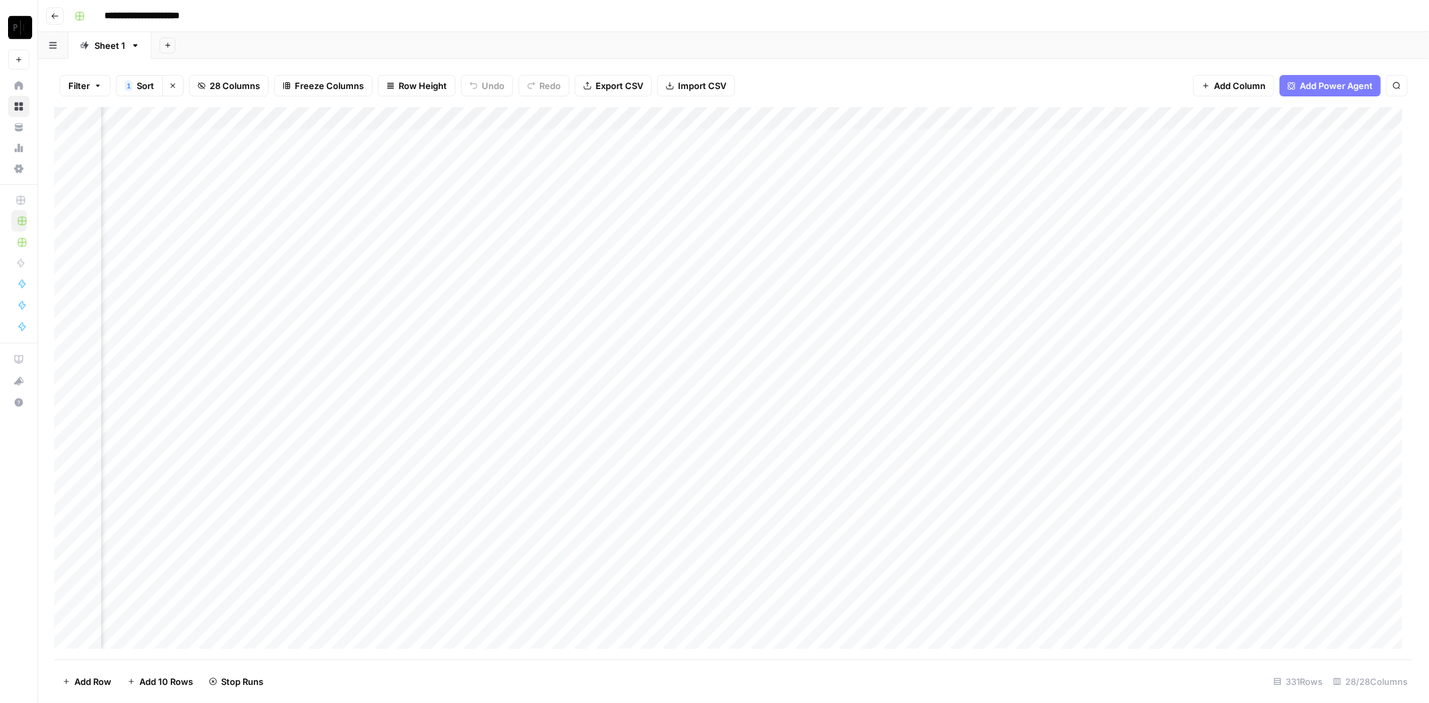
click at [1283, 594] on div "Add Column" at bounding box center [733, 383] width 1359 height 553
click at [1287, 620] on div "Add Column" at bounding box center [733, 383] width 1359 height 553
click at [1286, 481] on div "Add Column" at bounding box center [733, 383] width 1359 height 553
click at [1365, 145] on div "Add Column" at bounding box center [733, 383] width 1359 height 553
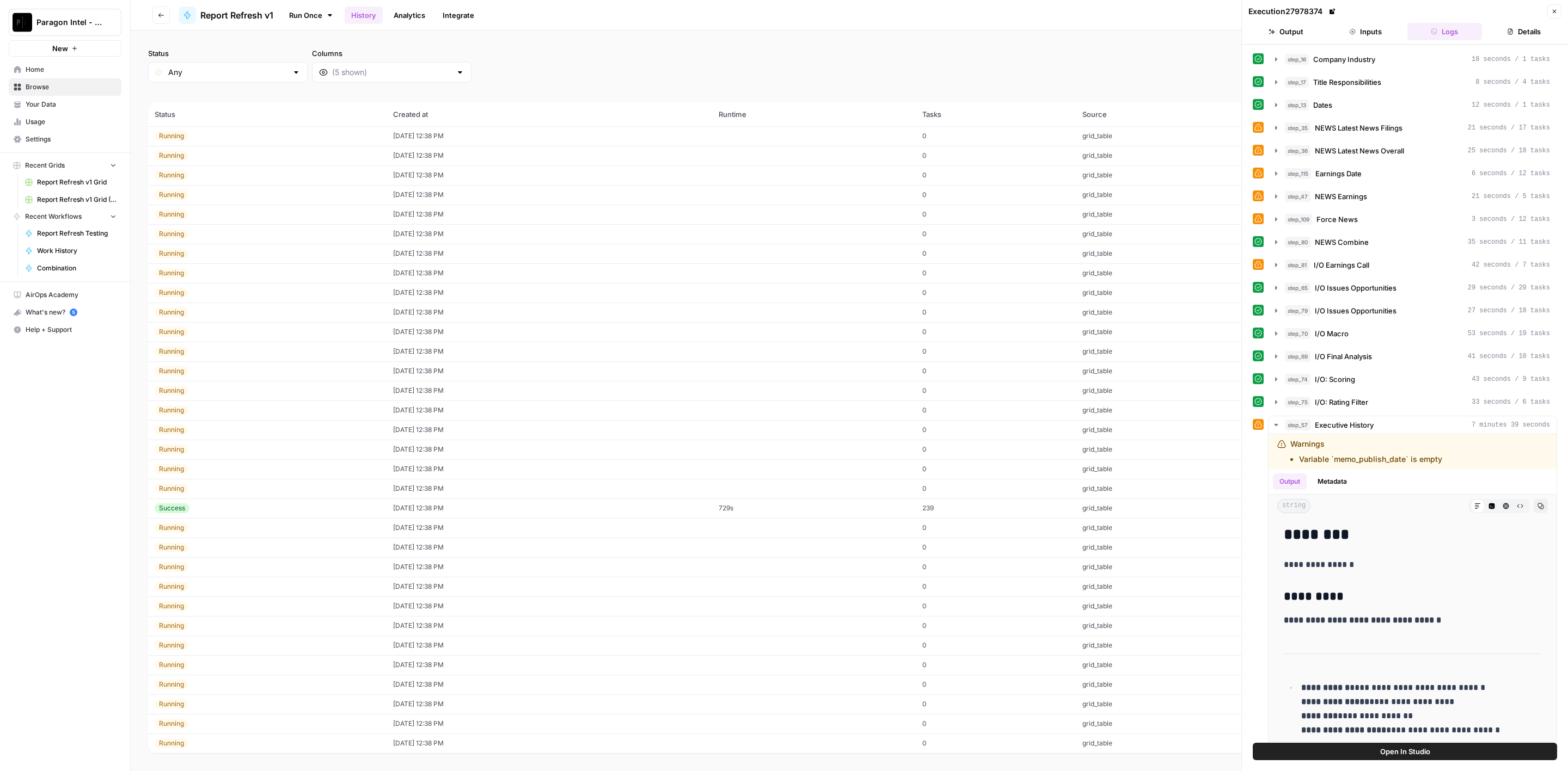
scroll to position [245, 0]
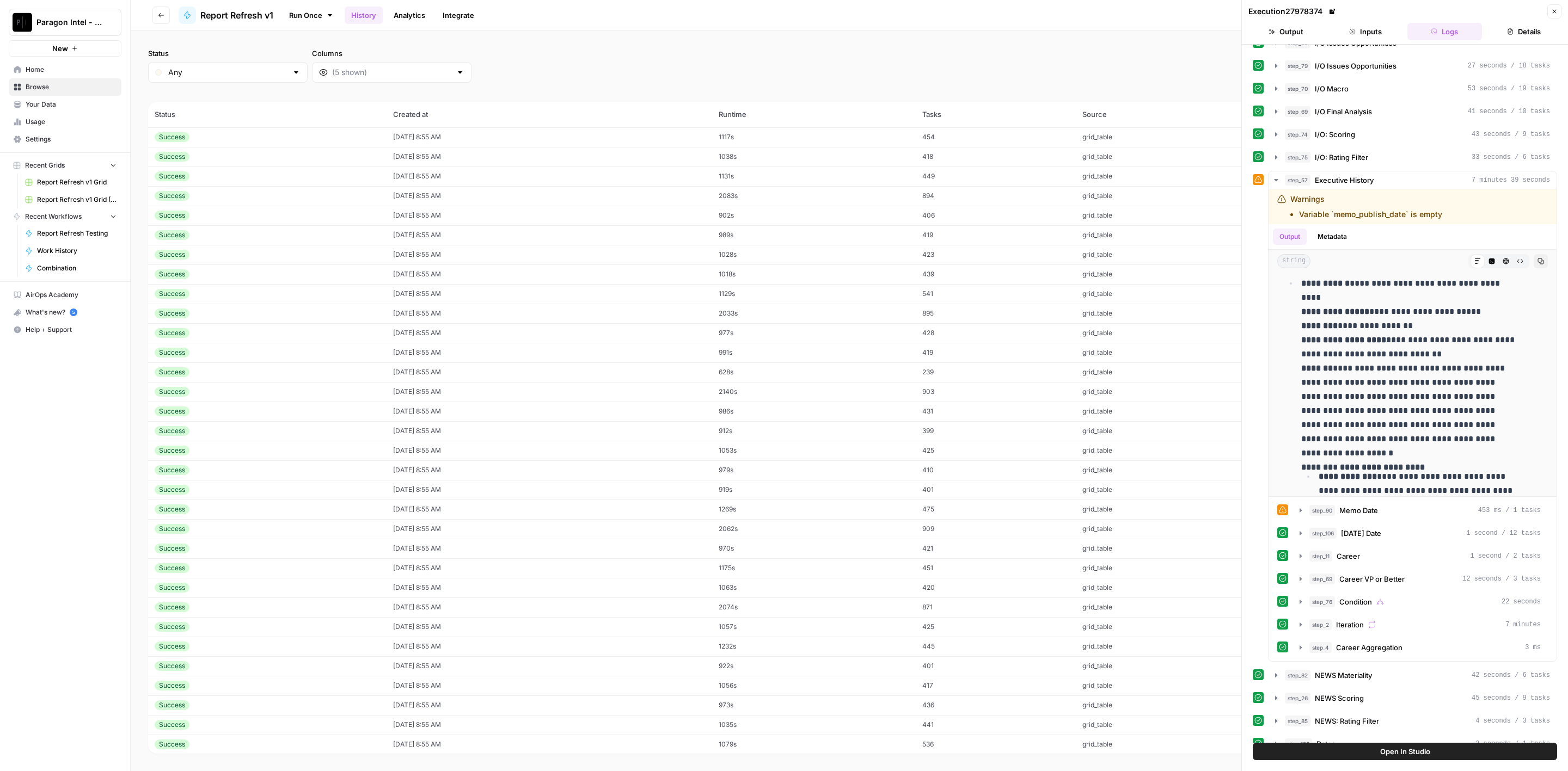
click at [413, 544] on td "[DATE] 8:55 AM" at bounding box center [549, 548] width 326 height 19
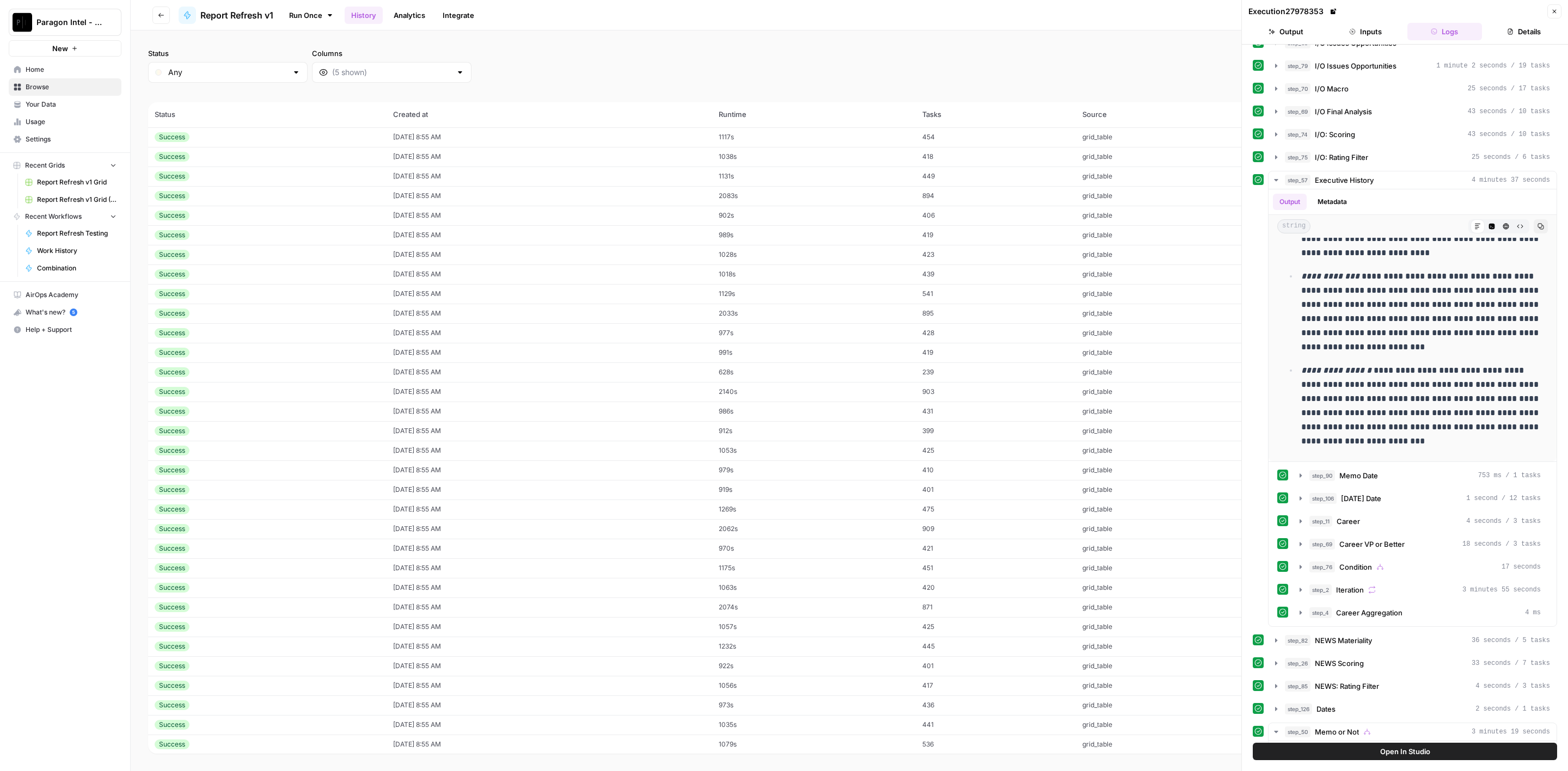
scroll to position [1617, 0]
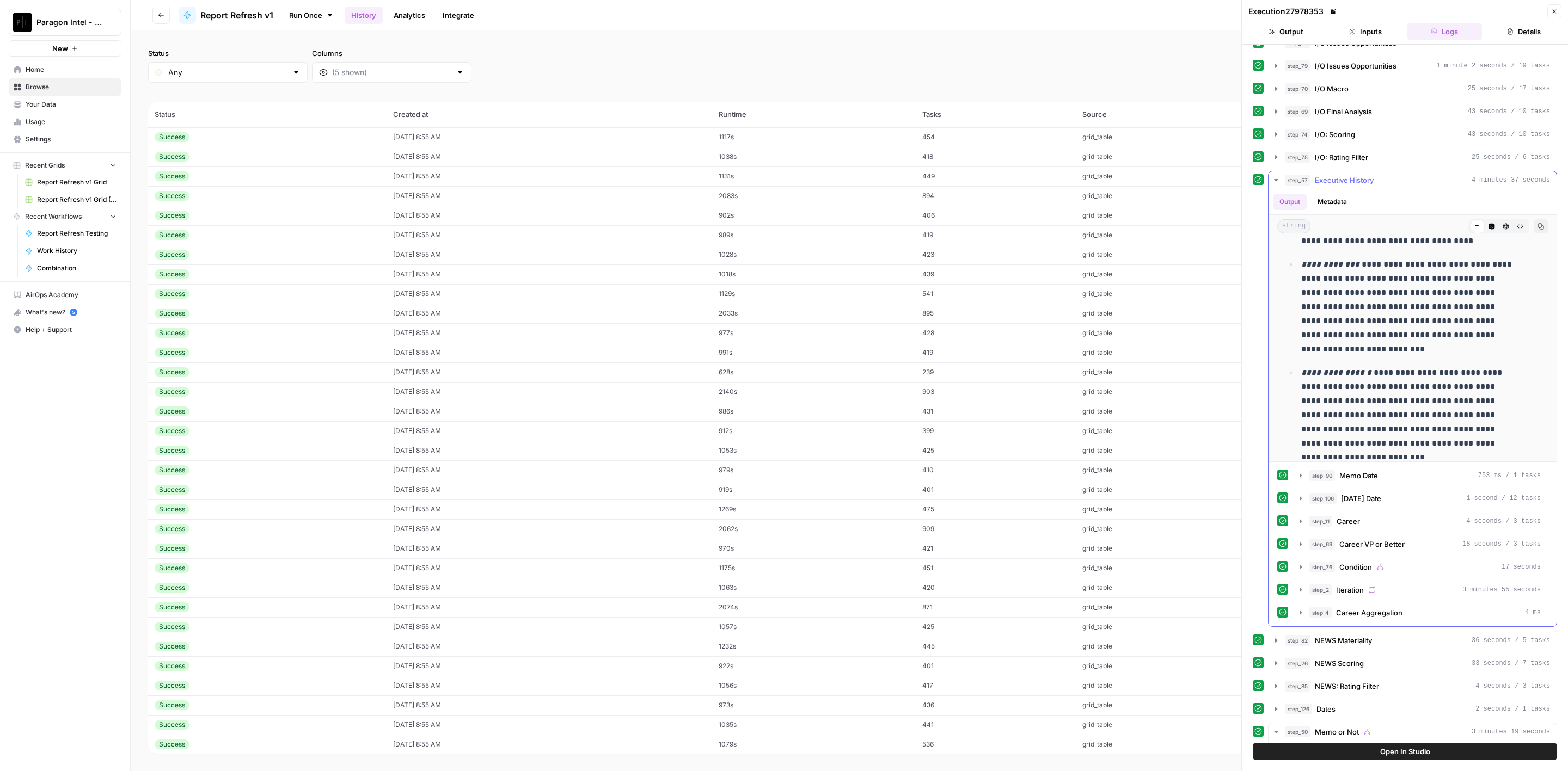
click at [1369, 178] on span "Executive History" at bounding box center [1344, 180] width 59 height 11
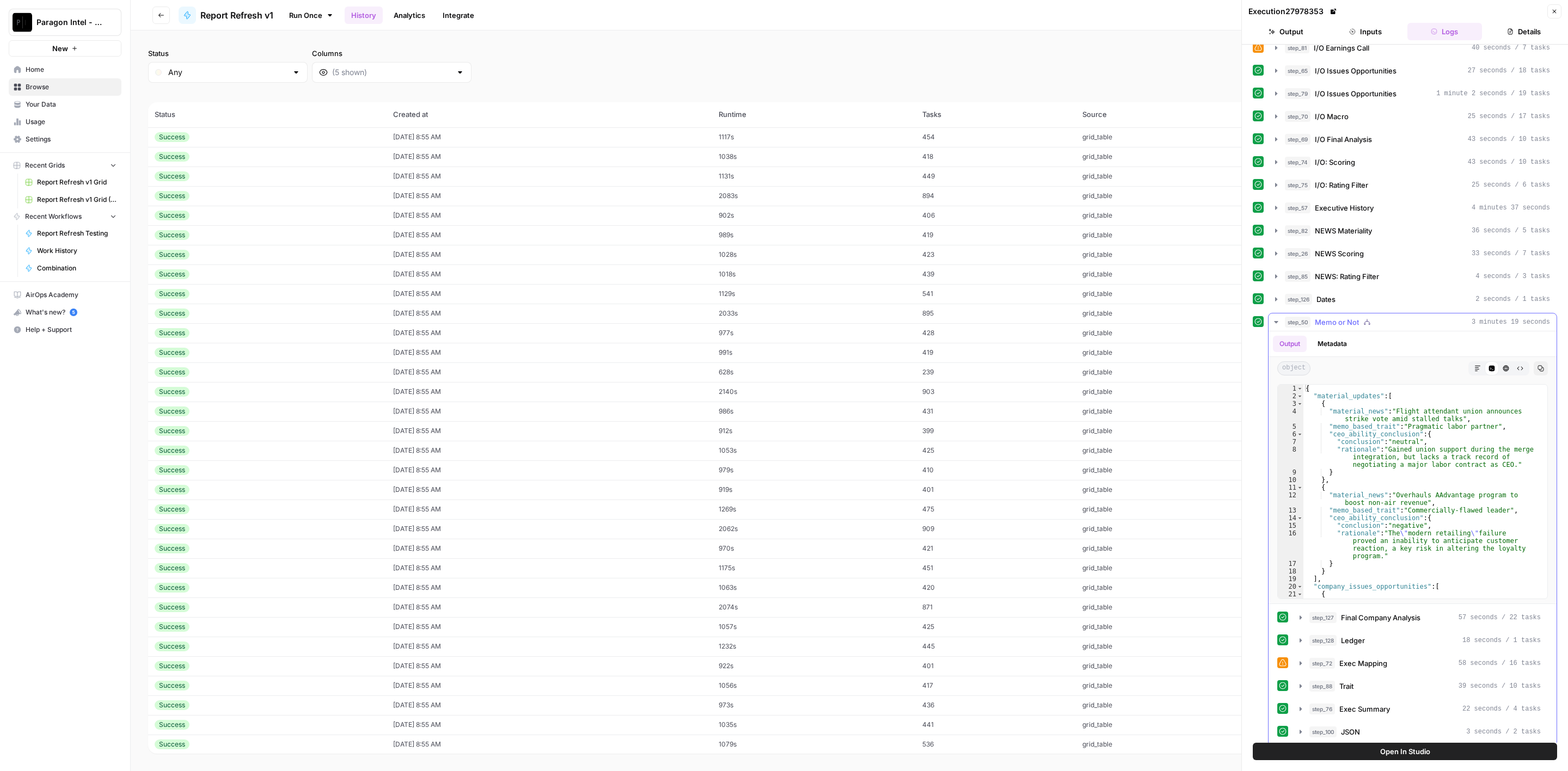
scroll to position [147, 0]
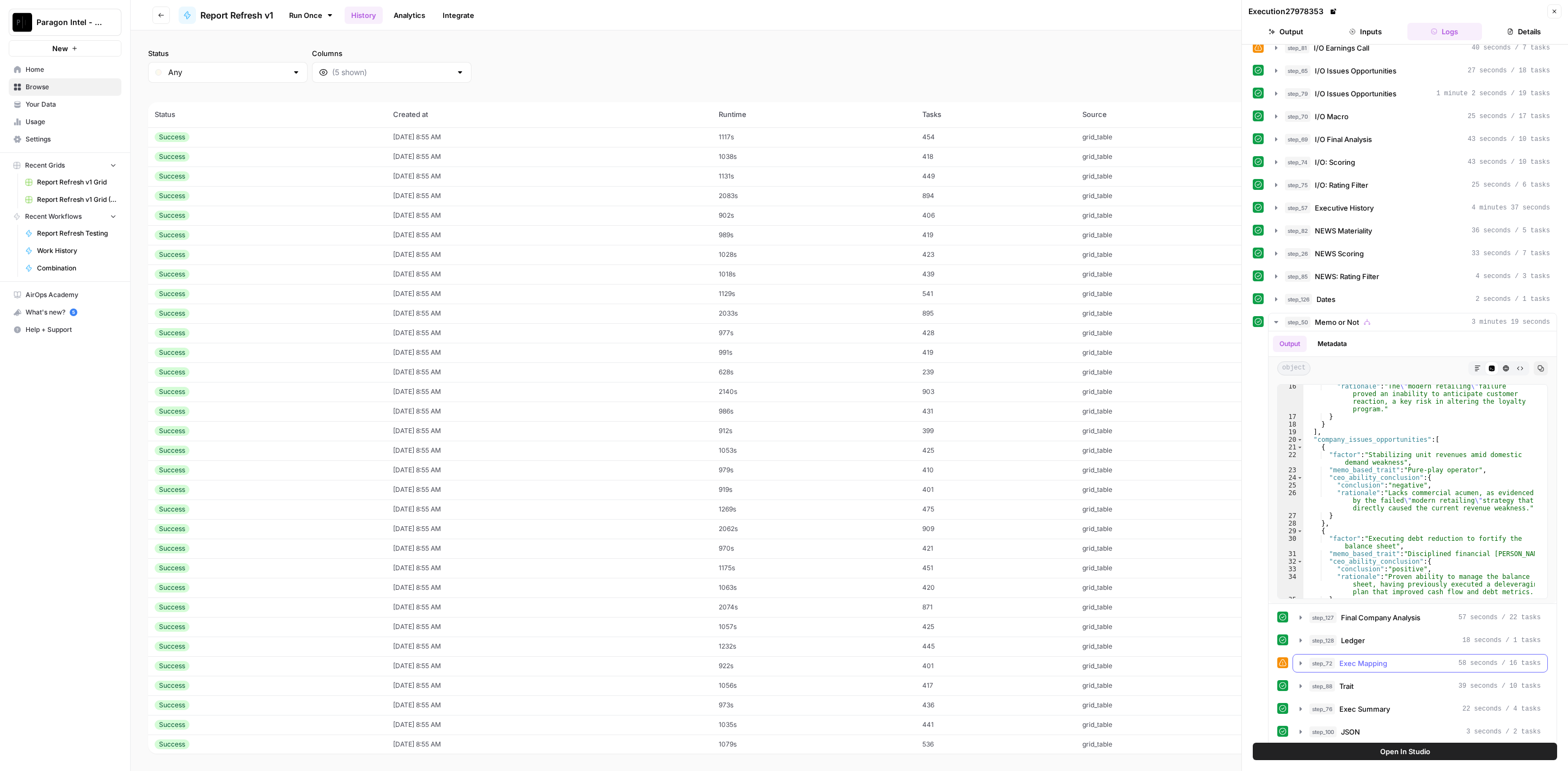
click at [1384, 658] on span "Exec Mapping" at bounding box center [1363, 663] width 48 height 11
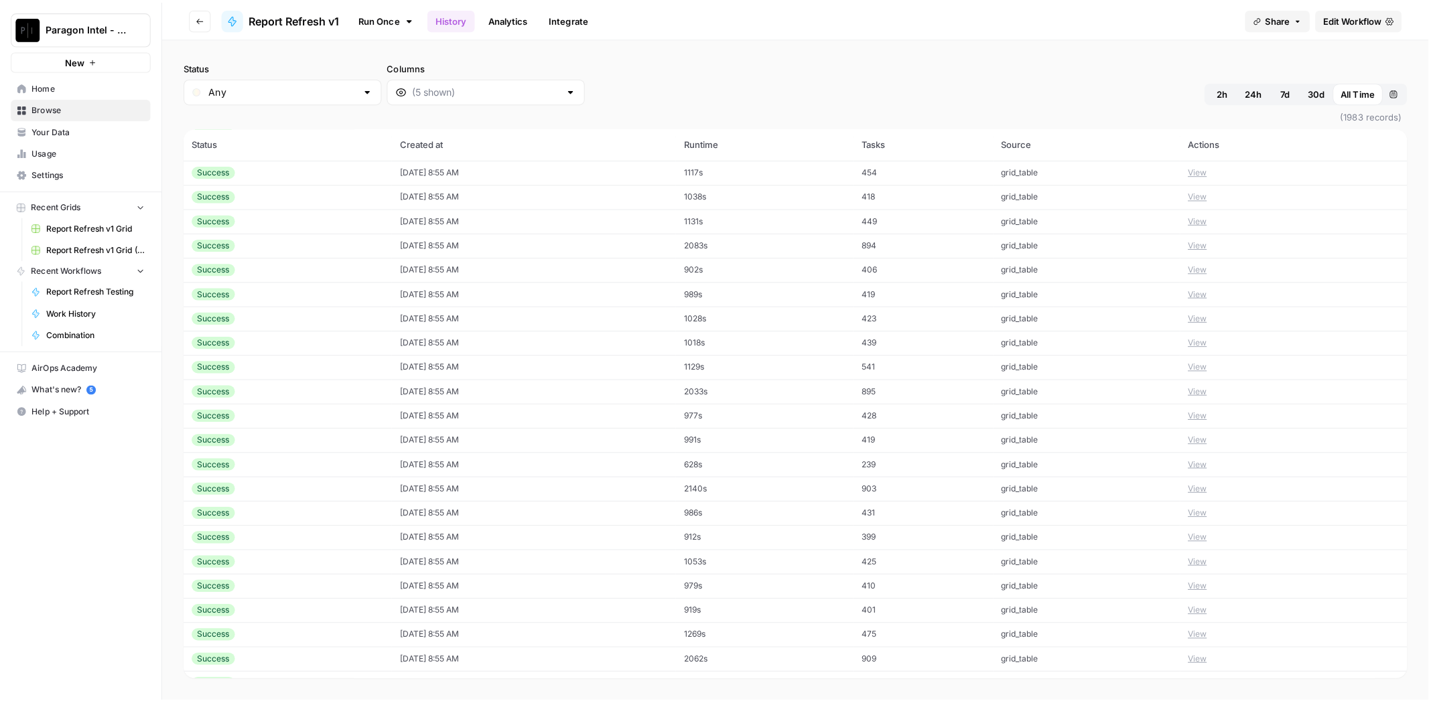
scroll to position [5427, 0]
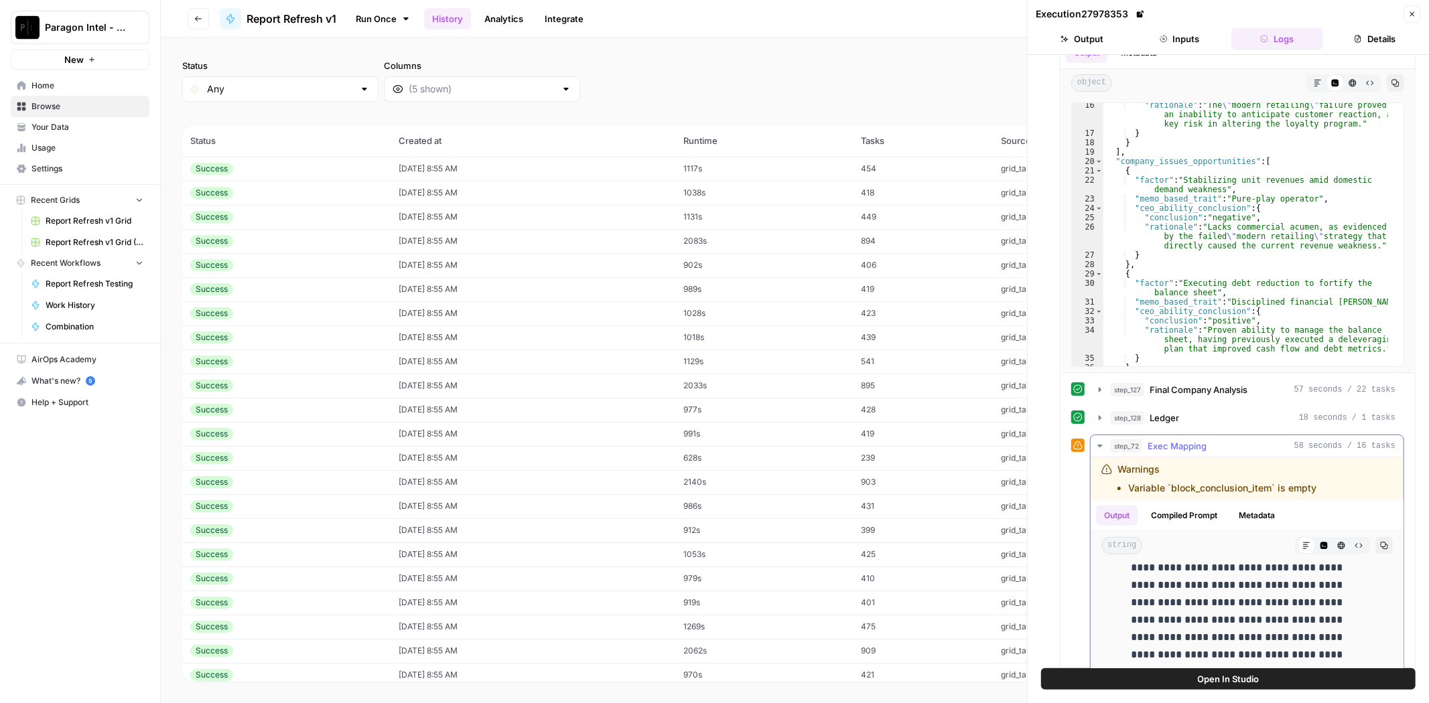
click at [1209, 439] on div "step_72 Exec Mapping 58 seconds / 16 tasks" at bounding box center [1253, 445] width 285 height 13
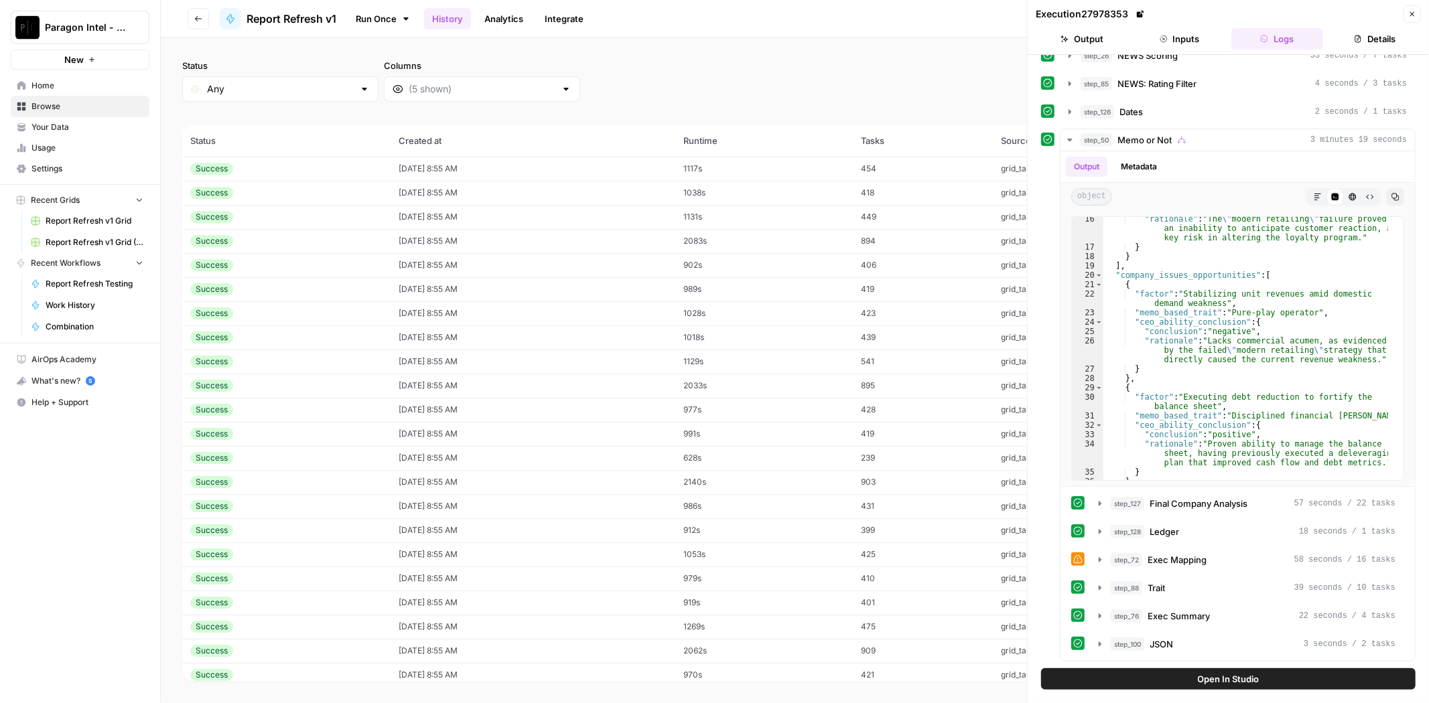
scroll to position [506, 0]
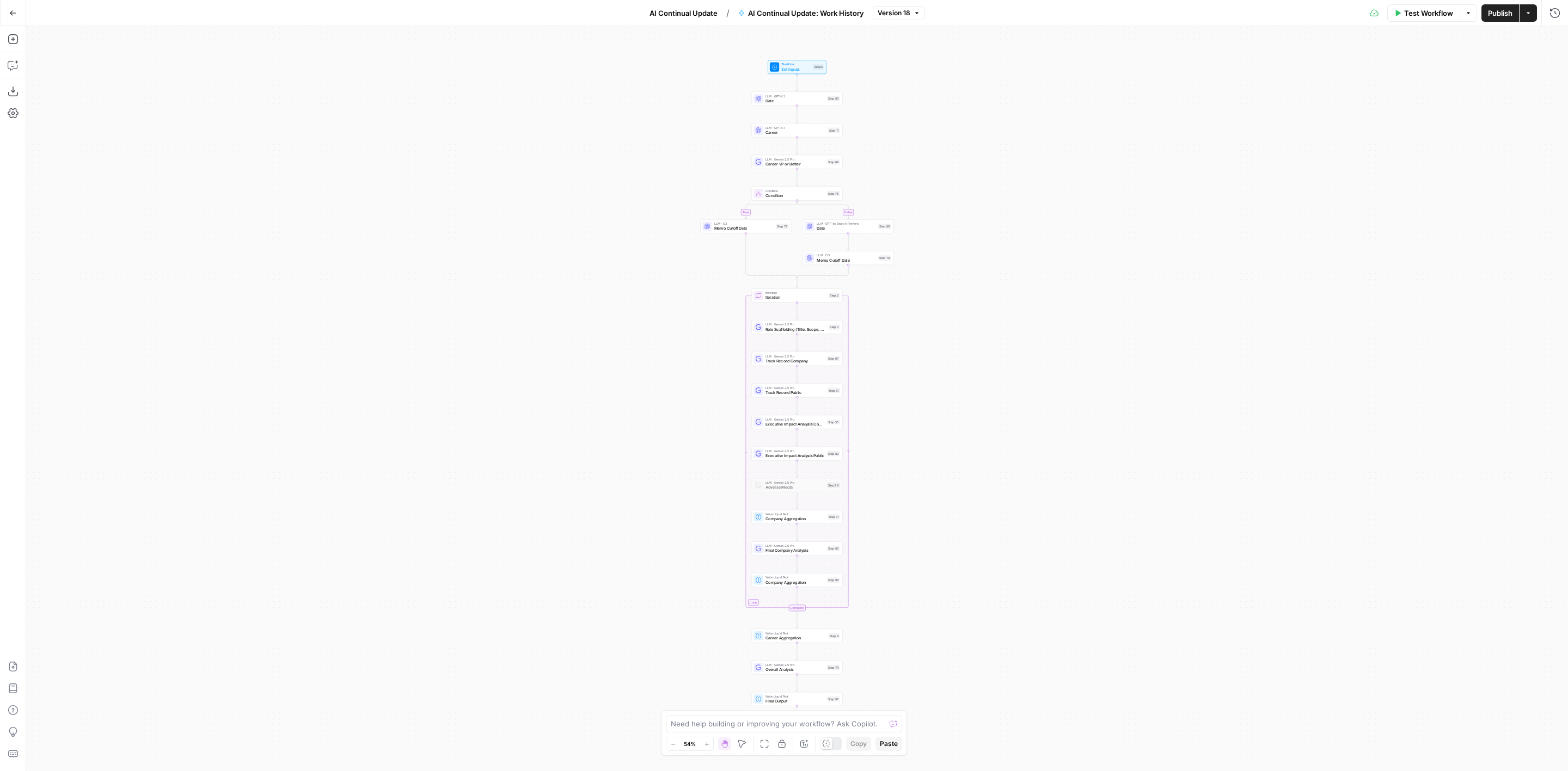
click at [12, 7] on button "Go Back" at bounding box center [13, 13] width 20 height 19
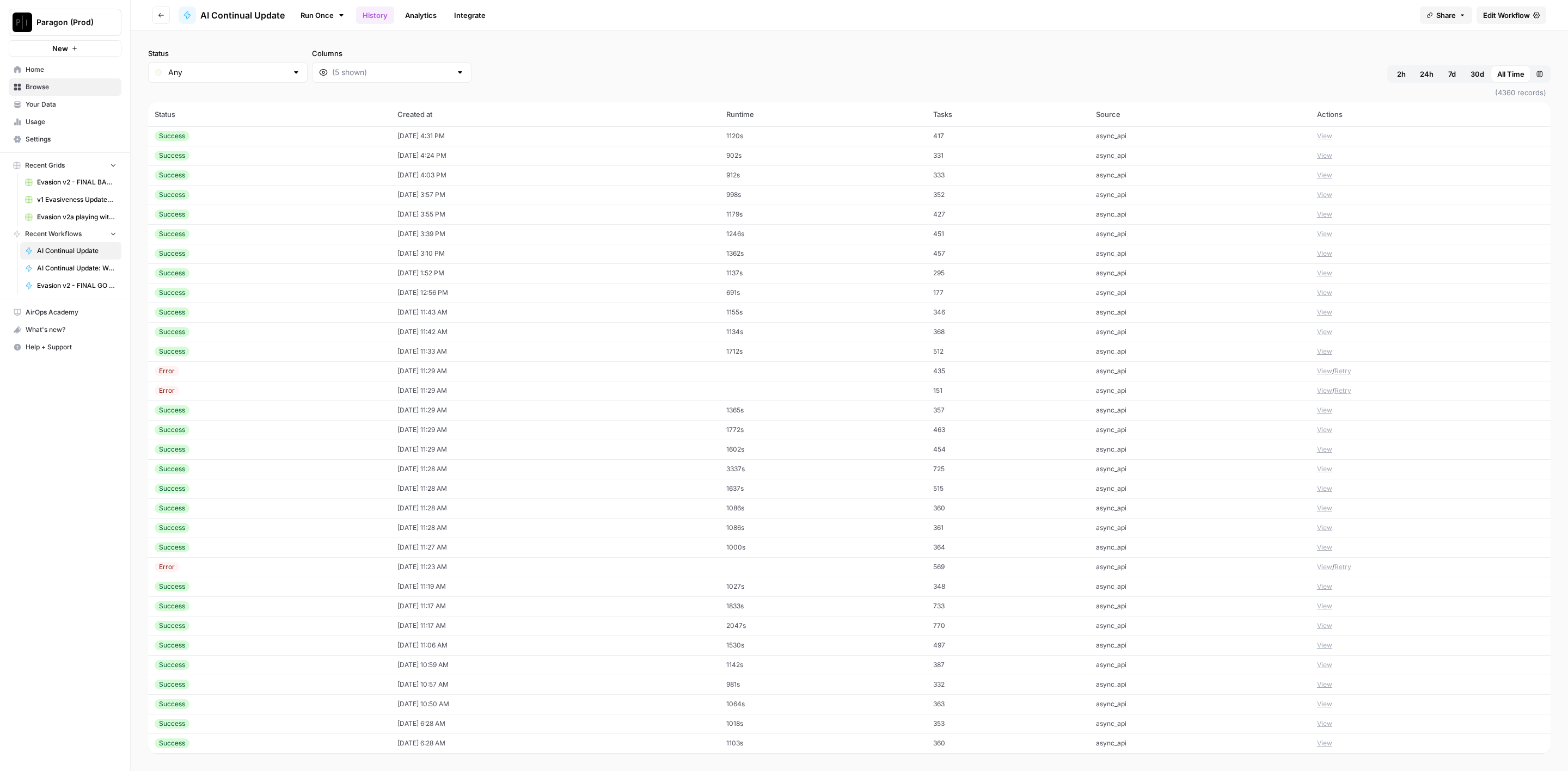
click at [256, 253] on div "Success" at bounding box center [269, 253] width 230 height 10
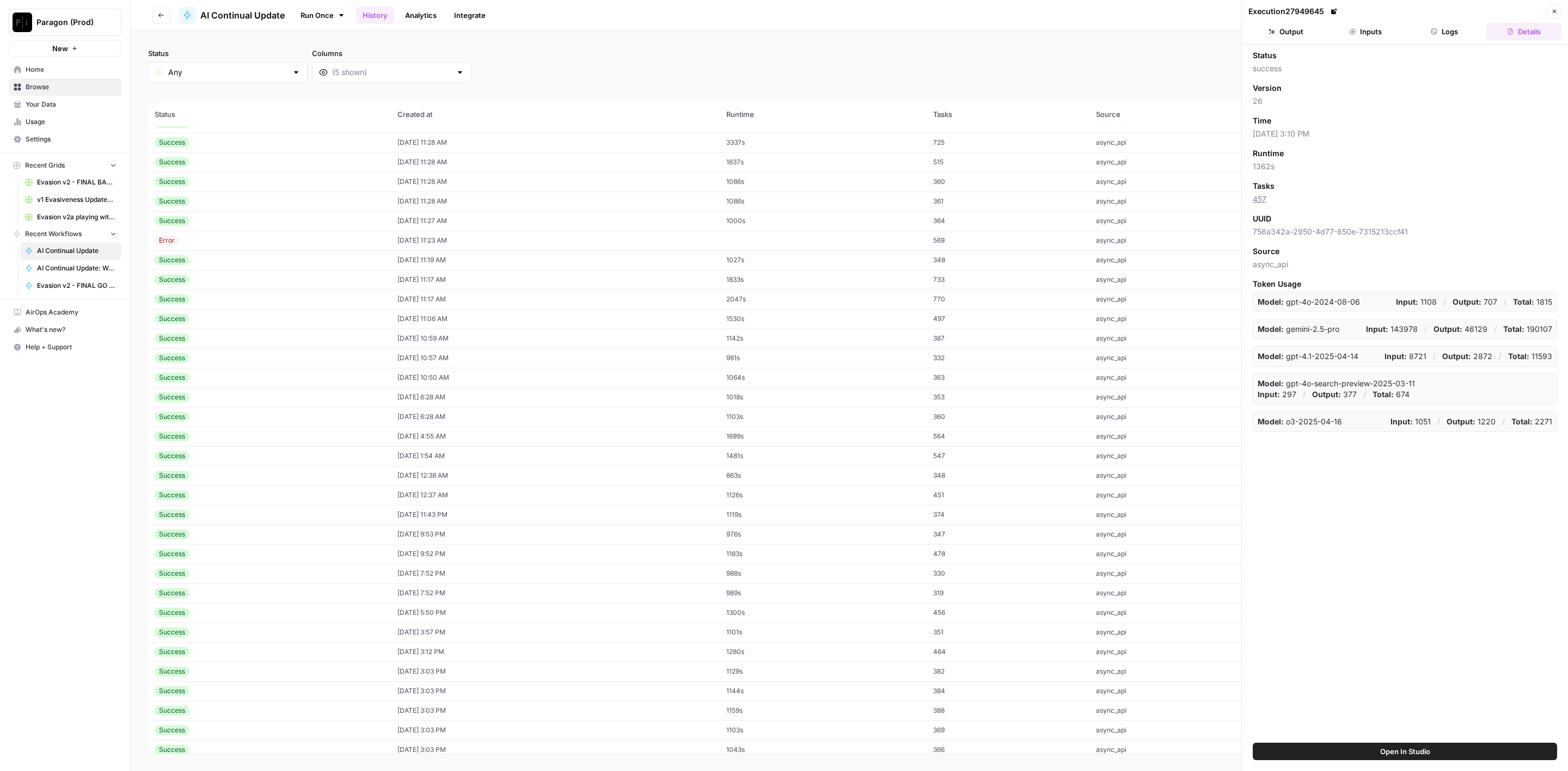
scroll to position [653, 0]
click at [482, 532] on td "08/21/25 at 3:02 PM" at bounding box center [555, 541] width 328 height 19
click at [1446, 17] on div "Execution 27868767 Close" at bounding box center [1405, 11] width 313 height 14
click at [1448, 21] on header "Execution 27868767 Close Output Inputs Logs Details" at bounding box center [1405, 22] width 326 height 45
click at [1449, 23] on button "Logs" at bounding box center [1445, 31] width 75 height 17
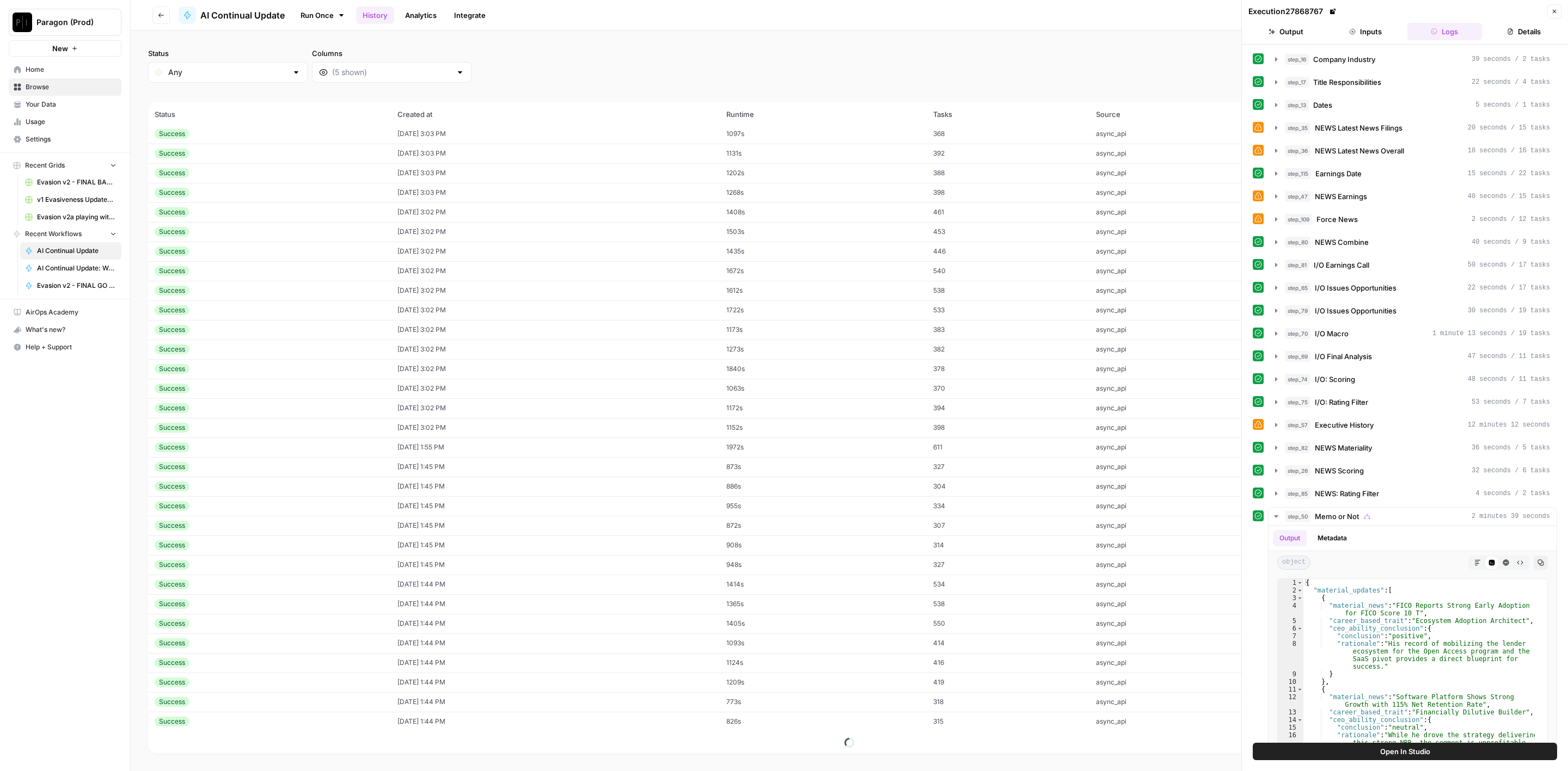
scroll to position [172, 0]
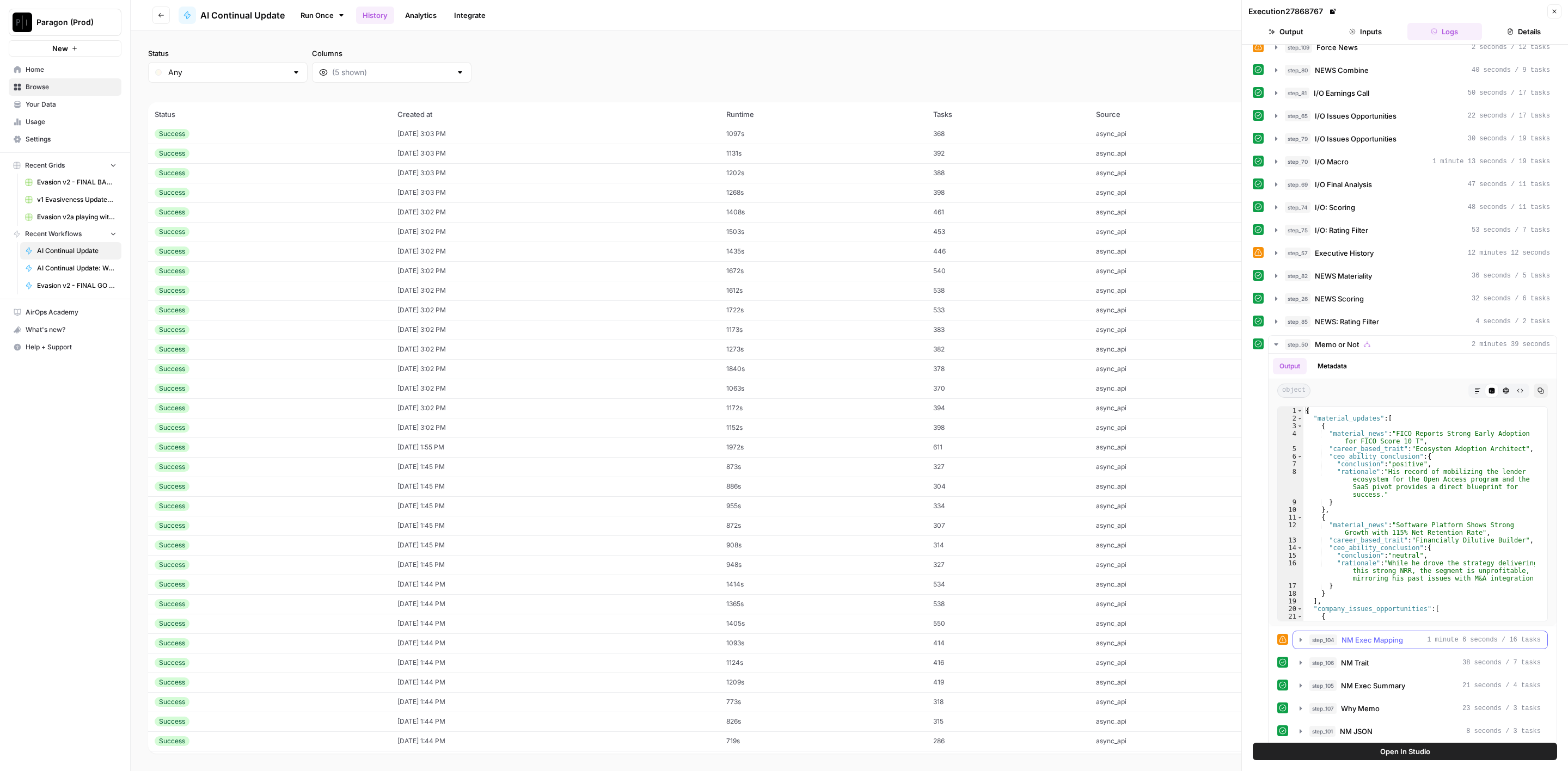
click at [1372, 635] on span "NM Exec Mapping" at bounding box center [1373, 639] width 62 height 11
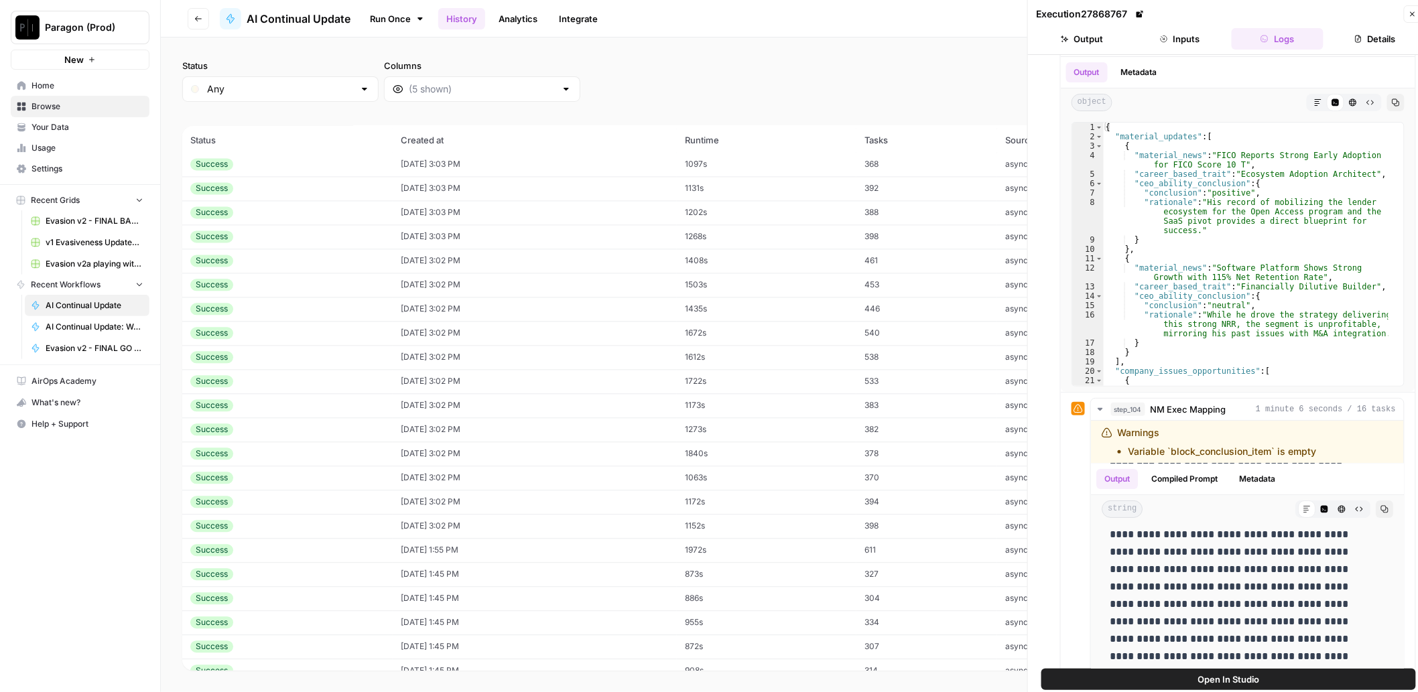
scroll to position [6723, 0]
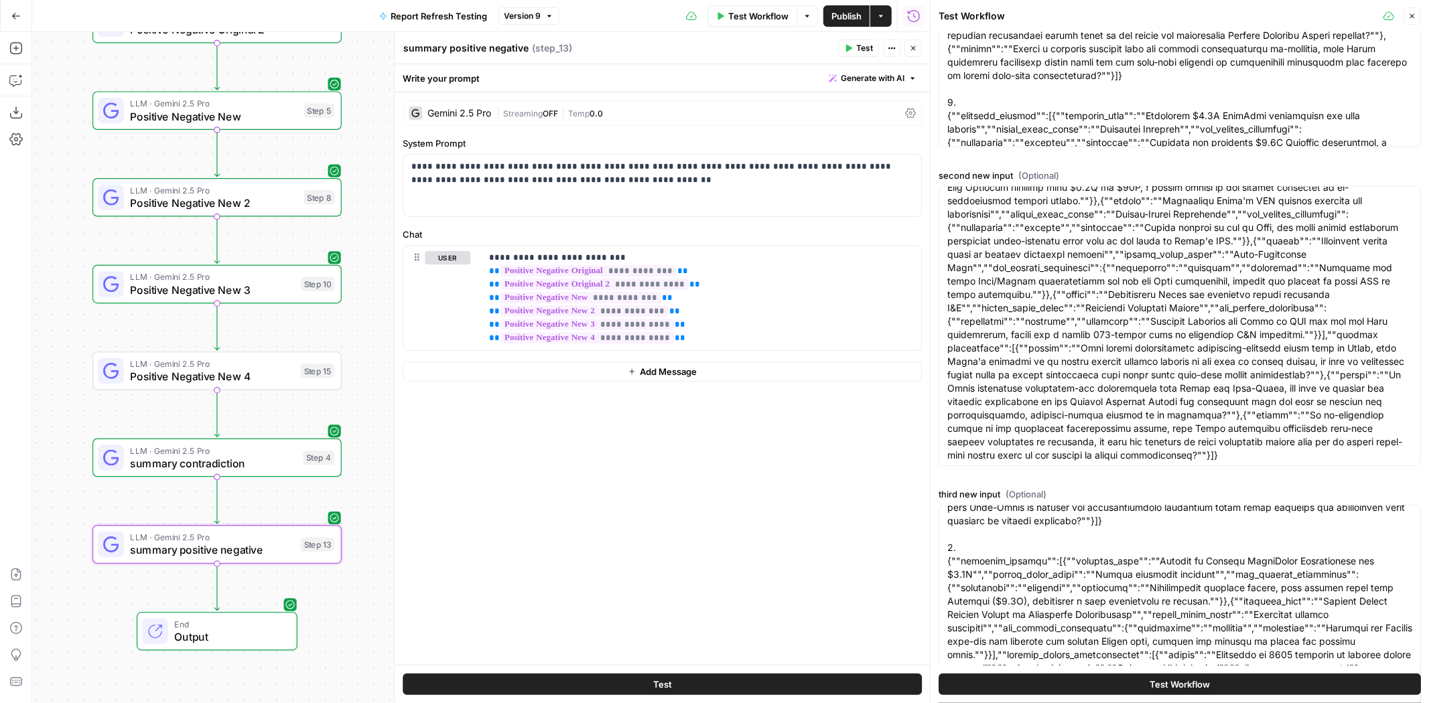
scroll to position [1051, 0]
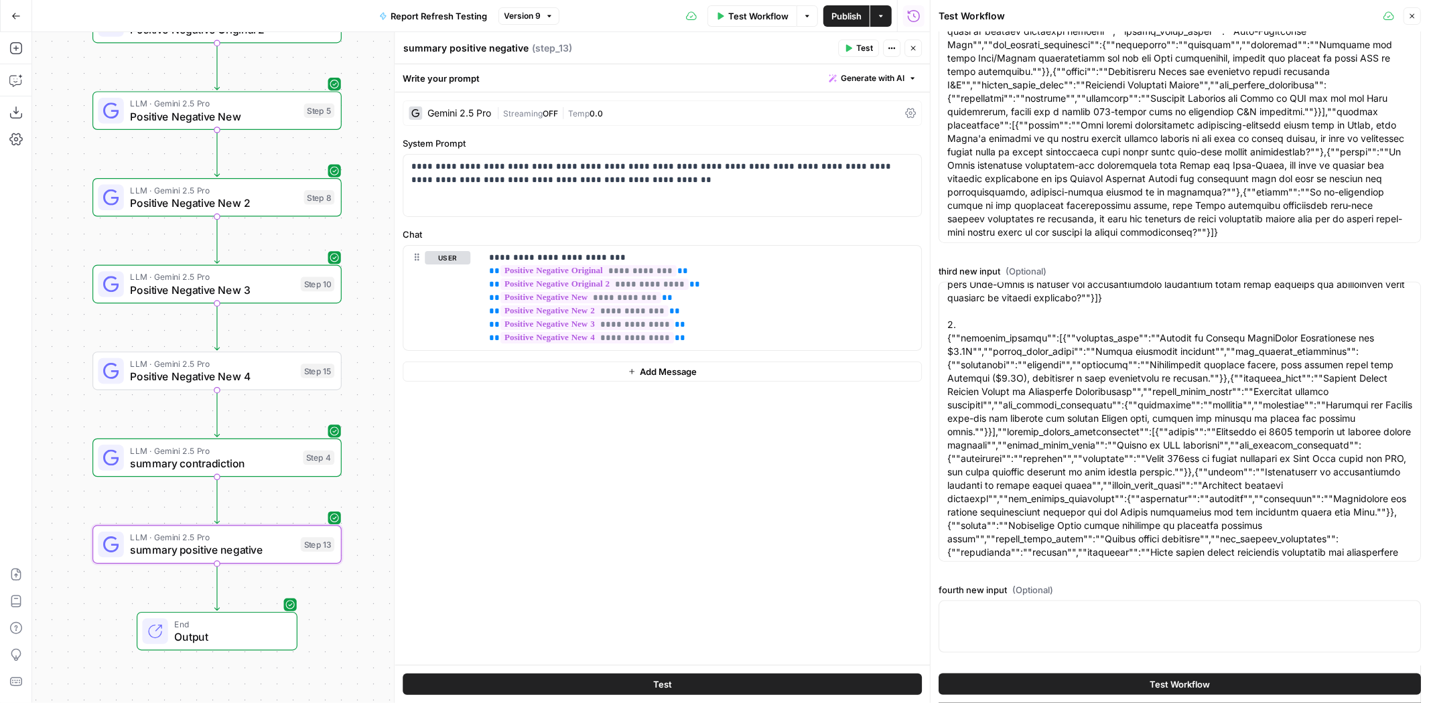
click at [1009, 622] on div at bounding box center [1180, 627] width 482 height 52
paste textarea ""1. {""material_updates"":[{""material_news"":""Announces $4.5B CellaGenix acqu…"
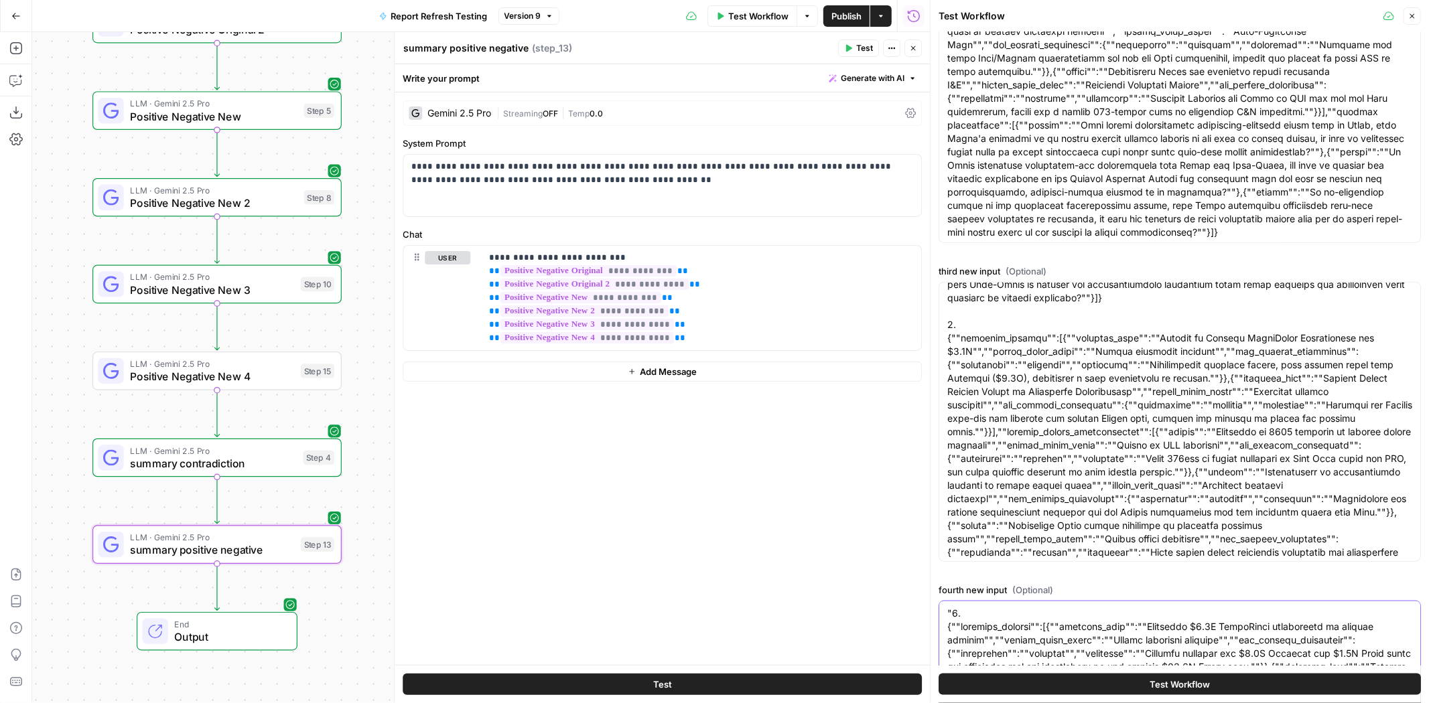
scroll to position [1228, 0]
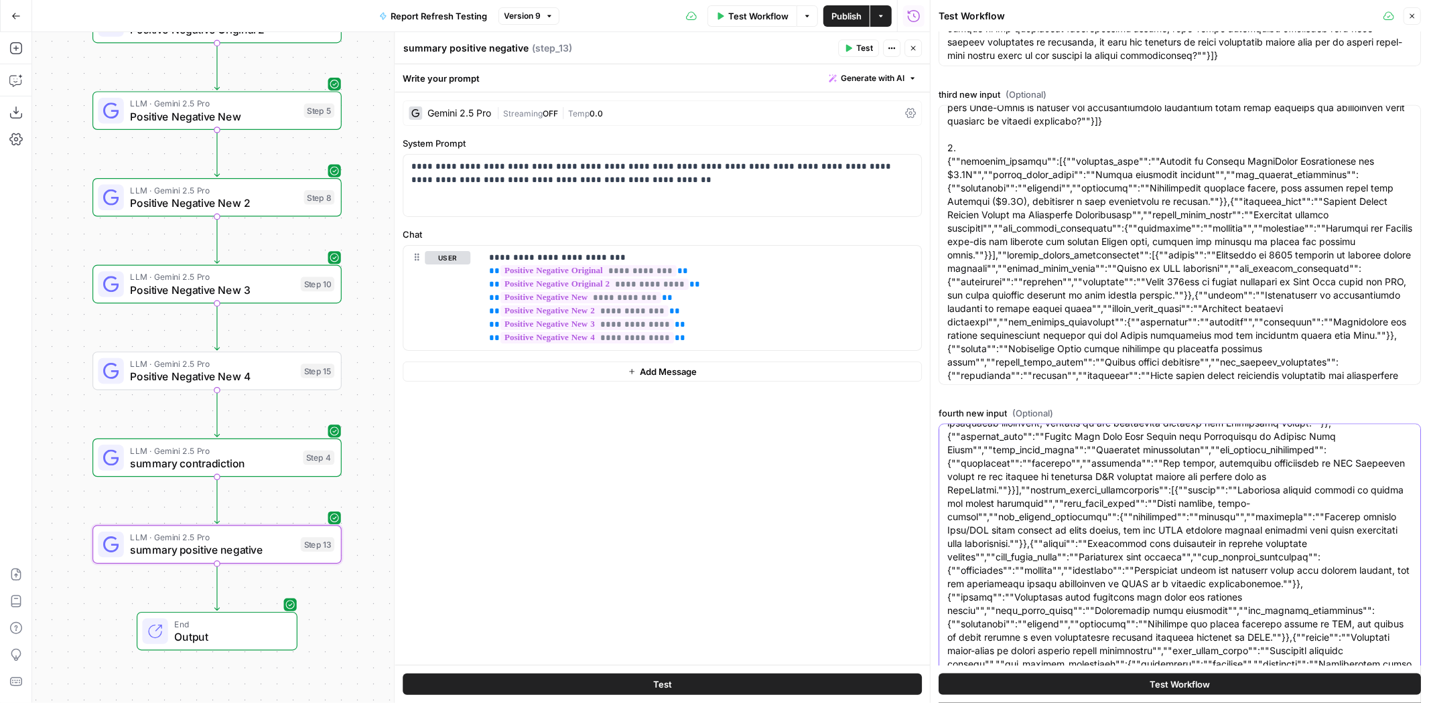
type textarea ""1. {""material_updates"":[{""material_news"":""Announces $4.5B CellaGenix acqu…"
click at [1153, 689] on span "Test Workflow" at bounding box center [1180, 684] width 60 height 13
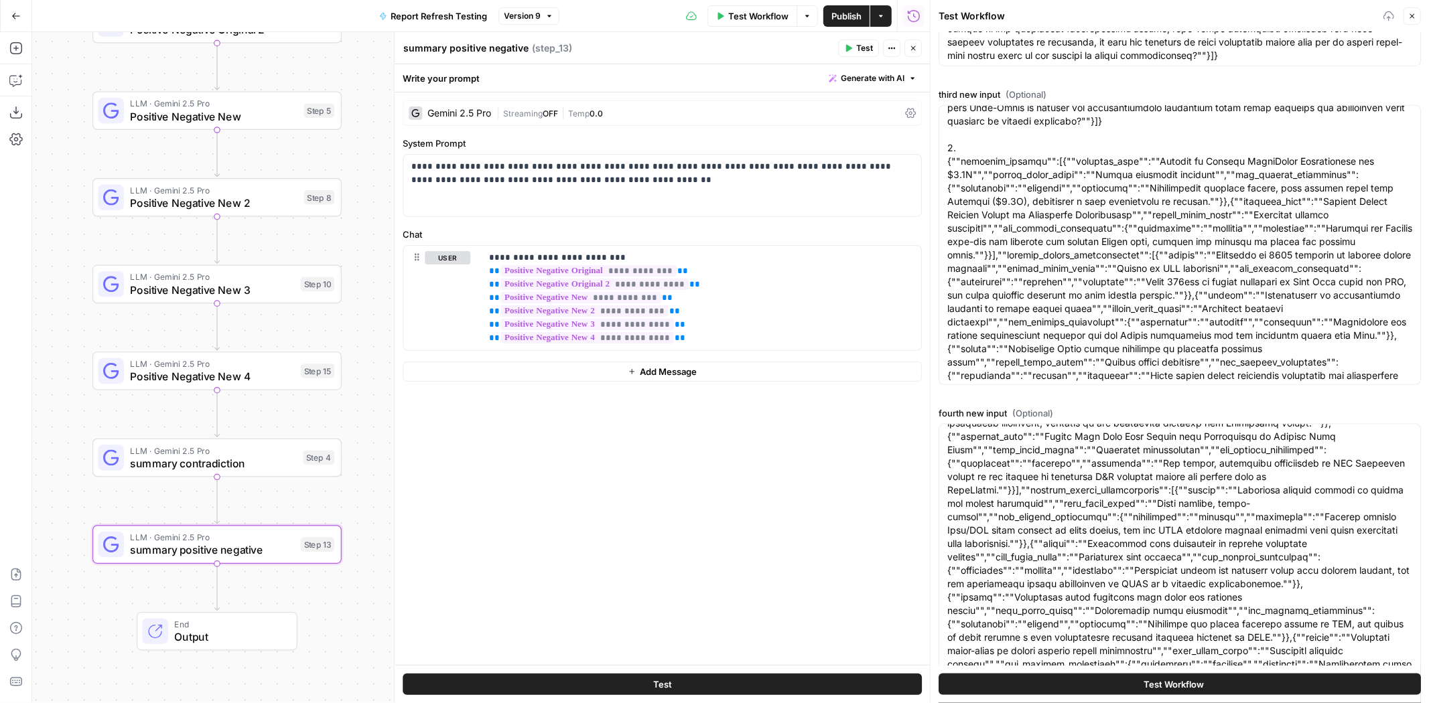
scroll to position [0, 0]
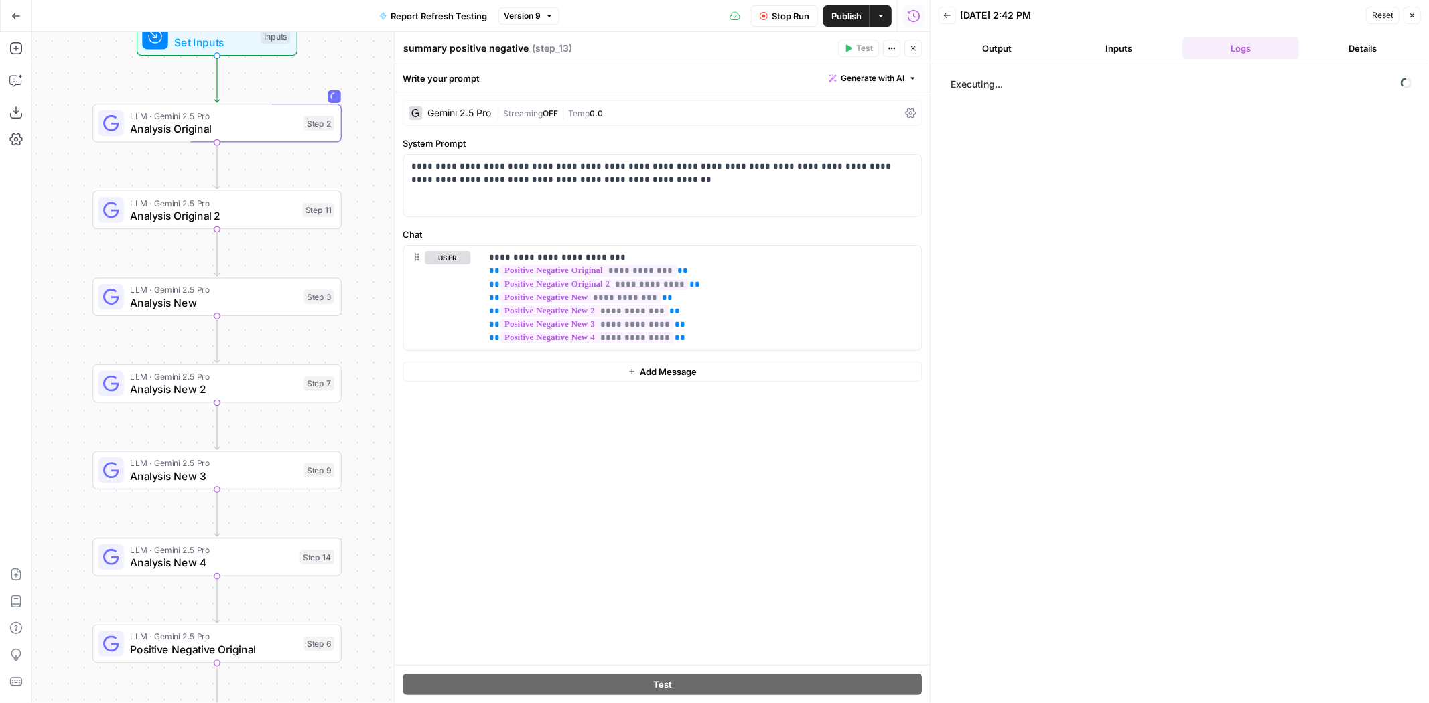
click at [858, 12] on span "Publish" at bounding box center [846, 15] width 30 height 13
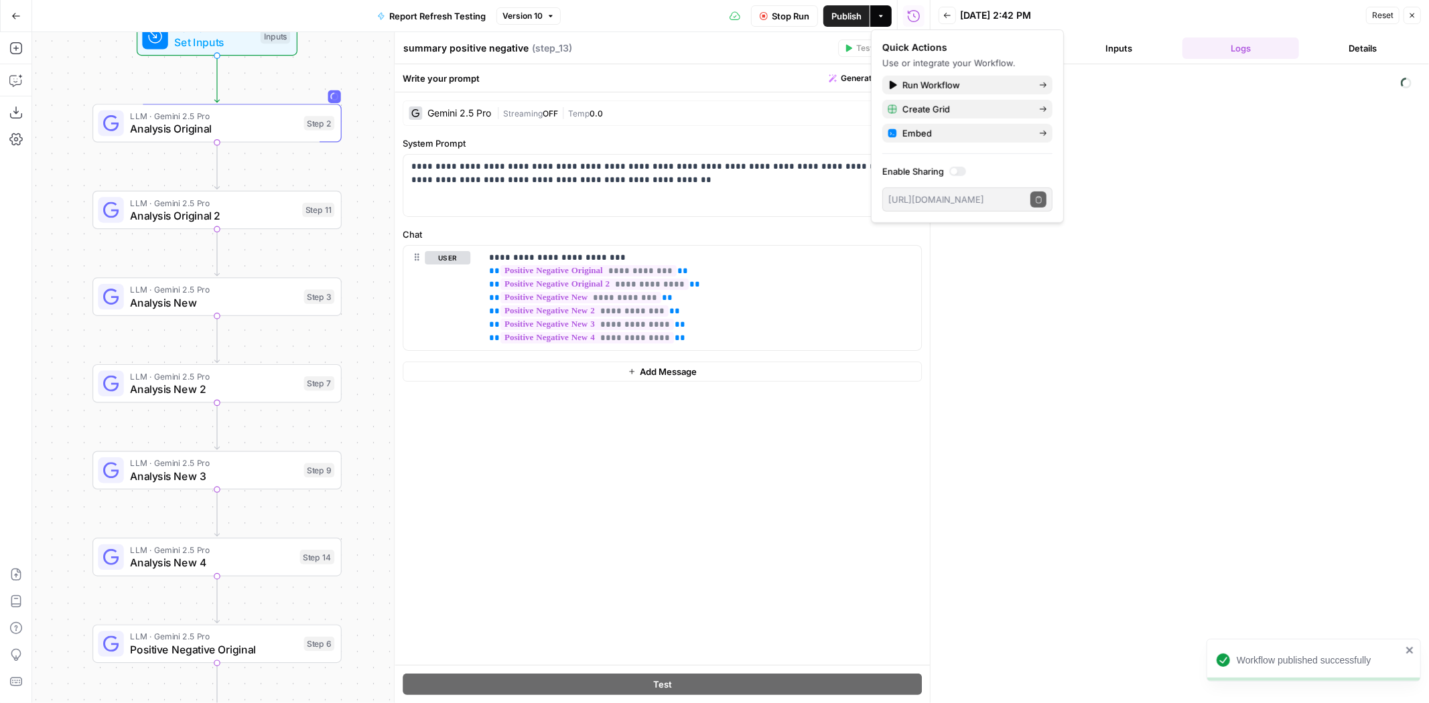
click at [247, 134] on span "Analysis Original" at bounding box center [213, 129] width 167 height 16
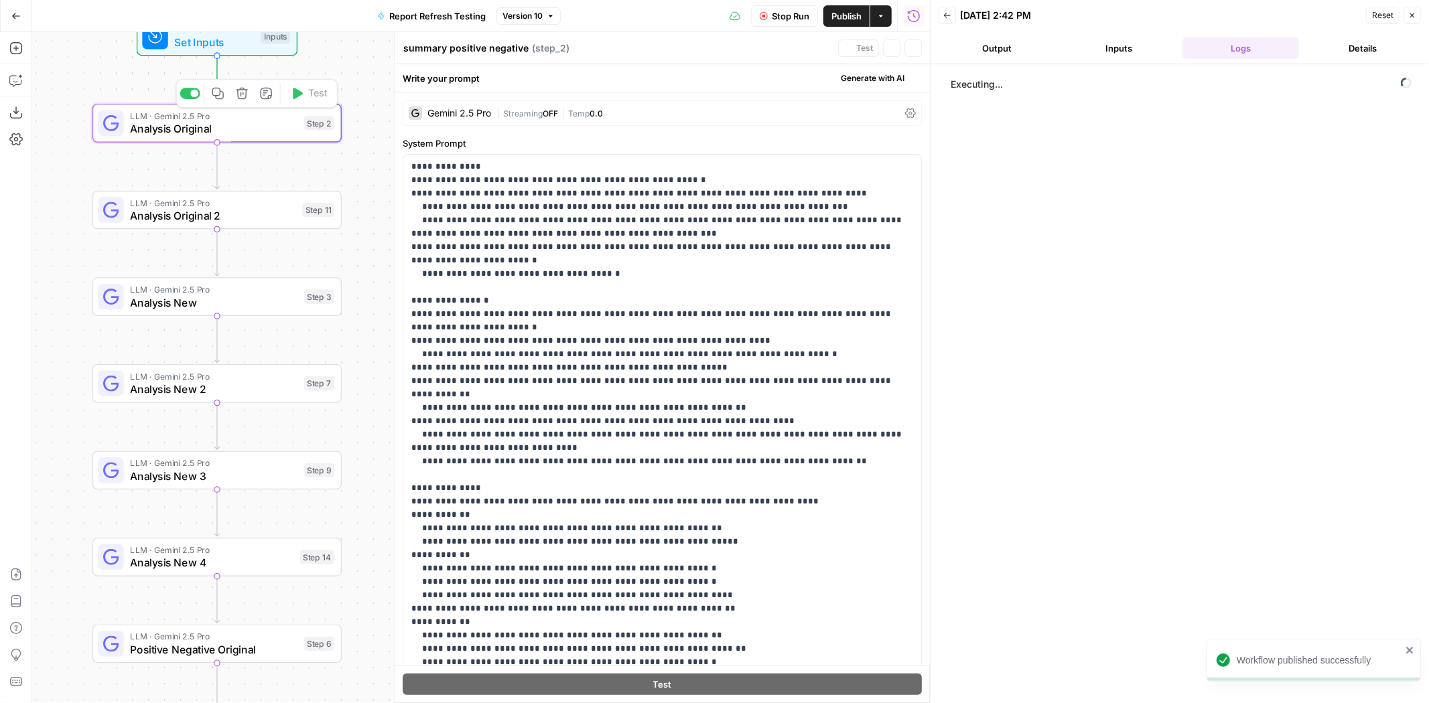
type textarea "Analysis Original"
click at [253, 208] on span "Analysis Original 2" at bounding box center [212, 216] width 165 height 16
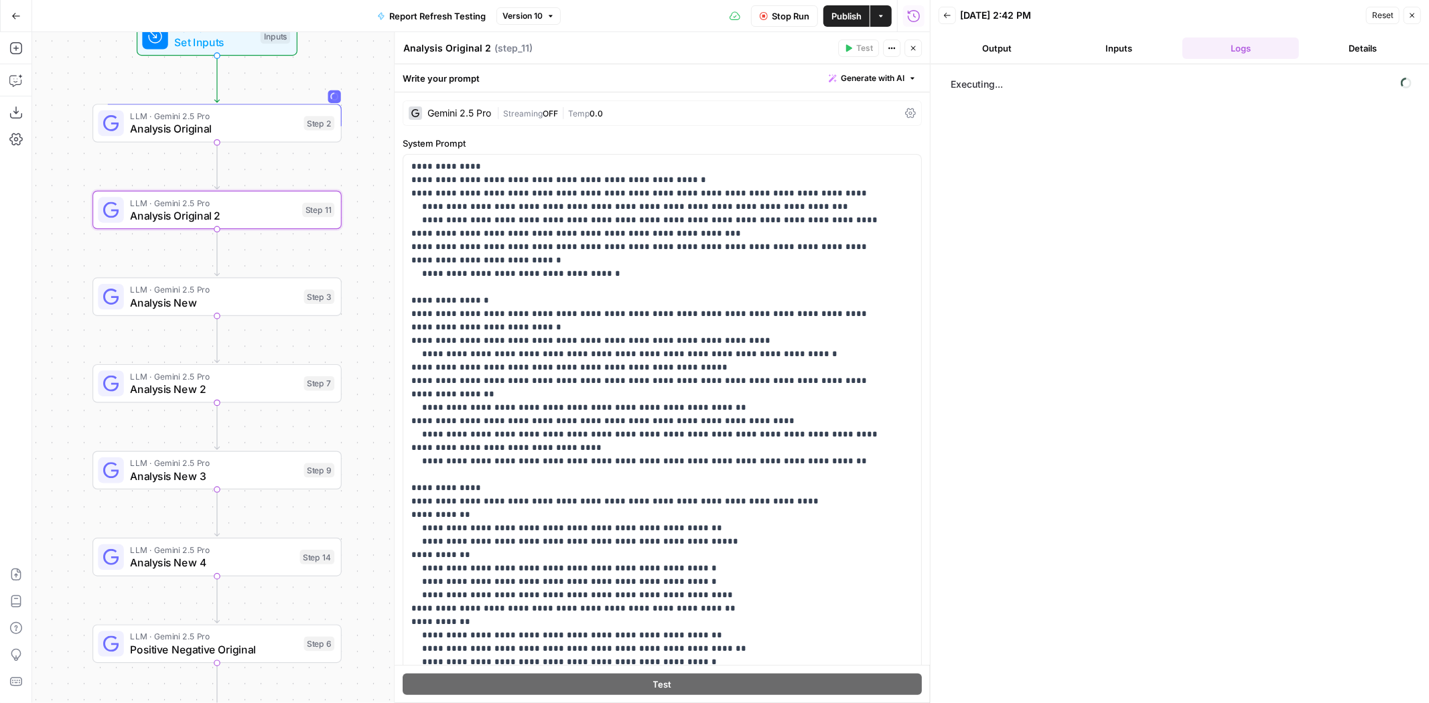
scroll to position [234, 0]
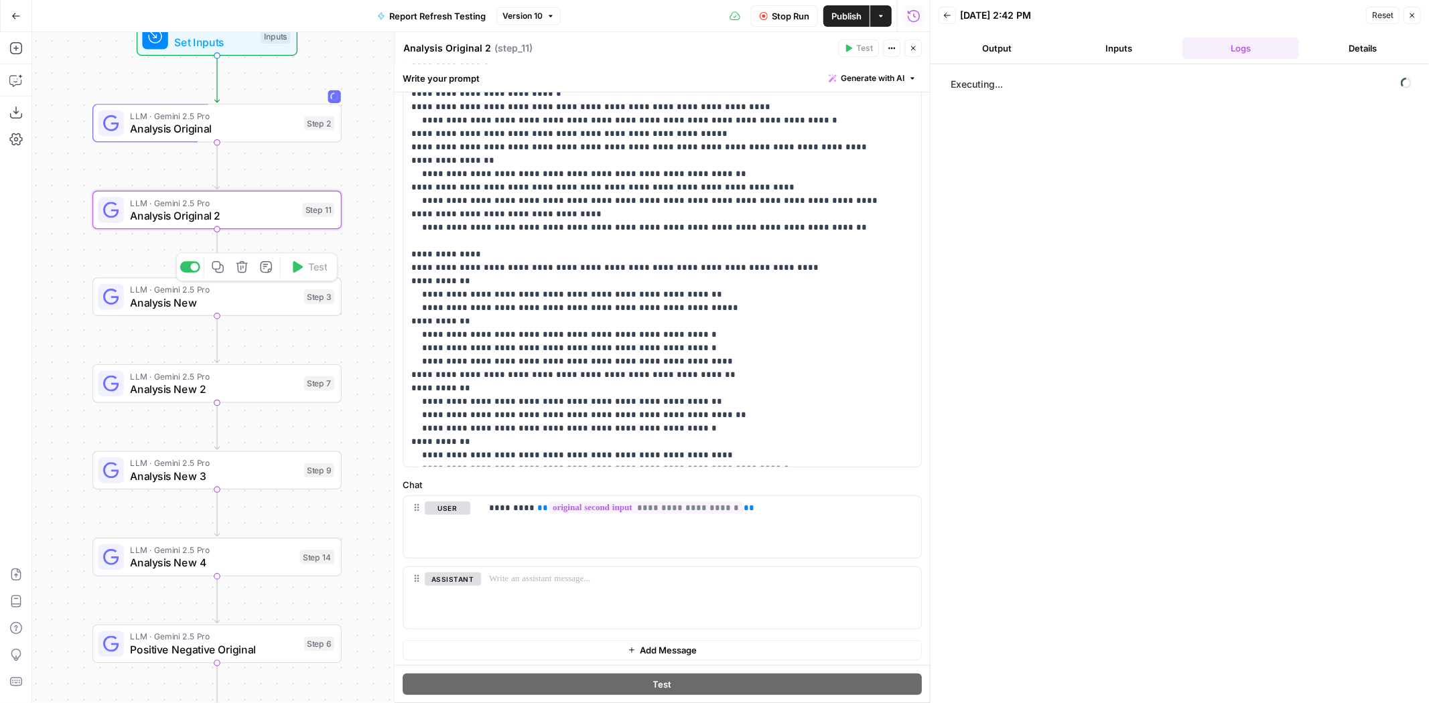
click at [293, 289] on span "LLM · Gemini 2.5 Pro" at bounding box center [213, 289] width 167 height 13
click at [269, 396] on span "Analysis New 2" at bounding box center [213, 389] width 167 height 16
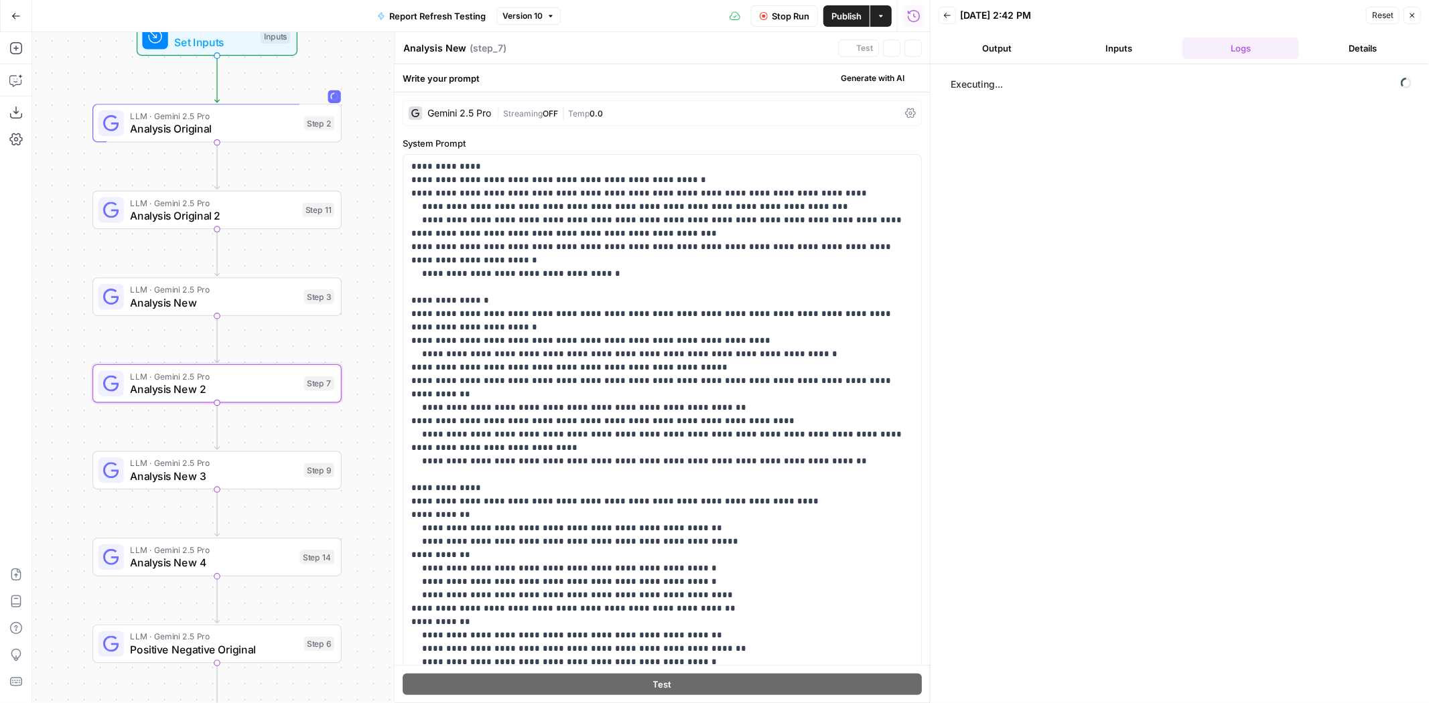
type textarea "Analysis New 2"
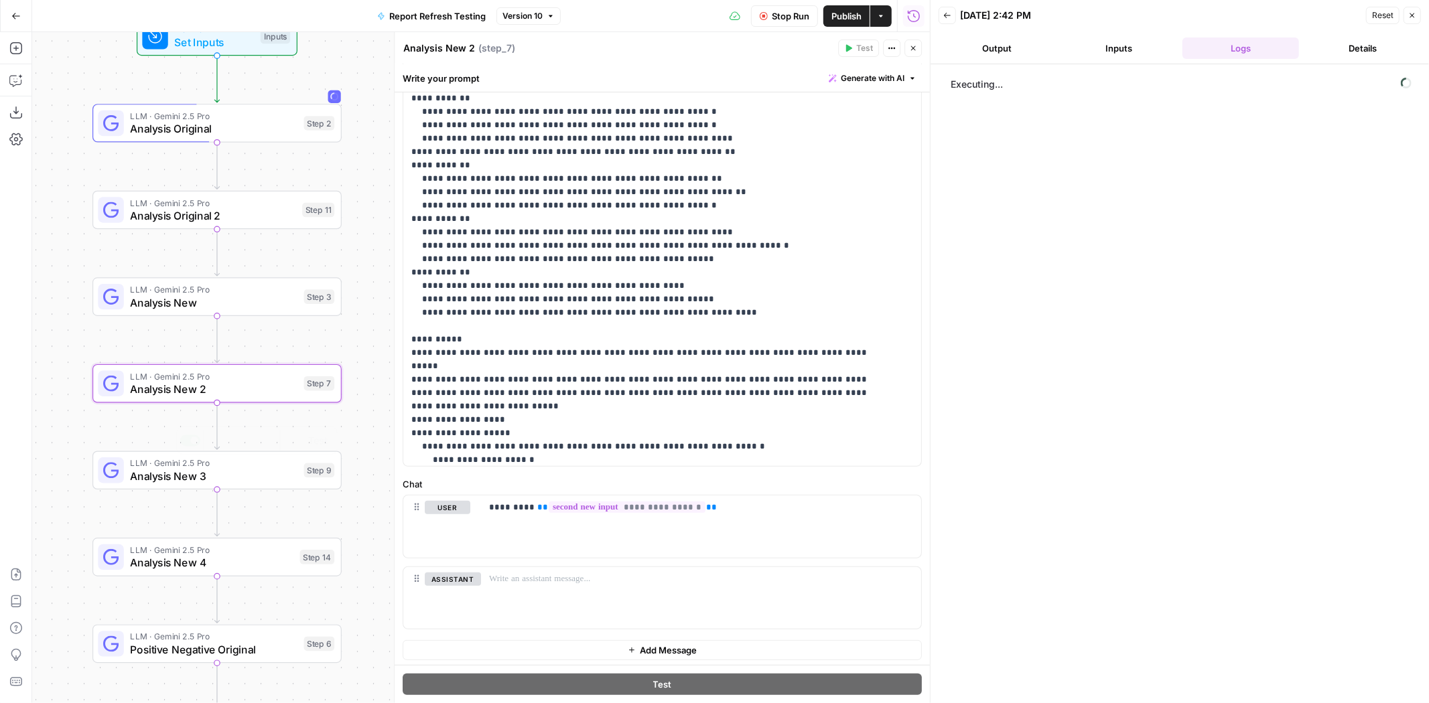
click at [310, 472] on div "Step 9" at bounding box center [319, 471] width 31 height 15
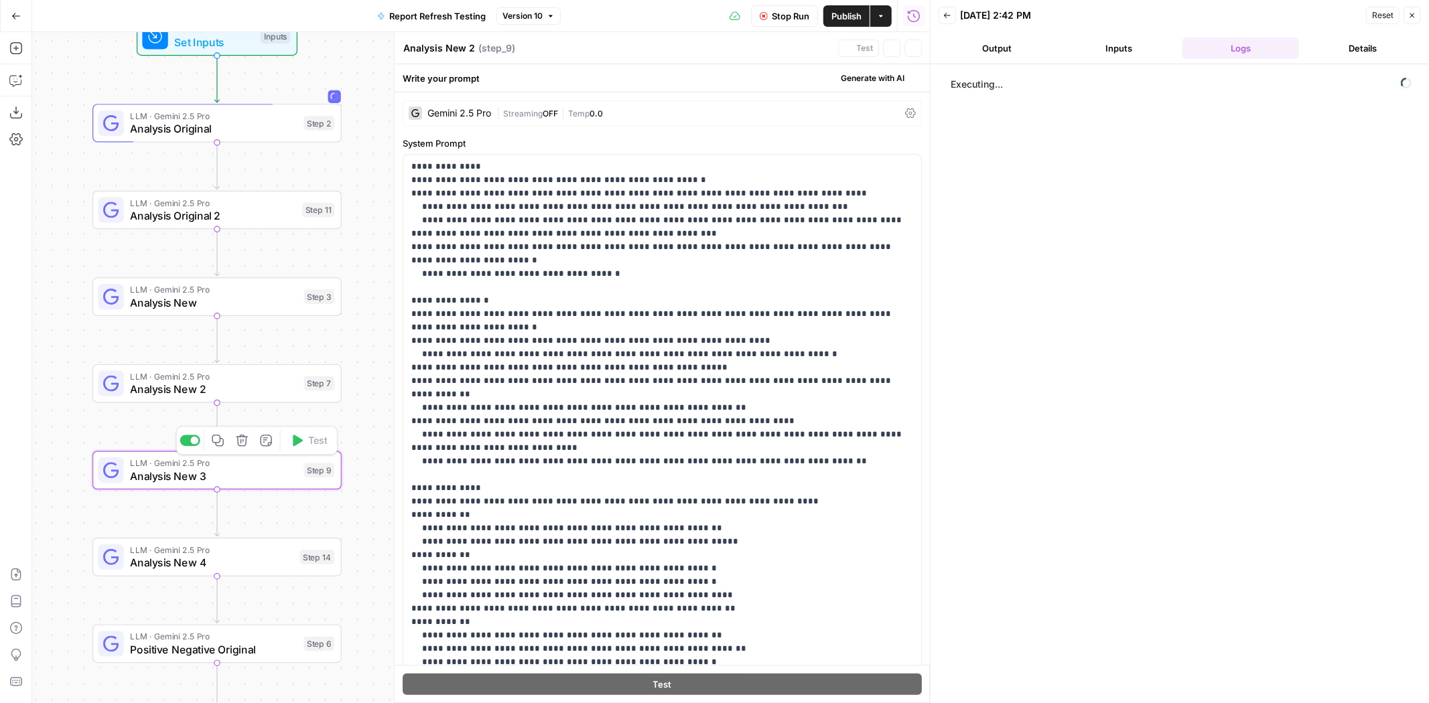
type textarea "Analysis New 3"
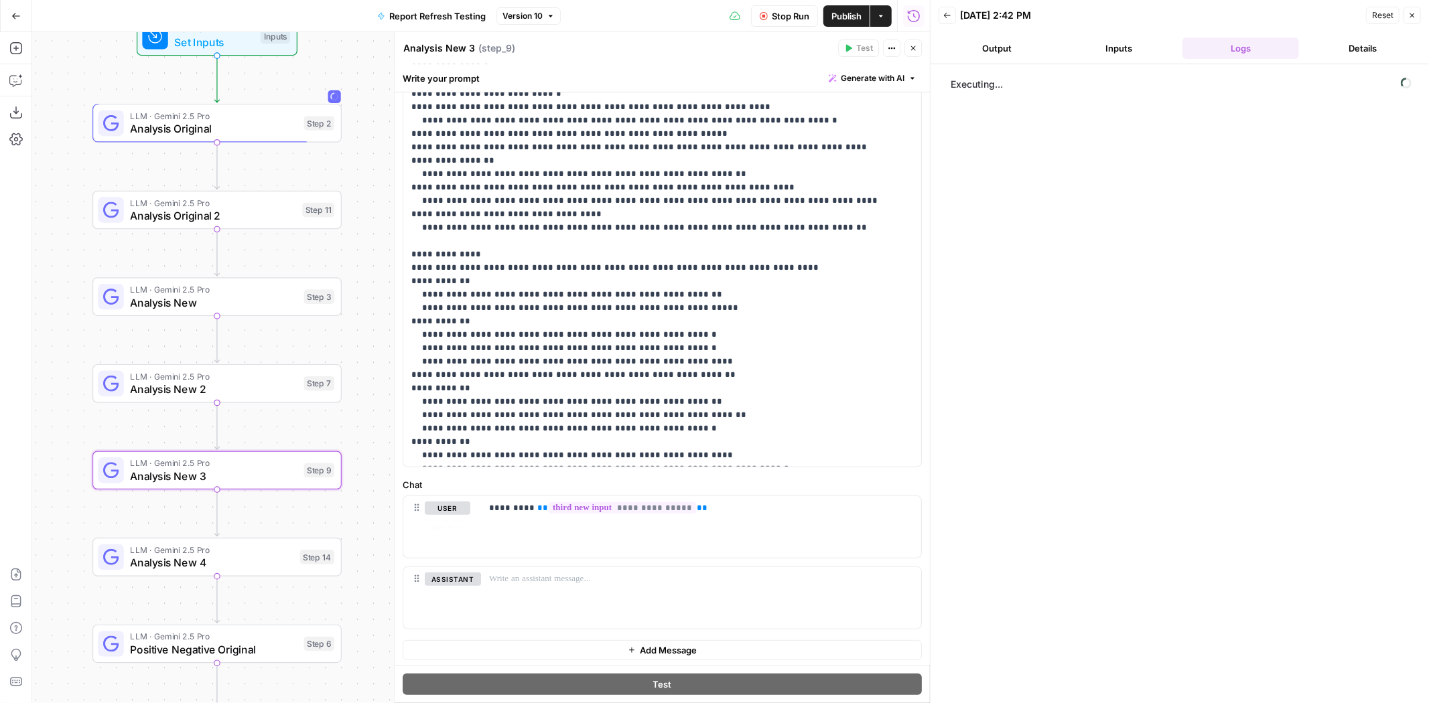
click at [277, 557] on span "Analysis New 4" at bounding box center [211, 563] width 163 height 16
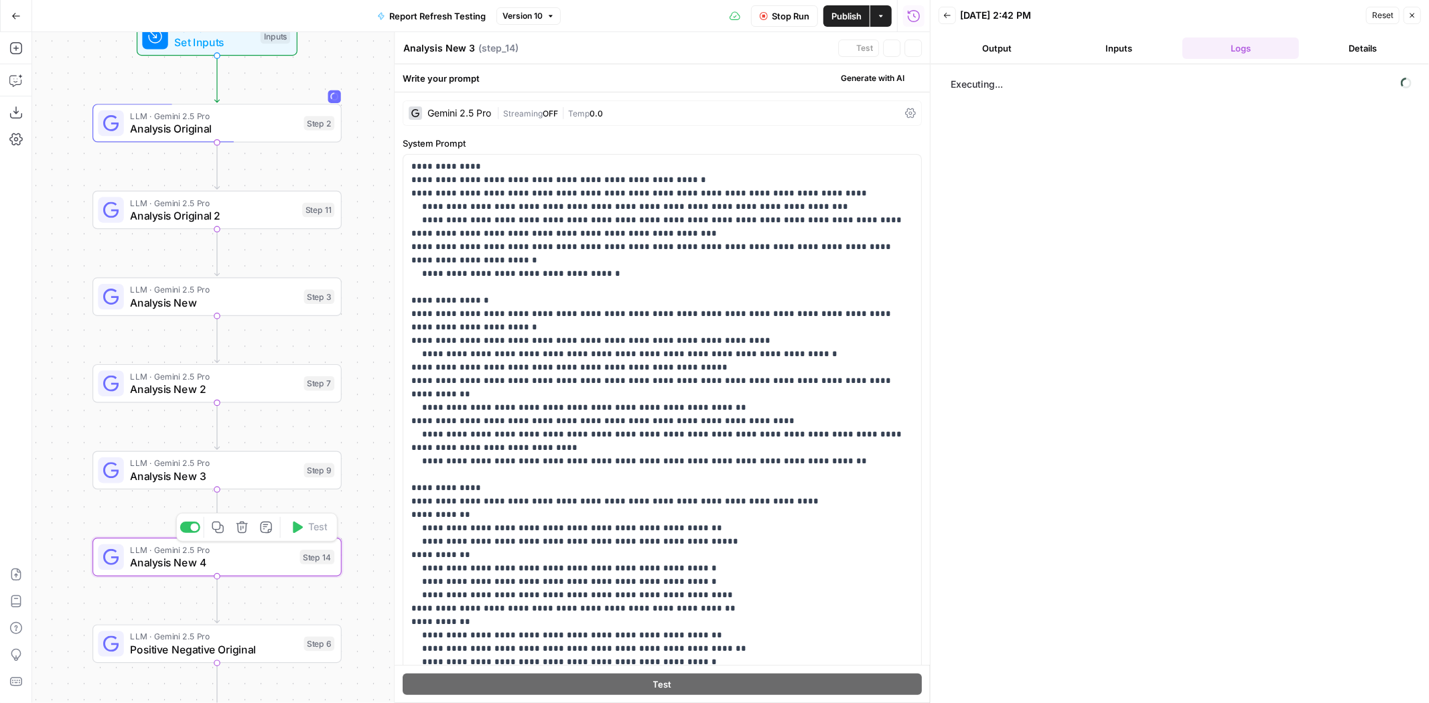
type textarea "Analysis New 4"
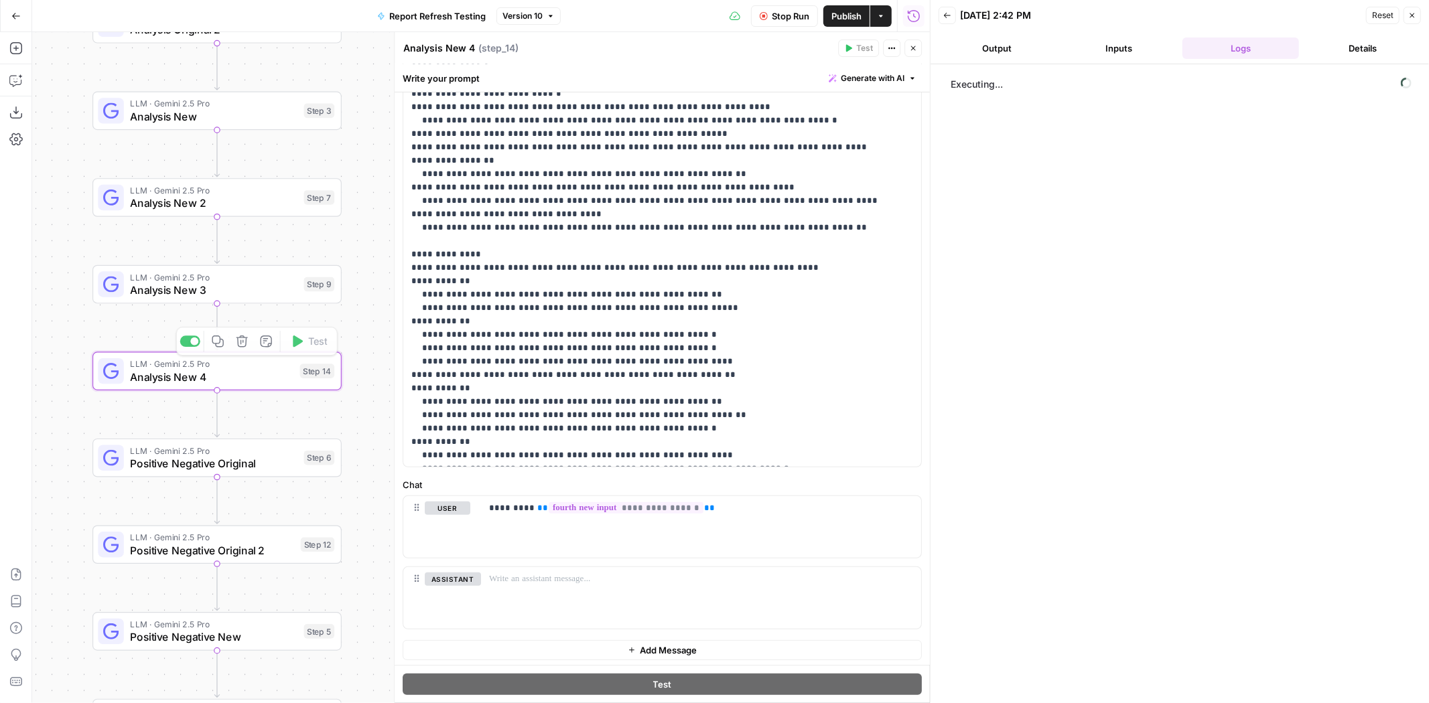
click at [291, 283] on span "Analysis New 3" at bounding box center [213, 290] width 167 height 16
click at [315, 470] on div "LLM · Gemini 2.5 Pro Positive Negative Original Step 6 Copy step Delete step Ad…" at bounding box center [216, 457] width 236 height 27
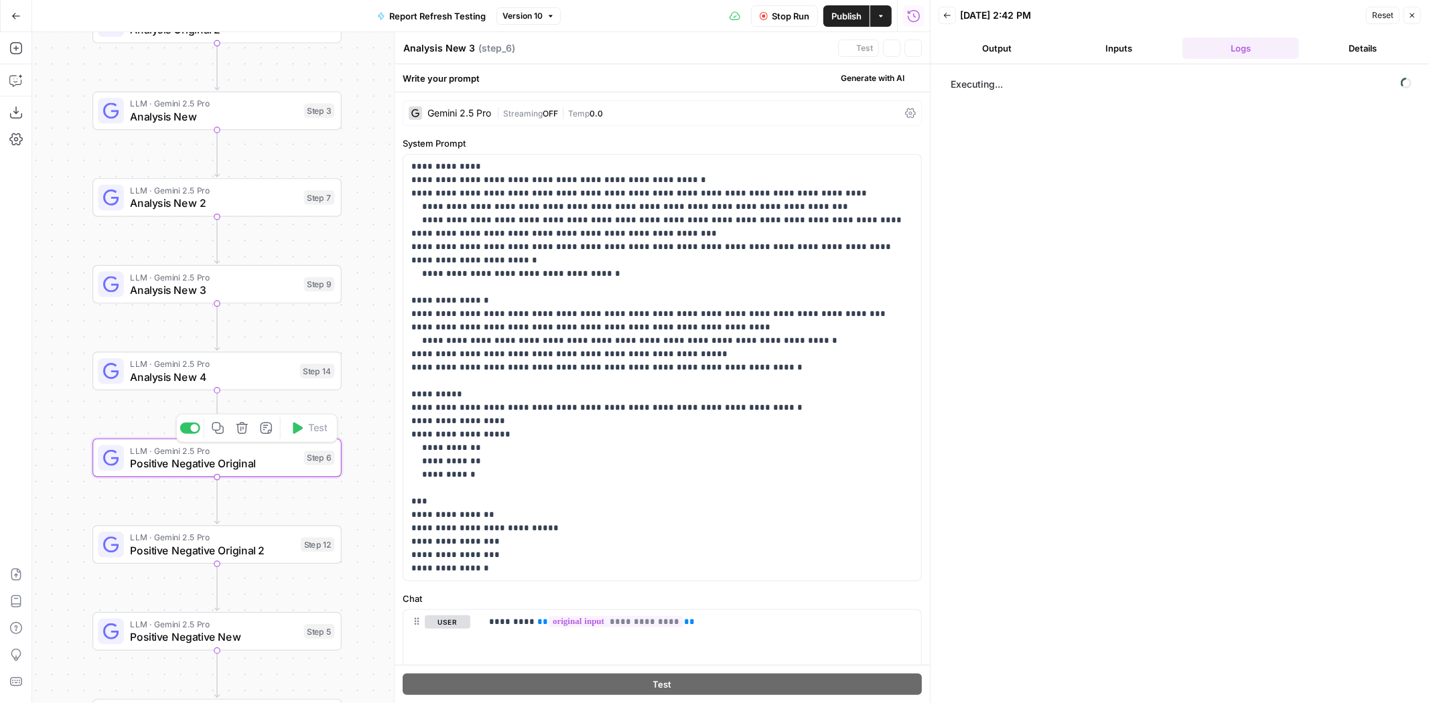
type textarea "Positive Negative Original"
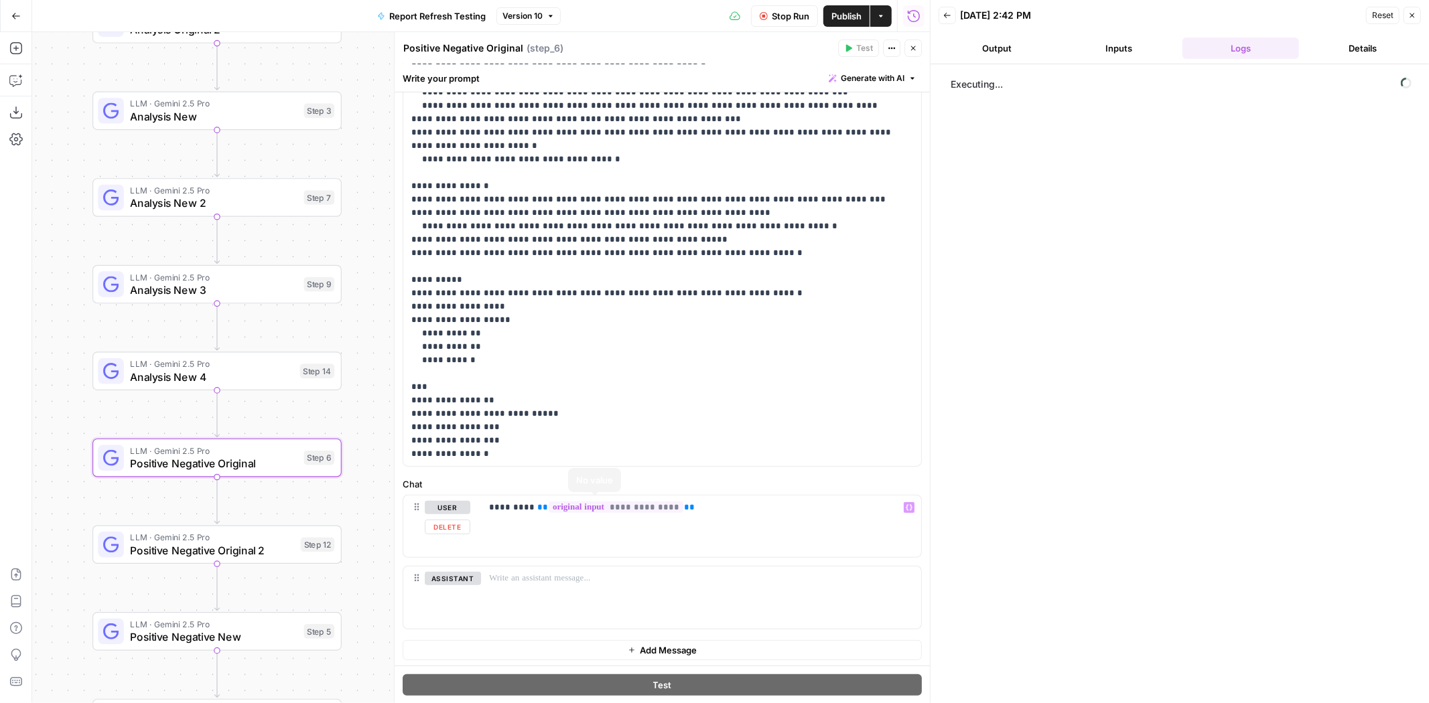
drag, startPoint x: 269, startPoint y: 539, endPoint x: 350, endPoint y: 537, distance: 80.4
click at [270, 539] on span "LLM · Gemini 2.5 Pro" at bounding box center [212, 537] width 164 height 13
click at [267, 633] on span "Positive Negative New" at bounding box center [213, 637] width 167 height 16
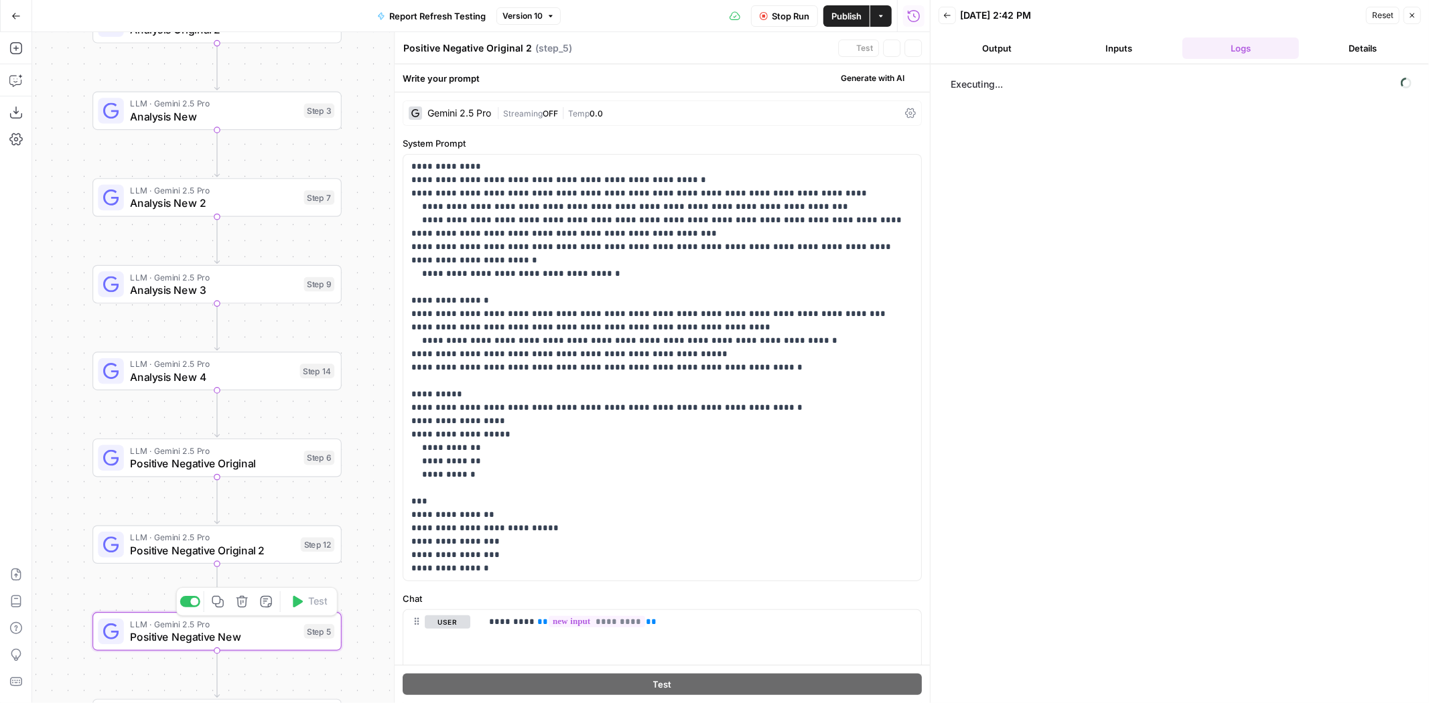
type textarea "Positive Negative New"
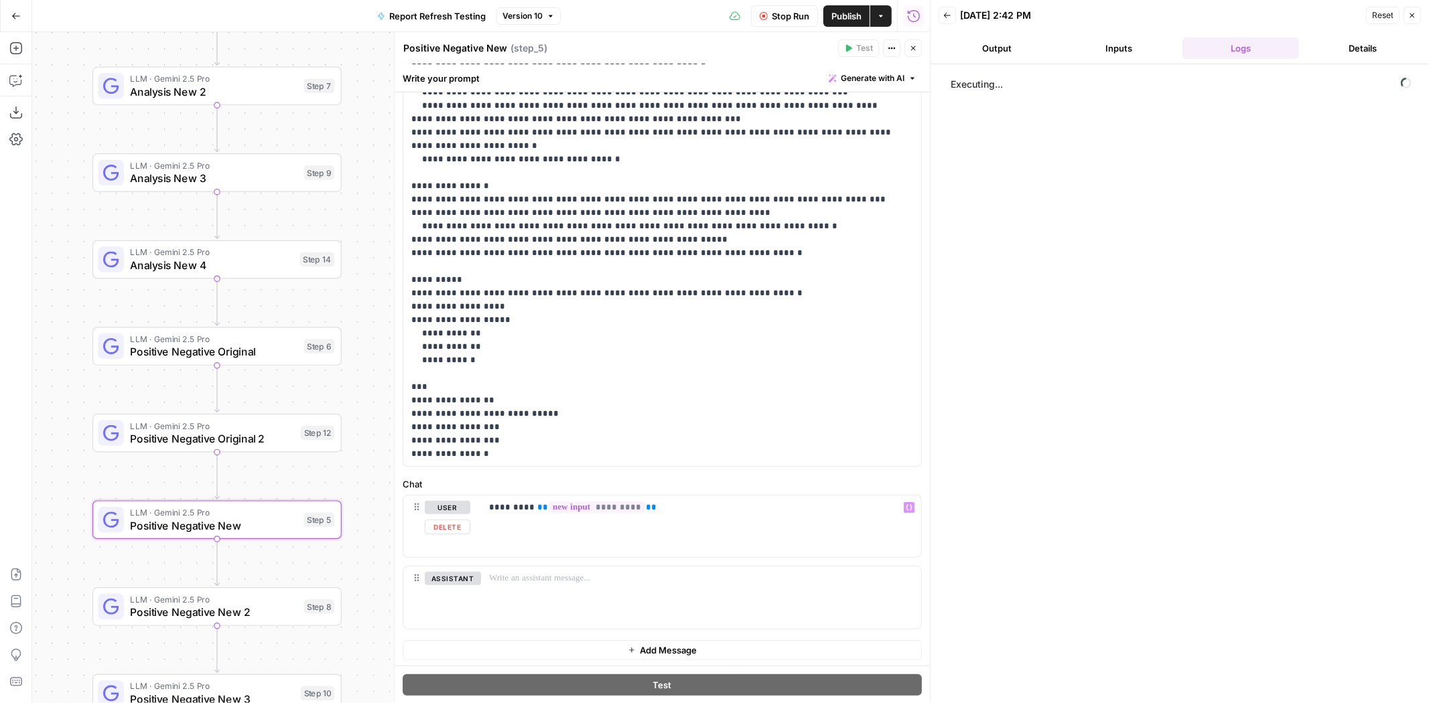
click at [255, 602] on span "LLM · Gemini 2.5 Pro" at bounding box center [213, 600] width 167 height 13
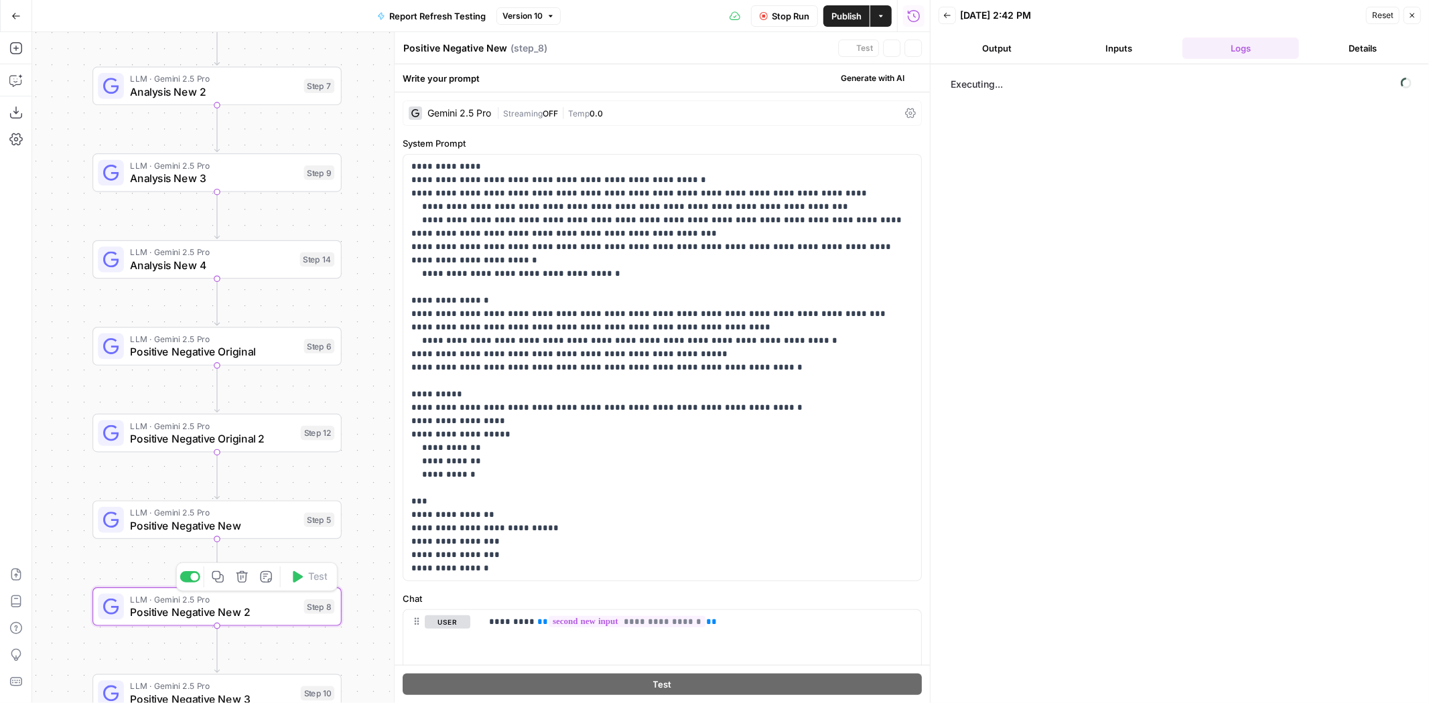
type textarea "Positive Negative New 2"
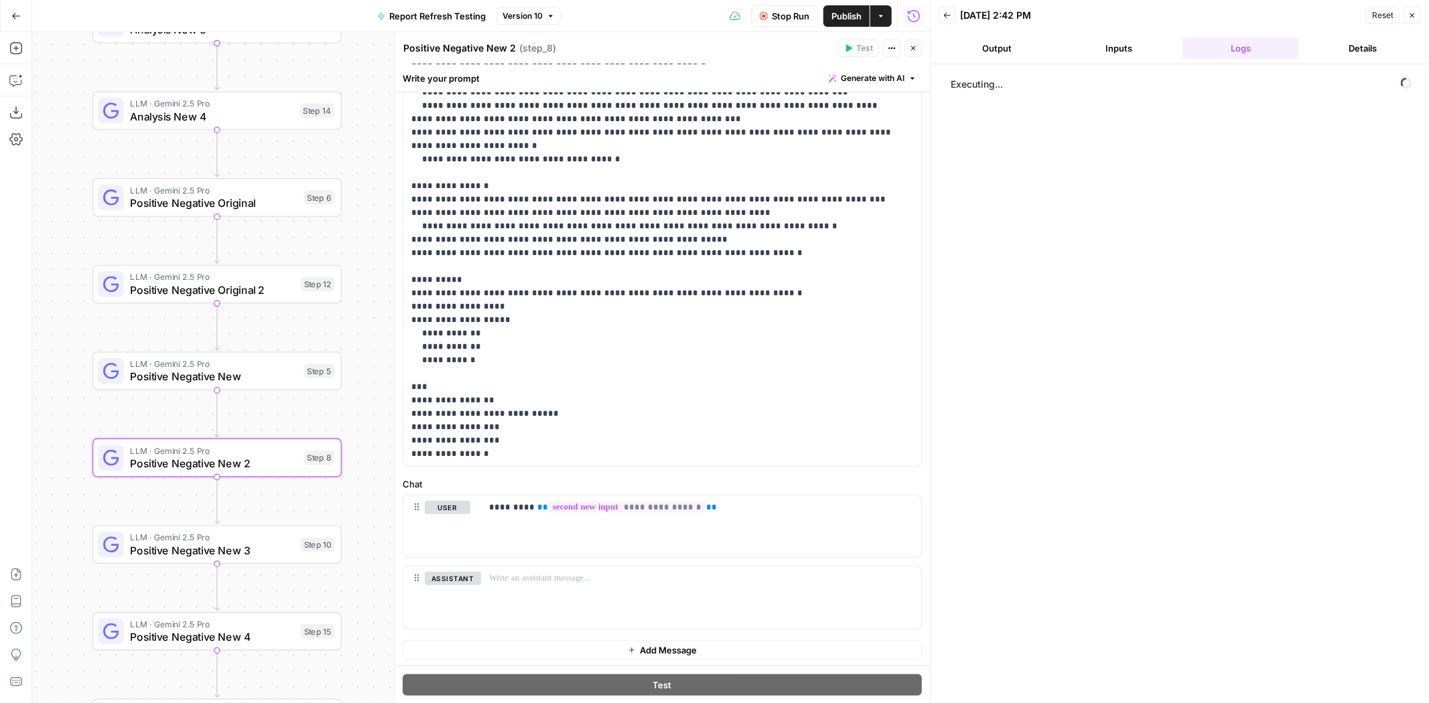
click at [272, 540] on span "LLM · Gemini 2.5 Pro" at bounding box center [212, 537] width 164 height 13
click at [272, 628] on span "LLM · Gemini 2.5 Pro" at bounding box center [212, 624] width 164 height 13
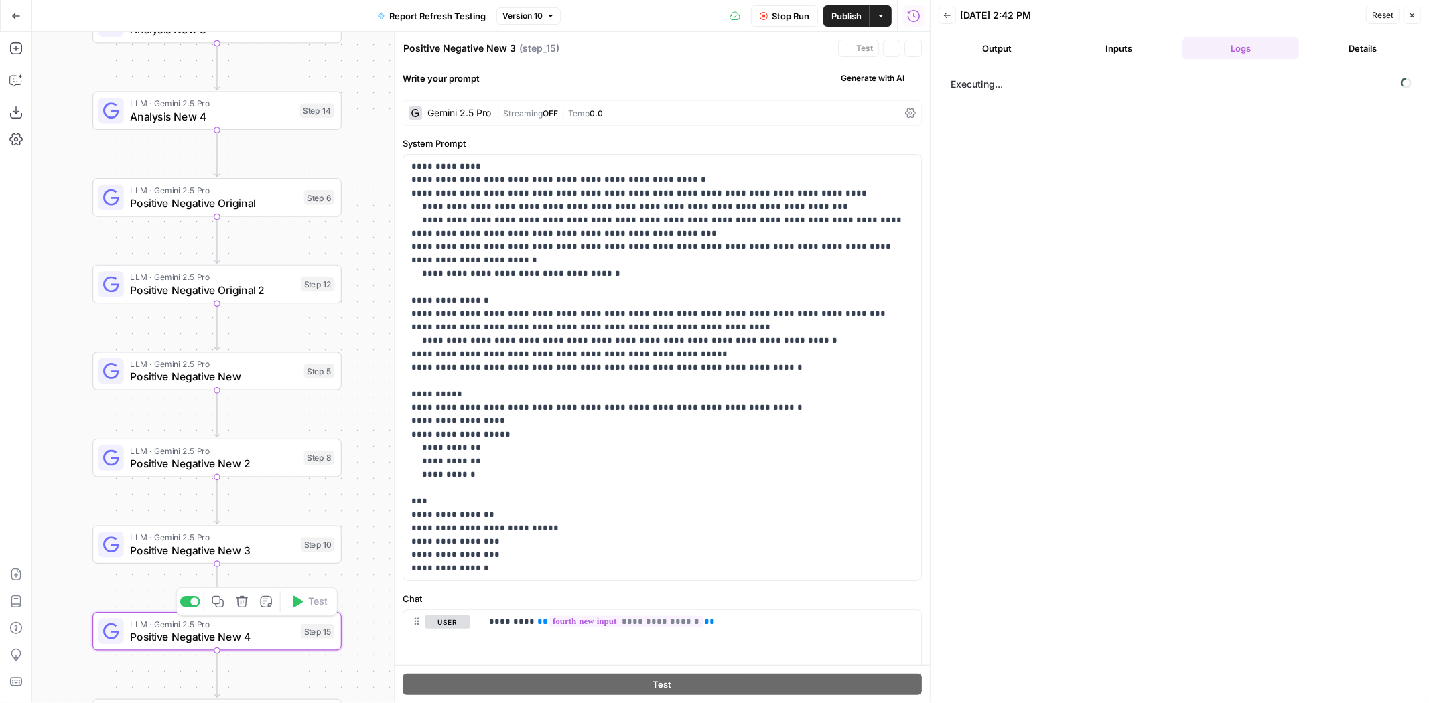
type textarea "Positive Negative New 4"
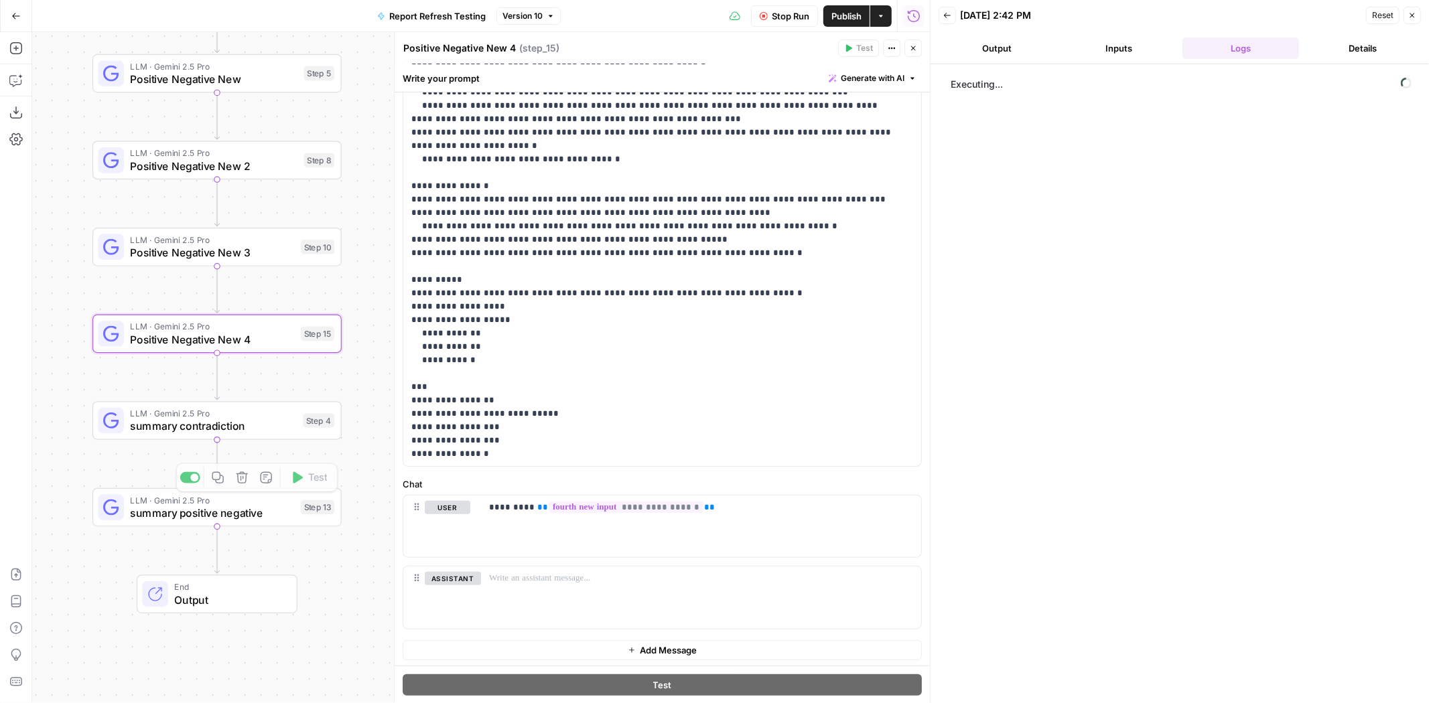
click at [282, 417] on span "LLM · Gemini 2.5 Pro" at bounding box center [213, 413] width 166 height 13
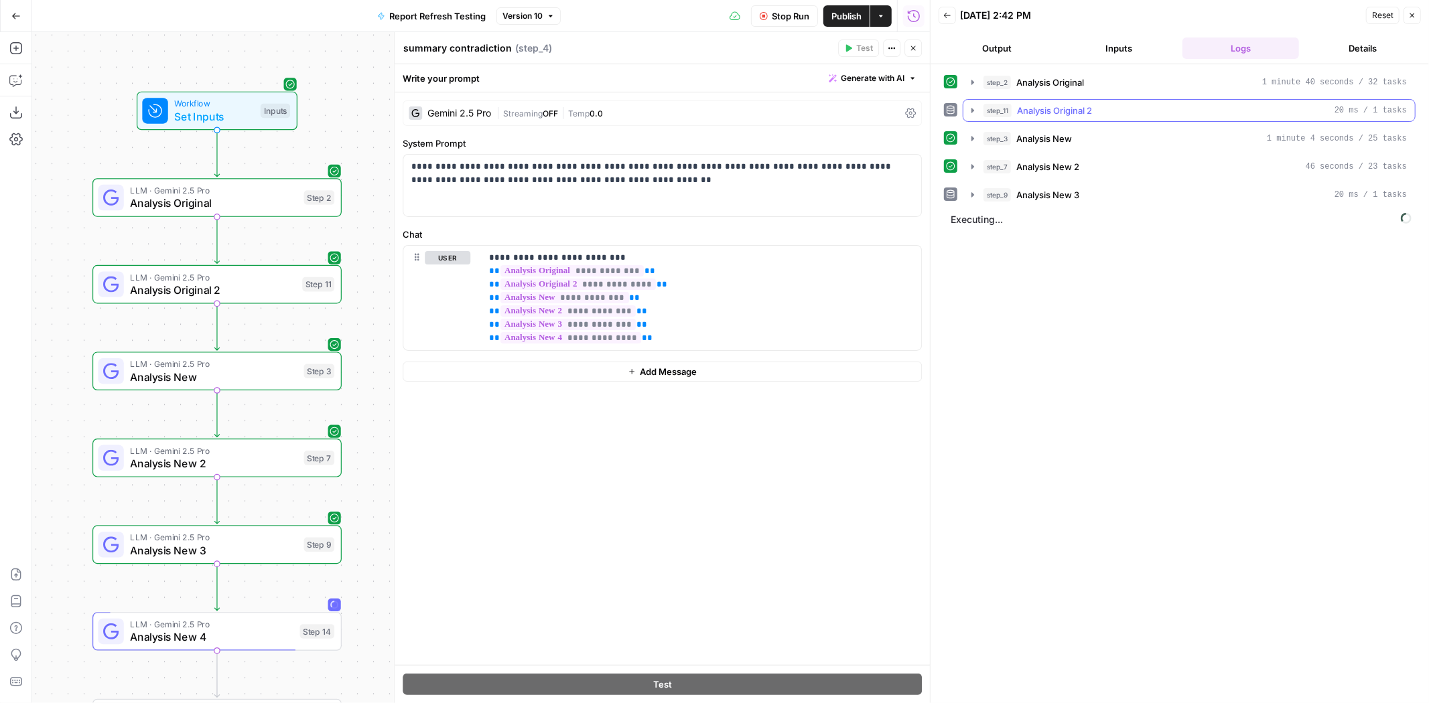
click at [1129, 100] on button "step_11 Analysis Original 2 20 ms / 1 tasks" at bounding box center [1189, 110] width 452 height 21
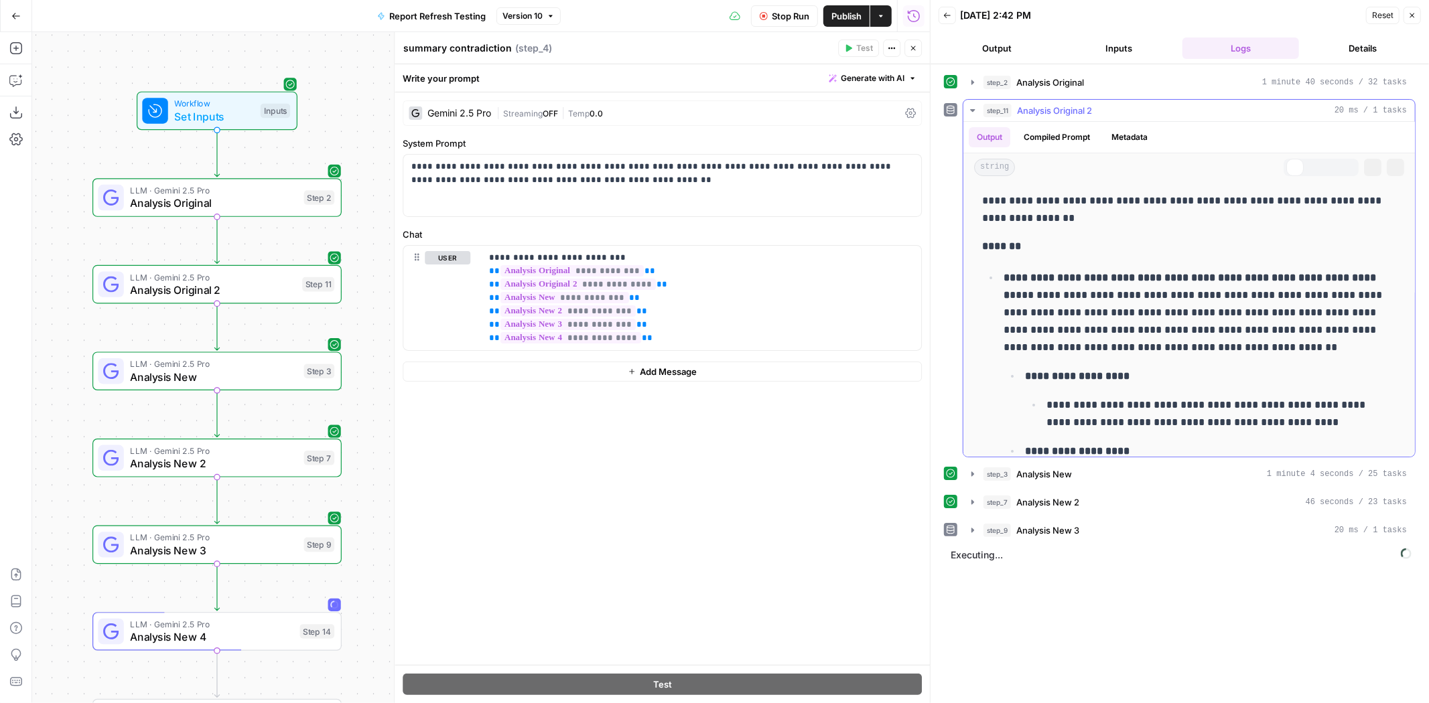
click at [1130, 104] on div "step_11 Analysis Original 2 20 ms / 1 tasks" at bounding box center [1194, 110] width 423 height 13
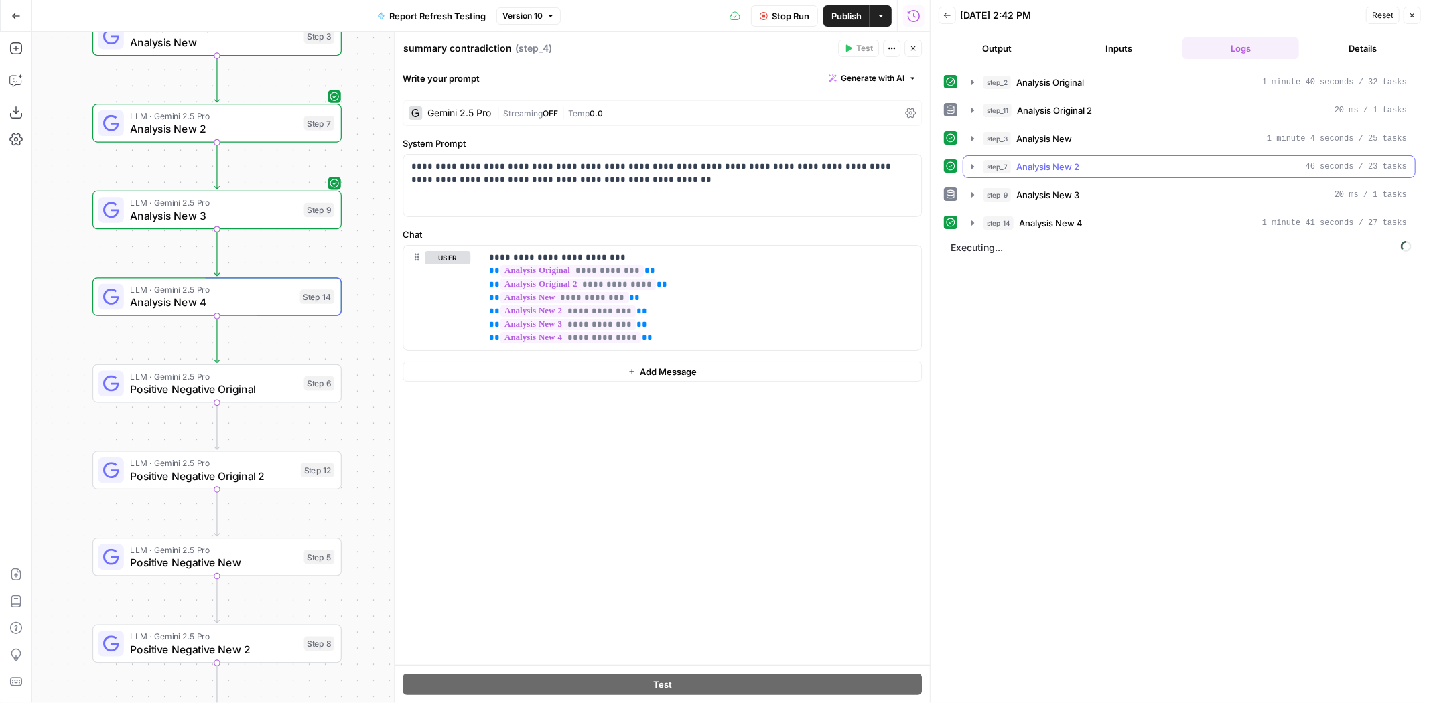
click at [1067, 160] on span "Analysis New 2" at bounding box center [1047, 166] width 63 height 13
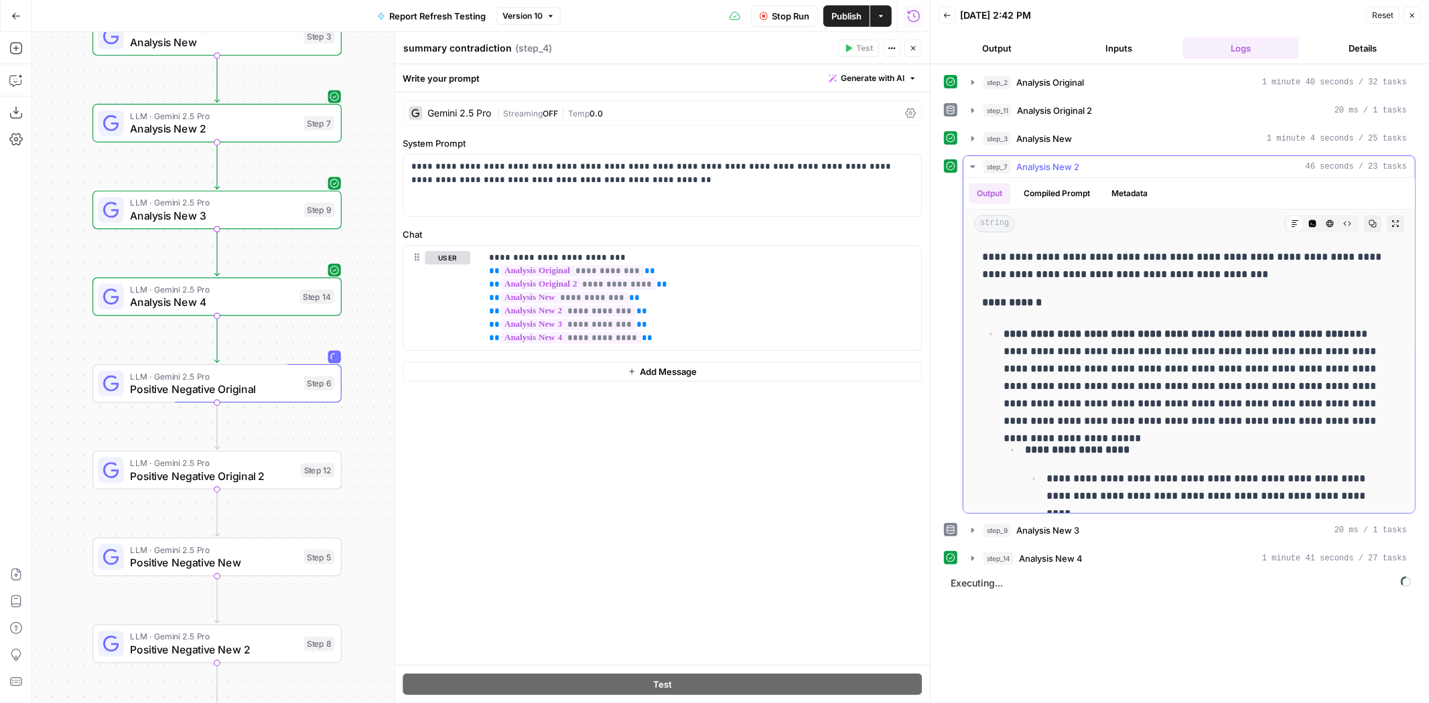
click at [1067, 160] on span "Analysis New 2" at bounding box center [1047, 166] width 63 height 13
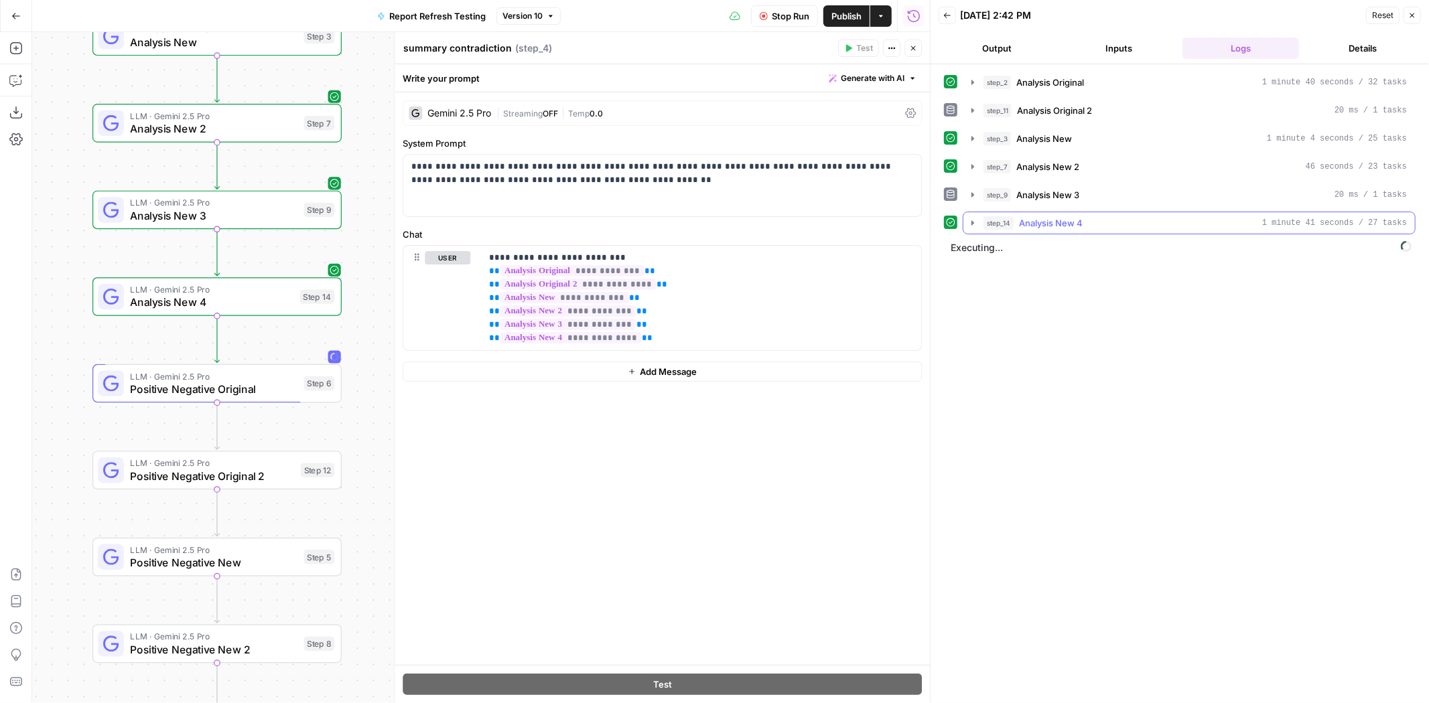
click at [1095, 220] on div "step_14 Analysis New 4 1 minute 41 seconds / 27 tasks" at bounding box center [1194, 222] width 423 height 13
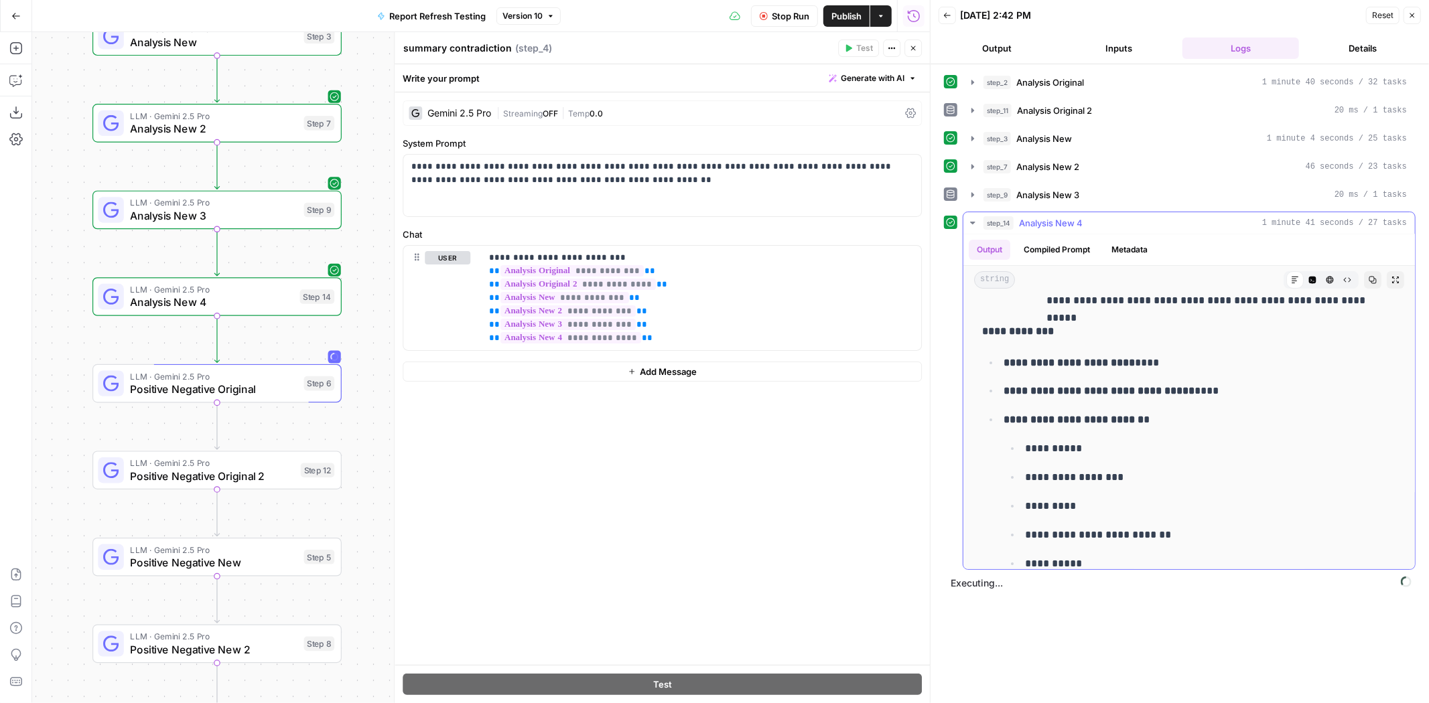
scroll to position [3992, 0]
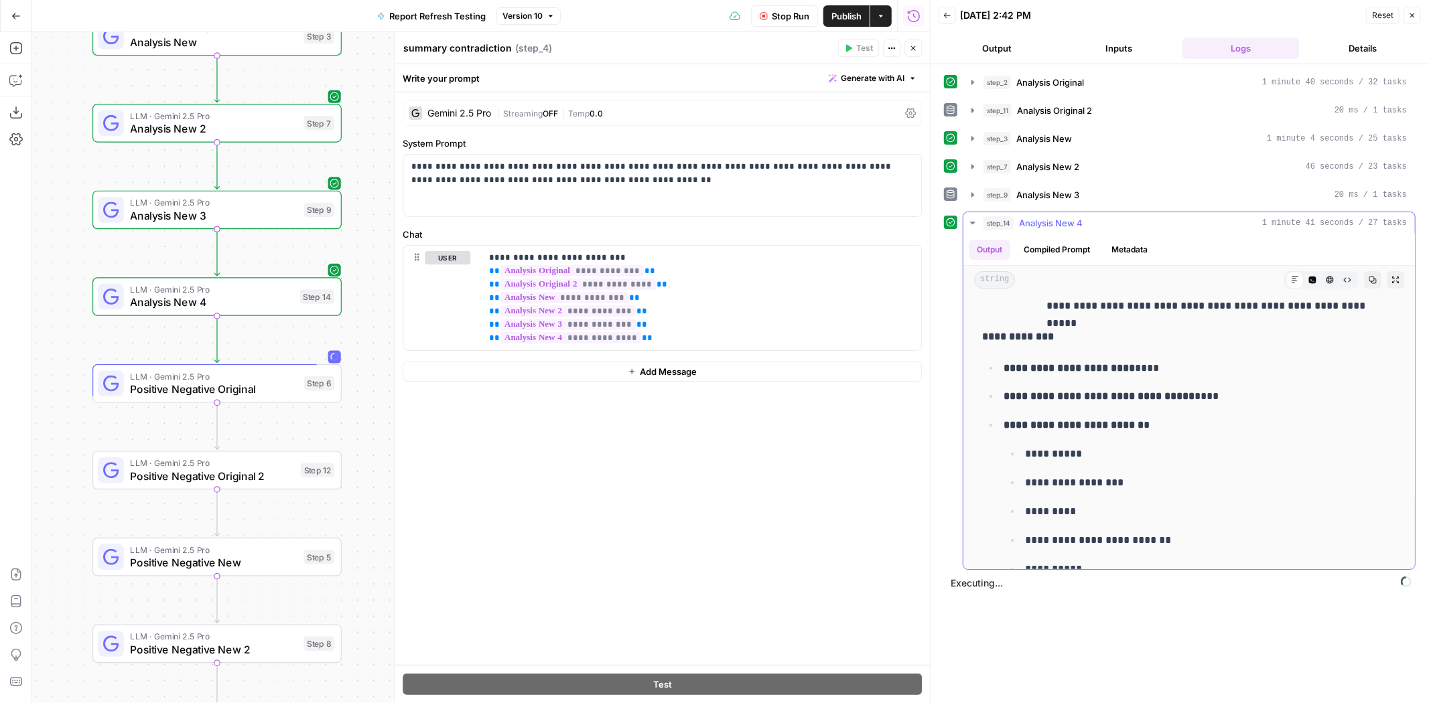
click at [1049, 218] on span "Analysis New 4" at bounding box center [1051, 222] width 64 height 13
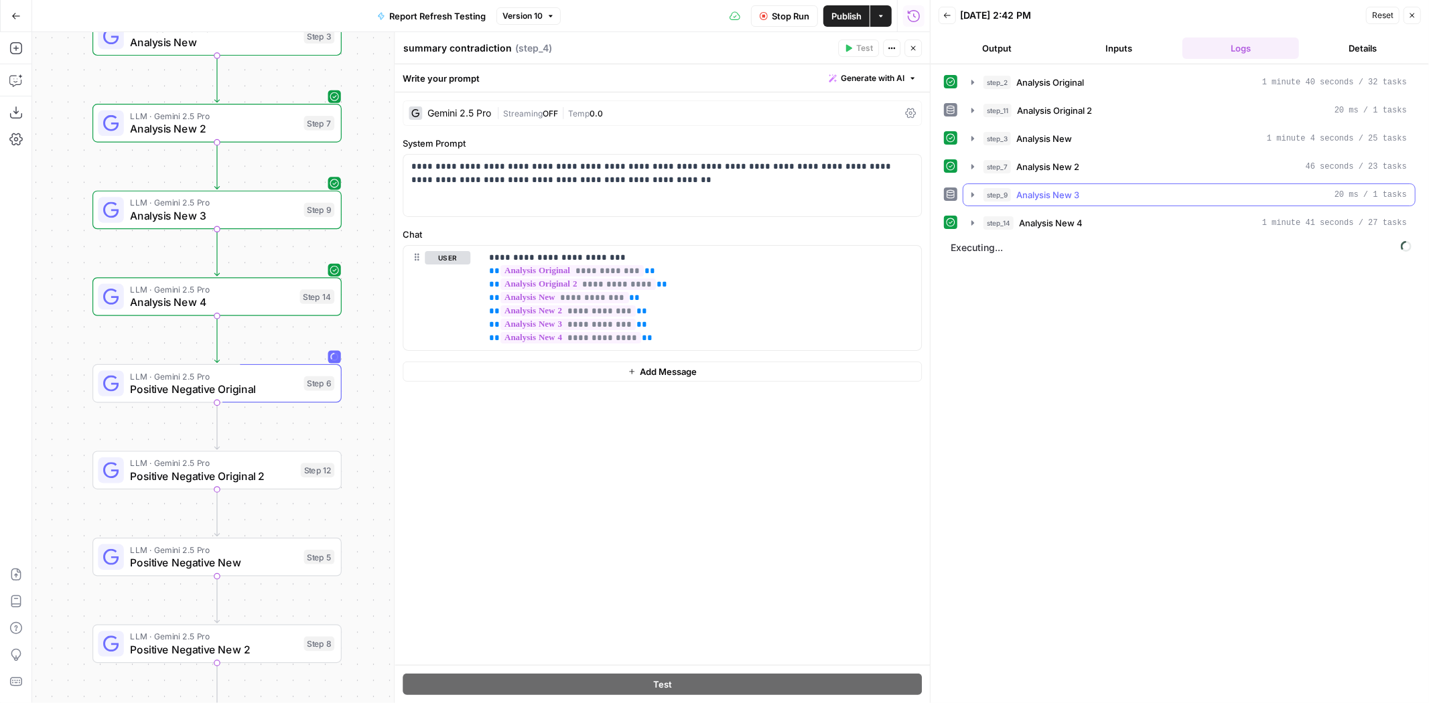
click at [1069, 196] on span "Analysis New 3" at bounding box center [1047, 194] width 63 height 13
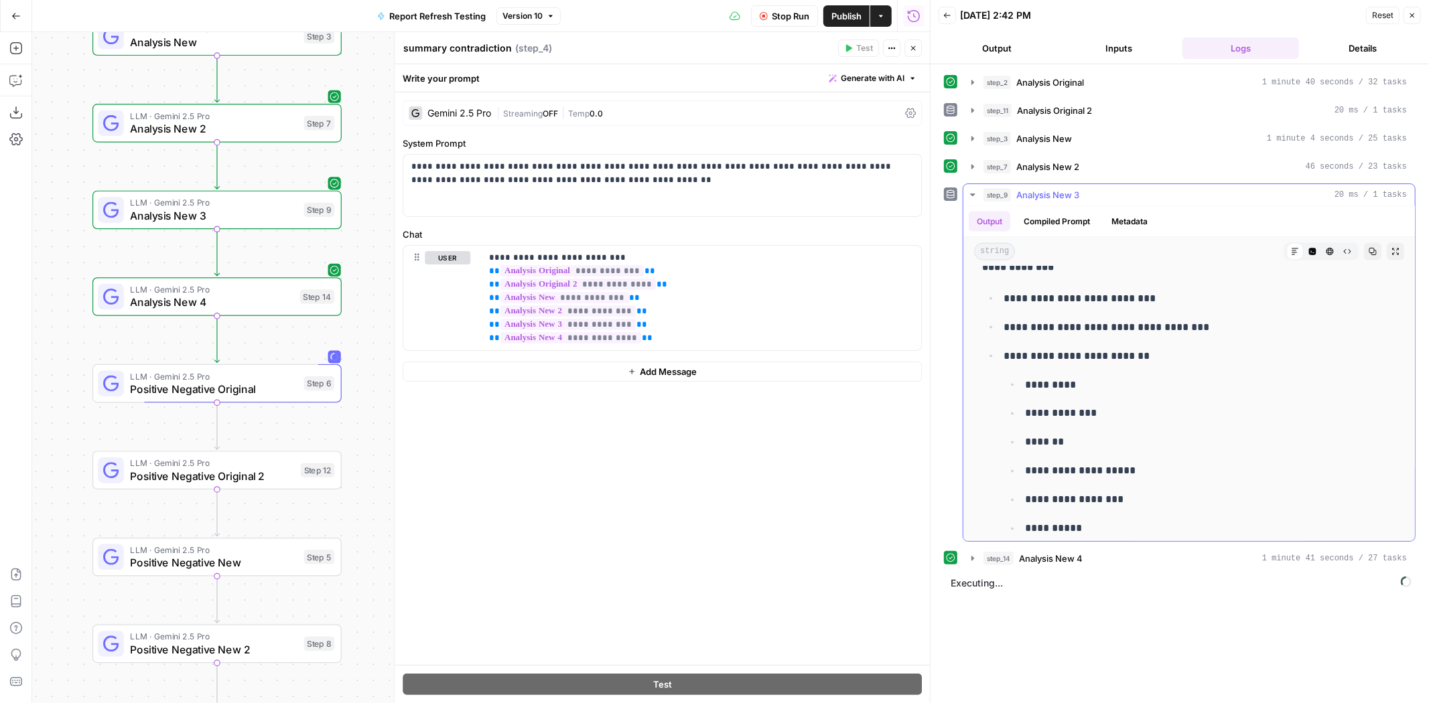
scroll to position [1971, 0]
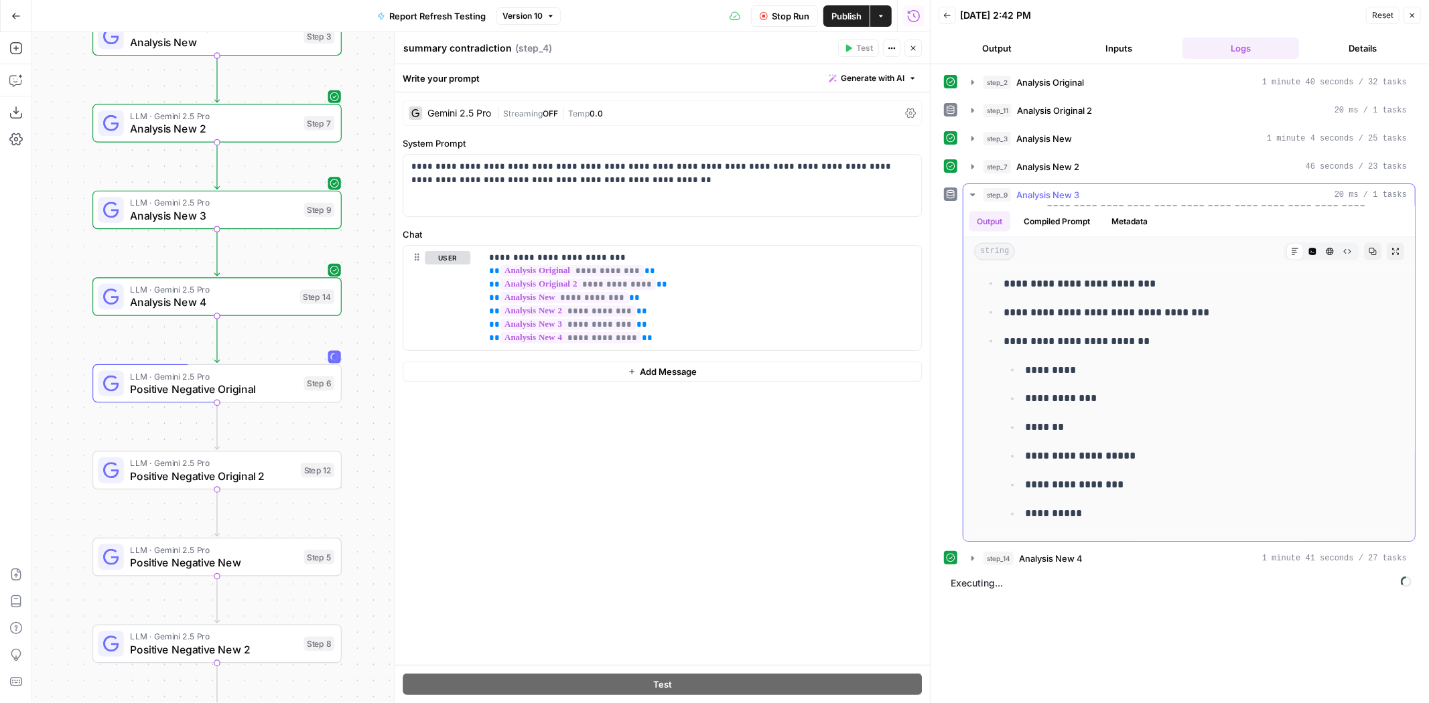
click at [1087, 193] on div "step_9 Analysis New 3 20 ms / 1 tasks" at bounding box center [1194, 194] width 423 height 13
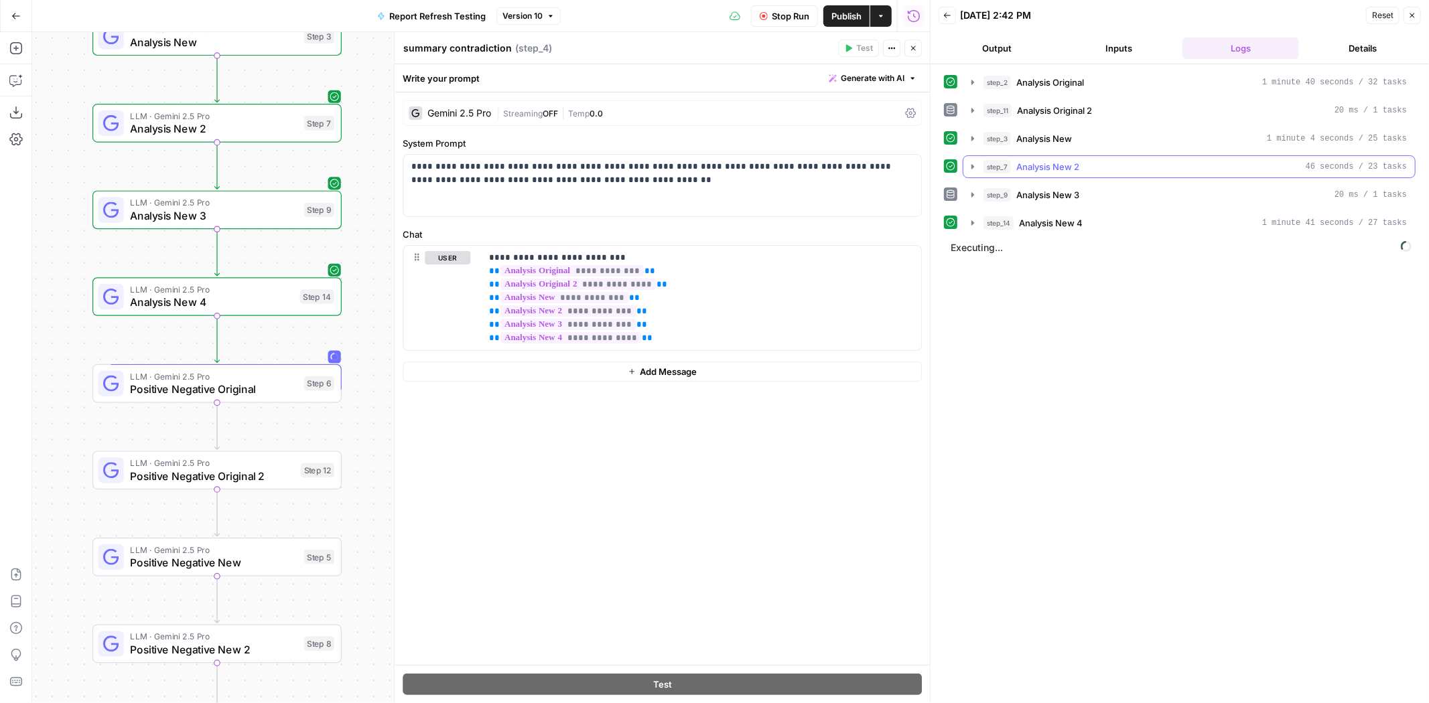
click at [1085, 166] on div "step_7 Analysis New 2 46 seconds / 23 tasks" at bounding box center [1194, 166] width 423 height 13
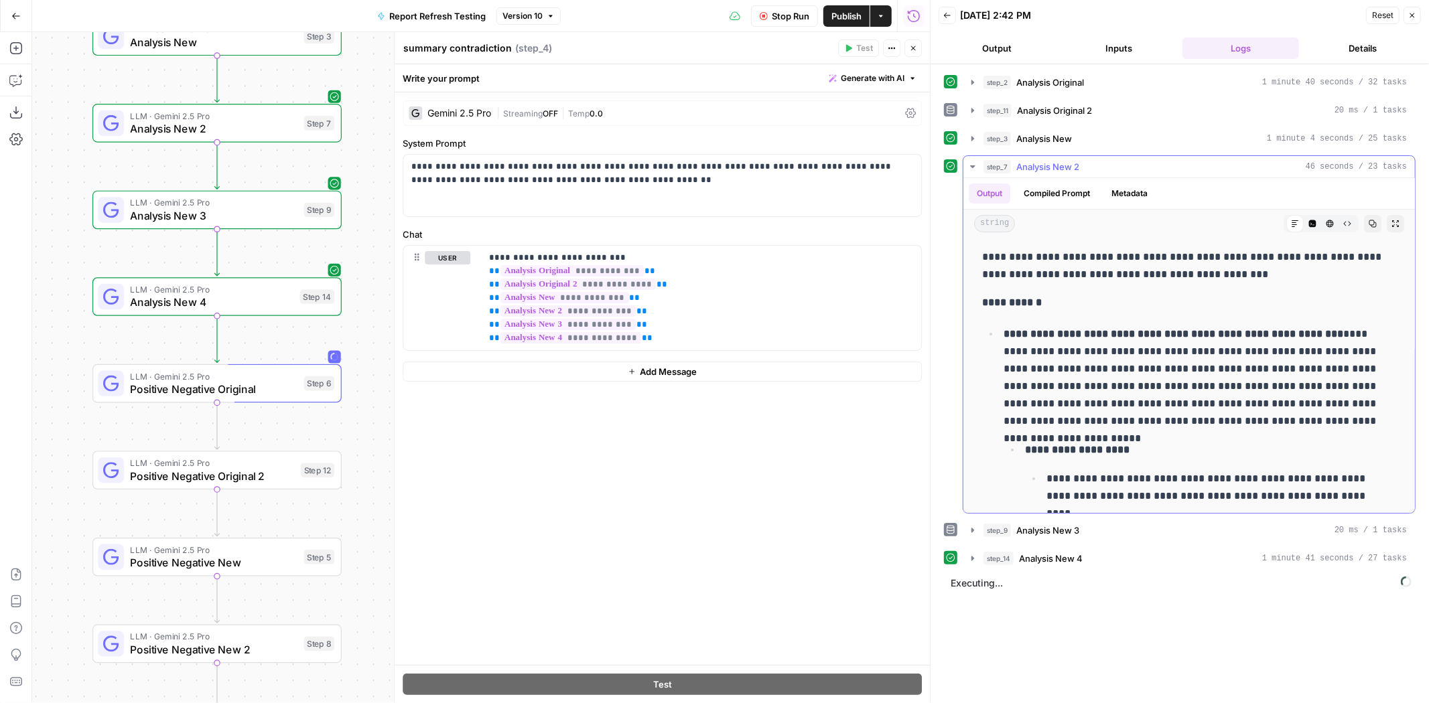
click at [1085, 166] on div "step_7 Analysis New 2 46 seconds / 23 tasks" at bounding box center [1194, 166] width 423 height 13
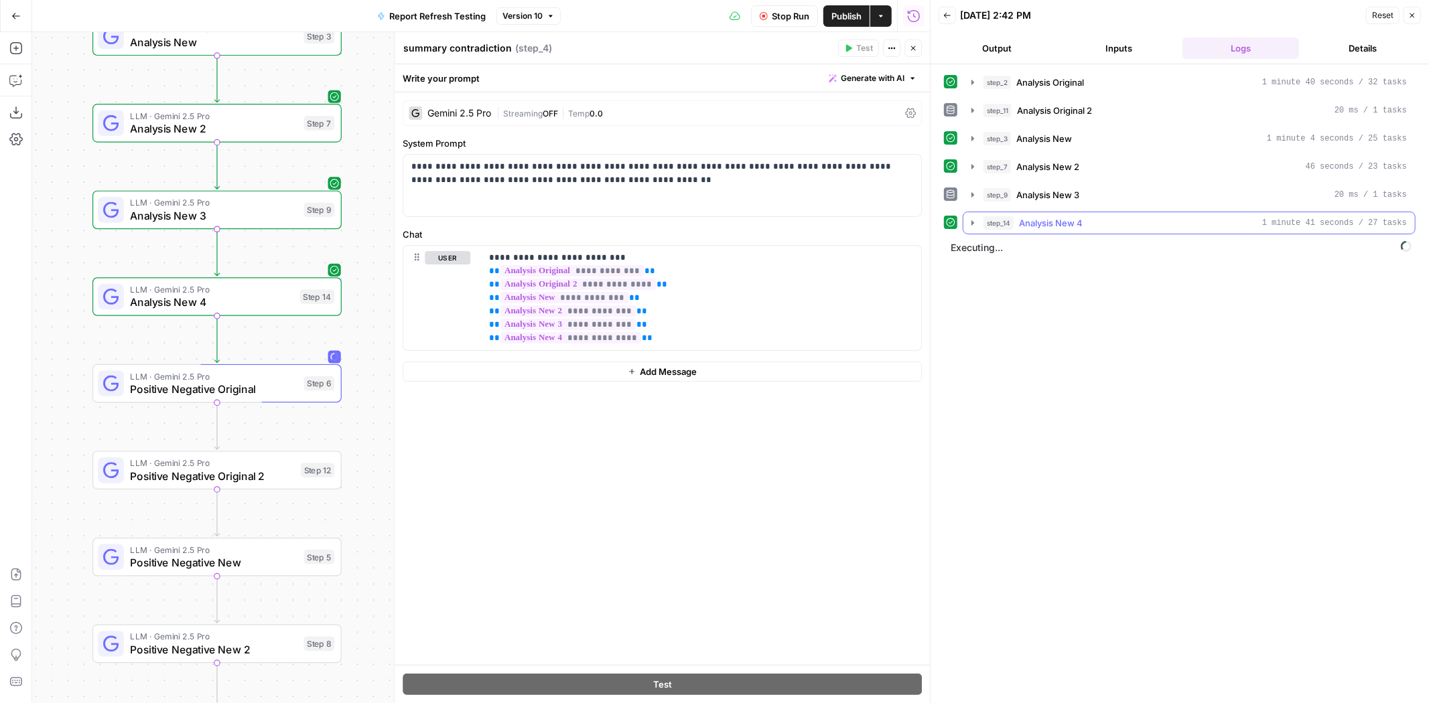
click at [1084, 216] on div "step_14 Analysis New 4 1 minute 41 seconds / 27 tasks" at bounding box center [1194, 222] width 423 height 13
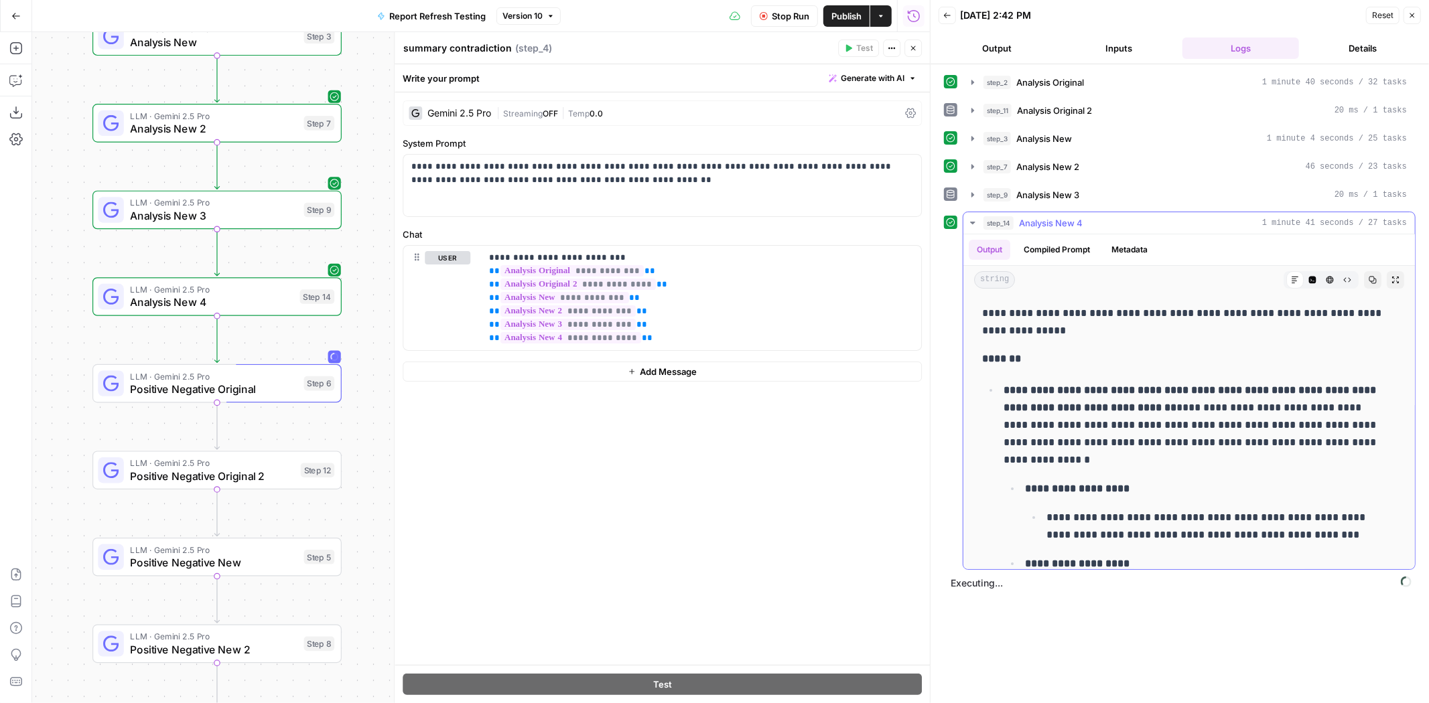
click at [1087, 216] on div "step_14 Analysis New 4 1 minute 41 seconds / 27 tasks" at bounding box center [1194, 222] width 423 height 13
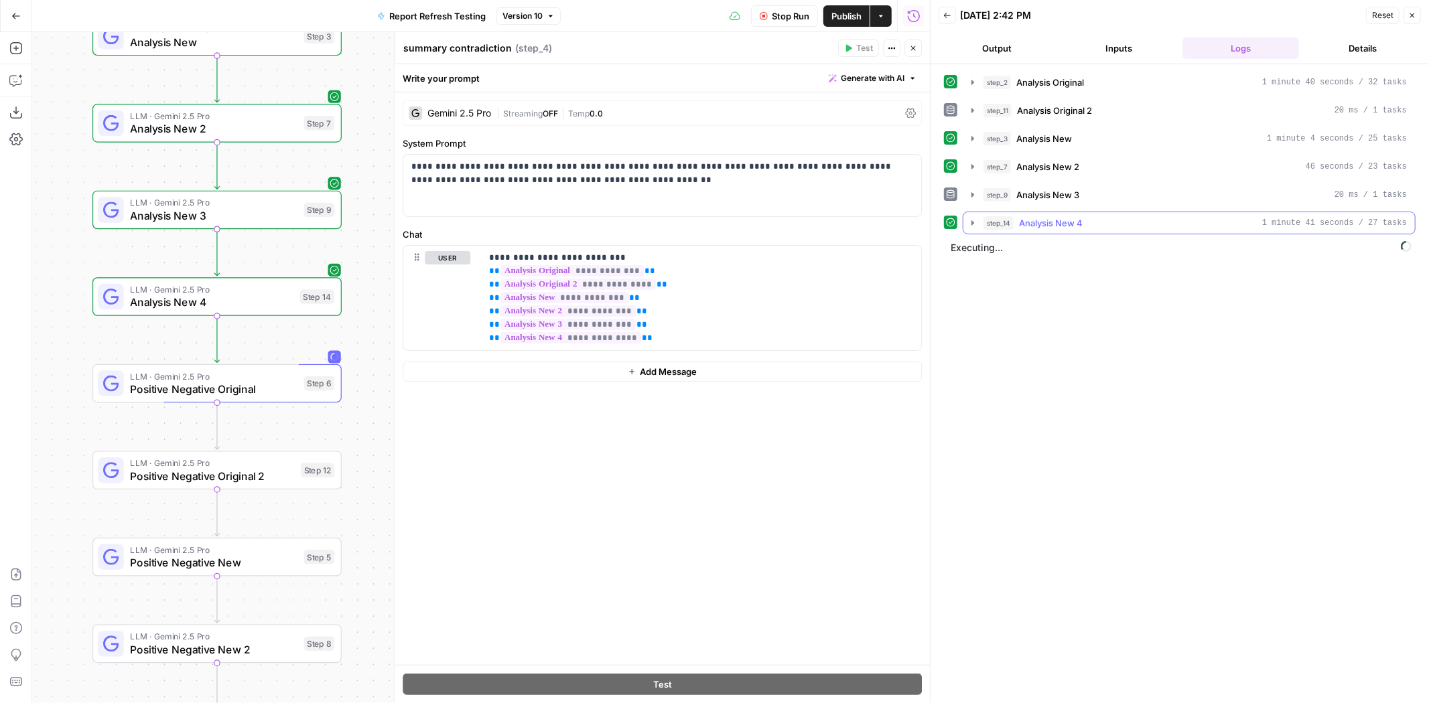
click at [1085, 188] on div "step_9 Analysis New 3 20 ms / 1 tasks" at bounding box center [1194, 194] width 423 height 13
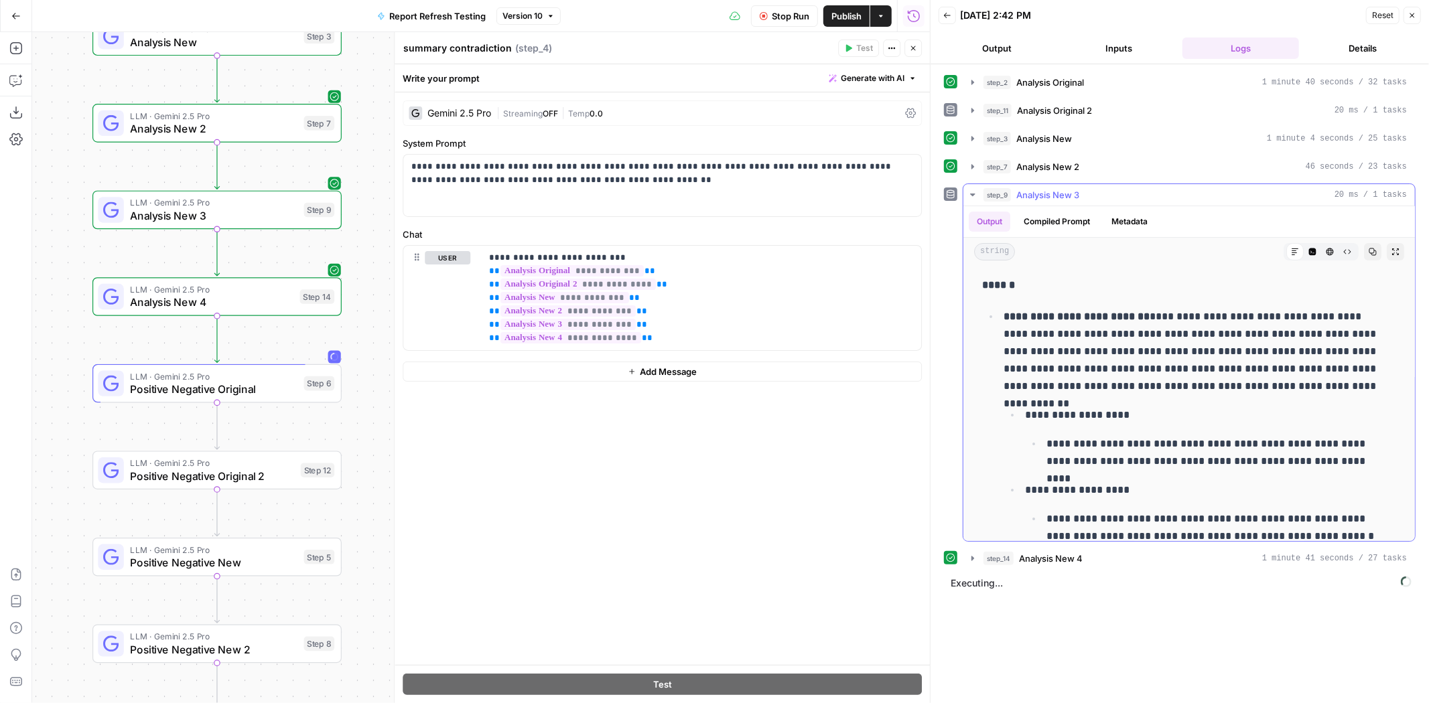
click at [1085, 188] on div "step_9 Analysis New 3 20 ms / 1 tasks" at bounding box center [1194, 194] width 423 height 13
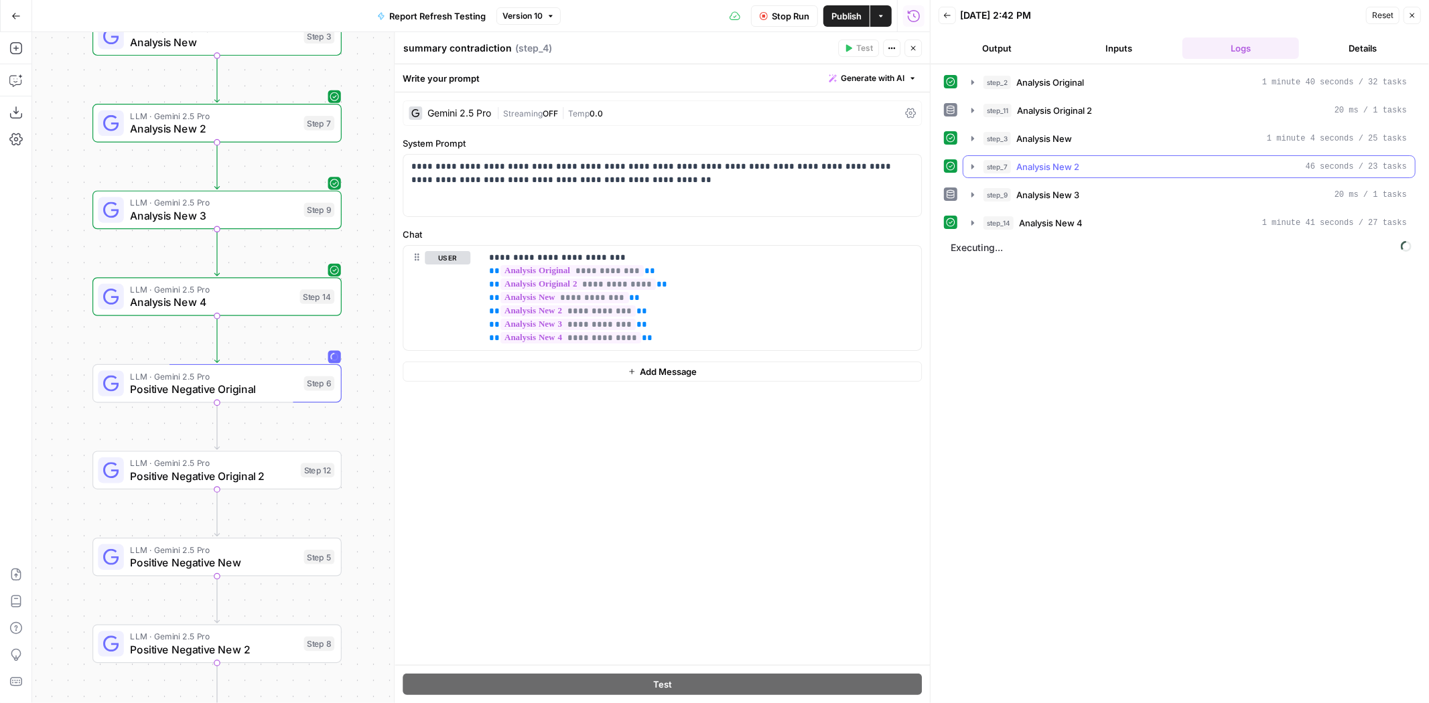
click at [1091, 161] on div "step_7 Analysis New 2 46 seconds / 23 tasks" at bounding box center [1194, 166] width 423 height 13
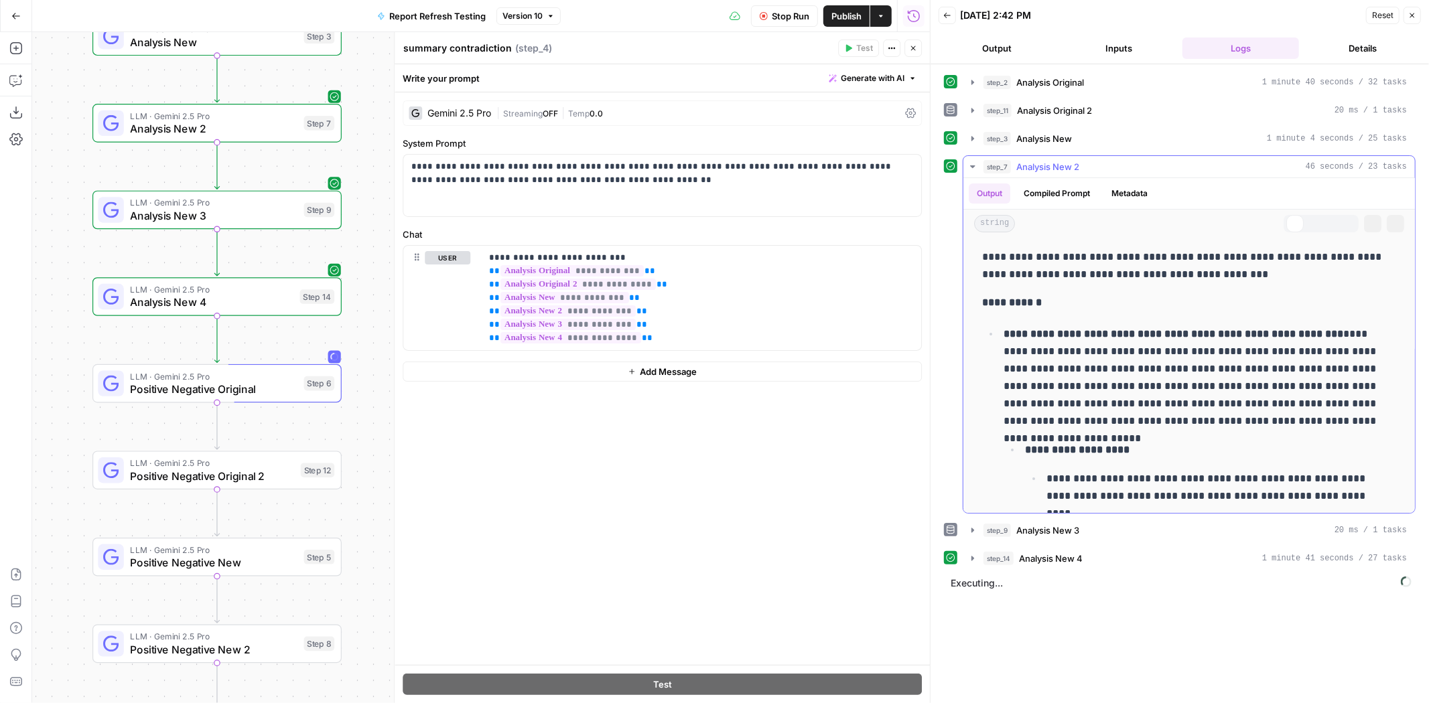
click at [1091, 161] on div "step_7 Analysis New 2 46 seconds / 23 tasks" at bounding box center [1194, 166] width 423 height 13
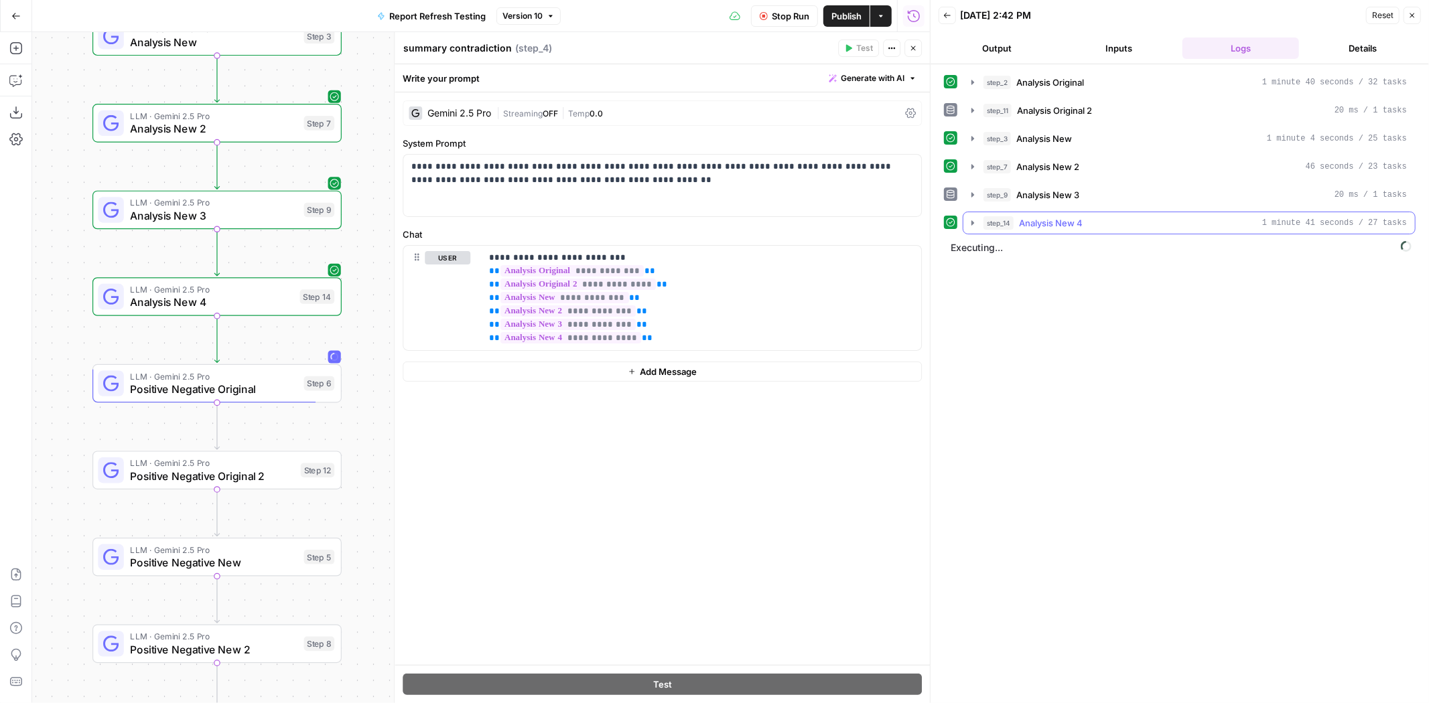
click at [1083, 222] on div "step_14 Analysis New 4 1 minute 41 seconds / 27 tasks" at bounding box center [1194, 222] width 423 height 13
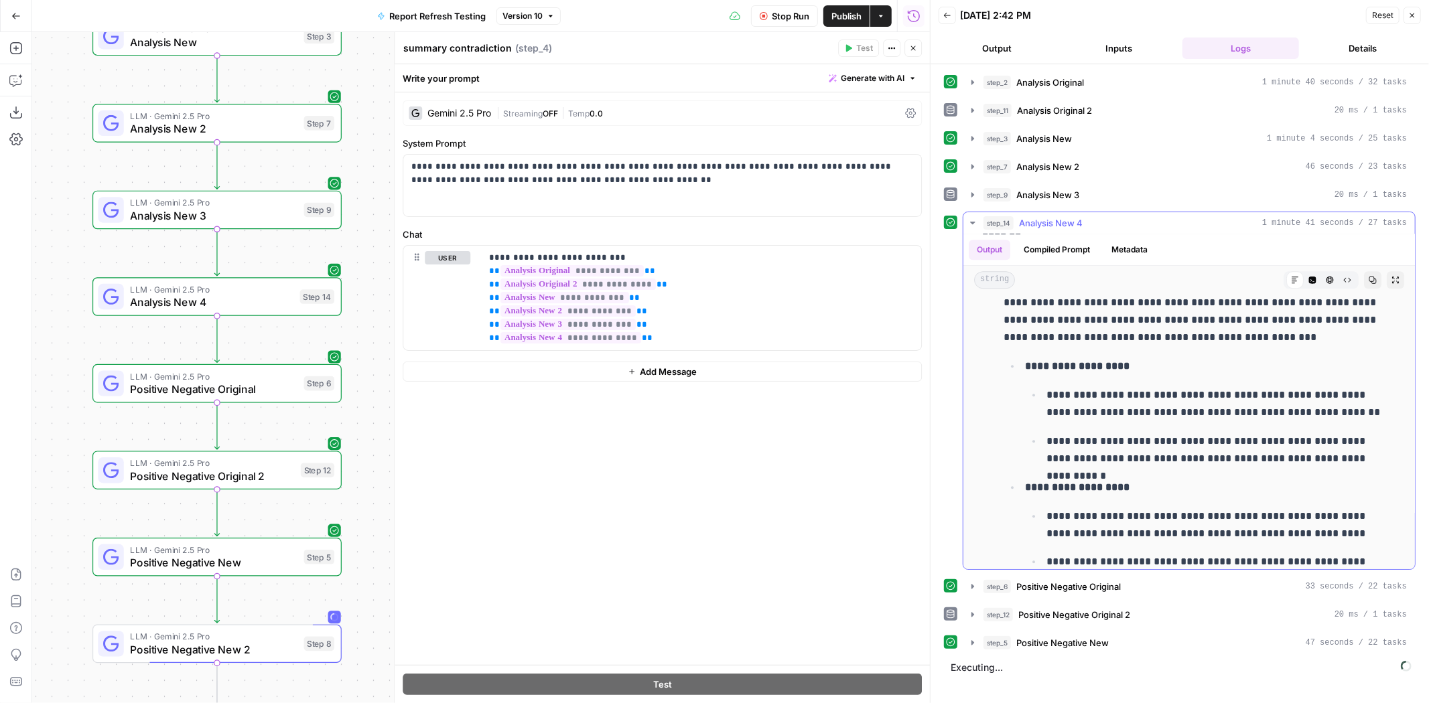
scroll to position [3200, 0]
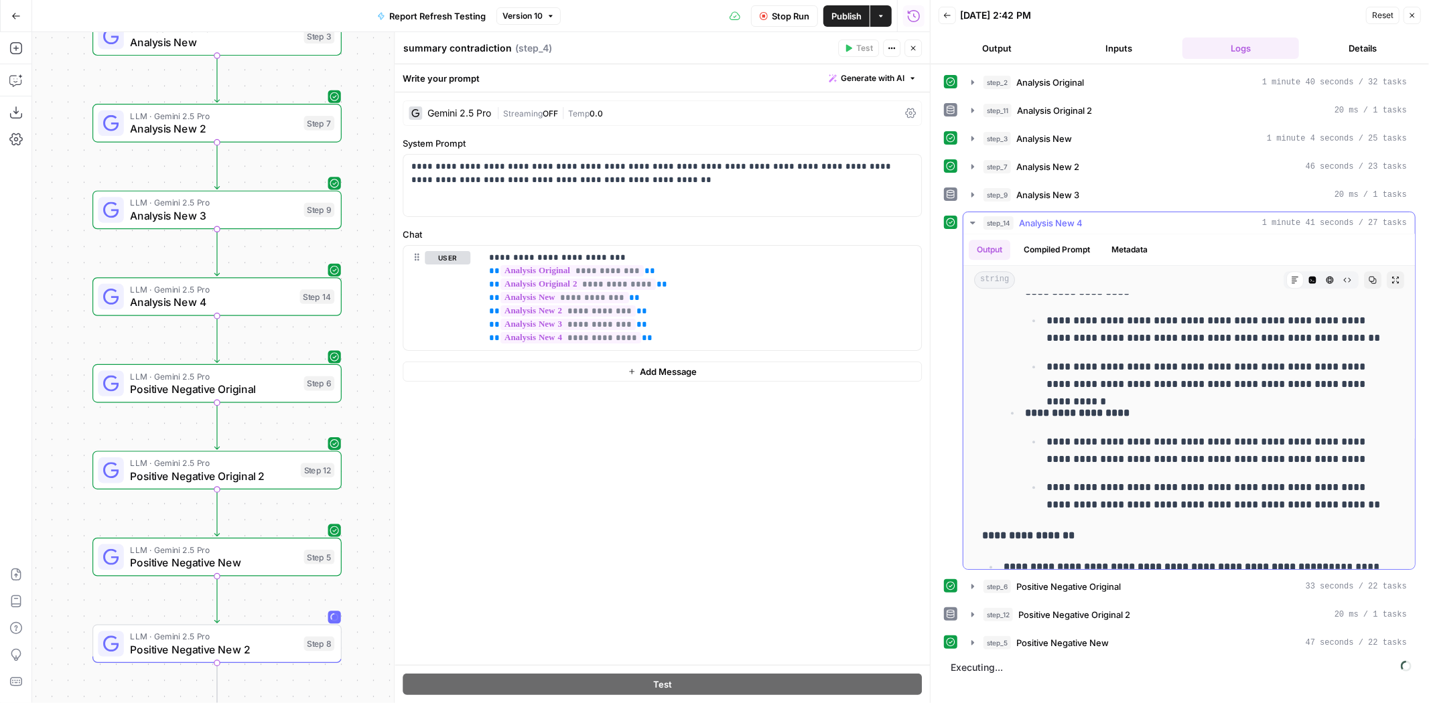
click at [1137, 216] on div "step_14 Analysis New 4 1 minute 41 seconds / 27 tasks" at bounding box center [1194, 222] width 423 height 13
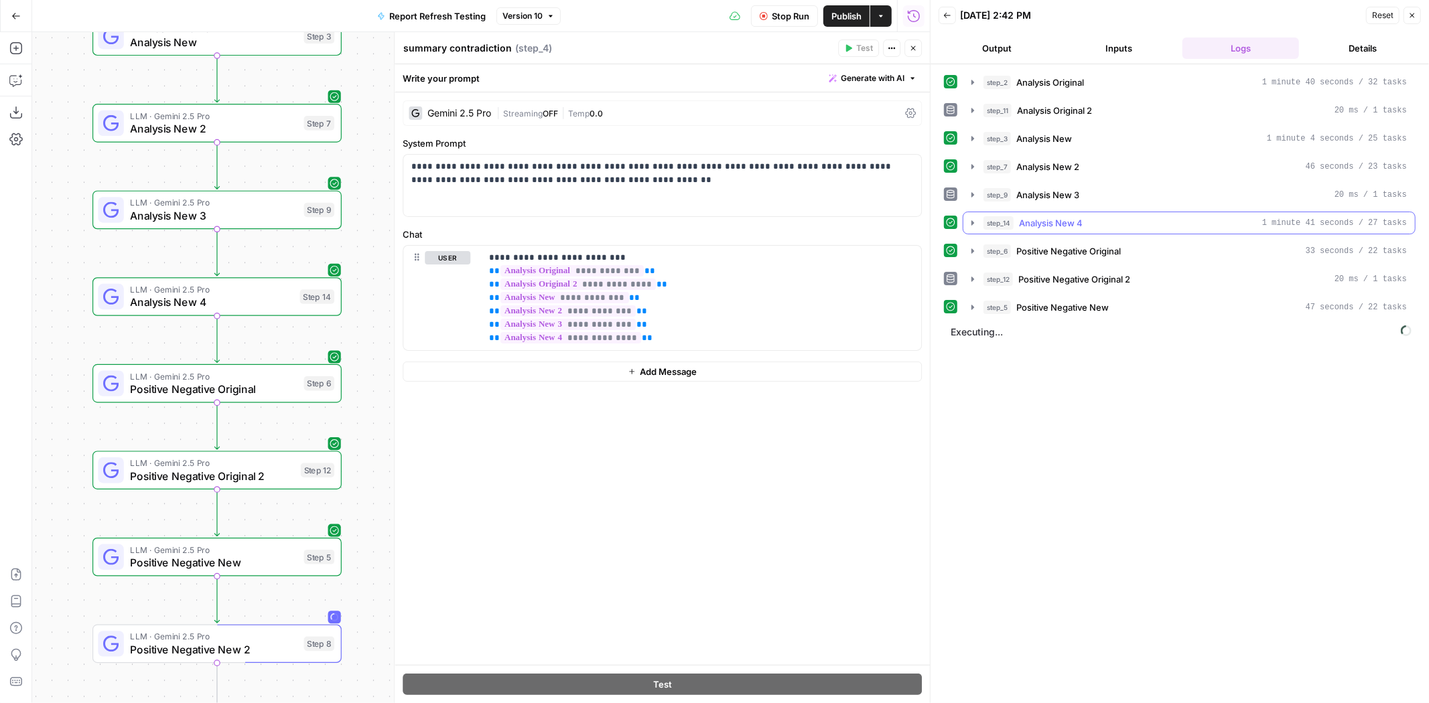
click at [1137, 216] on div "step_14 Analysis New 4 1 minute 41 seconds / 27 tasks" at bounding box center [1194, 222] width 423 height 13
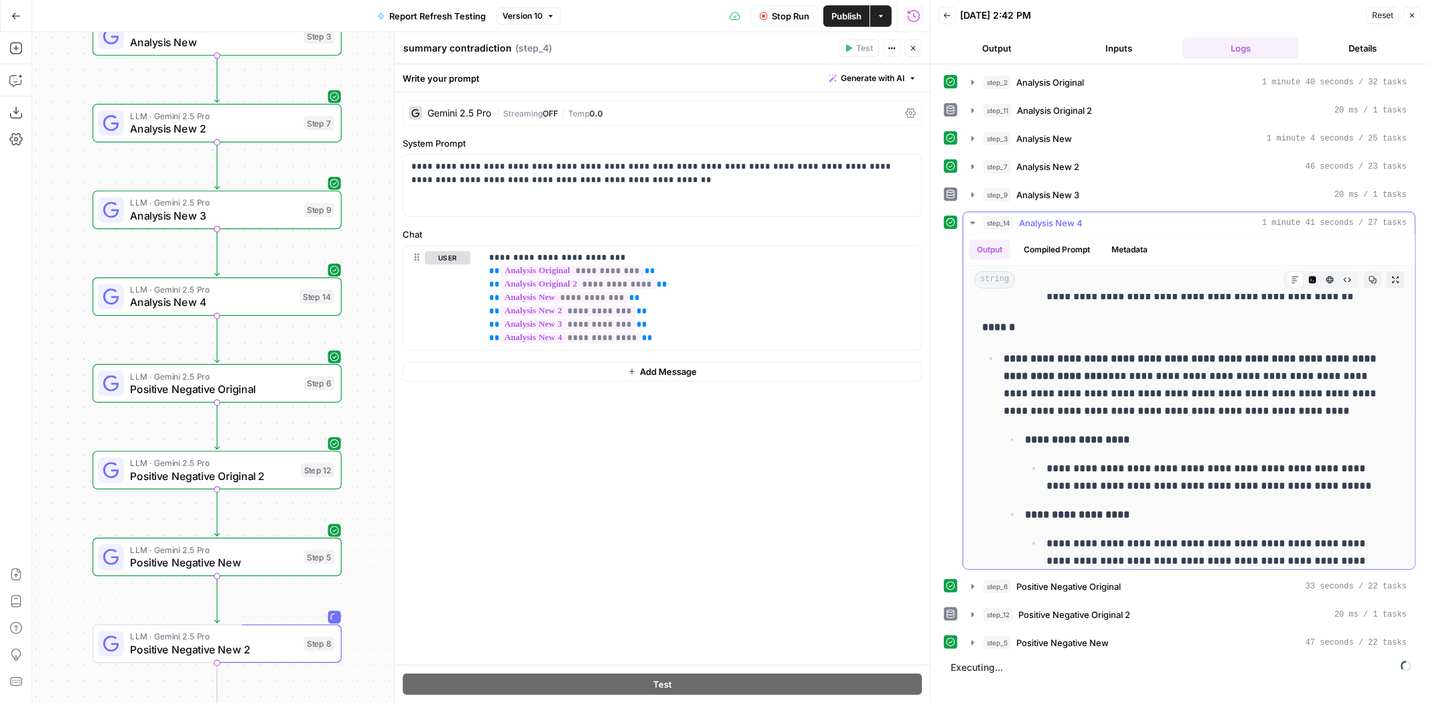
scroll to position [744, 0]
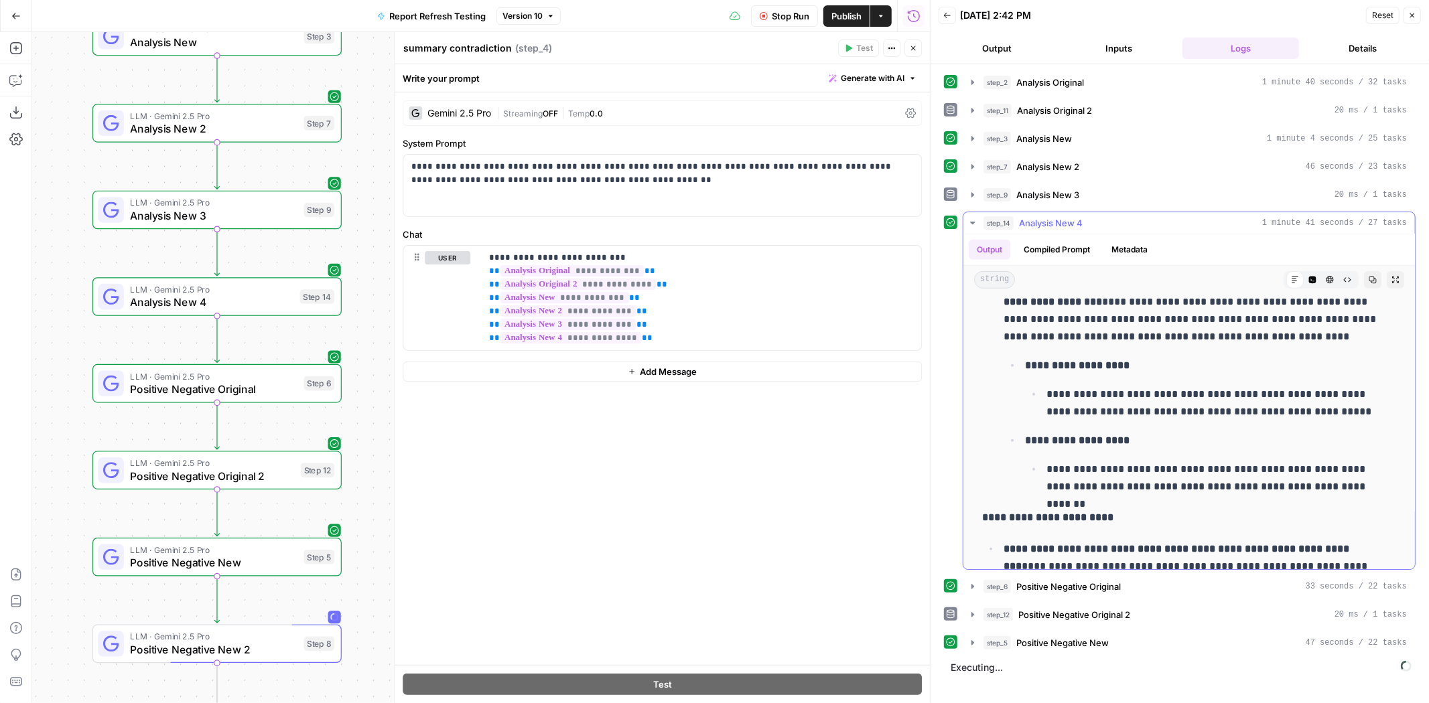
click at [1369, 277] on icon "button" at bounding box center [1373, 280] width 8 height 8
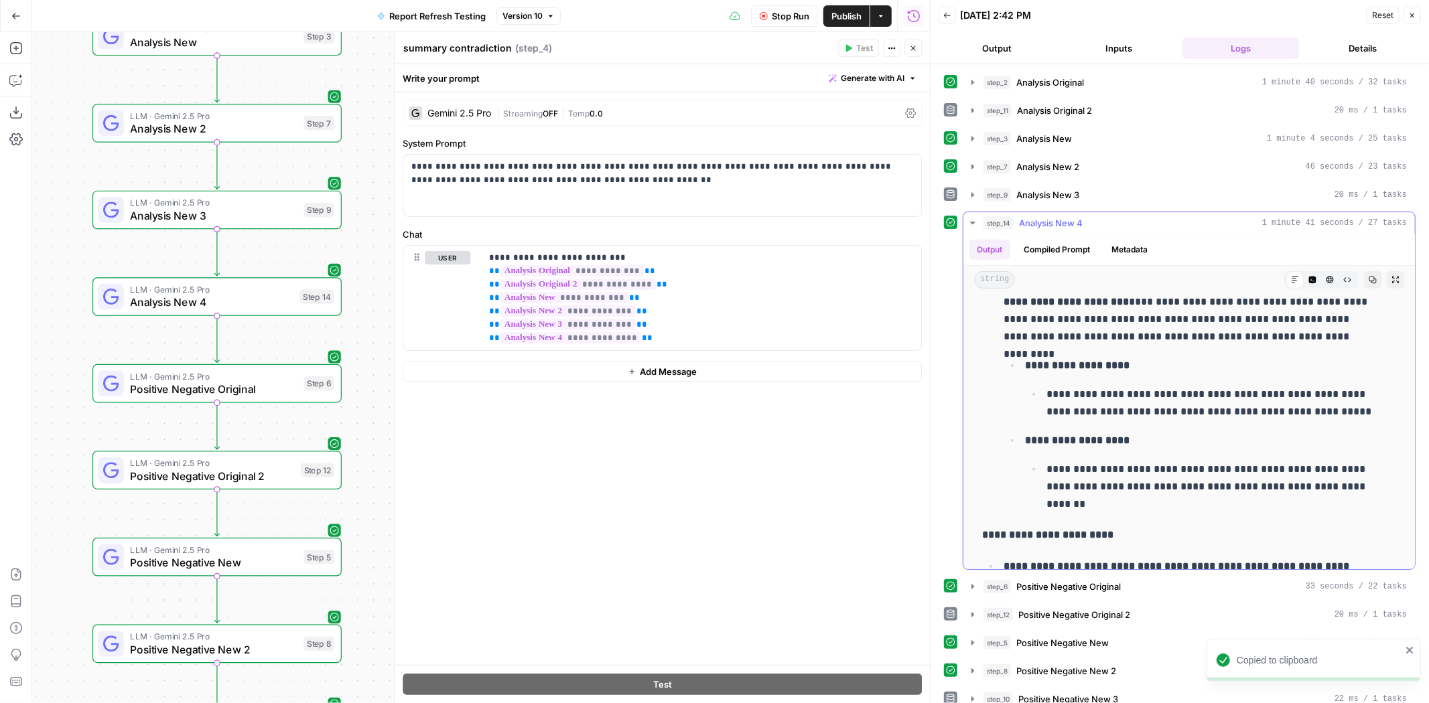
scroll to position [687, 0]
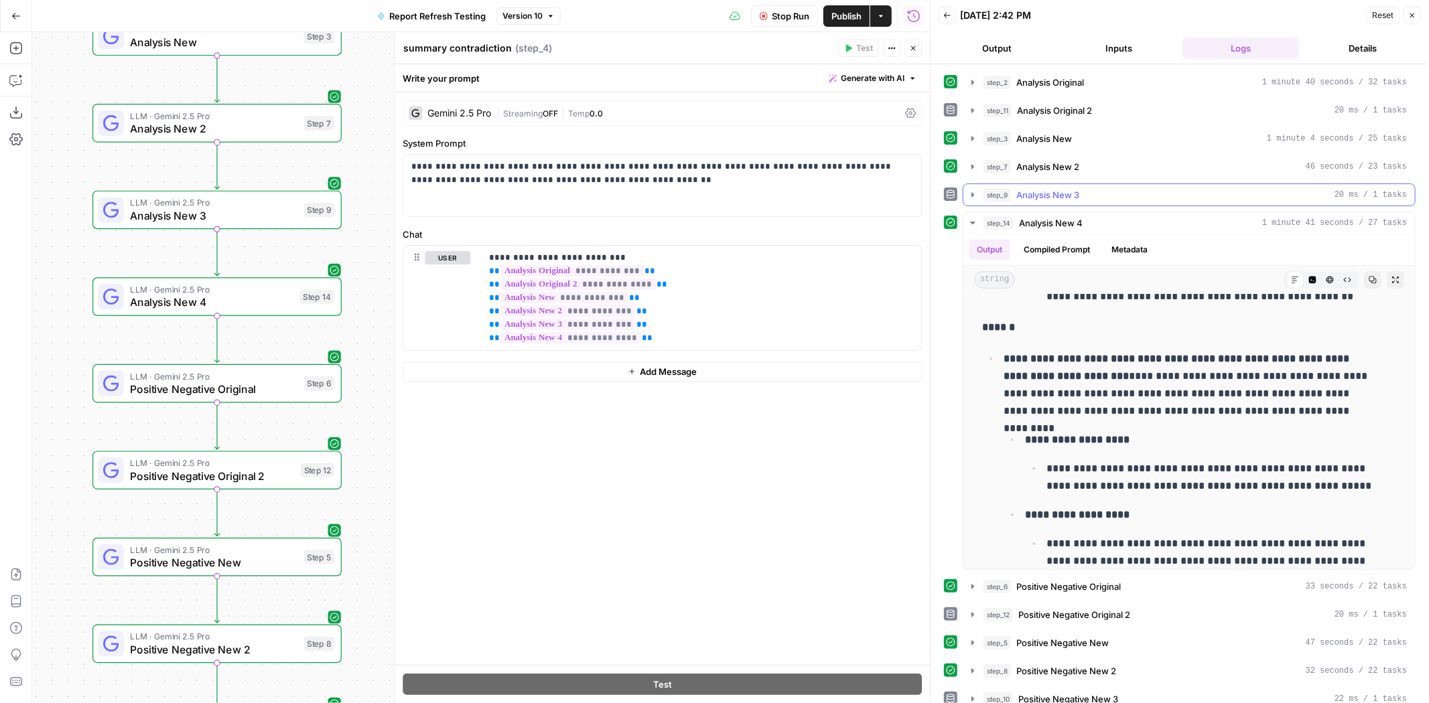
click at [1096, 189] on div "step_9 Analysis New 3 20 ms / 1 tasks" at bounding box center [1194, 194] width 423 height 13
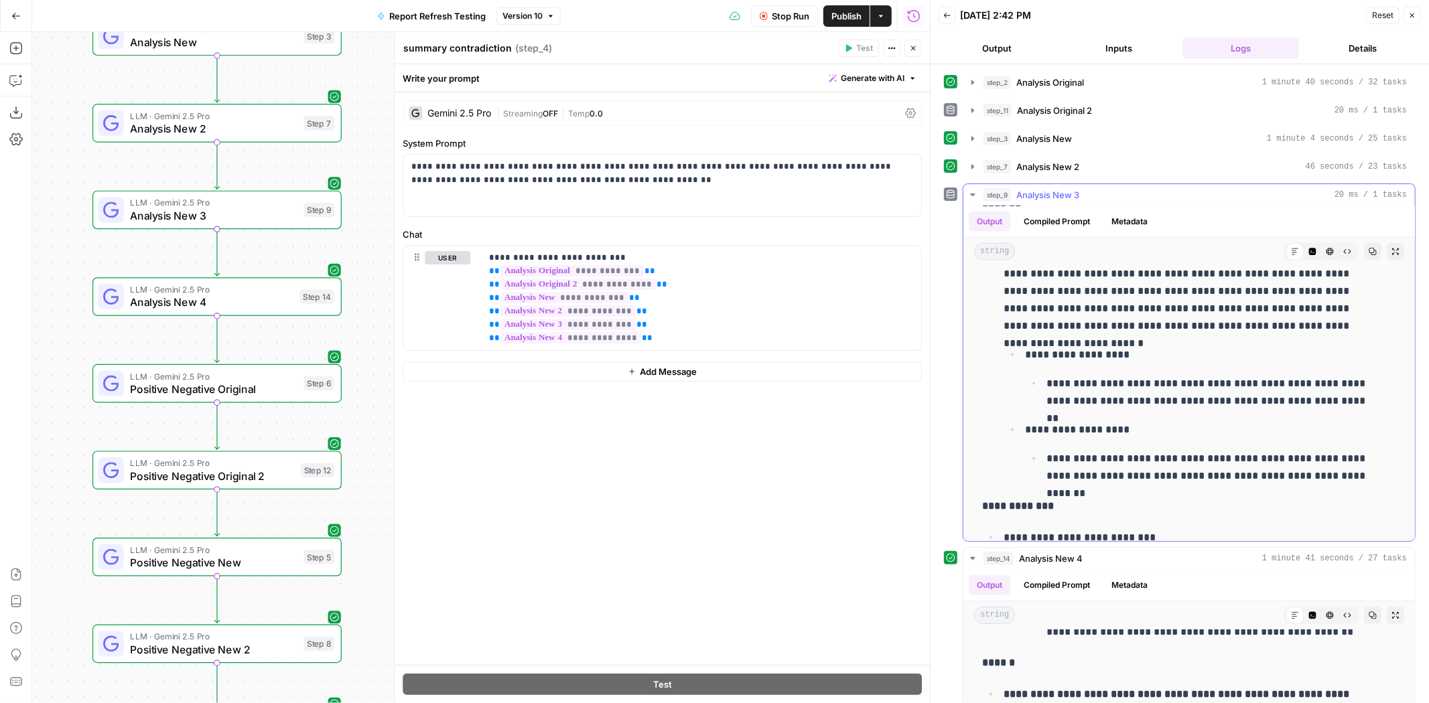
scroll to position [1971, 0]
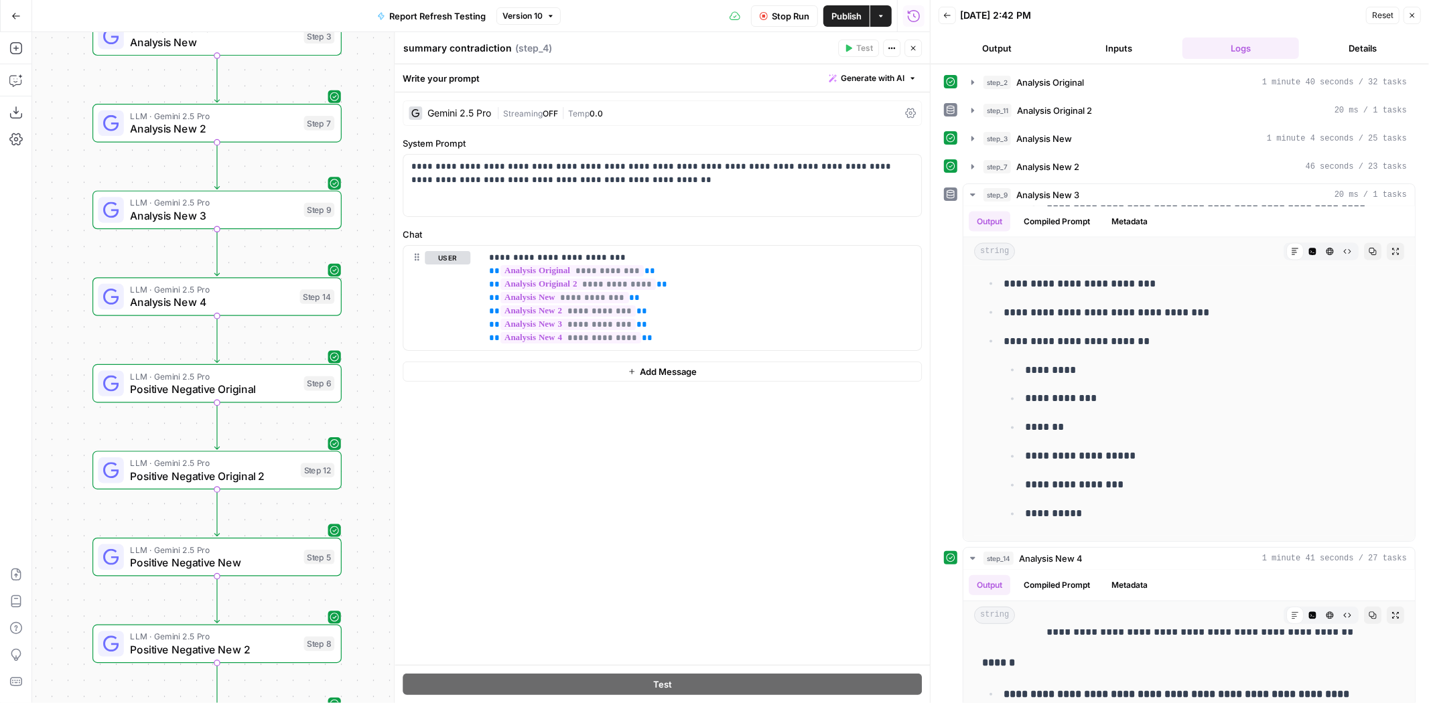
click at [1070, 155] on div "step_7 Analysis New 2 46 seconds / 23 tasks" at bounding box center [1189, 166] width 453 height 23
click at [1070, 156] on button "step_7 Analysis New 2 46 seconds / 23 tasks" at bounding box center [1189, 166] width 452 height 21
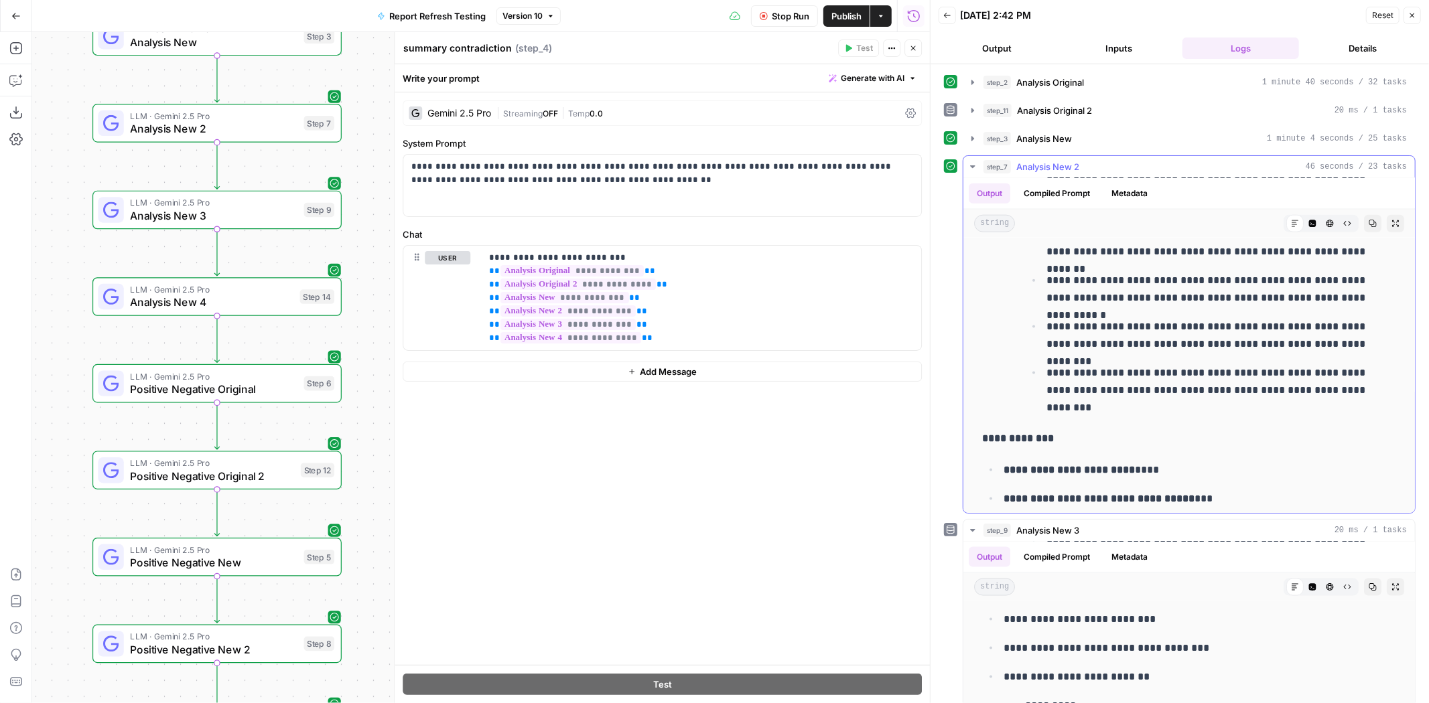
scroll to position [1649, 0]
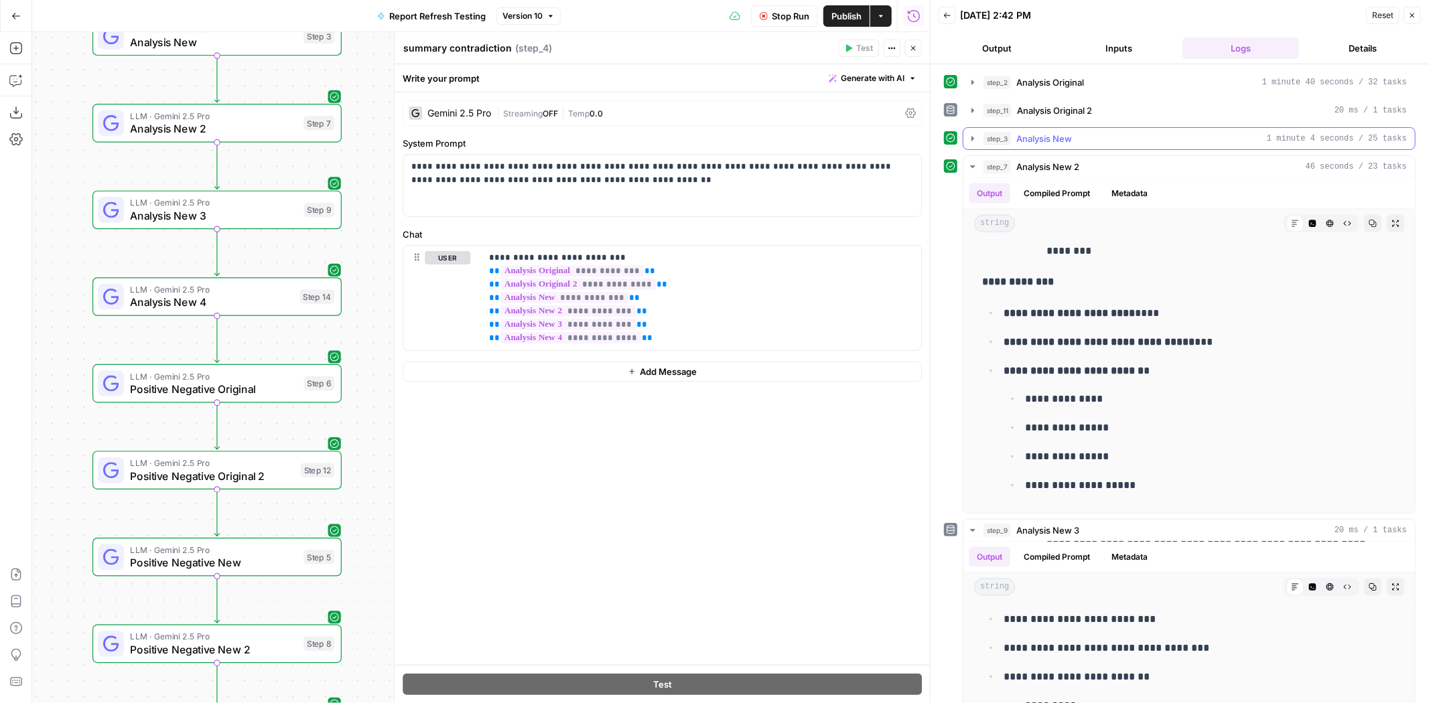
click at [1084, 141] on div "step_3 Analysis New 1 minute 4 seconds / 25 tasks" at bounding box center [1194, 138] width 423 height 13
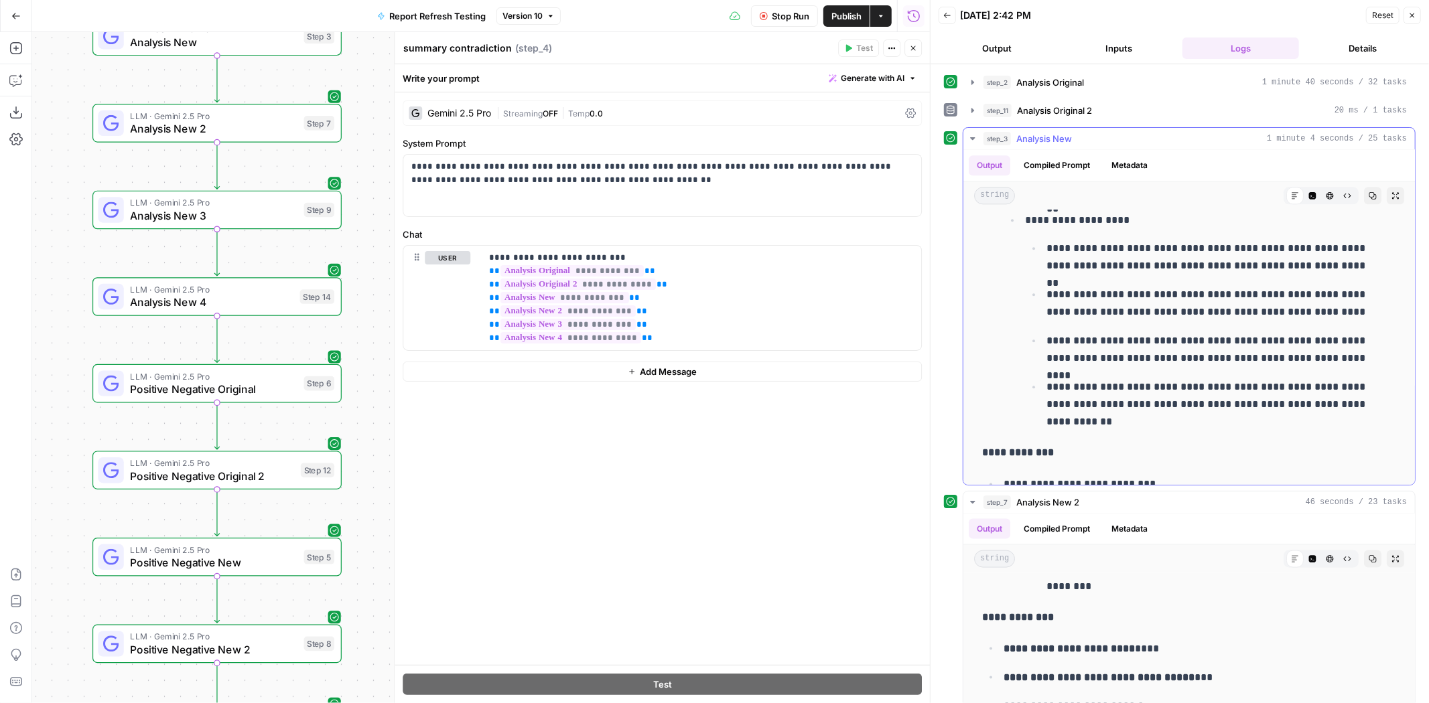
scroll to position [2903, 0]
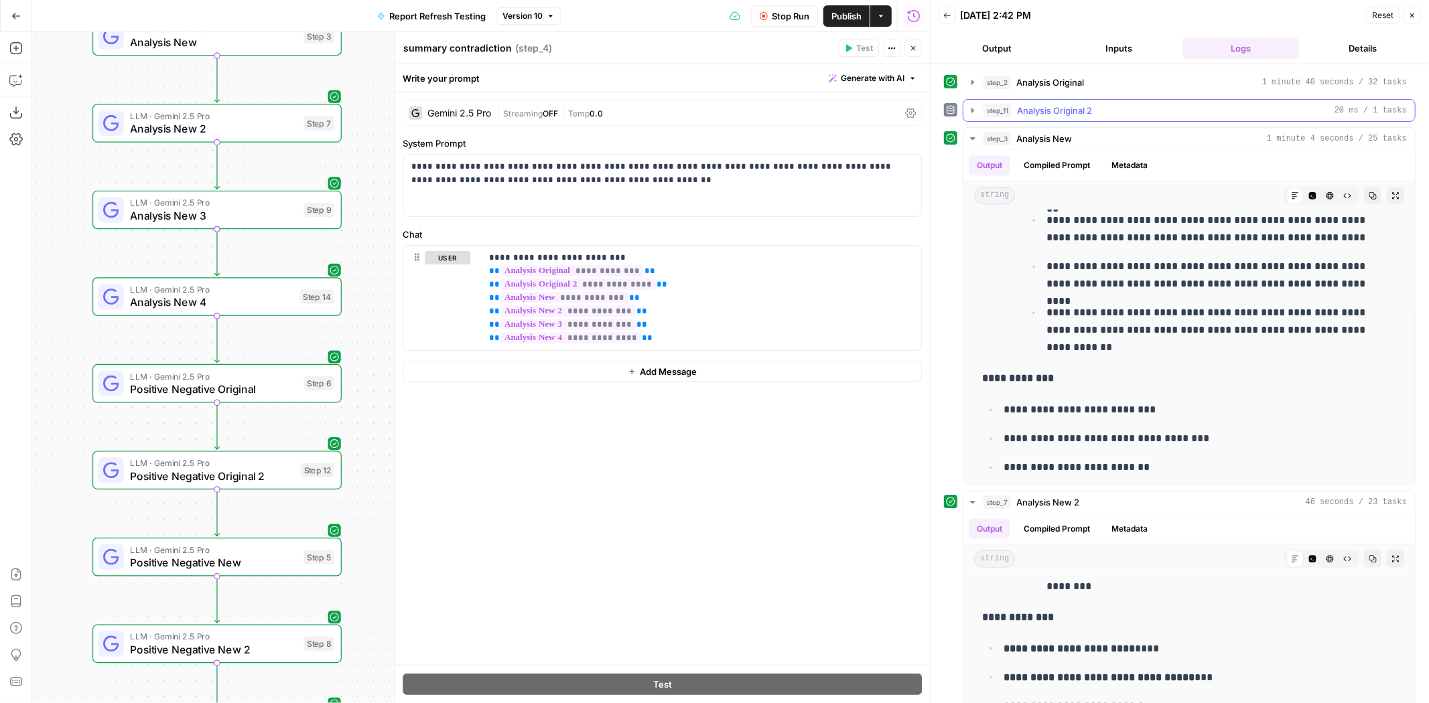
click at [1067, 104] on span "Analysis Original 2" at bounding box center [1054, 110] width 75 height 13
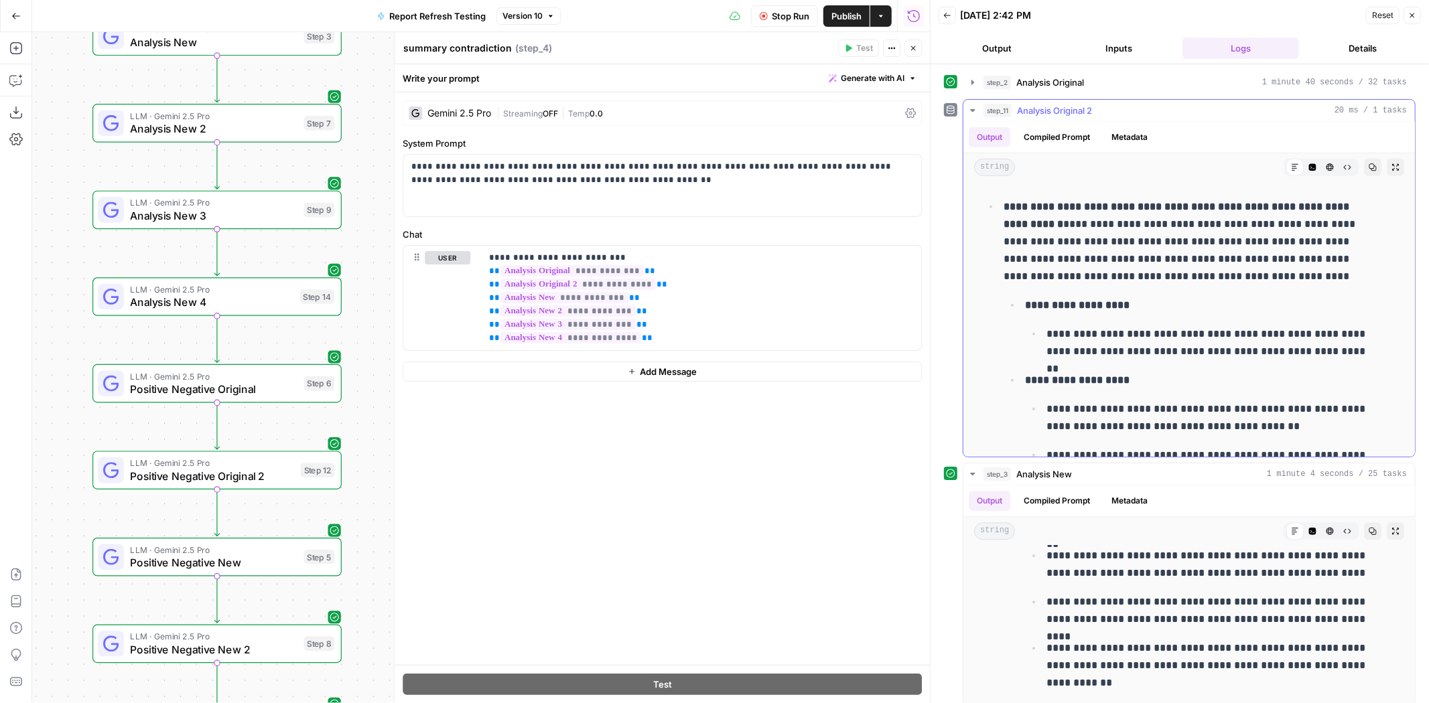
scroll to position [967, 0]
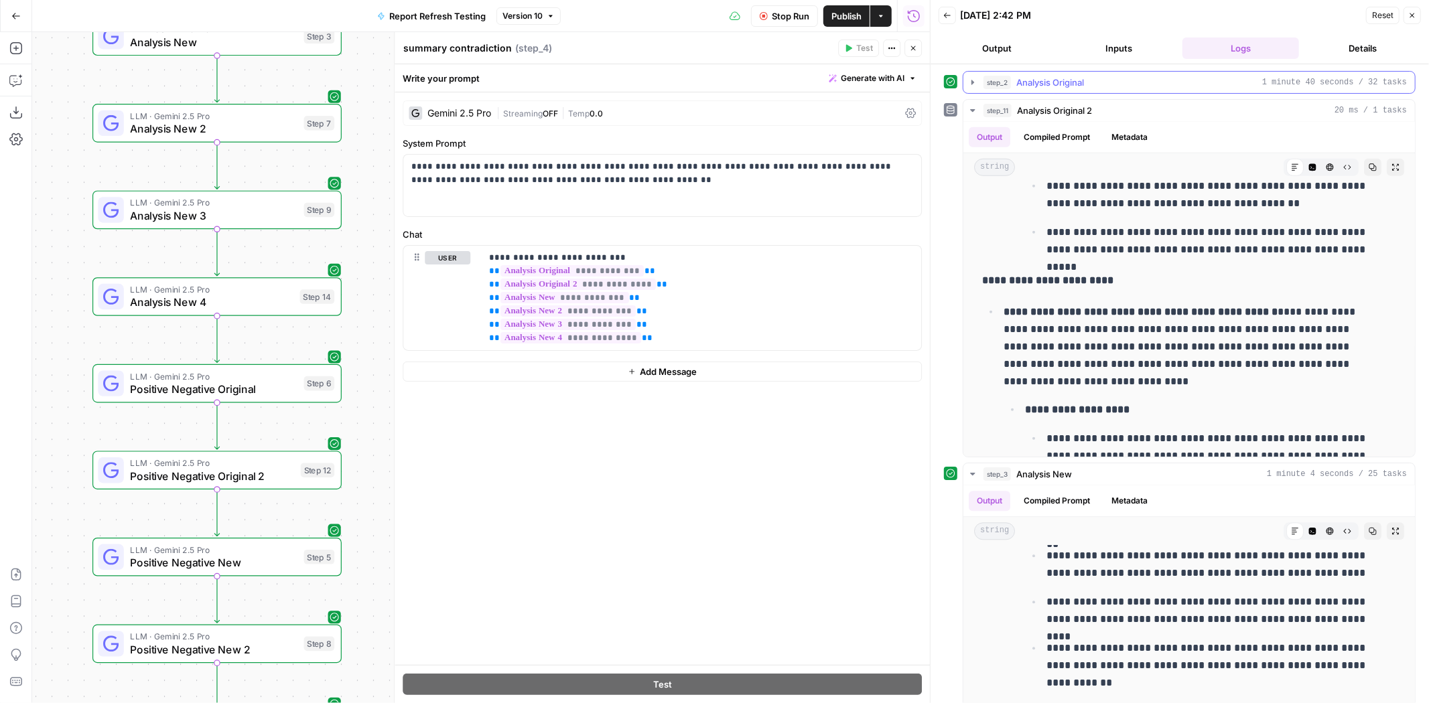
click at [1086, 76] on div "step_2 Analysis Original 1 minute 40 seconds / 32 tasks" at bounding box center [1194, 82] width 423 height 13
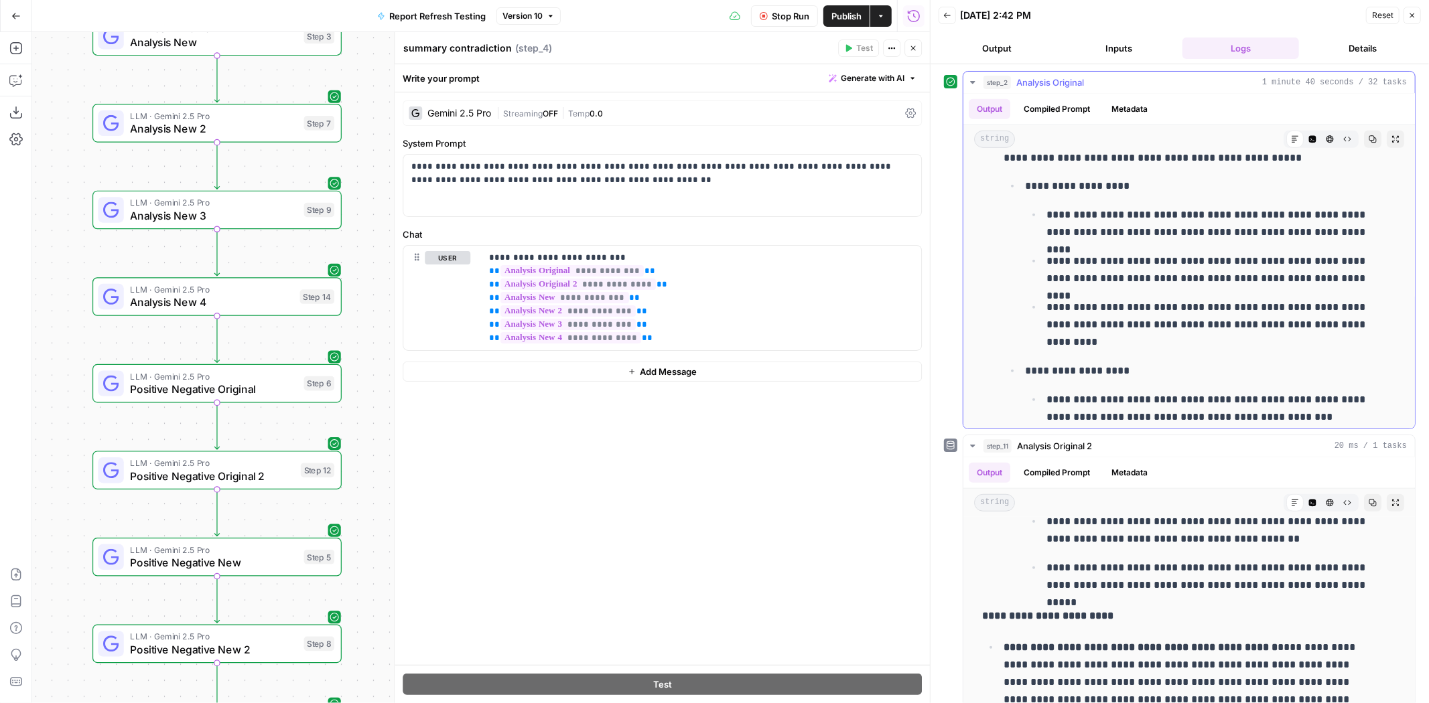
scroll to position [1042, 0]
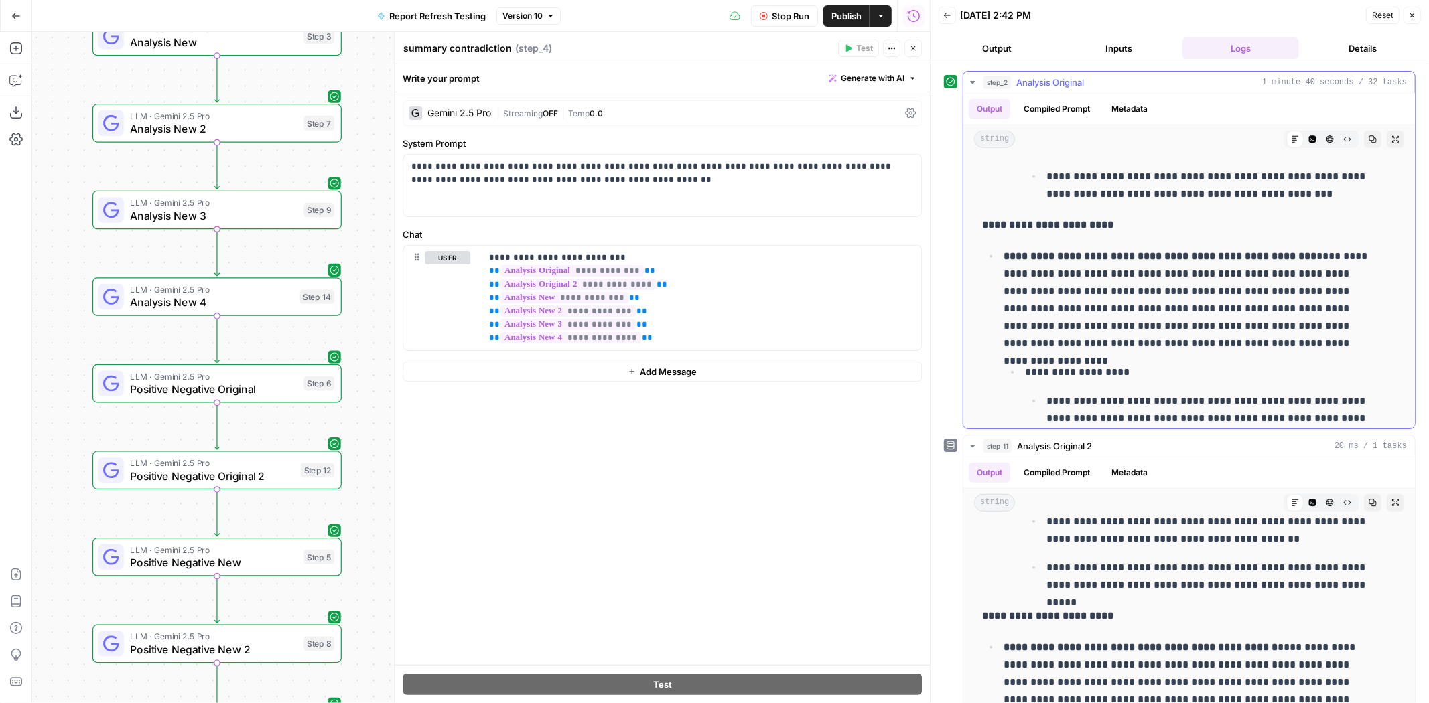
click at [1057, 79] on span "Analysis Original" at bounding box center [1050, 82] width 68 height 13
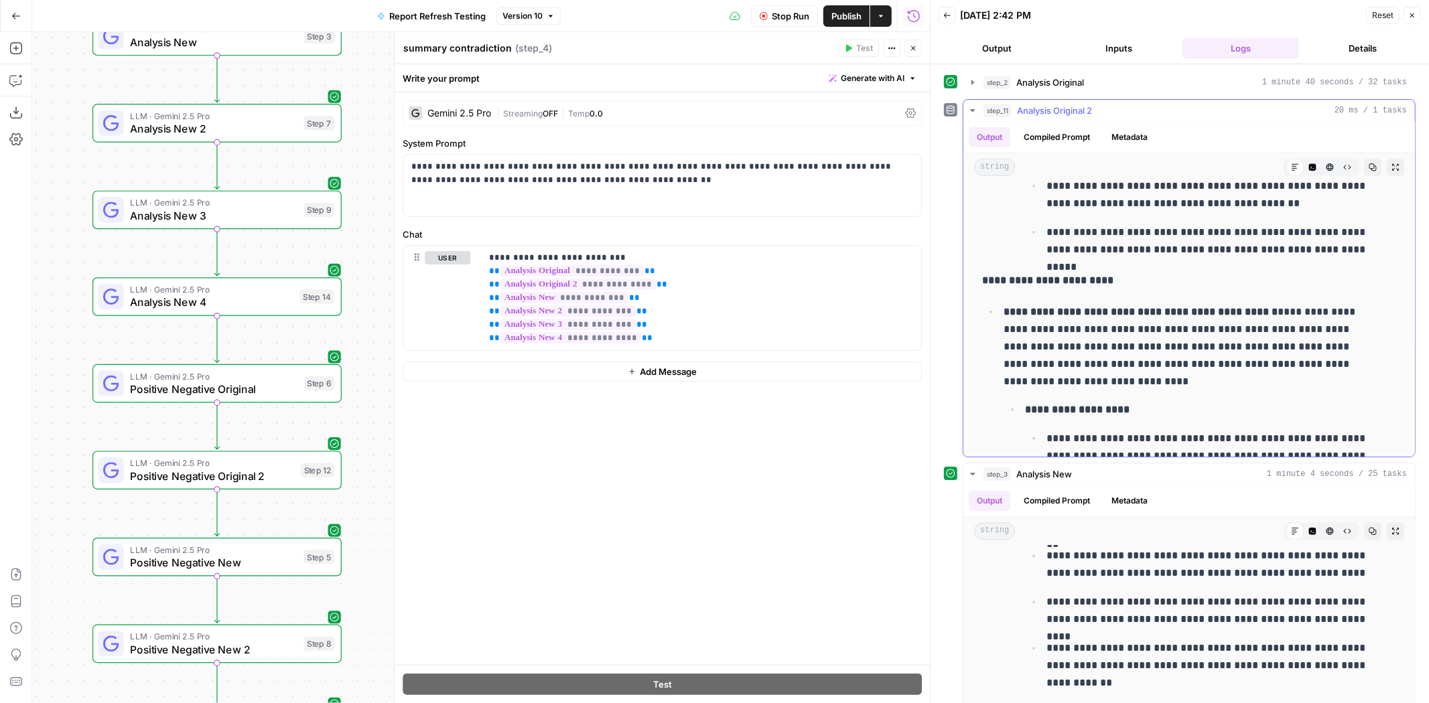
click at [1084, 105] on span "Analysis Original 2" at bounding box center [1054, 110] width 75 height 13
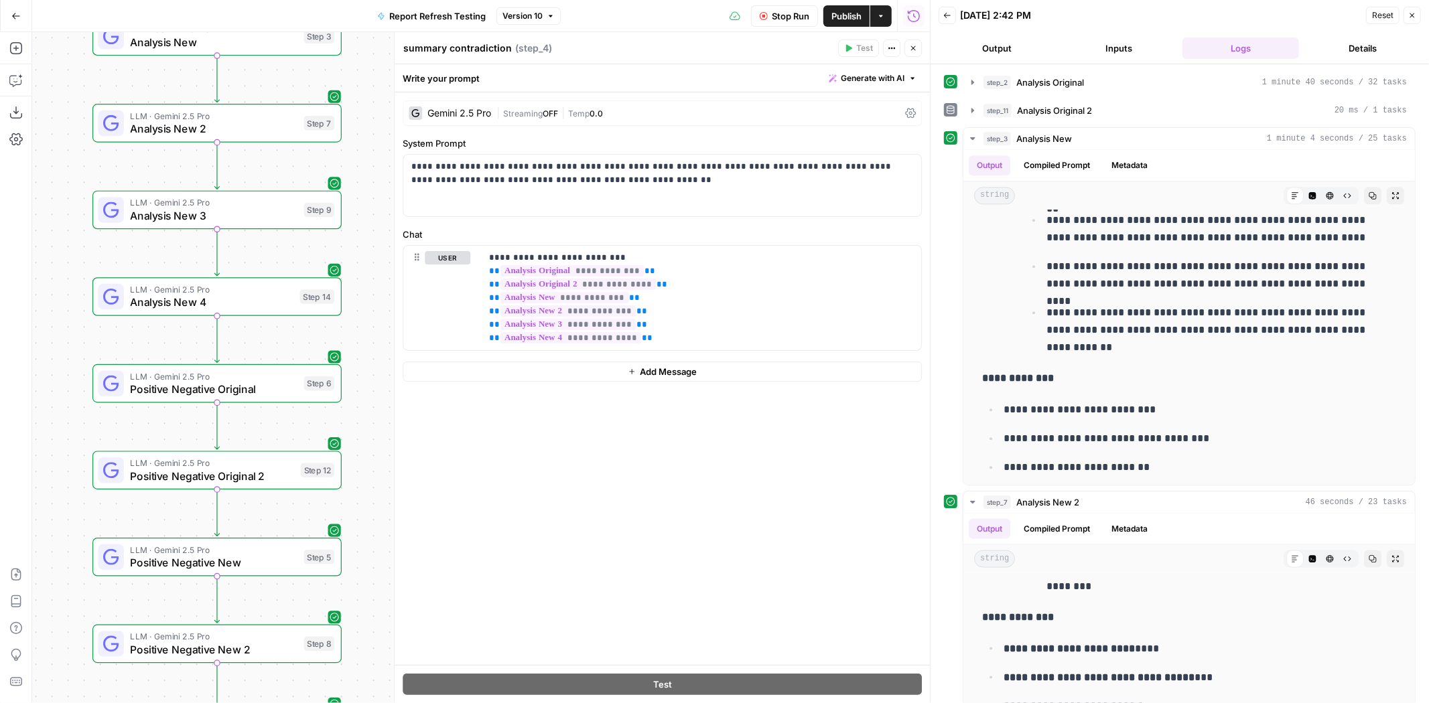
click at [1071, 134] on span "Analysis New" at bounding box center [1044, 138] width 56 height 13
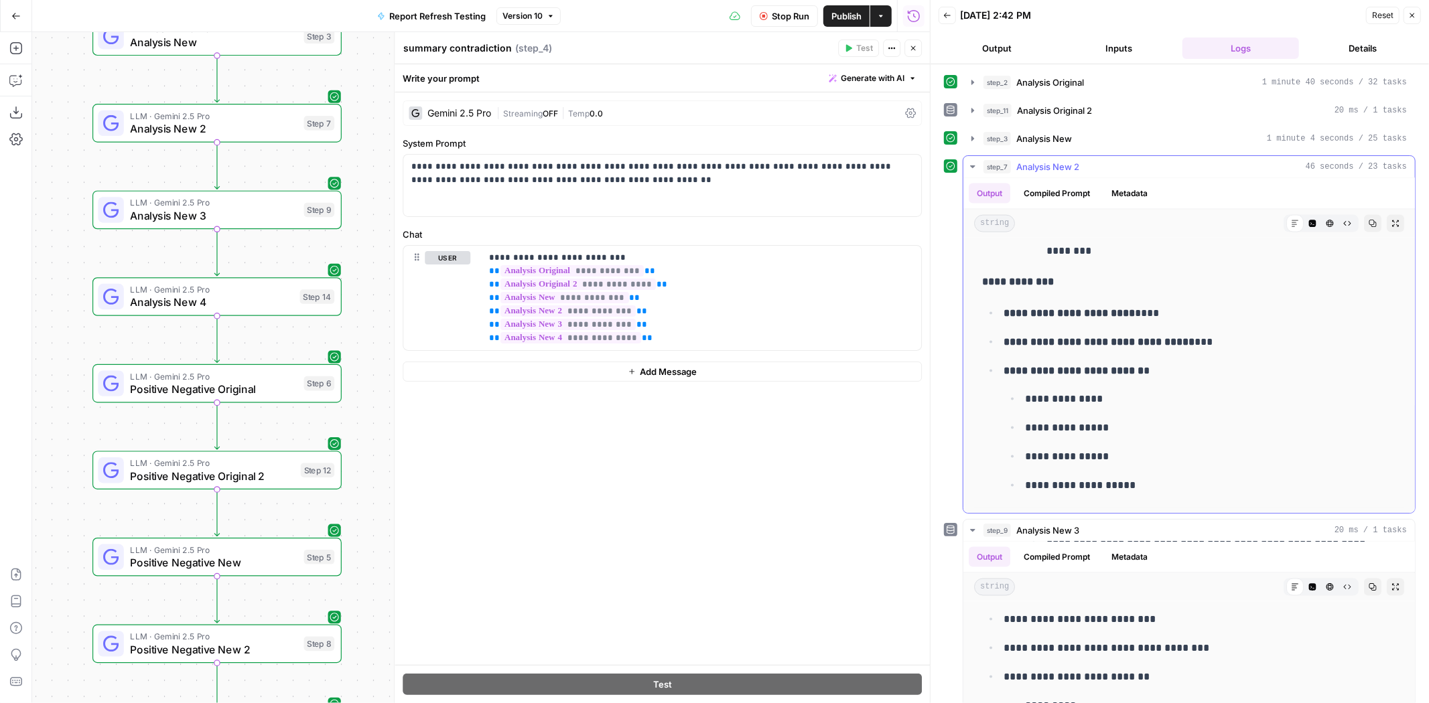
click at [1067, 160] on span "Analysis New 2" at bounding box center [1047, 166] width 63 height 13
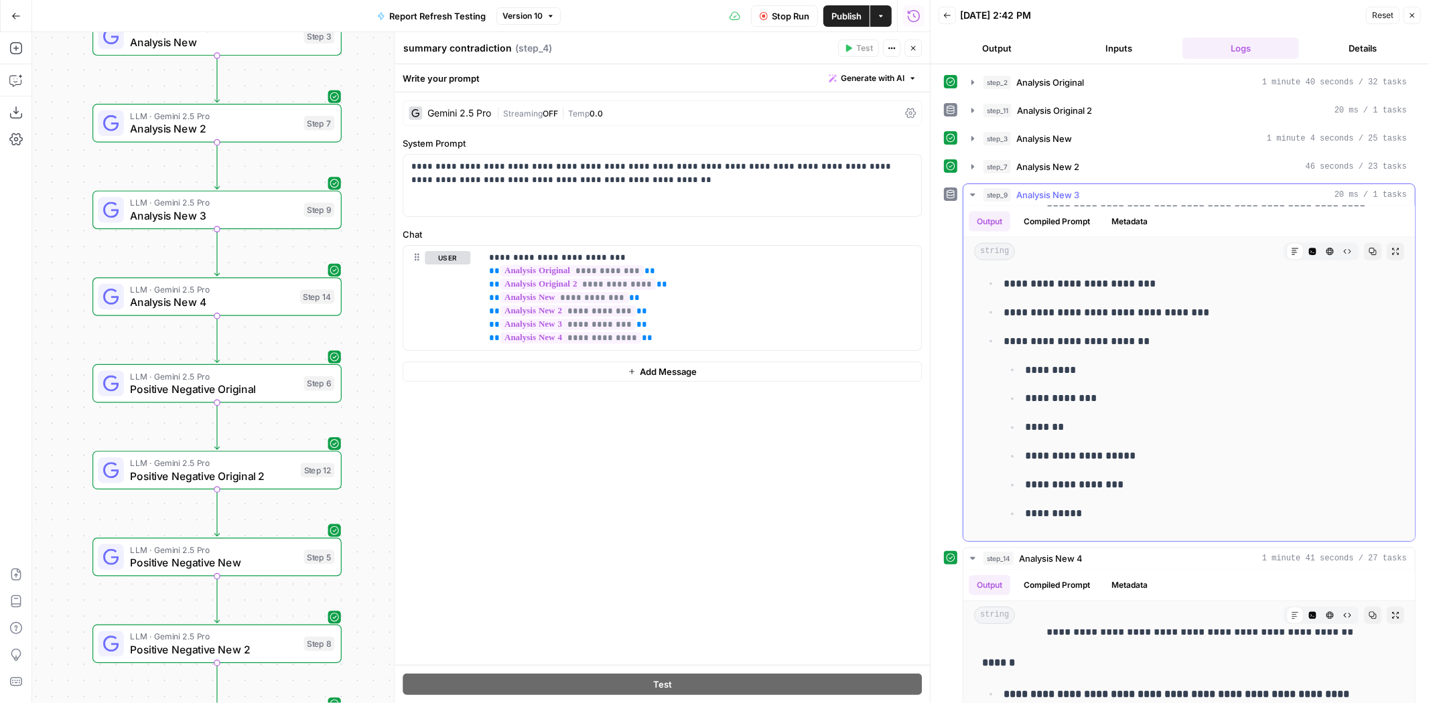
click at [1073, 189] on span "Analysis New 3" at bounding box center [1047, 194] width 63 height 13
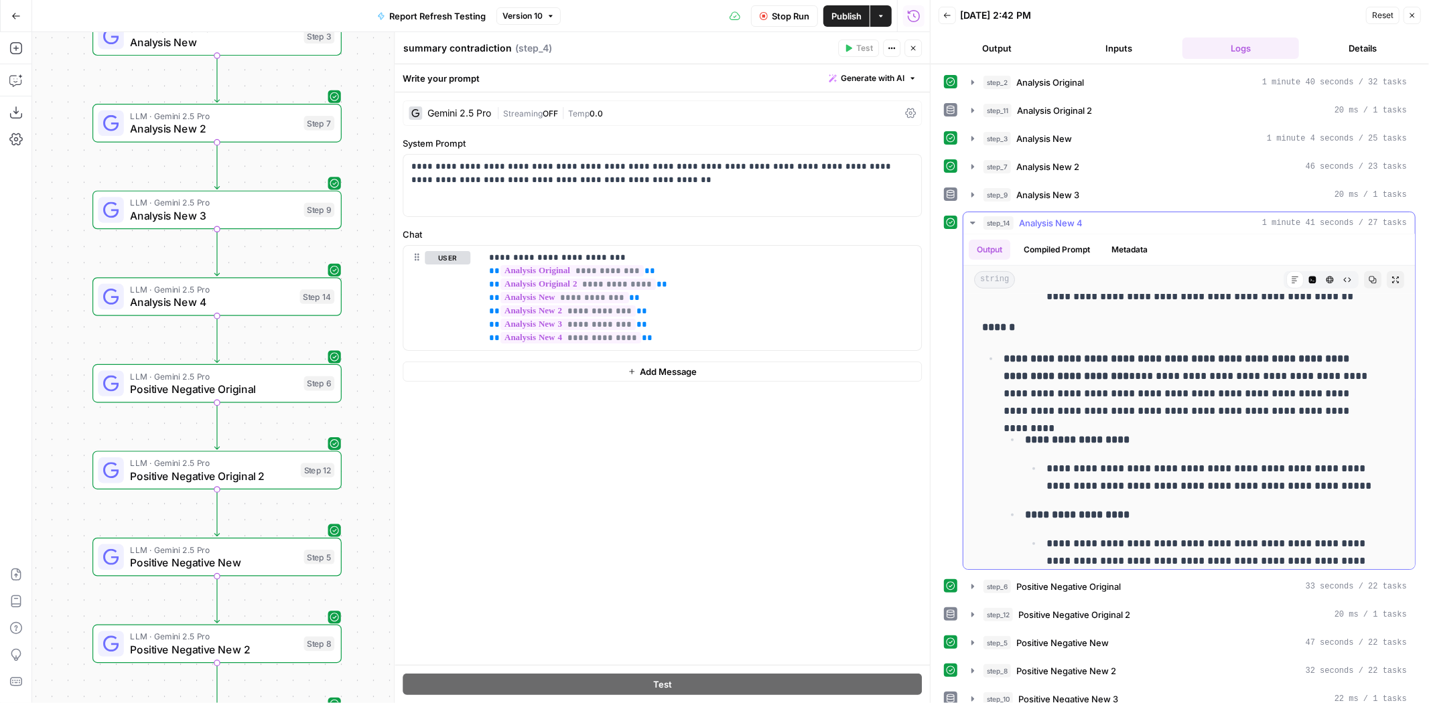
click at [1085, 216] on div "step_14 Analysis New 4 1 minute 41 seconds / 27 tasks" at bounding box center [1194, 222] width 423 height 13
